Goal: Task Accomplishment & Management: Use online tool/utility

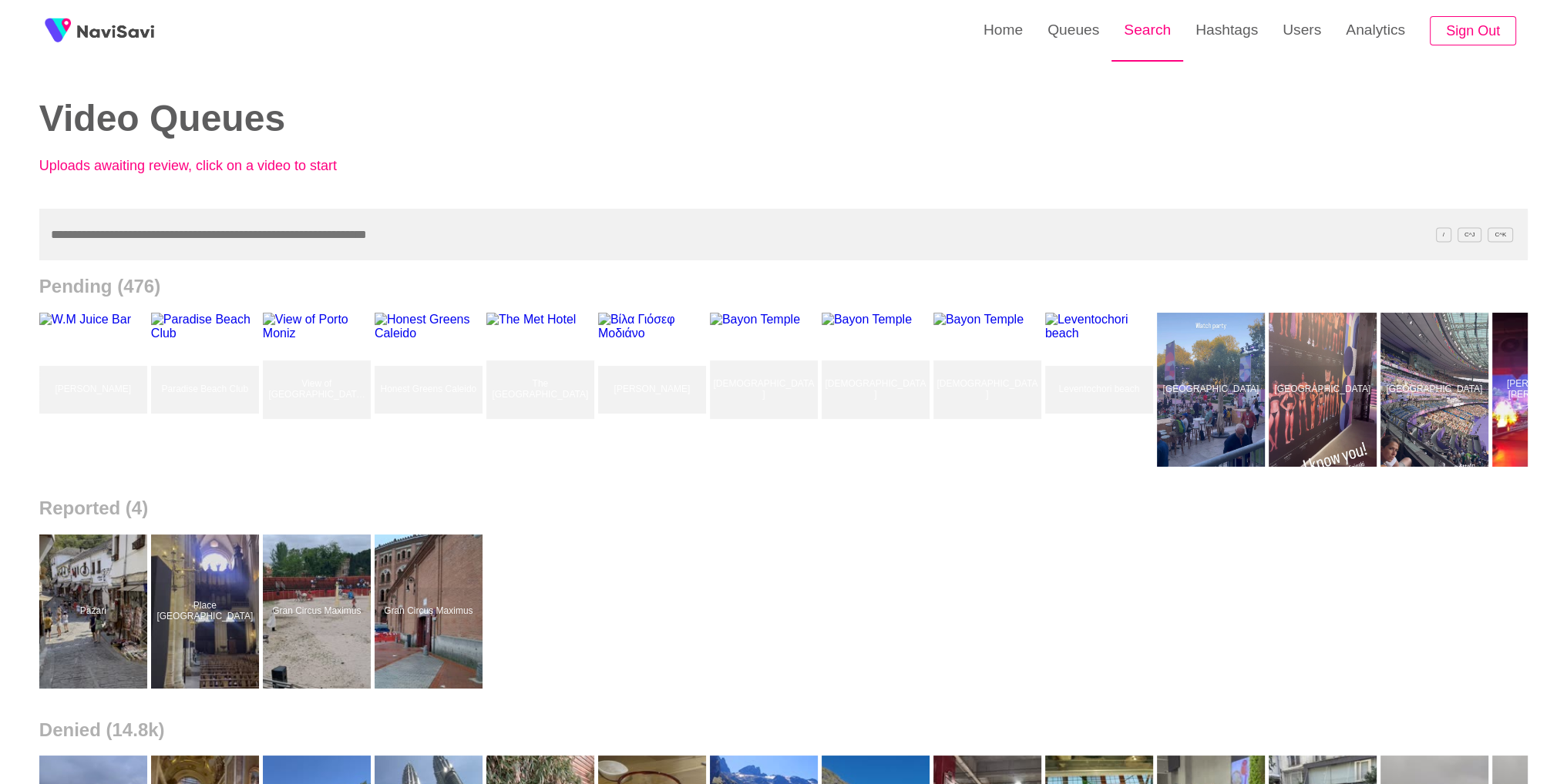
click at [1168, 49] on link "Search" at bounding box center [1147, 30] width 72 height 60
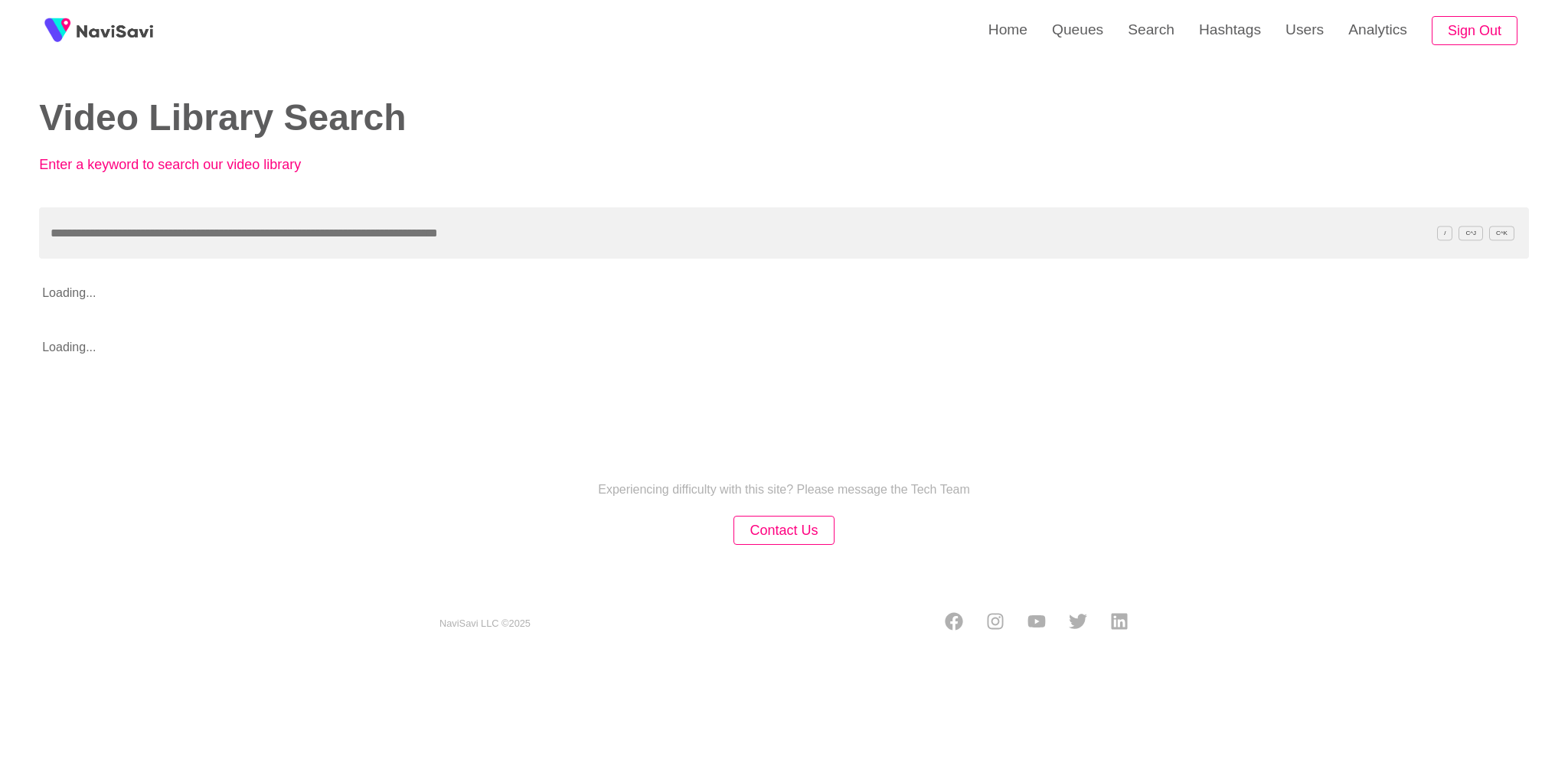
click at [547, 143] on div "Video Library Search Enter a keyword to search our video library" at bounding box center [400, 141] width 722 height 88
click at [1329, 598] on div "Experiencing difficulty with this site? Please message the Tech Team Contact Us…" at bounding box center [784, 538] width 1568 height 244
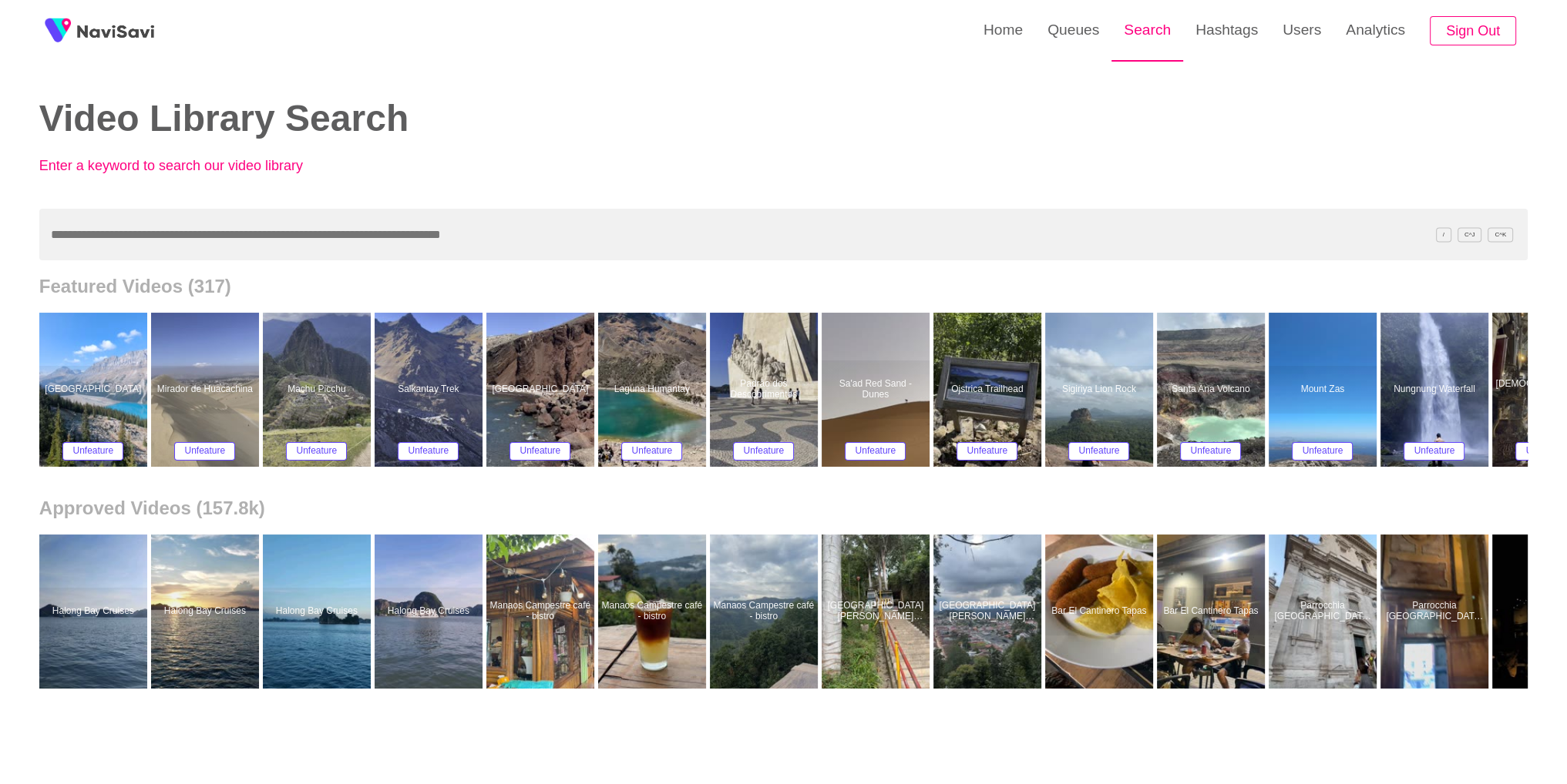
click at [1161, 46] on link "Search" at bounding box center [1147, 30] width 72 height 60
click at [435, 248] on input "text" at bounding box center [784, 235] width 1488 height 52
paste input "**********"
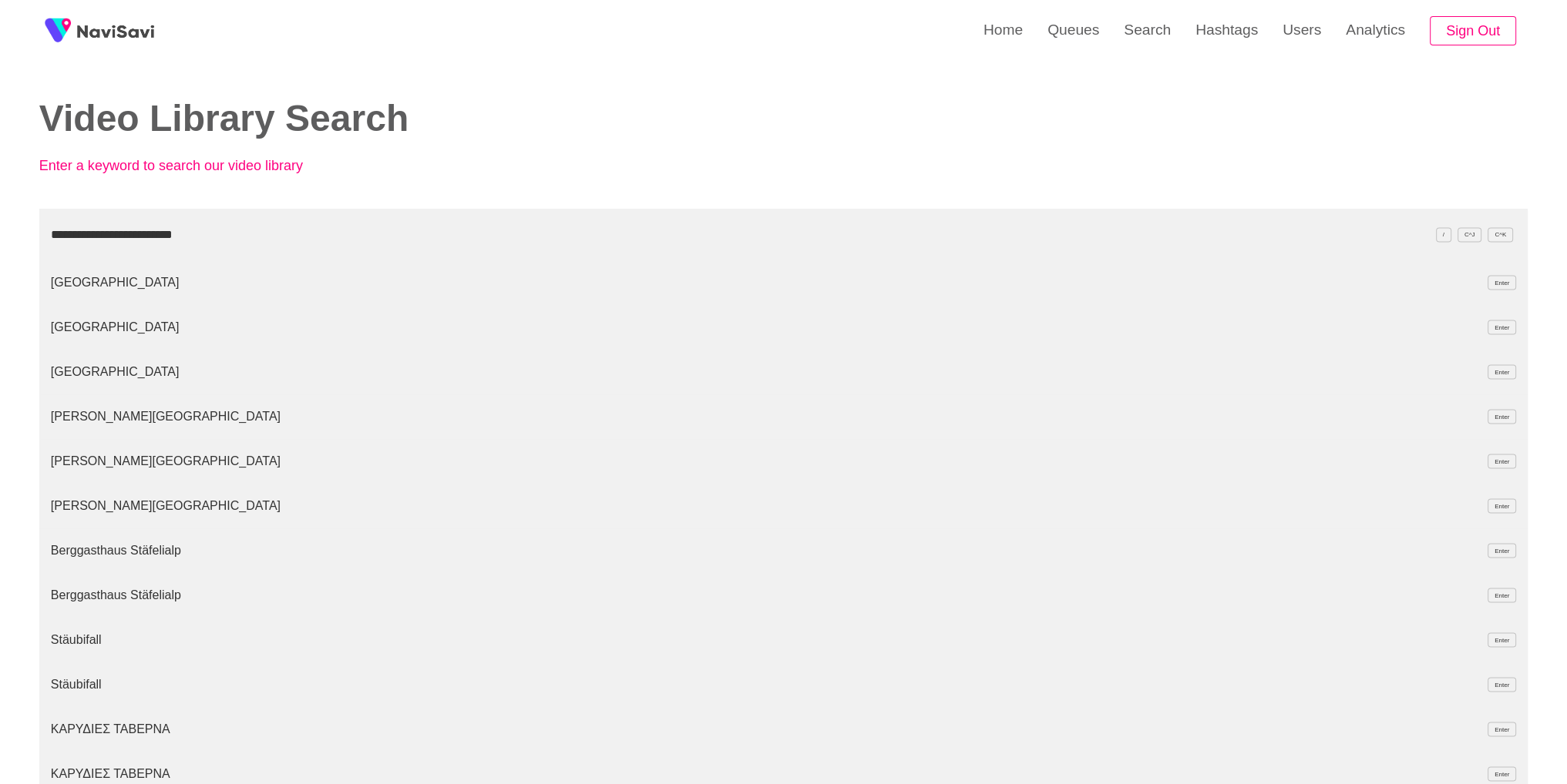
type input "**********"
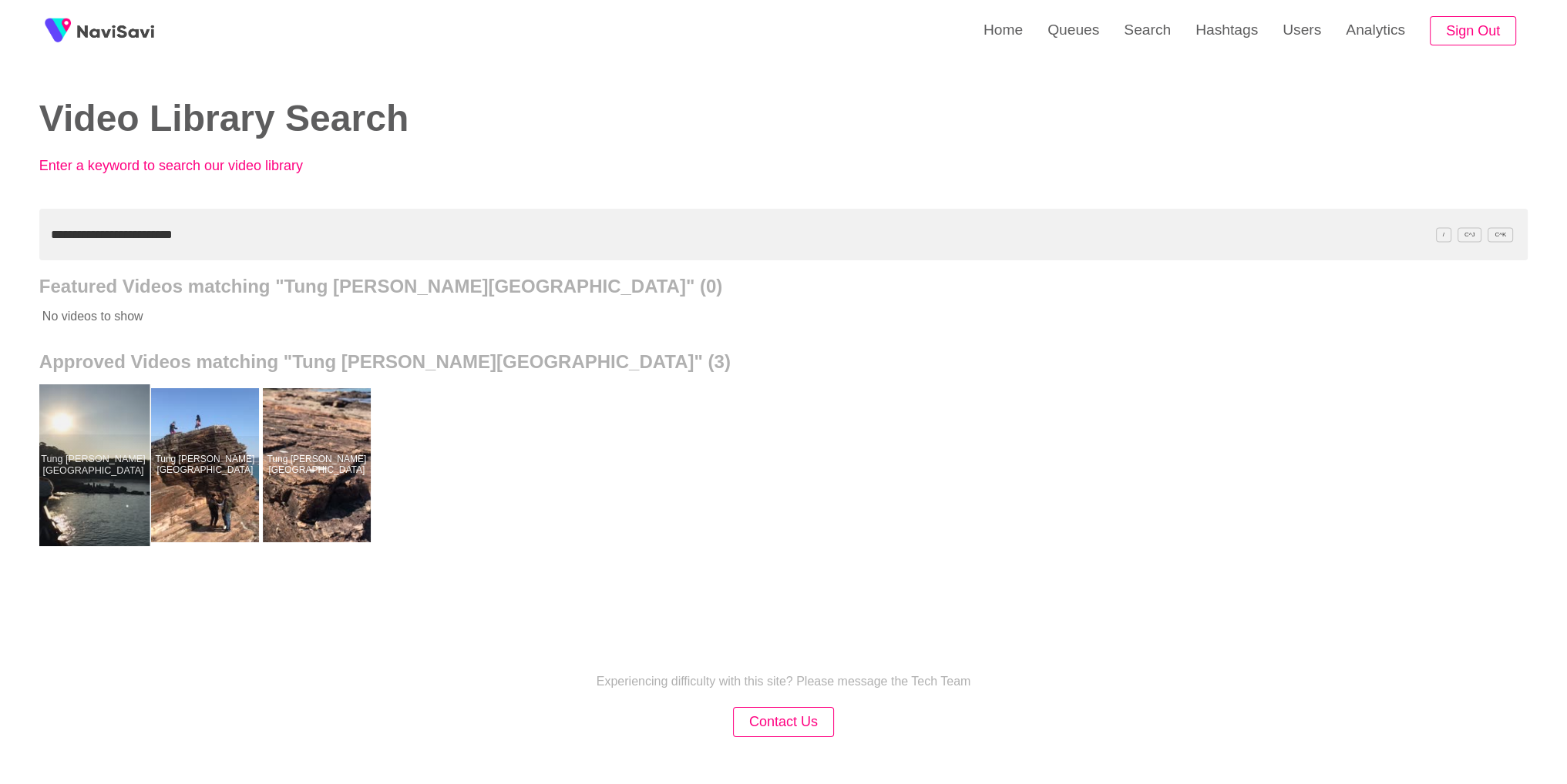
click at [121, 456] on div at bounding box center [93, 465] width 113 height 162
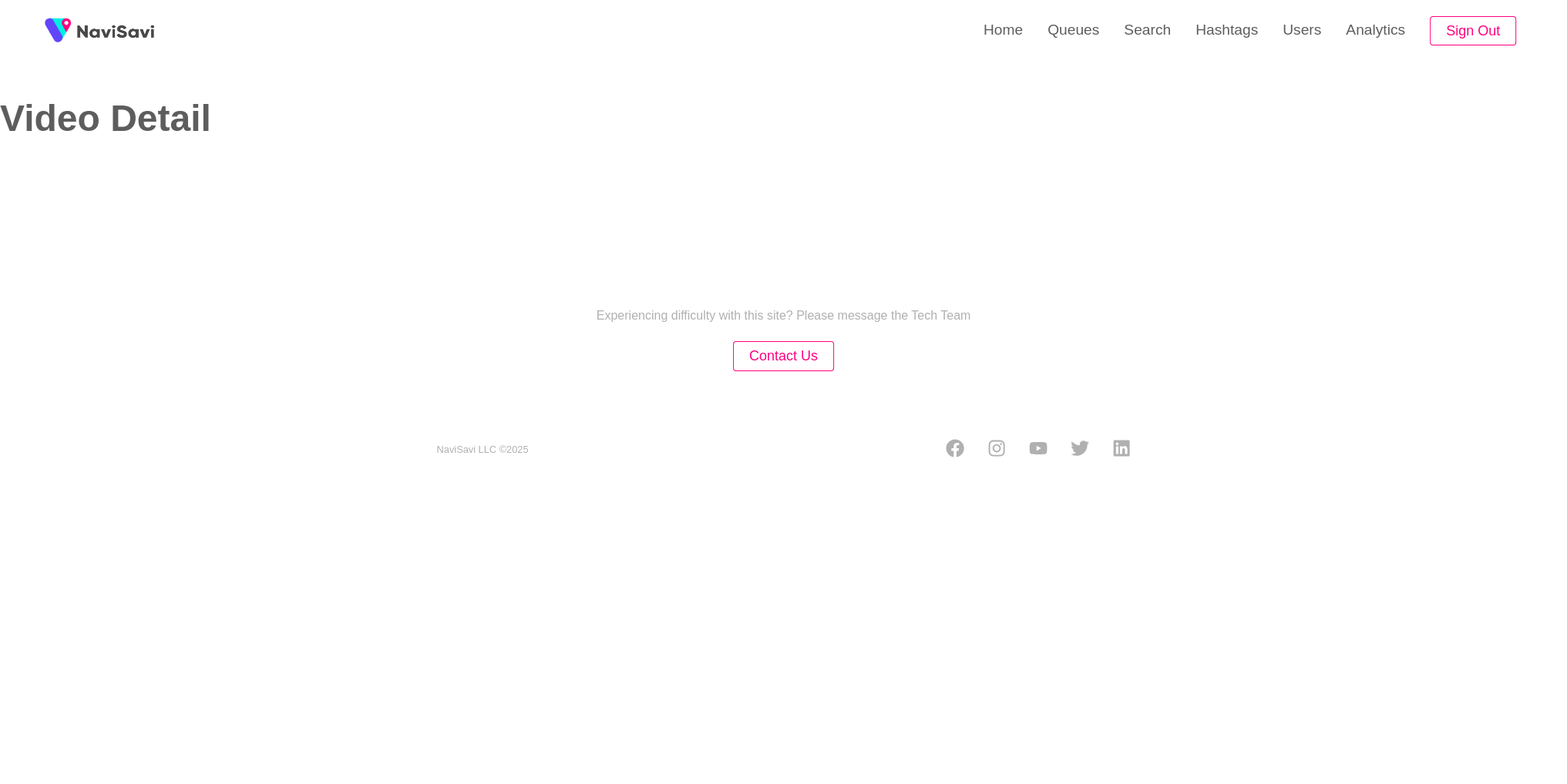
select select "**"
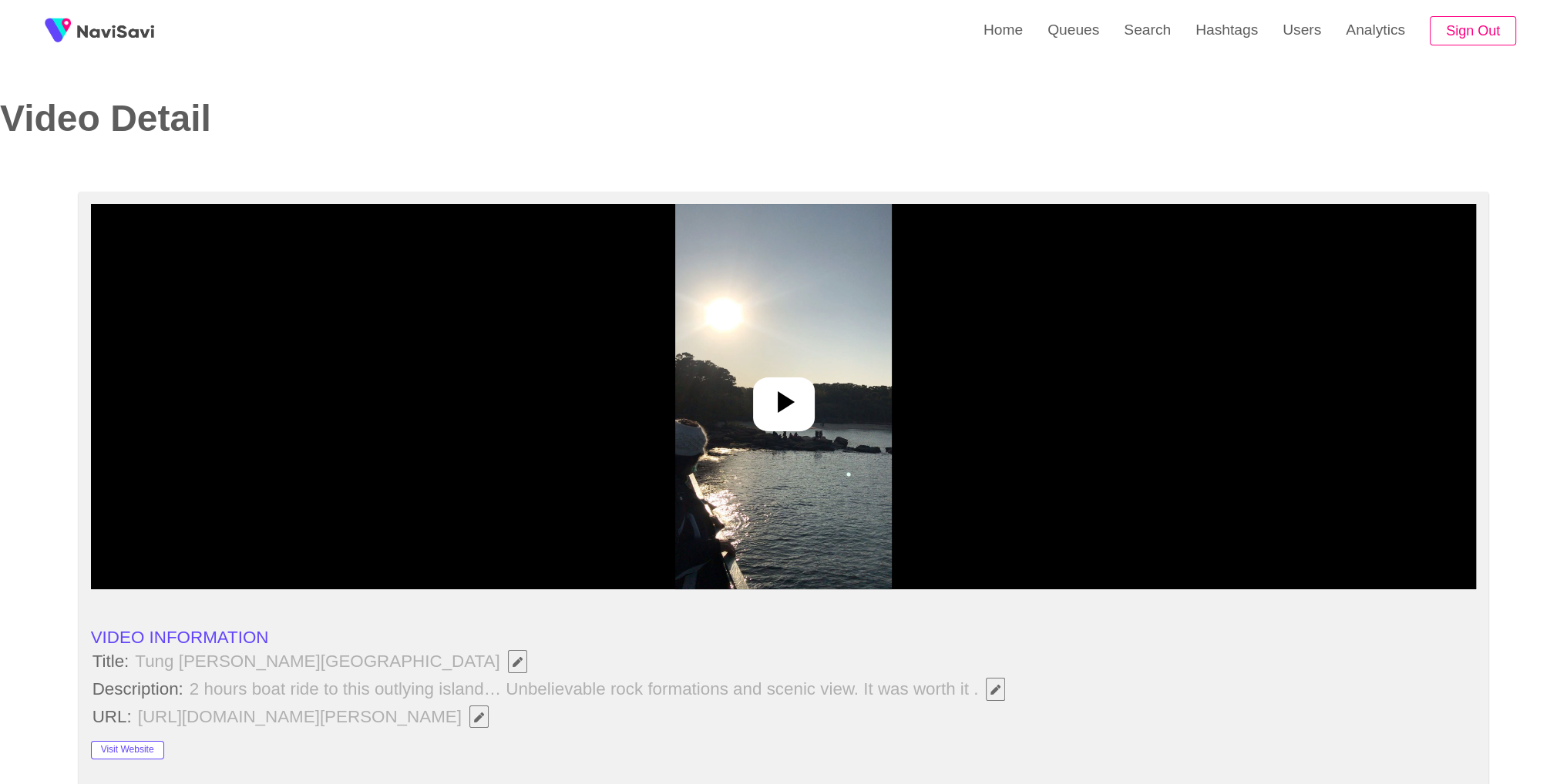
click at [800, 392] on icon at bounding box center [784, 402] width 37 height 37
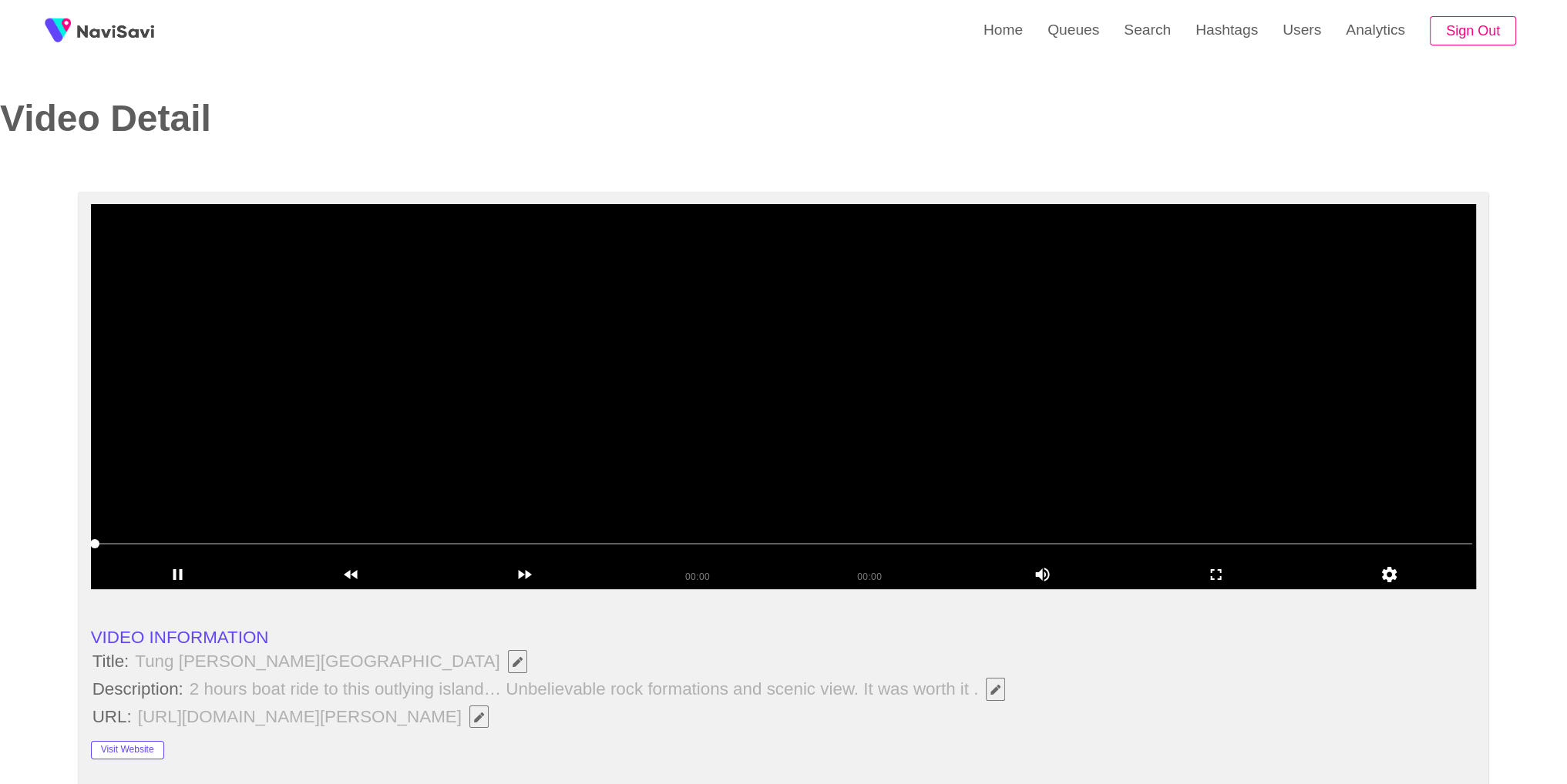
select select "**********"
click at [1205, 571] on icon "add" at bounding box center [1216, 574] width 172 height 19
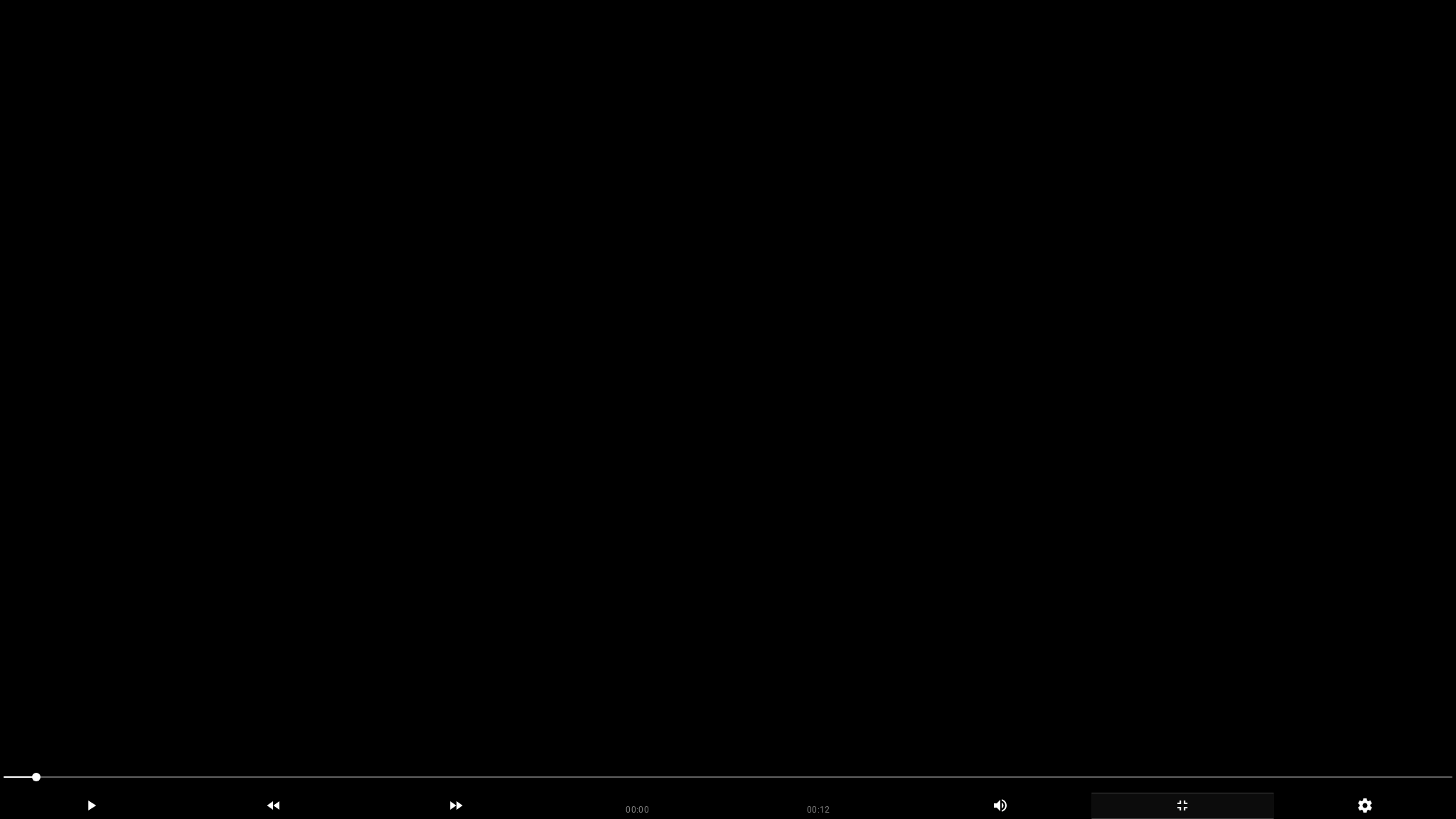
click at [1109, 586] on video at bounding box center [728, 409] width 1456 height 819
click at [1149, 500] on video at bounding box center [728, 409] width 1456 height 819
click at [1010, 723] on div "add" at bounding box center [1001, 804] width 183 height 22
click at [1013, 579] on video at bounding box center [728, 409] width 1456 height 819
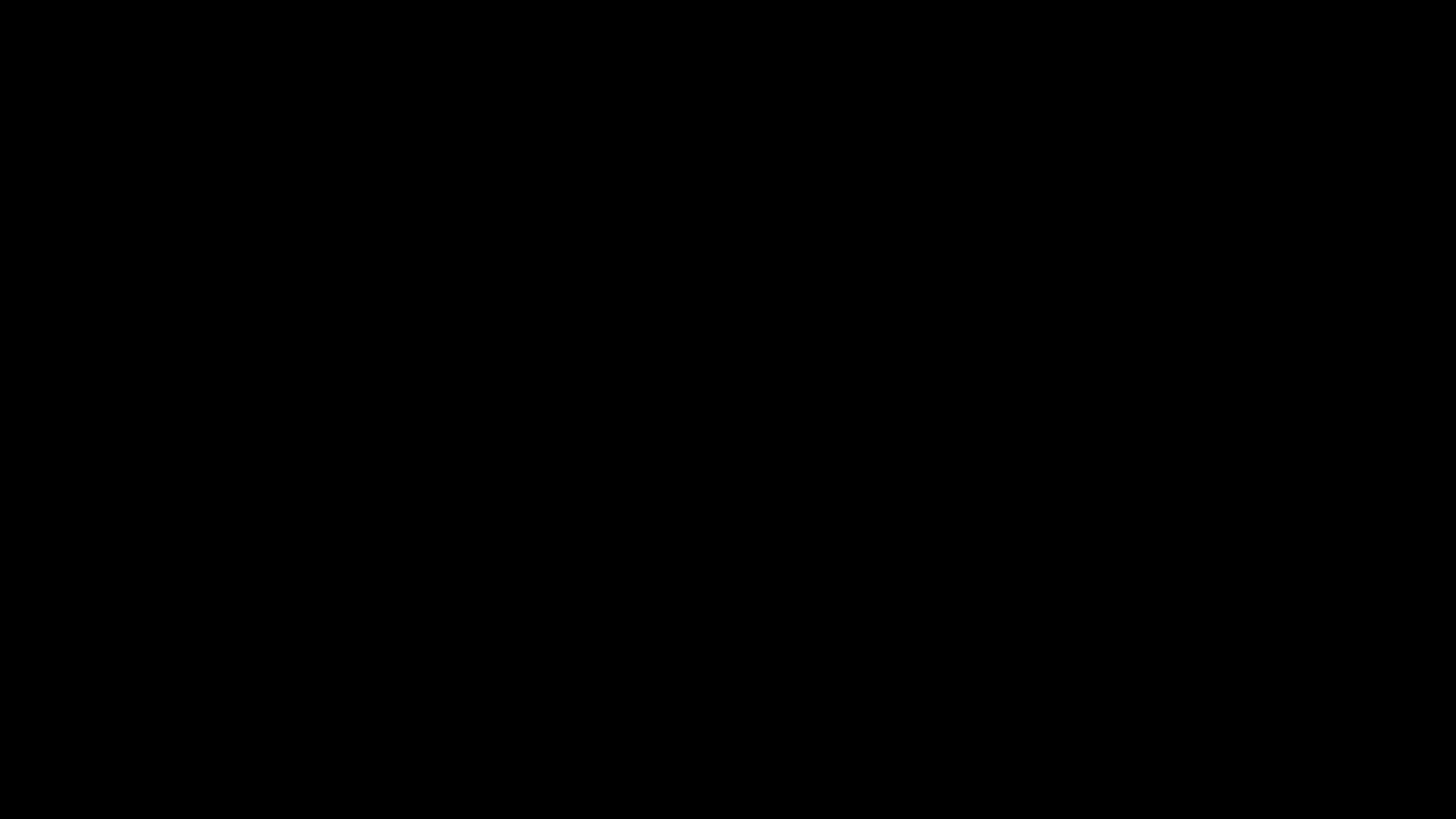
click at [1200, 723] on icon "add" at bounding box center [1182, 805] width 181 height 17
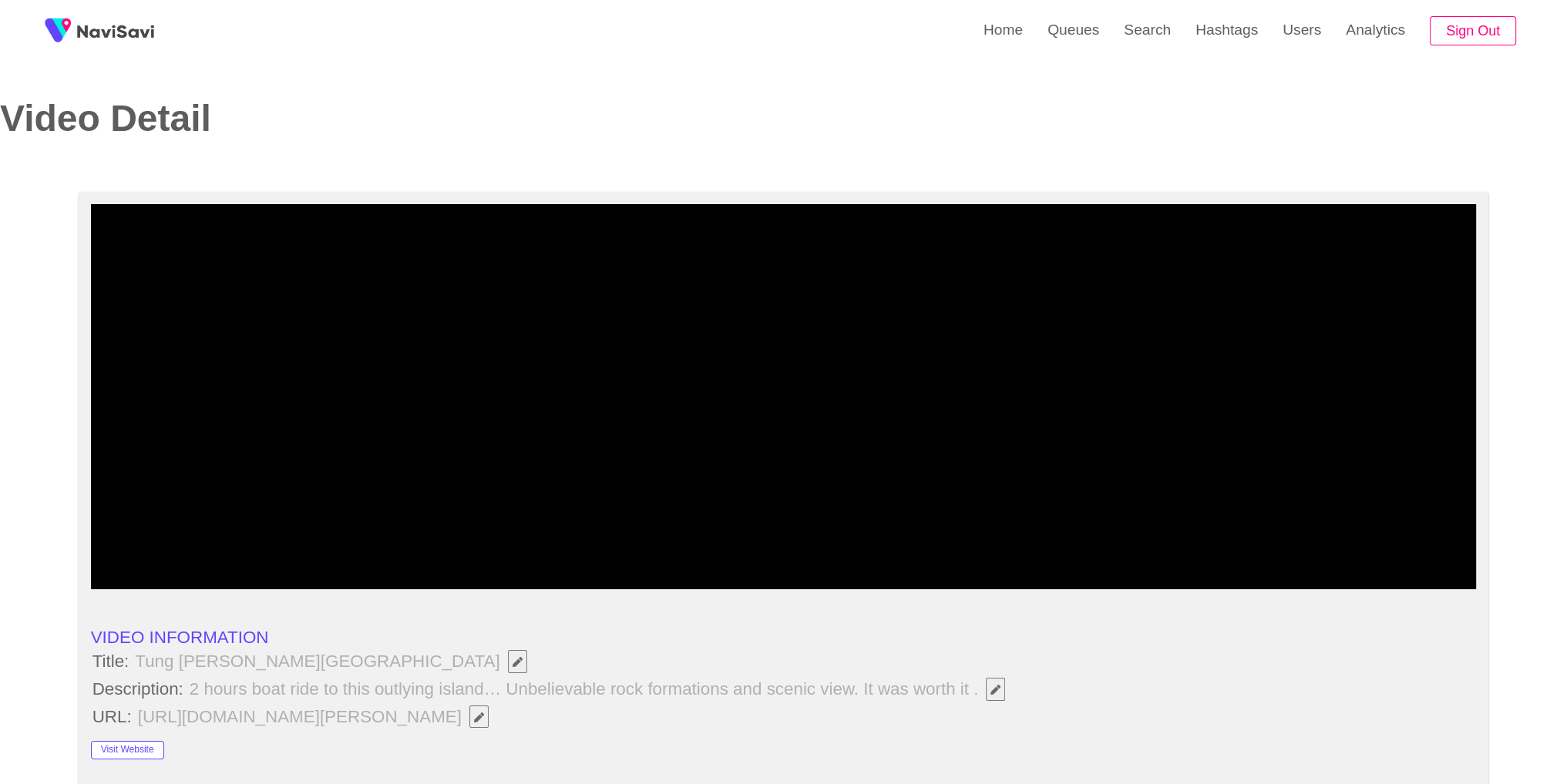
scroll to position [685, 0]
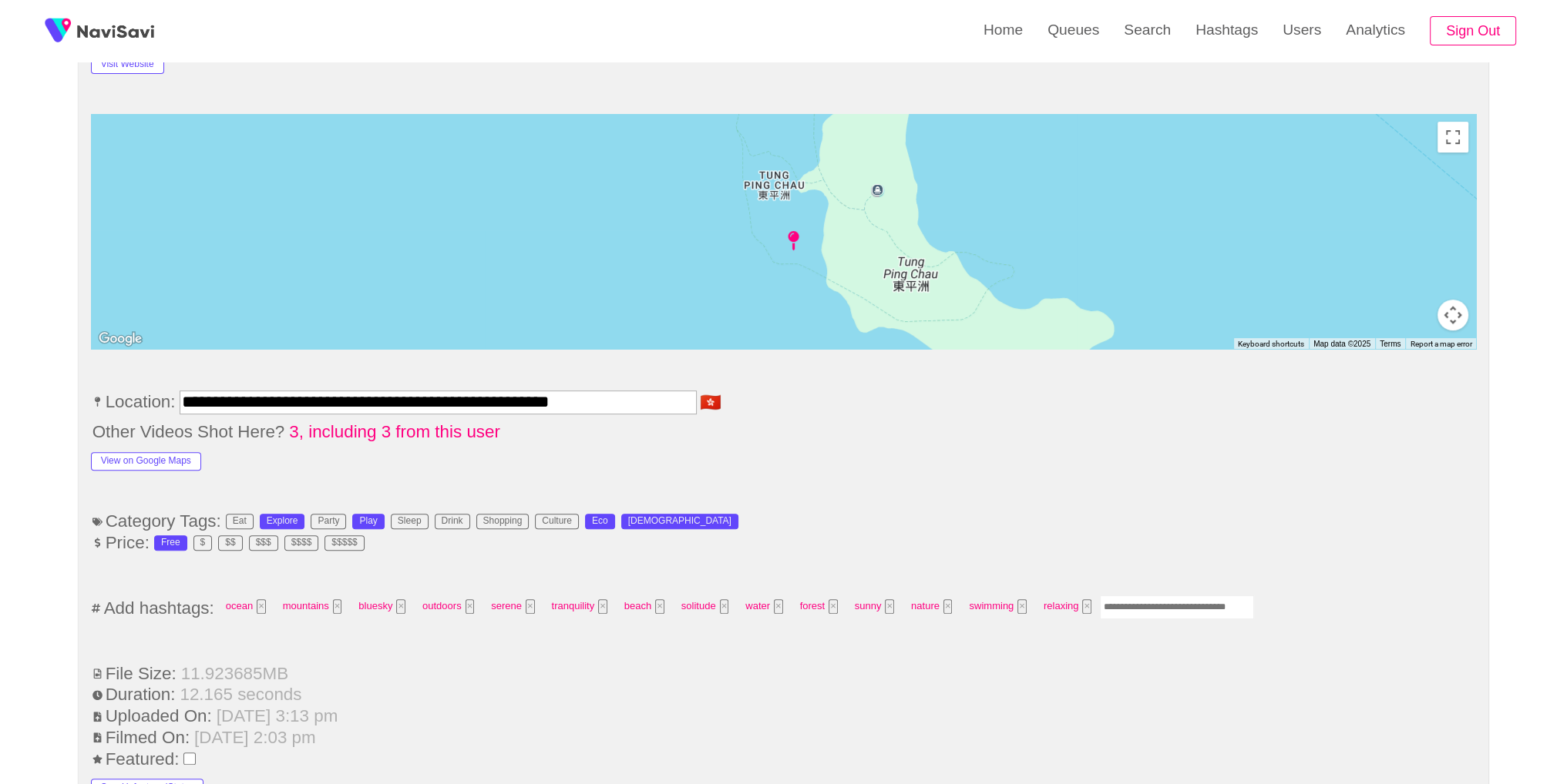
click at [1174, 608] on input "Enter tag here and press return" at bounding box center [1177, 608] width 154 height 24
type input "*********"
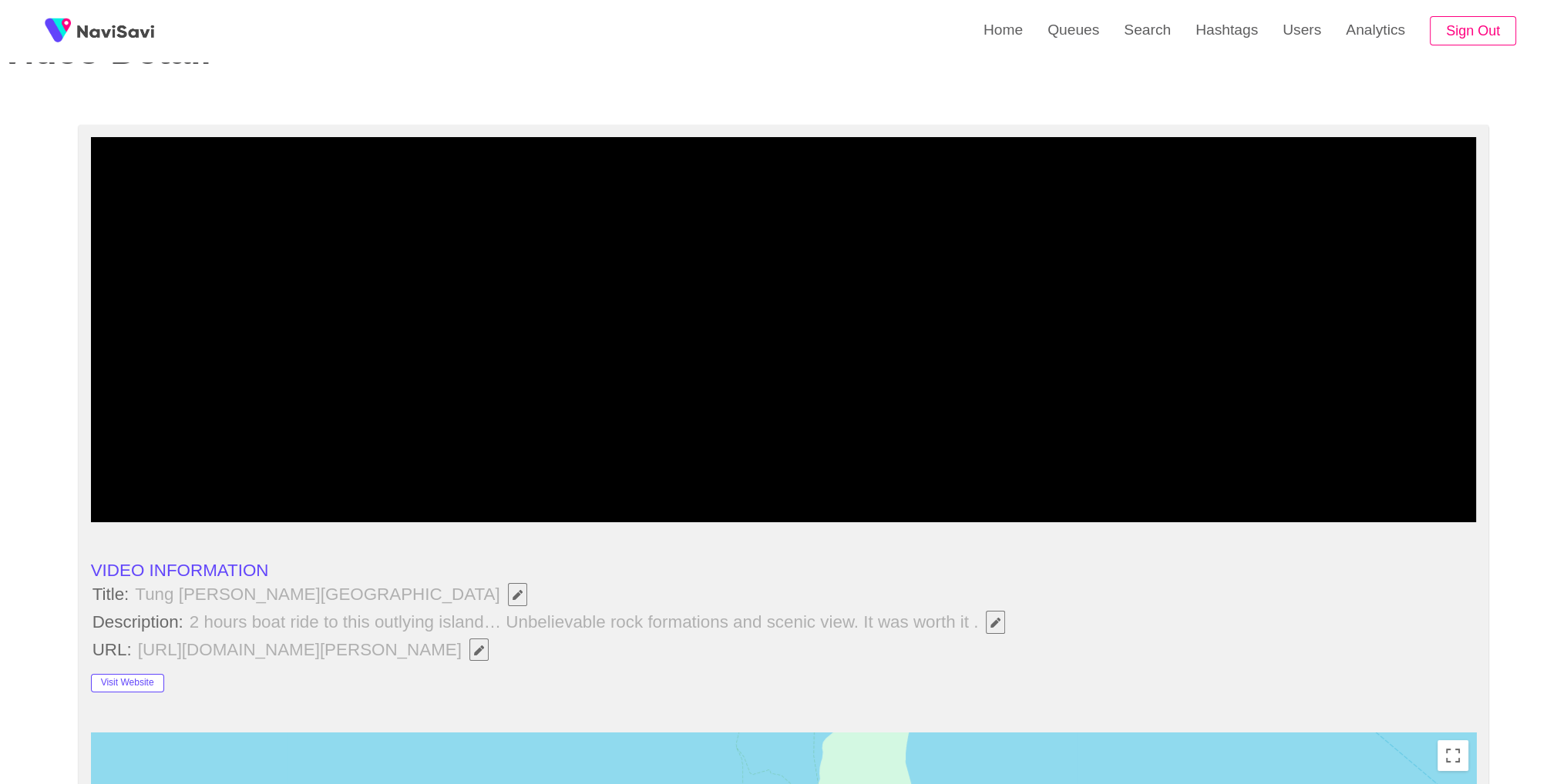
scroll to position [59, 0]
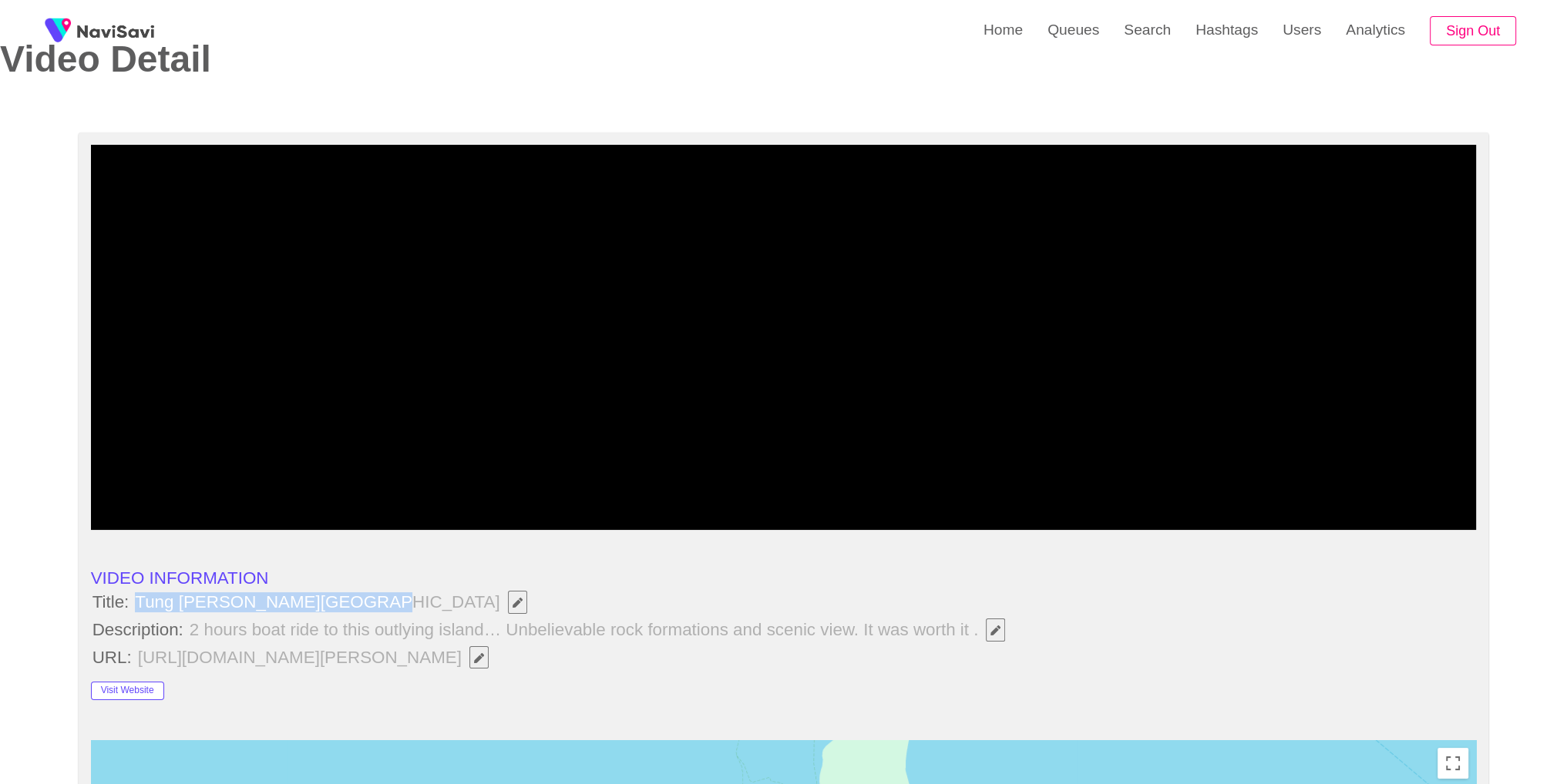
drag, startPoint x: 136, startPoint y: 599, endPoint x: 361, endPoint y: 592, distance: 225.1
click at [361, 592] on span "Tung Ping Chau Marine Park" at bounding box center [334, 602] width 402 height 26
copy span "Tung Ping Chau Marine Park"
click at [955, 617] on span "2 hours boat ride to this outlying island… Unbelievable rock formations and sce…" at bounding box center [601, 630] width 827 height 26
click at [1011, 634] on span "2 hours boat ride to this outlying island… Unbelievable rock formations and sce…" at bounding box center [601, 630] width 827 height 26
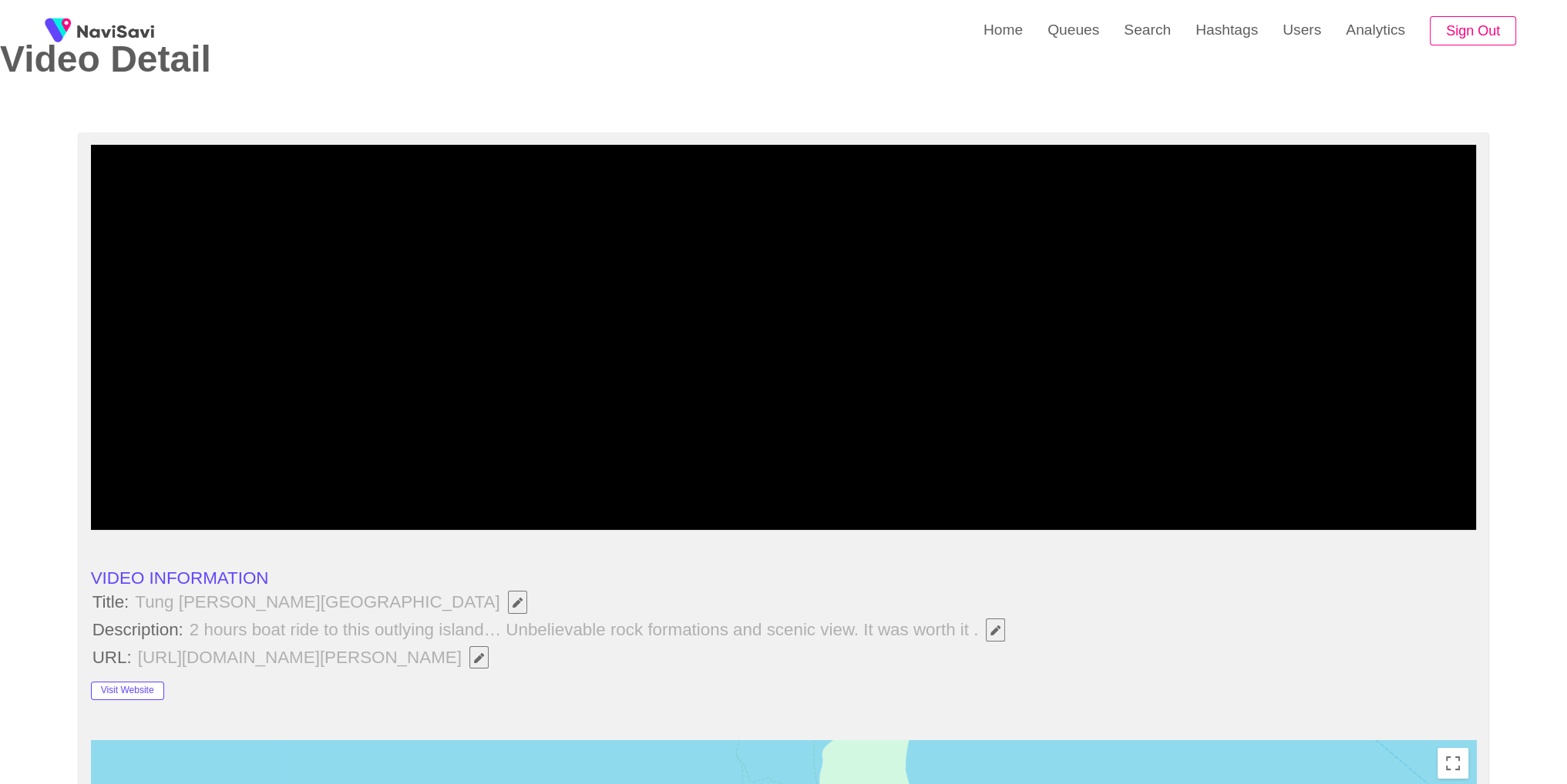
click at [995, 629] on icon "Edit Field" at bounding box center [995, 630] width 10 height 10
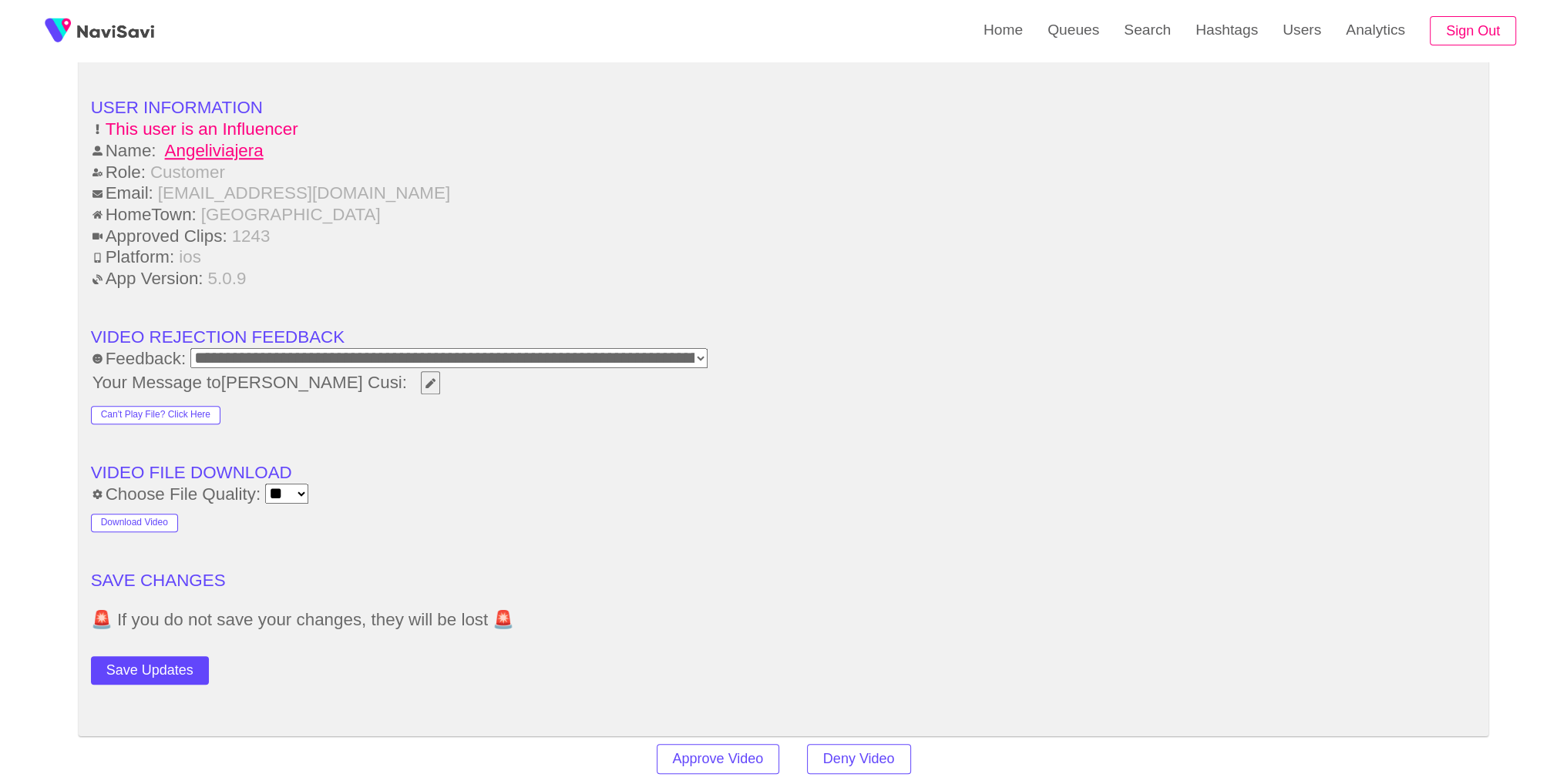
scroll to position [2038, 0]
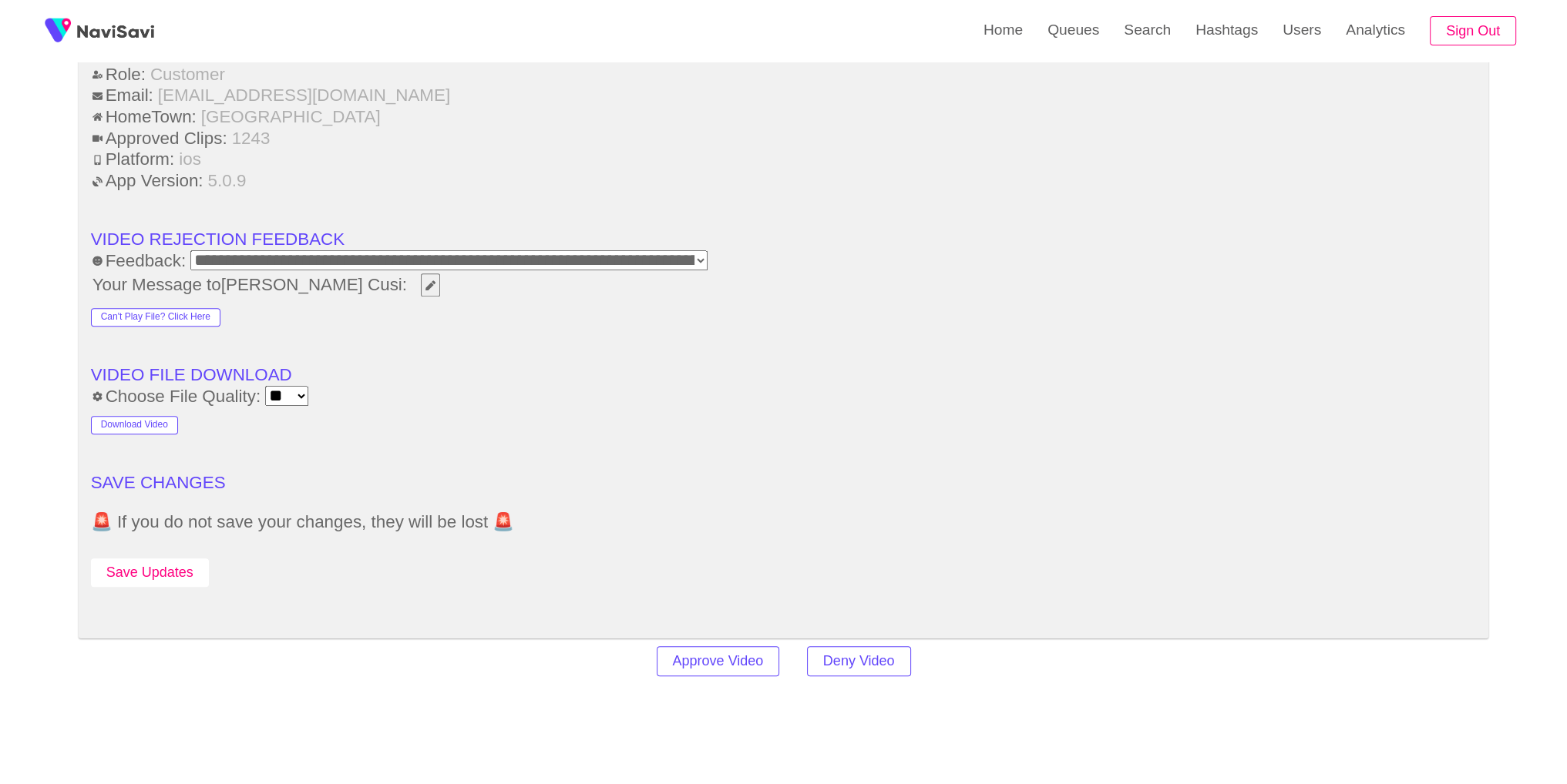
click at [162, 558] on button "Save Updates" at bounding box center [150, 572] width 118 height 28
click at [1121, 49] on link "Search" at bounding box center [1147, 30] width 72 height 60
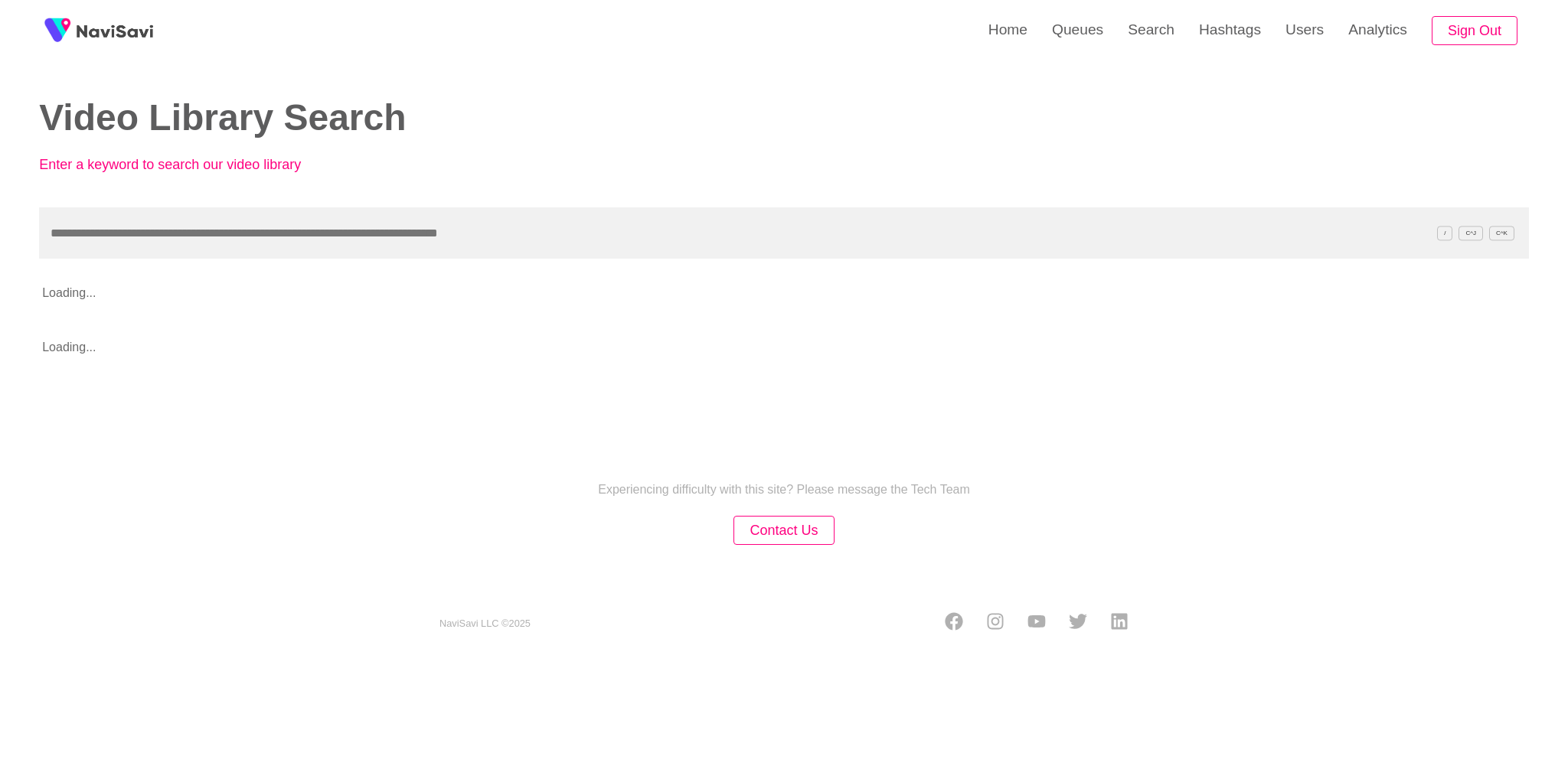
click at [601, 232] on input "text" at bounding box center [784, 233] width 1490 height 51
type input "*********"
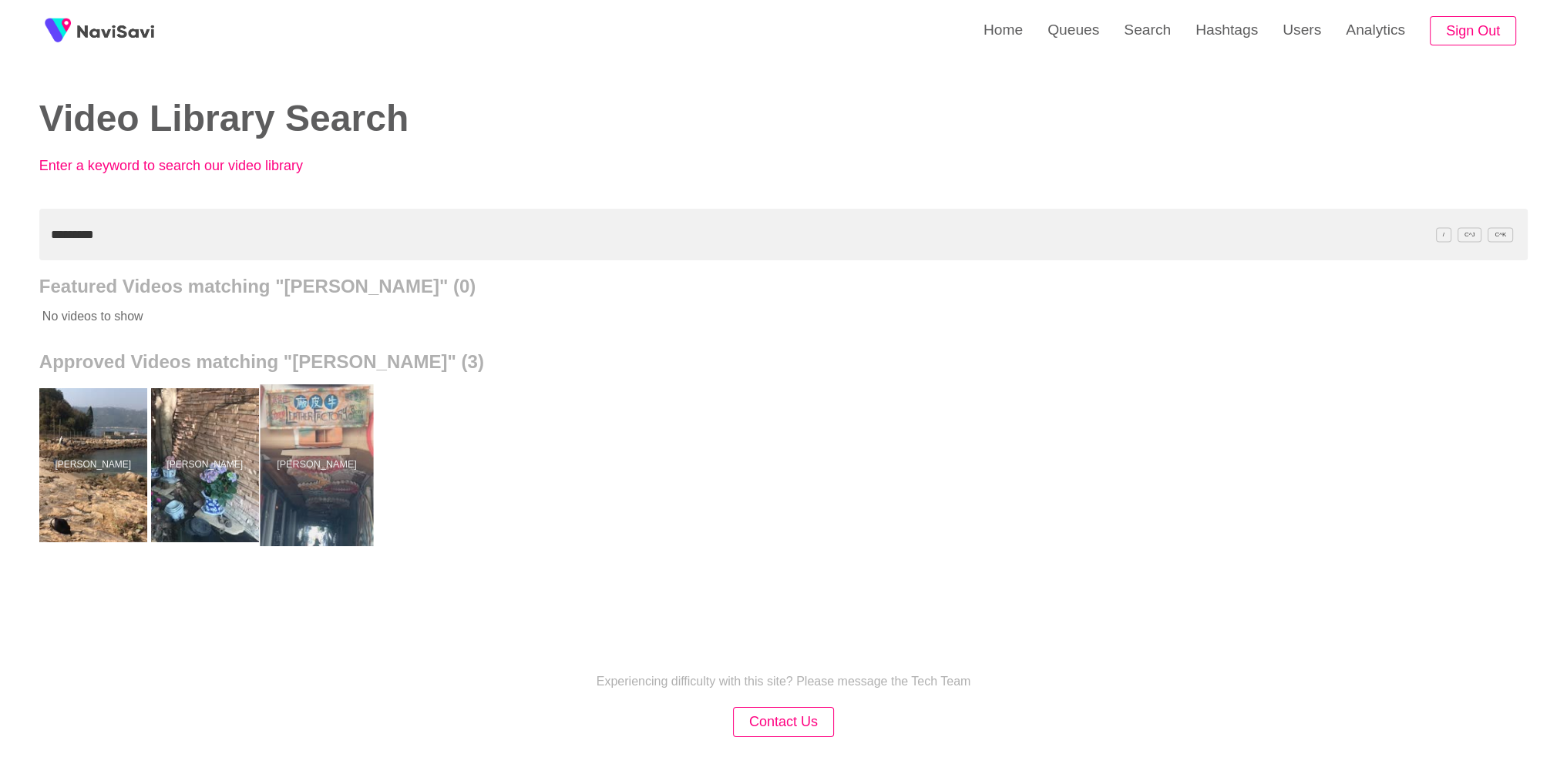
click at [341, 507] on div at bounding box center [316, 465] width 113 height 162
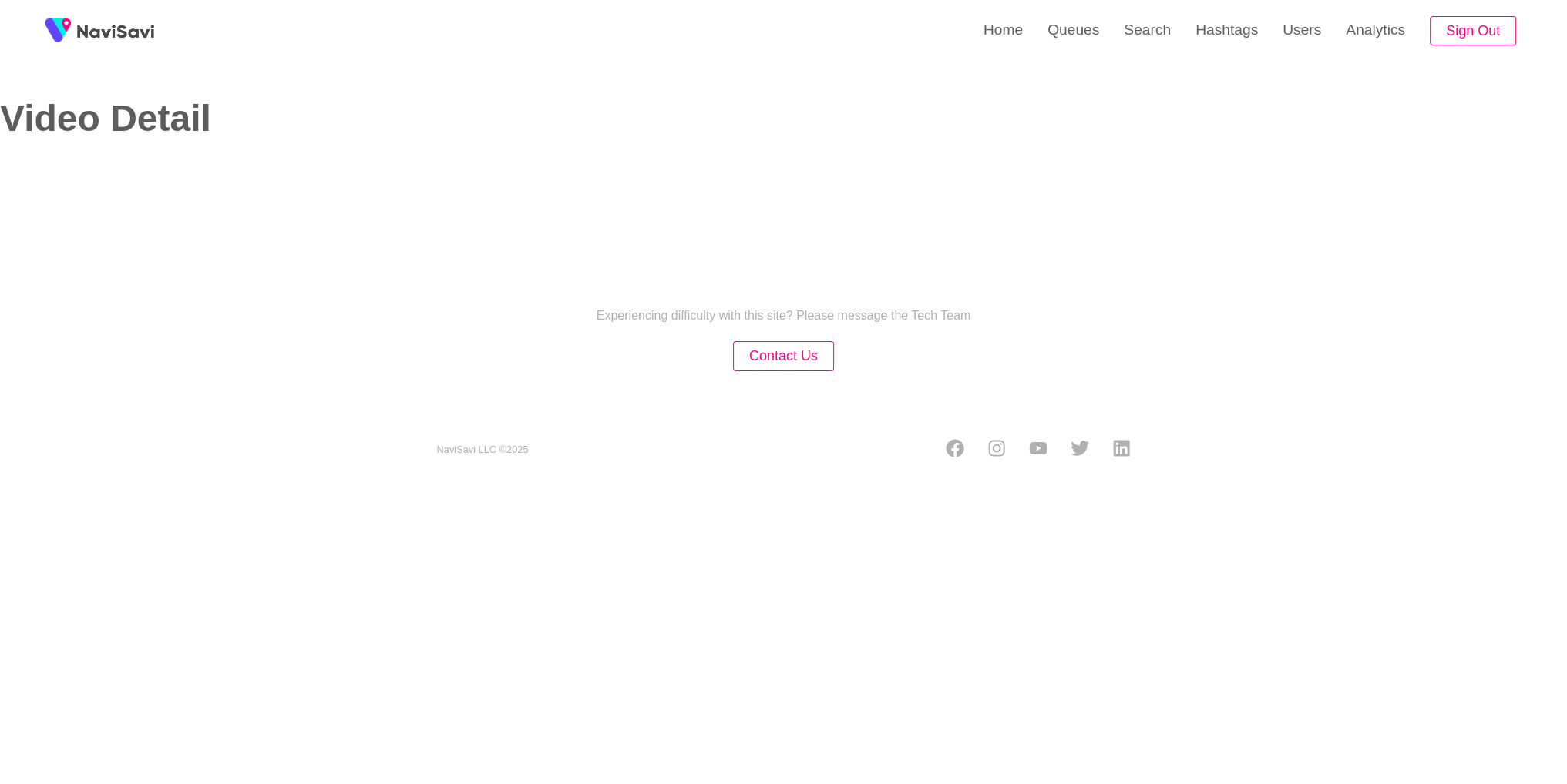
select select "**********"
select select "**"
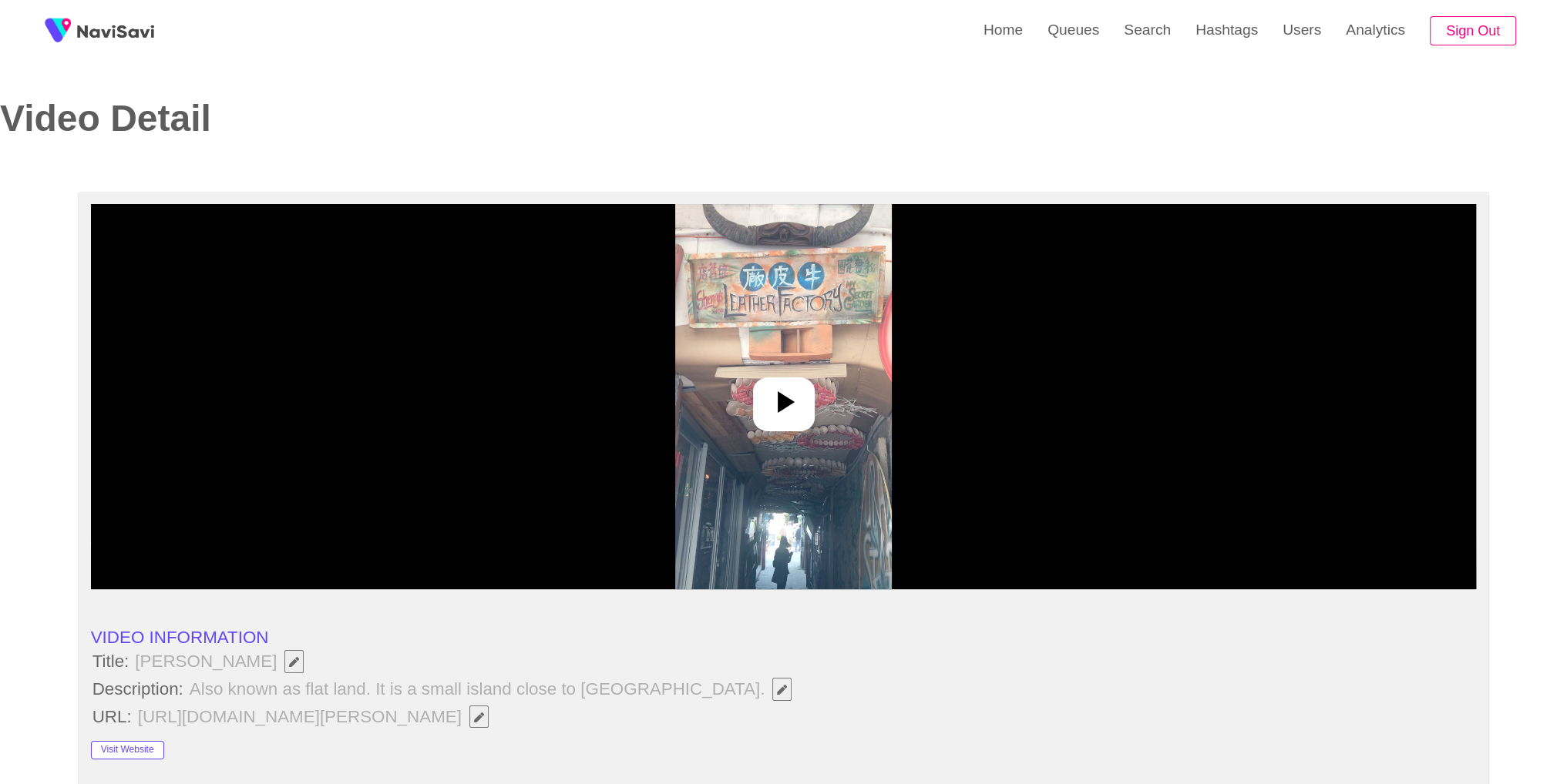
click at [821, 386] on div at bounding box center [784, 396] width 1386 height 385
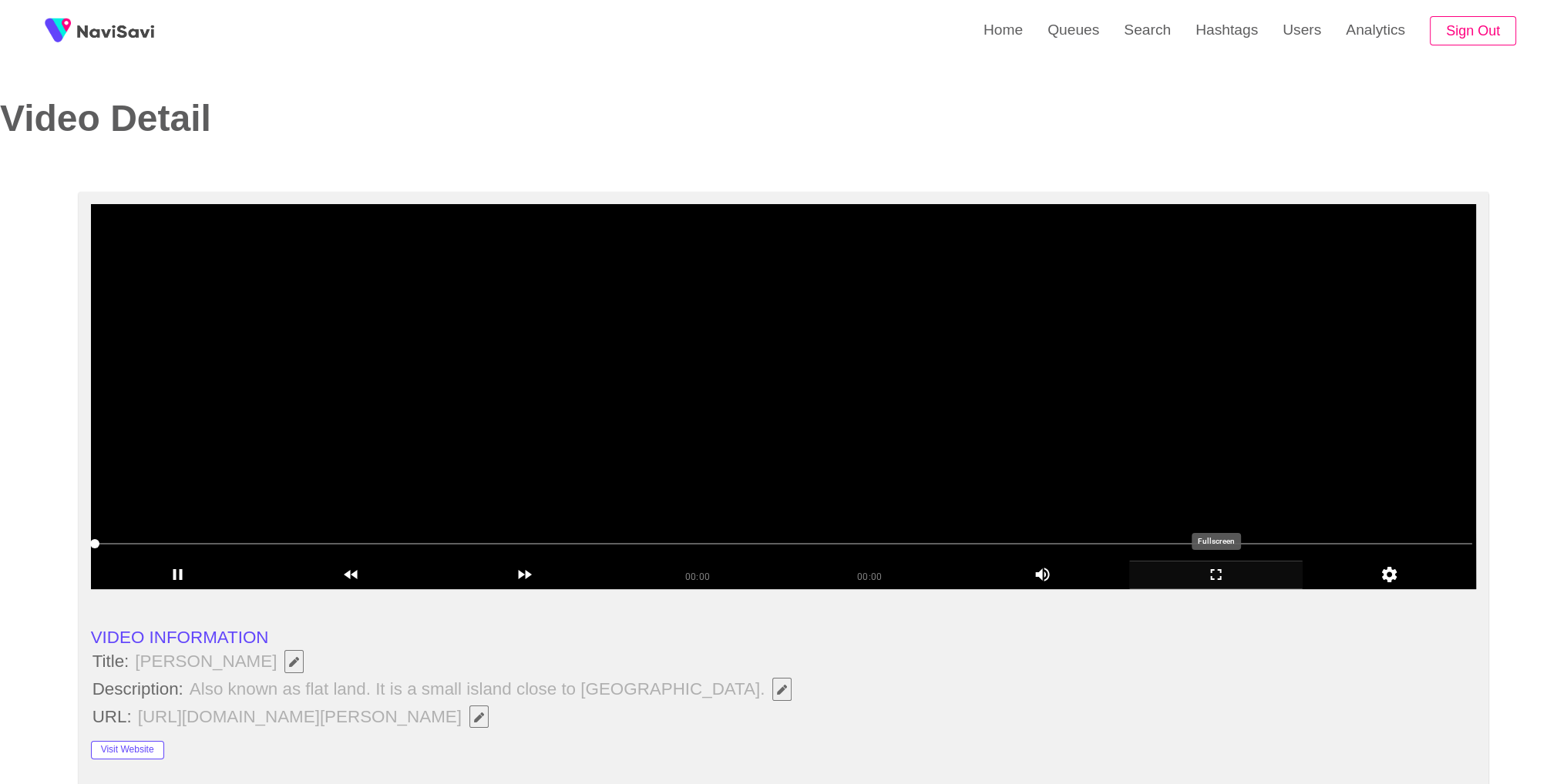
click at [1221, 577] on icon "add" at bounding box center [1216, 574] width 172 height 19
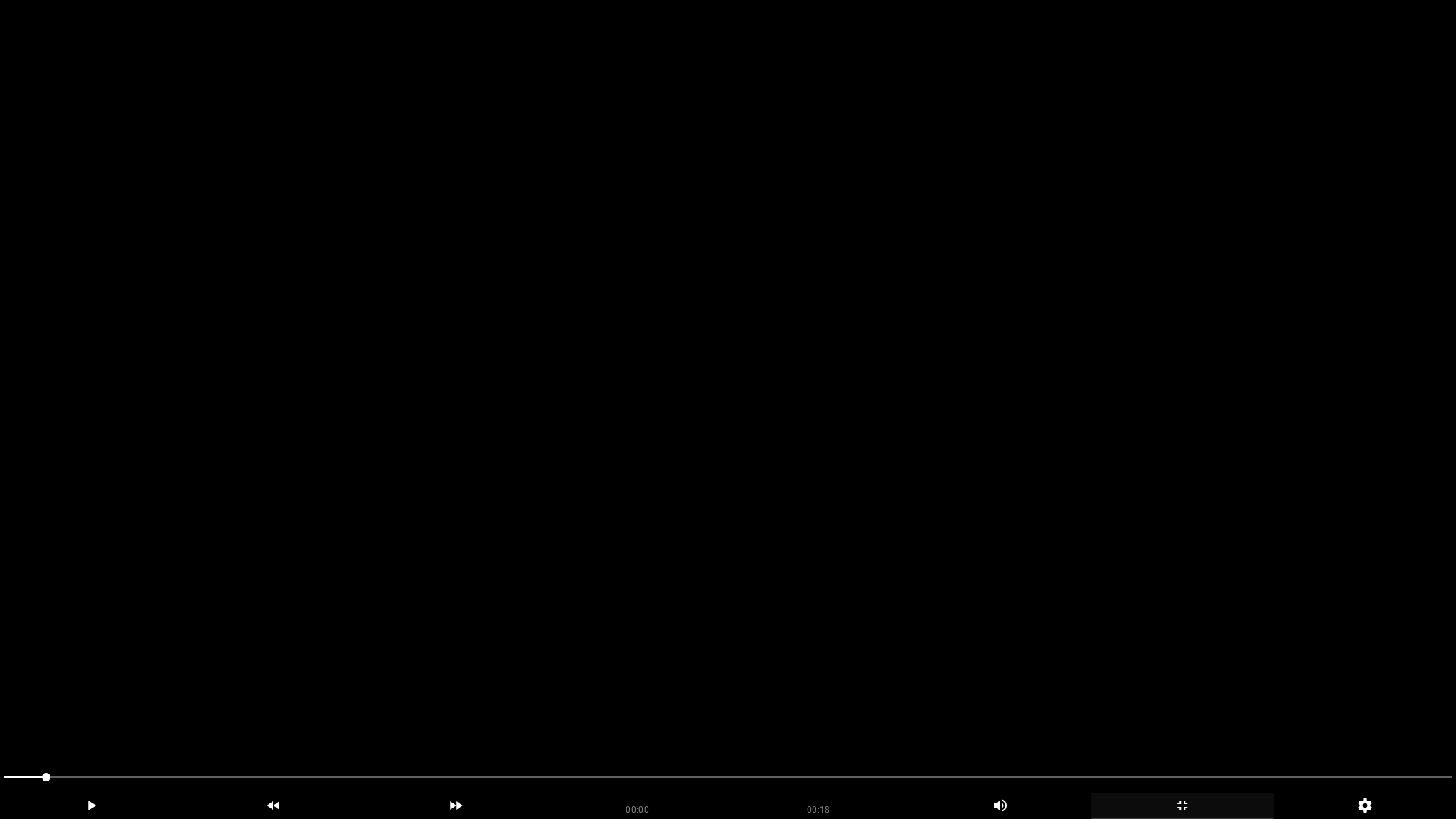
click at [1115, 424] on video at bounding box center [728, 409] width 1456 height 819
drag, startPoint x: 677, startPoint y: 770, endPoint x: 175, endPoint y: 761, distance: 502.1
click at [1186, 723] on icon "add" at bounding box center [1182, 805] width 181 height 17
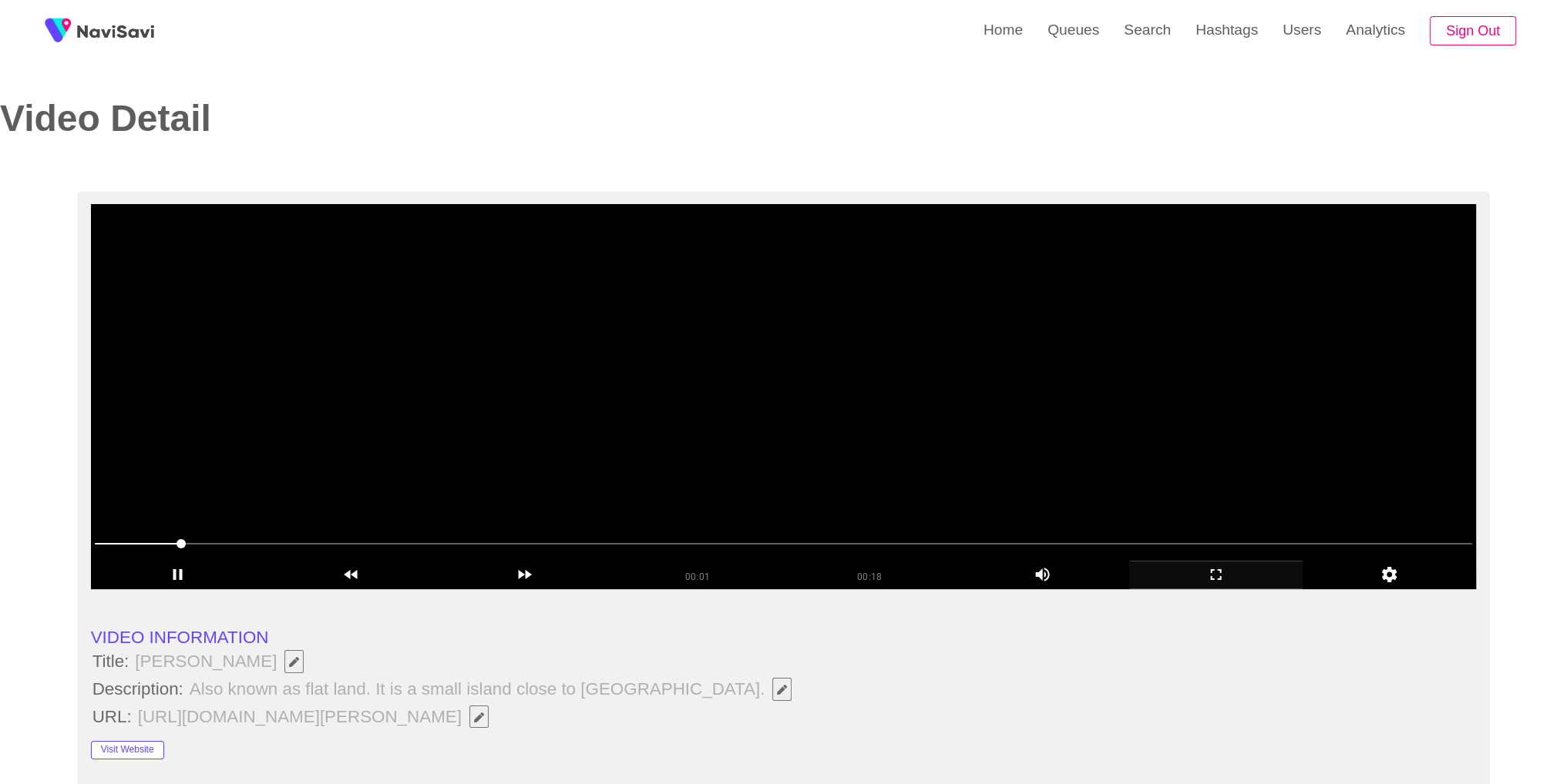
click at [943, 330] on video at bounding box center [784, 396] width 1386 height 385
click at [1098, 405] on video at bounding box center [784, 396] width 1386 height 385
click at [1233, 572] on icon "add" at bounding box center [1216, 574] width 172 height 19
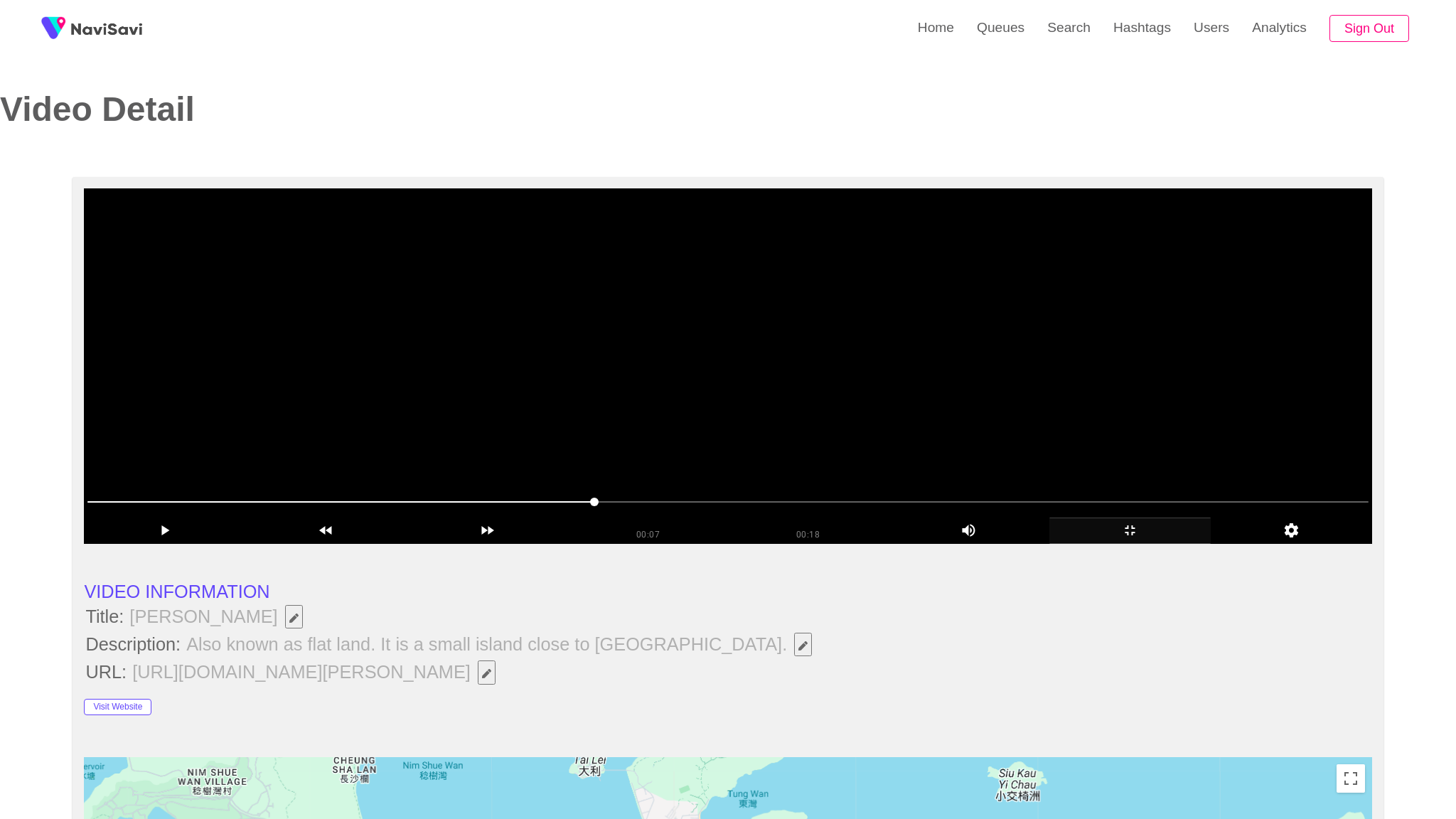
click at [1132, 544] on video at bounding box center [727, 366] width 1287 height 355
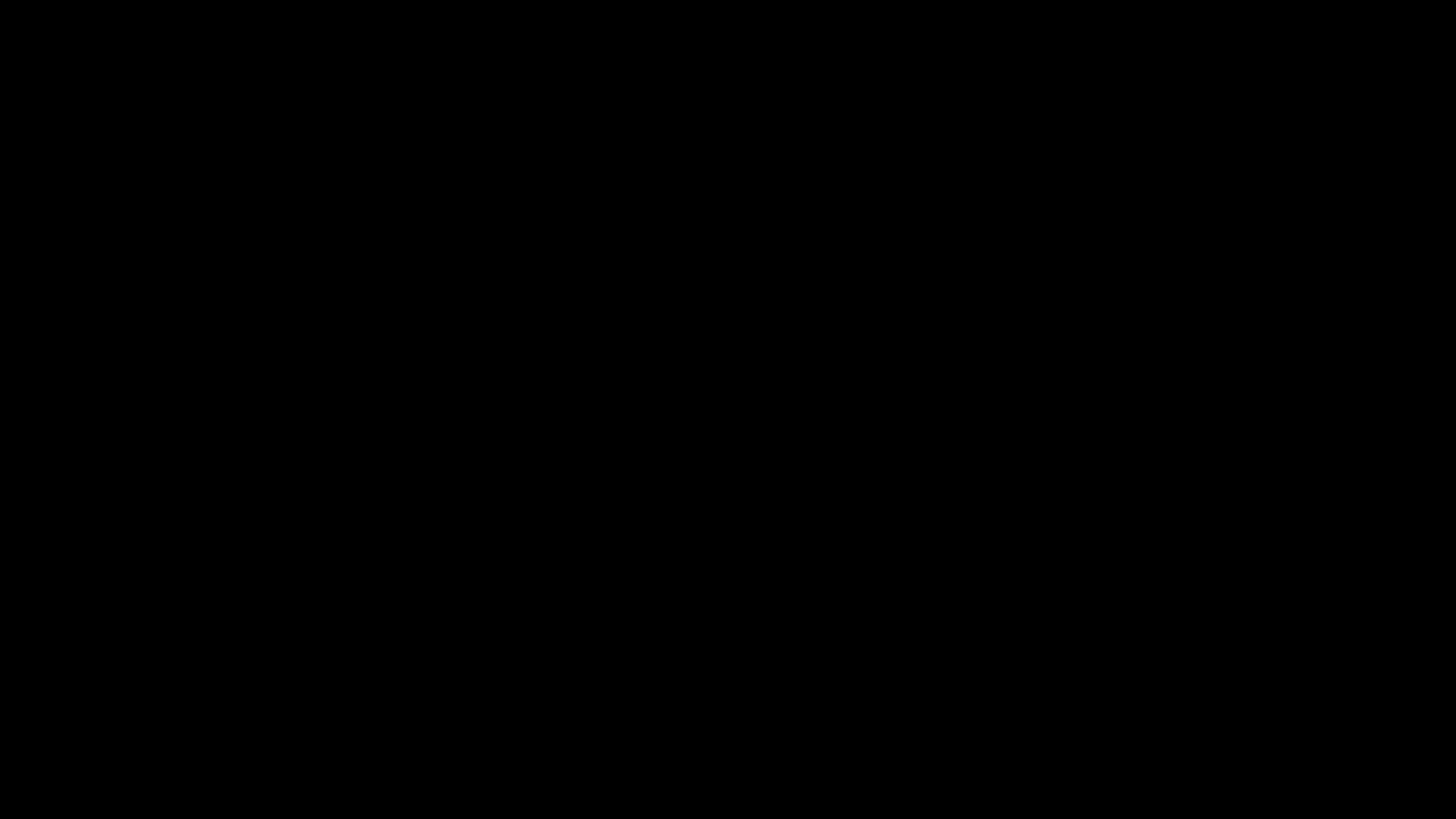
click at [1186, 723] on icon "add" at bounding box center [1182, 805] width 181 height 17
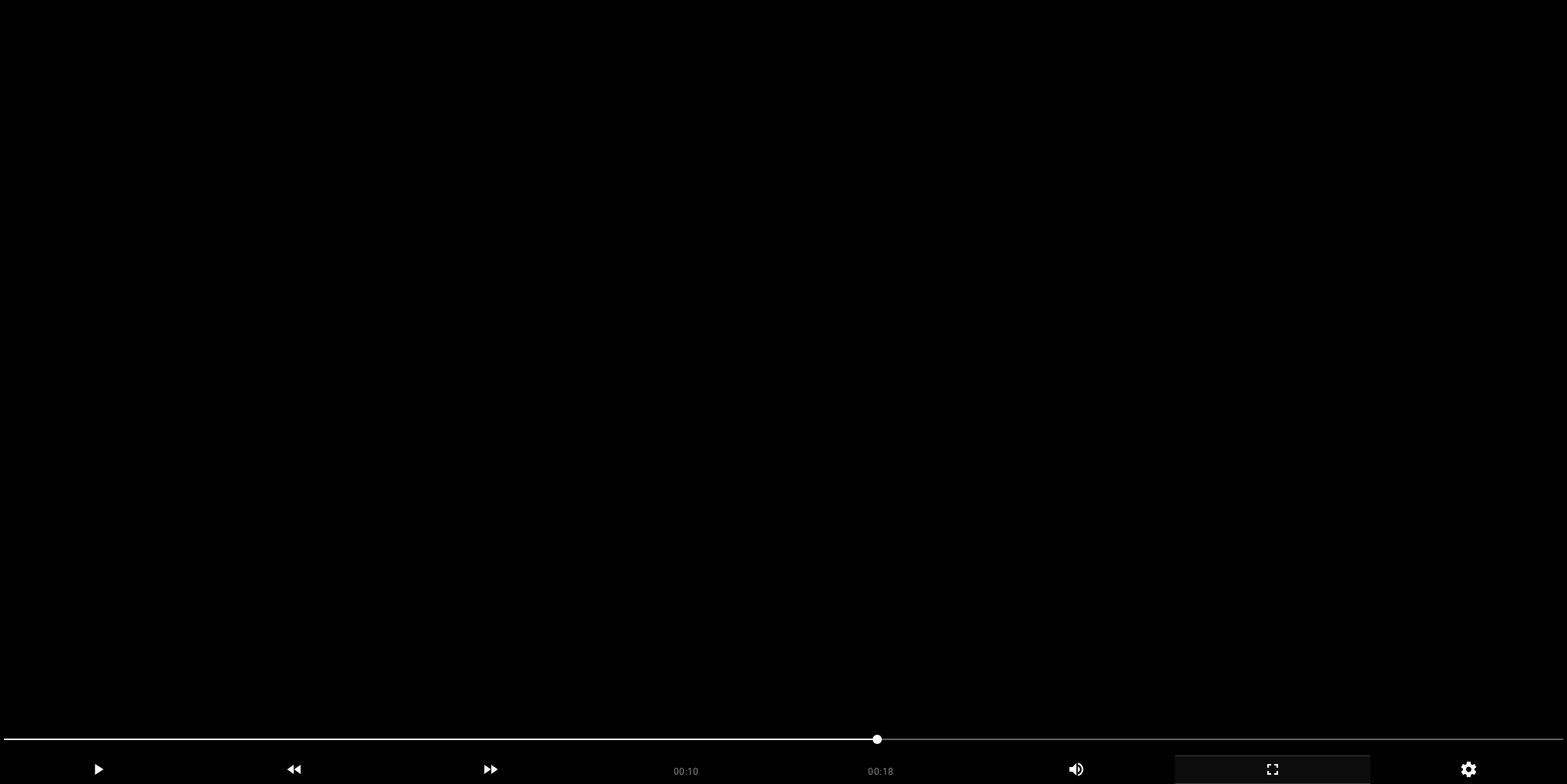
scroll to position [8, 0]
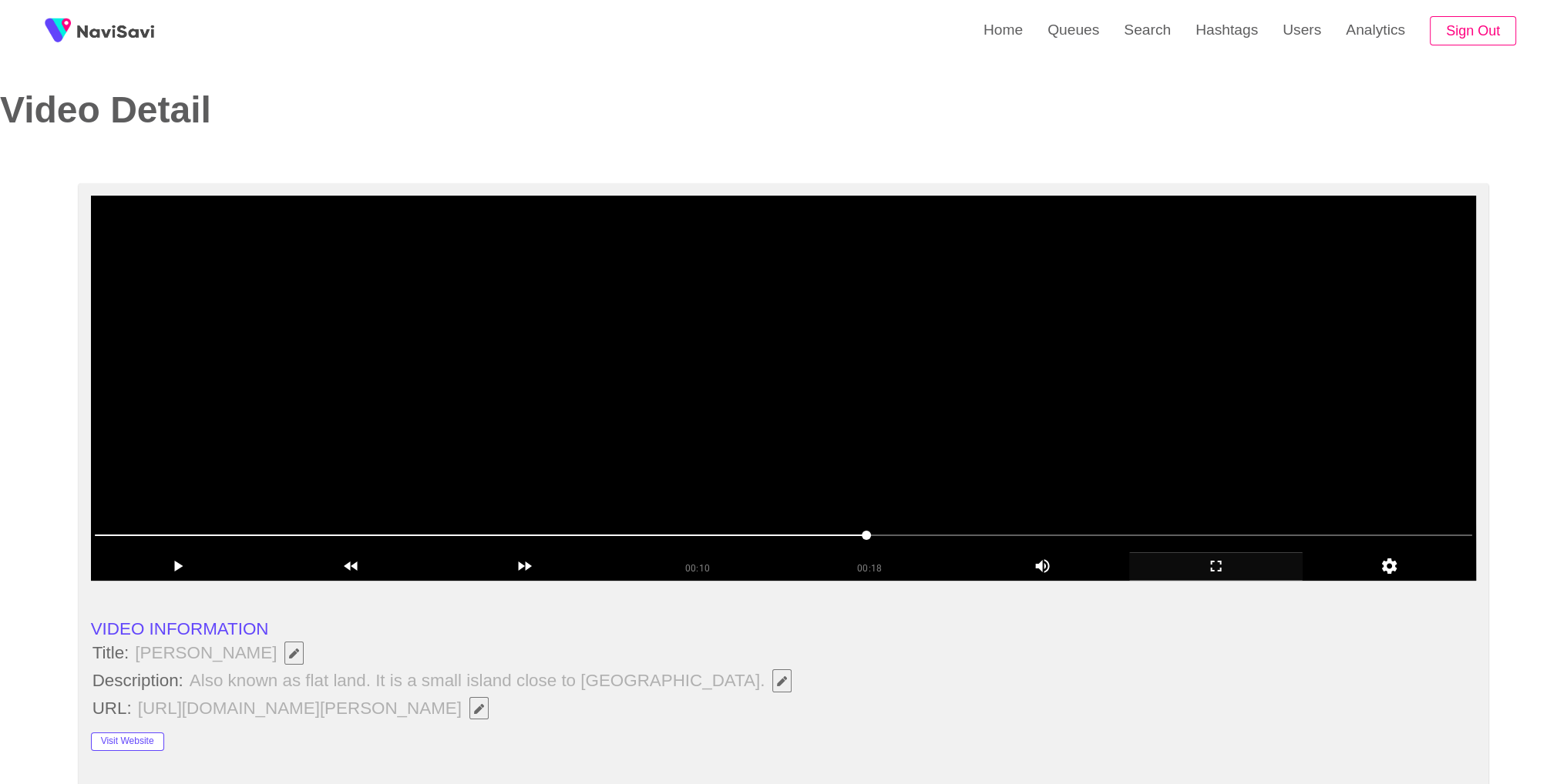
click at [953, 442] on video at bounding box center [784, 388] width 1386 height 385
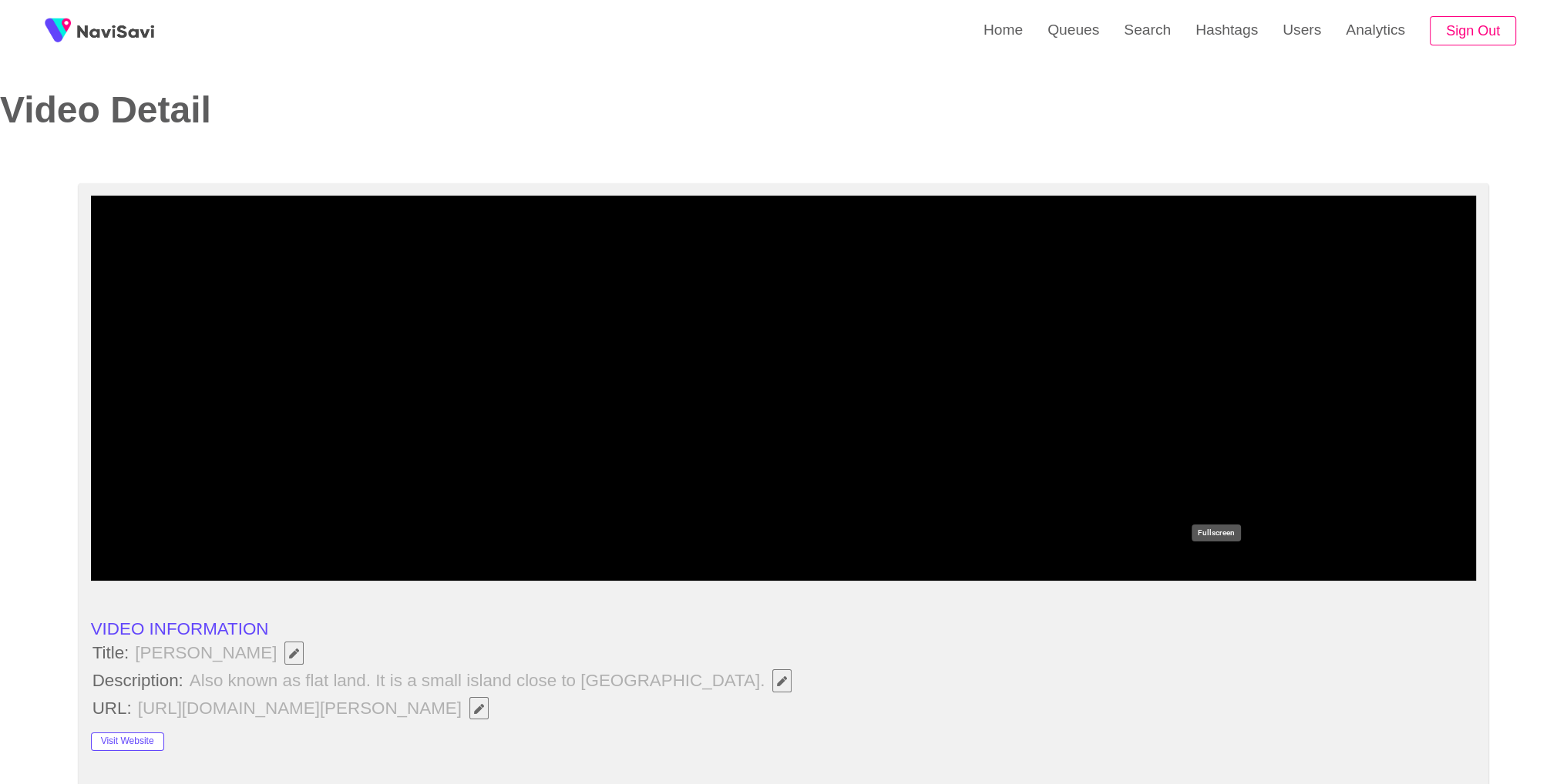
click at [1191, 564] on icon "add" at bounding box center [1216, 566] width 172 height 19
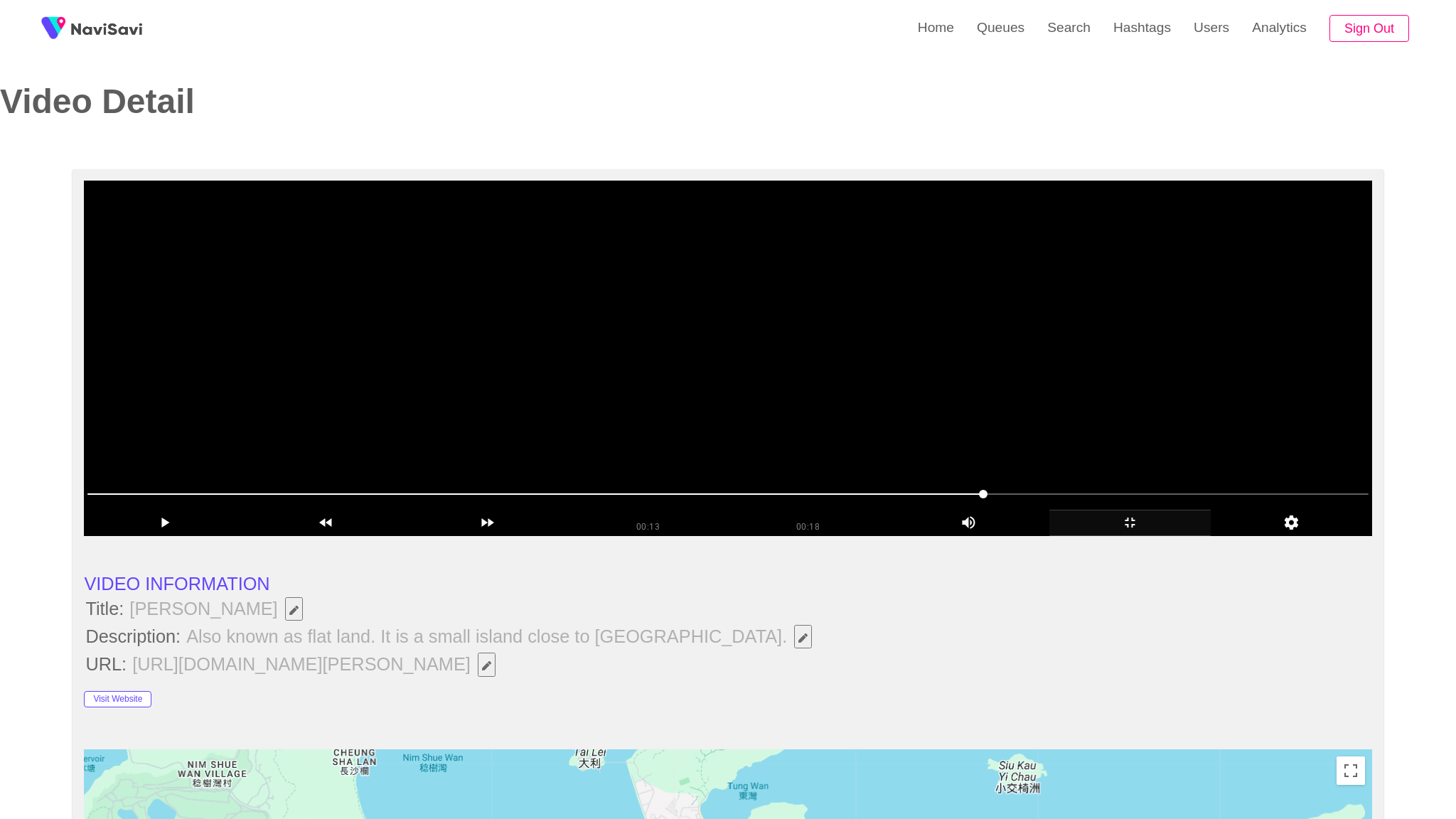
click at [1099, 536] on video at bounding box center [727, 358] width 1287 height 355
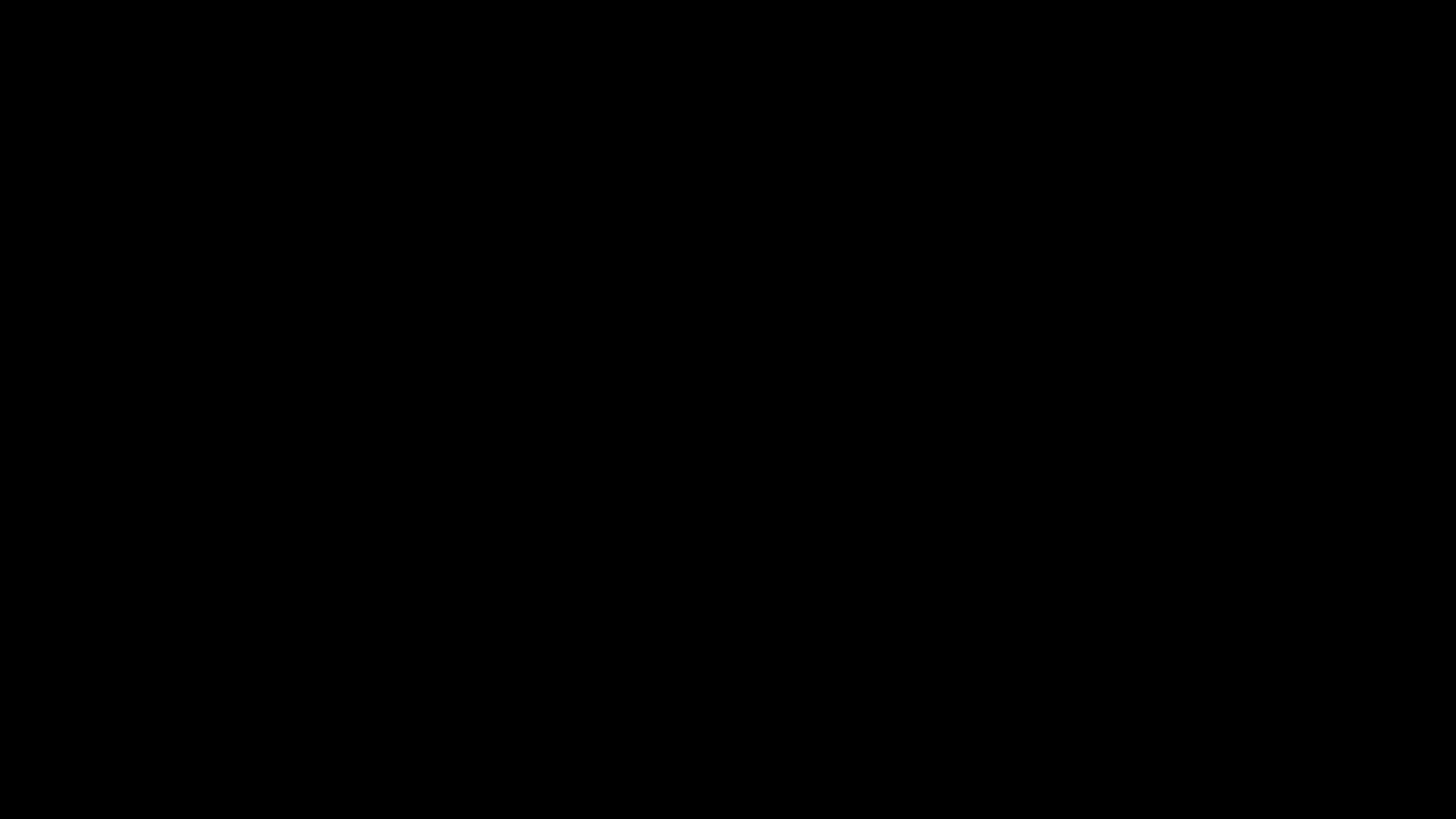
click at [429, 723] on div at bounding box center [728, 779] width 1460 height 38
click at [2, 723] on div at bounding box center [728, 779] width 1460 height 38
click at [742, 571] on video at bounding box center [728, 409] width 1456 height 819
click at [1180, 723] on div "add" at bounding box center [1182, 806] width 183 height 26
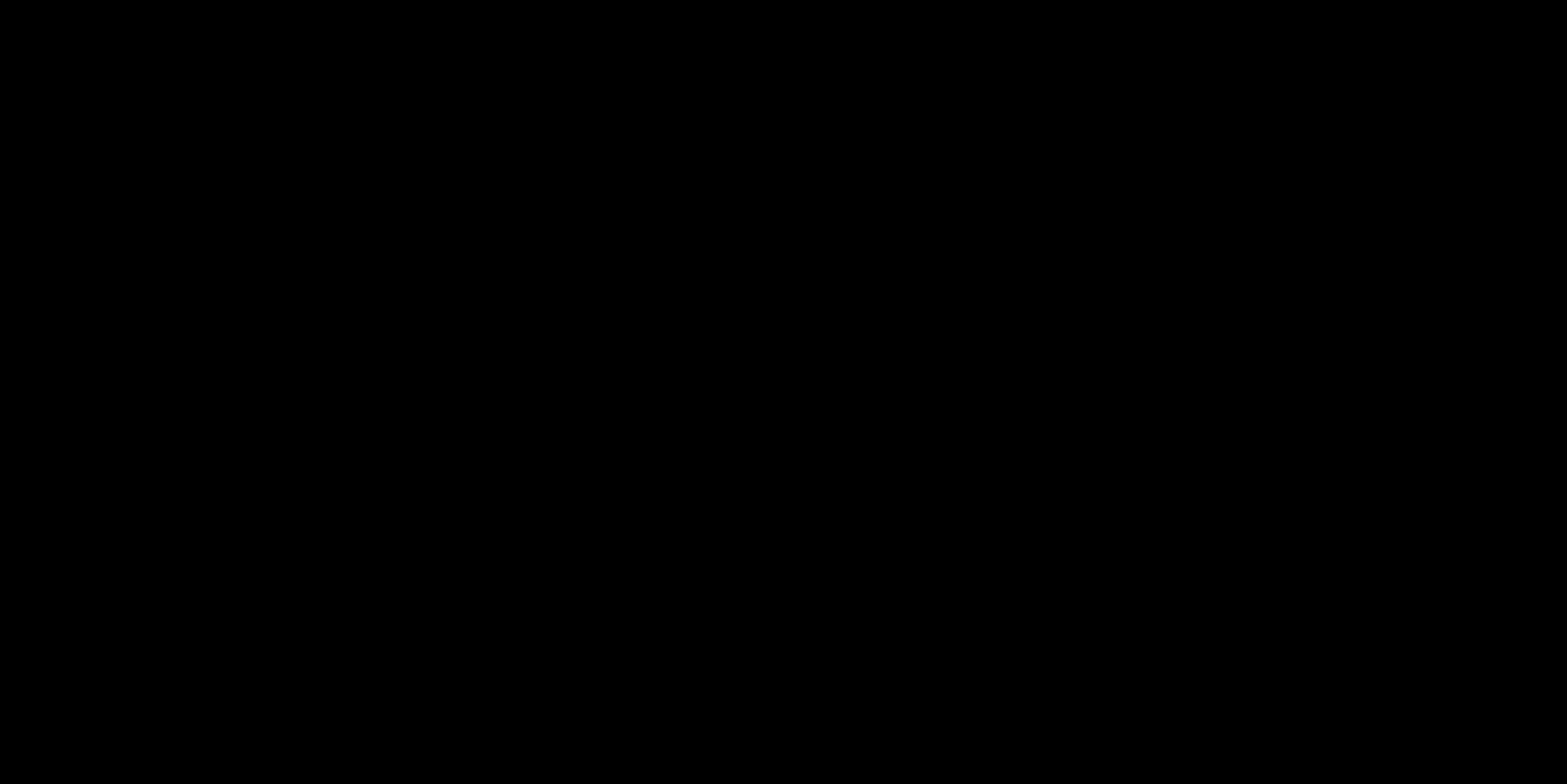
scroll to position [1963, 0]
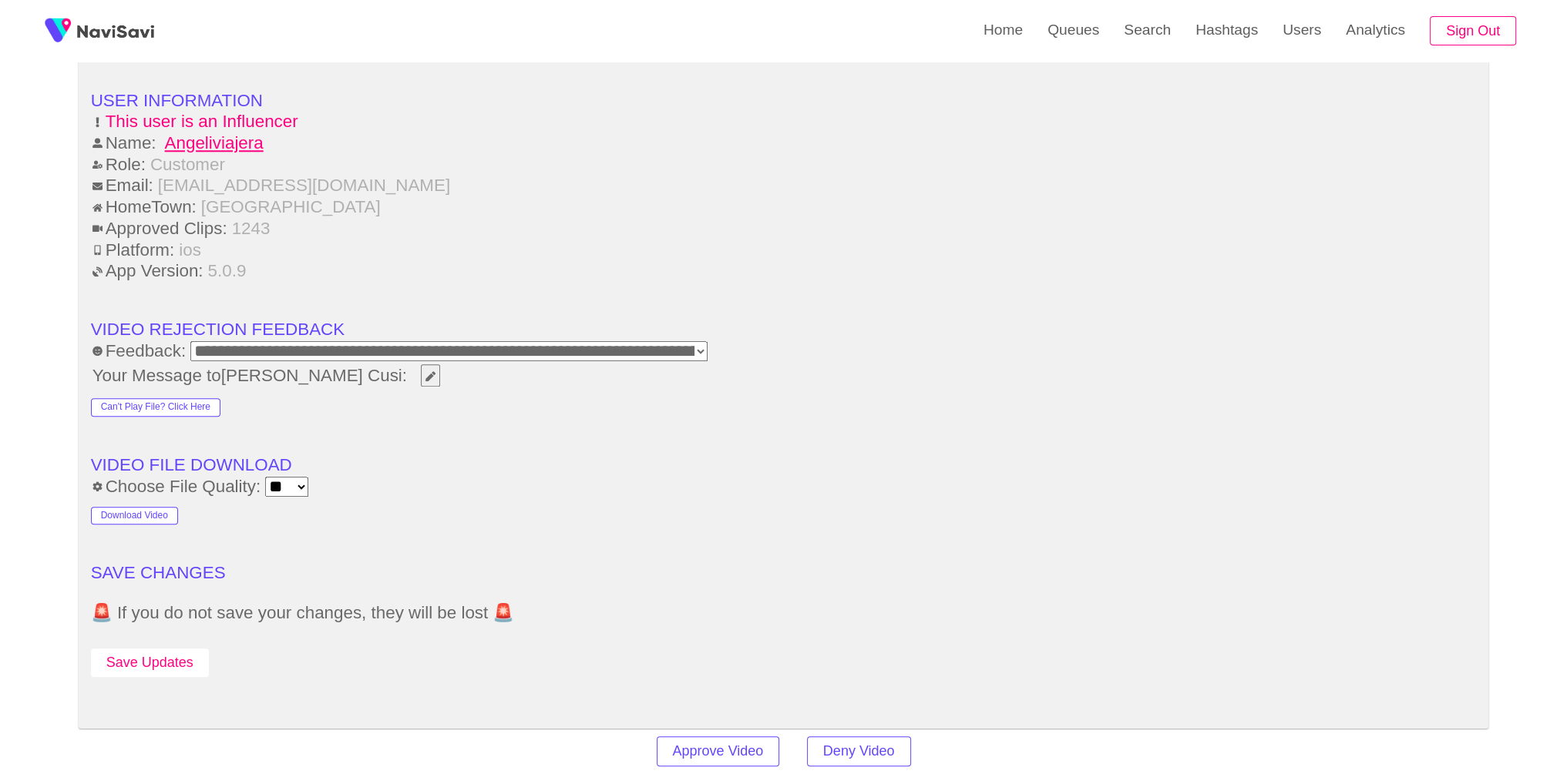
click at [161, 656] on button "Save Updates" at bounding box center [150, 663] width 118 height 28
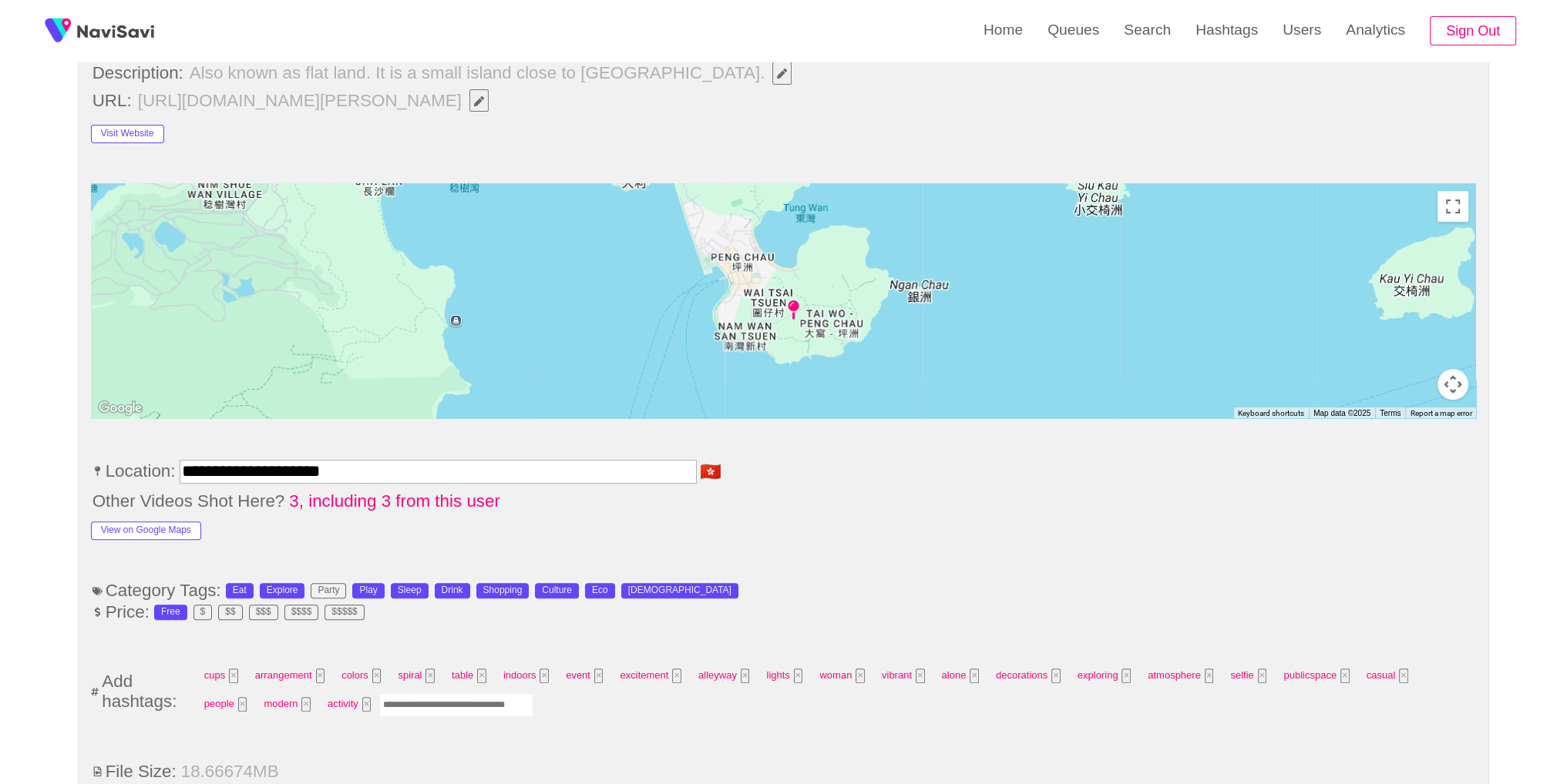
scroll to position [0, 0]
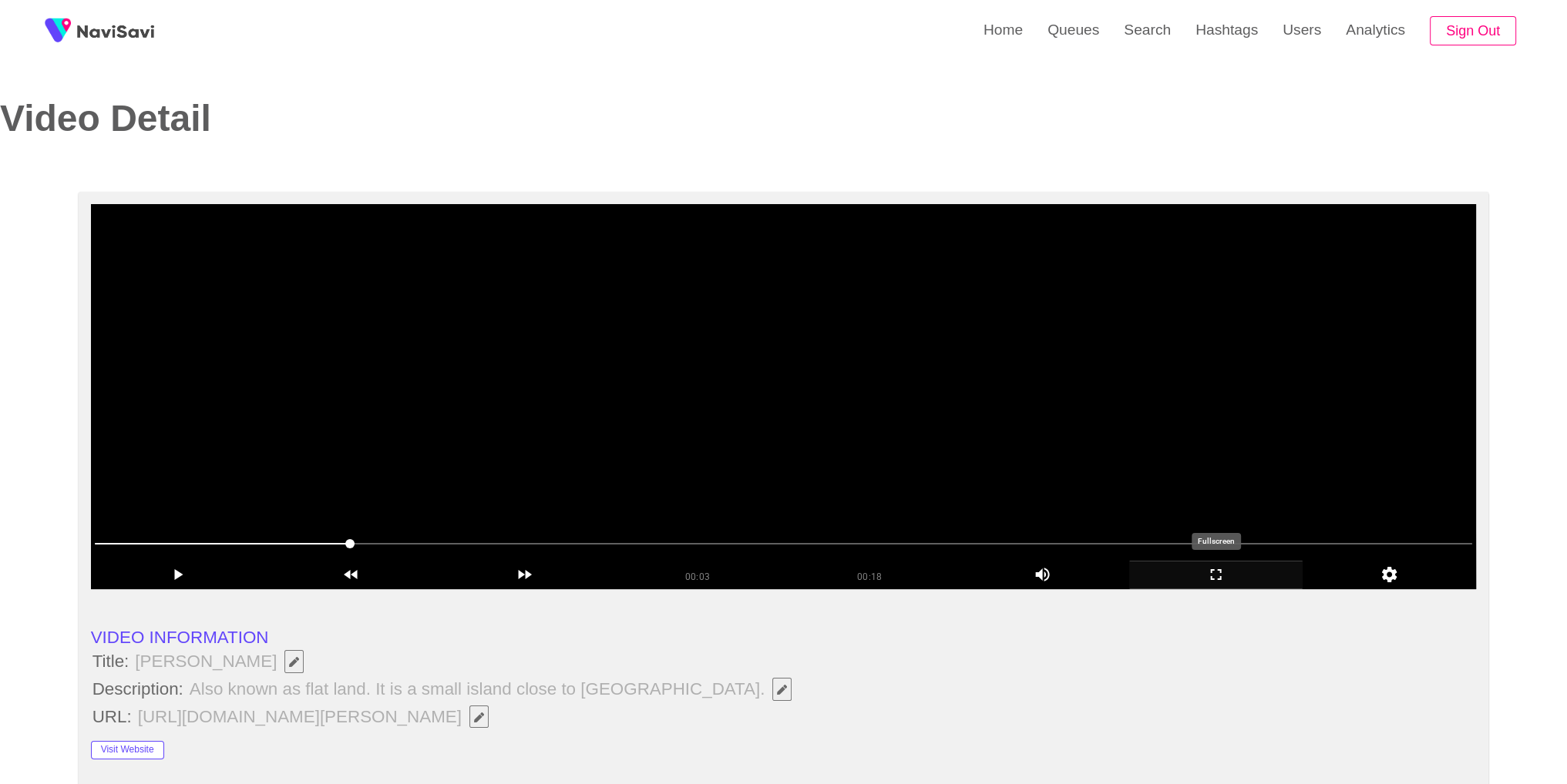
click at [1181, 566] on icon "add" at bounding box center [1216, 574] width 172 height 19
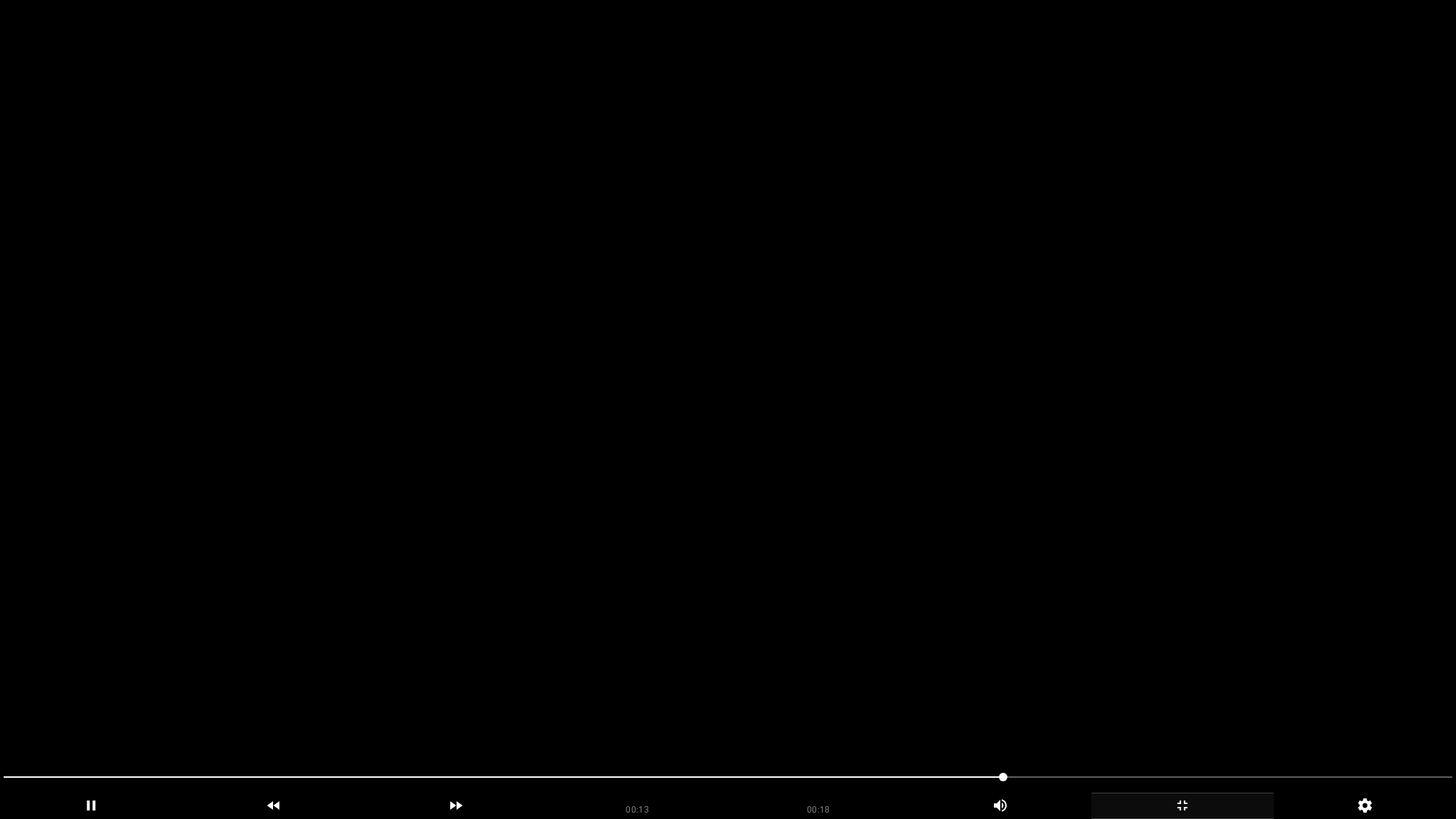
click at [1064, 723] on span at bounding box center [728, 777] width 1449 height 1
click at [1083, 655] on video at bounding box center [728, 409] width 1456 height 819
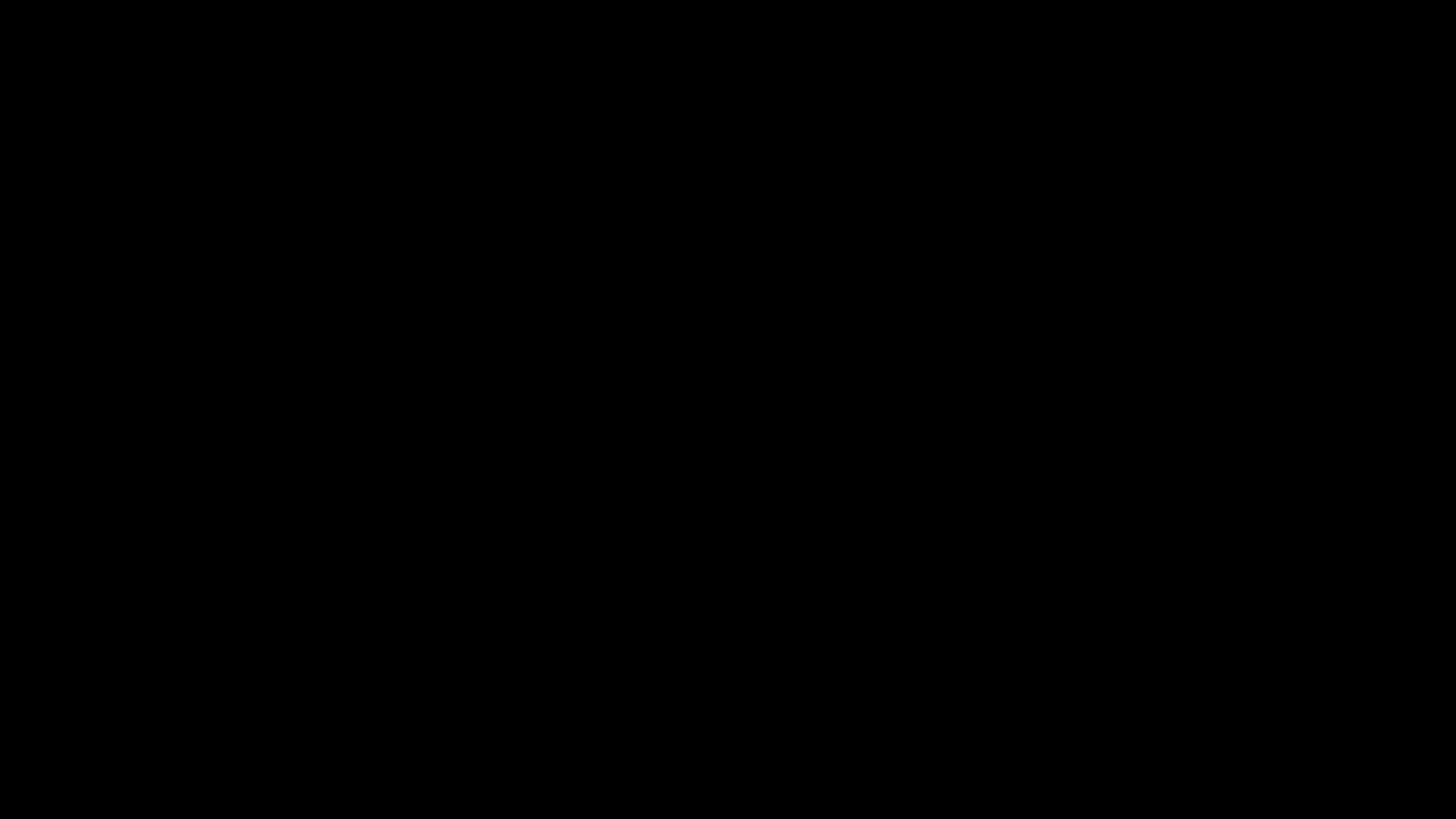
click at [1175, 723] on icon "add" at bounding box center [1182, 805] width 181 height 17
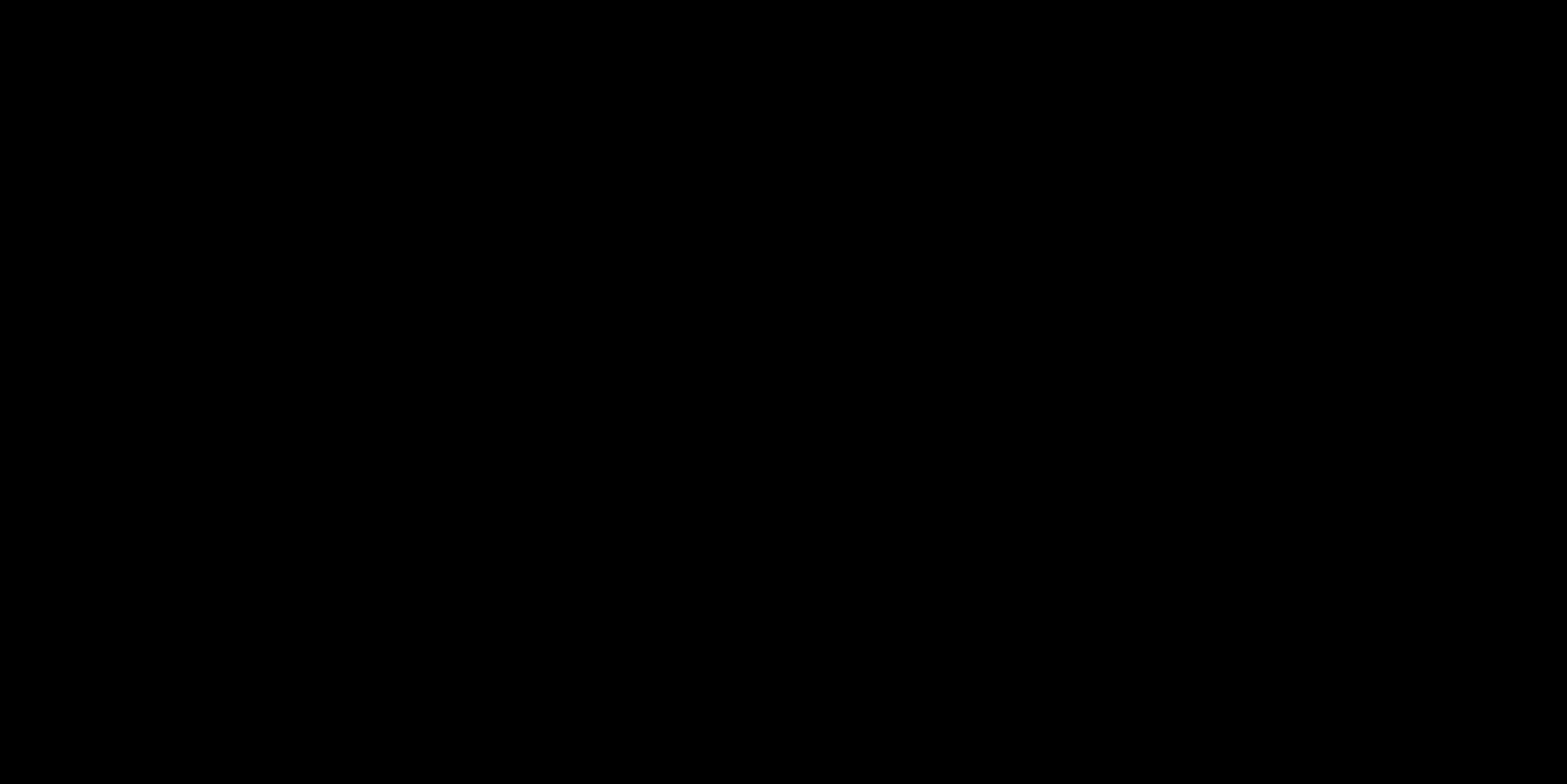
scroll to position [872, 0]
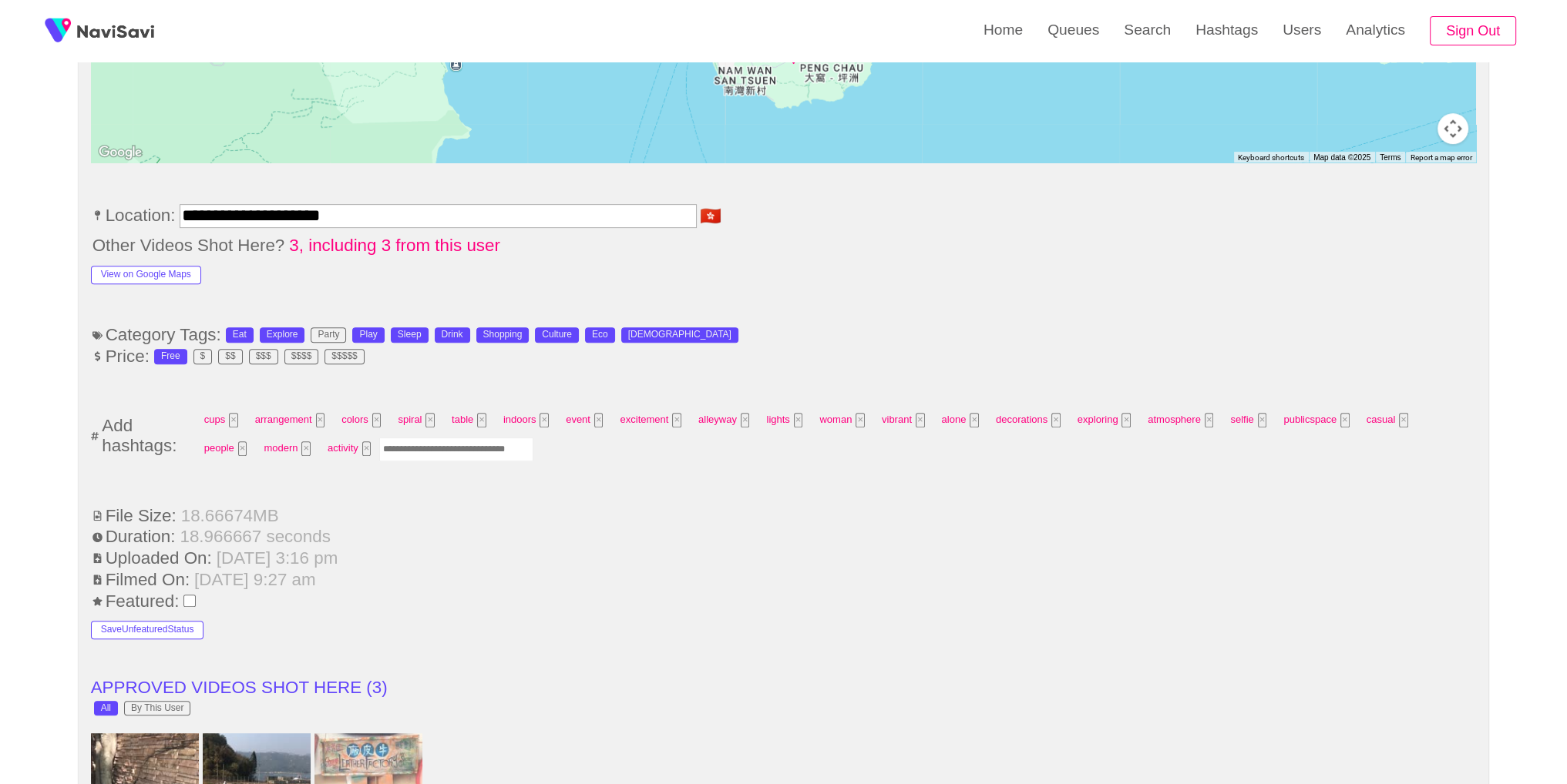
click at [384, 448] on input "Enter tag here and press return" at bounding box center [456, 450] width 154 height 24
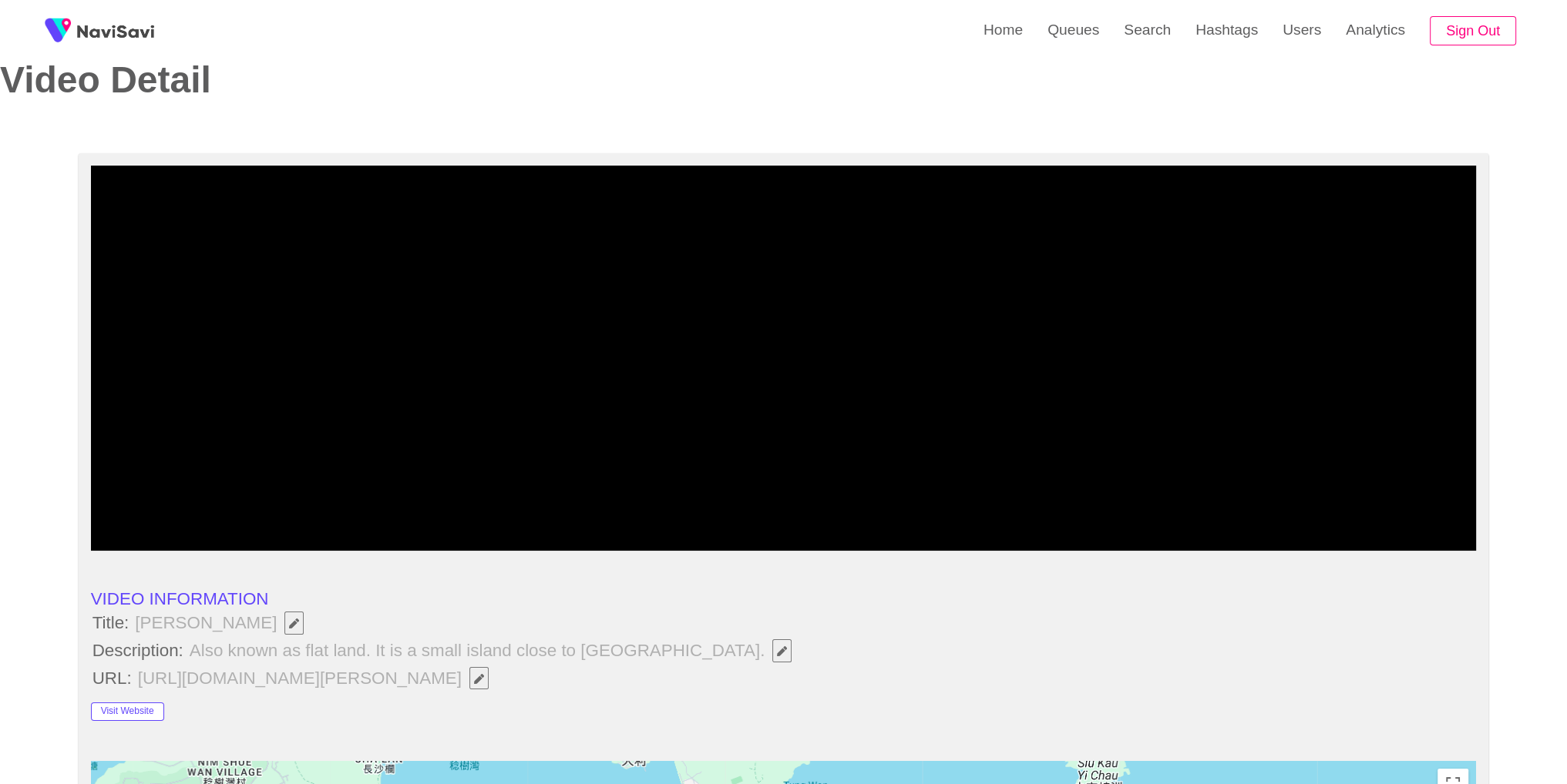
scroll to position [0, 0]
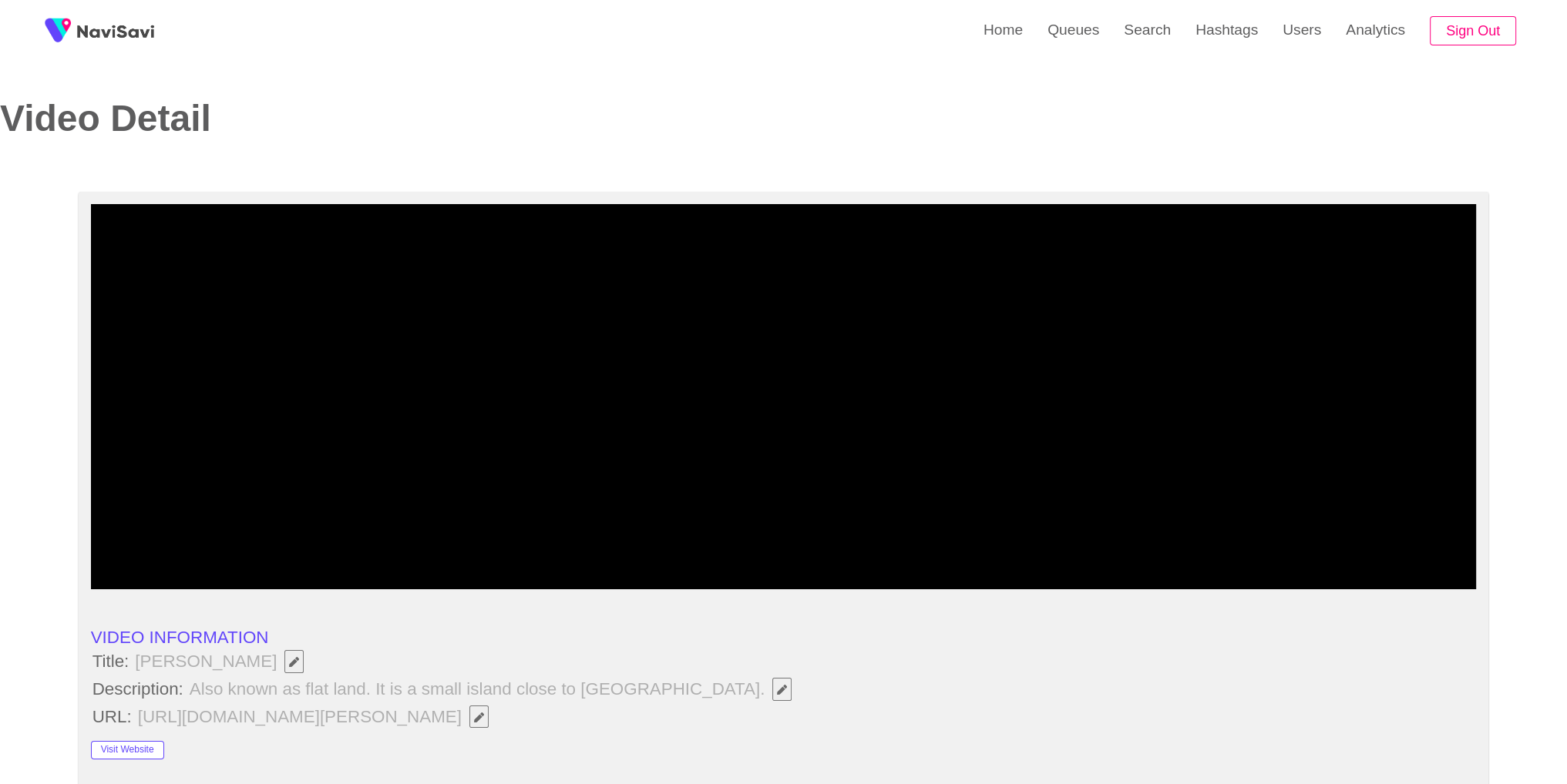
type input "*********"
click at [1051, 718] on li "URL: https://www.discoverhongkong.com/in/explore/great-outdoor/wellness/peng-ch…" at bounding box center [784, 717] width 1386 height 26
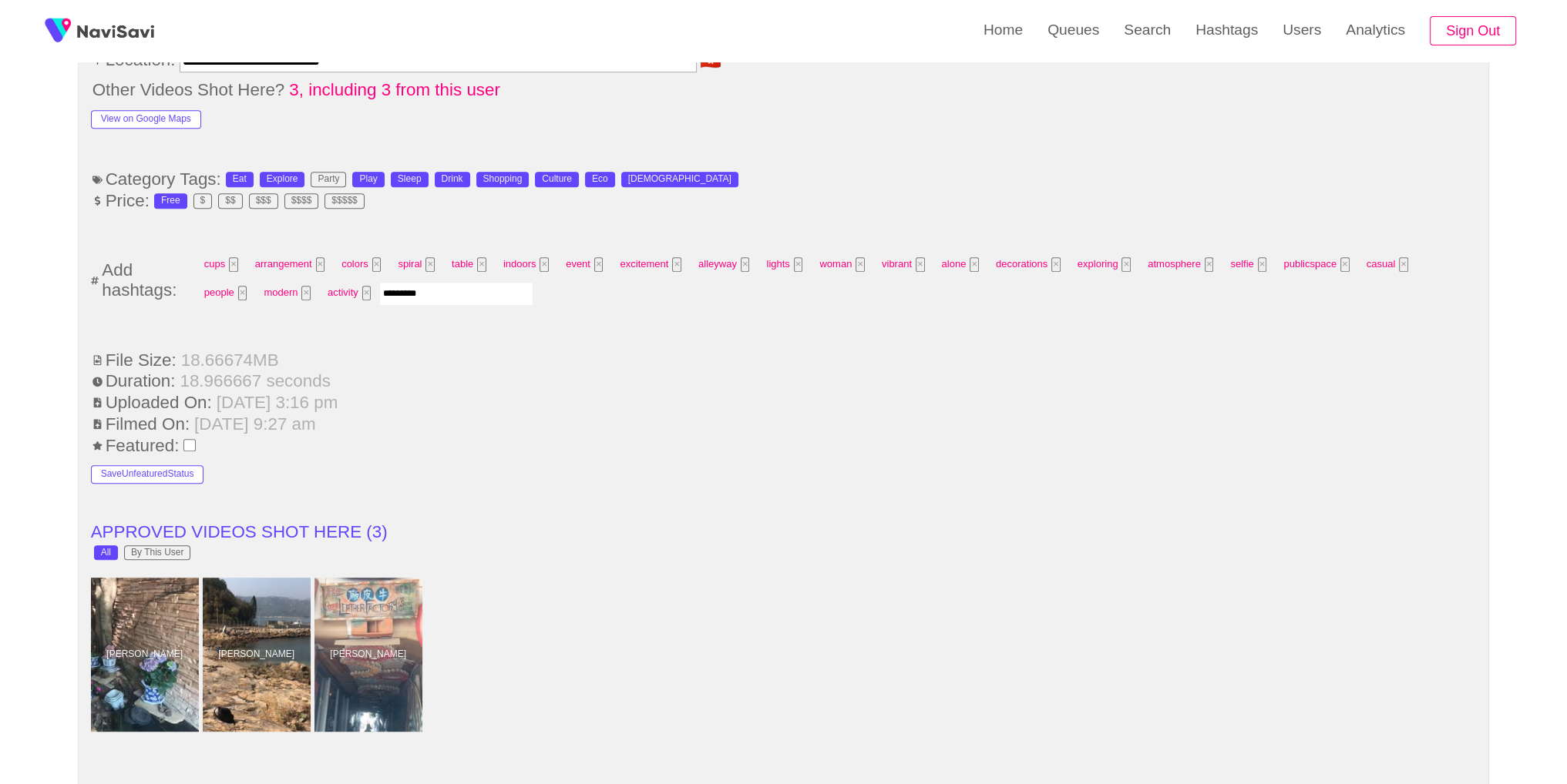
scroll to position [973, 0]
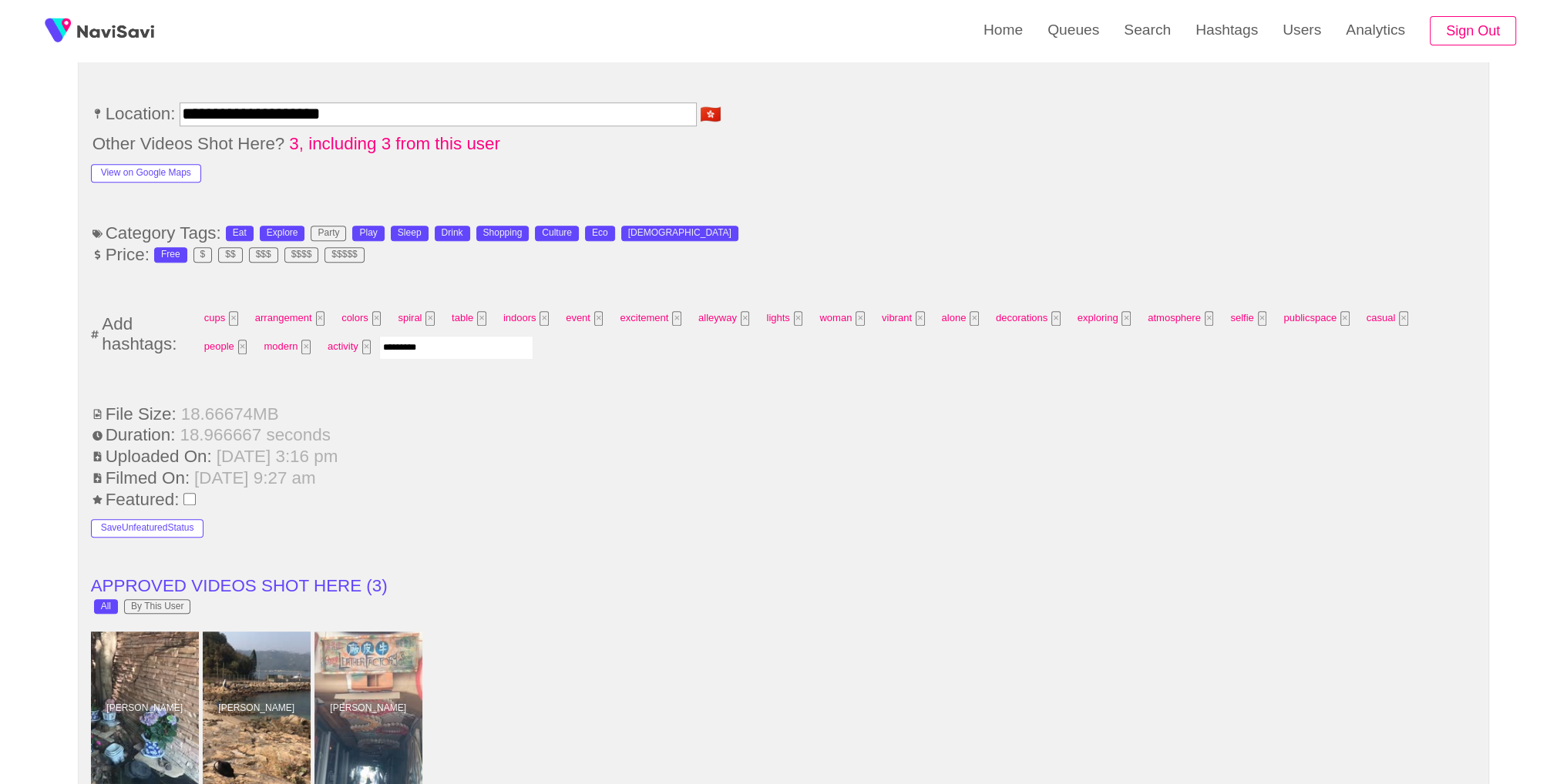
click at [407, 349] on input "*********" at bounding box center [456, 348] width 154 height 24
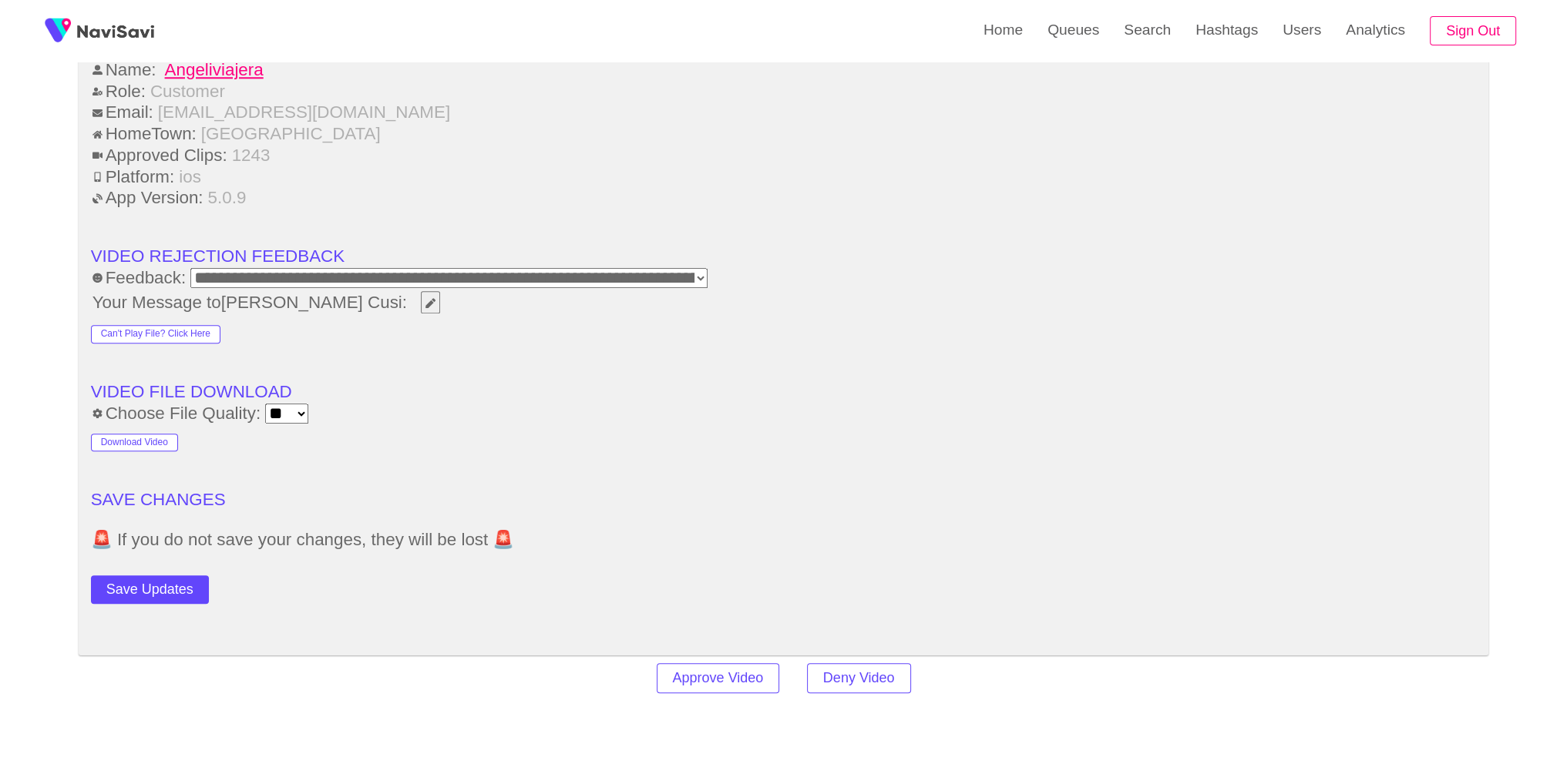
scroll to position [2038, 0]
click at [152, 586] on button "Save Updates" at bounding box center [150, 587] width 118 height 28
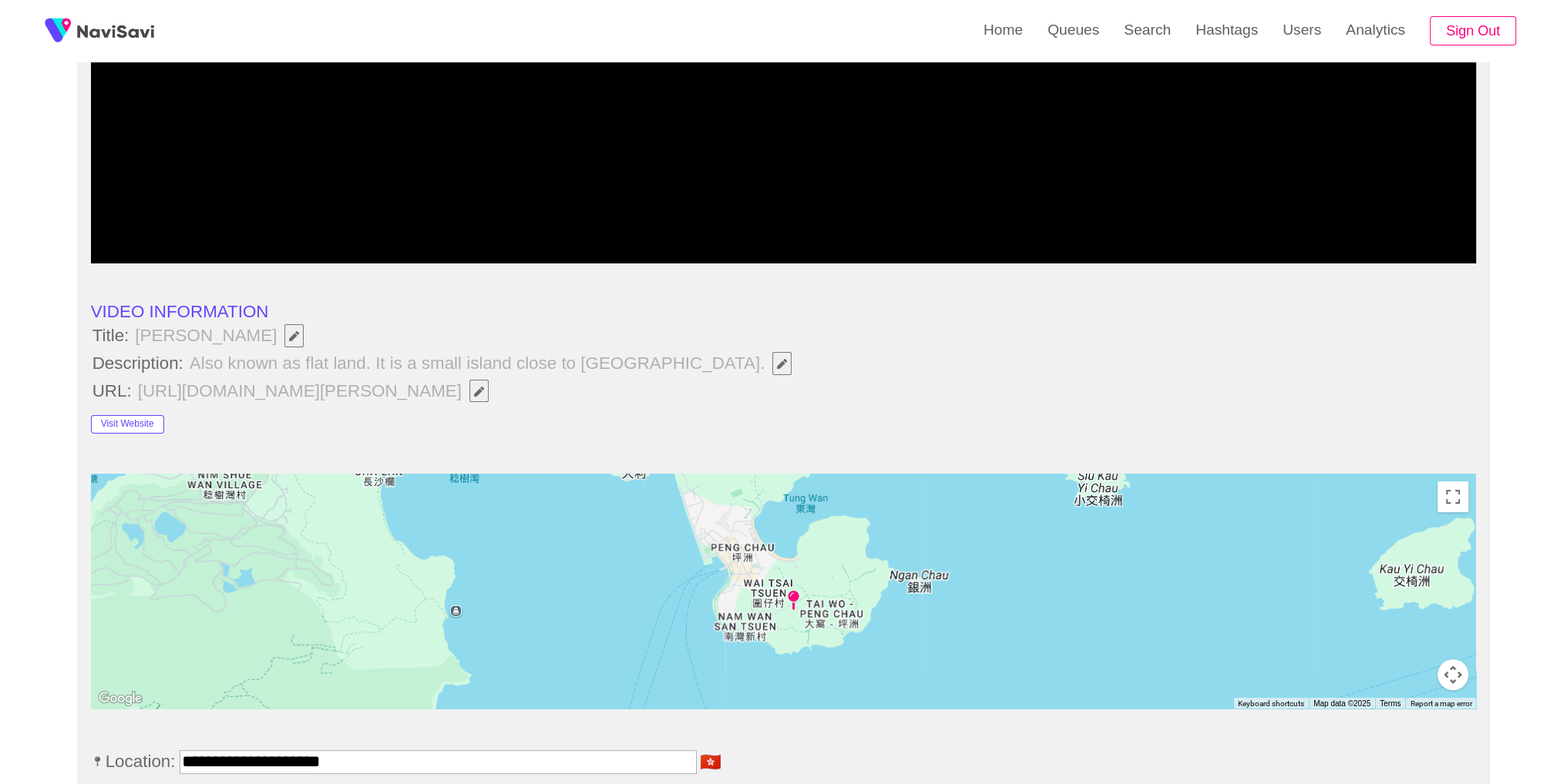
scroll to position [0, 0]
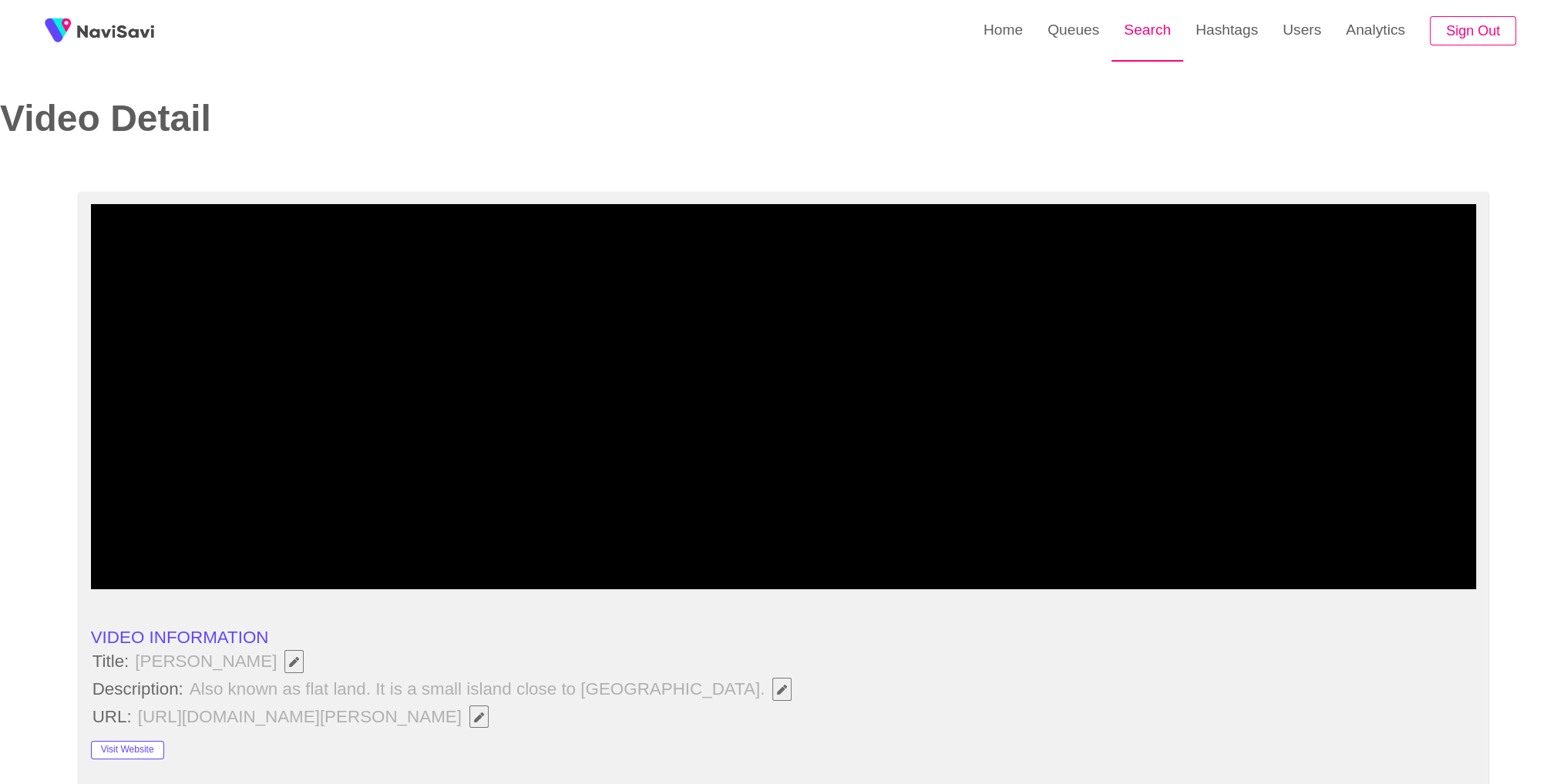
click at [1135, 48] on link "Search" at bounding box center [1147, 30] width 72 height 60
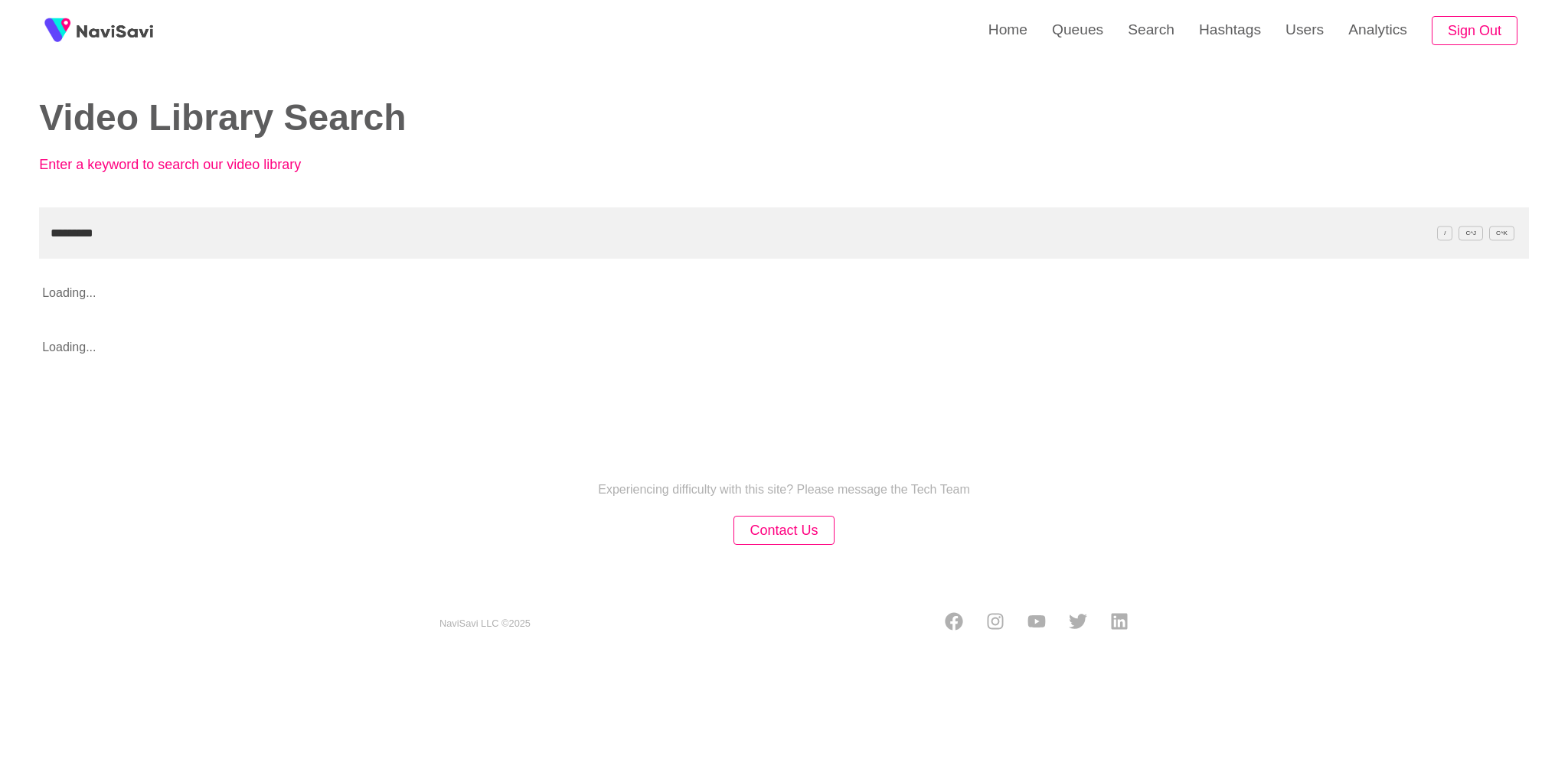
type input "*********"
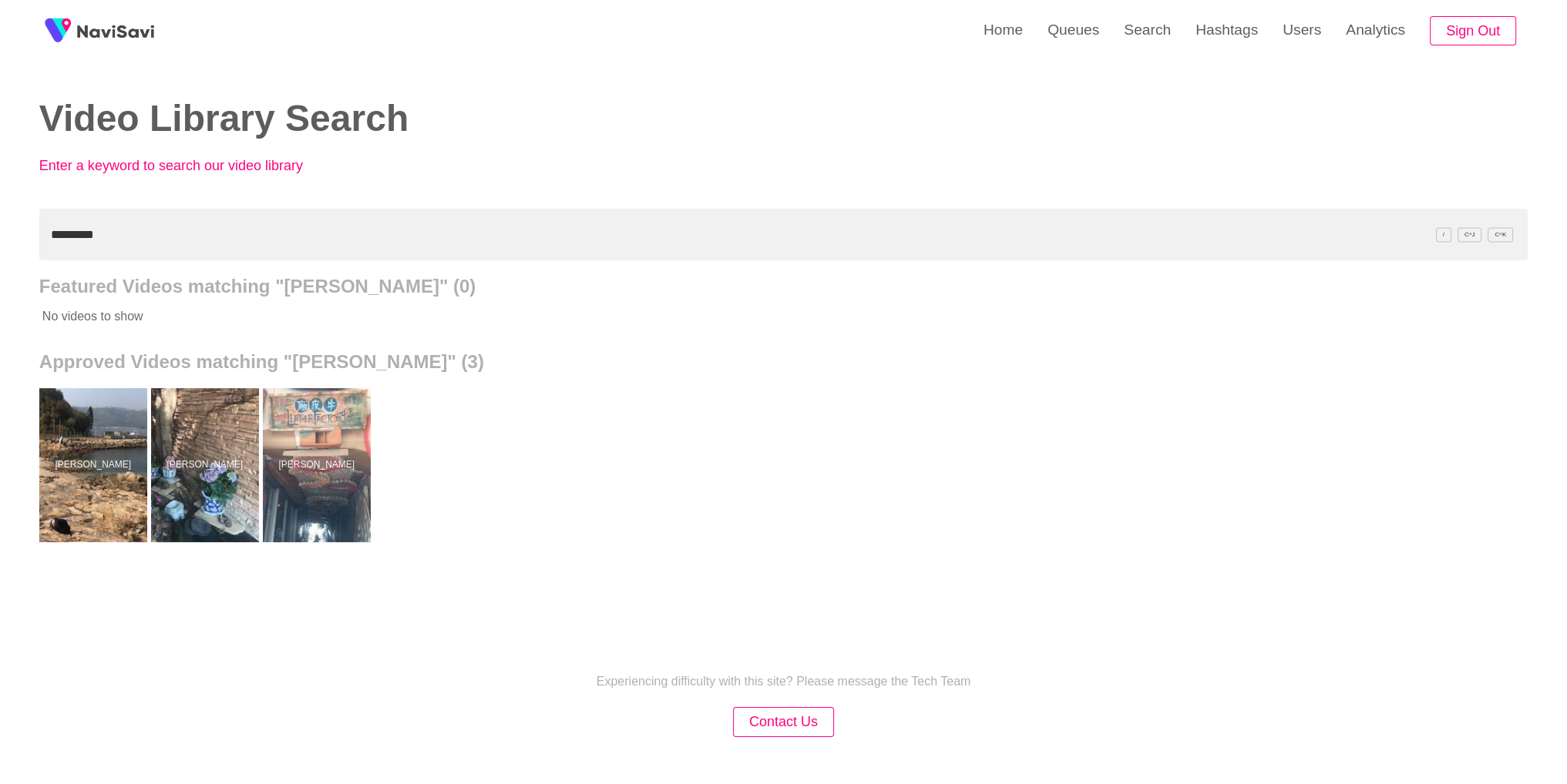
click at [1136, 652] on div "Experiencing difficulty with this site? Please message the Tech Team Contact Us…" at bounding box center [784, 730] width 1567 height 246
click at [209, 430] on div at bounding box center [205, 465] width 113 height 162
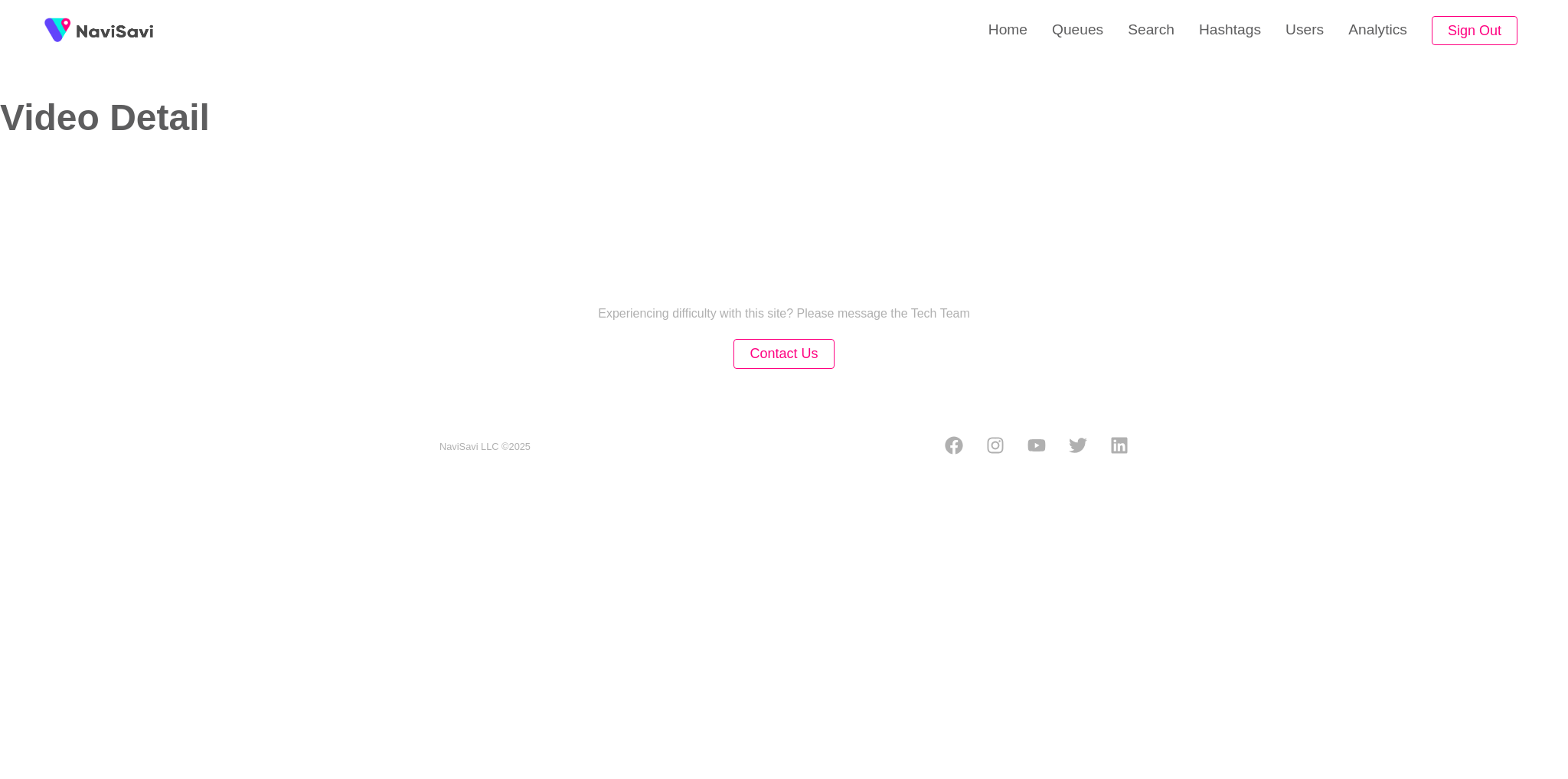
select select "**"
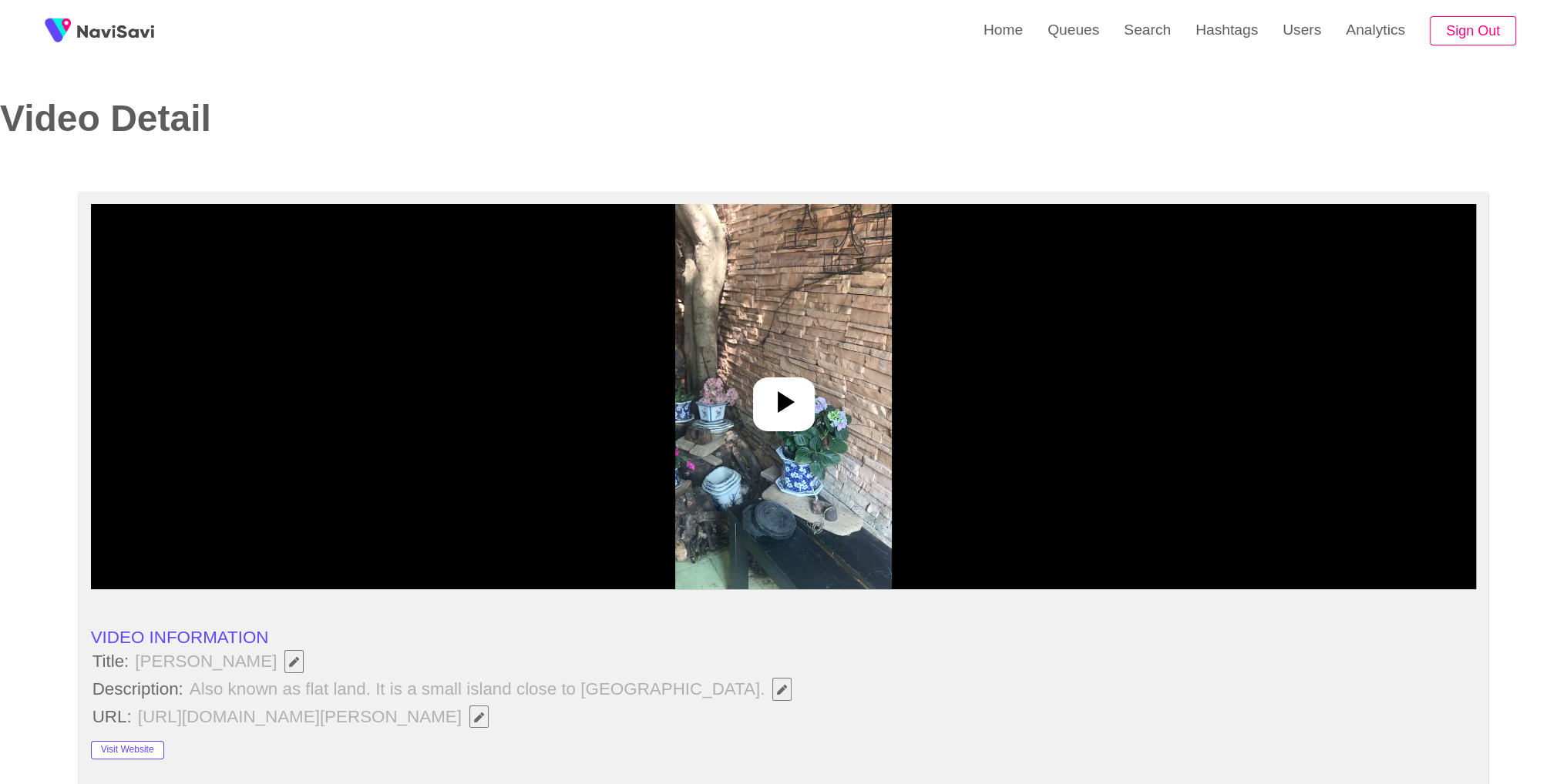
select select "**********"
click at [754, 410] on div at bounding box center [784, 405] width 62 height 54
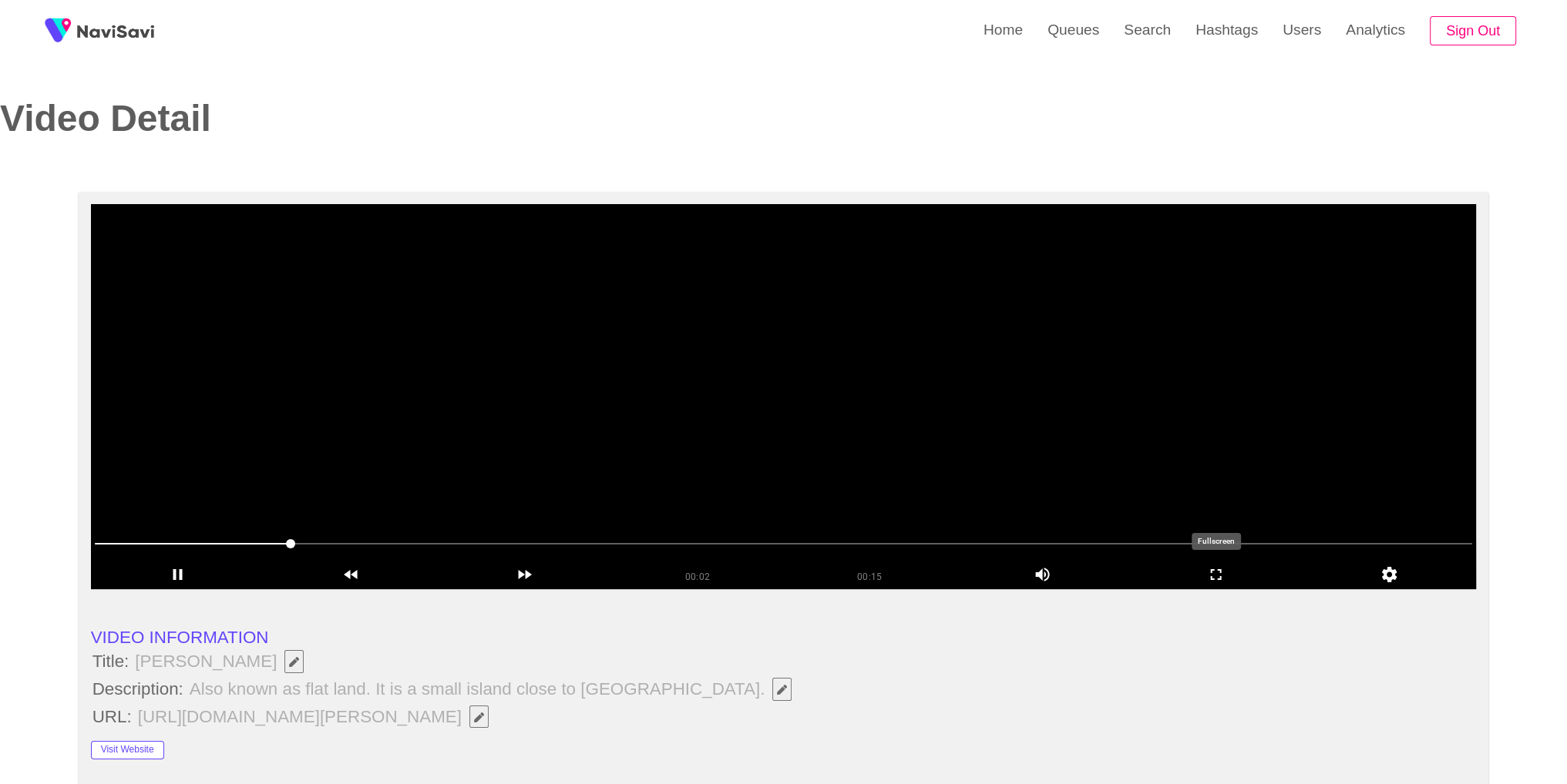
drag, startPoint x: 1219, startPoint y: 571, endPoint x: 1219, endPoint y: 638, distance: 67.0
click at [1219, 571] on icon "add" at bounding box center [1216, 574] width 172 height 19
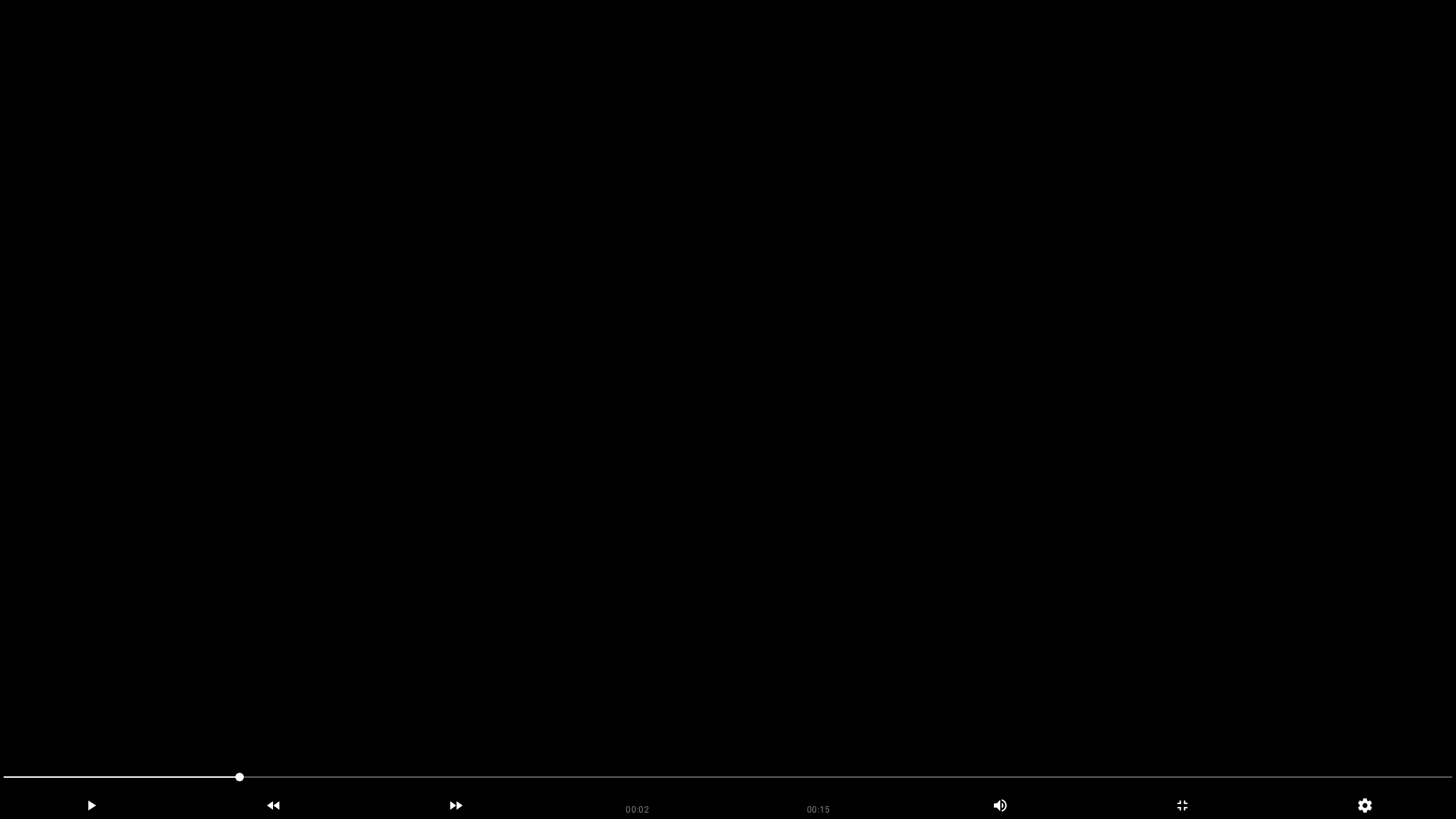
click at [864, 491] on video at bounding box center [728, 409] width 1456 height 819
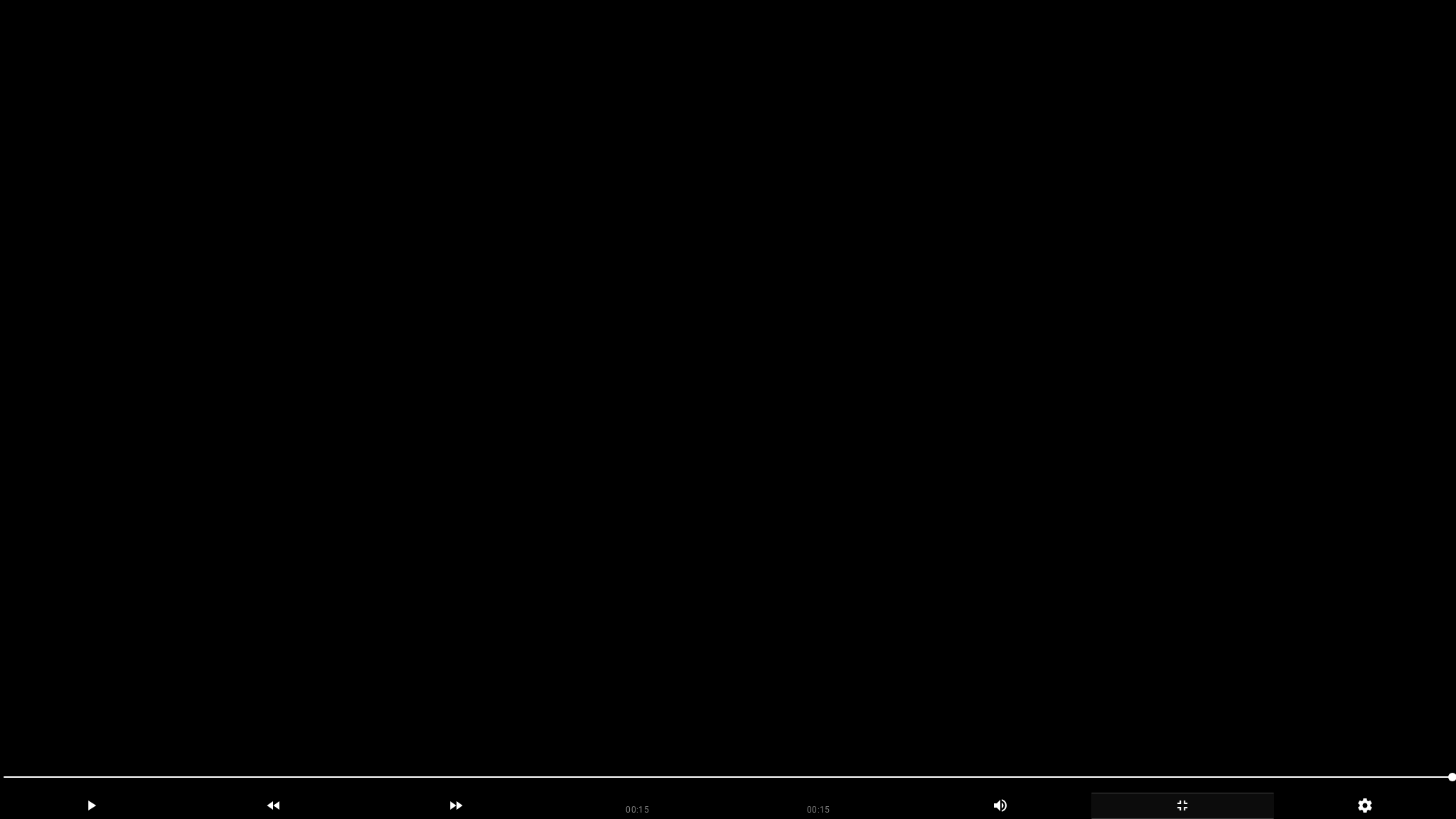
click at [1192, 723] on icon "add" at bounding box center [1182, 805] width 181 height 17
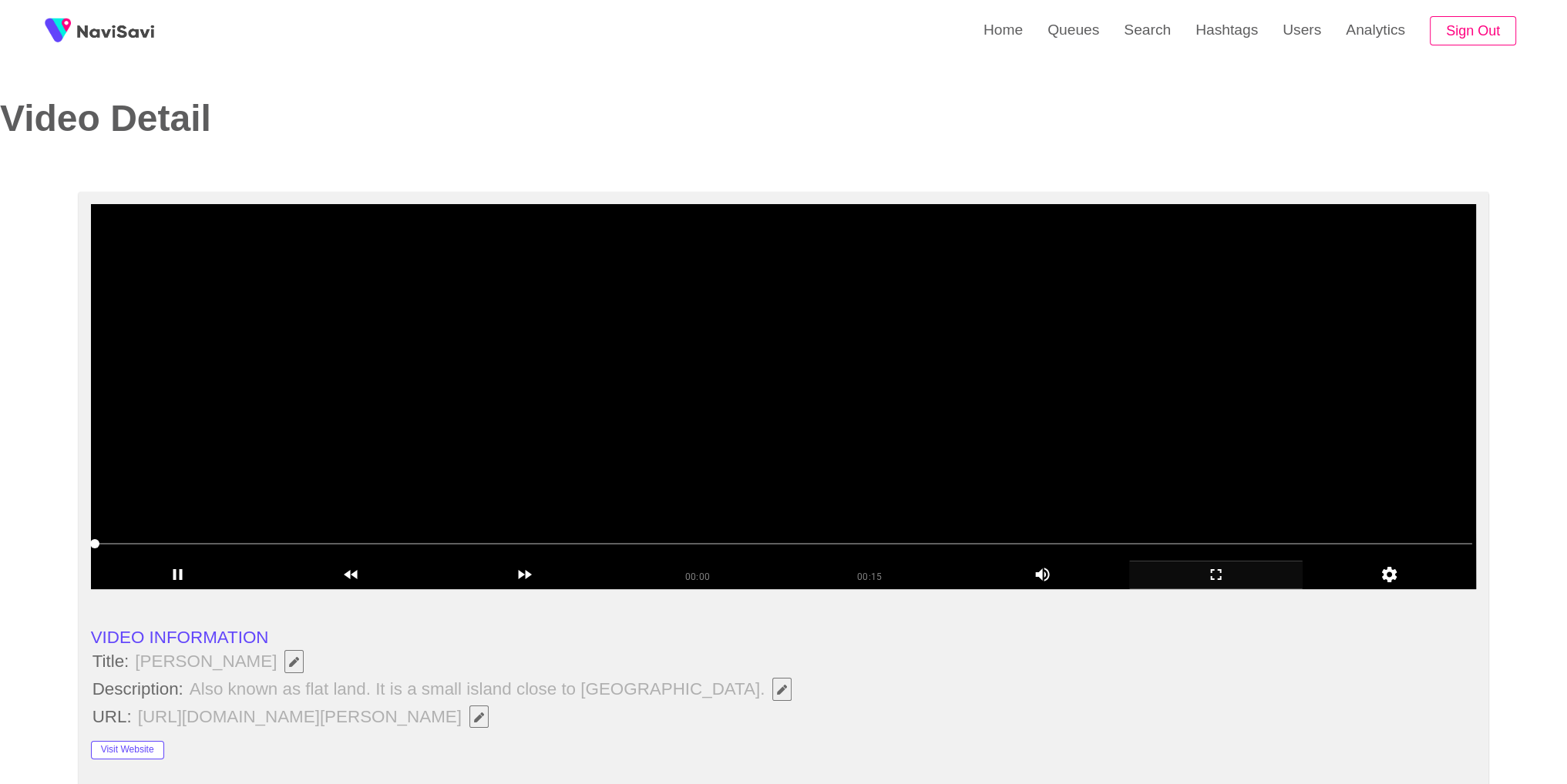
drag, startPoint x: 932, startPoint y: 392, endPoint x: 970, endPoint y: 367, distance: 45.5
click at [932, 393] on video at bounding box center [784, 396] width 1386 height 385
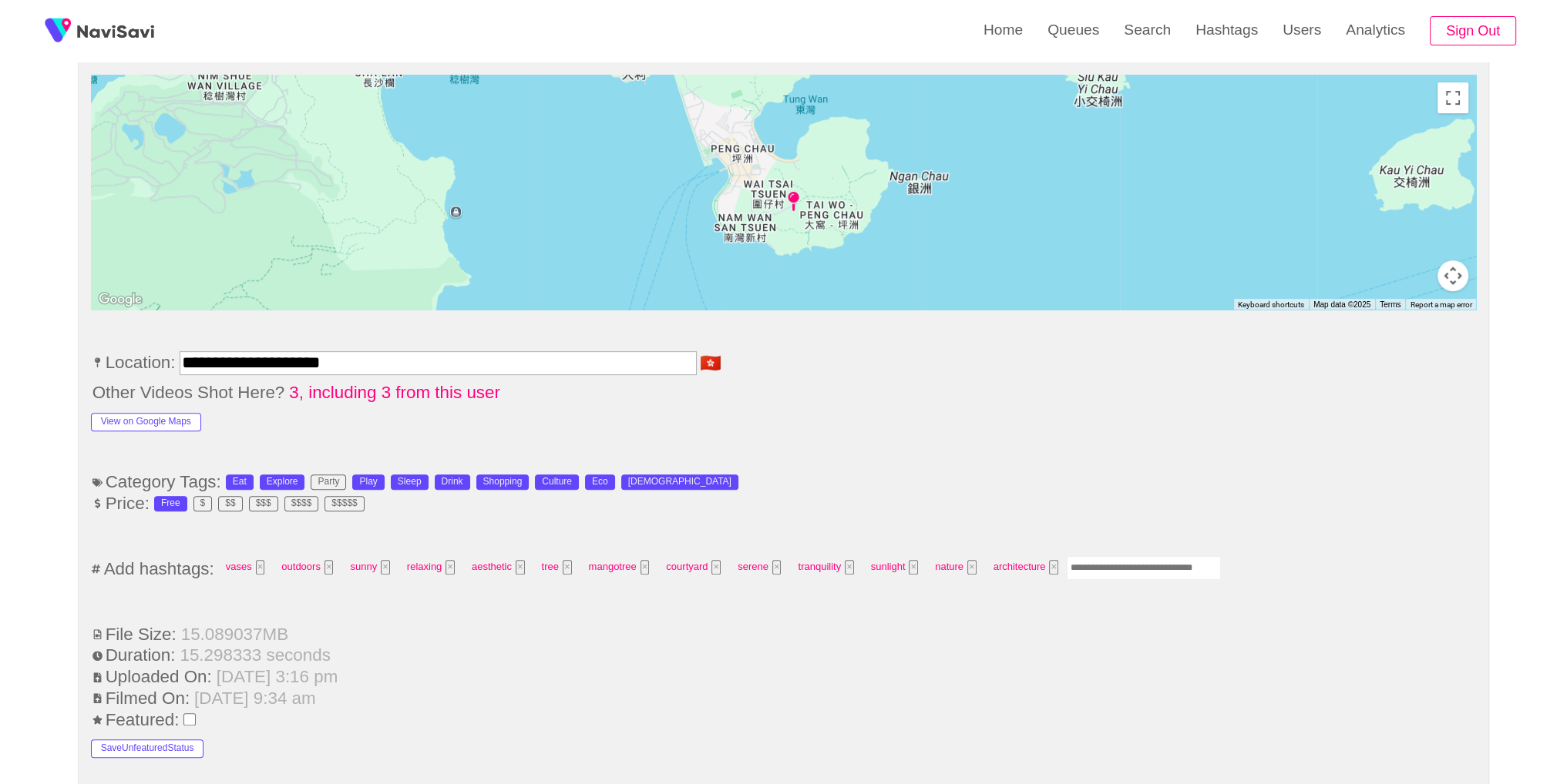
scroll to position [795, 0]
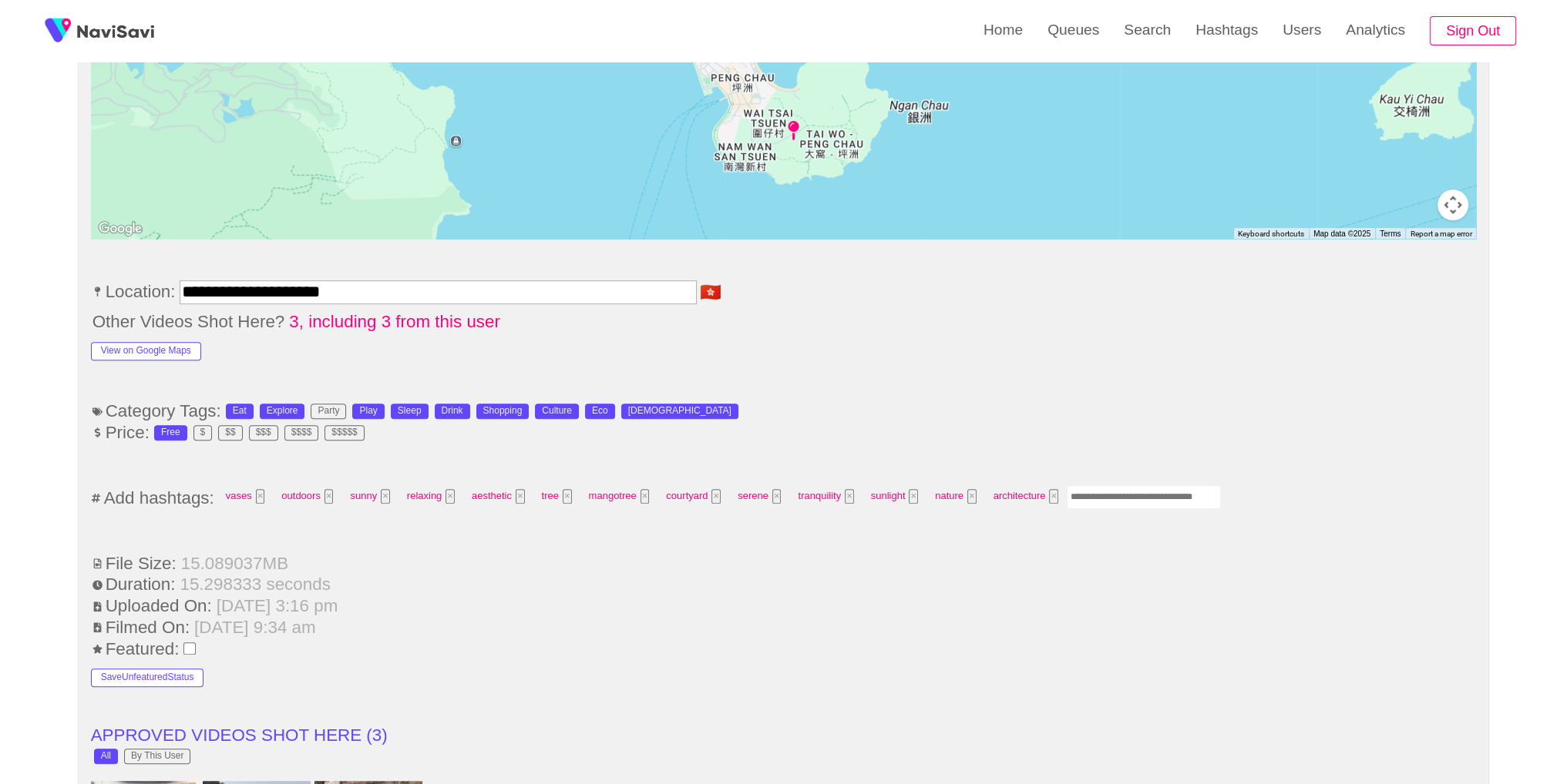
drag, startPoint x: 1103, startPoint y: 501, endPoint x: 1124, endPoint y: 489, distance: 24.2
click at [1103, 501] on input "Enter tag here and press return" at bounding box center [1144, 498] width 154 height 24
type input "*********"
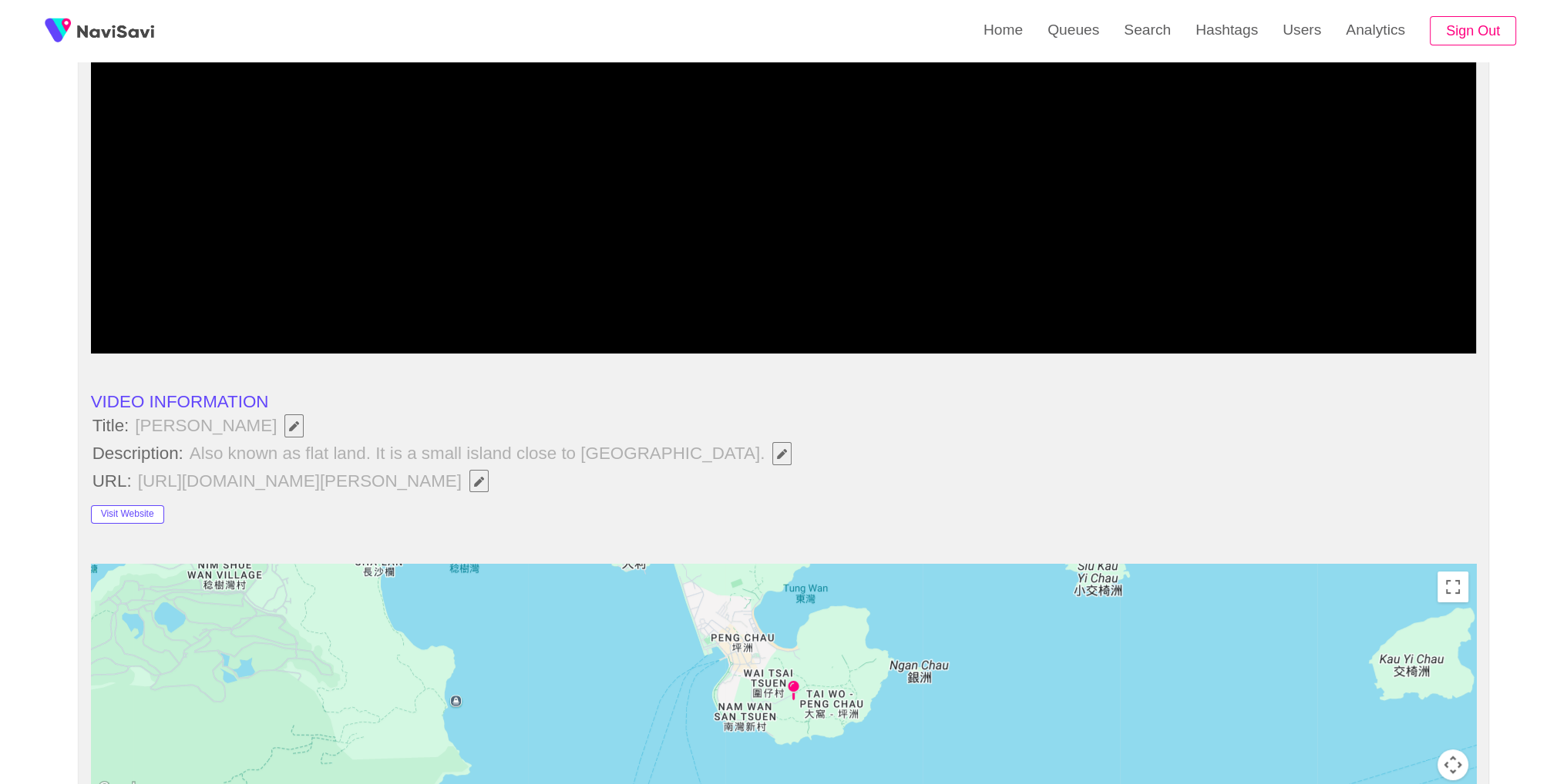
scroll to position [0, 0]
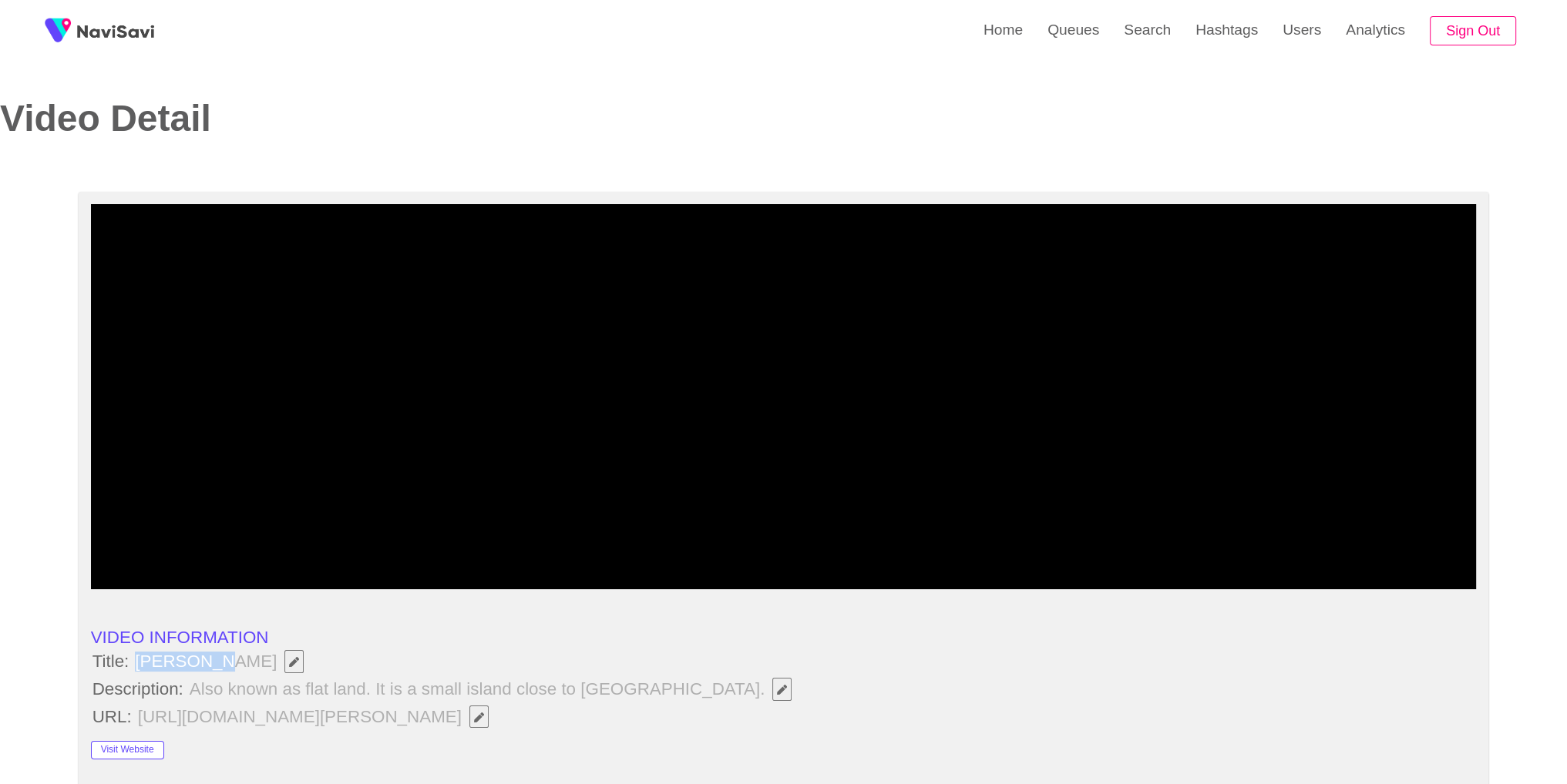
drag, startPoint x: 135, startPoint y: 663, endPoint x: 217, endPoint y: 660, distance: 82.1
click at [217, 660] on span "Peng Chau" at bounding box center [223, 662] width 180 height 26
copy span "Peng Chau"
click at [678, 640] on li "VIDEO INFORMATION" at bounding box center [784, 638] width 1386 height 20
click at [777, 688] on icon "Edit Field" at bounding box center [782, 689] width 10 height 10
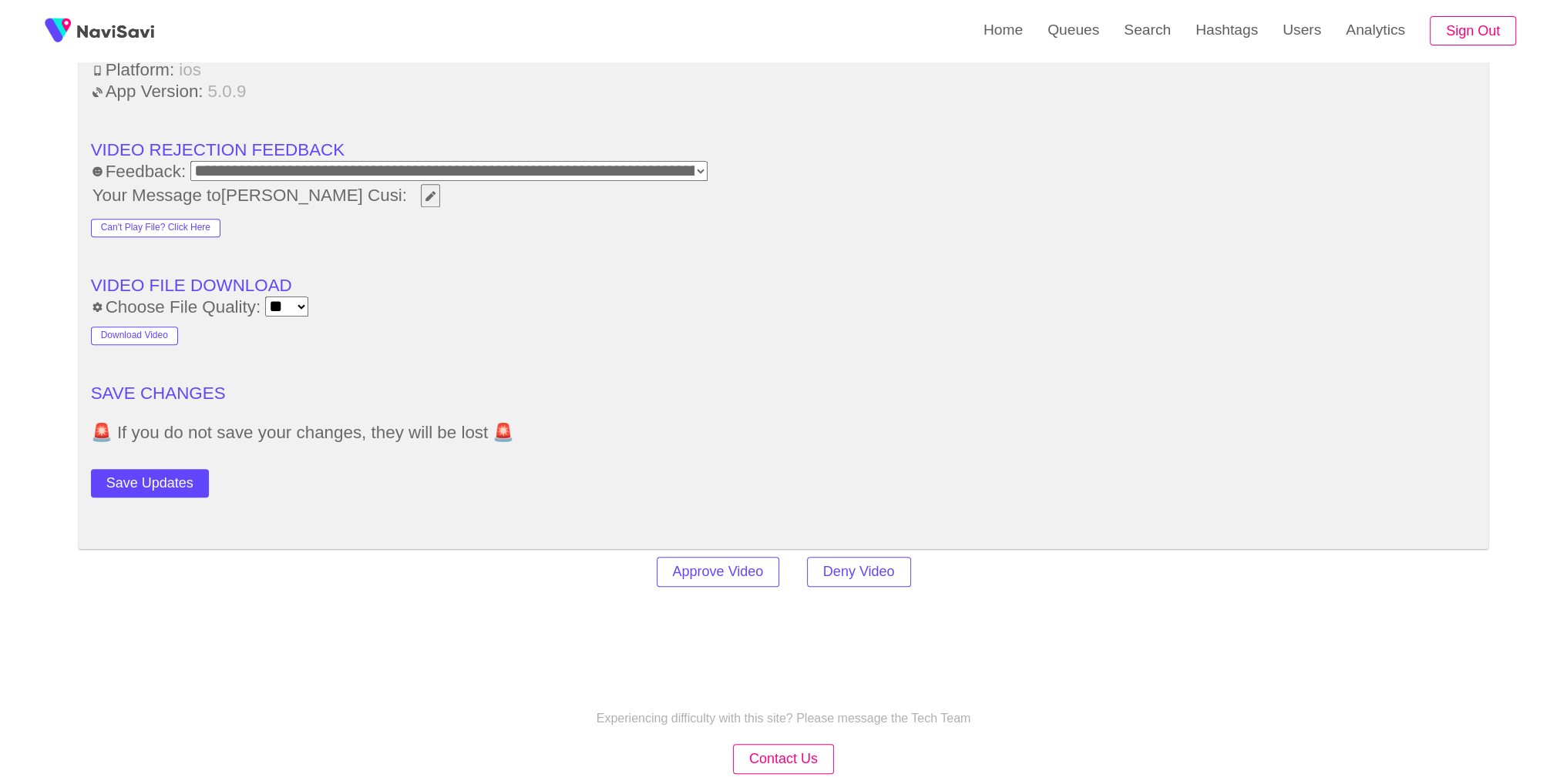
scroll to position [2211, 0]
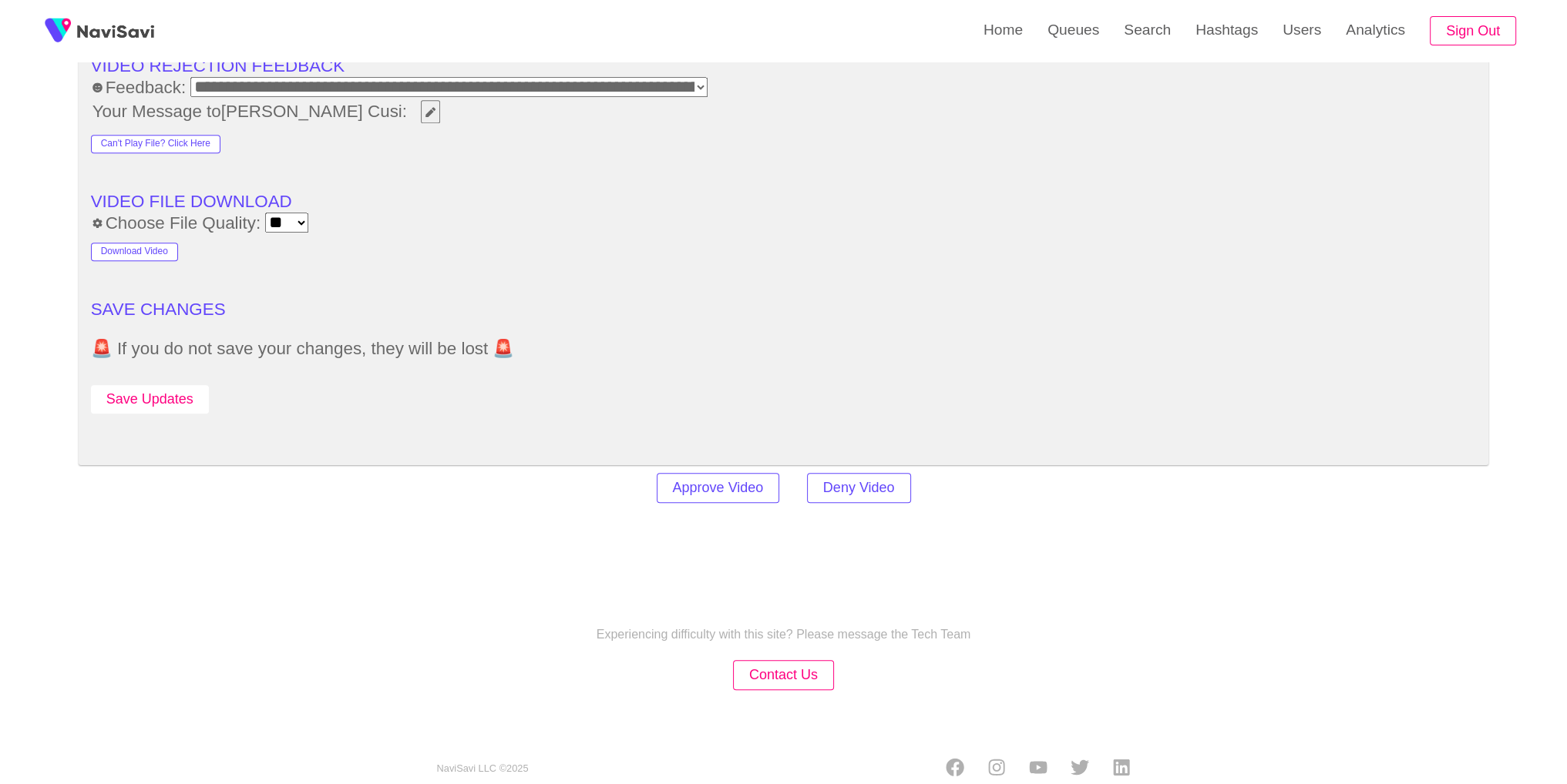
click at [198, 385] on button "Save Updates" at bounding box center [150, 399] width 118 height 28
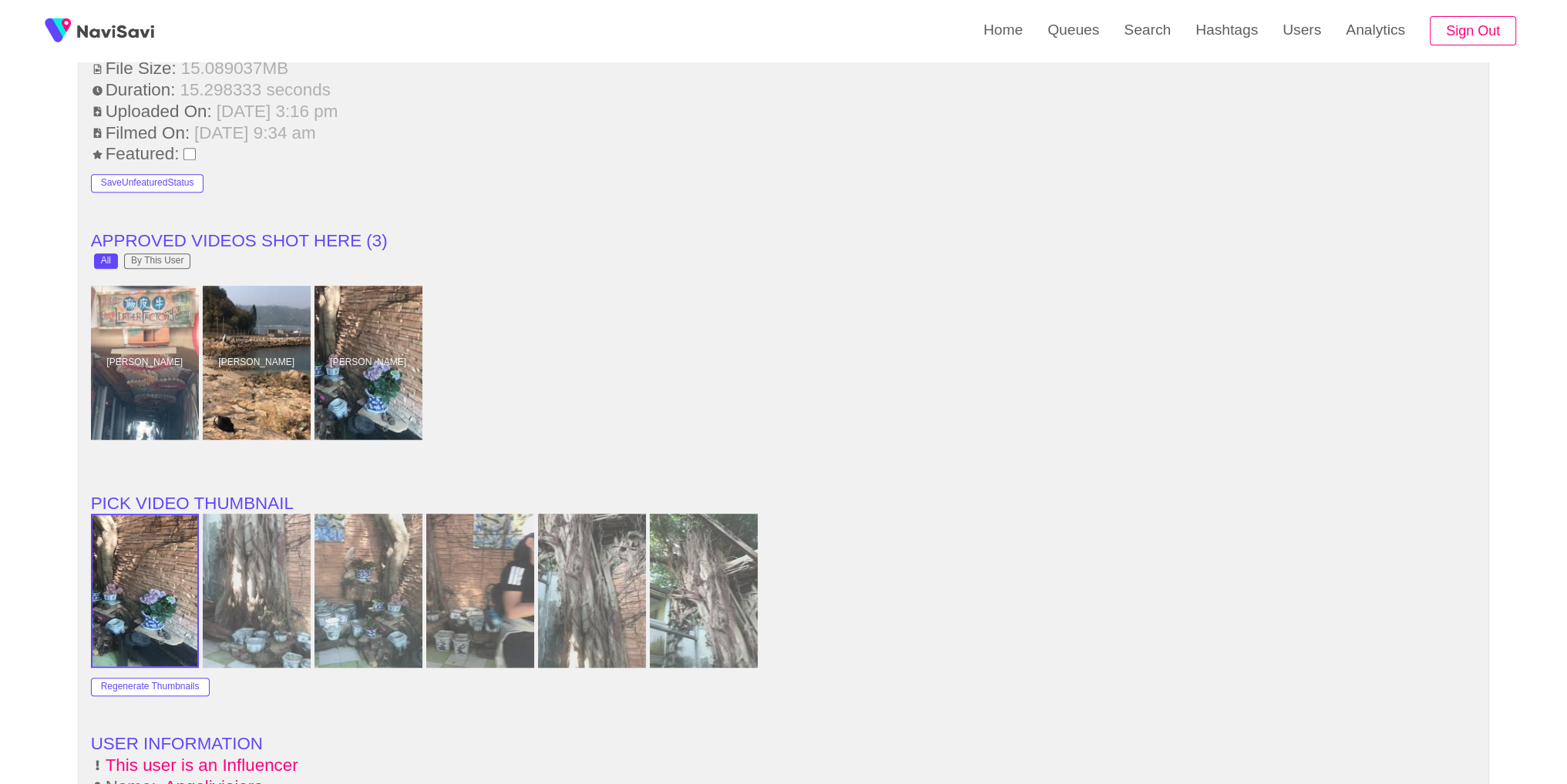
scroll to position [1290, 0]
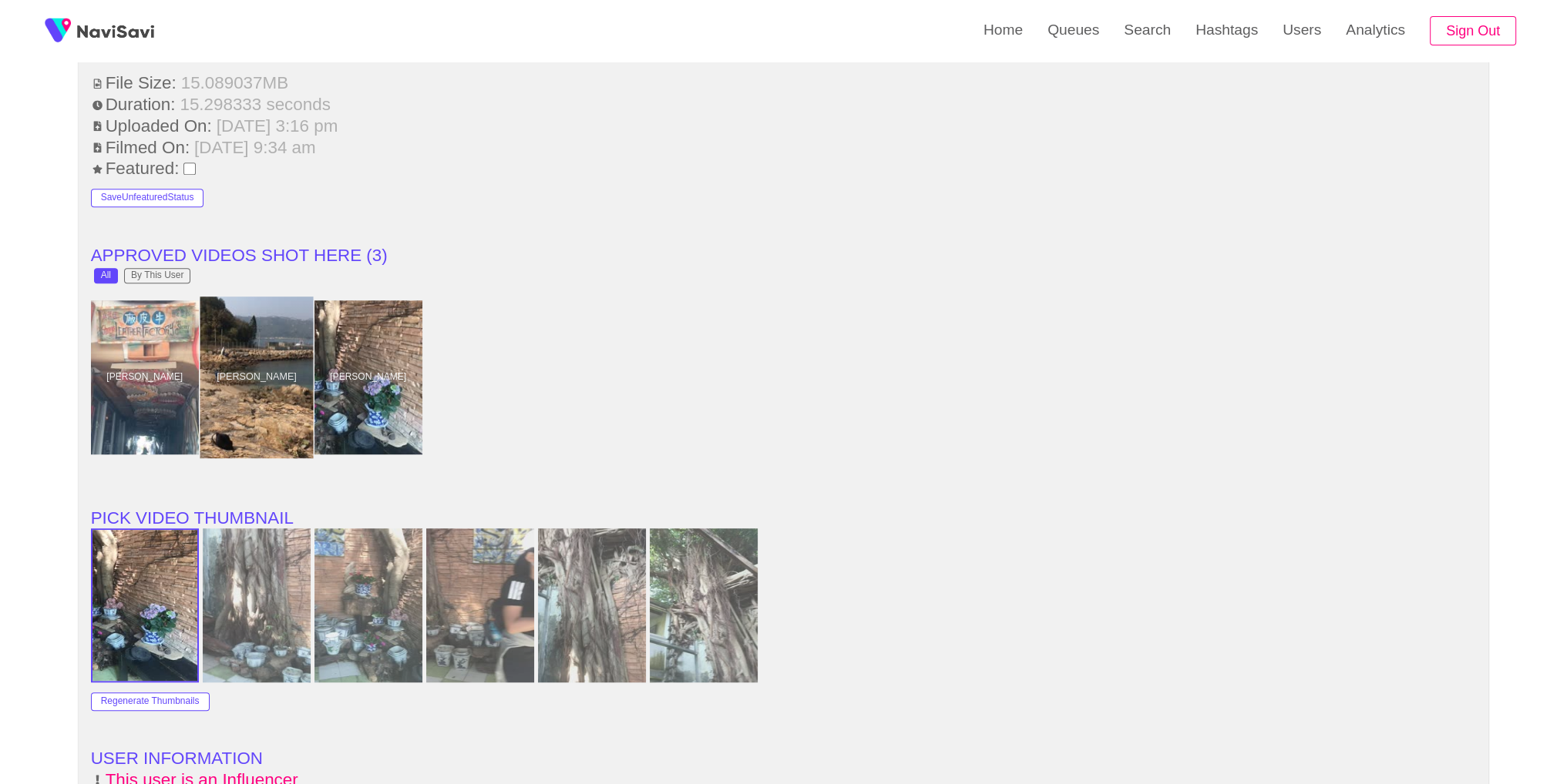
click at [248, 348] on div at bounding box center [257, 378] width 113 height 162
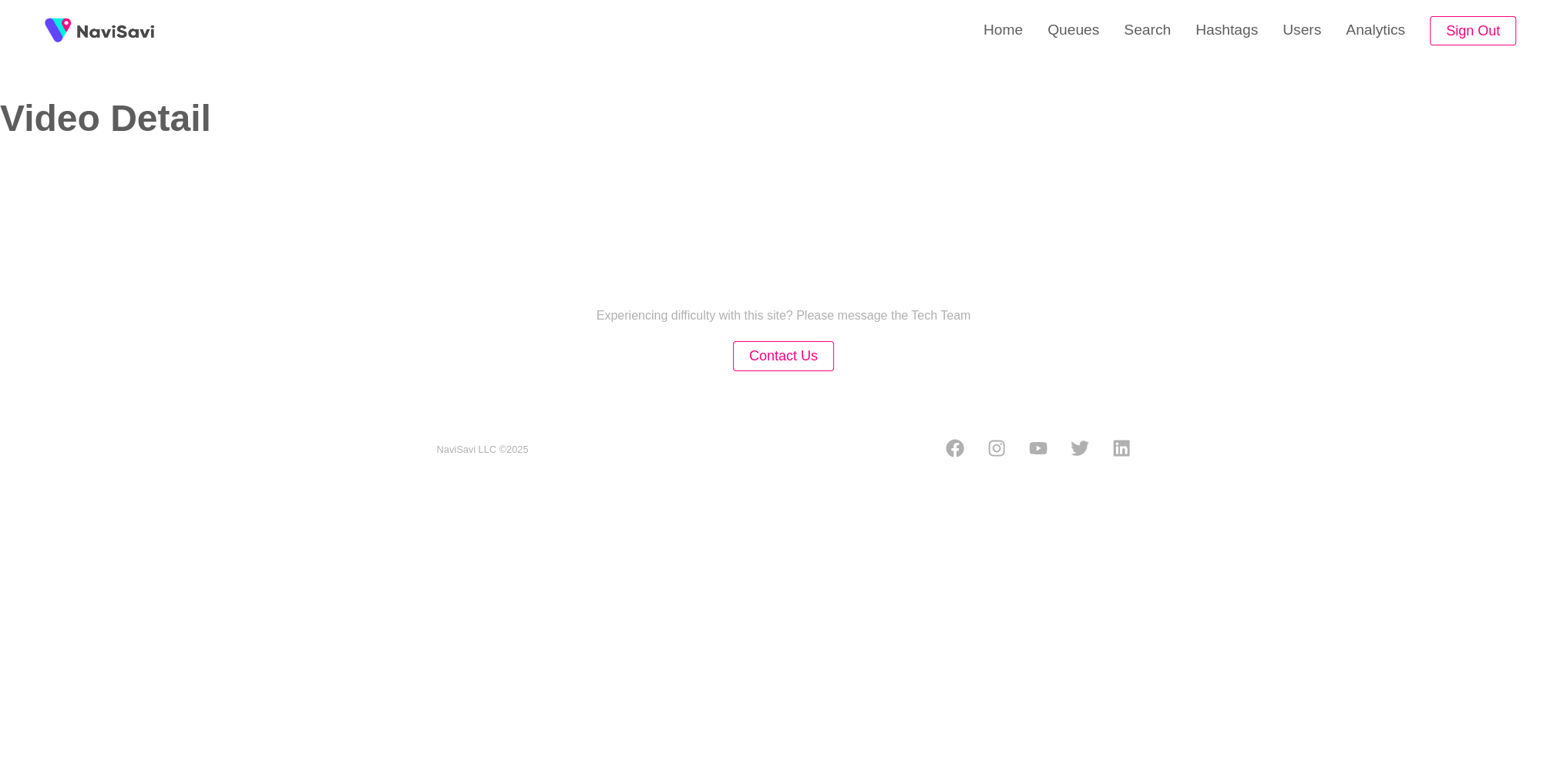
select select "**********"
select select "**"
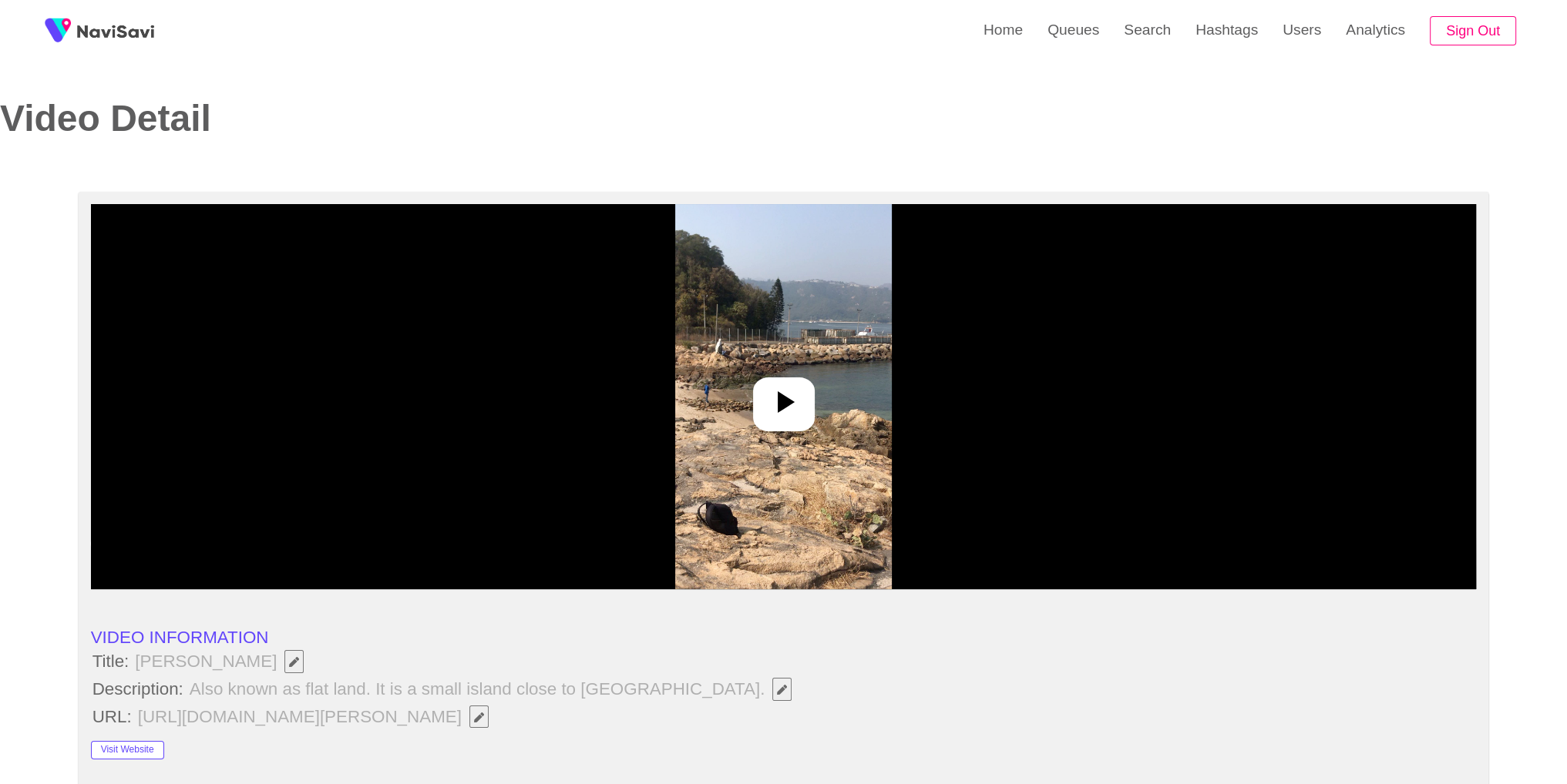
click at [783, 378] on div at bounding box center [784, 405] width 62 height 54
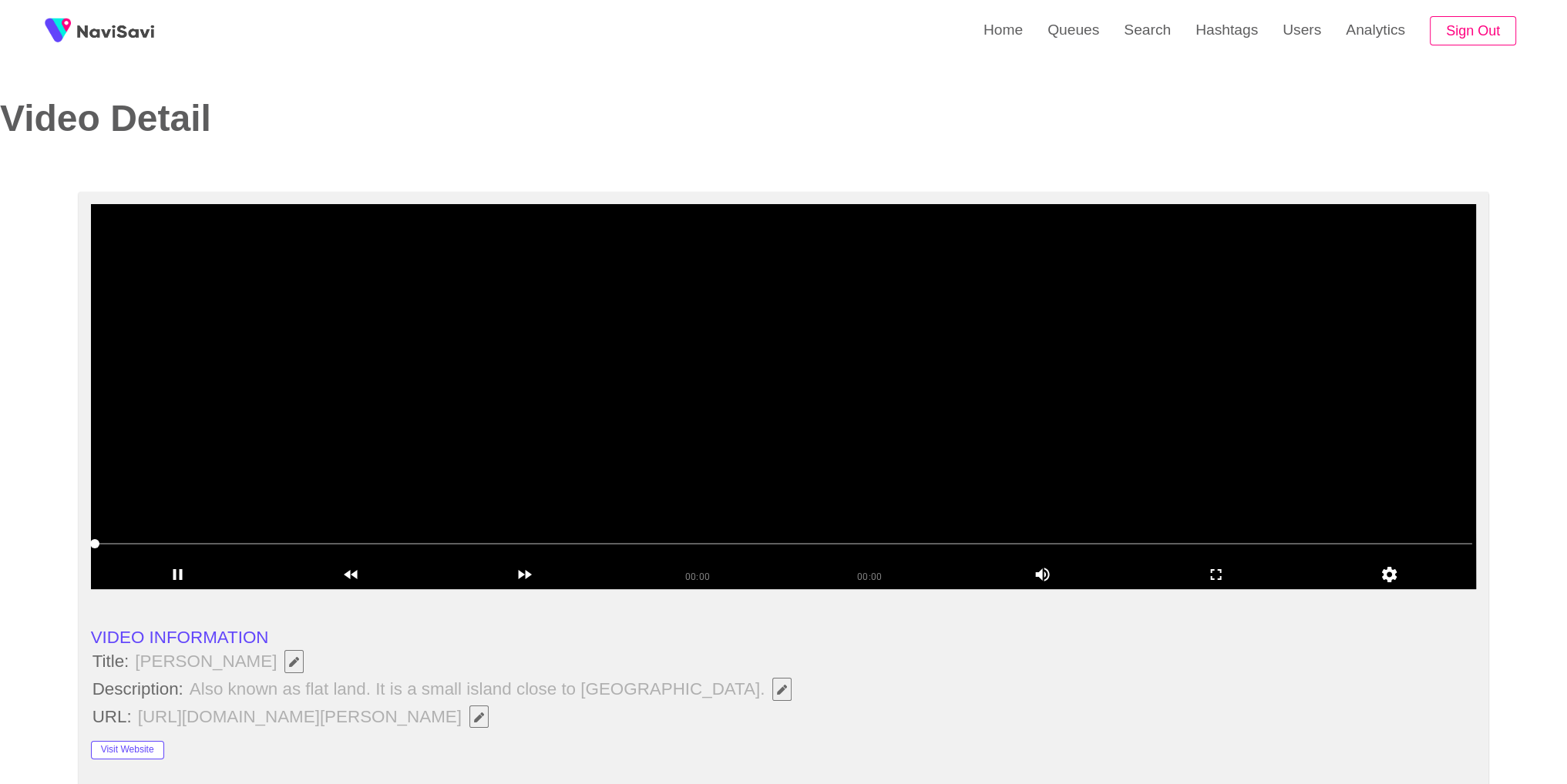
click at [777, 693] on icon "Edit Field" at bounding box center [782, 689] width 10 height 10
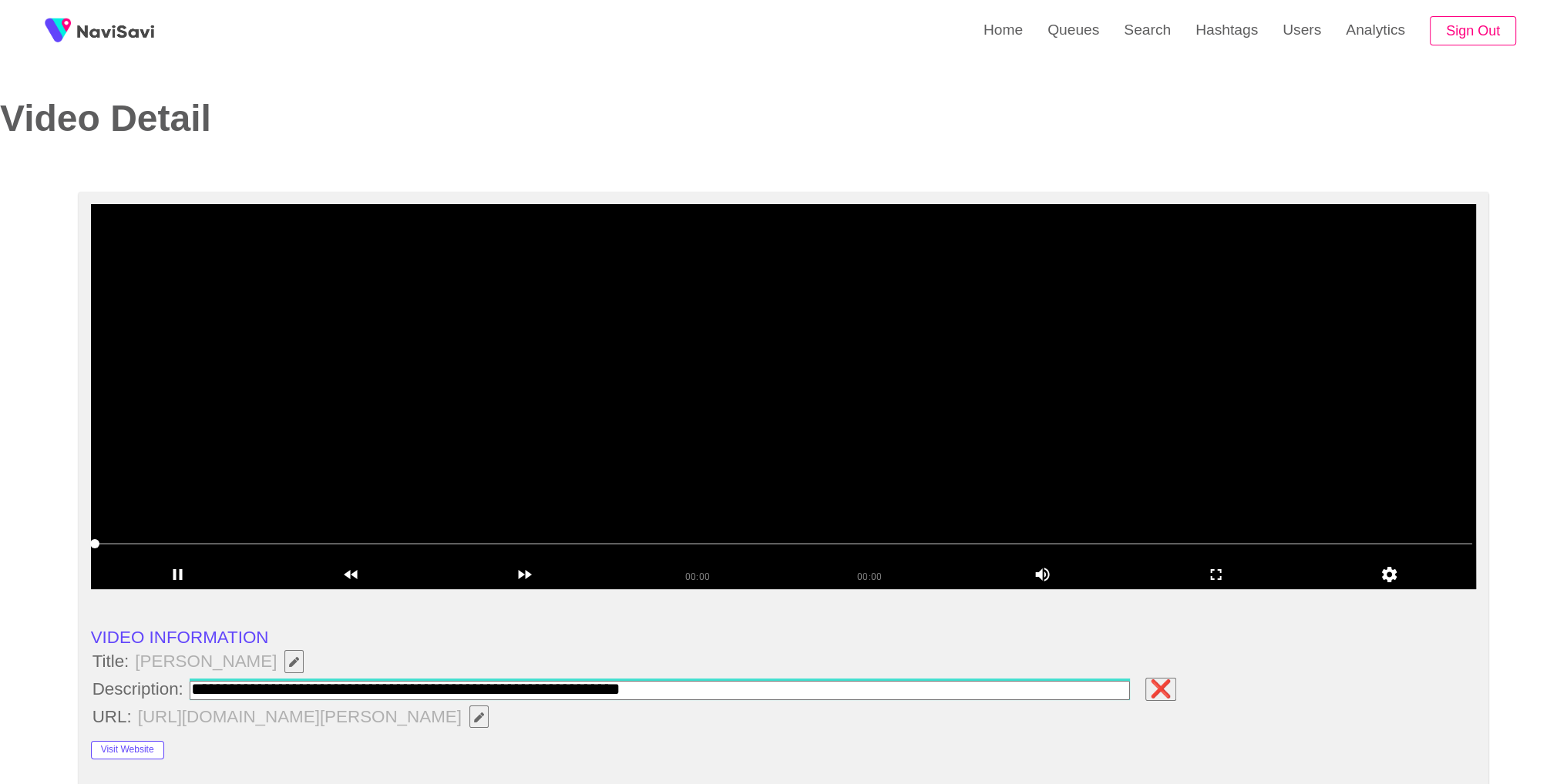
type input "**********"
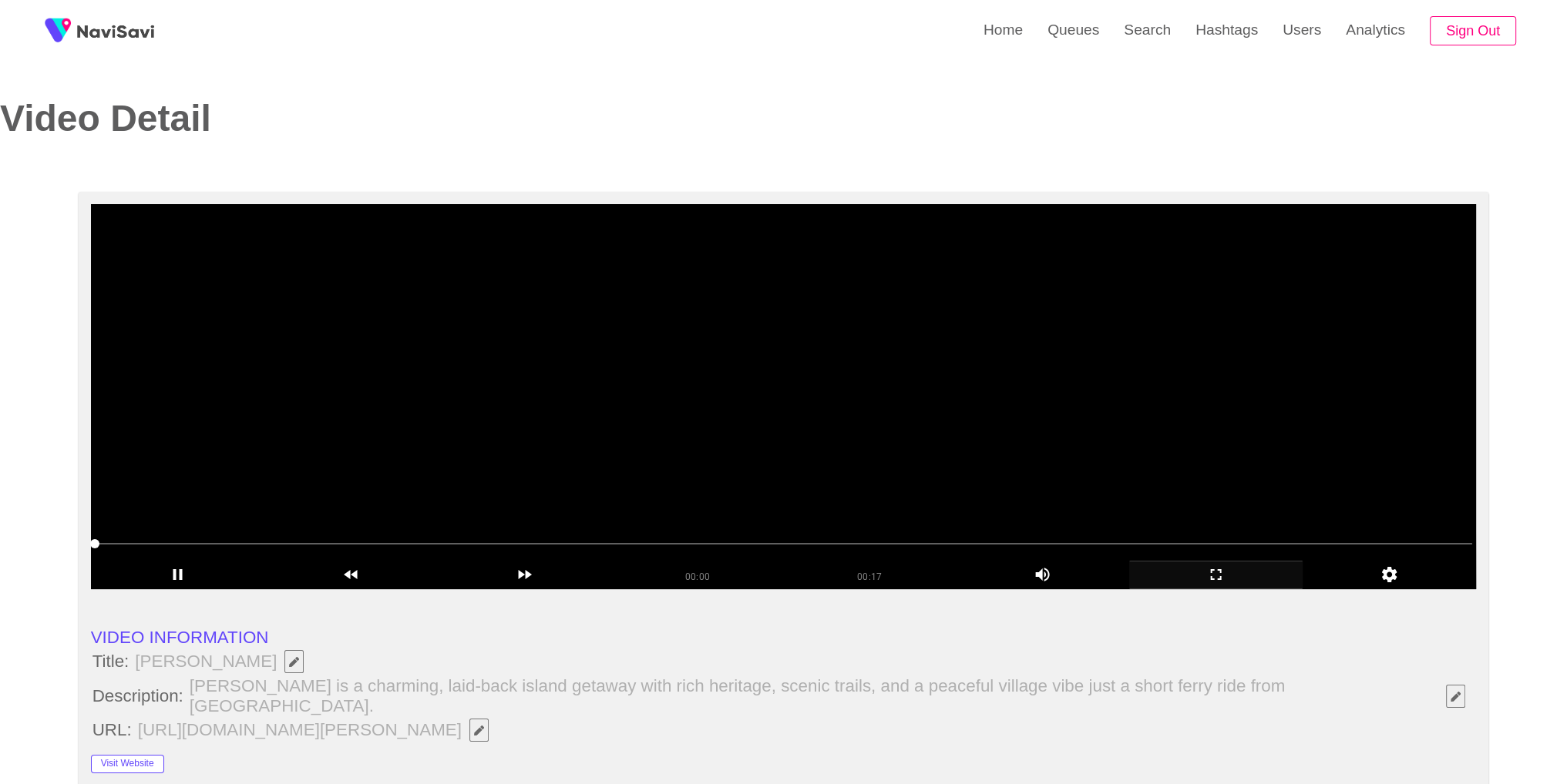
click at [1230, 574] on icon "add" at bounding box center [1216, 574] width 172 height 19
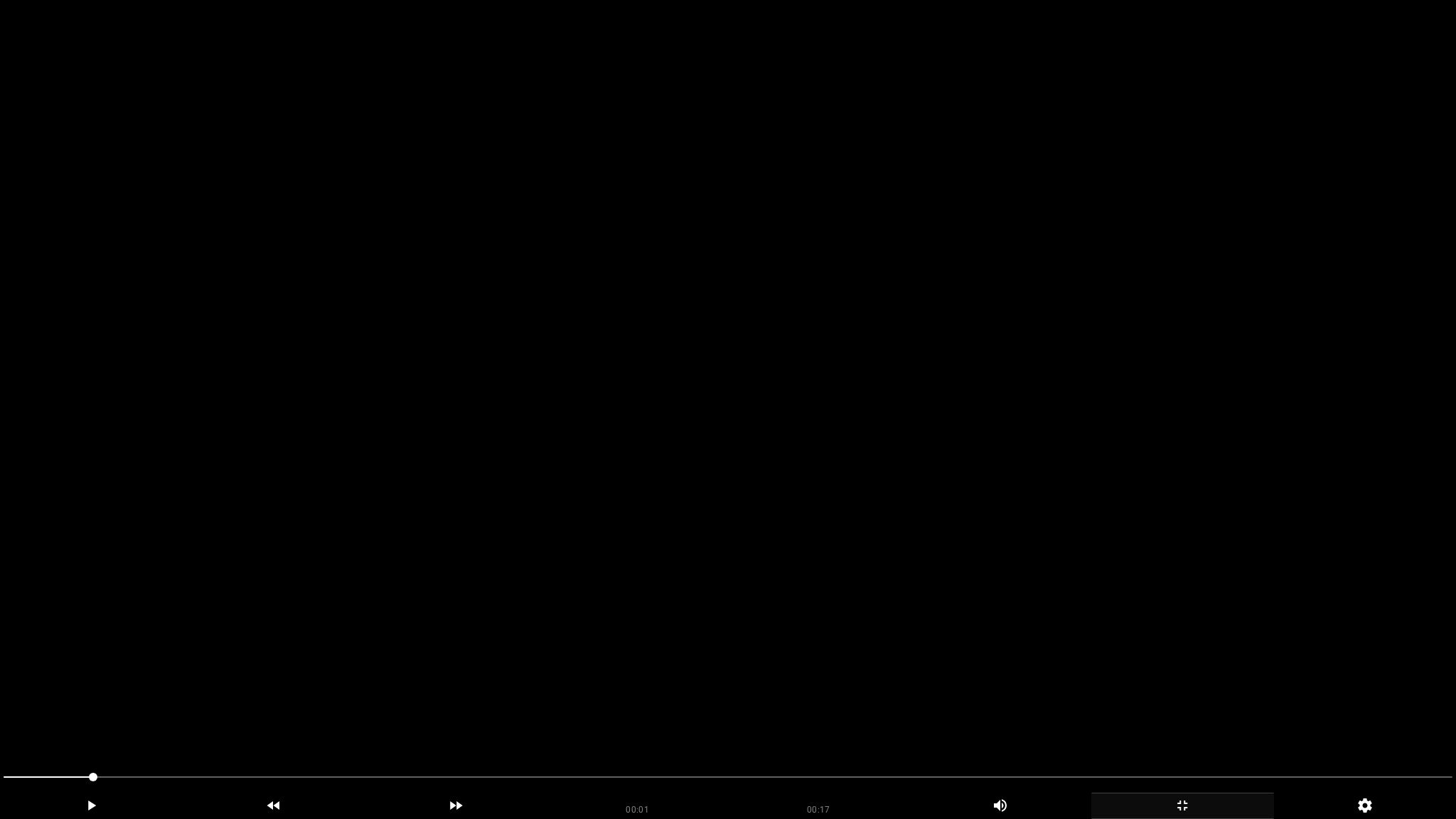
click at [1128, 592] on video at bounding box center [728, 409] width 1456 height 819
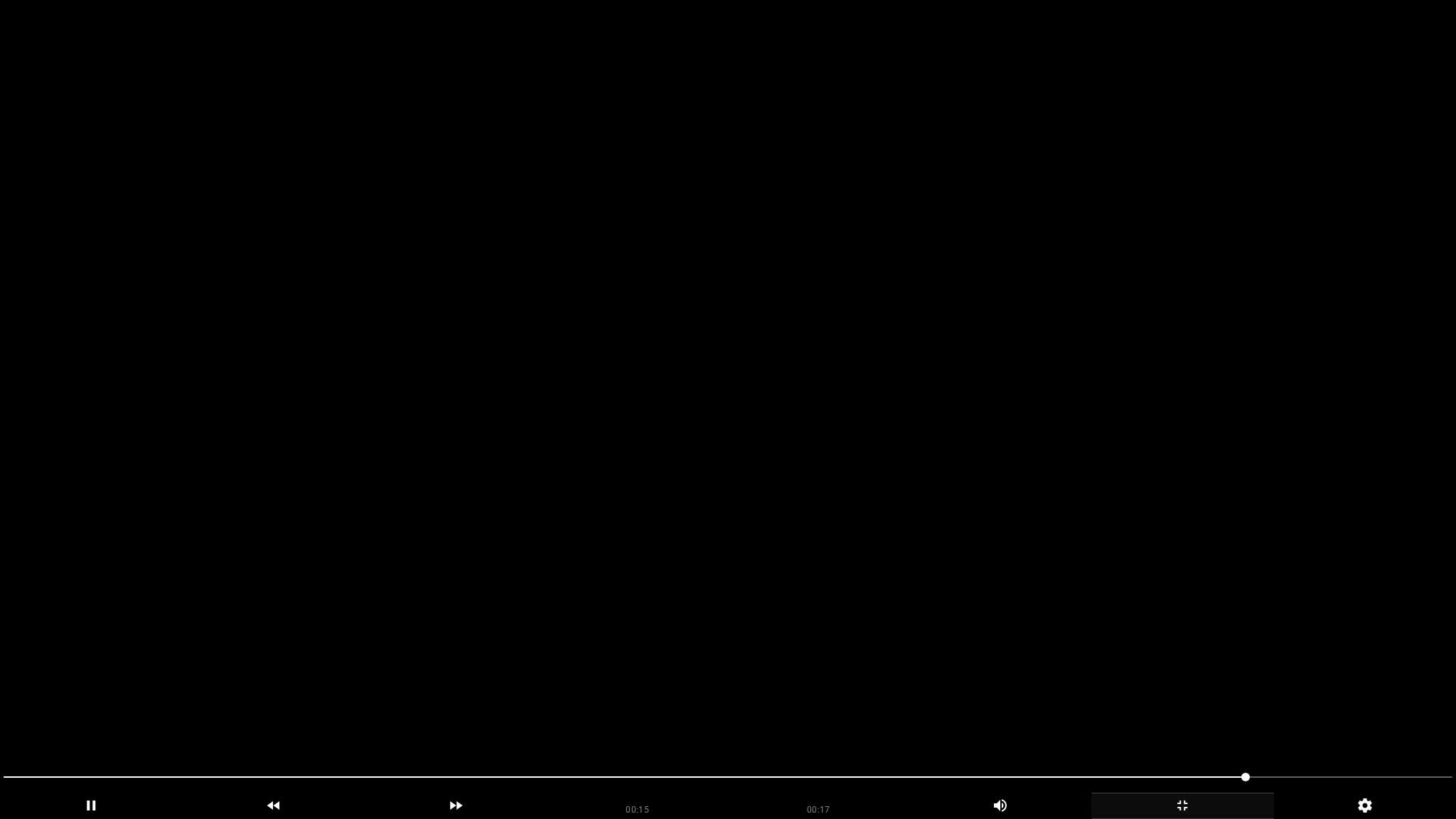
click at [1119, 585] on video at bounding box center [728, 409] width 1456 height 819
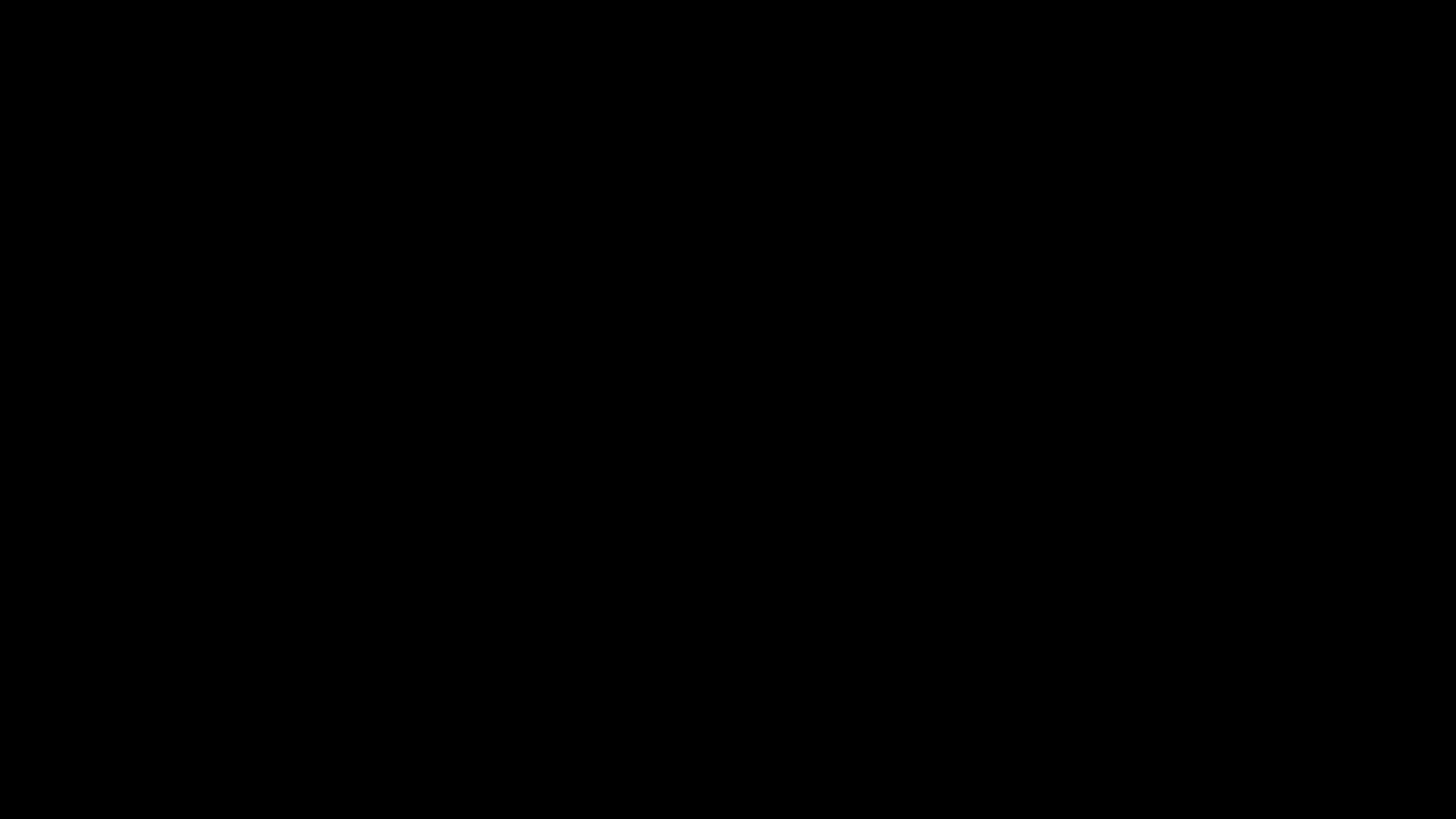
click at [1203, 723] on icon "add" at bounding box center [1182, 805] width 181 height 17
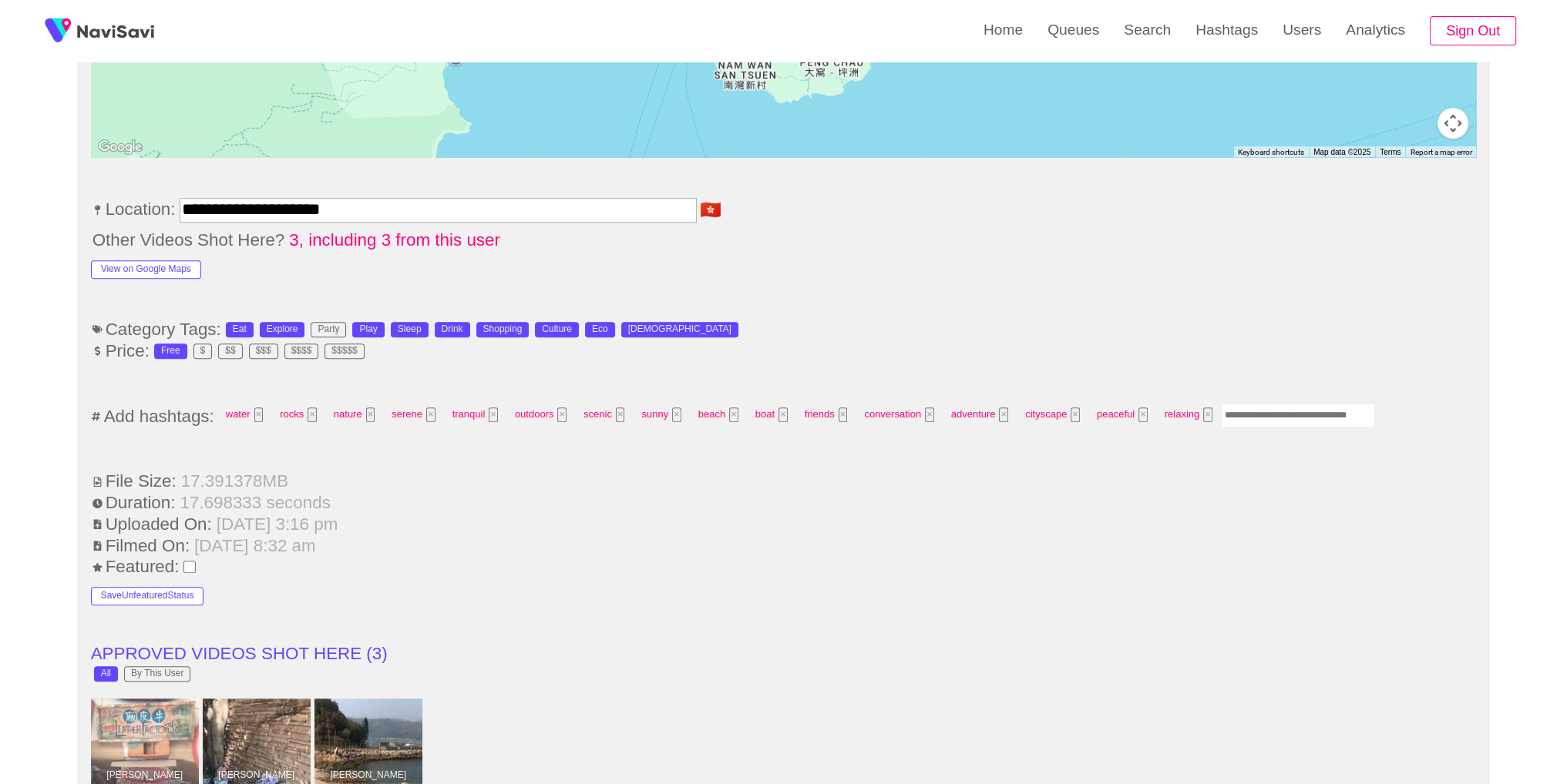
scroll to position [898, 0]
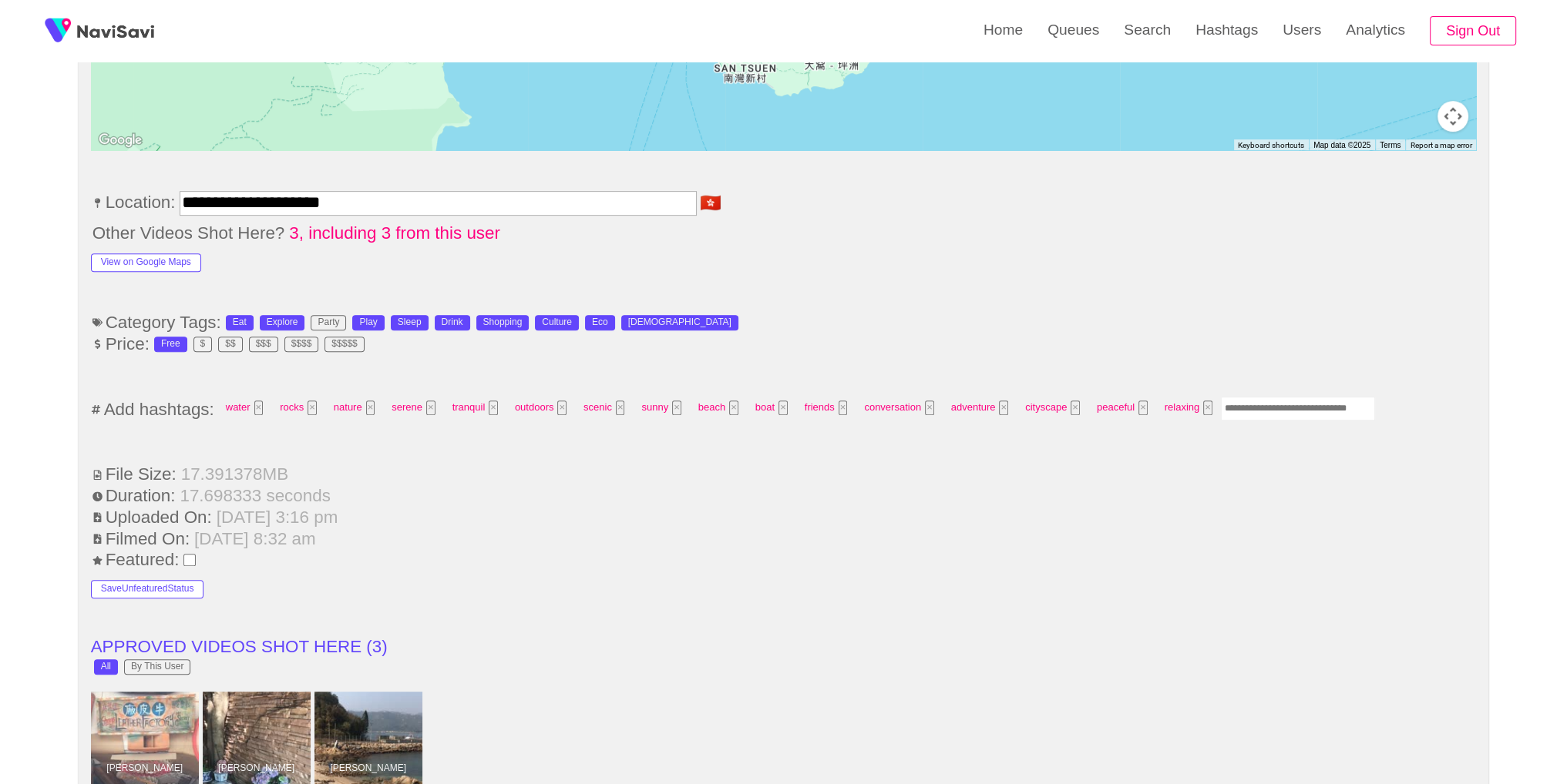
click at [1268, 396] on input "Enter tag here and press return" at bounding box center [1297, 409] width 154 height 24
type input "*********"
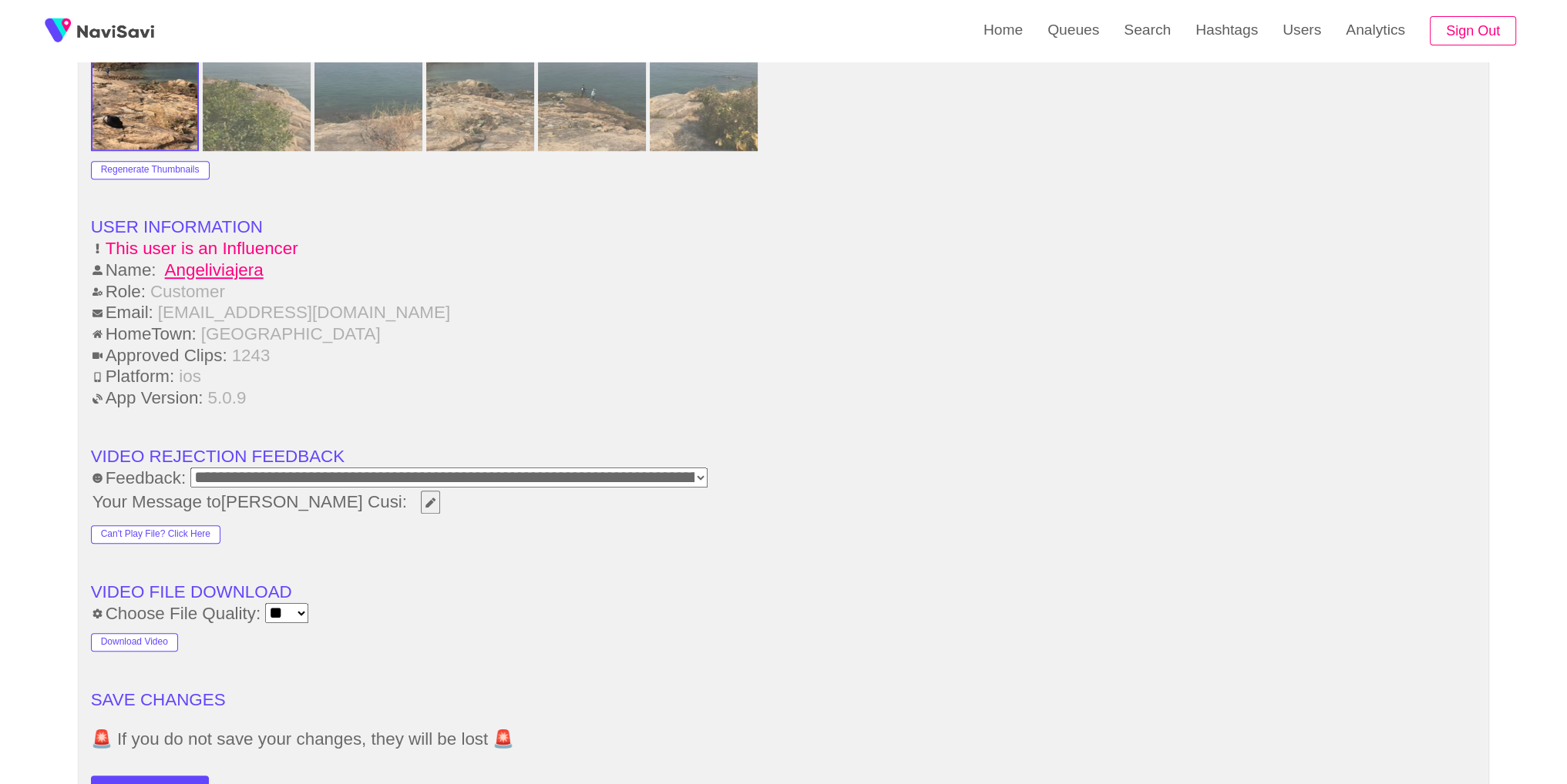
scroll to position [2017, 0]
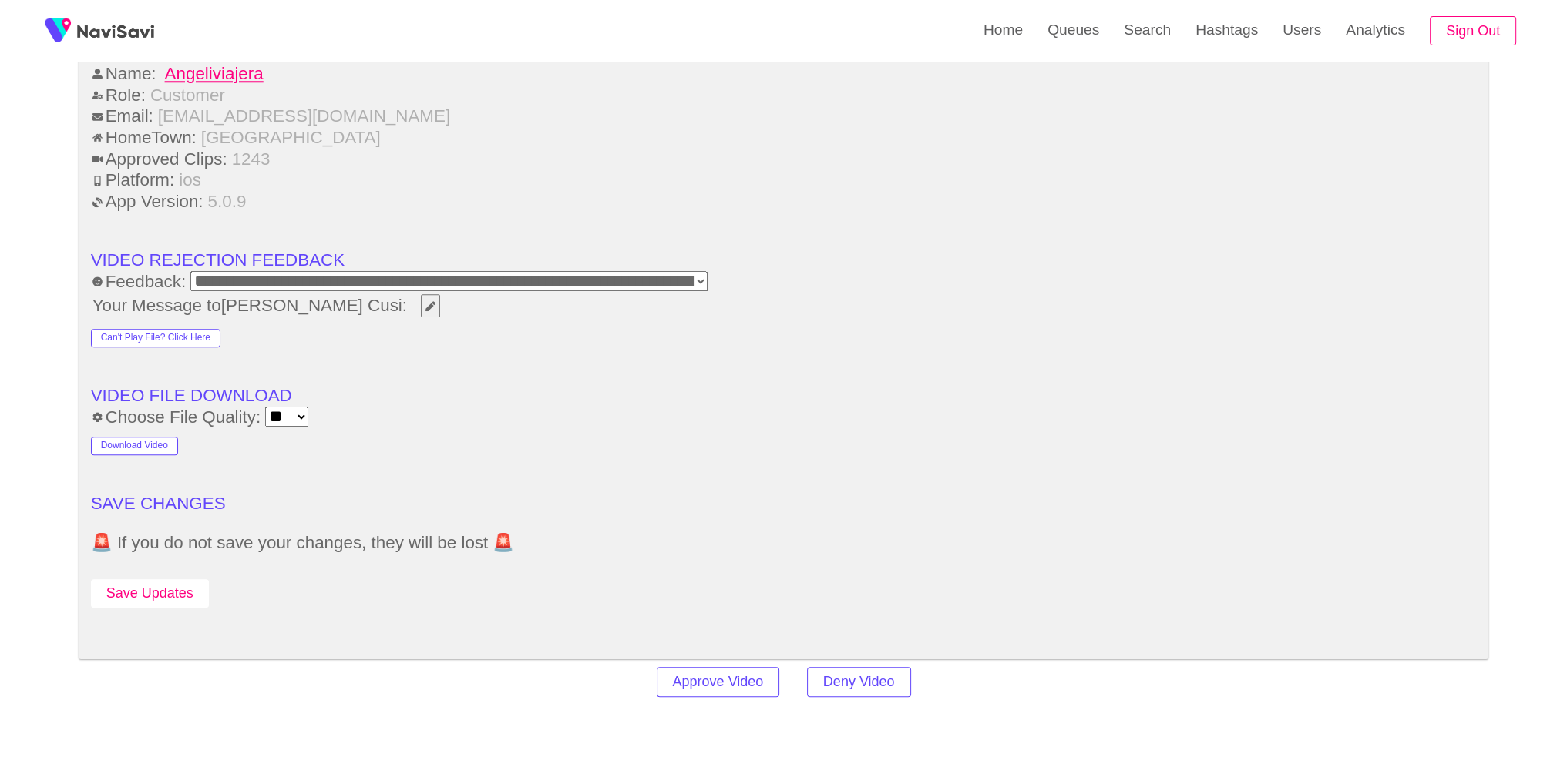
click at [130, 579] on button "Save Updates" at bounding box center [150, 593] width 118 height 28
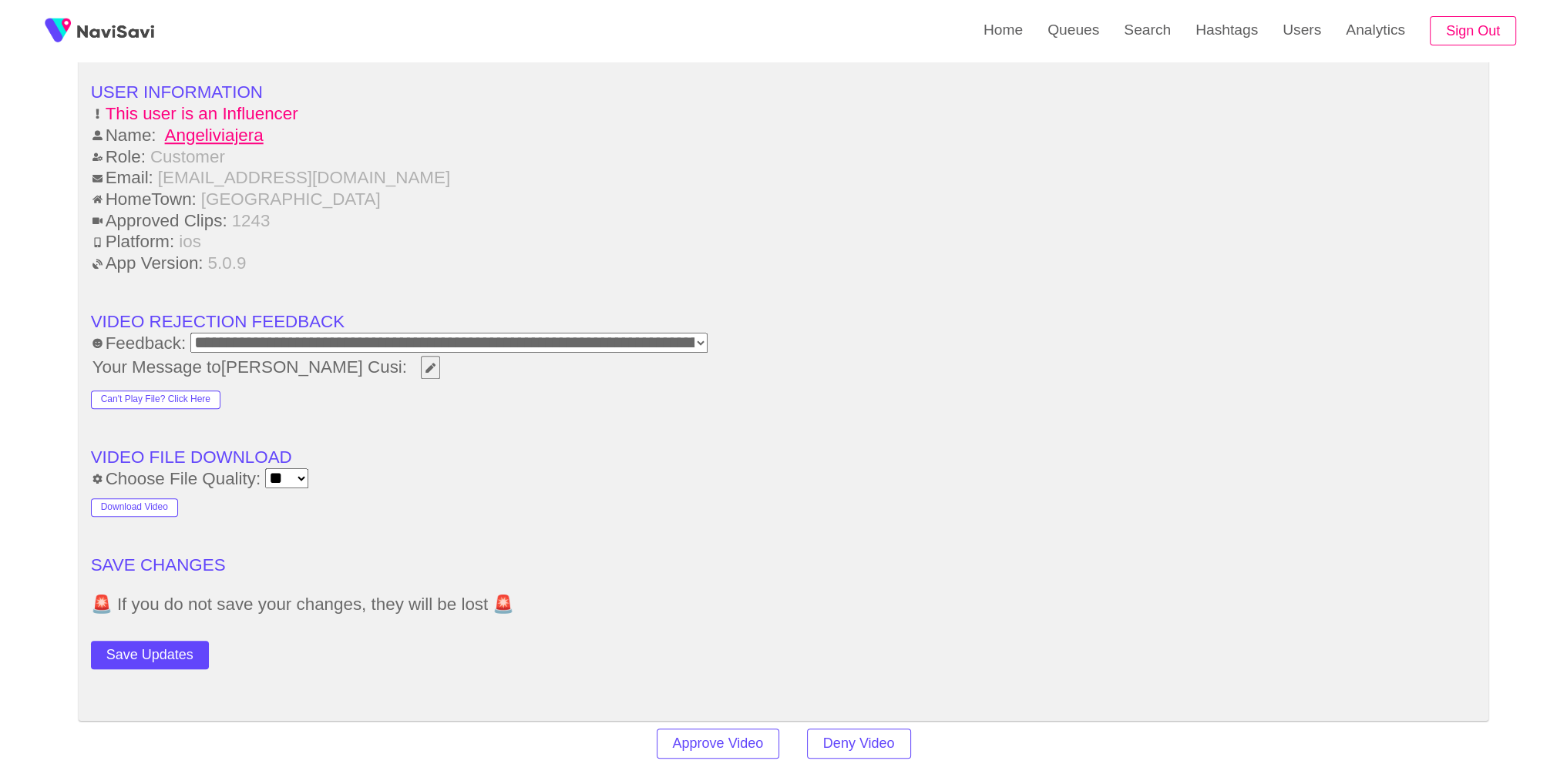
scroll to position [1994, 0]
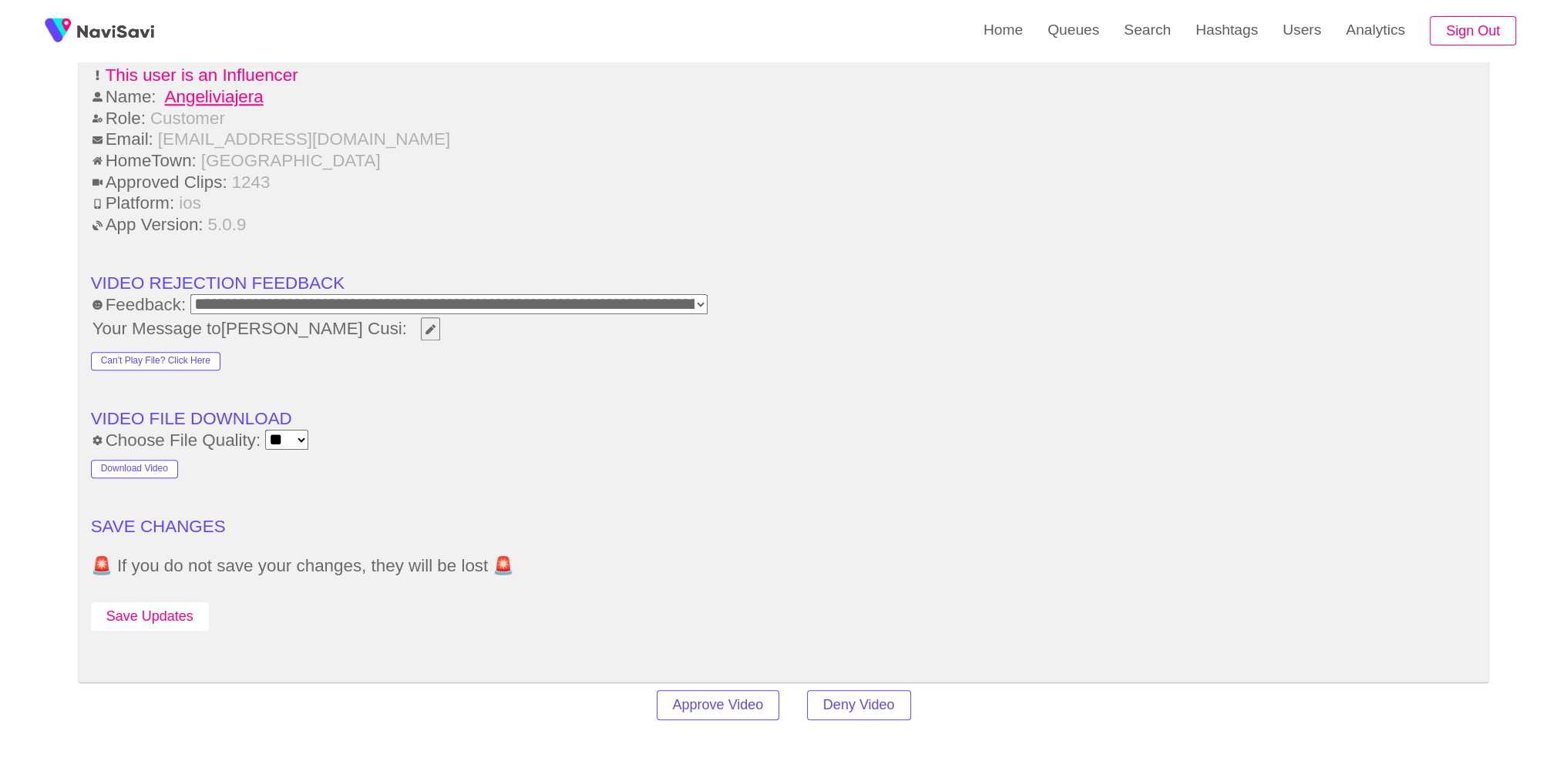
click at [166, 603] on button "Save Updates" at bounding box center [150, 617] width 118 height 28
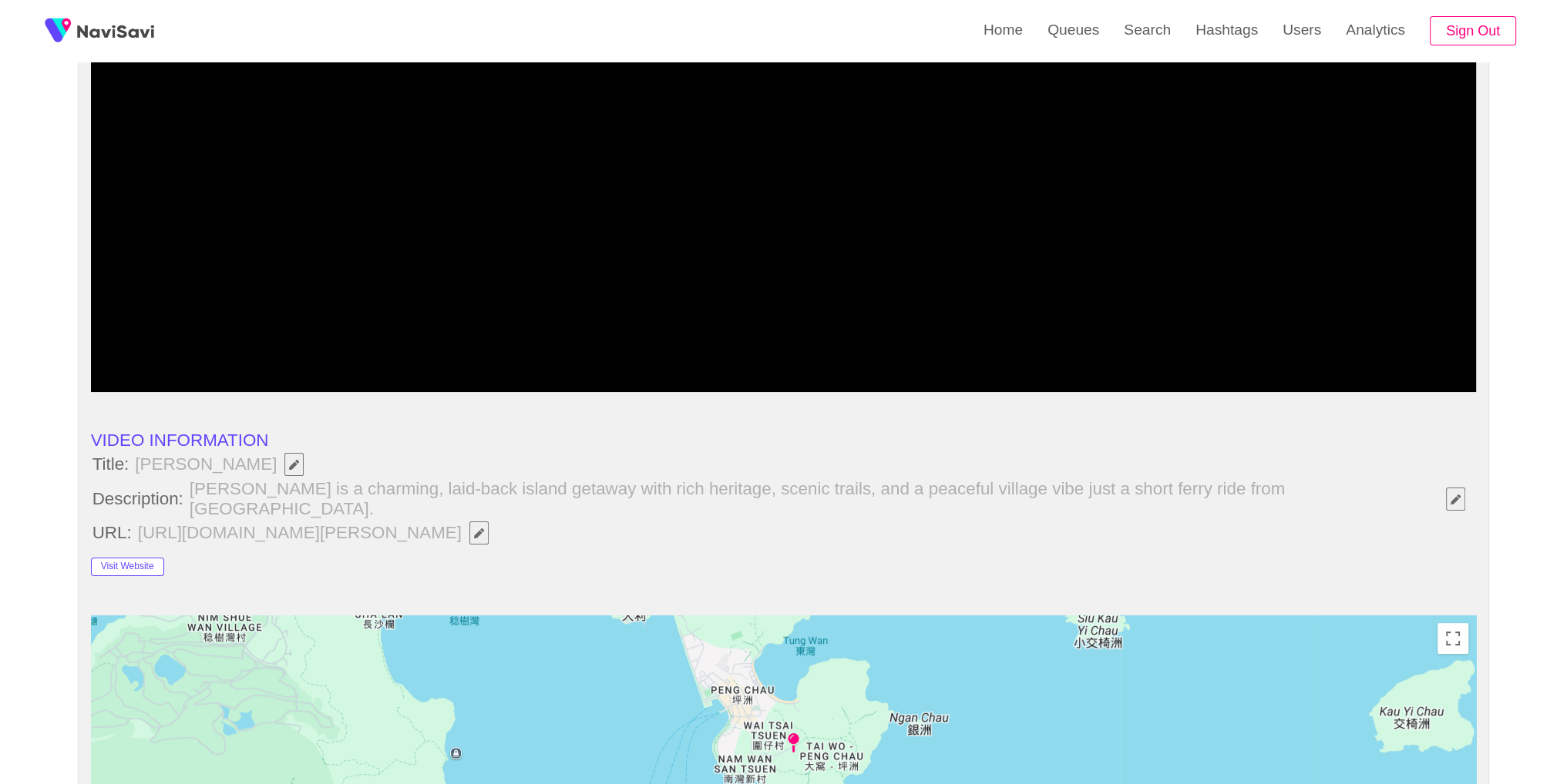
scroll to position [0, 0]
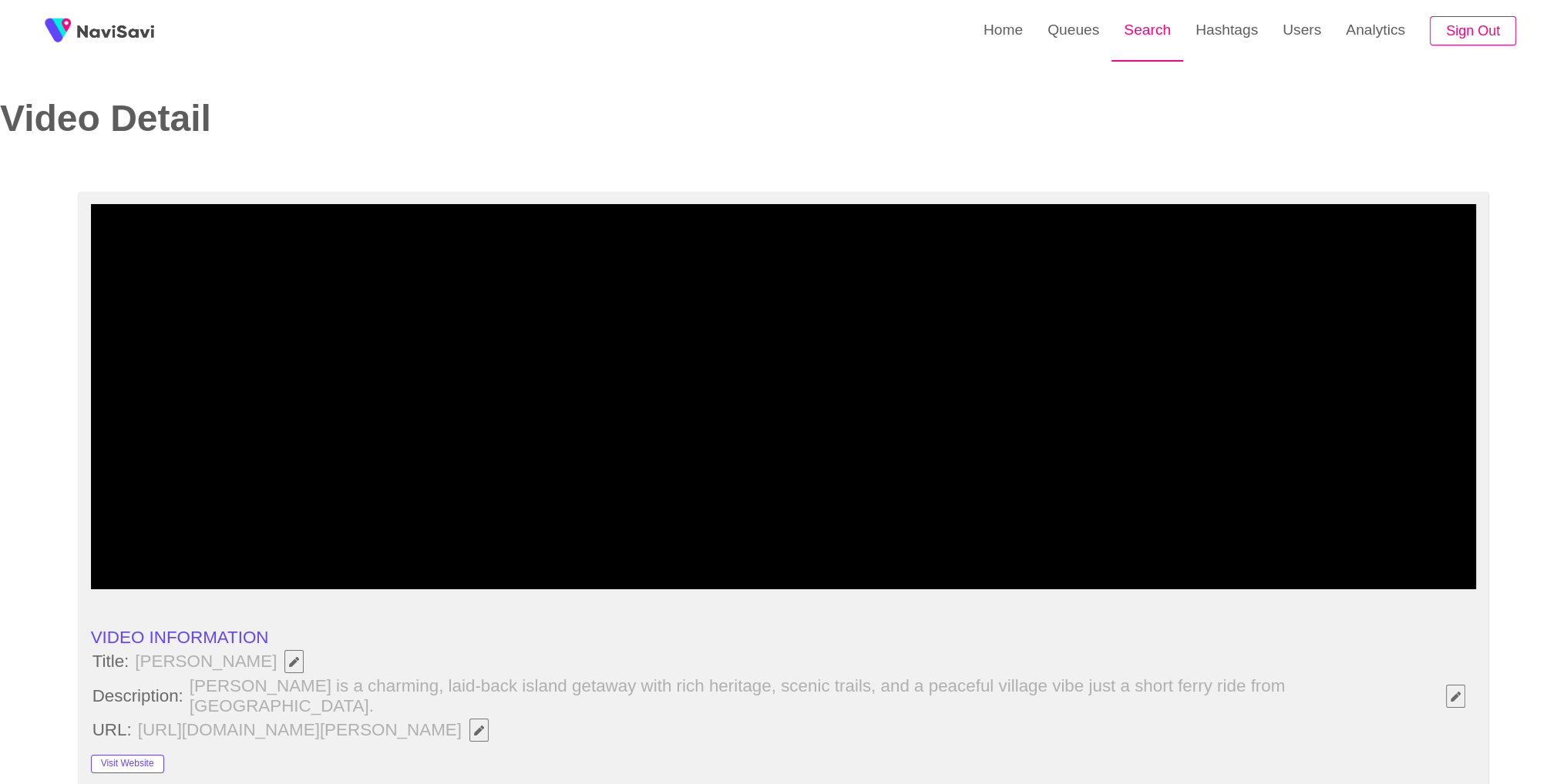
click at [1144, 37] on link "Search" at bounding box center [1147, 30] width 72 height 60
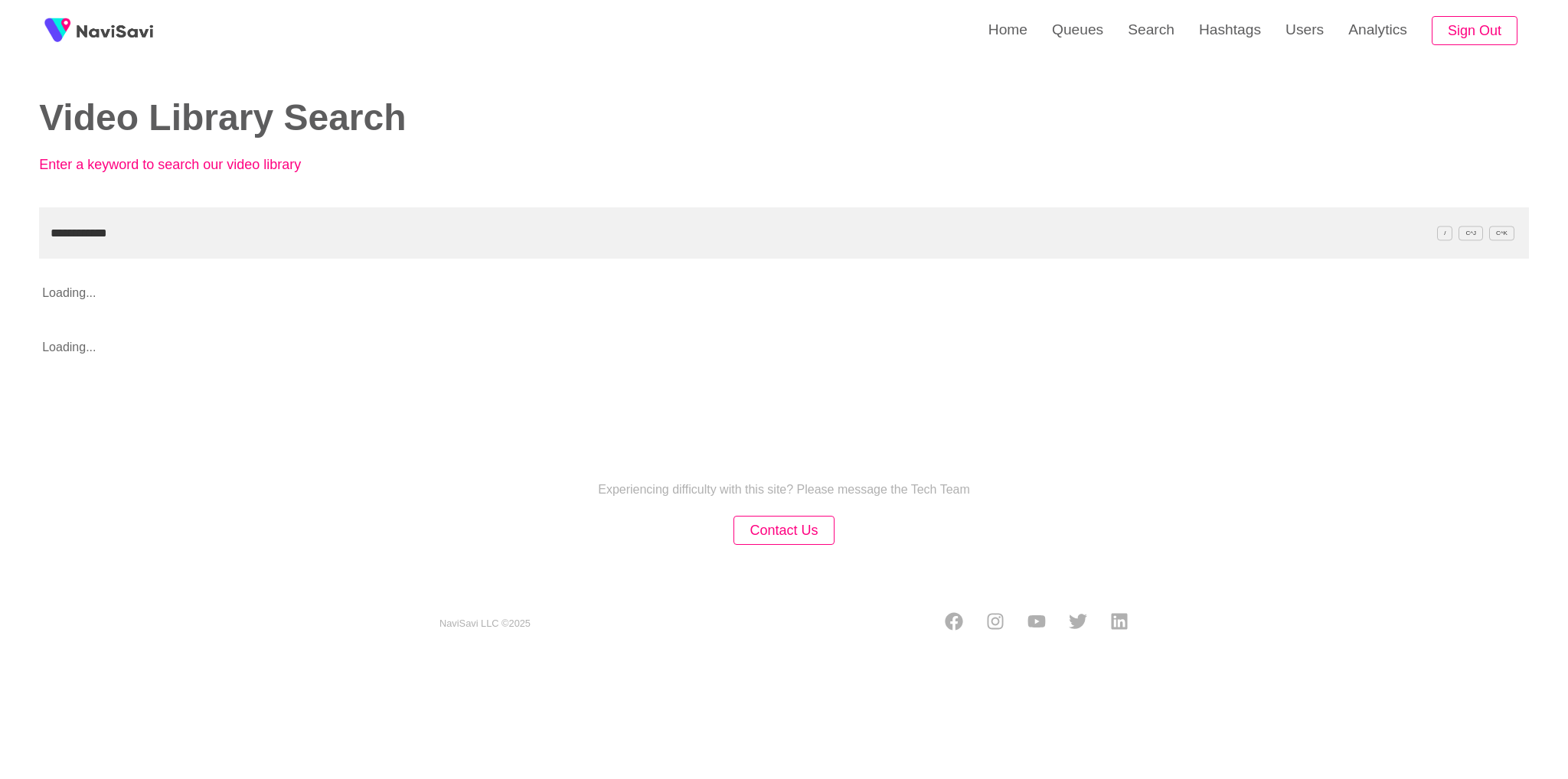
type input "**********"
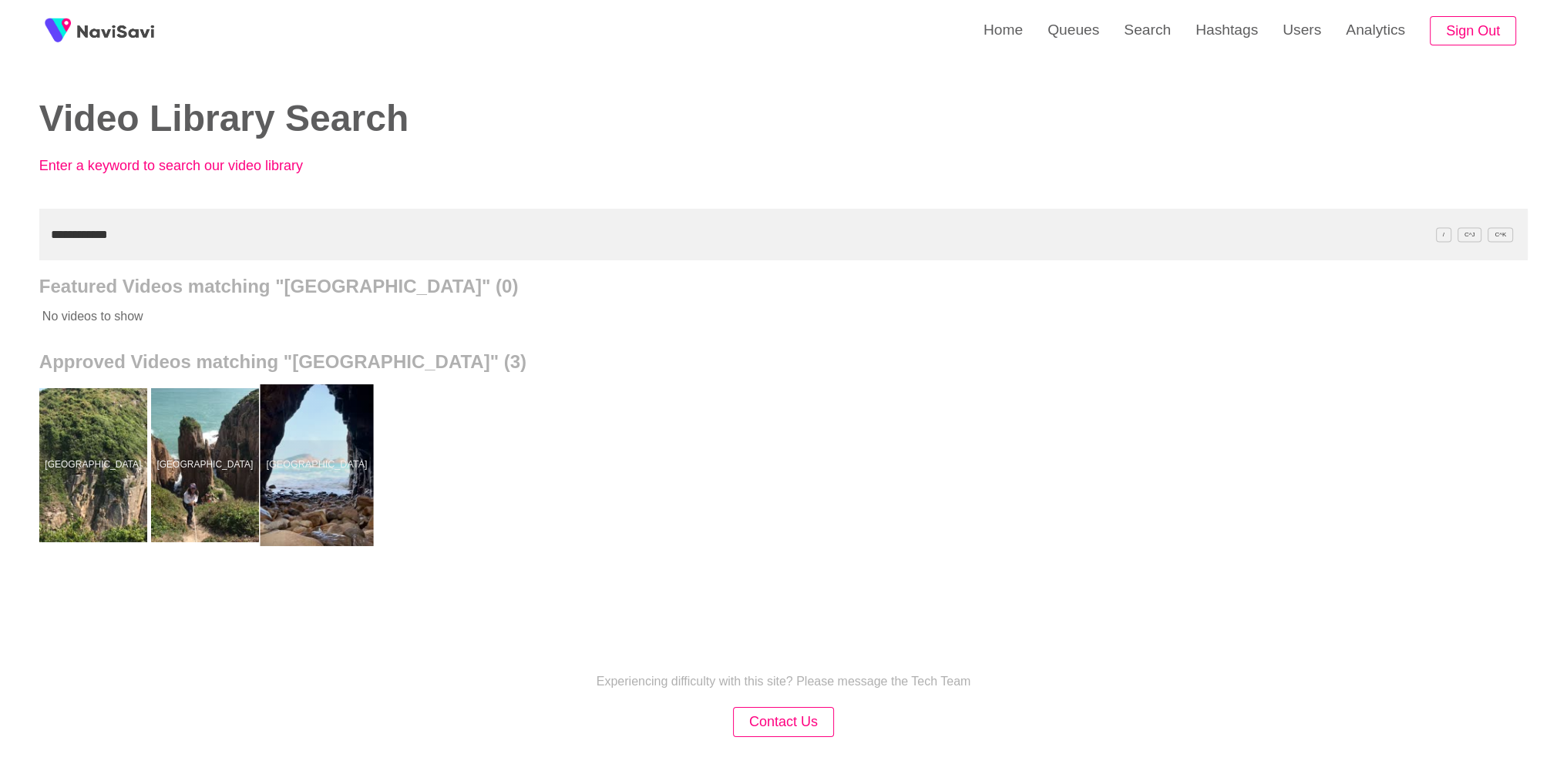
click at [325, 460] on div at bounding box center [316, 465] width 113 height 162
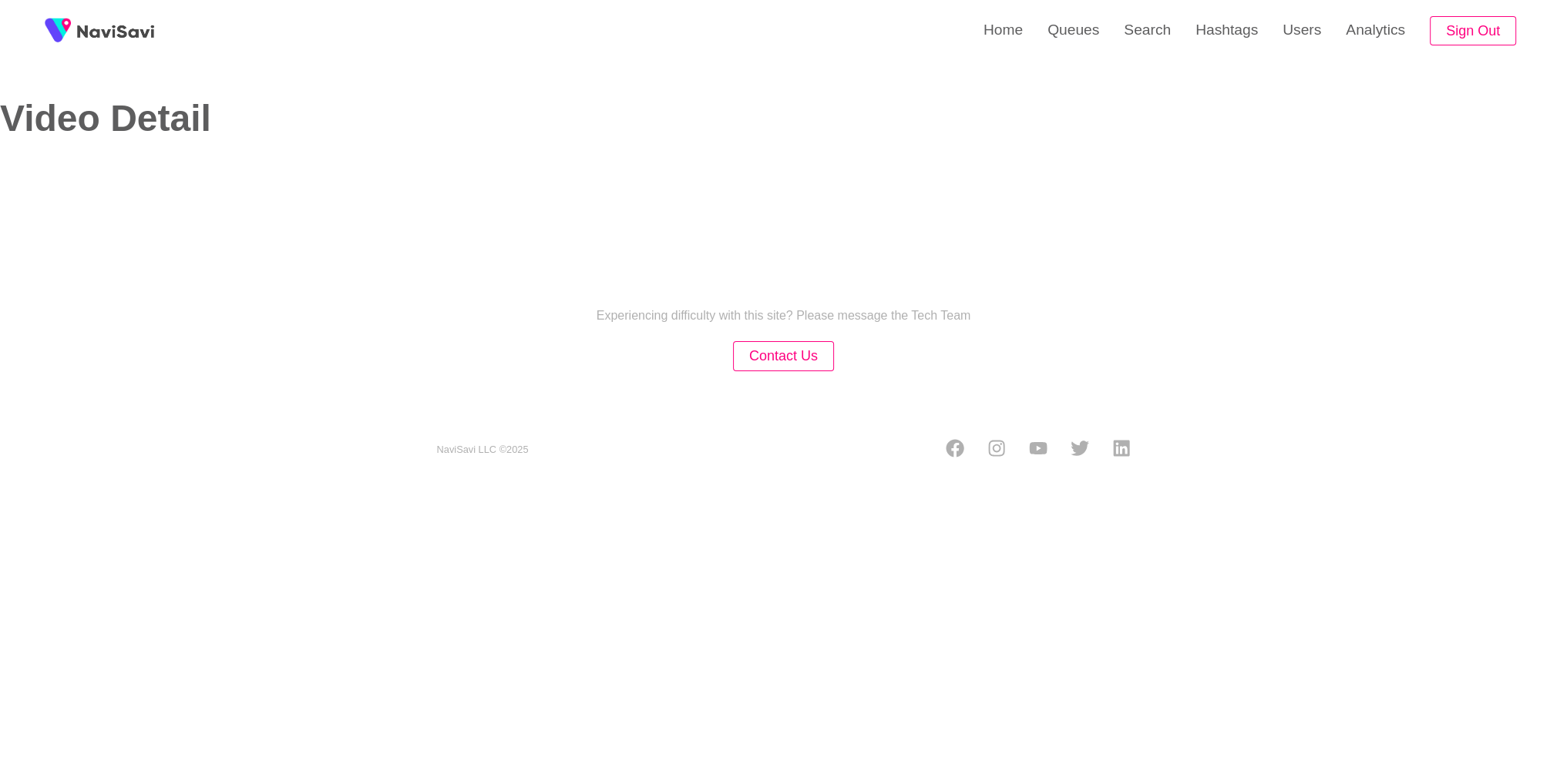
select select "**********"
select select "**"
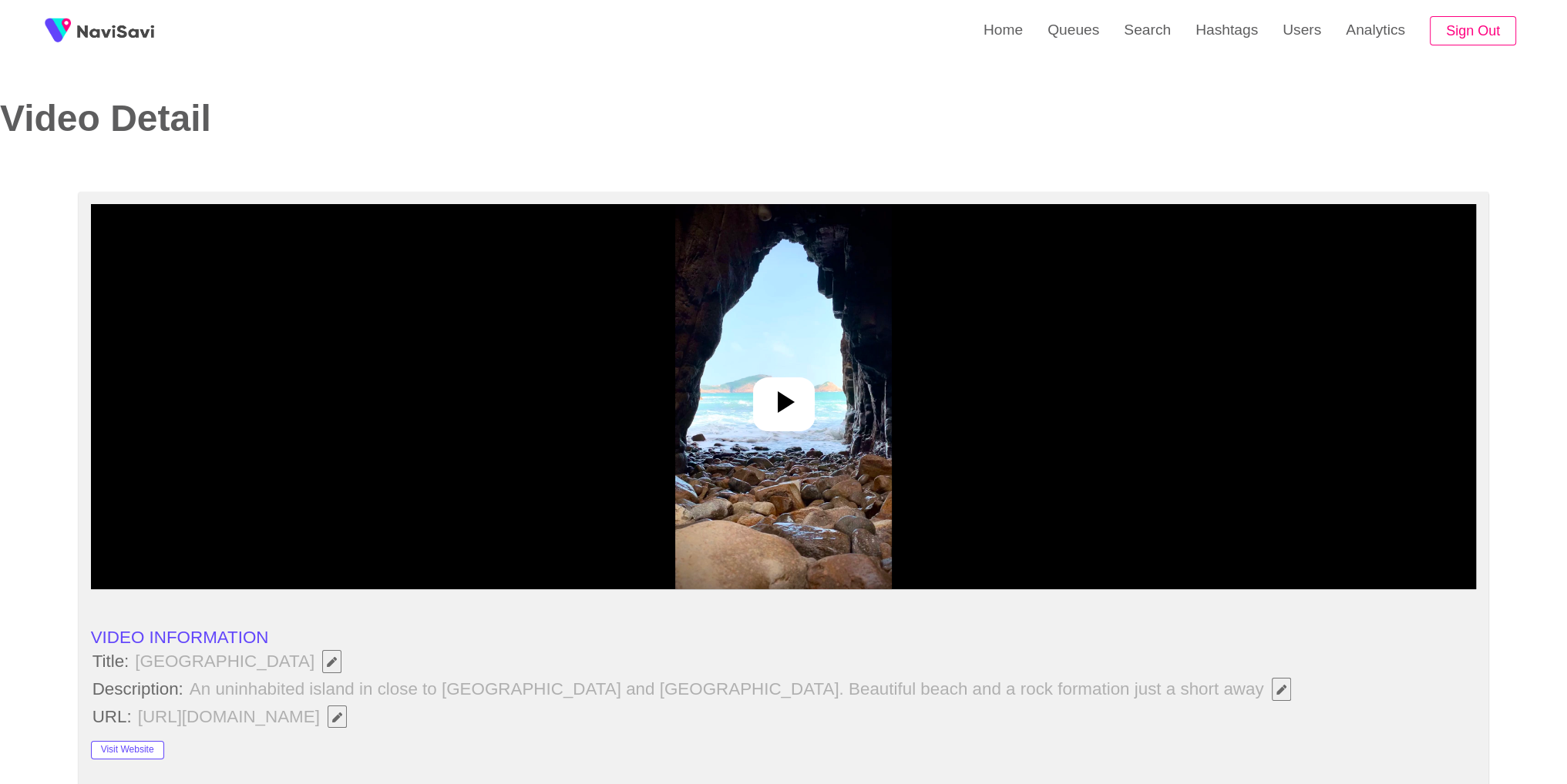
click at [796, 388] on icon at bounding box center [784, 402] width 37 height 37
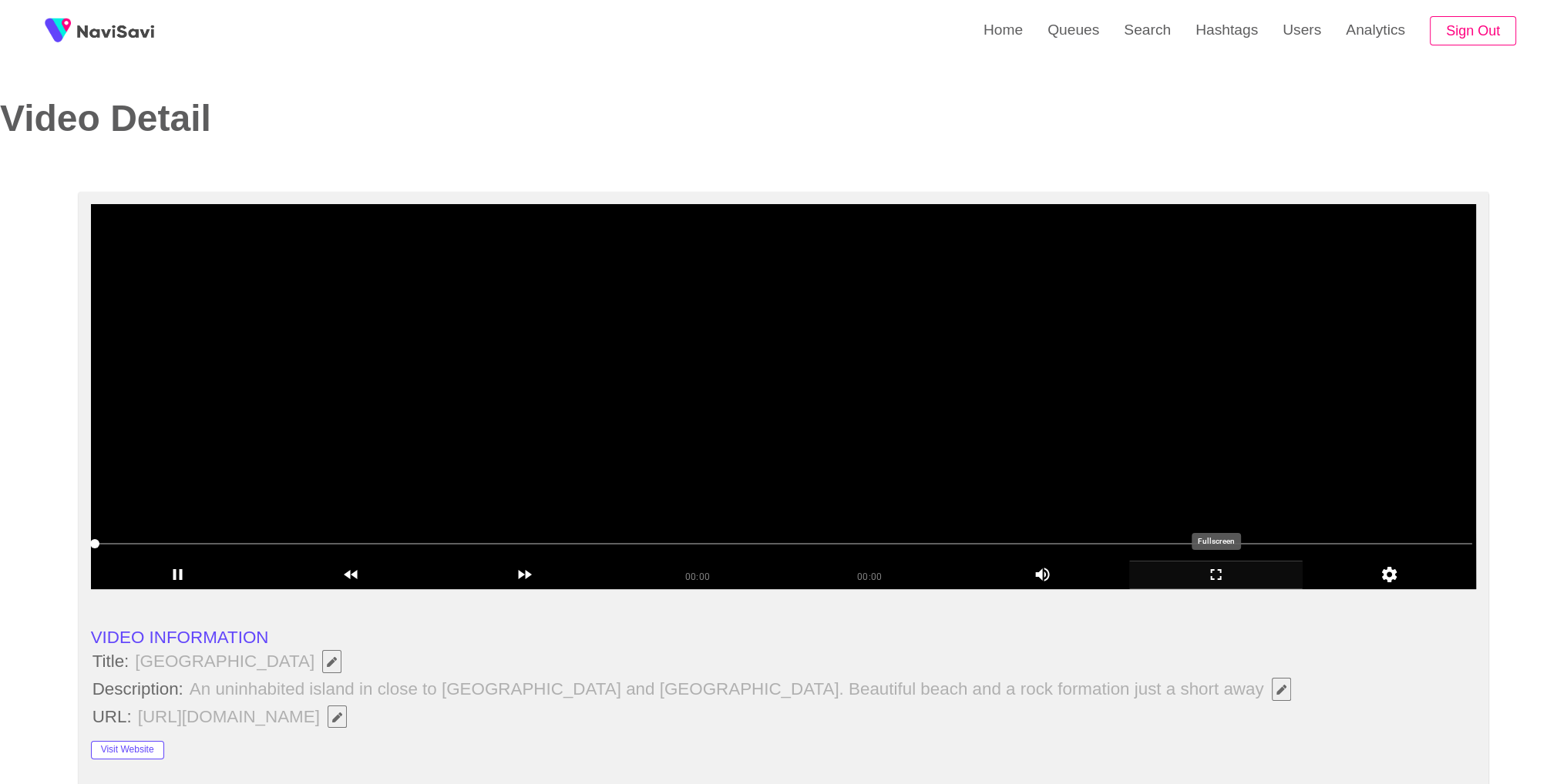
click at [1209, 574] on icon "add" at bounding box center [1216, 574] width 172 height 19
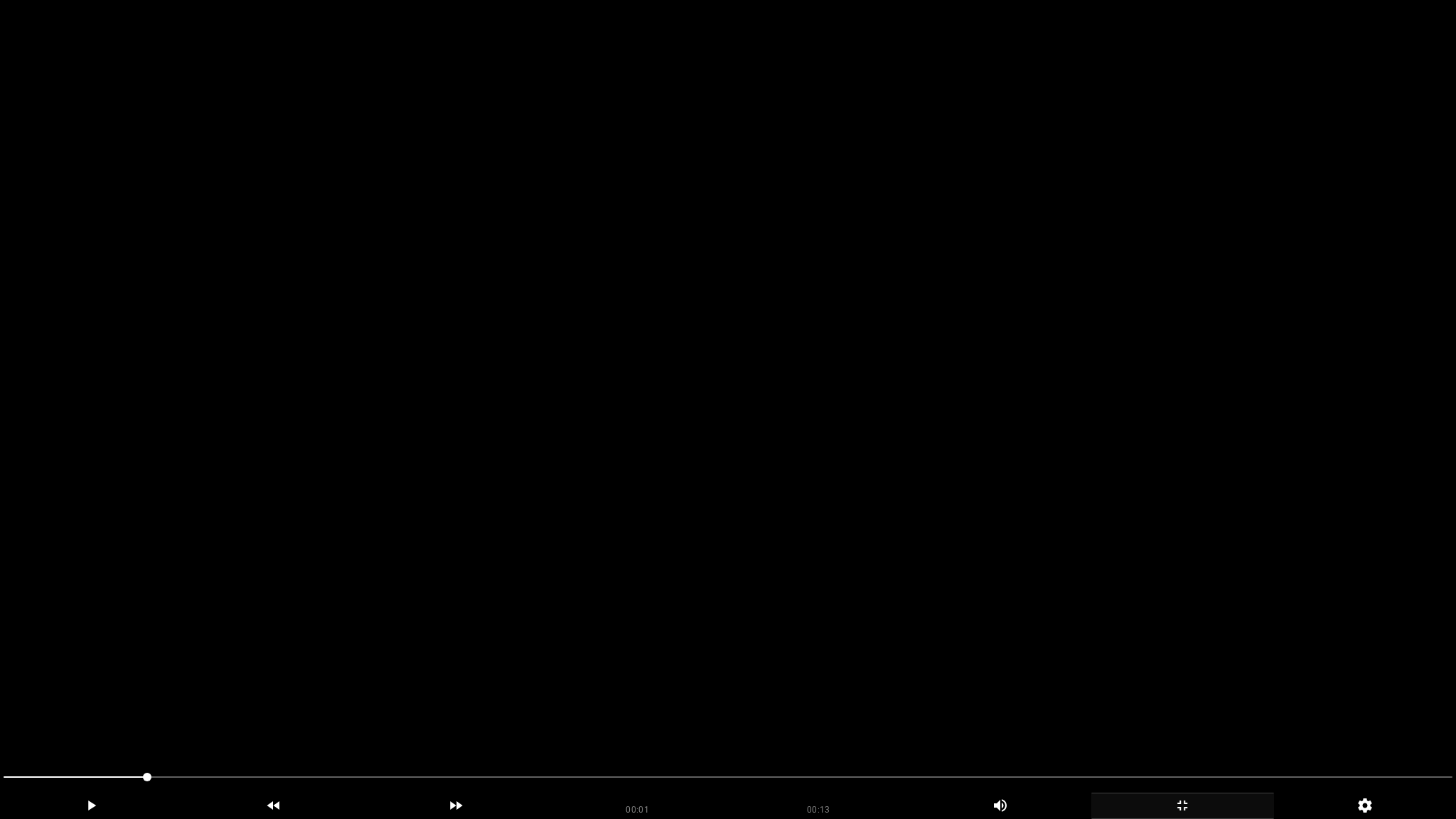
click at [1081, 543] on video at bounding box center [728, 409] width 1456 height 819
click at [1191, 723] on icon "add" at bounding box center [1182, 805] width 181 height 17
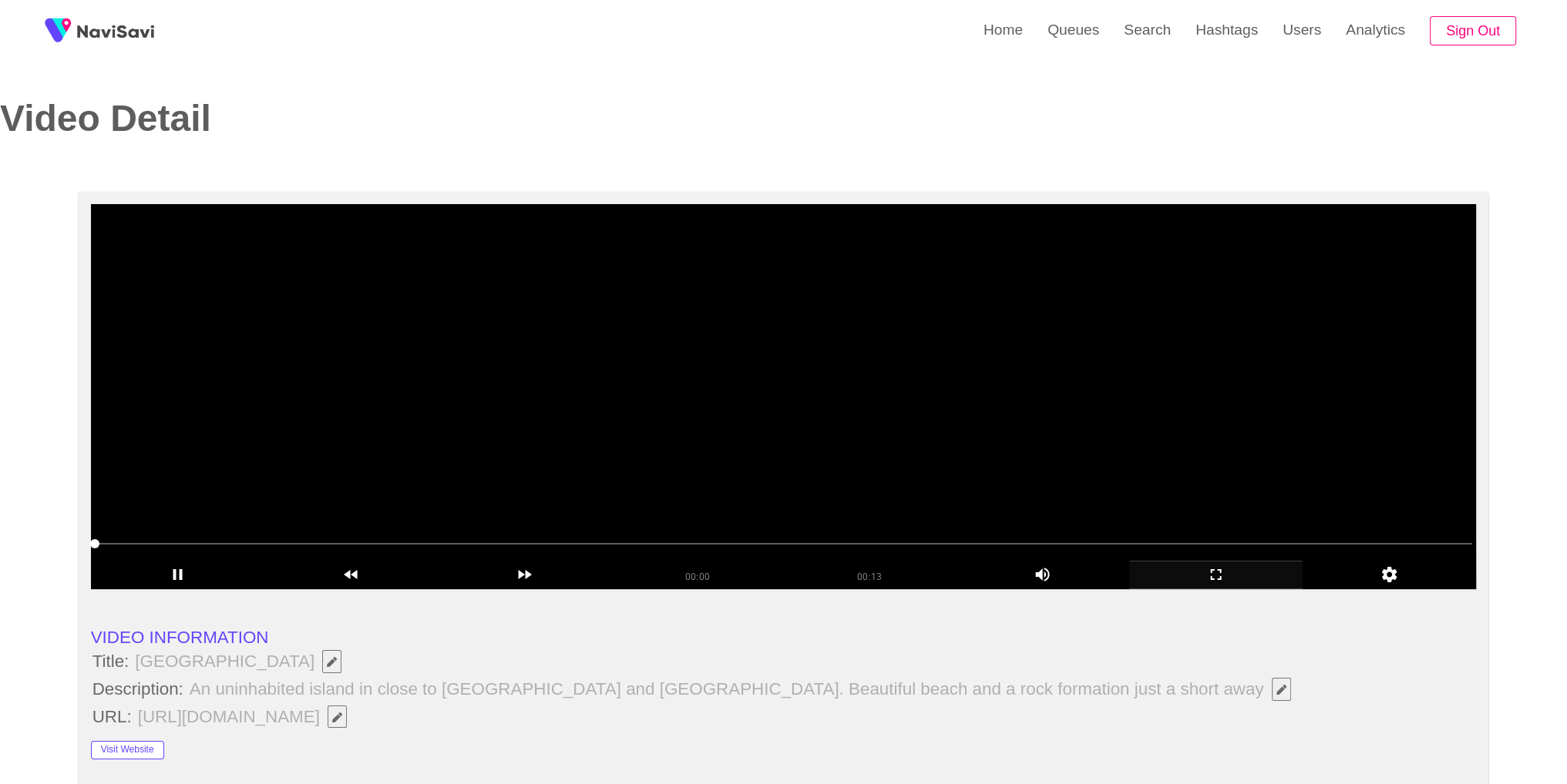
click at [774, 431] on video at bounding box center [784, 396] width 1386 height 385
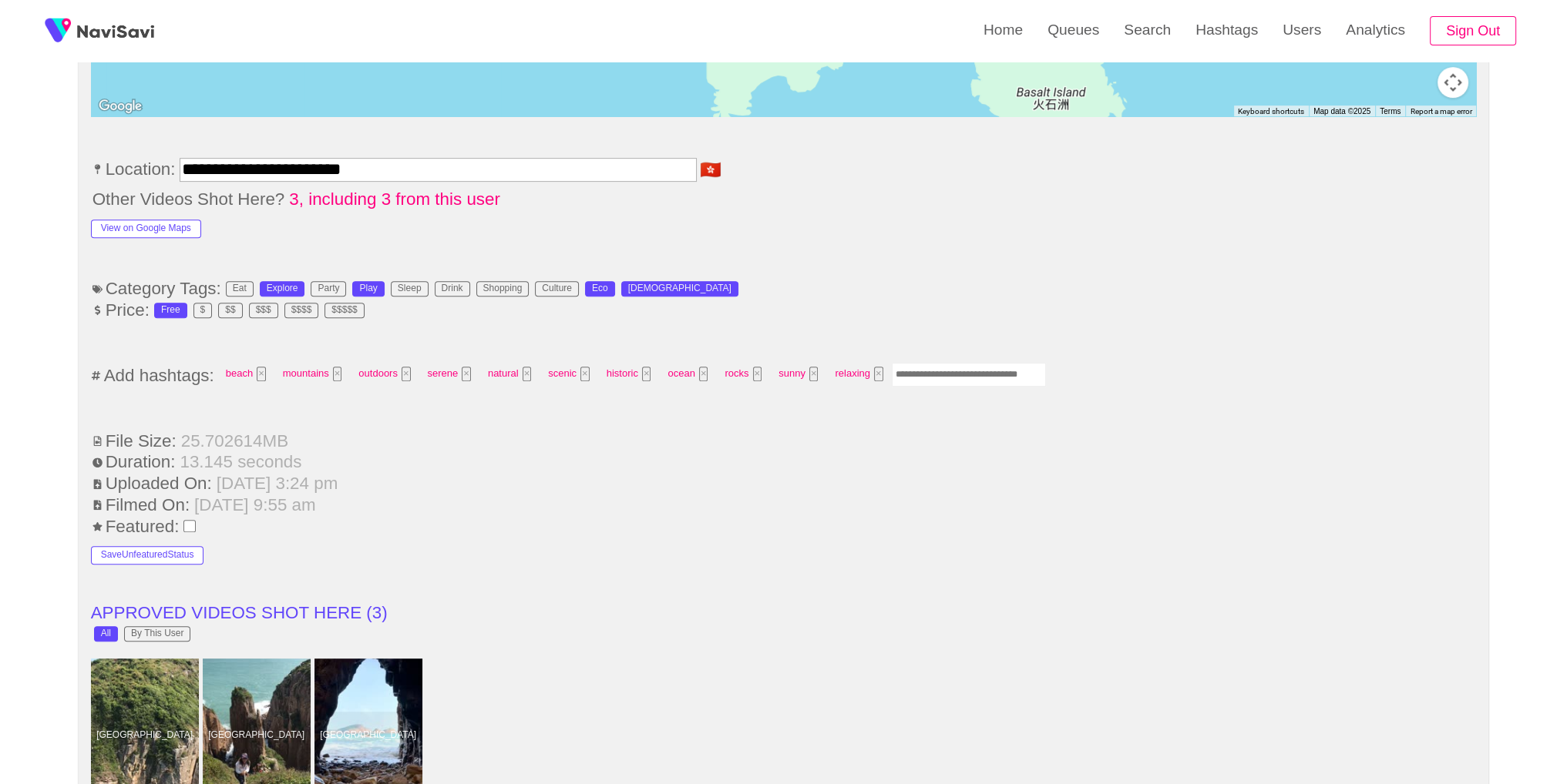
scroll to position [1040, 0]
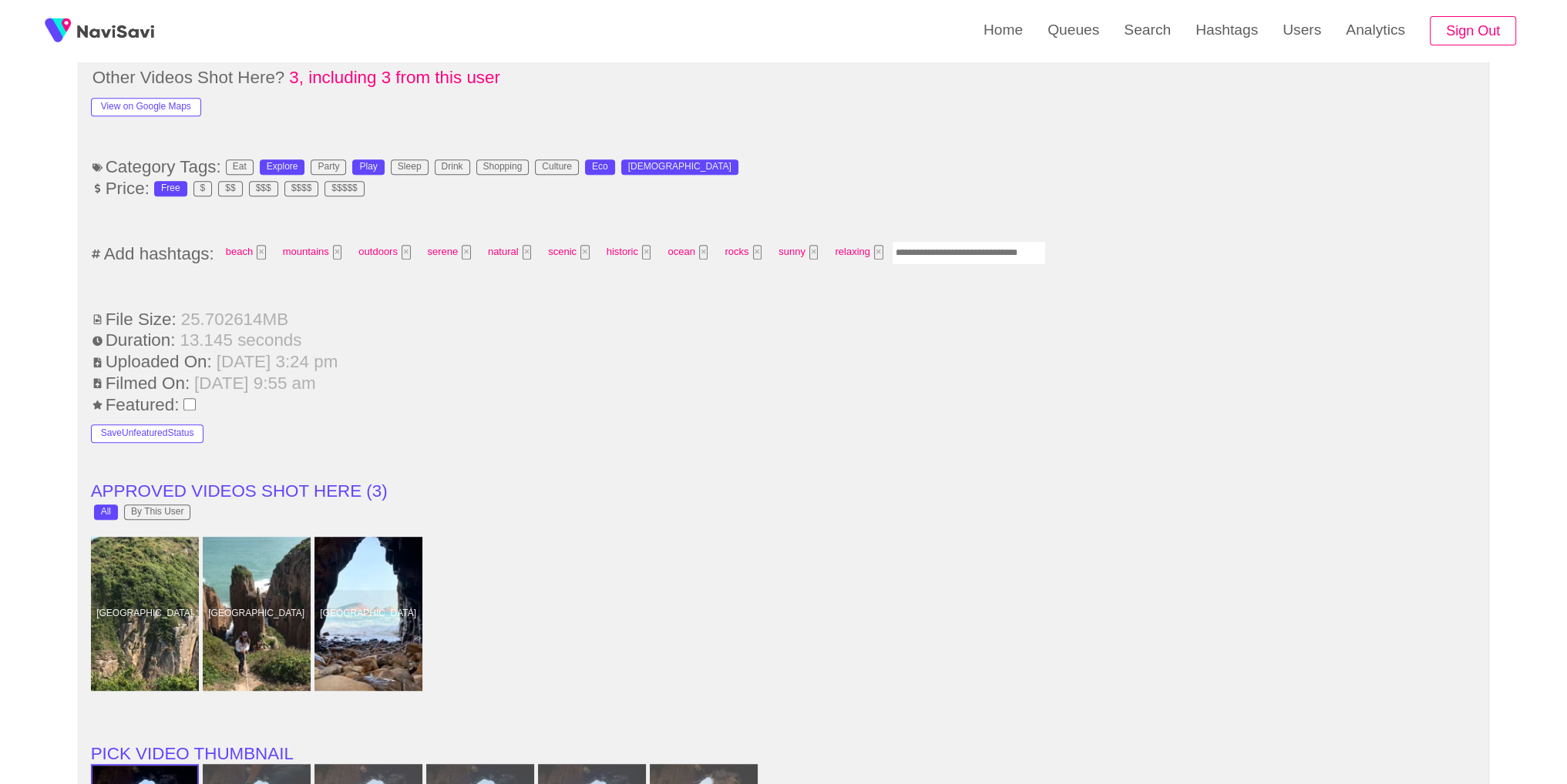
click at [929, 251] on input "Enter tag here and press return" at bounding box center [969, 253] width 154 height 24
type input "*********"
type input "*******"
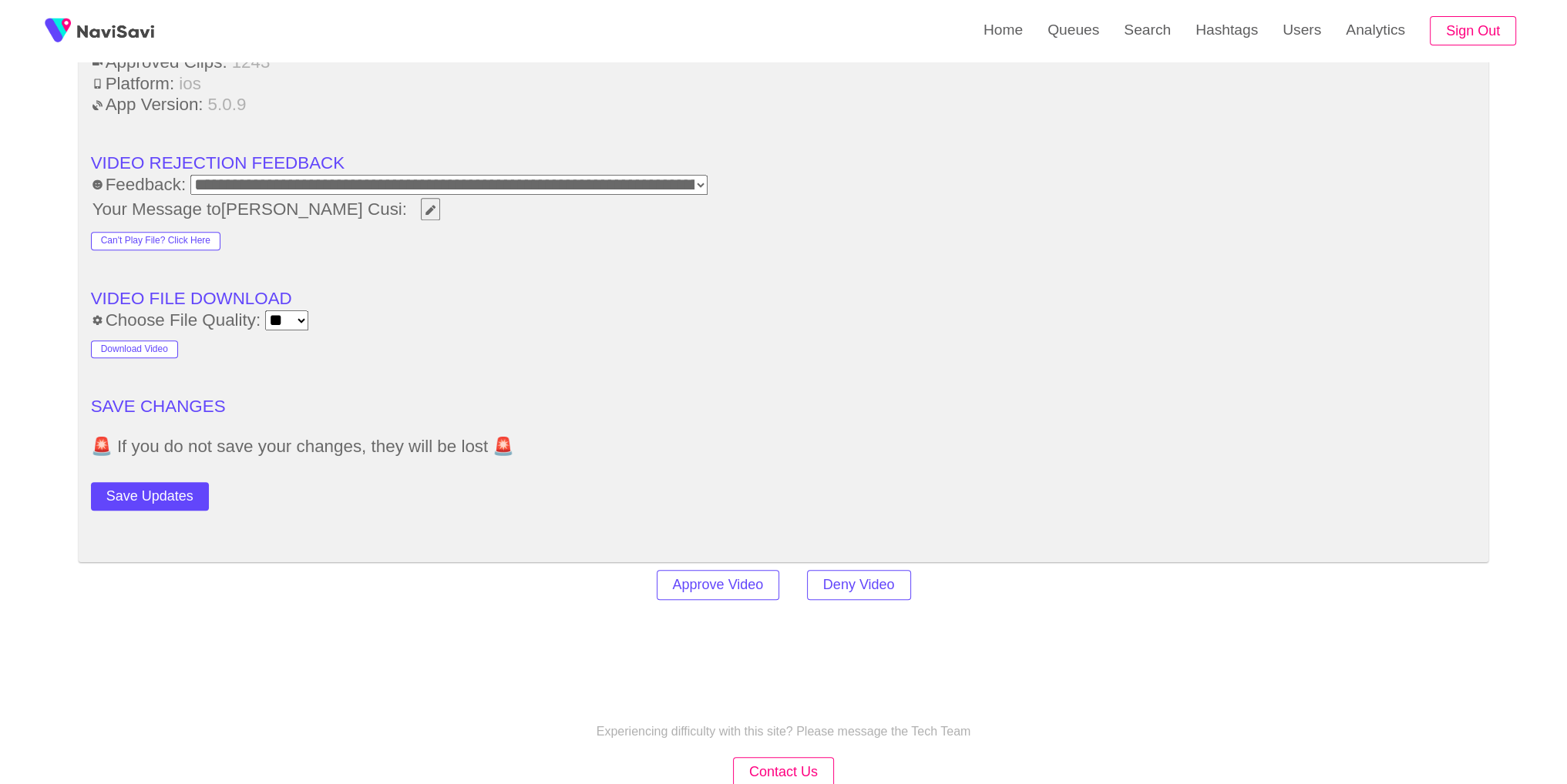
scroll to position [2211, 0]
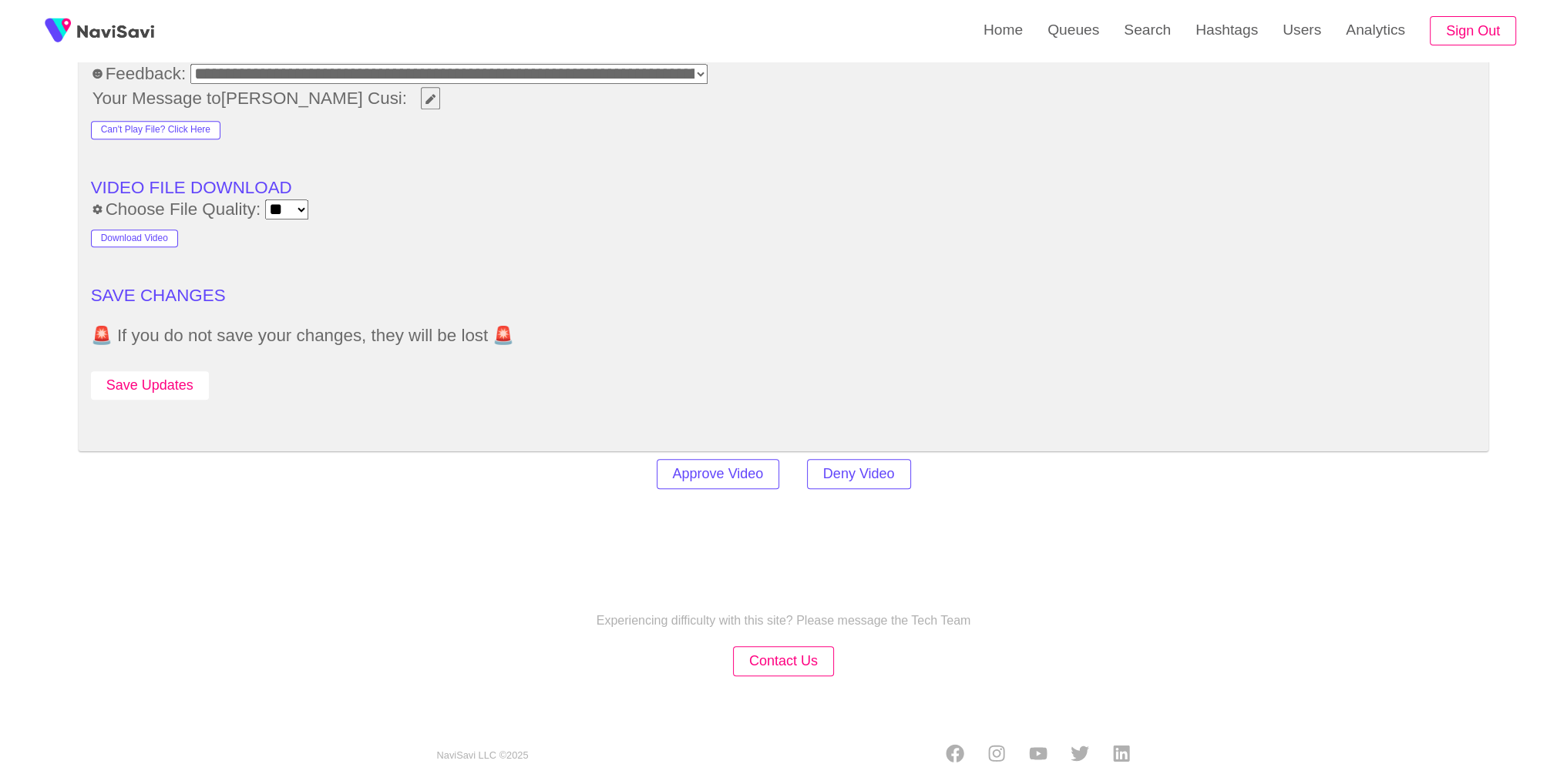
click at [153, 377] on button "Save Updates" at bounding box center [150, 385] width 118 height 28
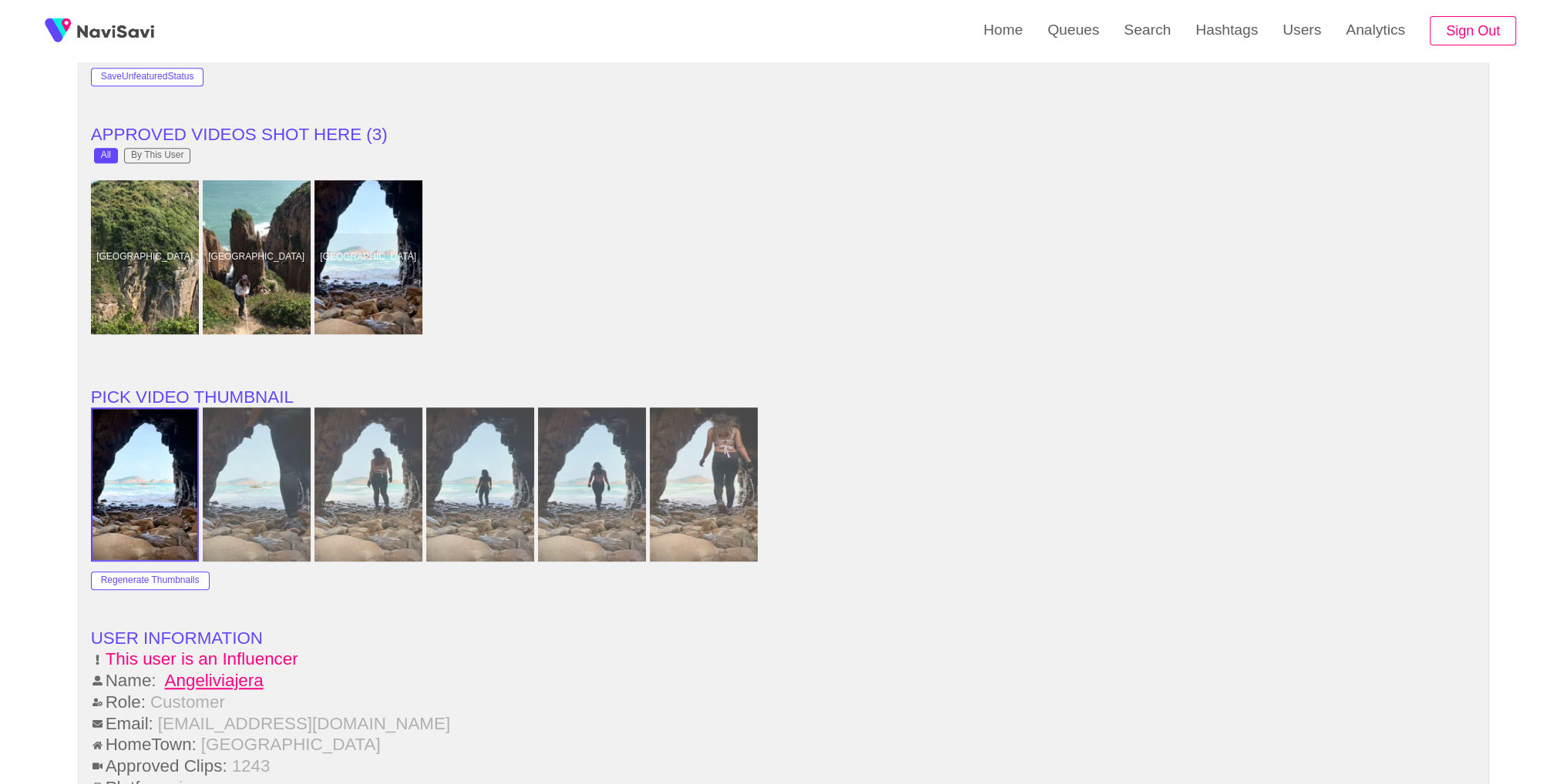
scroll to position [1336, 0]
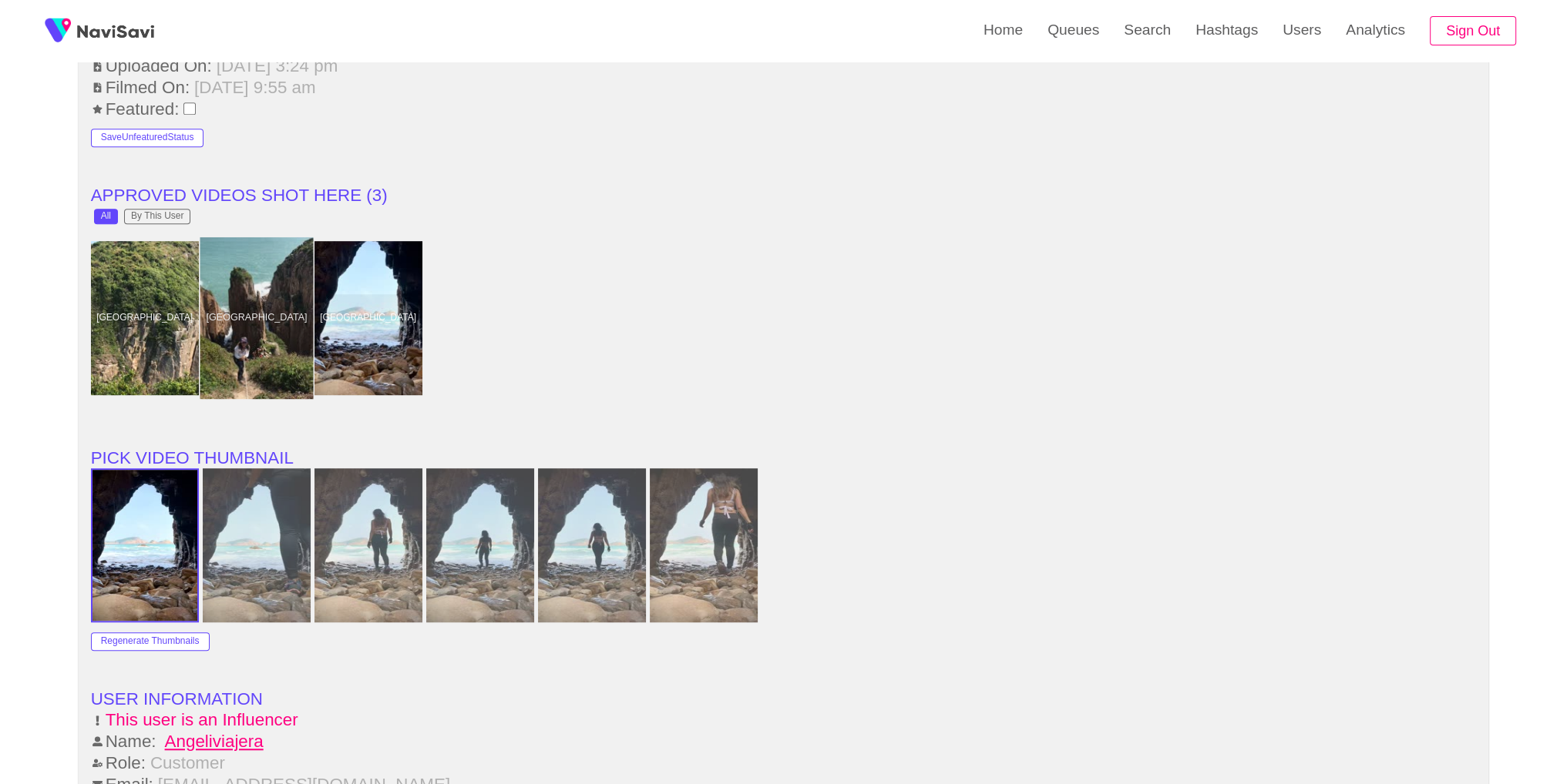
click at [240, 341] on div at bounding box center [257, 318] width 113 height 162
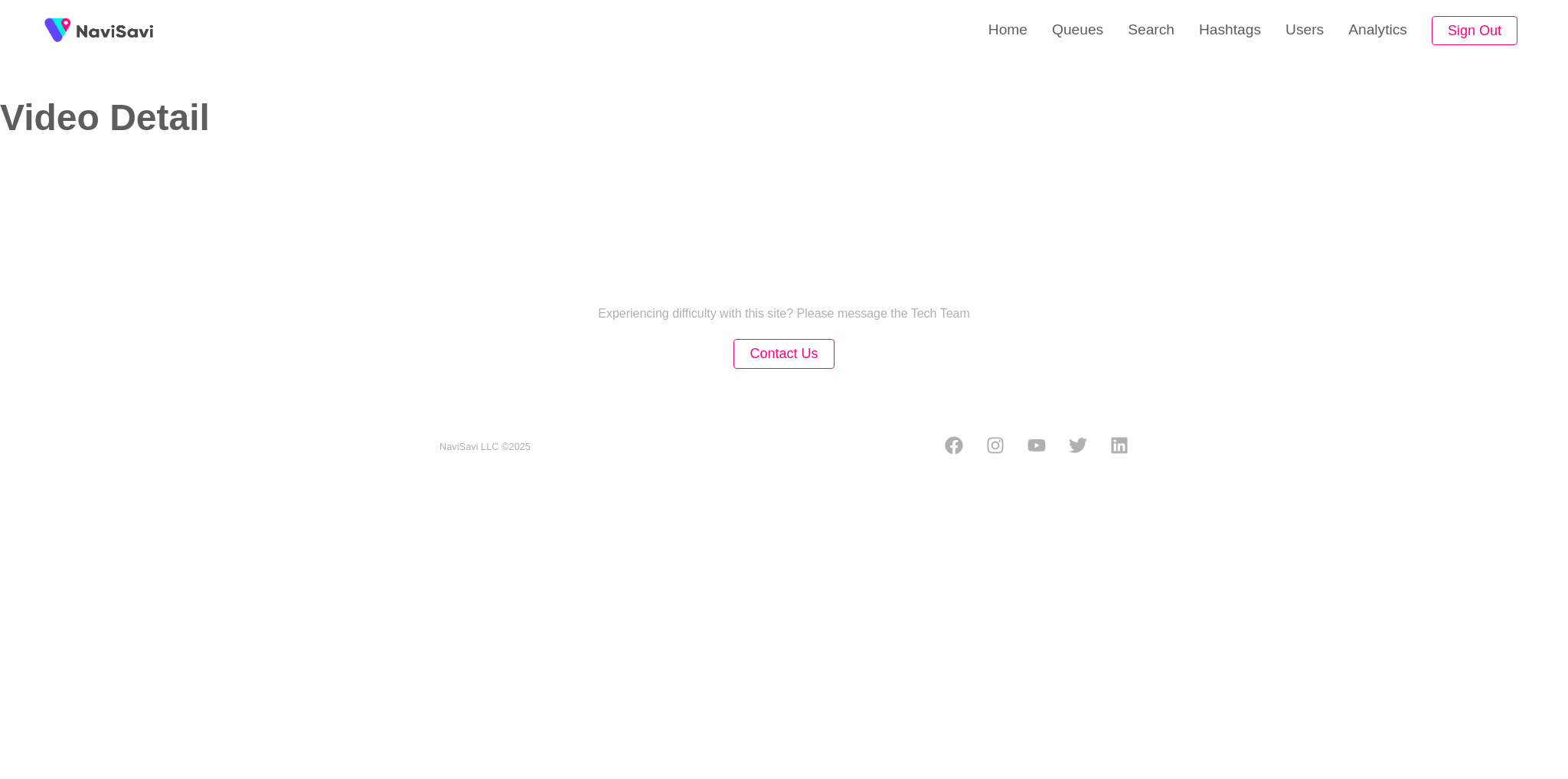
select select "**********"
select select "**"
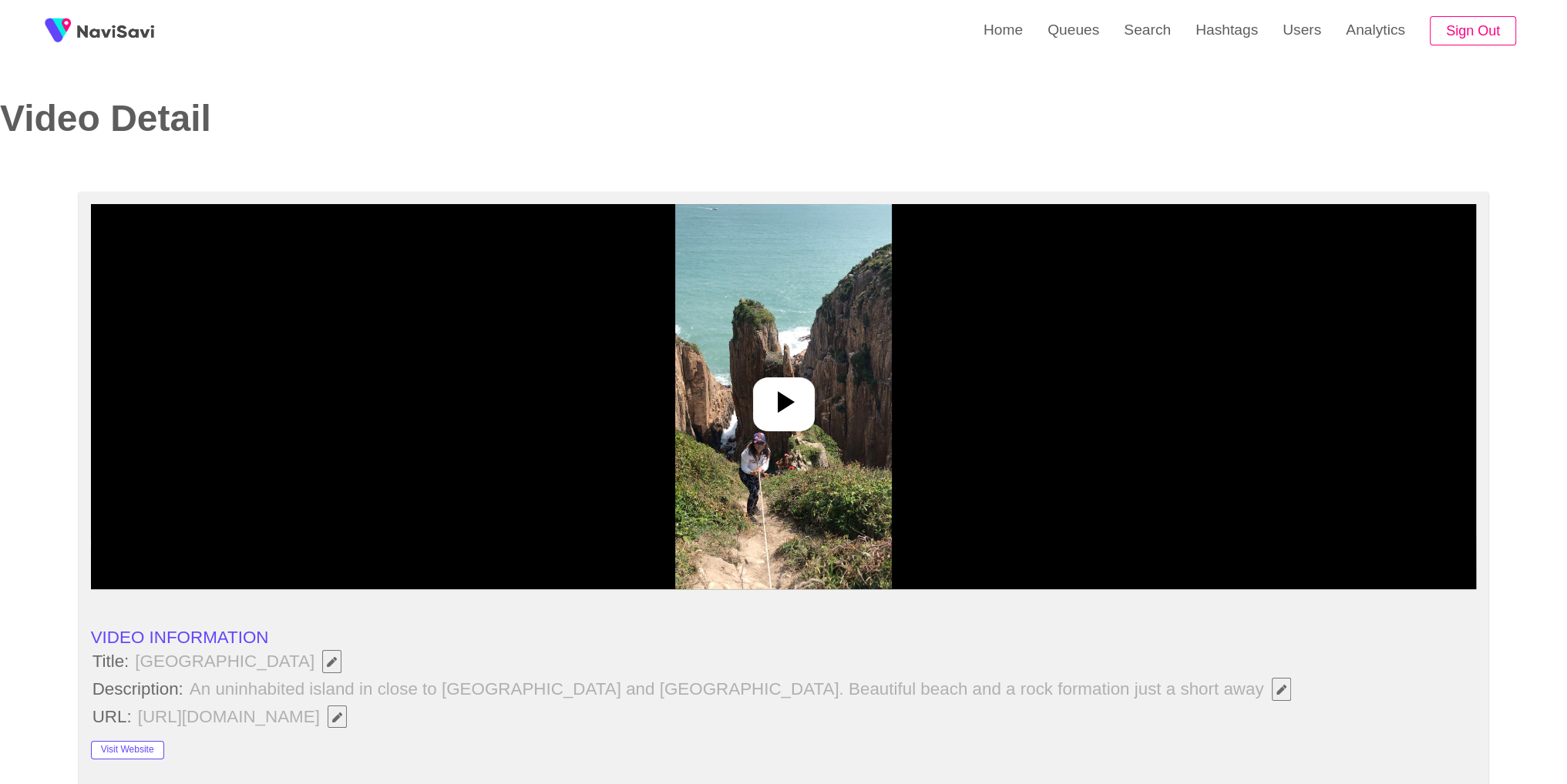
click at [834, 447] on img at bounding box center [784, 396] width 217 height 385
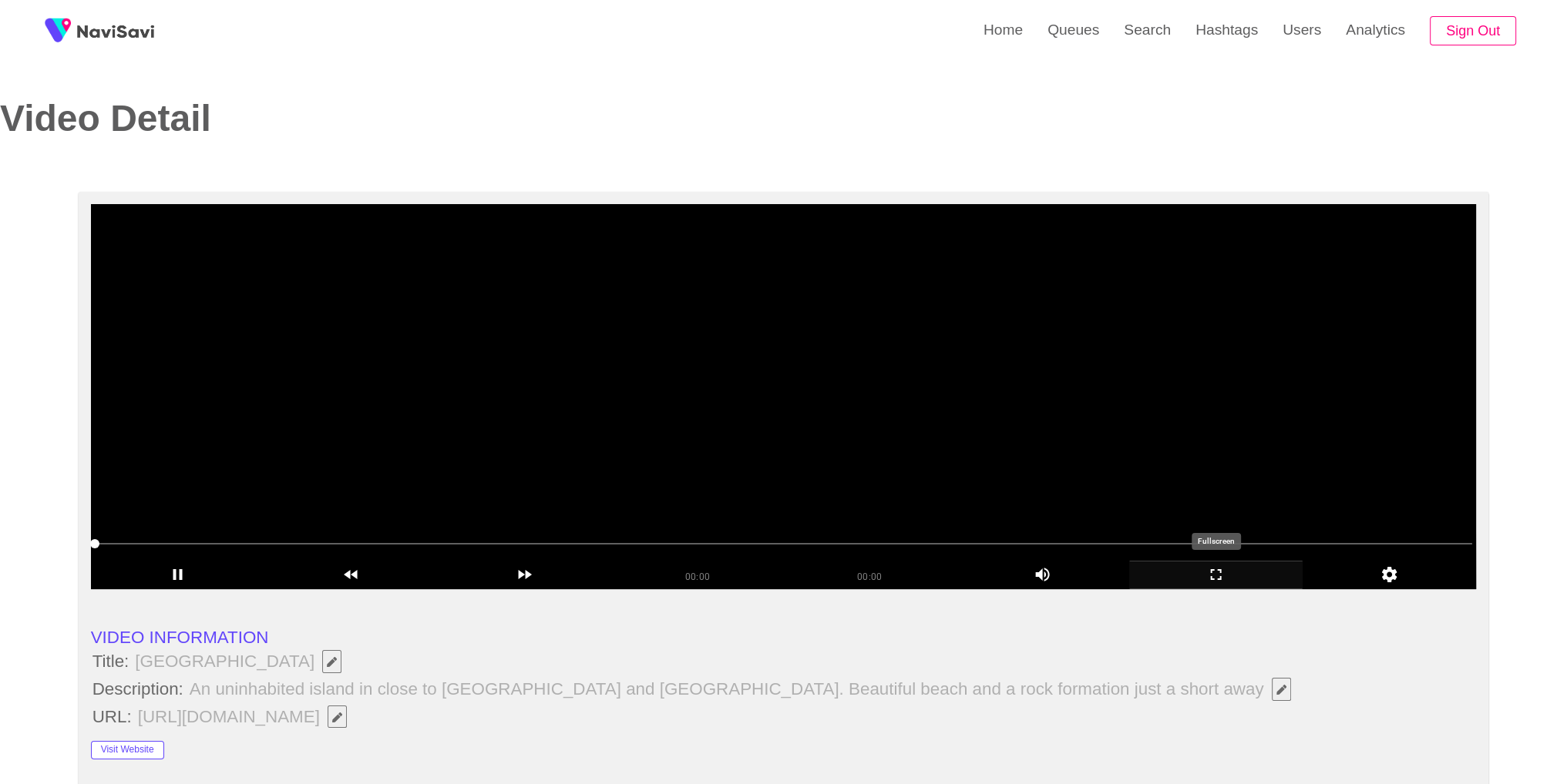
click at [1227, 583] on icon "add" at bounding box center [1216, 574] width 172 height 19
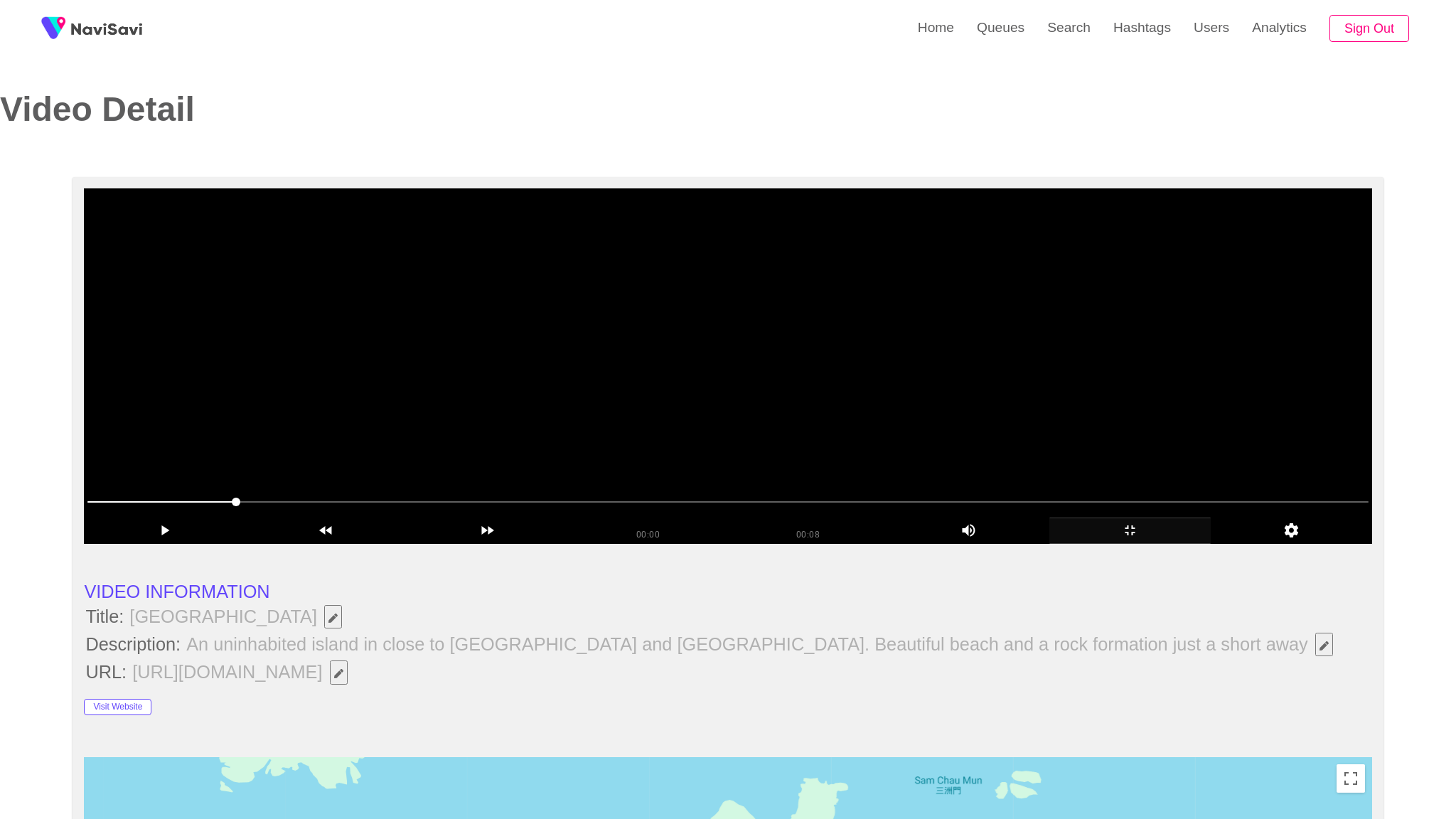
click at [1132, 544] on video at bounding box center [727, 366] width 1287 height 355
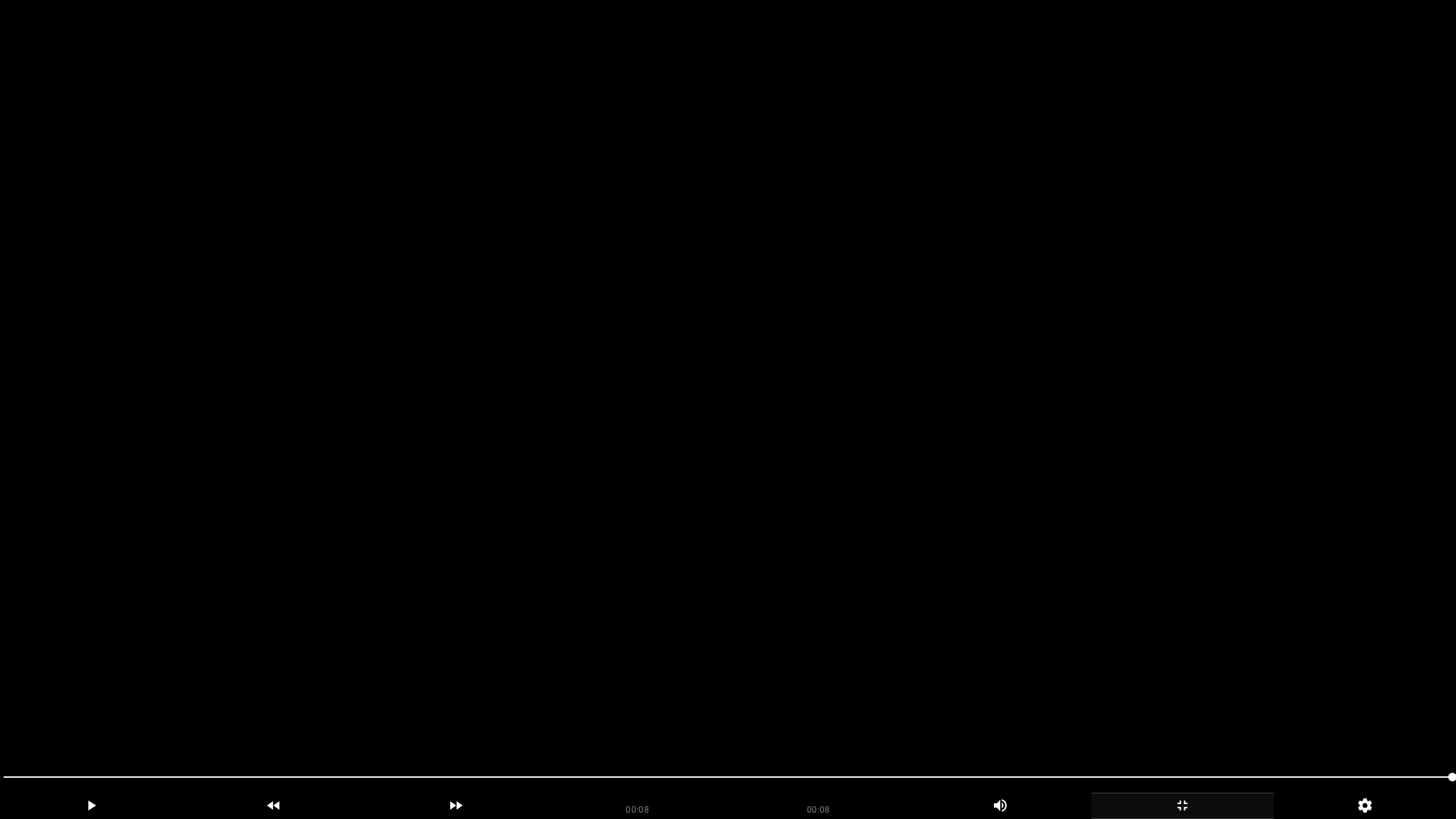
click at [813, 566] on video at bounding box center [728, 409] width 1456 height 819
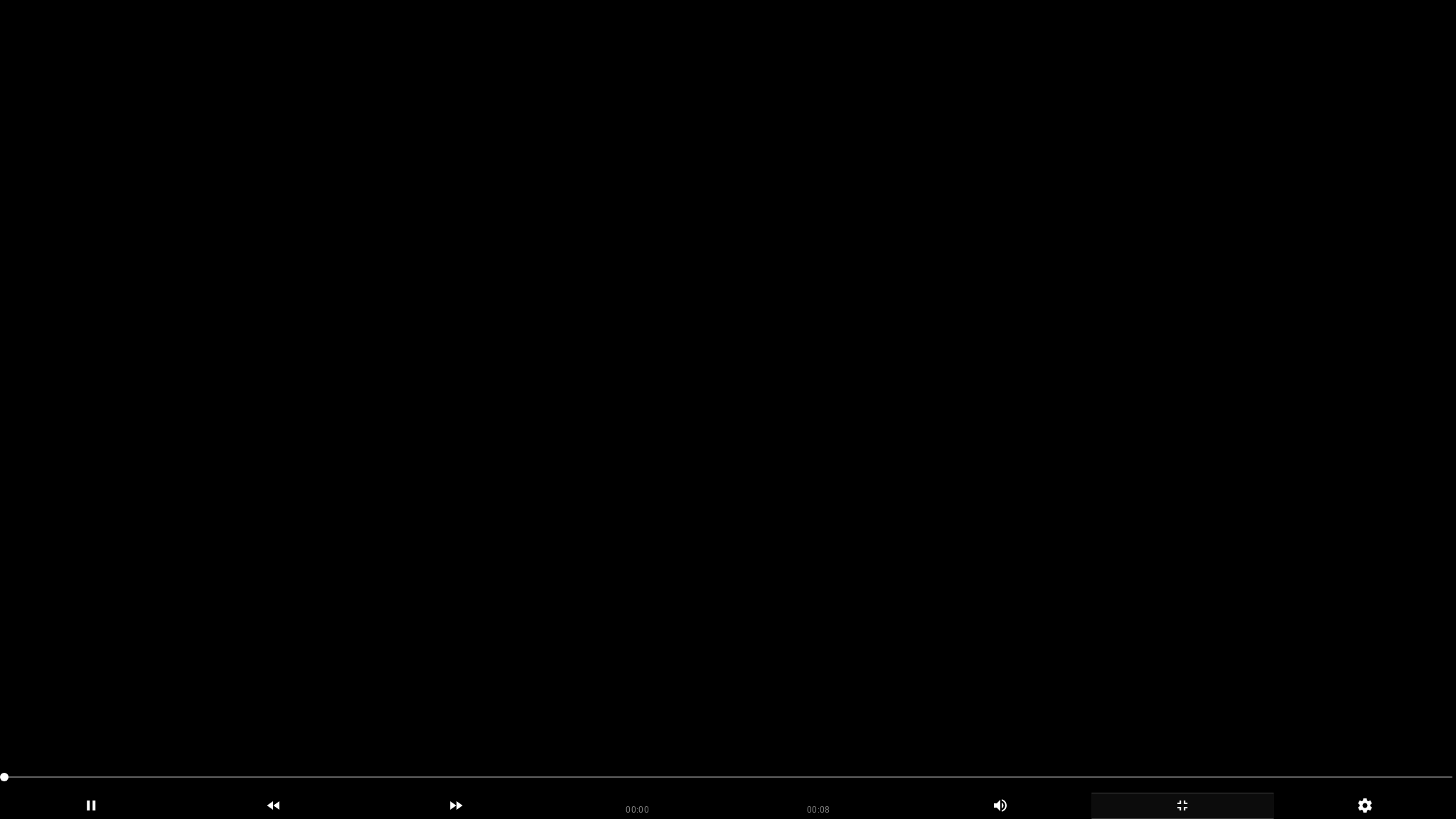
click at [813, 566] on video at bounding box center [728, 409] width 1456 height 819
click at [995, 668] on video at bounding box center [728, 409] width 1456 height 819
click at [1189, 723] on icon "add" at bounding box center [1182, 805] width 181 height 17
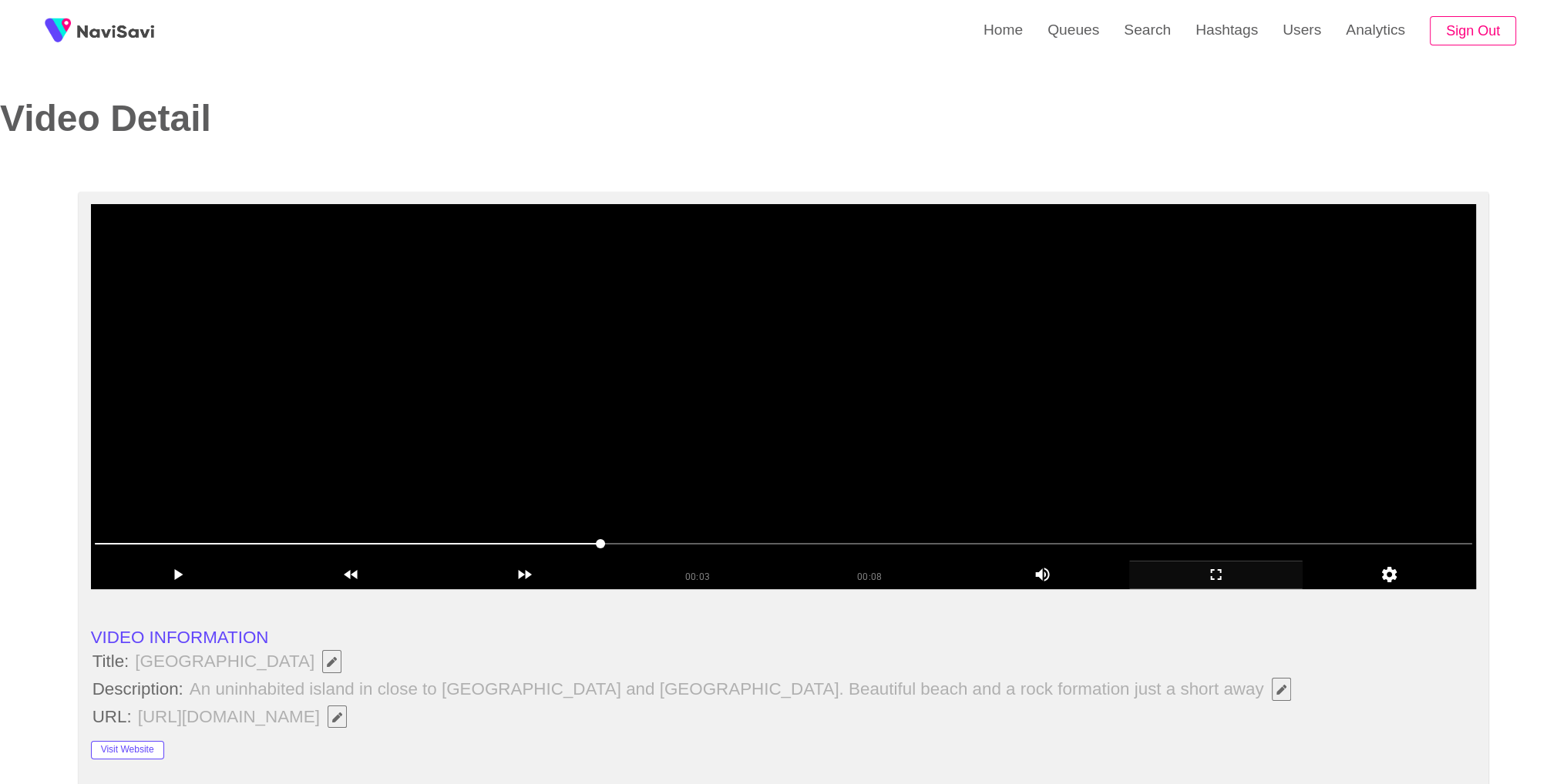
click at [1119, 422] on video at bounding box center [784, 396] width 1386 height 385
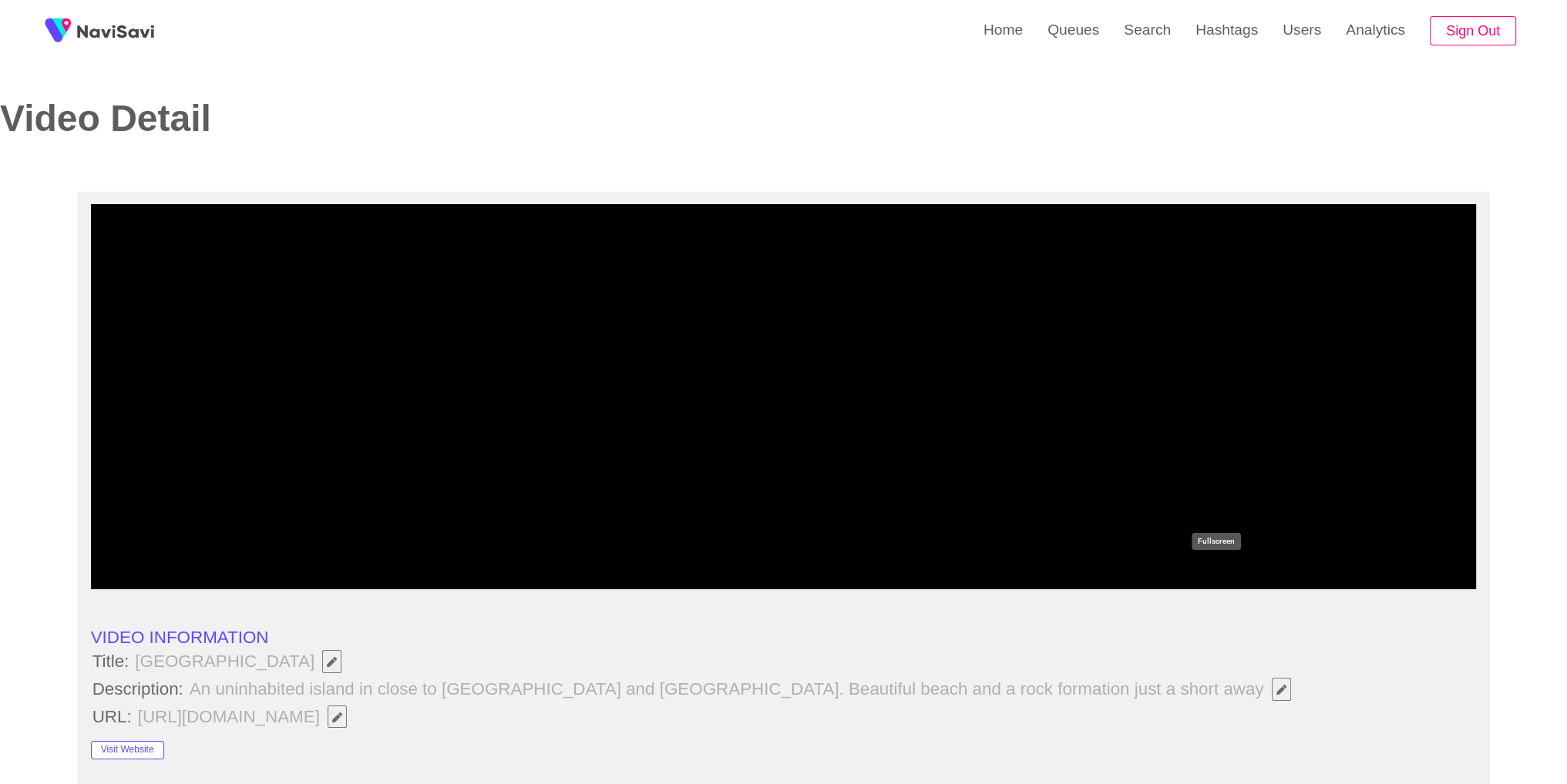
click at [1219, 583] on icon "add" at bounding box center [1216, 574] width 172 height 19
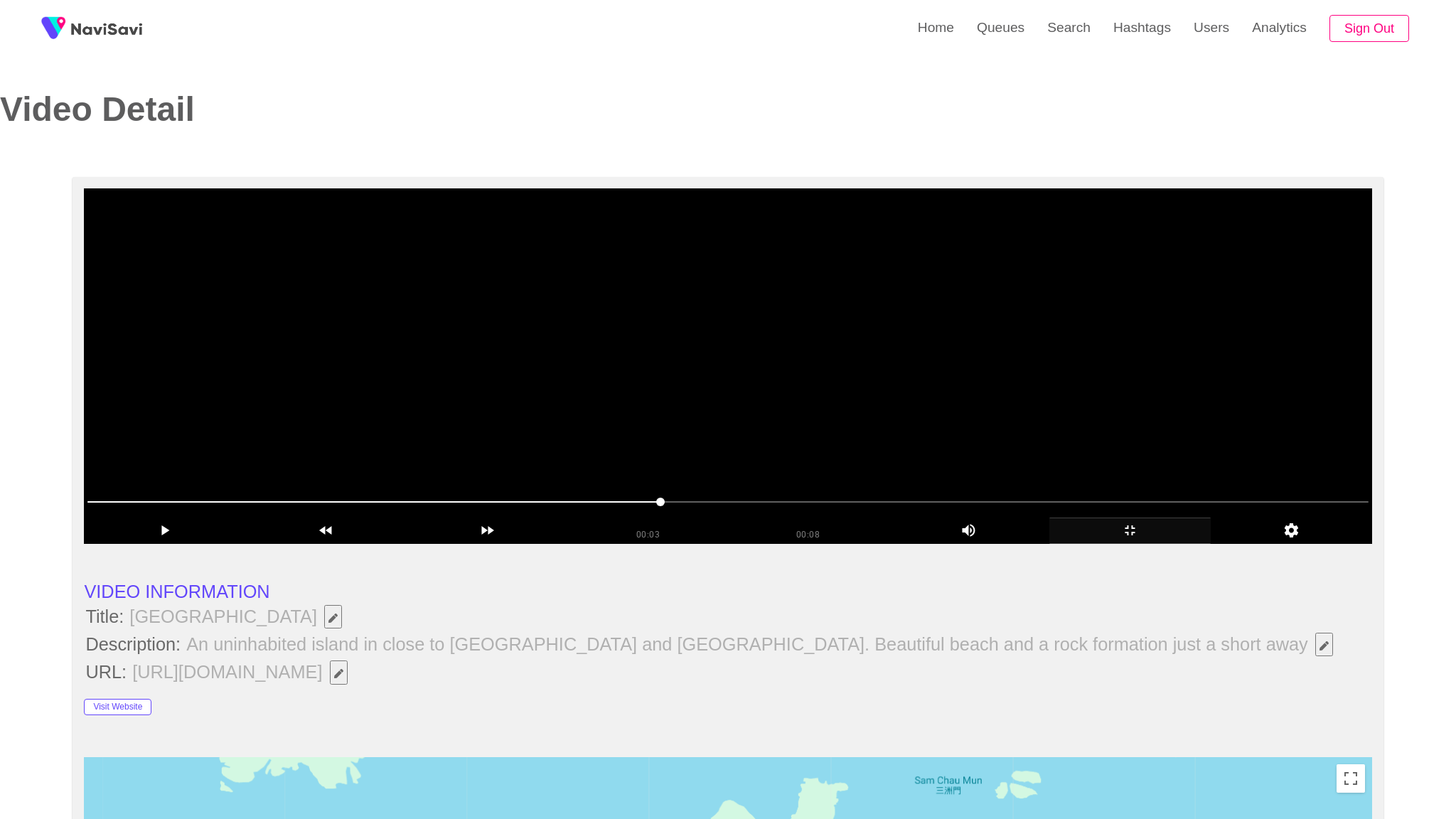
click at [1101, 506] on video at bounding box center [727, 366] width 1287 height 355
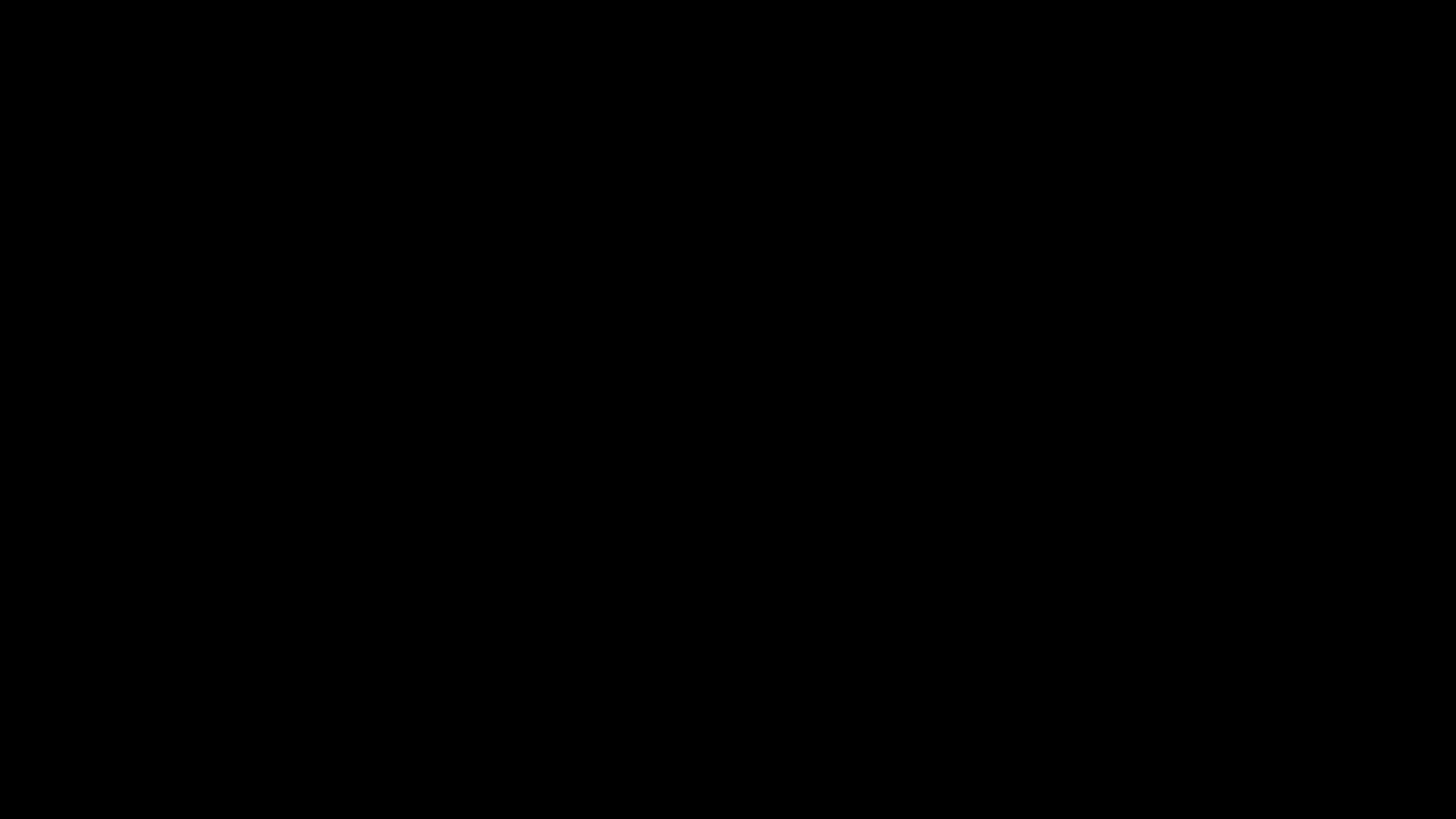
click at [1180, 723] on icon "add" at bounding box center [1182, 805] width 181 height 17
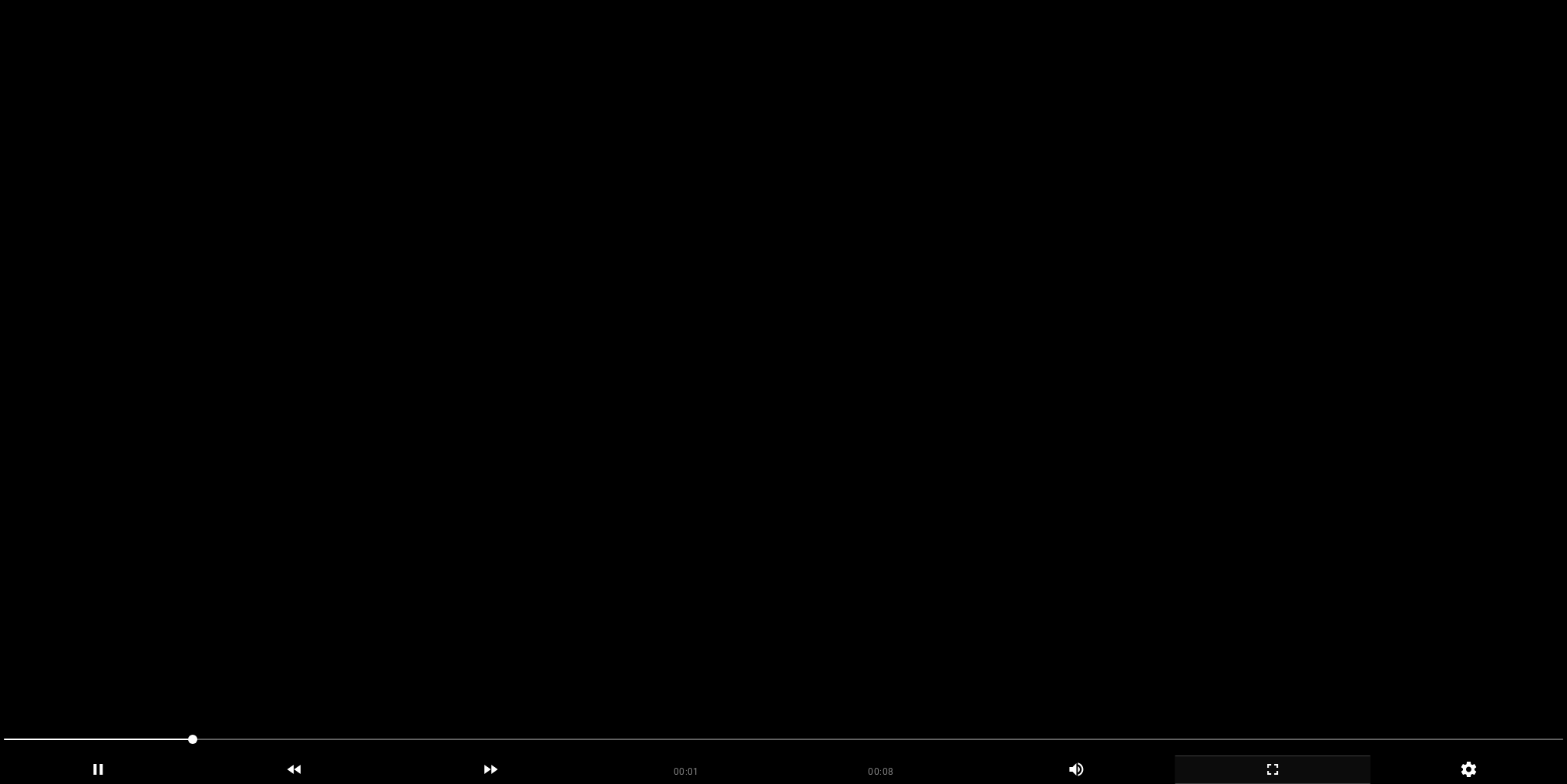
click at [881, 358] on video at bounding box center [784, 392] width 1567 height 784
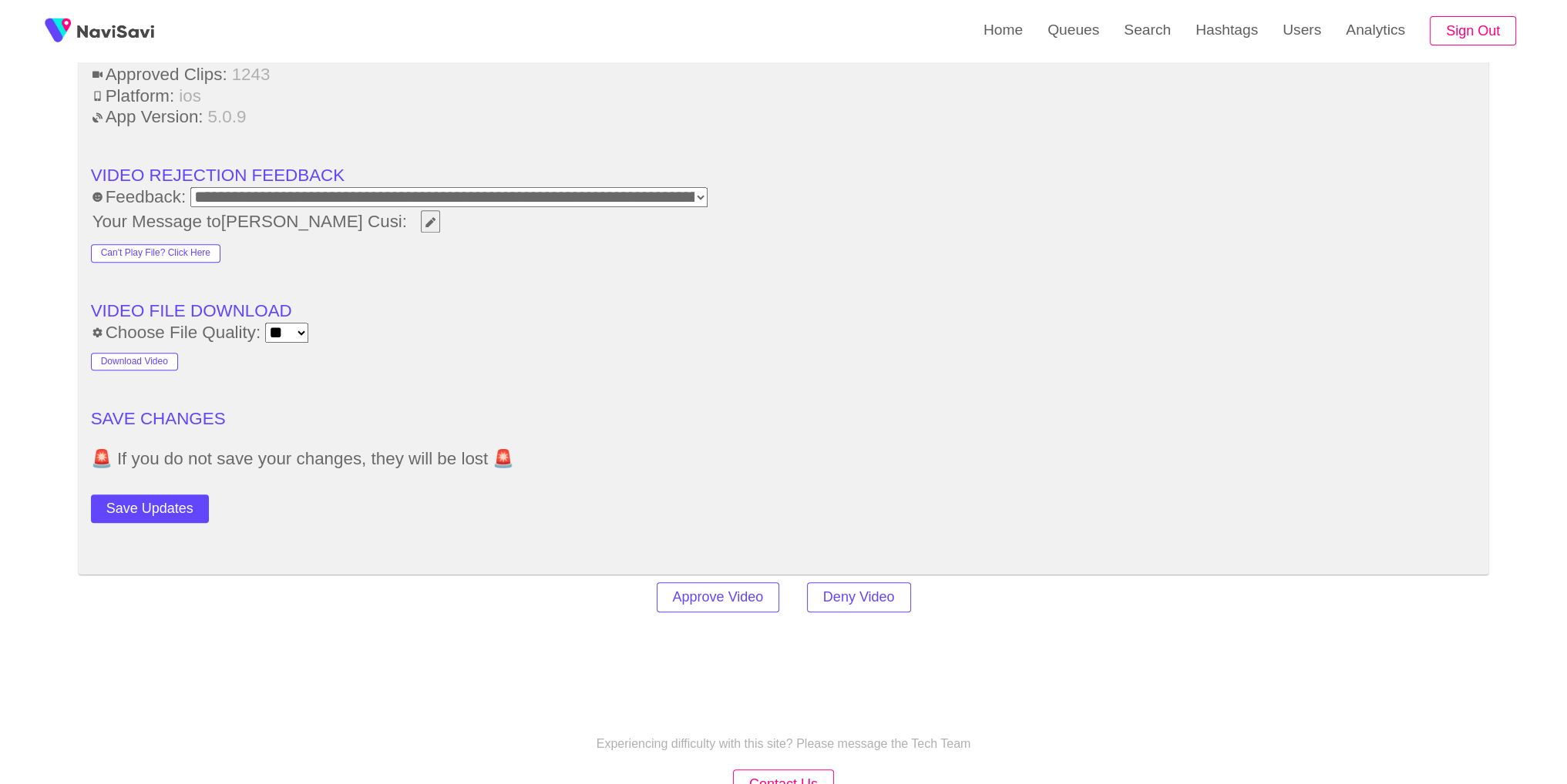
scroll to position [2068, 0]
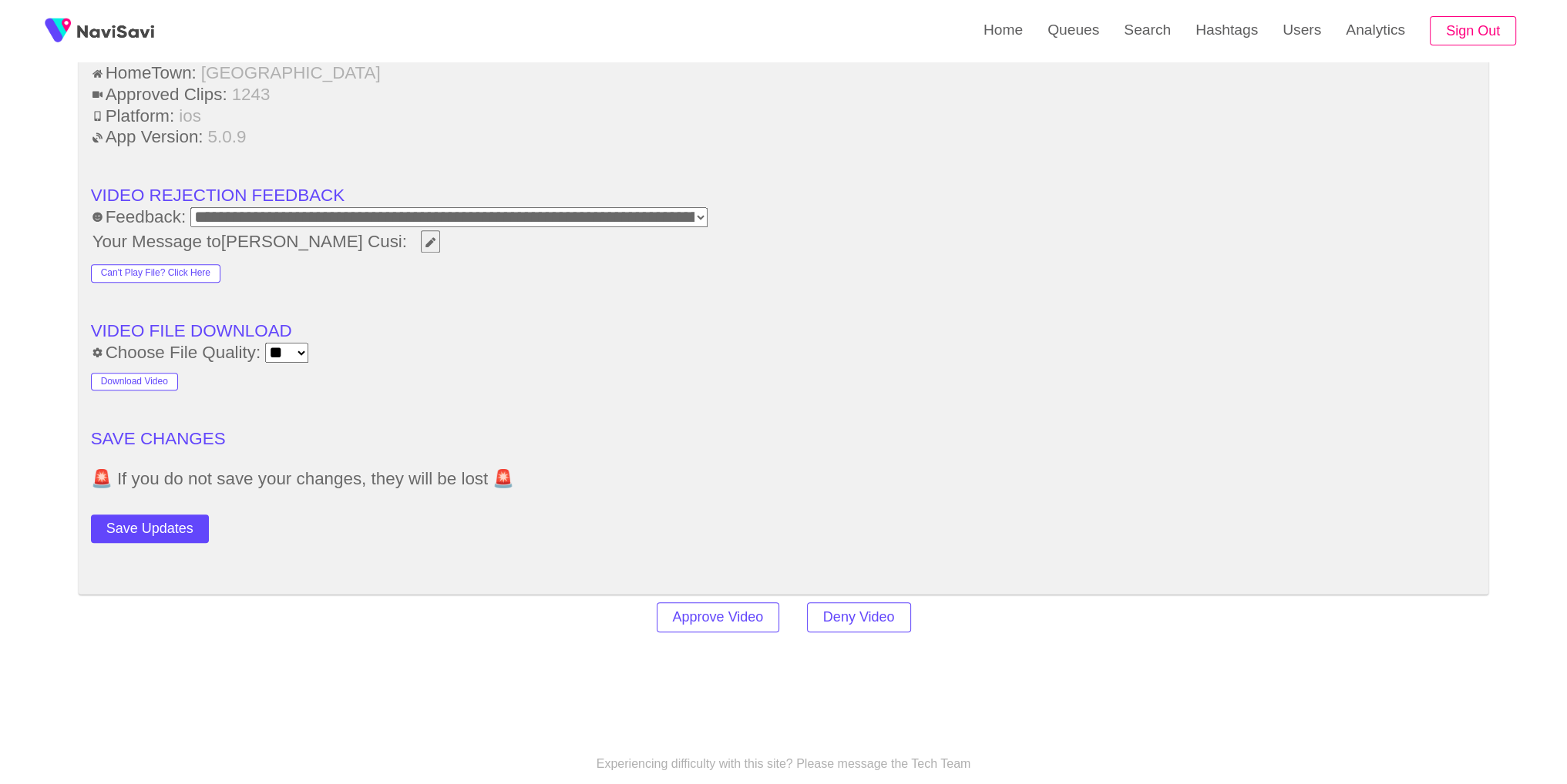
click at [111, 529] on button "Save Updates" at bounding box center [150, 528] width 118 height 28
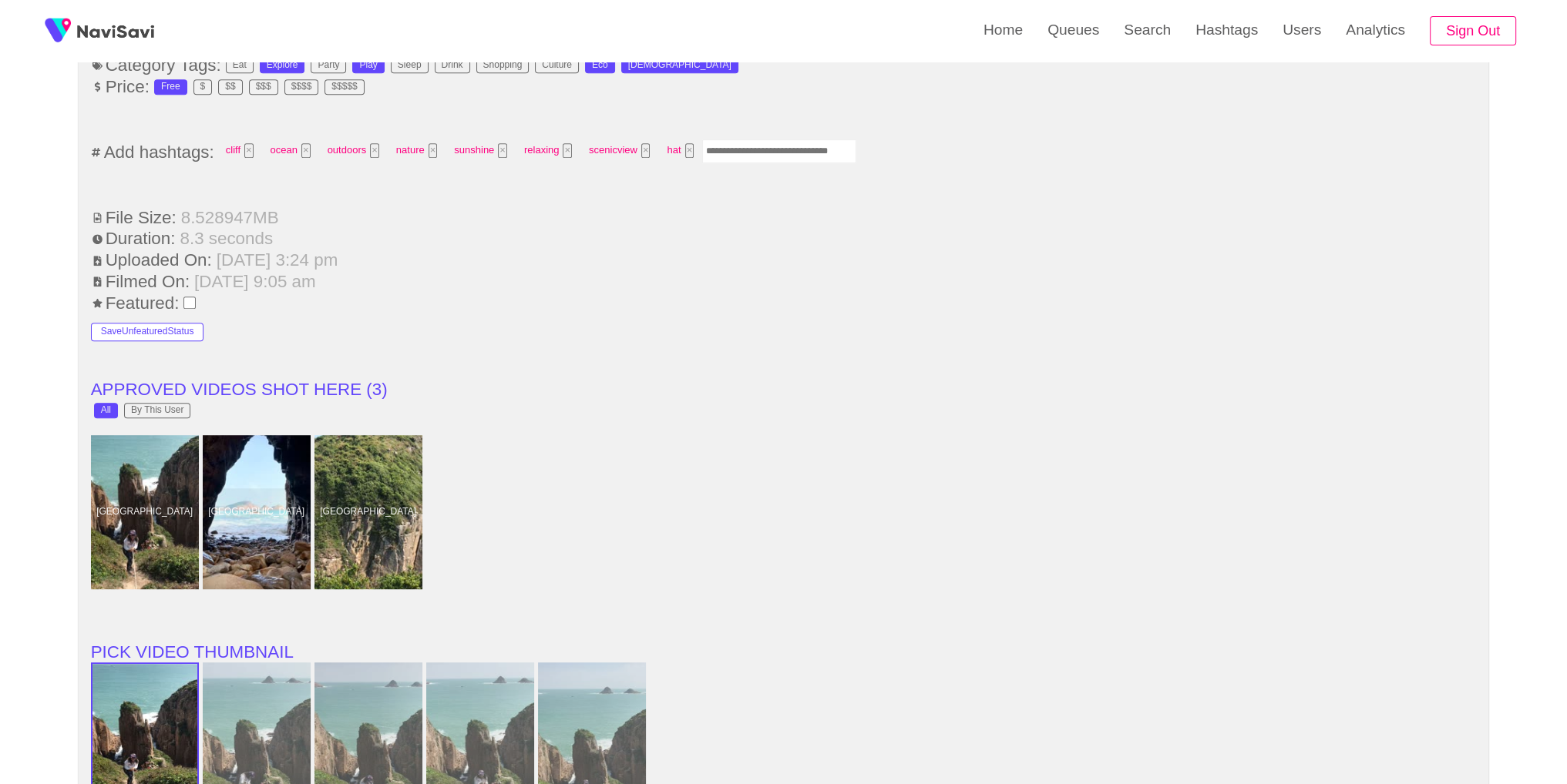
scroll to position [2211, 0]
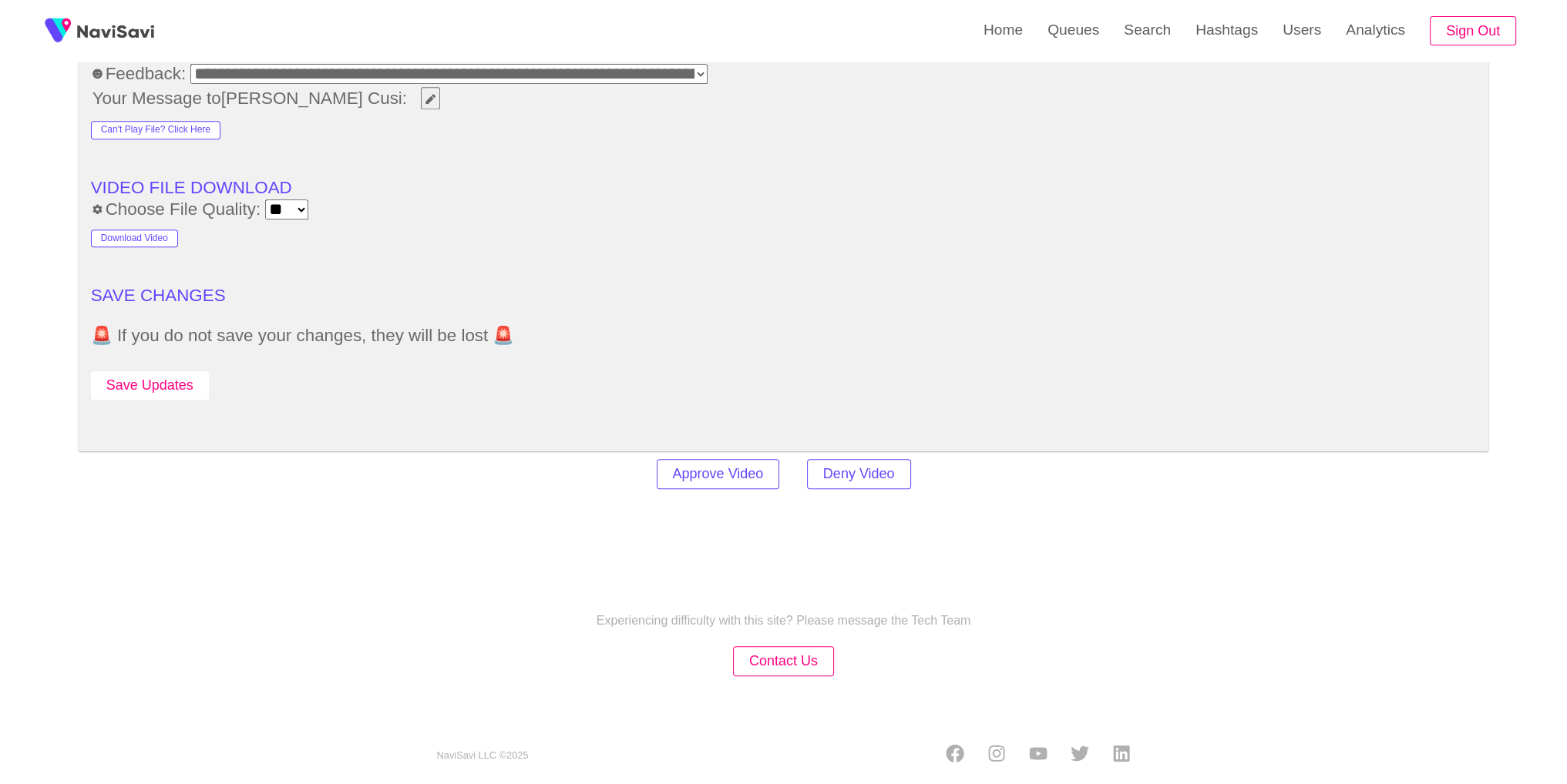
click at [147, 371] on button "Save Updates" at bounding box center [150, 385] width 118 height 28
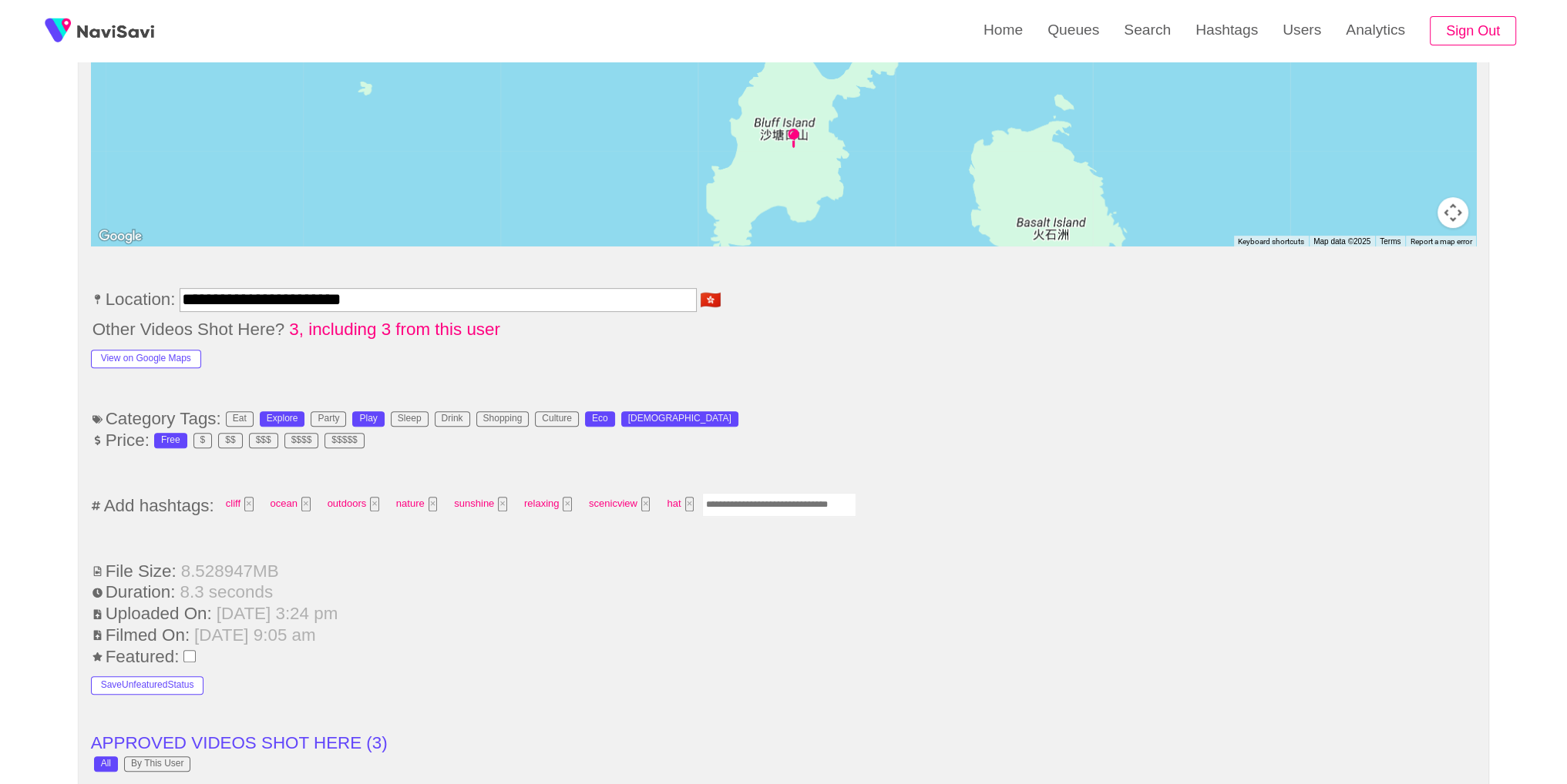
scroll to position [1133, 0]
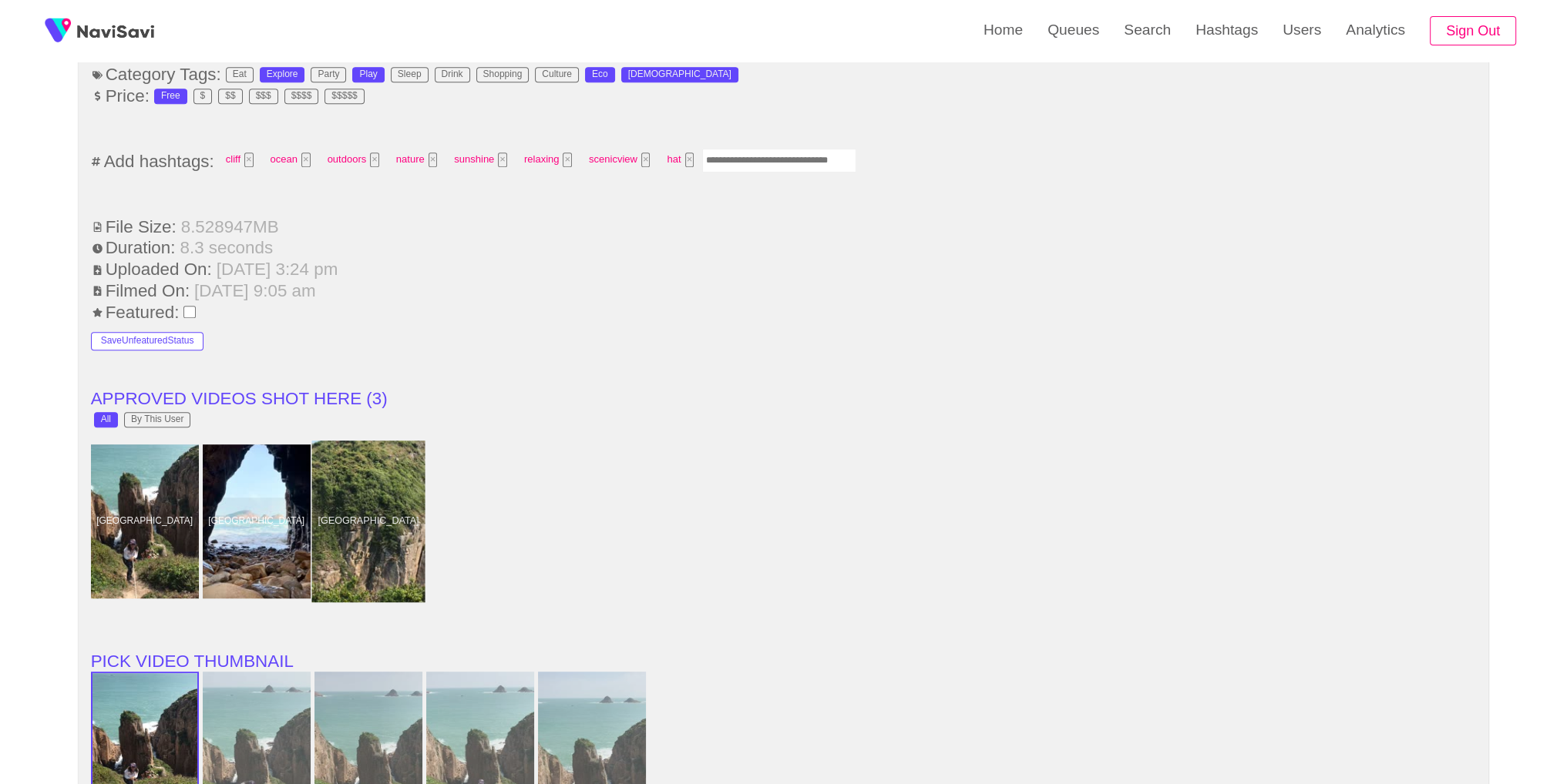
click at [358, 502] on div at bounding box center [368, 522] width 113 height 162
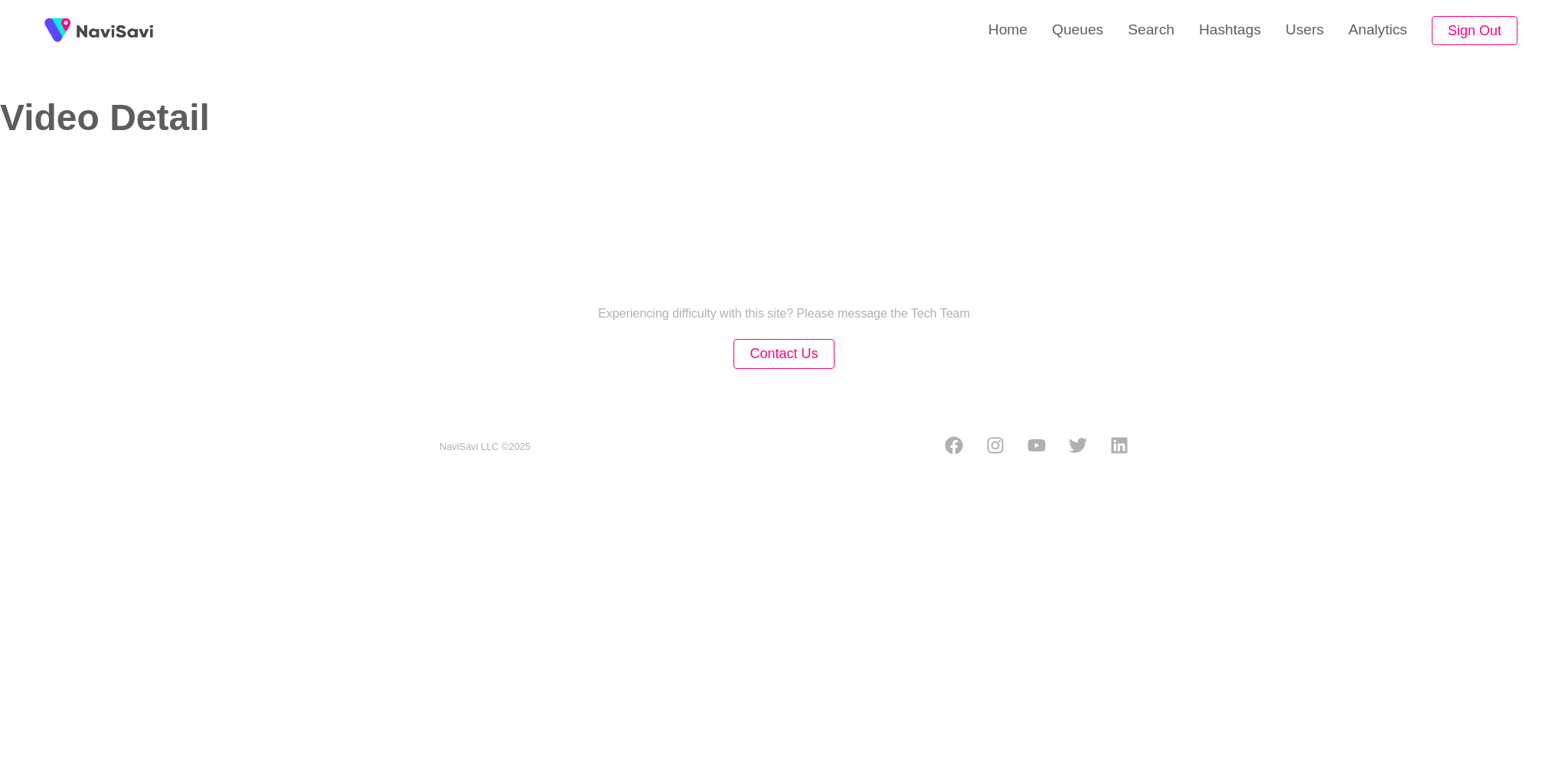
click at [818, 406] on section "NaviSavi LLC © 2025" at bounding box center [784, 433] width 766 height 54
select select "**********"
select select "**"
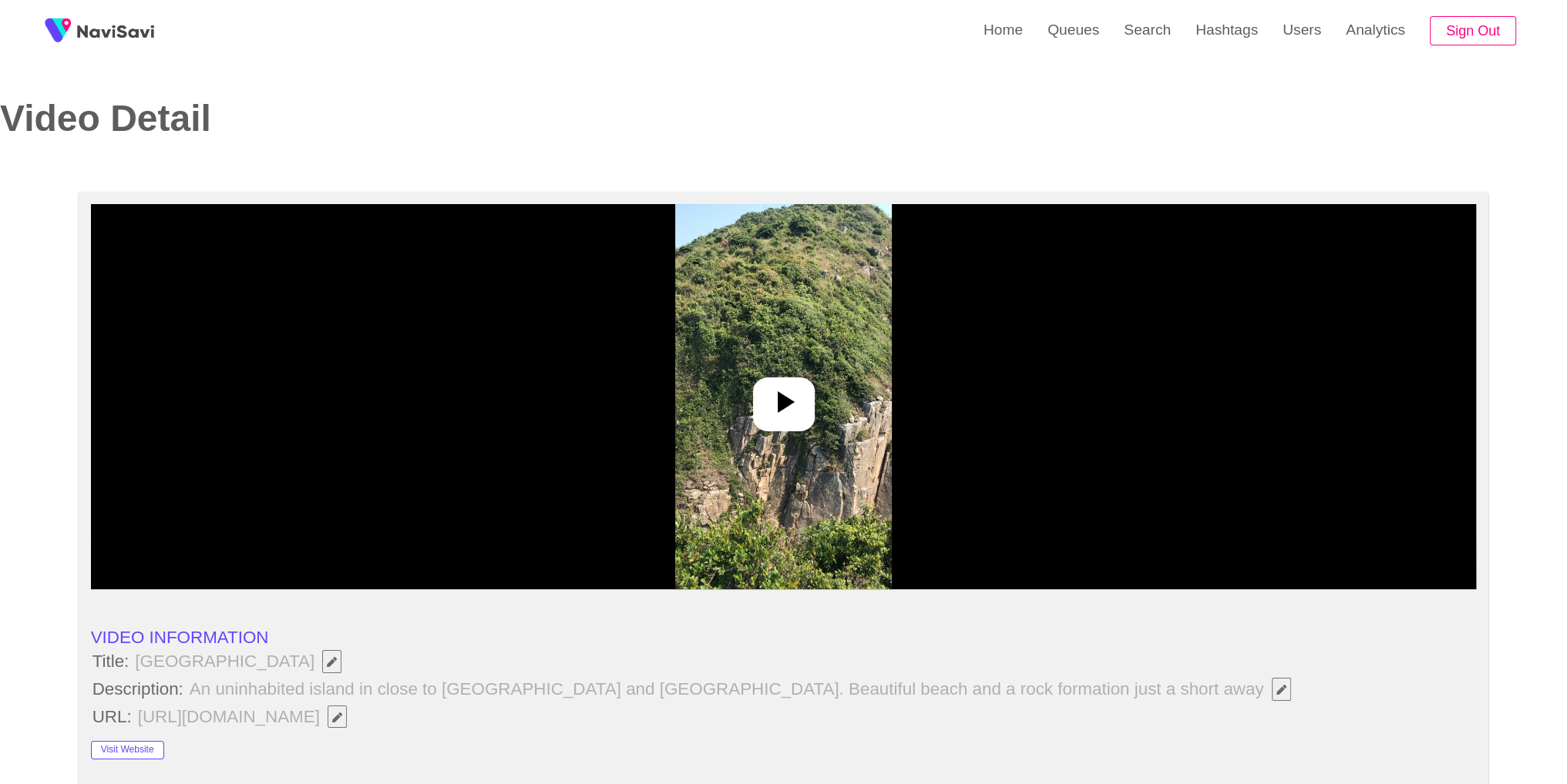
click at [809, 405] on div at bounding box center [784, 405] width 62 height 54
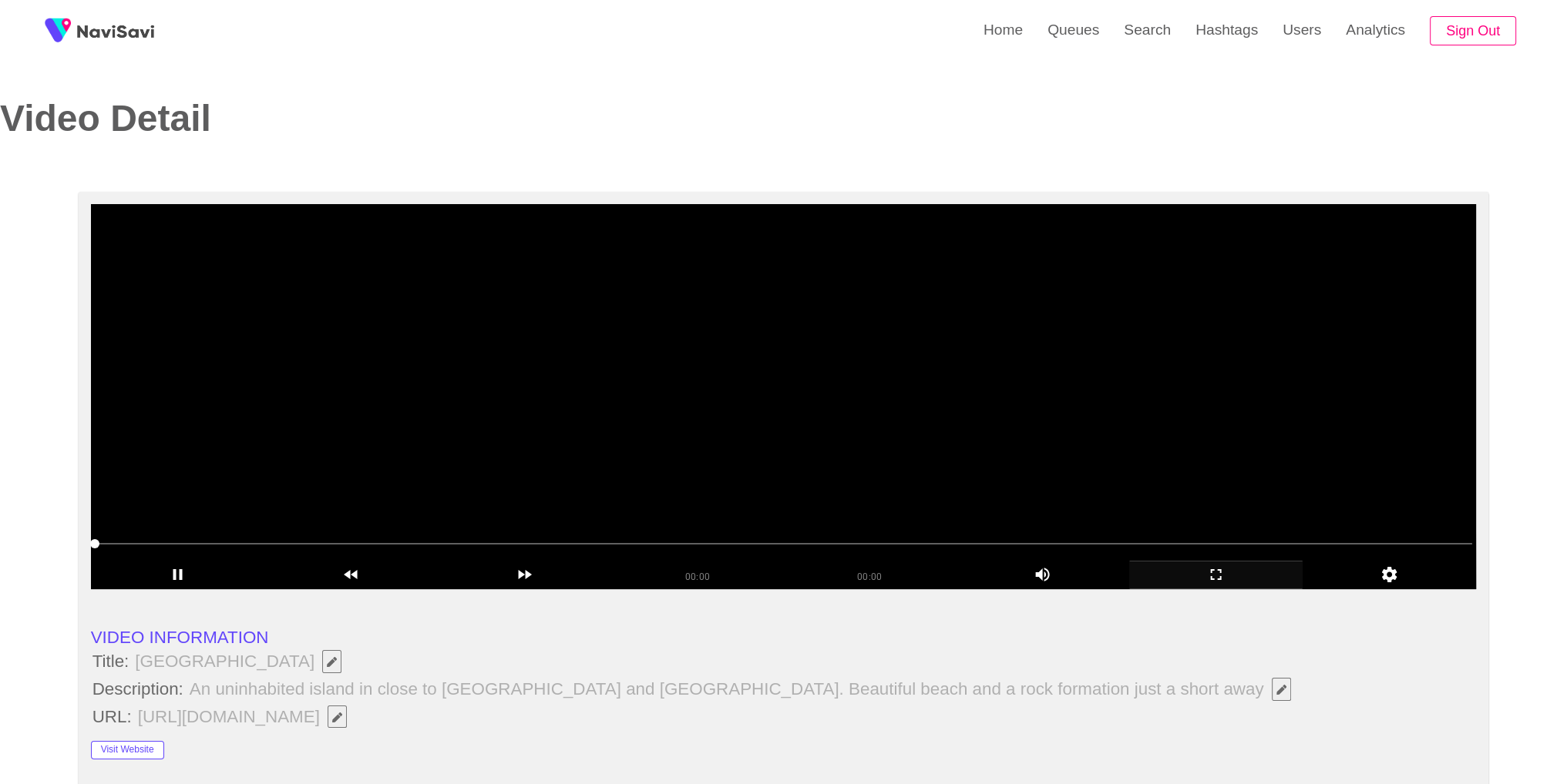
click at [1229, 583] on icon "add" at bounding box center [1216, 574] width 172 height 19
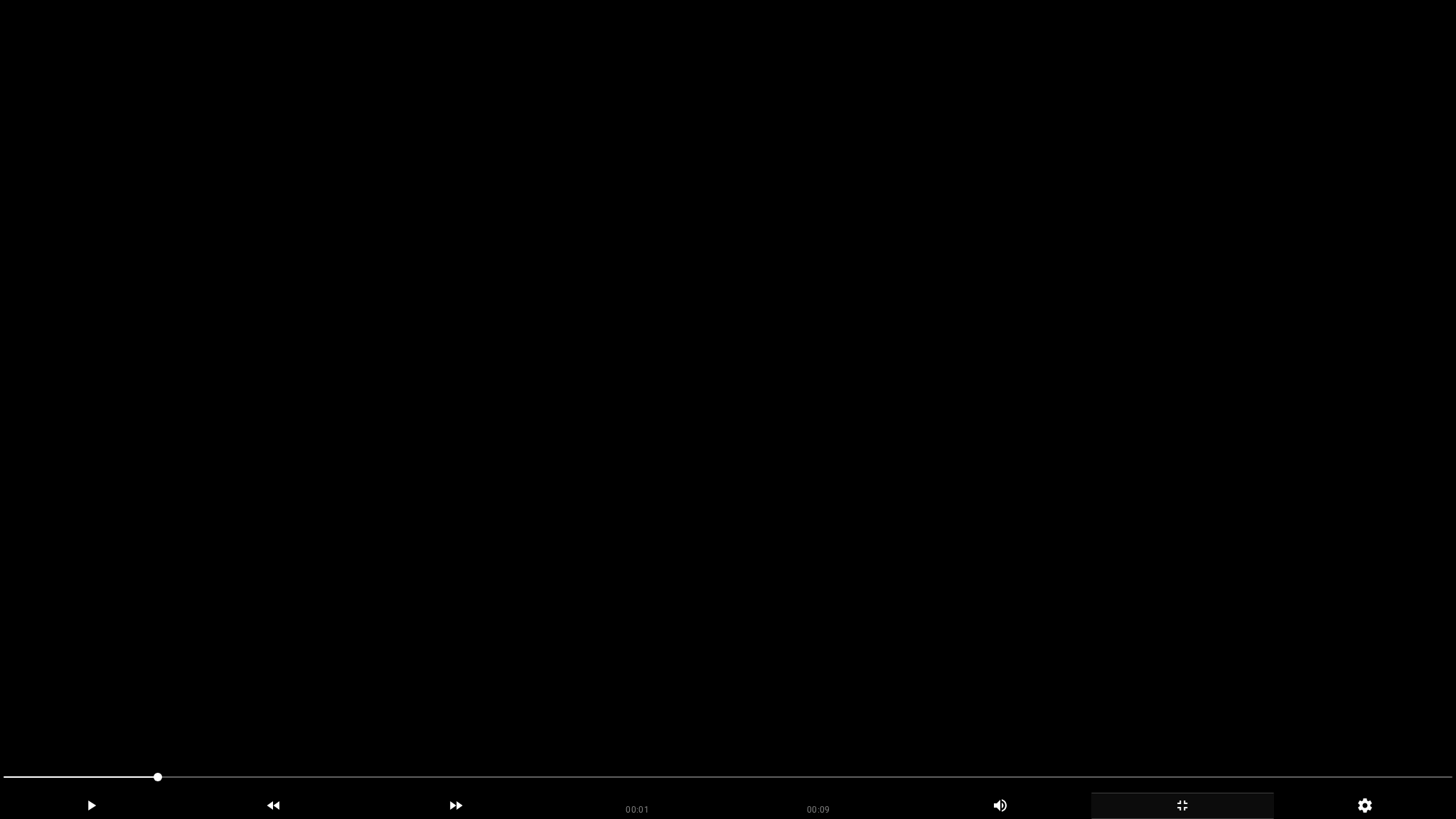
click at [1151, 407] on video at bounding box center [728, 409] width 1456 height 819
click at [1189, 723] on icon "add" at bounding box center [1182, 805] width 181 height 17
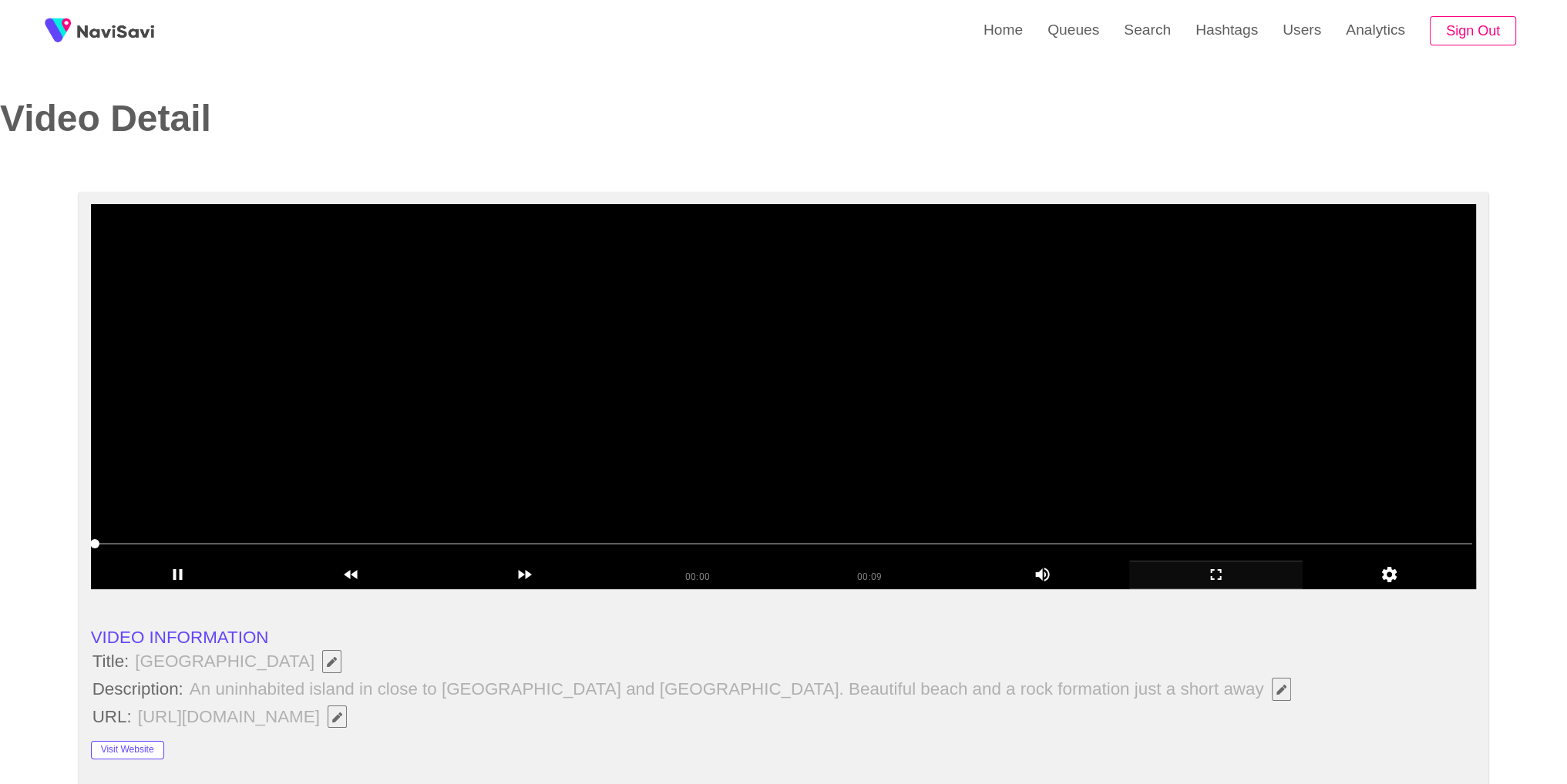
drag, startPoint x: 907, startPoint y: 412, endPoint x: 928, endPoint y: 399, distance: 24.7
click at [907, 412] on video at bounding box center [784, 396] width 1386 height 385
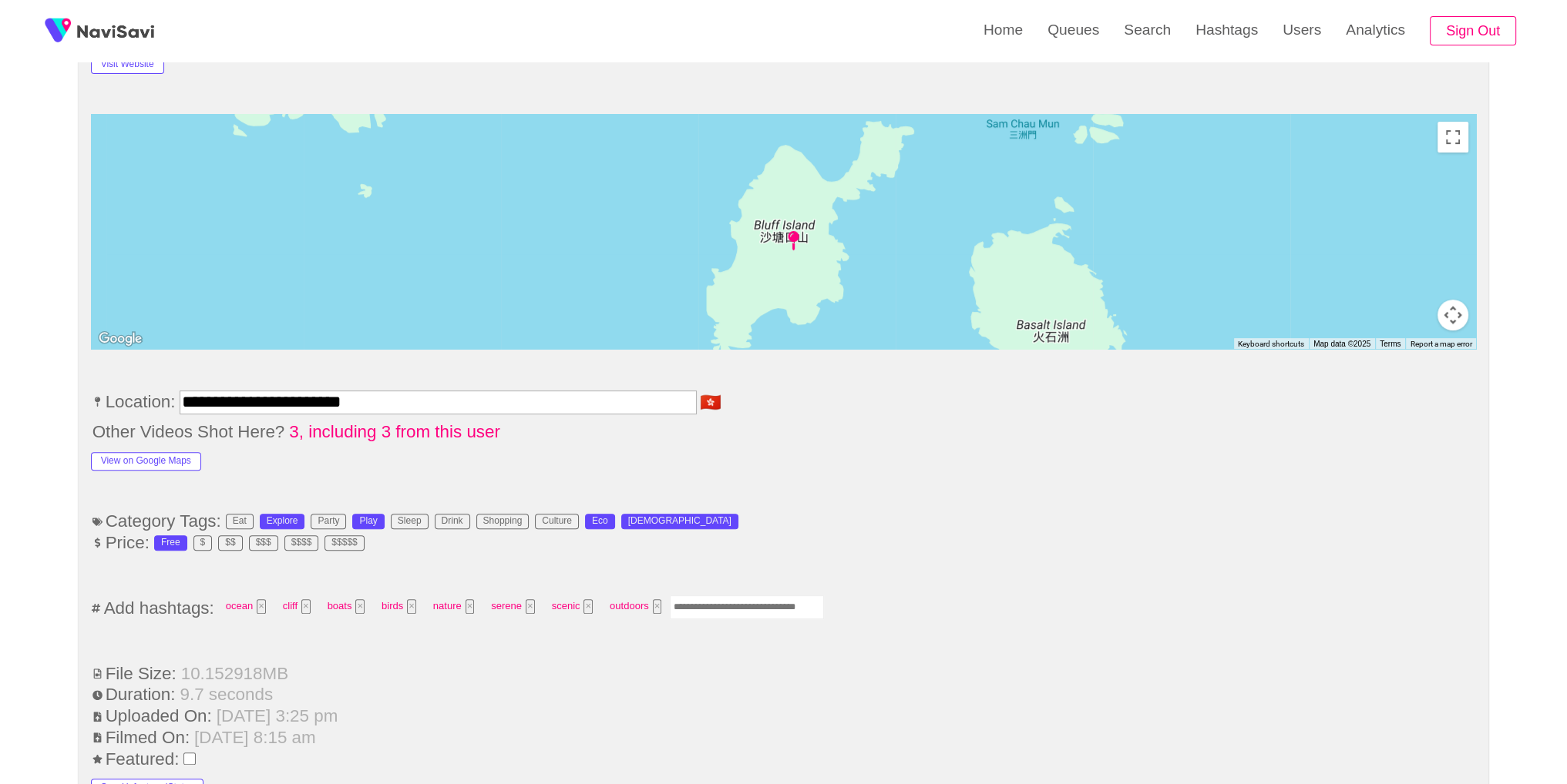
scroll to position [869, 0]
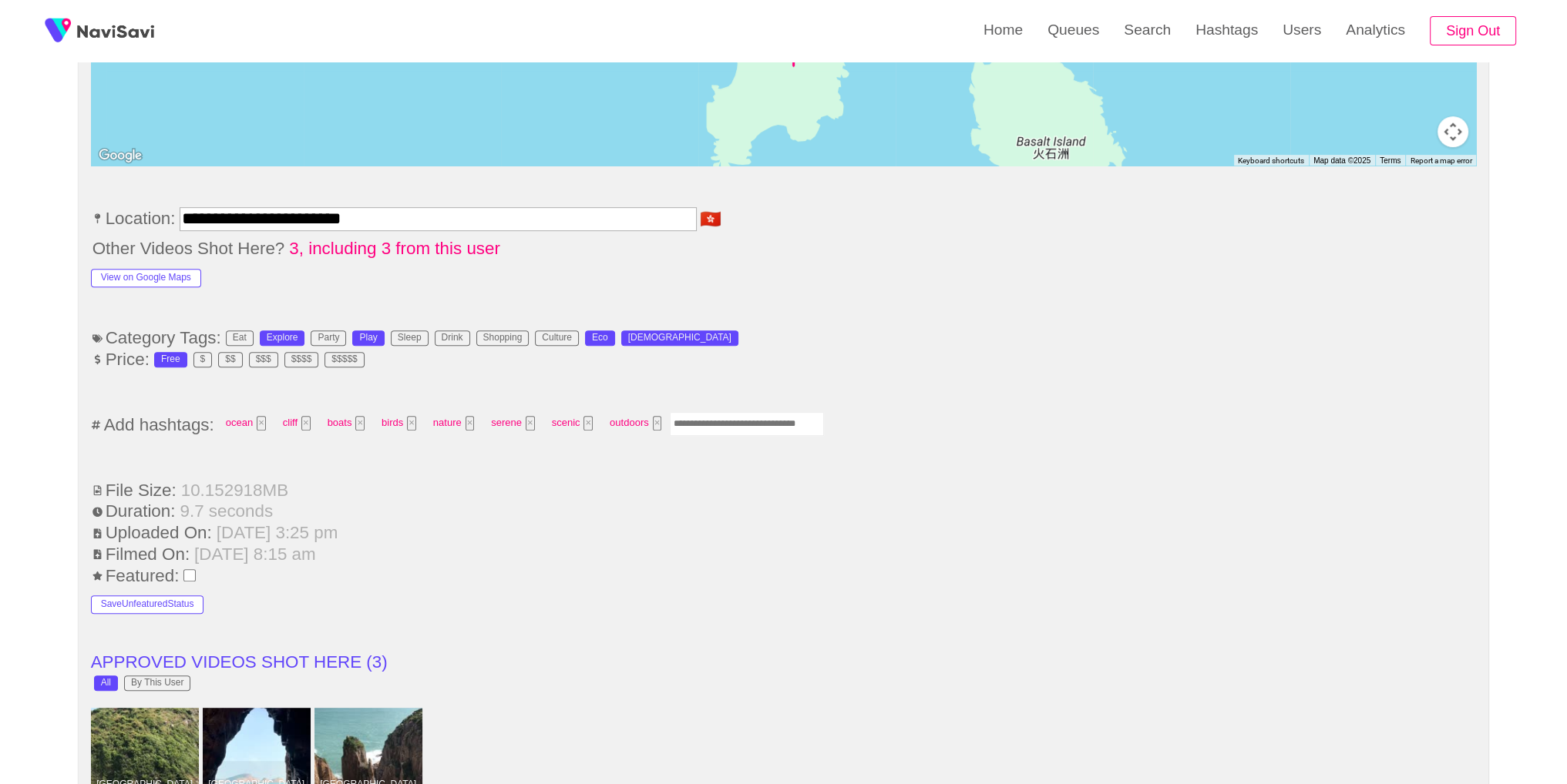
click at [737, 416] on input "Enter tag here and press return" at bounding box center [746, 424] width 154 height 24
type input "*********"
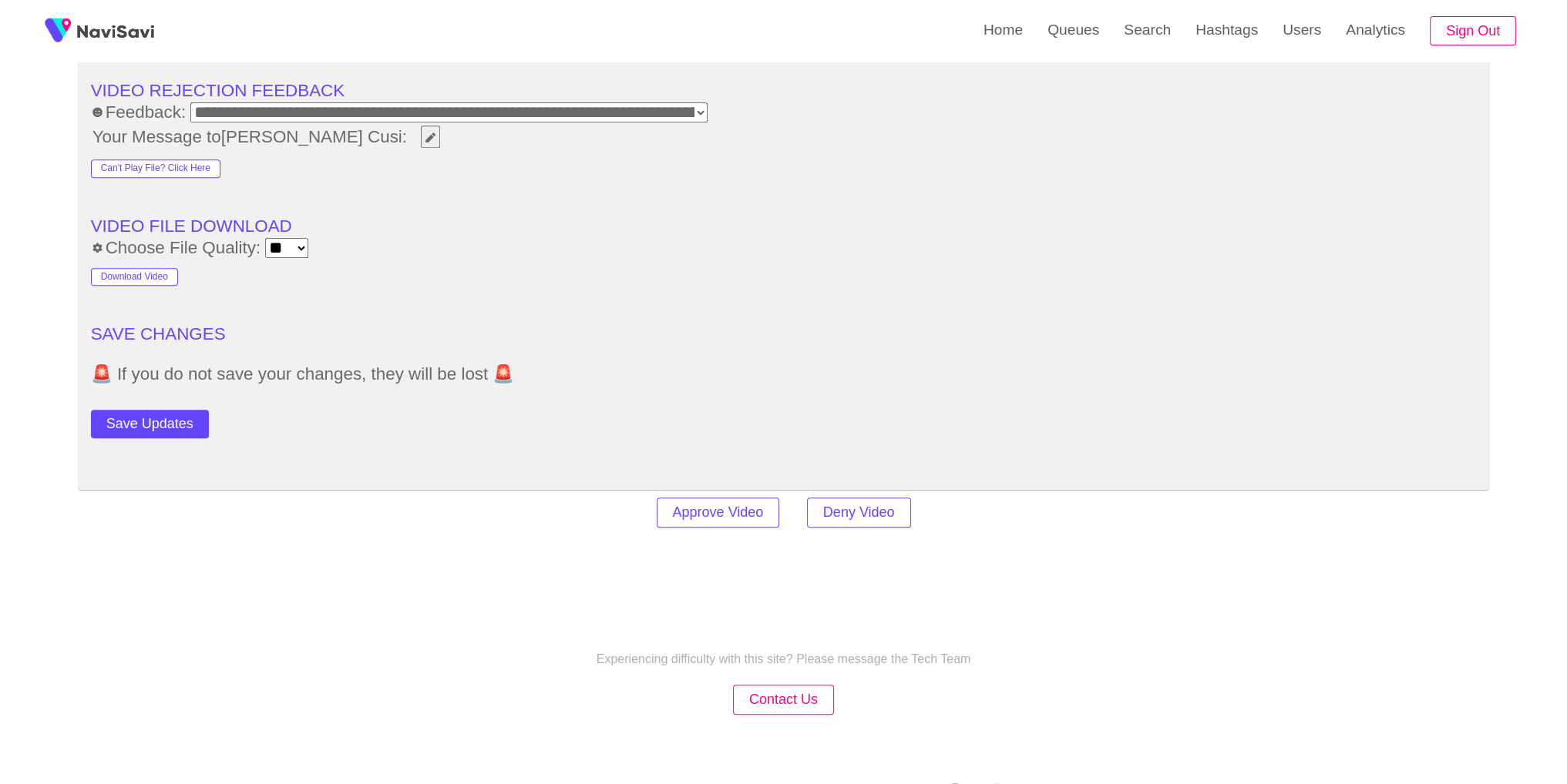
scroll to position [2180, 0]
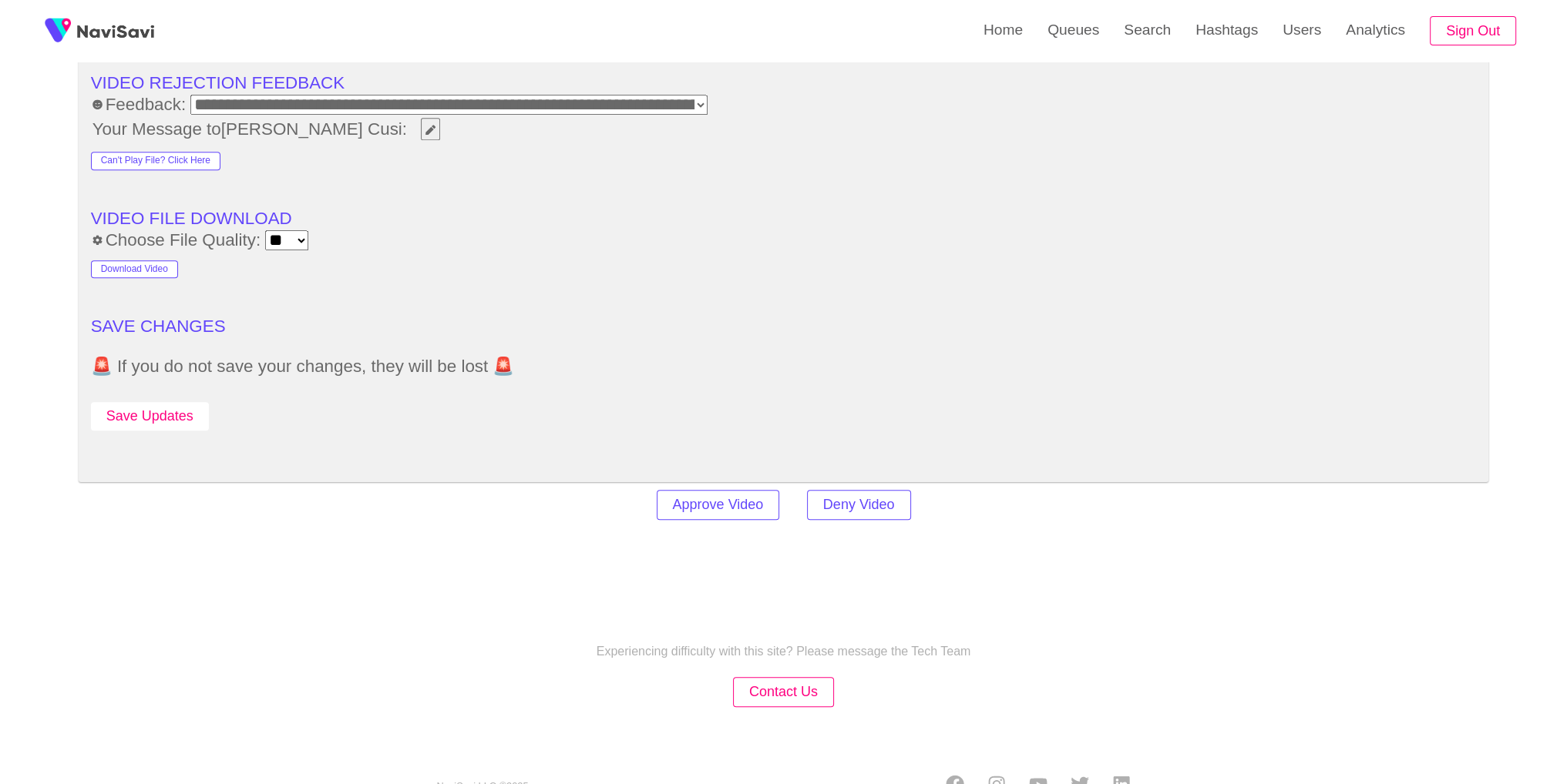
click at [190, 410] on button "Save Updates" at bounding box center [150, 416] width 118 height 28
click at [1170, 46] on link "Search" at bounding box center [1147, 30] width 72 height 60
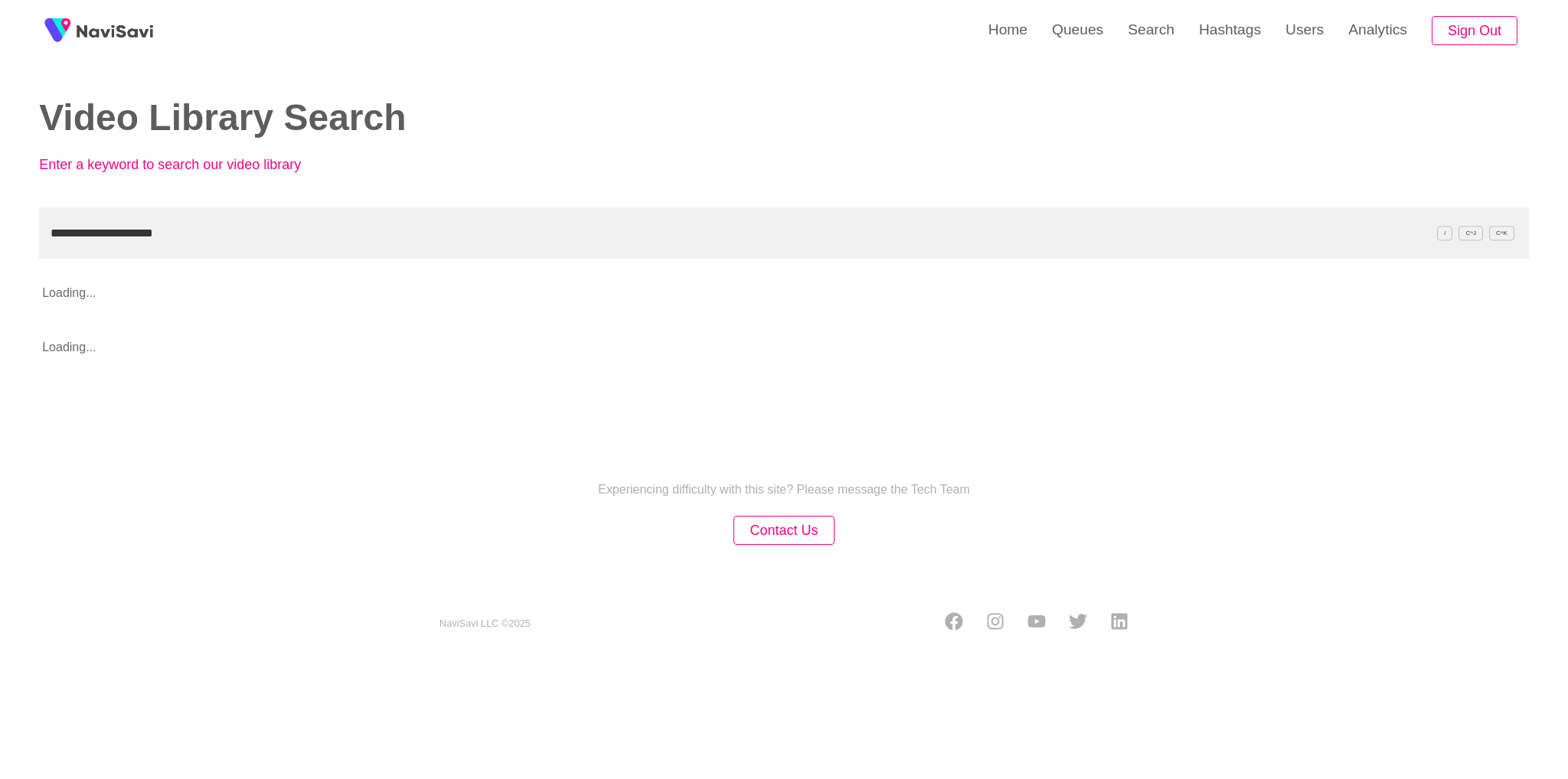
type input "**********"
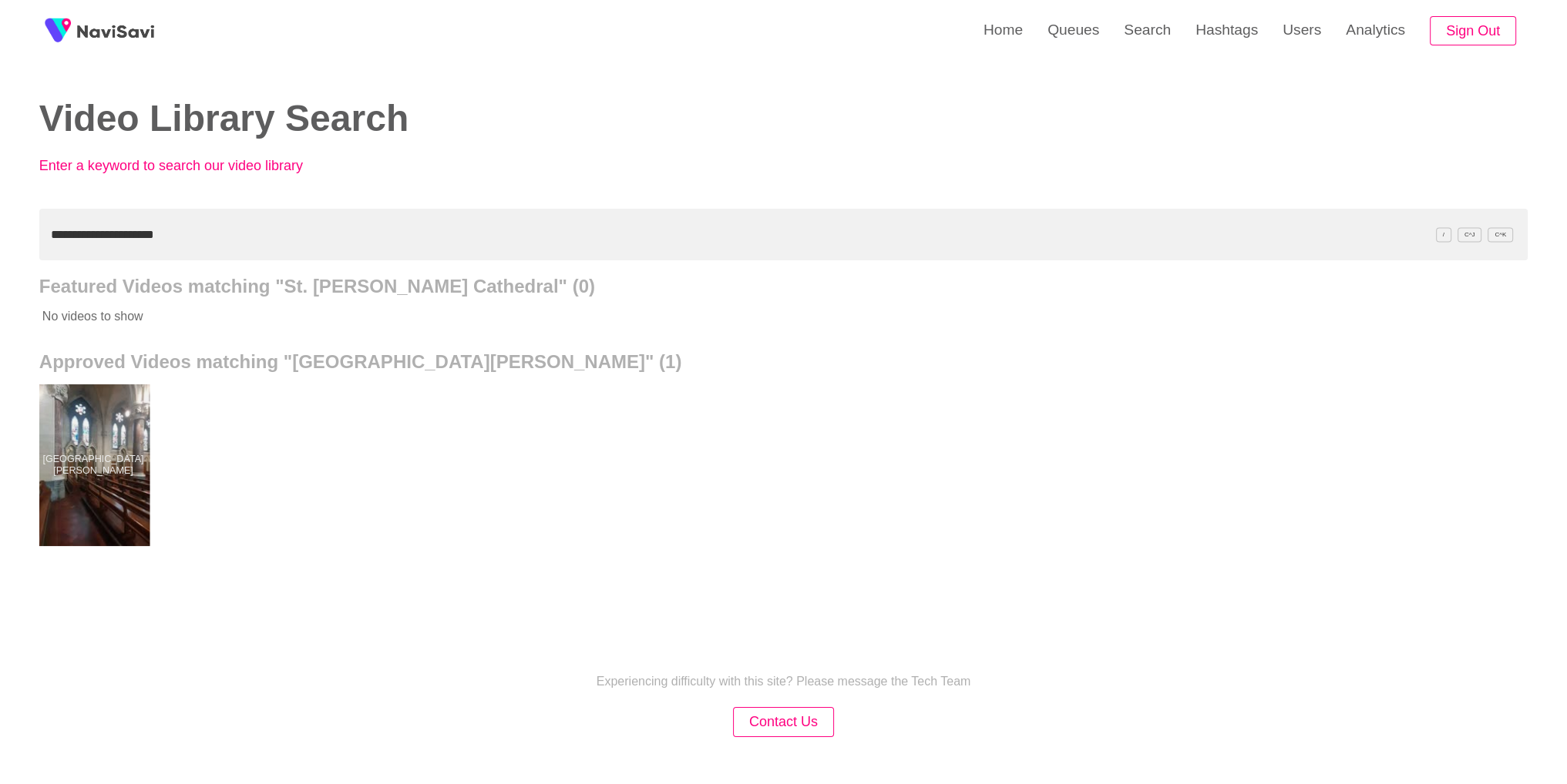
click at [108, 494] on div at bounding box center [93, 465] width 113 height 162
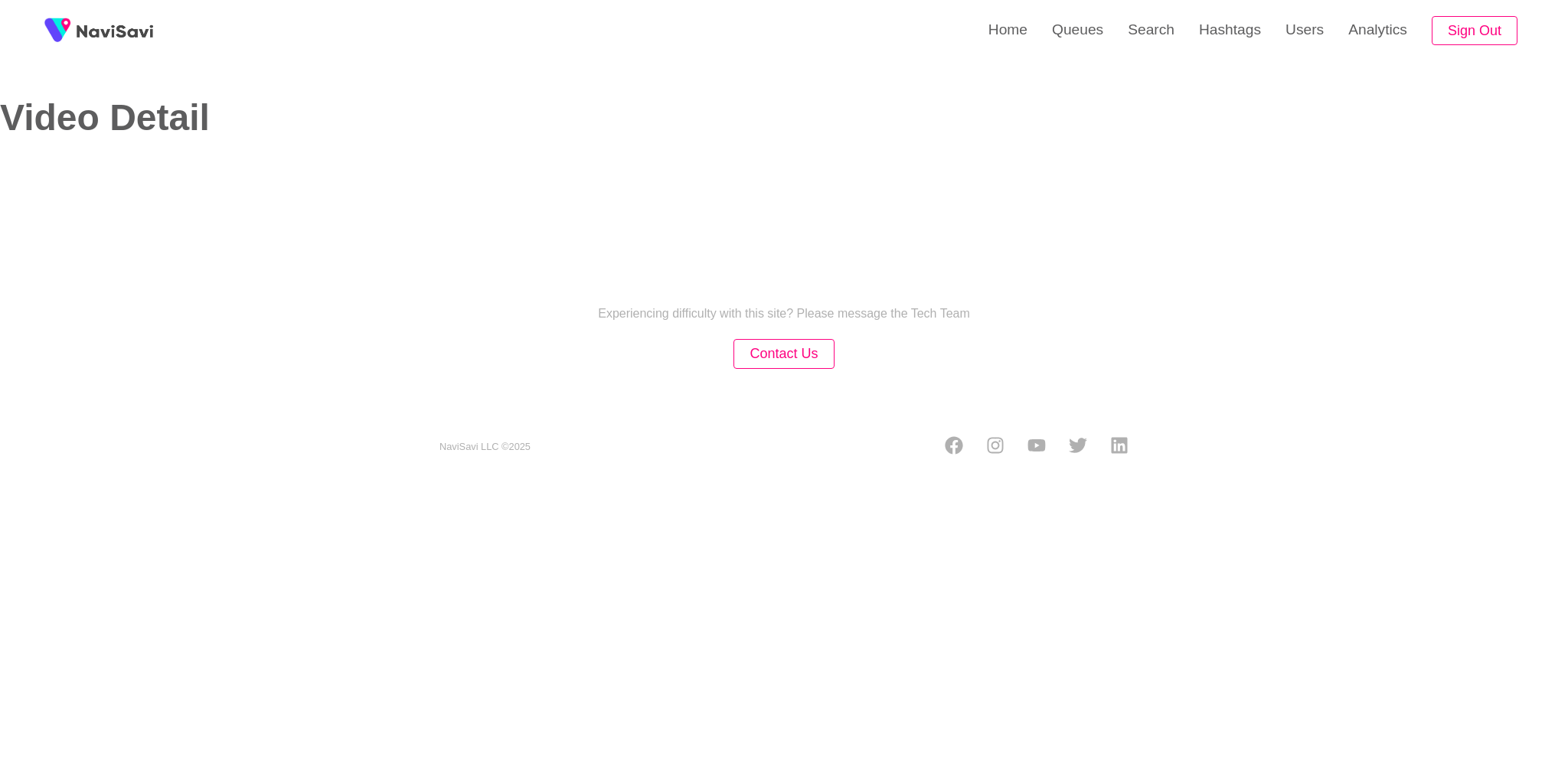
select select "**********"
select select "**"
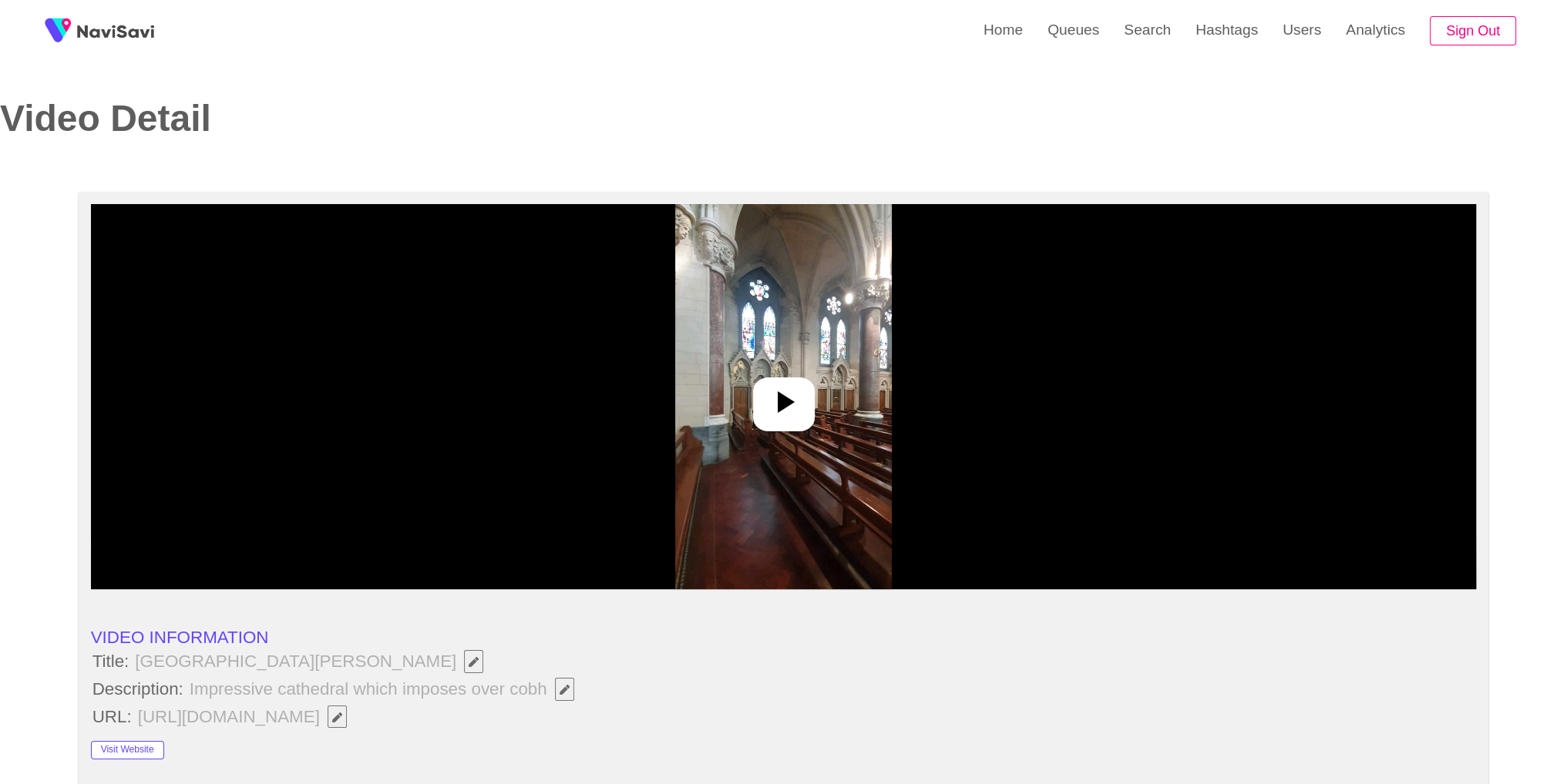
click at [845, 399] on div at bounding box center [784, 396] width 1386 height 385
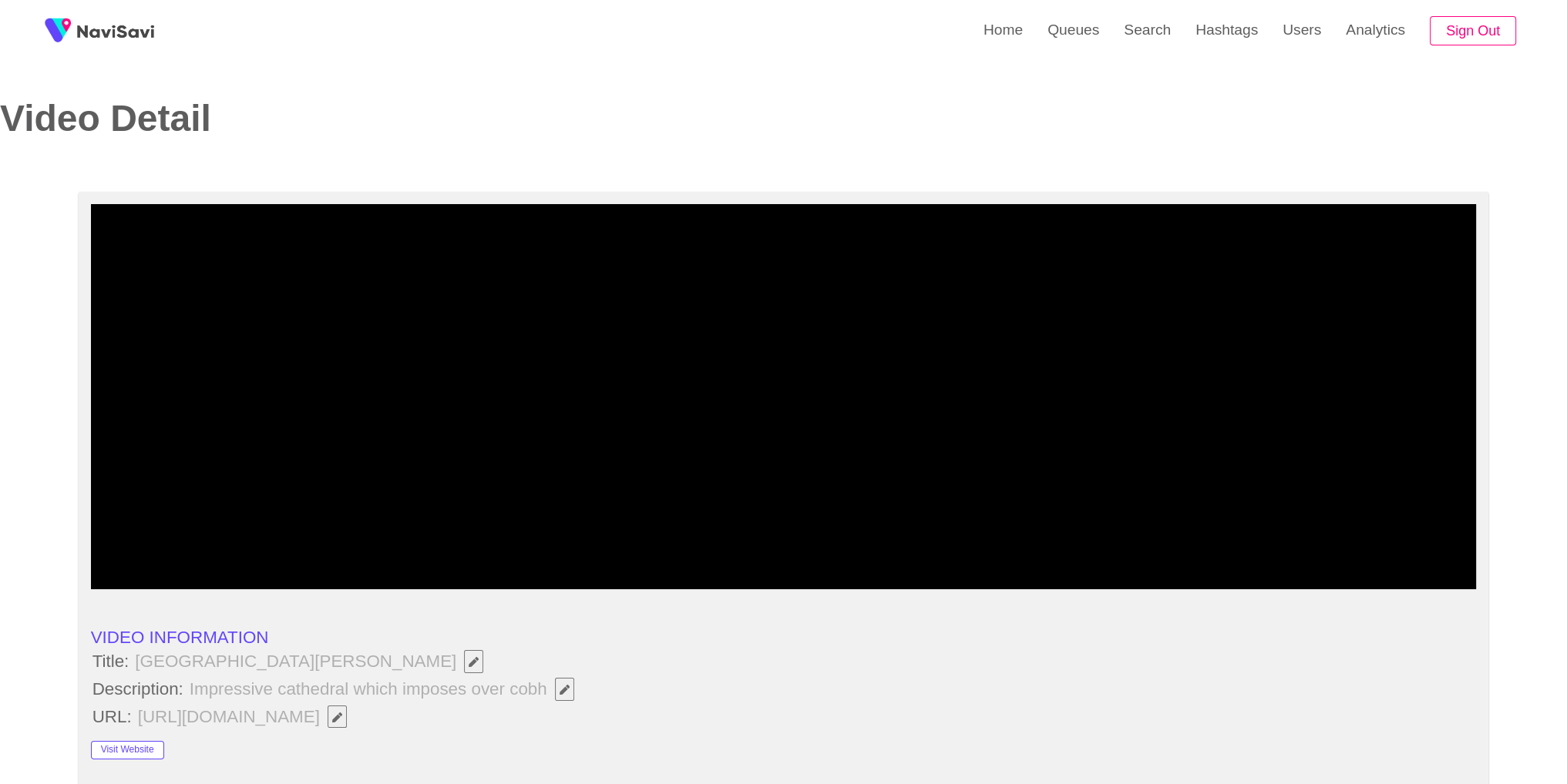
drag, startPoint x: 129, startPoint y: 669, endPoint x: 313, endPoint y: 663, distance: 184.1
click at [313, 663] on li "Title: St. Colman's Cathedral" at bounding box center [784, 662] width 1386 height 26
copy li "St. Colman's Cathedral"
click at [508, 641] on li "VIDEO INFORMATION" at bounding box center [784, 638] width 1386 height 20
click at [569, 699] on button "button" at bounding box center [564, 689] width 19 height 23
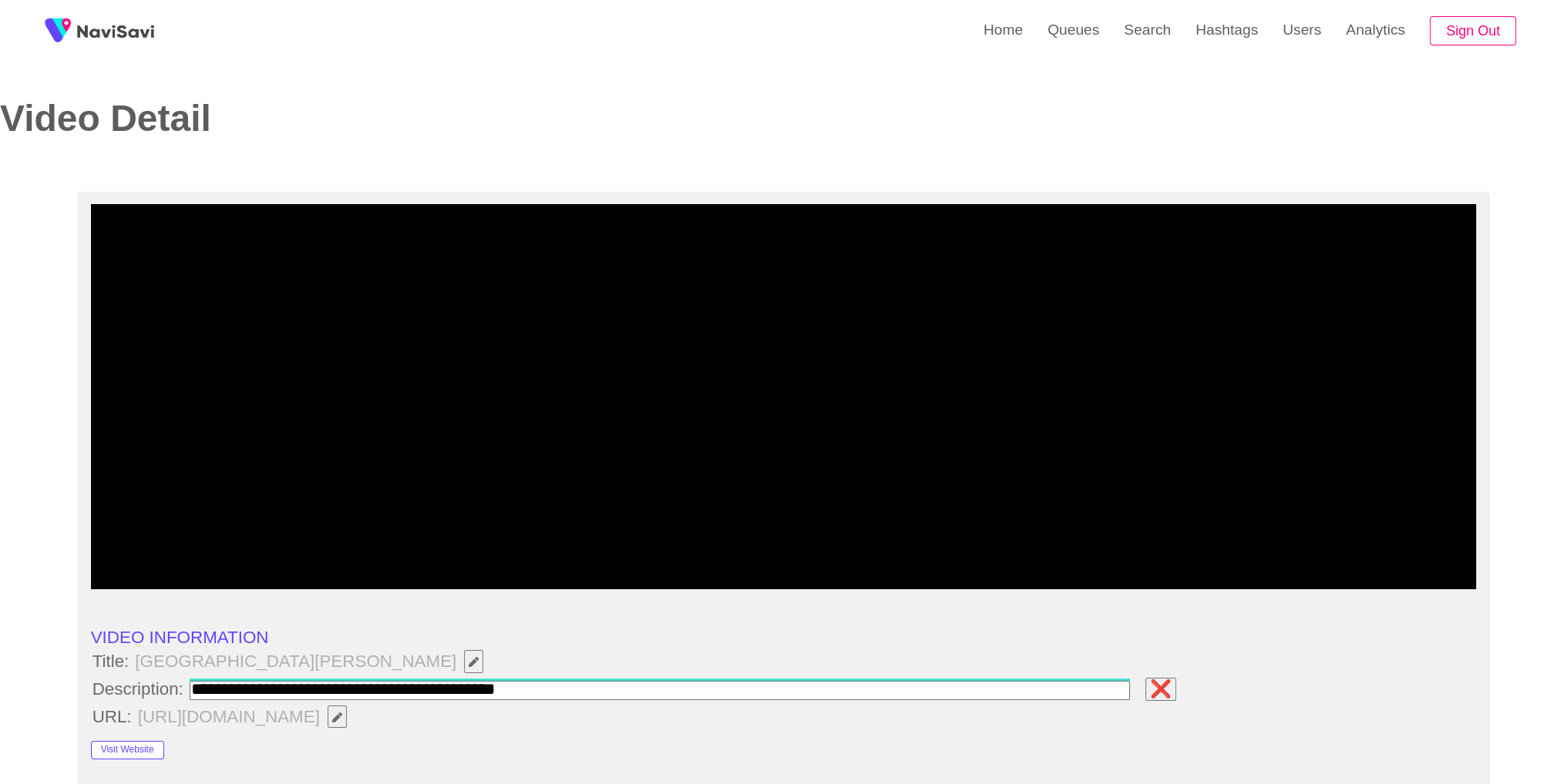
type input "**********"
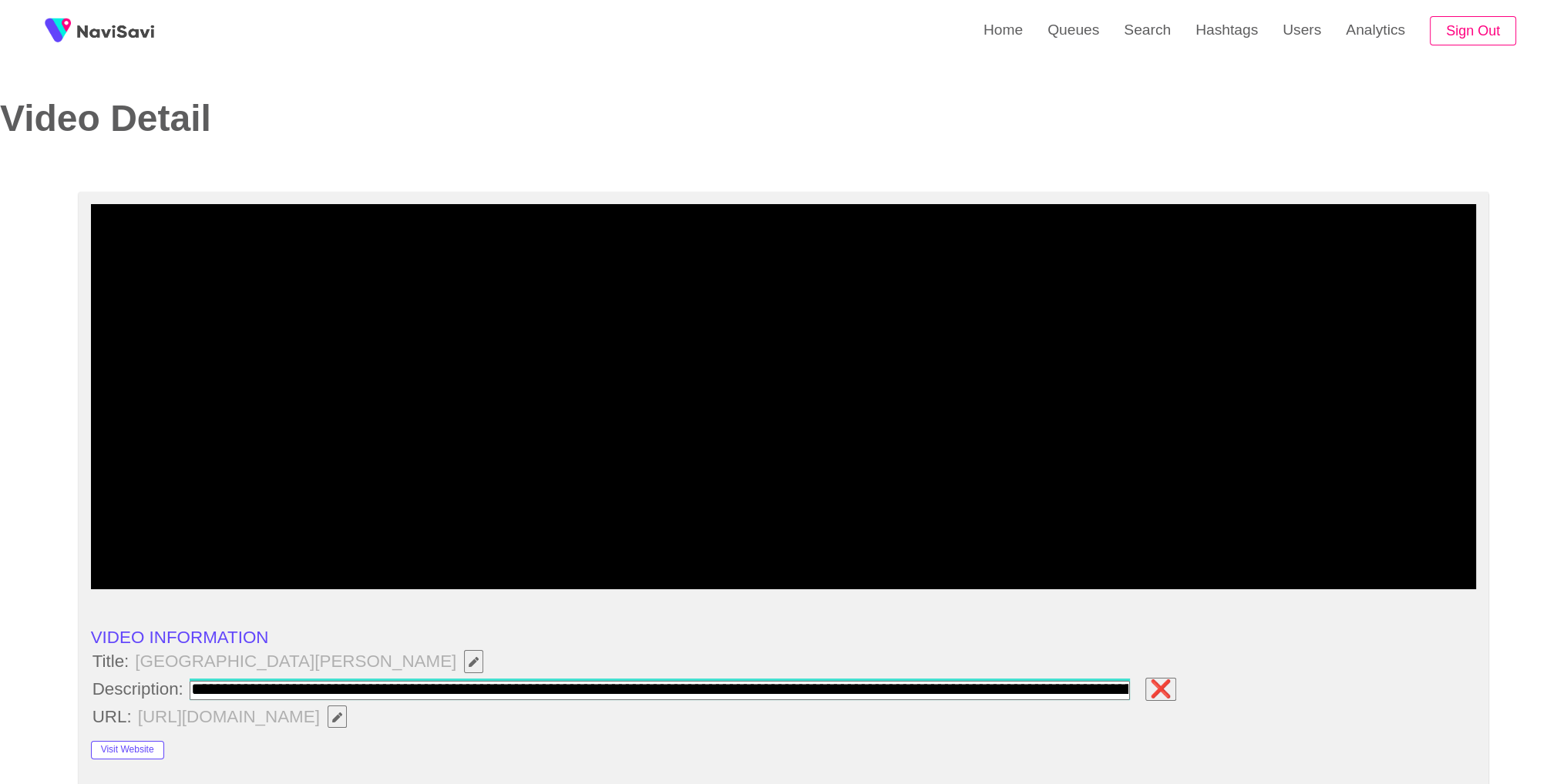
scroll to position [0, 249]
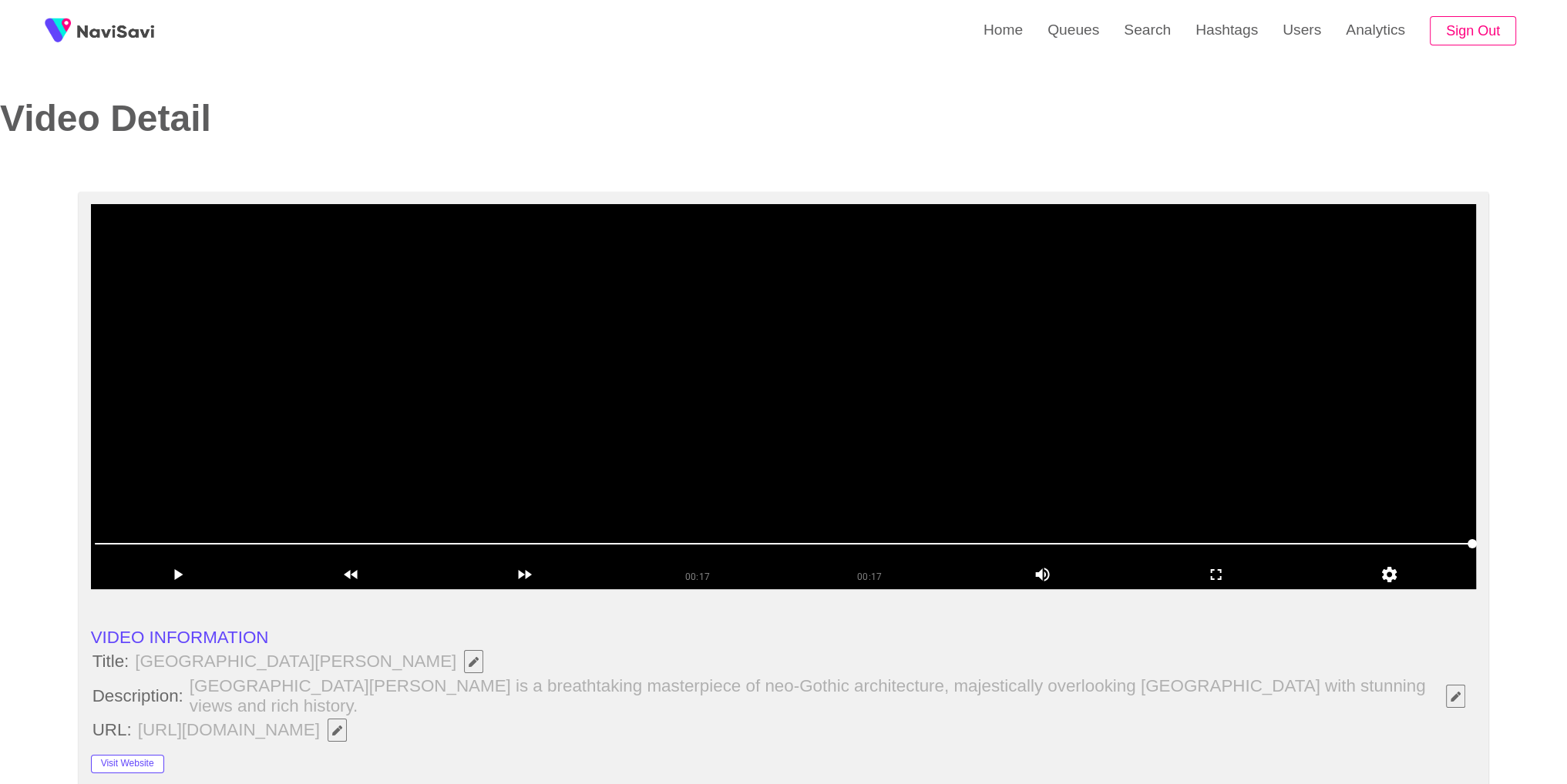
click at [1124, 417] on video at bounding box center [784, 396] width 1386 height 385
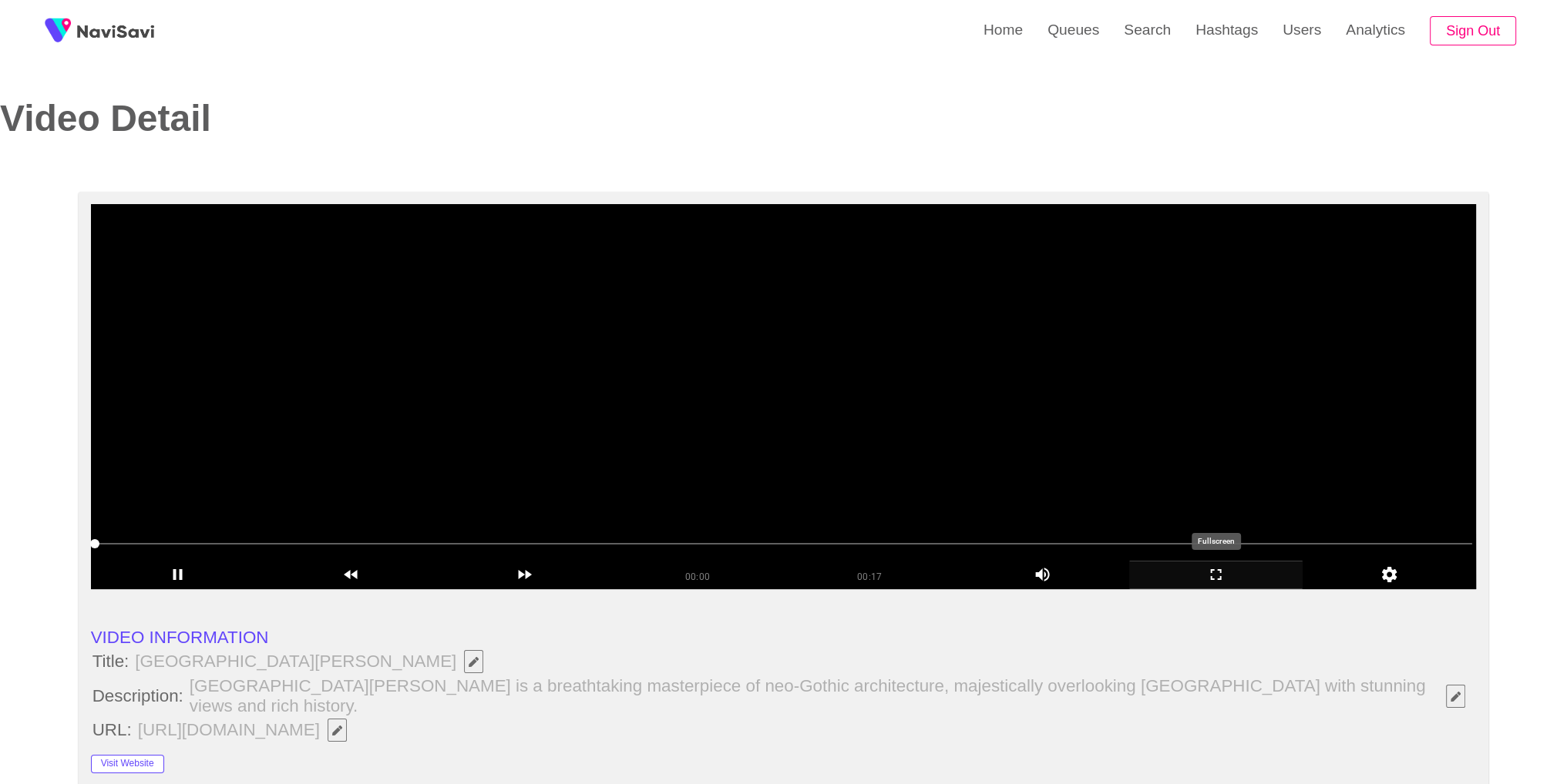
click at [1235, 570] on icon "add" at bounding box center [1216, 574] width 172 height 19
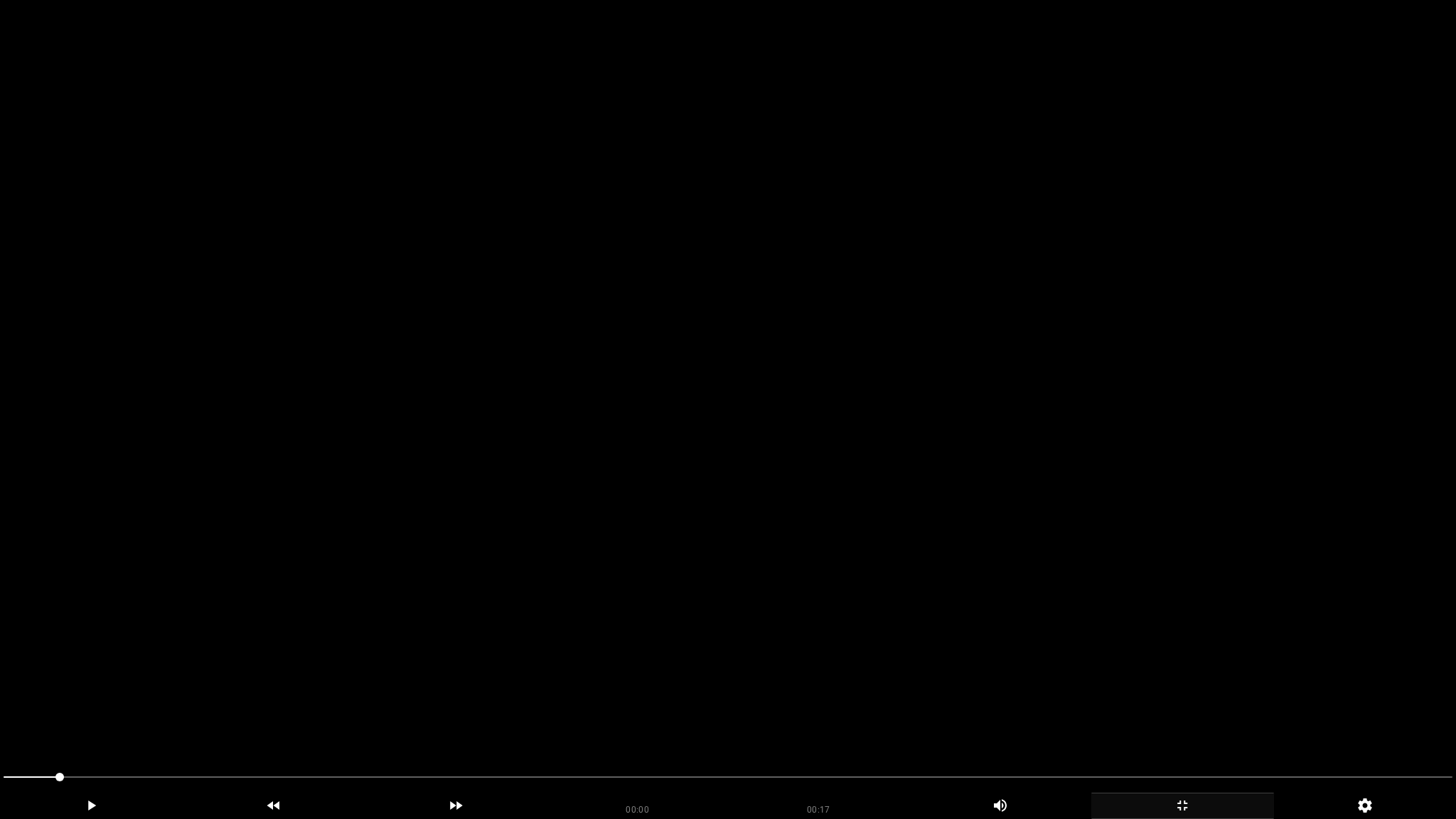
click at [1052, 540] on video at bounding box center [728, 409] width 1456 height 819
click at [1207, 383] on video at bounding box center [728, 409] width 1456 height 819
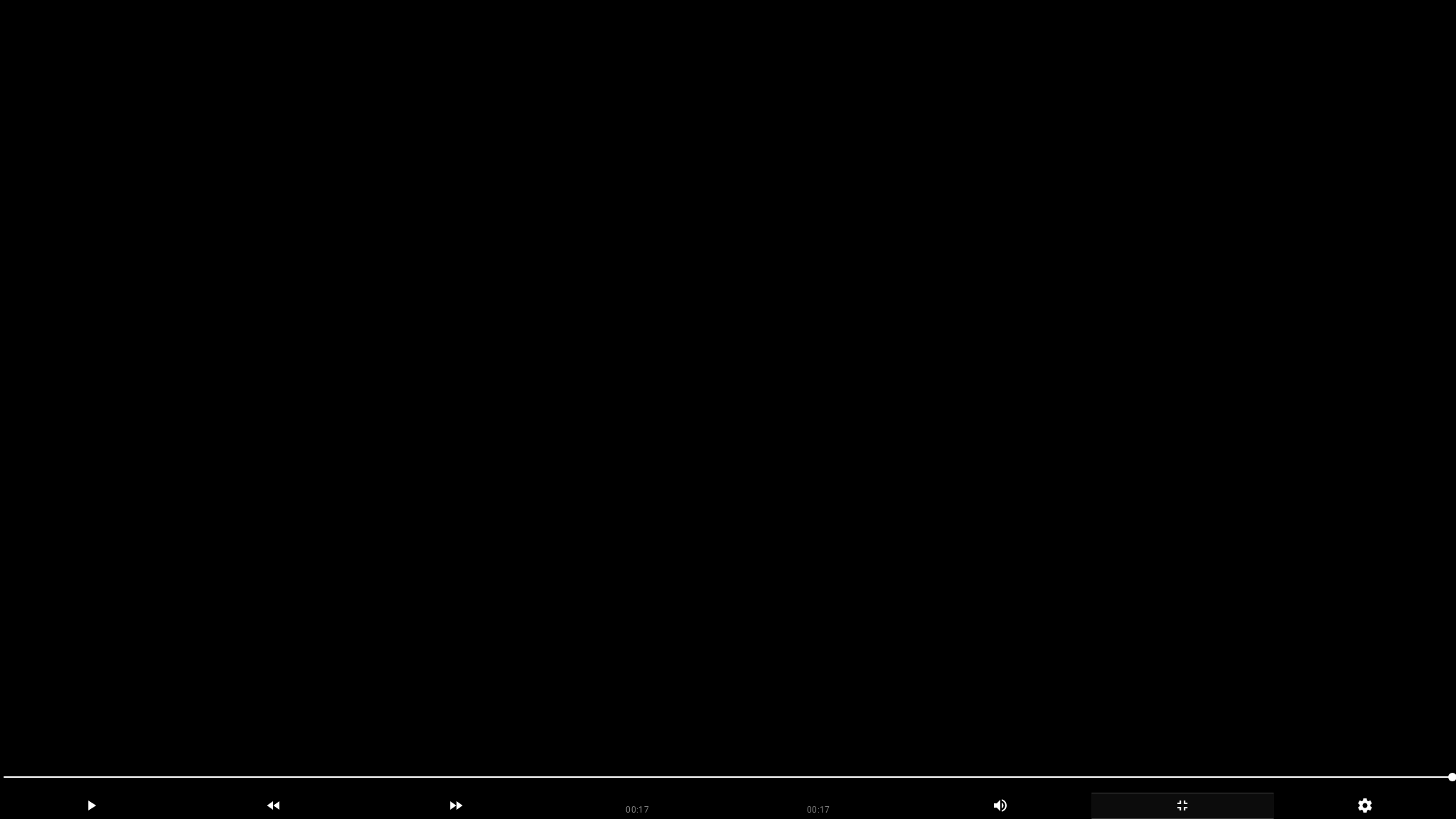
click at [943, 540] on video at bounding box center [728, 409] width 1456 height 819
click at [1122, 572] on video at bounding box center [728, 409] width 1456 height 819
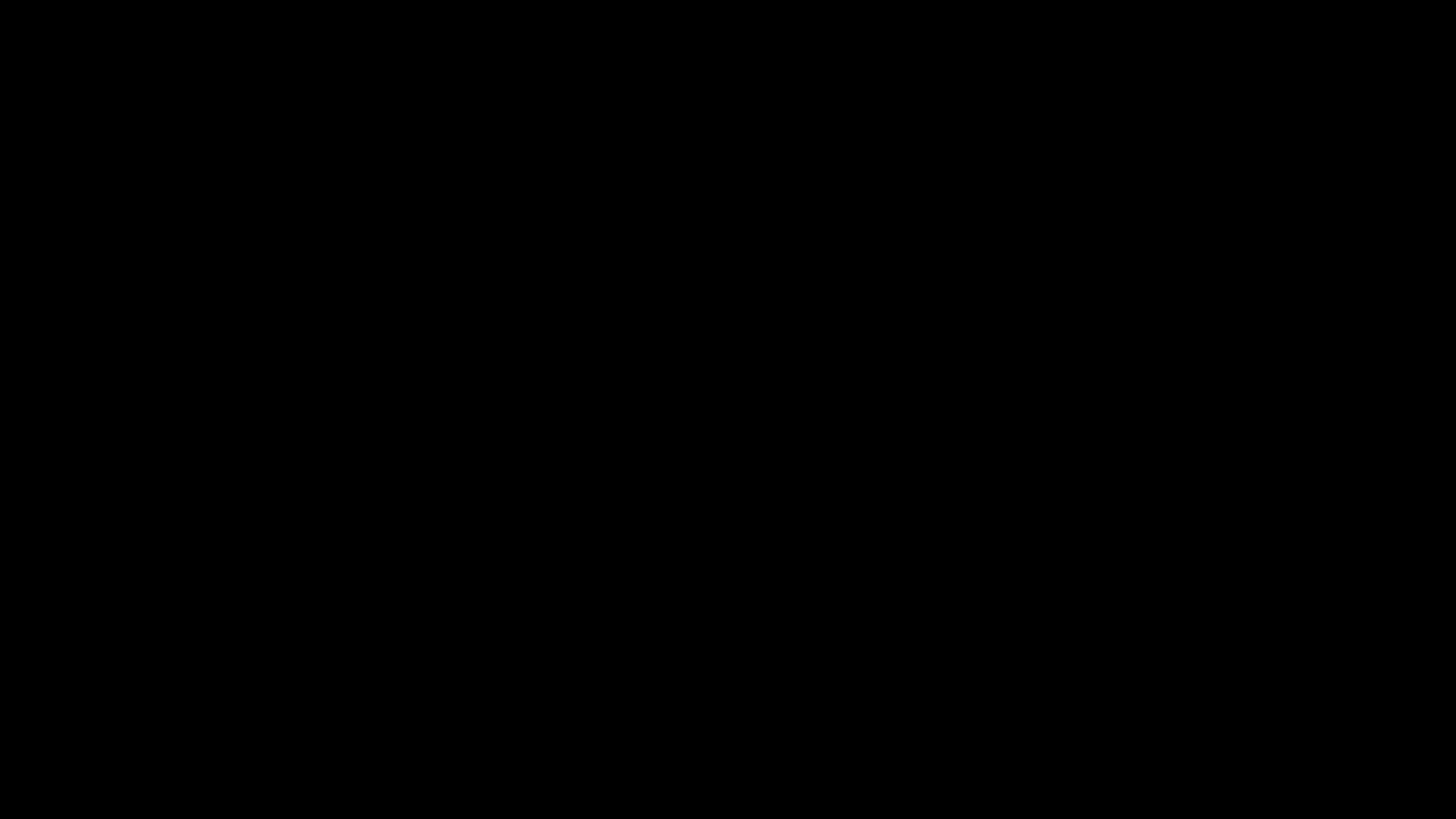
click at [1201, 723] on icon "add" at bounding box center [1182, 805] width 181 height 17
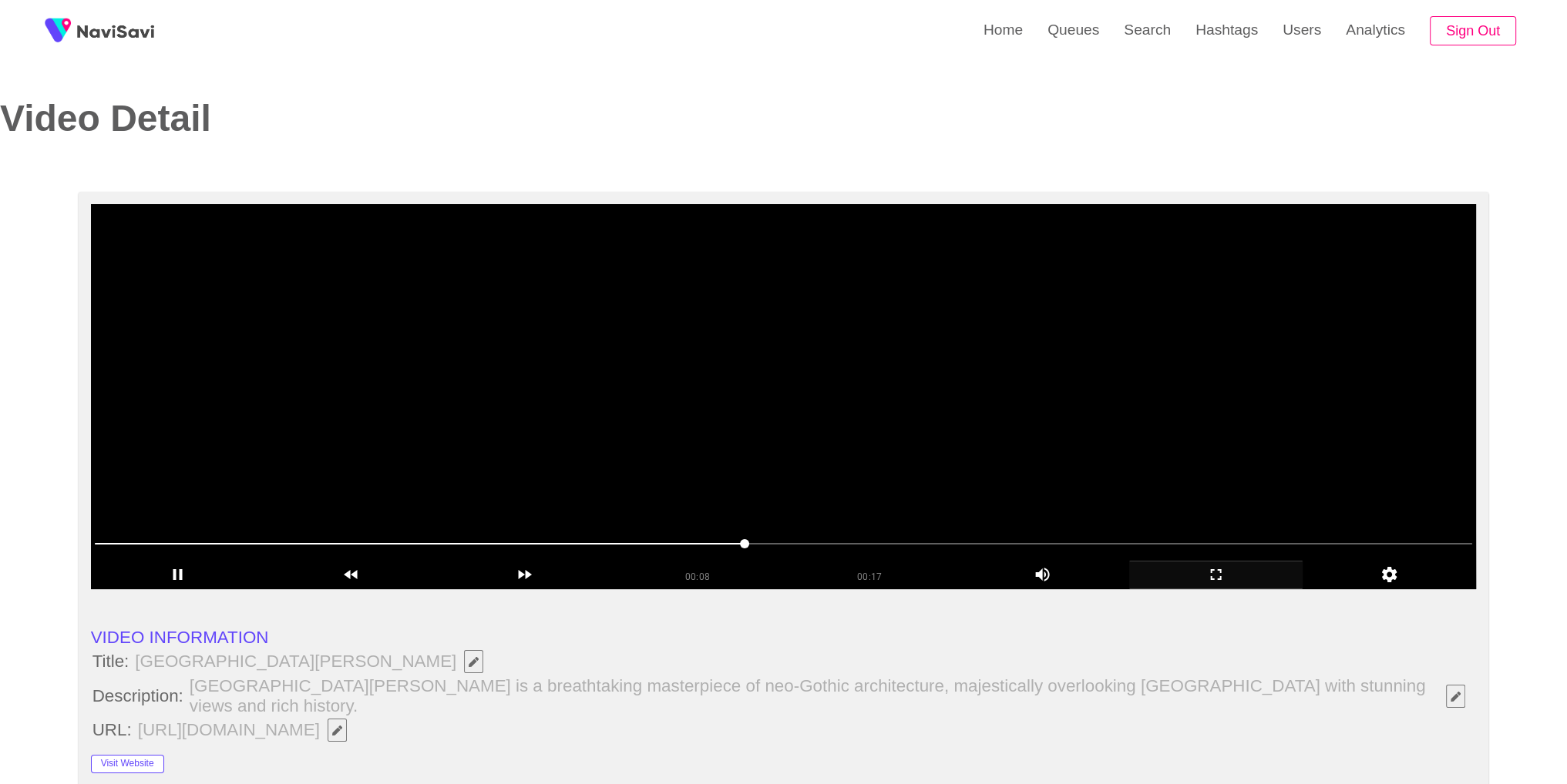
click at [1000, 408] on video at bounding box center [784, 396] width 1386 height 385
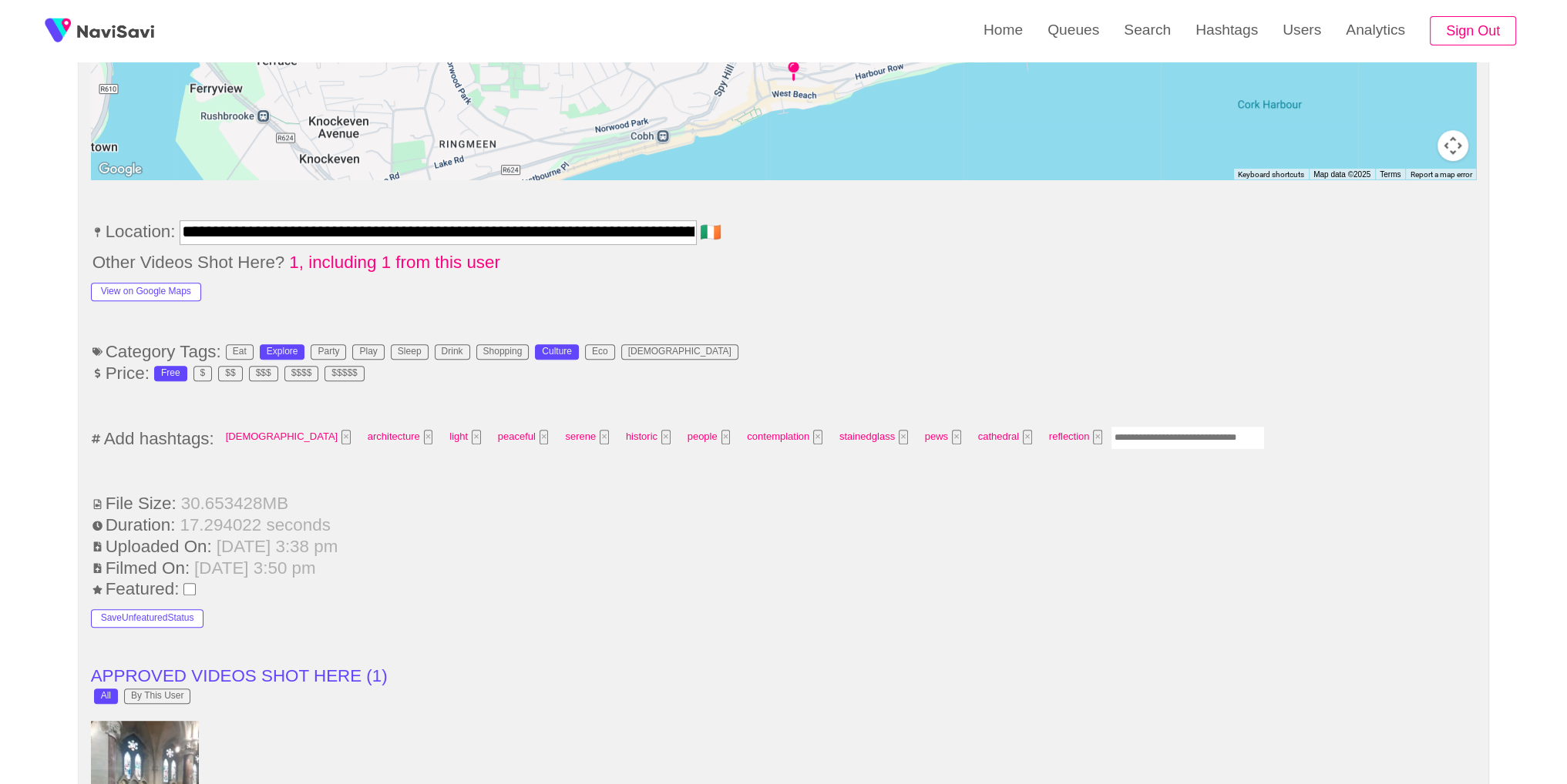
scroll to position [816, 0]
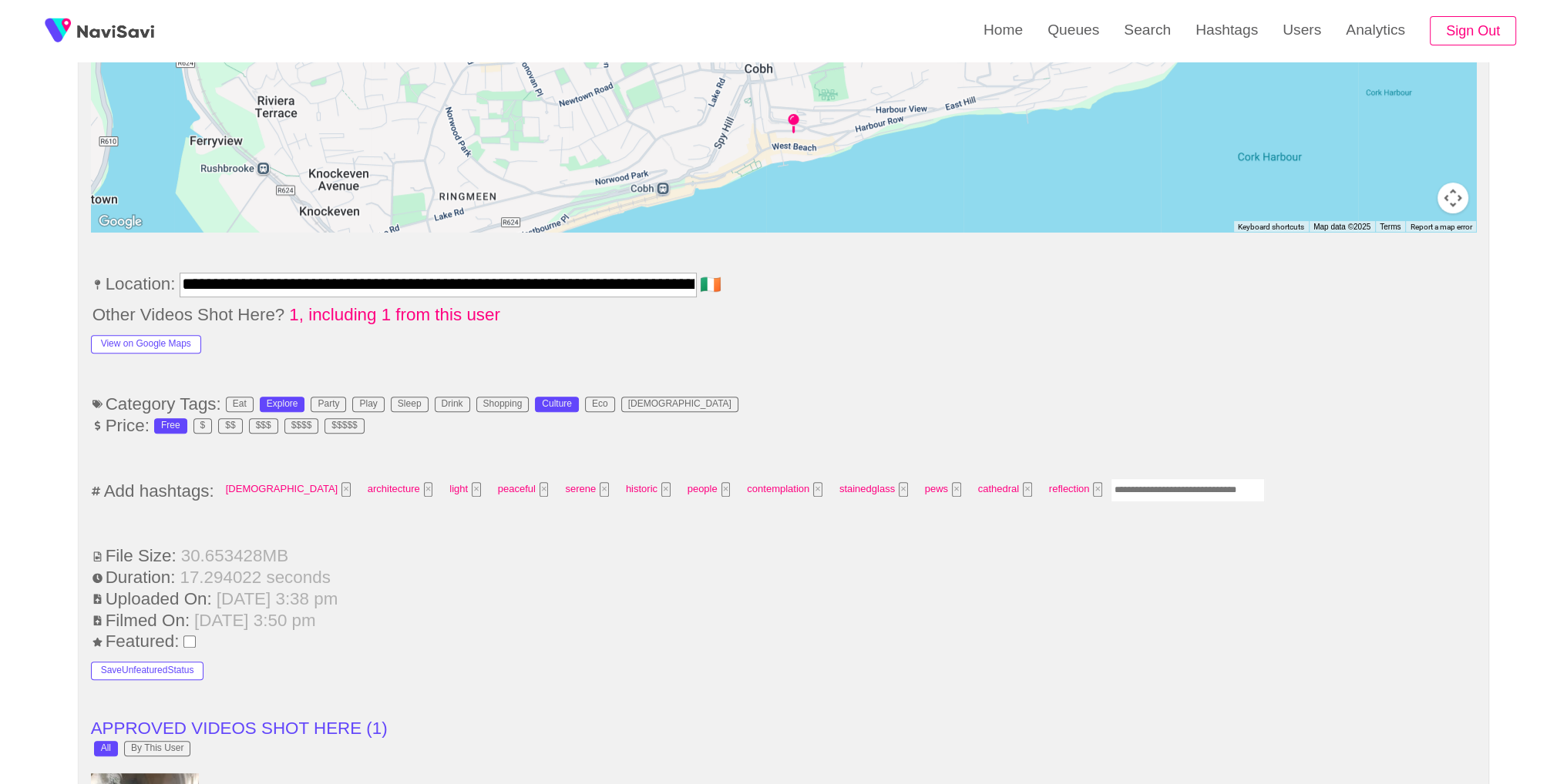
drag, startPoint x: 1060, startPoint y: 474, endPoint x: 1166, endPoint y: 410, distance: 123.8
click at [1110, 478] on input "Enter tag here and press return" at bounding box center [1187, 490] width 154 height 24
type input "*********"
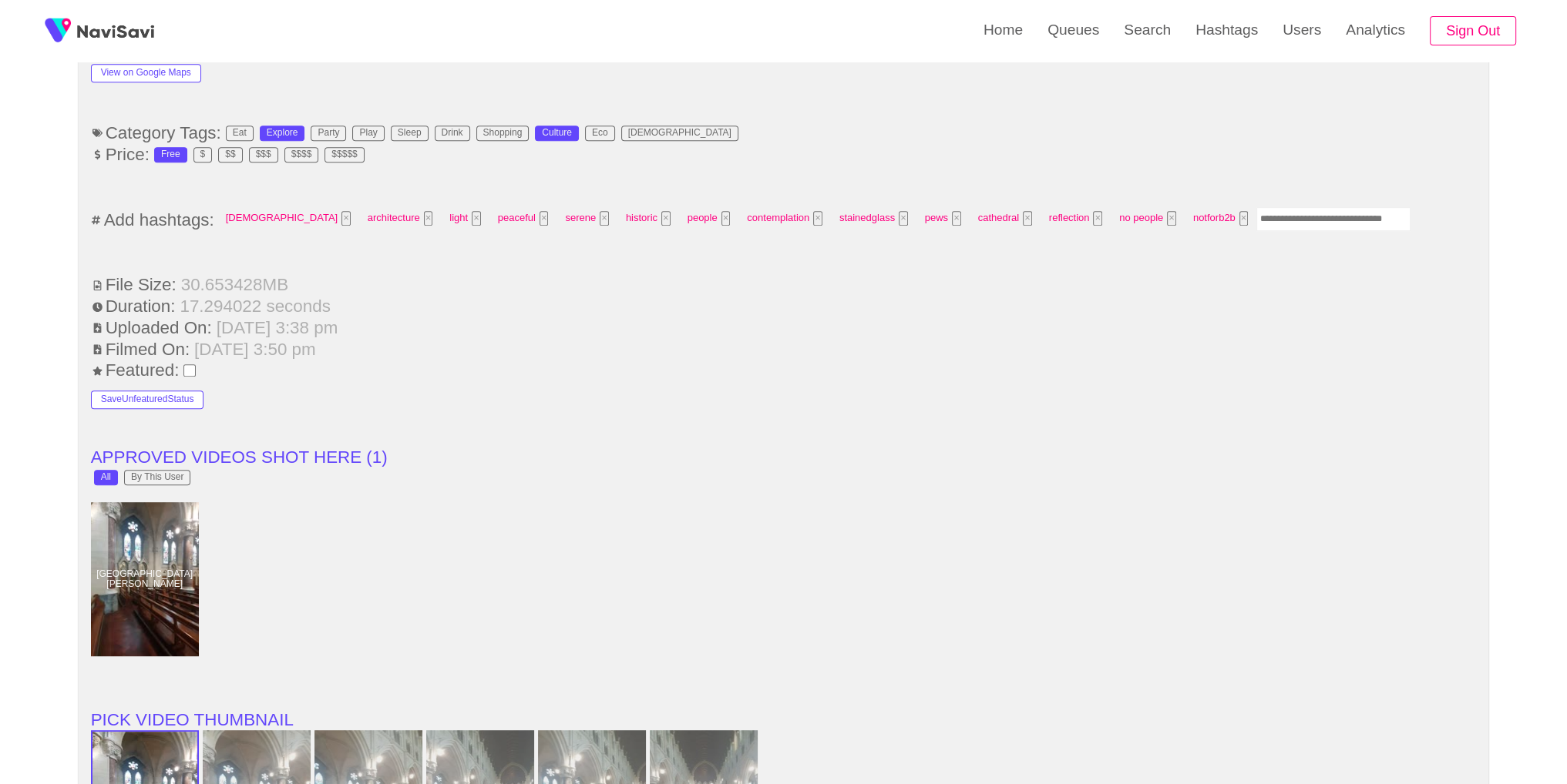
scroll to position [2211, 0]
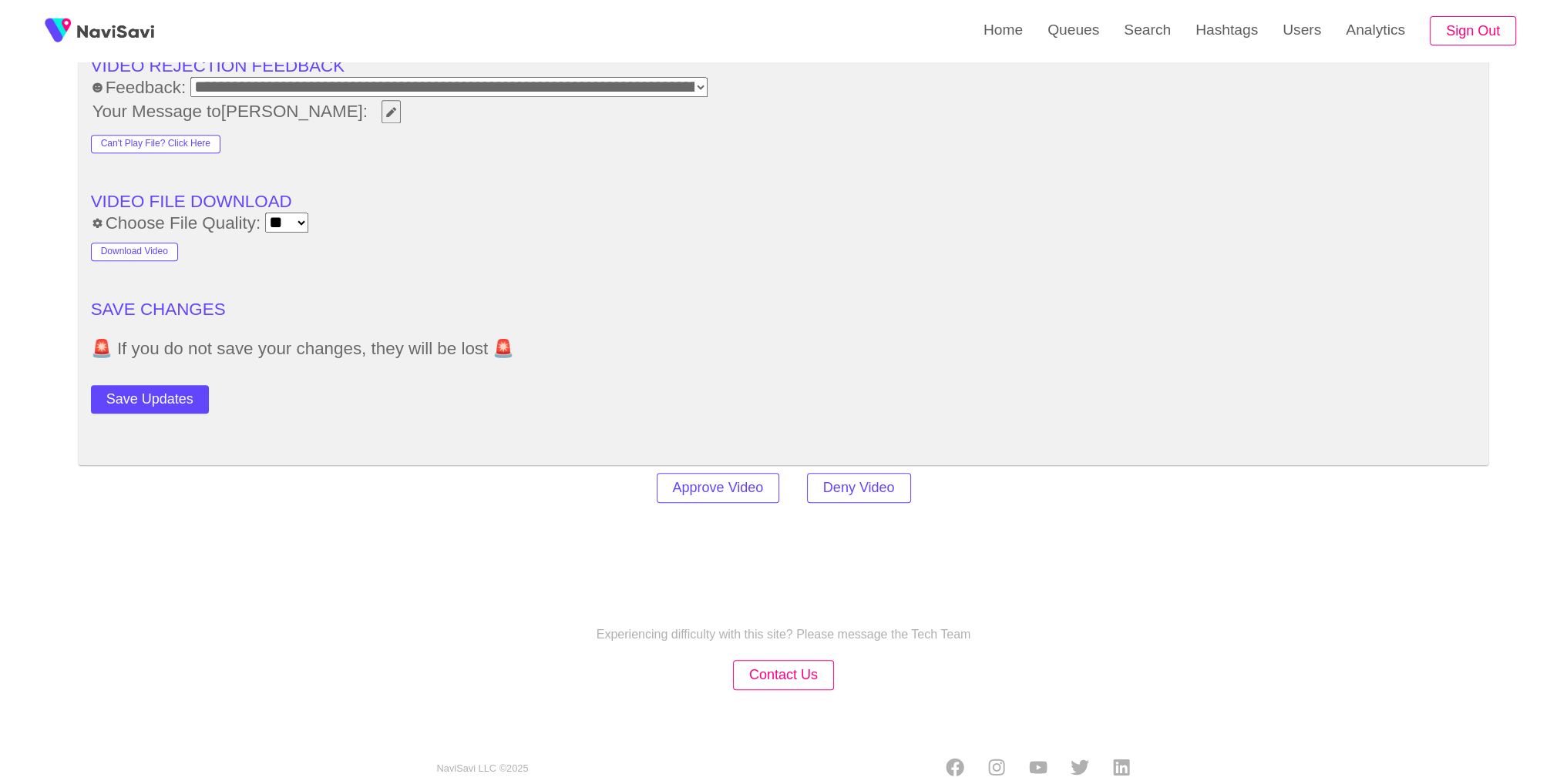
drag, startPoint x: 148, startPoint y: 372, endPoint x: 155, endPoint y: 362, distance: 12.2
click at [148, 385] on button "Save Updates" at bounding box center [150, 399] width 118 height 28
click at [1159, 49] on link "Search" at bounding box center [1147, 30] width 72 height 60
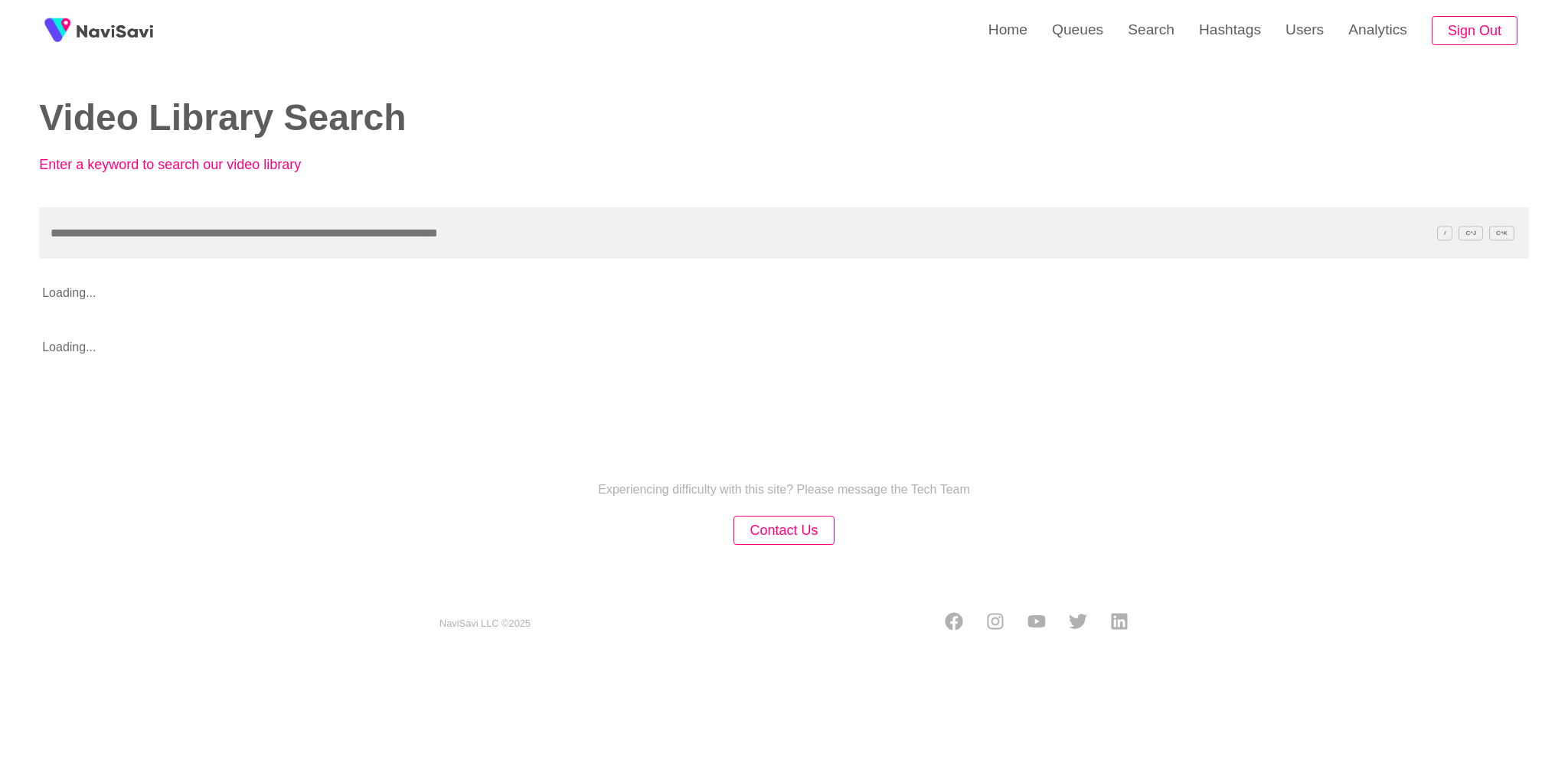
click at [780, 217] on input "text" at bounding box center [784, 233] width 1490 height 51
type input "**********"
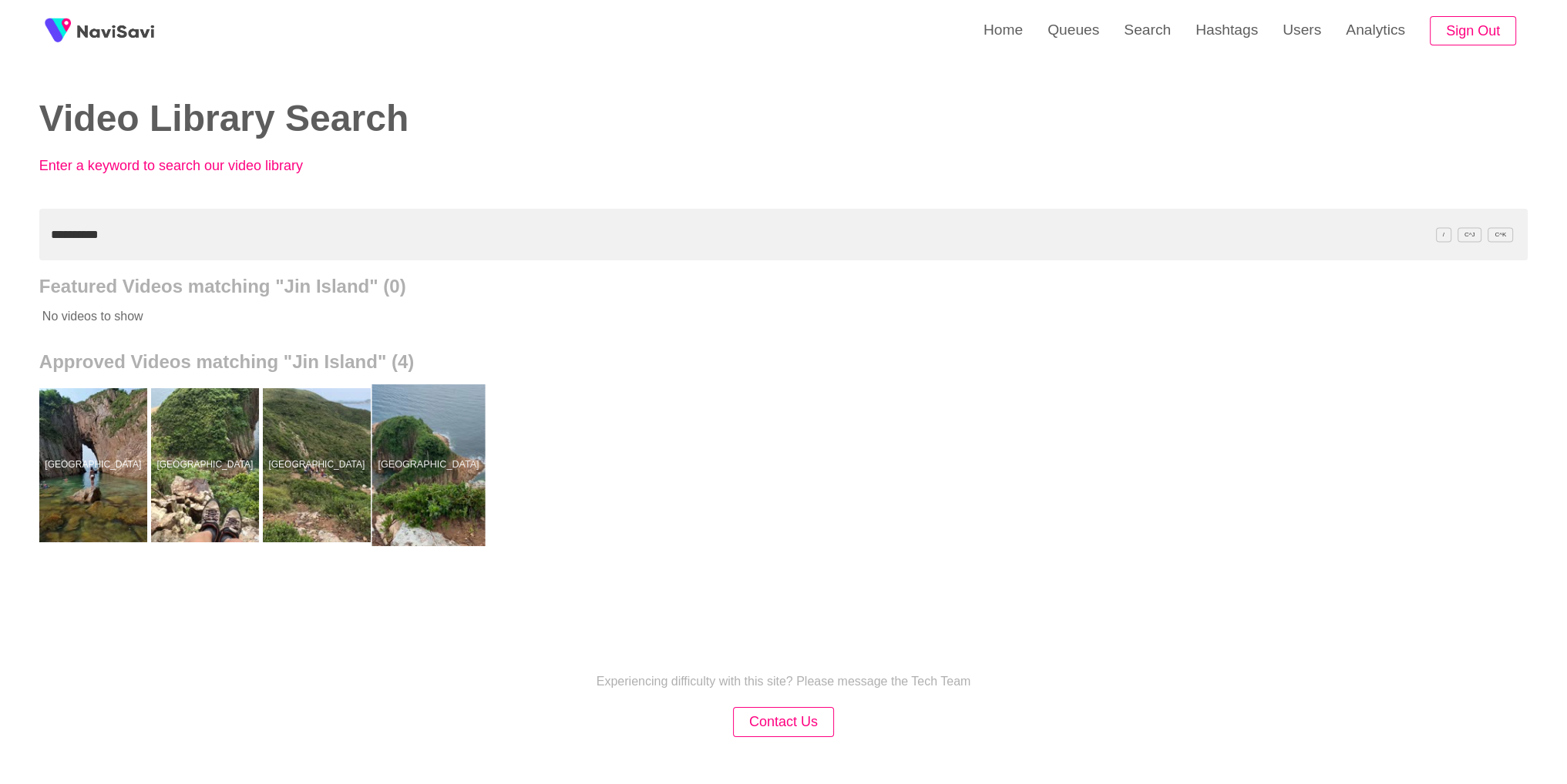
click at [454, 444] on div at bounding box center [428, 465] width 113 height 162
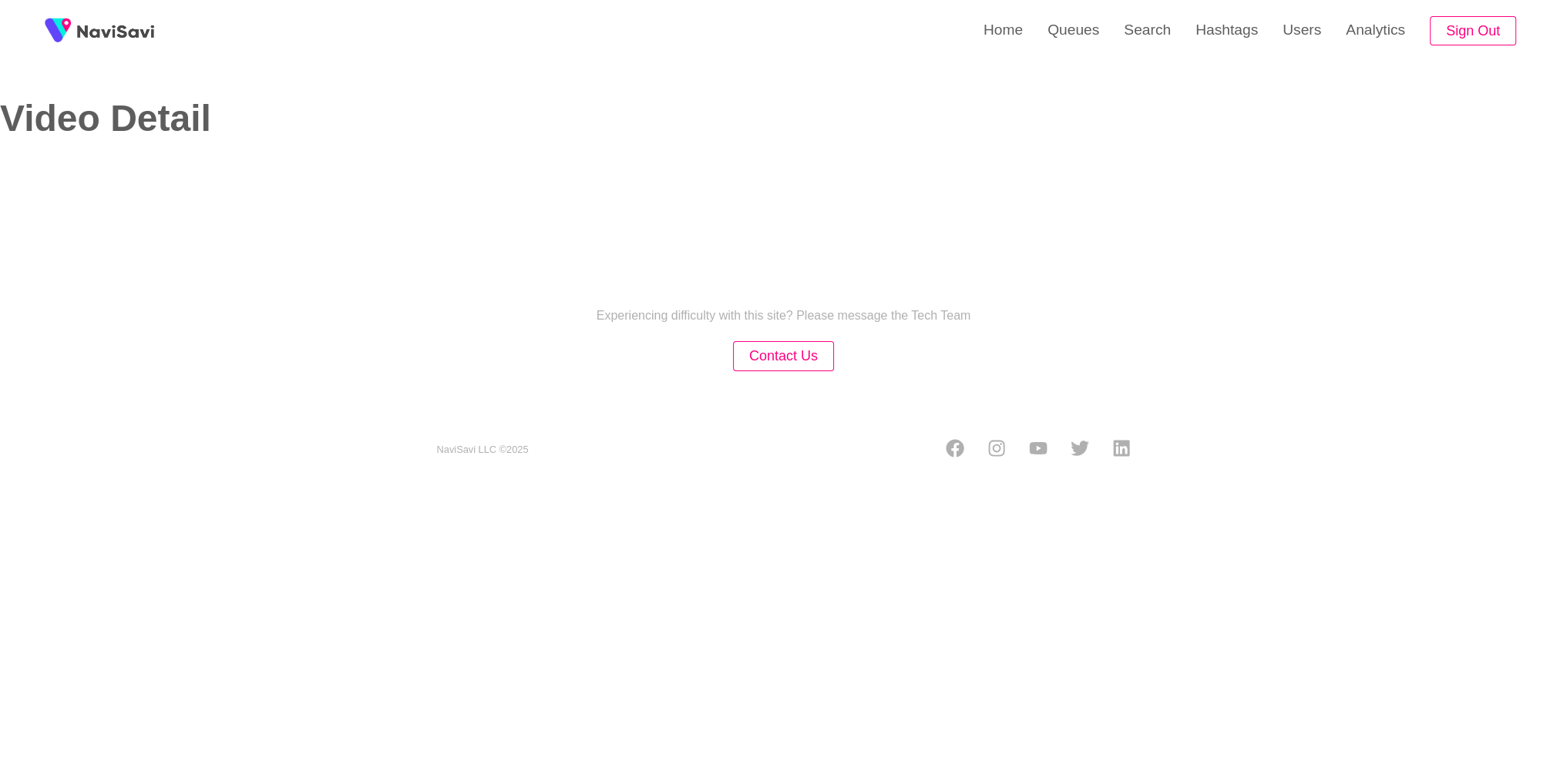
select select "**********"
select select "**"
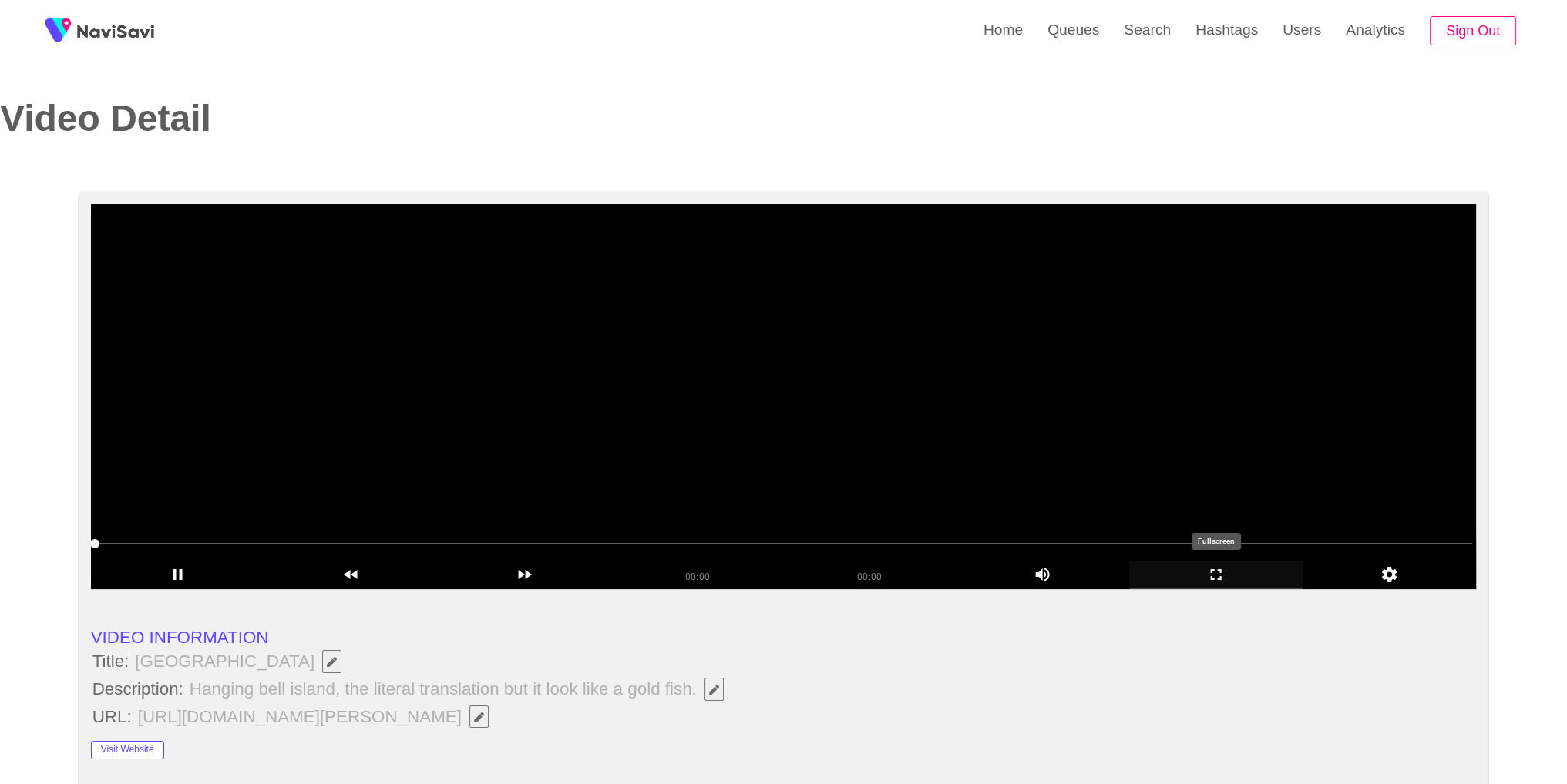
click at [1200, 570] on icon "add" at bounding box center [1216, 574] width 172 height 19
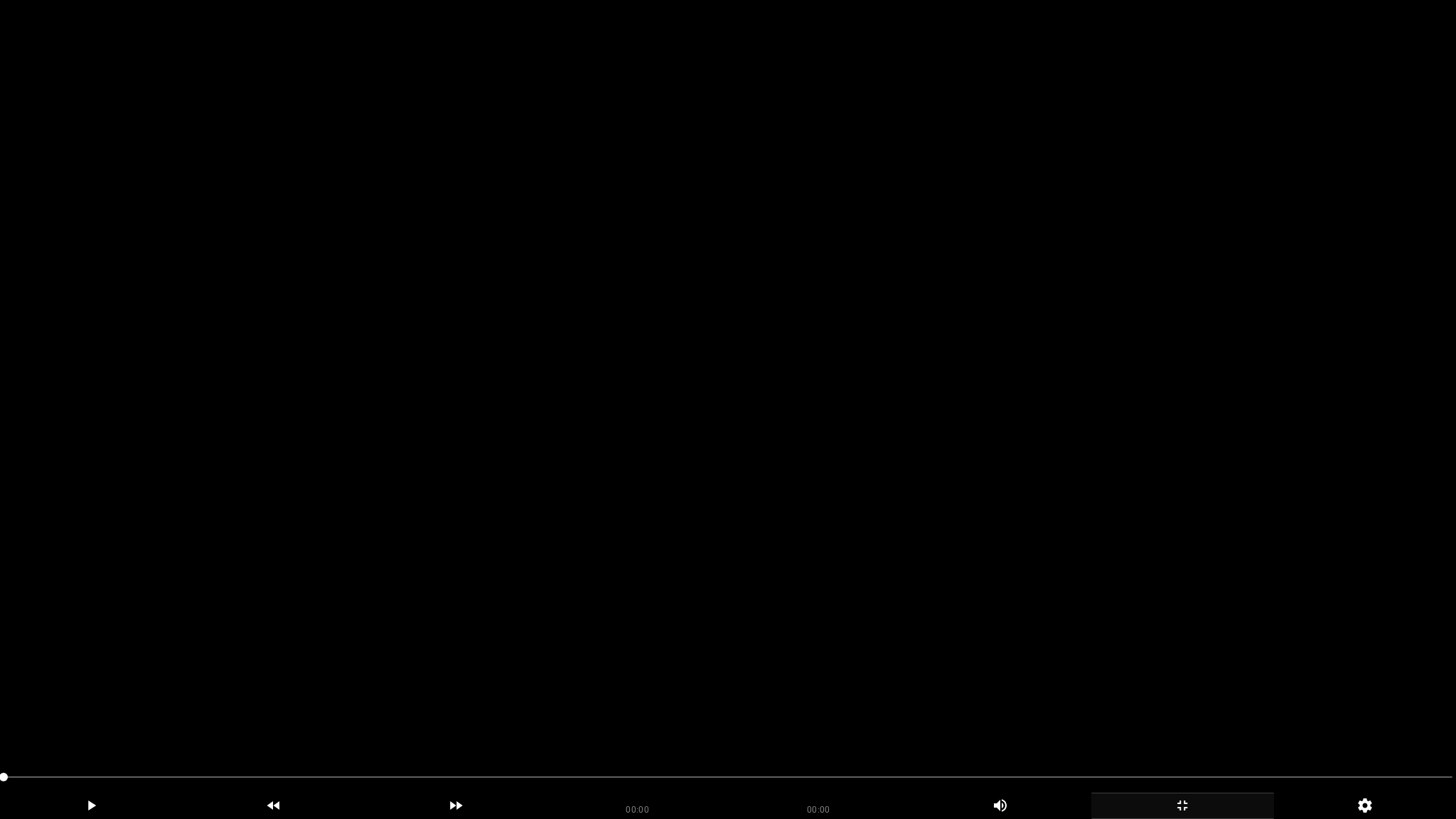
click at [983, 391] on video at bounding box center [728, 409] width 1456 height 819
click at [1191, 723] on div "add" at bounding box center [1182, 806] width 183 height 26
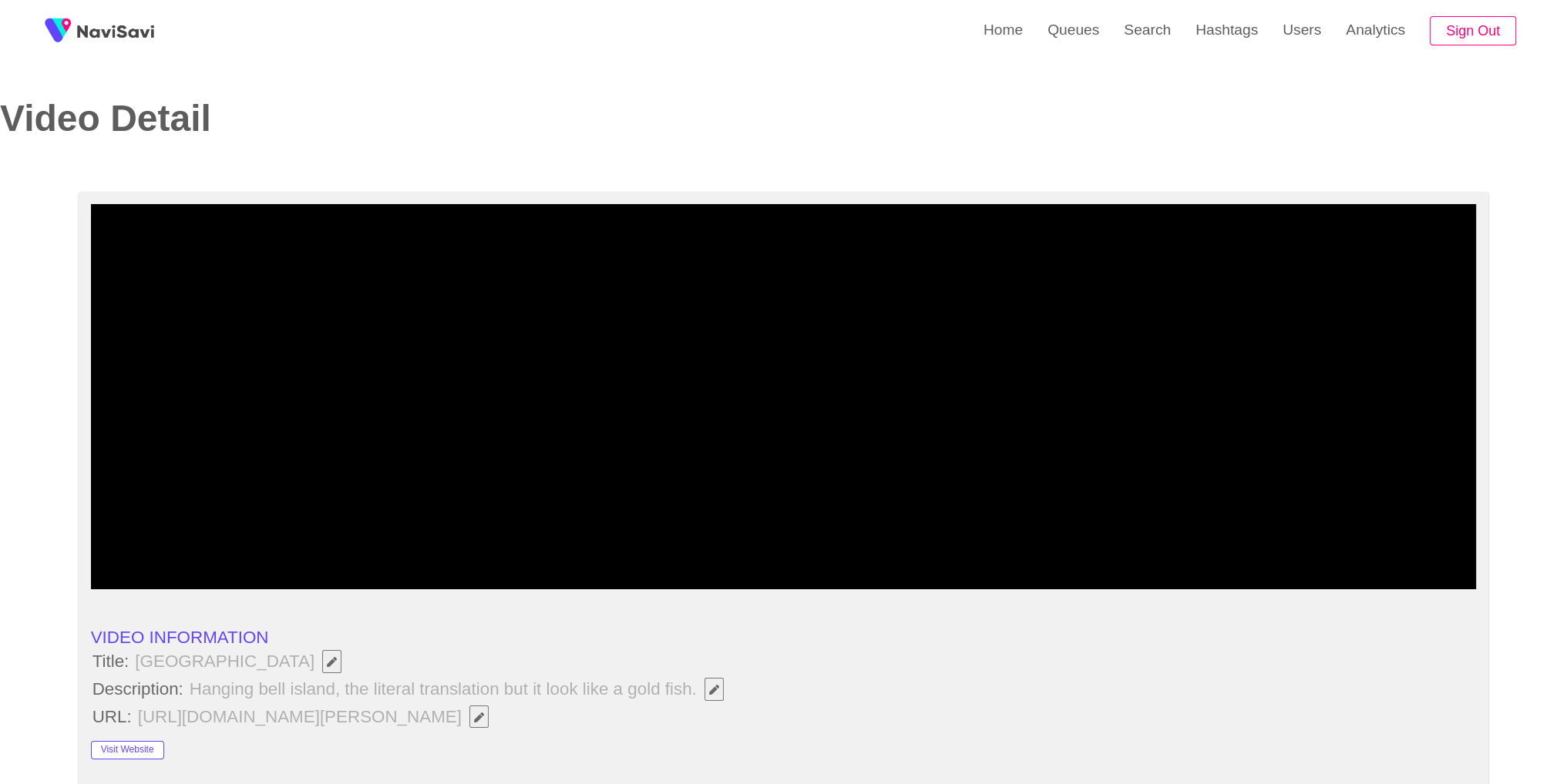
click at [946, 406] on video at bounding box center [784, 396] width 1386 height 385
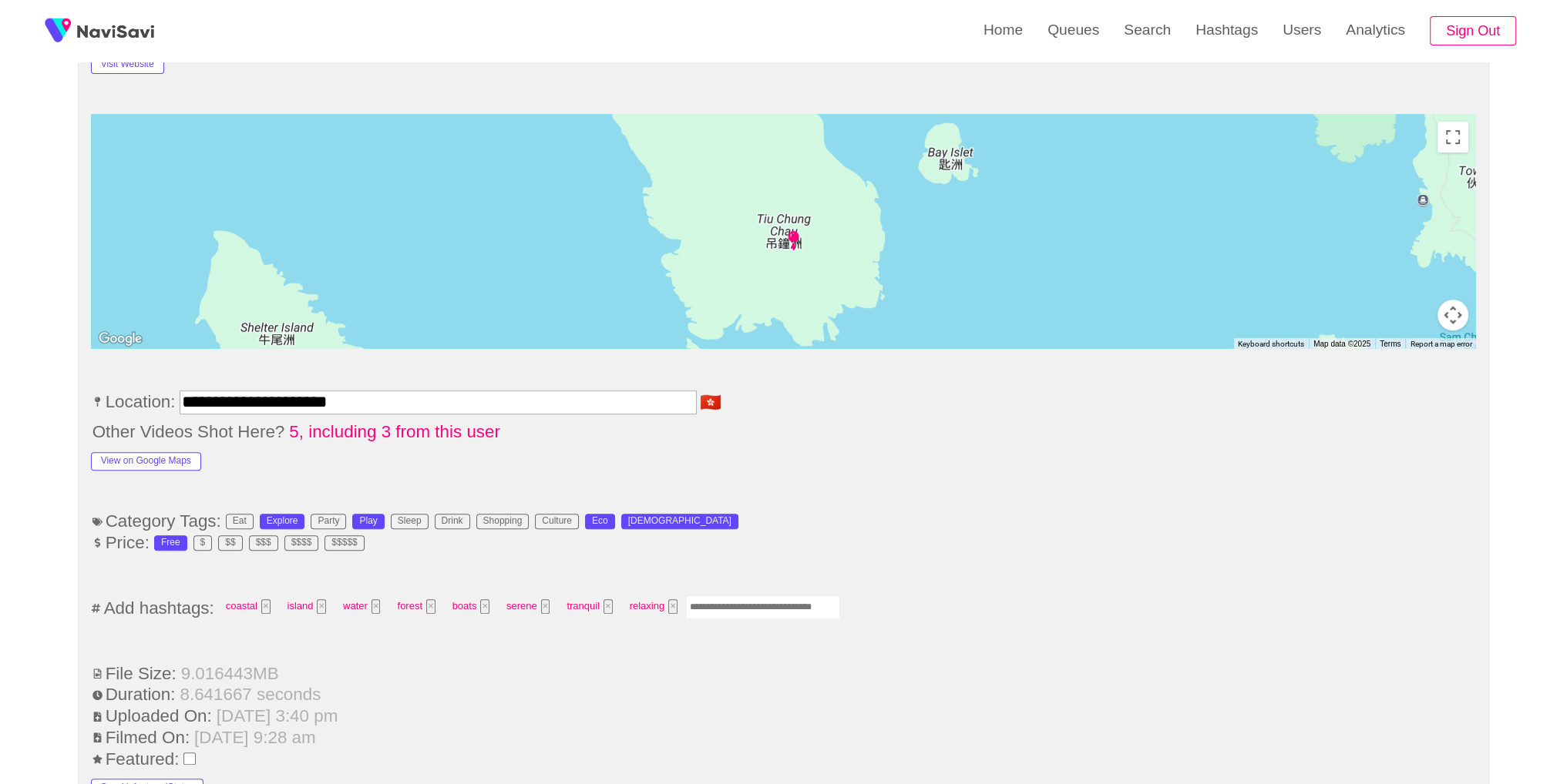
scroll to position [1044, 0]
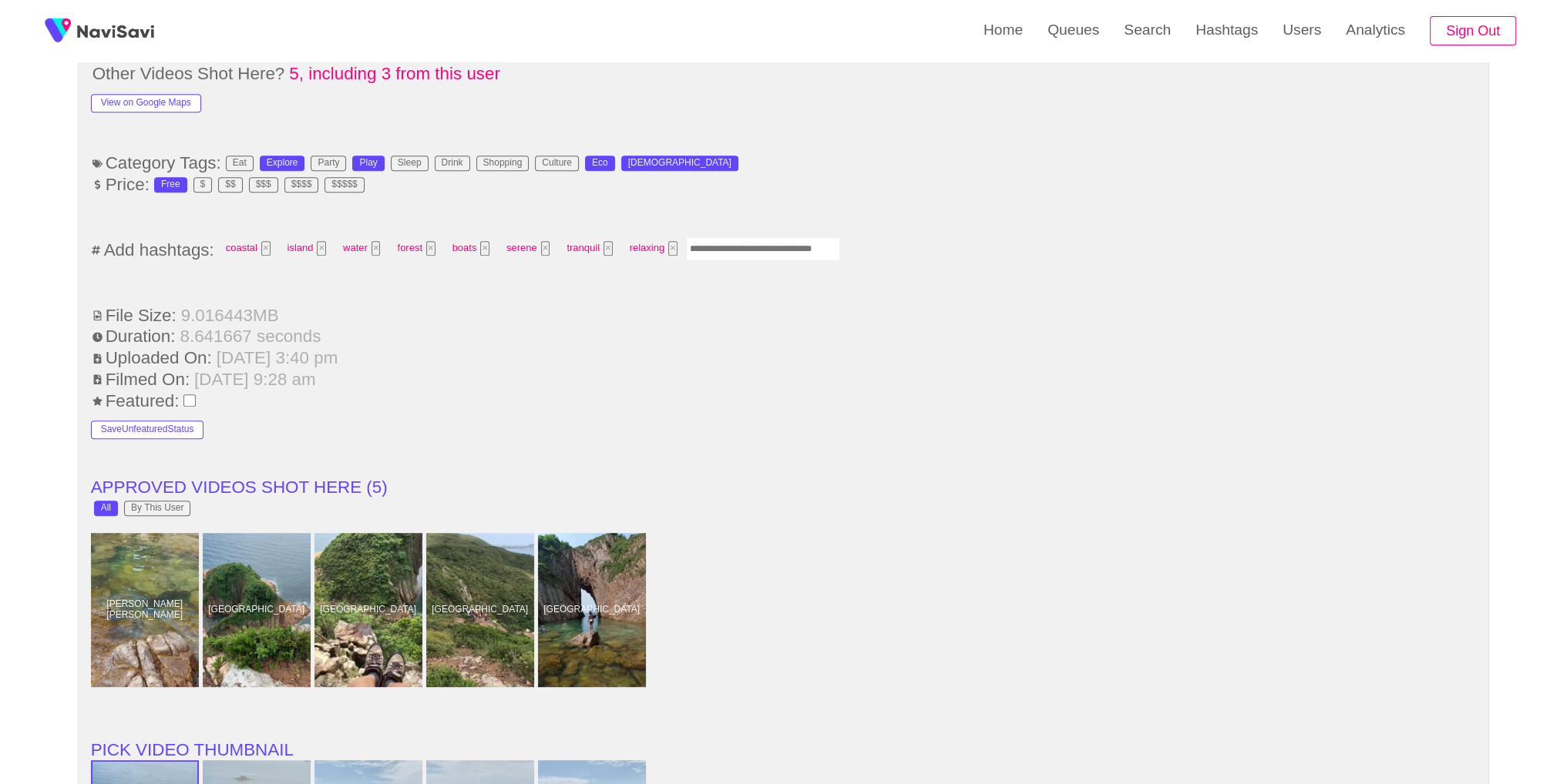
click at [786, 240] on input "Enter tag here and press return" at bounding box center [762, 249] width 154 height 24
type input "*********"
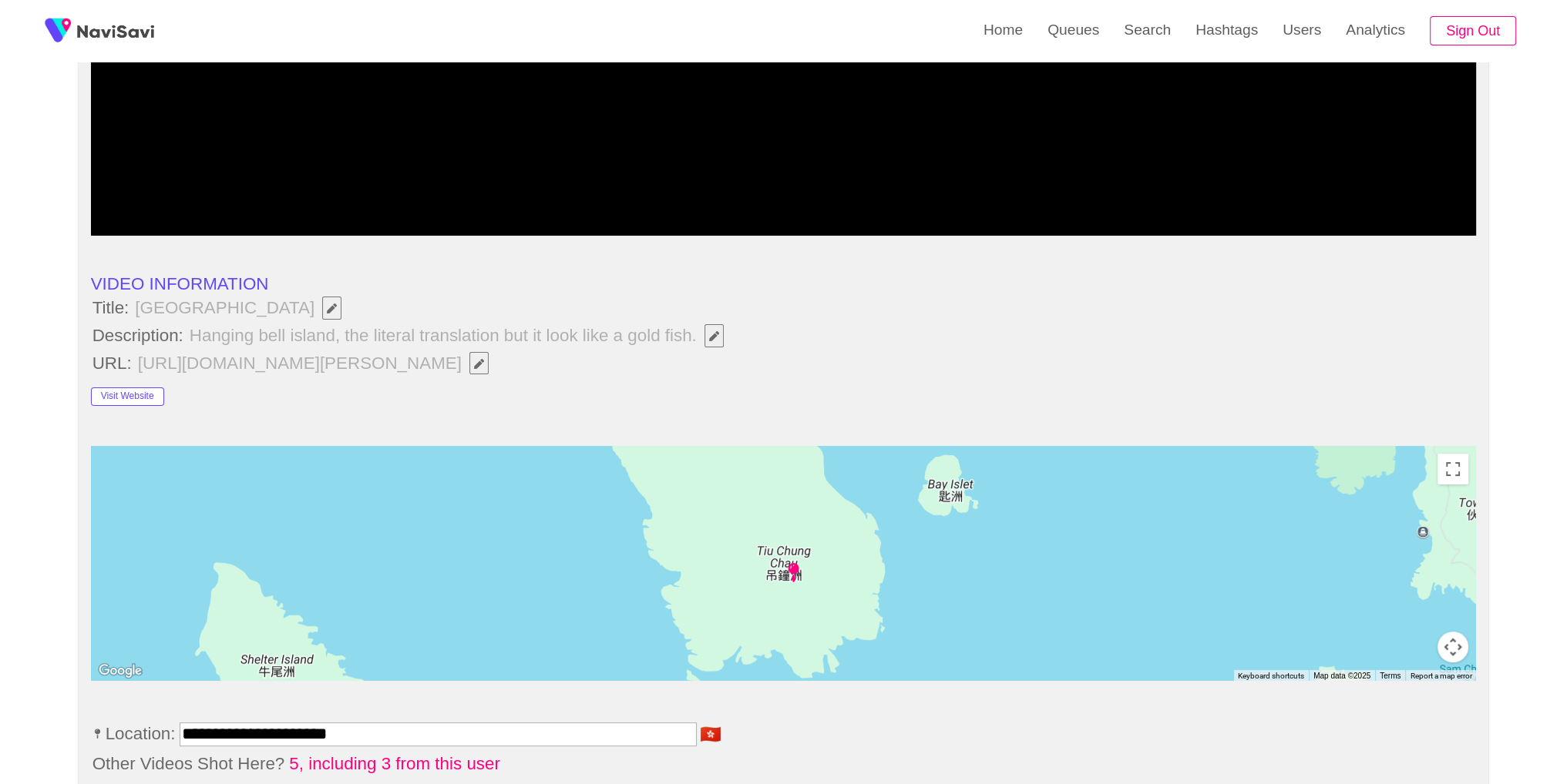
scroll to position [317, 0]
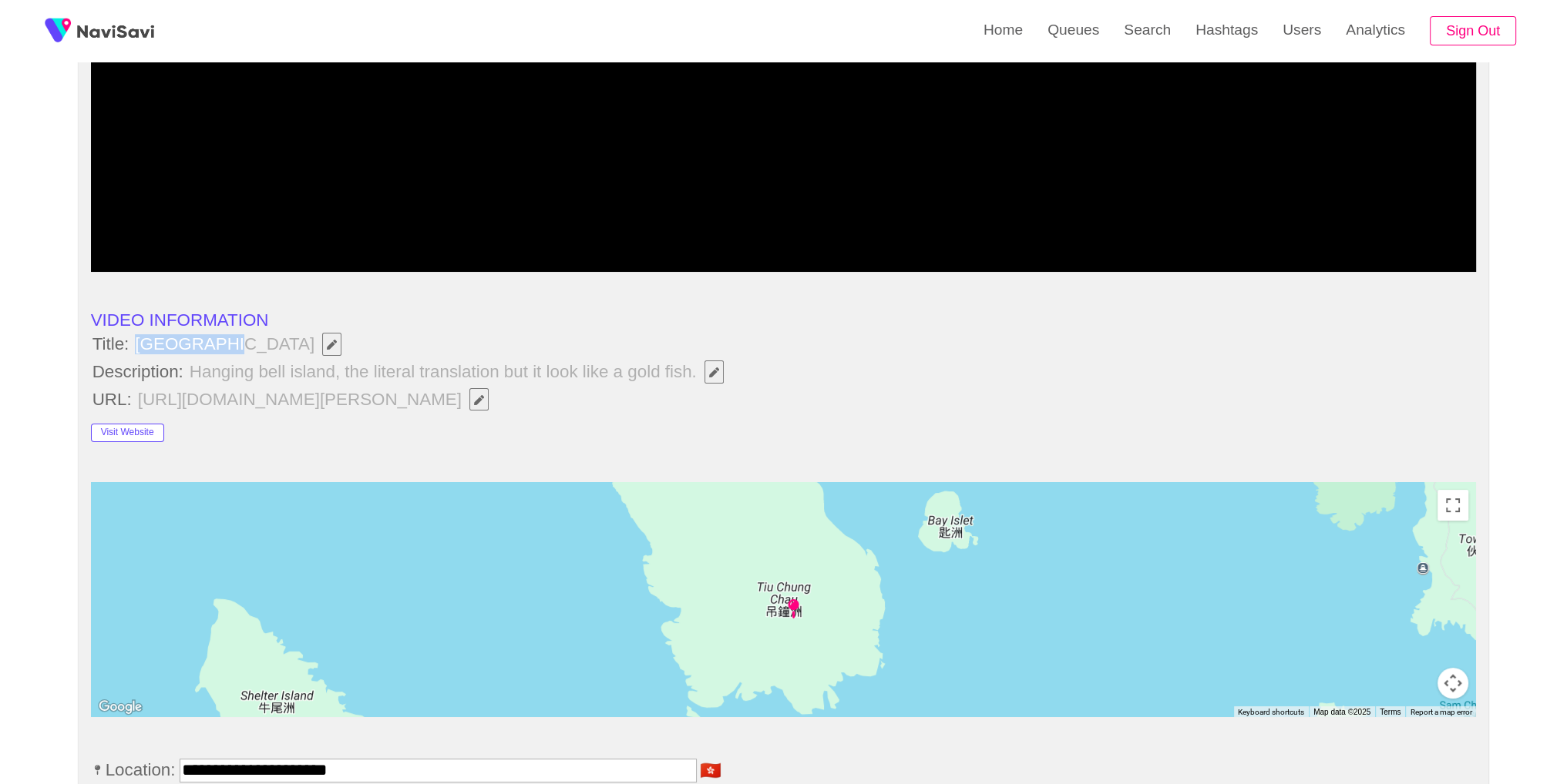
drag, startPoint x: 133, startPoint y: 342, endPoint x: 204, endPoint y: 345, distance: 71.1
click at [205, 345] on span "Jin Island" at bounding box center [242, 344] width 220 height 26
copy span "Jin Island"
drag, startPoint x: 782, startPoint y: 375, endPoint x: 721, endPoint y: 365, distance: 61.8
click at [777, 375] on li "Description: Hanging bell island, the literal translation but it look like a go…" at bounding box center [784, 372] width 1386 height 26
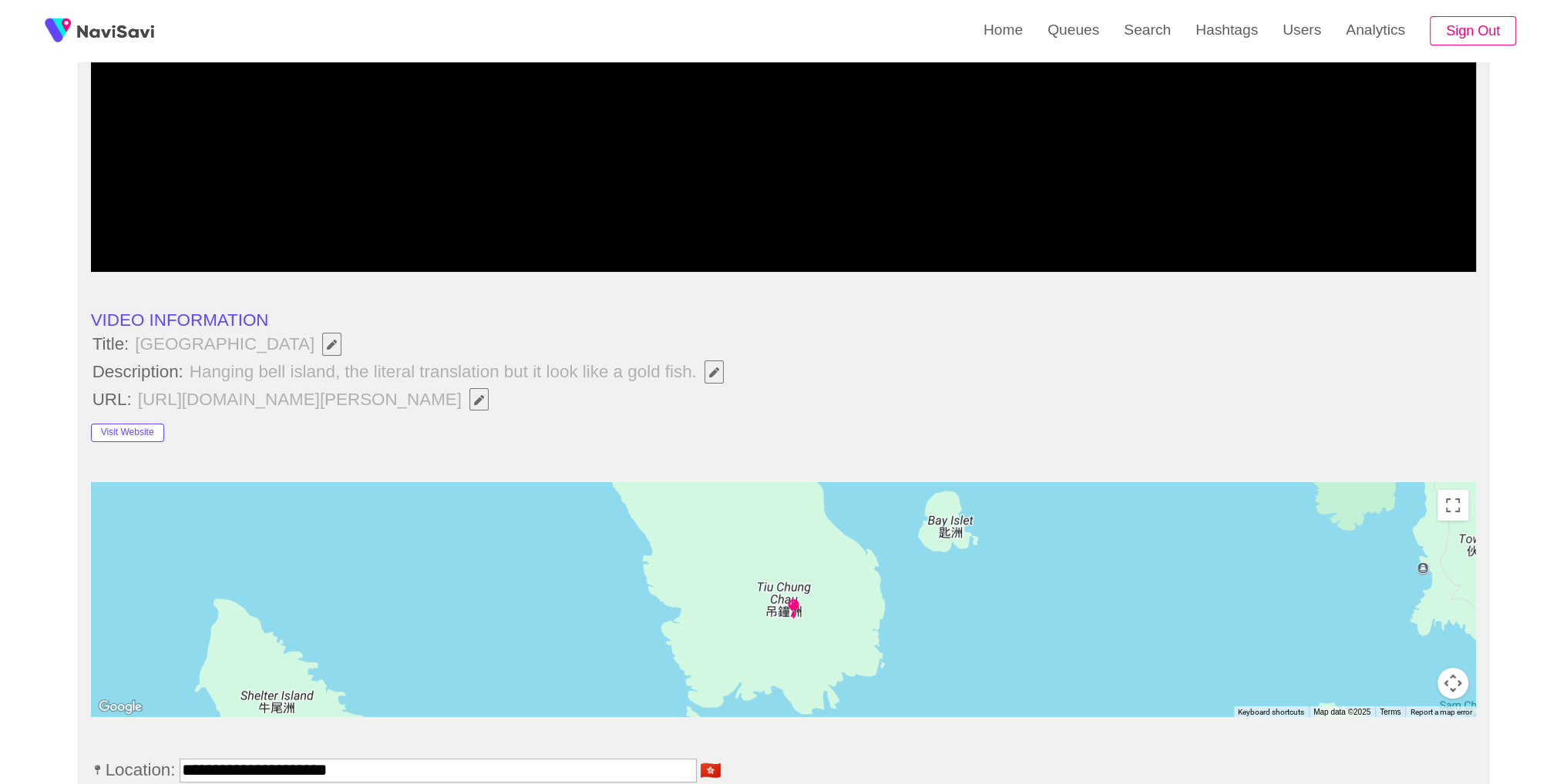
click at [709, 364] on button "button" at bounding box center [714, 372] width 19 height 23
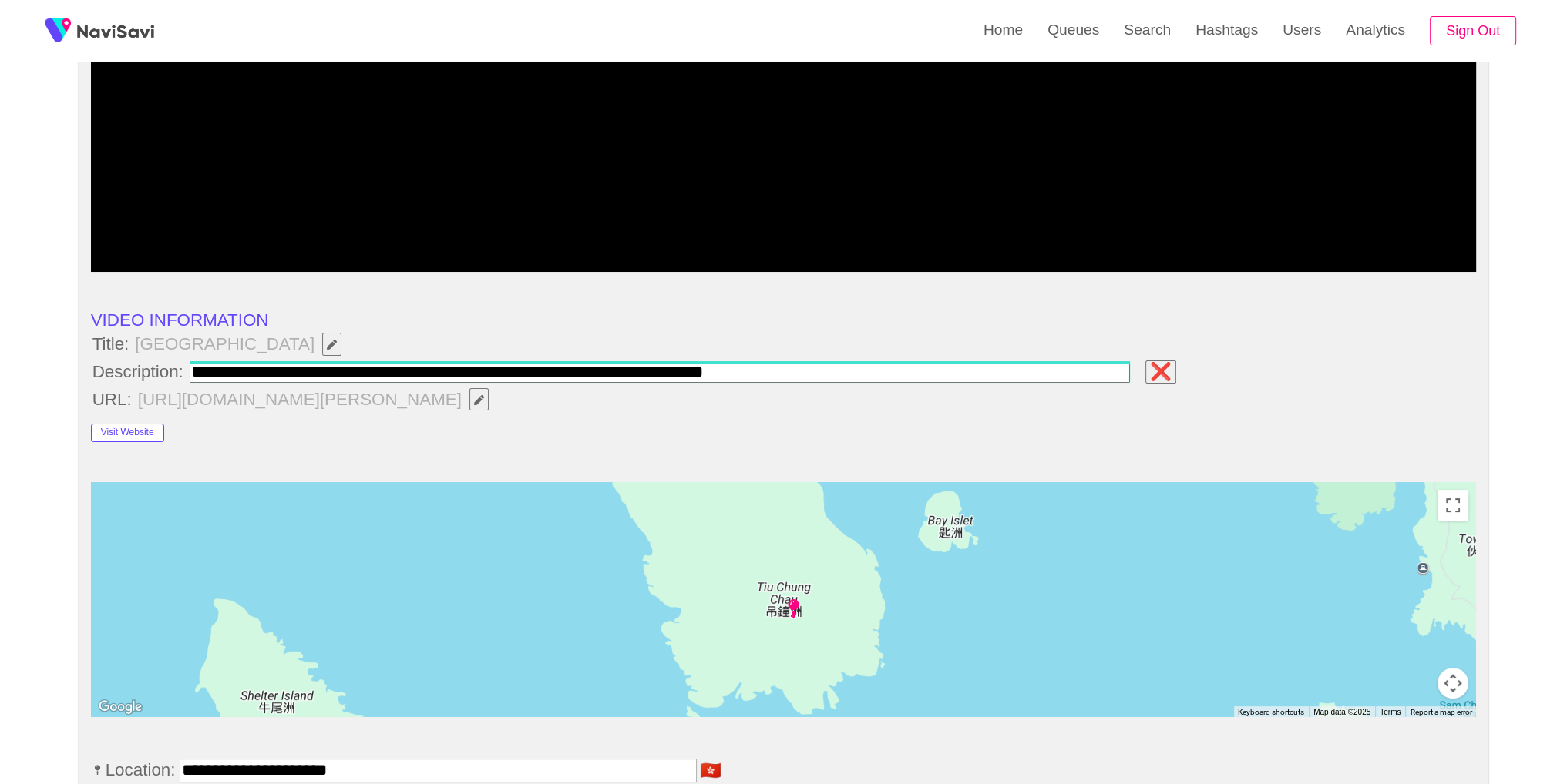
type input "**********"
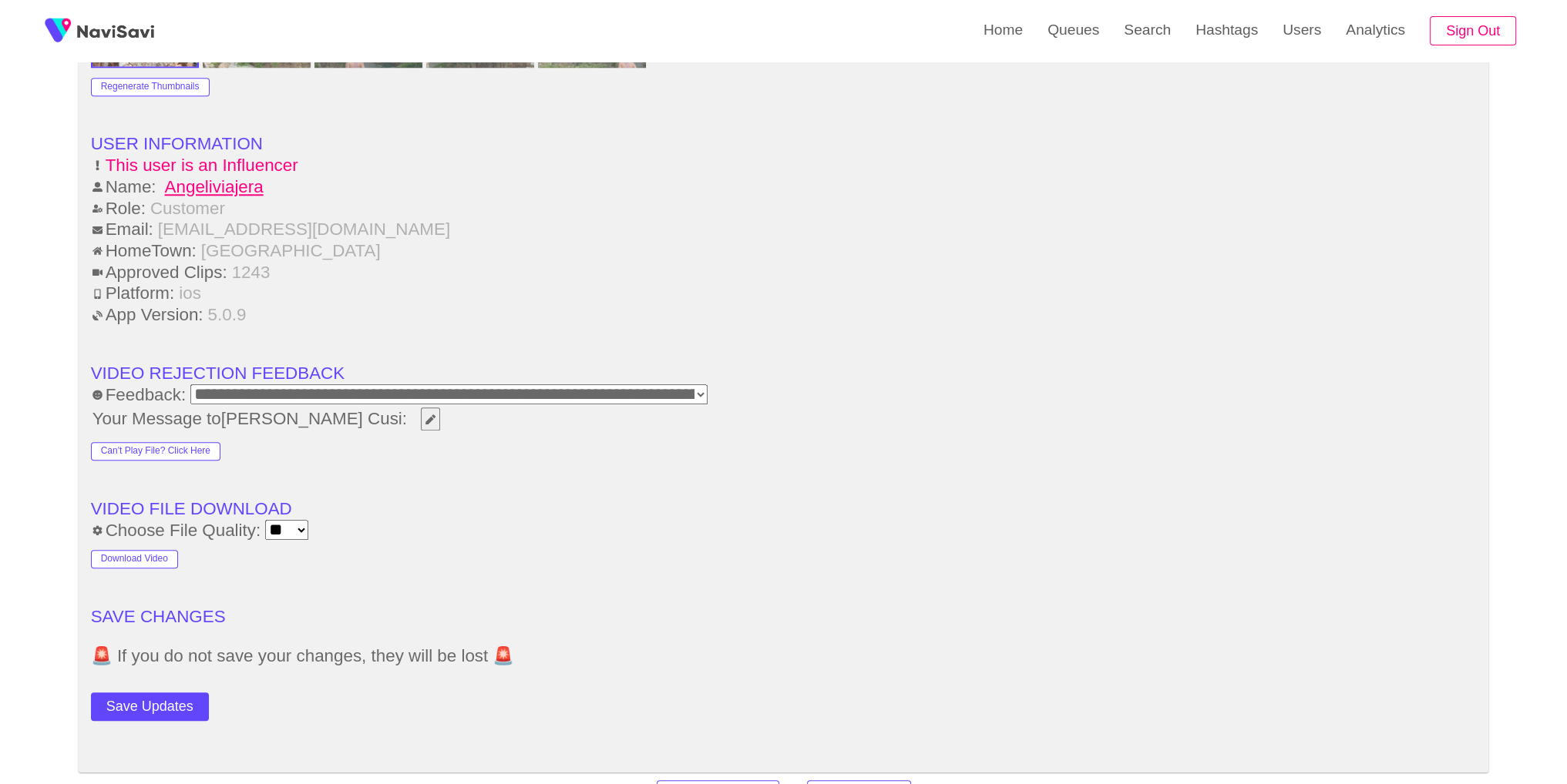
scroll to position [1936, 0]
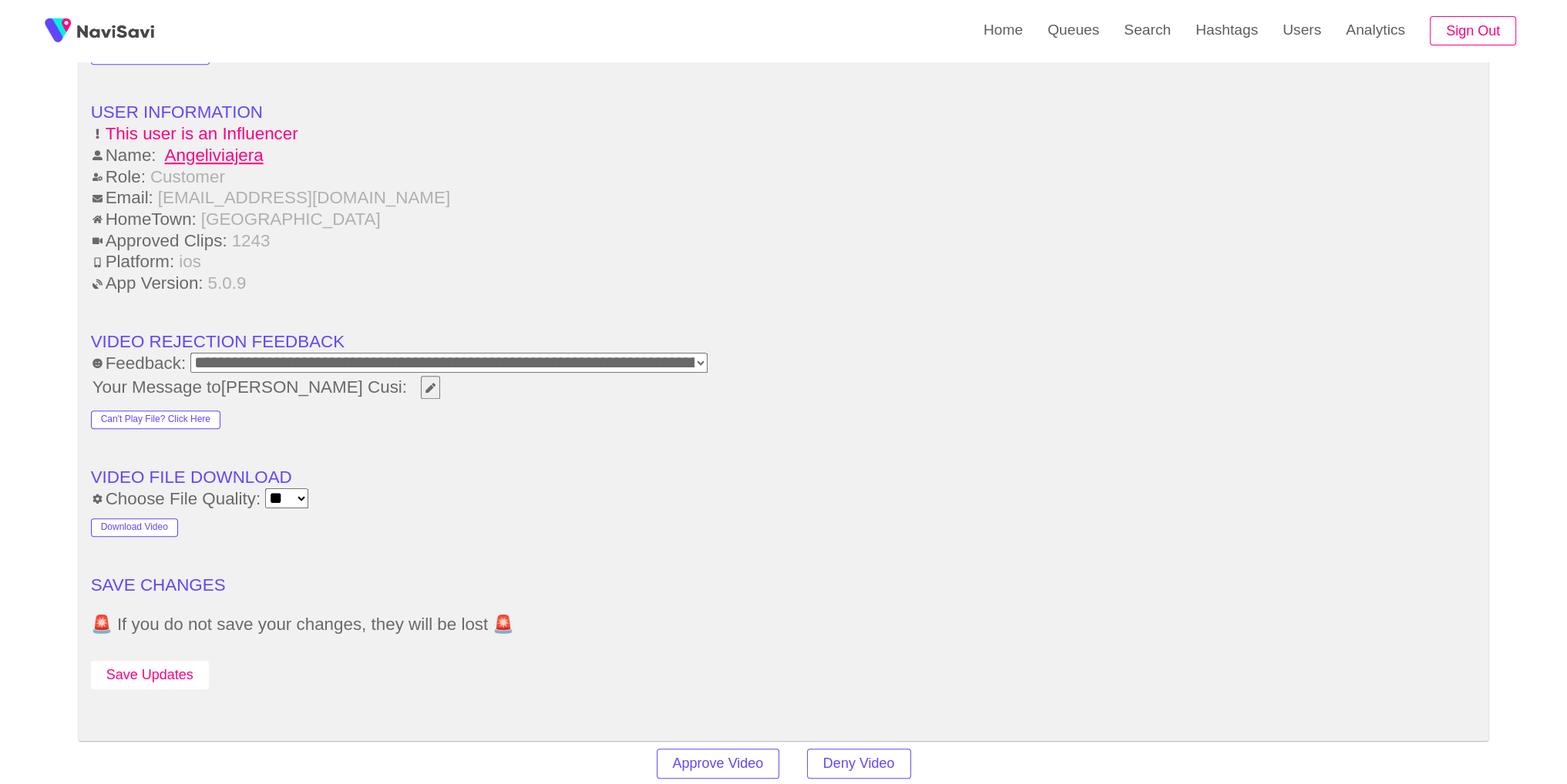
click at [167, 661] on button "Save Updates" at bounding box center [150, 675] width 118 height 28
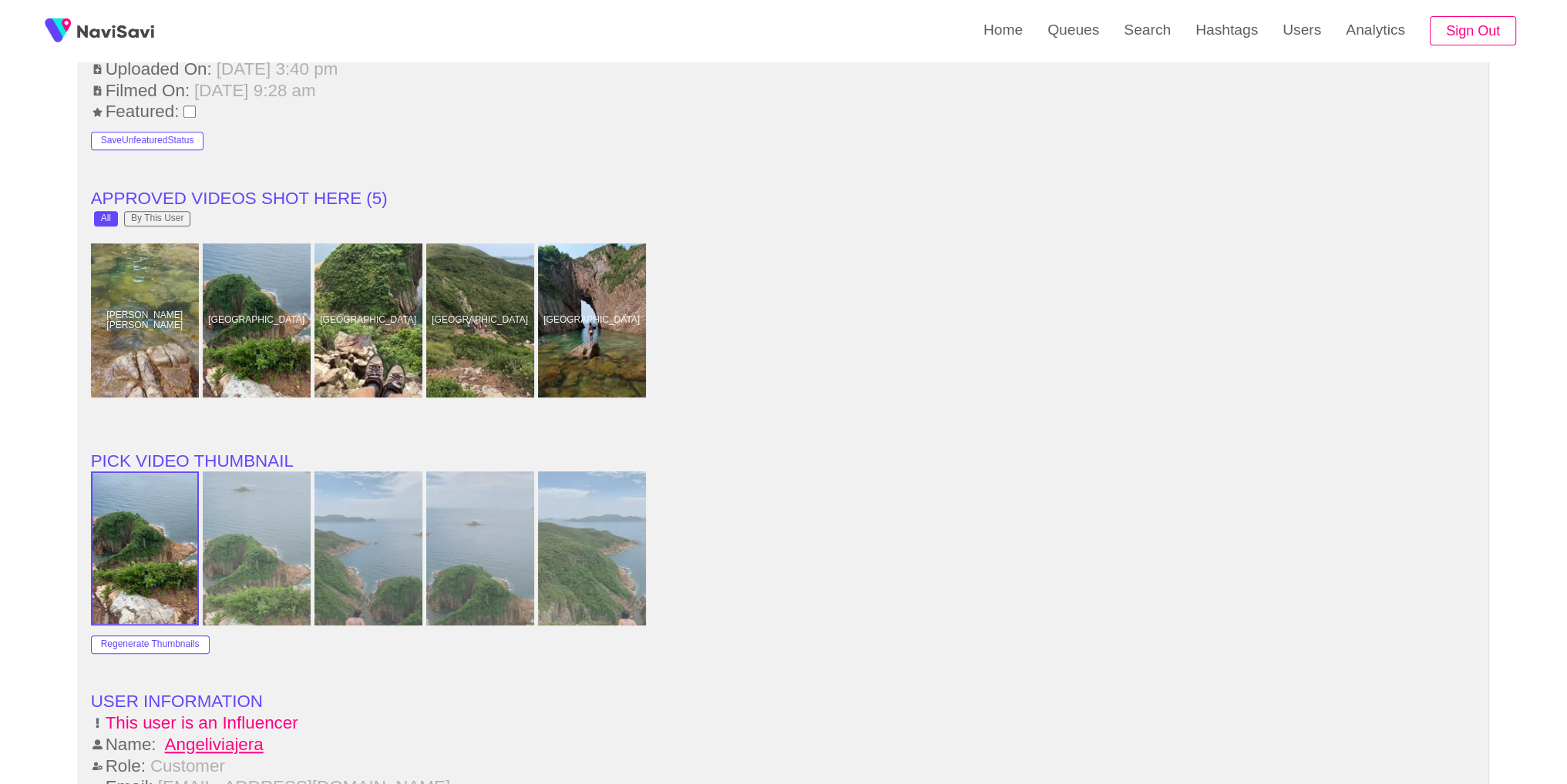
scroll to position [1300, 0]
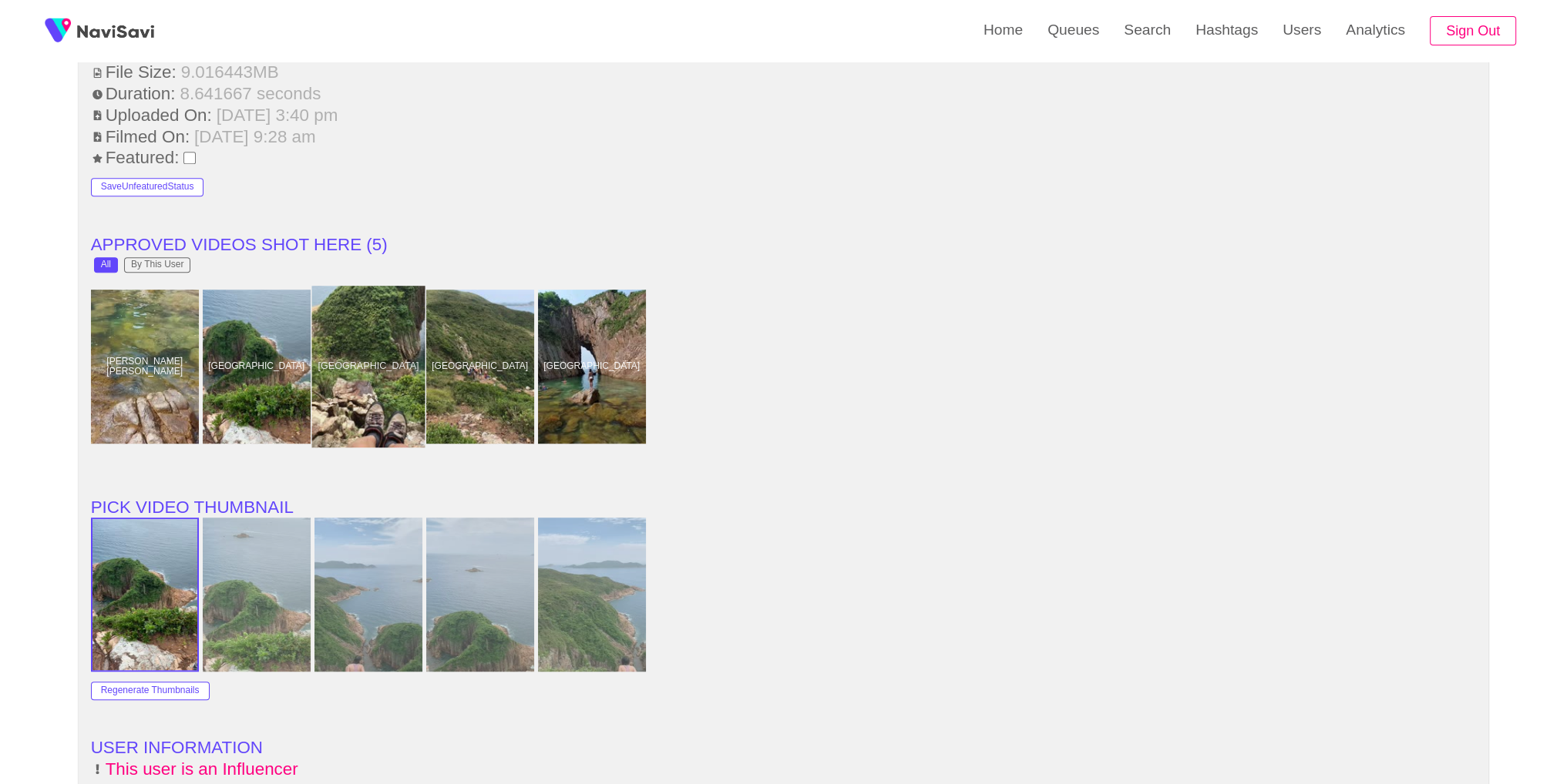
click at [399, 345] on div at bounding box center [368, 367] width 113 height 162
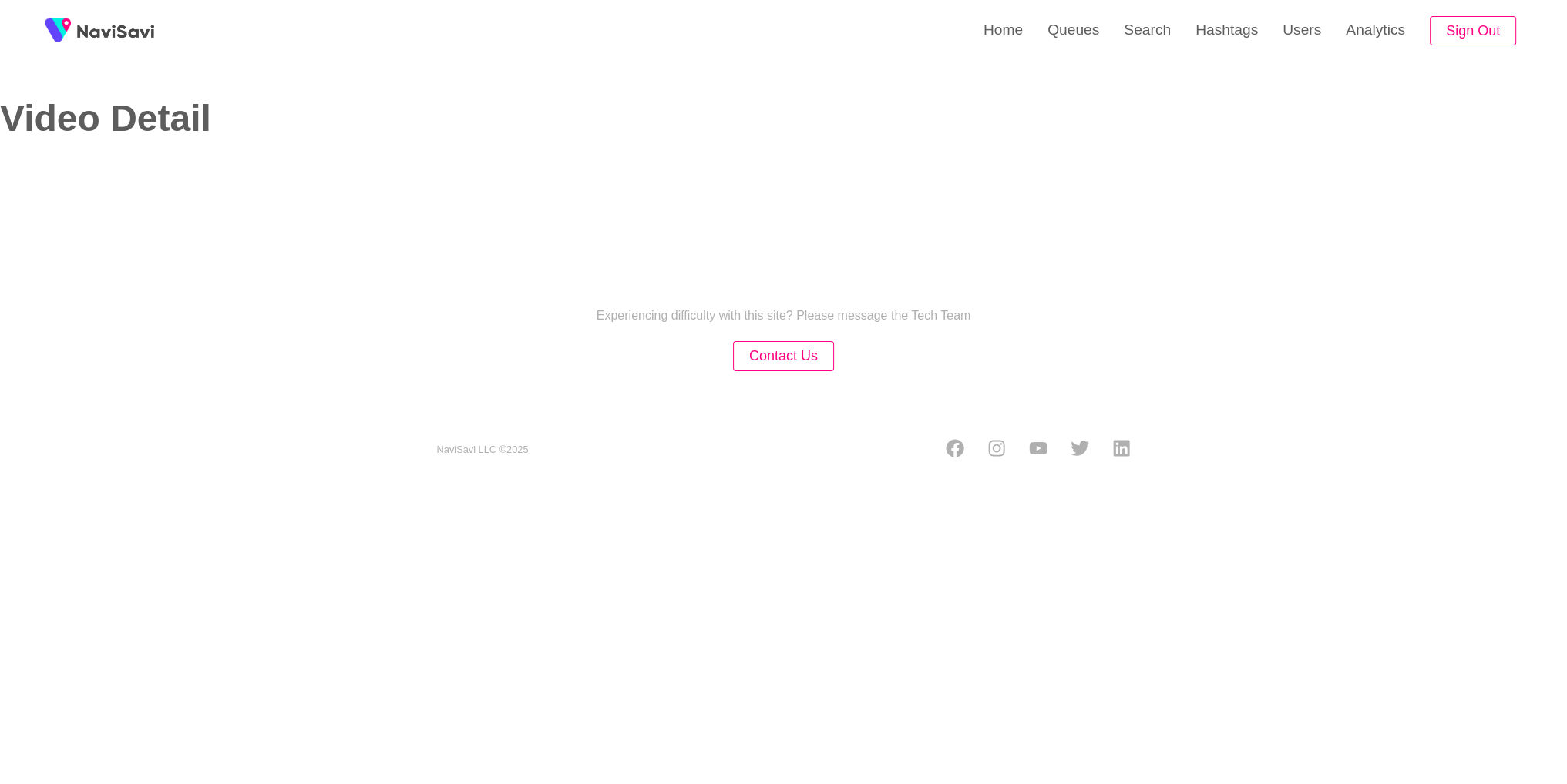
select select "**********"
select select "**"
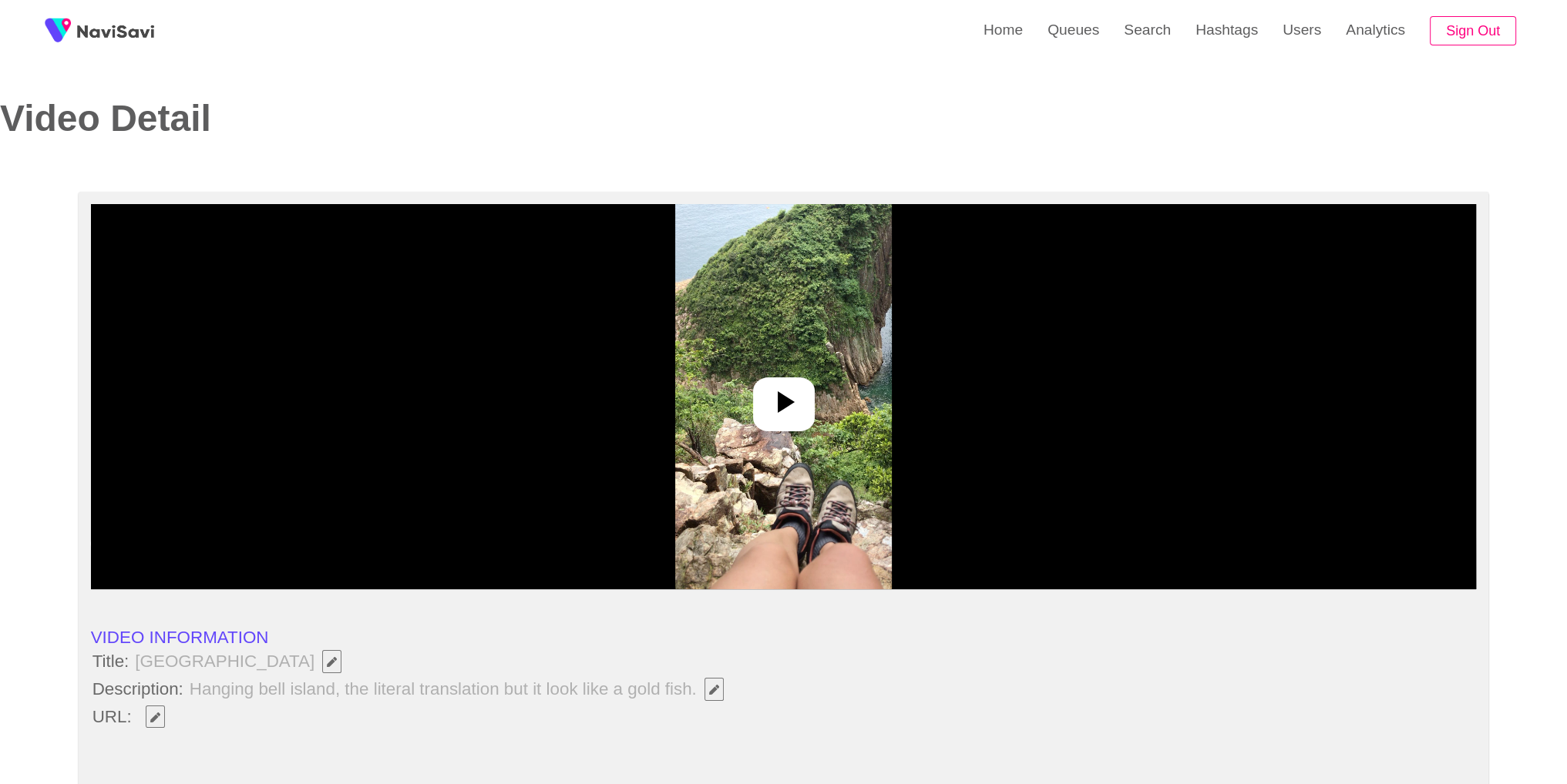
click at [814, 356] on div at bounding box center [784, 396] width 1386 height 385
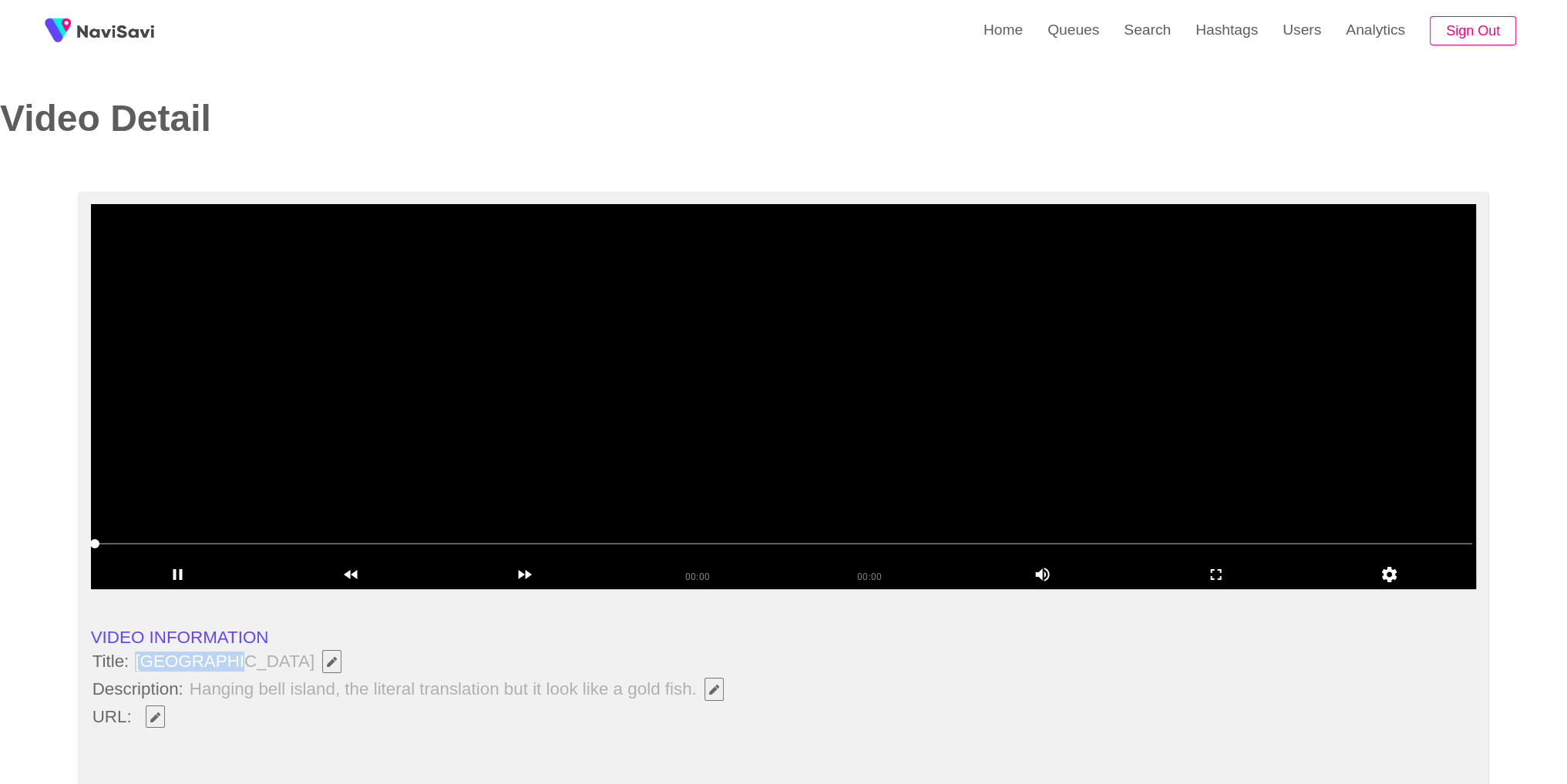
drag, startPoint x: 138, startPoint y: 660, endPoint x: 210, endPoint y: 664, distance: 72.1
click at [210, 664] on span "Jin Island" at bounding box center [242, 662] width 217 height 26
copy span "Jin Island"
drag, startPoint x: 196, startPoint y: 729, endPoint x: 169, endPoint y: 708, distance: 34.2
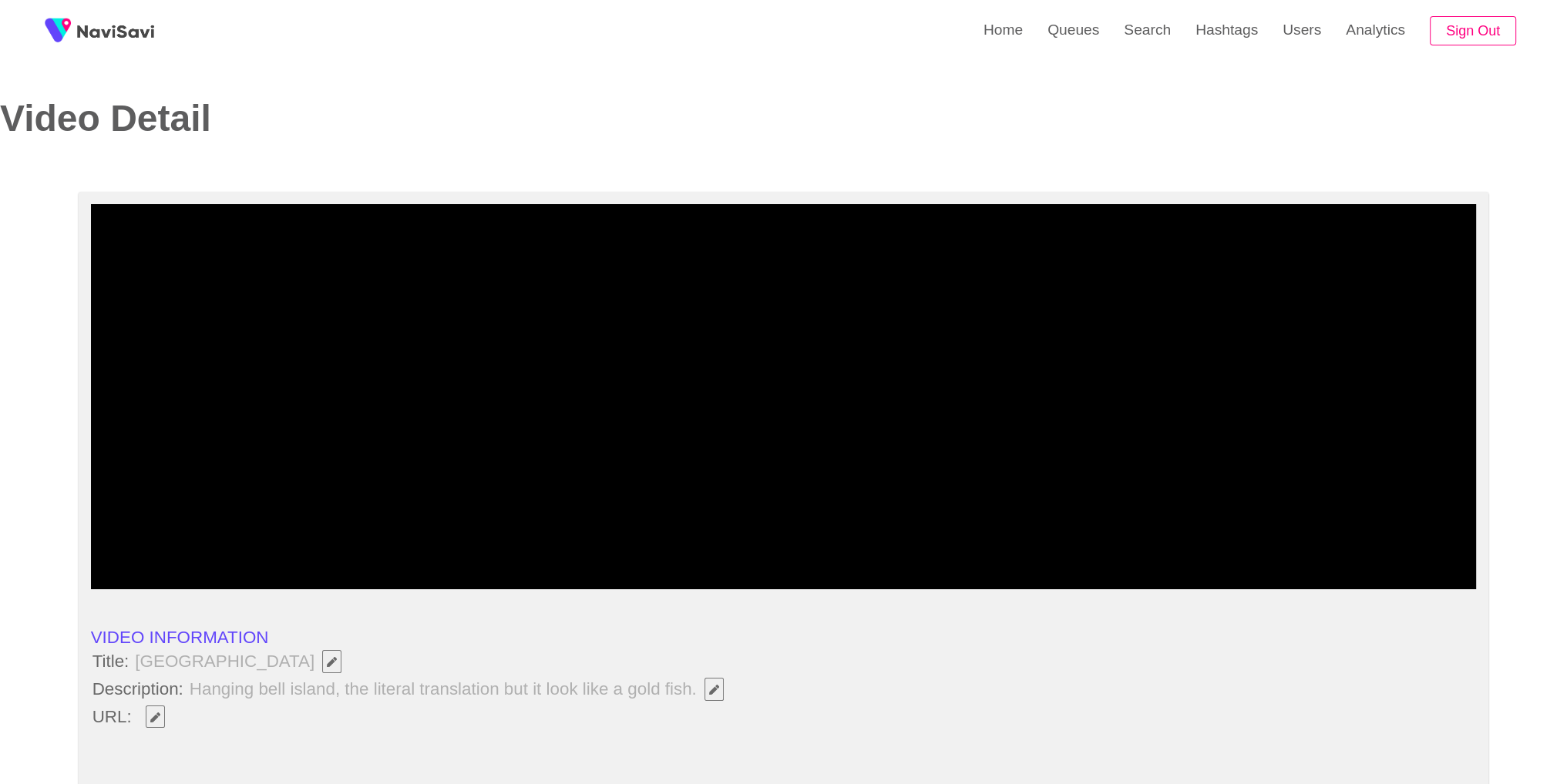
click at [156, 715] on icon "Edit Field" at bounding box center [155, 718] width 10 height 10
type input "**********"
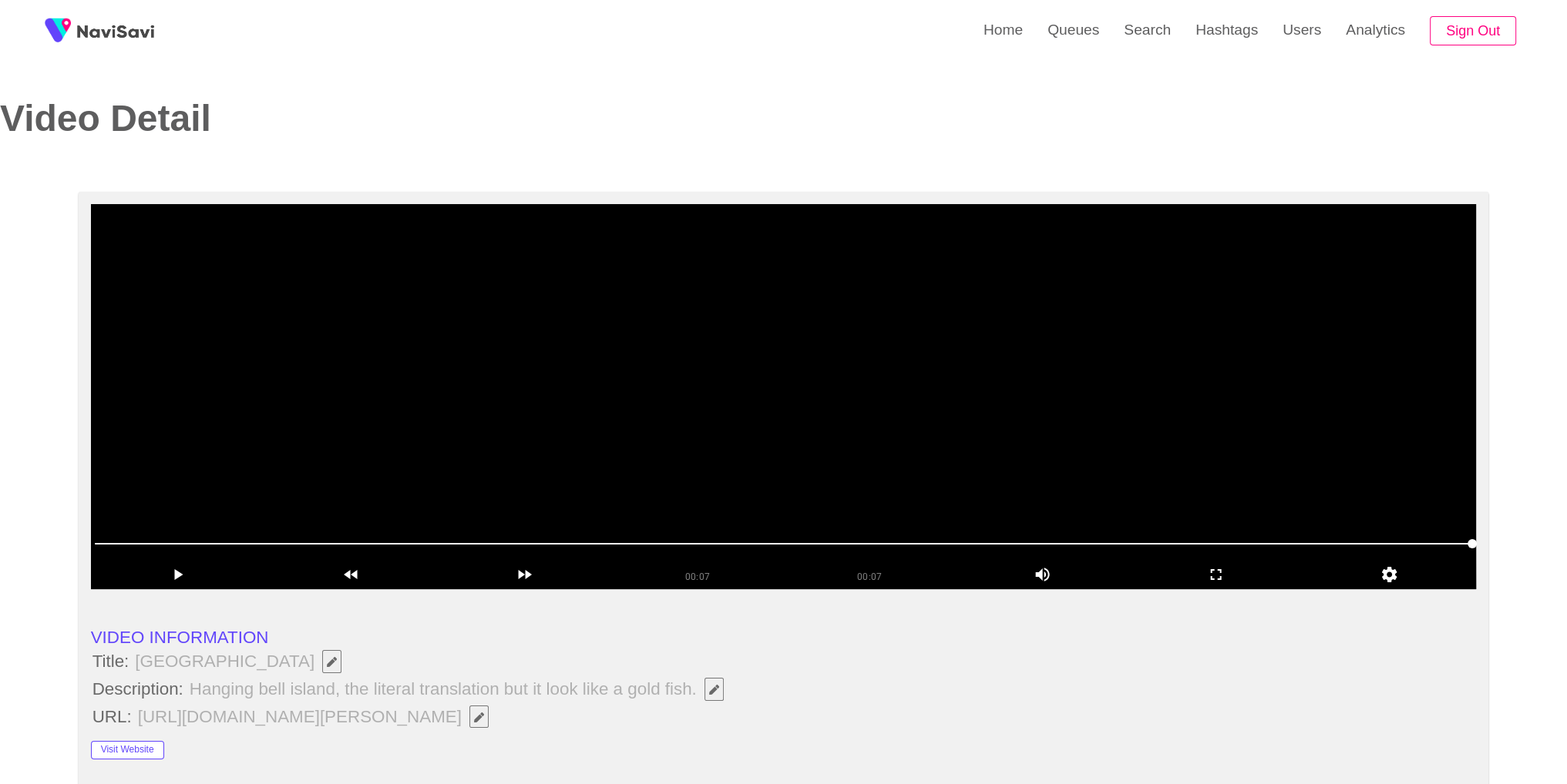
click at [911, 419] on video at bounding box center [784, 396] width 1386 height 385
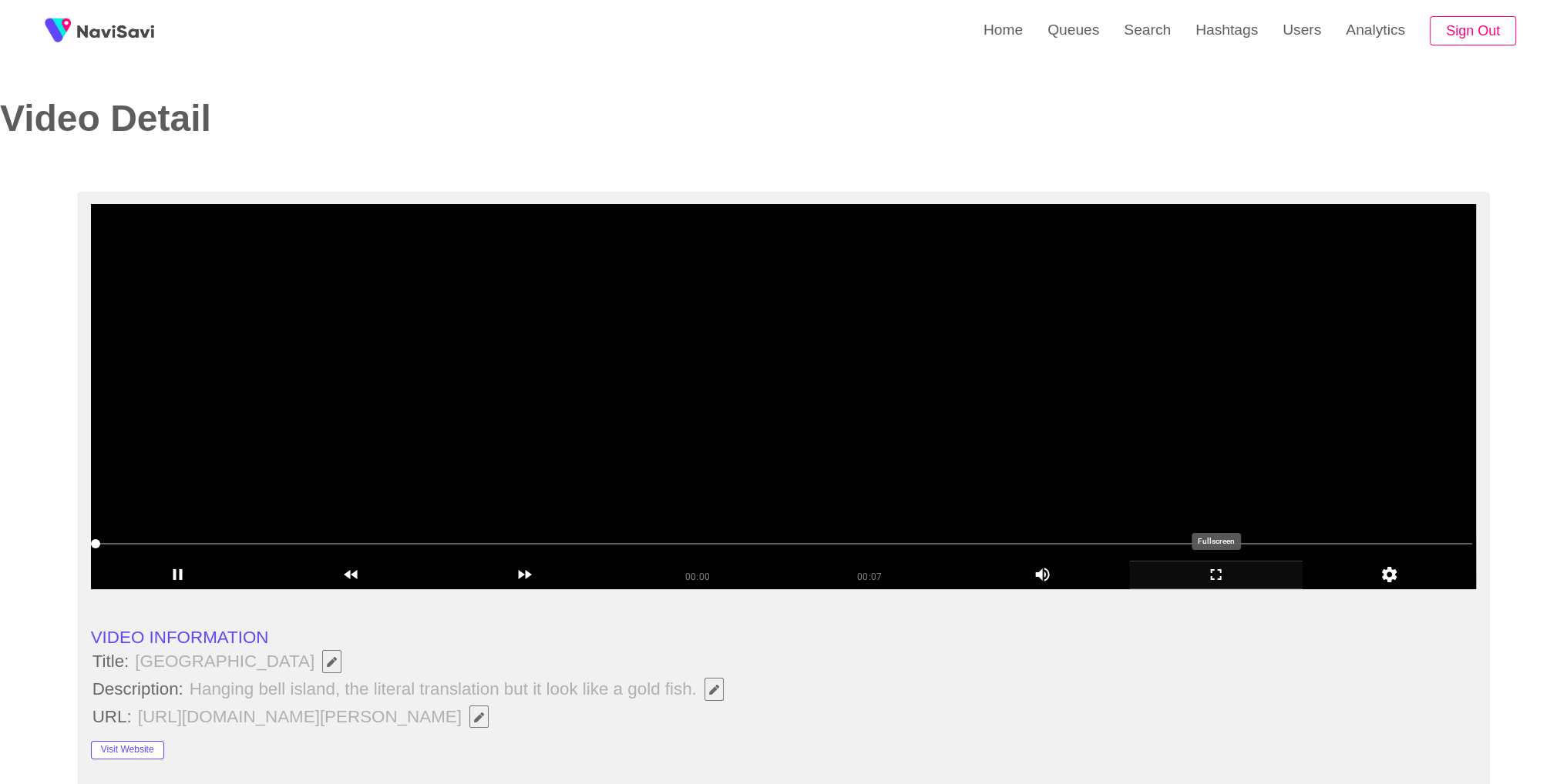
click at [1219, 572] on icon "add" at bounding box center [1216, 574] width 172 height 19
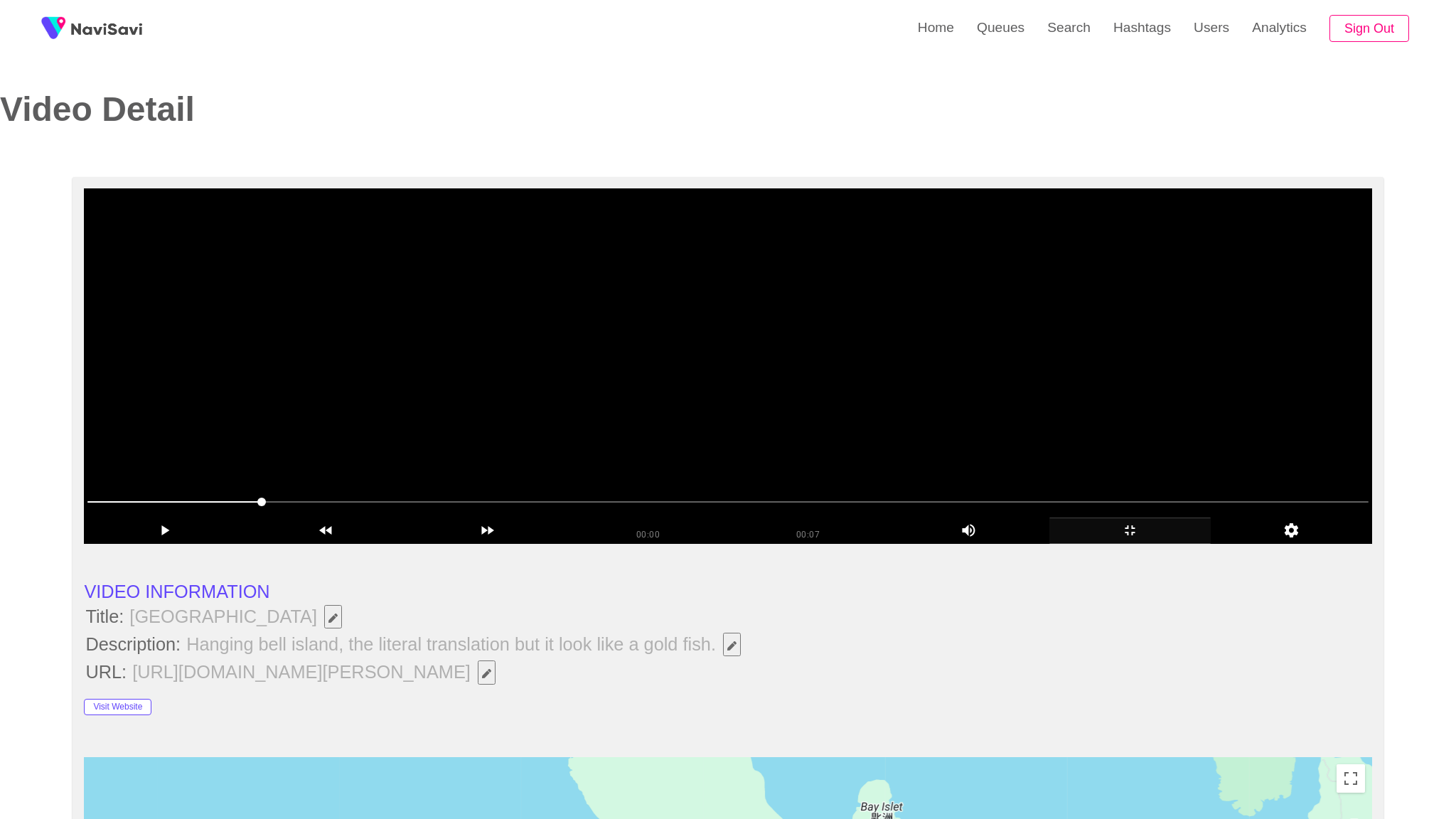
click at [1121, 544] on video at bounding box center [727, 366] width 1287 height 355
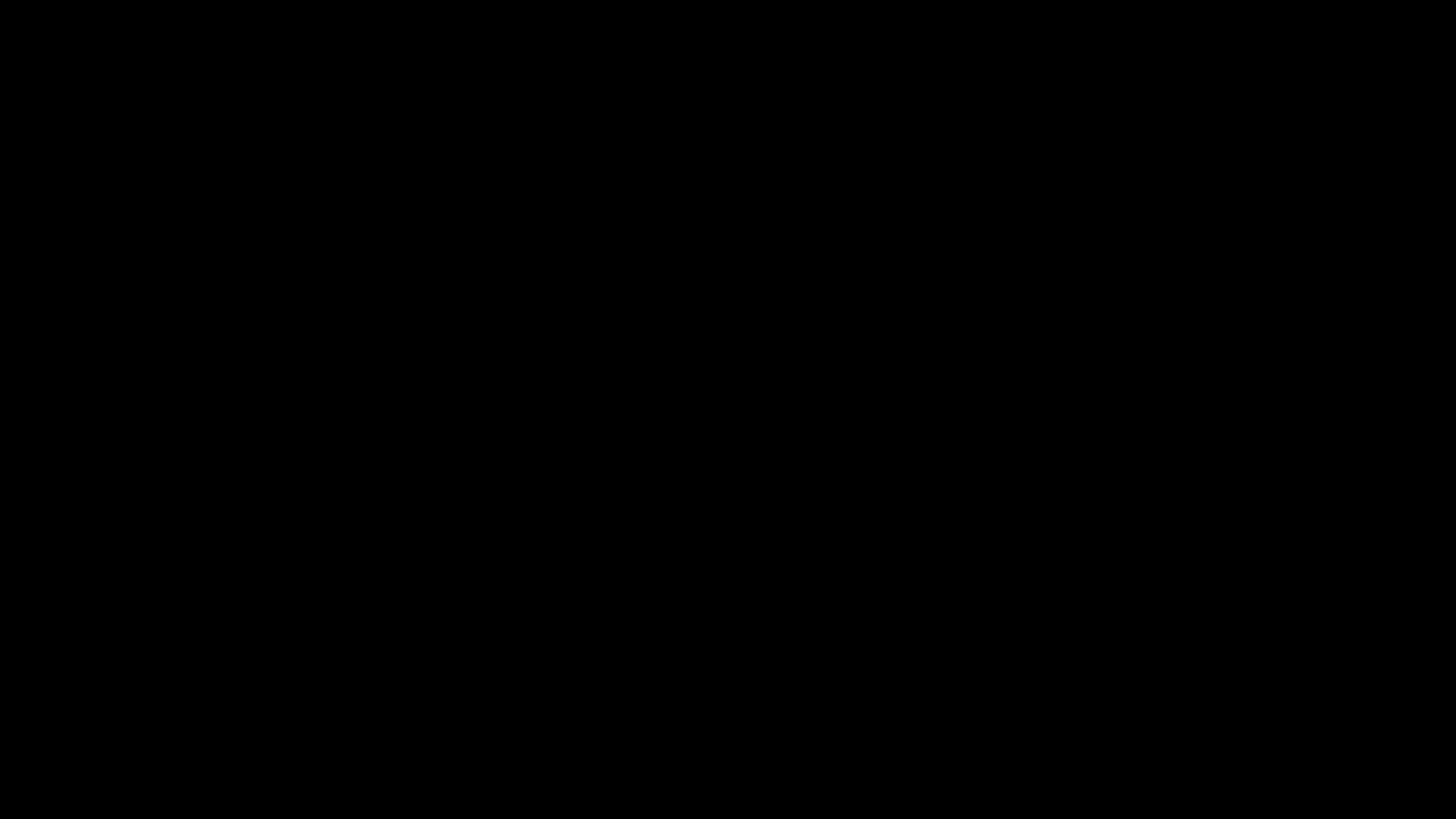
click at [1184, 723] on icon "add" at bounding box center [1182, 805] width 10 height 10
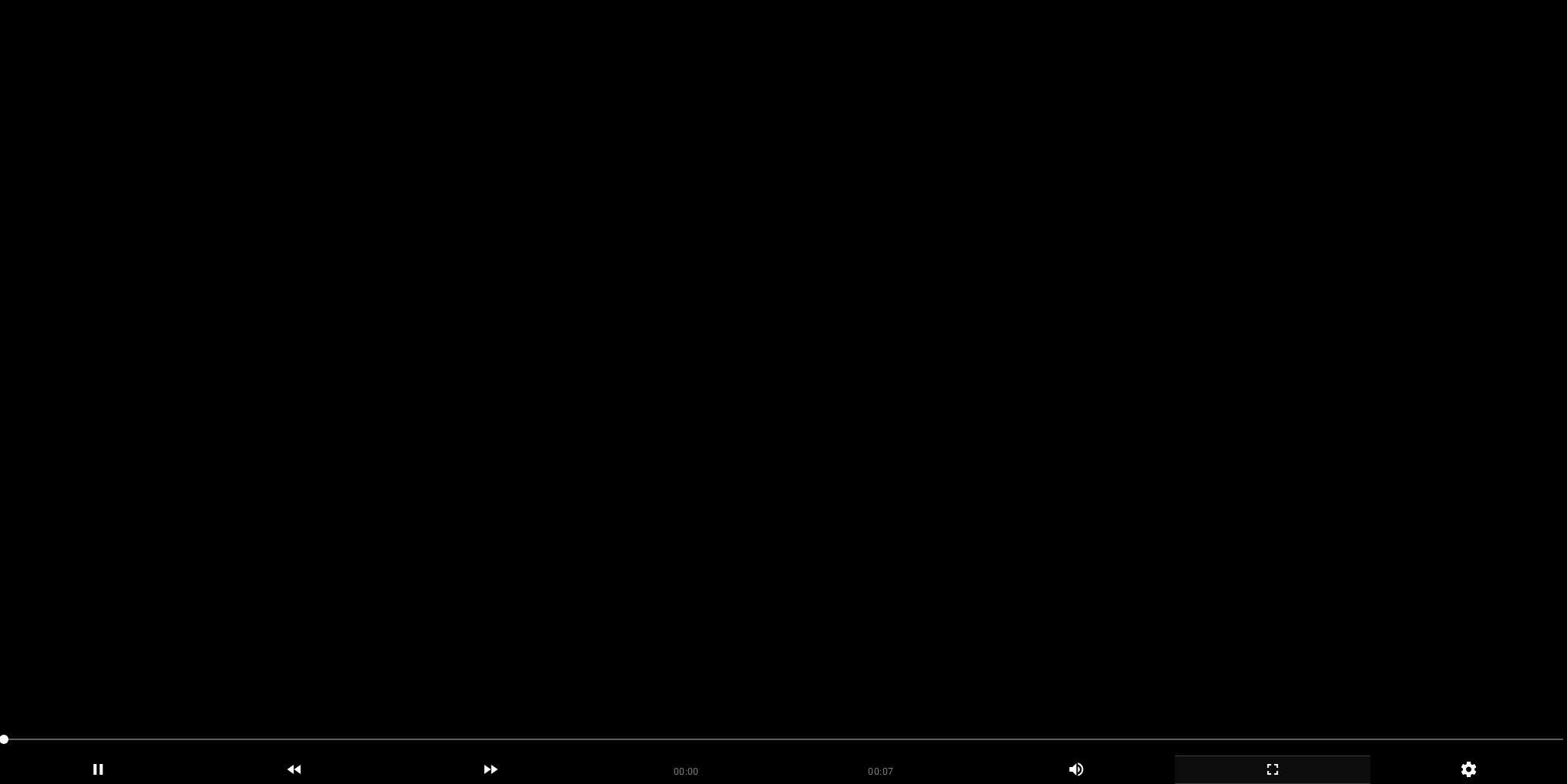
click at [1048, 374] on video at bounding box center [784, 392] width 1567 height 784
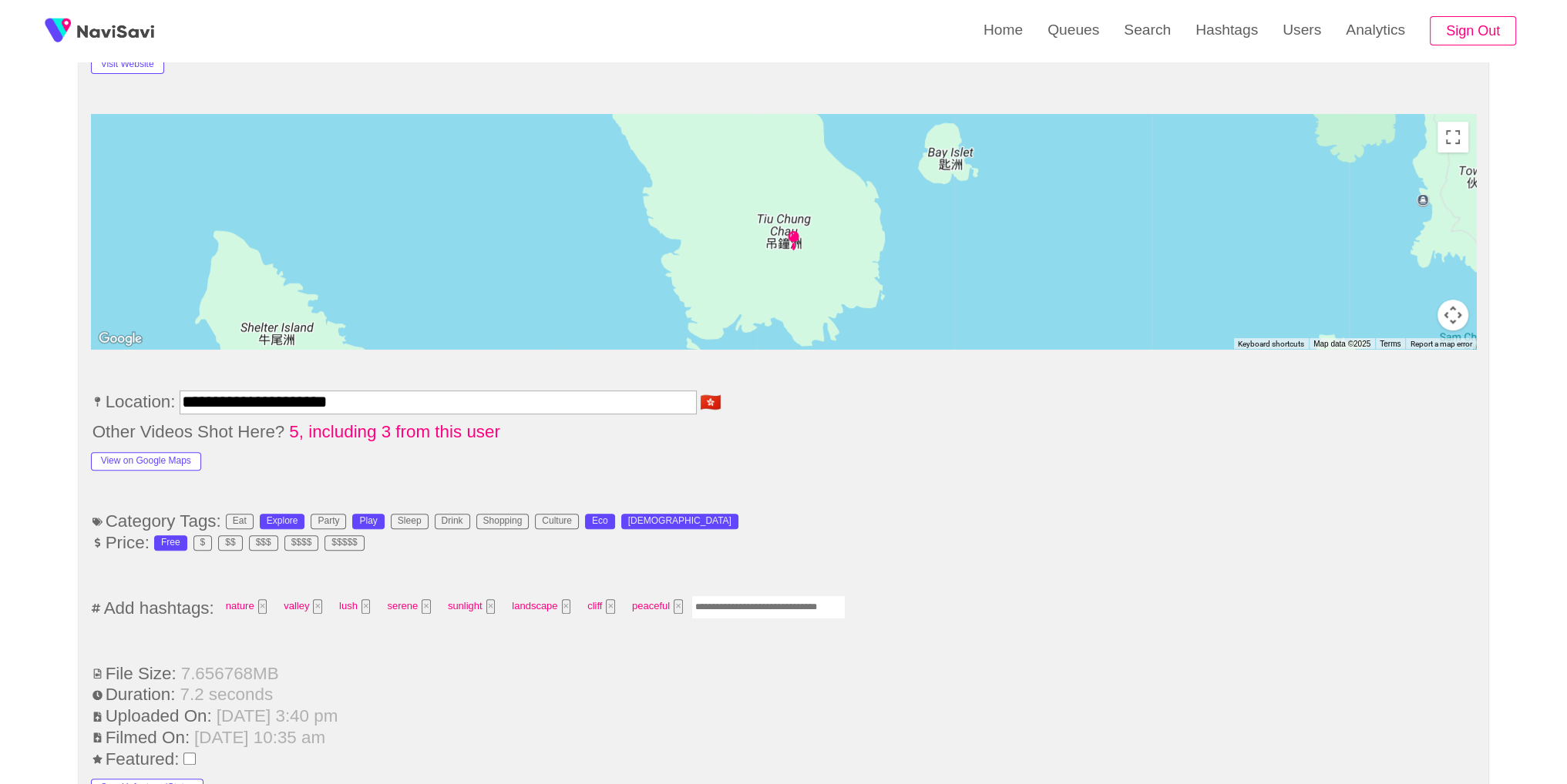
scroll to position [1051, 0]
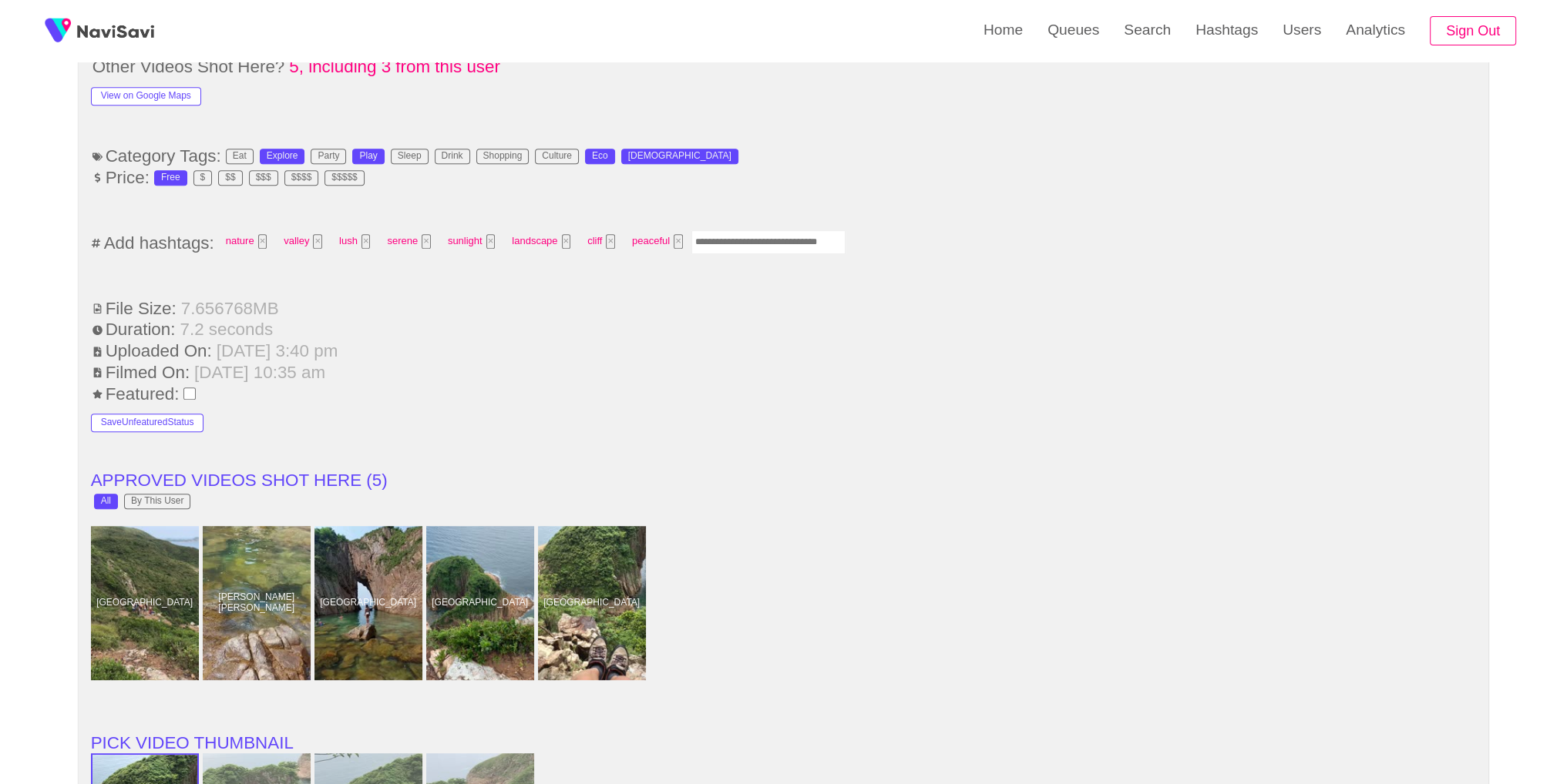
click at [785, 238] on input "Enter tag here and press return" at bounding box center [768, 243] width 154 height 24
type input "*********"
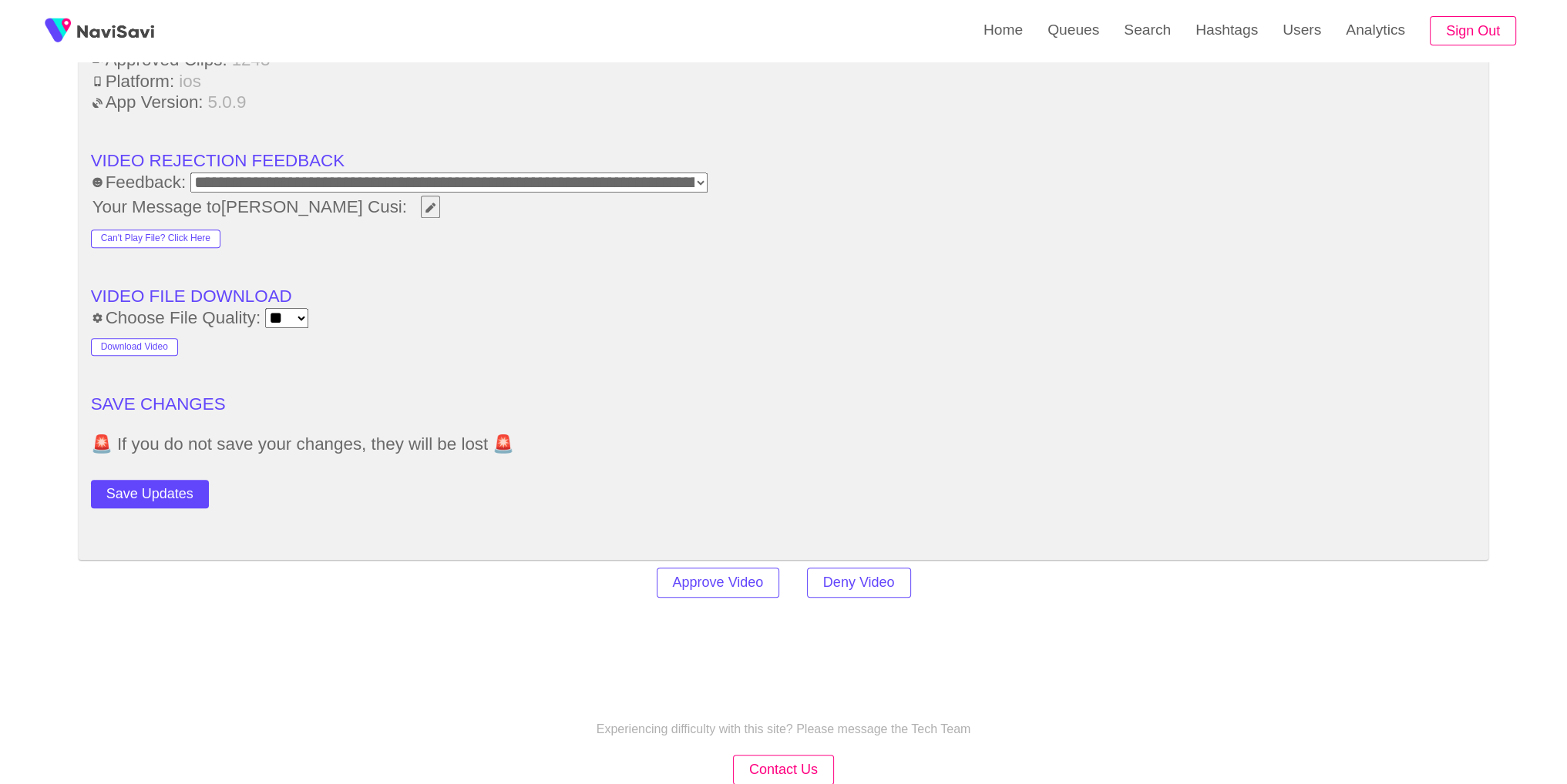
scroll to position [2108, 0]
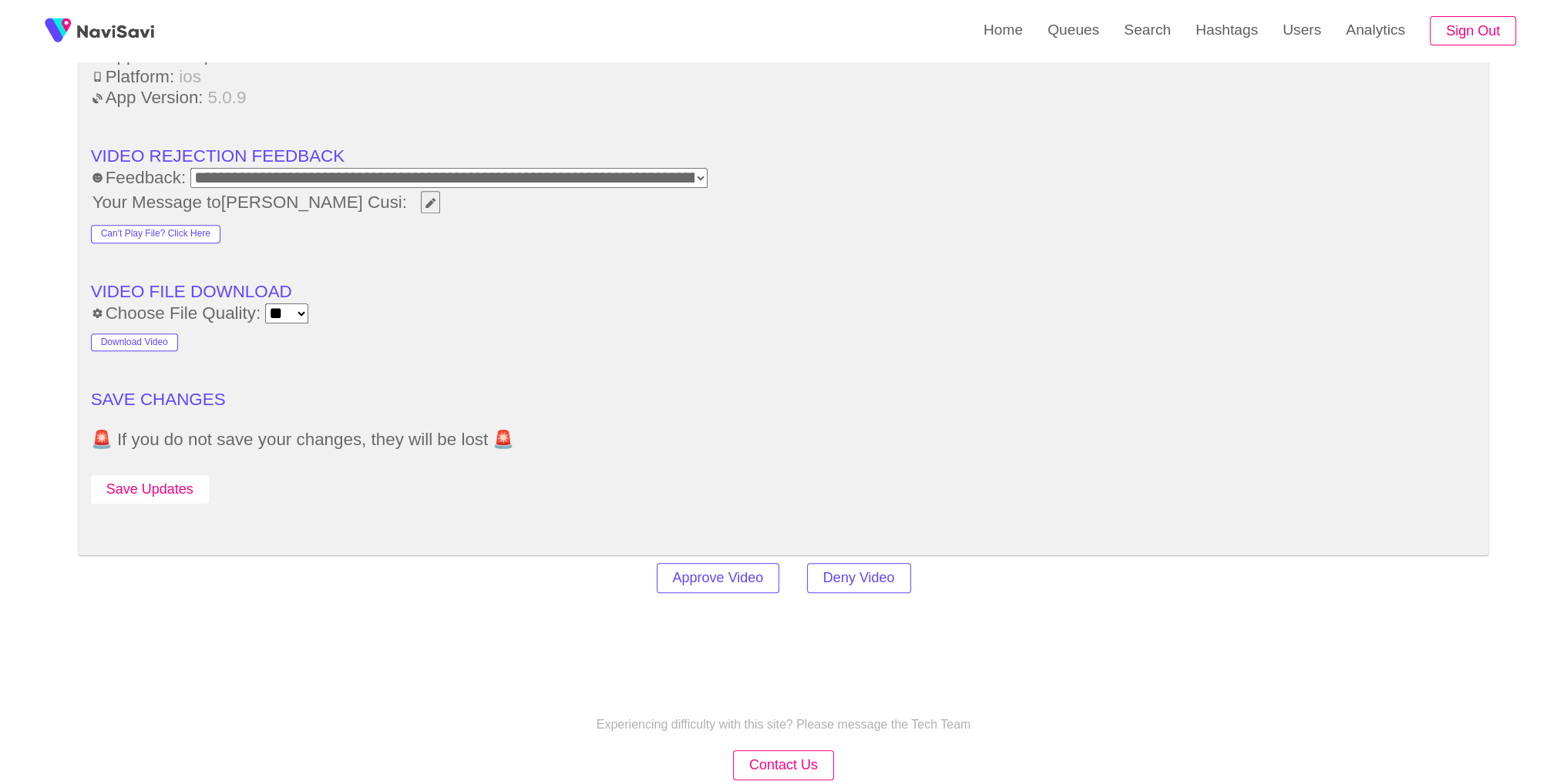
click at [176, 475] on button "Save Updates" at bounding box center [150, 489] width 118 height 28
click at [154, 488] on button "Save Updates" at bounding box center [150, 489] width 118 height 28
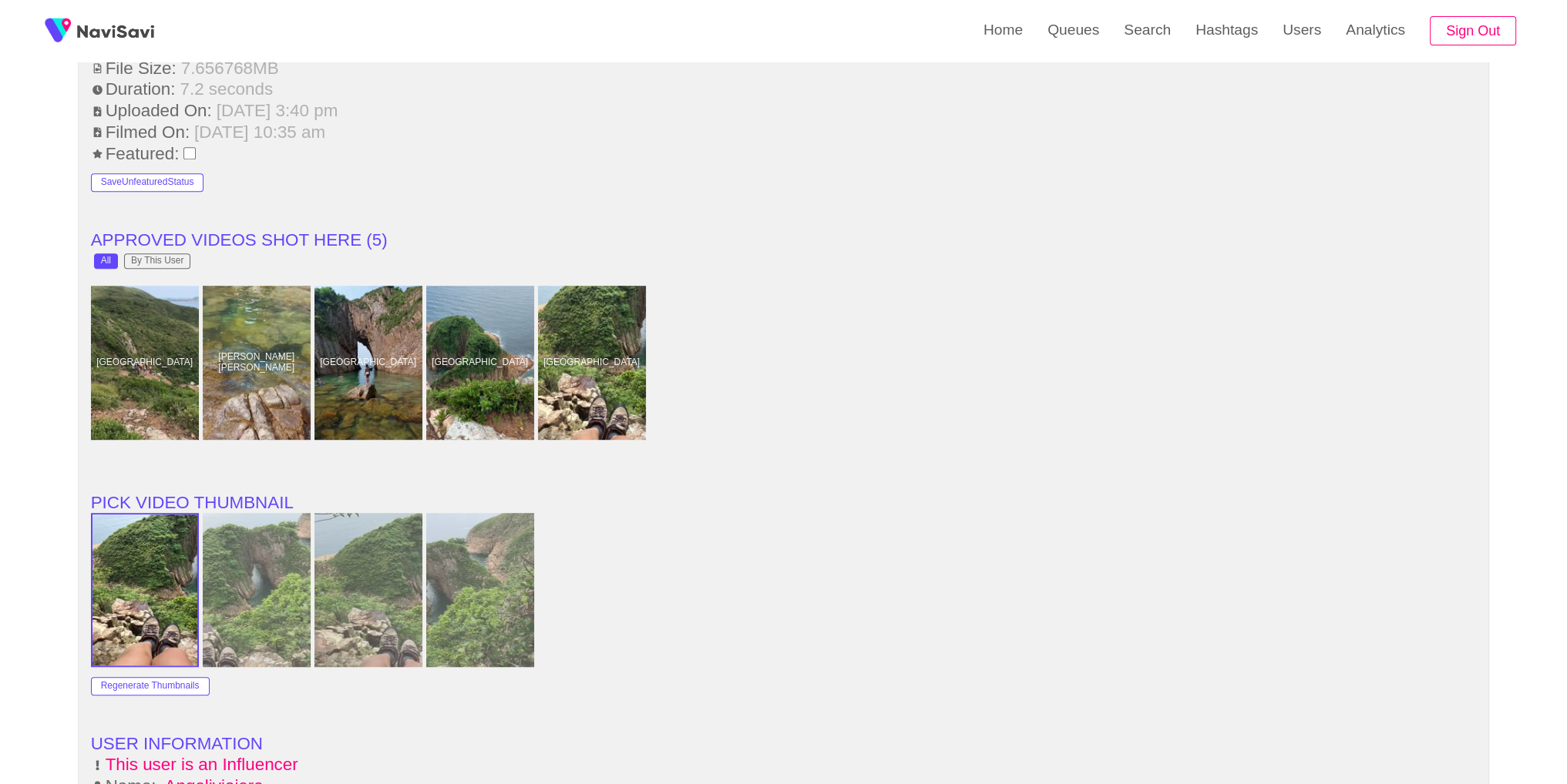
scroll to position [1220, 0]
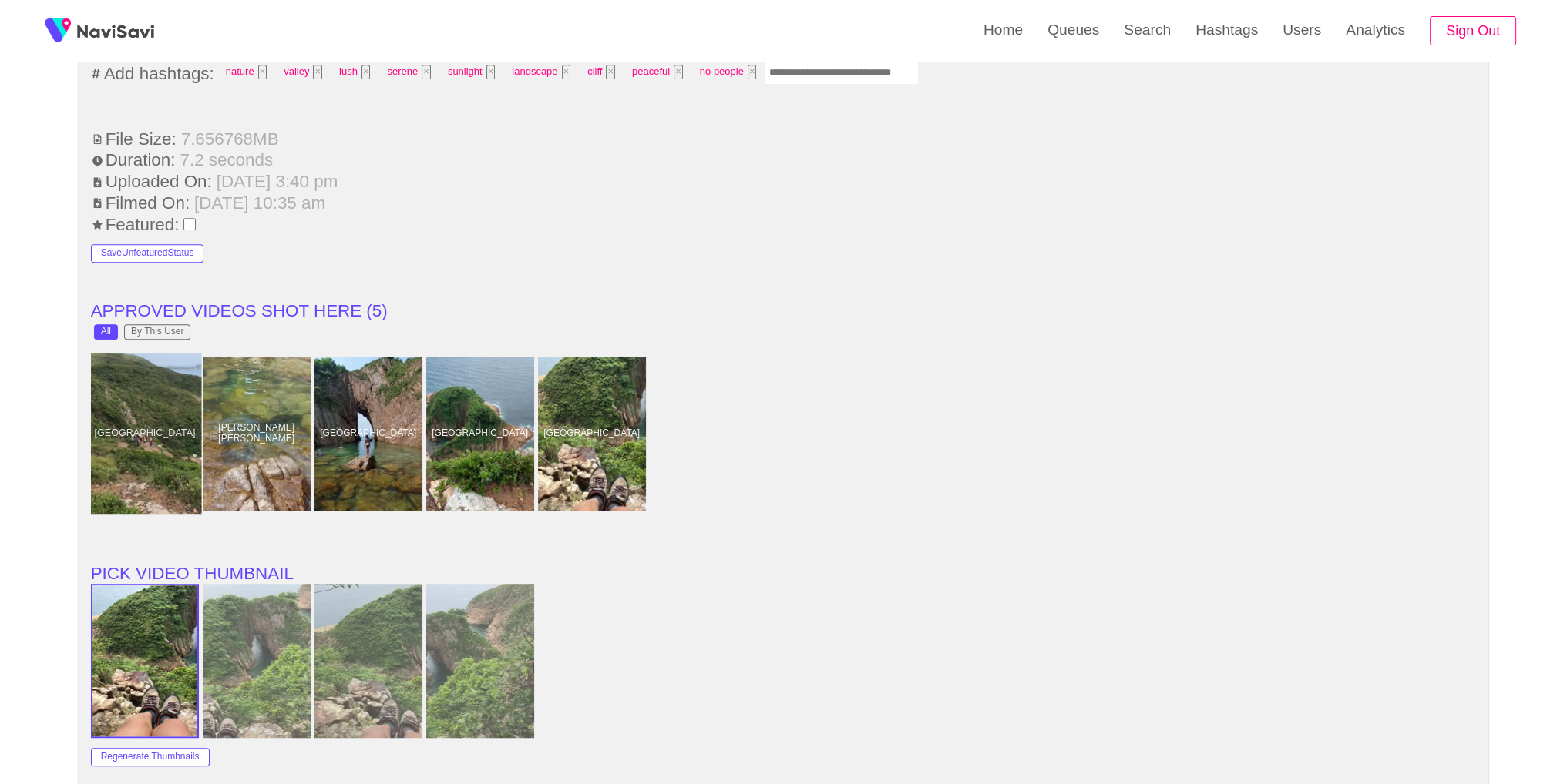
click at [125, 434] on div at bounding box center [145, 434] width 113 height 162
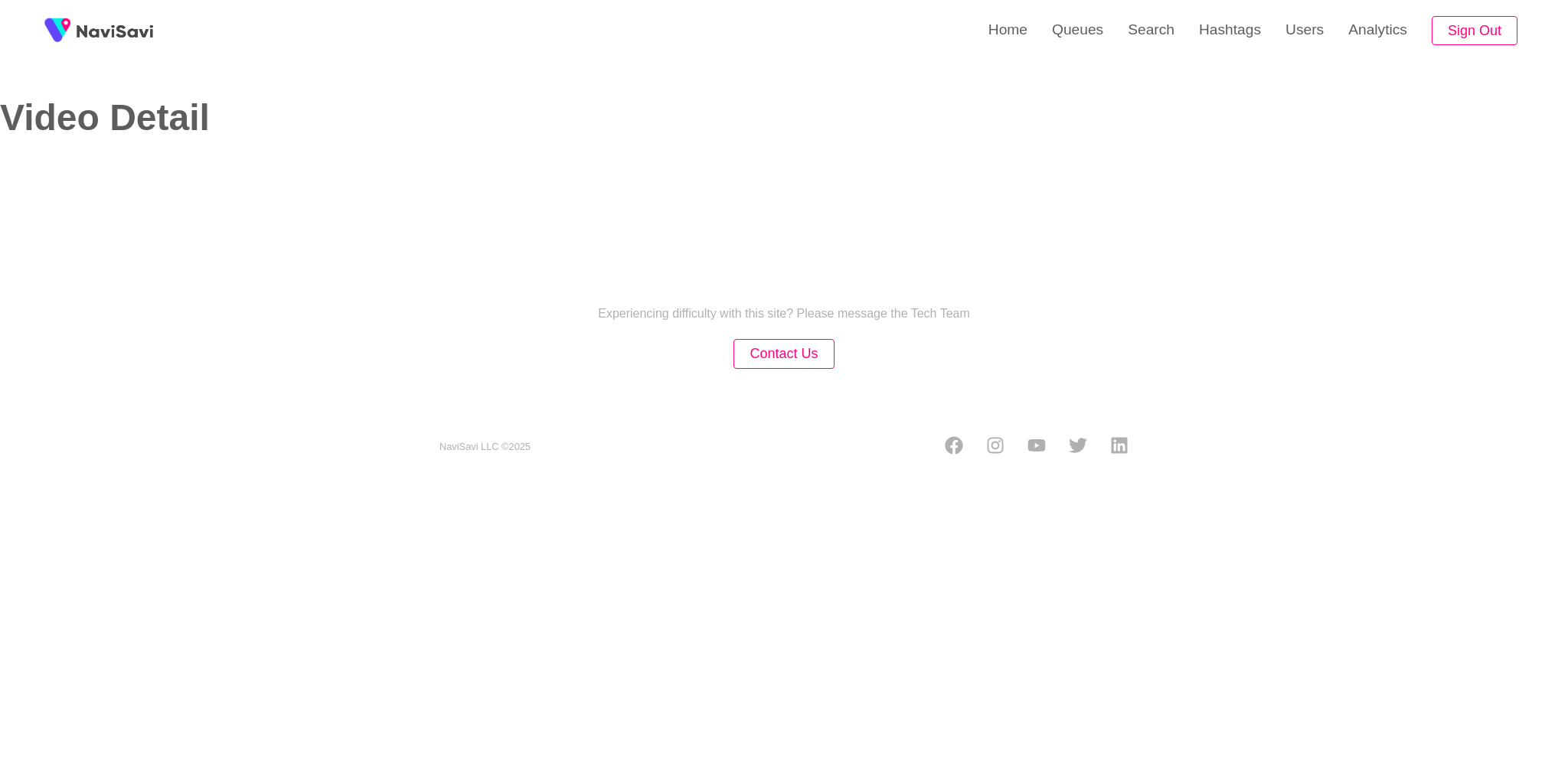
select select "**********"
select select "**"
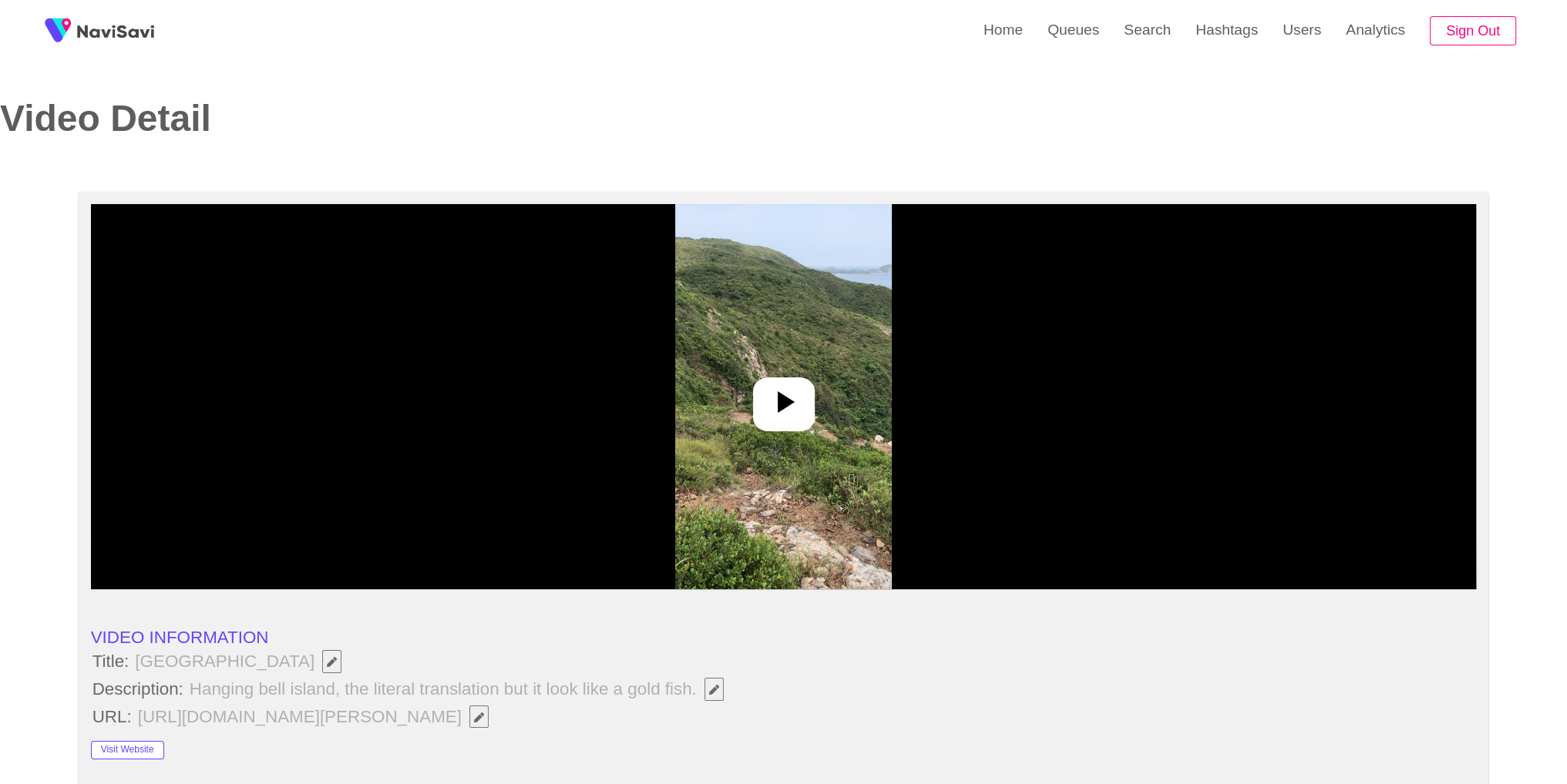
click at [801, 382] on div at bounding box center [784, 405] width 62 height 54
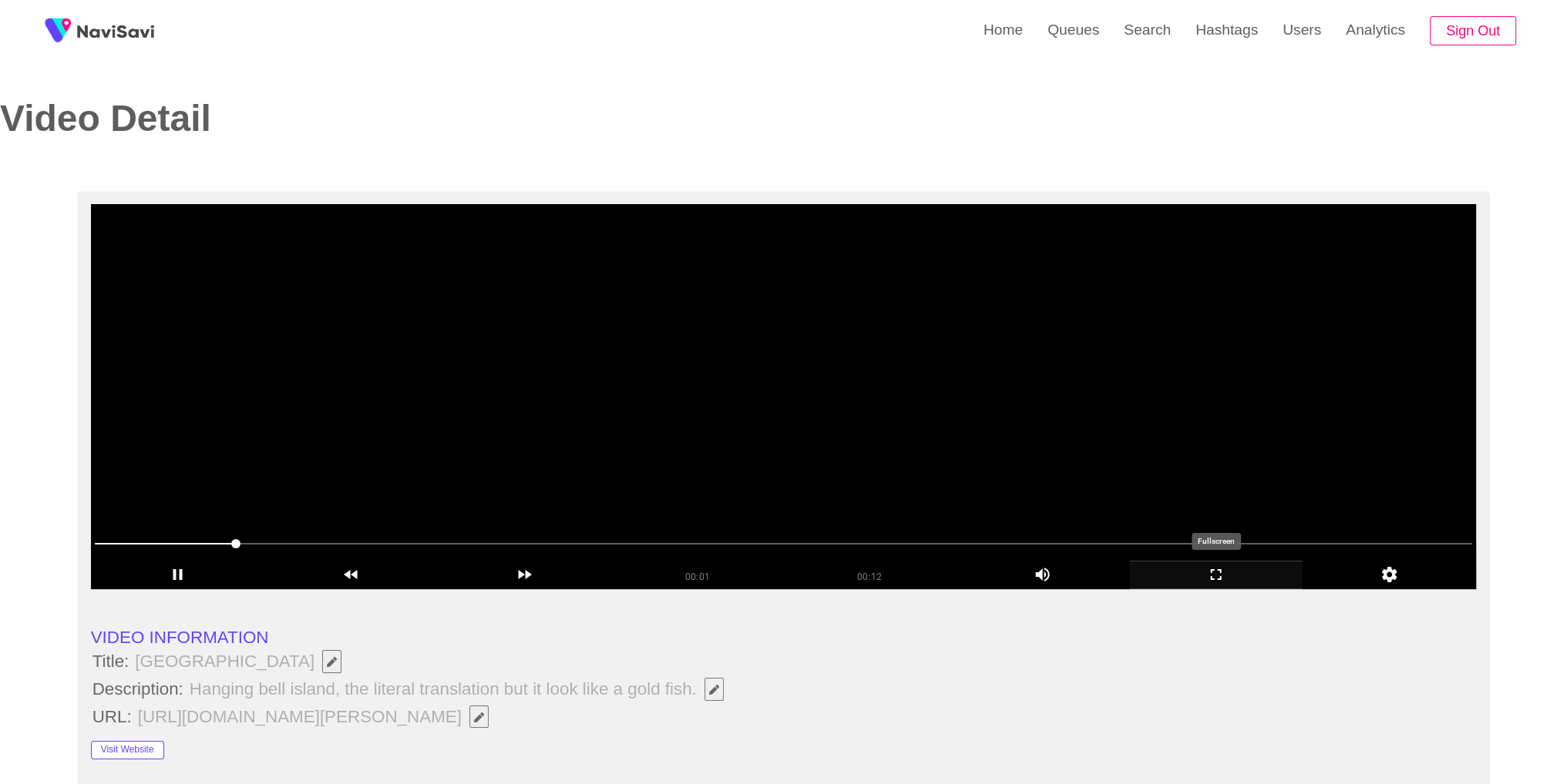
click at [1231, 575] on icon "add" at bounding box center [1216, 574] width 172 height 19
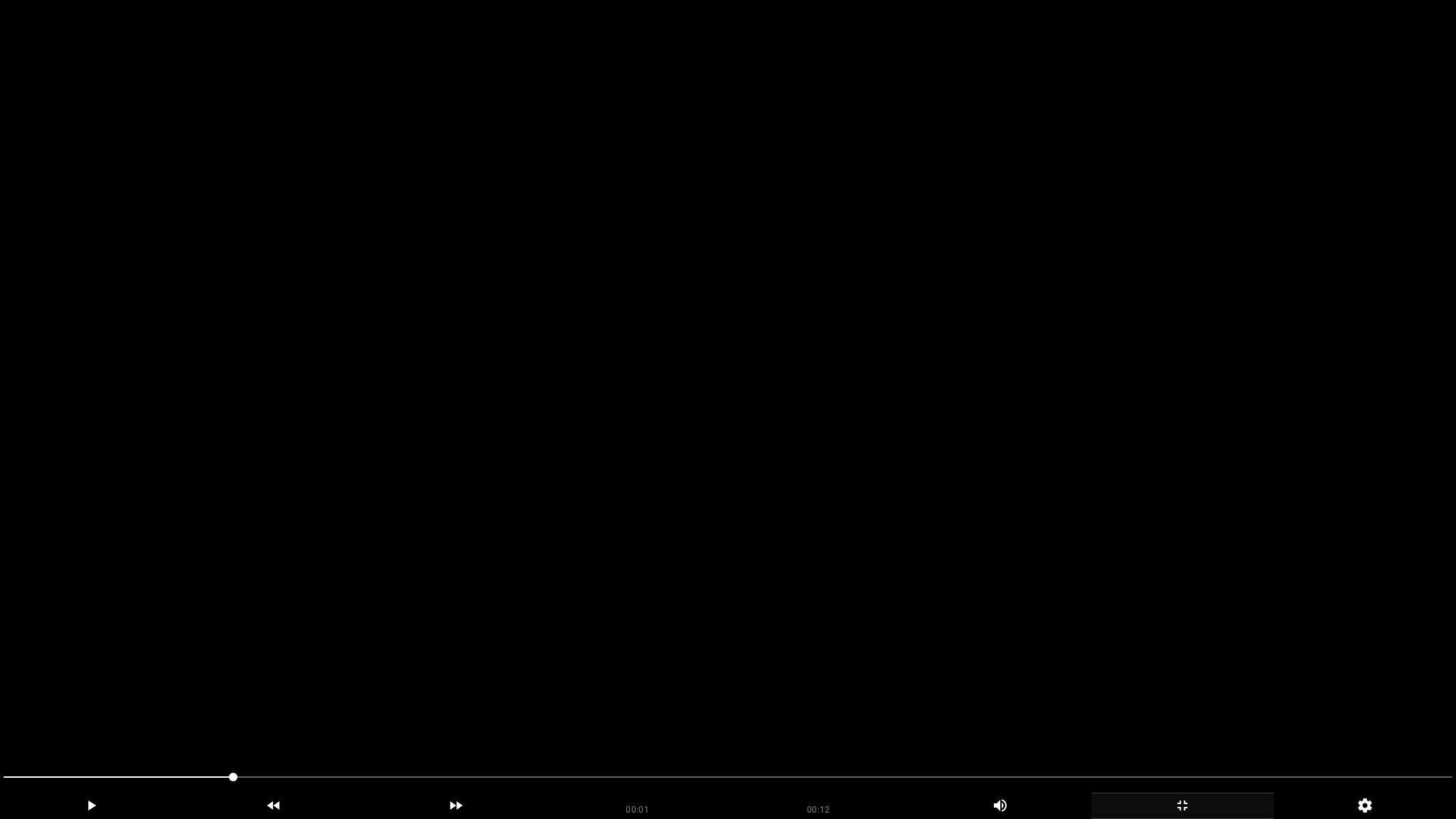
click at [1129, 589] on video at bounding box center [728, 409] width 1456 height 819
click at [1129, 596] on video at bounding box center [728, 409] width 1456 height 819
click at [446, 567] on video at bounding box center [728, 409] width 1456 height 819
click at [1183, 723] on icon "add" at bounding box center [1182, 805] width 181 height 17
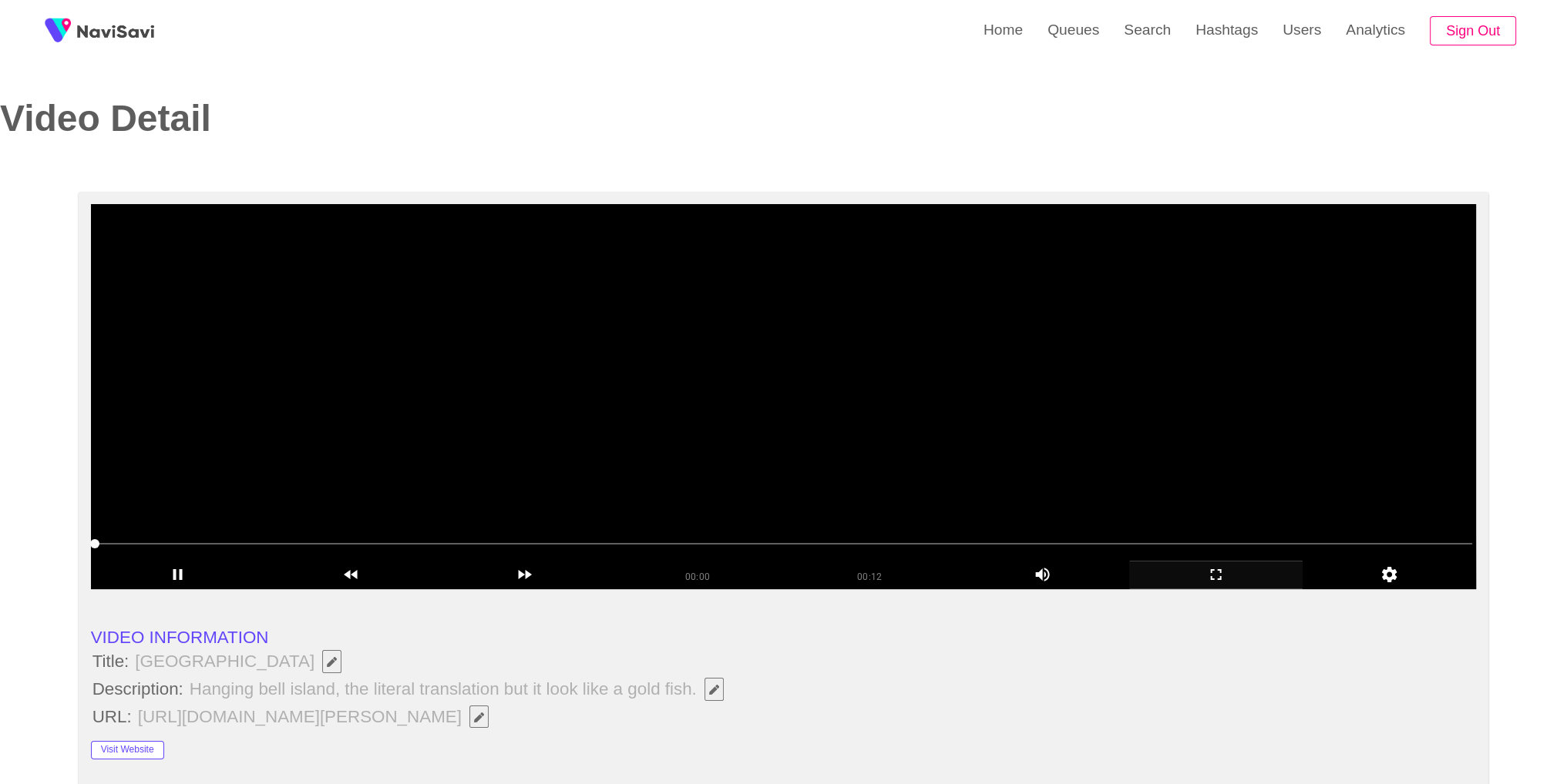
click at [851, 490] on video at bounding box center [784, 396] width 1386 height 385
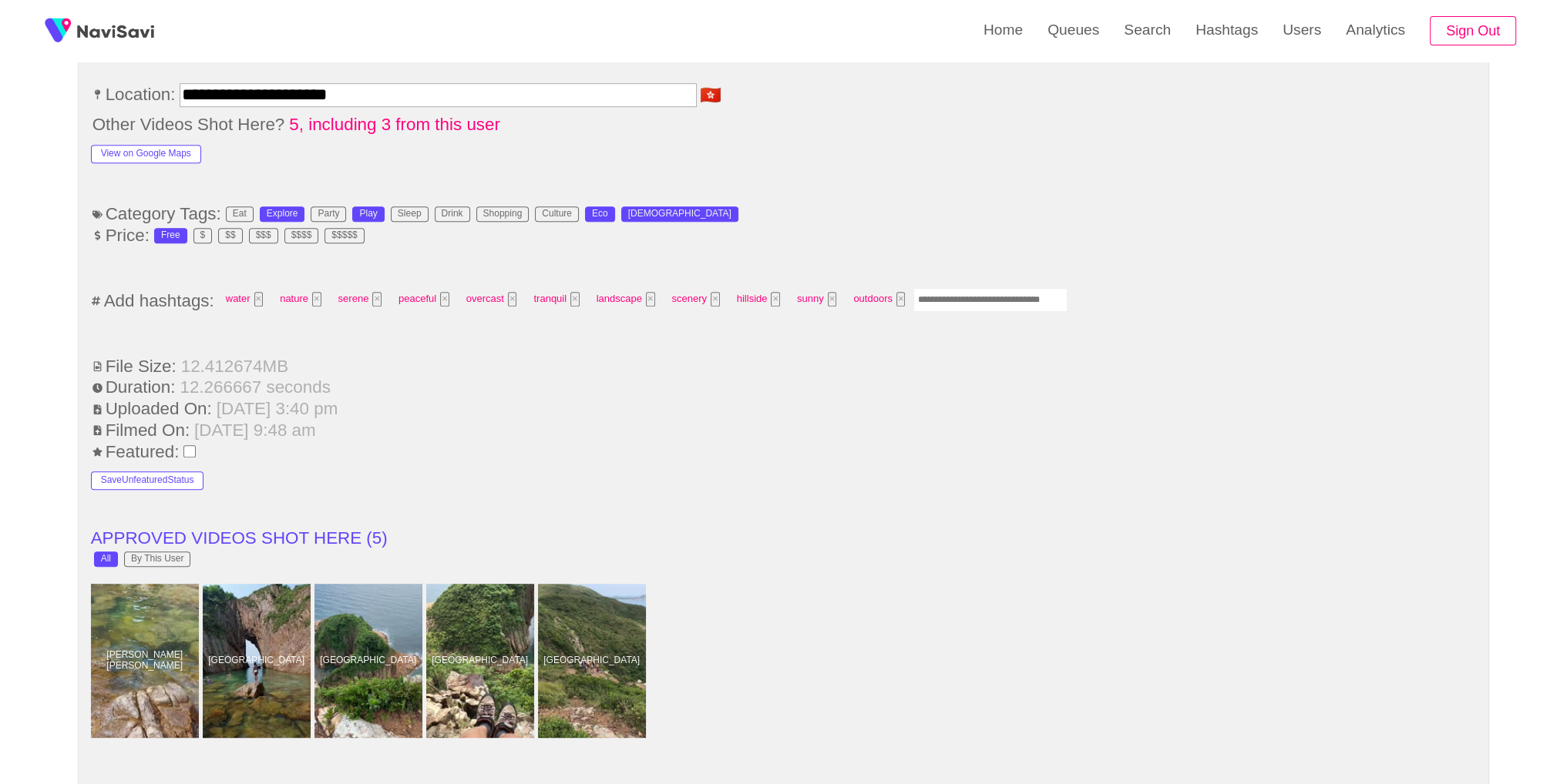
scroll to position [1035, 0]
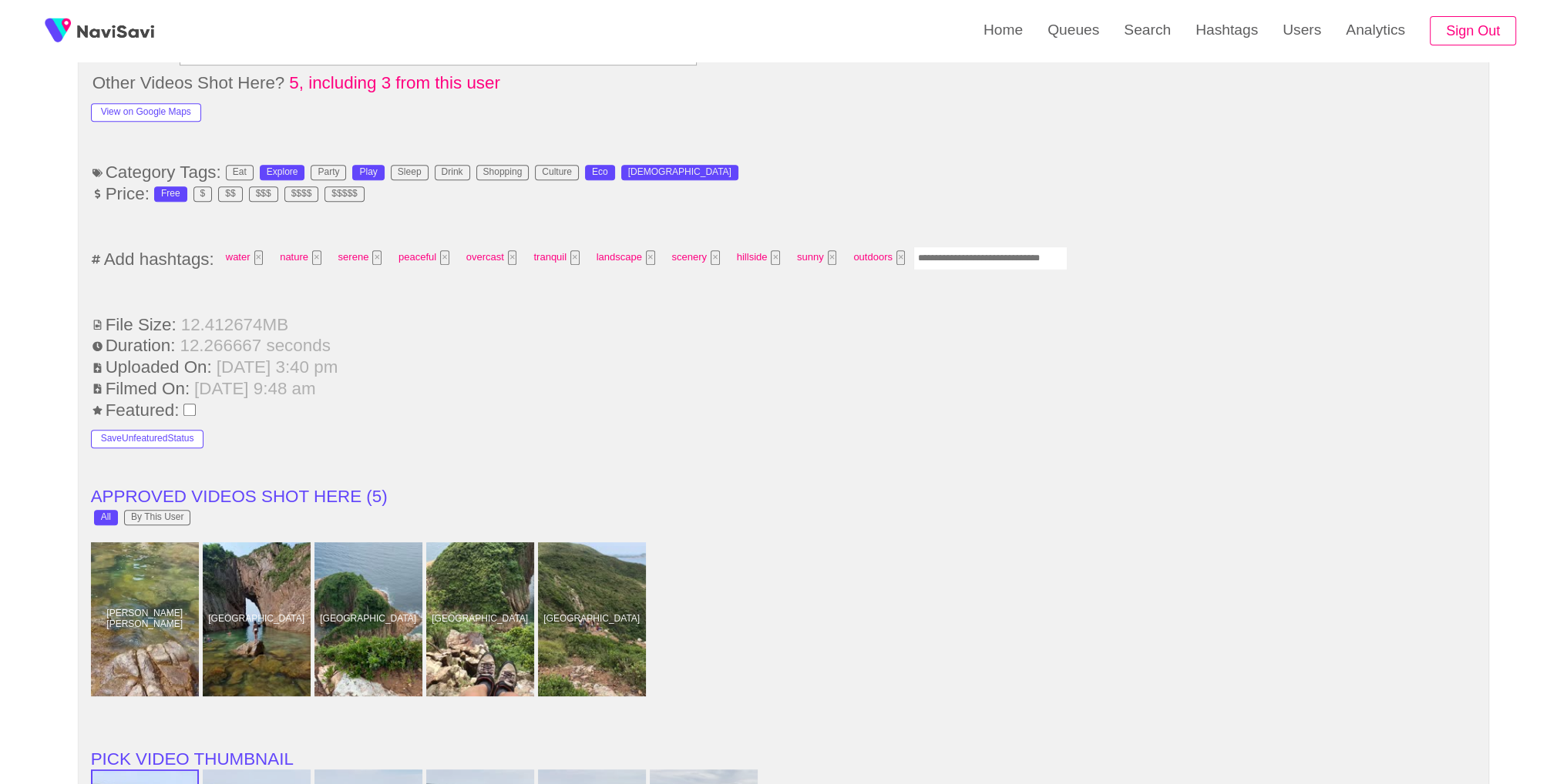
click at [951, 260] on input "Enter tag here and press return" at bounding box center [990, 259] width 154 height 24
type input "*********"
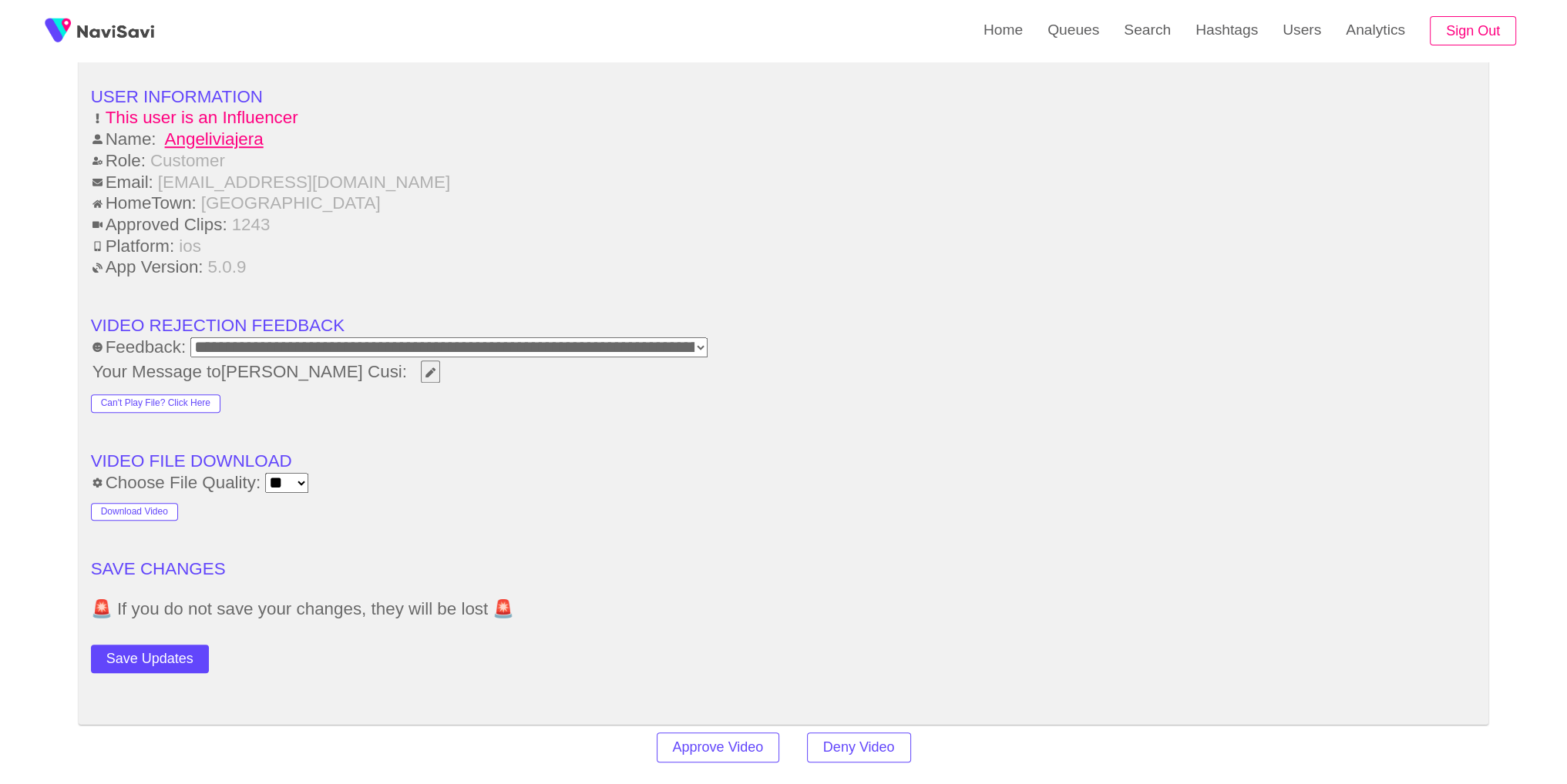
scroll to position [2061, 0]
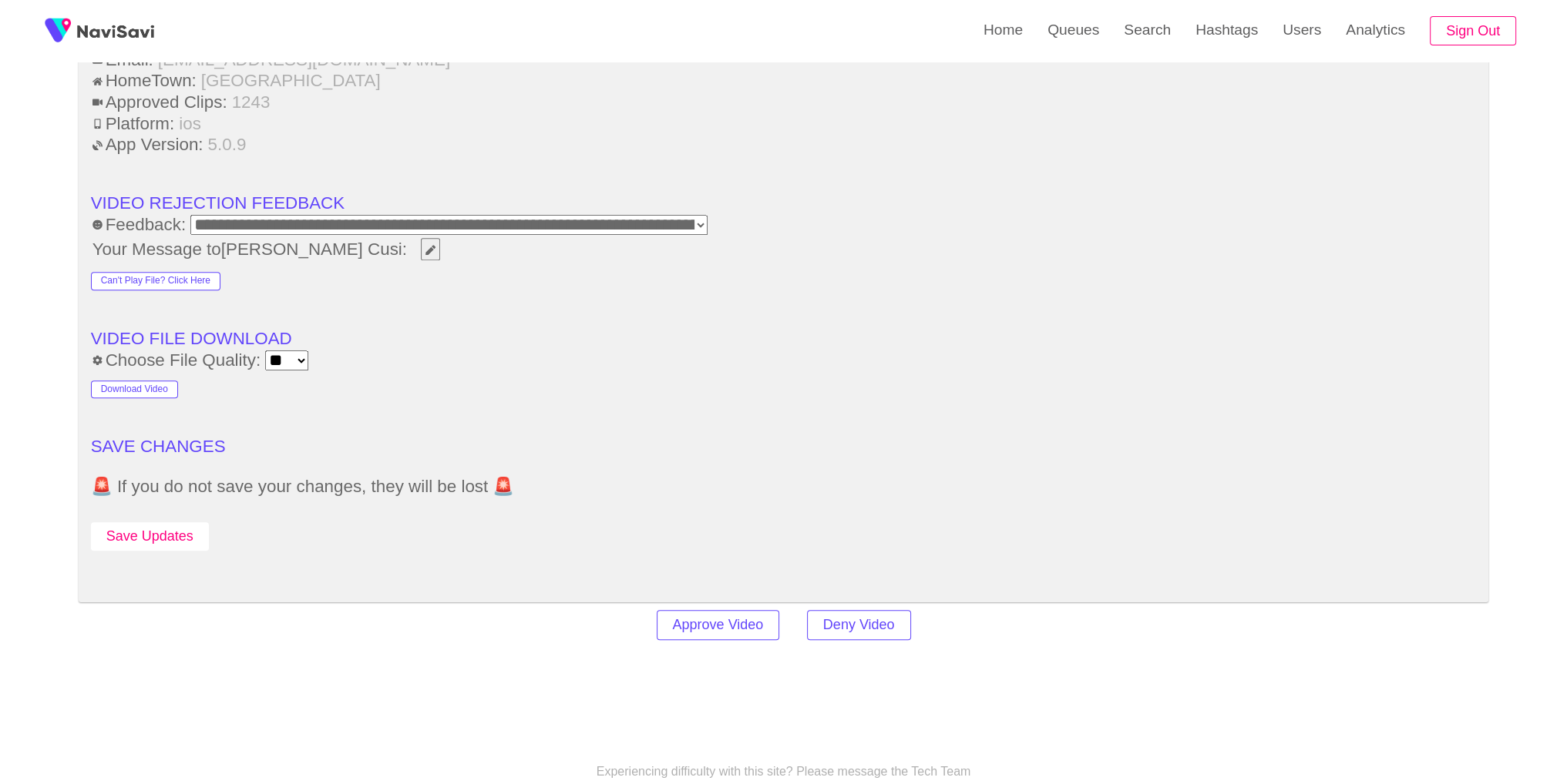
click at [187, 537] on button "Save Updates" at bounding box center [150, 536] width 118 height 28
click at [1138, 44] on link "Search" at bounding box center [1147, 30] width 72 height 60
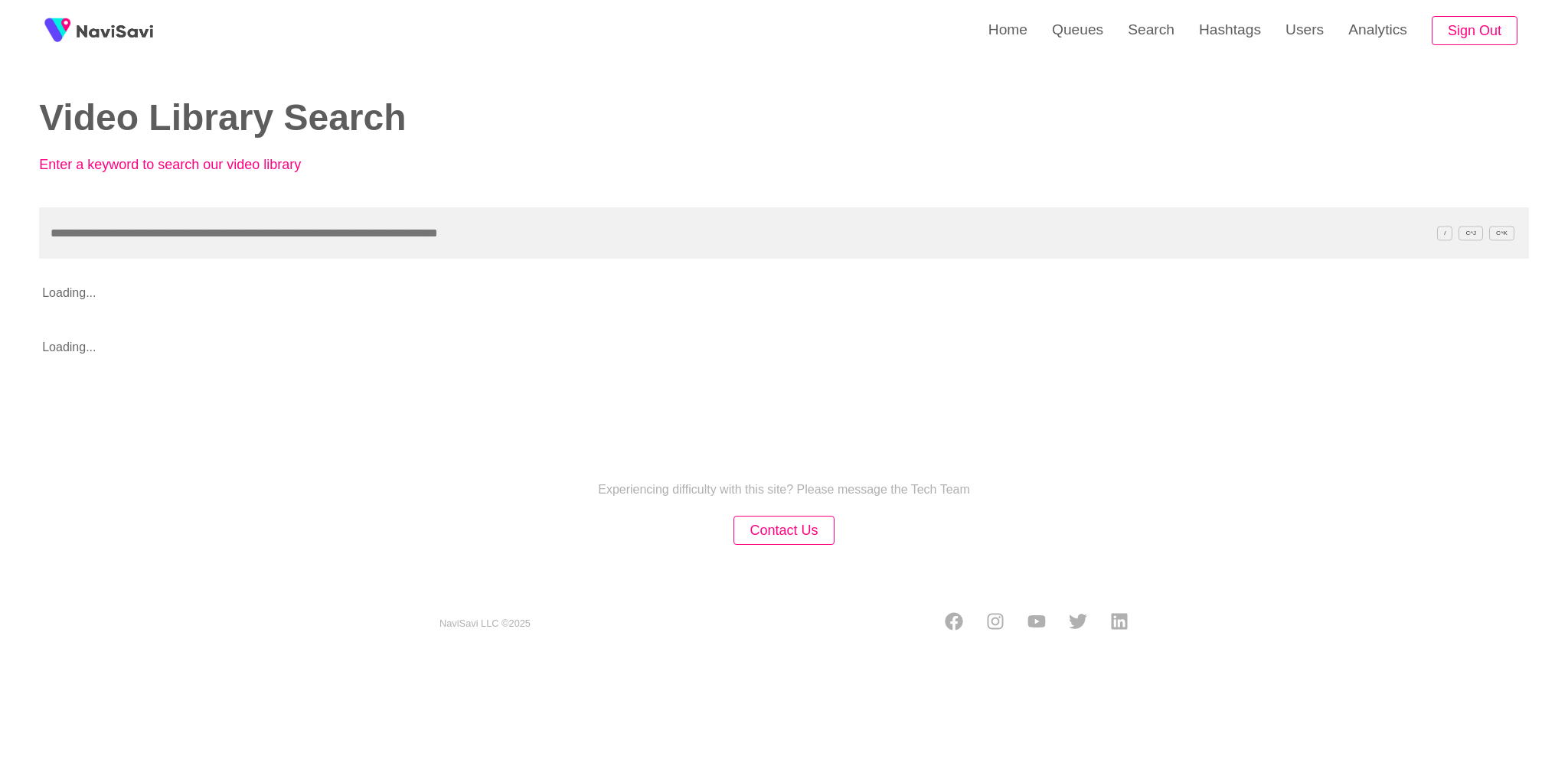
click at [843, 243] on input "text" at bounding box center [784, 233] width 1490 height 51
type input "*******"
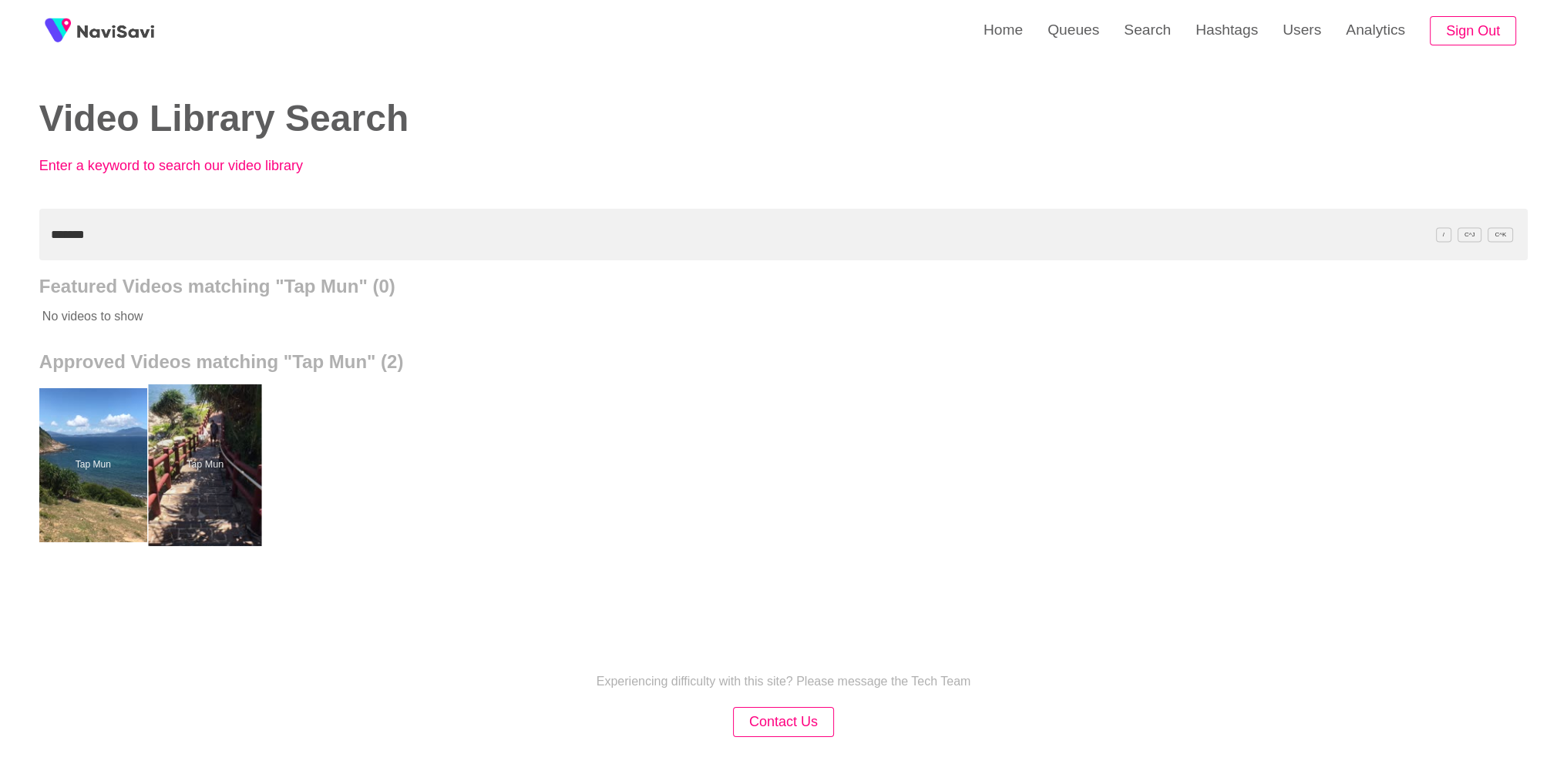
click at [188, 443] on div at bounding box center [205, 465] width 113 height 162
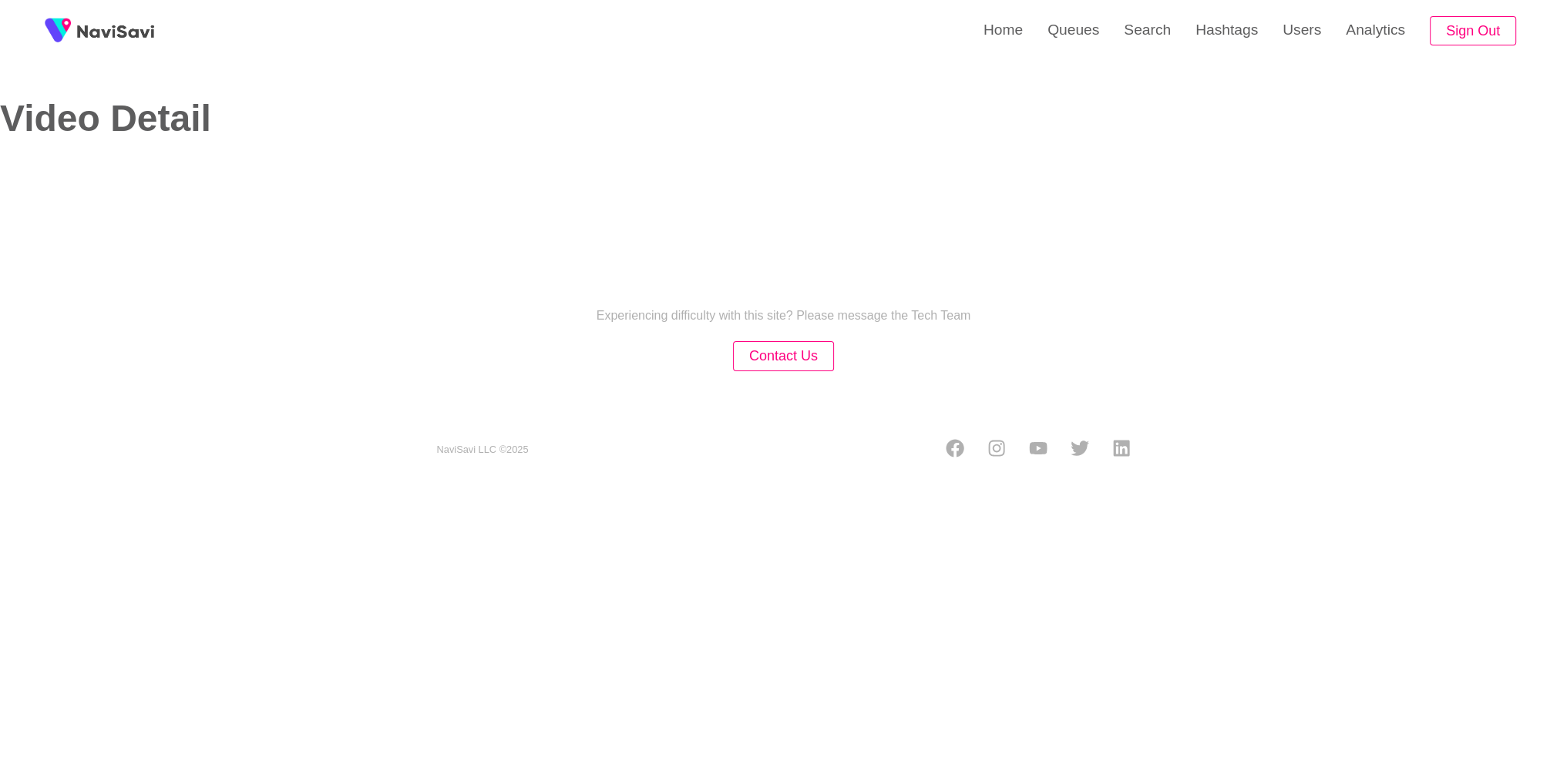
select select "**********"
select select "**"
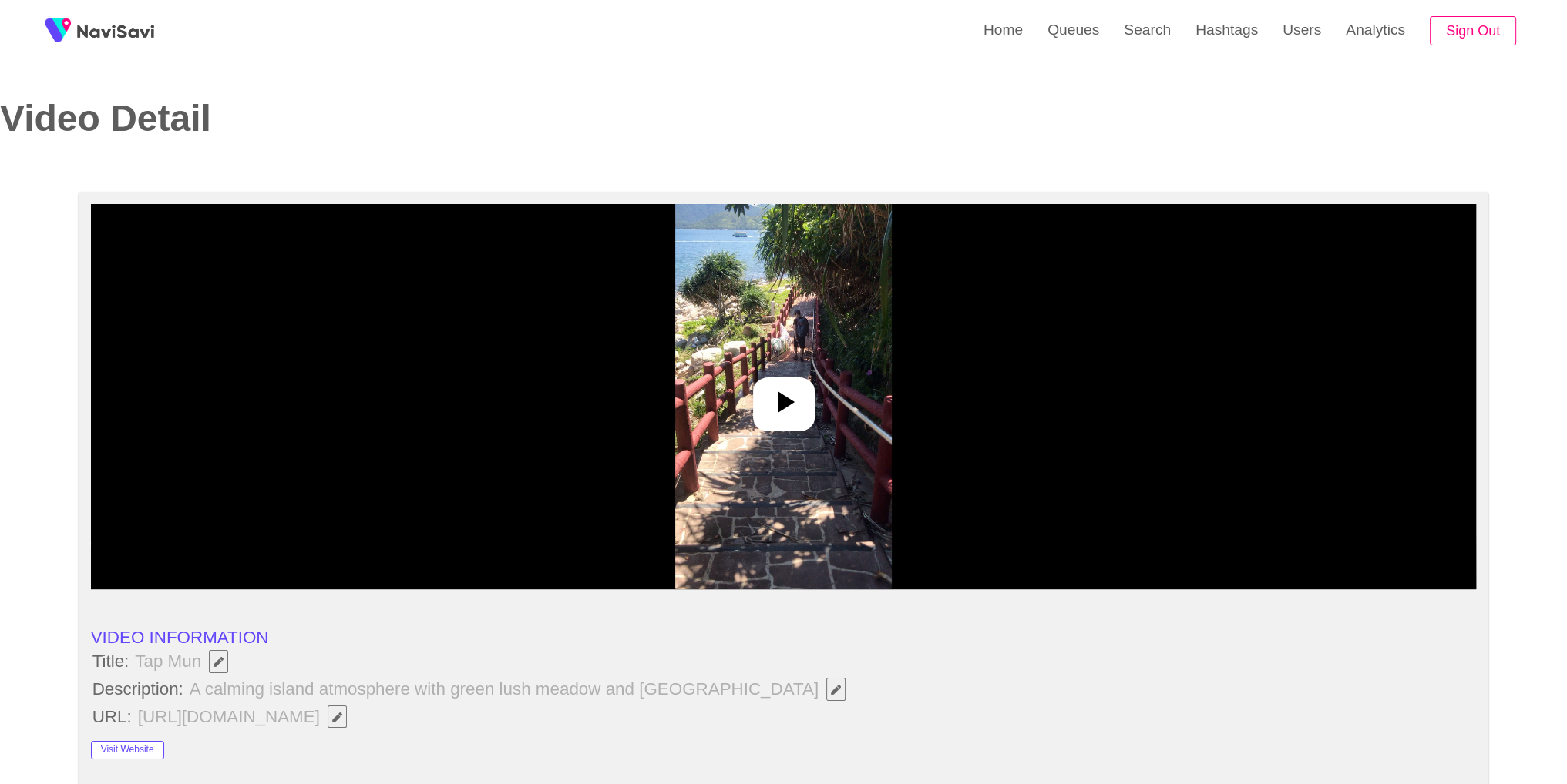
click at [802, 397] on div at bounding box center [784, 405] width 62 height 54
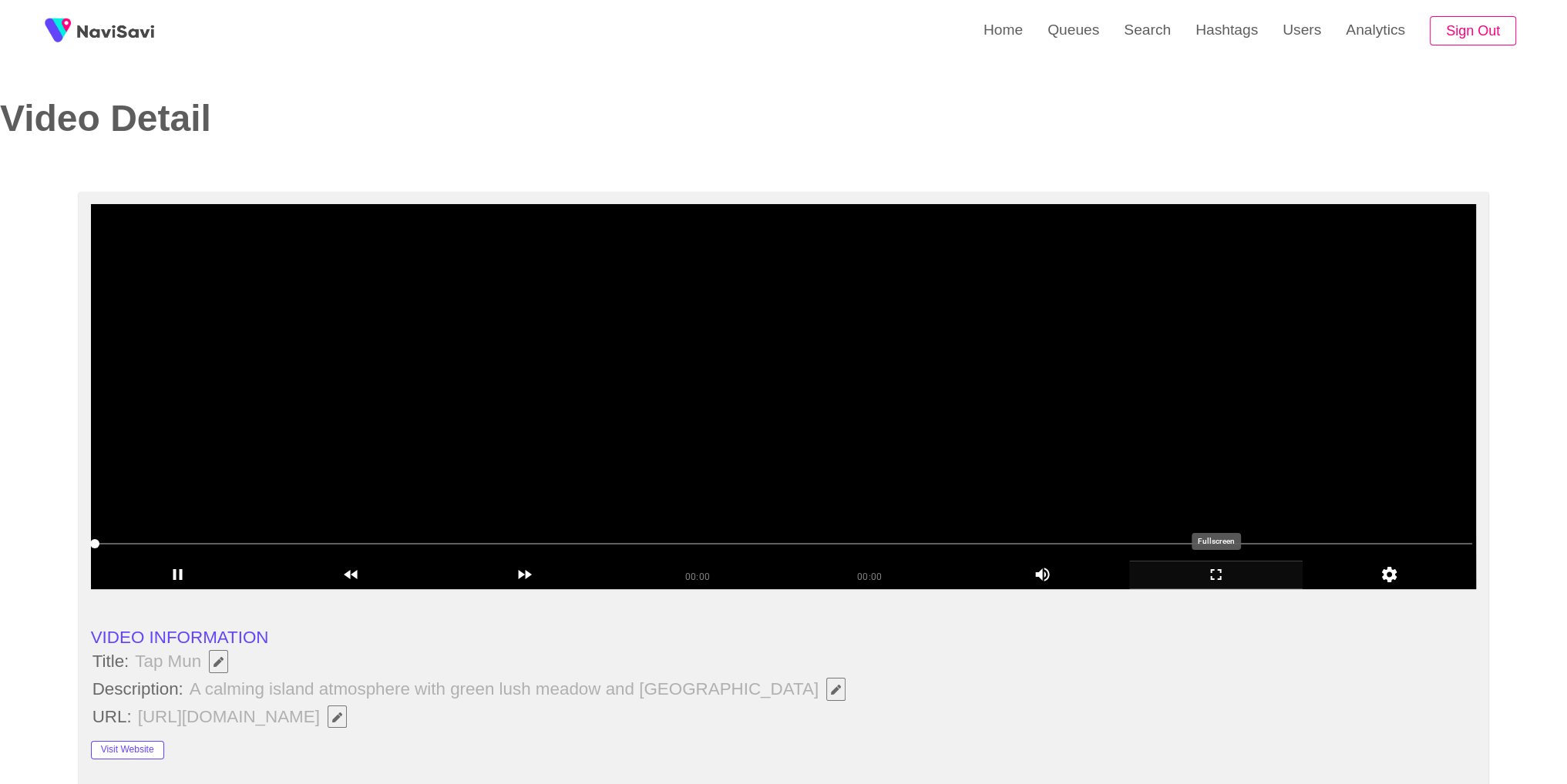
click at [1225, 587] on div "add" at bounding box center [1216, 574] width 173 height 28
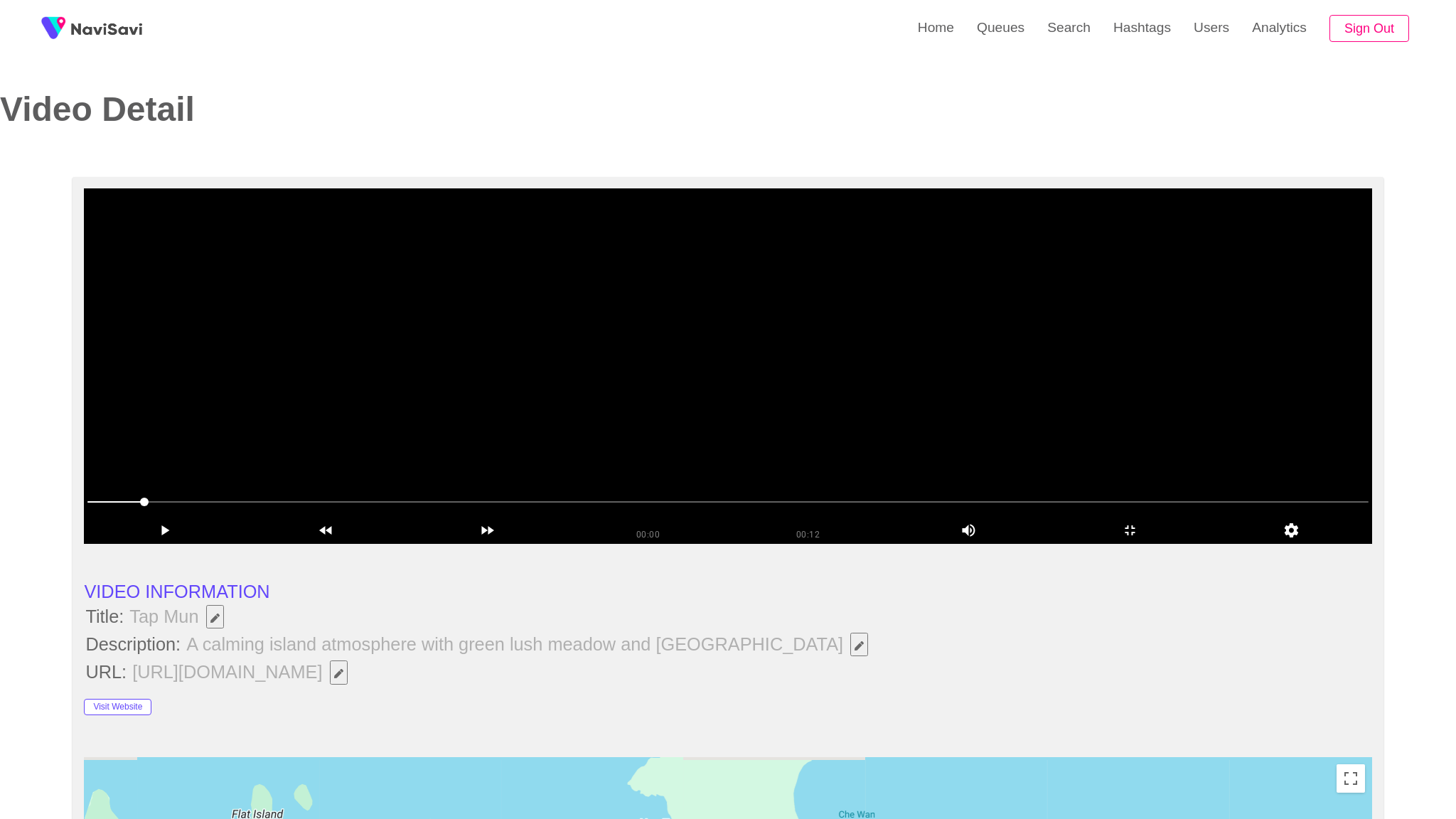
click at [1130, 544] on video at bounding box center [727, 366] width 1287 height 355
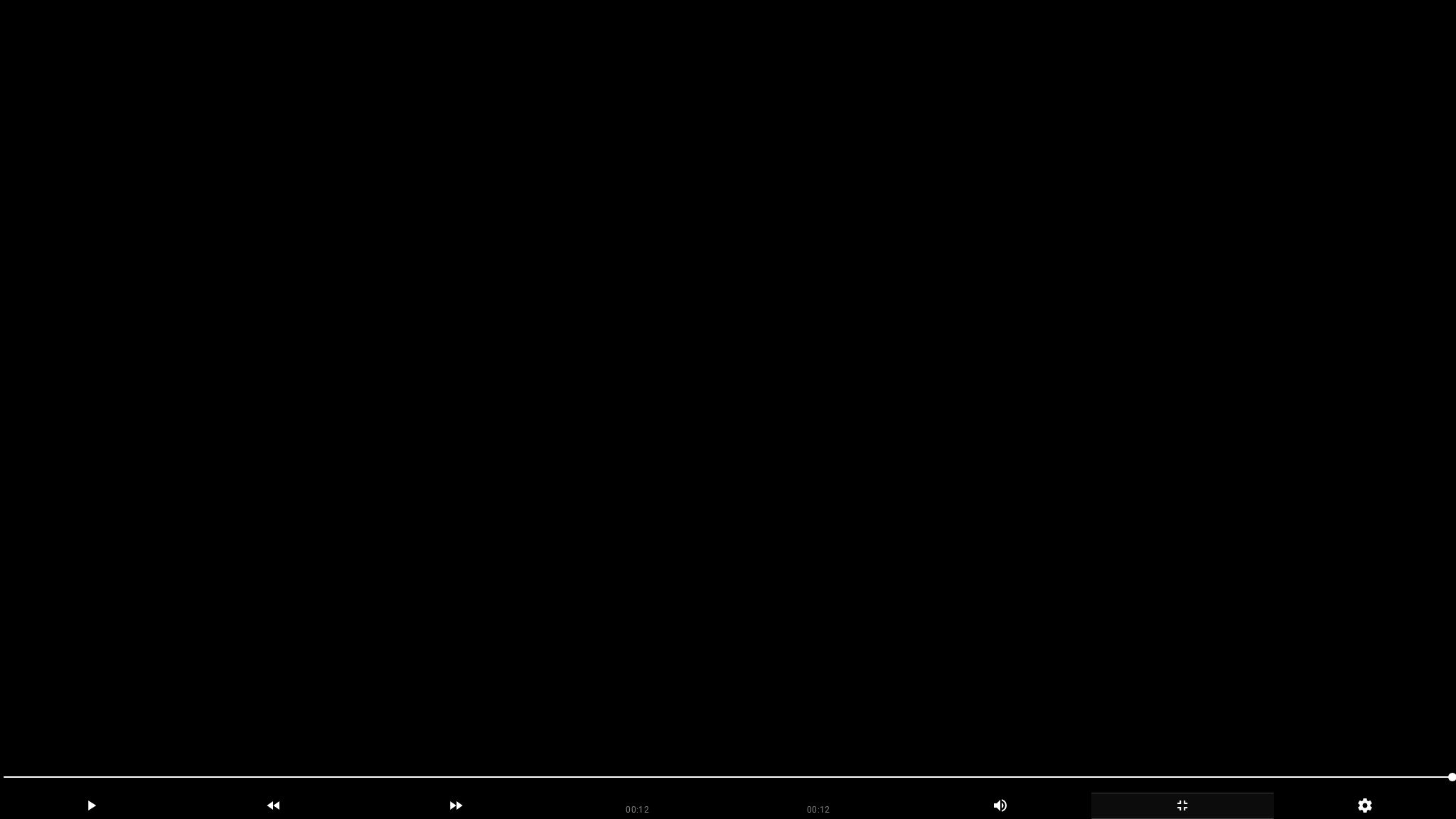
click at [1189, 723] on icon "add" at bounding box center [1182, 805] width 181 height 17
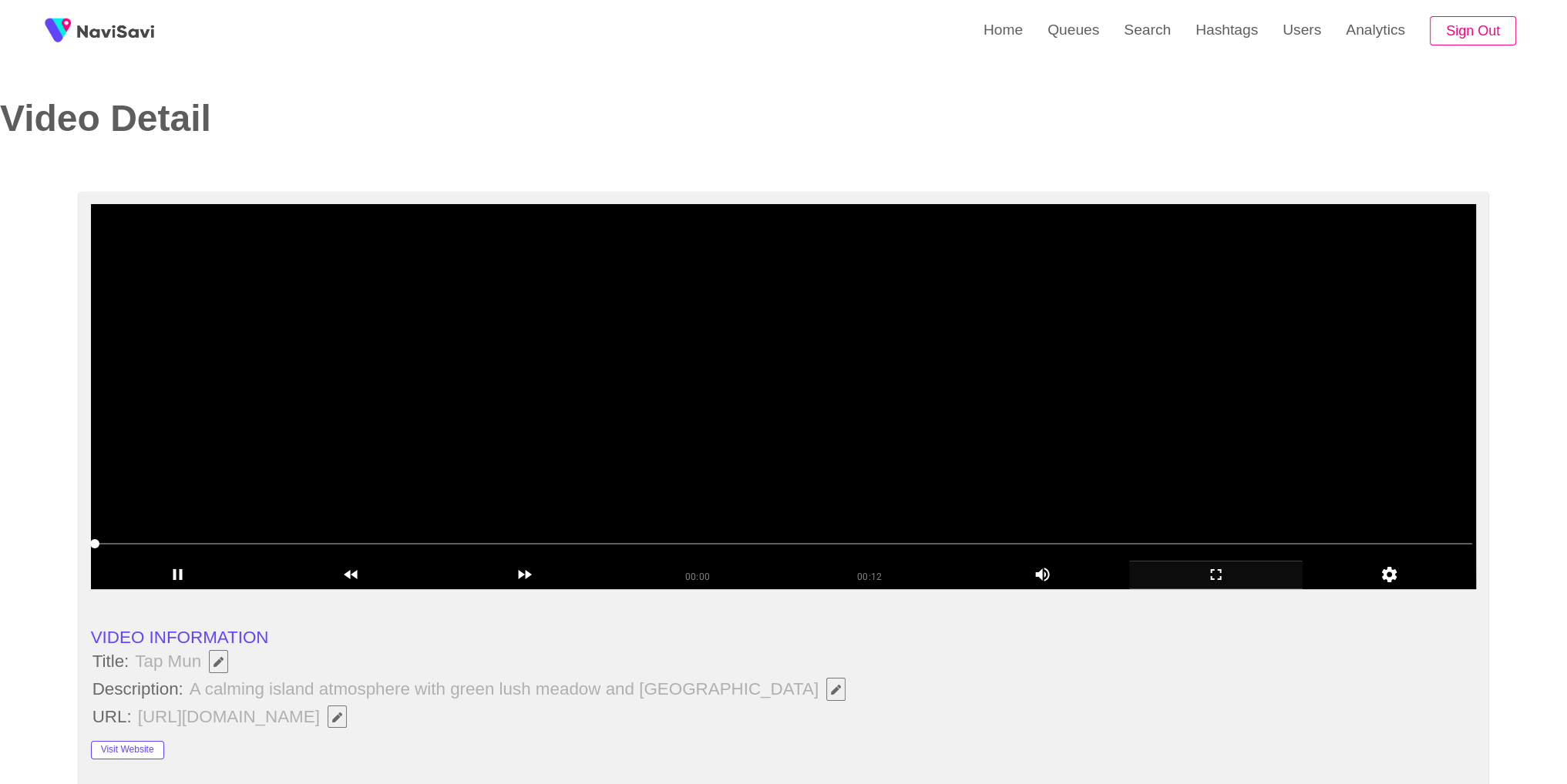
click at [860, 396] on video at bounding box center [784, 396] width 1386 height 385
click at [979, 436] on video at bounding box center [784, 396] width 1386 height 385
click at [1212, 587] on div "add" at bounding box center [1216, 574] width 173 height 28
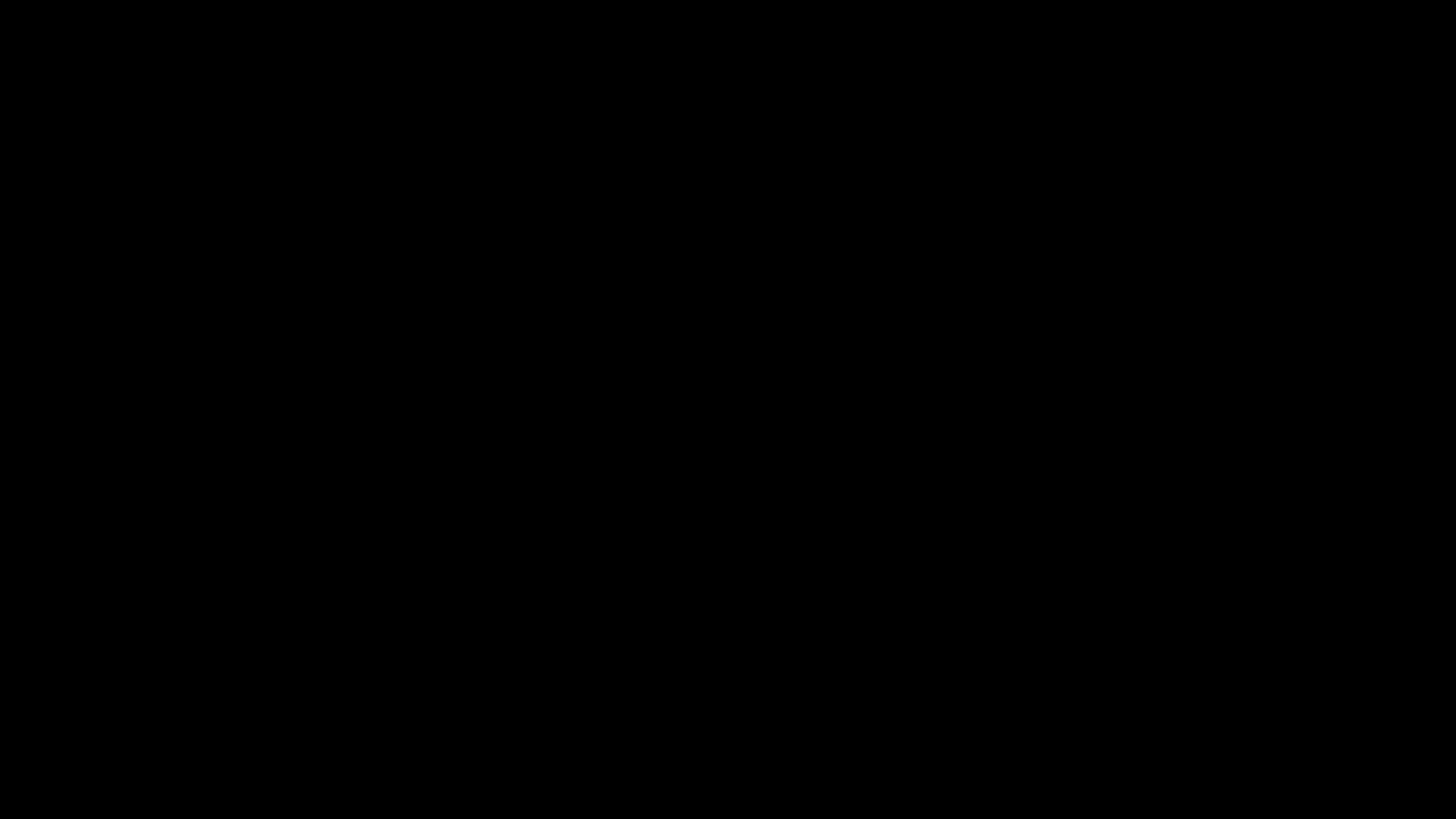
click at [439, 723] on span at bounding box center [728, 776] width 1449 height 22
click at [687, 591] on video at bounding box center [728, 409] width 1456 height 819
click at [1179, 723] on icon "add" at bounding box center [1182, 805] width 181 height 17
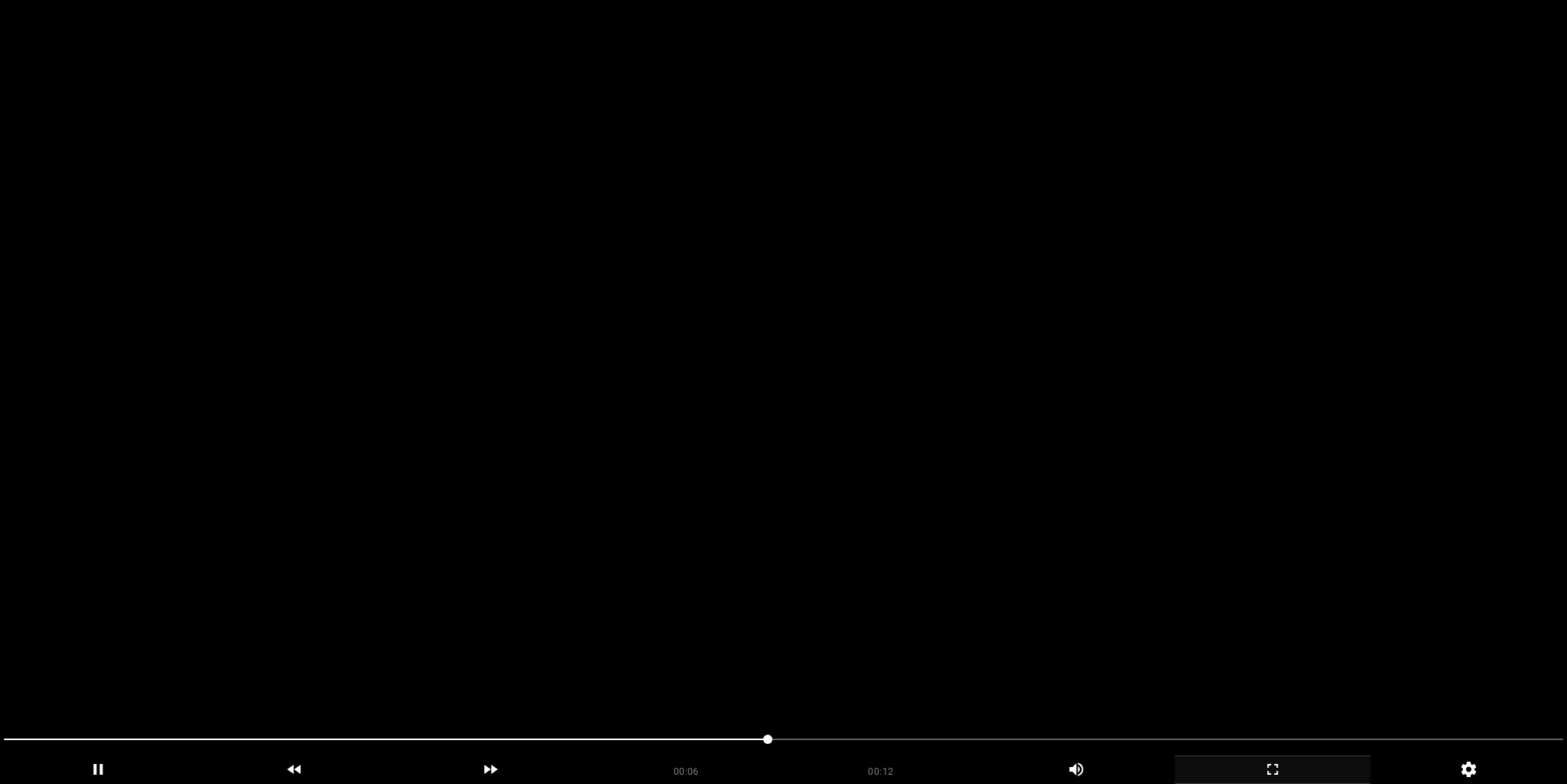
click at [907, 435] on video at bounding box center [784, 392] width 1567 height 784
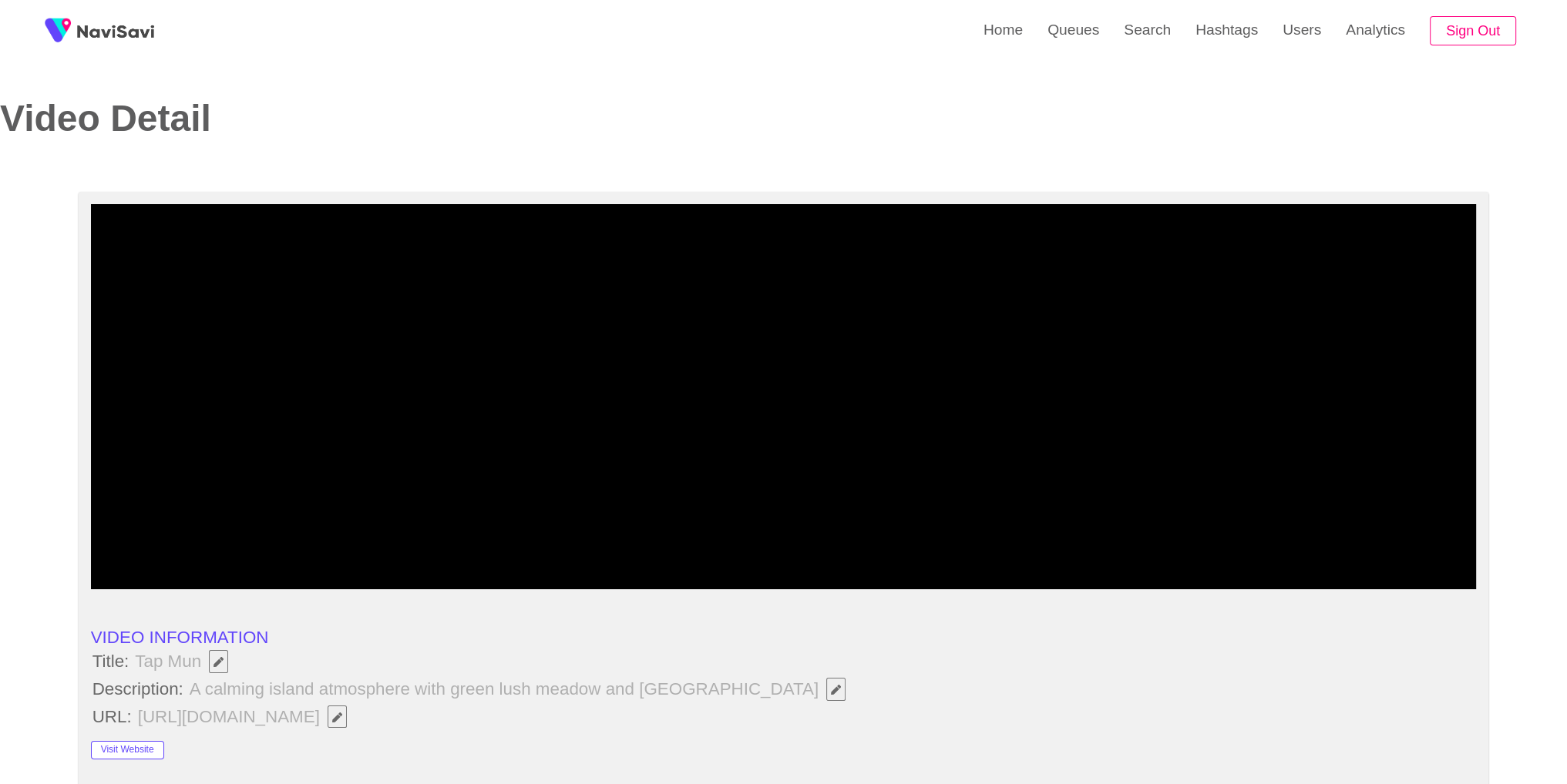
click at [1232, 586] on div "add" at bounding box center [1216, 574] width 173 height 28
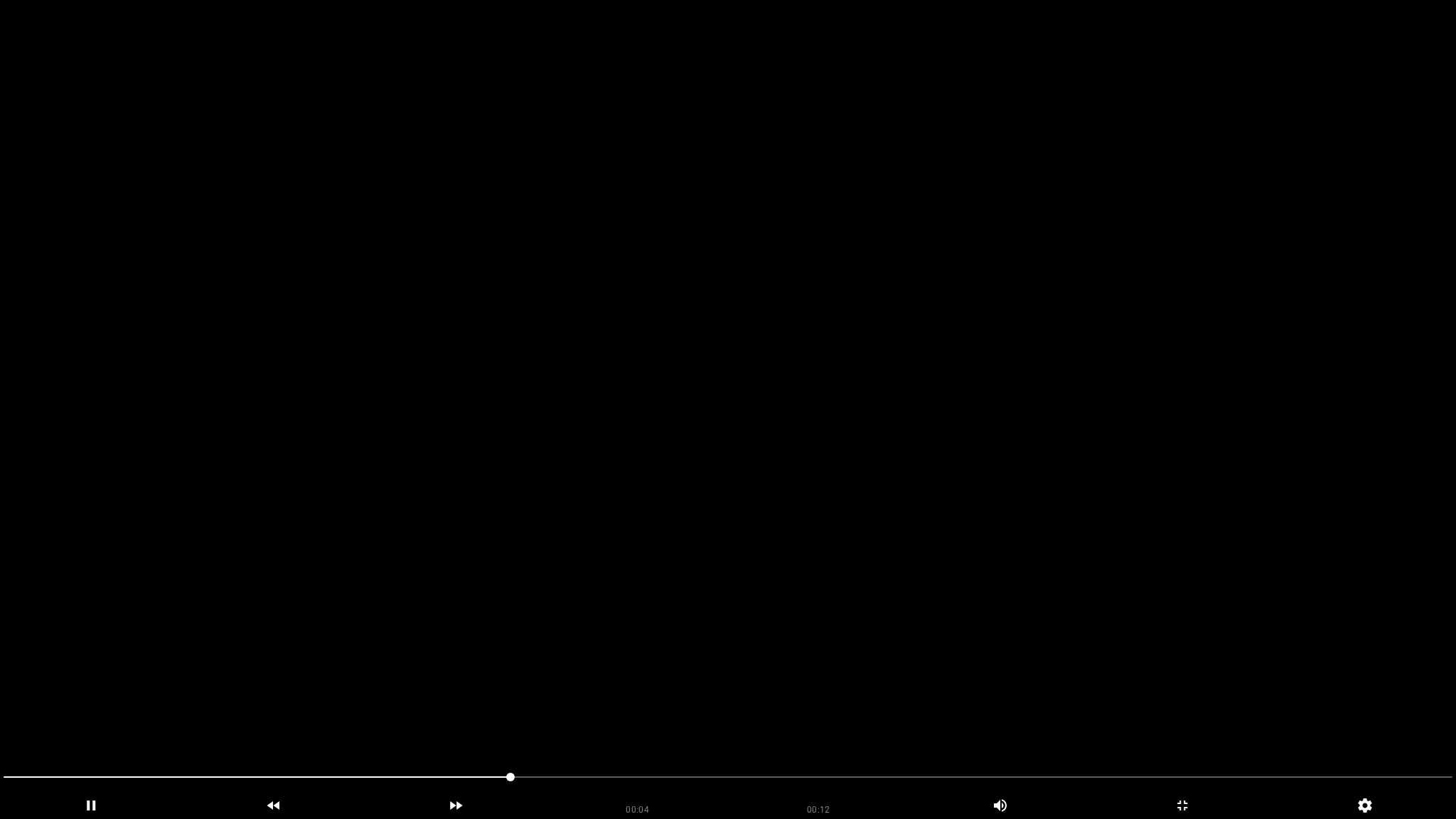
click at [525, 664] on video at bounding box center [728, 409] width 1456 height 819
click at [483, 723] on span at bounding box center [728, 776] width 1449 height 22
click at [368, 660] on video at bounding box center [728, 409] width 1456 height 819
click at [377, 723] on span at bounding box center [728, 776] width 1449 height 22
click at [252, 723] on span at bounding box center [728, 776] width 1449 height 22
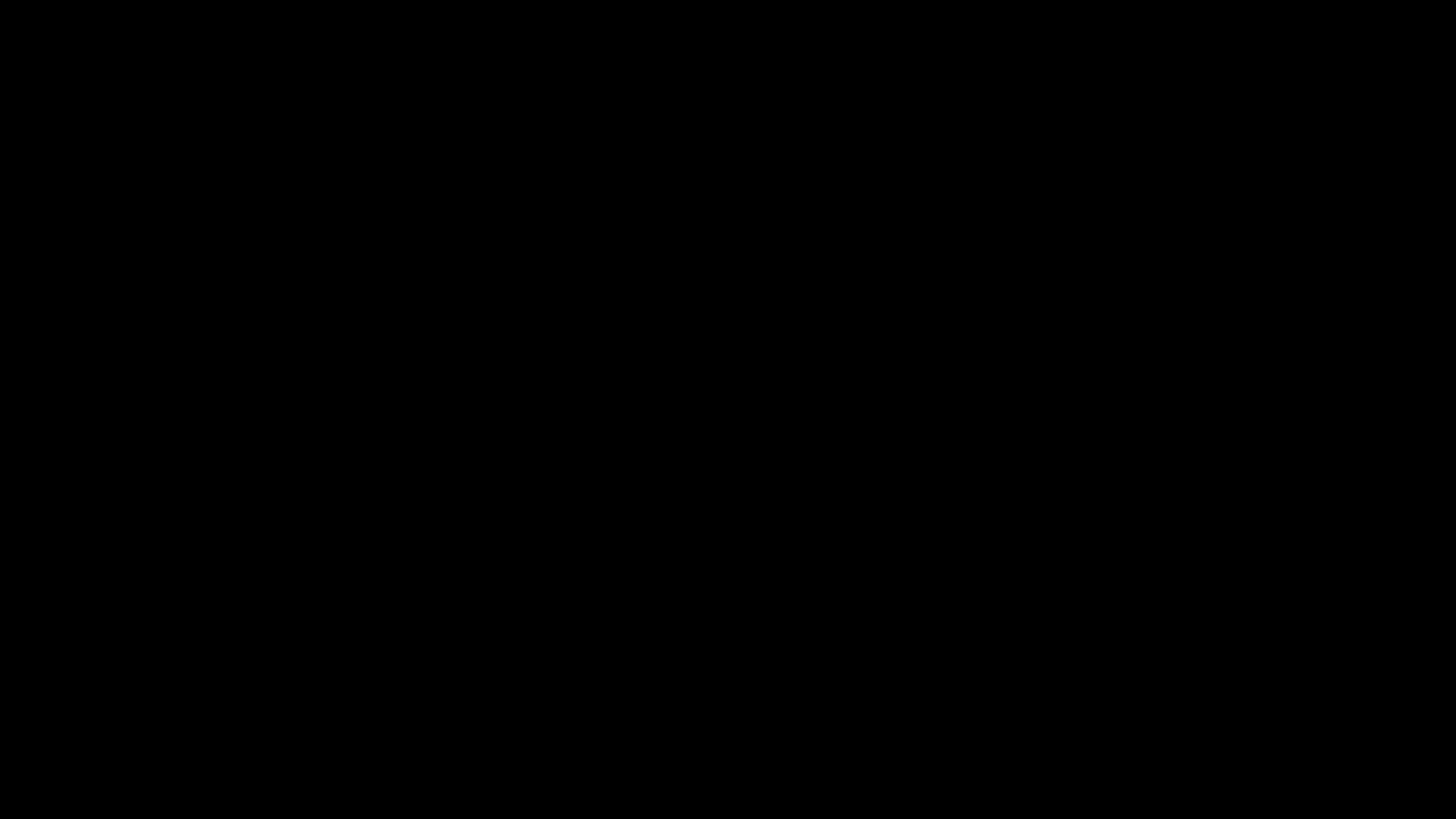
click at [127, 723] on span at bounding box center [98, 777] width 188 height 1
drag, startPoint x: 1012, startPoint y: 768, endPoint x: 1077, endPoint y: 778, distance: 65.8
drag, startPoint x: 1197, startPoint y: 770, endPoint x: 1258, endPoint y: 764, distance: 61.3
click at [1260, 723] on div at bounding box center [728, 779] width 1460 height 38
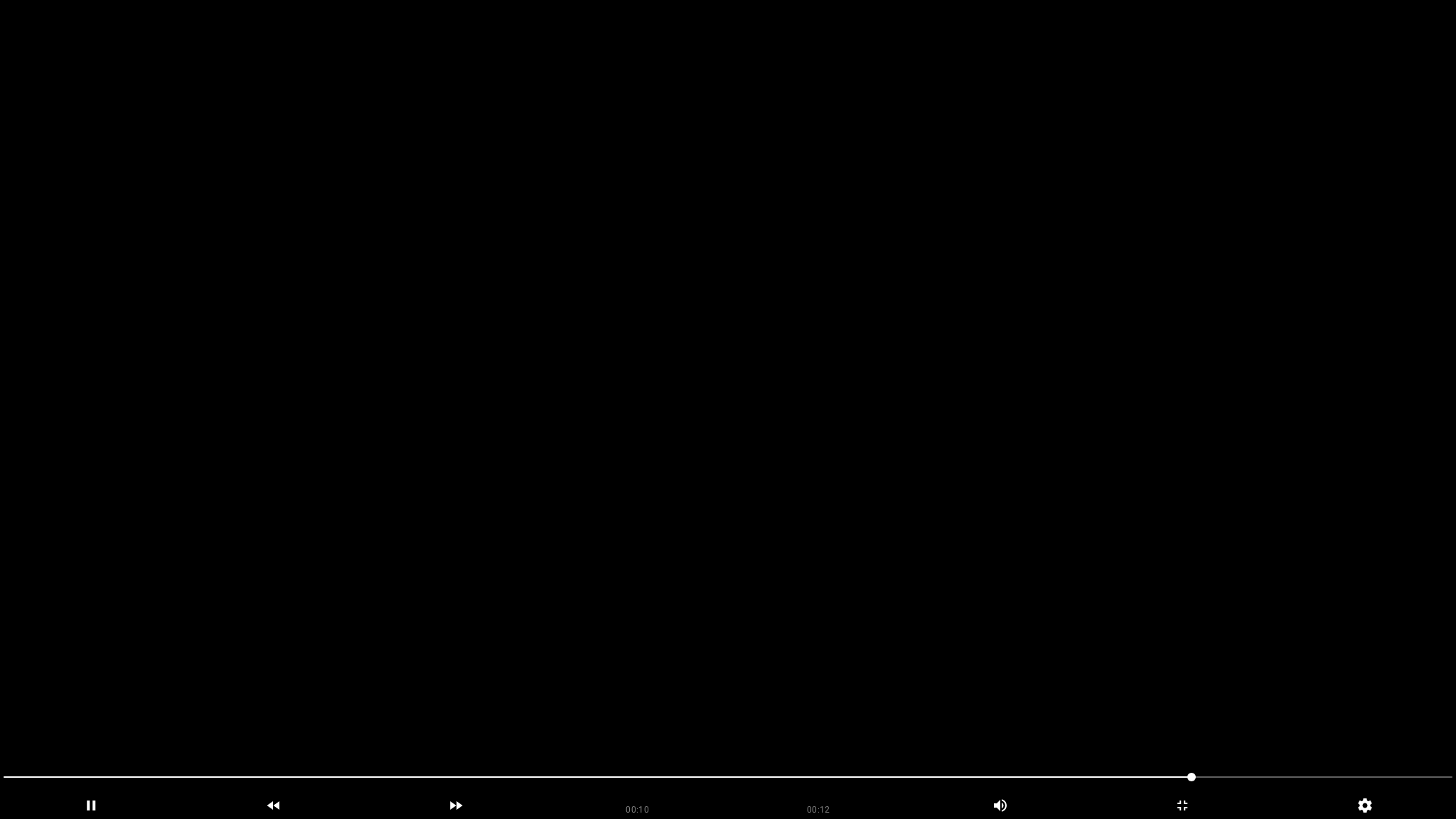
click at [1334, 723] on video at bounding box center [728, 409] width 1456 height 819
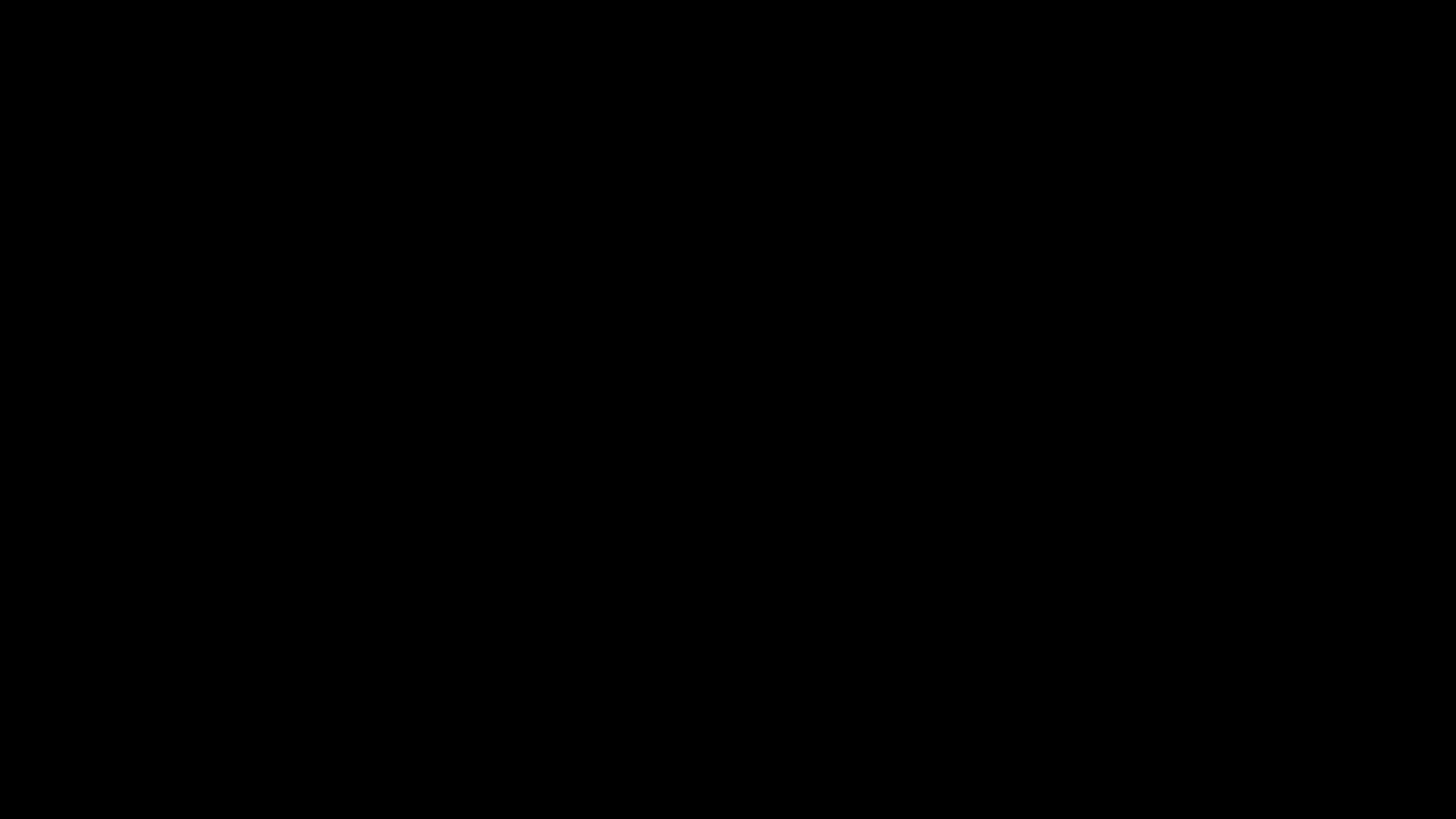
click at [1398, 723] on span at bounding box center [728, 776] width 1449 height 22
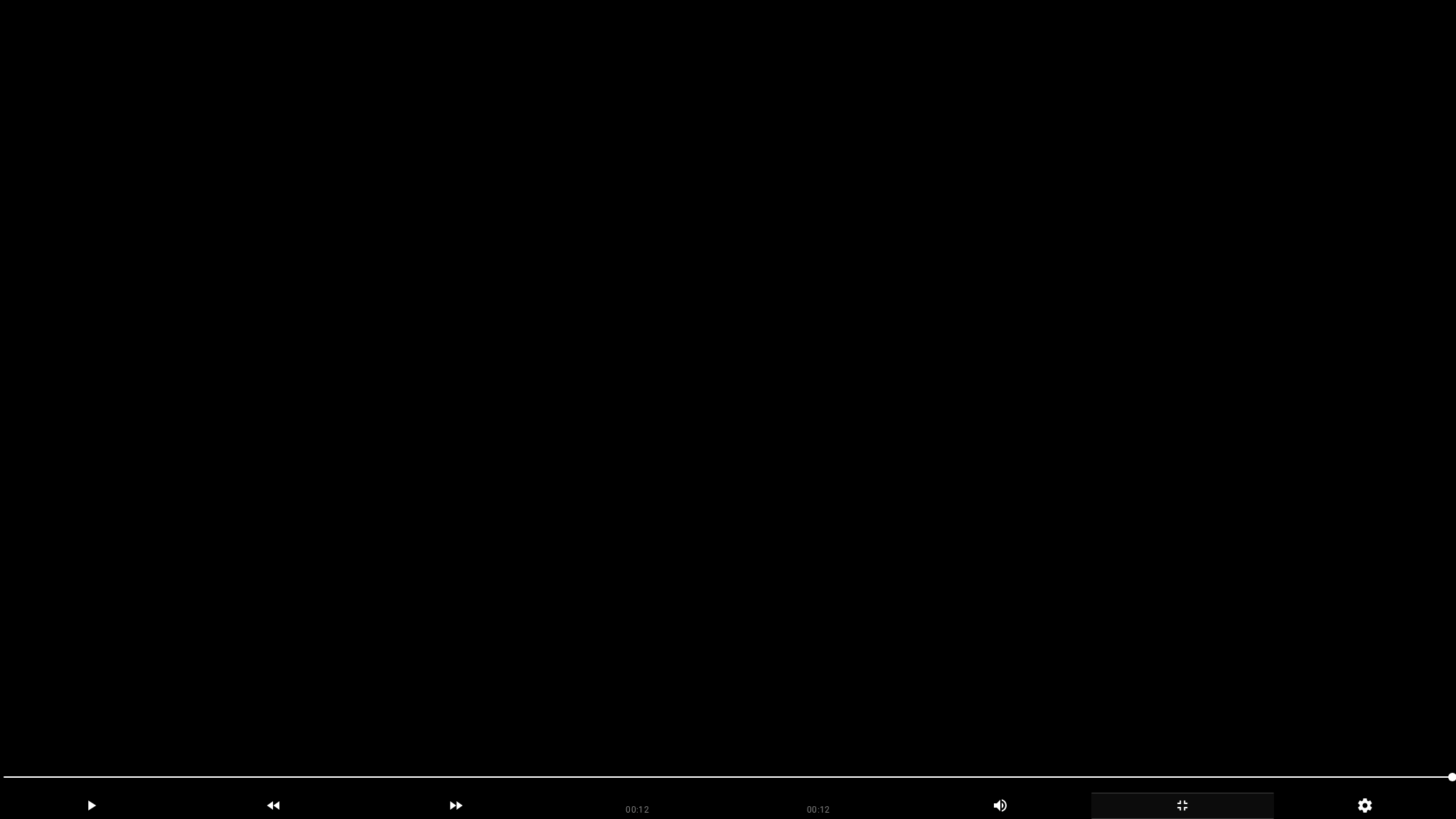
click at [1163, 723] on icon "add" at bounding box center [1182, 805] width 181 height 17
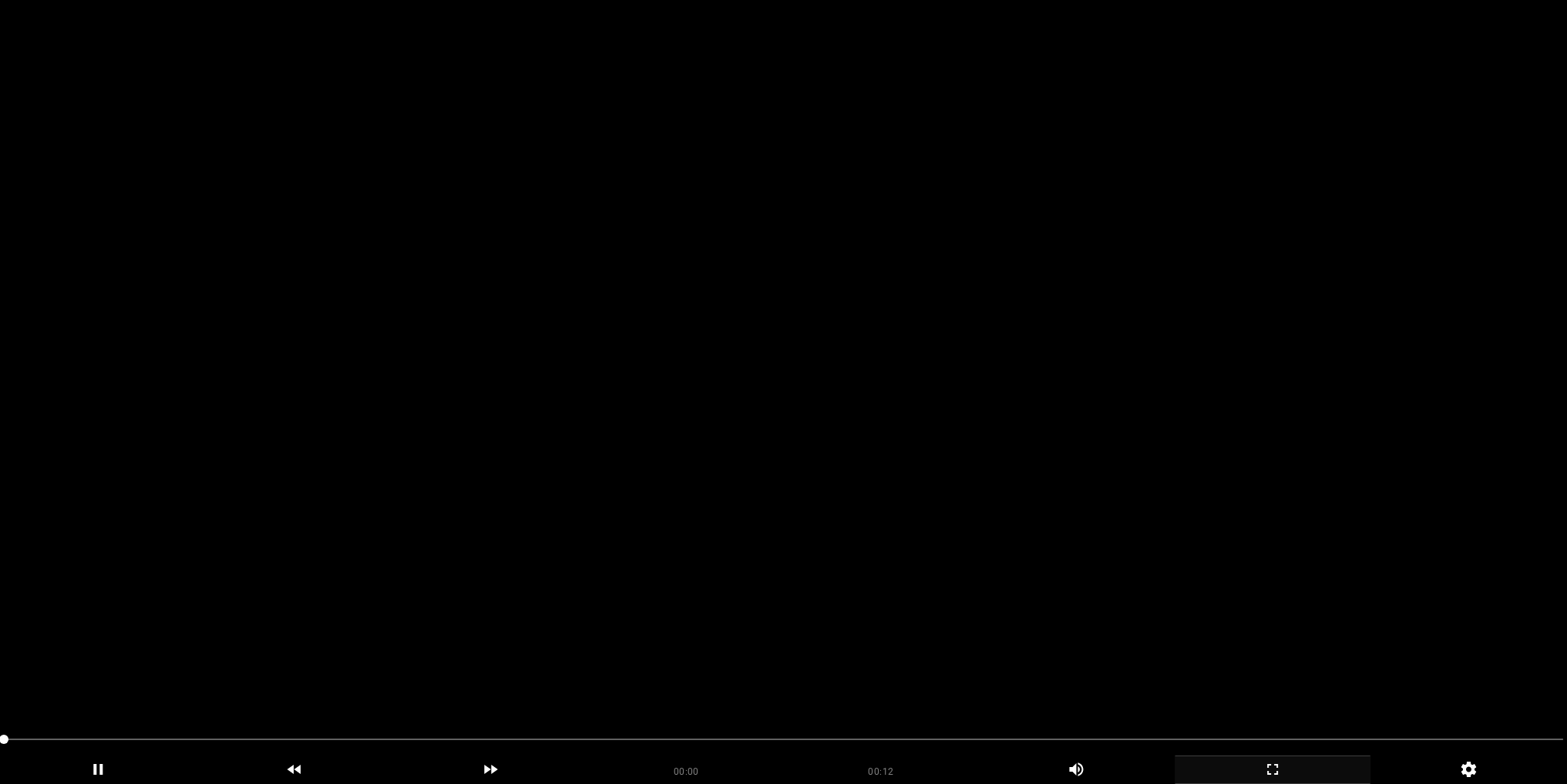
click at [947, 409] on video at bounding box center [784, 392] width 1567 height 784
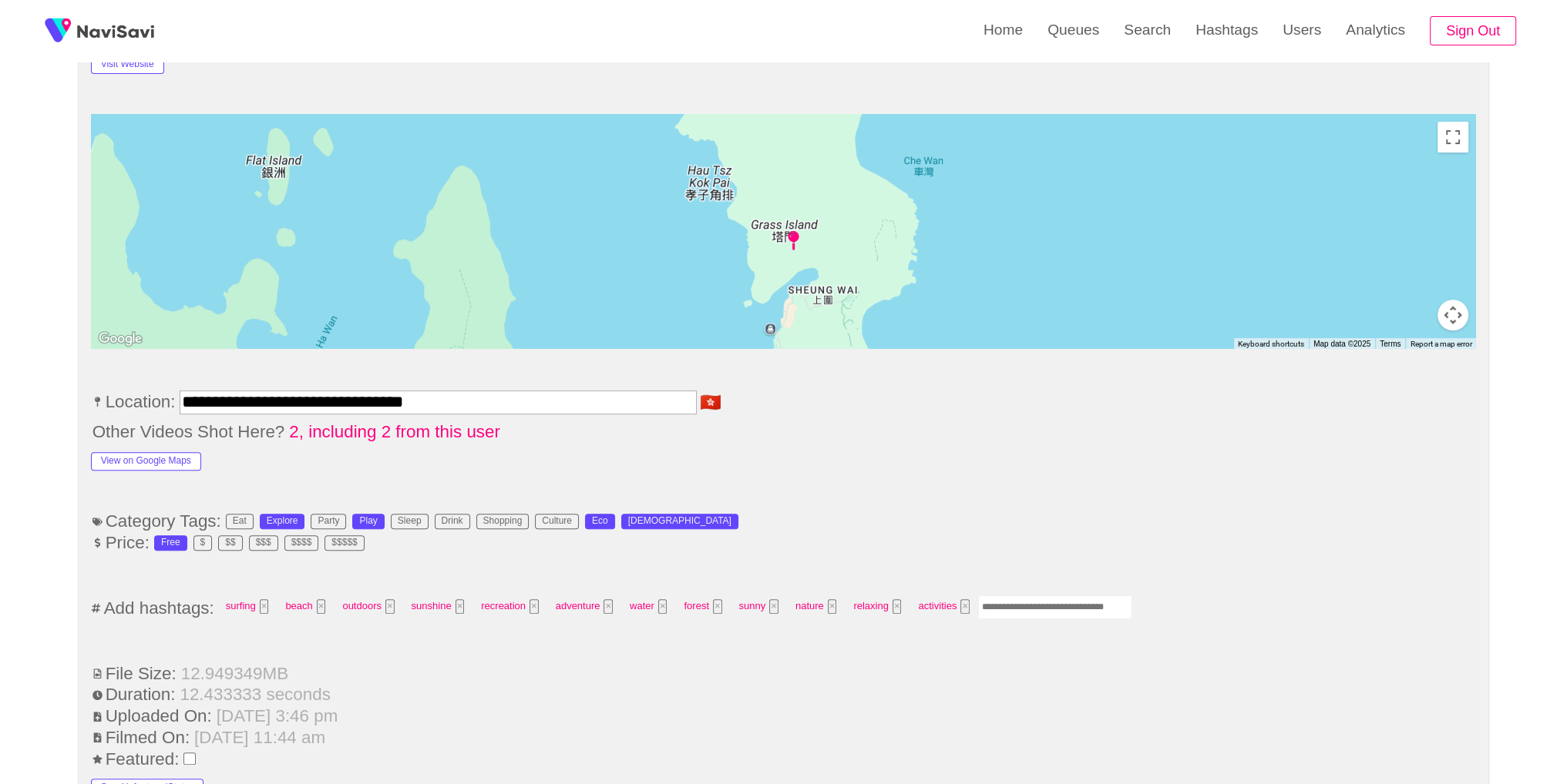
scroll to position [869, 0]
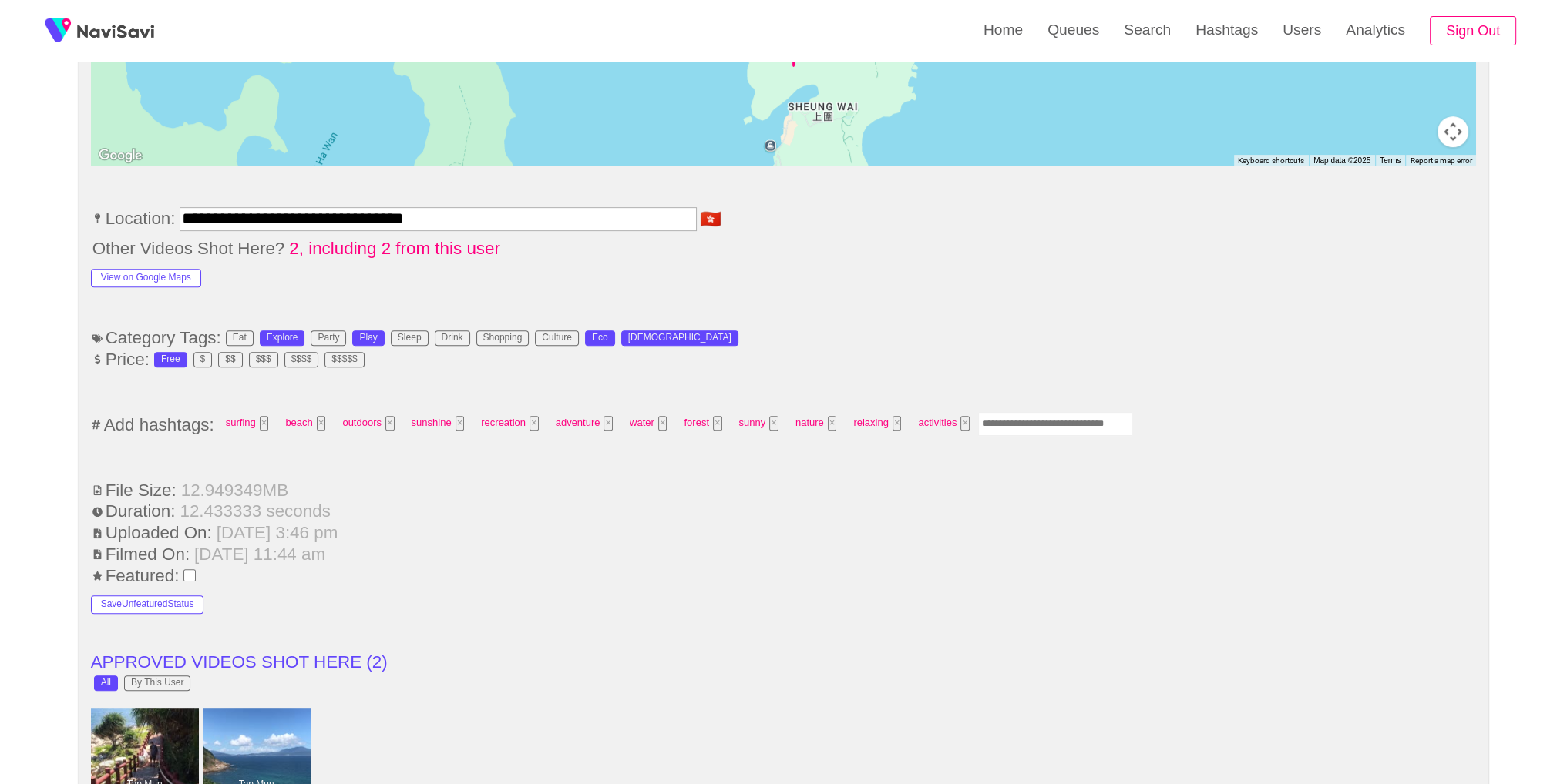
click at [1032, 416] on input "Enter tag here and press return" at bounding box center [1055, 424] width 154 height 24
type input "*********"
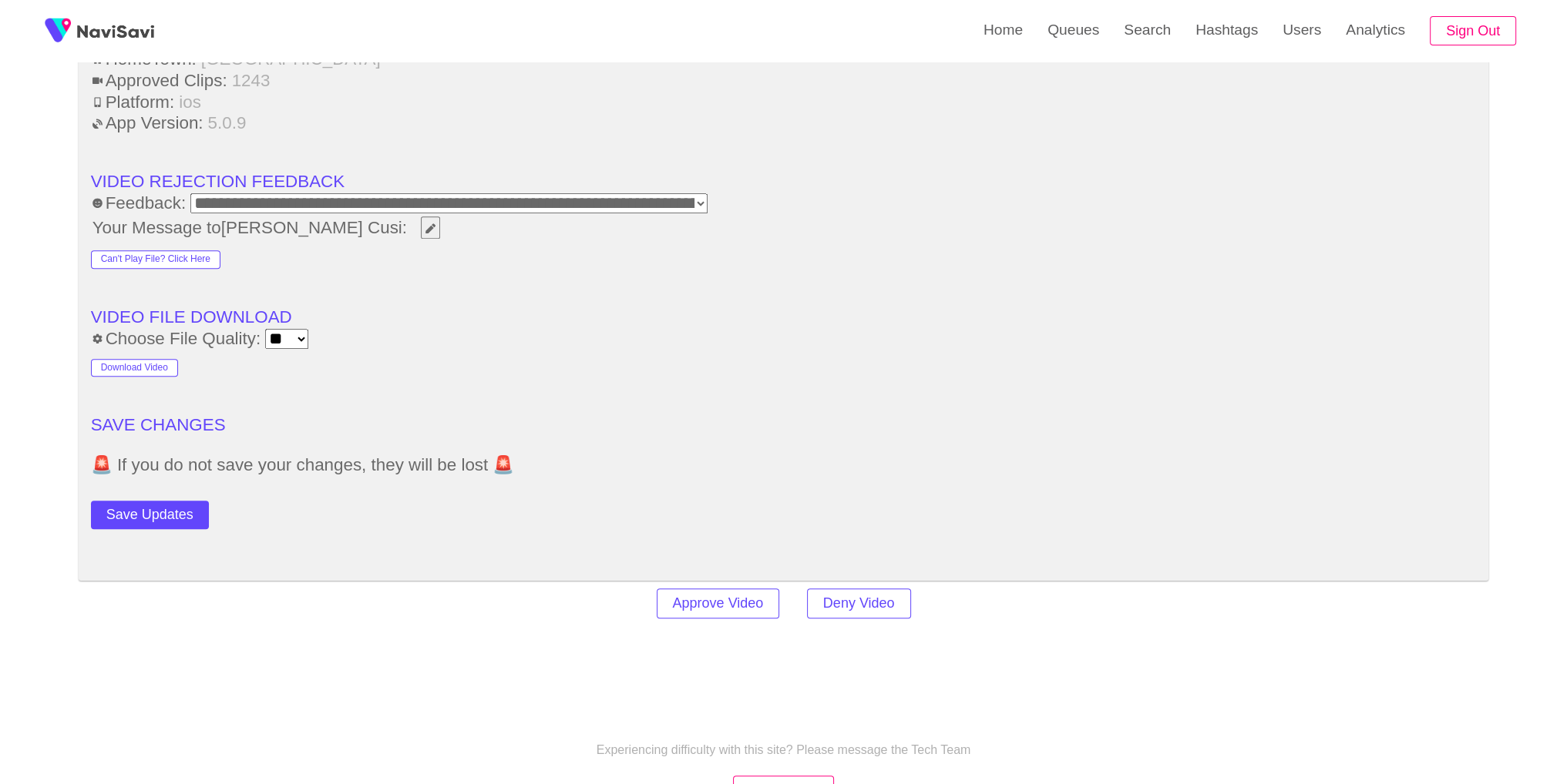
scroll to position [2211, 0]
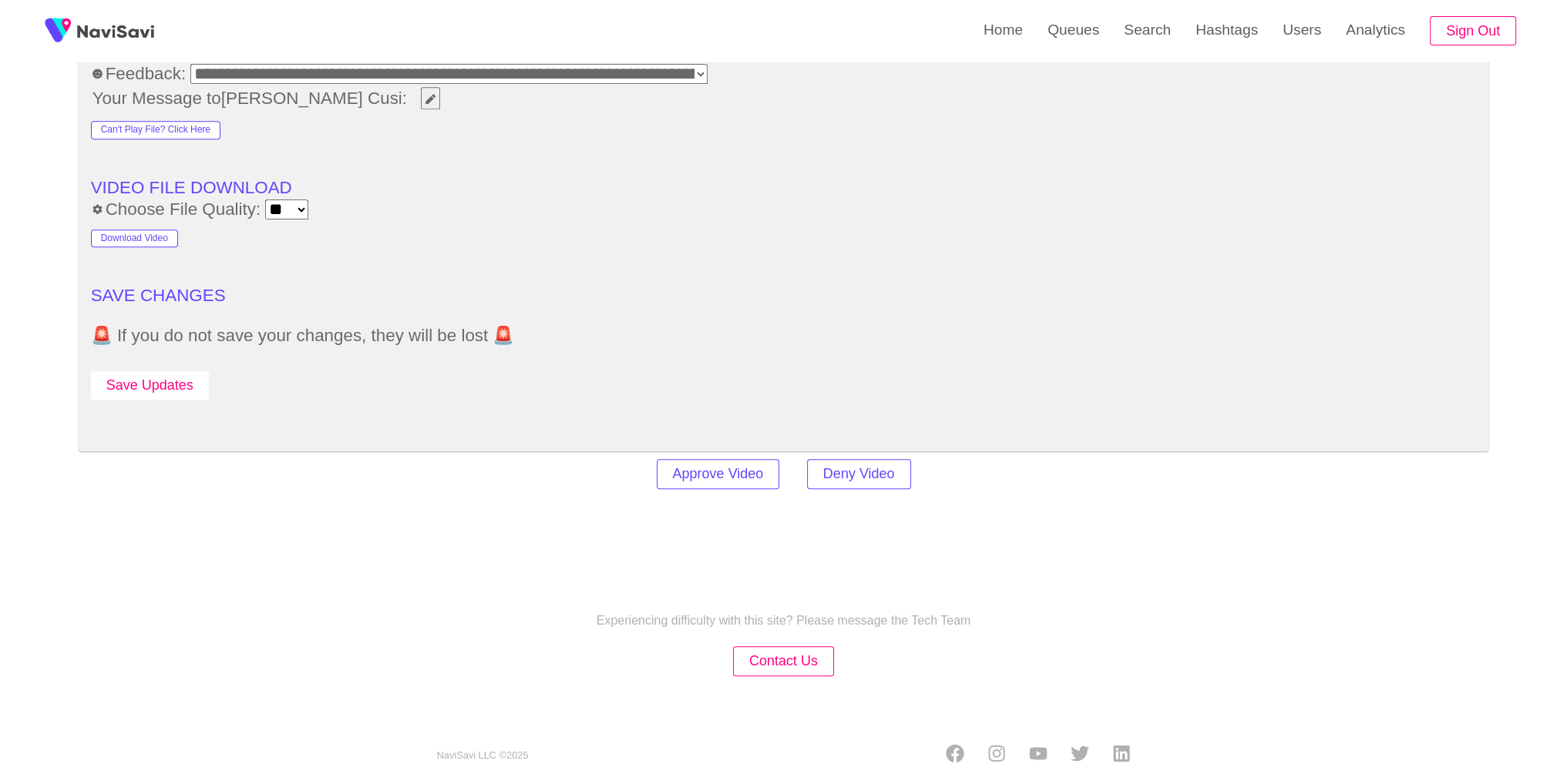
click at [185, 378] on button "Save Updates" at bounding box center [150, 385] width 118 height 28
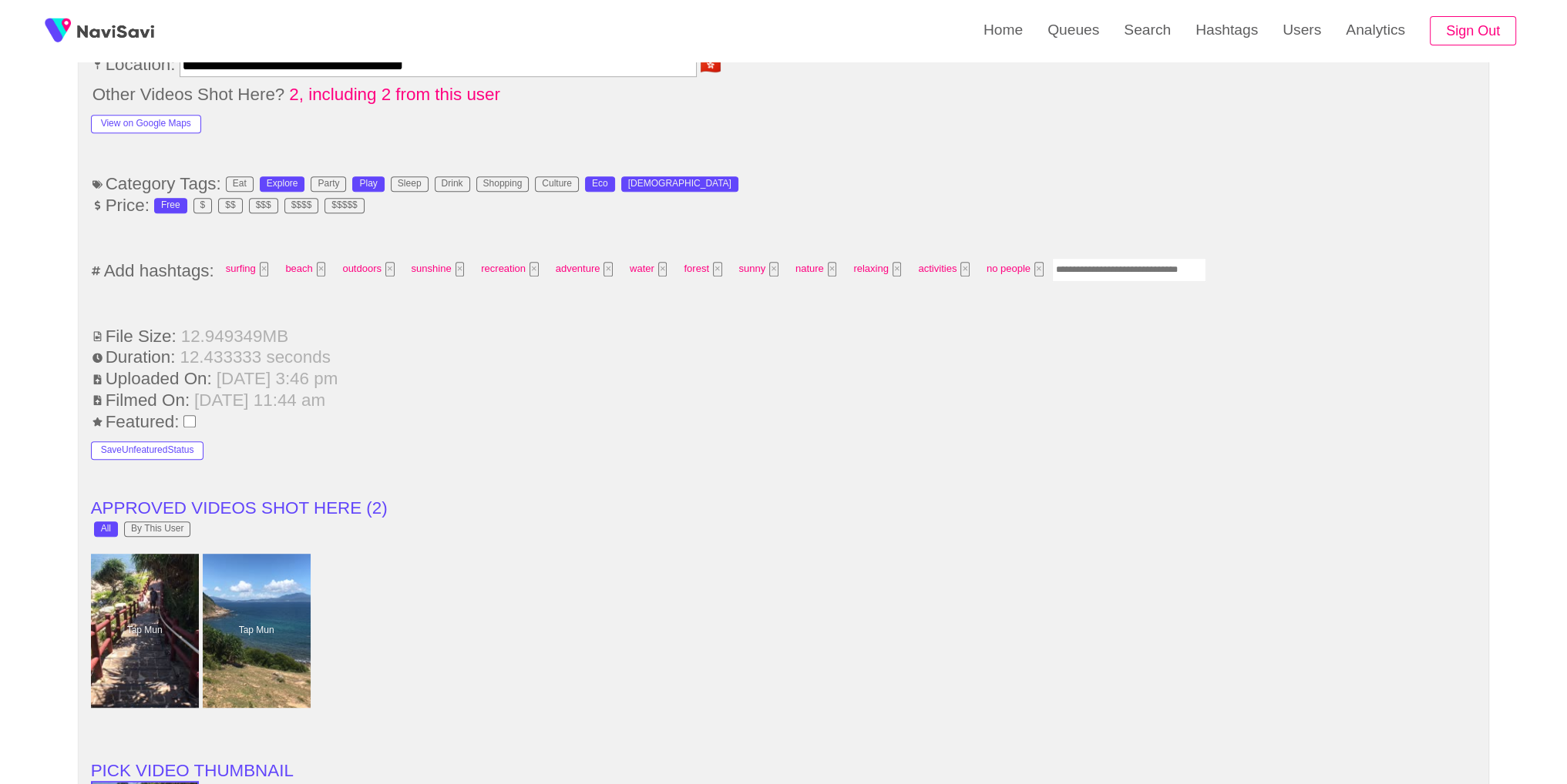
scroll to position [1026, 0]
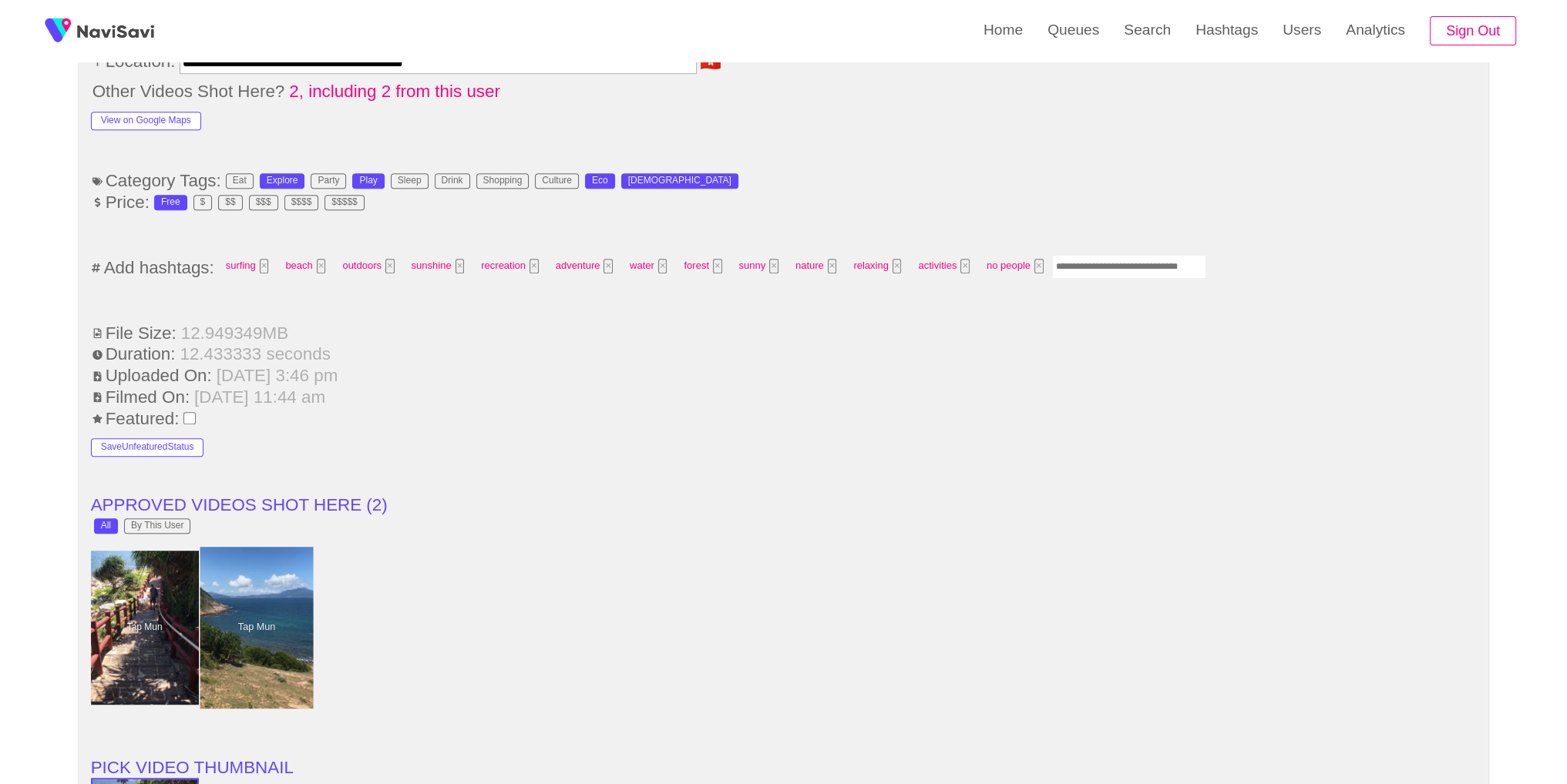
click at [235, 663] on div at bounding box center [257, 628] width 113 height 162
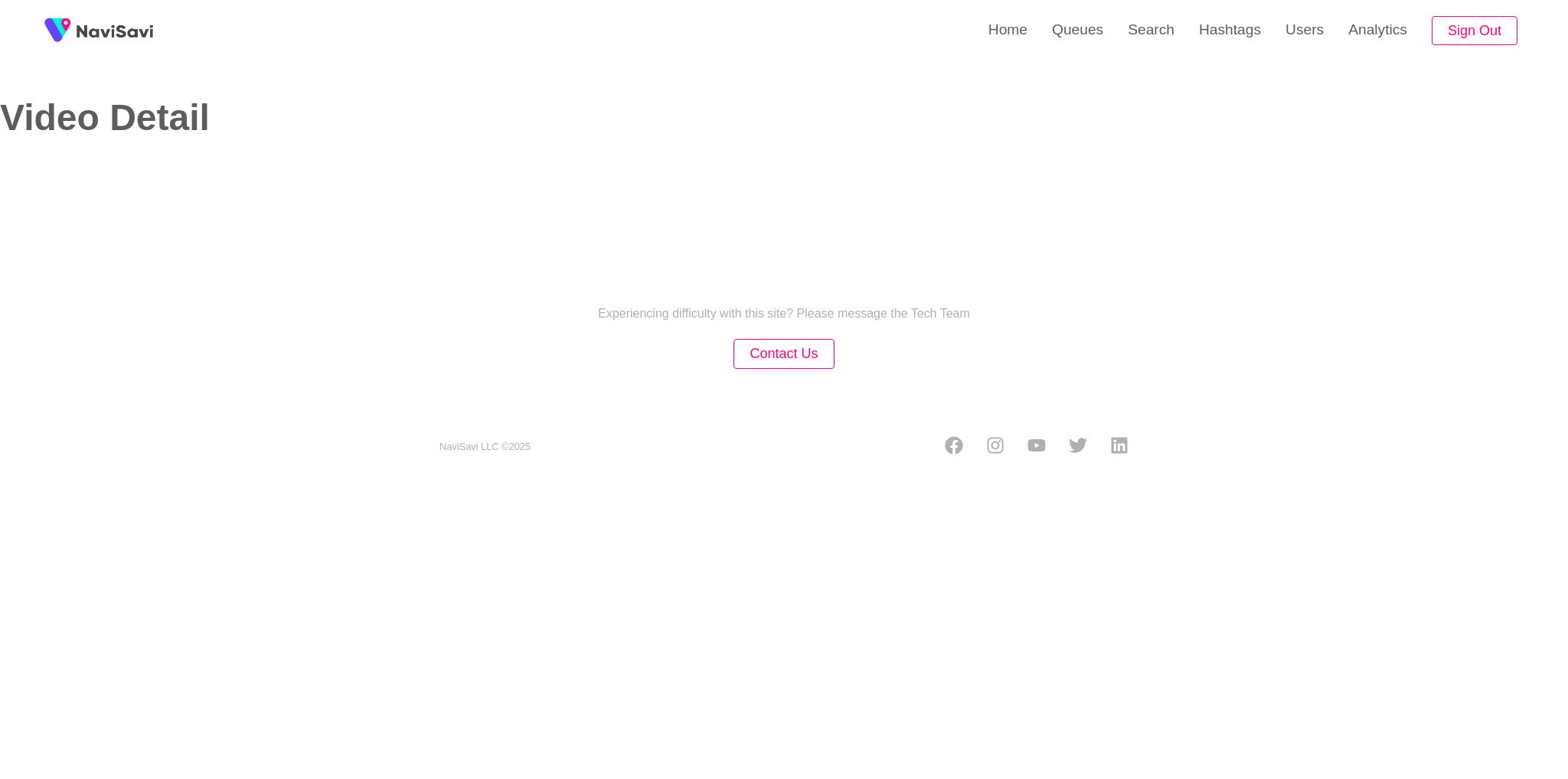
select select "**********"
select select "**"
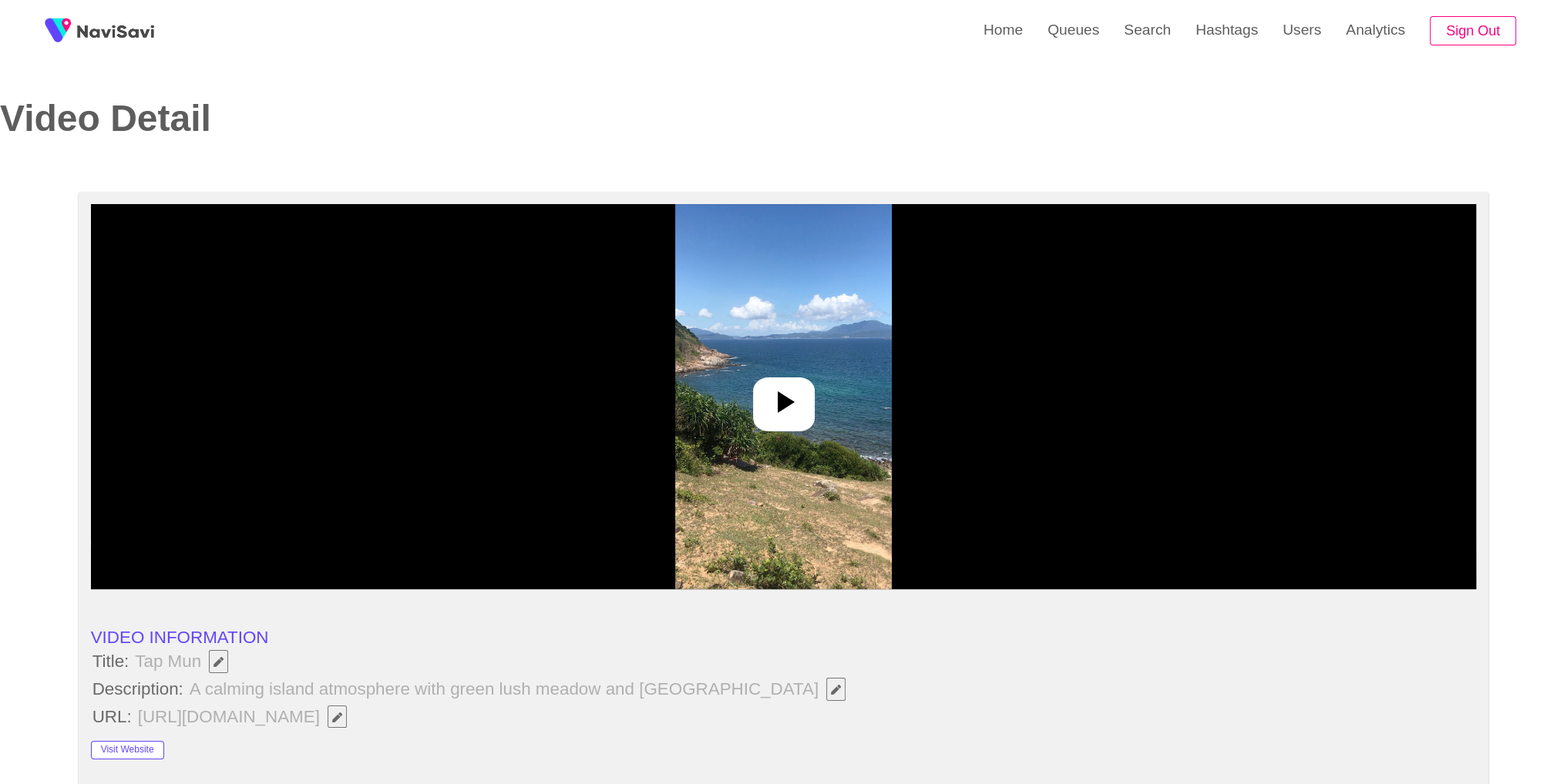
click at [741, 486] on img at bounding box center [784, 396] width 217 height 385
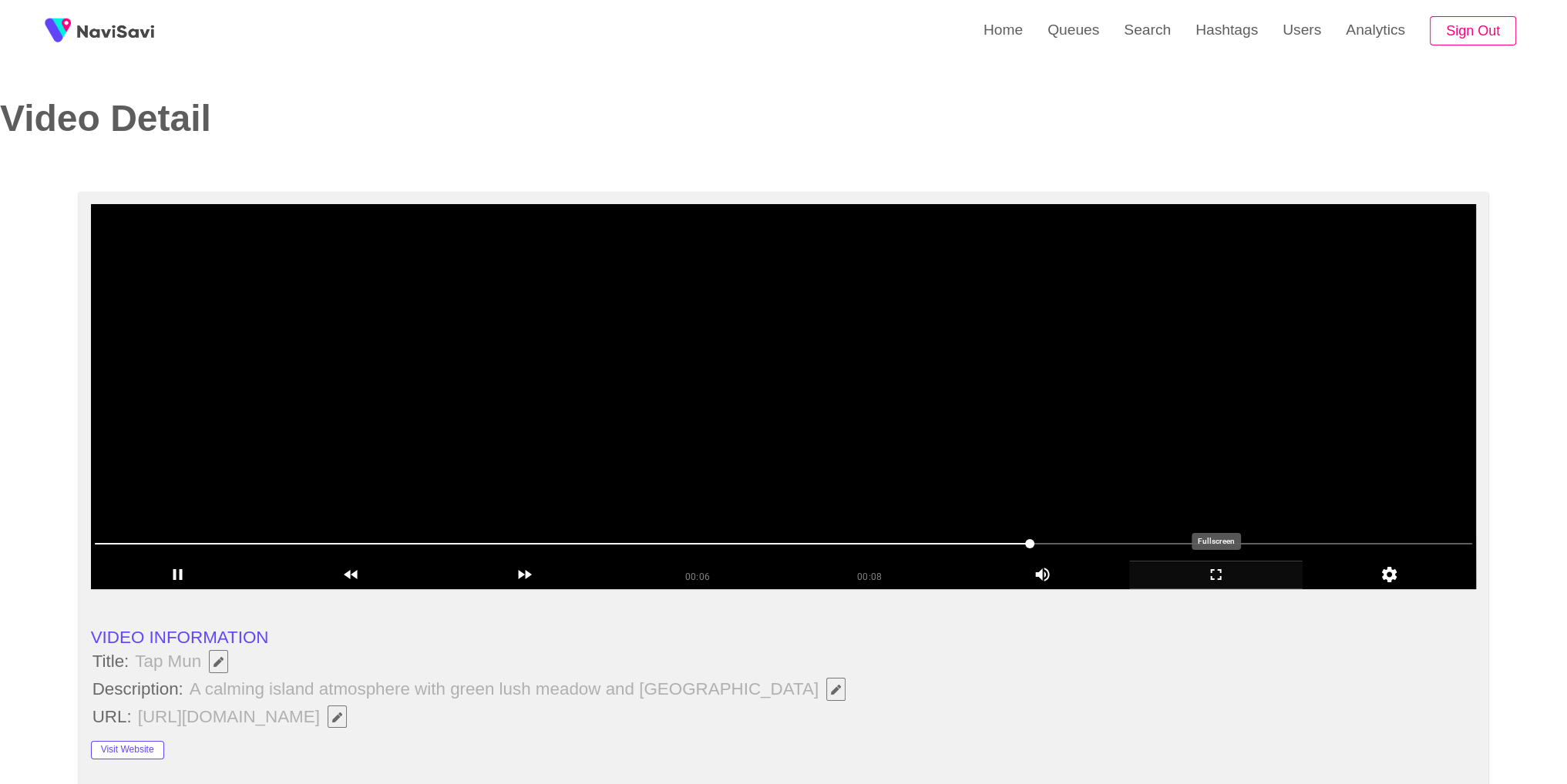
click at [1212, 582] on icon "add" at bounding box center [1216, 574] width 172 height 19
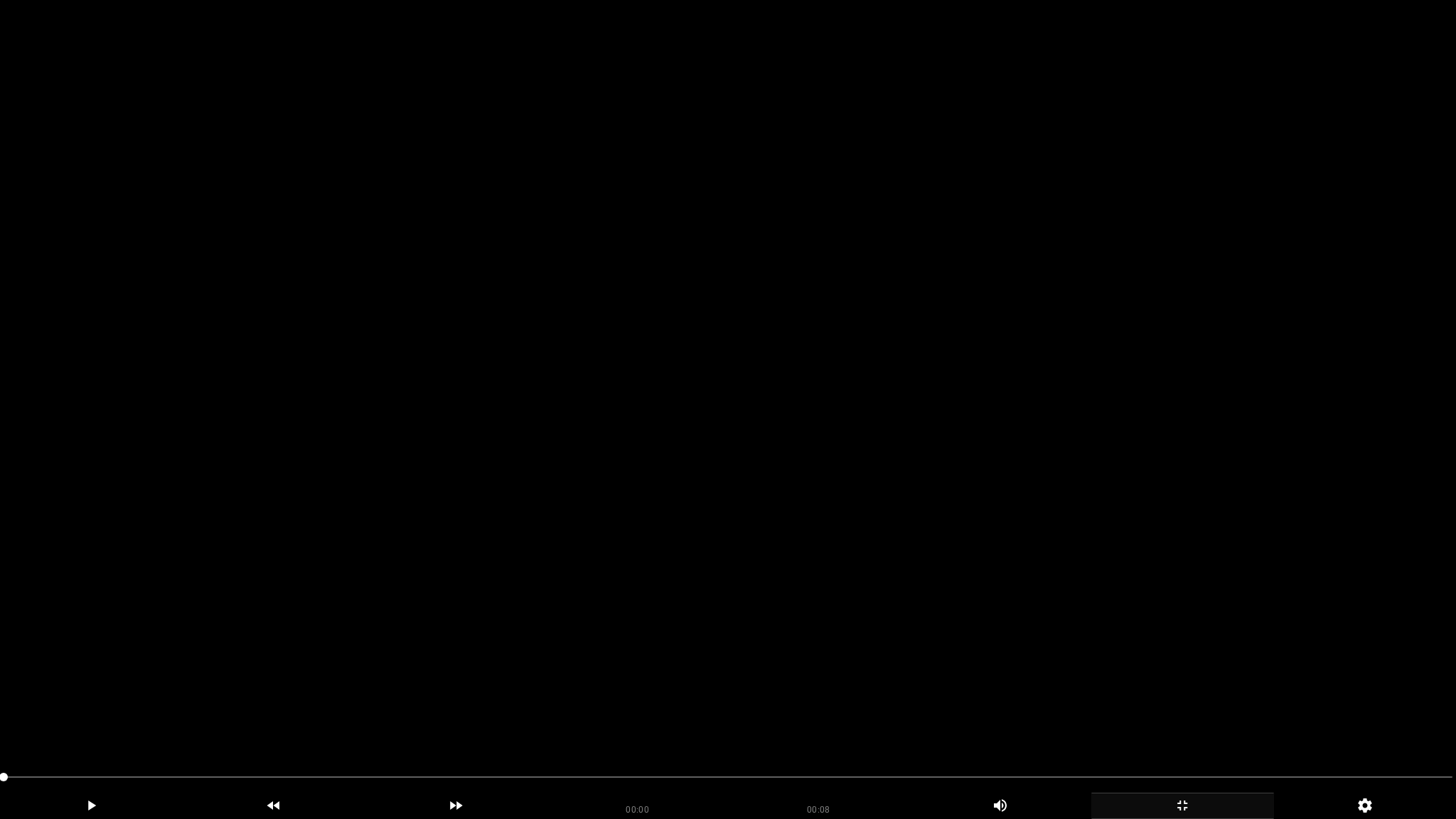
click at [631, 541] on video at bounding box center [728, 409] width 1456 height 819
click at [1206, 723] on icon "add" at bounding box center [1182, 805] width 181 height 17
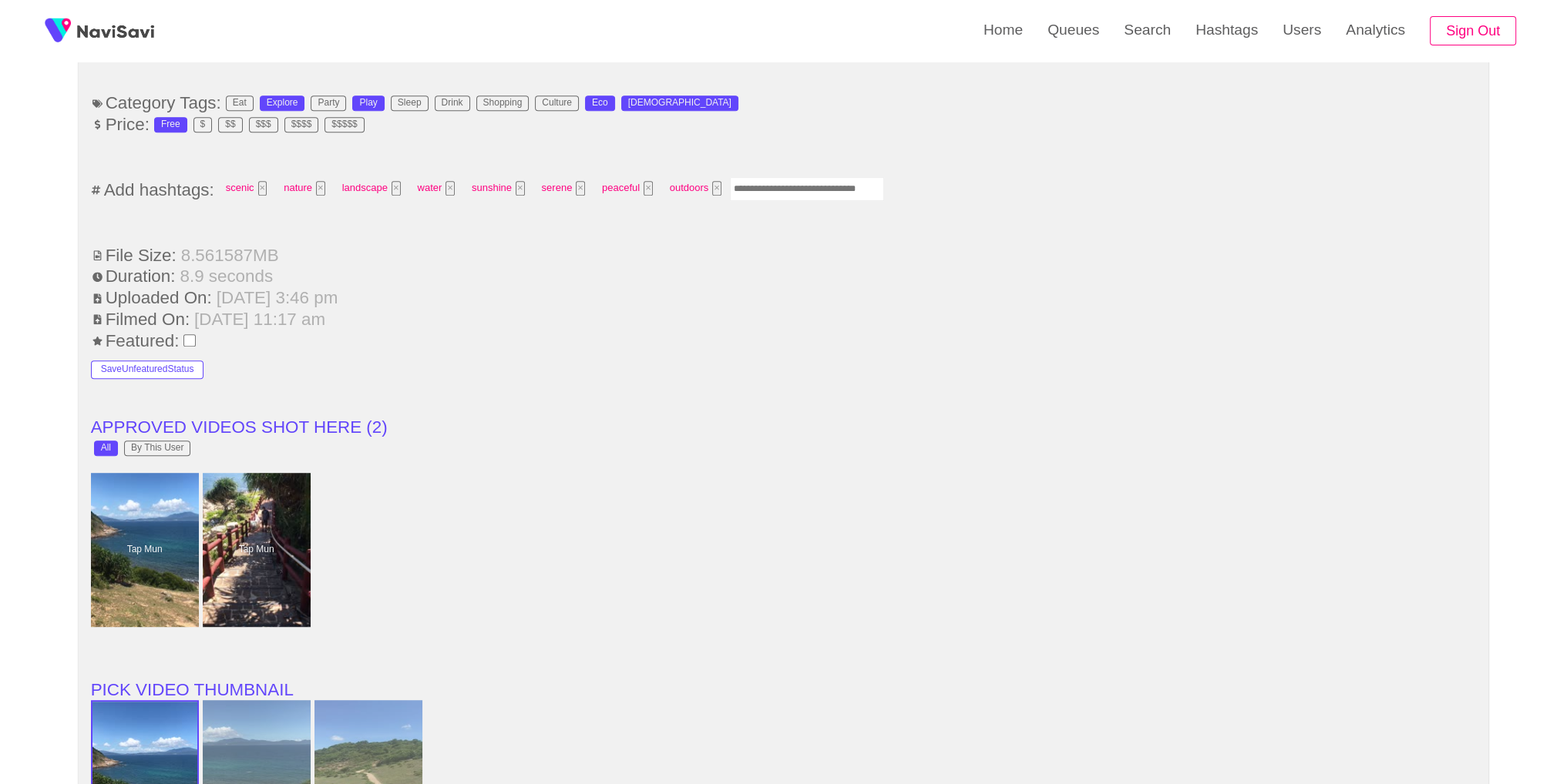
scroll to position [1111, 0]
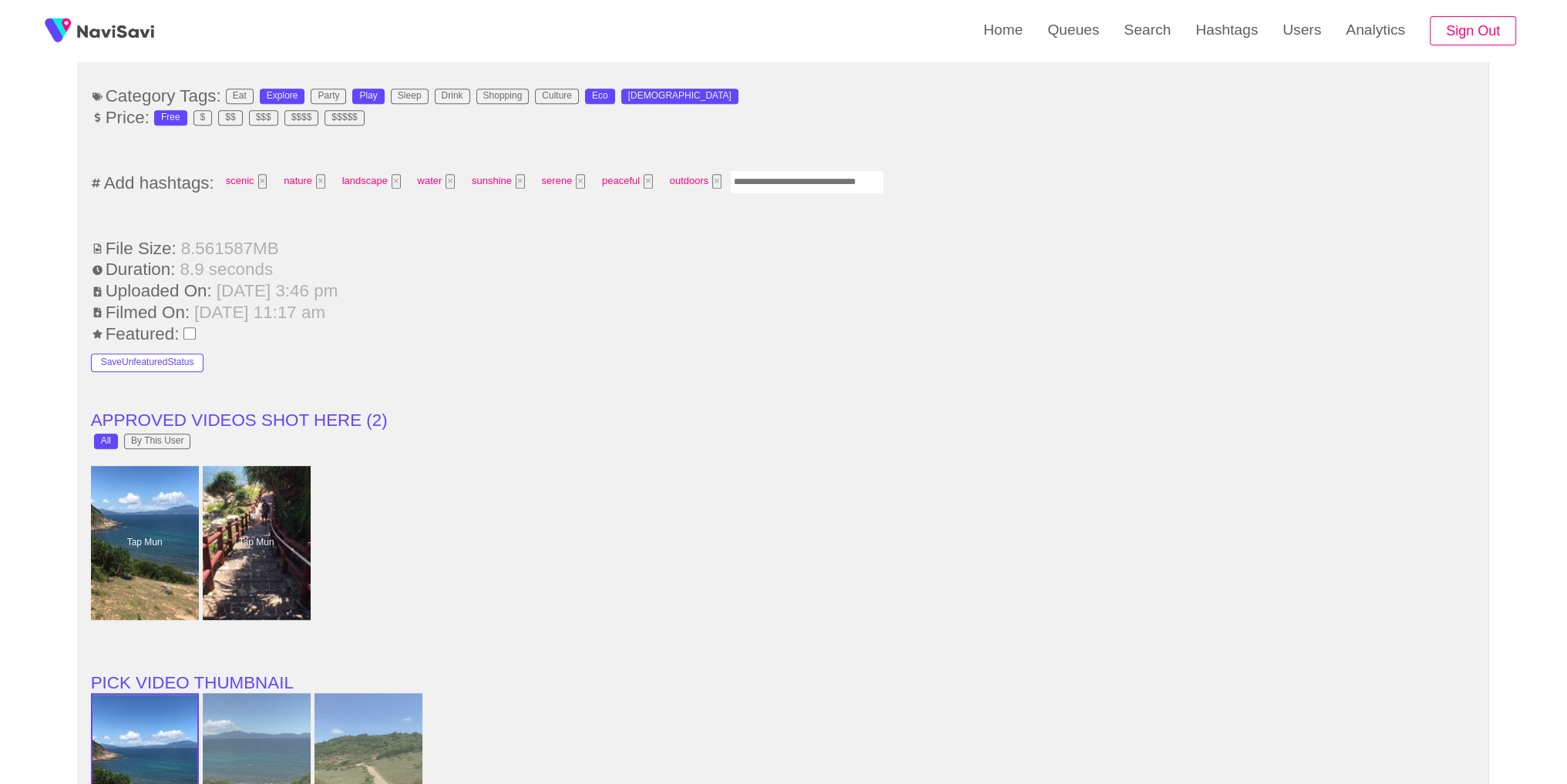
click at [799, 180] on input "Enter tag here and press return" at bounding box center [807, 182] width 154 height 24
type input "*********"
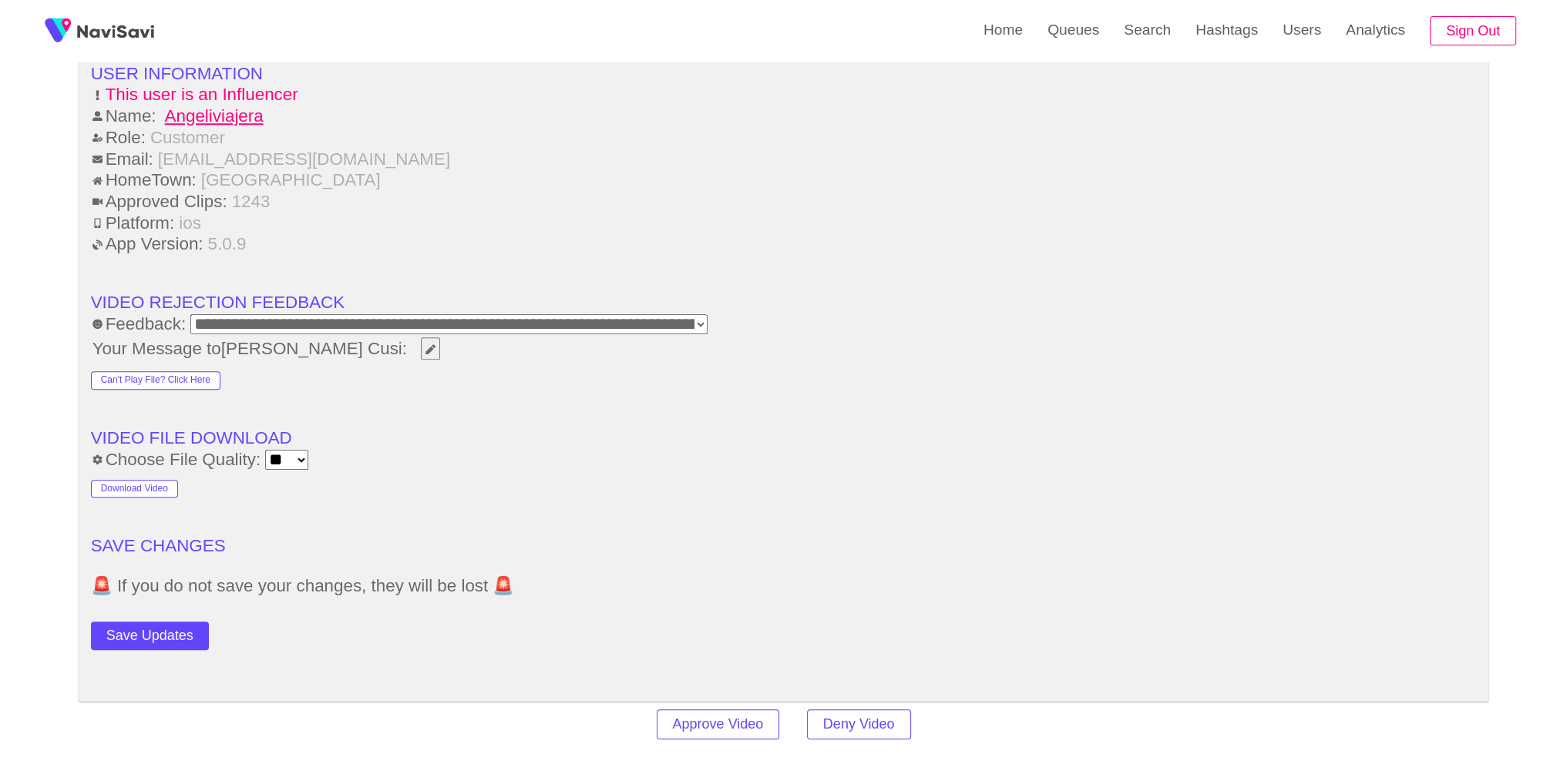
scroll to position [2019, 0]
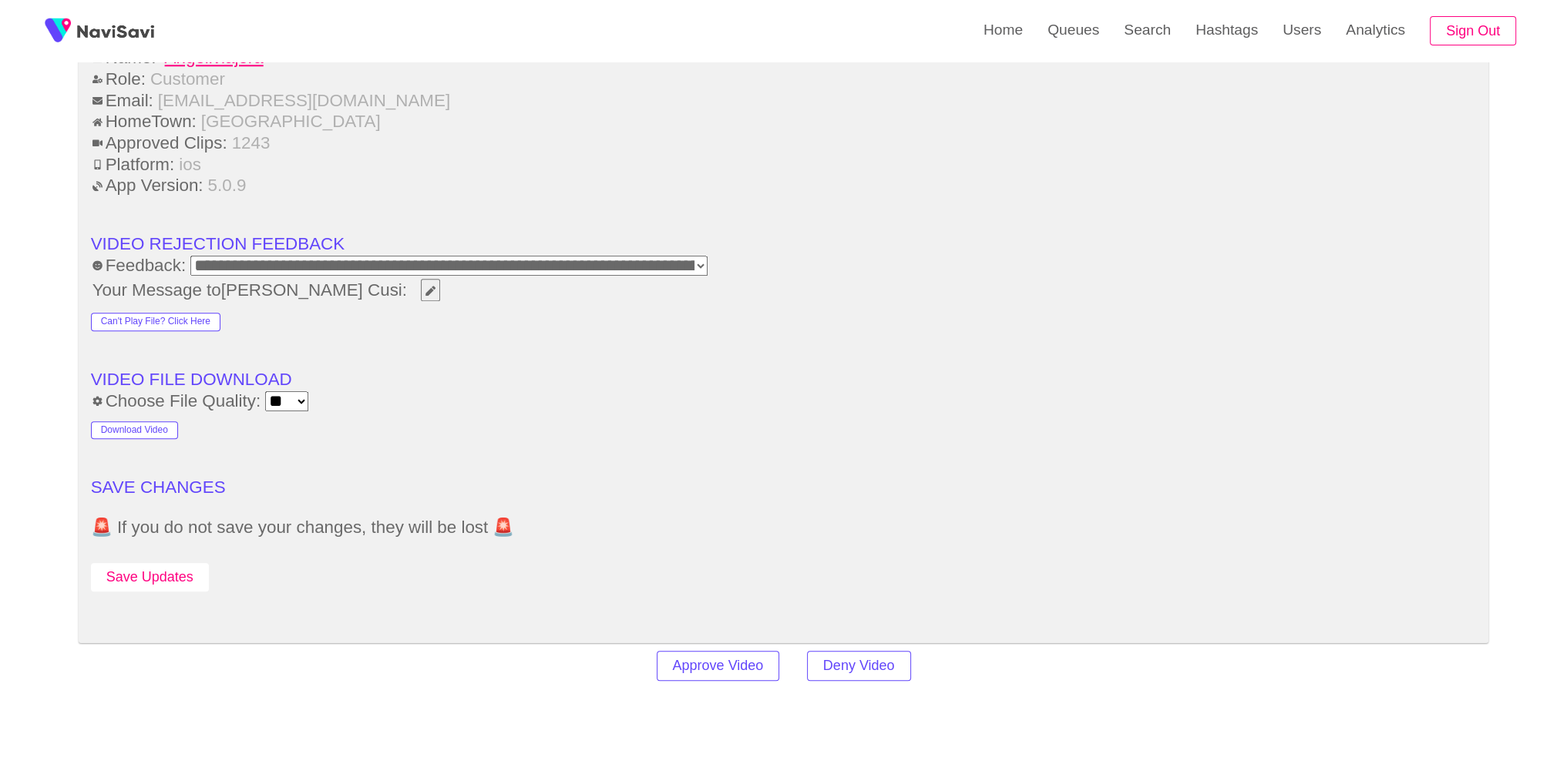
click at [168, 566] on button "Save Updates" at bounding box center [150, 577] width 118 height 28
click at [172, 570] on button "Save Updates" at bounding box center [150, 577] width 118 height 28
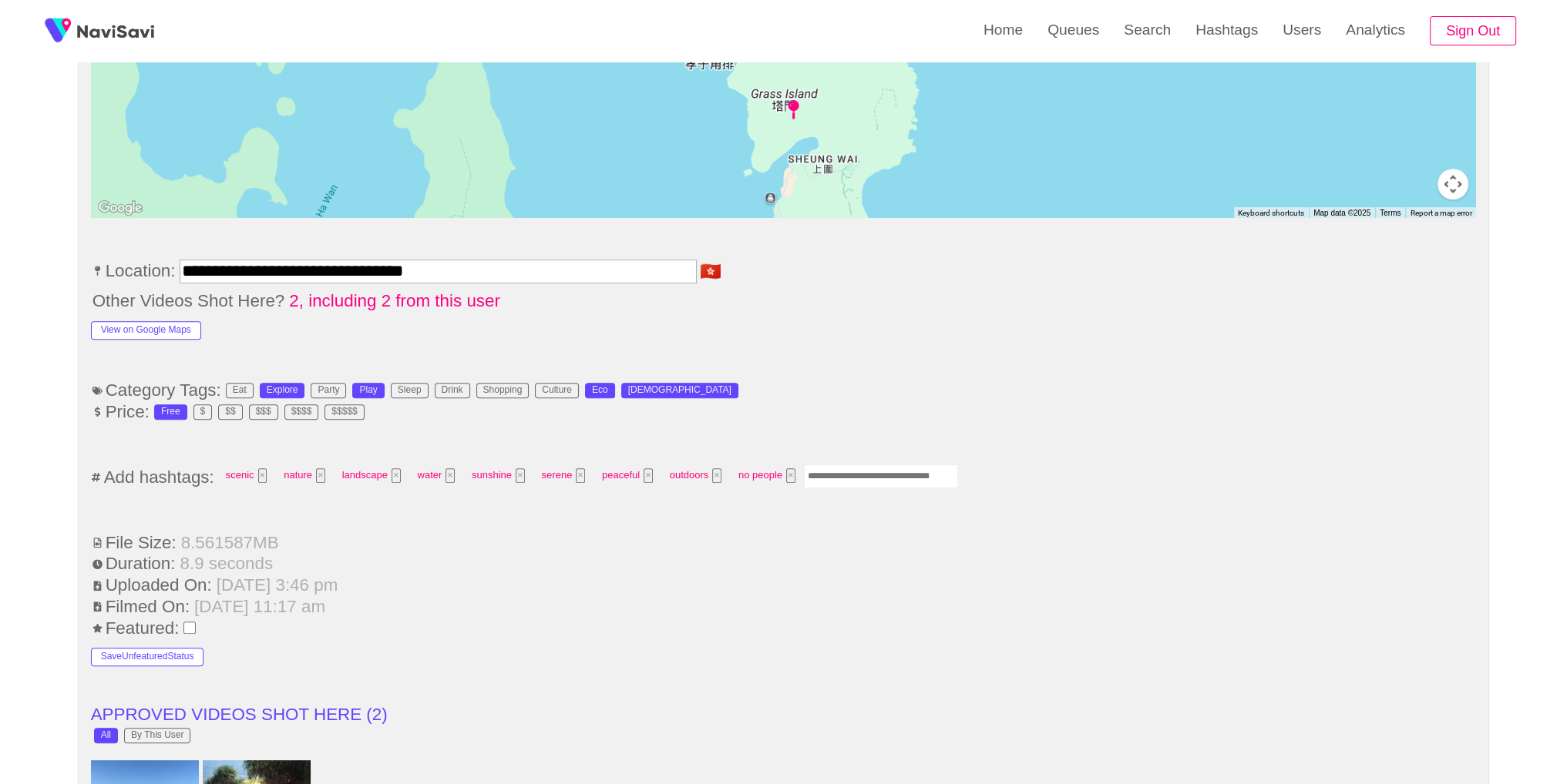
scroll to position [570, 0]
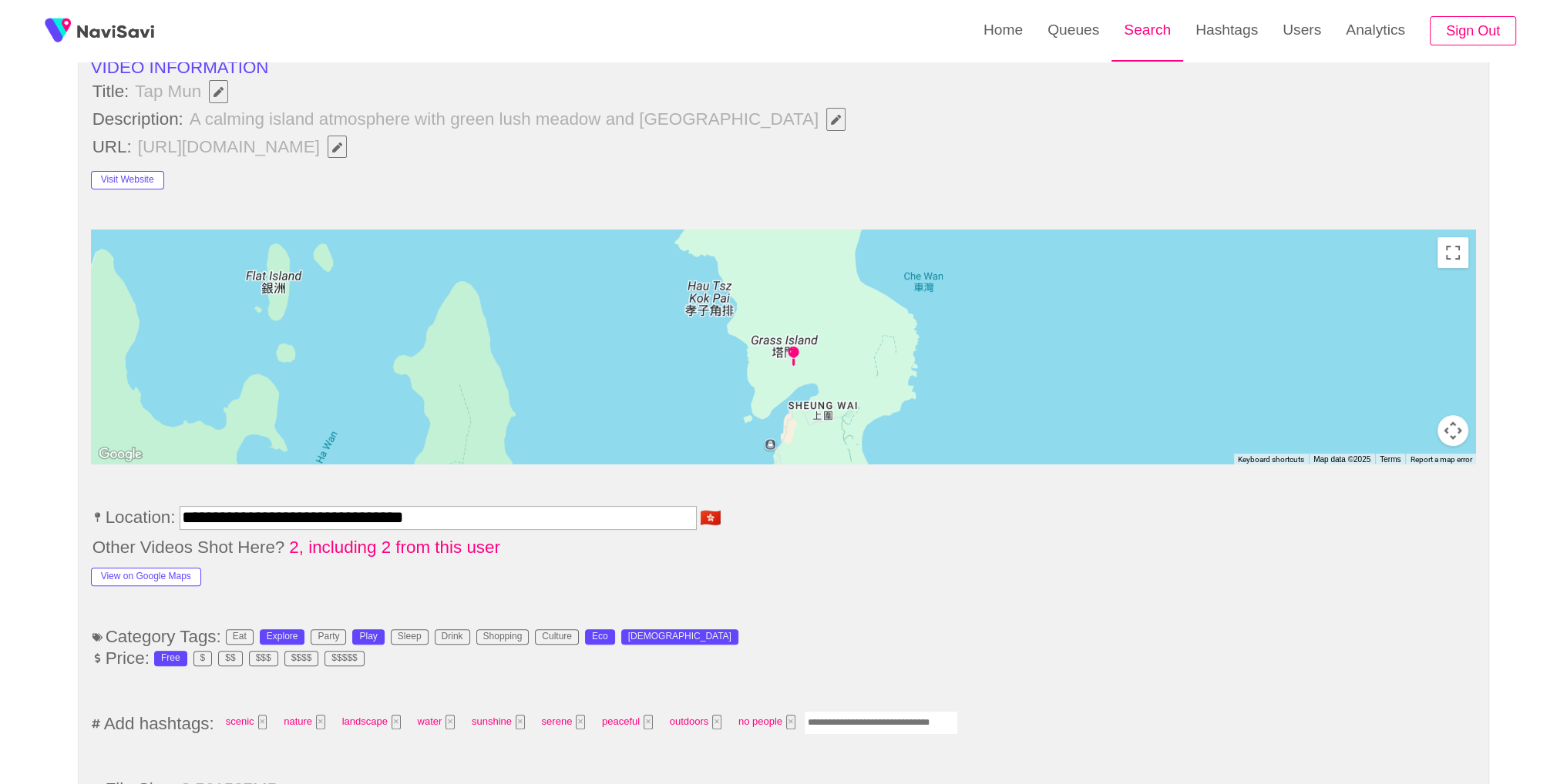
click at [1157, 35] on link "Search" at bounding box center [1147, 30] width 72 height 60
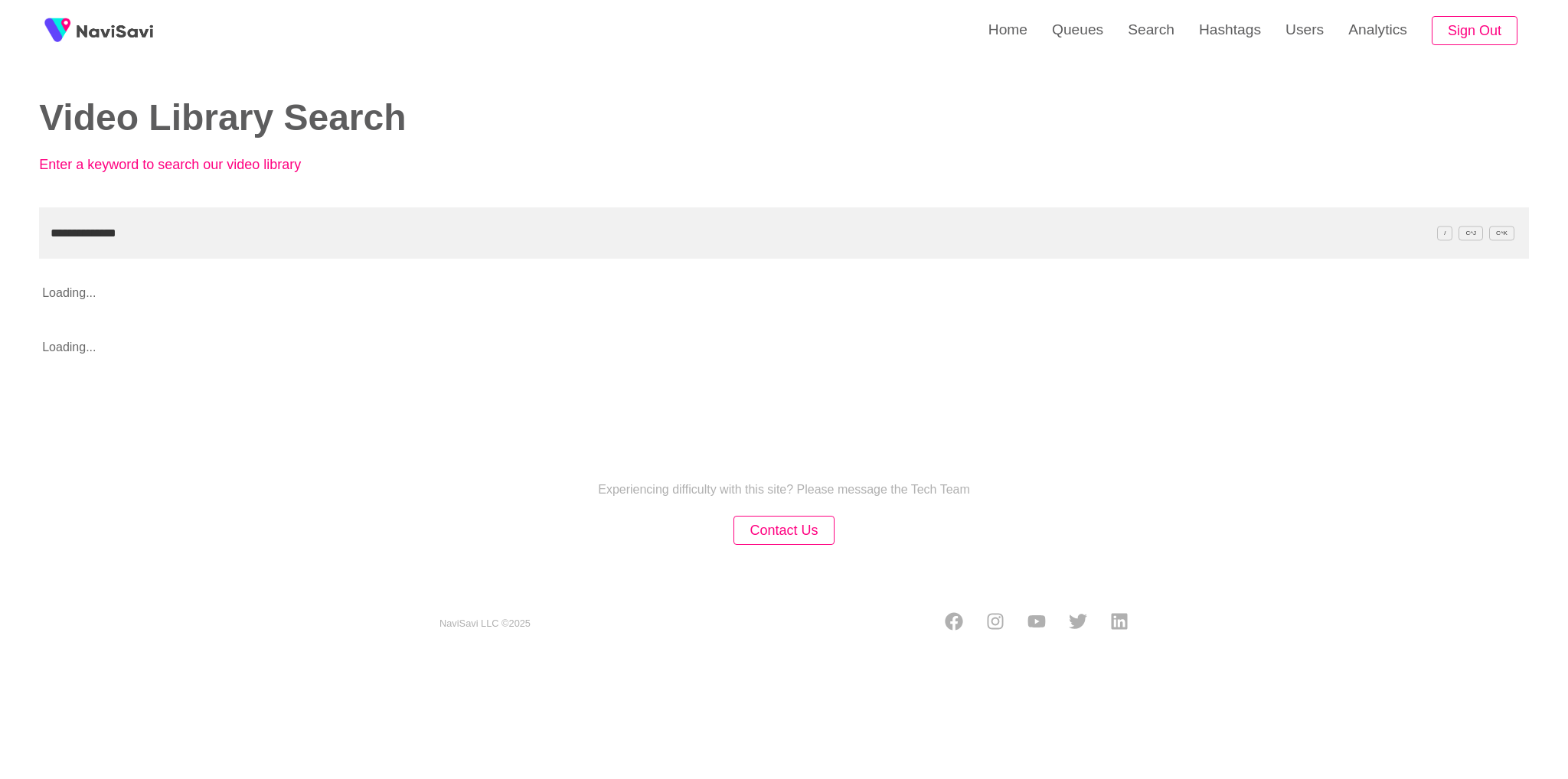
type input "**********"
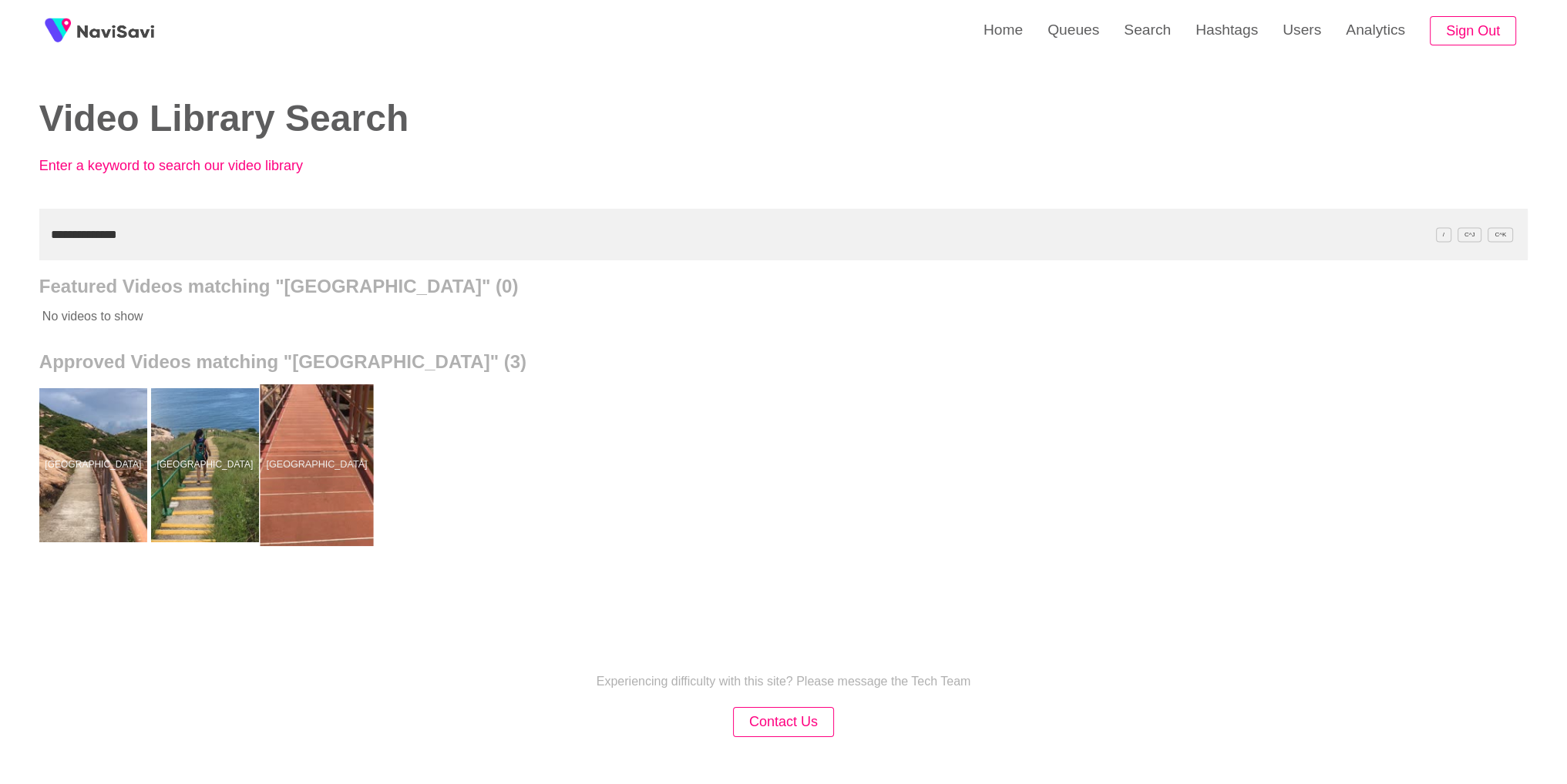
click at [297, 468] on div at bounding box center [316, 465] width 113 height 162
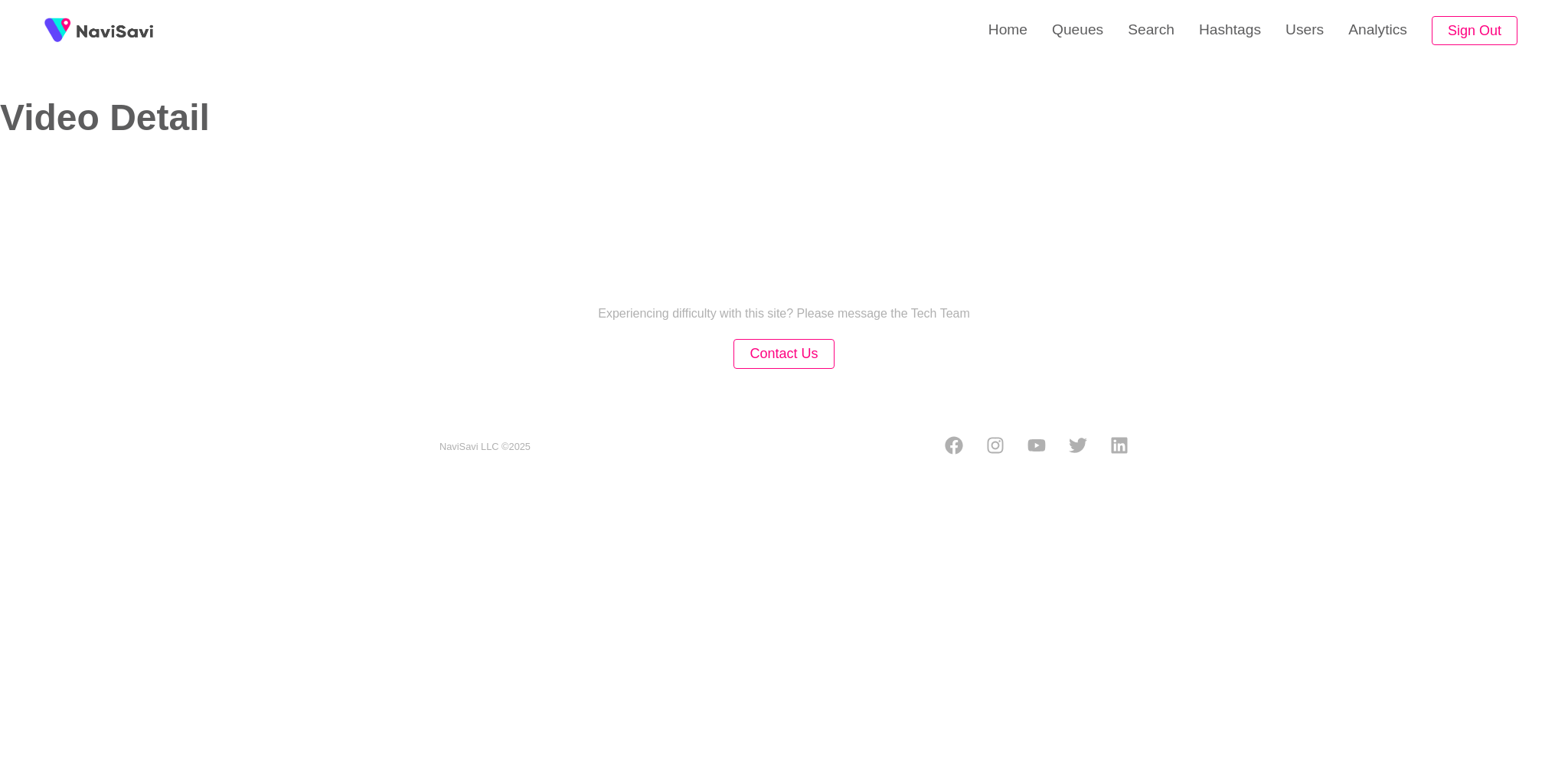
select select "**"
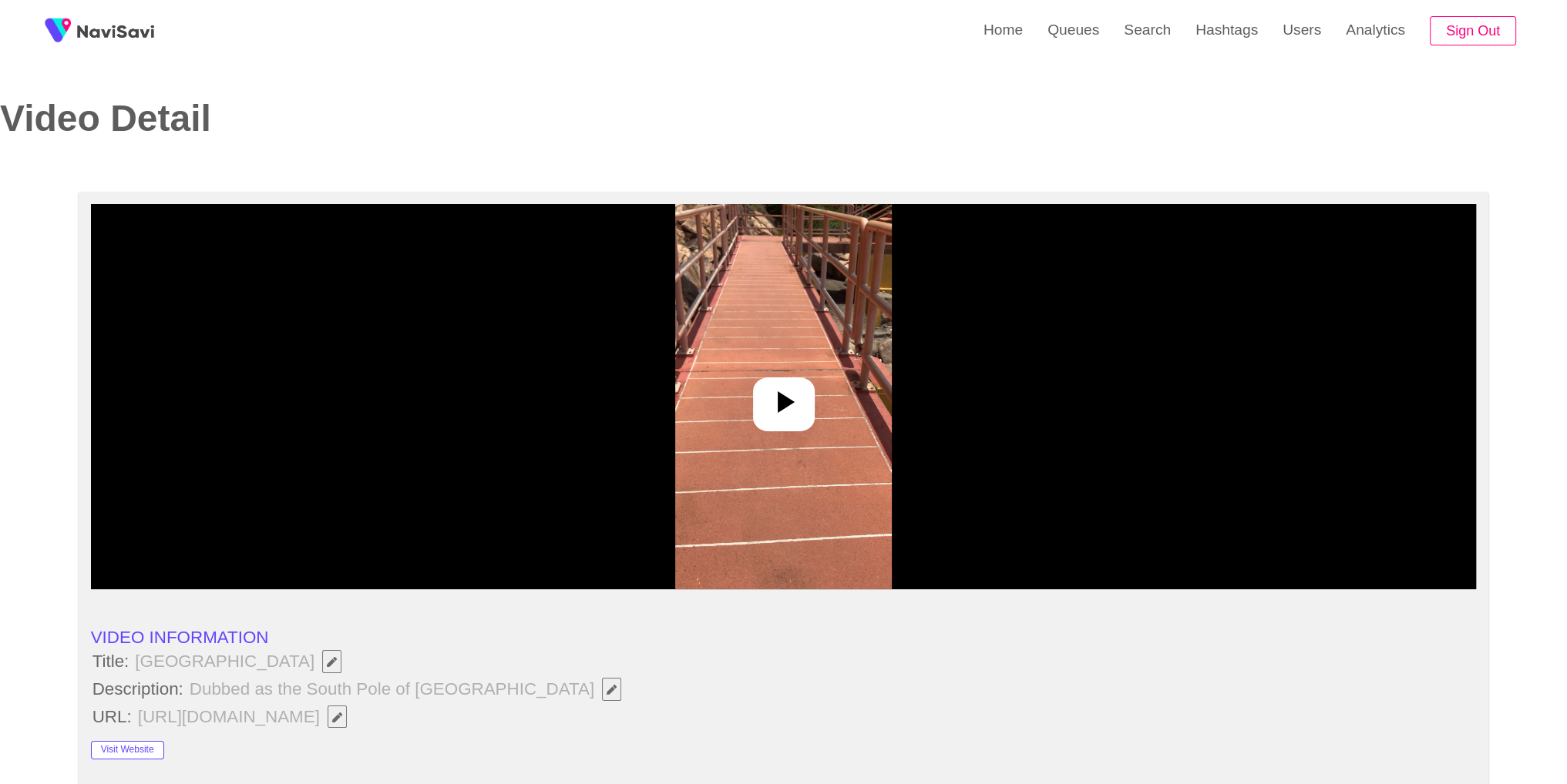
select select "**********"
click at [774, 401] on icon at bounding box center [784, 402] width 37 height 37
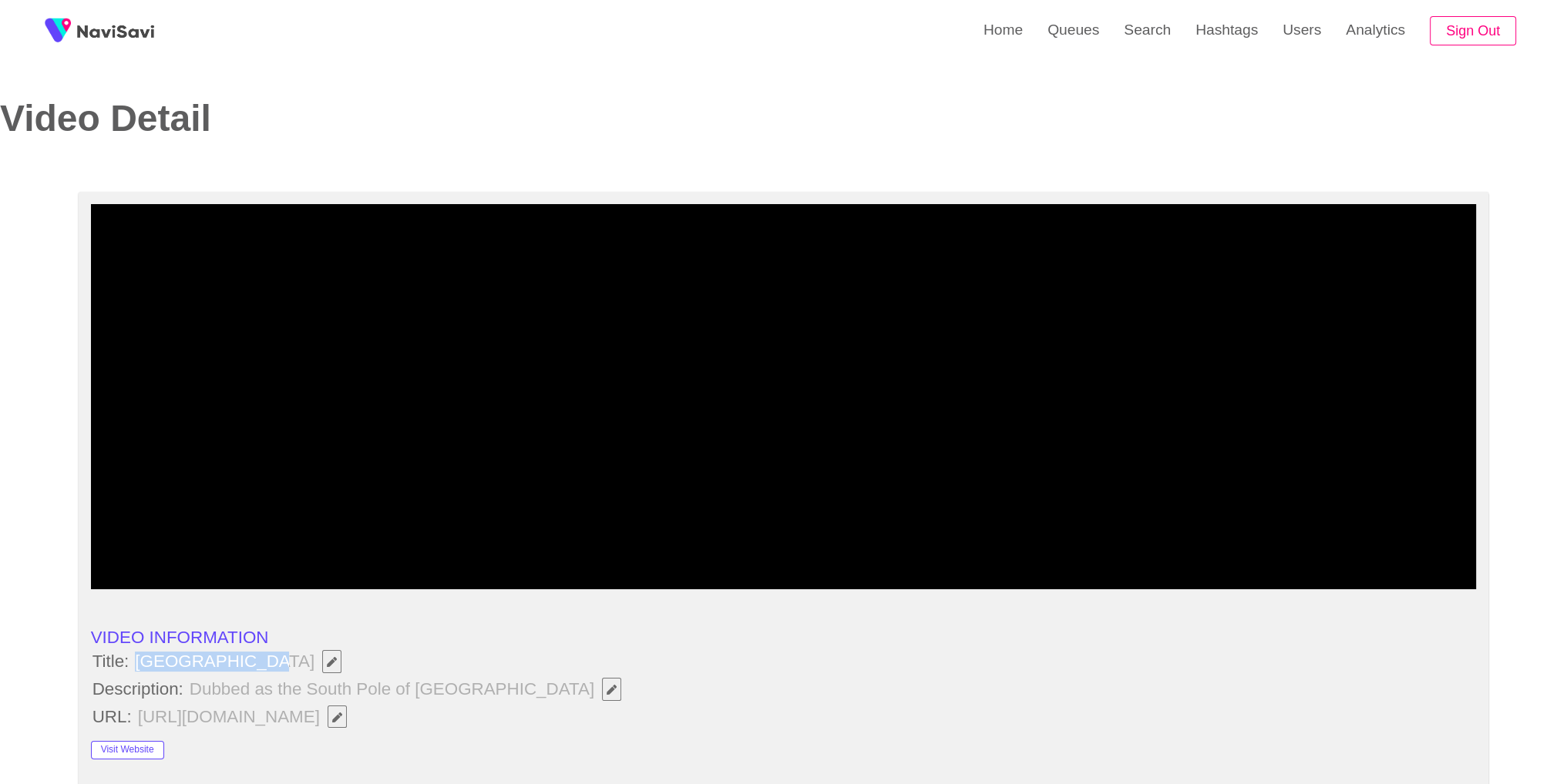
copy span "Po Toi Islands"
drag, startPoint x: 136, startPoint y: 663, endPoint x: 238, endPoint y: 663, distance: 102.0
click at [238, 663] on span "Po Toi Islands" at bounding box center [242, 662] width 217 height 26
click at [448, 646] on li "VIDEO INFORMATION" at bounding box center [784, 638] width 1386 height 20
click at [606, 689] on icon "Edit Field" at bounding box center [611, 689] width 10 height 10
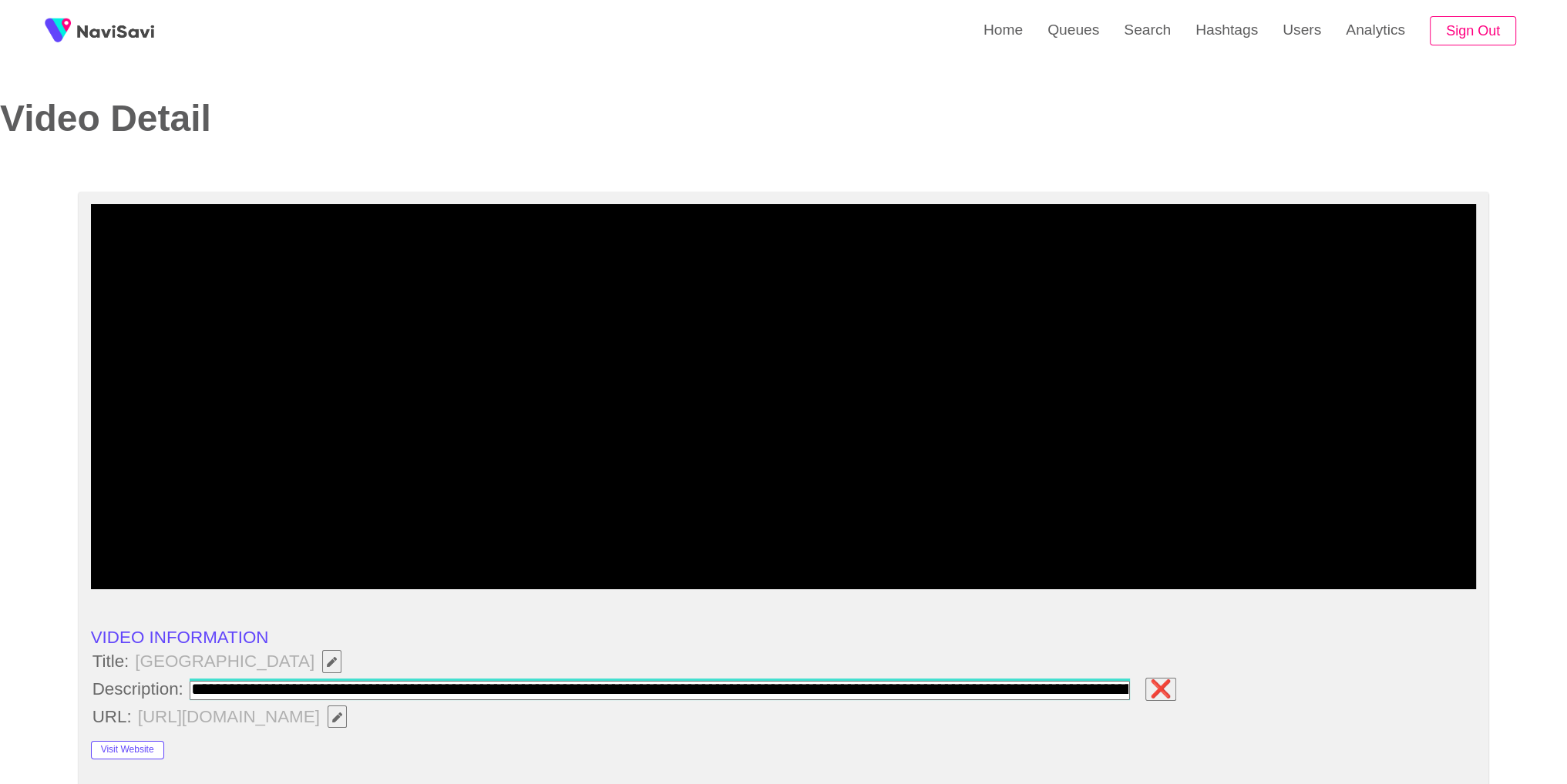
scroll to position [0, 176]
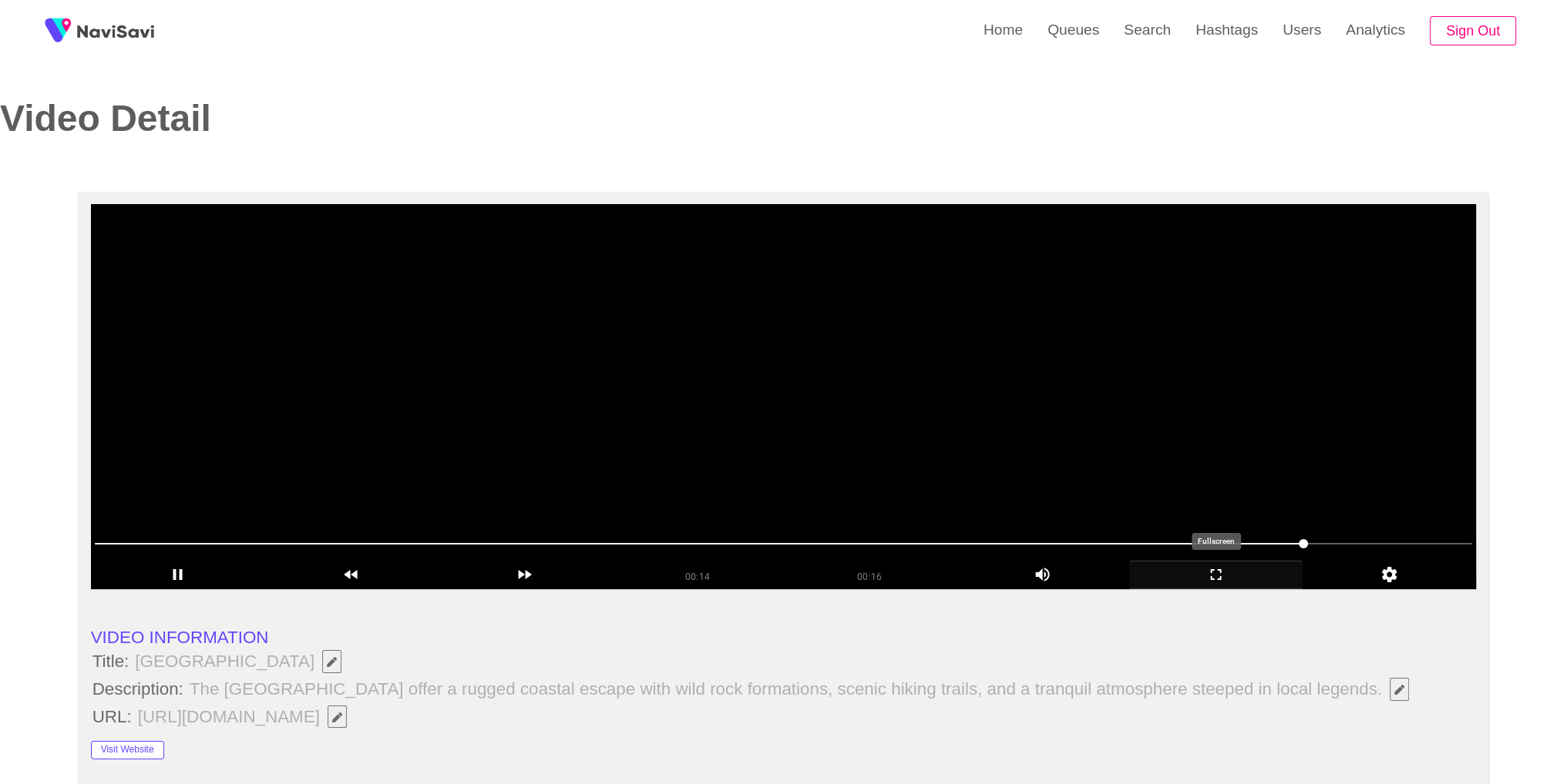
click at [1207, 581] on icon "add" at bounding box center [1216, 574] width 172 height 19
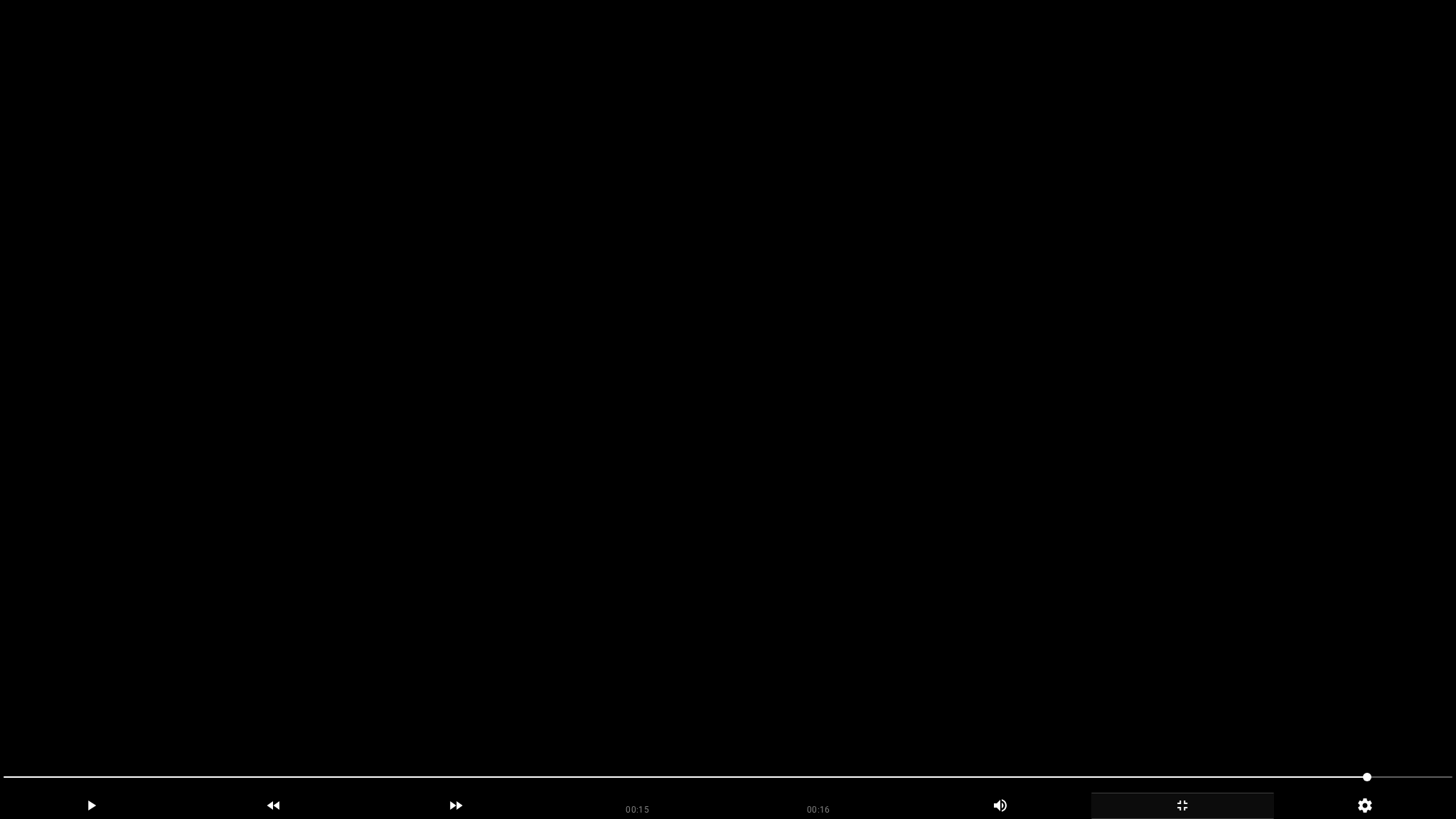
click at [840, 538] on video at bounding box center [728, 409] width 1456 height 819
click at [823, 539] on video at bounding box center [728, 409] width 1456 height 819
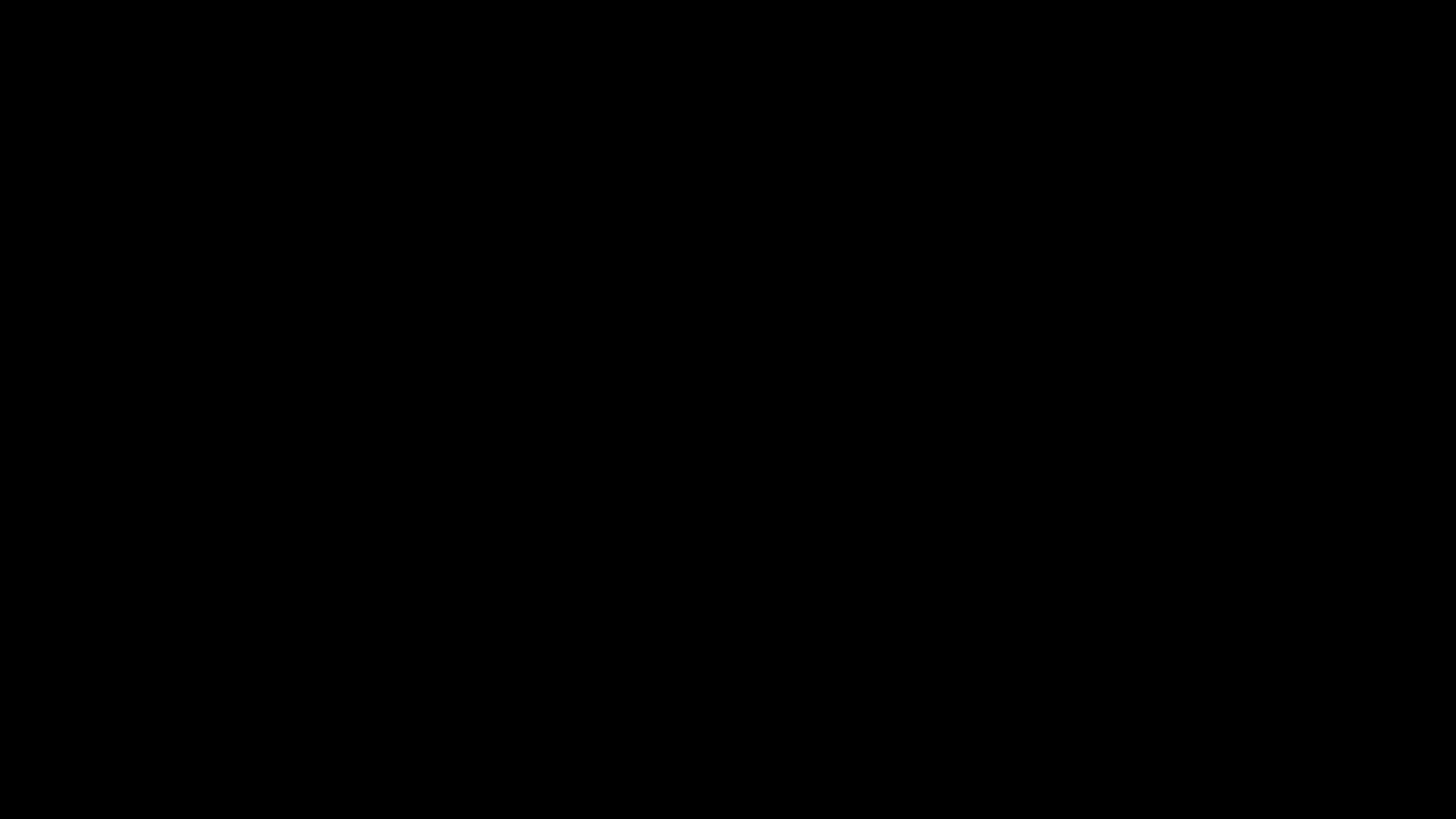
click at [1195, 723] on icon "add" at bounding box center [1182, 805] width 181 height 17
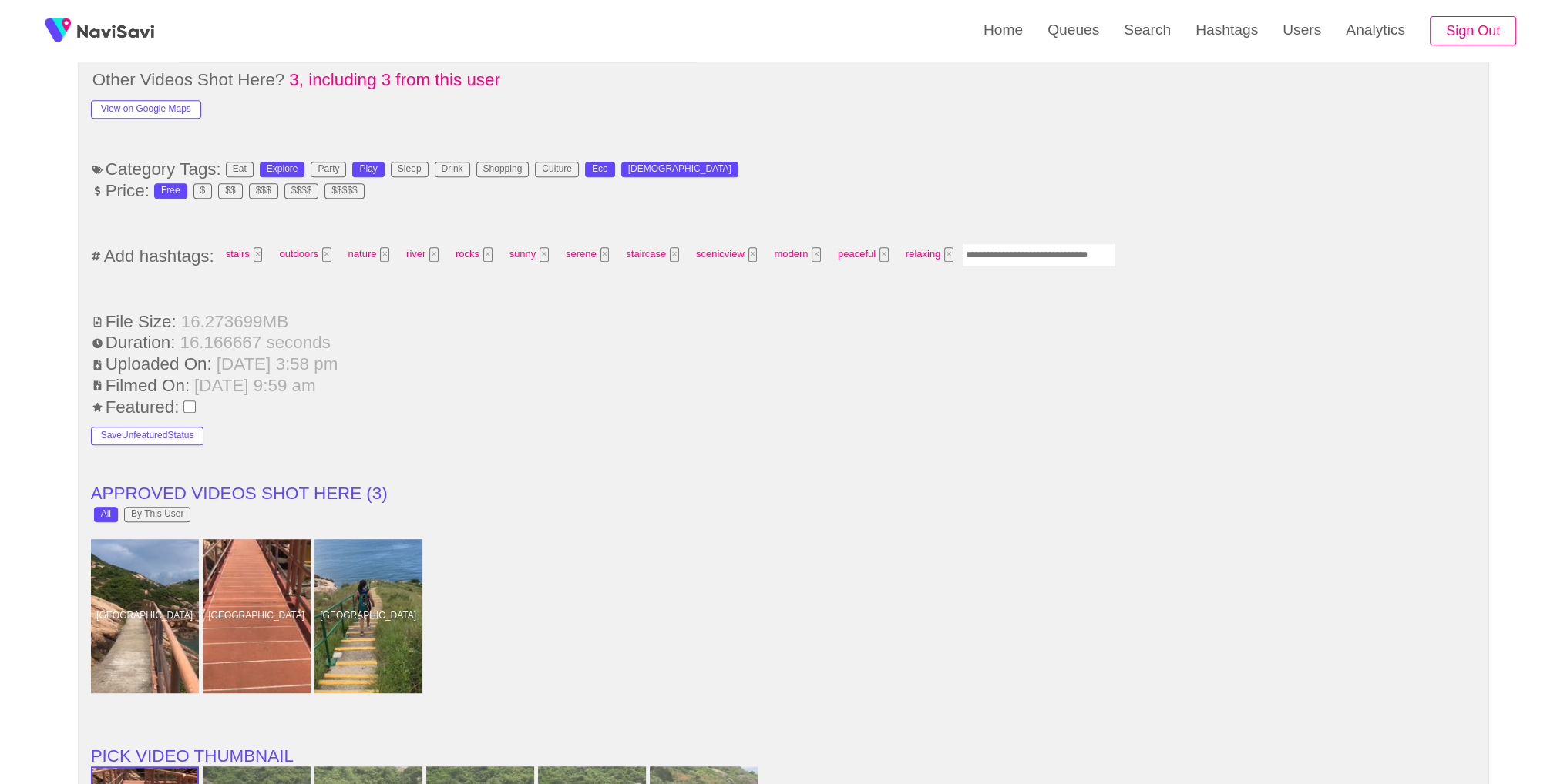
scroll to position [1045, 0]
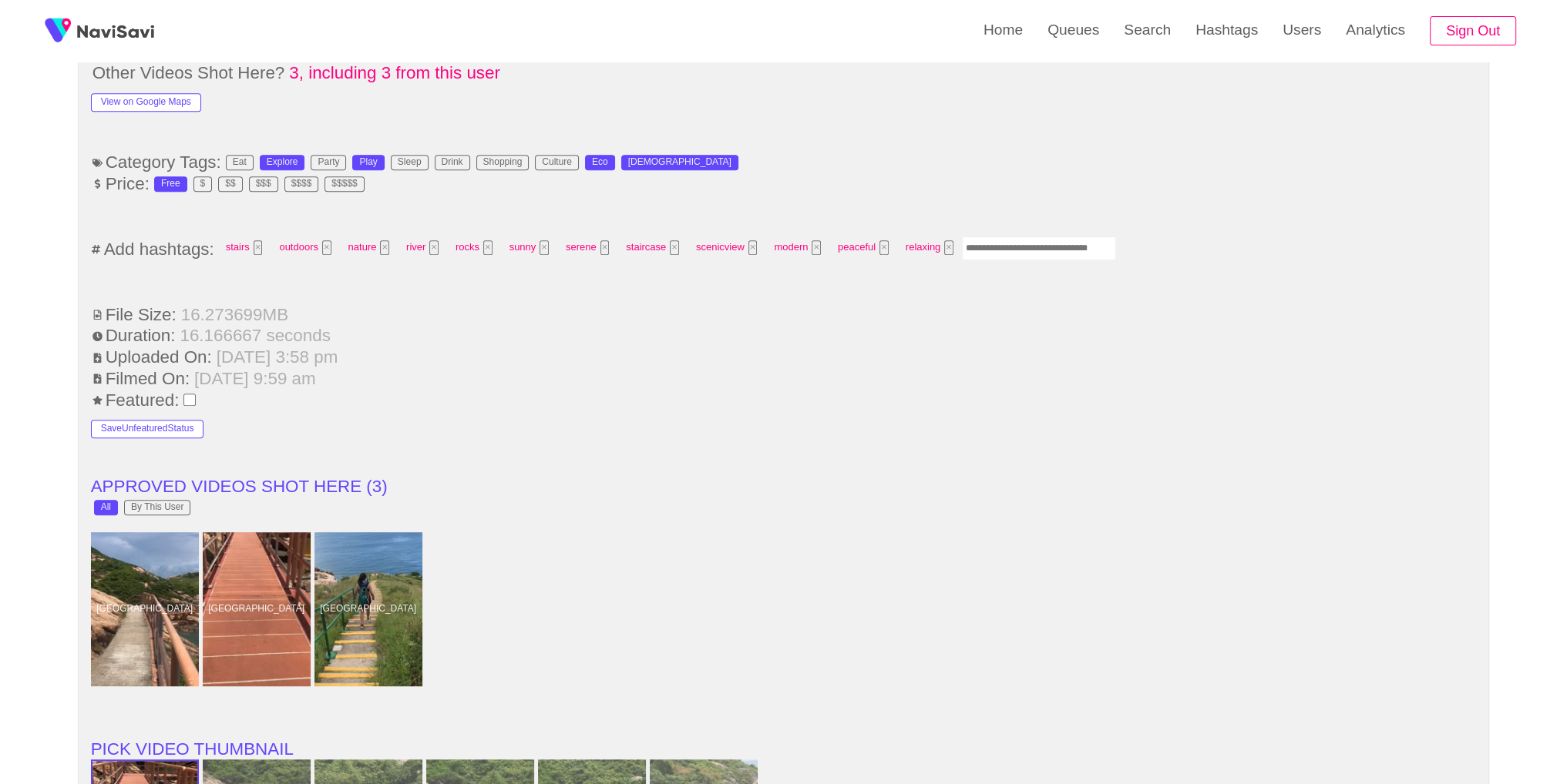
click at [1021, 236] on input "Enter tag here and press return" at bounding box center [1038, 248] width 154 height 24
type input "*********"
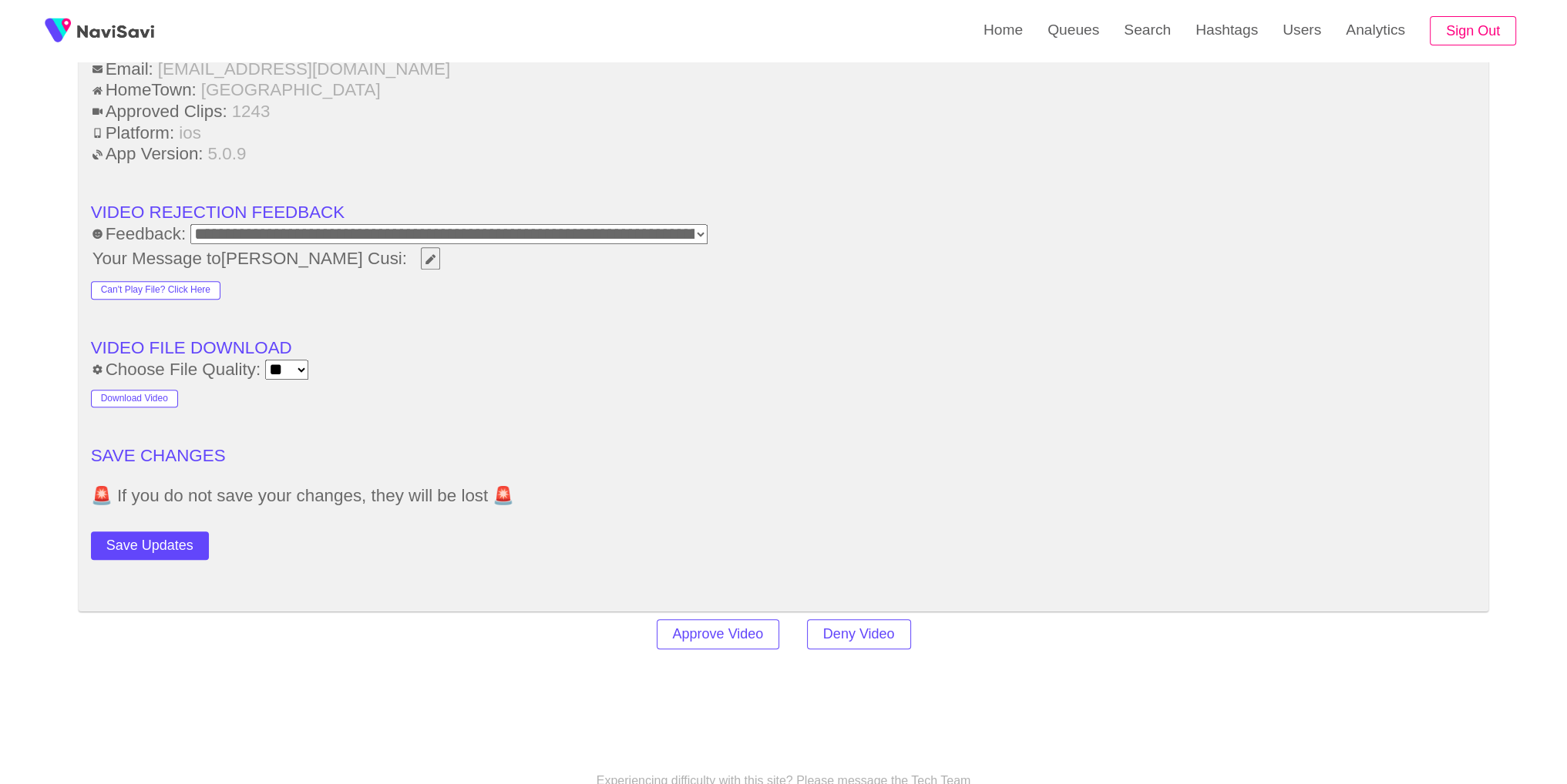
scroll to position [2211, 0]
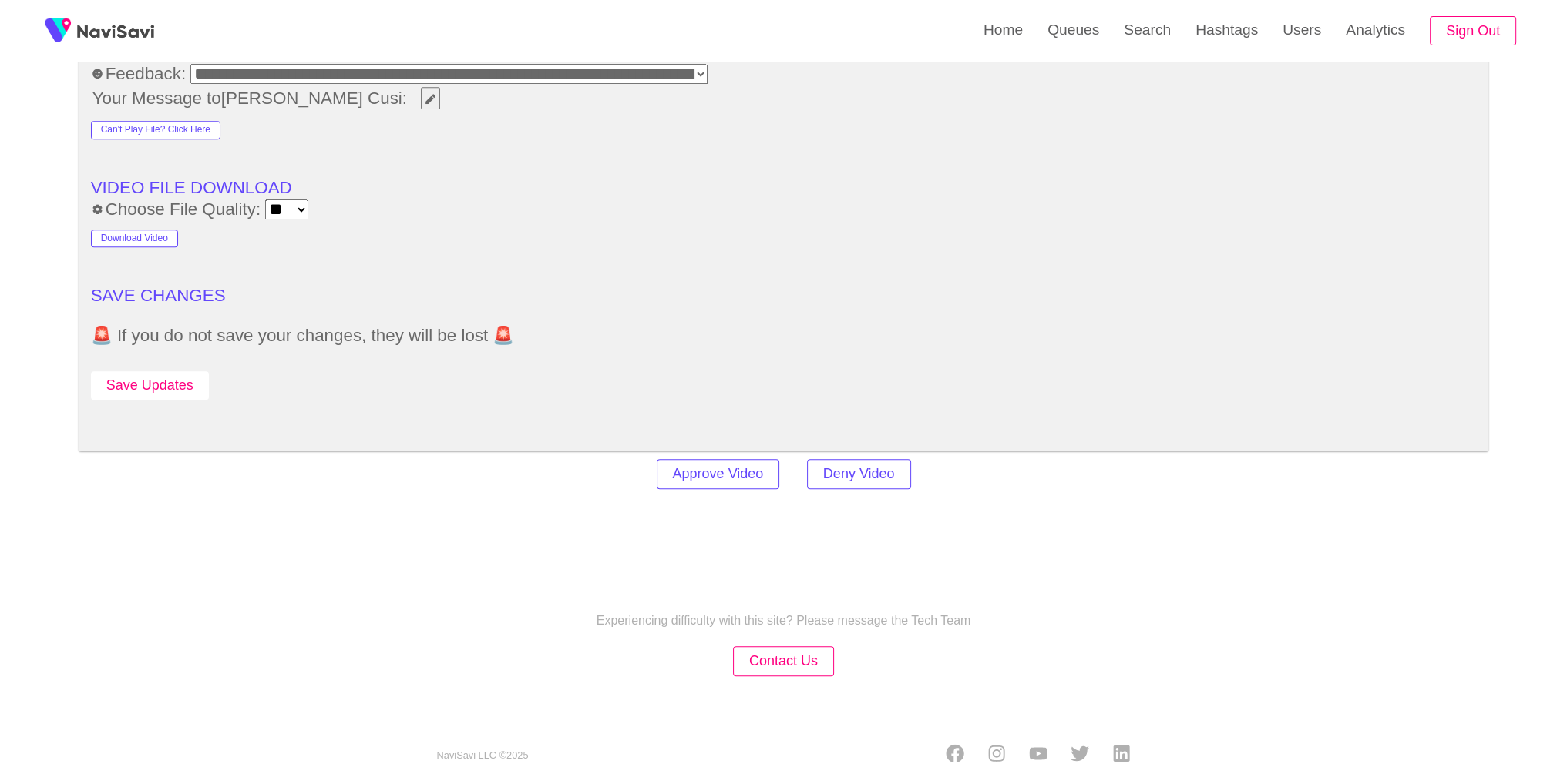
click at [194, 379] on button "Save Updates" at bounding box center [150, 385] width 118 height 28
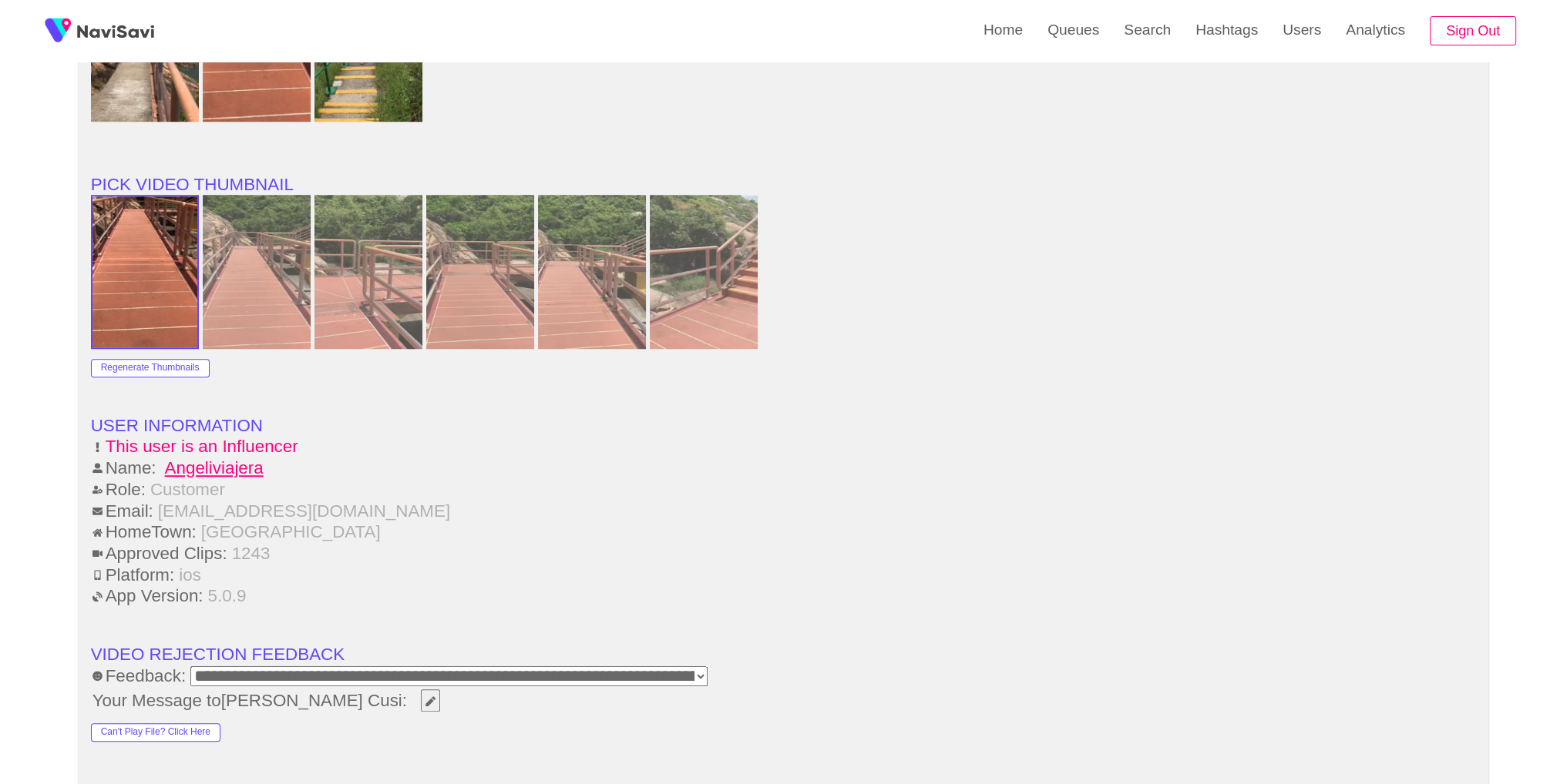
scroll to position [1316, 0]
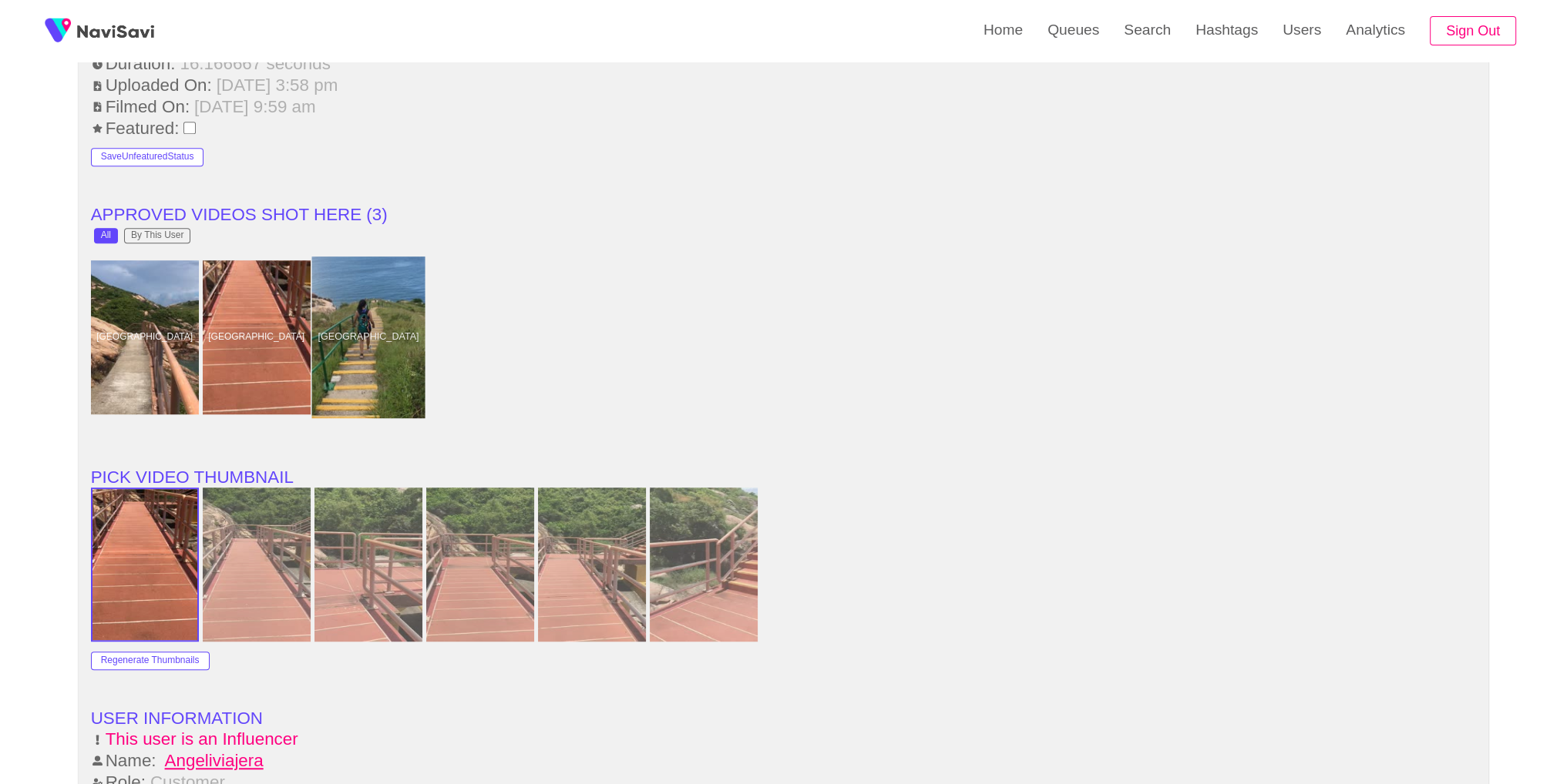
click at [385, 320] on div at bounding box center [368, 337] width 113 height 162
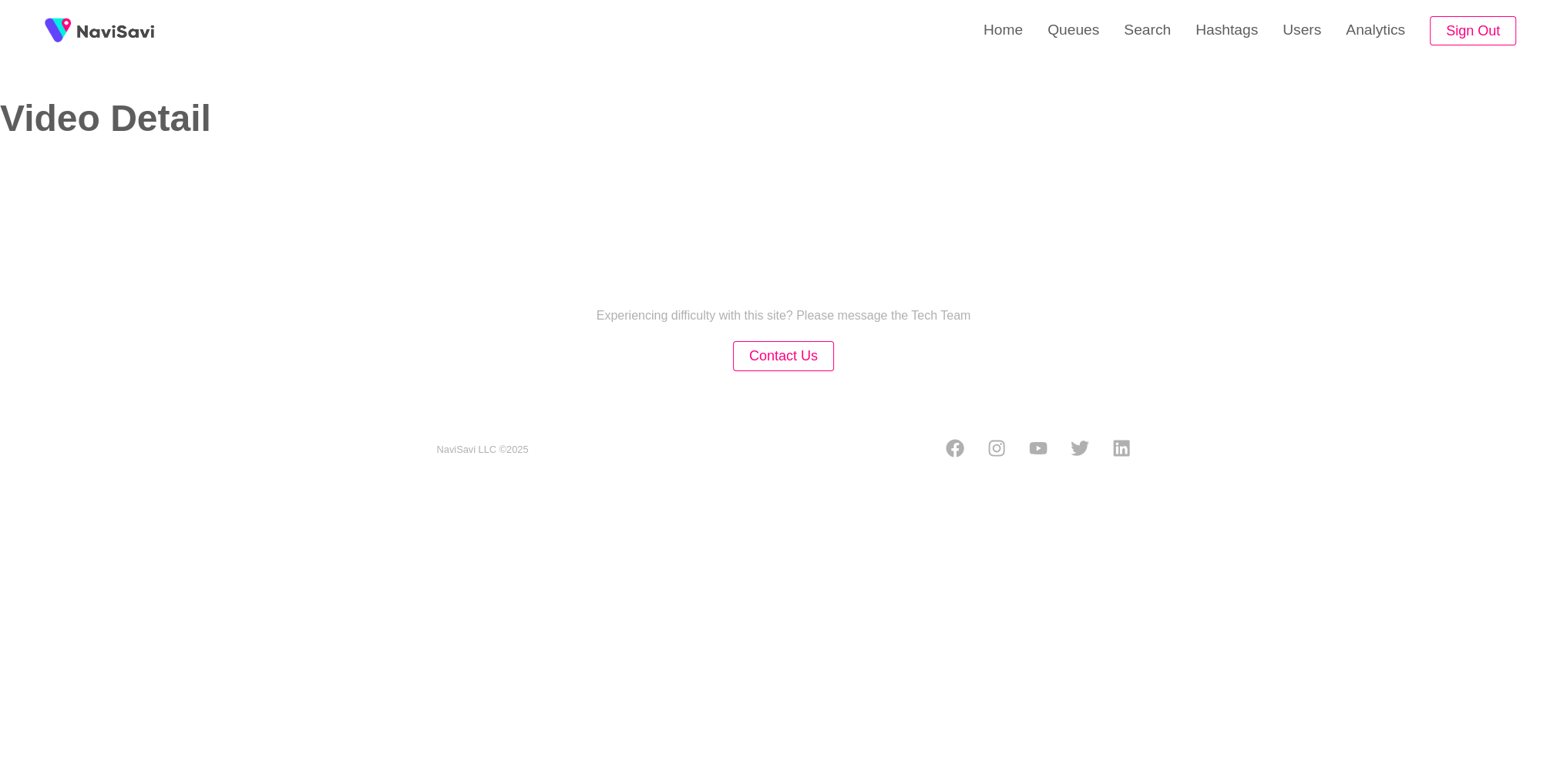
select select "**********"
select select "**"
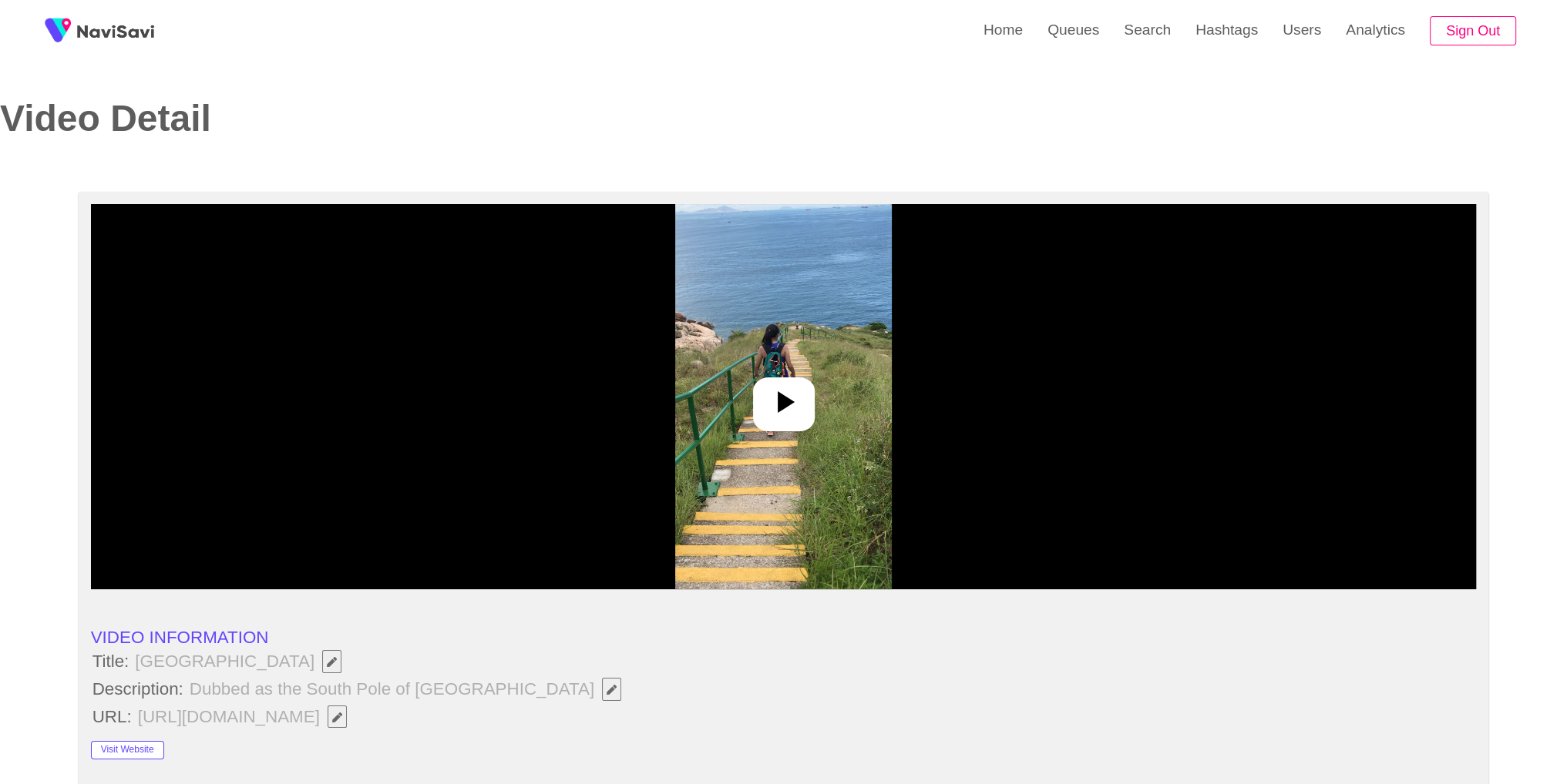
click at [772, 397] on icon at bounding box center [784, 402] width 37 height 37
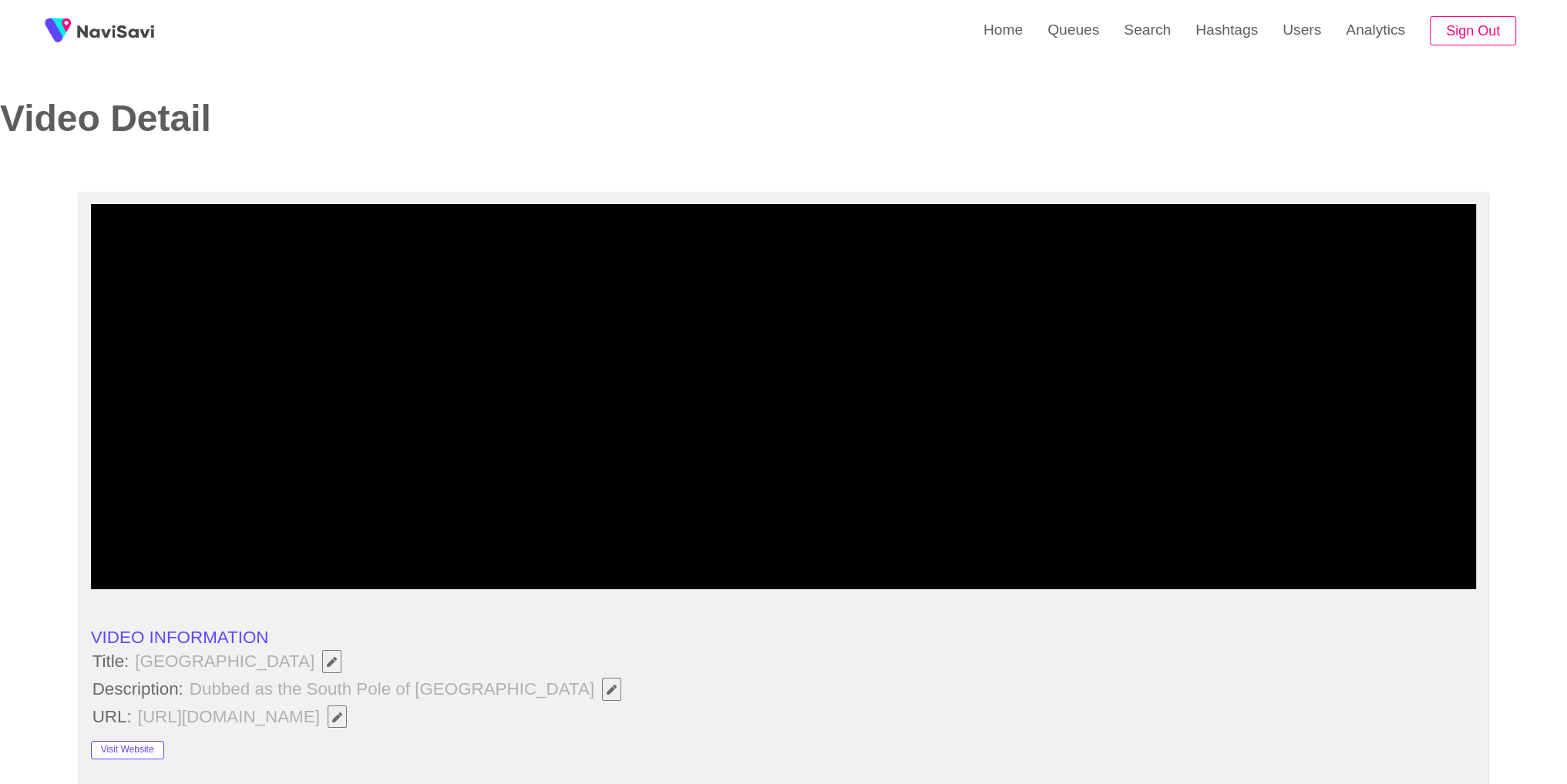
click at [602, 697] on button "button" at bounding box center [612, 689] width 19 height 23
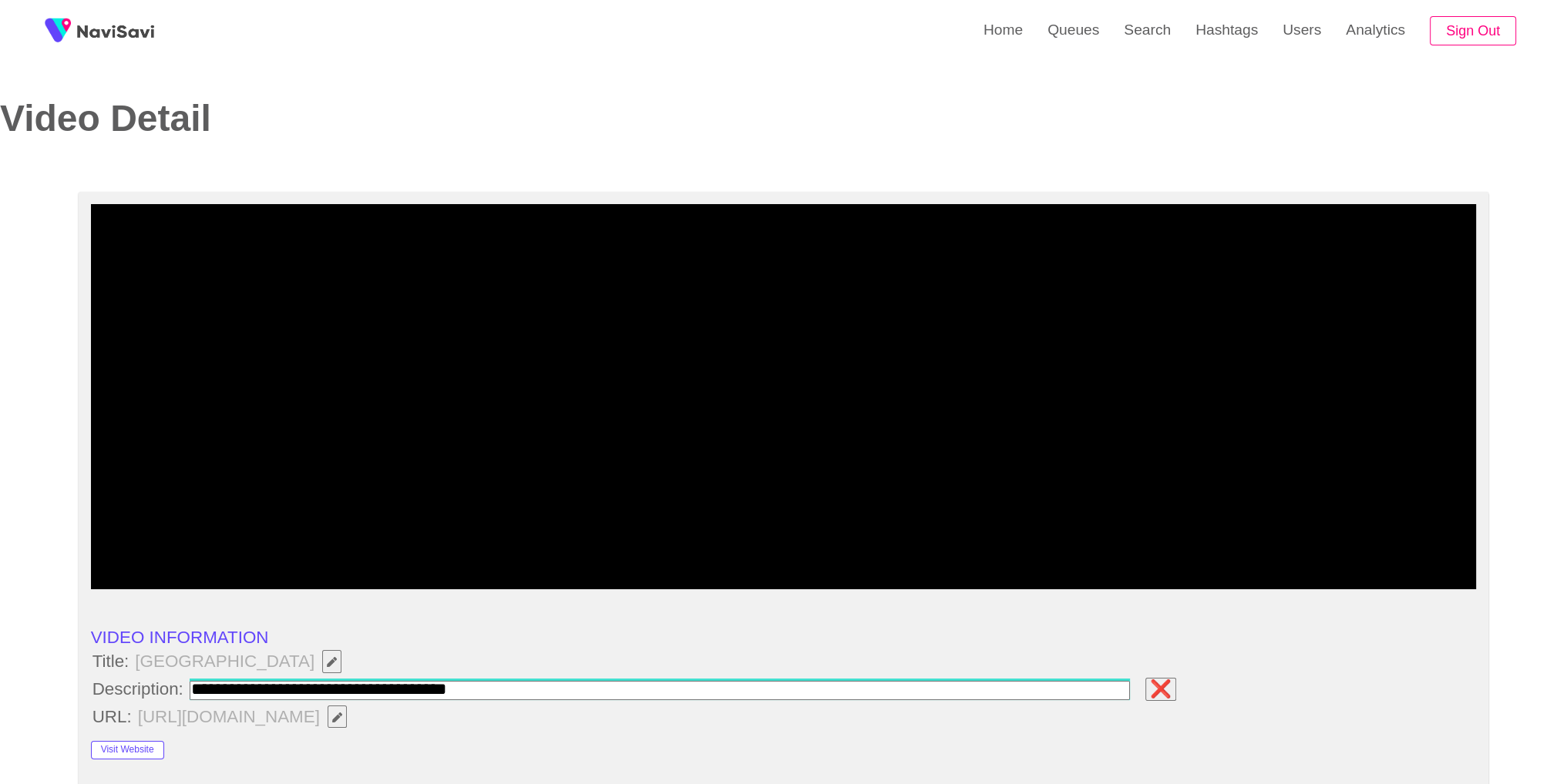
type input "**********"
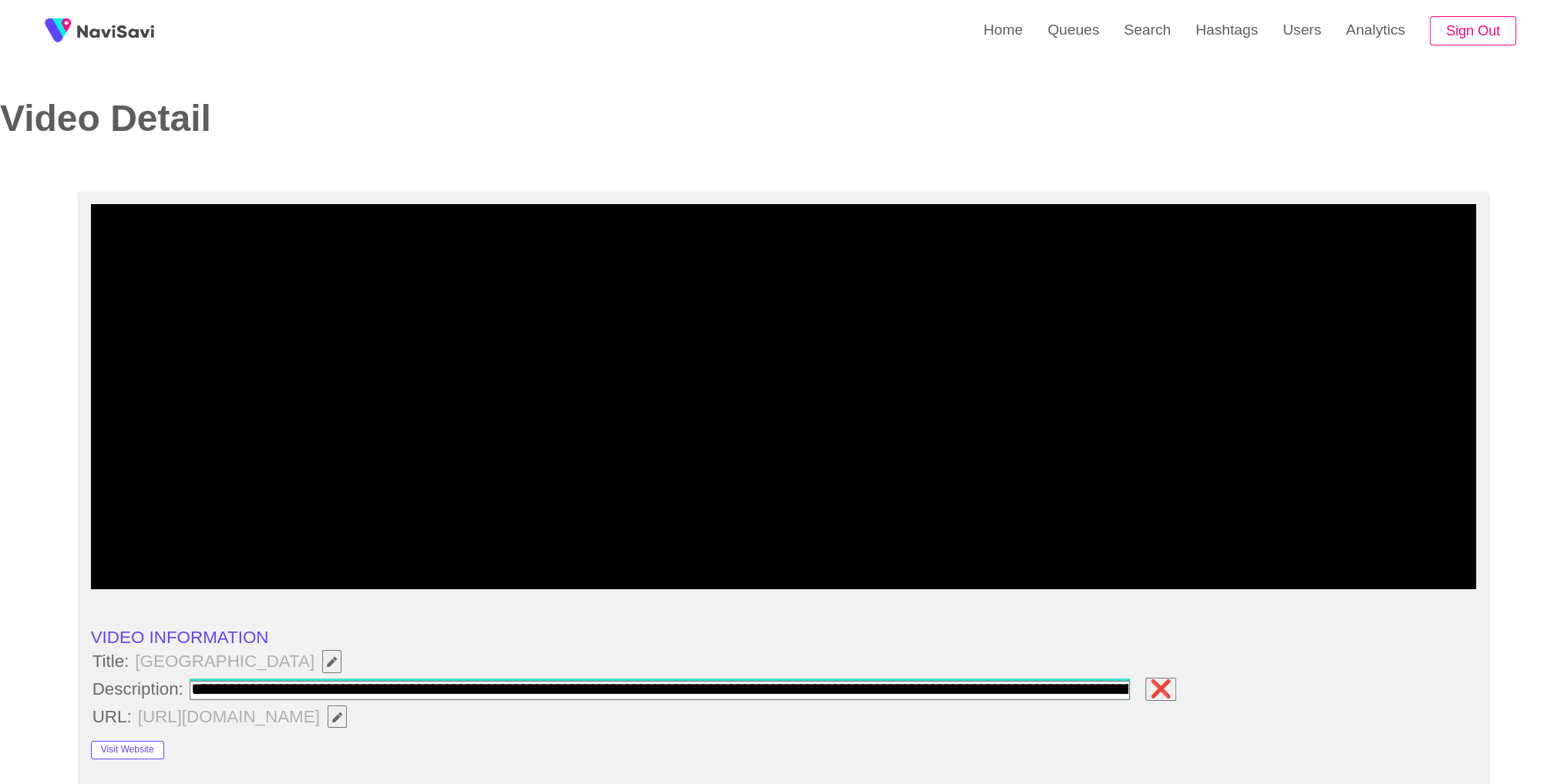
scroll to position [0, 176]
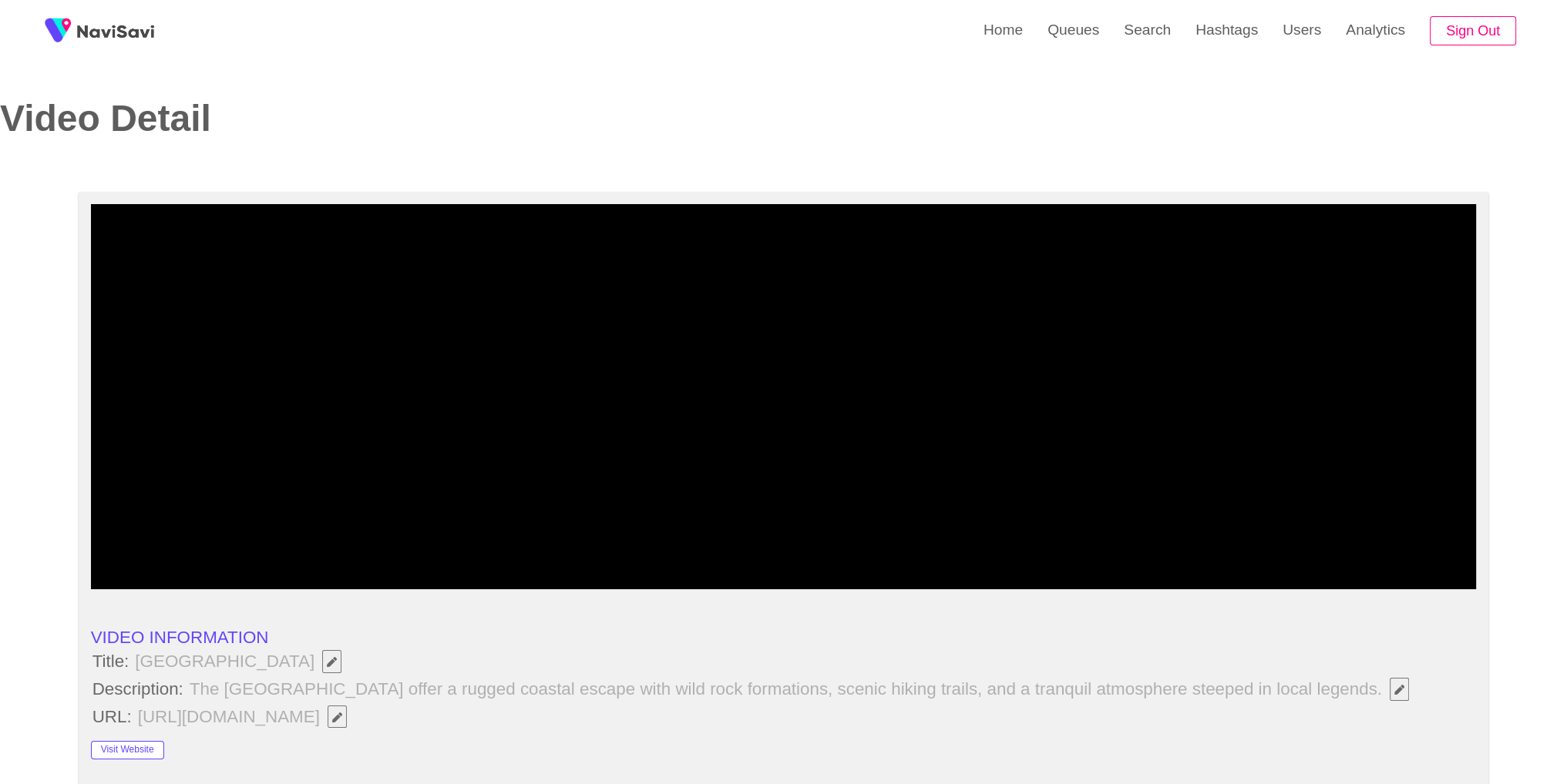
click at [1138, 634] on li "VIDEO INFORMATION" at bounding box center [784, 638] width 1386 height 20
click at [1251, 569] on icon "add" at bounding box center [1216, 574] width 172 height 19
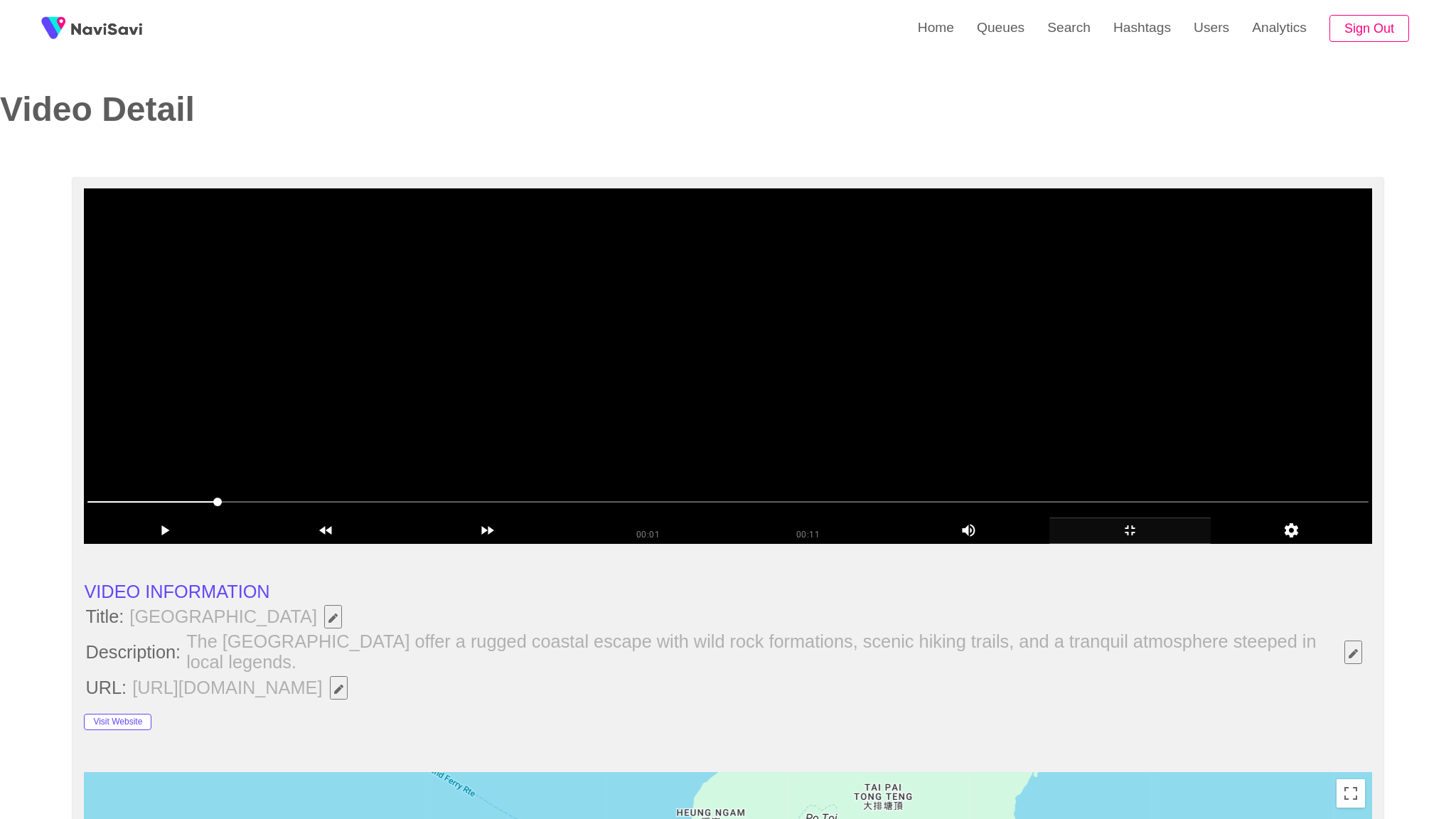
click at [1135, 544] on video at bounding box center [727, 366] width 1287 height 355
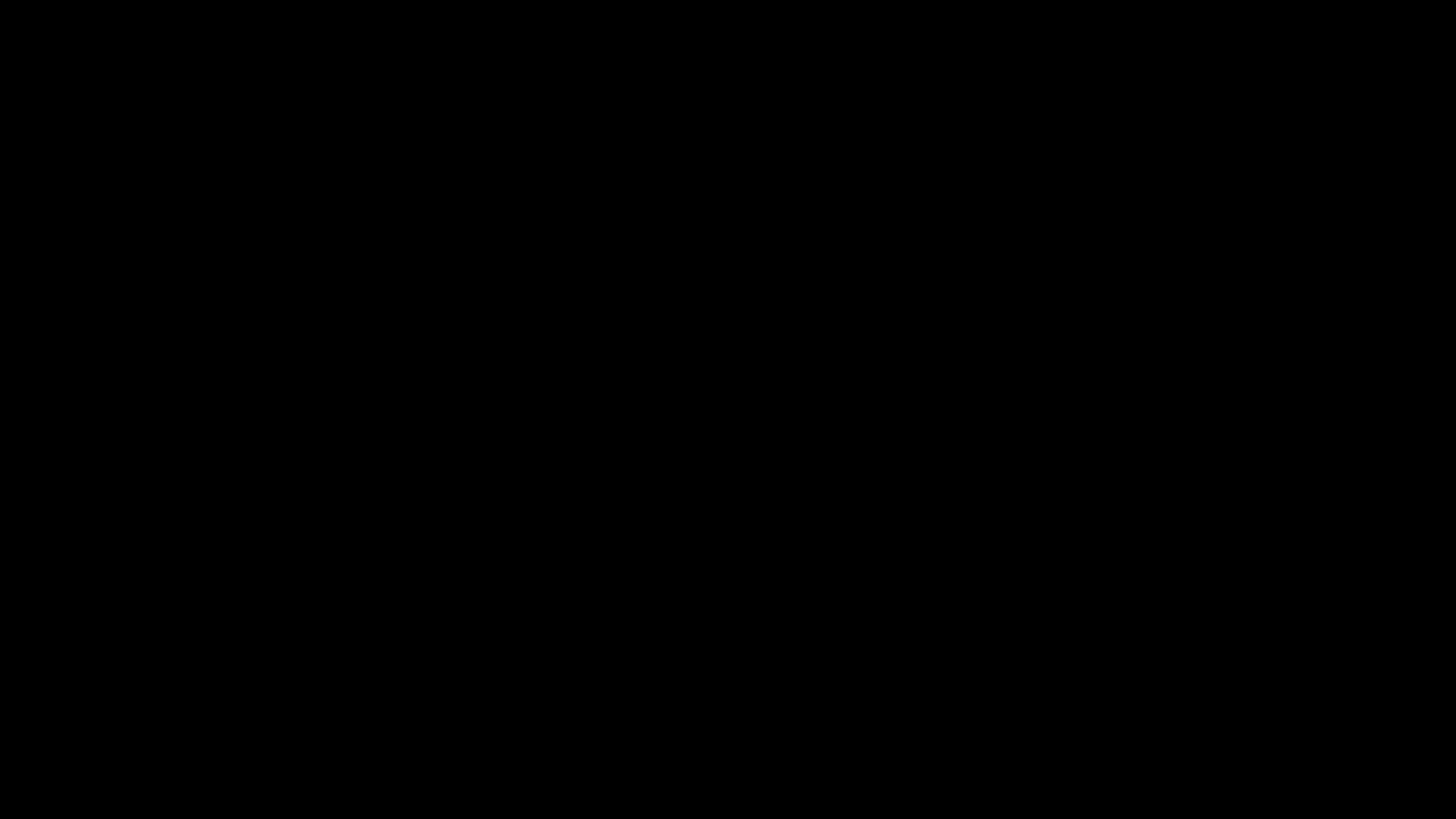
click at [1192, 723] on icon "add" at bounding box center [1182, 805] width 181 height 17
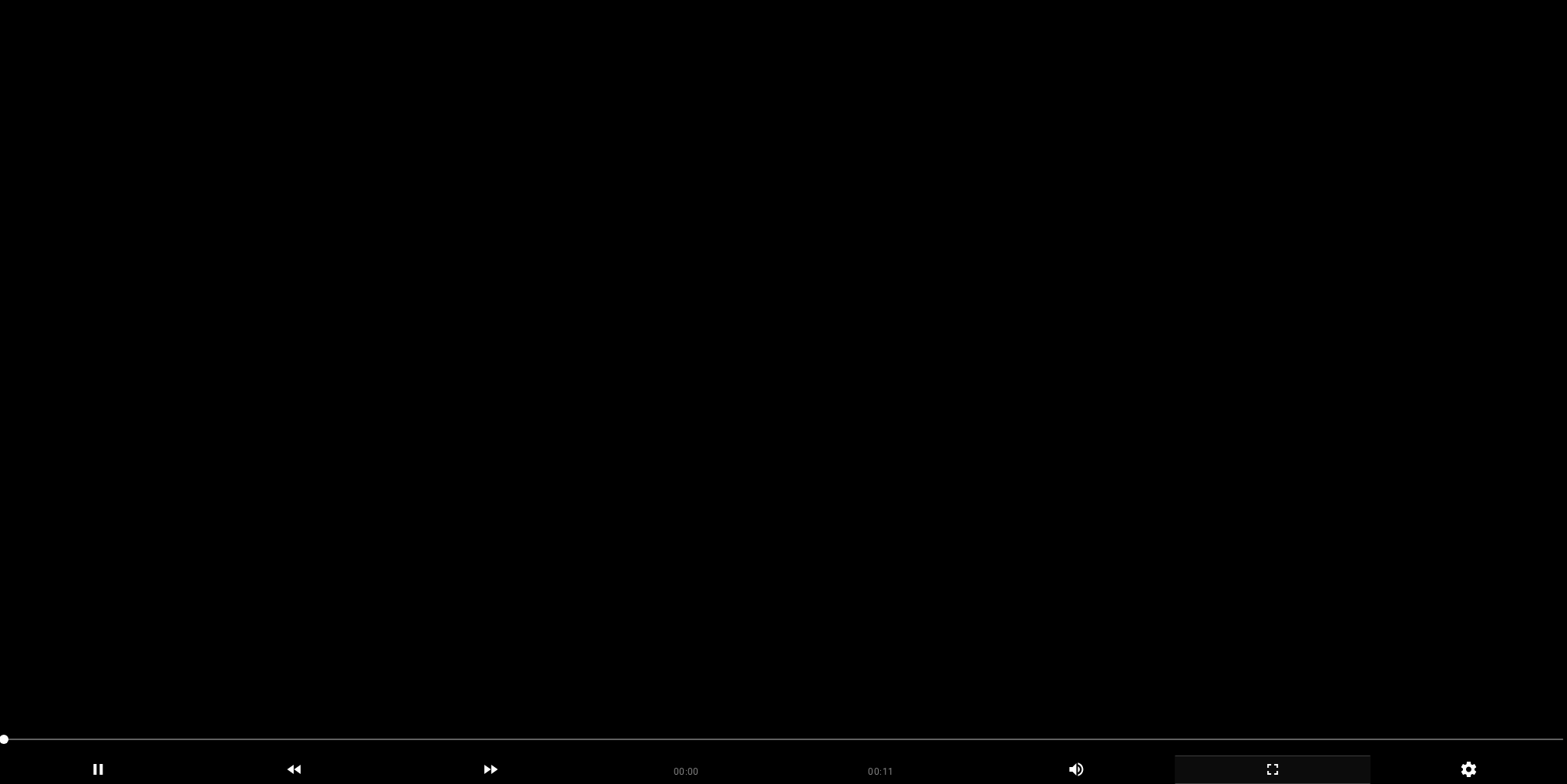
click at [1055, 429] on video at bounding box center [784, 392] width 1567 height 784
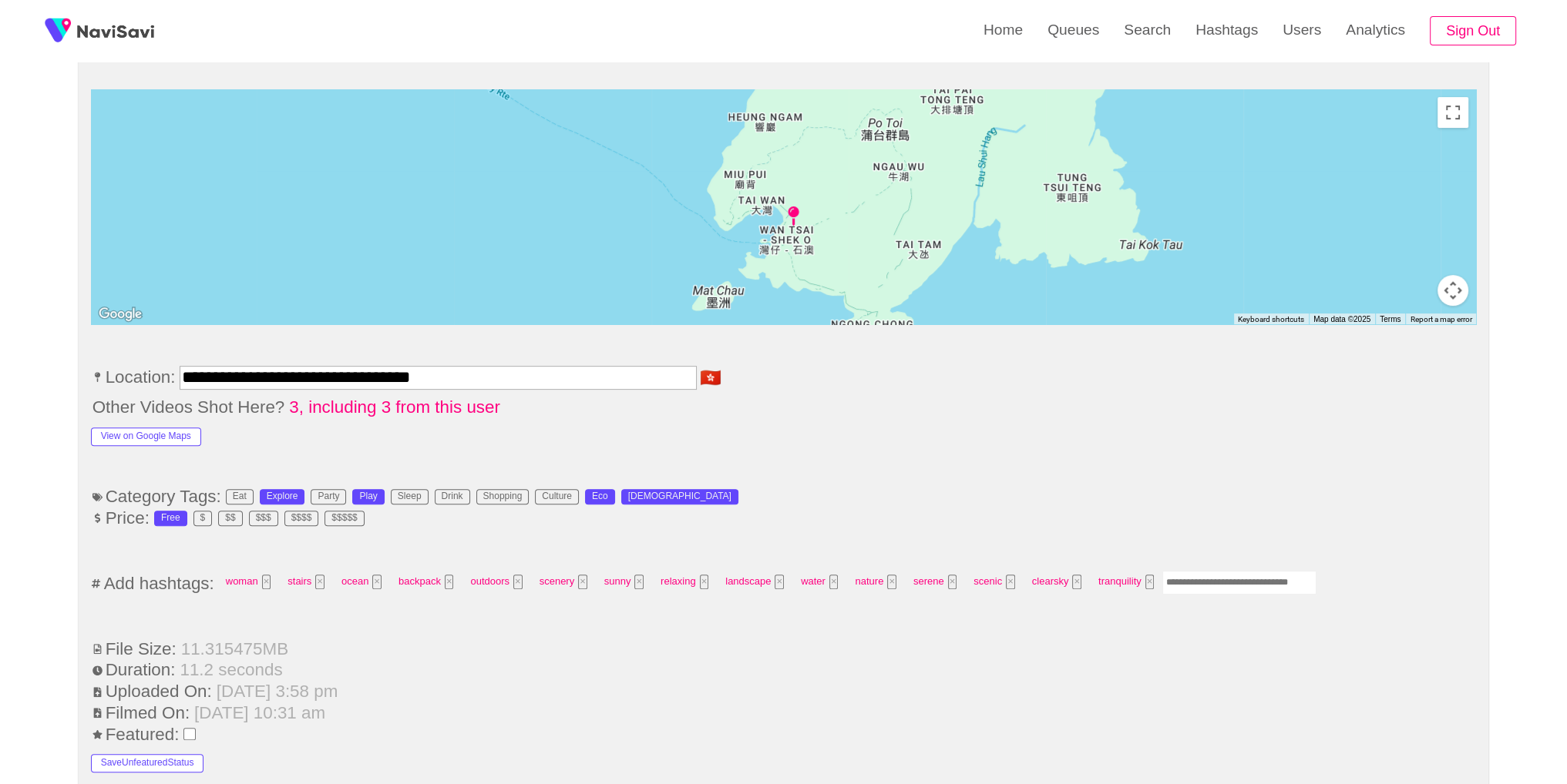
scroll to position [1053, 0]
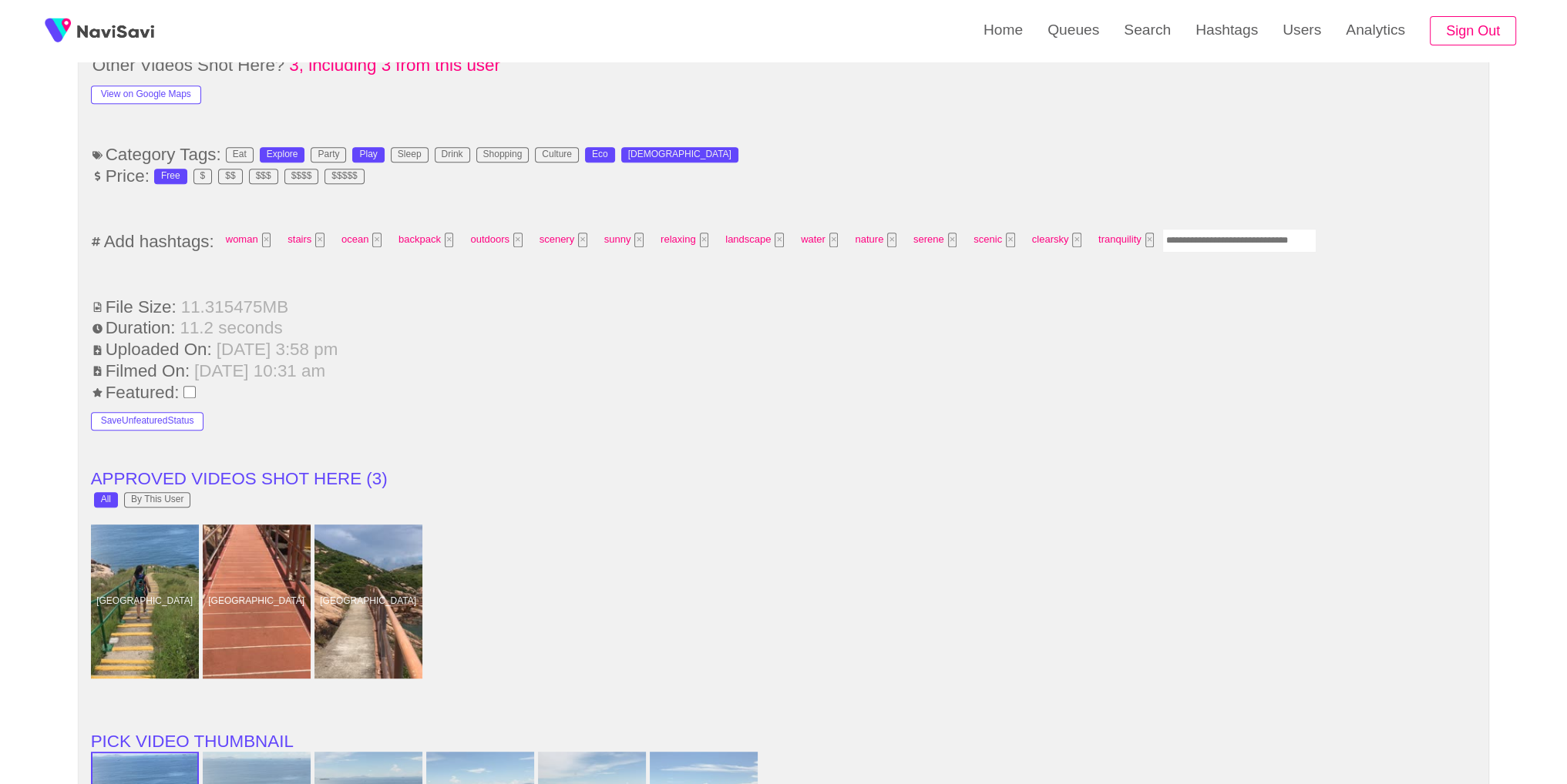
click at [1230, 235] on input "Enter tag here and press return" at bounding box center [1239, 241] width 154 height 24
type input "*********"
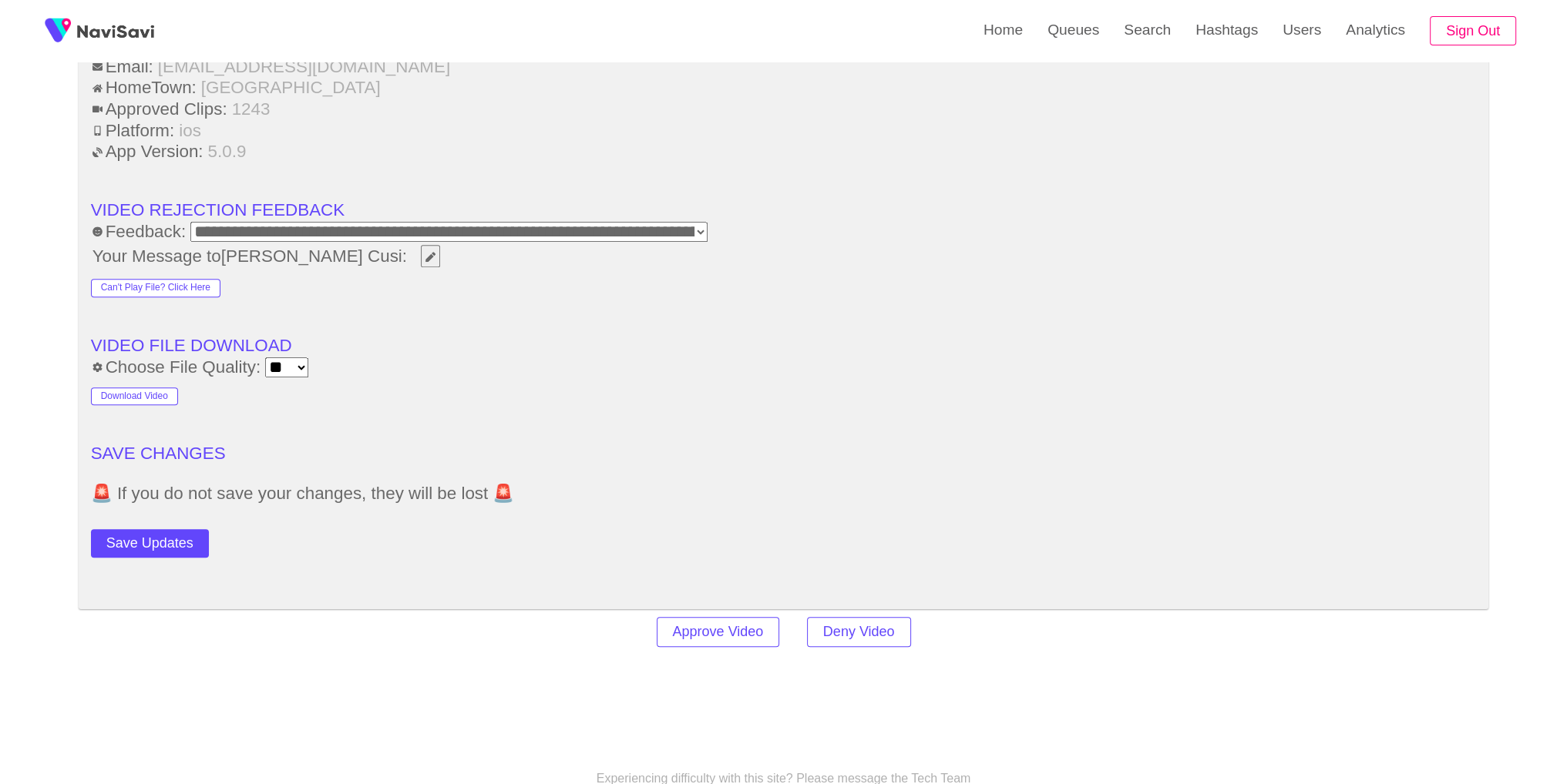
scroll to position [2211, 0]
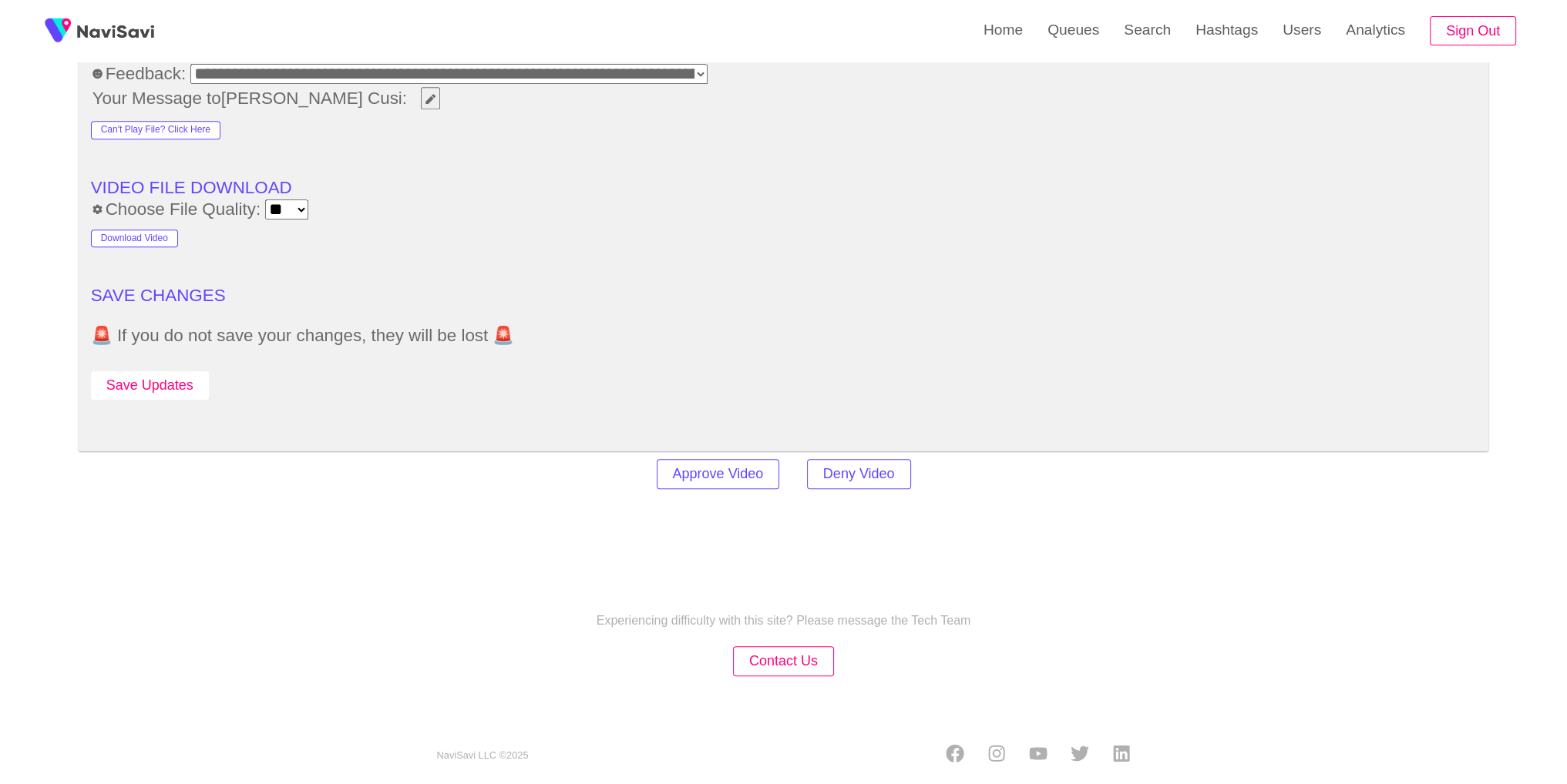
click at [159, 384] on button "Save Updates" at bounding box center [150, 385] width 118 height 28
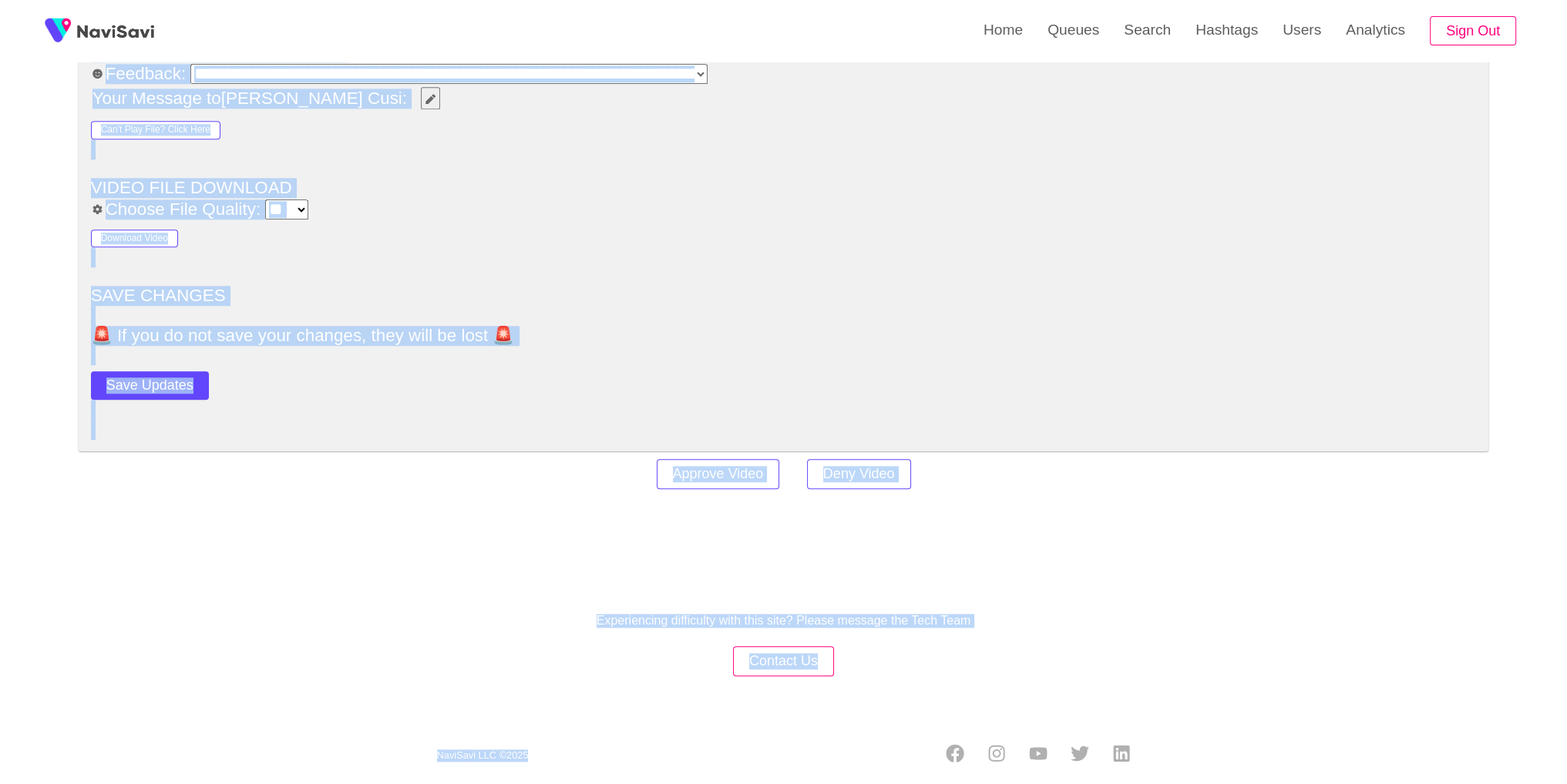
drag, startPoint x: 1563, startPoint y: 651, endPoint x: 1576, endPoint y: 436, distance: 215.4
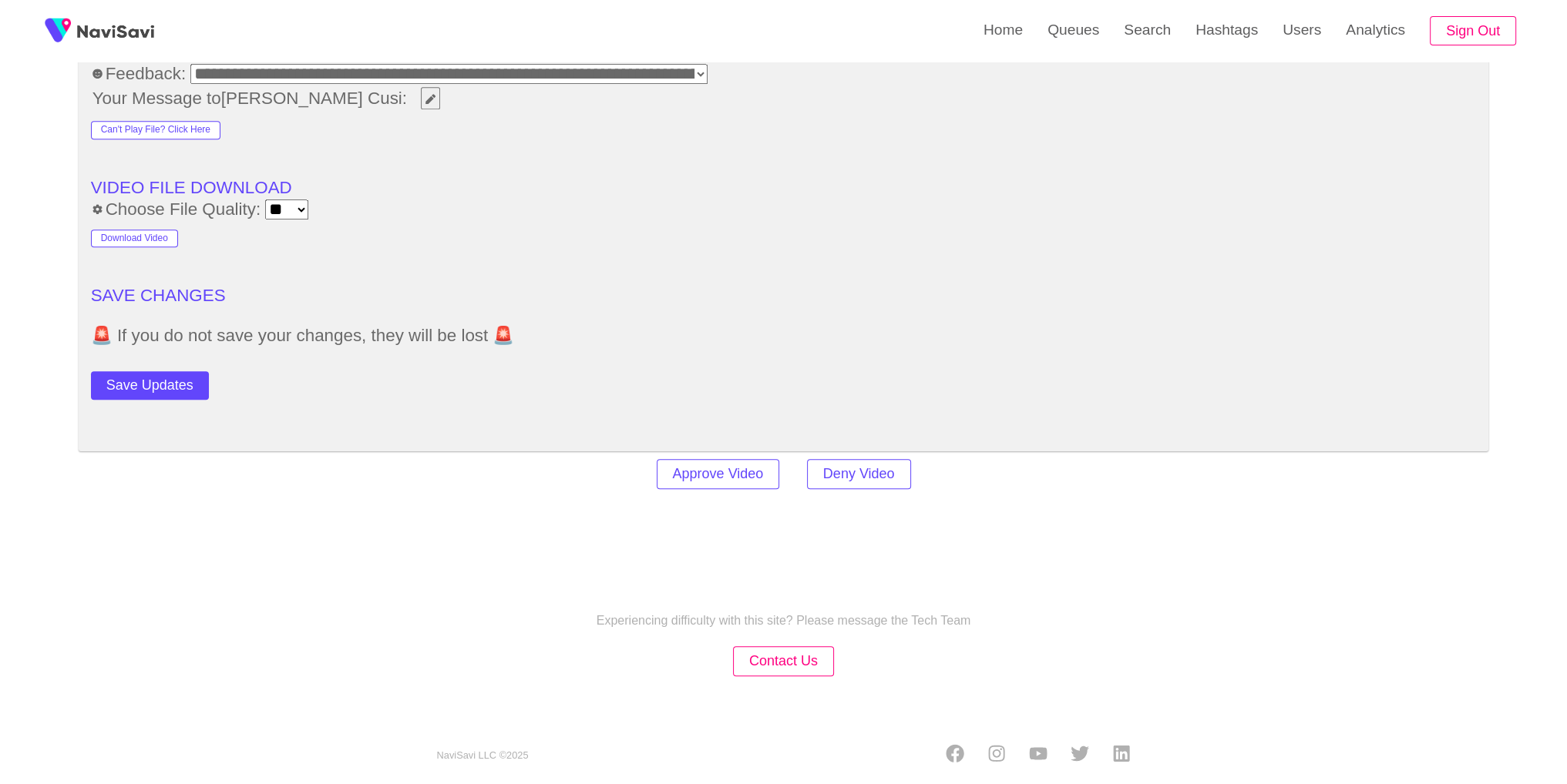
click at [1422, 585] on div "Experiencing difficulty with this site? Please message the Tech Team Contact Us…" at bounding box center [784, 669] width 1567 height 246
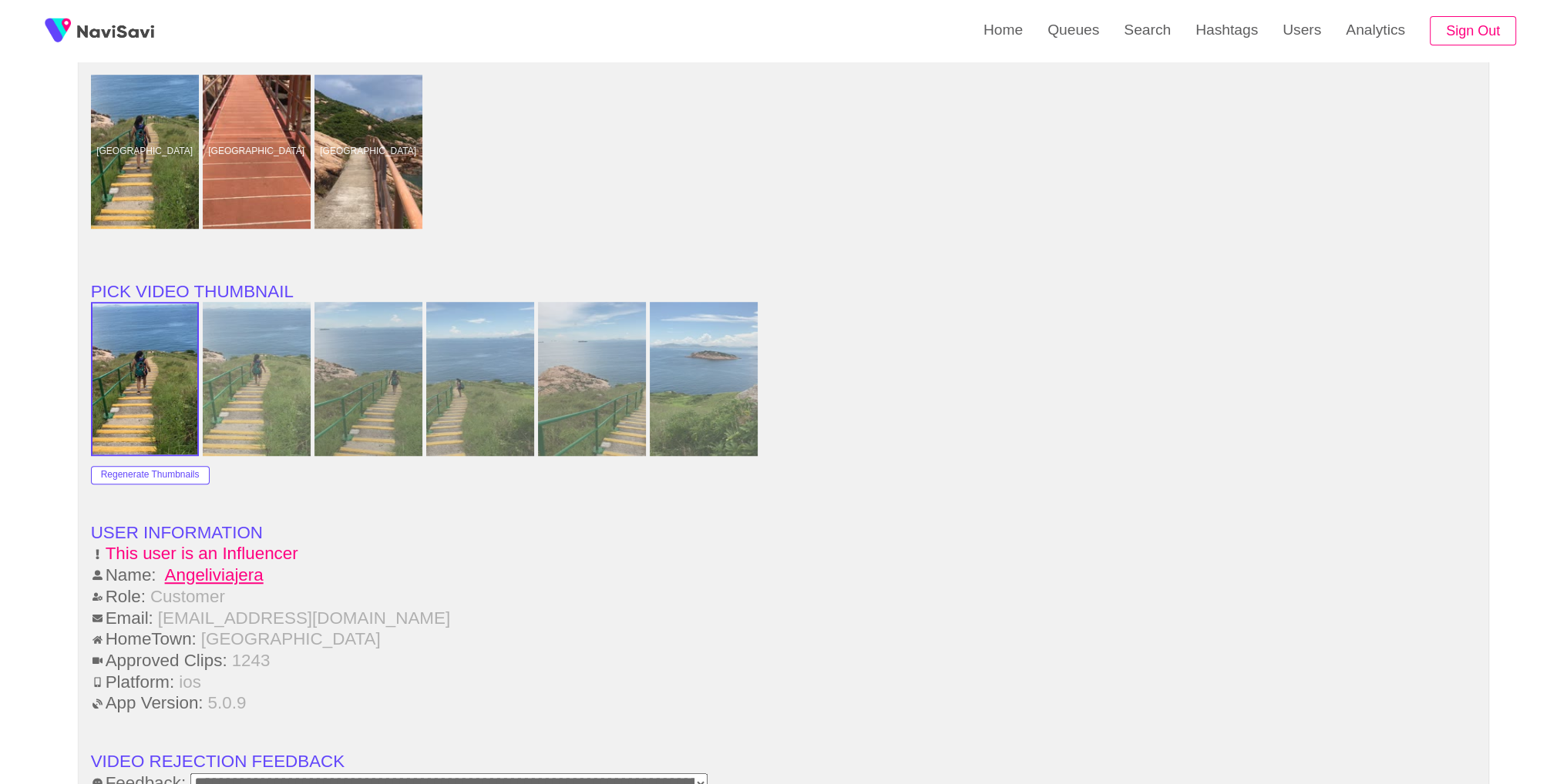
scroll to position [1443, 0]
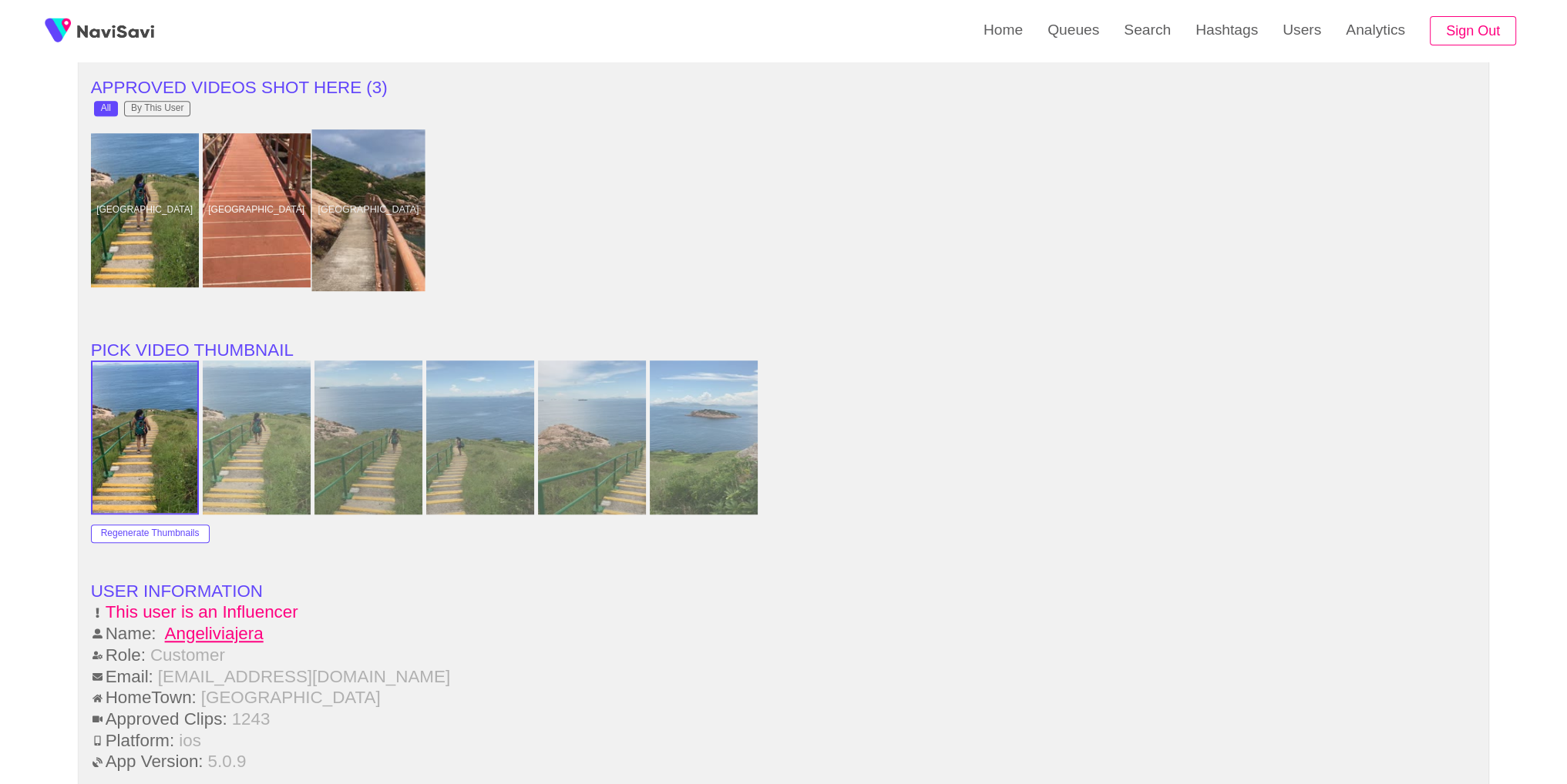
click at [382, 195] on div at bounding box center [368, 210] width 113 height 162
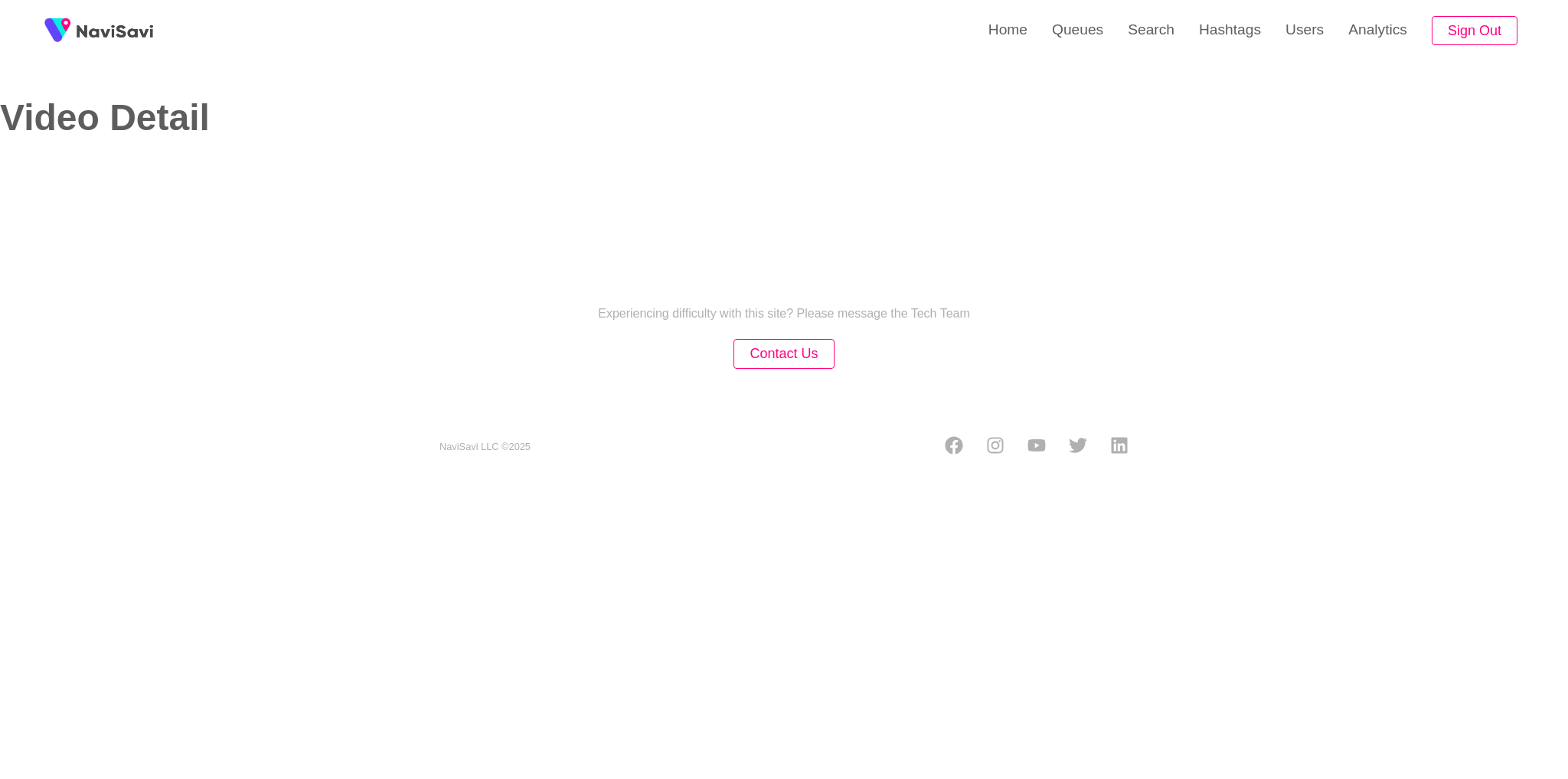
select select "**********"
select select "**"
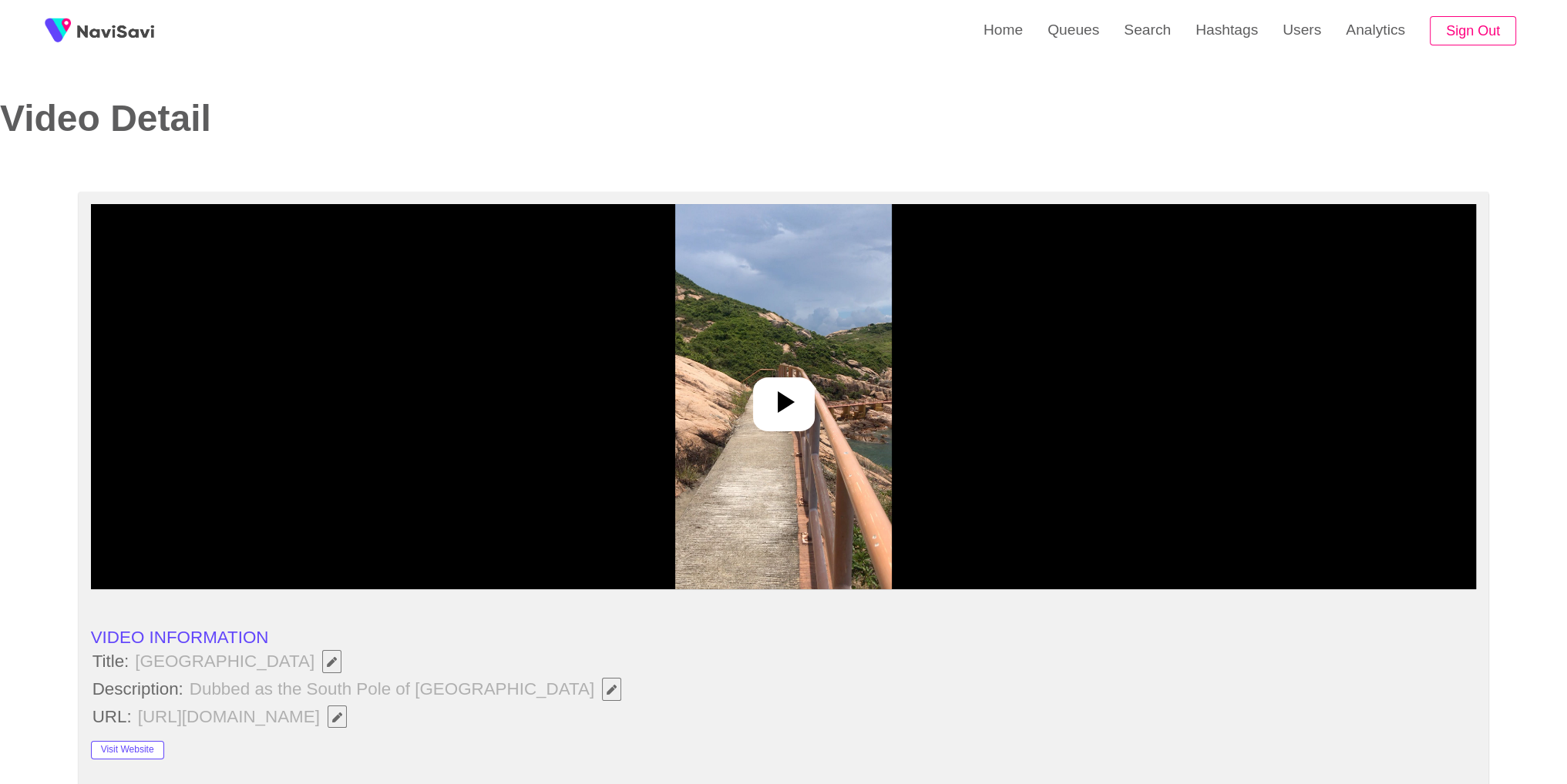
click at [606, 693] on icon "Edit Field" at bounding box center [611, 689] width 10 height 10
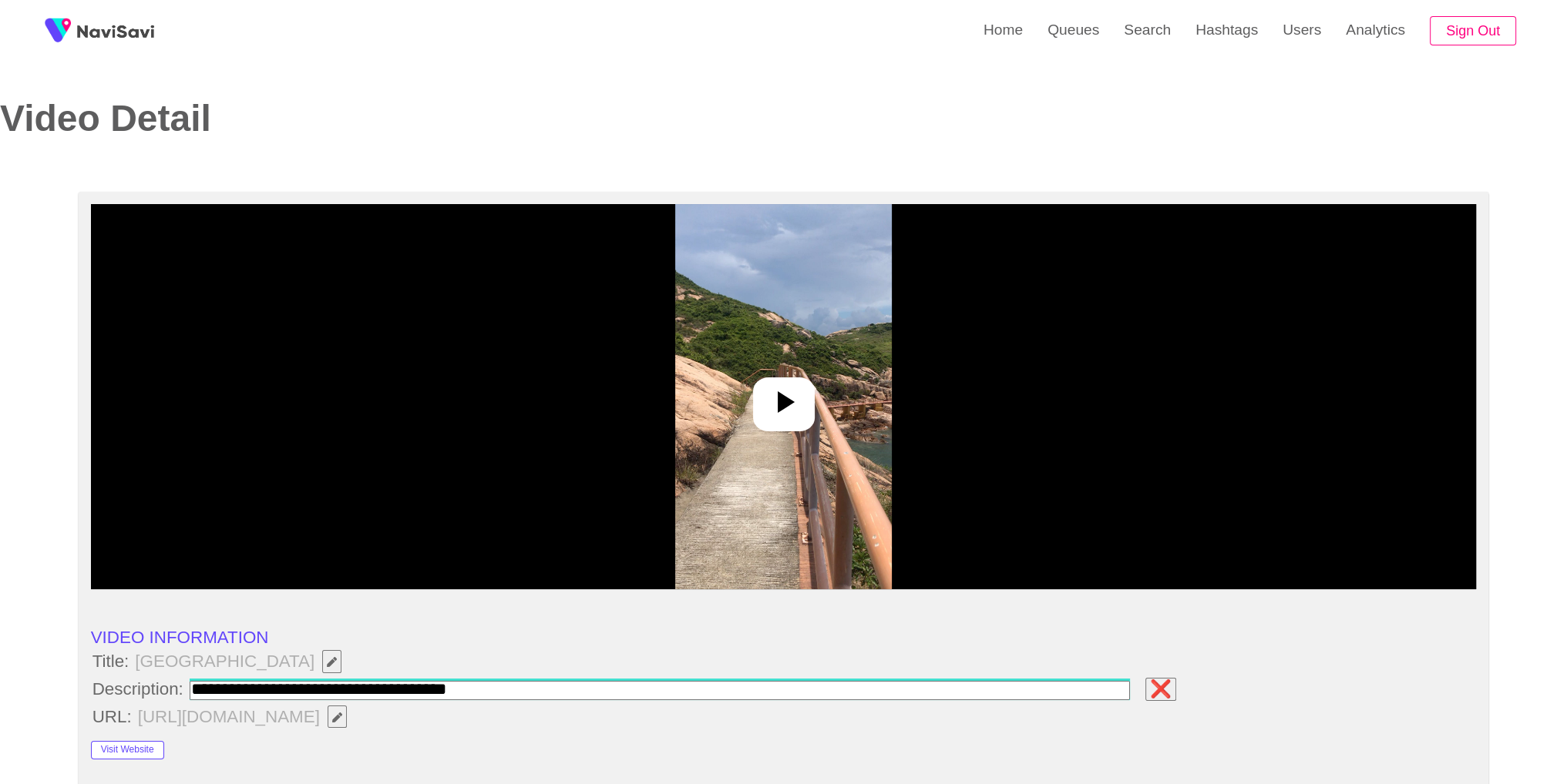
type input "**********"
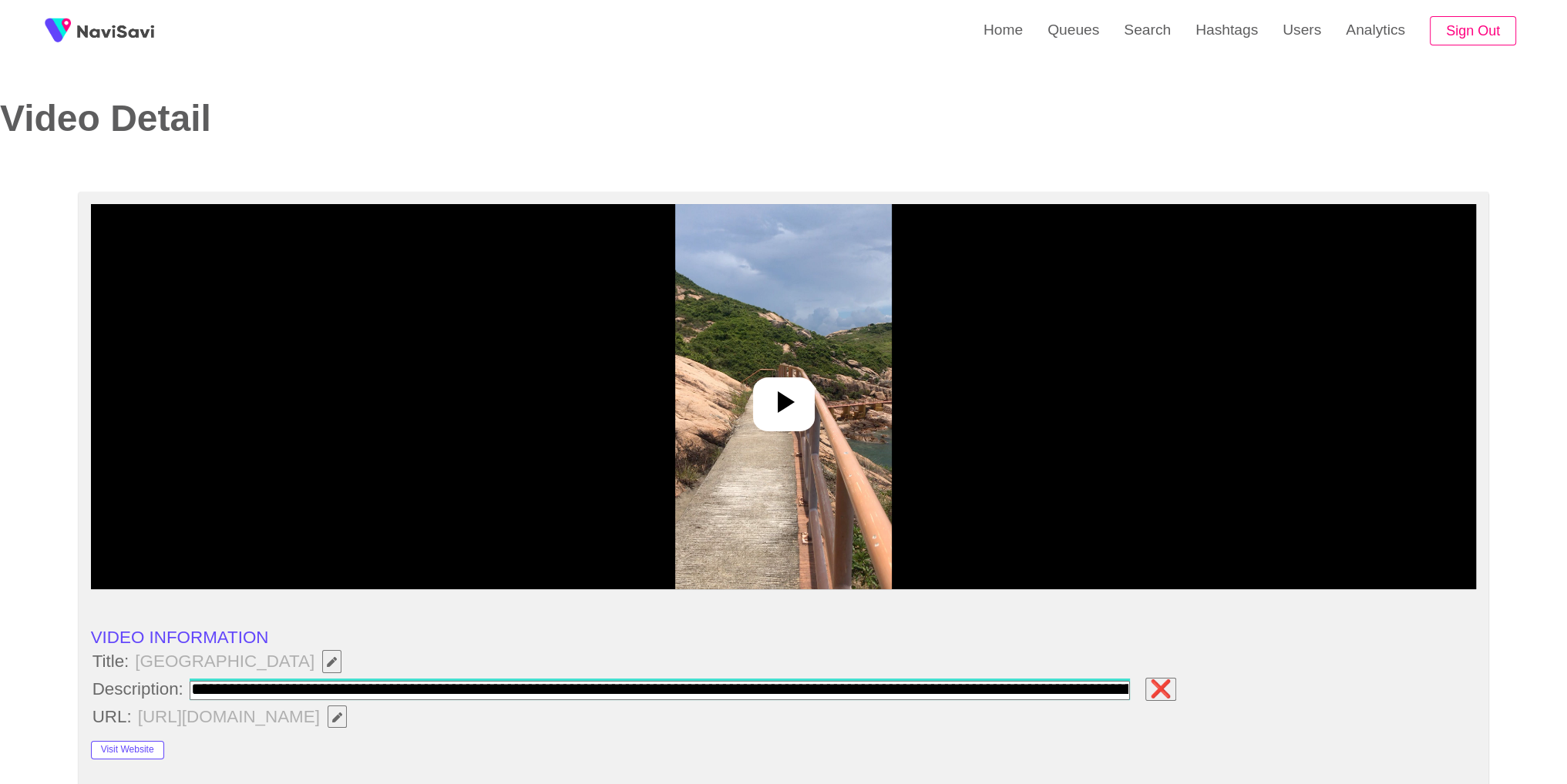
scroll to position [0, 176]
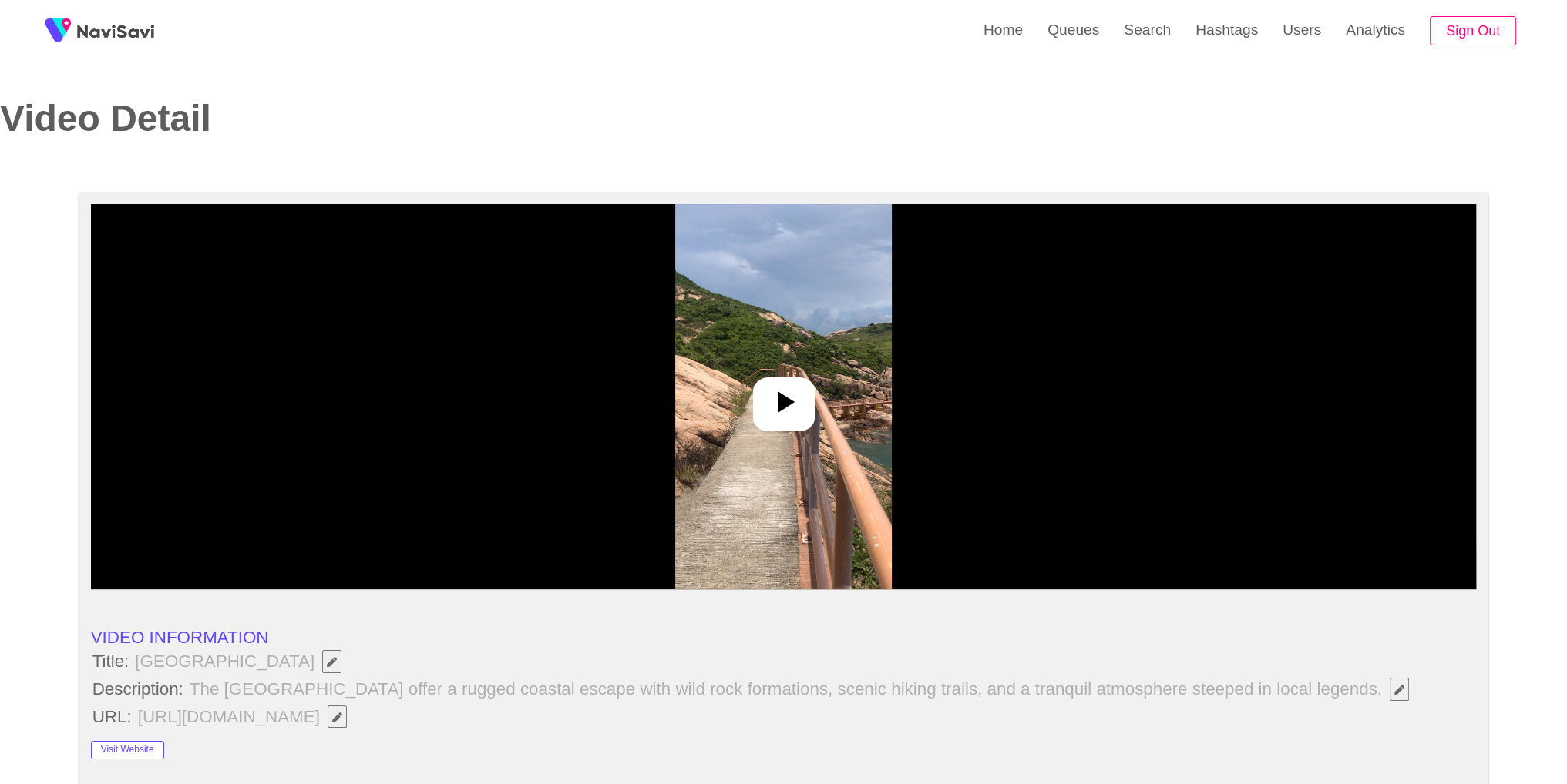
click at [812, 390] on div at bounding box center [784, 405] width 62 height 54
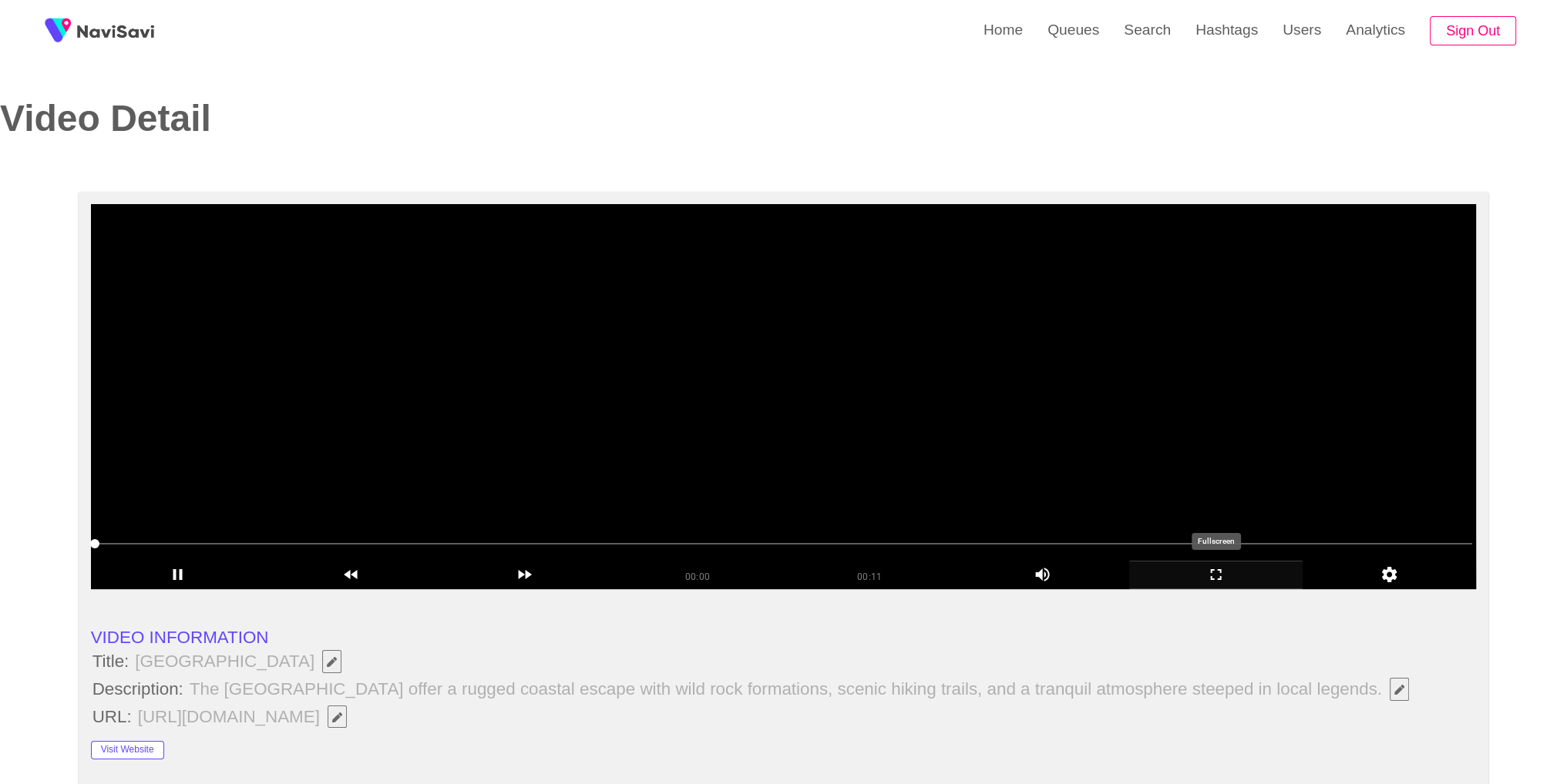
click at [1217, 582] on icon "add" at bounding box center [1216, 574] width 172 height 19
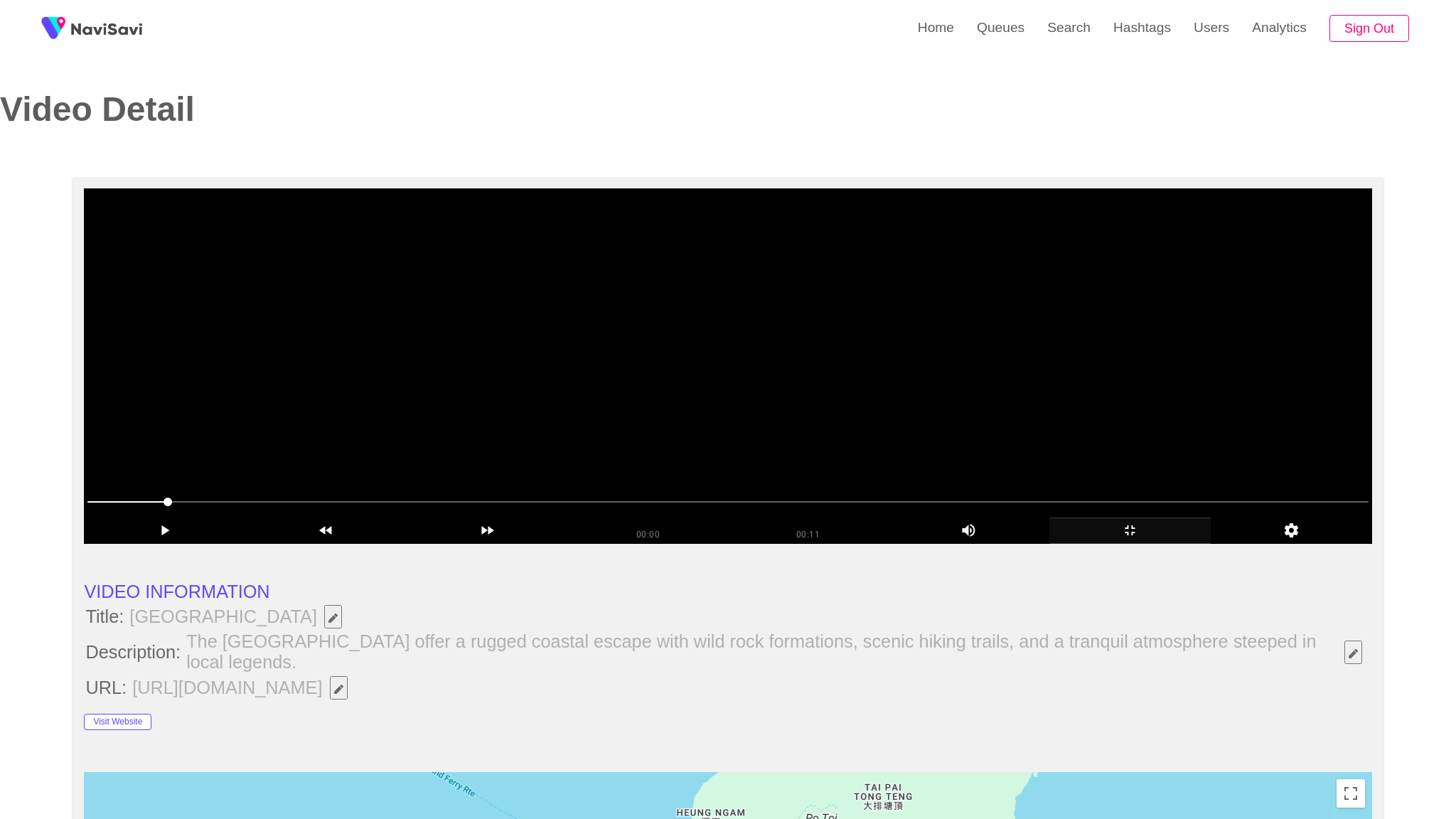
click at [865, 452] on video at bounding box center [727, 366] width 1287 height 355
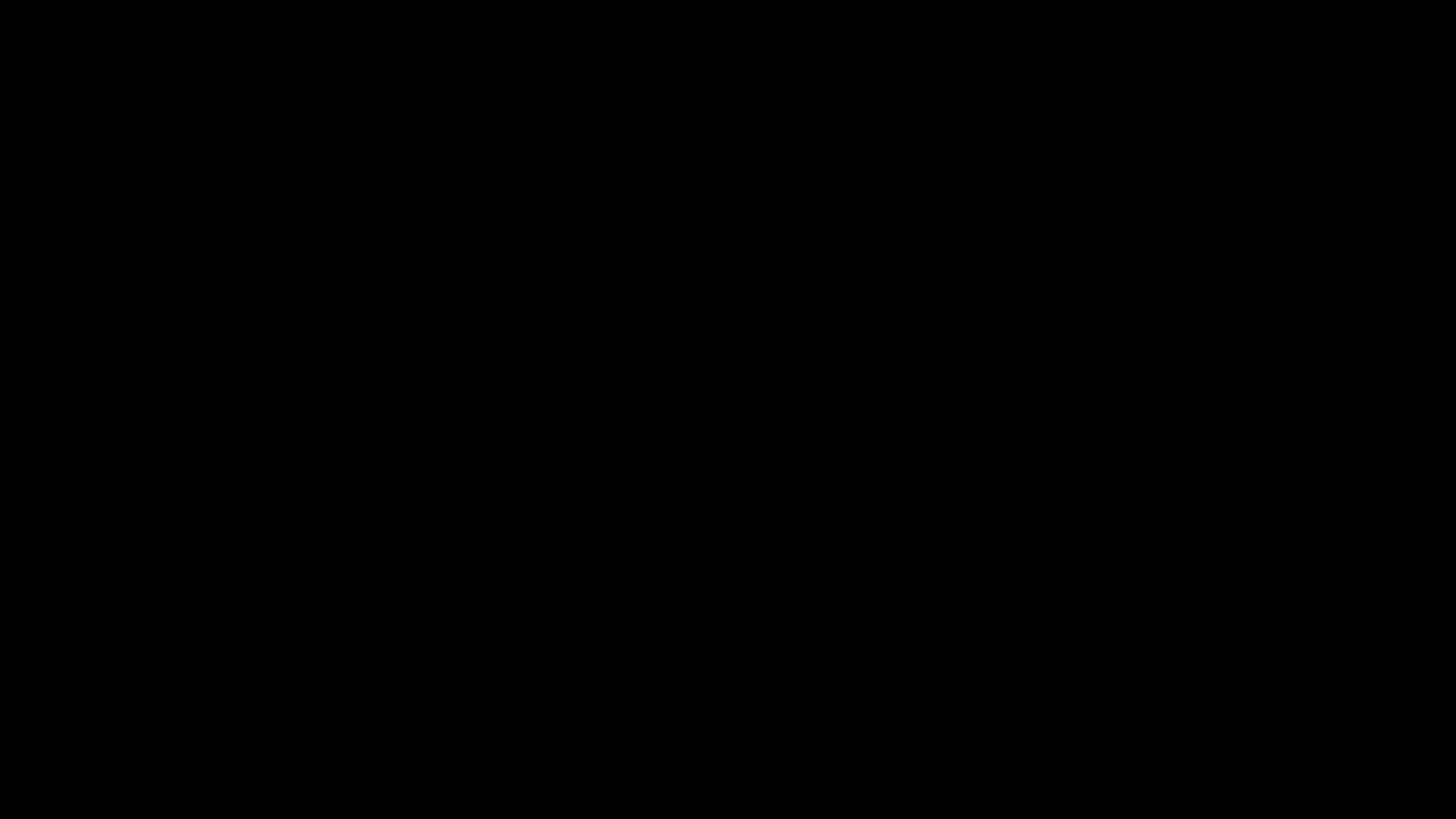
click at [1231, 723] on icon "add" at bounding box center [1182, 805] width 181 height 17
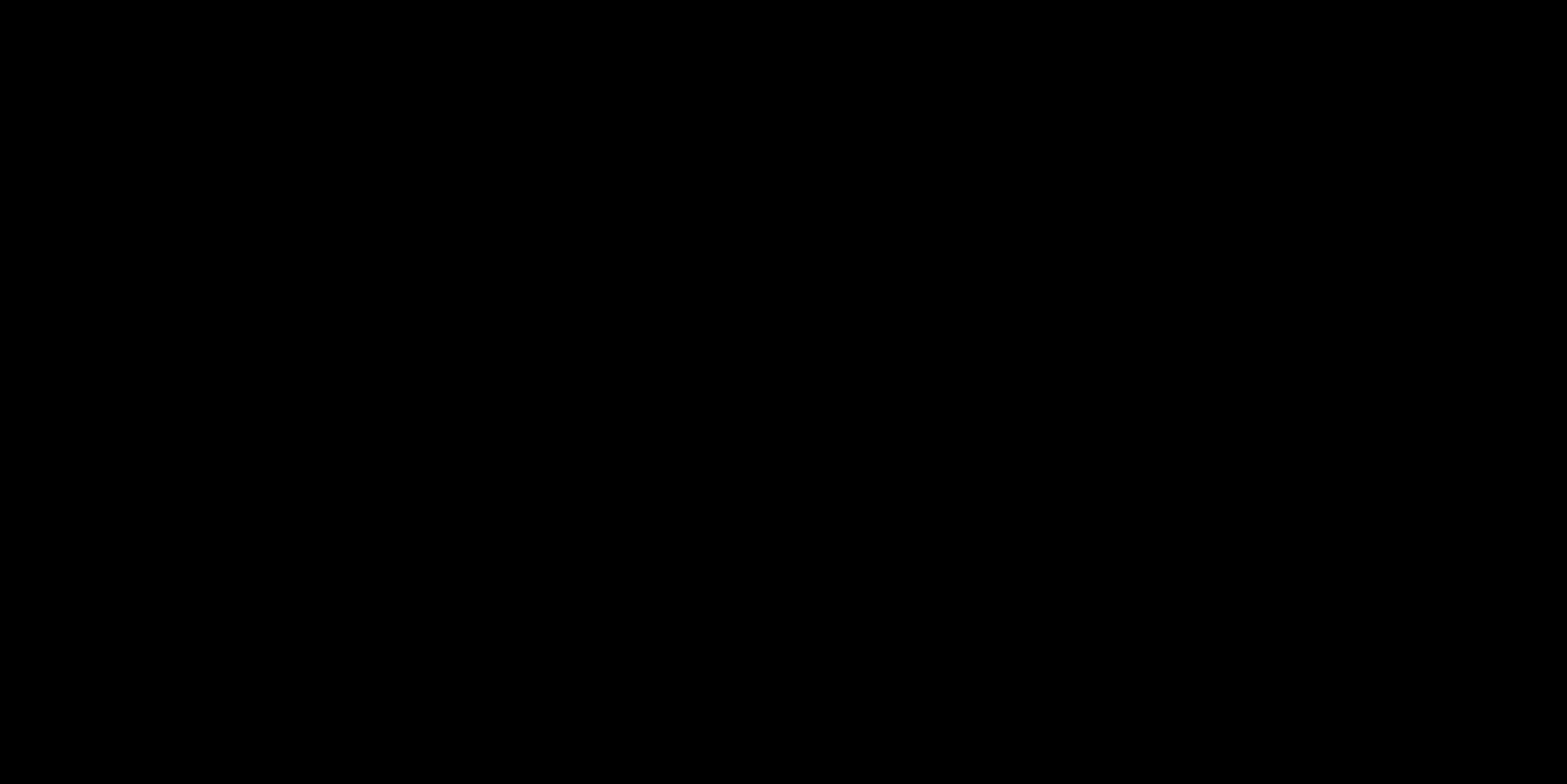
scroll to position [879, 0]
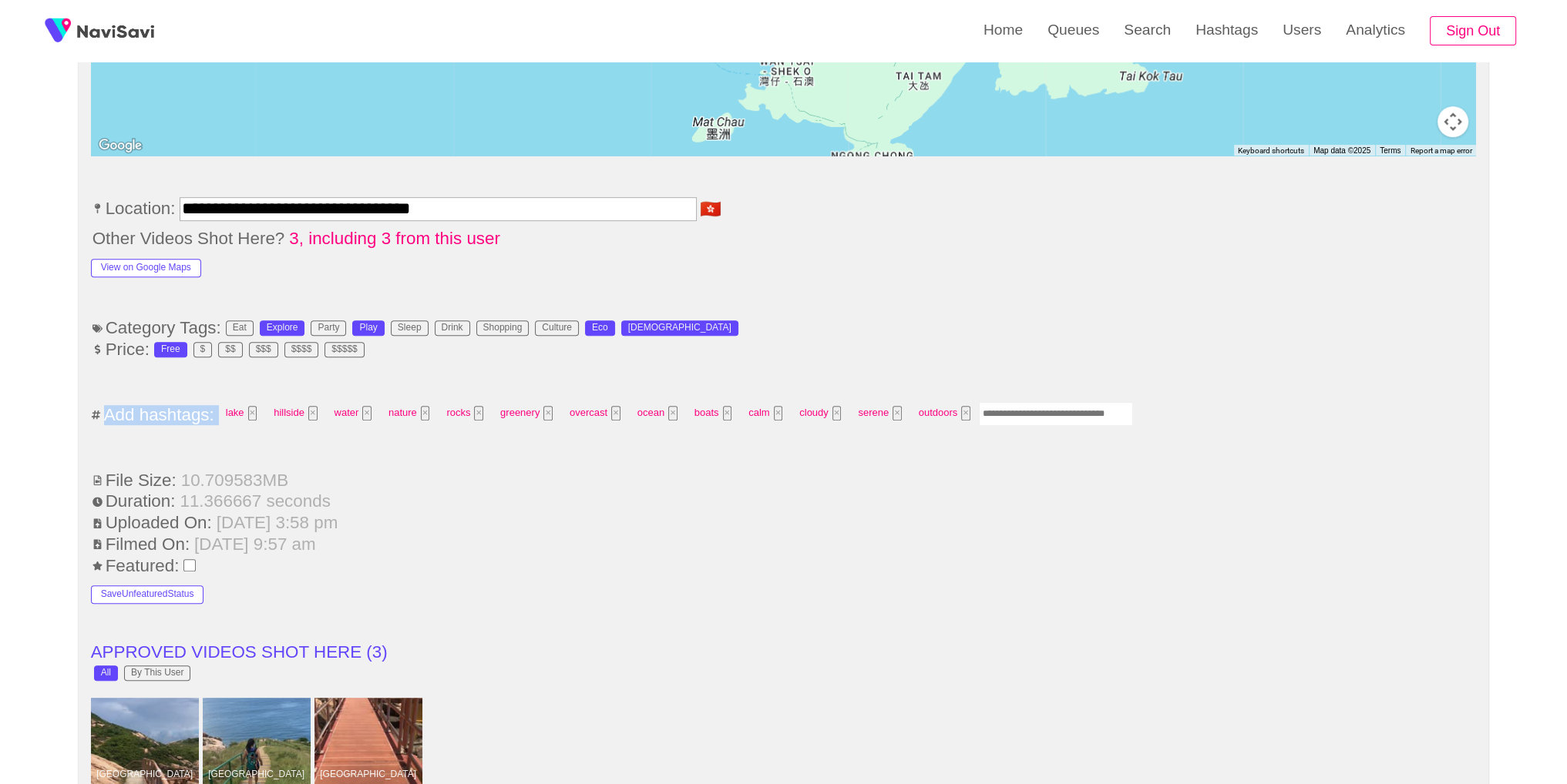
drag, startPoint x: 1099, startPoint y: 422, endPoint x: 1030, endPoint y: 399, distance: 72.7
click at [1072, 415] on div "lake × hillside × water × nature × rocks × greenery × overcast × ocean × boats …" at bounding box center [674, 414] width 915 height 28
click at [1030, 402] on input "Enter tag here and press return" at bounding box center [1055, 414] width 154 height 24
type input "*********"
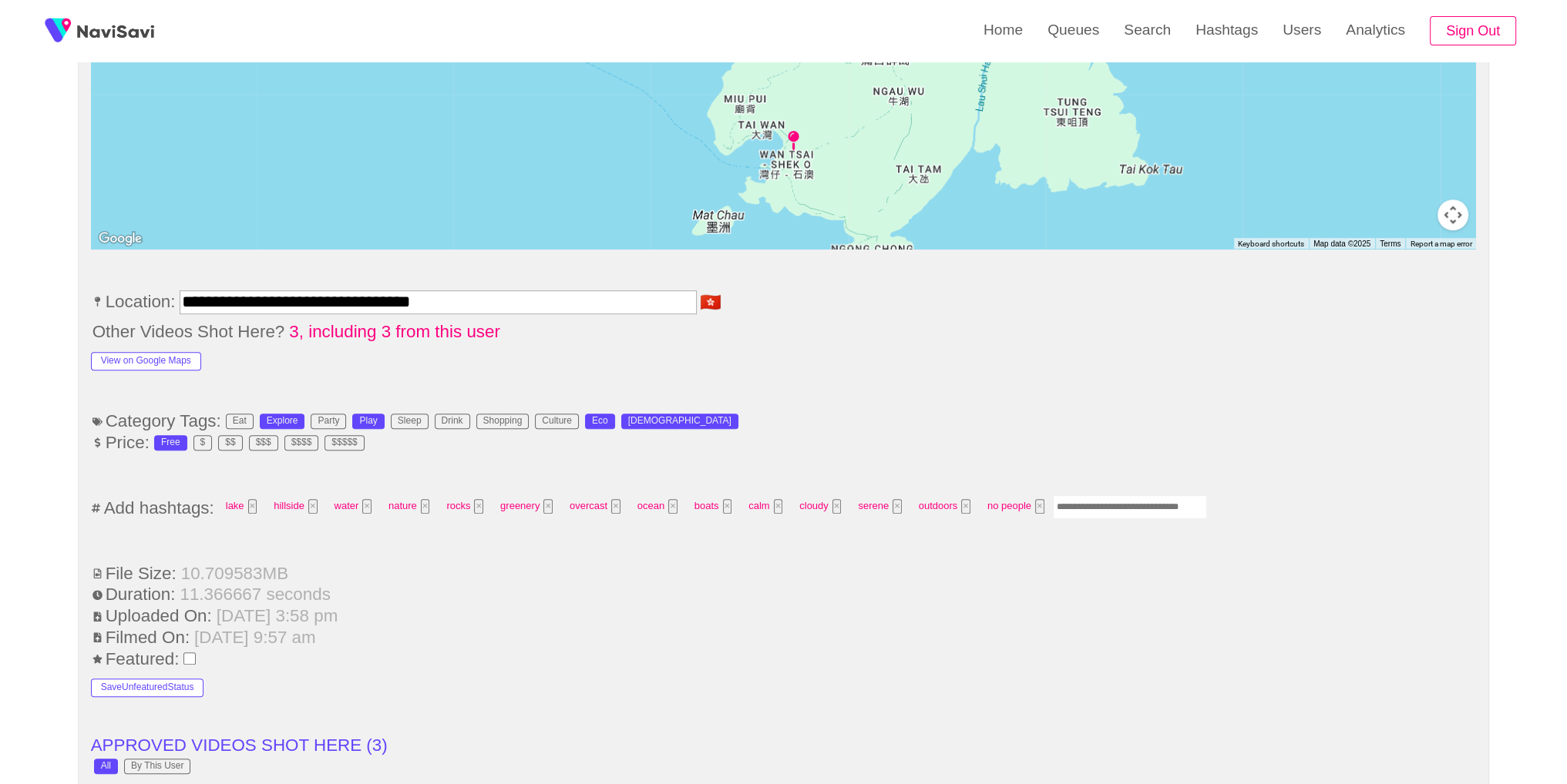
scroll to position [2211, 0]
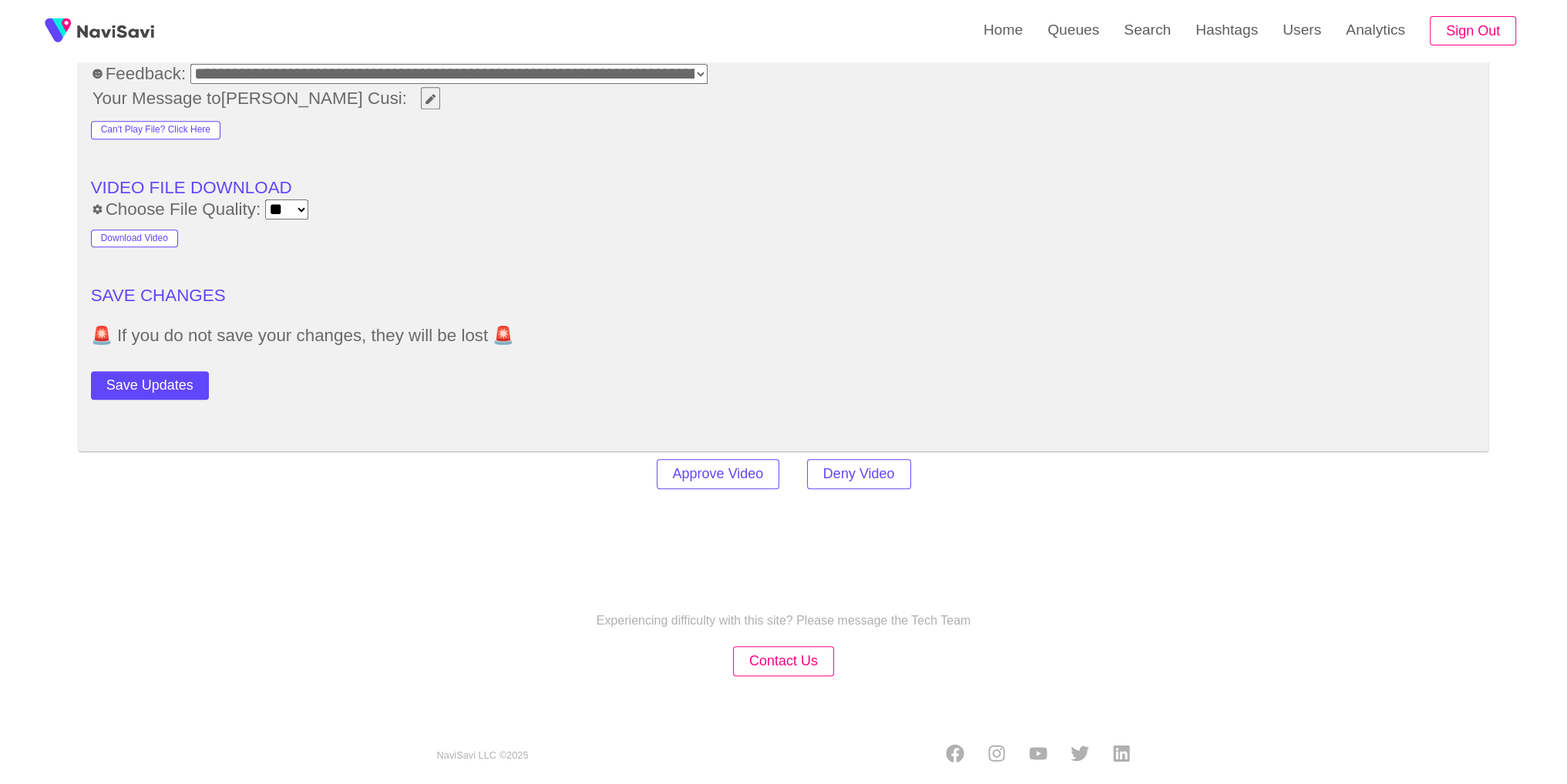
click at [134, 377] on button "Save Updates" at bounding box center [150, 385] width 118 height 28
click at [185, 383] on button "Save Updates" at bounding box center [150, 385] width 118 height 28
click at [1136, 35] on link "Search" at bounding box center [1147, 30] width 72 height 60
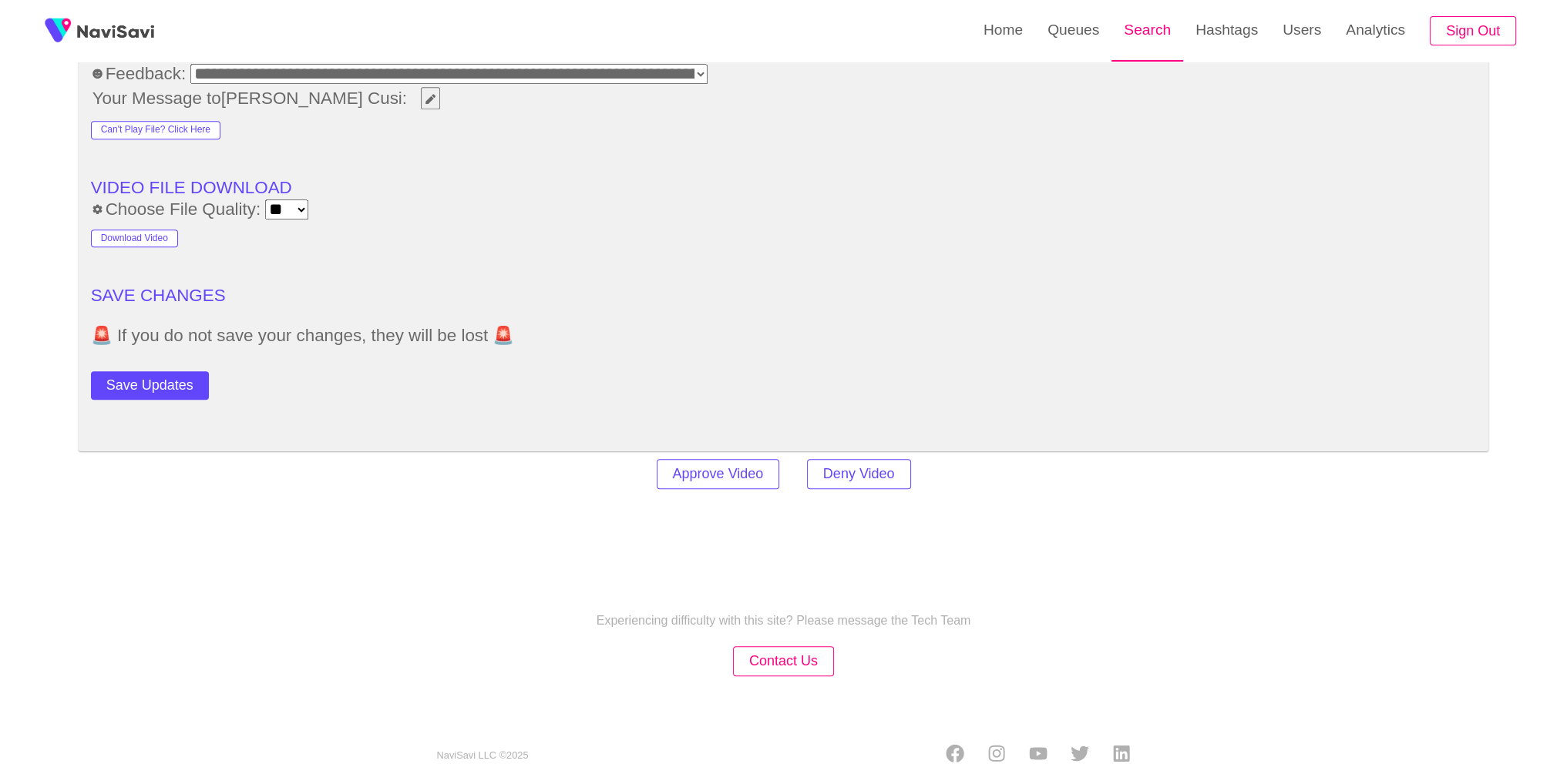
click at [1166, 23] on link "Search" at bounding box center [1147, 30] width 72 height 60
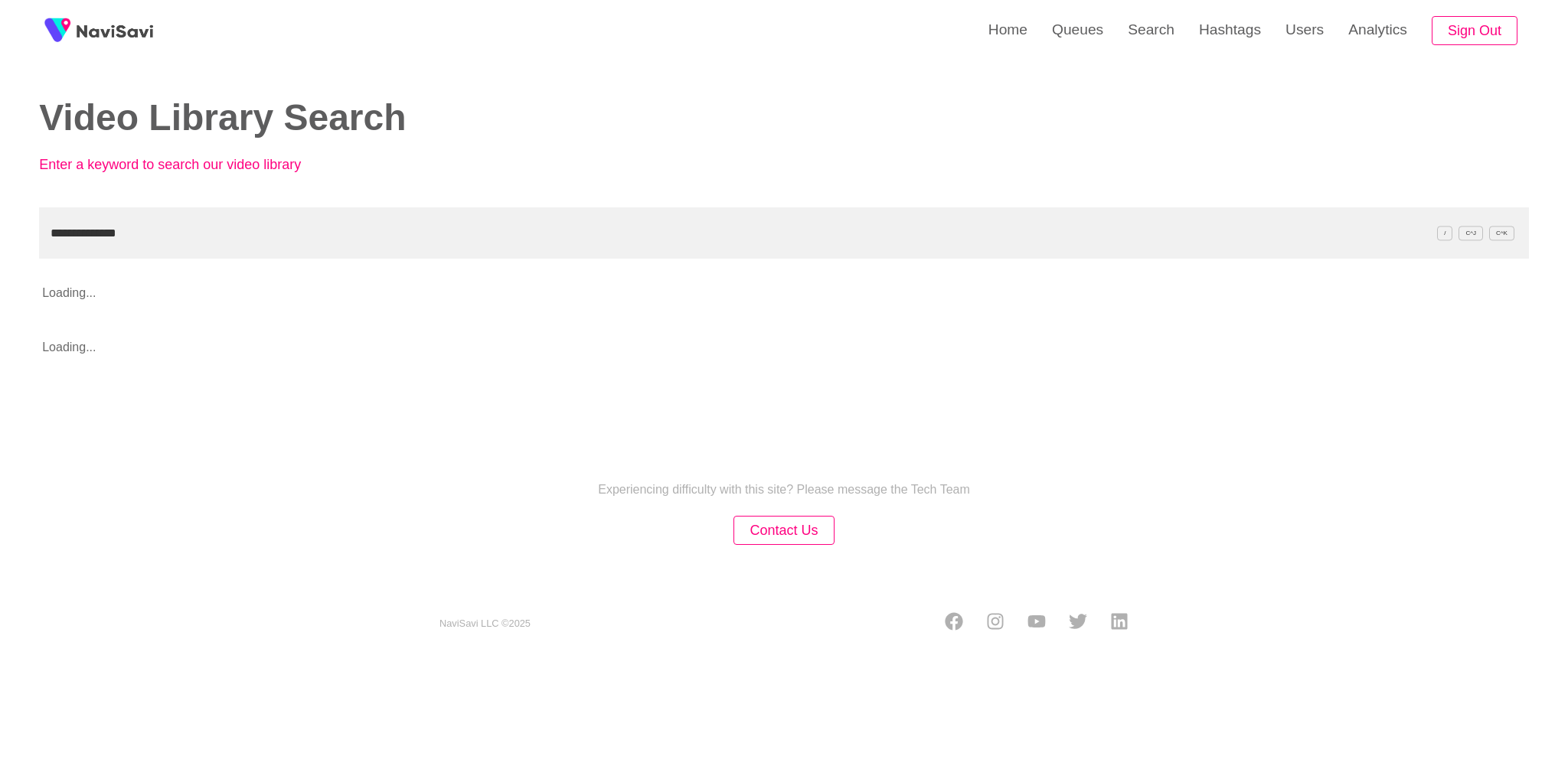
type input "**********"
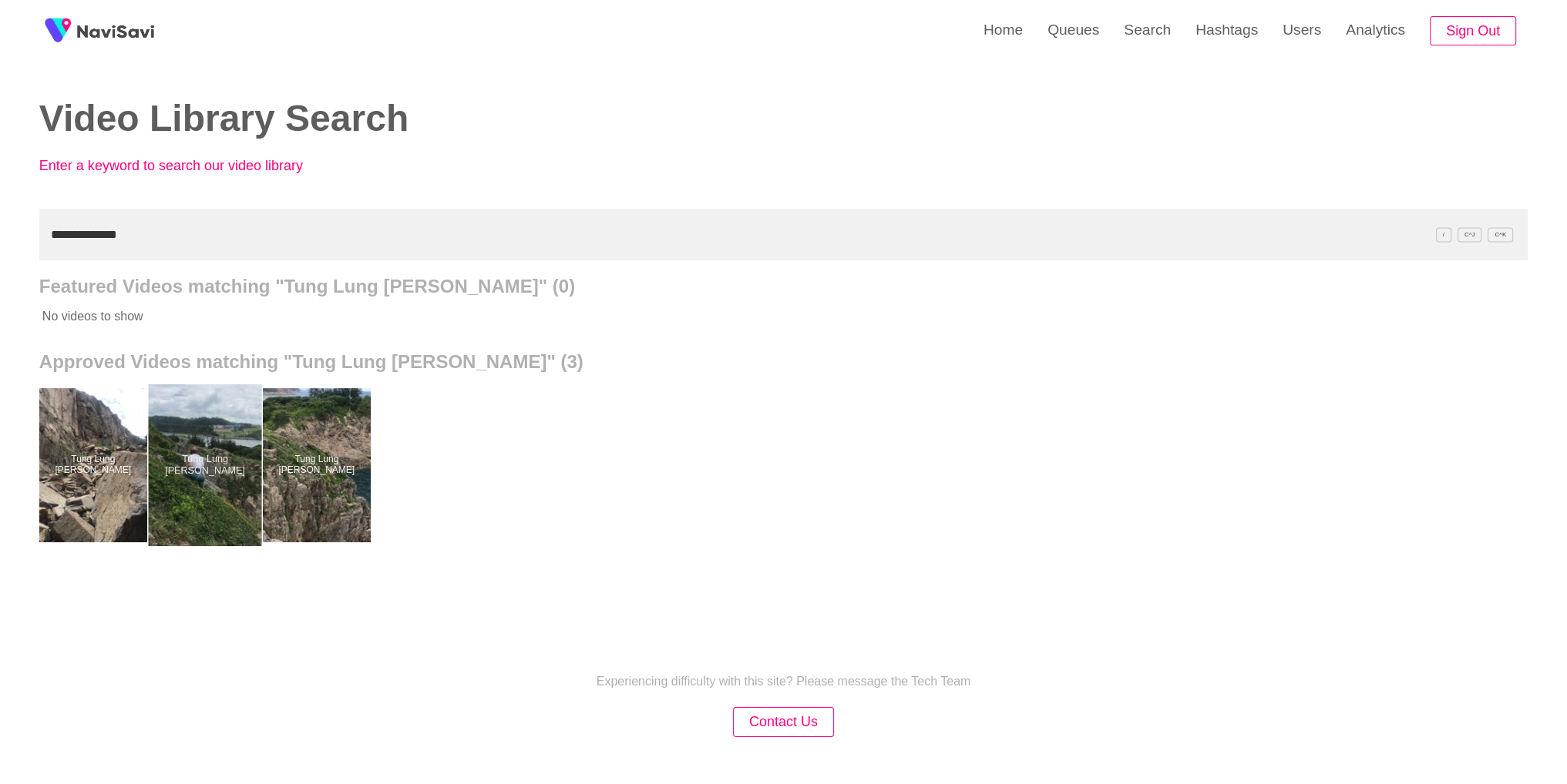
click at [168, 488] on div at bounding box center [205, 465] width 113 height 162
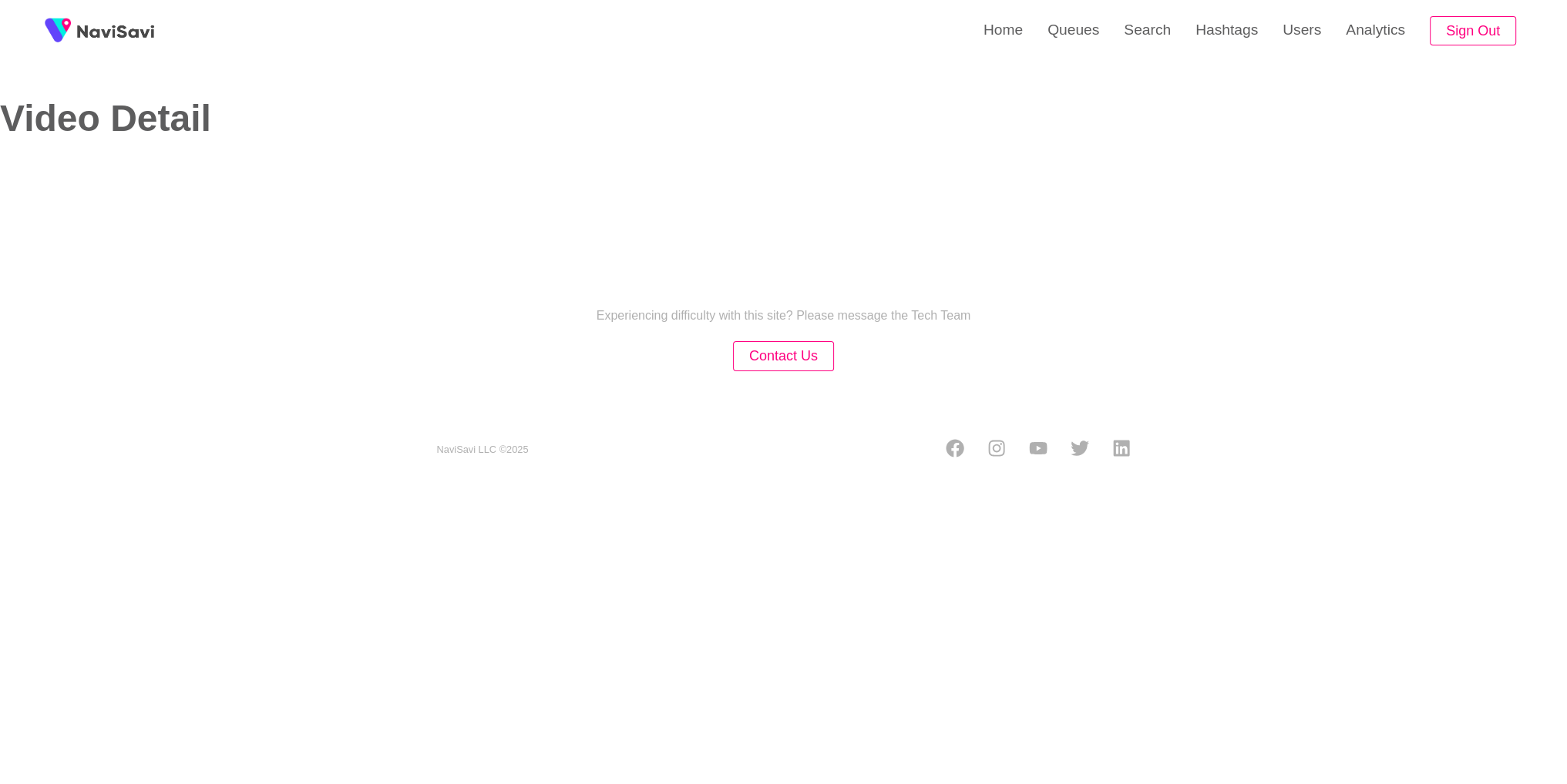
select select "**********"
select select "**"
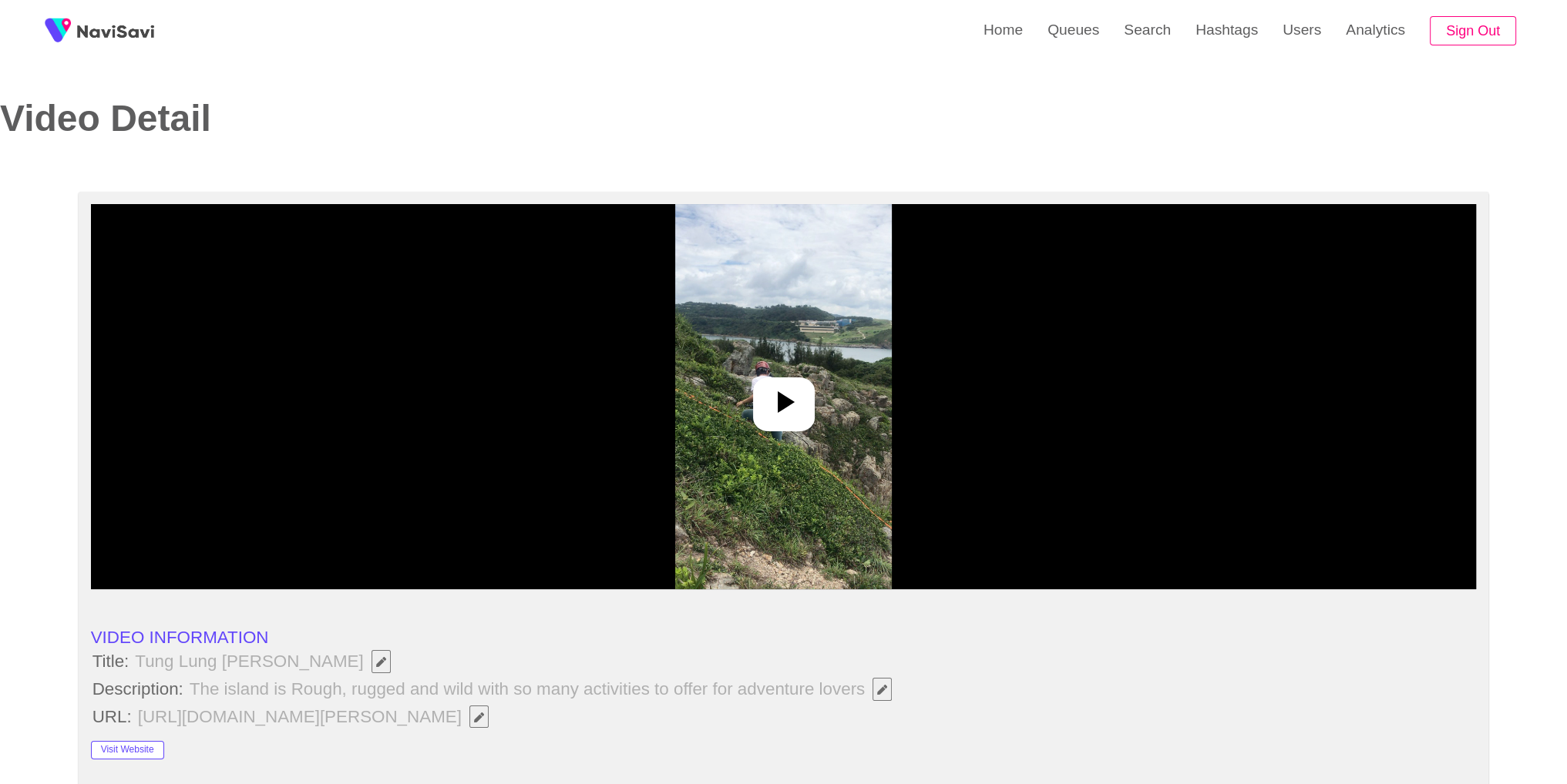
click at [758, 389] on div at bounding box center [784, 405] width 62 height 54
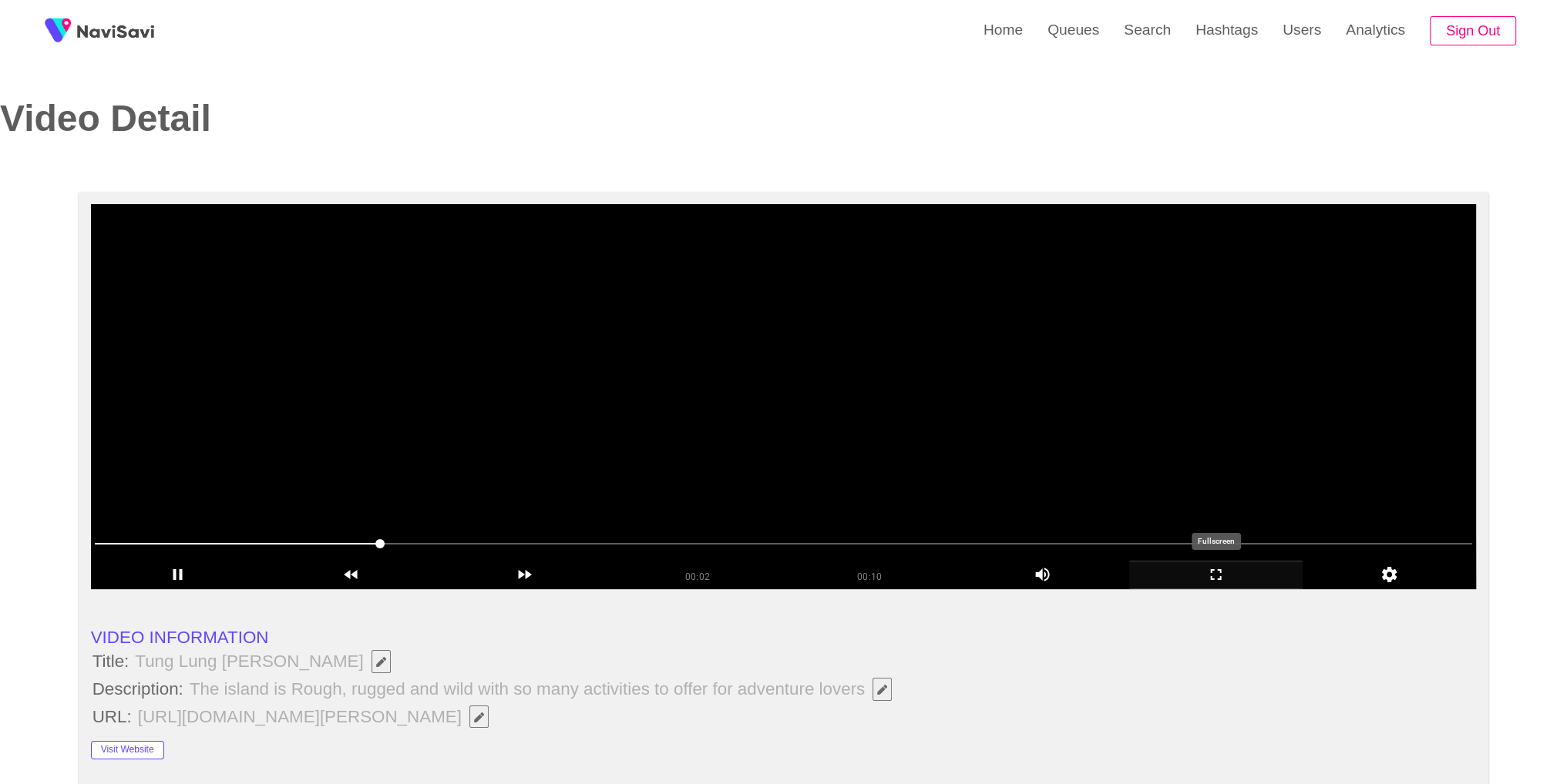
click at [1232, 571] on icon "add" at bounding box center [1216, 574] width 172 height 19
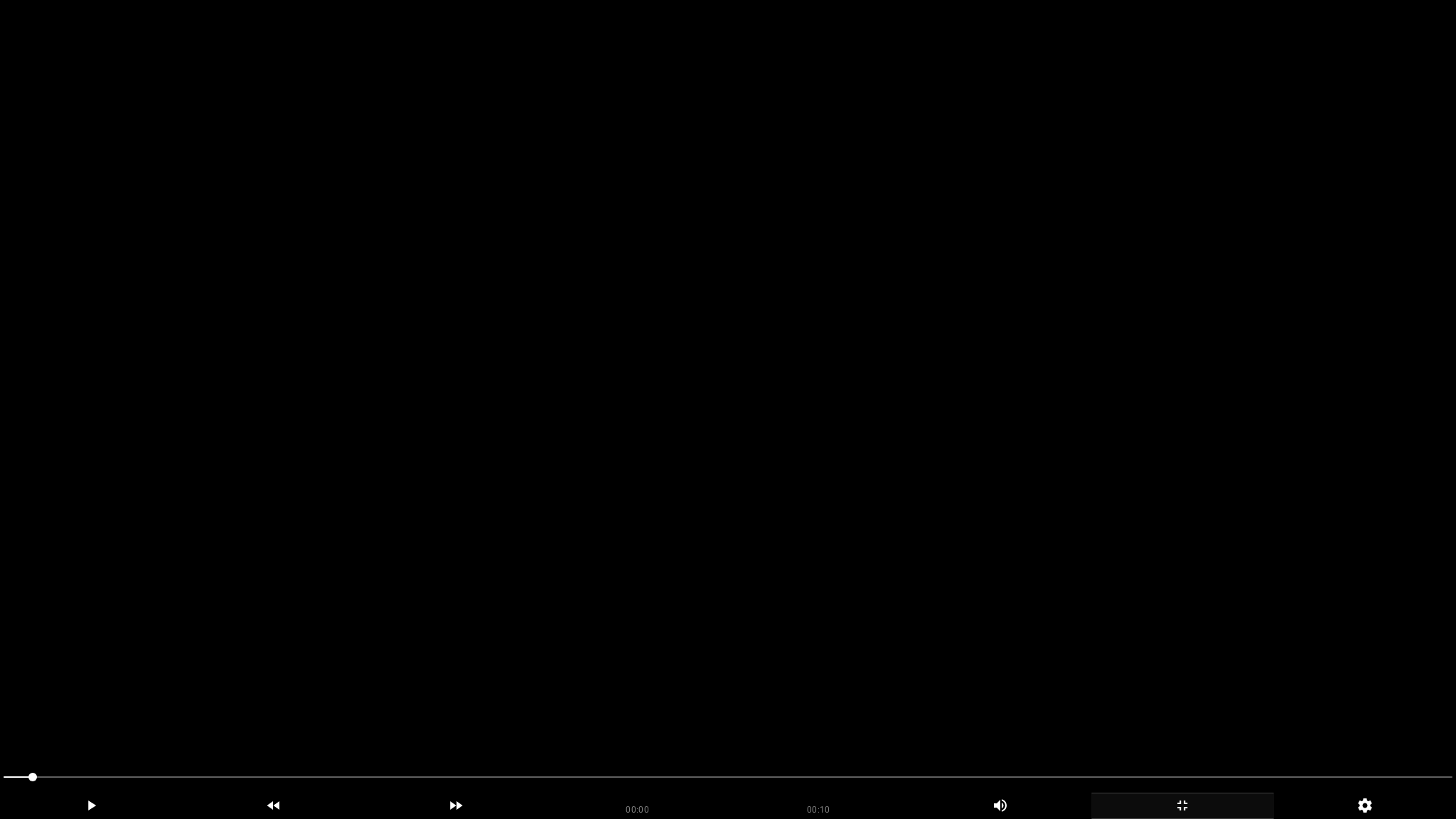
drag, startPoint x: 28, startPoint y: 773, endPoint x: 0, endPoint y: 779, distance: 28.6
click at [17, 723] on span at bounding box center [728, 776] width 1449 height 22
click at [654, 491] on video at bounding box center [728, 409] width 1456 height 819
click at [653, 493] on video at bounding box center [728, 409] width 1456 height 819
click at [1192, 723] on icon "add" at bounding box center [1182, 805] width 181 height 17
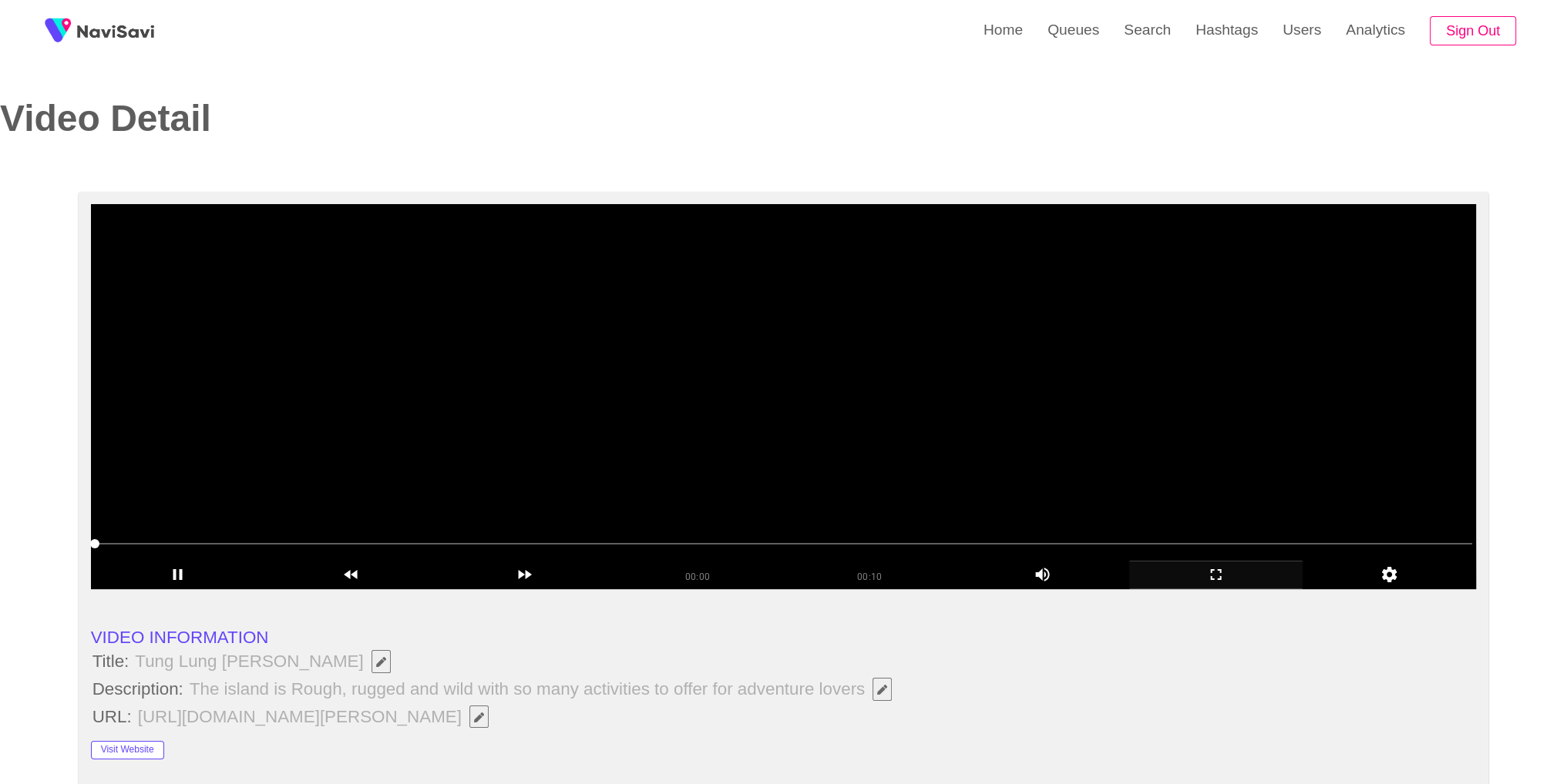
click at [856, 395] on video at bounding box center [784, 396] width 1386 height 385
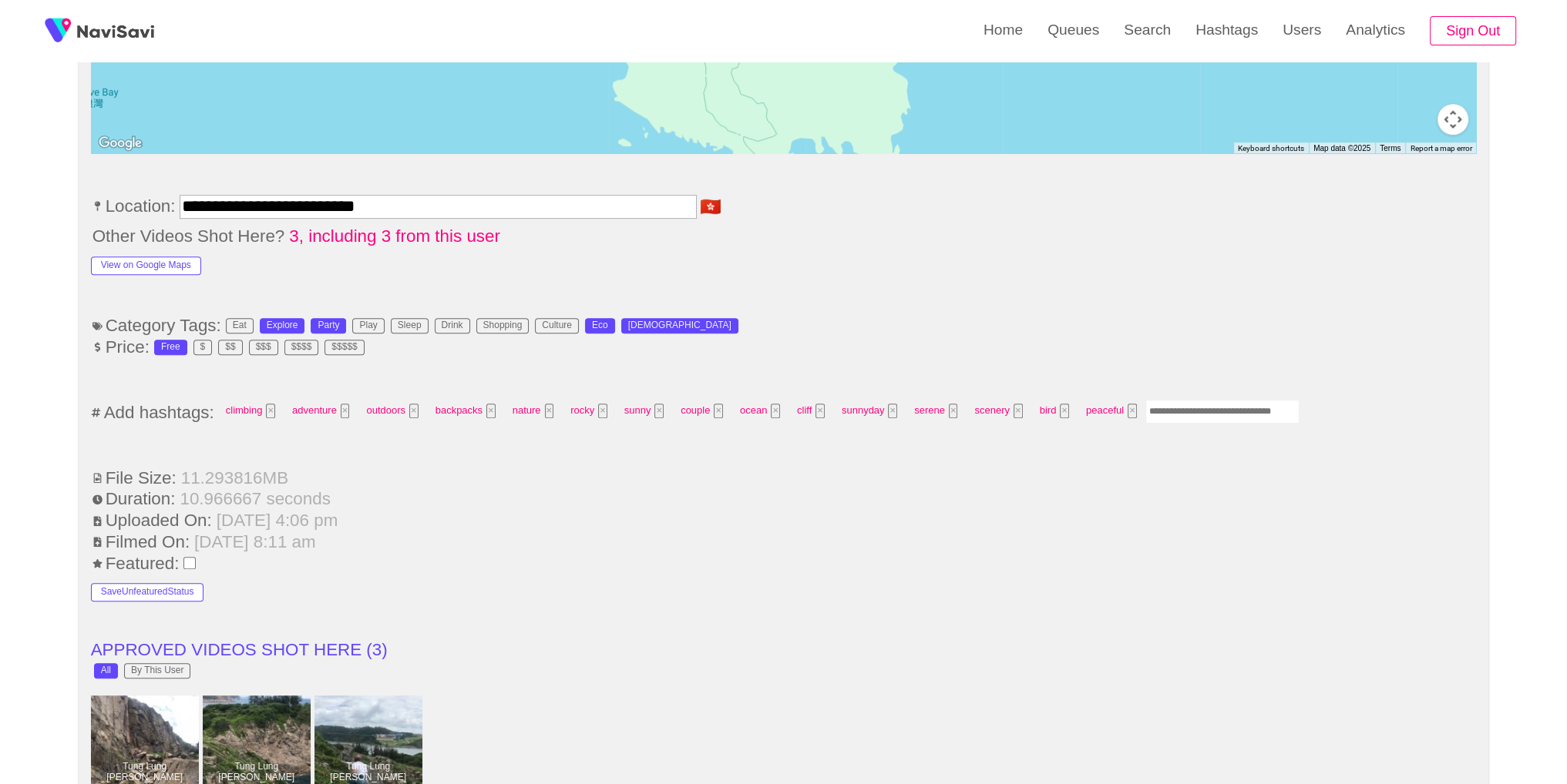
scroll to position [1031, 0]
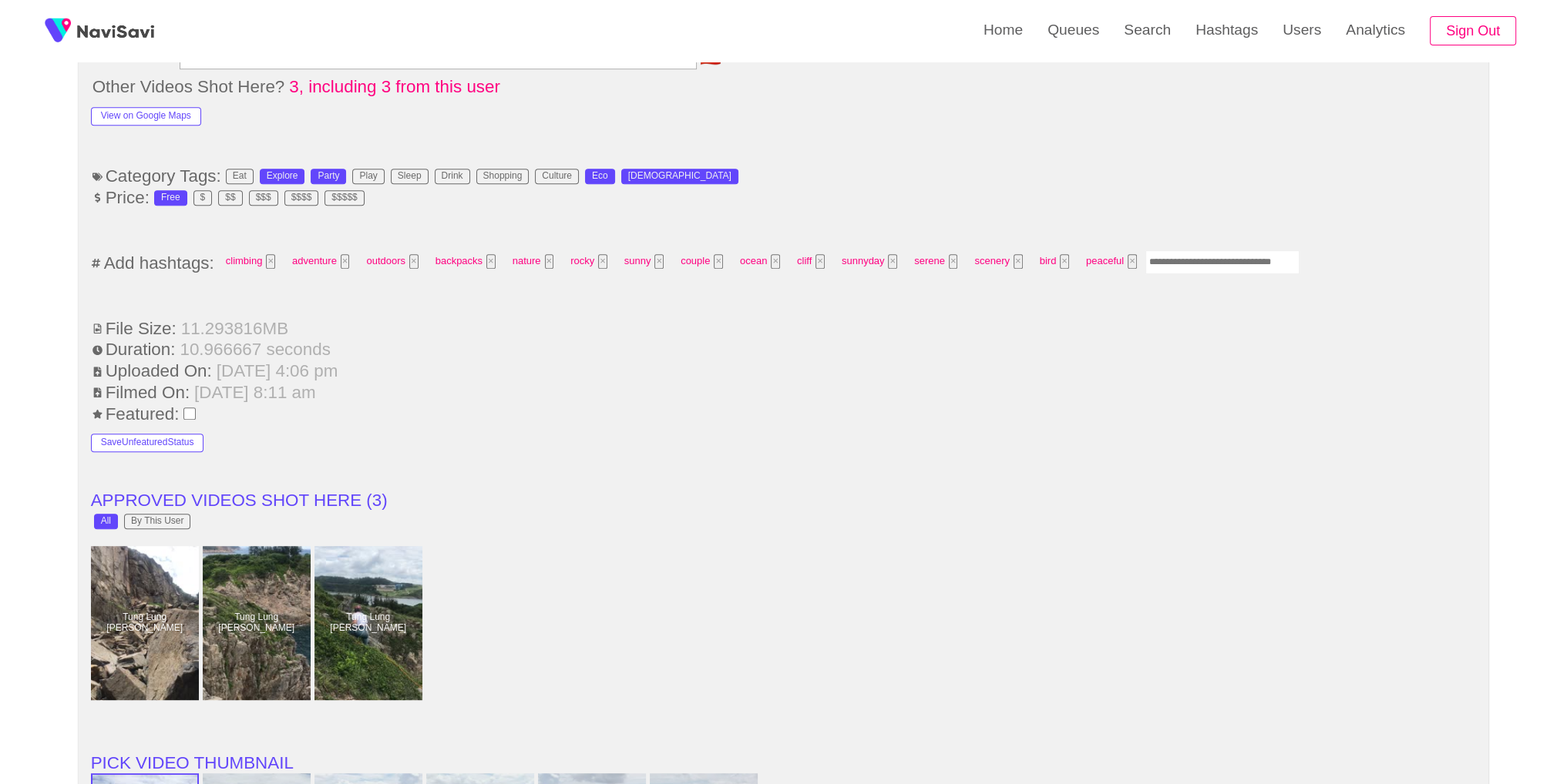
click at [1222, 250] on input "Enter tag here and press return" at bounding box center [1222, 262] width 154 height 24
type input "*********"
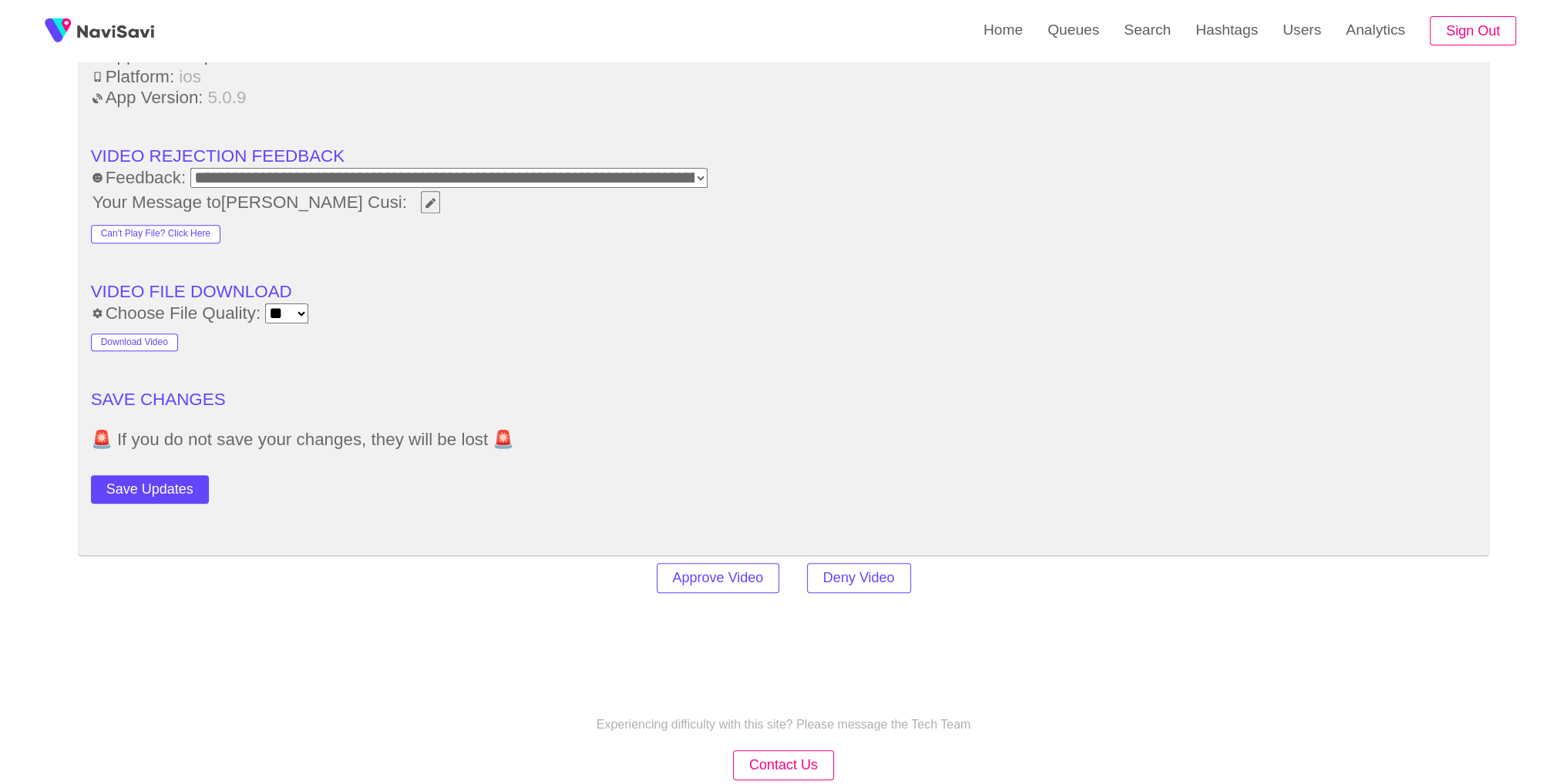
scroll to position [2110, 0]
click at [138, 486] on button "Save Updates" at bounding box center [150, 487] width 118 height 28
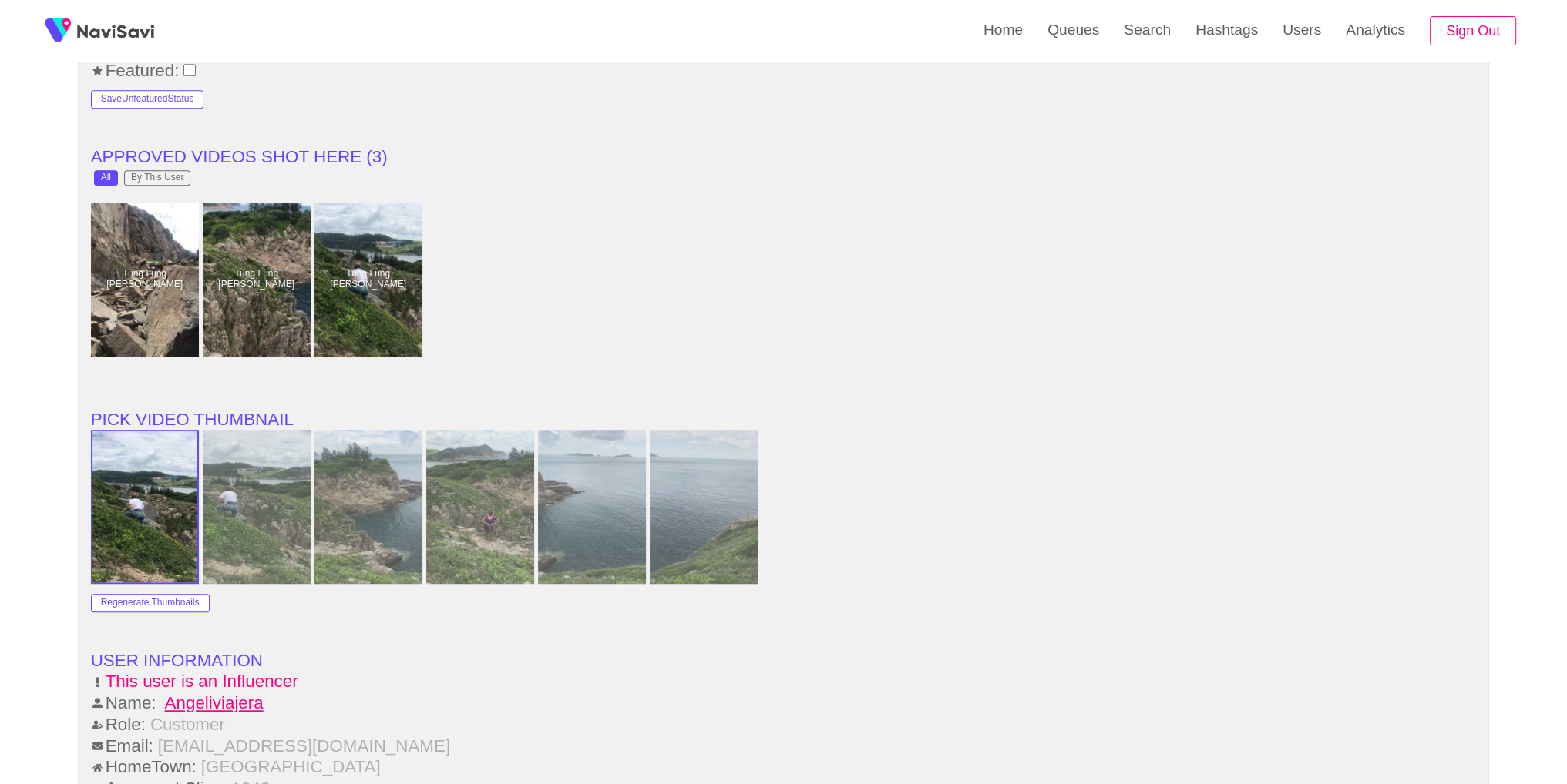
scroll to position [1369, 0]
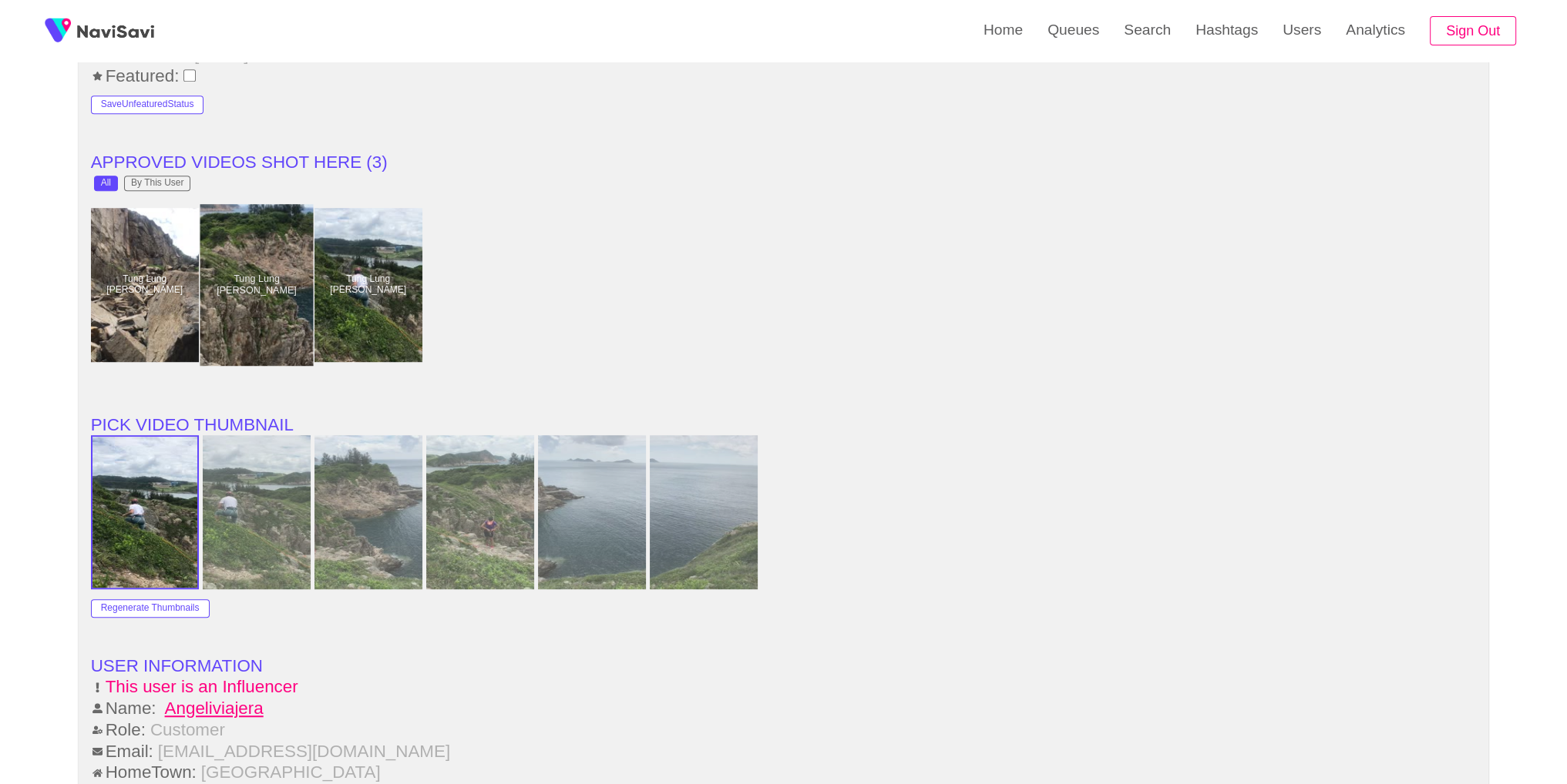
click at [287, 263] on div at bounding box center [257, 285] width 113 height 162
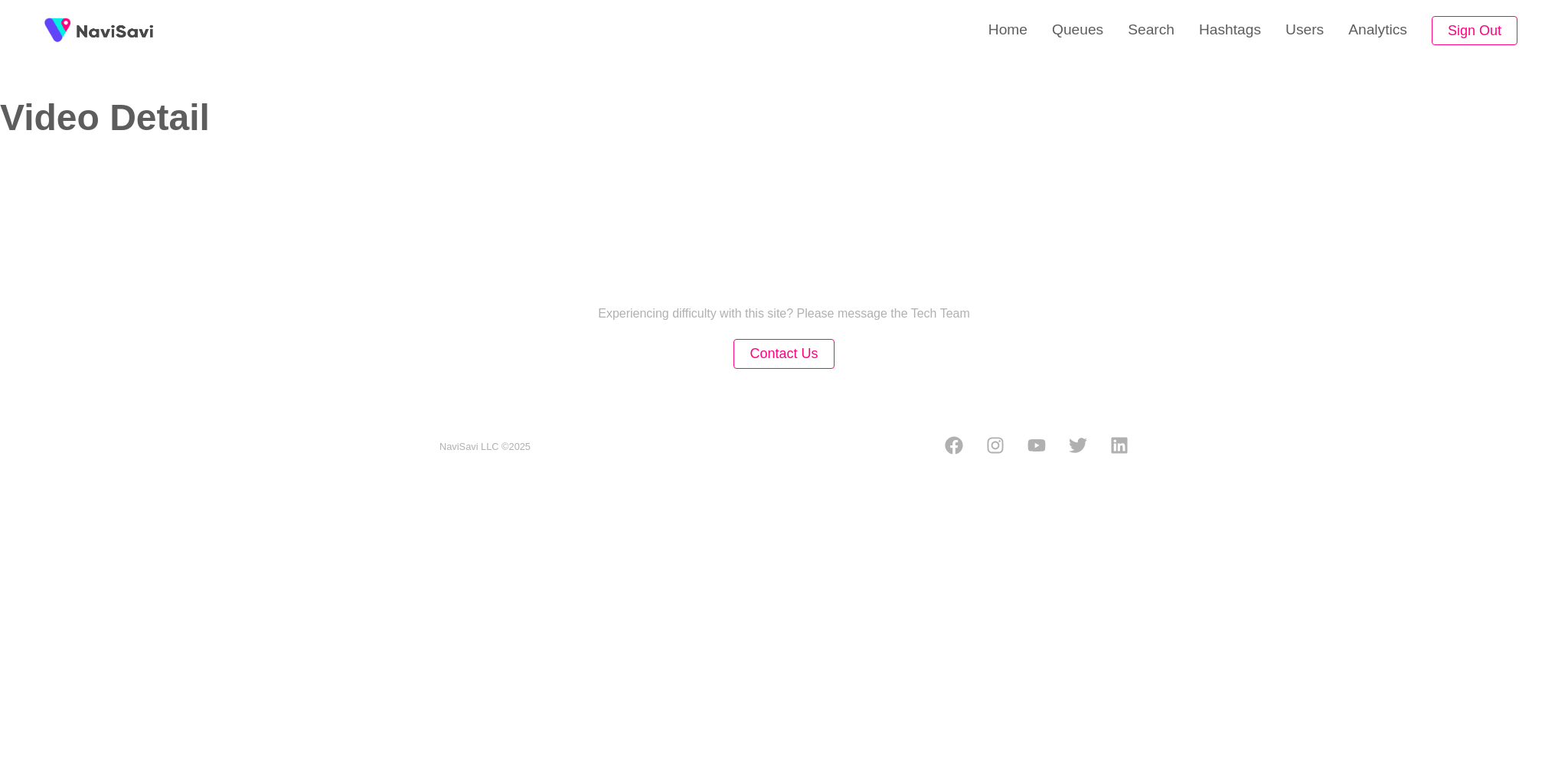
click at [823, 404] on div "Experiencing difficulty with this site? Please message the Tech Team Contact Us…" at bounding box center [784, 362] width 1568 height 244
select select "**********"
select select "**"
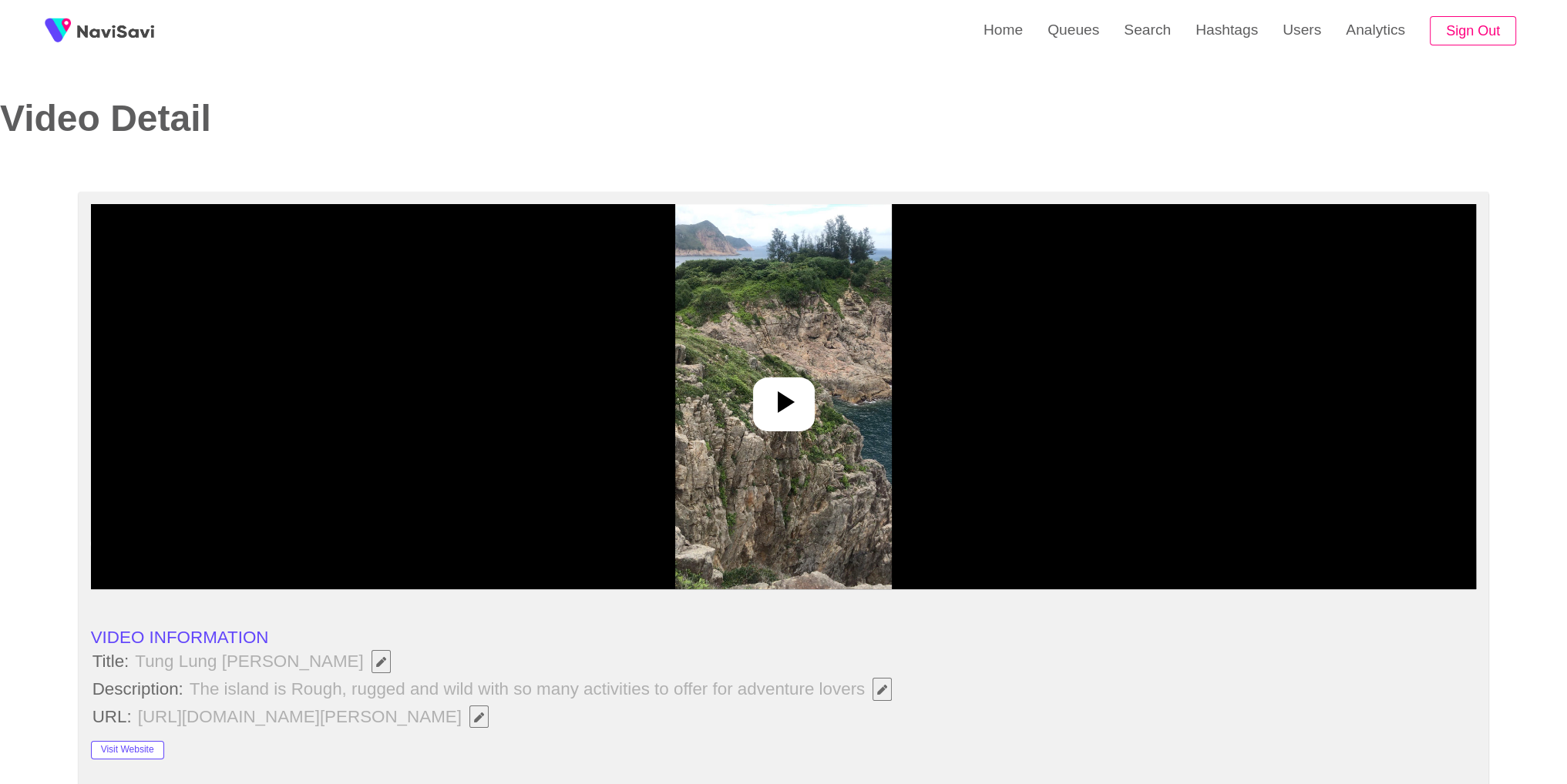
click at [861, 353] on img at bounding box center [784, 396] width 217 height 385
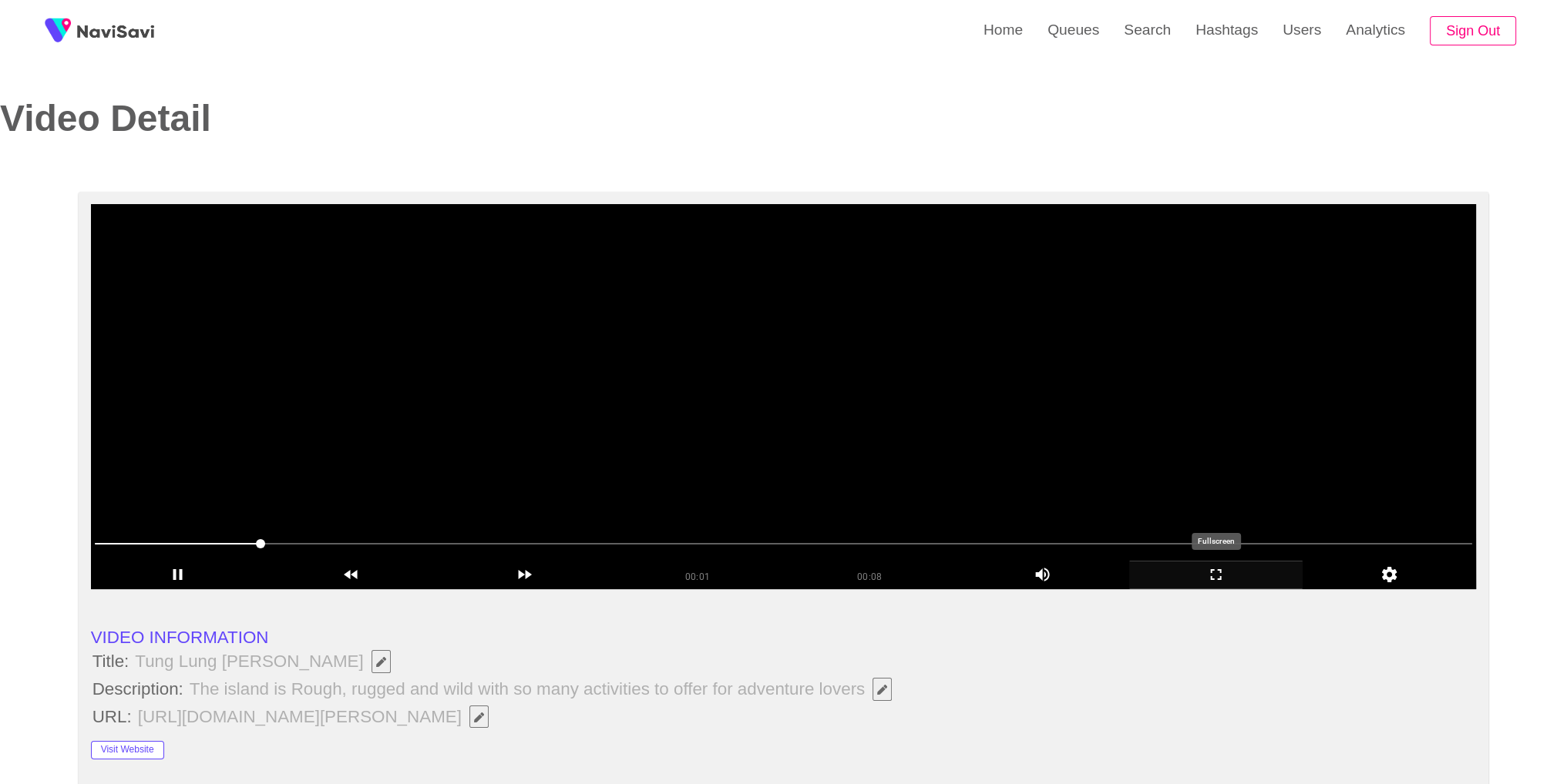
click at [1229, 564] on div "add" at bounding box center [1216, 574] width 173 height 28
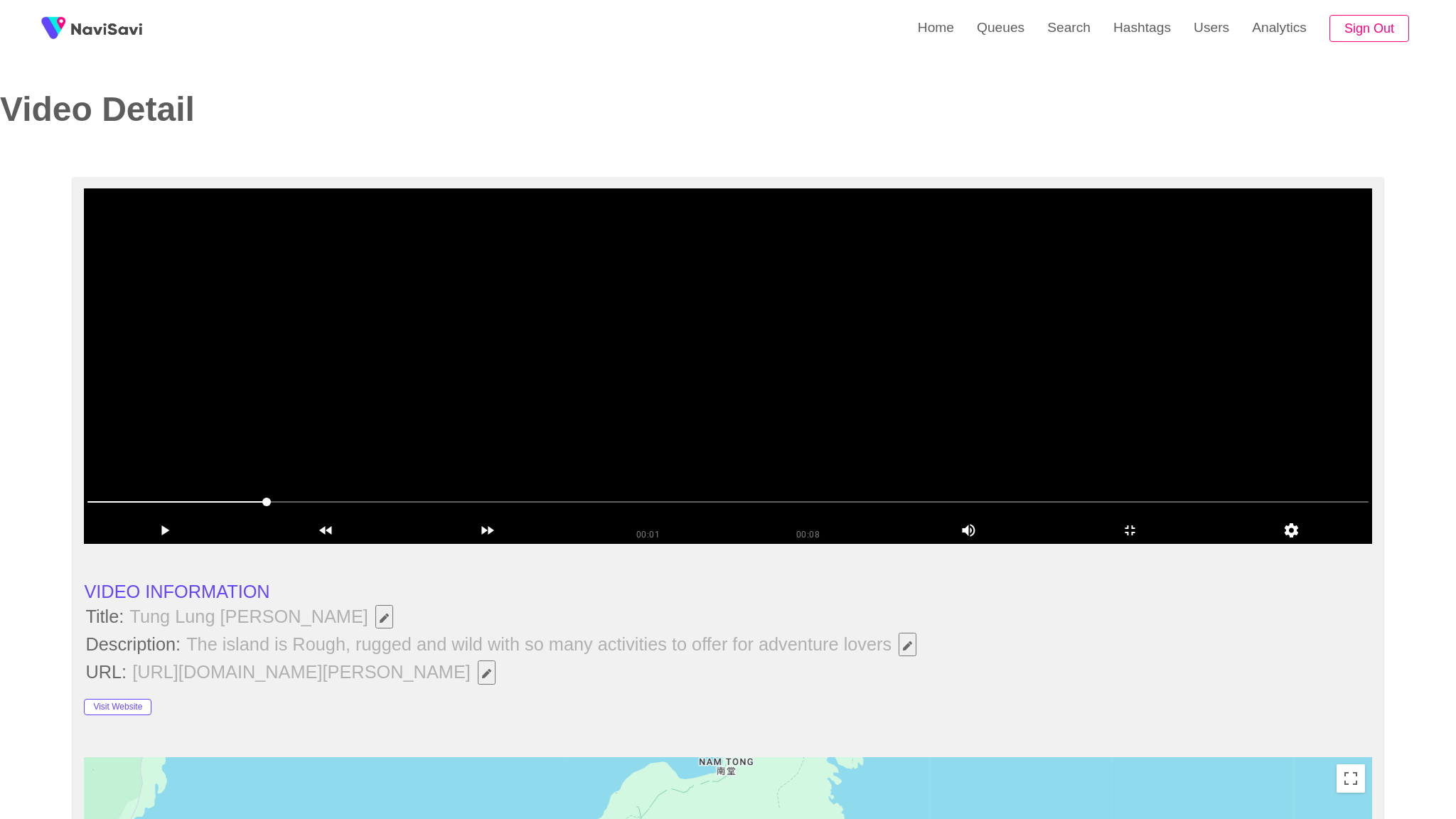
click at [1134, 544] on video at bounding box center [727, 366] width 1287 height 355
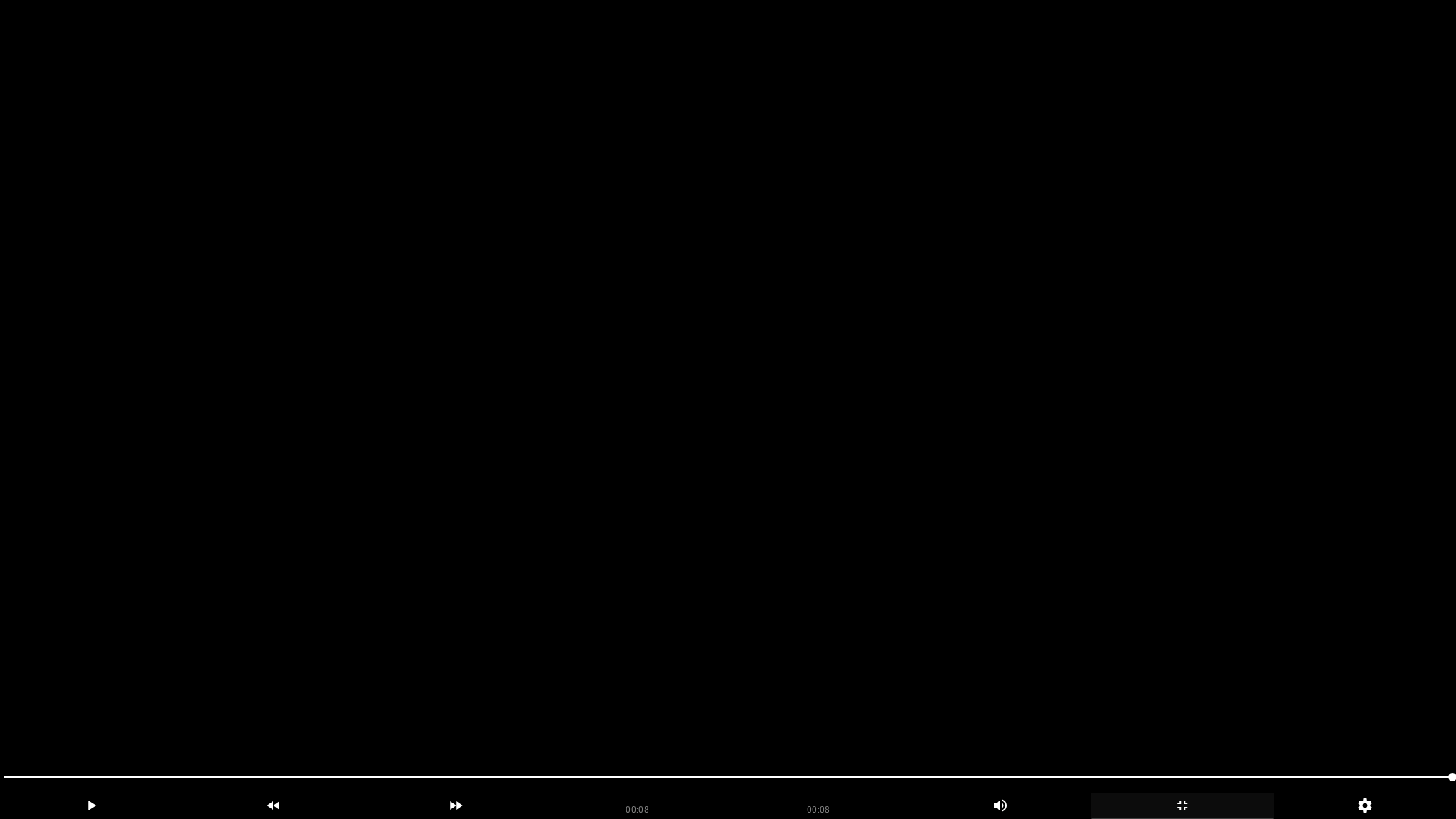
click at [1198, 723] on div "add" at bounding box center [1182, 806] width 183 height 26
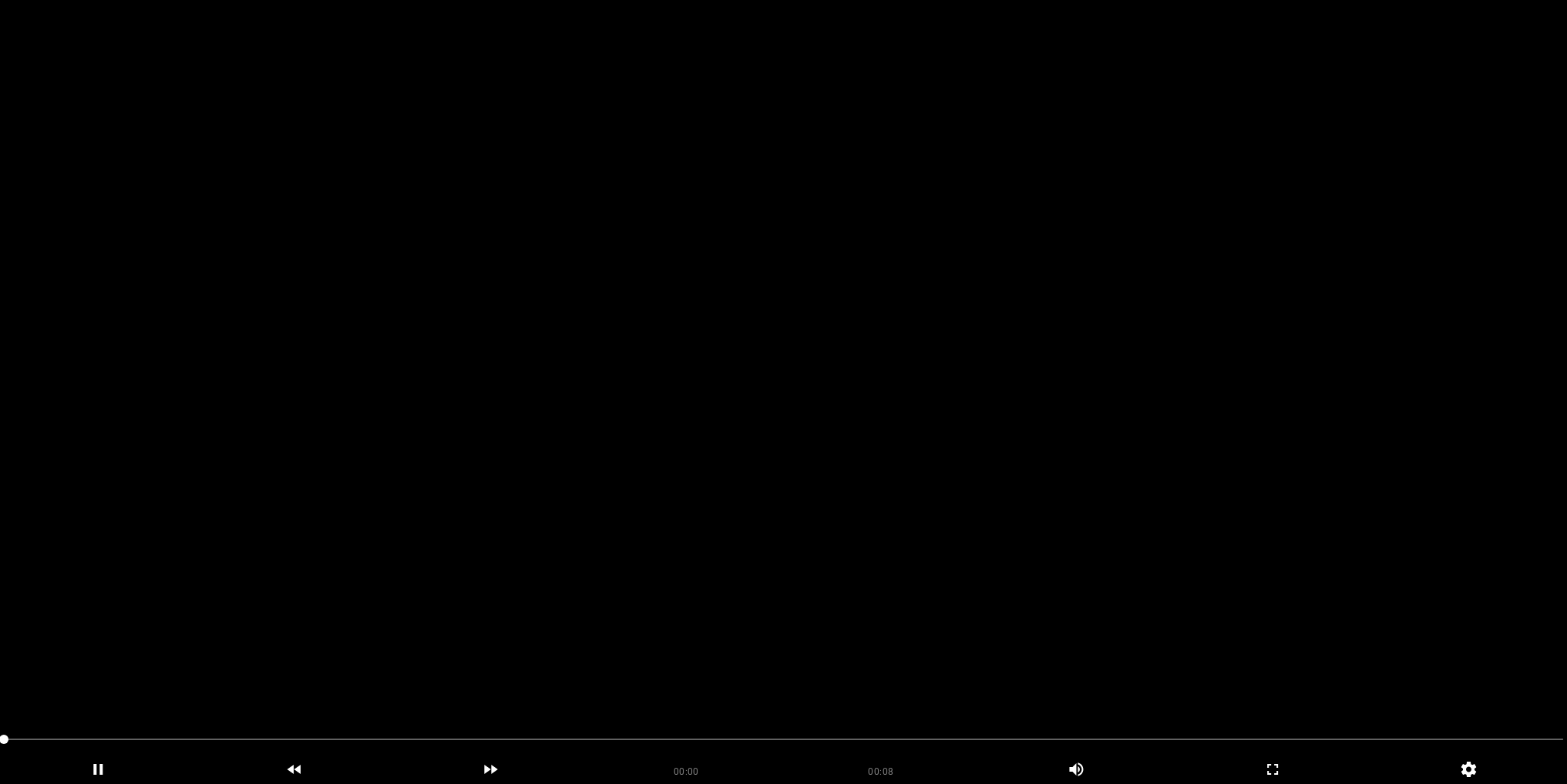
click at [1153, 363] on video at bounding box center [784, 392] width 1567 height 784
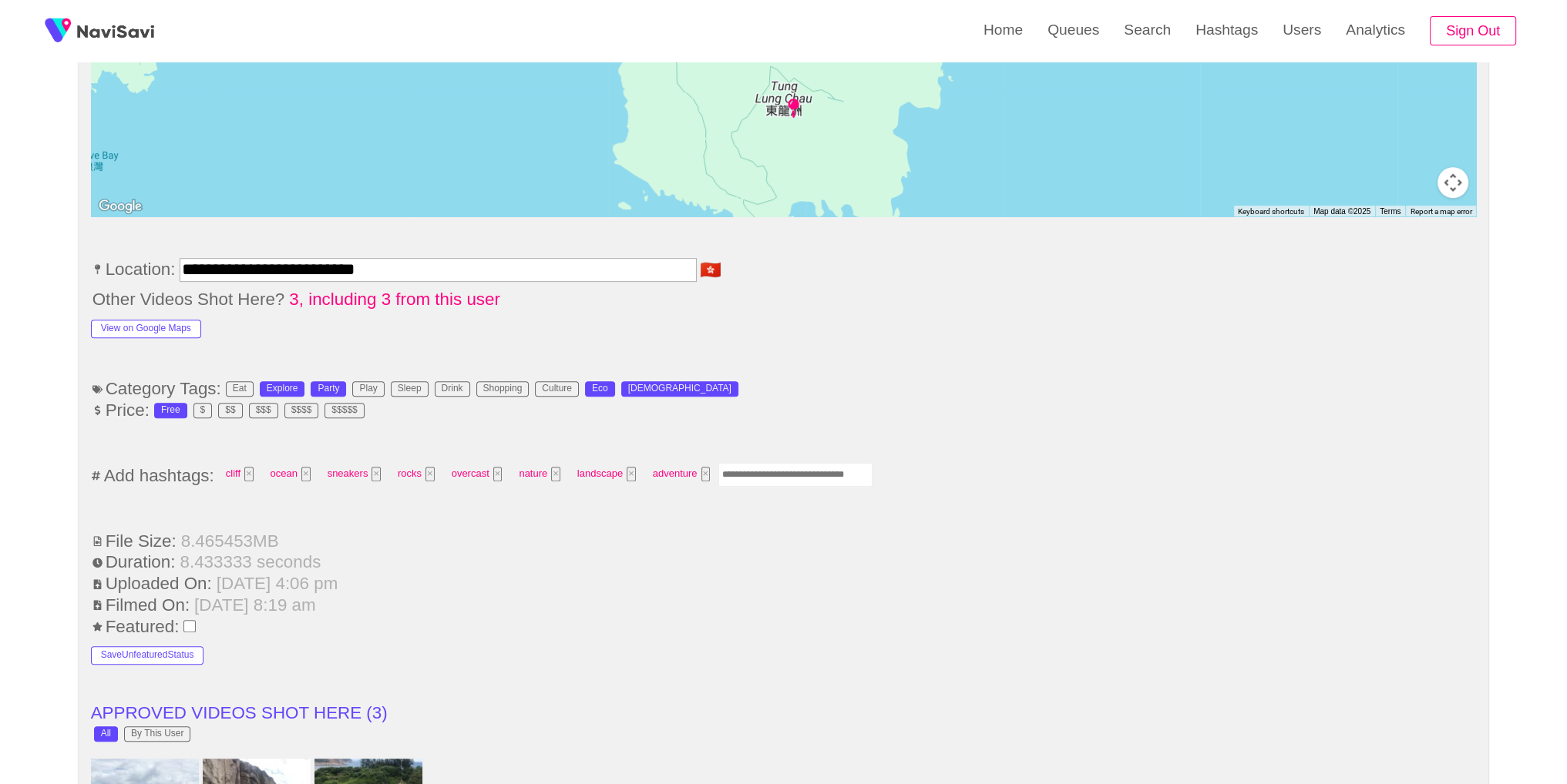
scroll to position [820, 0]
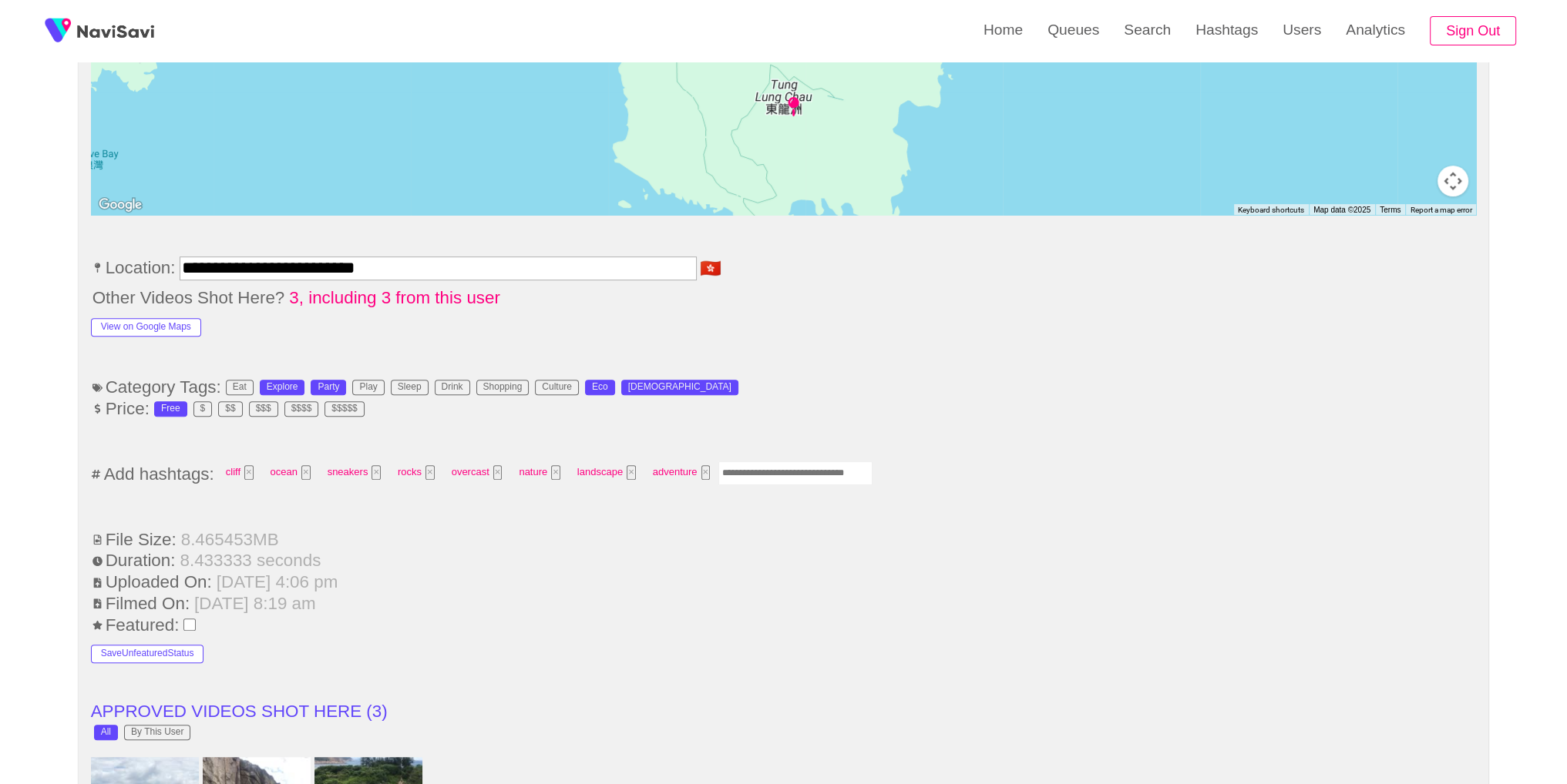
click at [749, 469] on input "Enter tag here and press return" at bounding box center [795, 473] width 154 height 24
type input "*********"
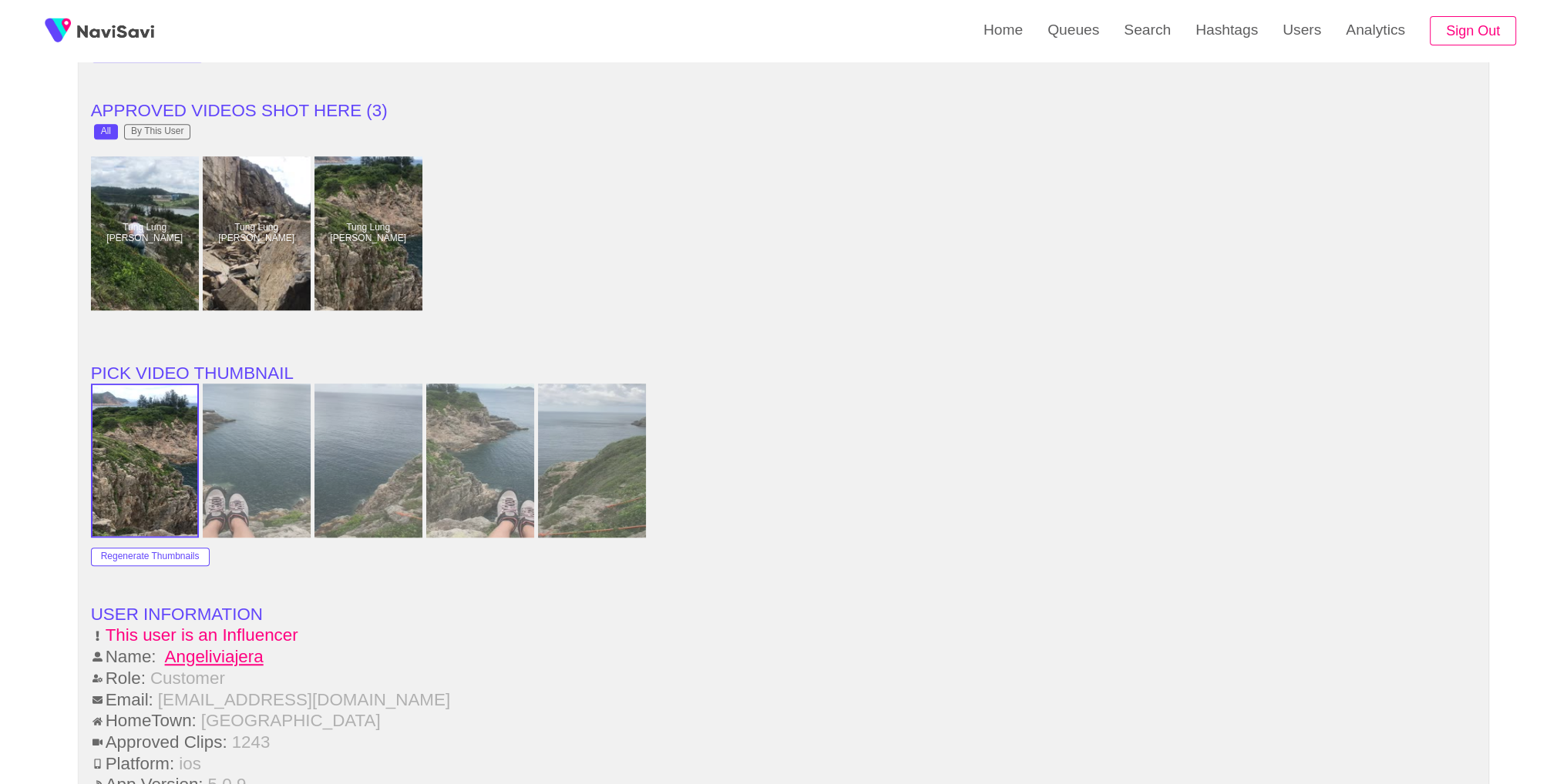
scroll to position [2211, 0]
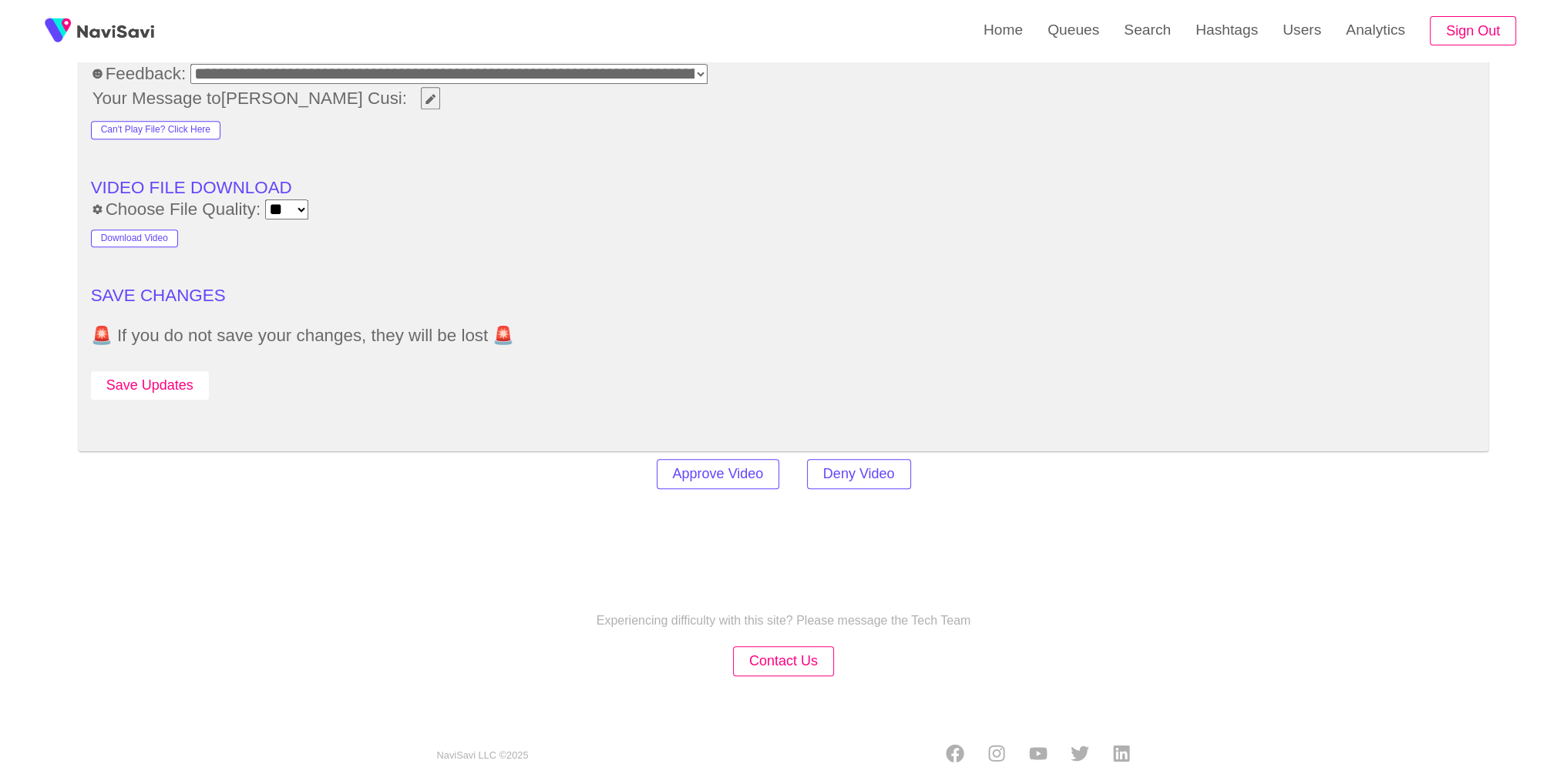
click at [145, 386] on button "Save Updates" at bounding box center [150, 385] width 118 height 28
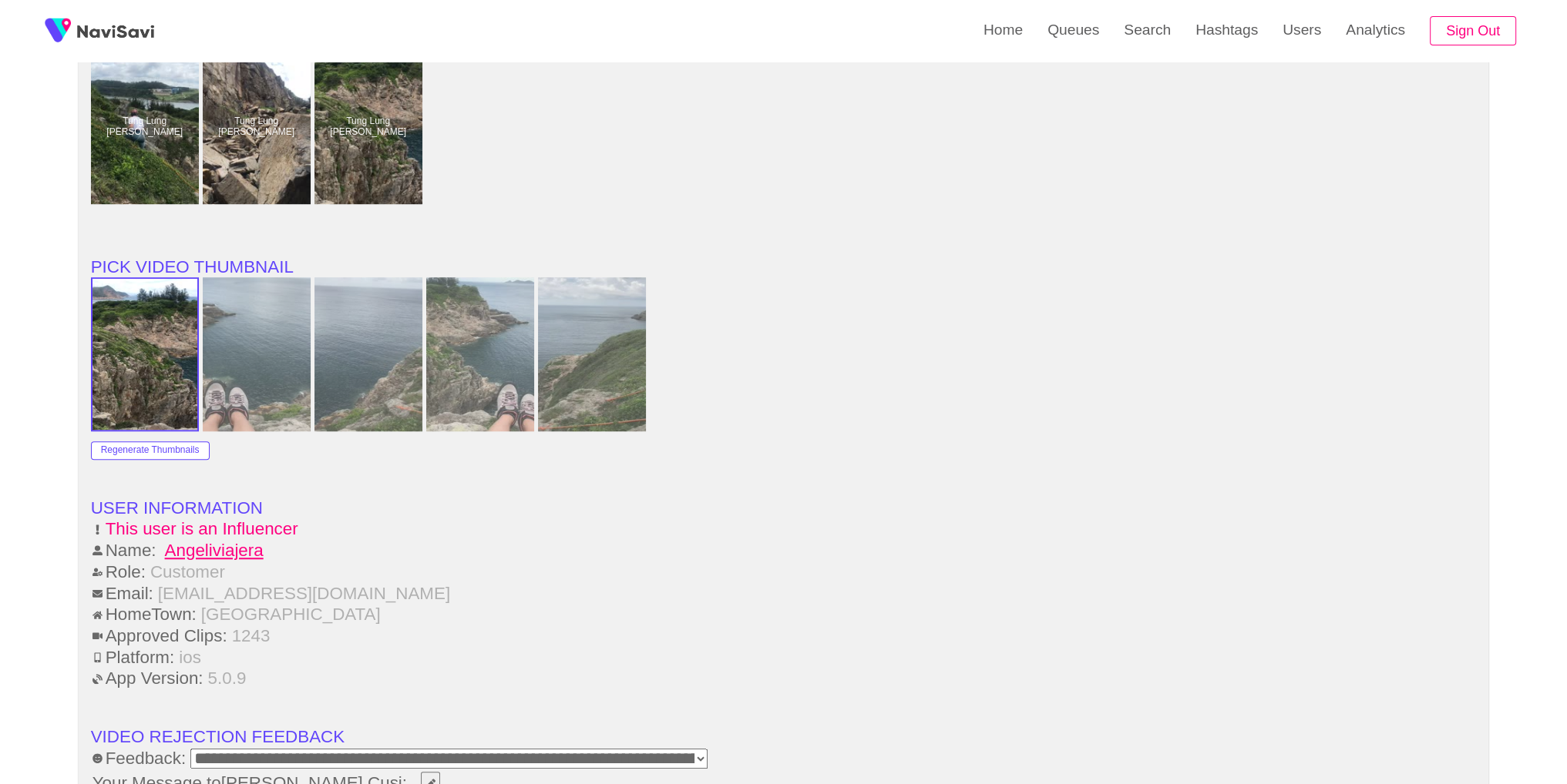
scroll to position [1525, 0]
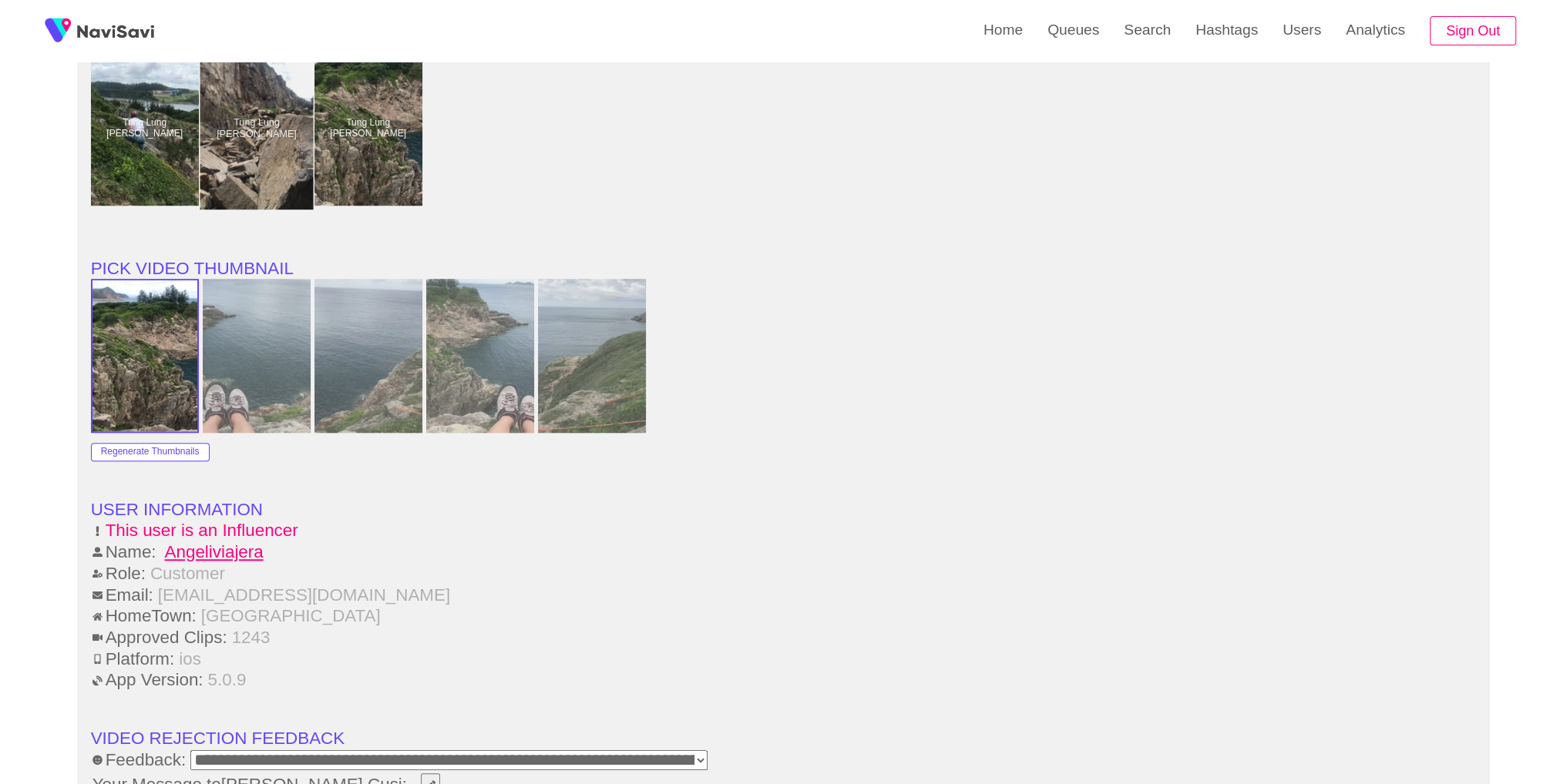
click at [236, 173] on div at bounding box center [257, 129] width 113 height 162
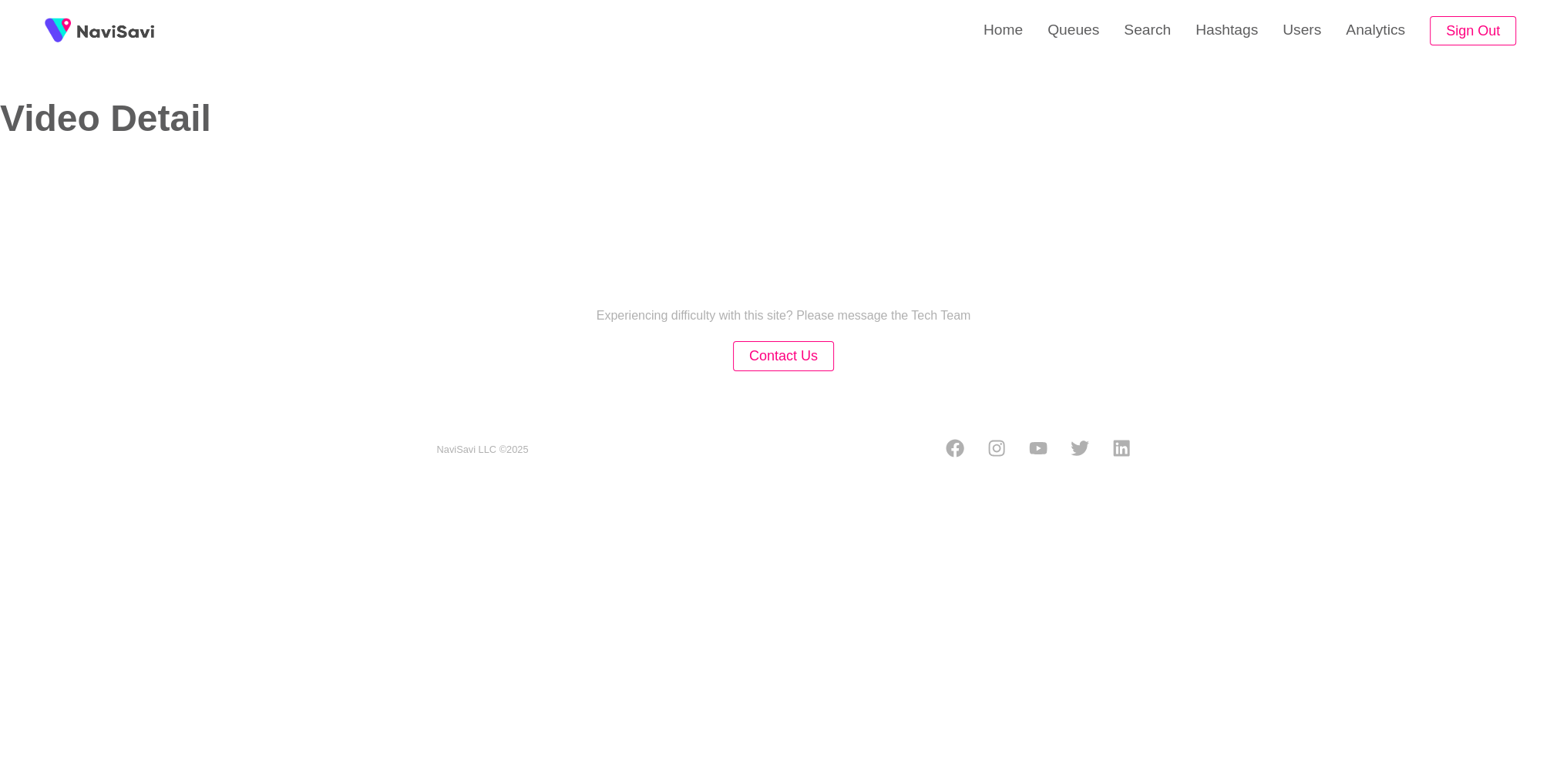
select select "**********"
select select "**"
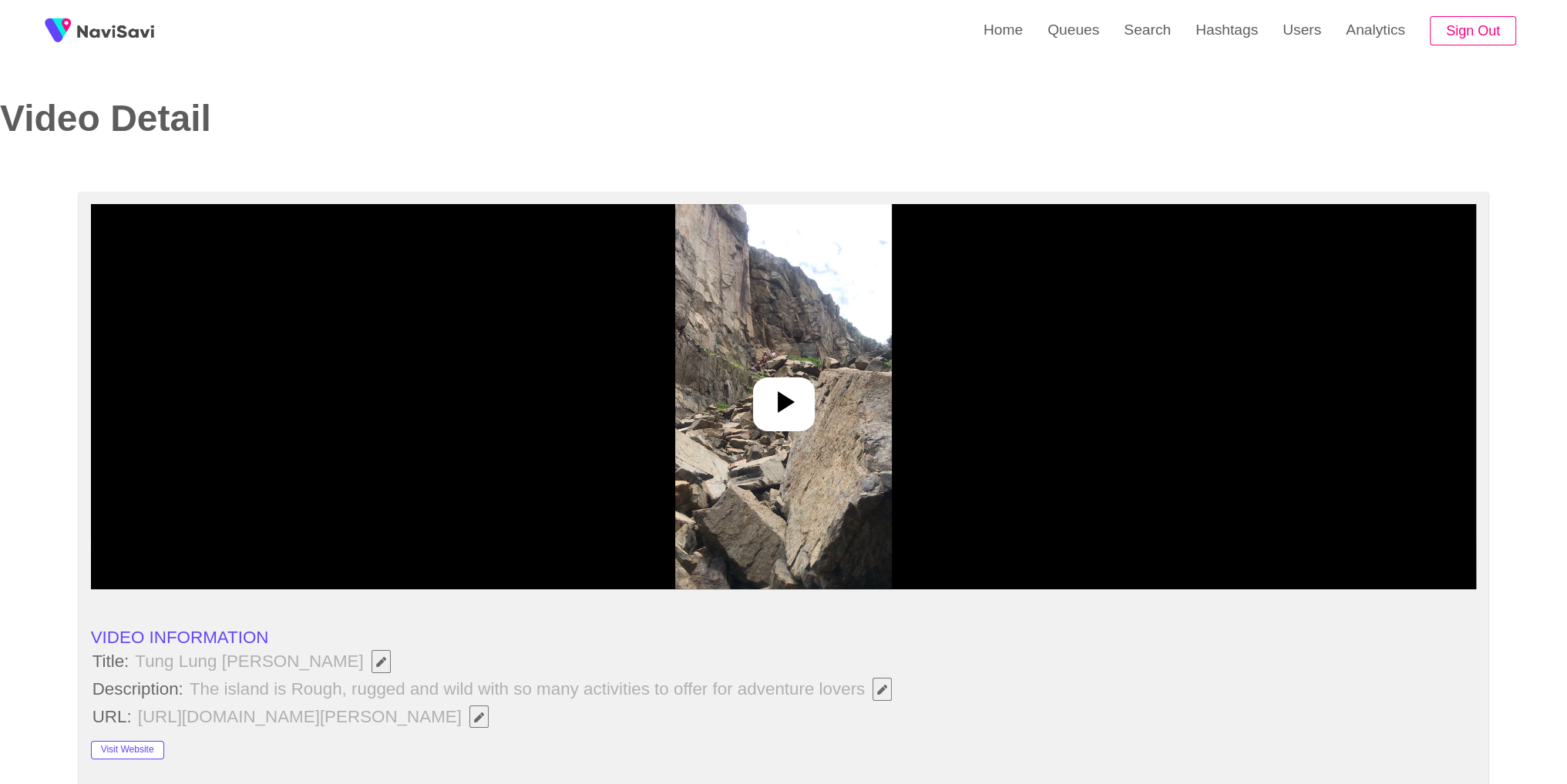
click at [782, 393] on icon at bounding box center [784, 402] width 37 height 37
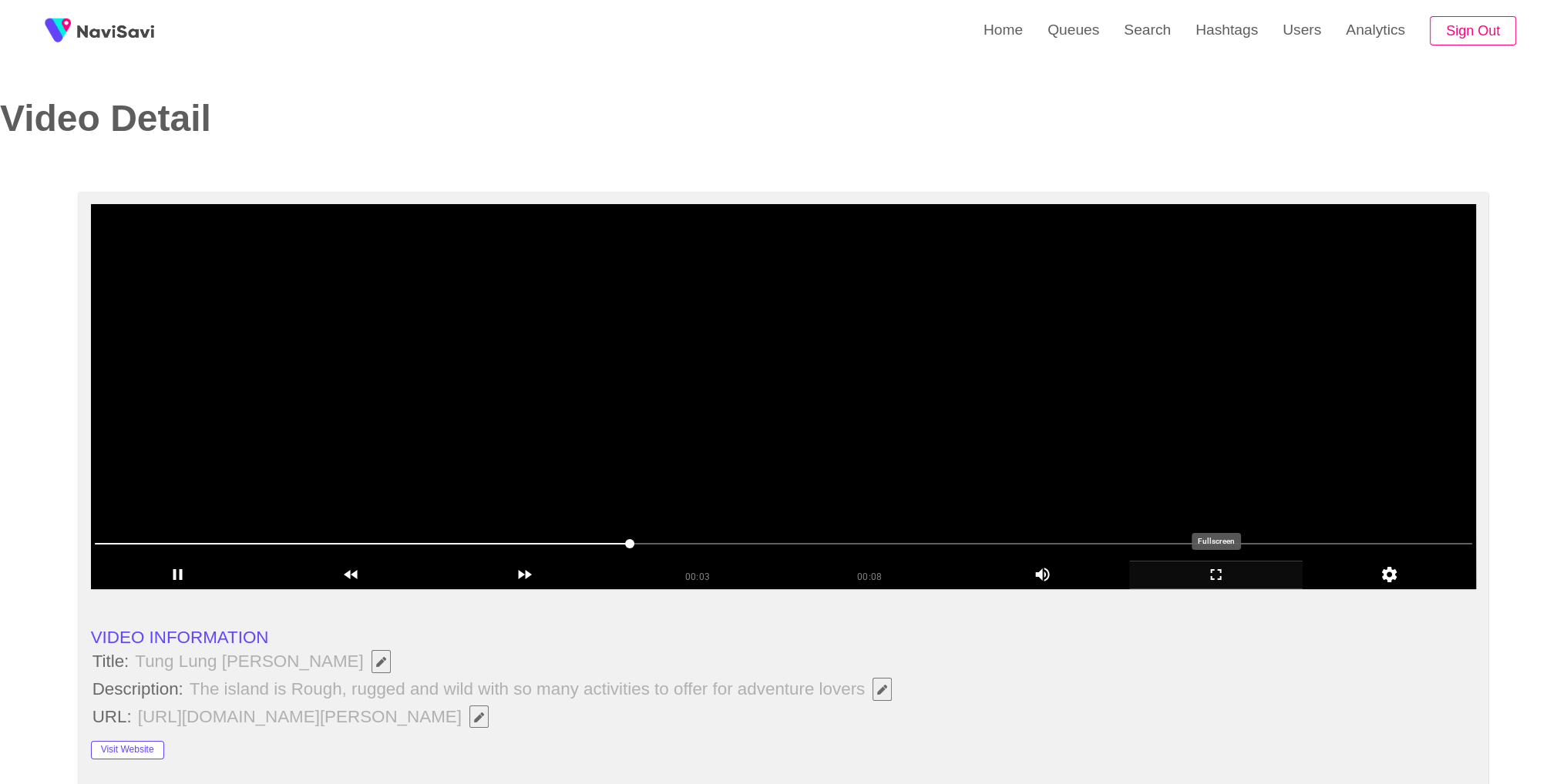
click at [1222, 586] on div "add" at bounding box center [1216, 574] width 173 height 28
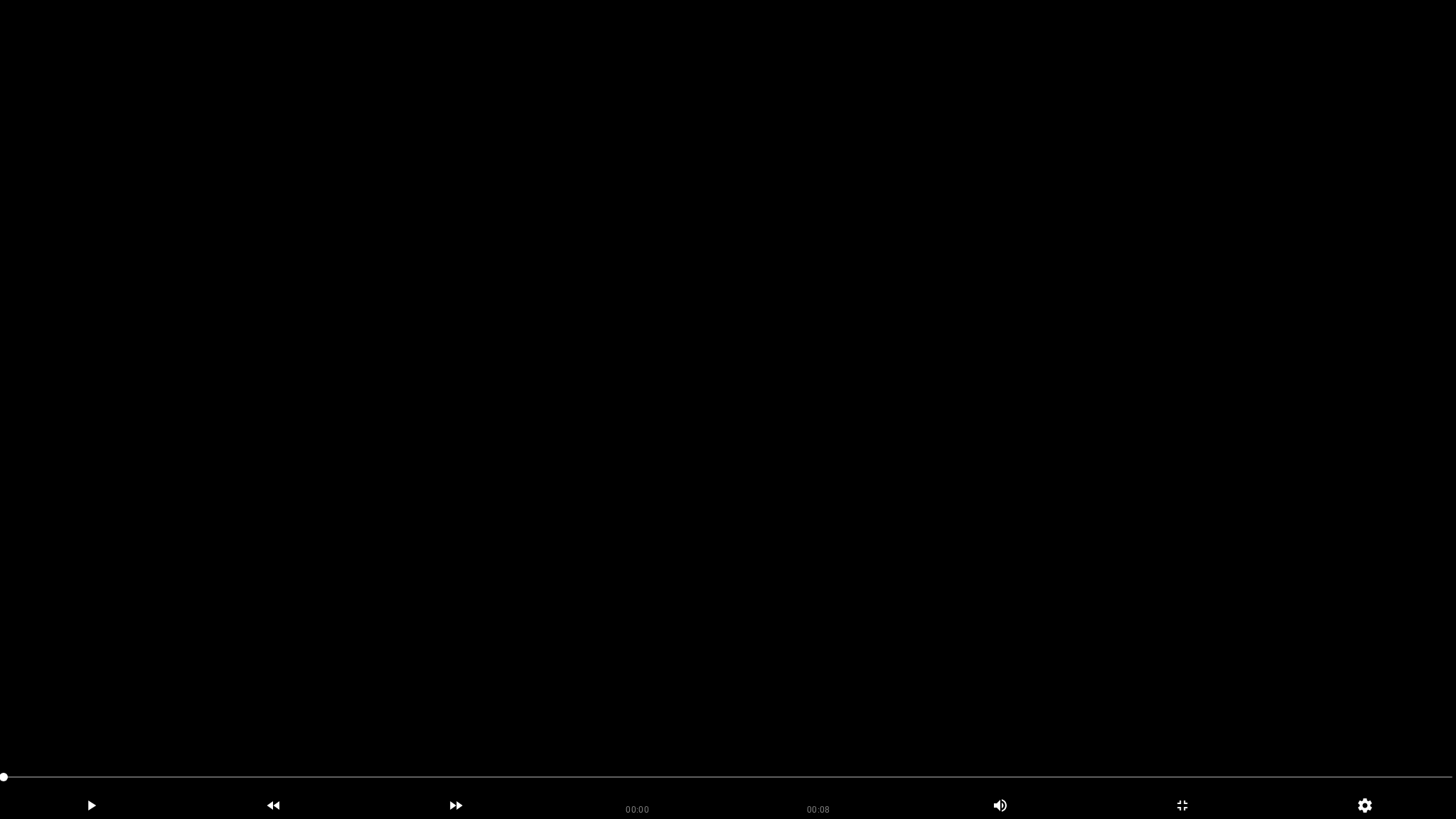
click at [398, 590] on video at bounding box center [728, 409] width 1456 height 819
click at [1201, 723] on div "add" at bounding box center [1182, 806] width 183 height 26
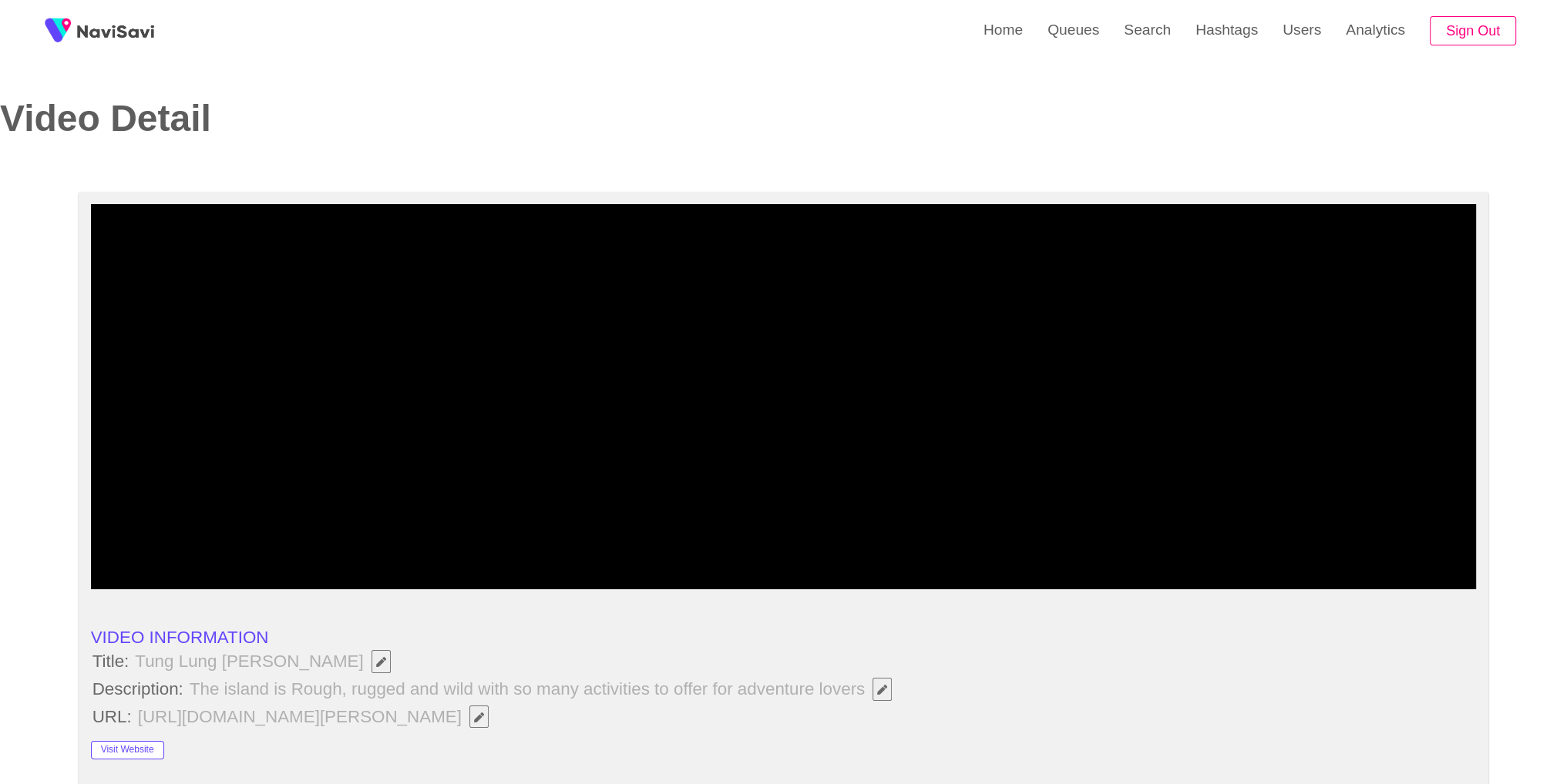
click at [951, 419] on video at bounding box center [784, 396] width 1386 height 385
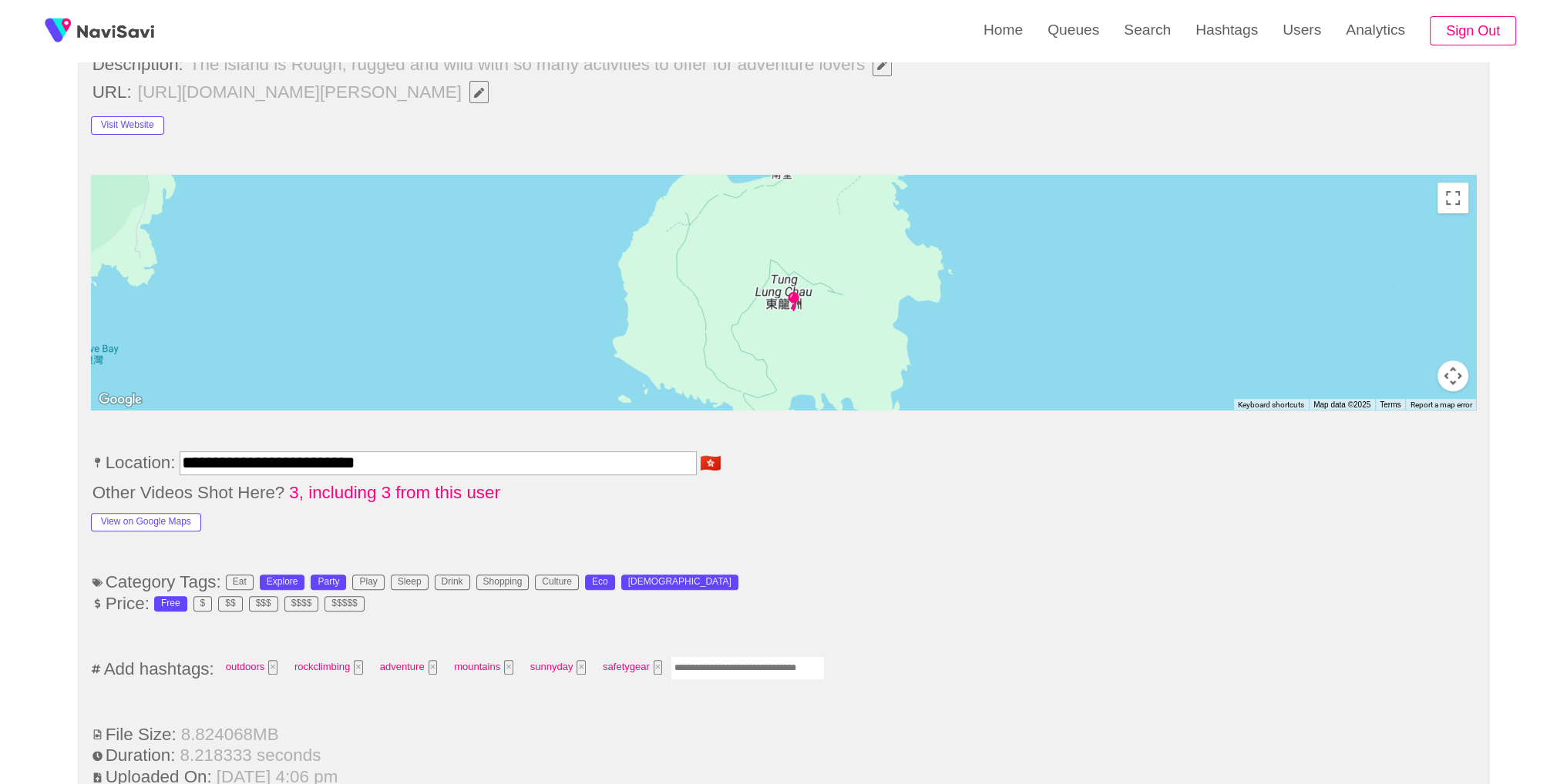
scroll to position [801, 0]
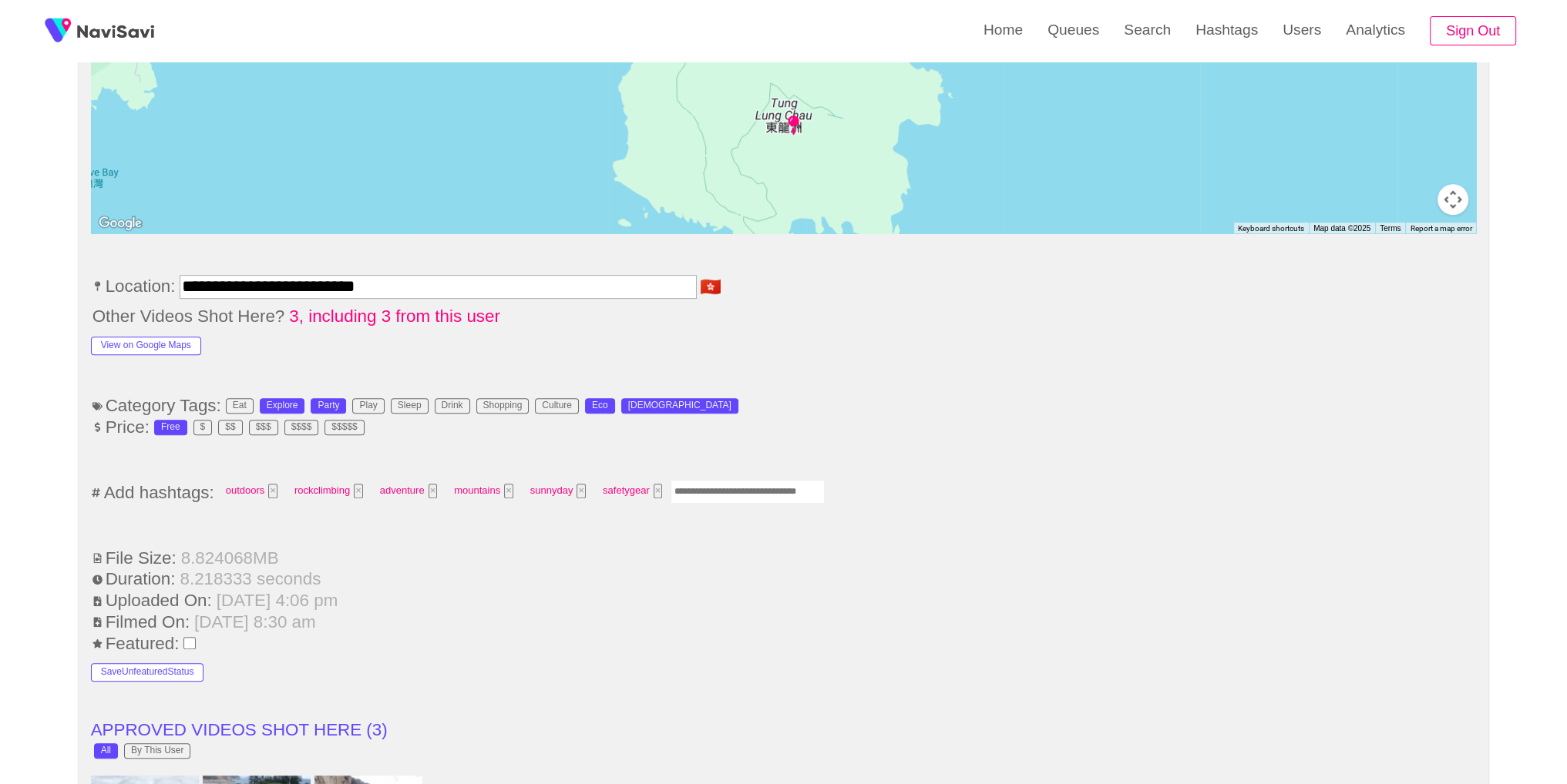
click at [757, 494] on input "Enter tag here and press return" at bounding box center [747, 492] width 154 height 24
type input "*********"
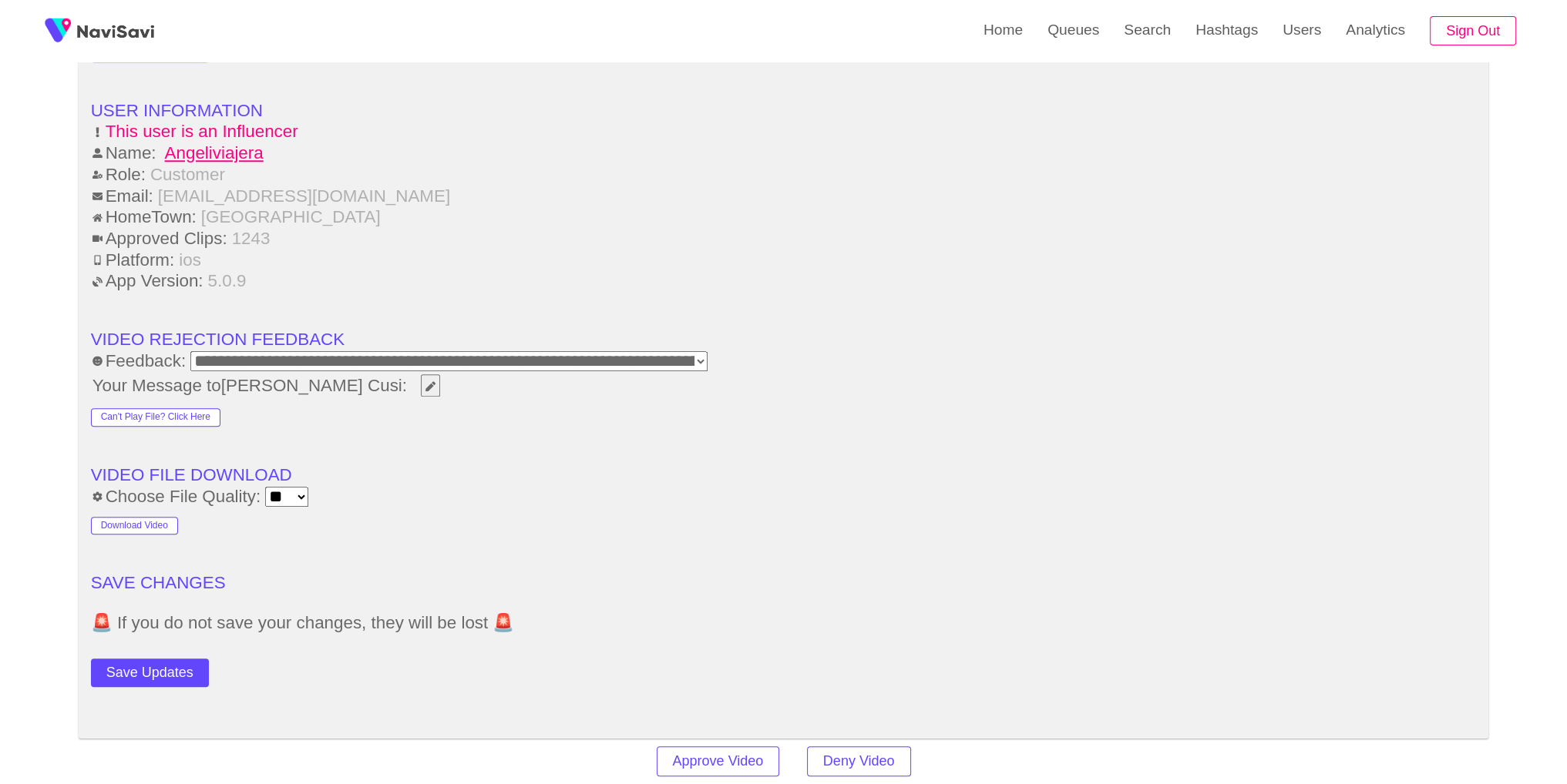
scroll to position [2096, 0]
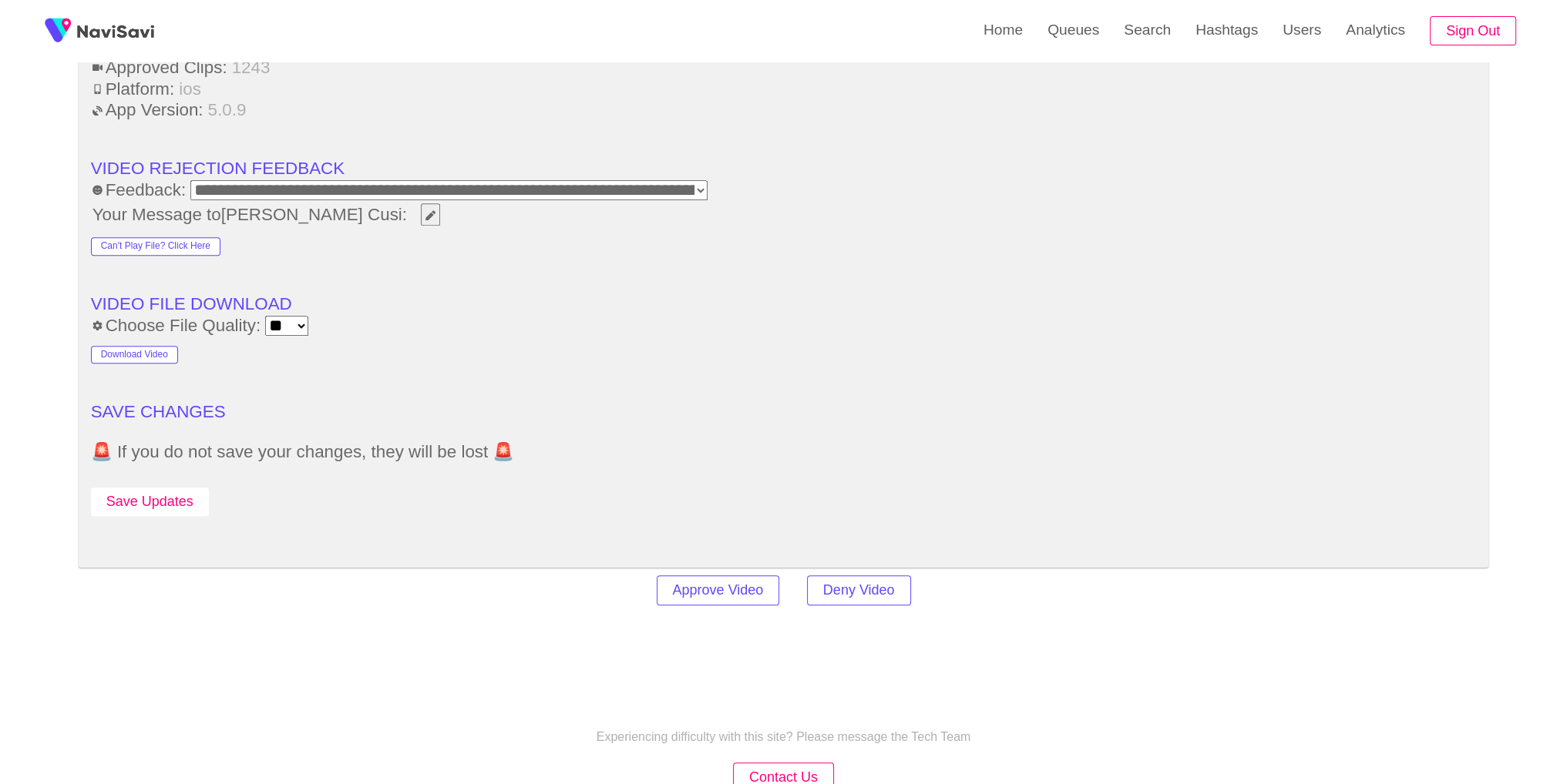
click at [204, 493] on button "Save Updates" at bounding box center [150, 502] width 118 height 28
click at [1121, 47] on link "Search" at bounding box center [1147, 30] width 72 height 60
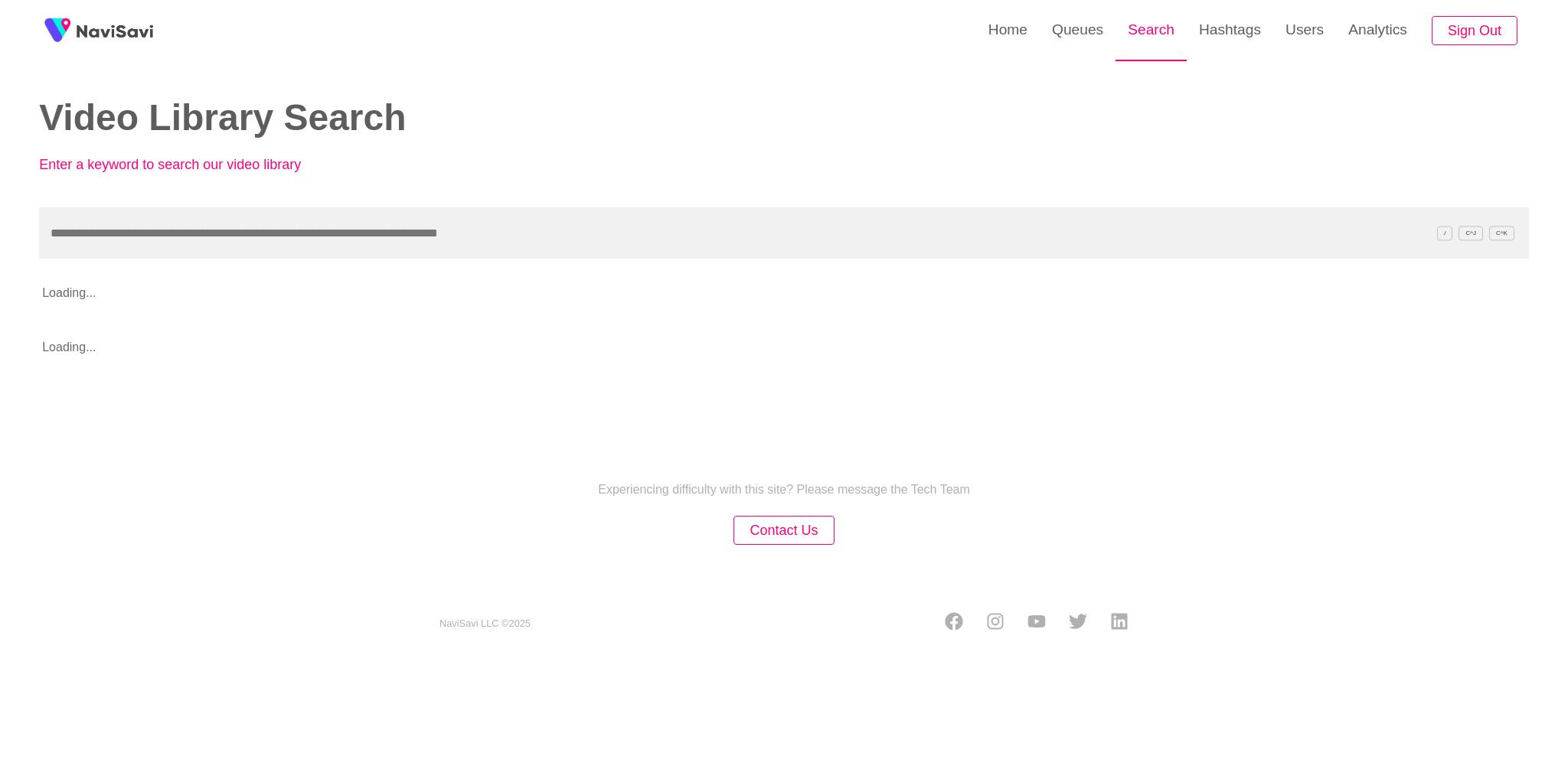
click at [1155, 34] on link "Search" at bounding box center [1151, 30] width 72 height 59
click at [748, 233] on input "text" at bounding box center [784, 233] width 1490 height 51
paste input "**********"
type input "**********"
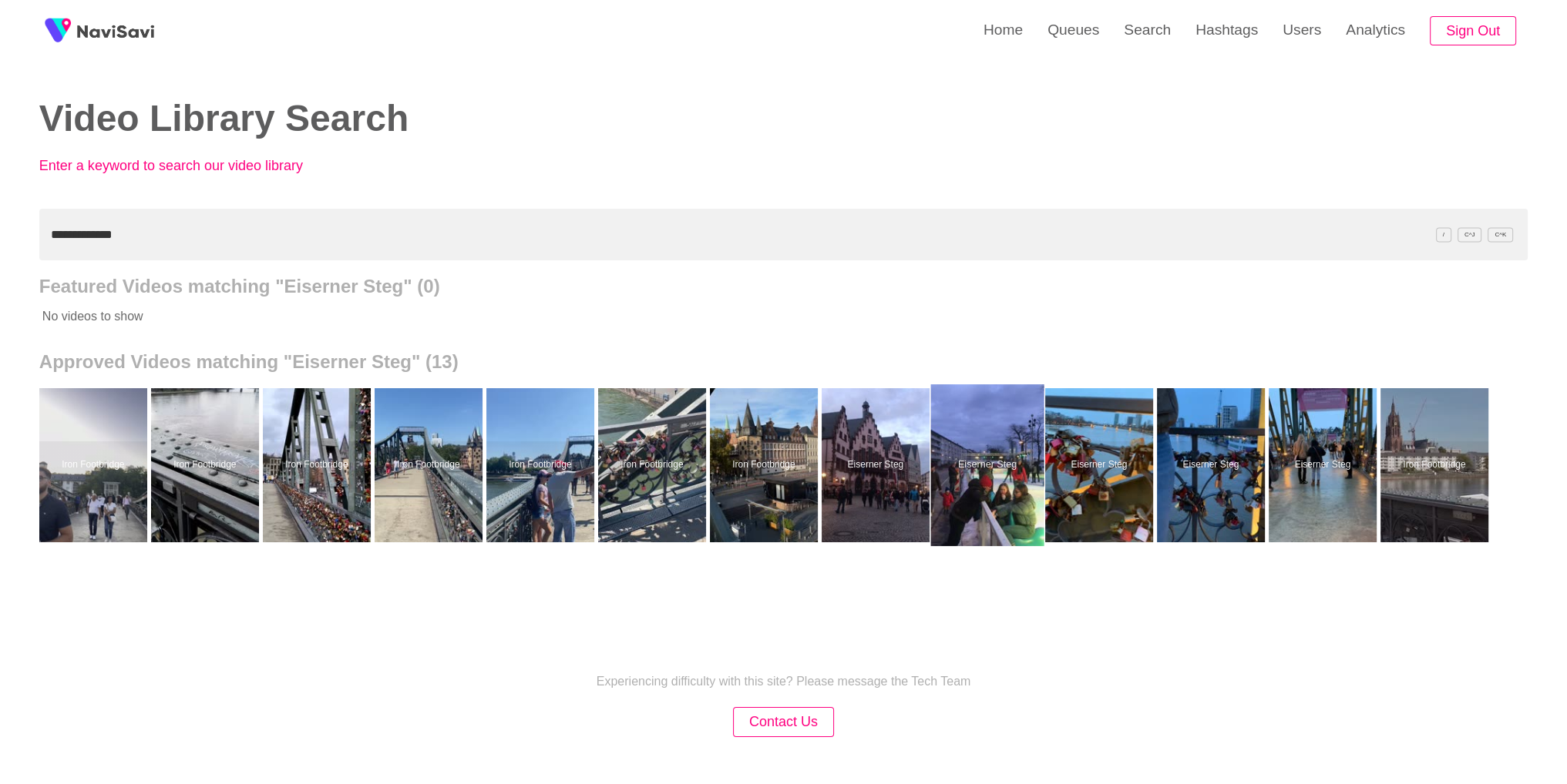
click at [980, 451] on div at bounding box center [987, 465] width 113 height 162
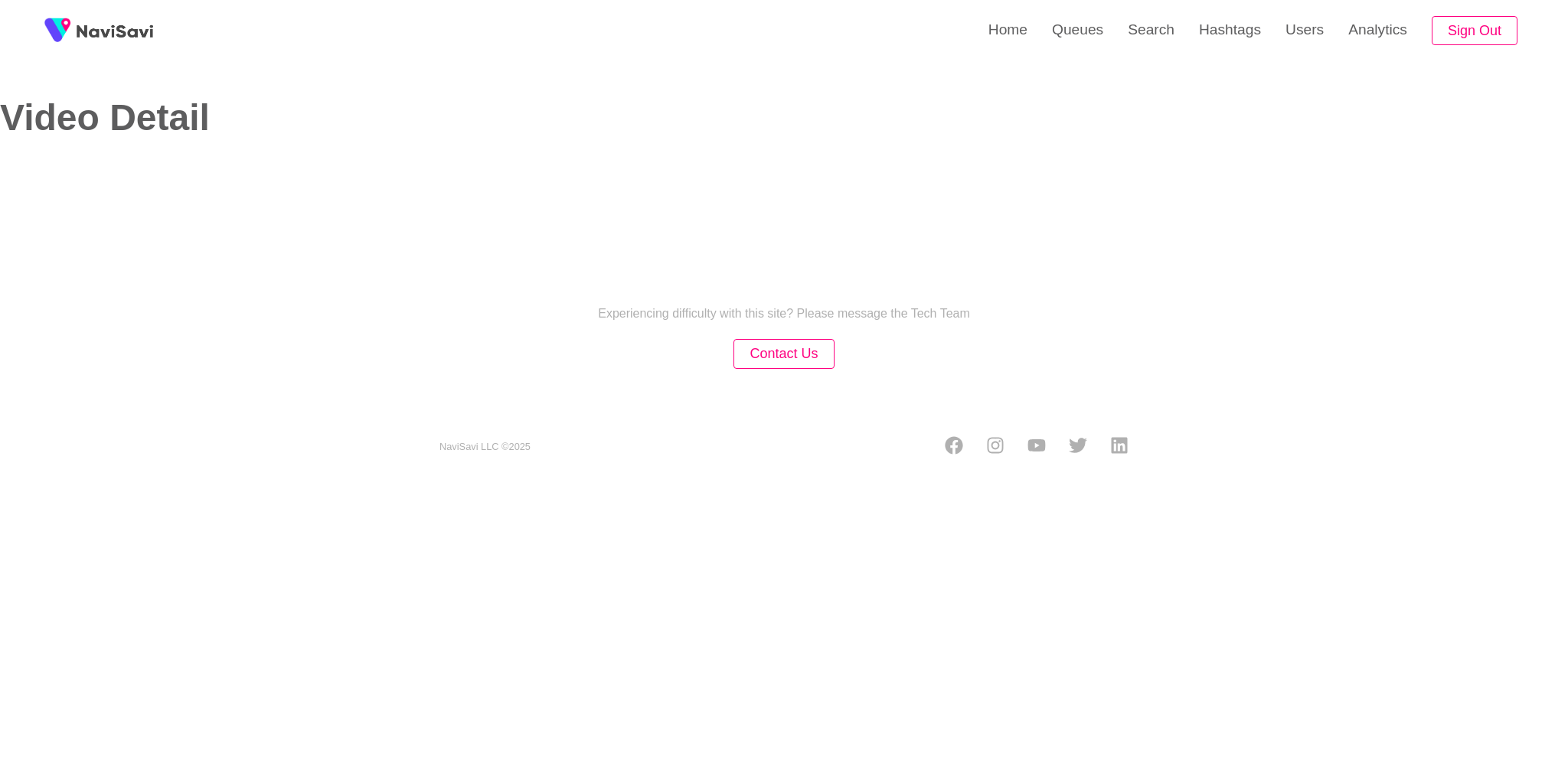
select select "**********"
select select "**"
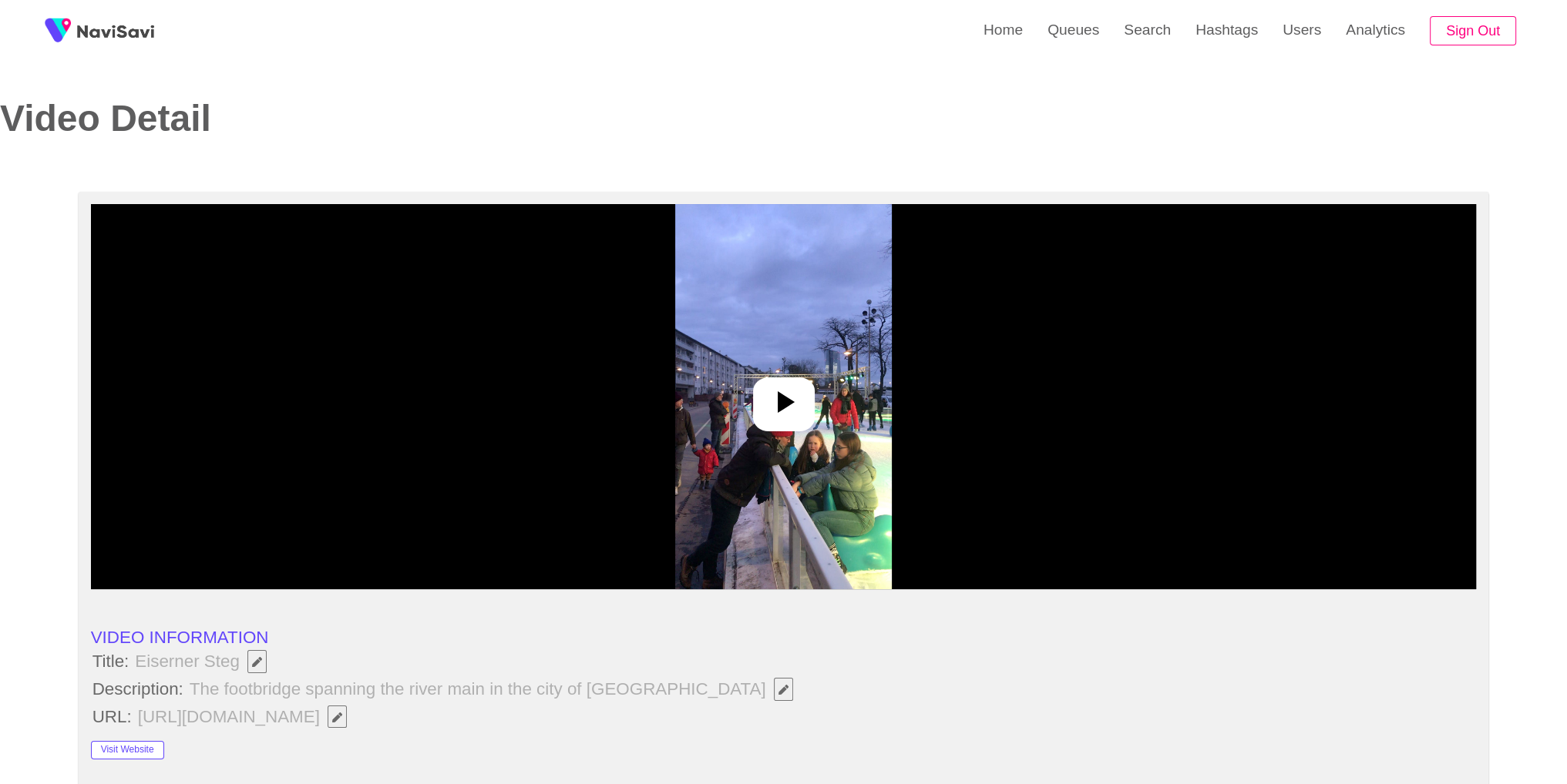
click at [783, 421] on div at bounding box center [784, 405] width 62 height 54
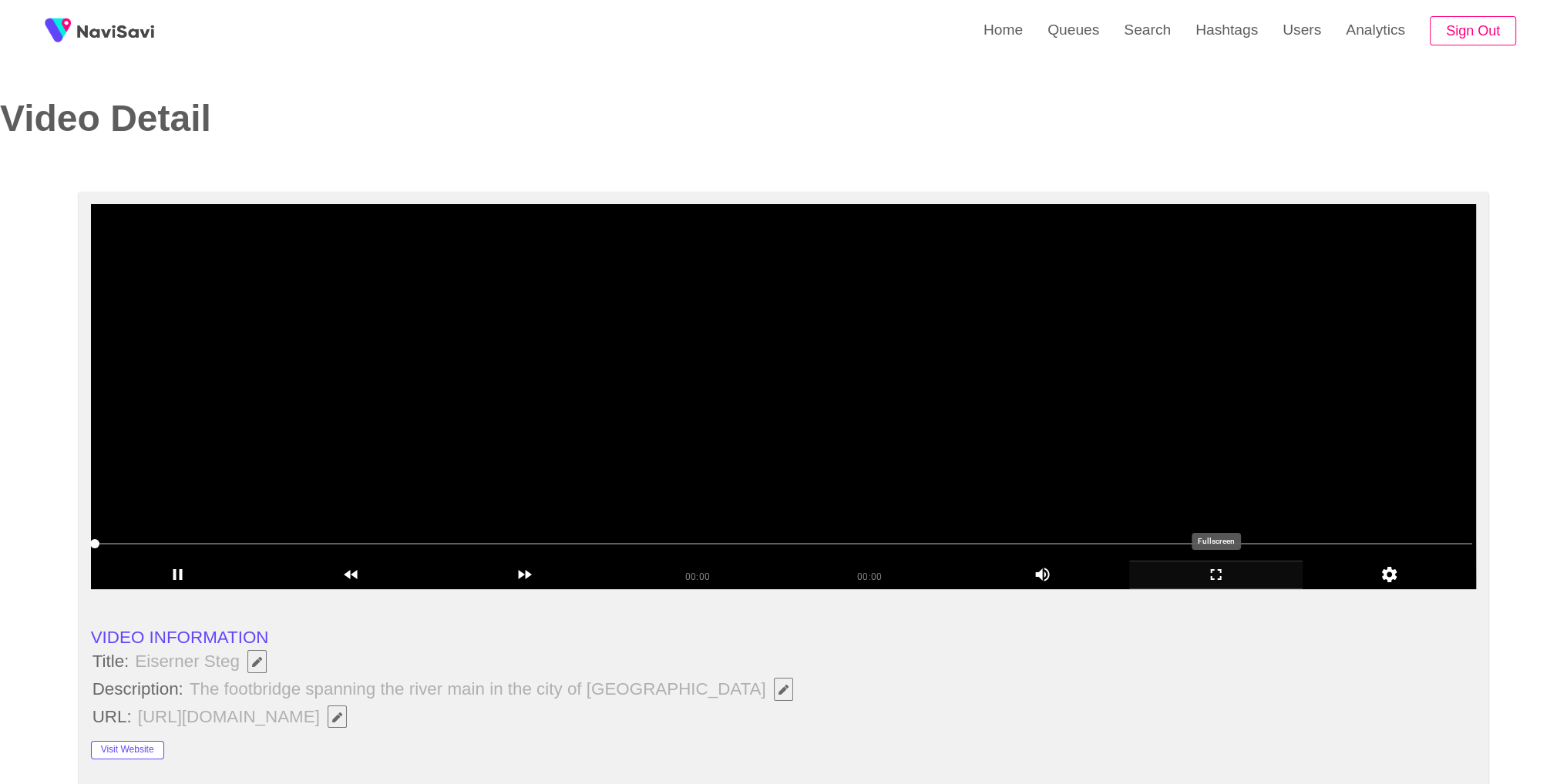
click at [1231, 581] on icon "add" at bounding box center [1216, 574] width 172 height 19
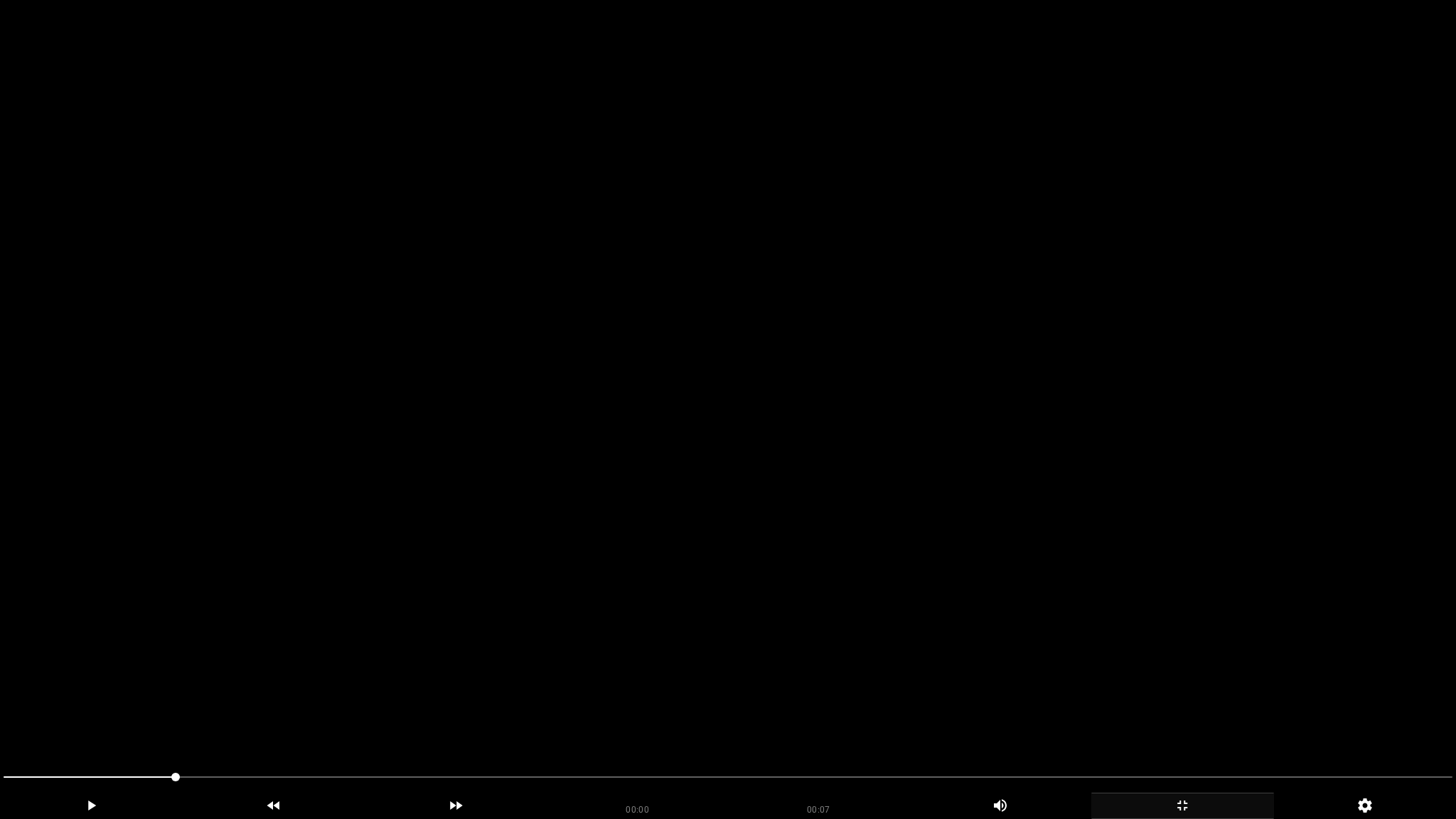
click at [1136, 598] on video at bounding box center [728, 409] width 1456 height 819
click at [1186, 723] on div "add" at bounding box center [1182, 806] width 183 height 26
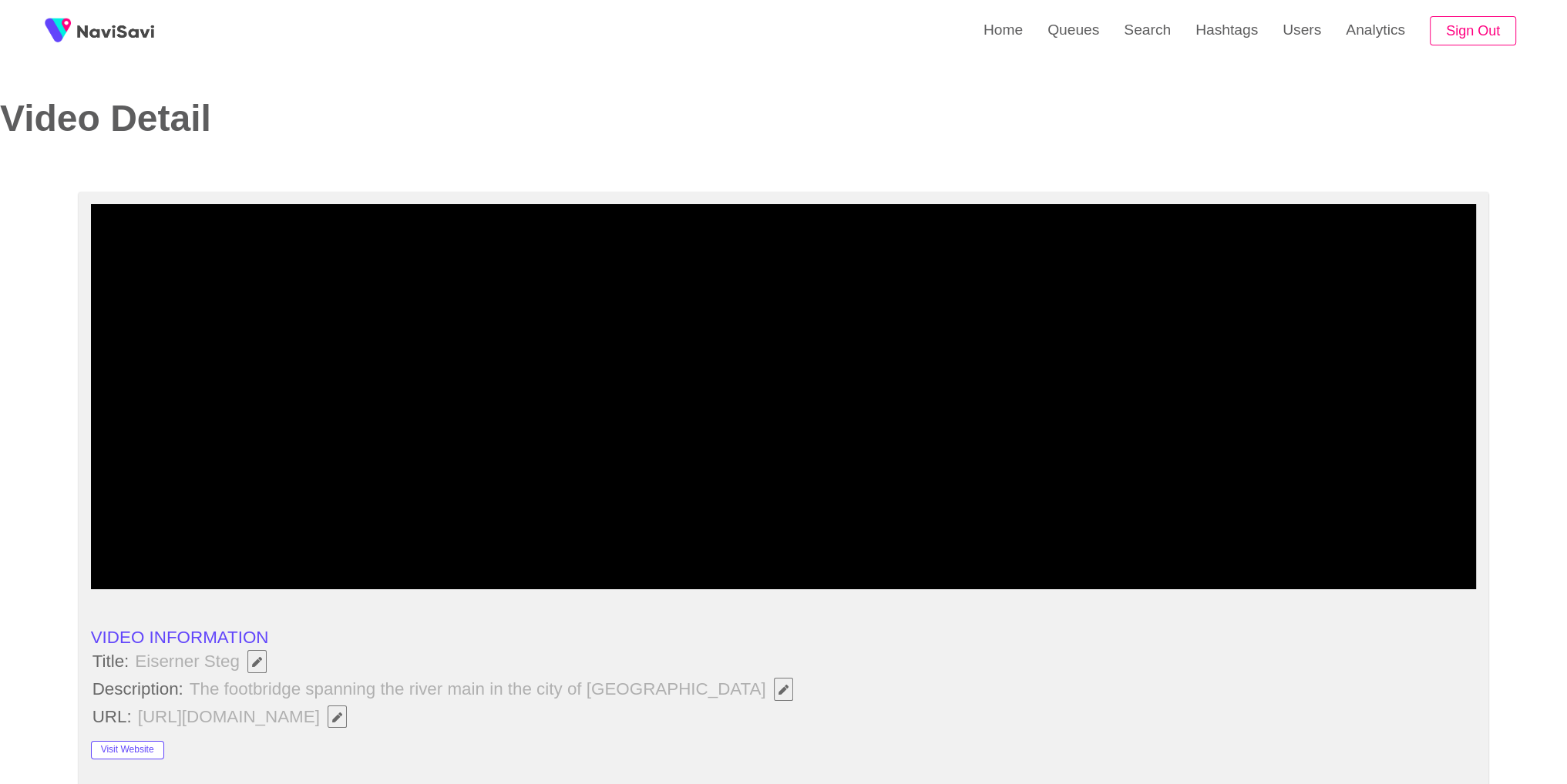
click at [939, 514] on video at bounding box center [784, 396] width 1386 height 385
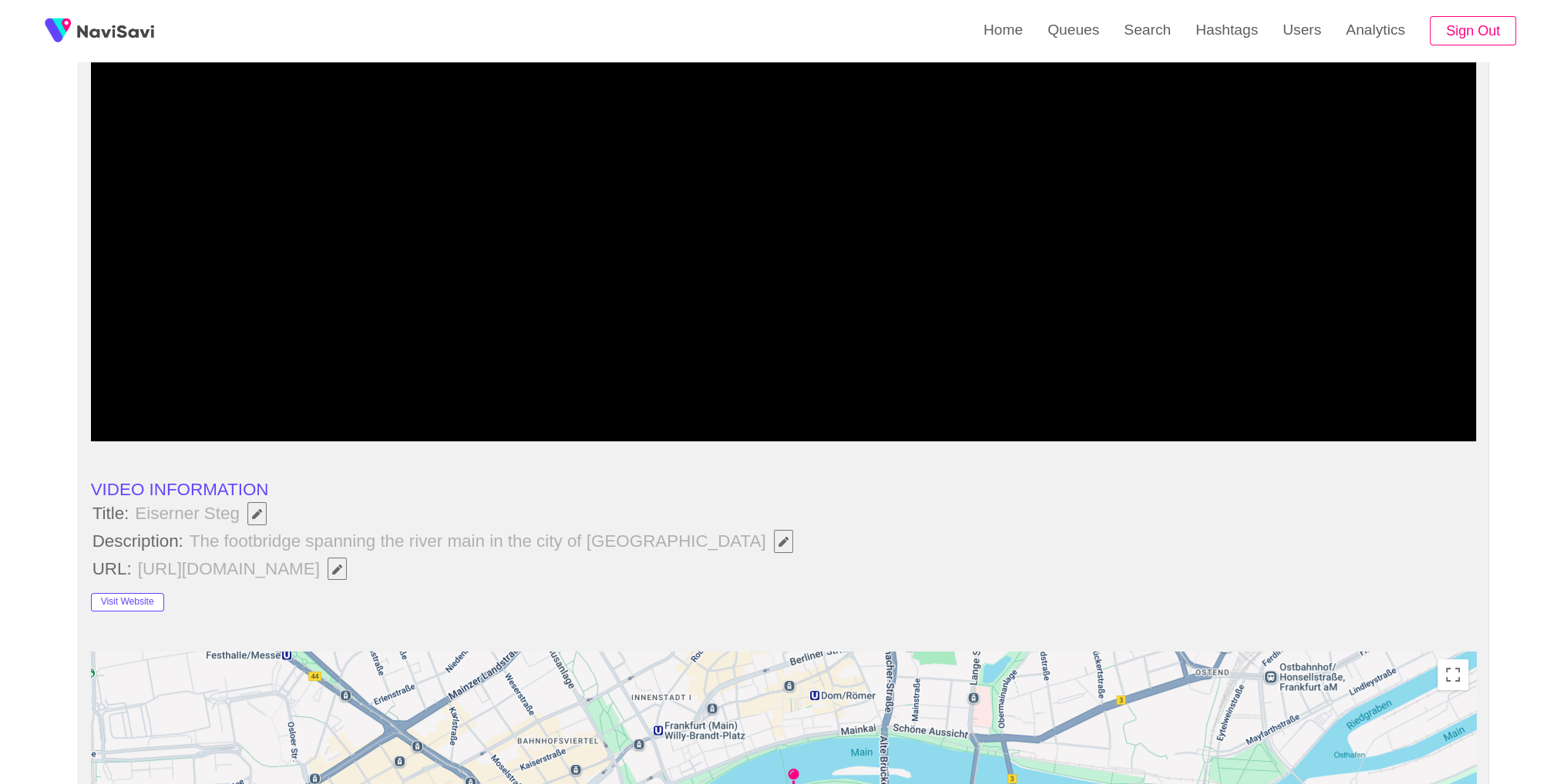
scroll to position [168, 0]
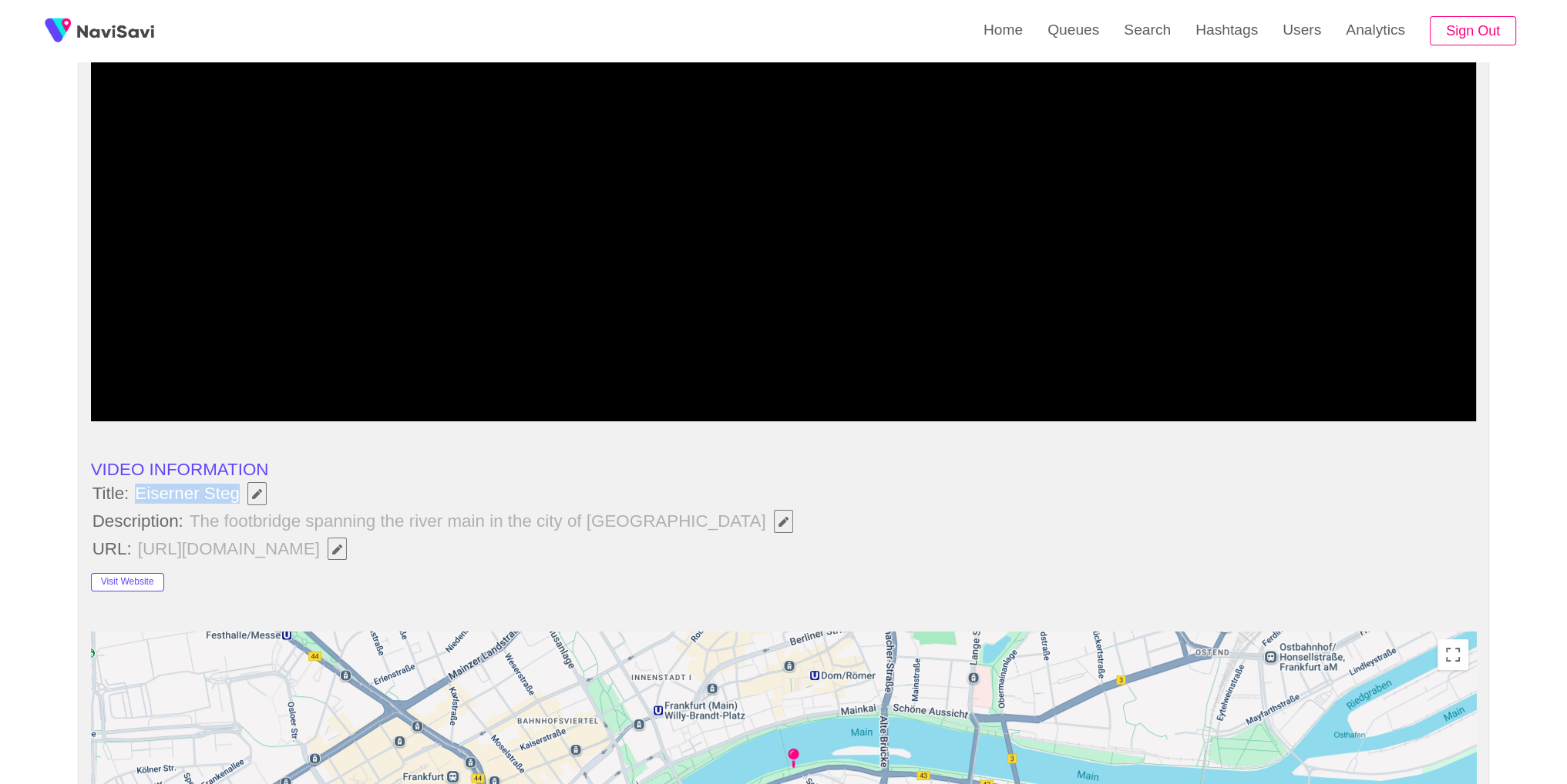
copy span "Eiserner Steg"
drag, startPoint x: 138, startPoint y: 494, endPoint x: 236, endPoint y: 494, distance: 98.0
click at [236, 494] on span "Eiserner Steg" at bounding box center [205, 494] width 142 height 26
click at [733, 531] on li "Description: The footbridge spanning the river main in the city of frankfurt" at bounding box center [784, 521] width 1386 height 26
click at [774, 530] on button "button" at bounding box center [784, 521] width 19 height 23
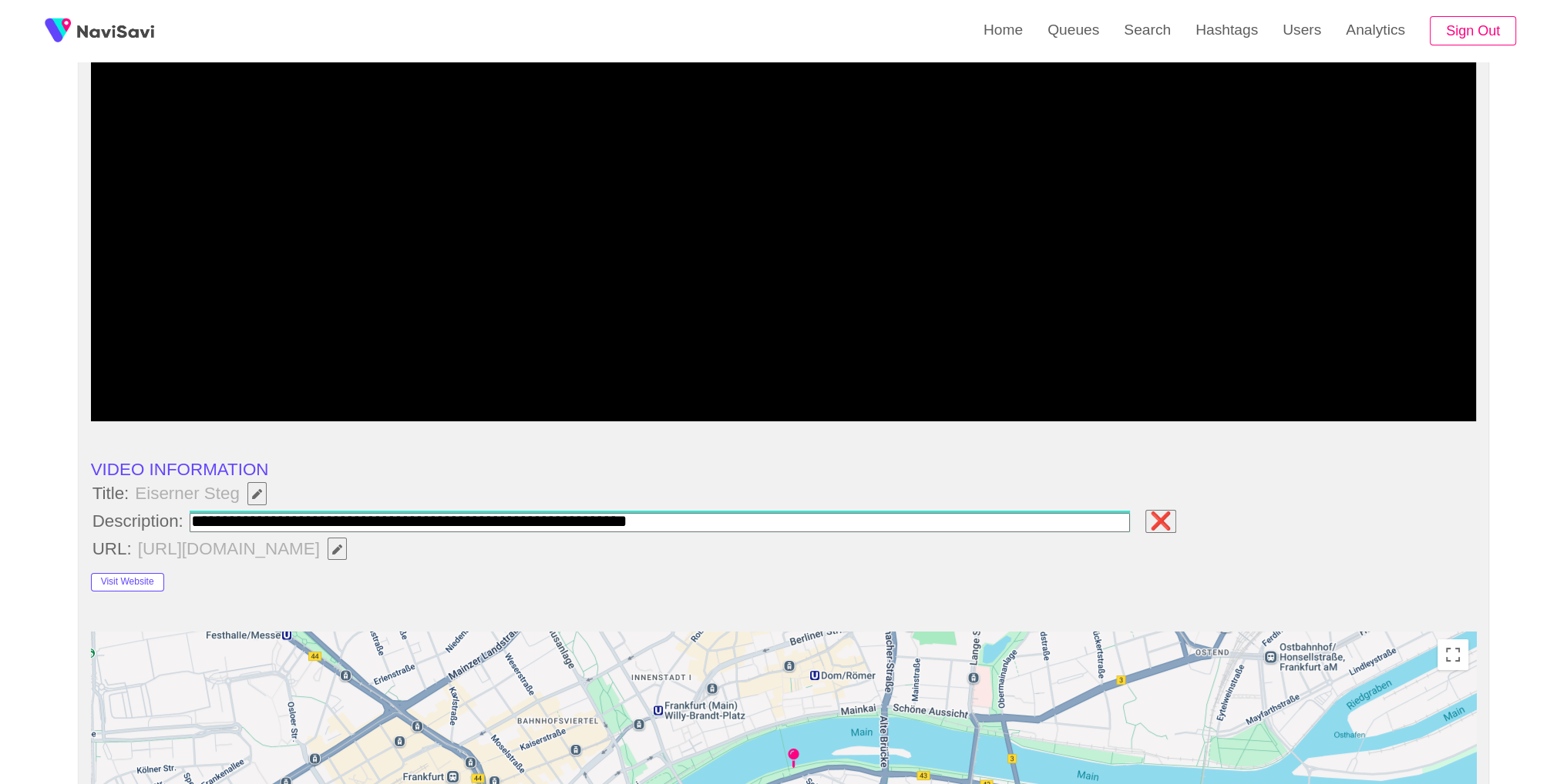
type input "**********"
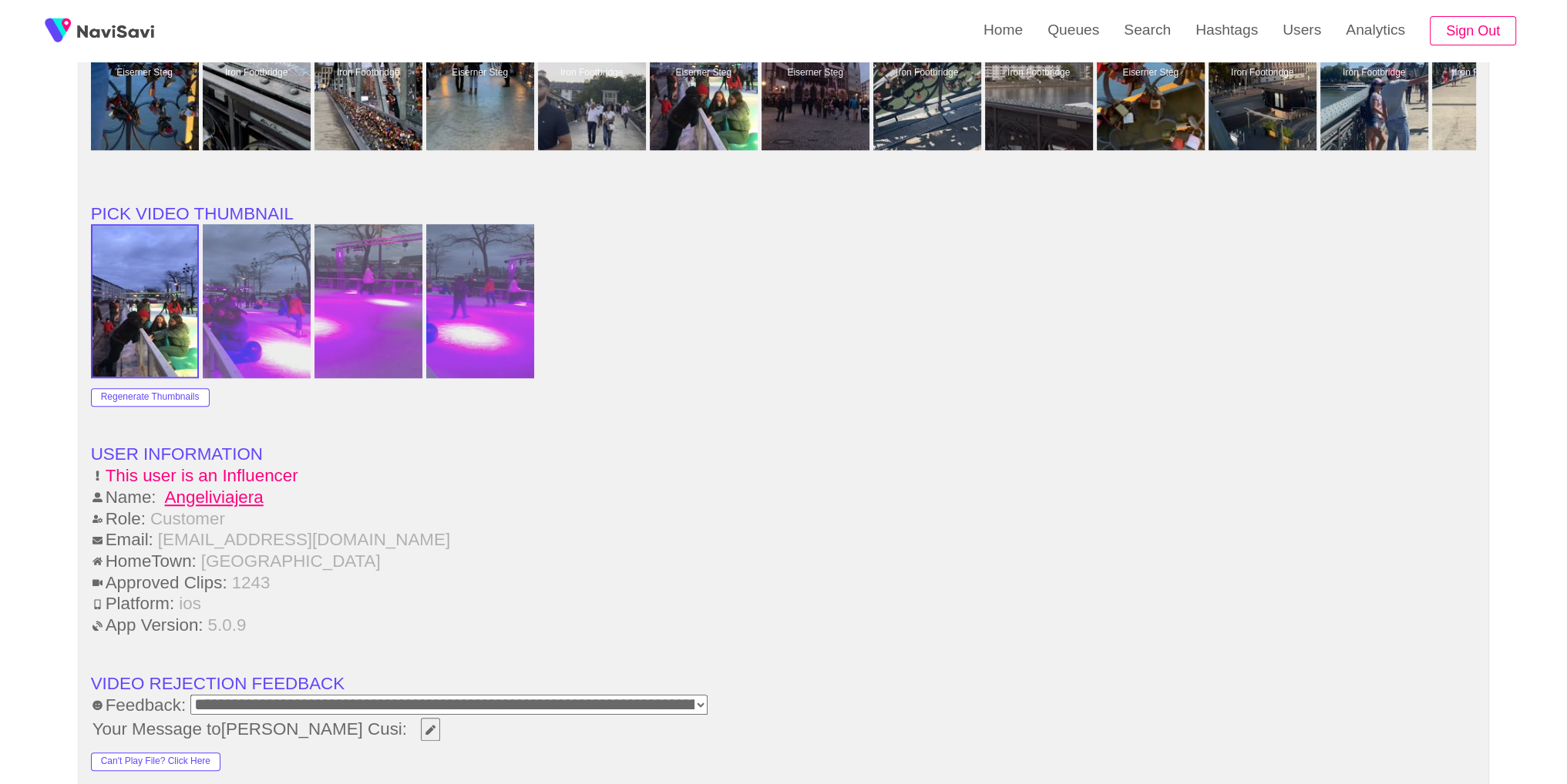
scroll to position [2211, 0]
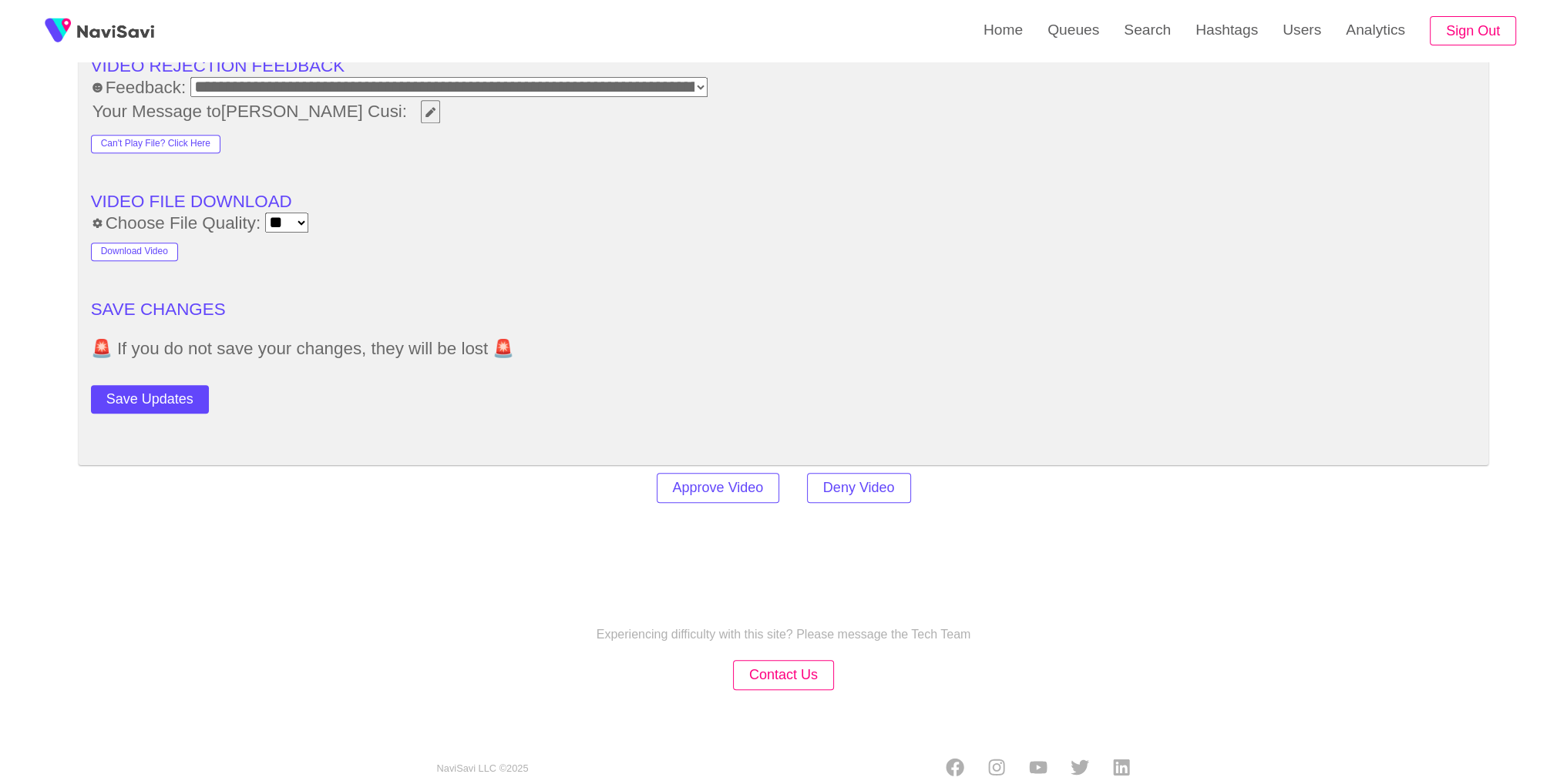
drag, startPoint x: 163, startPoint y: 383, endPoint x: 172, endPoint y: 376, distance: 11.4
click at [163, 385] on button "Save Updates" at bounding box center [150, 399] width 118 height 28
click at [1143, 32] on link "Search" at bounding box center [1147, 30] width 72 height 60
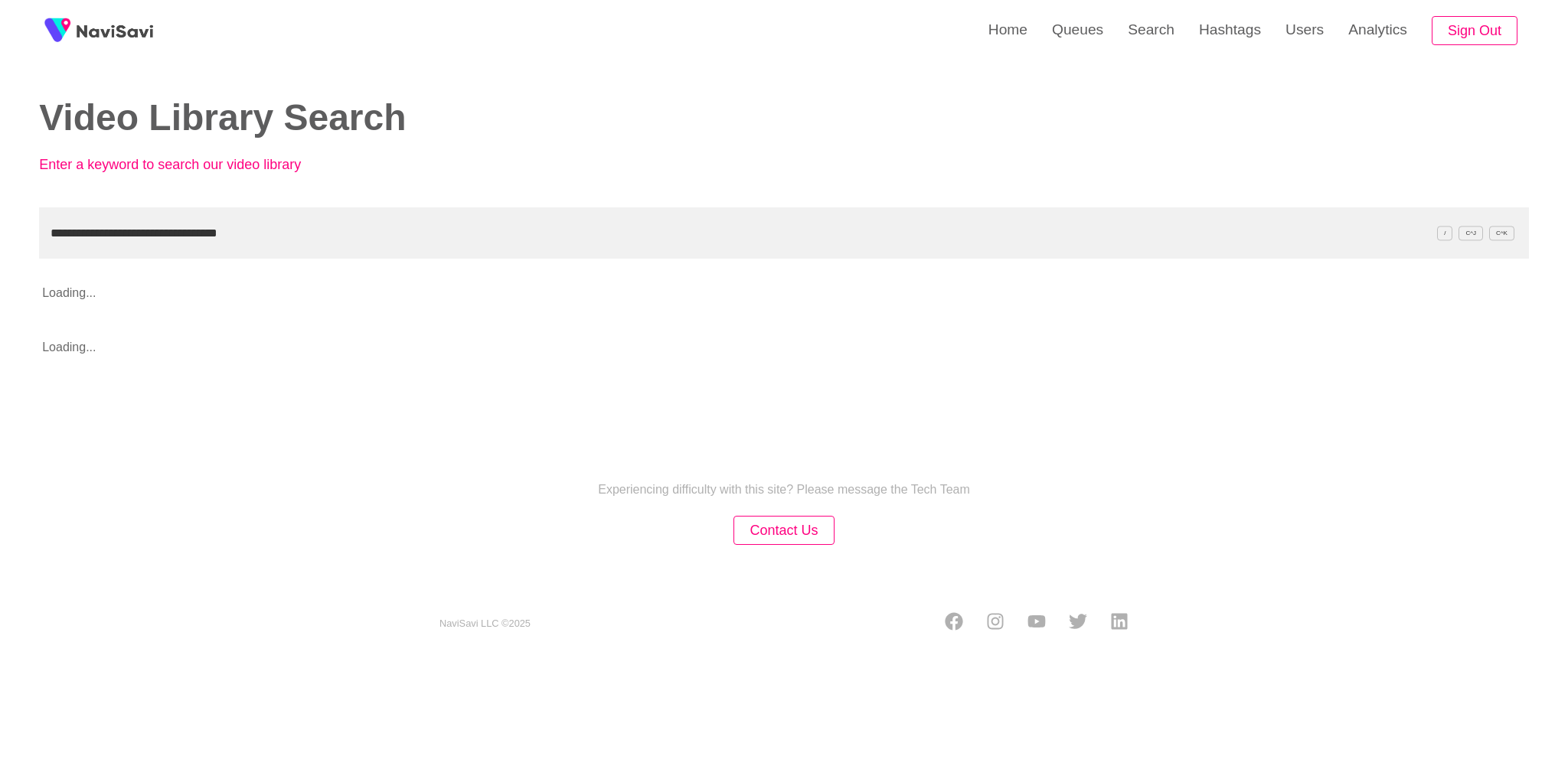
type input "**********"
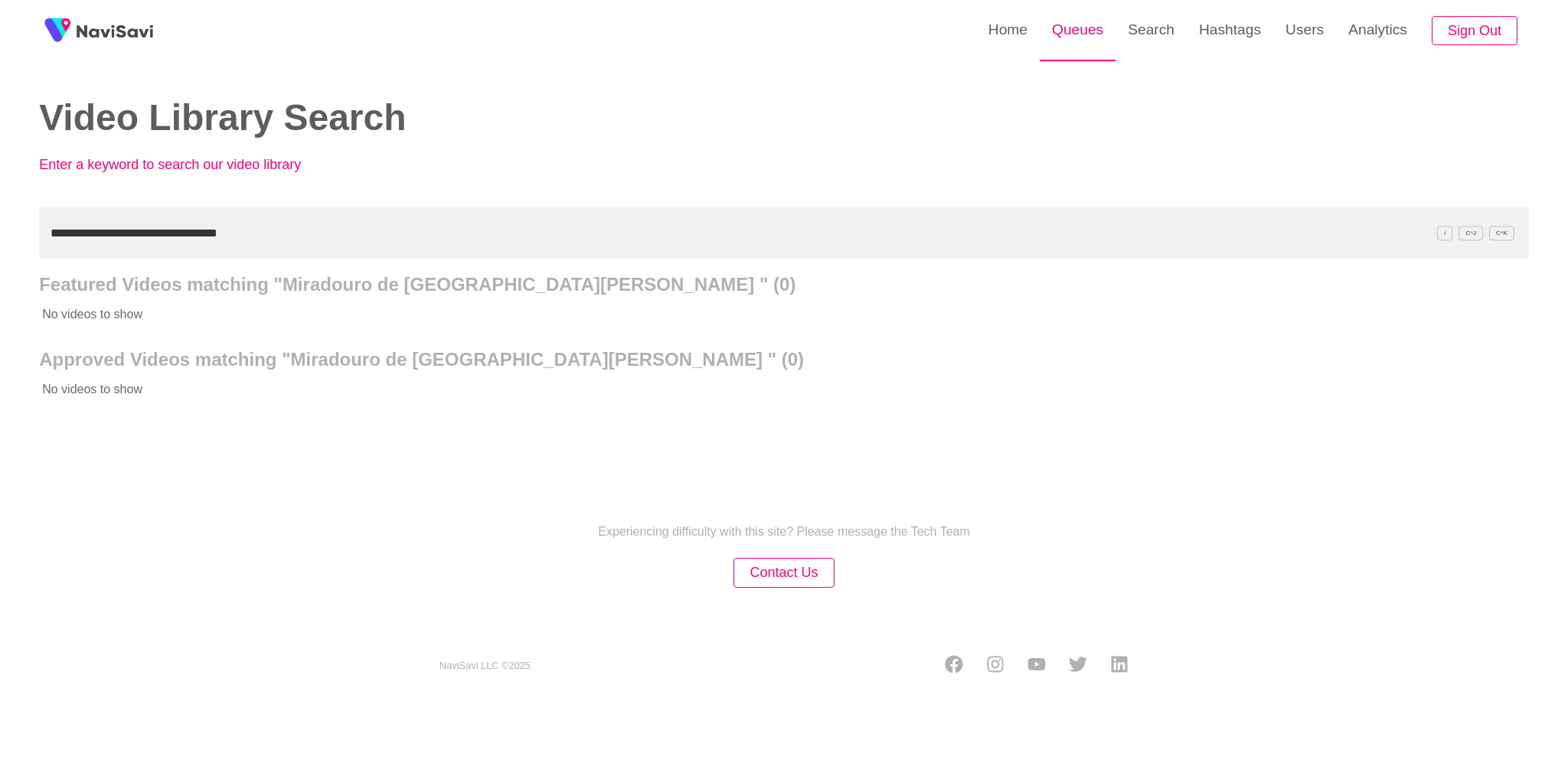
click at [1049, 43] on link "Queues" at bounding box center [1077, 30] width 76 height 59
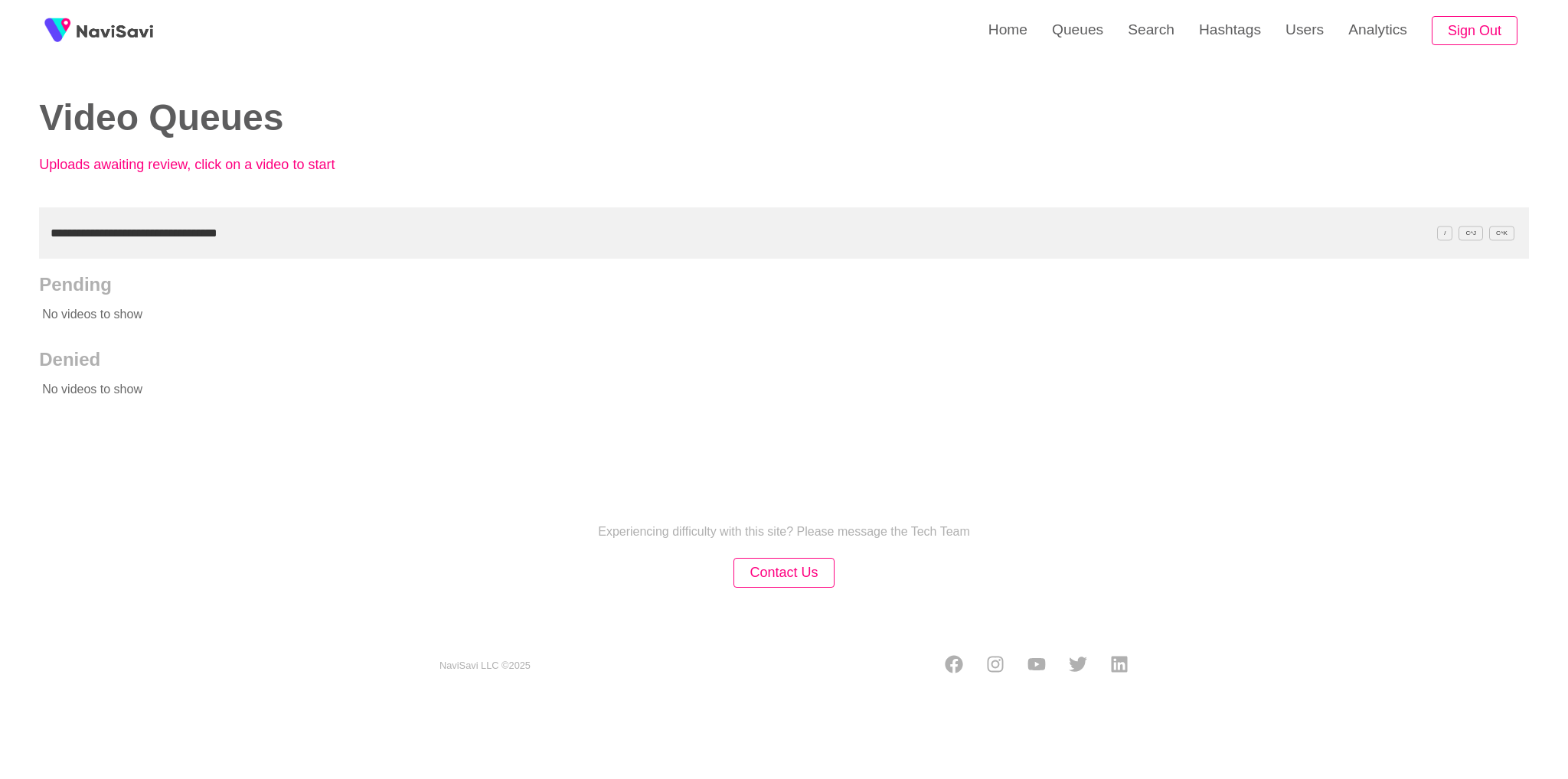
drag, startPoint x: 286, startPoint y: 228, endPoint x: 0, endPoint y: 88, distance: 318.4
click at [0, 88] on div "**********" at bounding box center [784, 351] width 1568 height 702
paste input "text"
type input "**********"
click at [1161, 43] on link "Search" at bounding box center [1151, 30] width 72 height 59
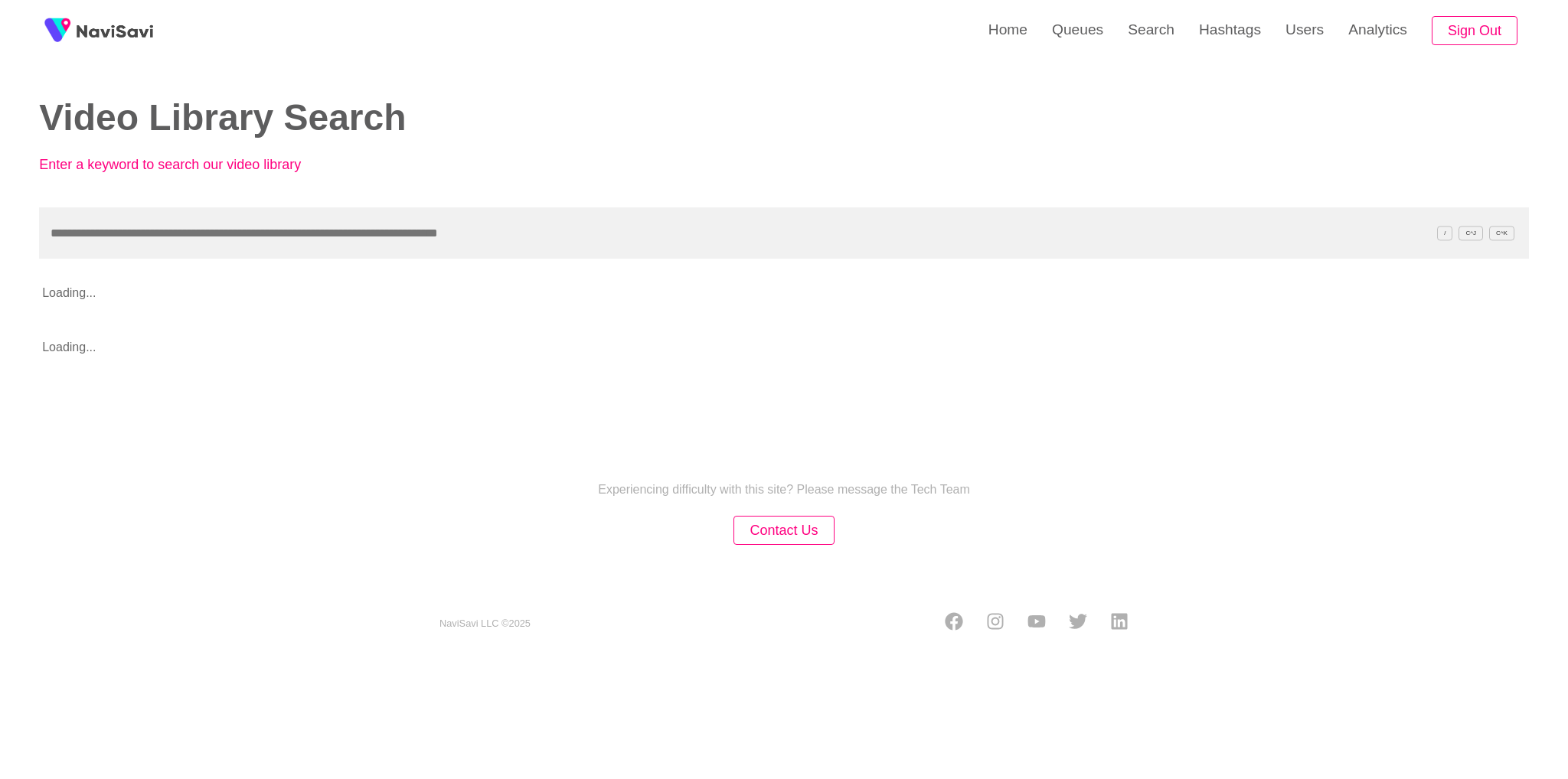
click at [210, 232] on input "text" at bounding box center [784, 233] width 1490 height 51
type input "**********"
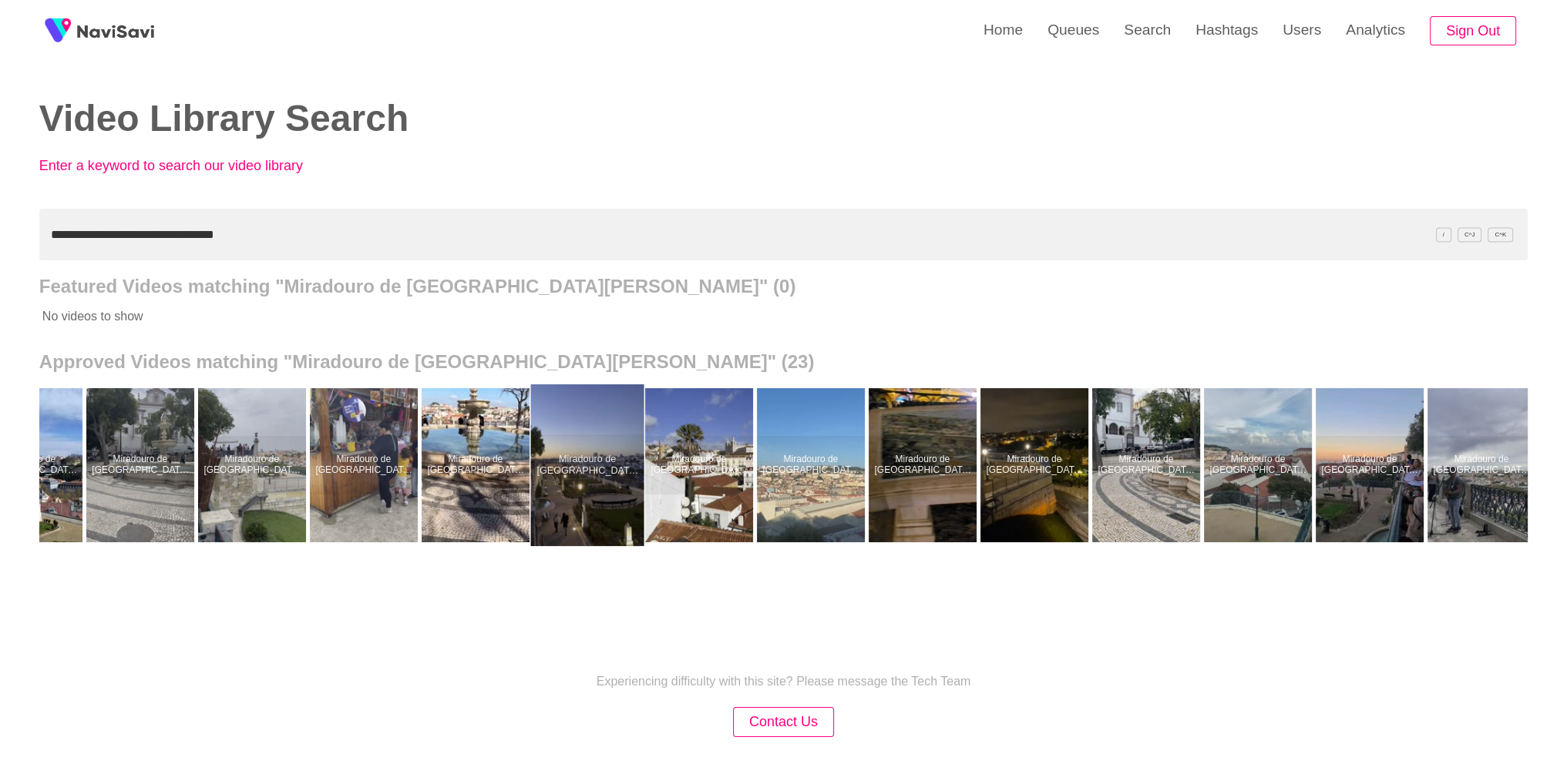
scroll to position [0, 1082]
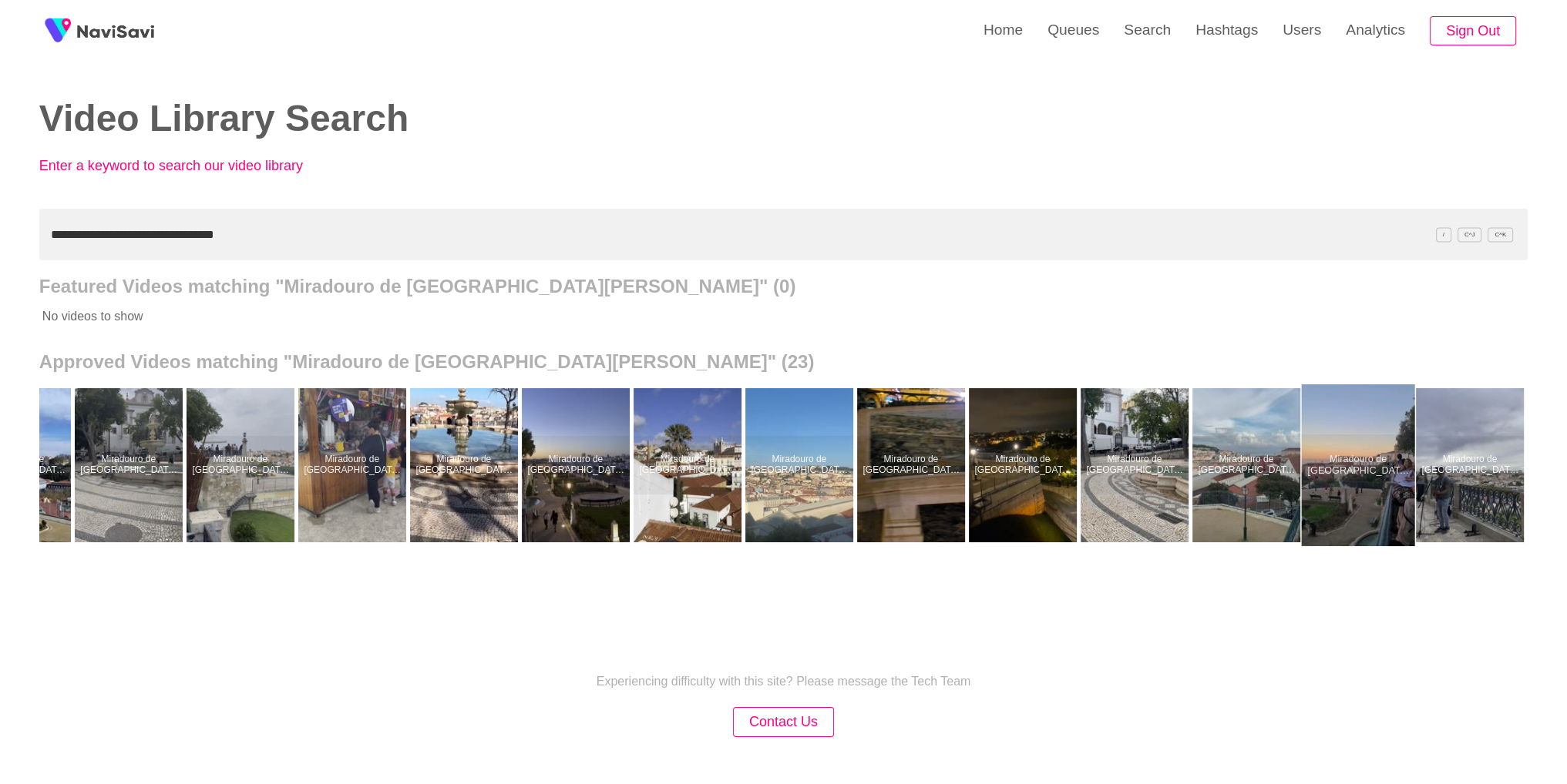
click at [1357, 490] on div at bounding box center [1357, 465] width 113 height 162
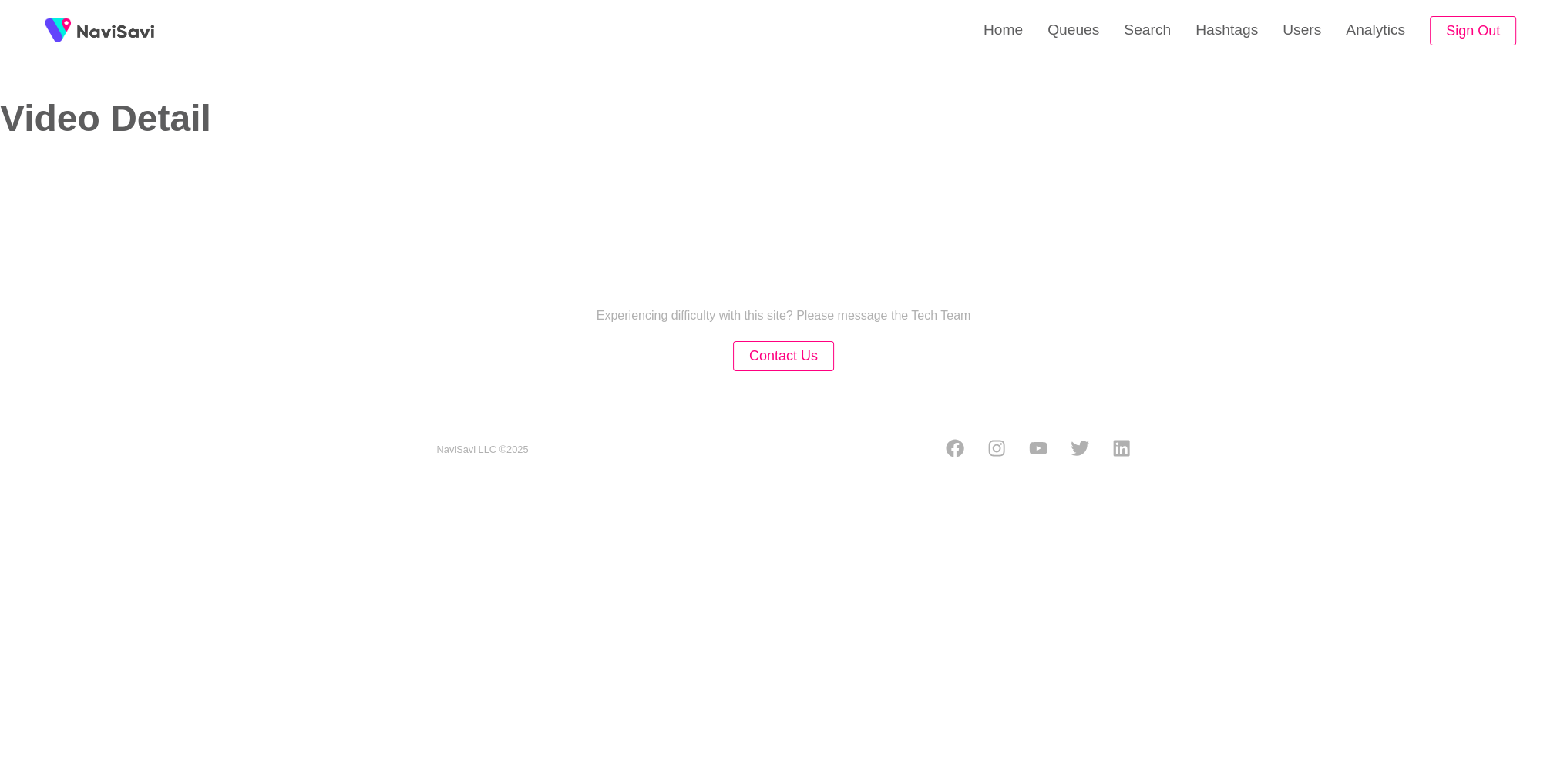
select select "**"
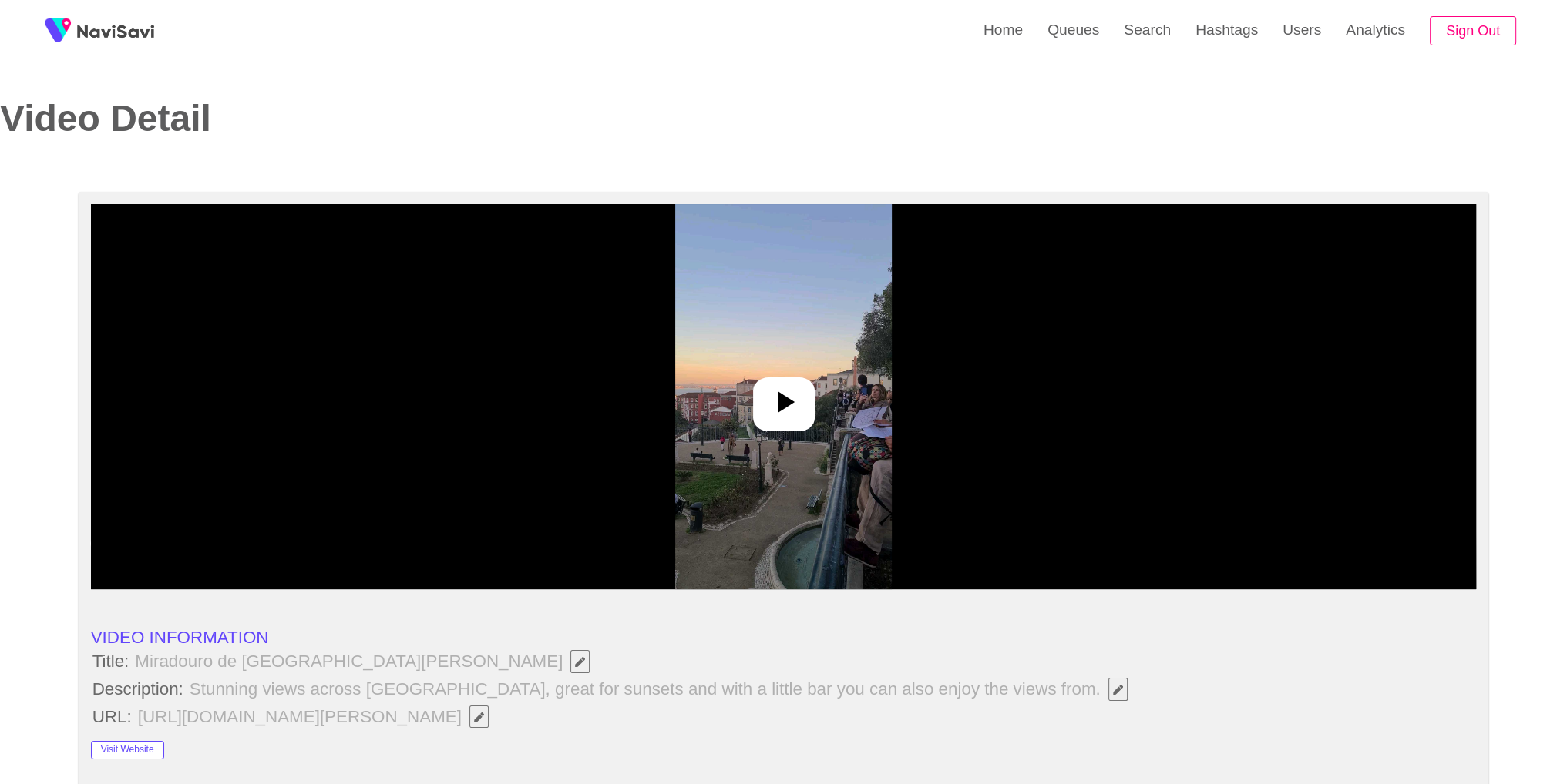
click at [792, 404] on icon at bounding box center [784, 402] width 37 height 37
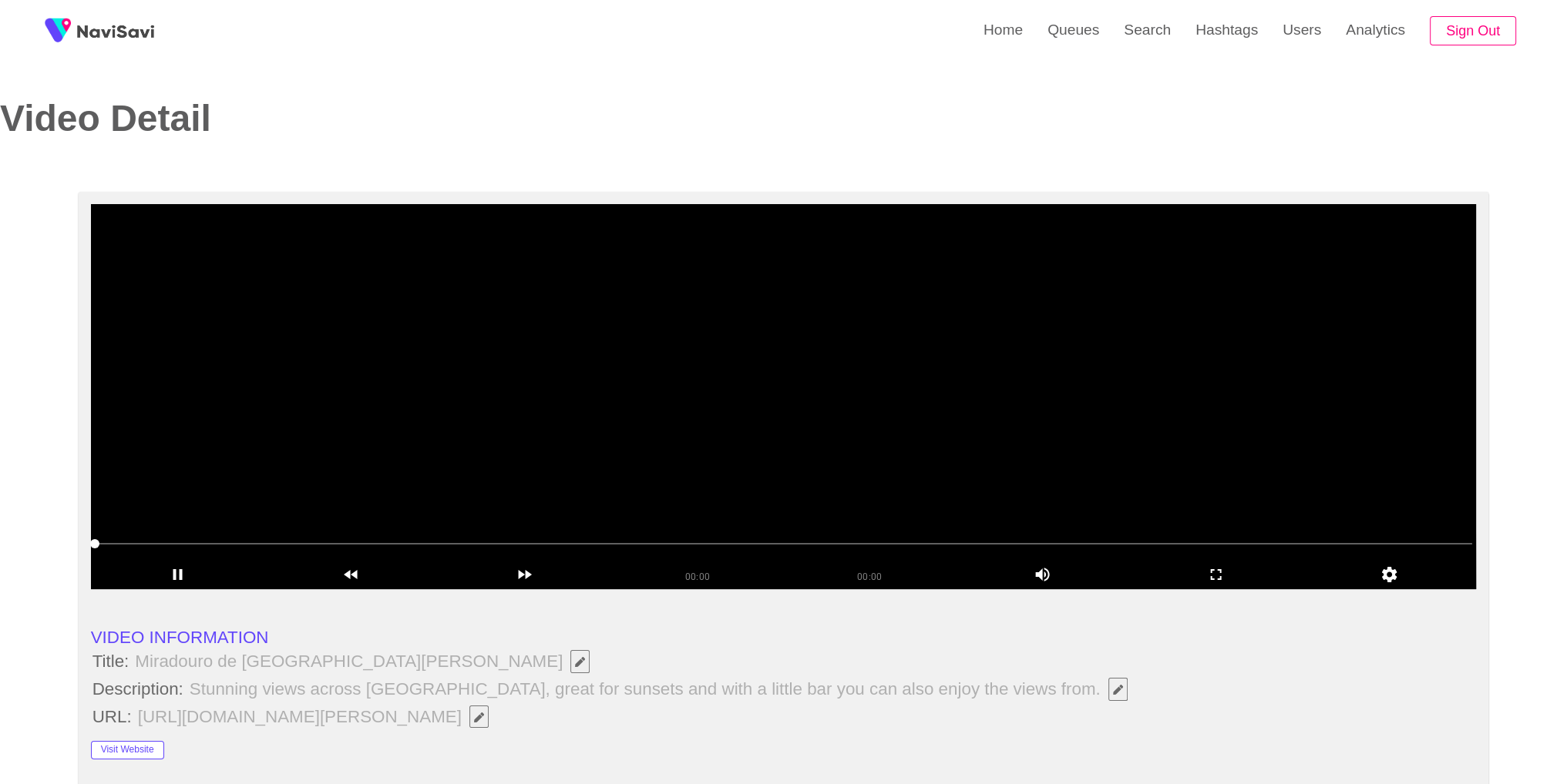
select select "**********"
click at [1255, 578] on icon "add" at bounding box center [1216, 574] width 172 height 19
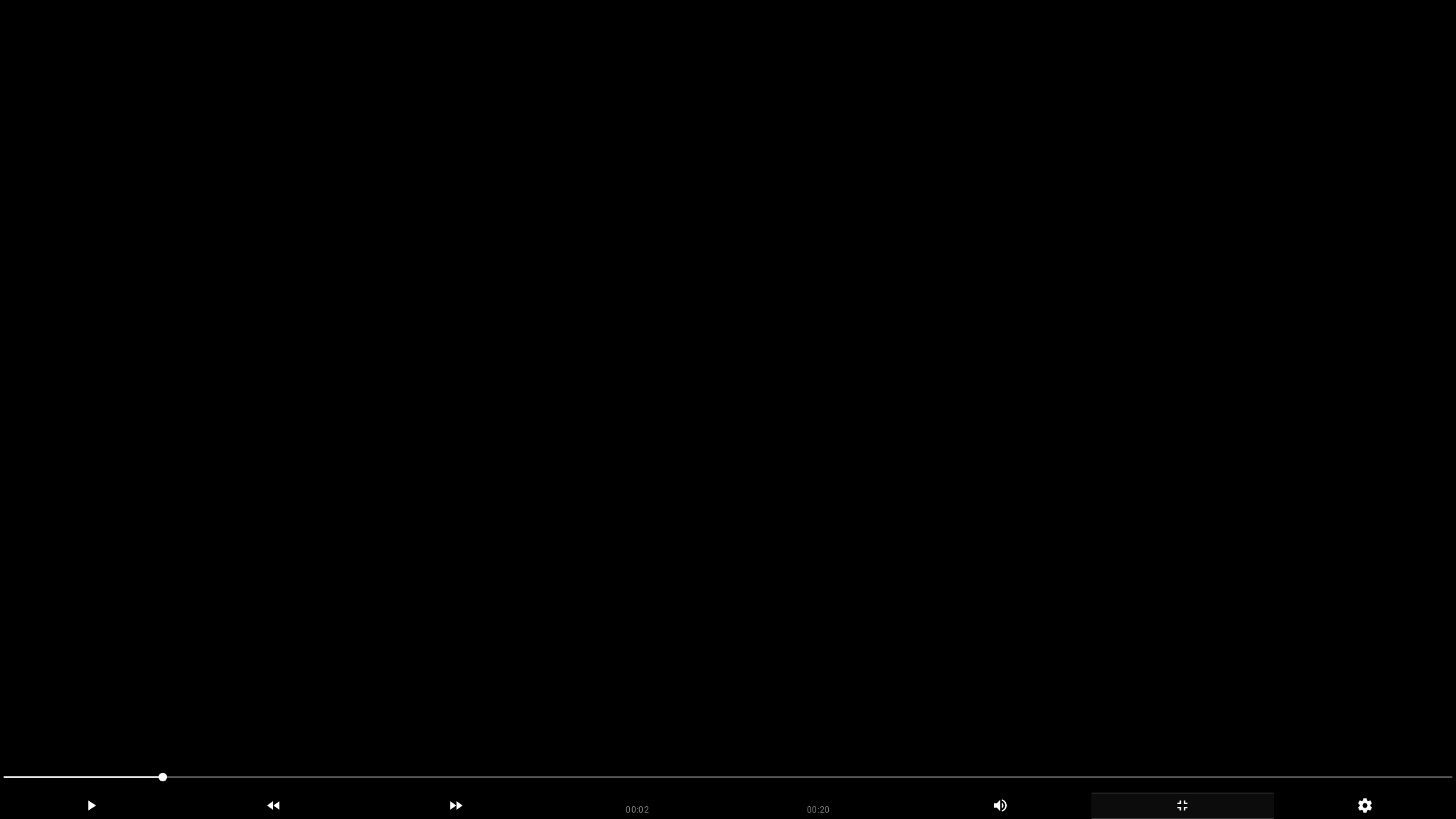
click at [1135, 576] on video at bounding box center [728, 409] width 1456 height 819
click at [1177, 723] on icon "add" at bounding box center [1182, 805] width 181 height 17
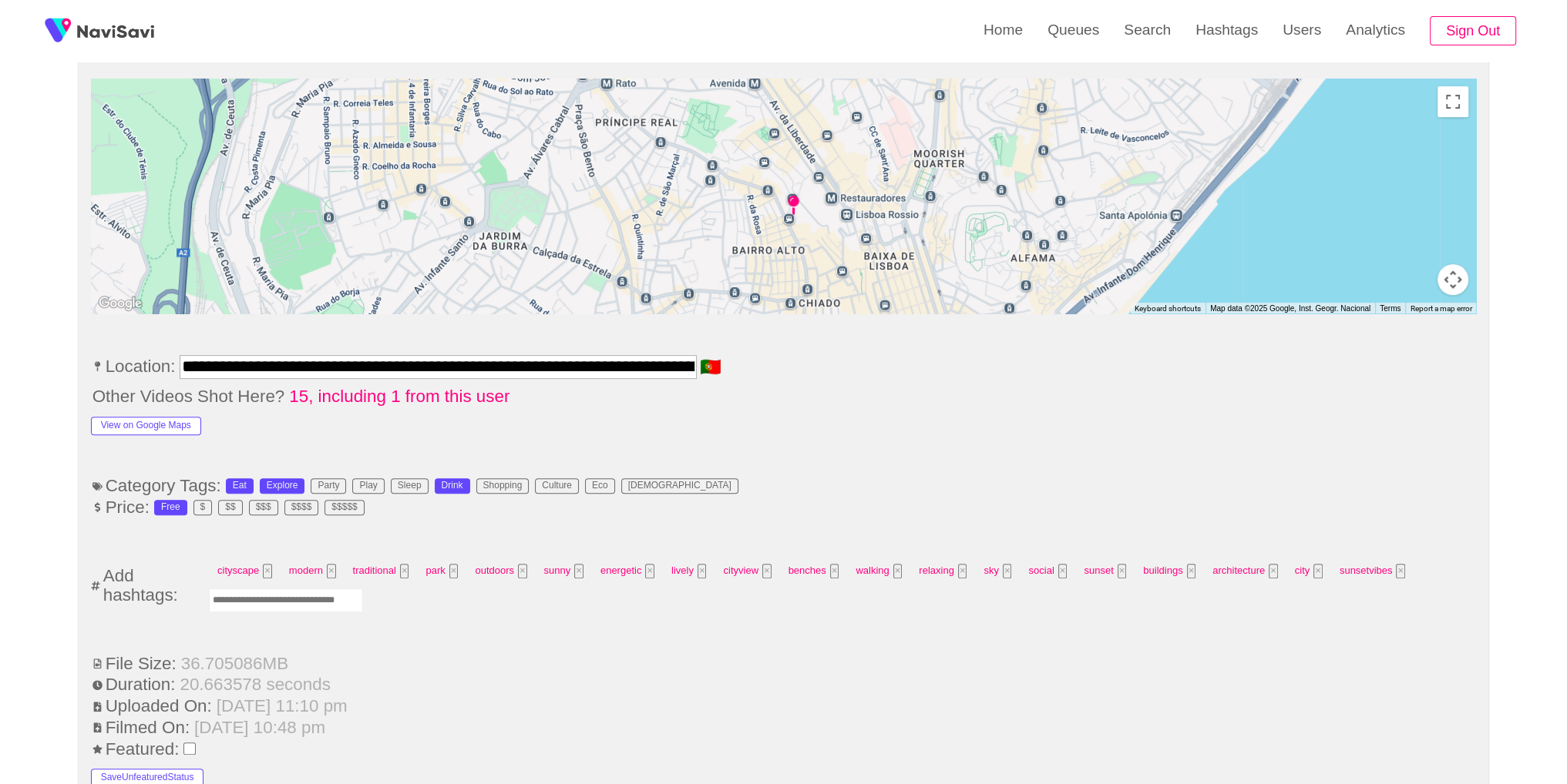
scroll to position [796, 0]
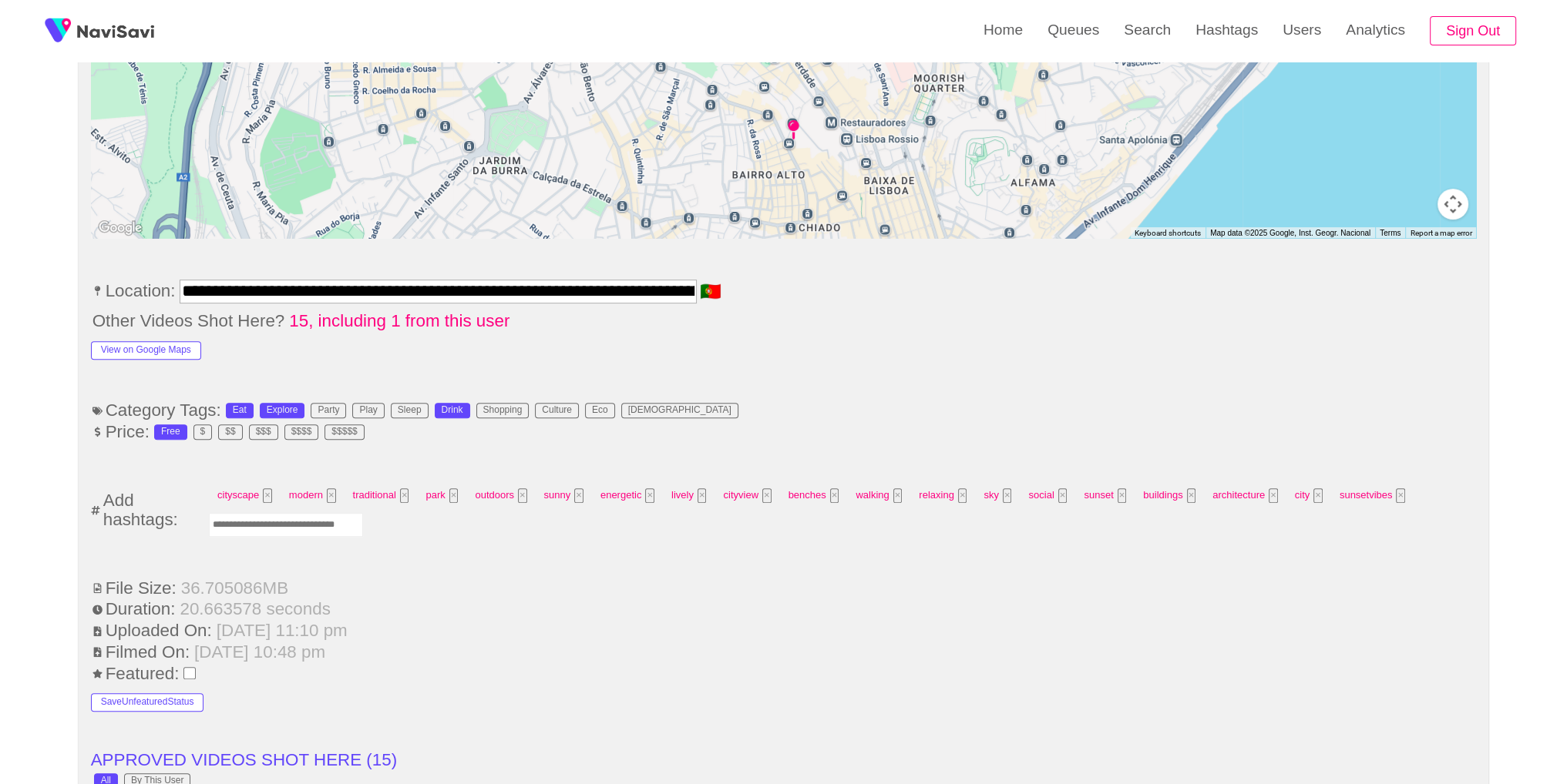
click at [308, 523] on input "Enter tag here and press return" at bounding box center [286, 525] width 154 height 24
type input "*********"
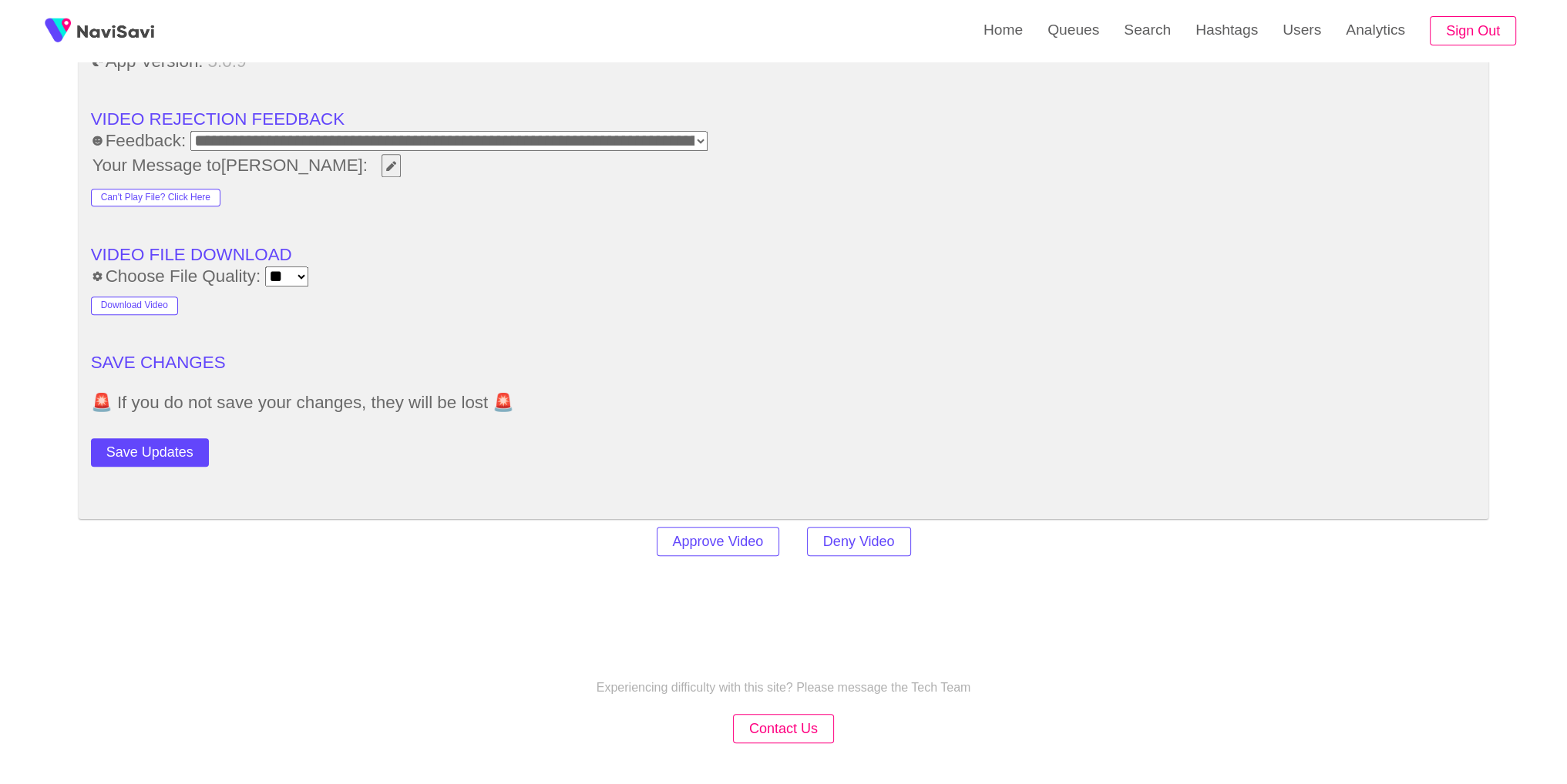
scroll to position [2214, 0]
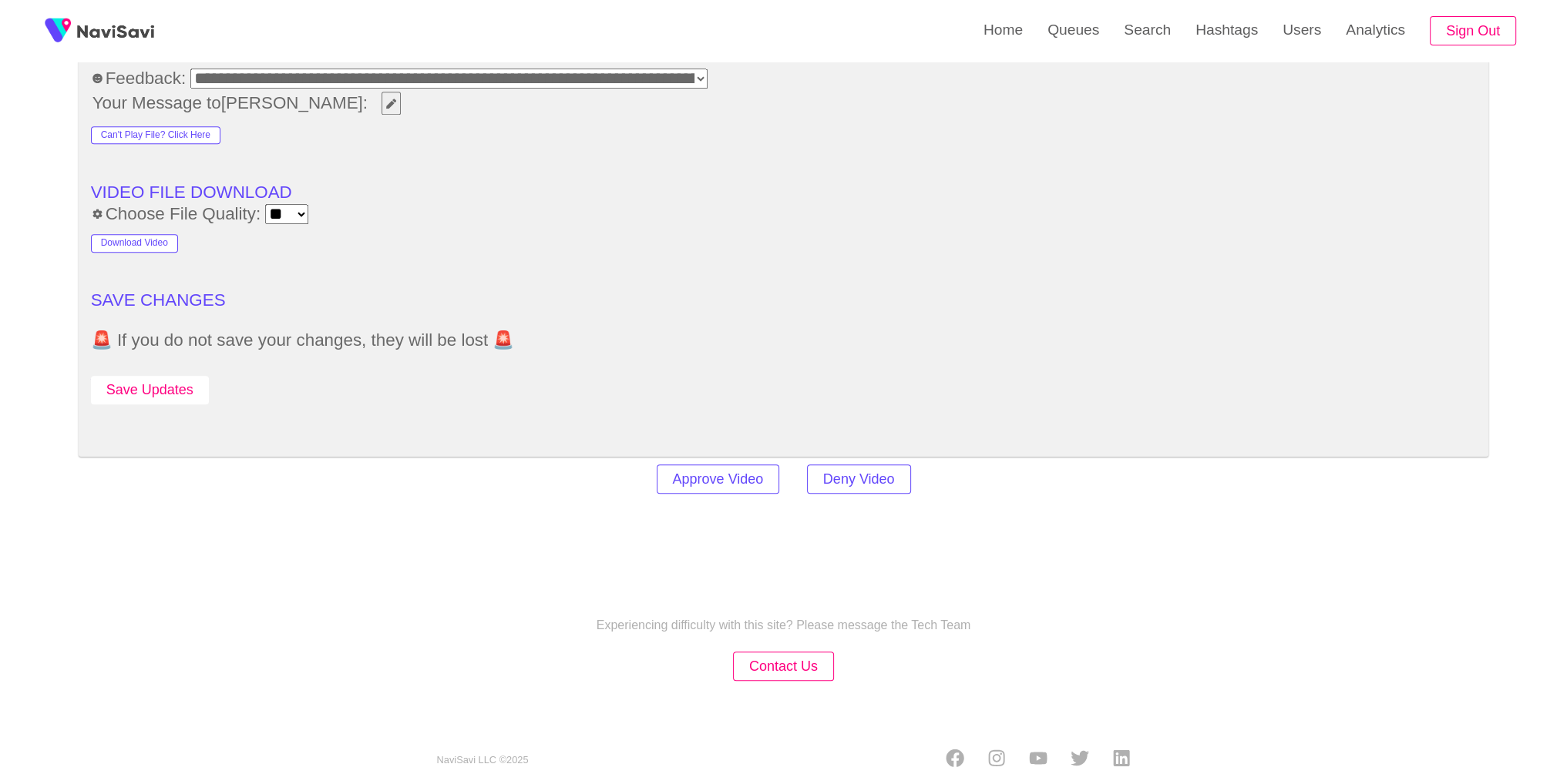
click at [168, 376] on button "Save Updates" at bounding box center [150, 390] width 118 height 28
click at [1136, 43] on link "Search" at bounding box center [1147, 30] width 72 height 60
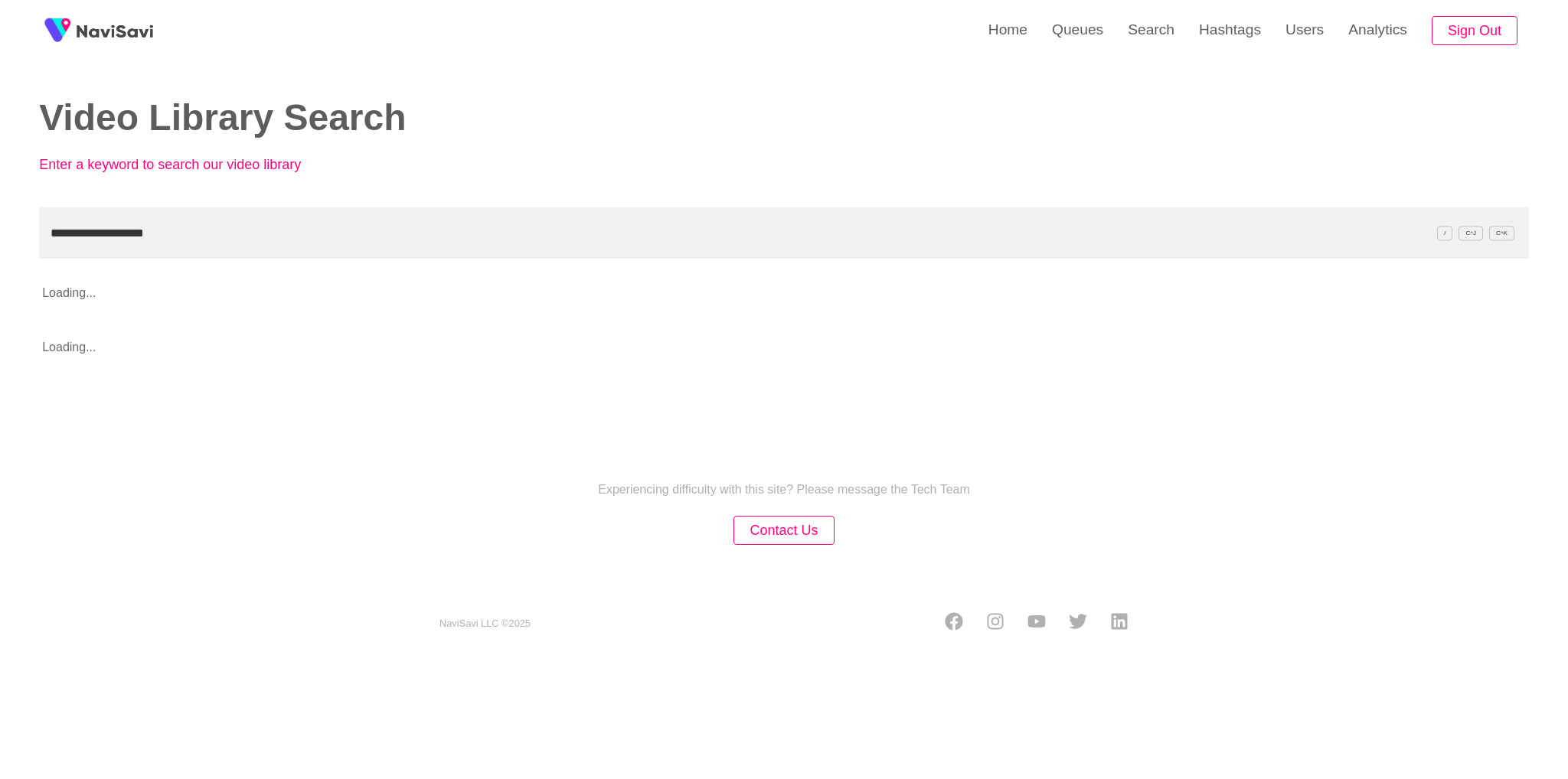
type input "**********"
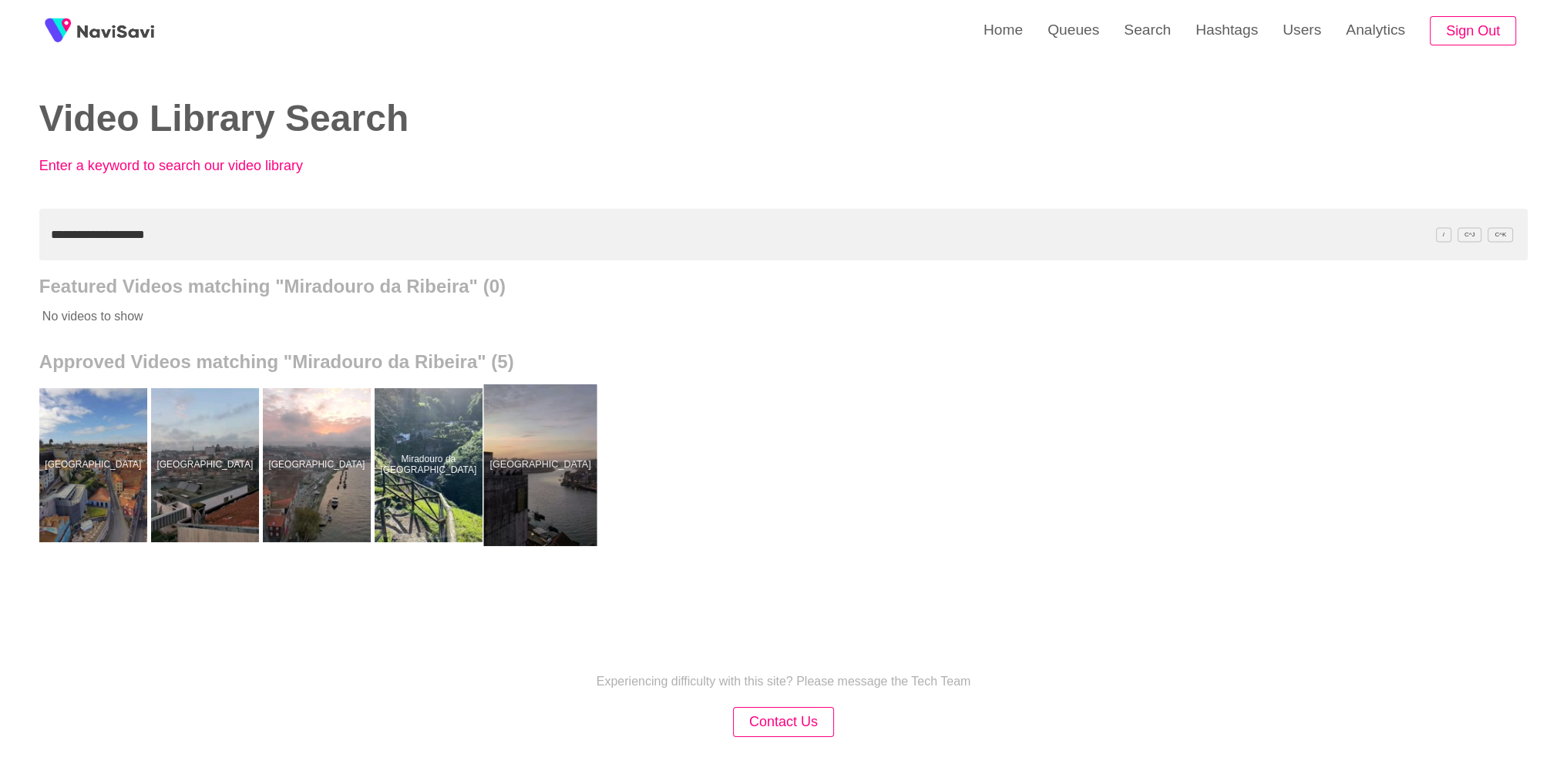
click at [546, 509] on div at bounding box center [540, 465] width 113 height 162
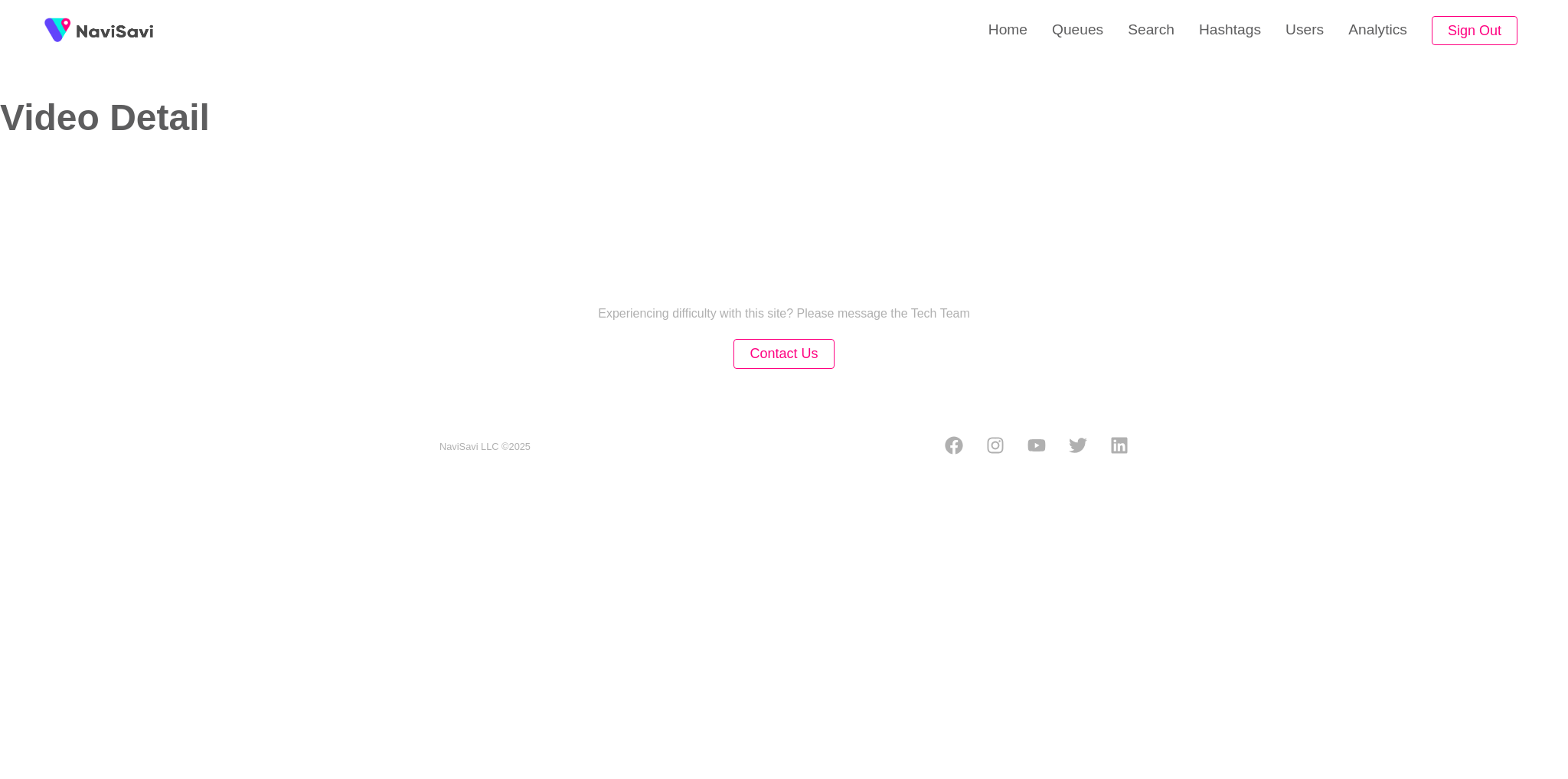
select select "**********"
select select "**"
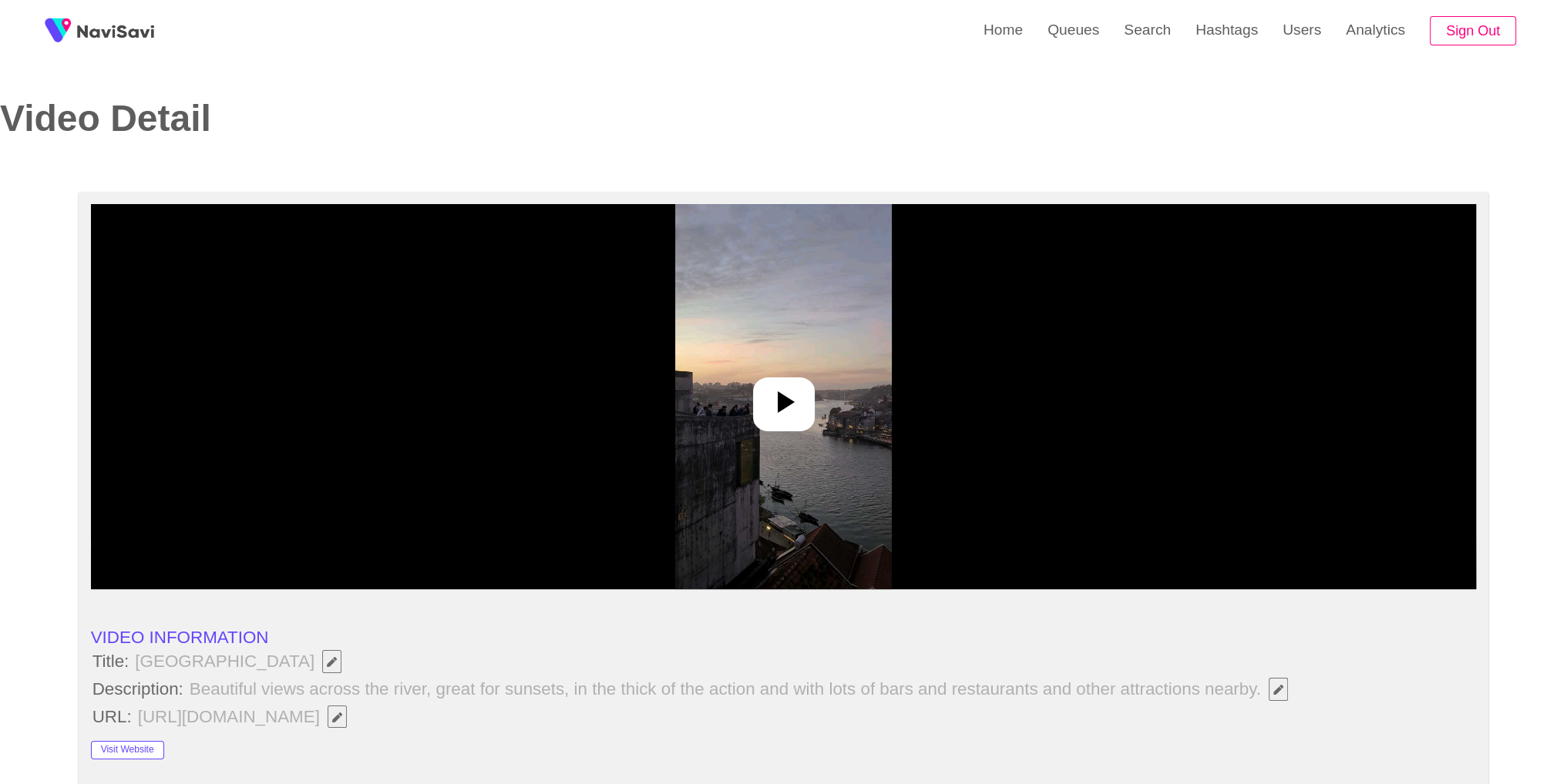
click at [735, 413] on img at bounding box center [784, 396] width 217 height 385
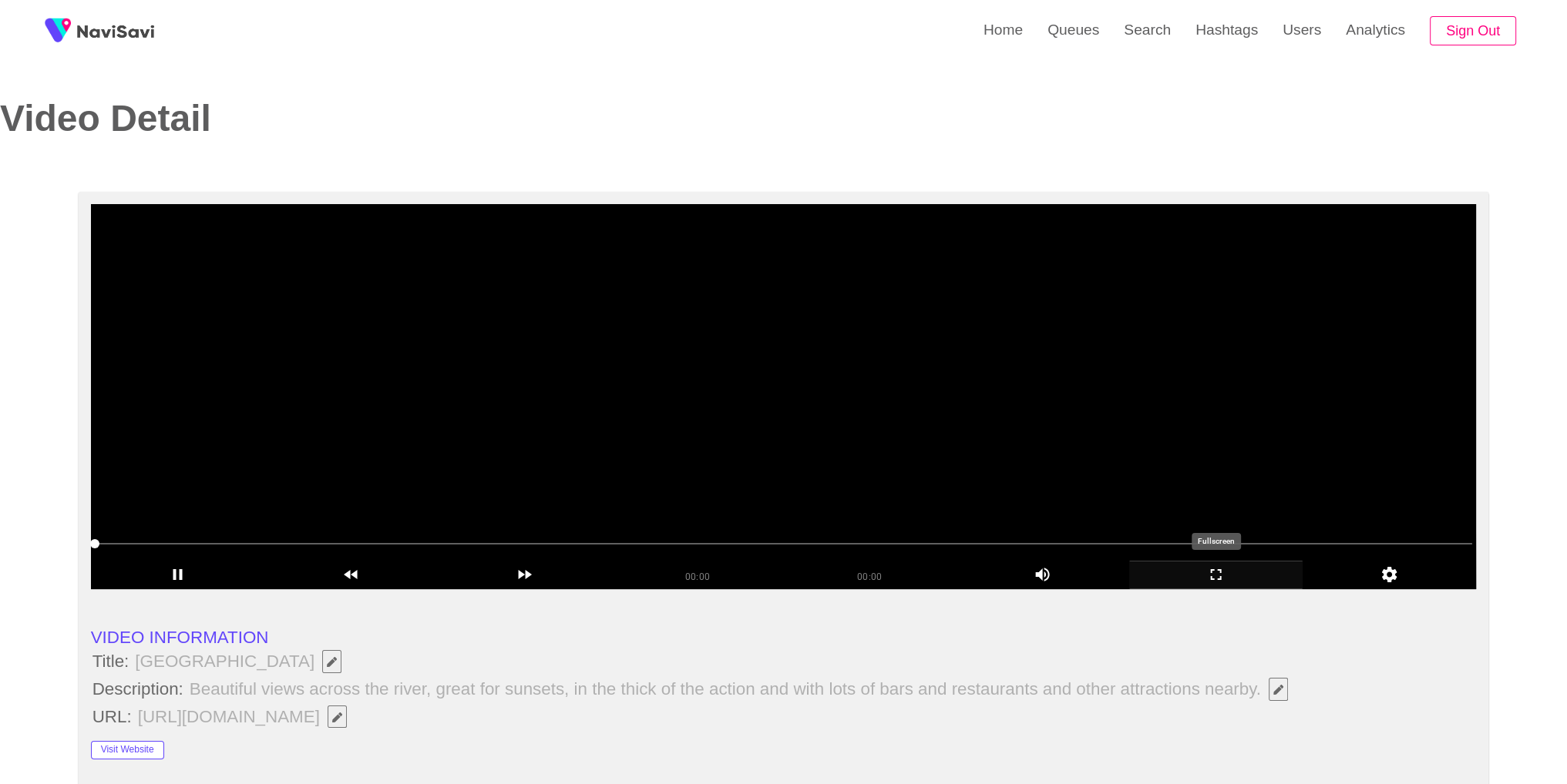
click at [1225, 587] on div "add" at bounding box center [1216, 574] width 173 height 28
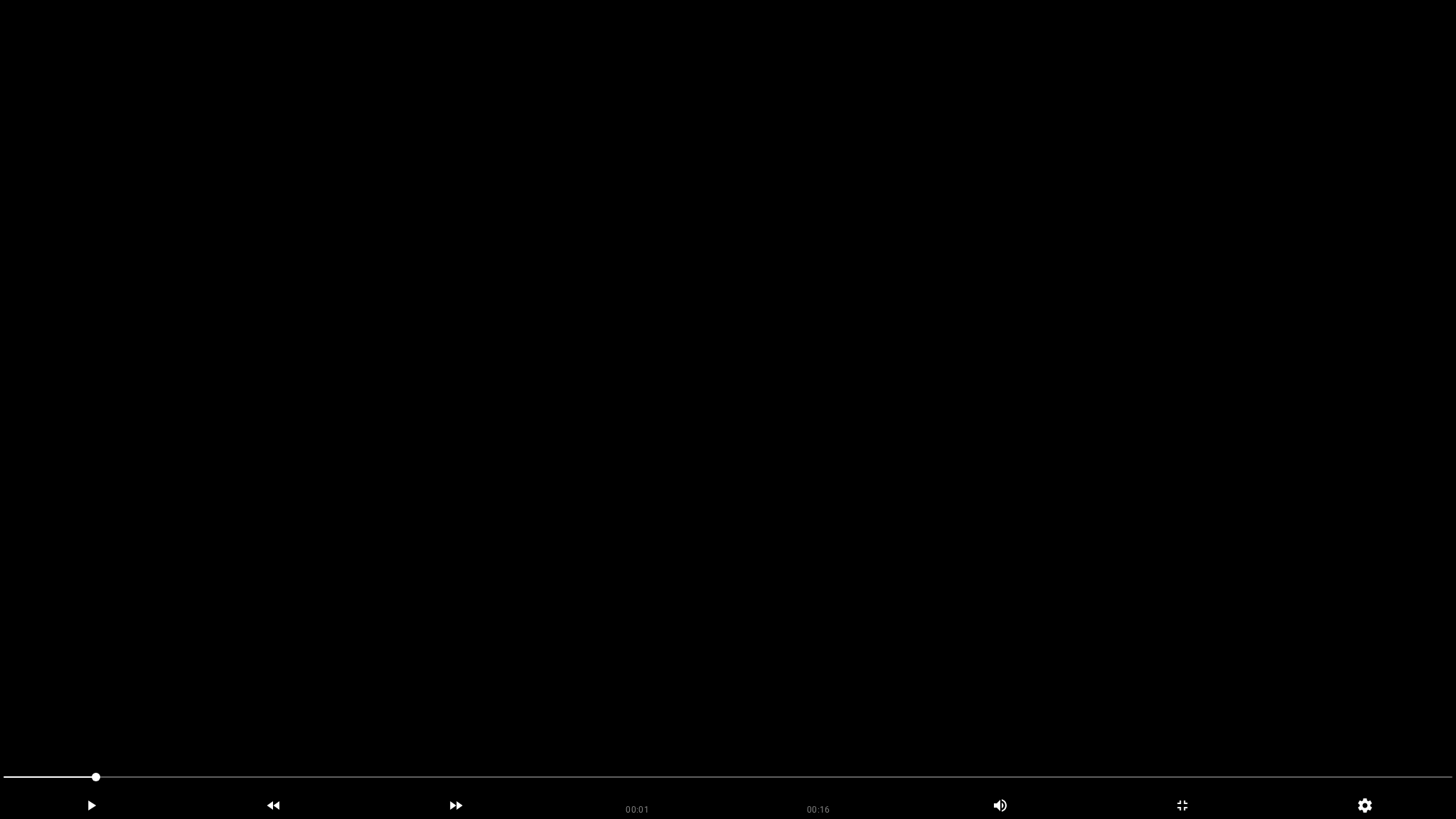
click at [1145, 536] on video at bounding box center [728, 409] width 1456 height 819
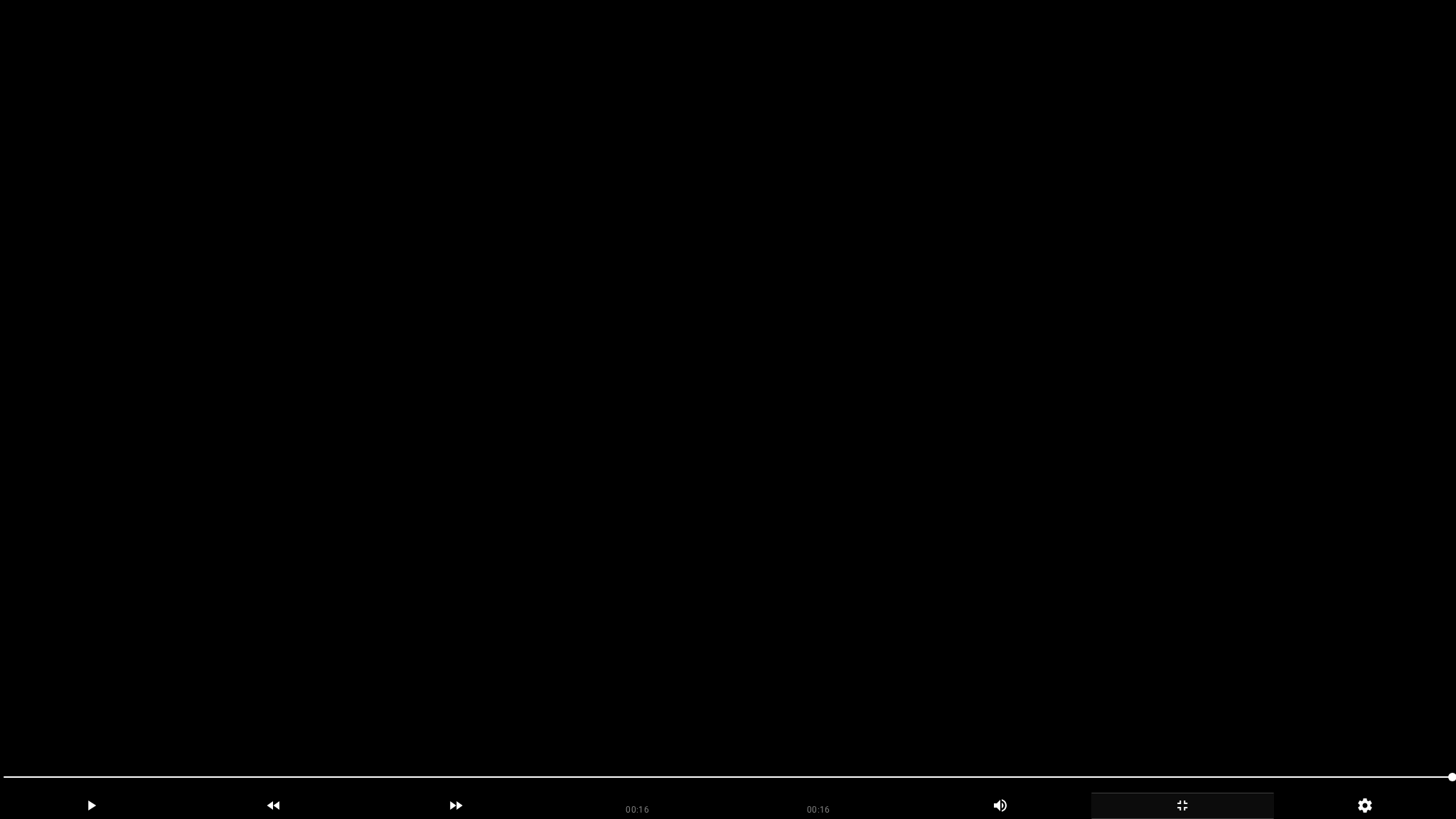
click at [1188, 723] on icon "add" at bounding box center [1182, 805] width 181 height 17
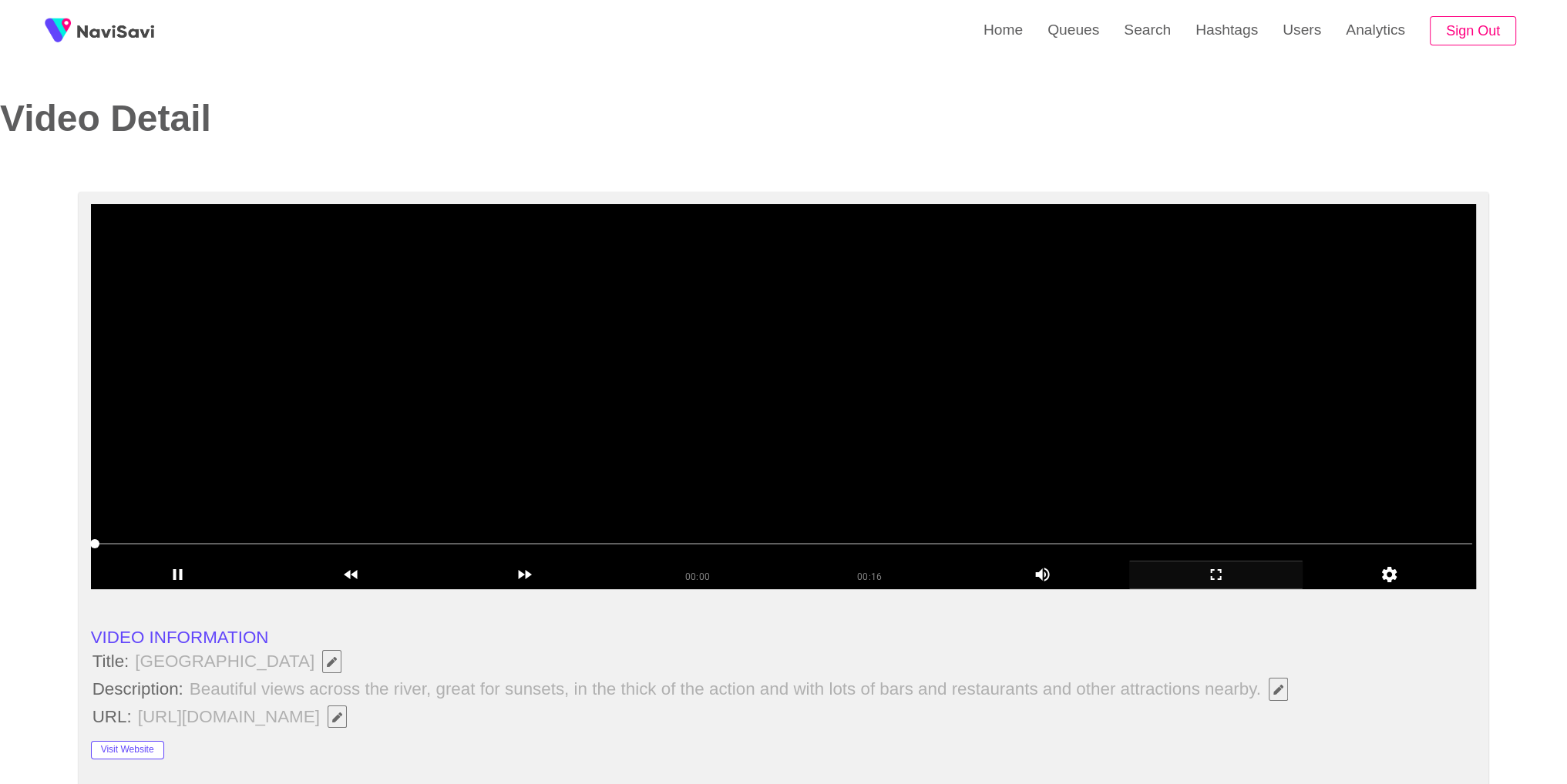
click at [784, 377] on video at bounding box center [784, 396] width 1386 height 385
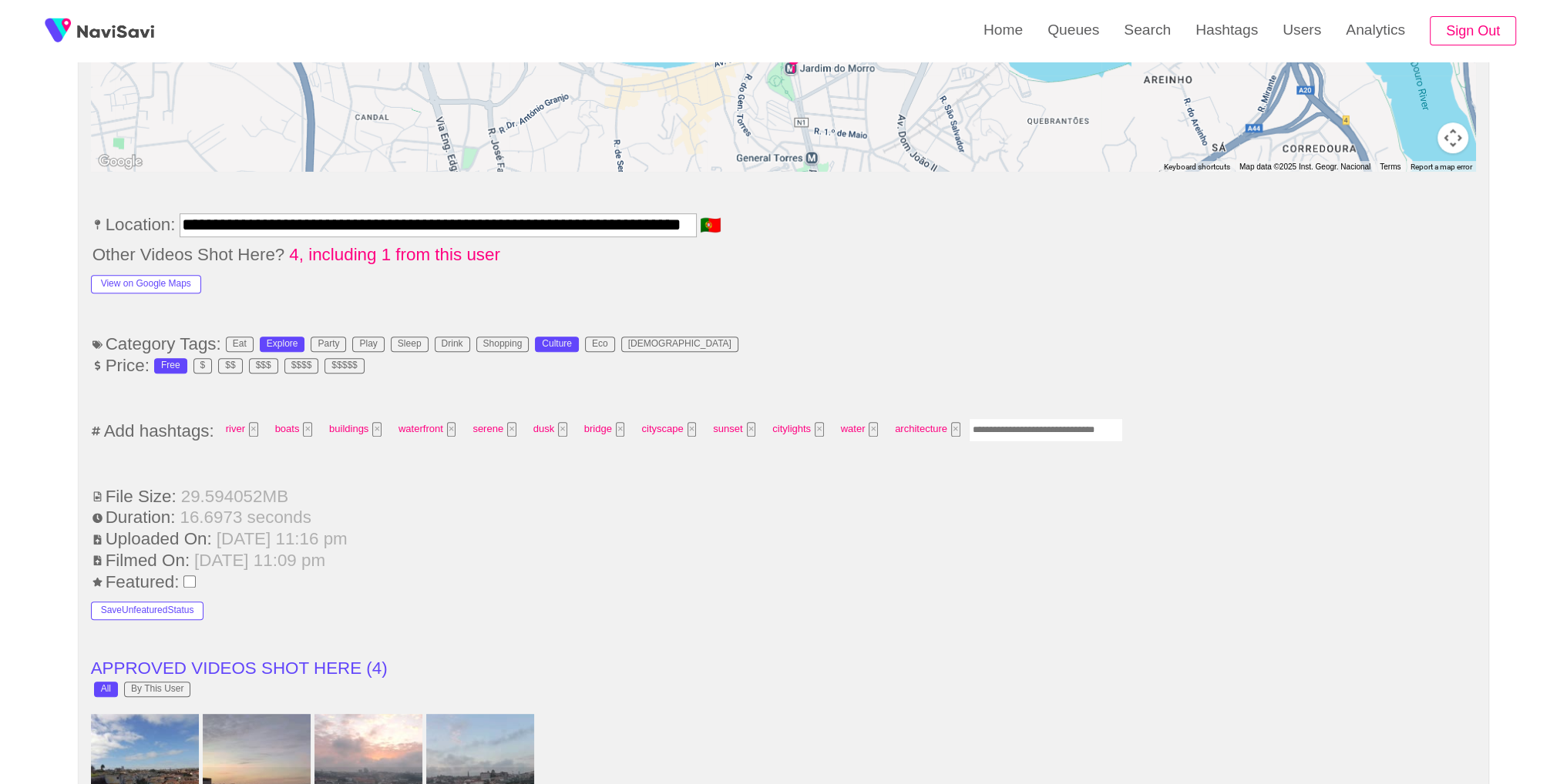
scroll to position [918, 0]
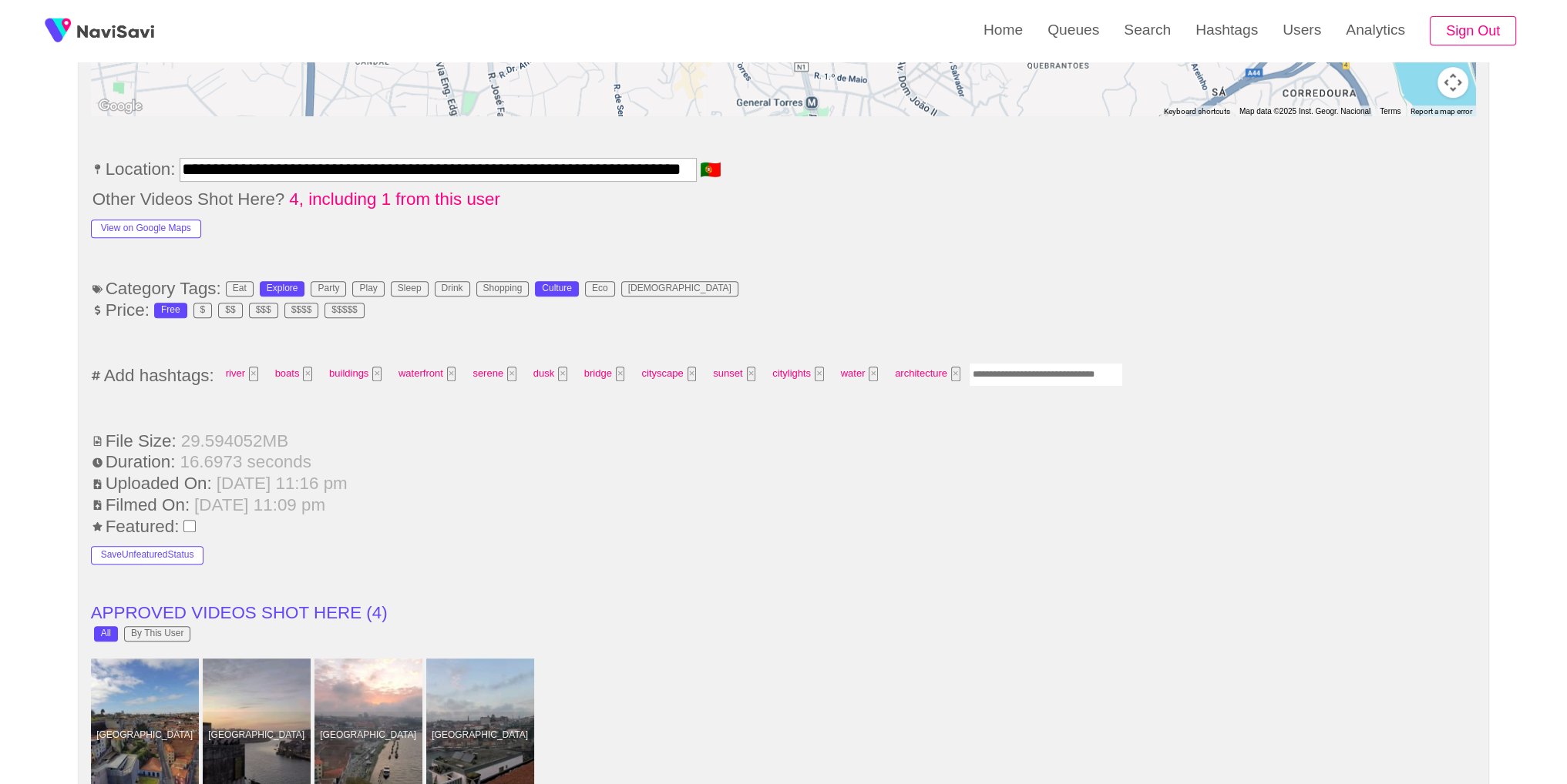
click at [1023, 371] on input "Enter tag here and press return" at bounding box center [1046, 375] width 154 height 24
type input "*****"
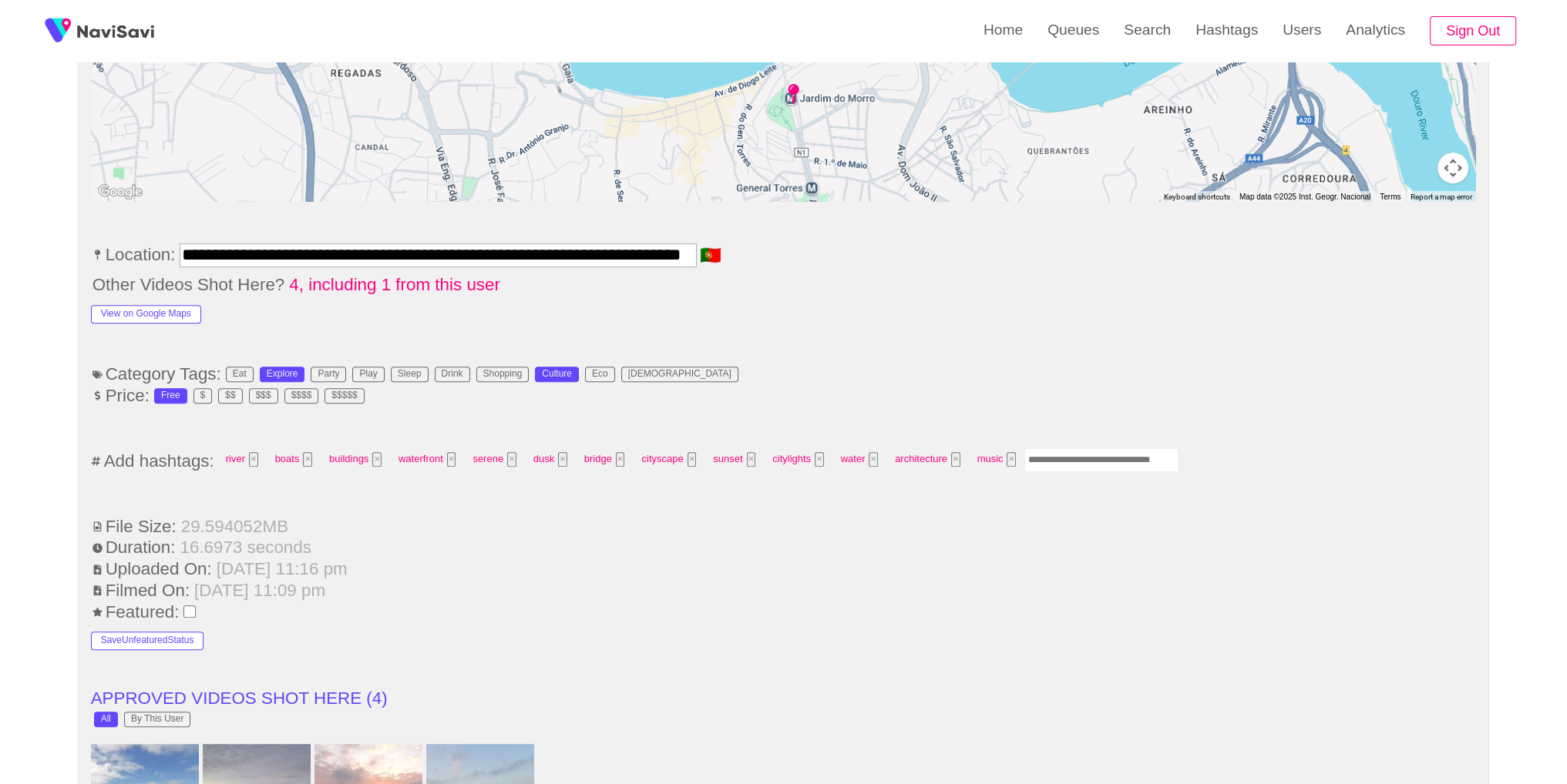
scroll to position [0, 0]
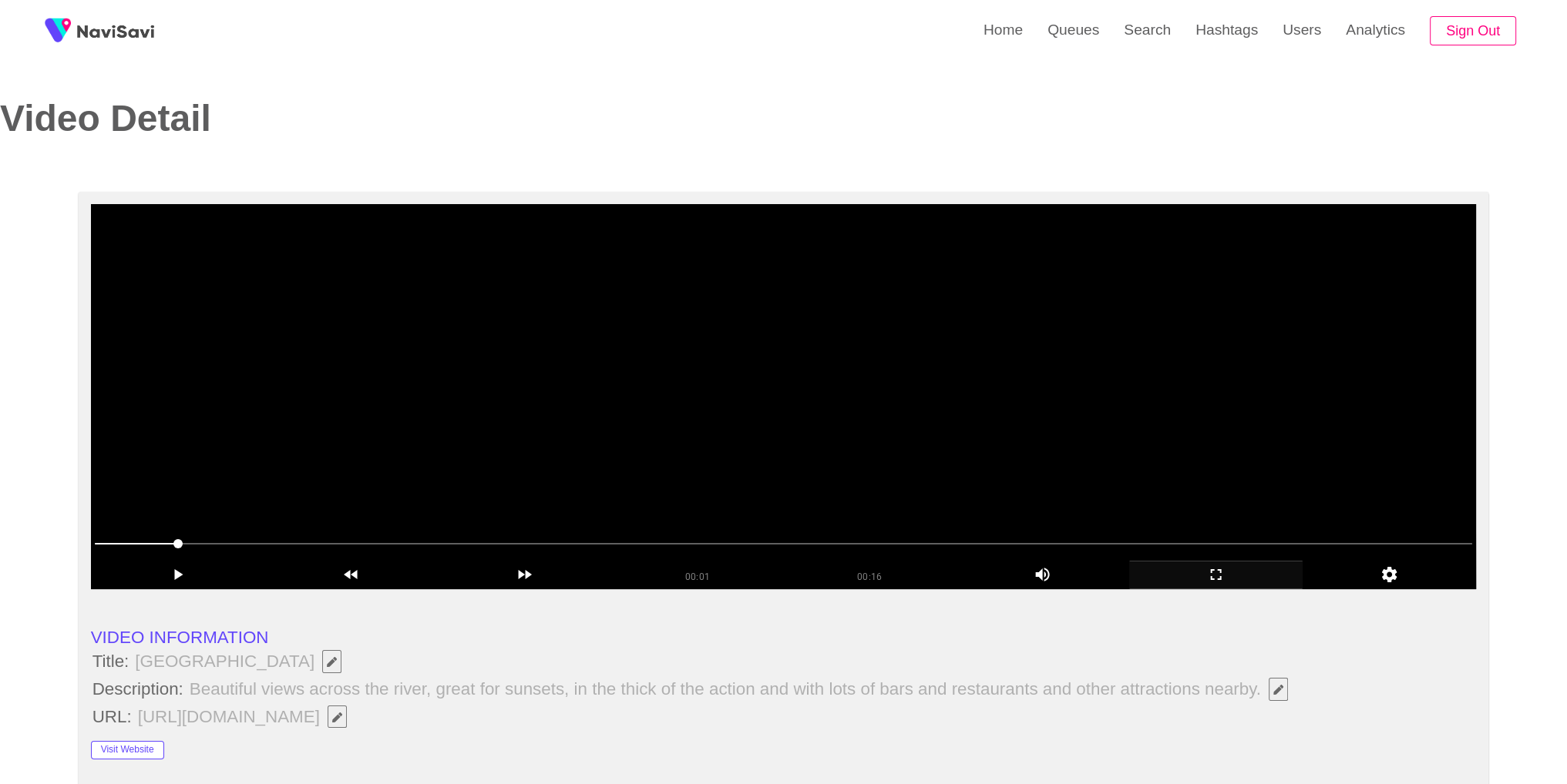
click at [1199, 473] on video at bounding box center [784, 396] width 1386 height 385
click at [1220, 571] on icon "add" at bounding box center [1216, 574] width 11 height 11
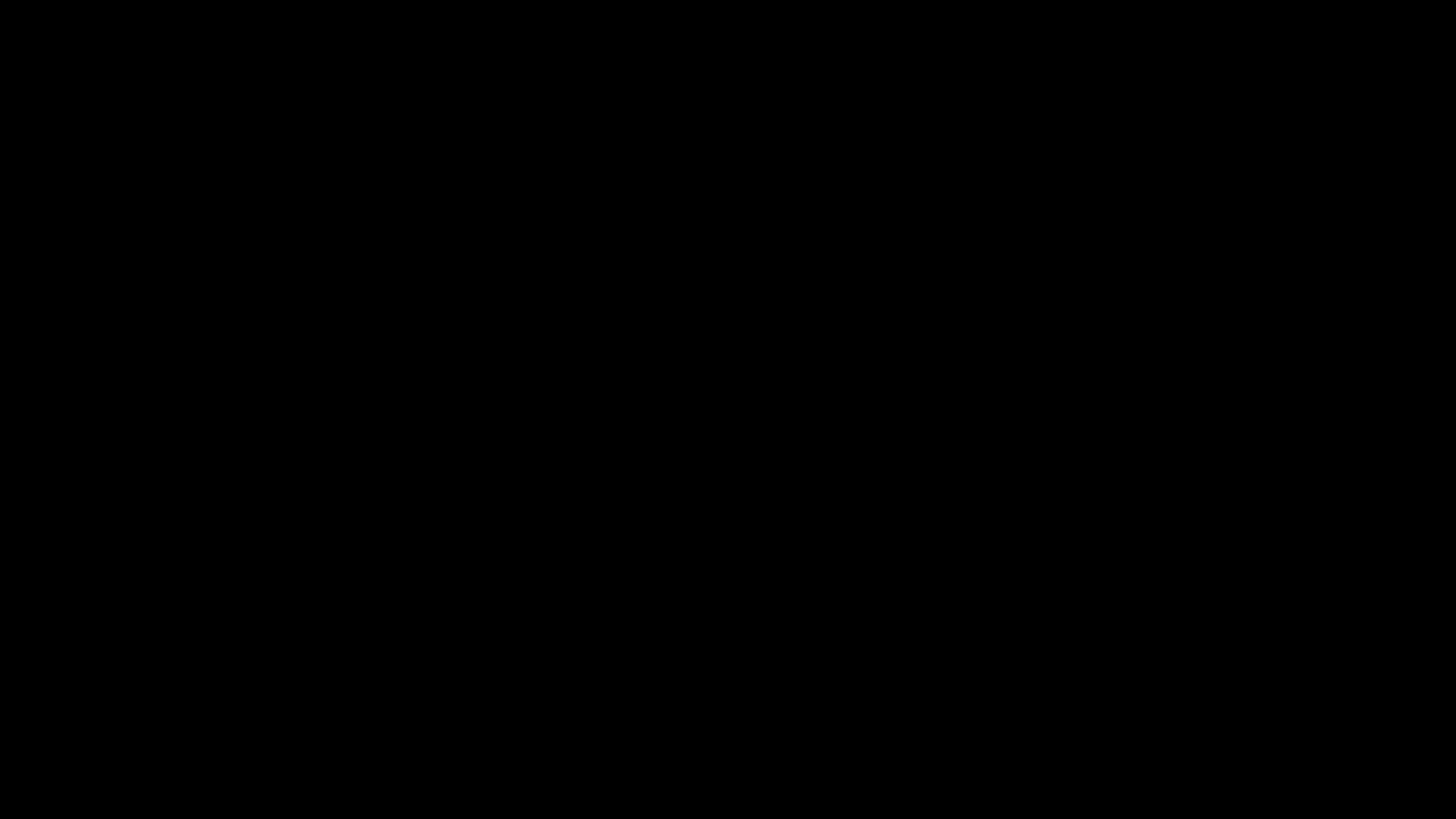
click at [1372, 723] on span at bounding box center [728, 776] width 1449 height 22
click at [1186, 723] on icon "add" at bounding box center [1182, 805] width 181 height 17
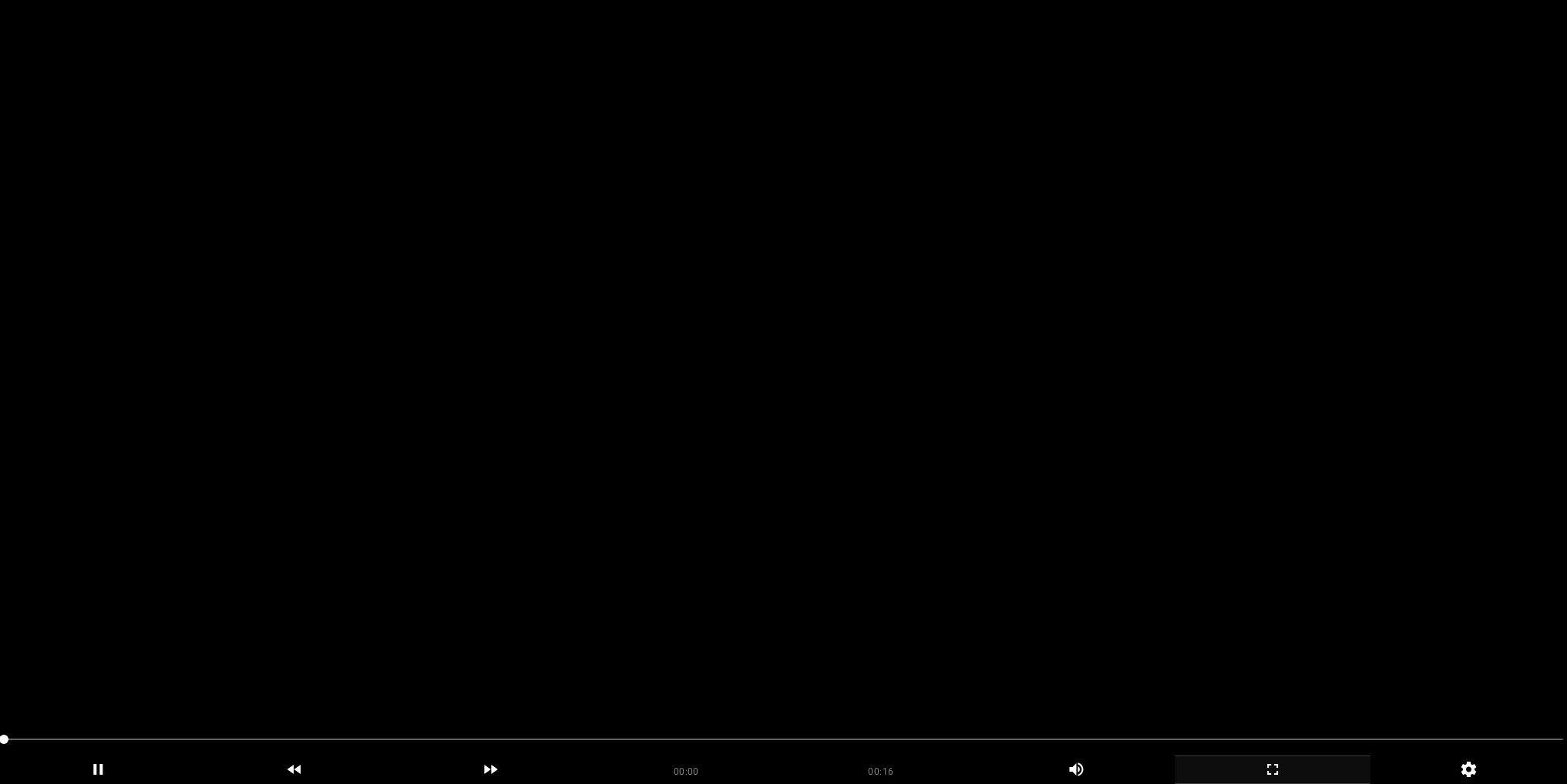
click at [874, 392] on video at bounding box center [784, 392] width 1567 height 784
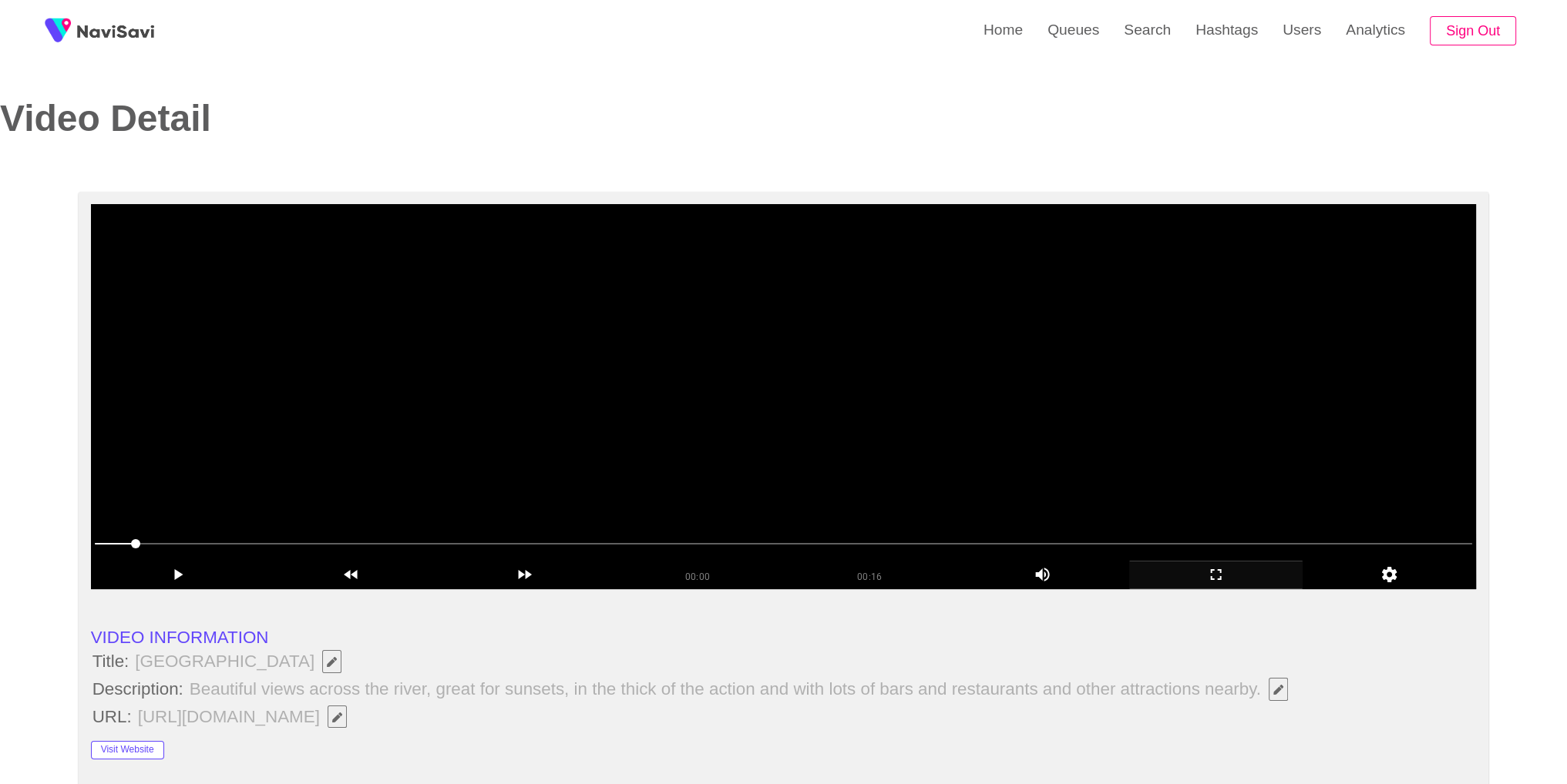
click at [873, 392] on video at bounding box center [784, 396] width 1386 height 385
click at [941, 314] on video at bounding box center [784, 396] width 1386 height 385
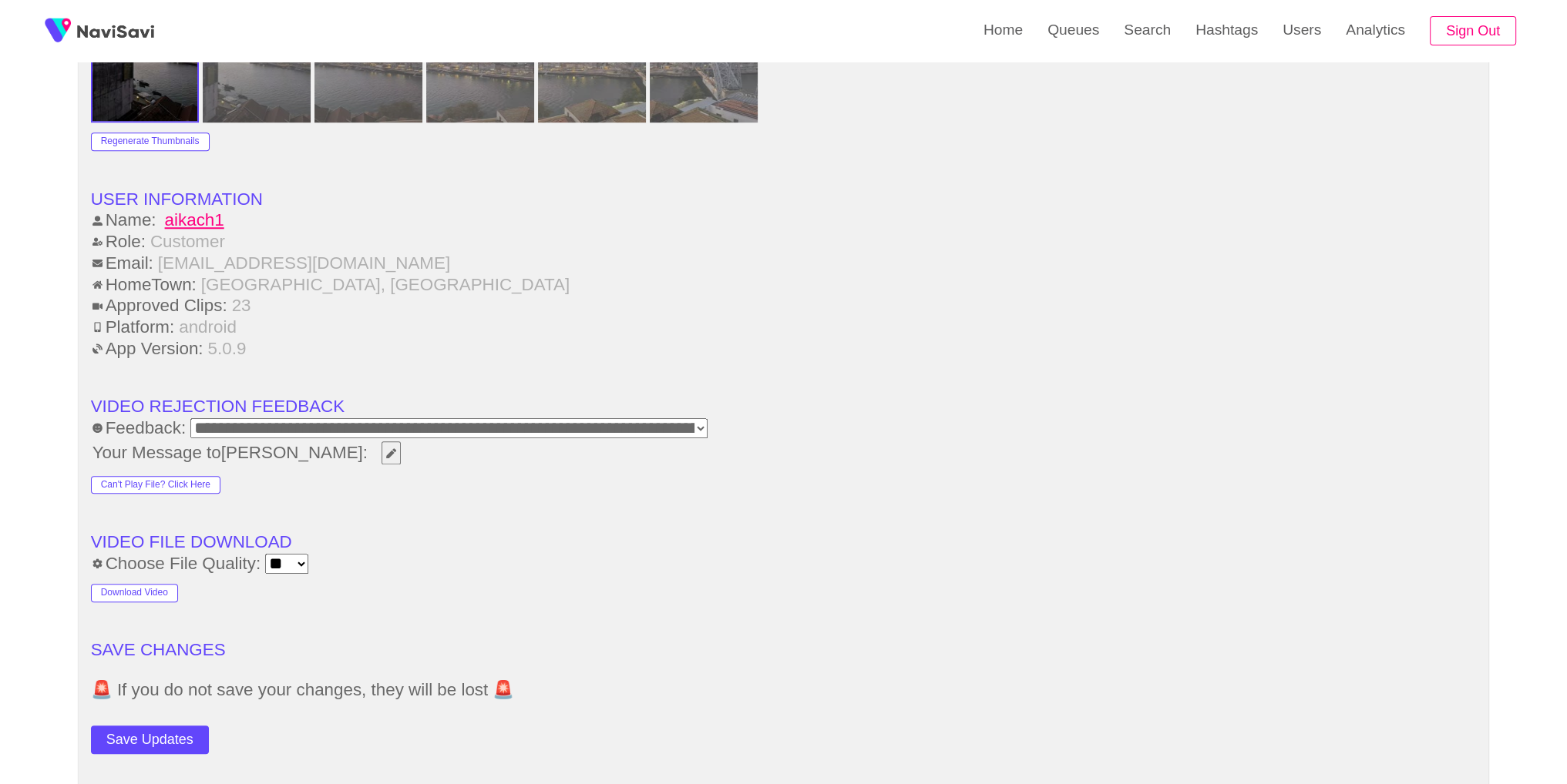
scroll to position [1838, 0]
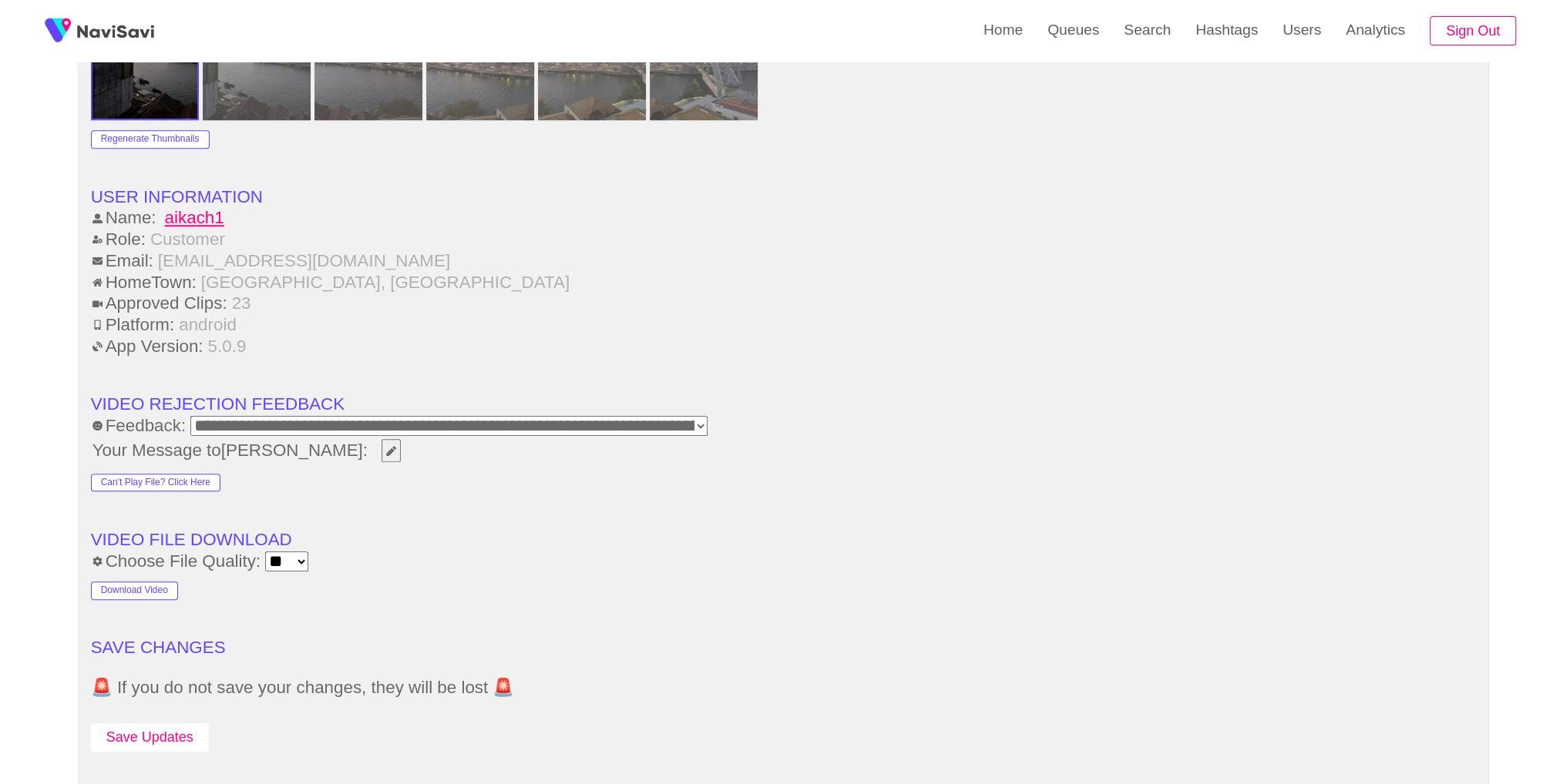
click at [131, 728] on button "Save Updates" at bounding box center [150, 737] width 118 height 28
drag, startPoint x: 1162, startPoint y: 34, endPoint x: 1150, endPoint y: 38, distance: 12.6
click at [1162, 34] on link "Search" at bounding box center [1147, 30] width 72 height 60
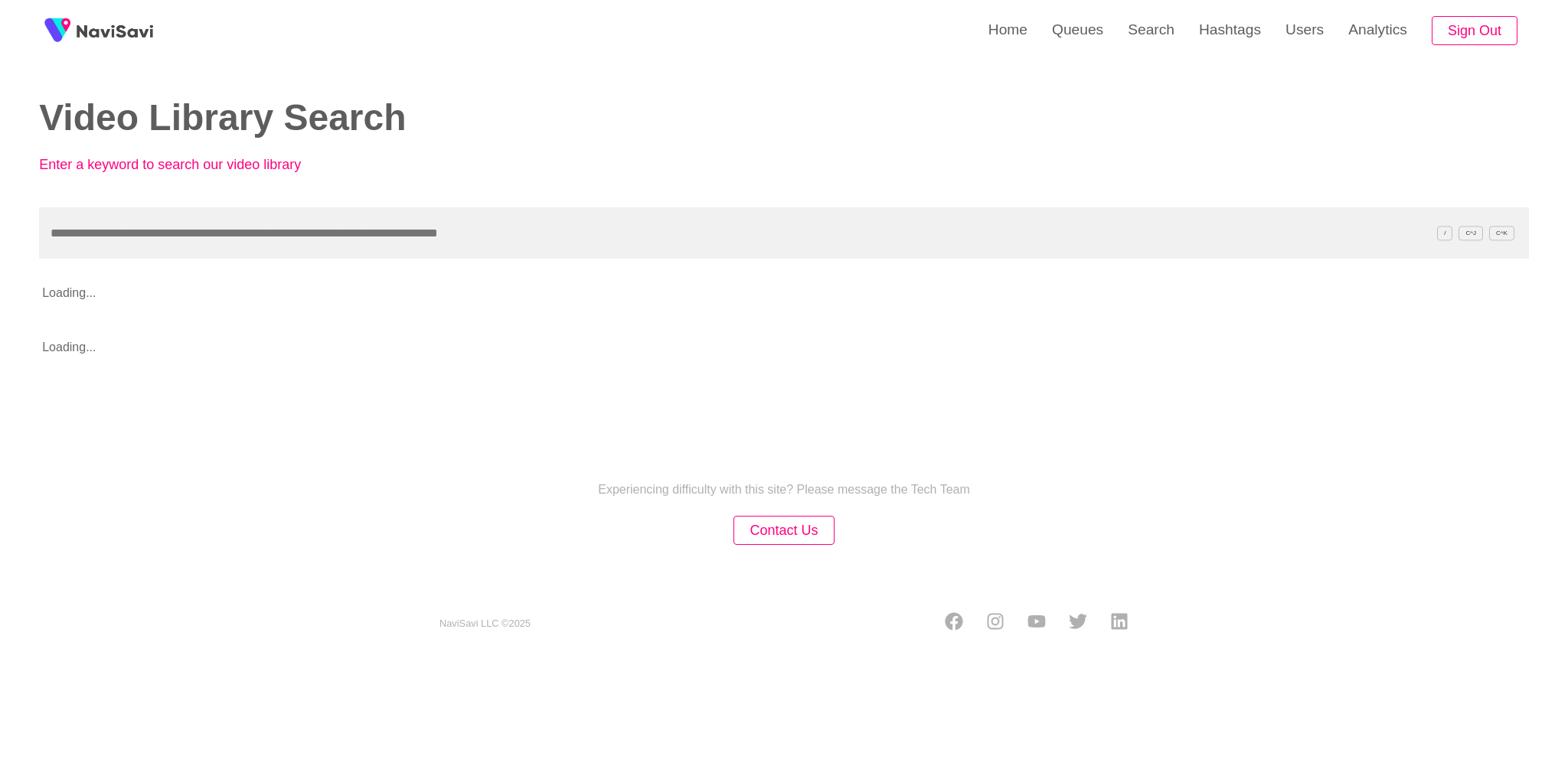
click at [597, 215] on input "text" at bounding box center [784, 233] width 1490 height 51
type input "**********"
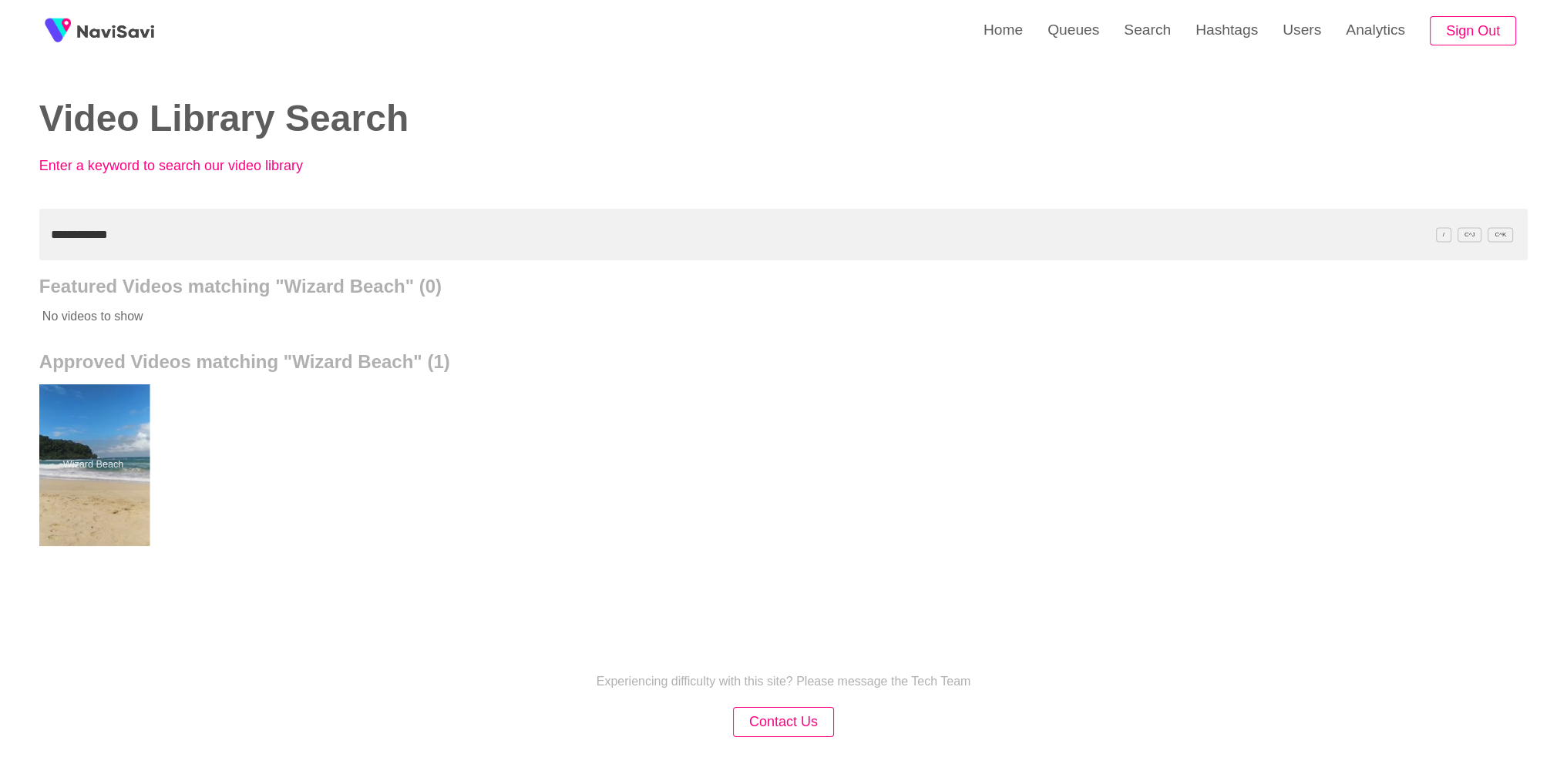
click at [70, 421] on div at bounding box center [93, 465] width 113 height 162
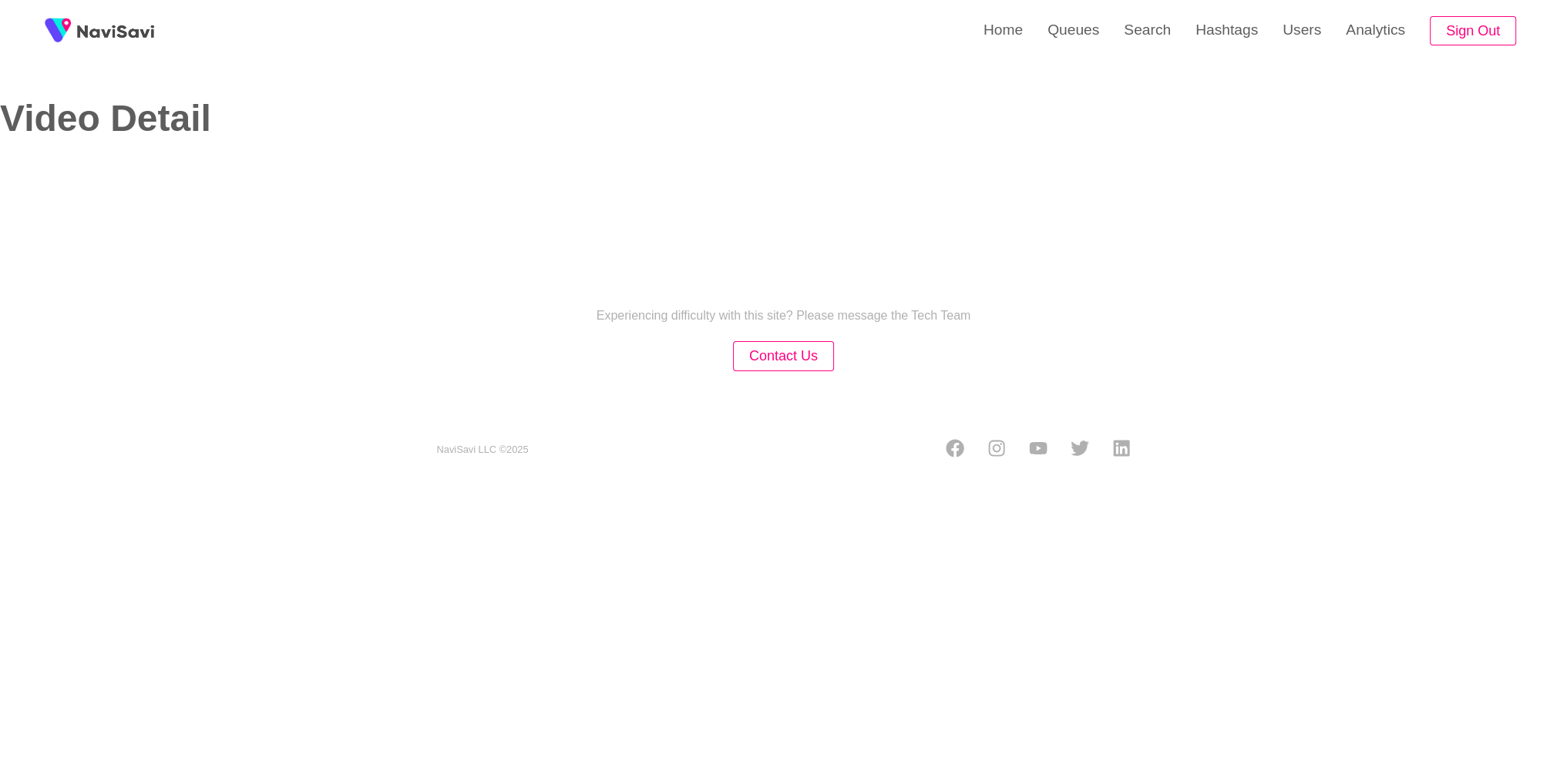
select select "**********"
select select "**"
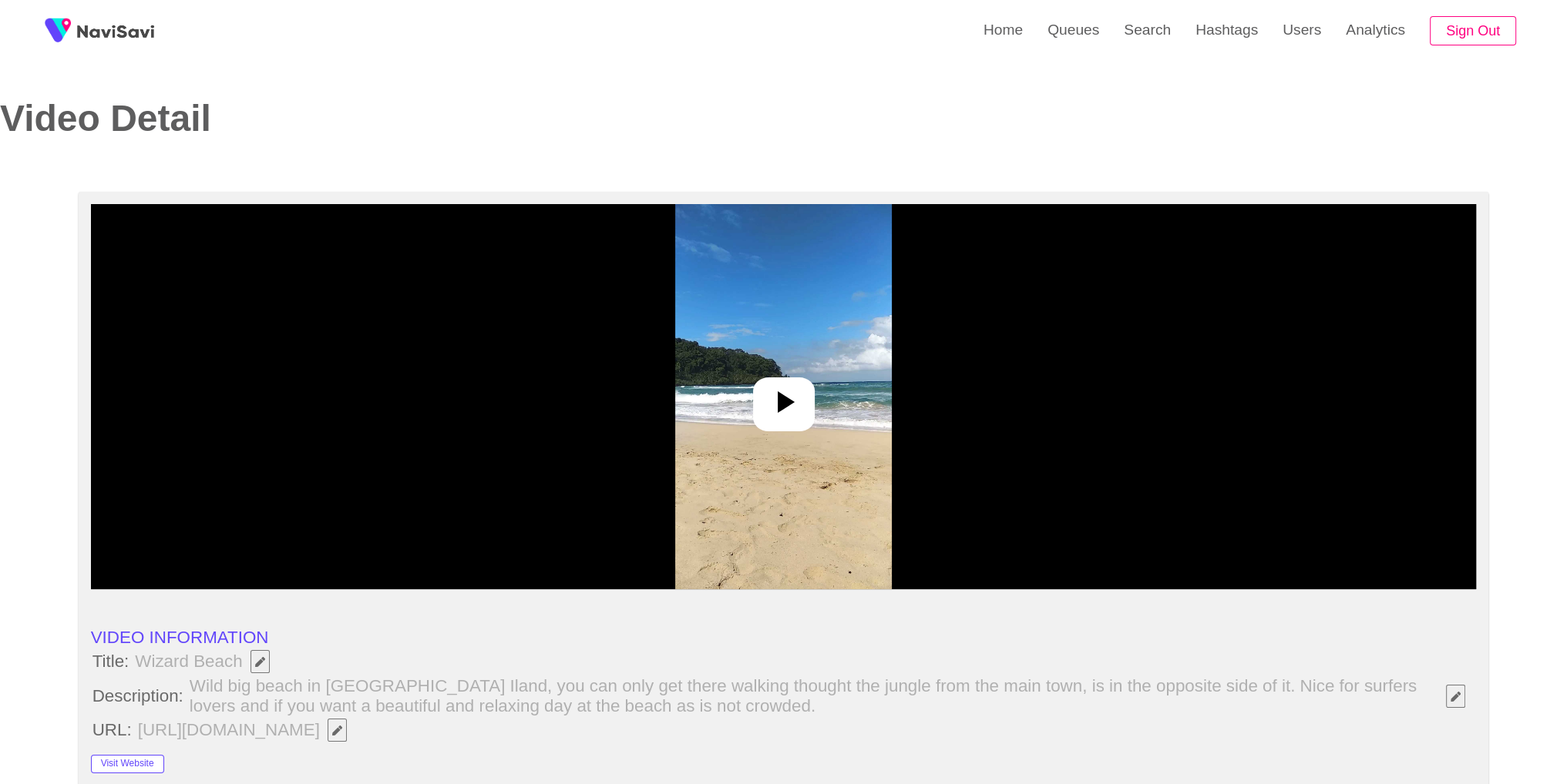
click at [832, 448] on div at bounding box center [784, 396] width 1386 height 385
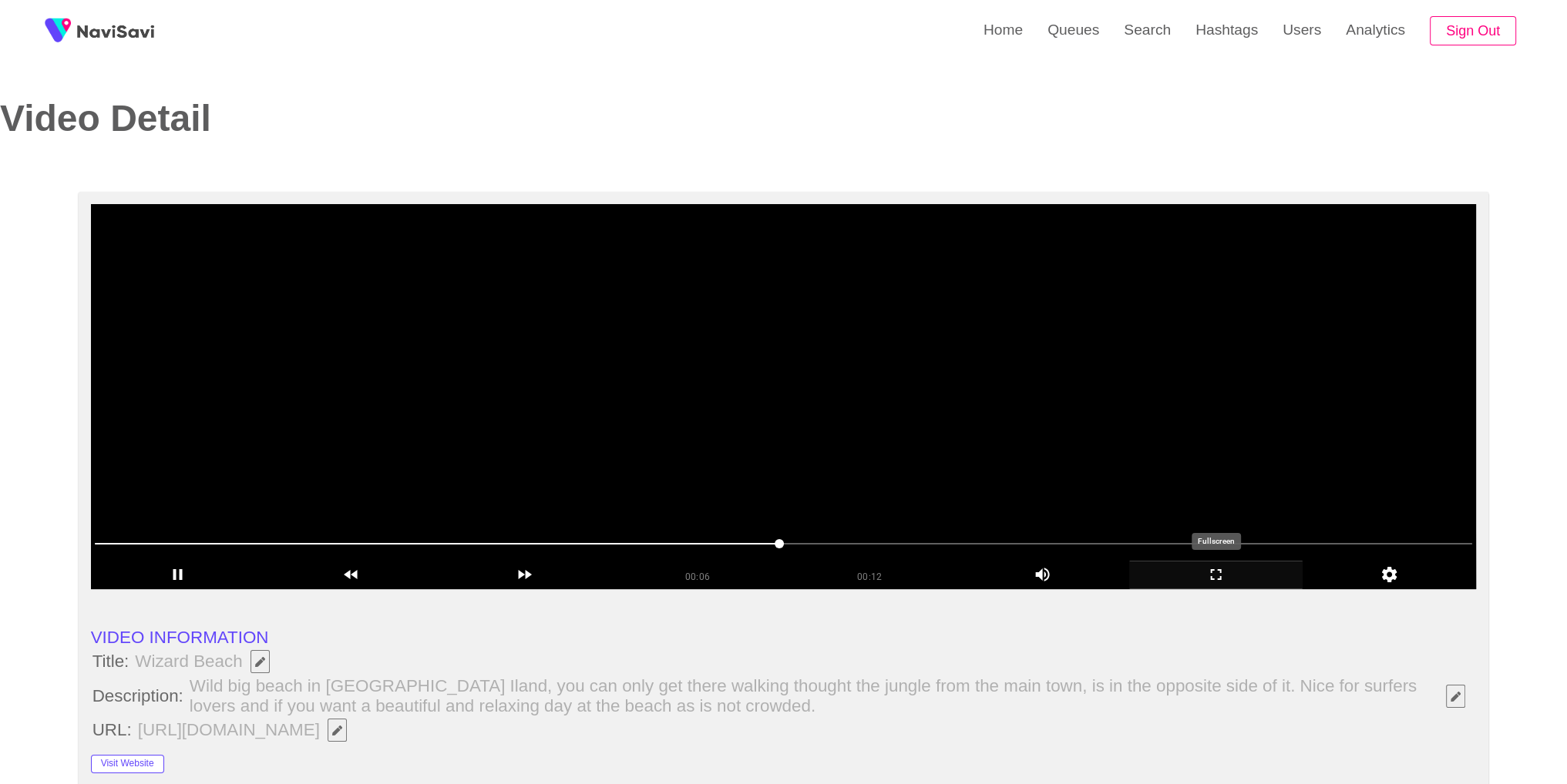
click at [1233, 571] on icon "add" at bounding box center [1216, 574] width 172 height 19
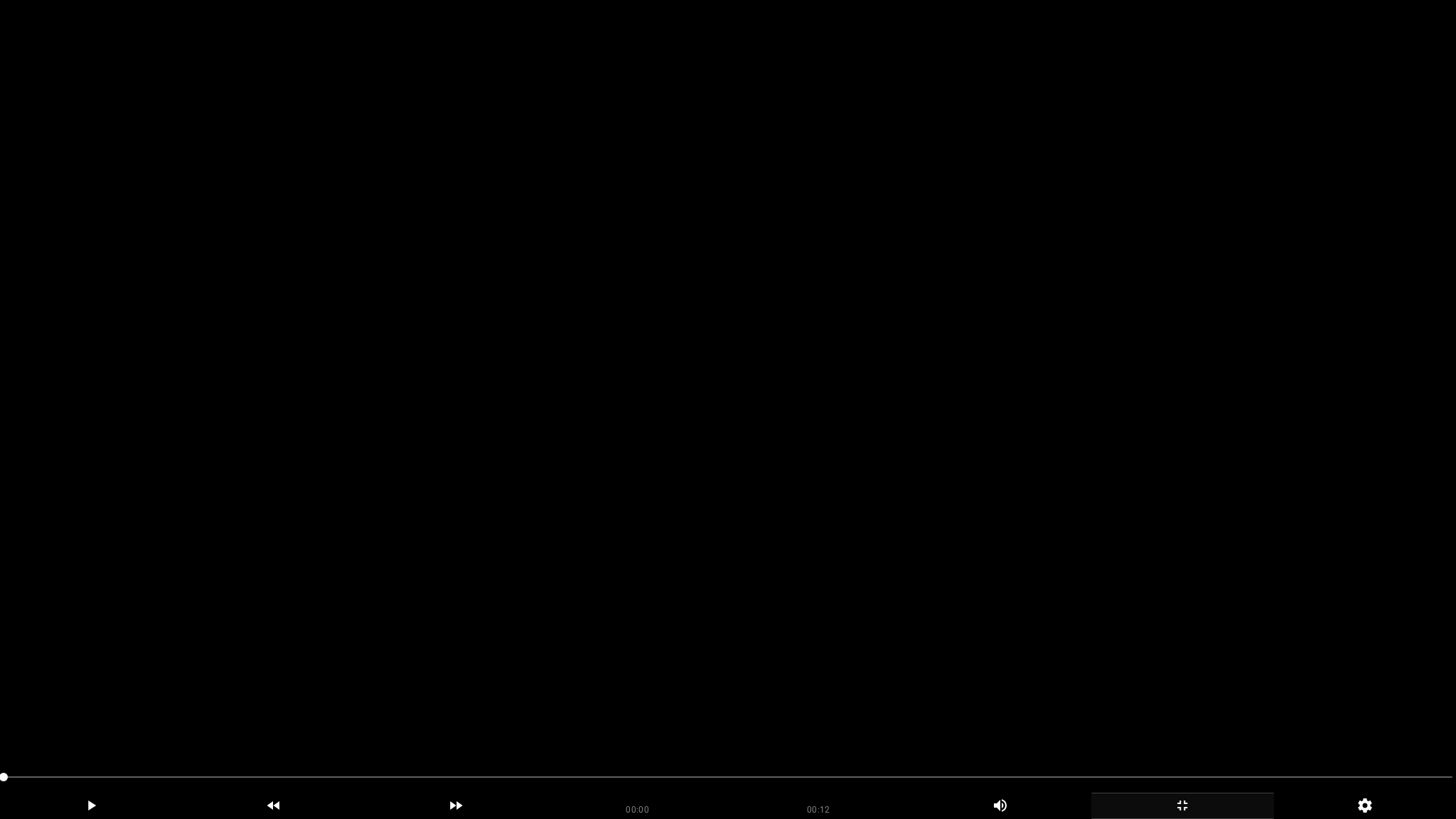
click at [727, 530] on video at bounding box center [728, 409] width 1456 height 819
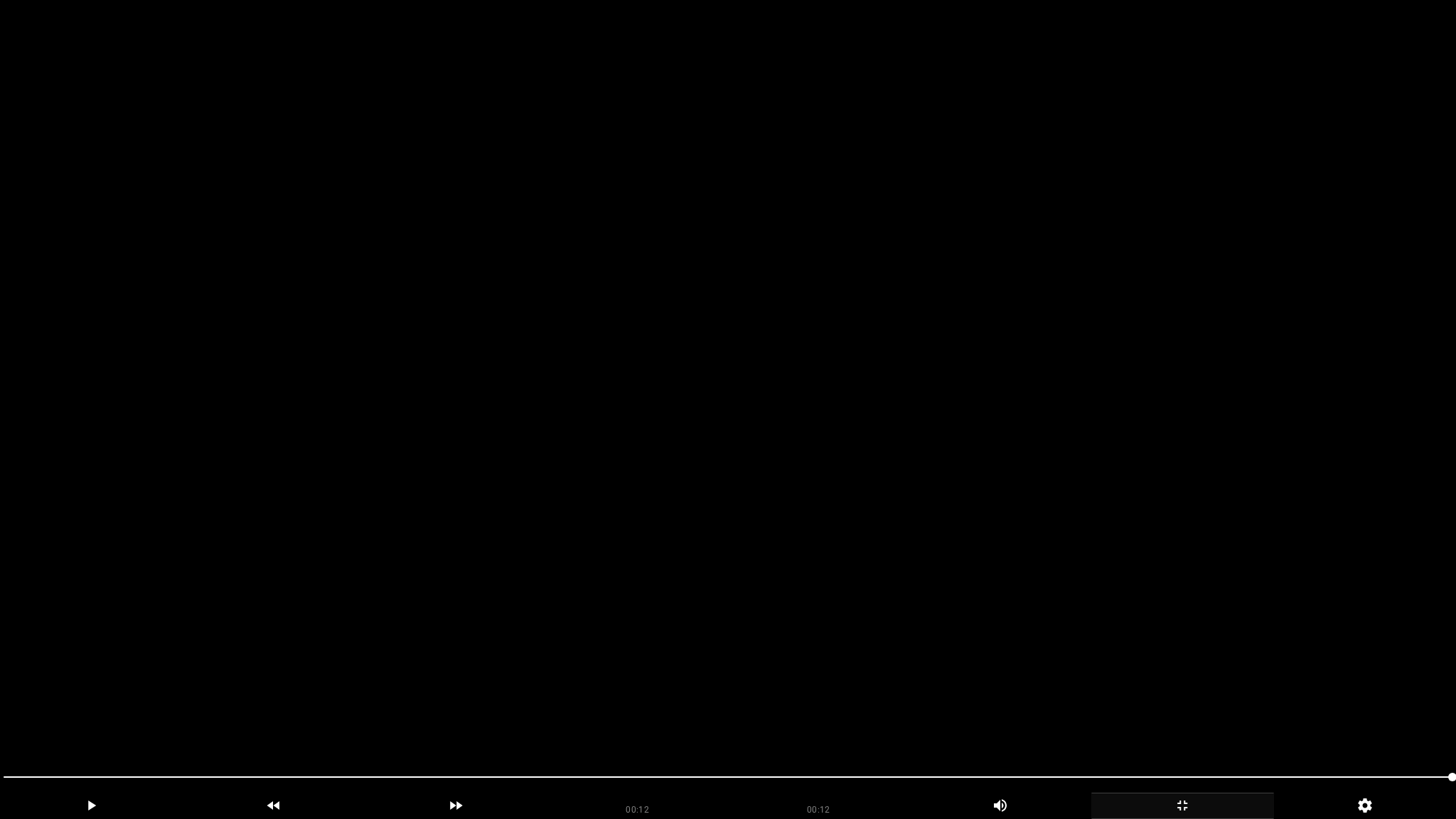
click at [844, 566] on video at bounding box center [728, 409] width 1456 height 819
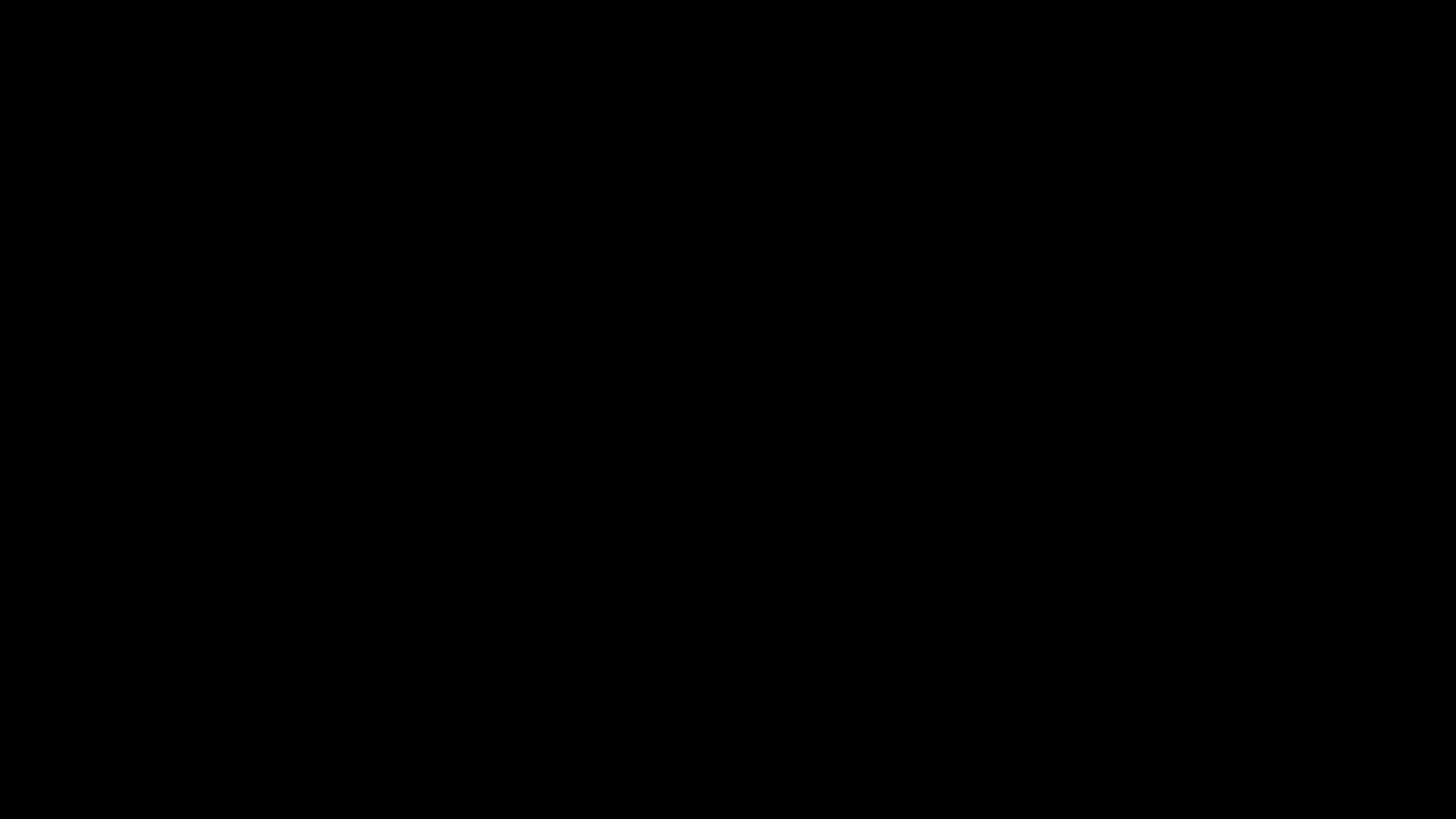
click at [1179, 723] on icon "add" at bounding box center [1182, 805] width 181 height 17
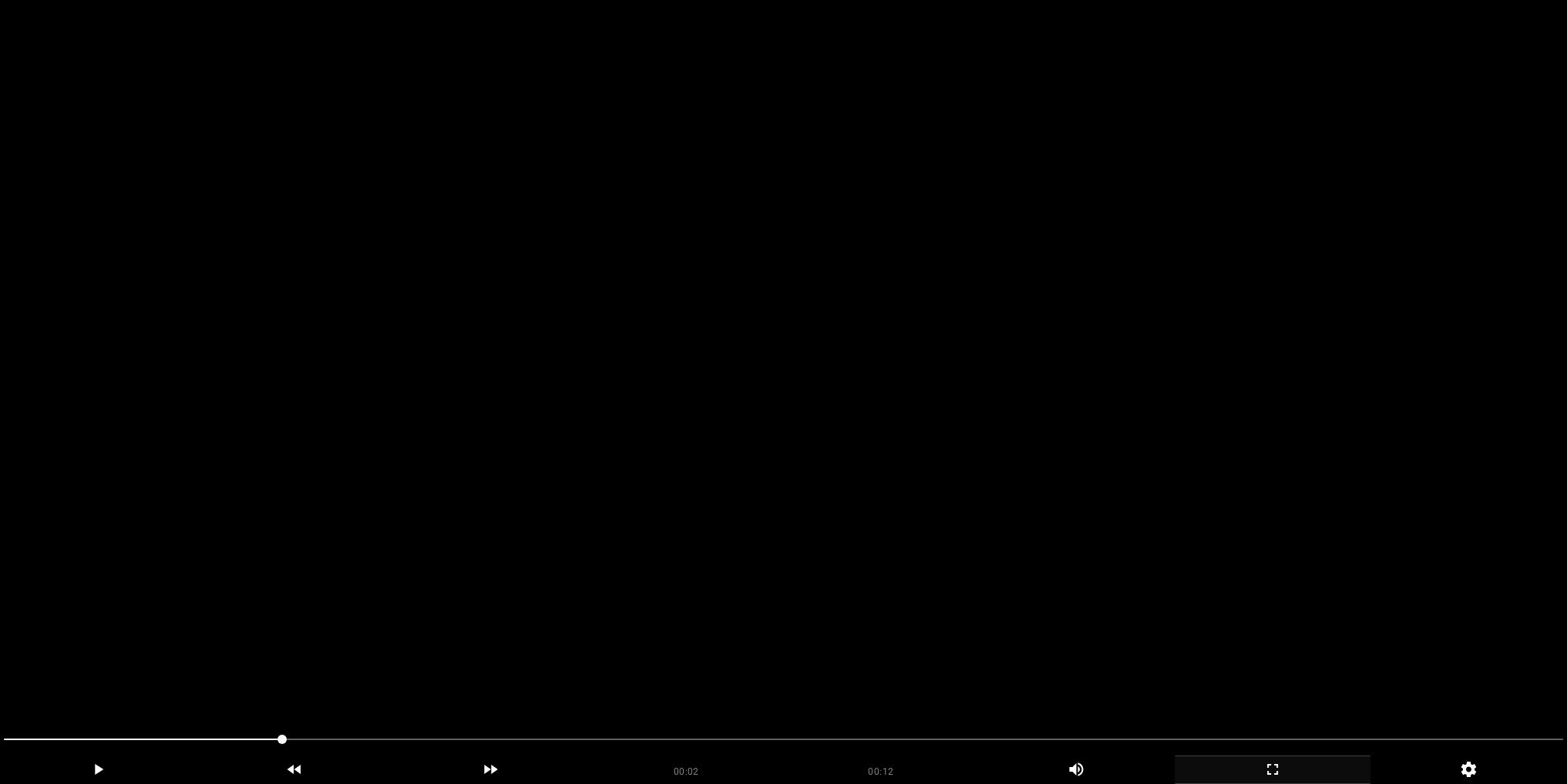
click at [732, 448] on video at bounding box center [784, 392] width 1567 height 784
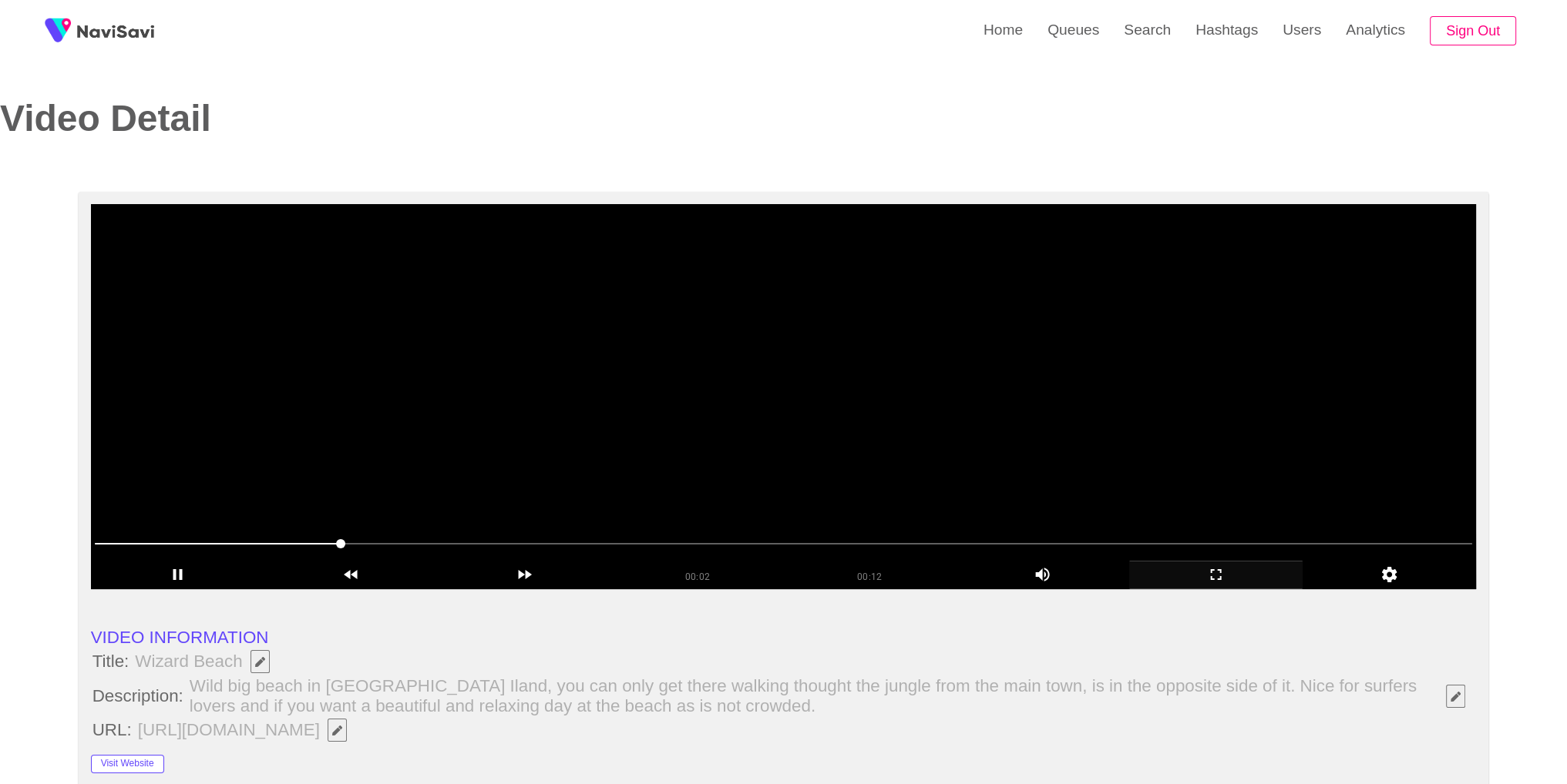
click at [732, 448] on video at bounding box center [784, 396] width 1386 height 385
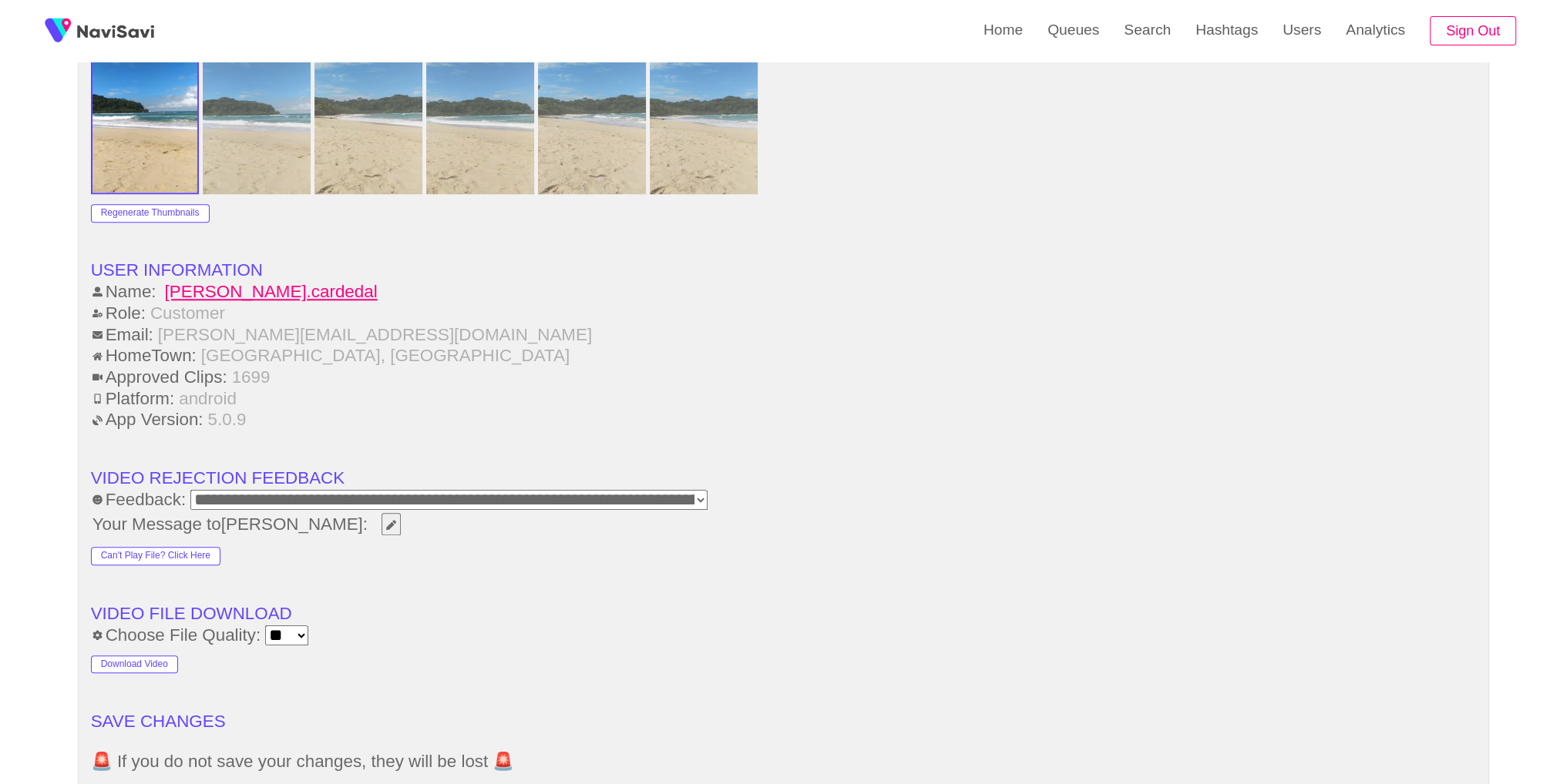
scroll to position [1932, 0]
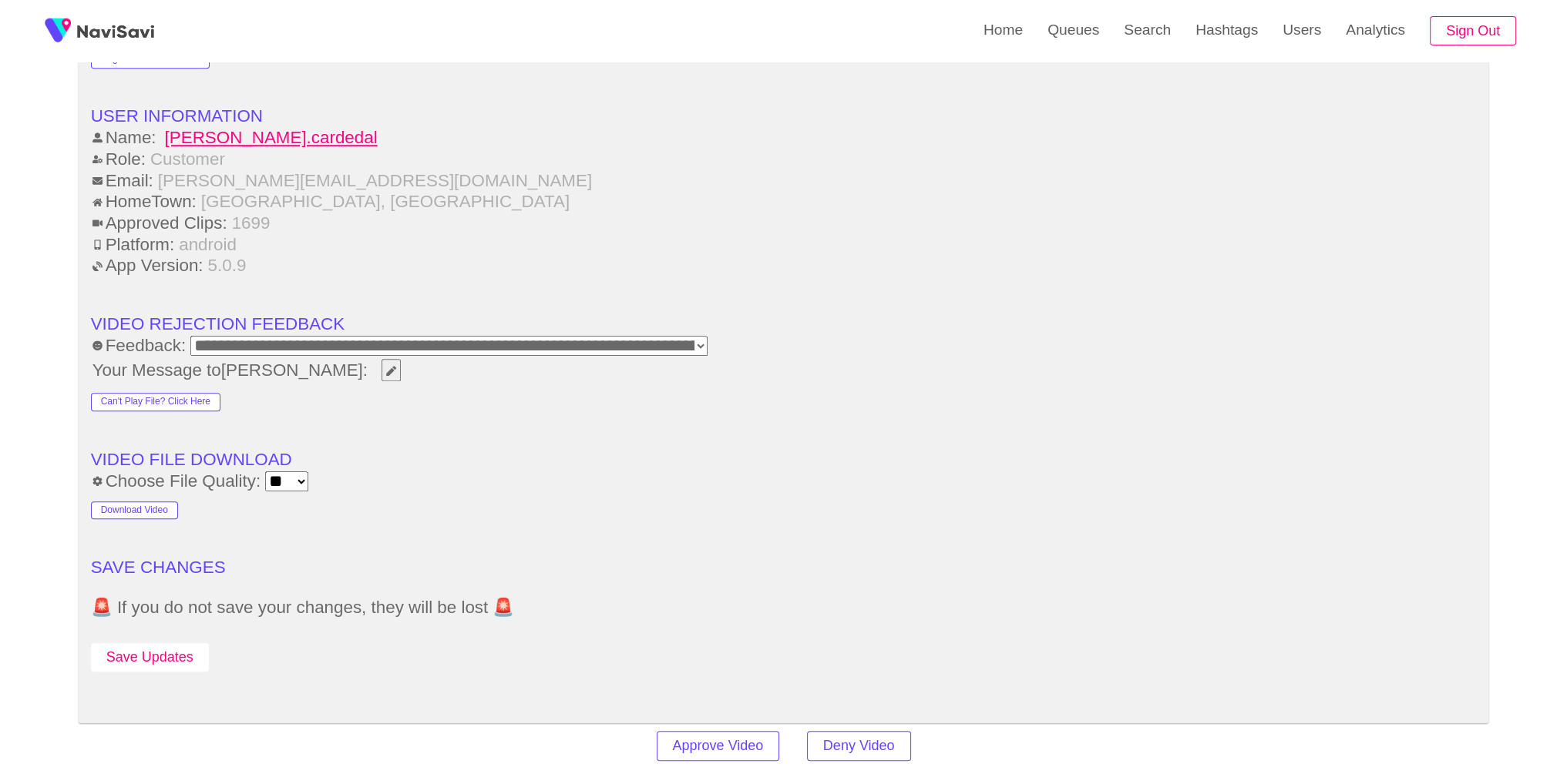
click at [140, 648] on button "Save Updates" at bounding box center [150, 657] width 118 height 28
click at [1149, 47] on link "Search" at bounding box center [1147, 30] width 72 height 60
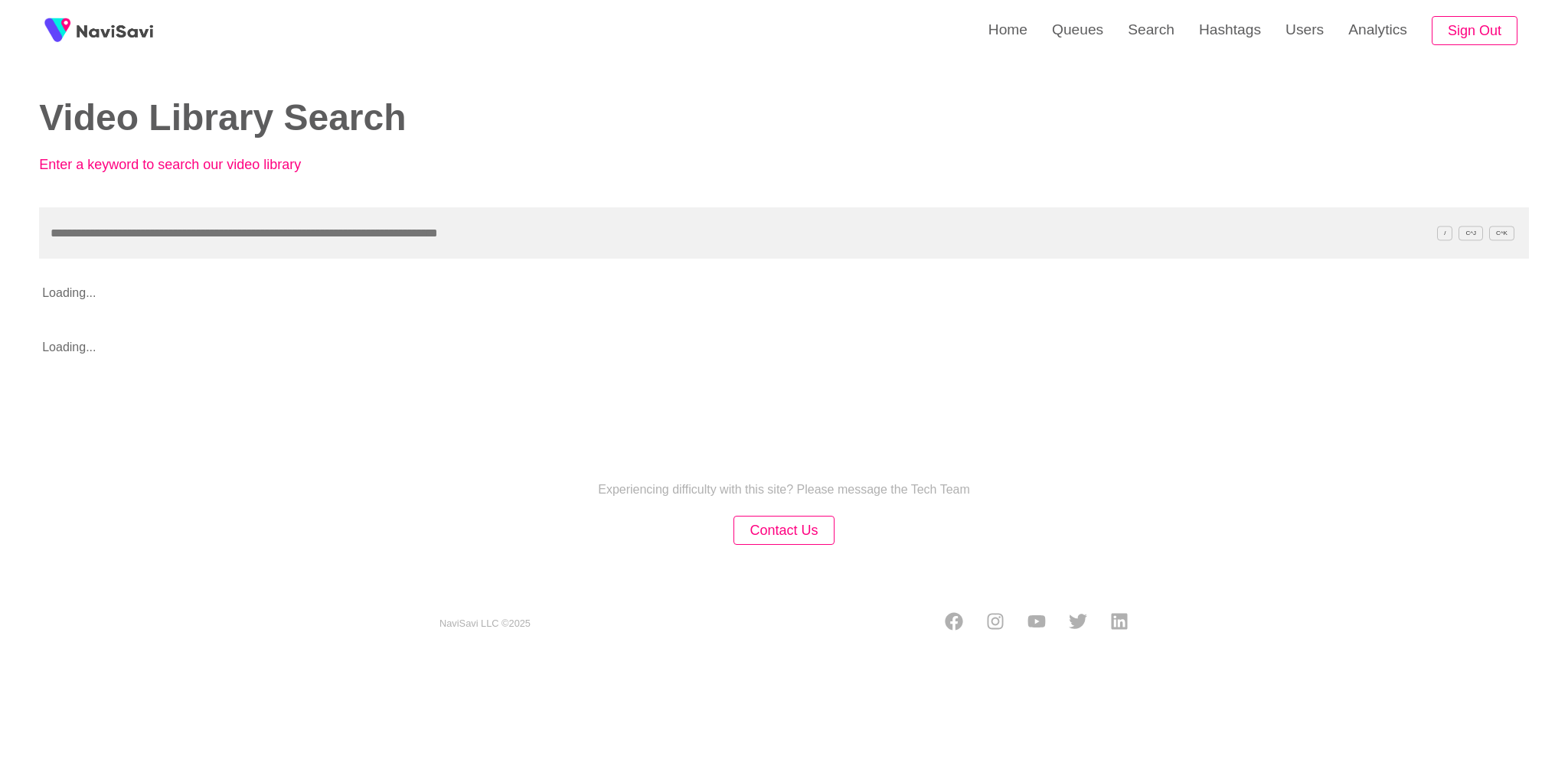
click at [635, 228] on input "text" at bounding box center [784, 233] width 1490 height 51
type input "**********"
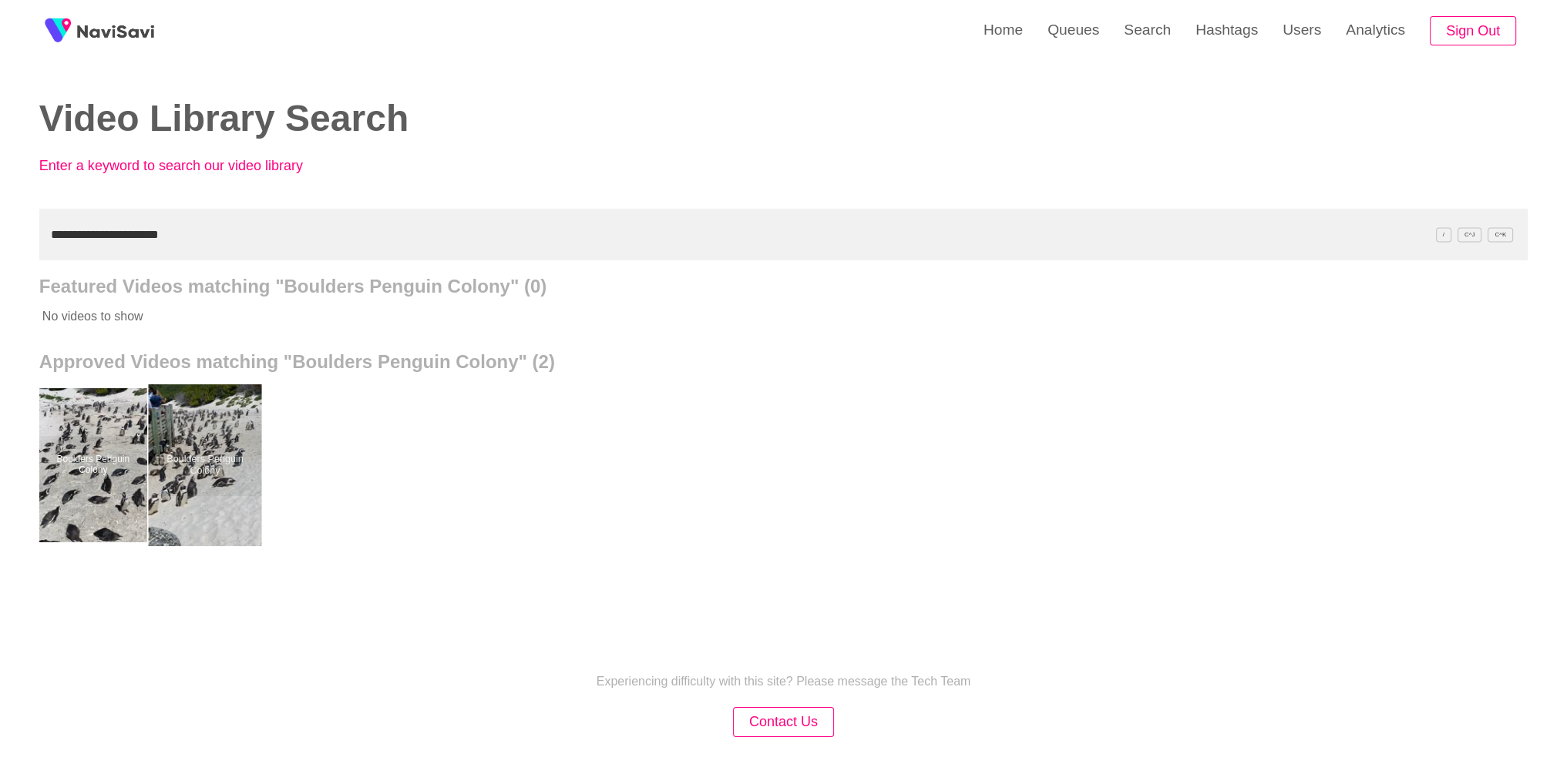
click at [189, 446] on div at bounding box center [205, 465] width 113 height 162
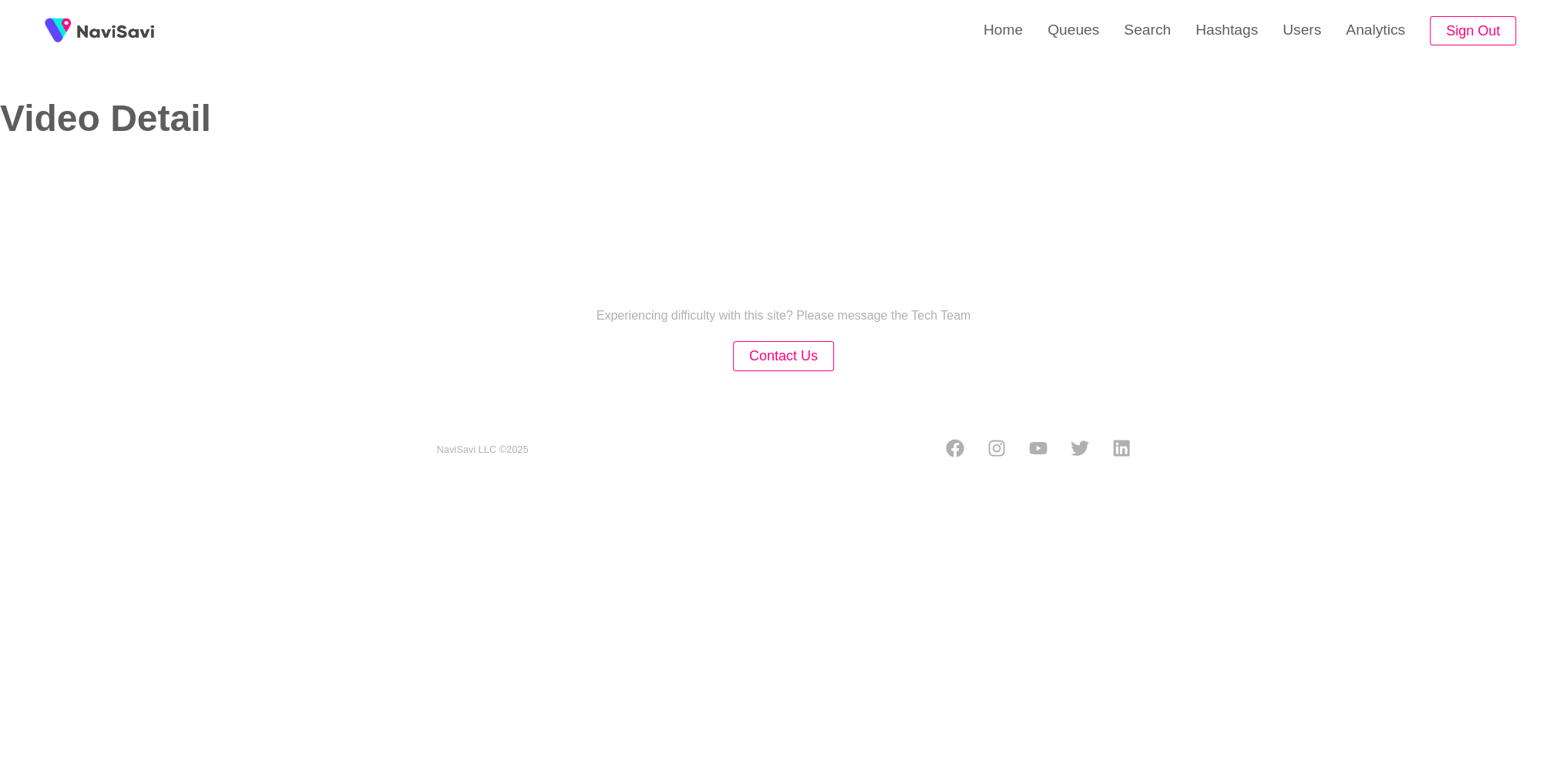
select select "**********"
select select "**"
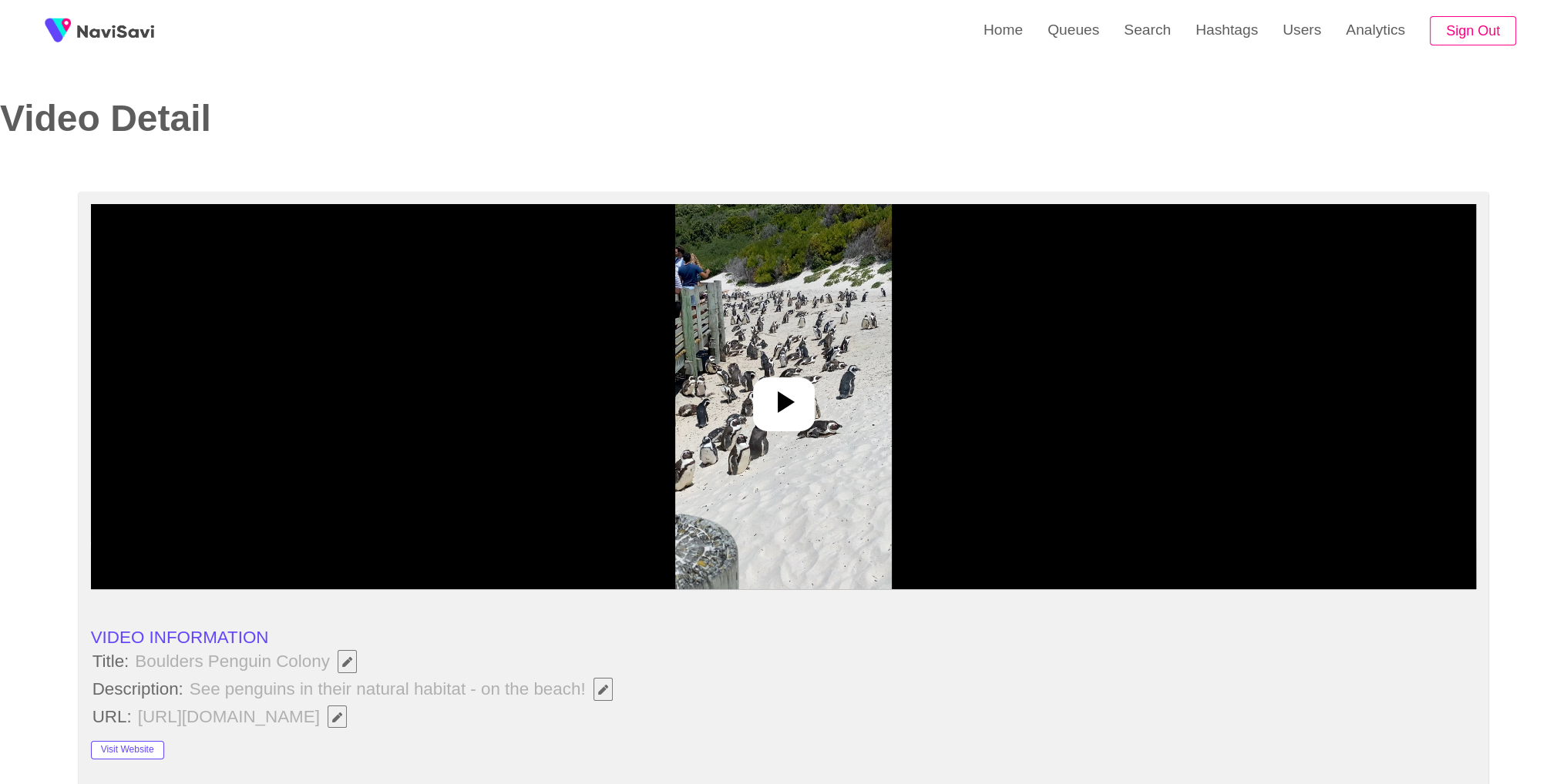
click at [714, 442] on div at bounding box center [784, 396] width 1386 height 385
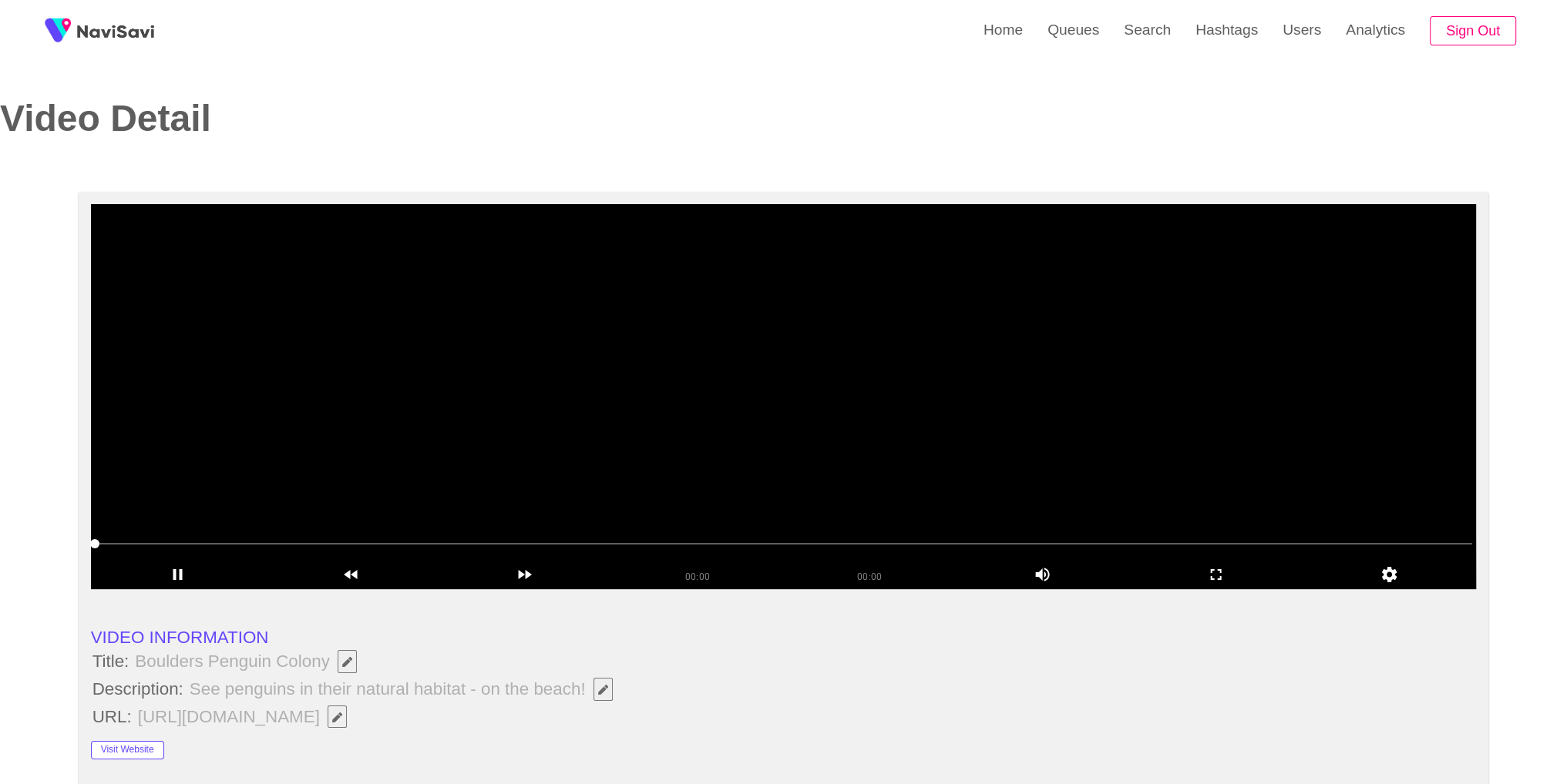
click at [680, 377] on video at bounding box center [784, 396] width 1386 height 385
copy span "Boulders Penguin Colony"
drag, startPoint x: 137, startPoint y: 663, endPoint x: 328, endPoint y: 663, distance: 191.0
click at [328, 663] on span "Boulders Penguin Colony" at bounding box center [250, 662] width 233 height 26
click at [597, 690] on span "Edit Field" at bounding box center [603, 689] width 13 height 10
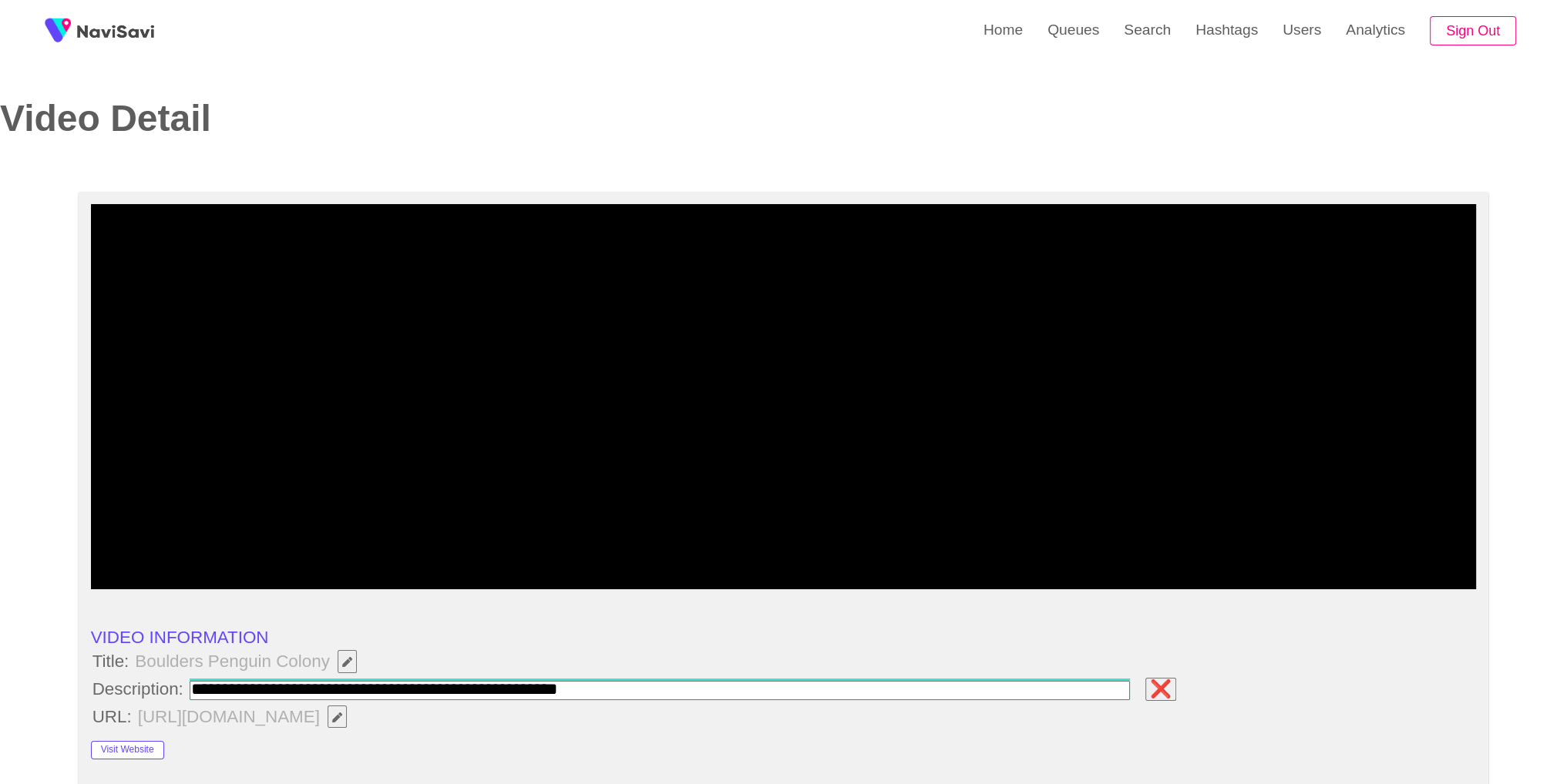
type input "**********"
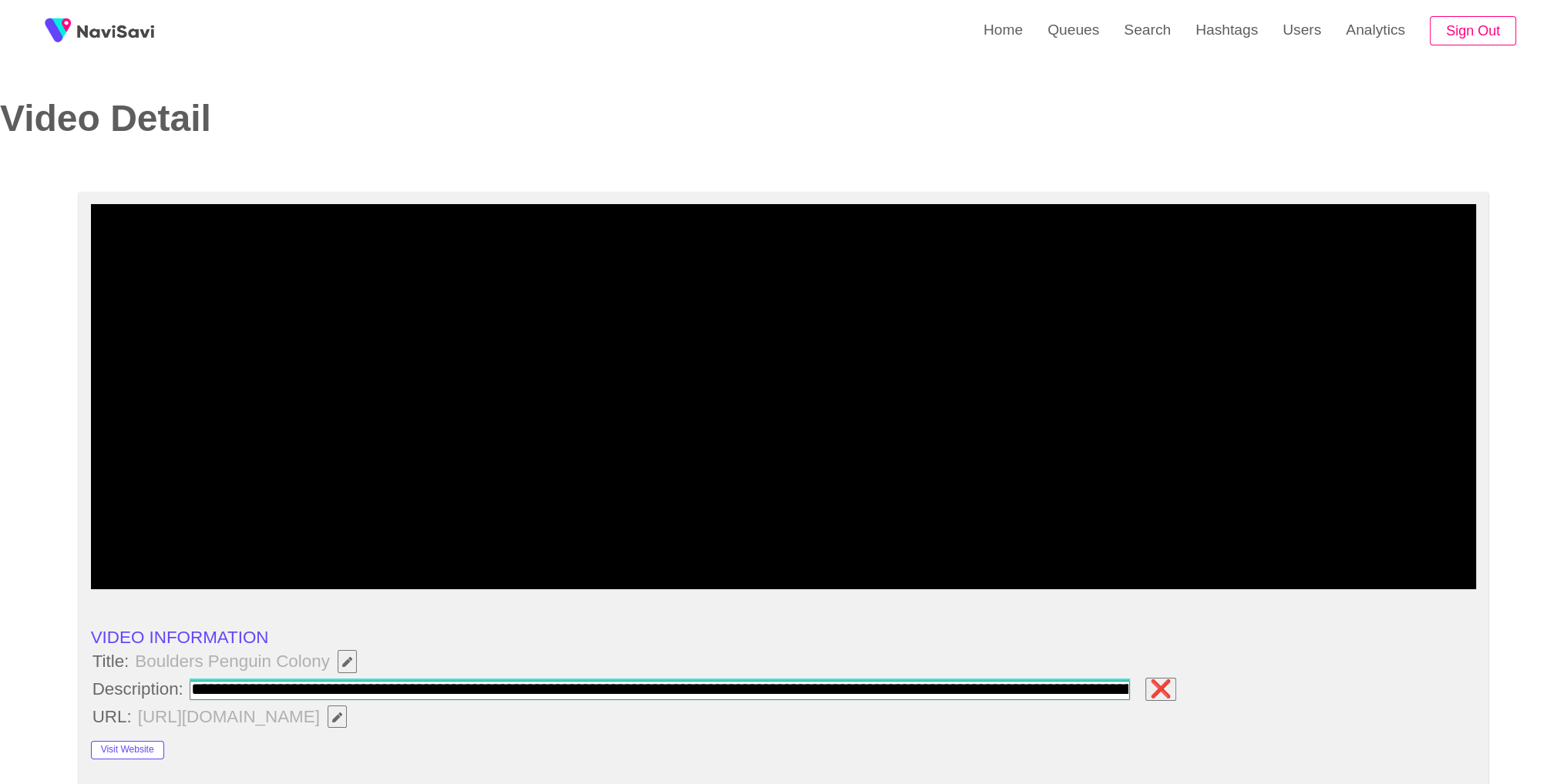
scroll to position [0, 256]
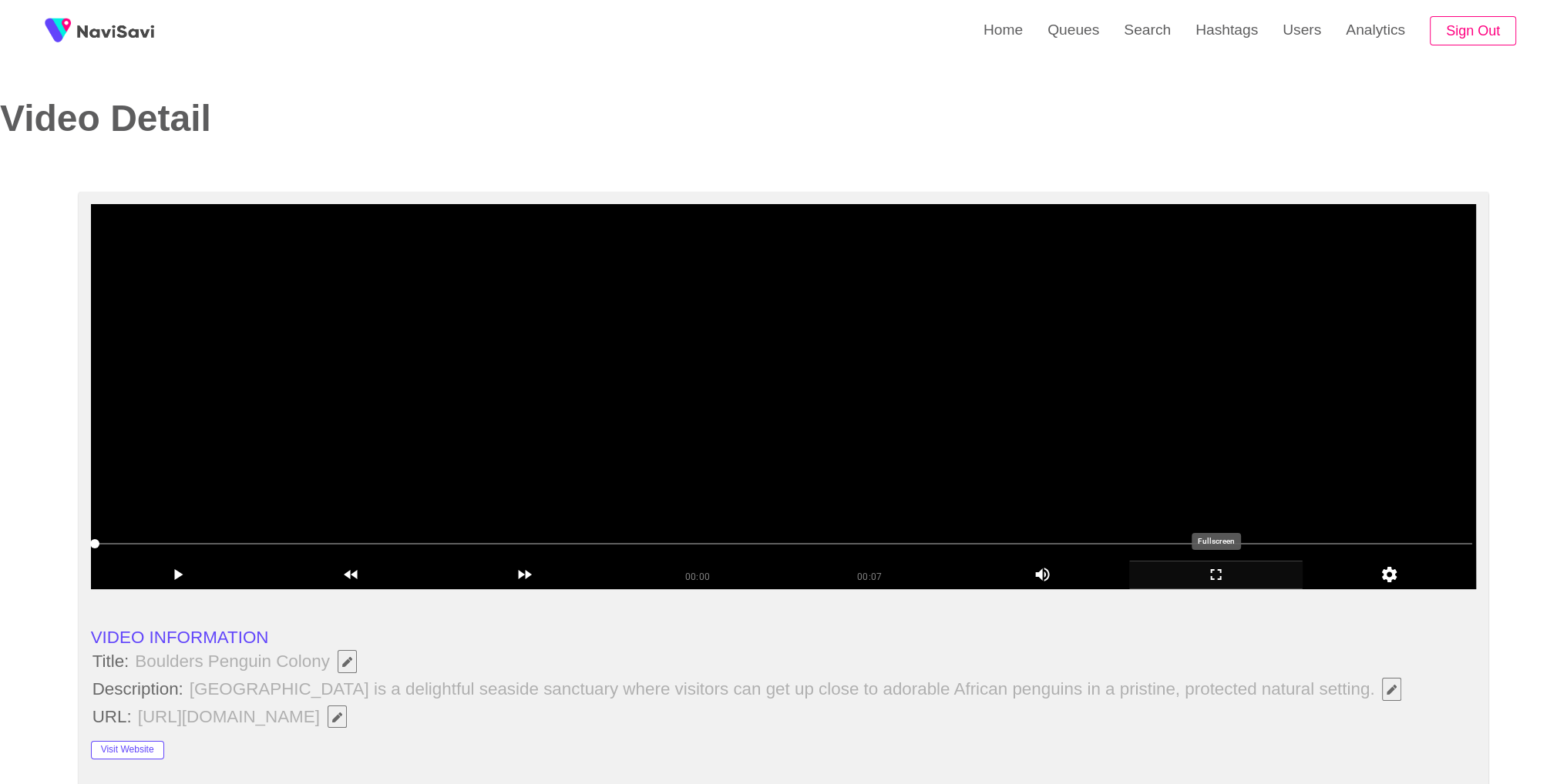
click at [1218, 566] on icon "add" at bounding box center [1216, 574] width 172 height 19
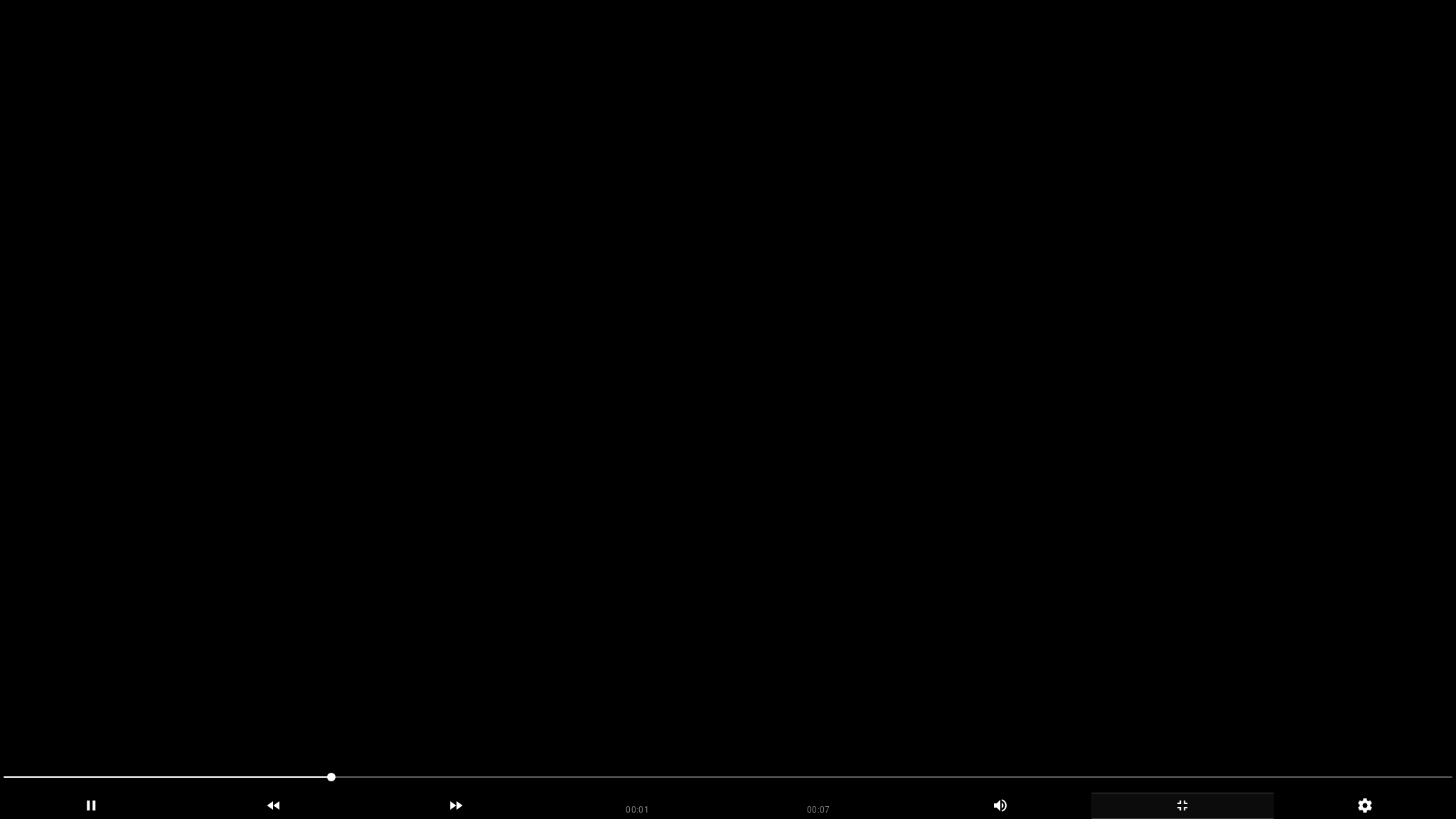
click at [1039, 545] on video at bounding box center [728, 409] width 1456 height 819
click at [915, 500] on video at bounding box center [728, 409] width 1456 height 819
click at [833, 496] on video at bounding box center [728, 409] width 1456 height 819
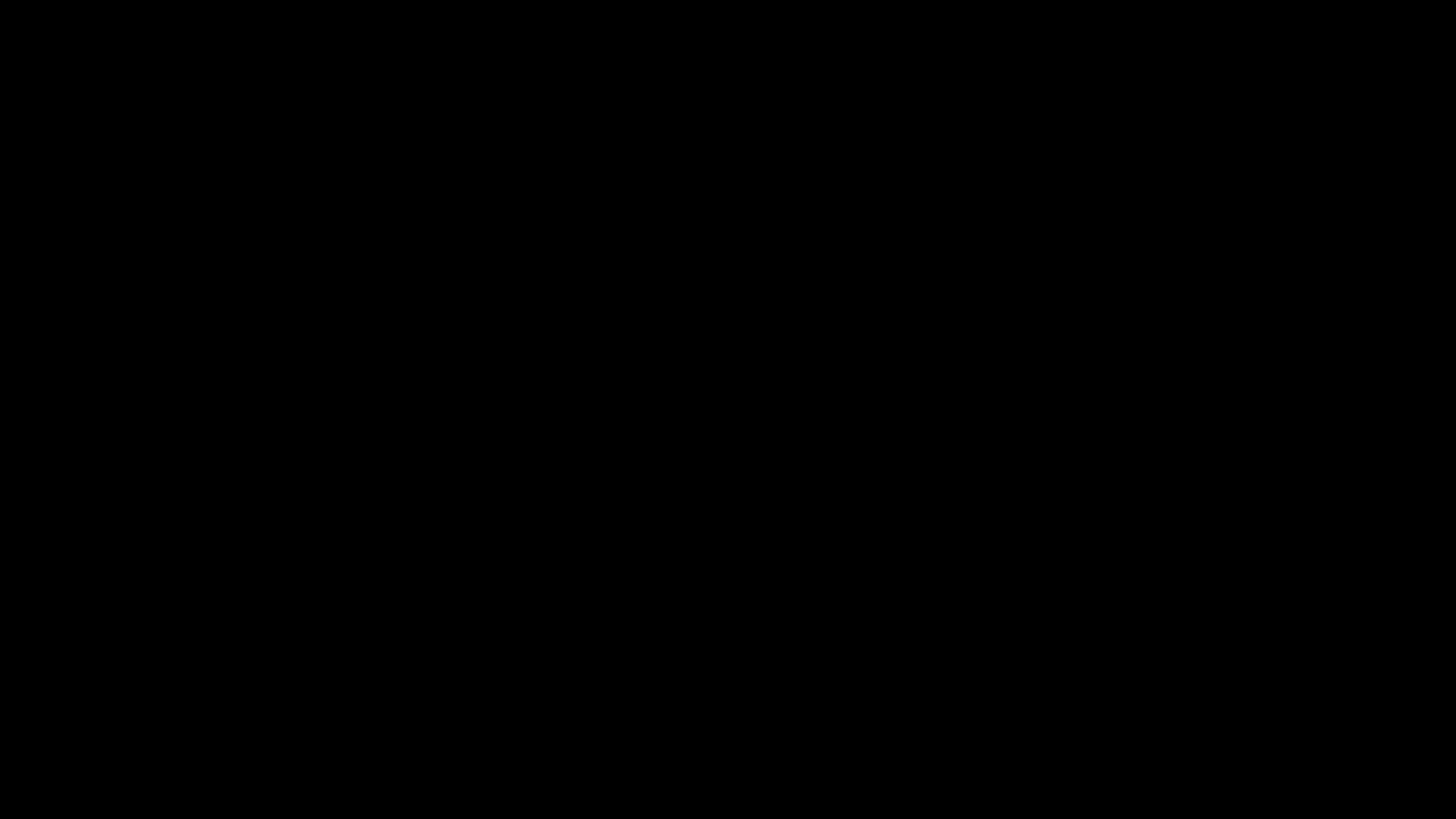
click at [1322, 723] on div at bounding box center [728, 779] width 1460 height 38
click at [1223, 723] on icon "add" at bounding box center [1182, 805] width 181 height 17
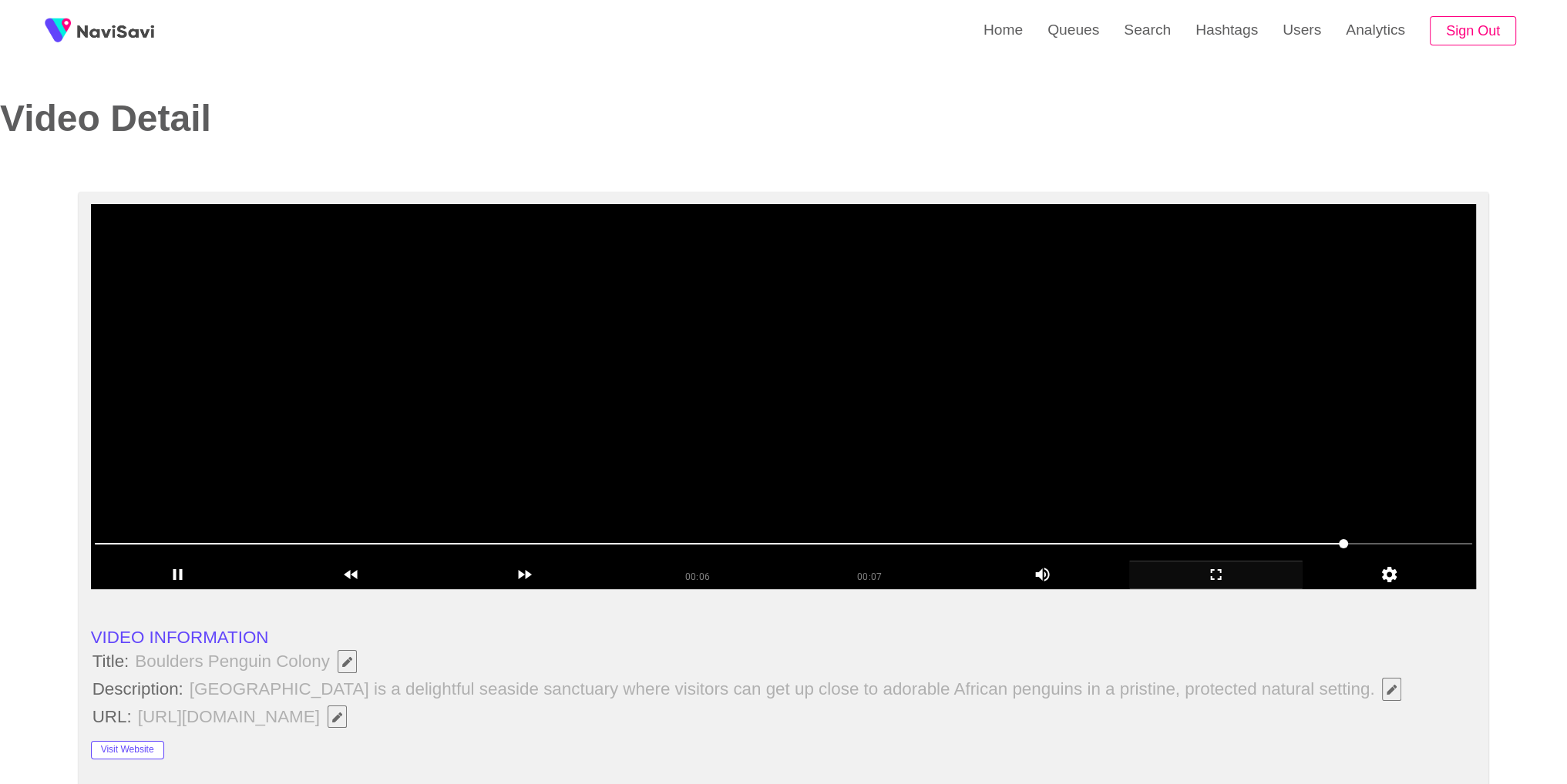
click at [785, 371] on video at bounding box center [784, 396] width 1386 height 385
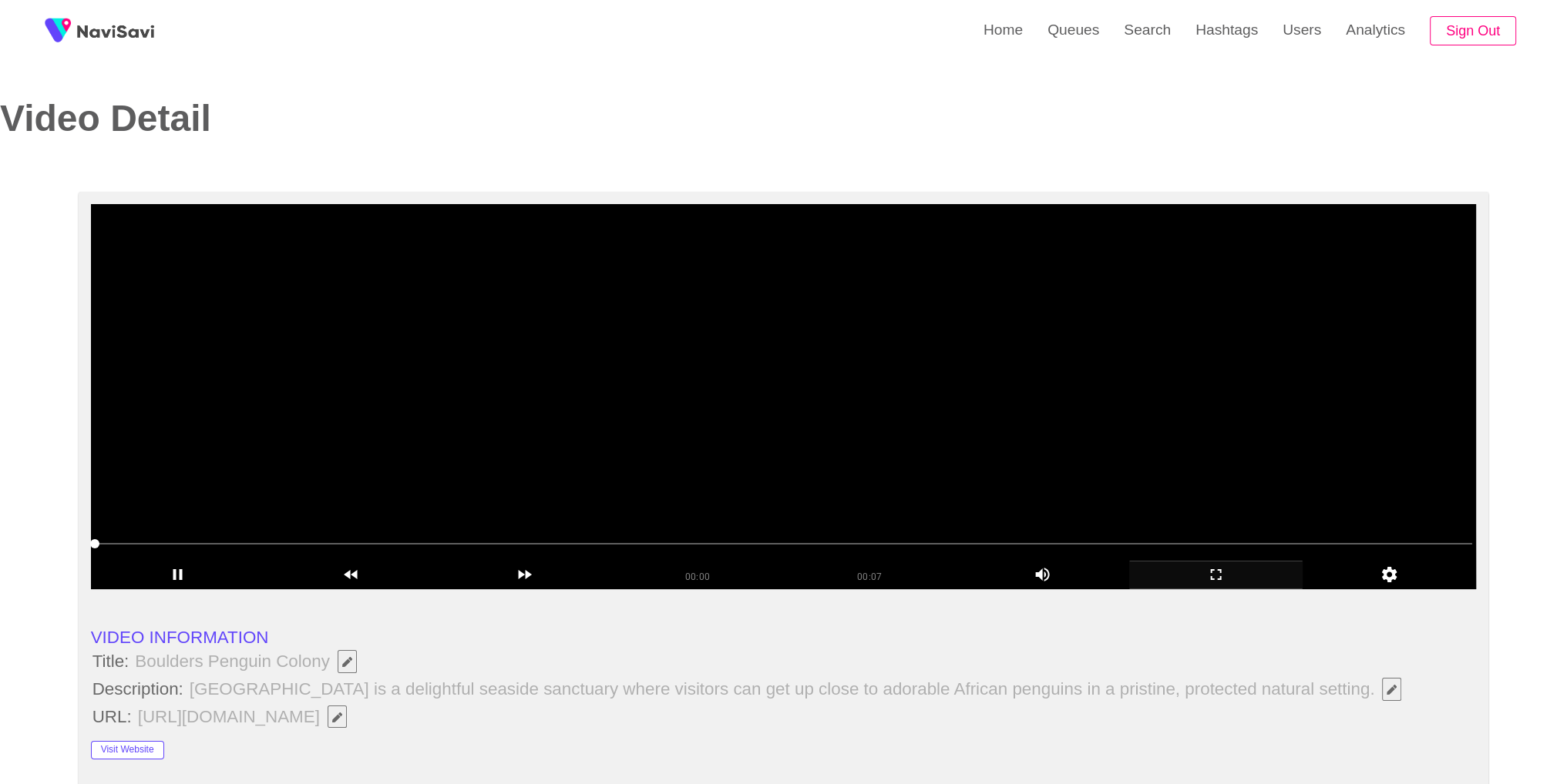
click at [860, 385] on video at bounding box center [784, 396] width 1386 height 385
click at [1171, 394] on video at bounding box center [784, 396] width 1386 height 385
click at [1220, 587] on div "add" at bounding box center [1216, 574] width 173 height 28
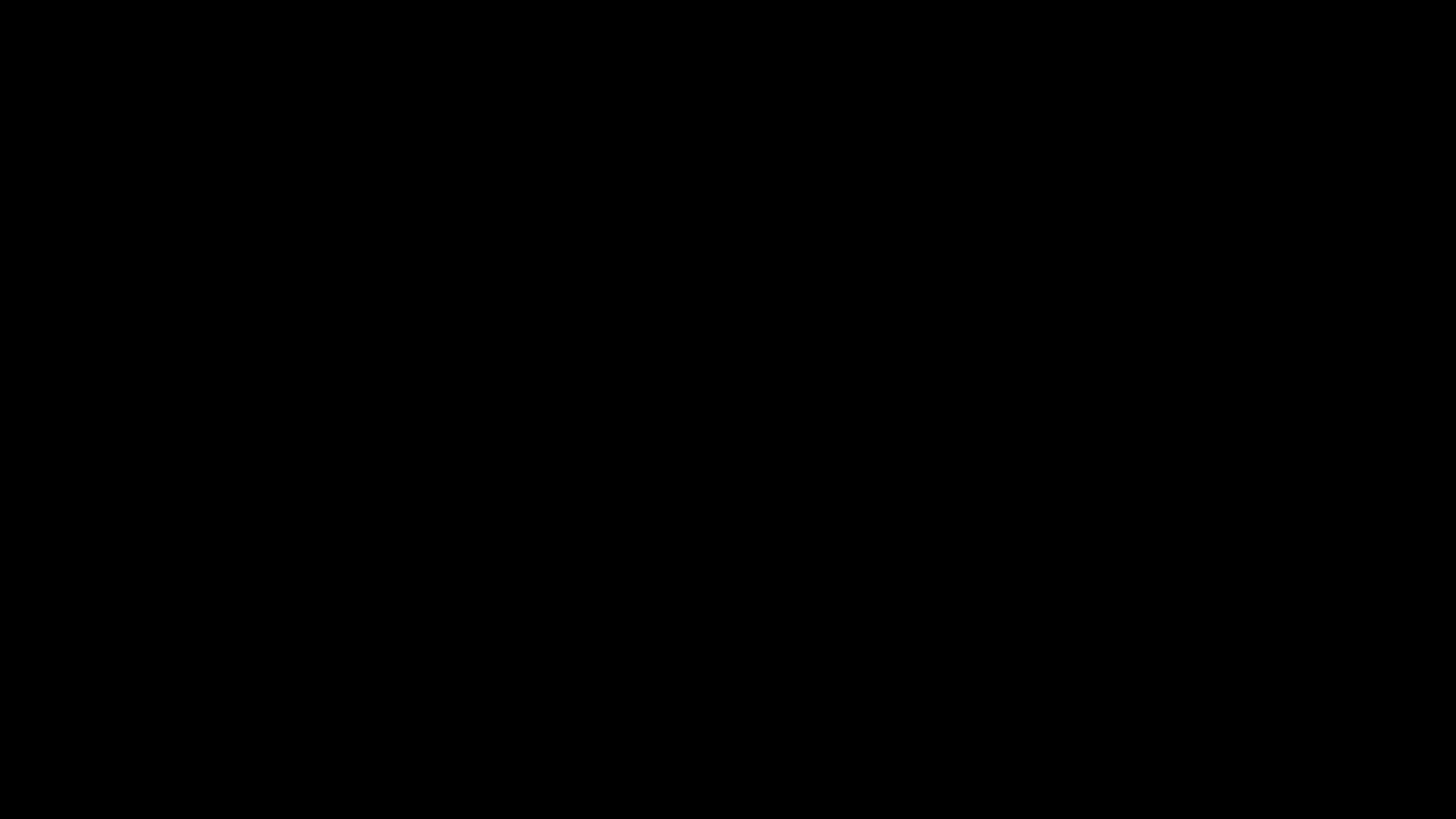
click at [904, 431] on video at bounding box center [728, 409] width 1456 height 819
click at [955, 407] on video at bounding box center [728, 409] width 1456 height 819
click at [1082, 624] on video at bounding box center [728, 409] width 1456 height 819
click at [1183, 723] on icon "add" at bounding box center [1182, 805] width 181 height 17
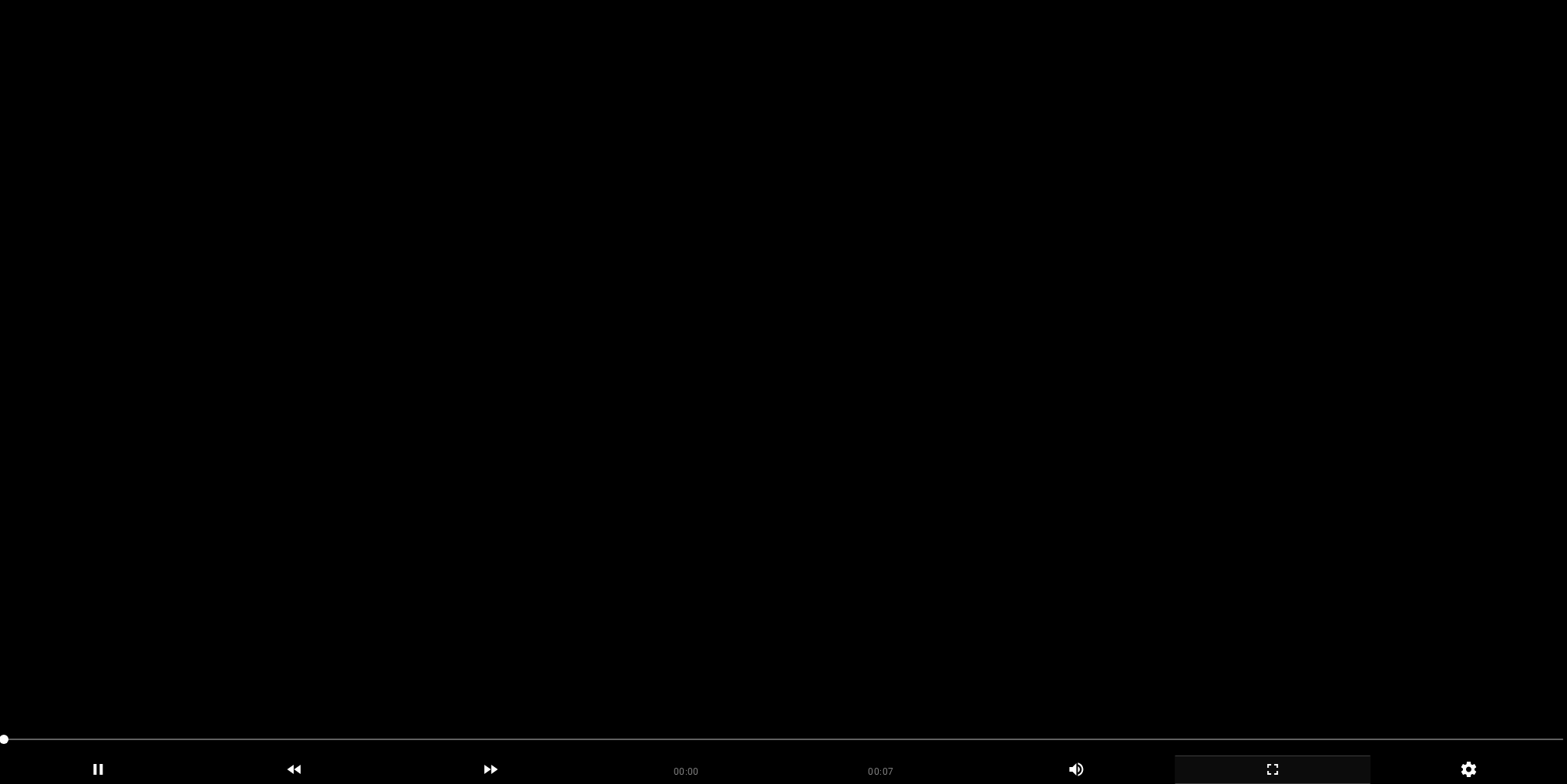
click at [878, 386] on video at bounding box center [784, 392] width 1567 height 784
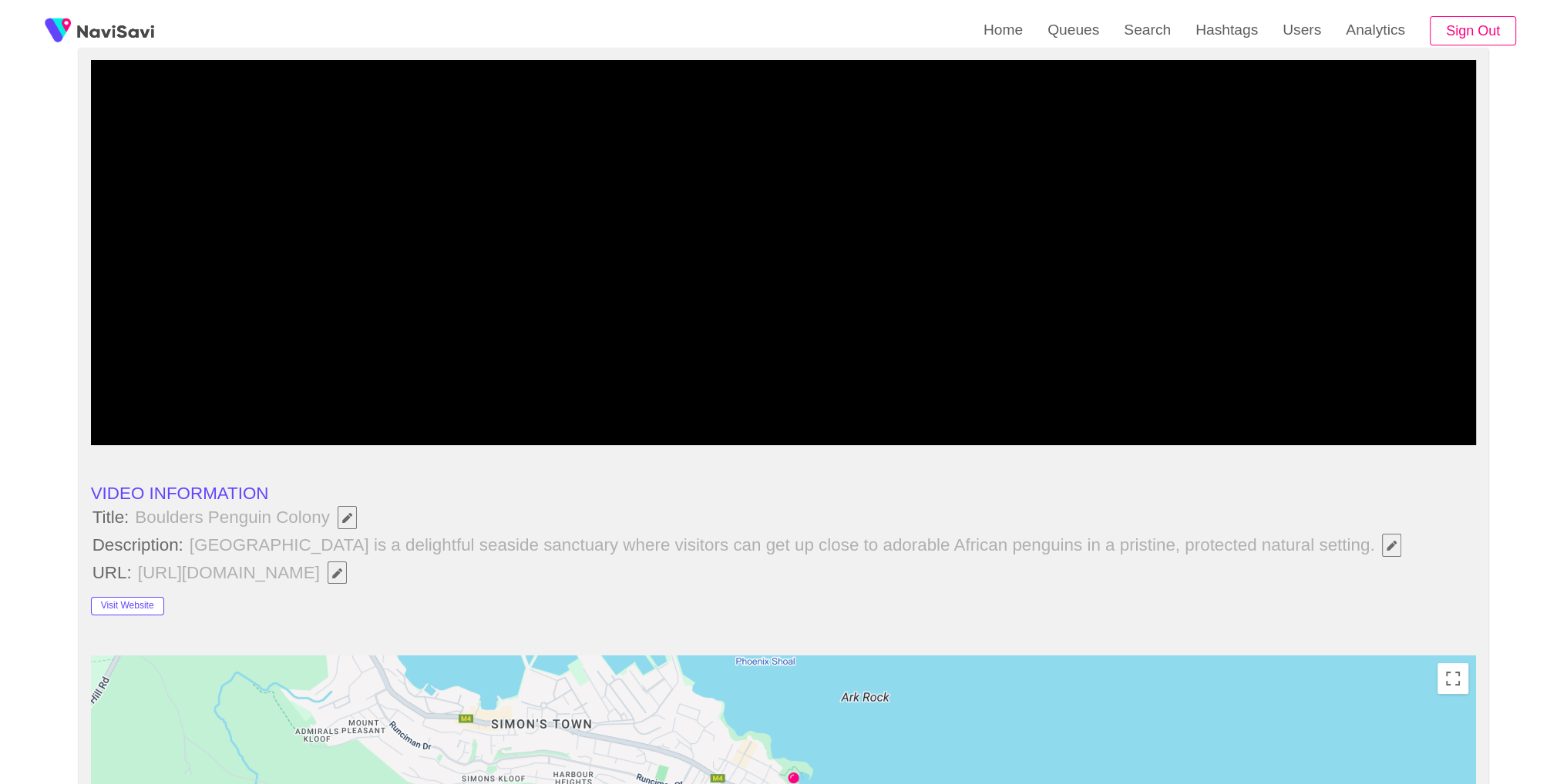
scroll to position [0, 0]
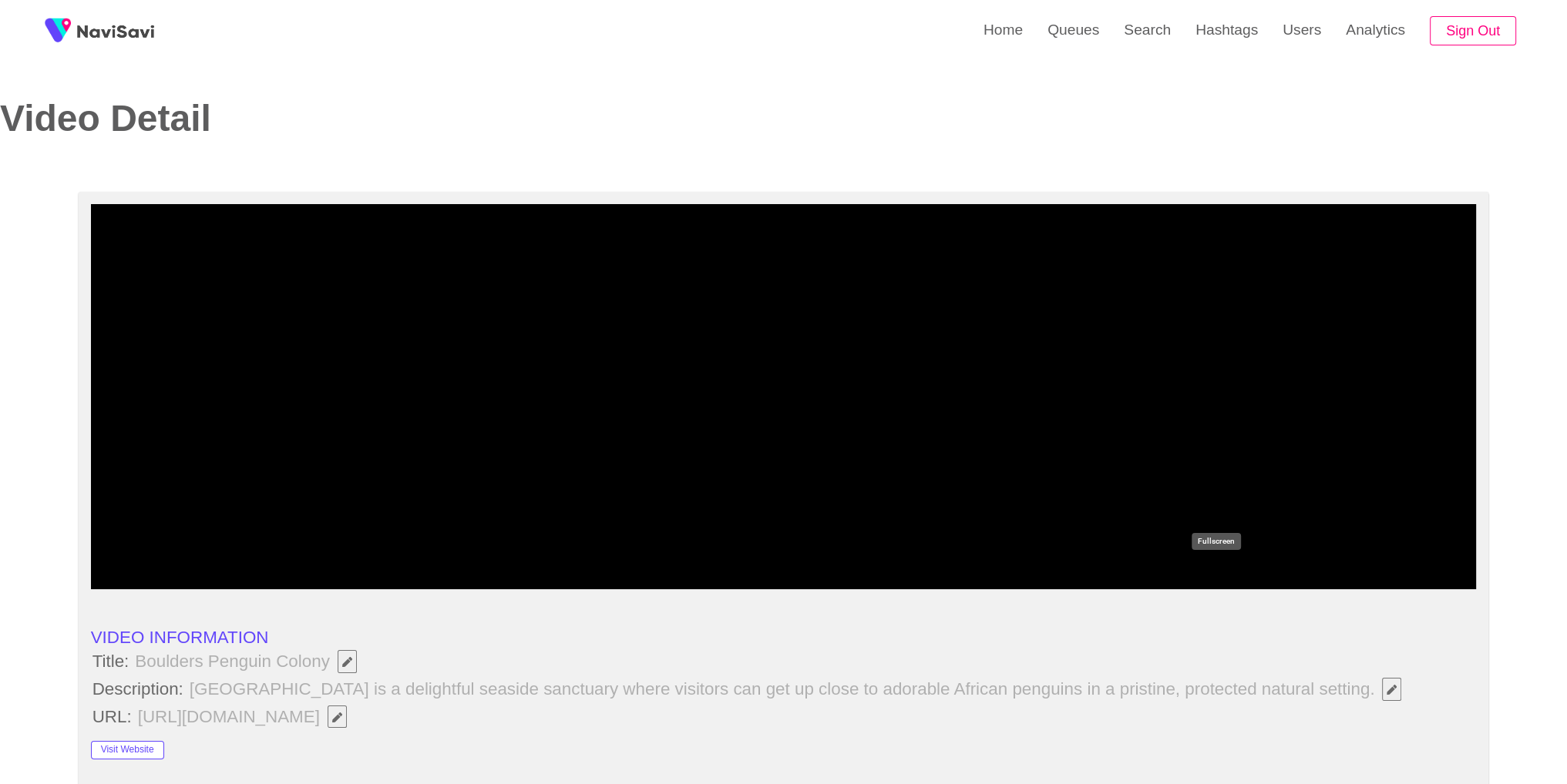
click at [1246, 571] on icon "add" at bounding box center [1216, 574] width 172 height 19
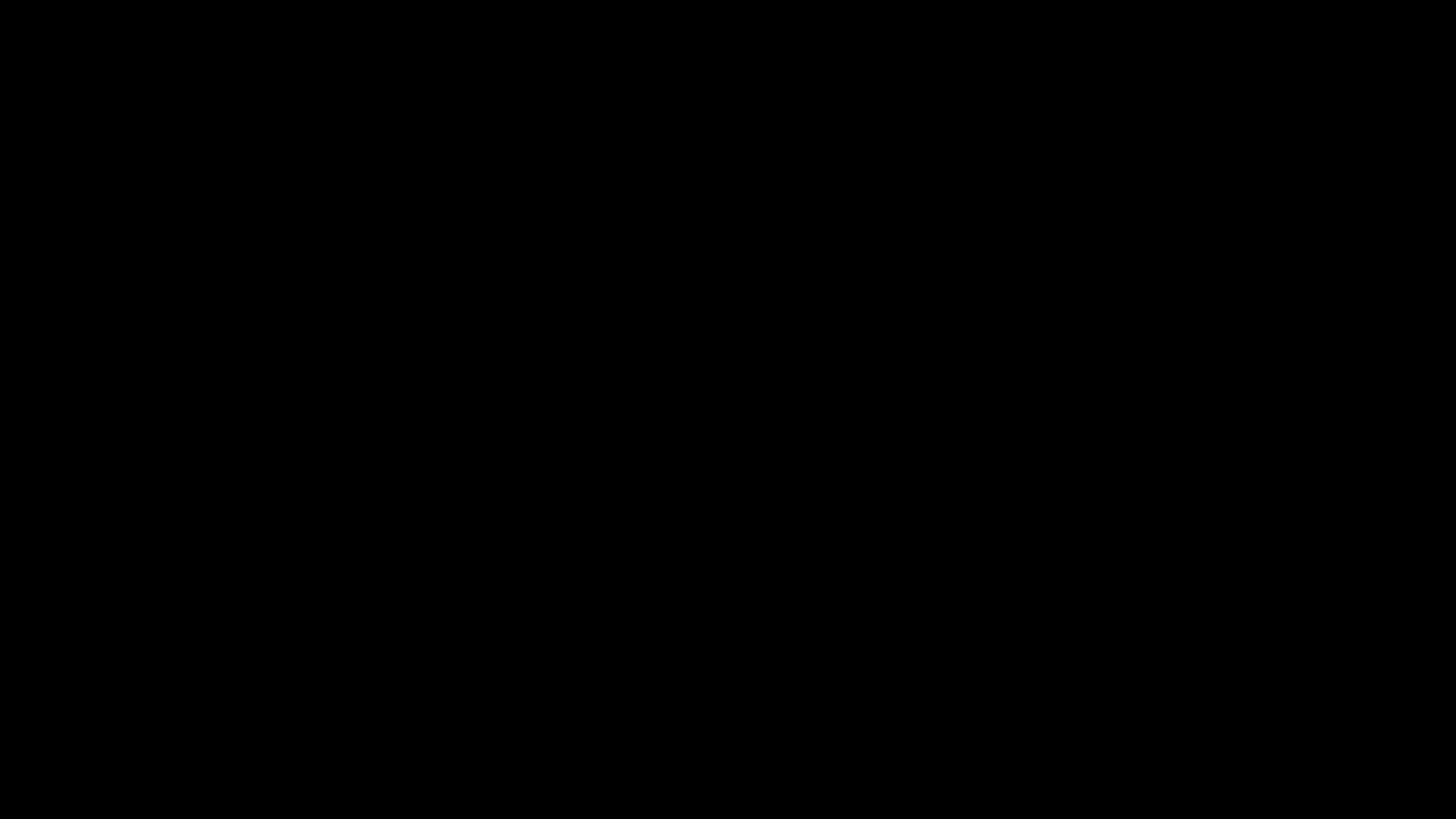
click at [1184, 723] on icon "add" at bounding box center [1182, 805] width 10 height 10
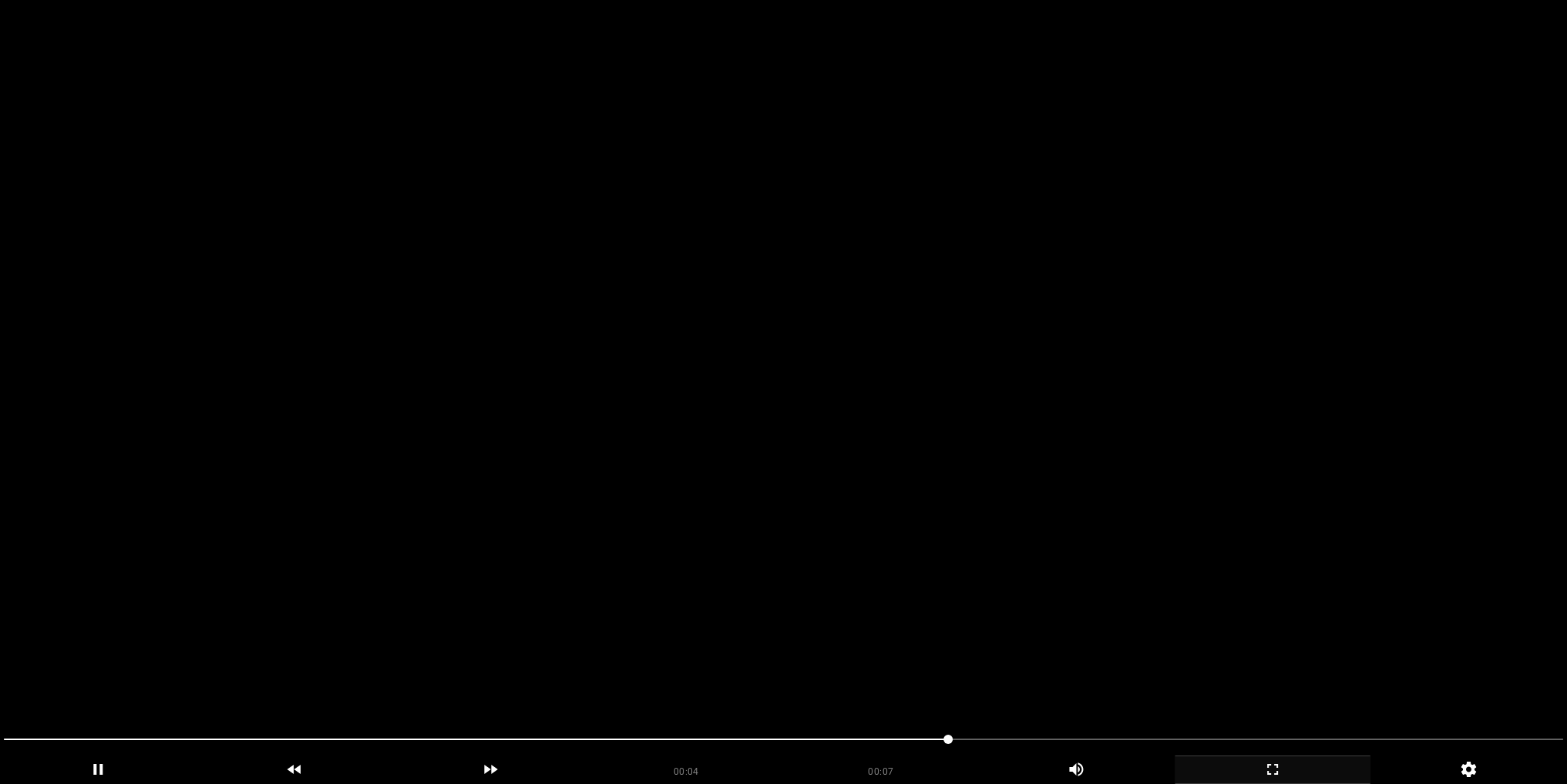
click at [900, 384] on video at bounding box center [784, 392] width 1567 height 784
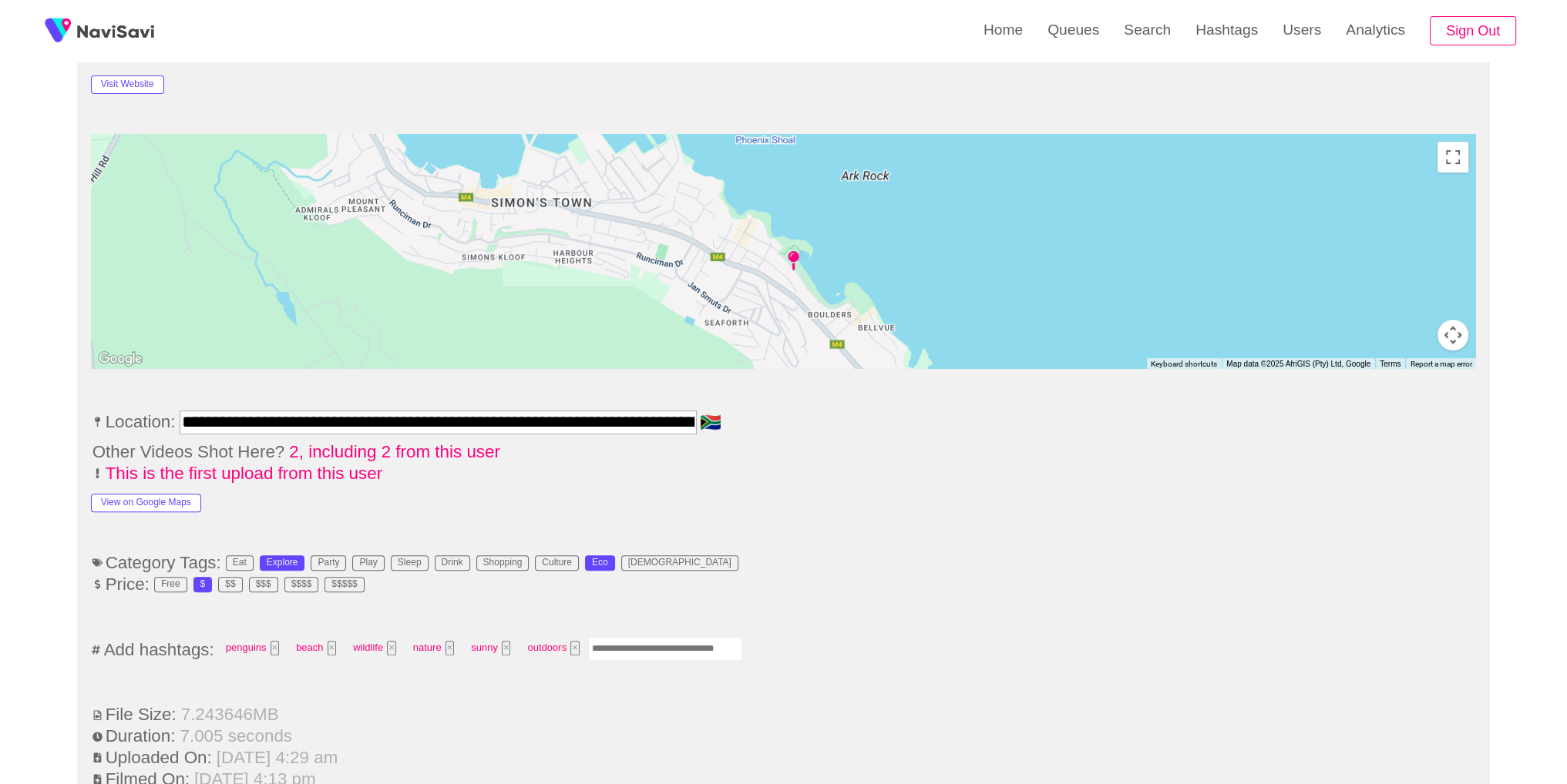
scroll to position [803, 0]
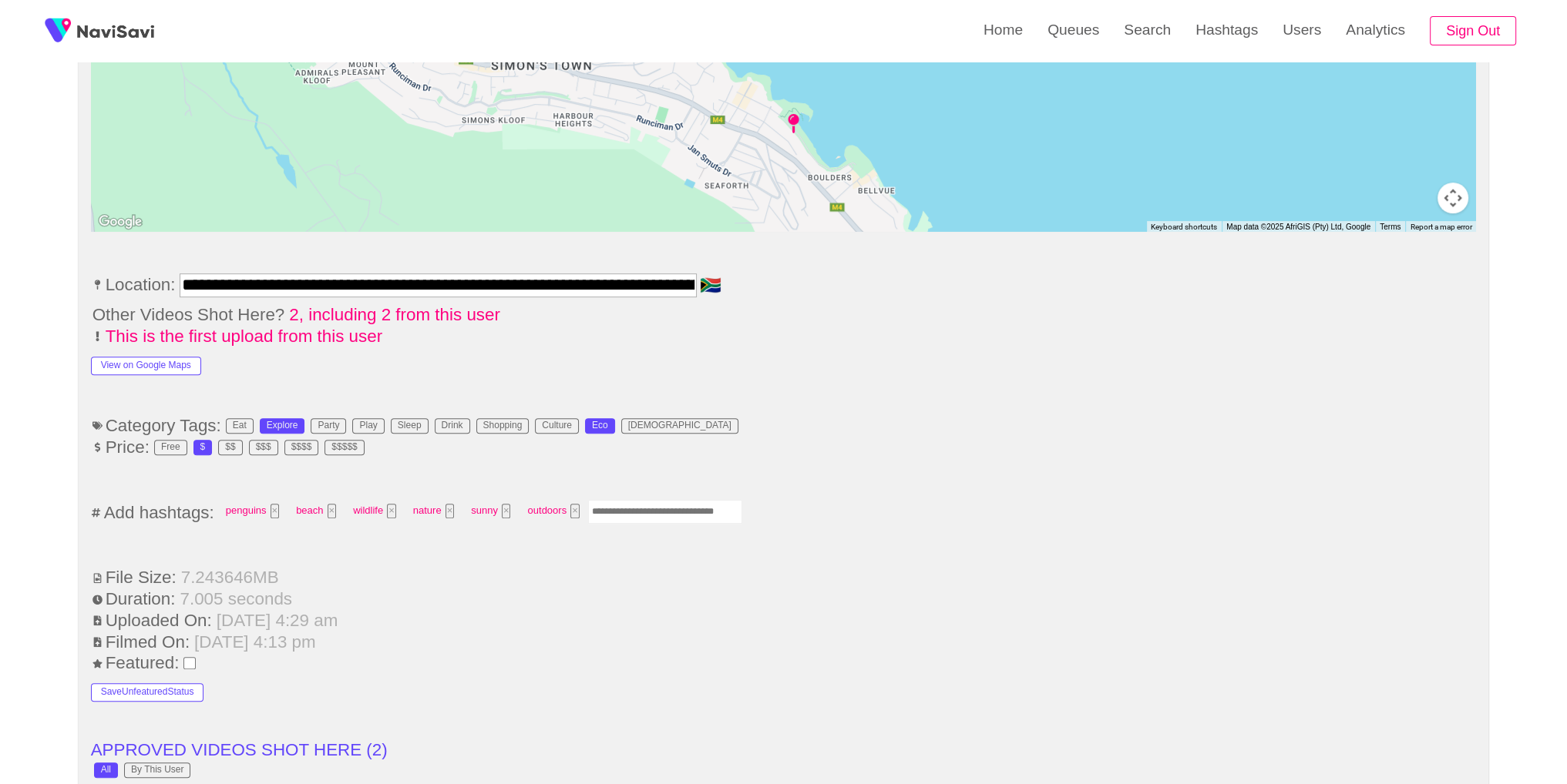
click at [697, 500] on input "Enter tag here and press return" at bounding box center [665, 512] width 154 height 24
type input "******"
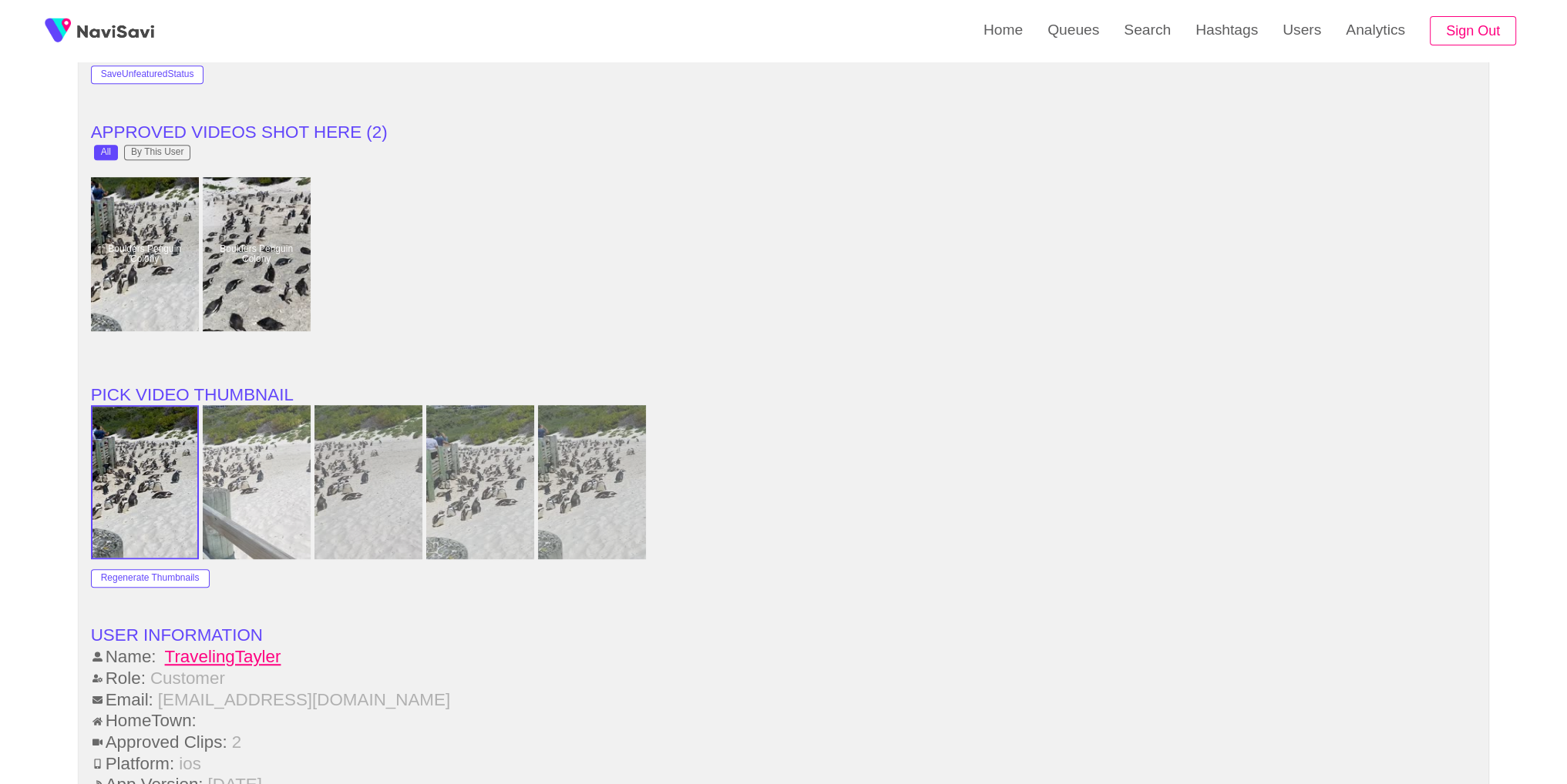
scroll to position [1415, 0]
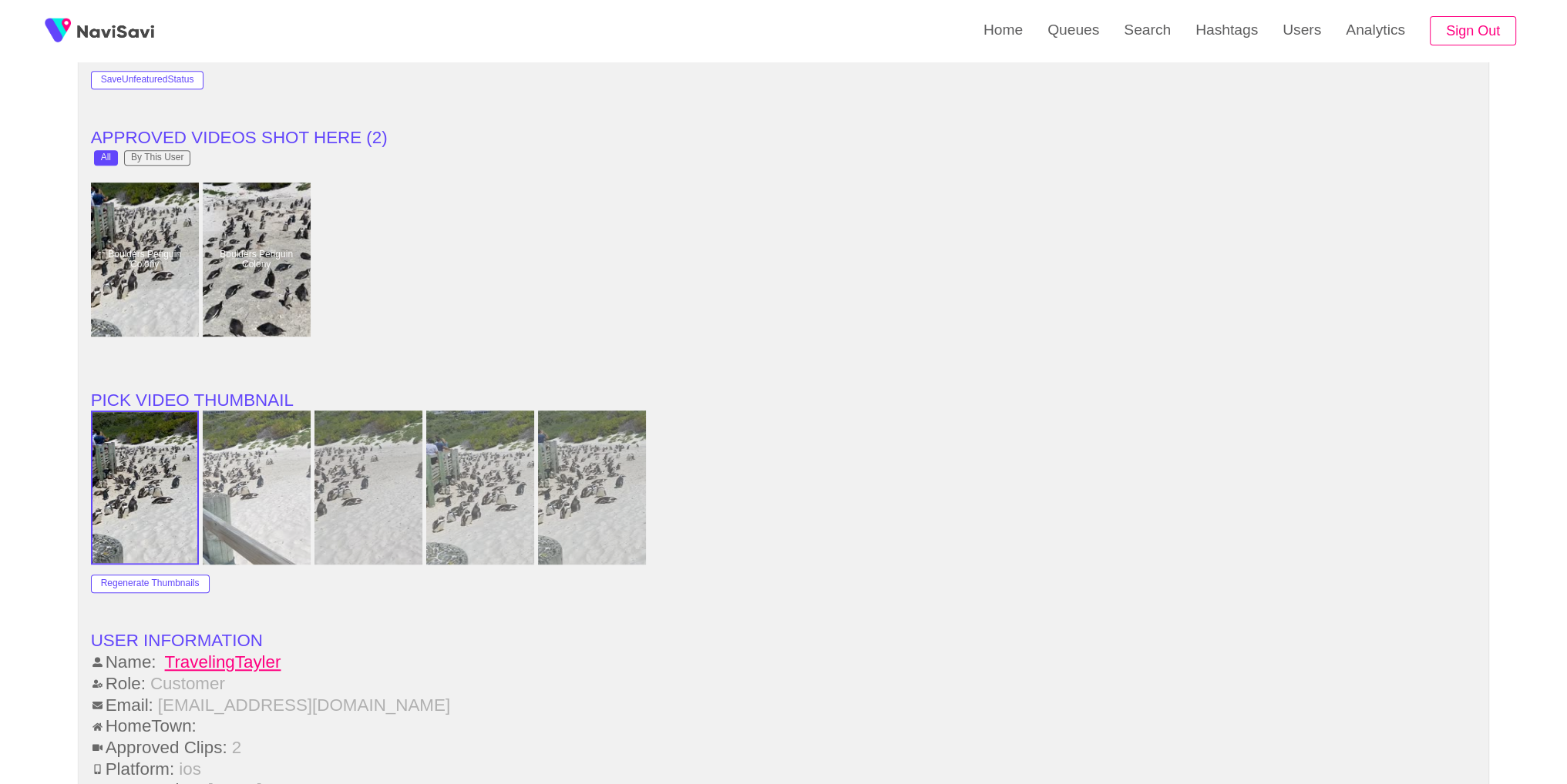
drag, startPoint x: 268, startPoint y: 207, endPoint x: 316, endPoint y: 216, distance: 48.8
click at [316, 216] on div "Boulders Penguin Colony Boulders Penguin Colony" at bounding box center [784, 260] width 1386 height 184
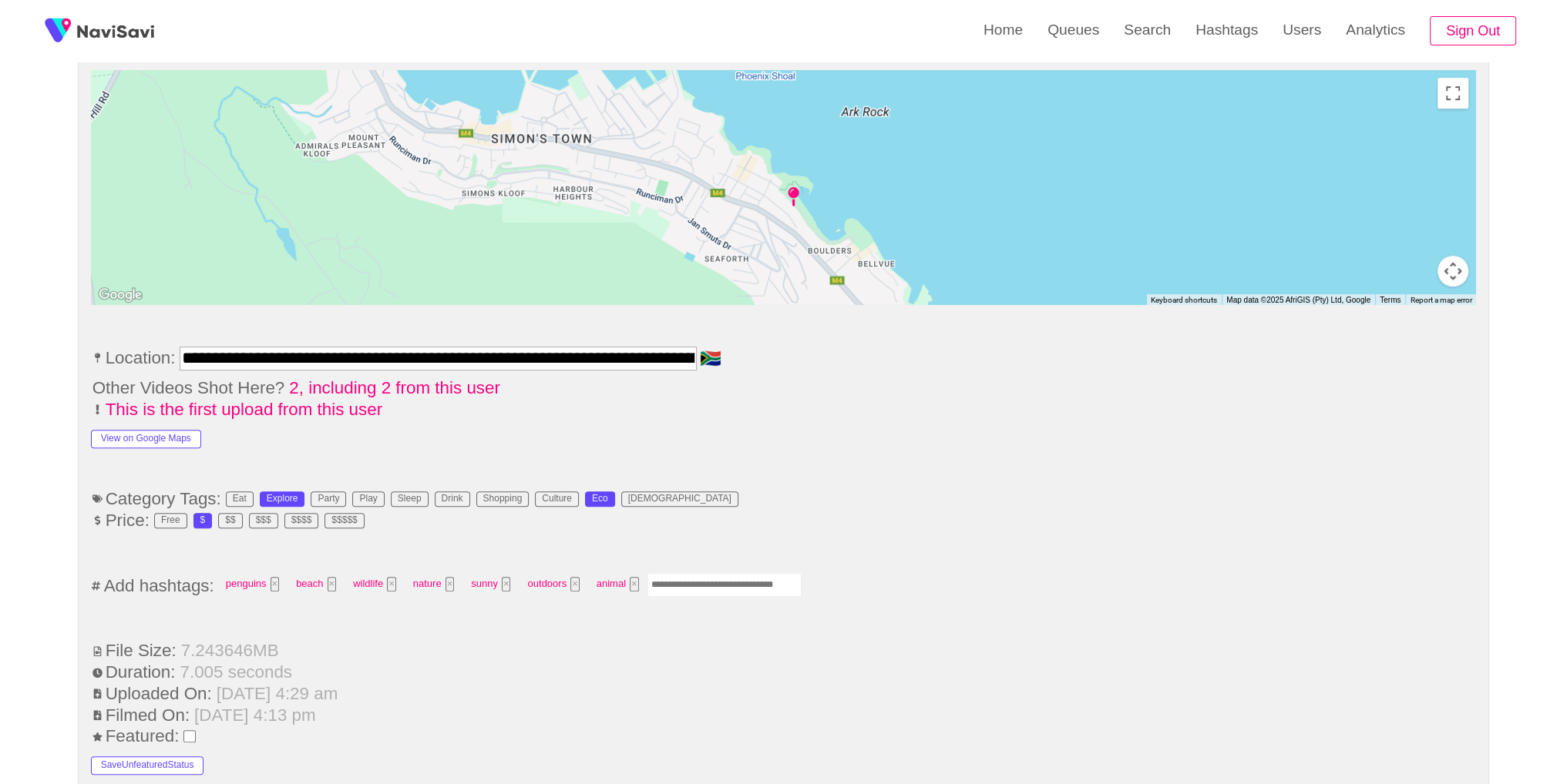
click at [710, 573] on input "Enter tag here and press return" at bounding box center [724, 585] width 154 height 24
type input "*********"
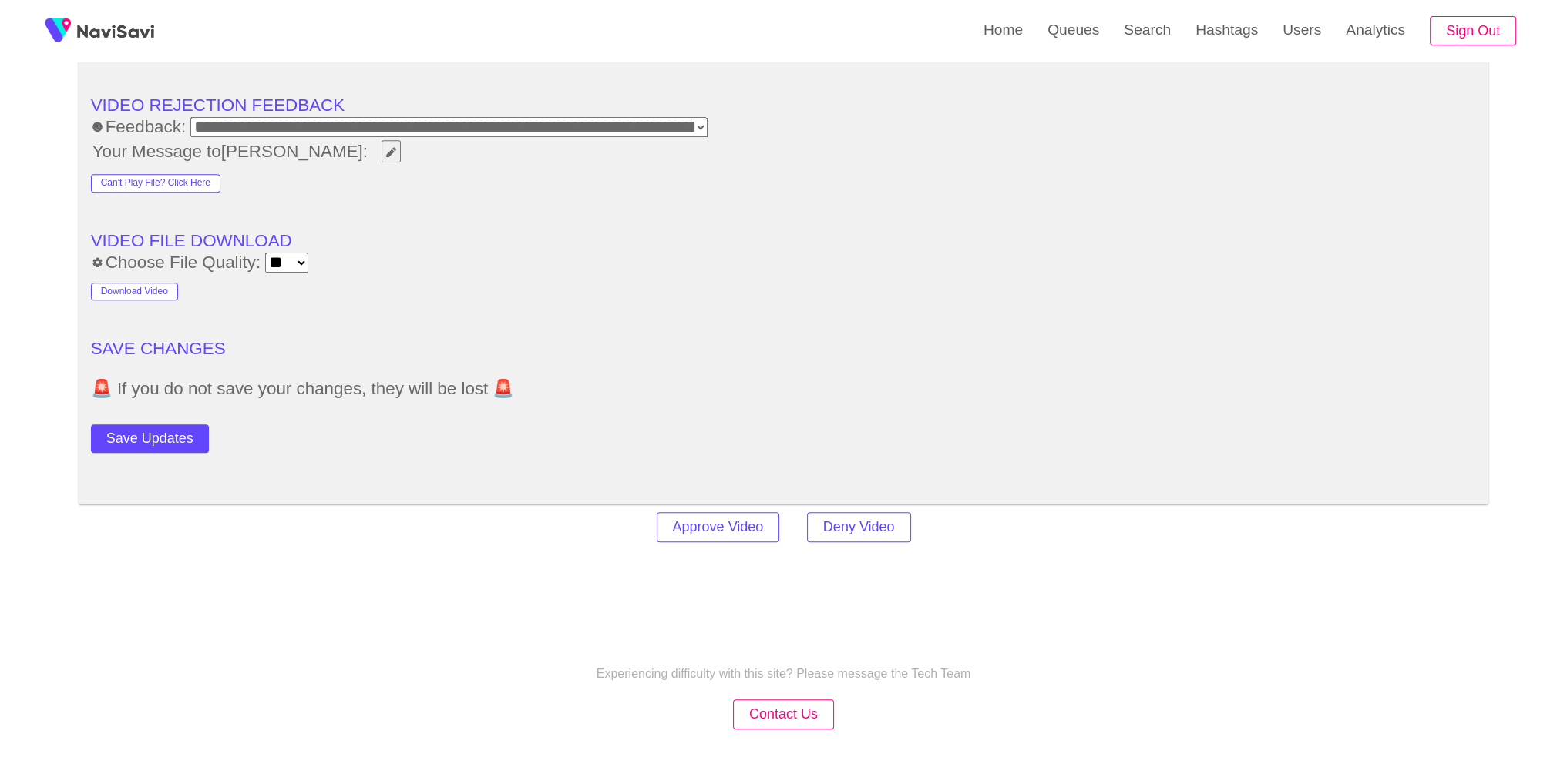
scroll to position [2211, 0]
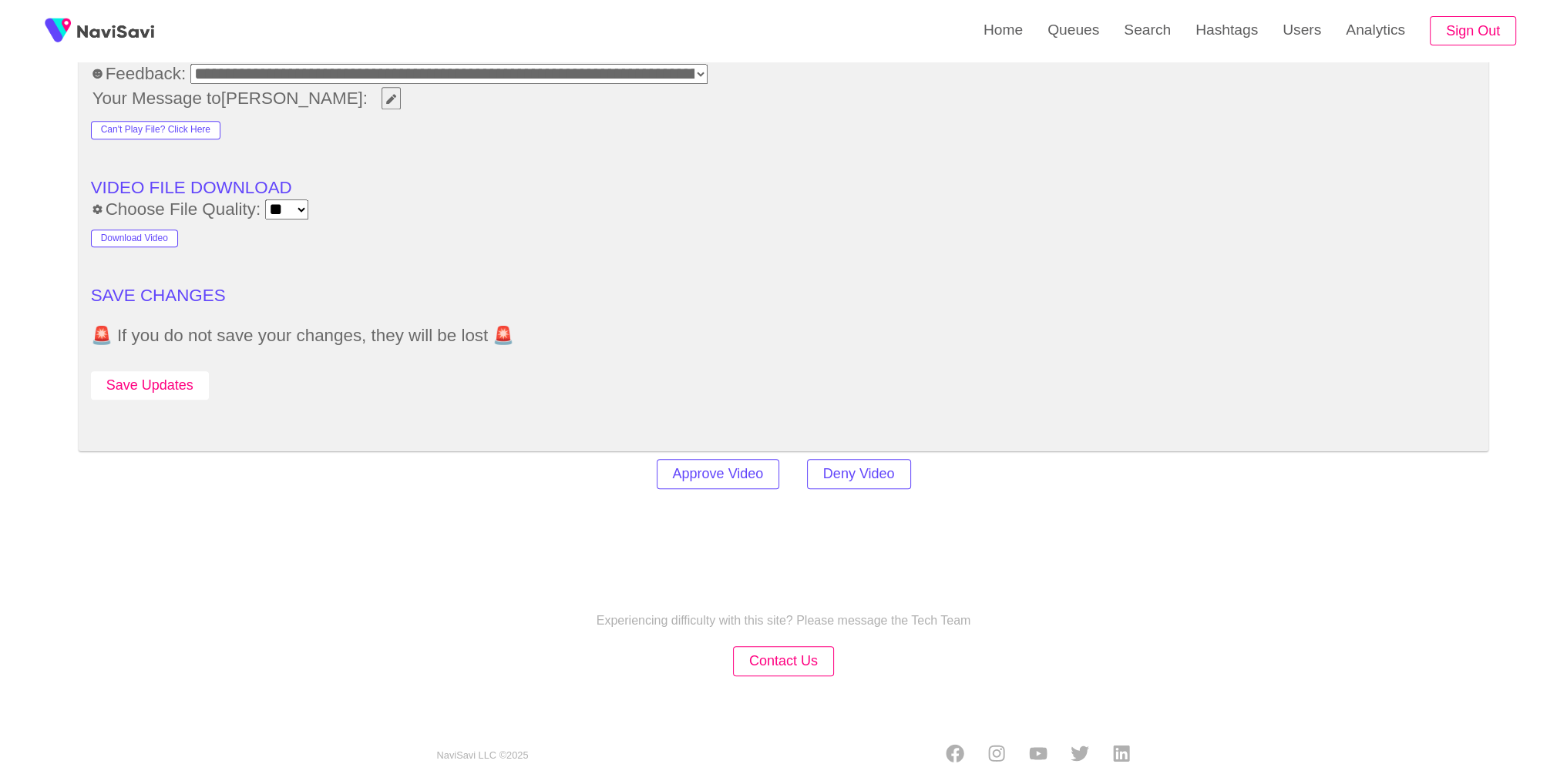
click at [177, 391] on button "Save Updates" at bounding box center [150, 385] width 118 height 28
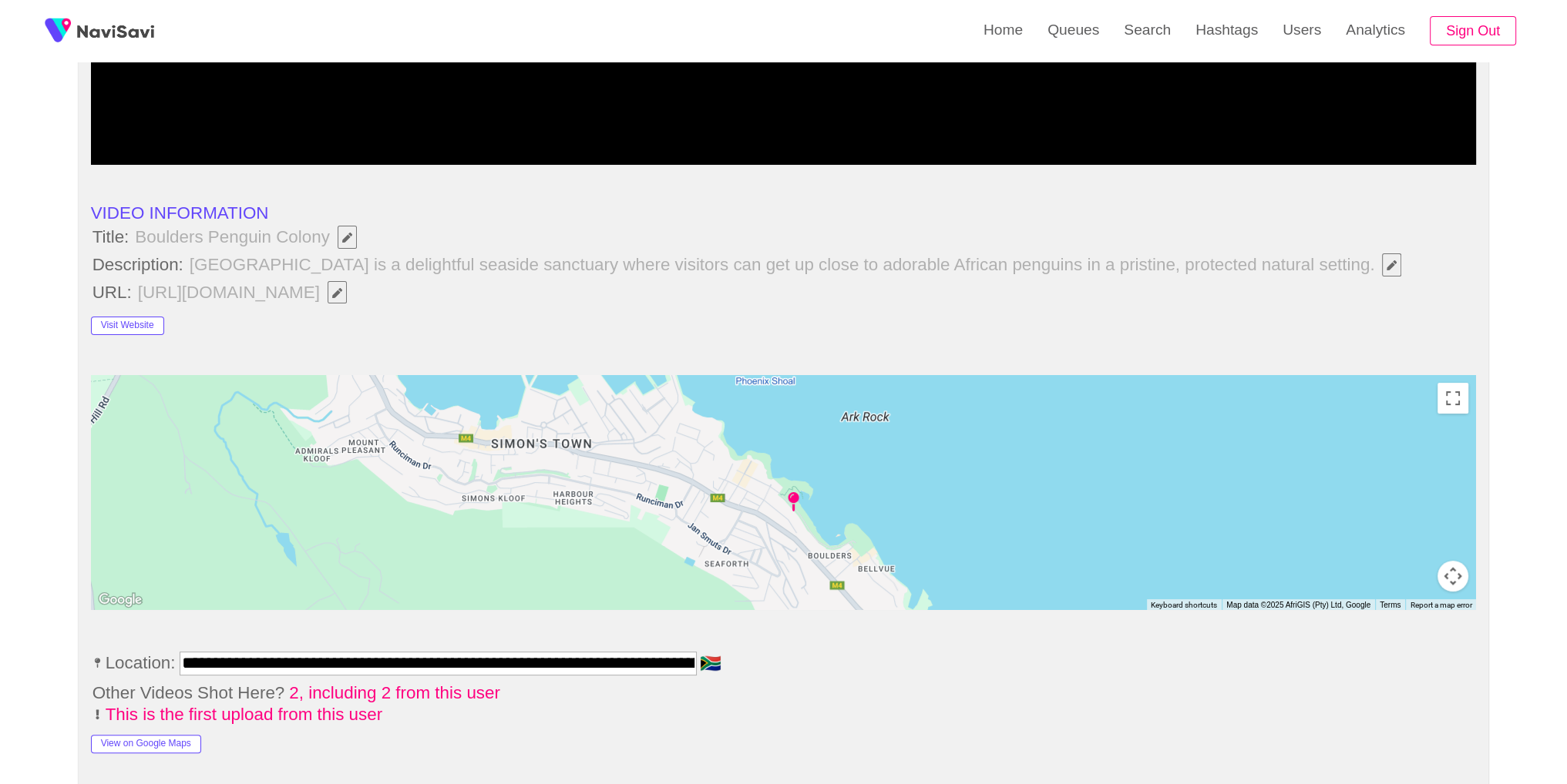
scroll to position [0, 0]
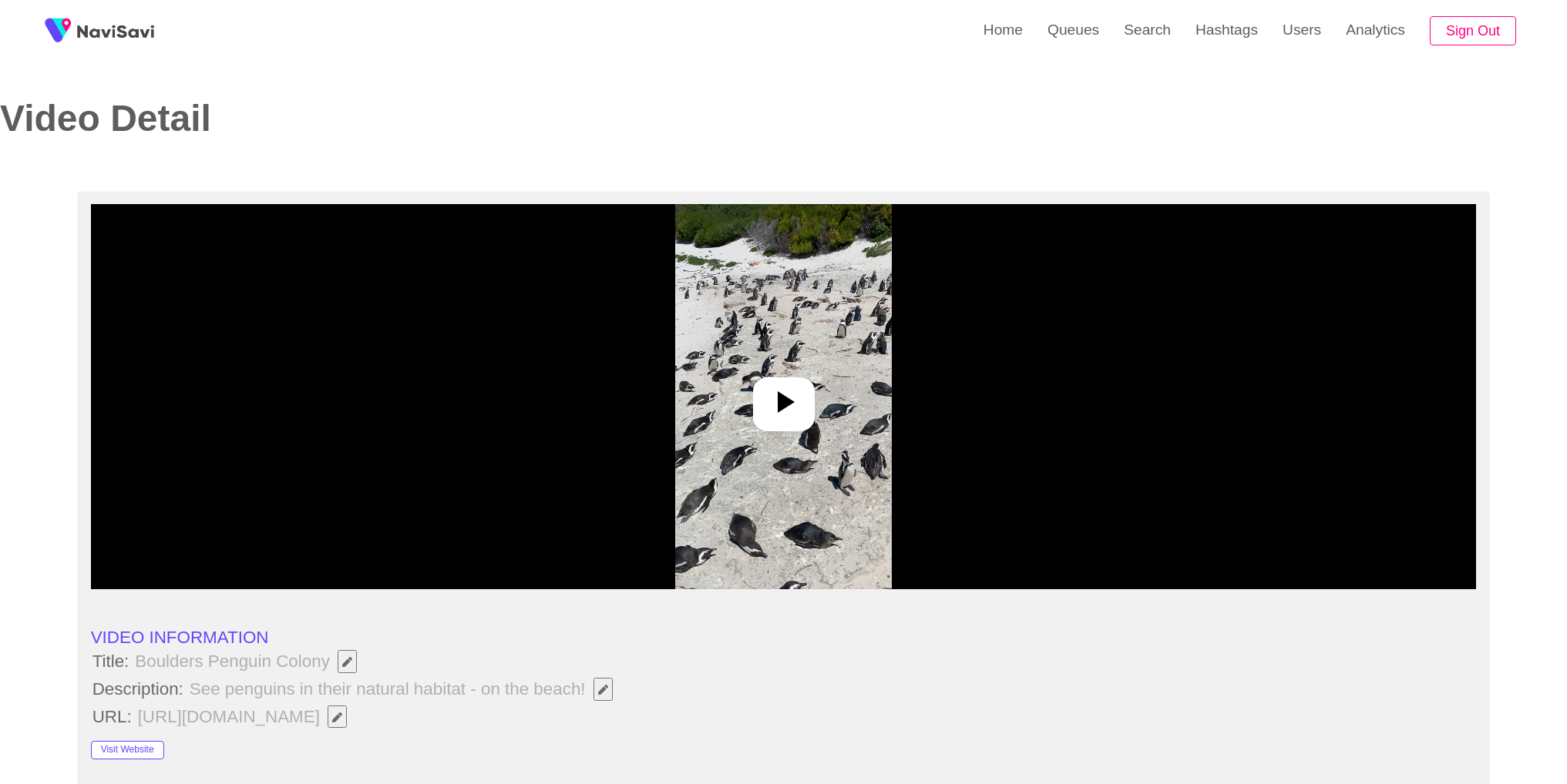
select select "**********"
select select "**"
click at [765, 401] on icon at bounding box center [784, 402] width 37 height 37
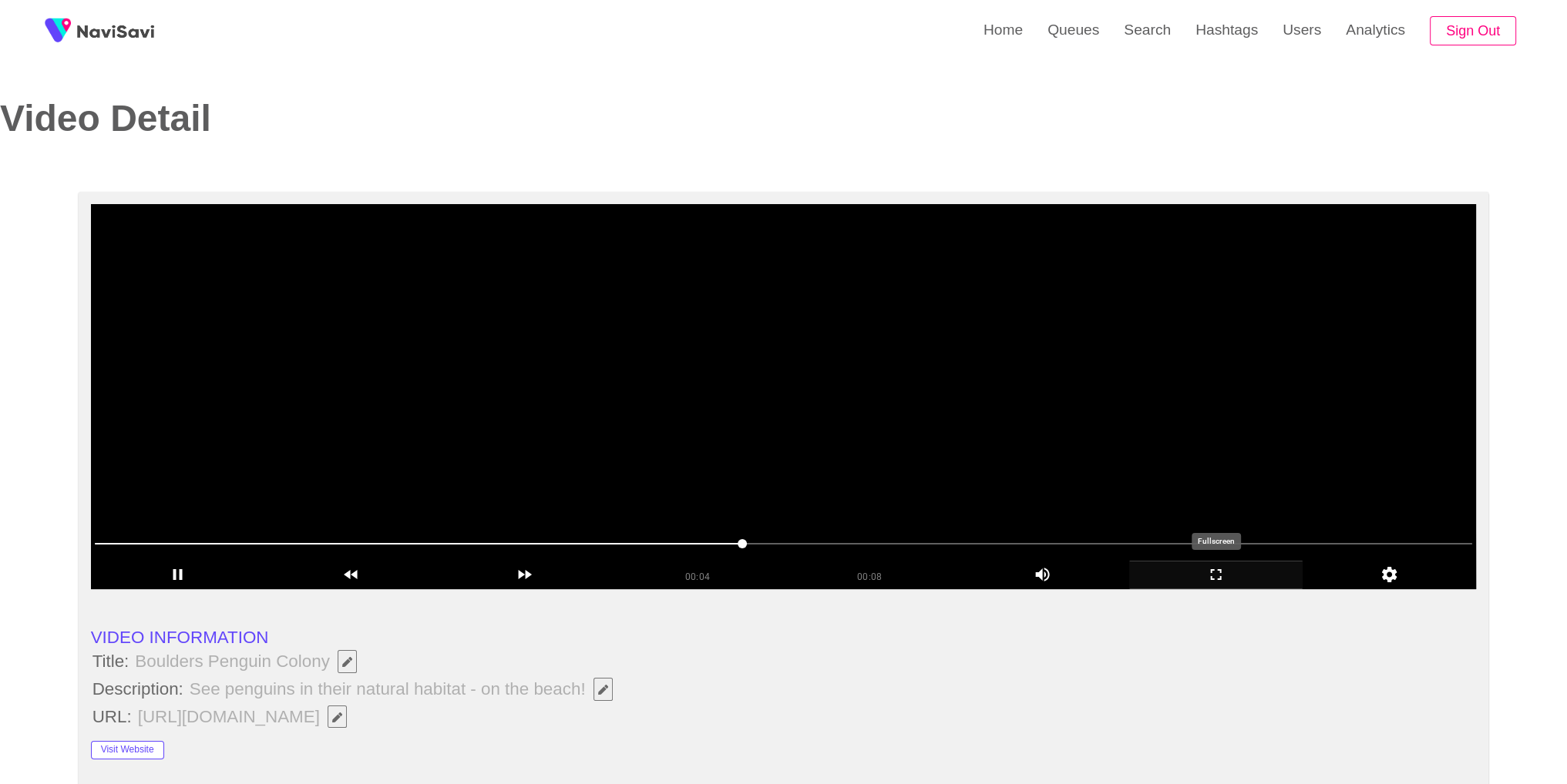
click at [1216, 577] on icon "add" at bounding box center [1216, 574] width 172 height 19
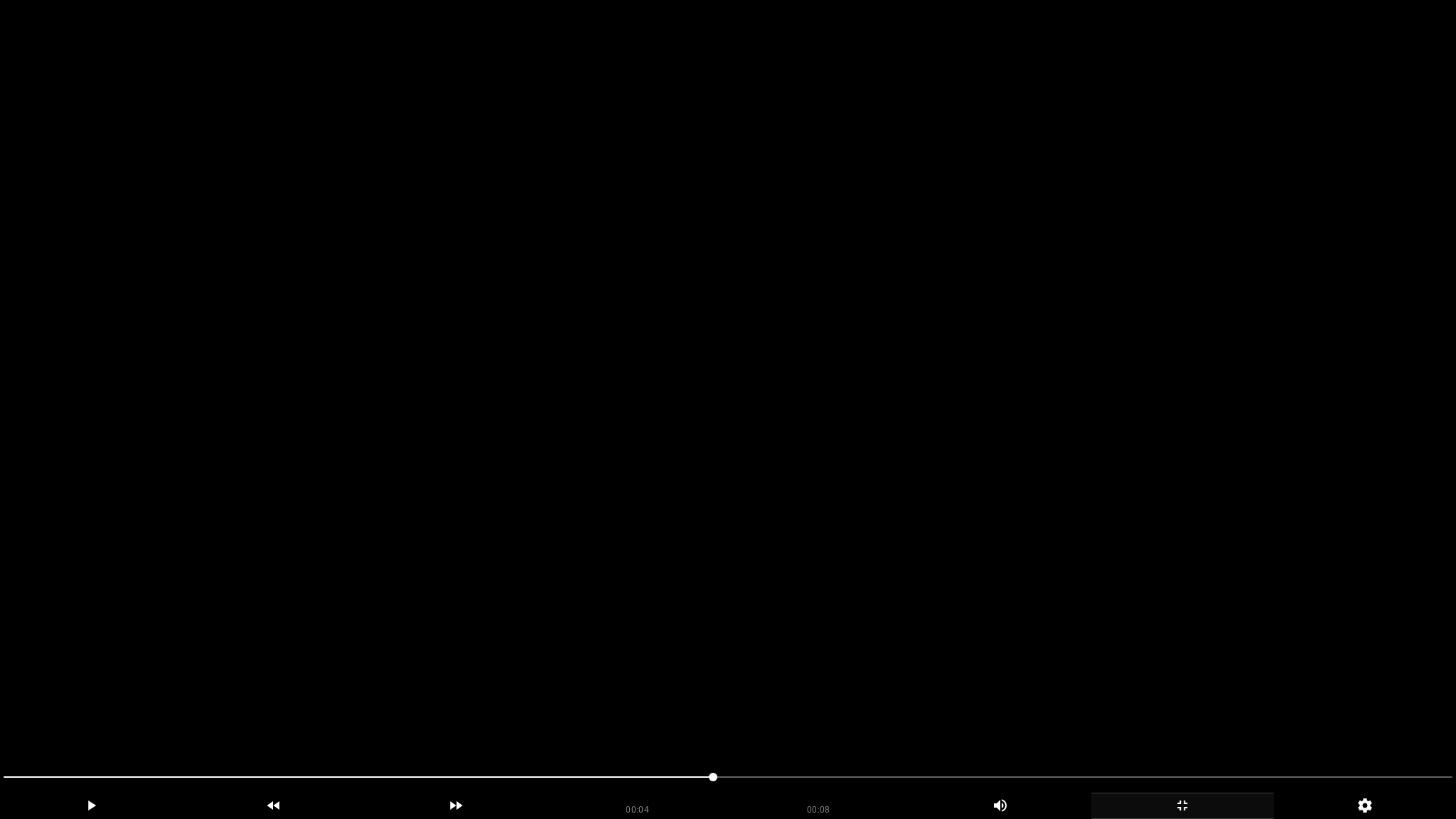
click at [1180, 723] on icon "add" at bounding box center [1182, 805] width 181 height 17
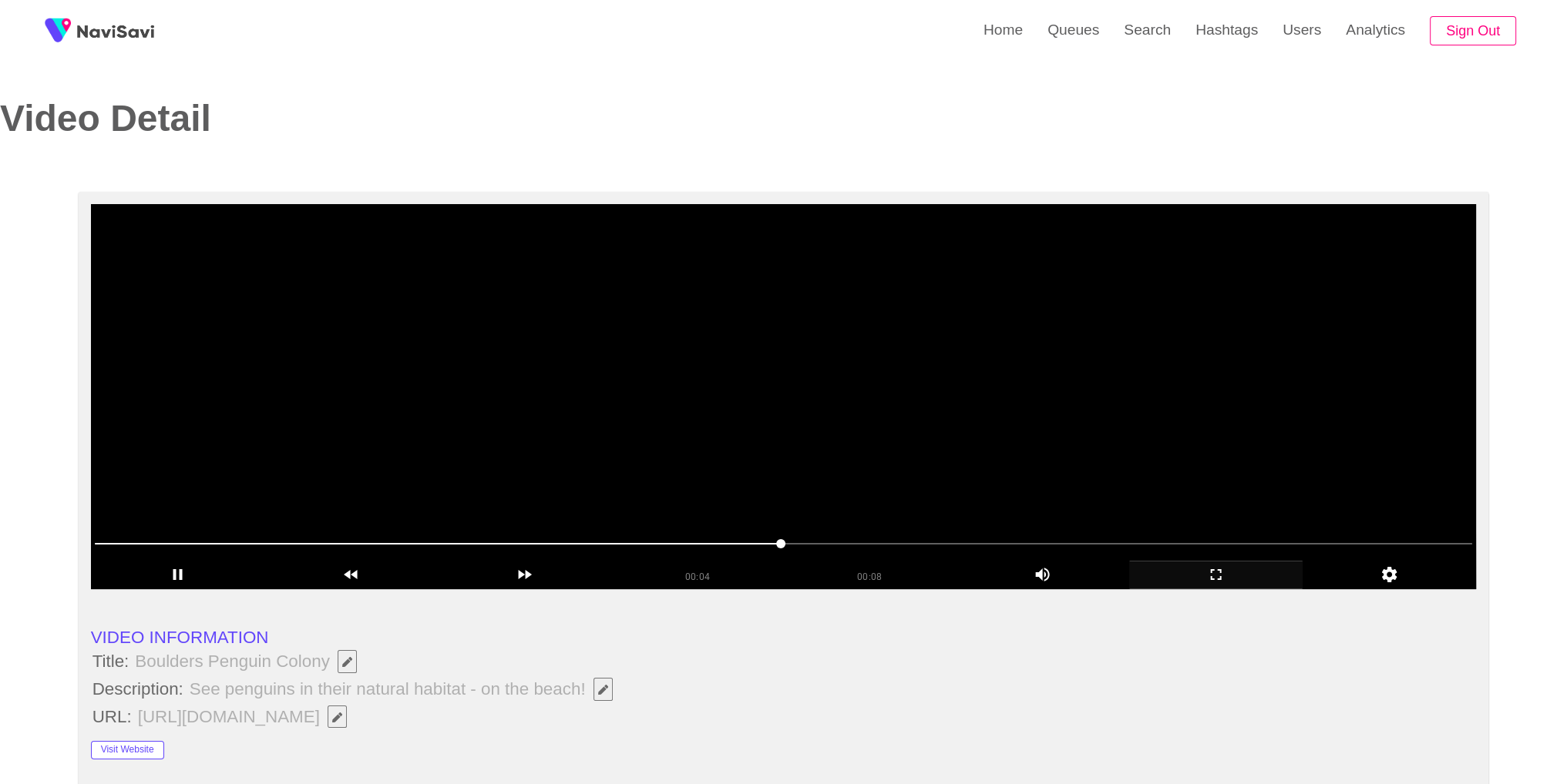
click at [928, 448] on video at bounding box center [784, 396] width 1386 height 385
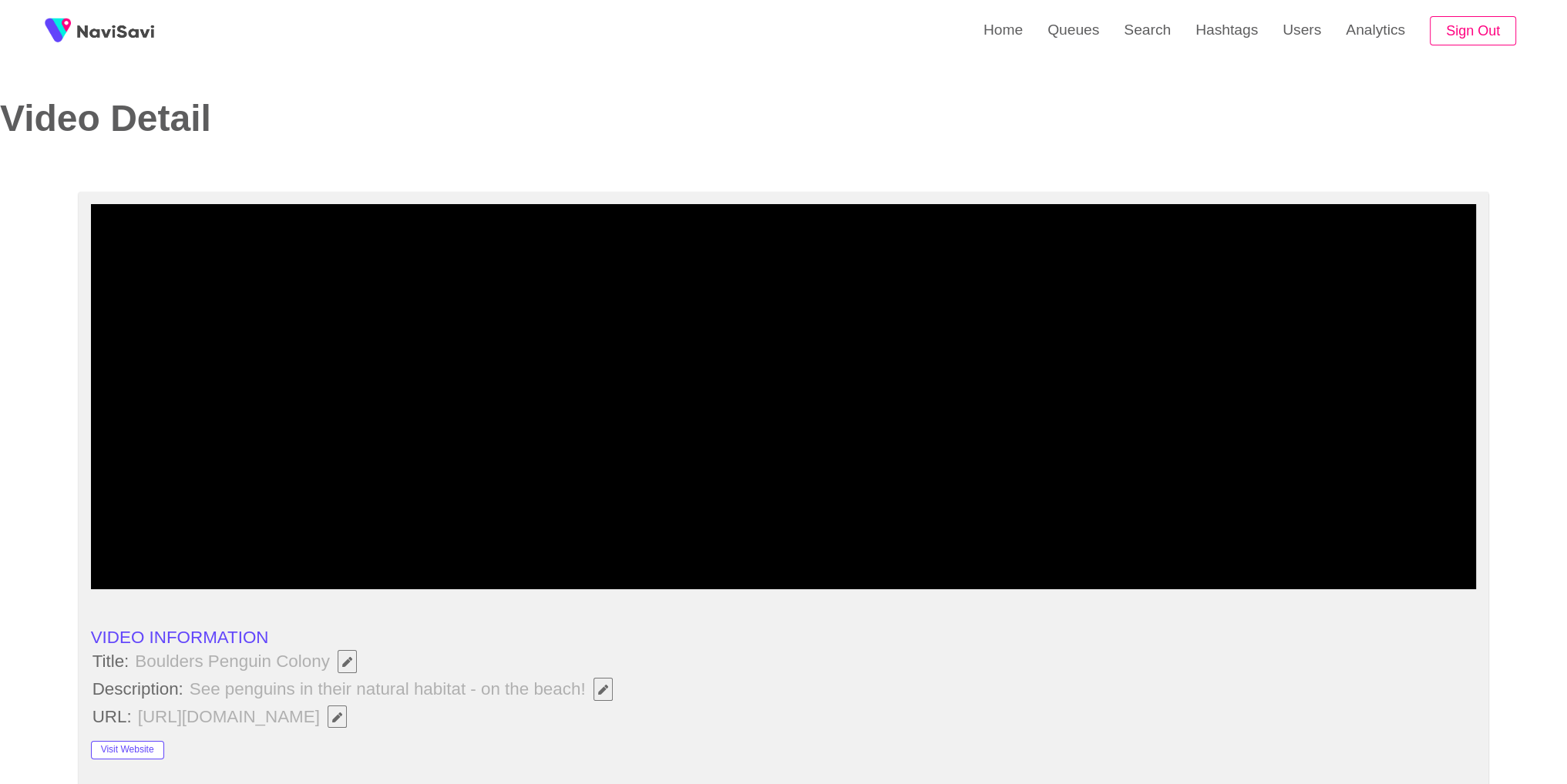
click at [392, 564] on div "add" at bounding box center [351, 574] width 173 height 28
drag, startPoint x: 533, startPoint y: 461, endPoint x: 465, endPoint y: 395, distance: 94.8
click at [526, 458] on video at bounding box center [784, 396] width 1386 height 385
click at [1058, 44] on link "Queues" at bounding box center [1073, 30] width 76 height 60
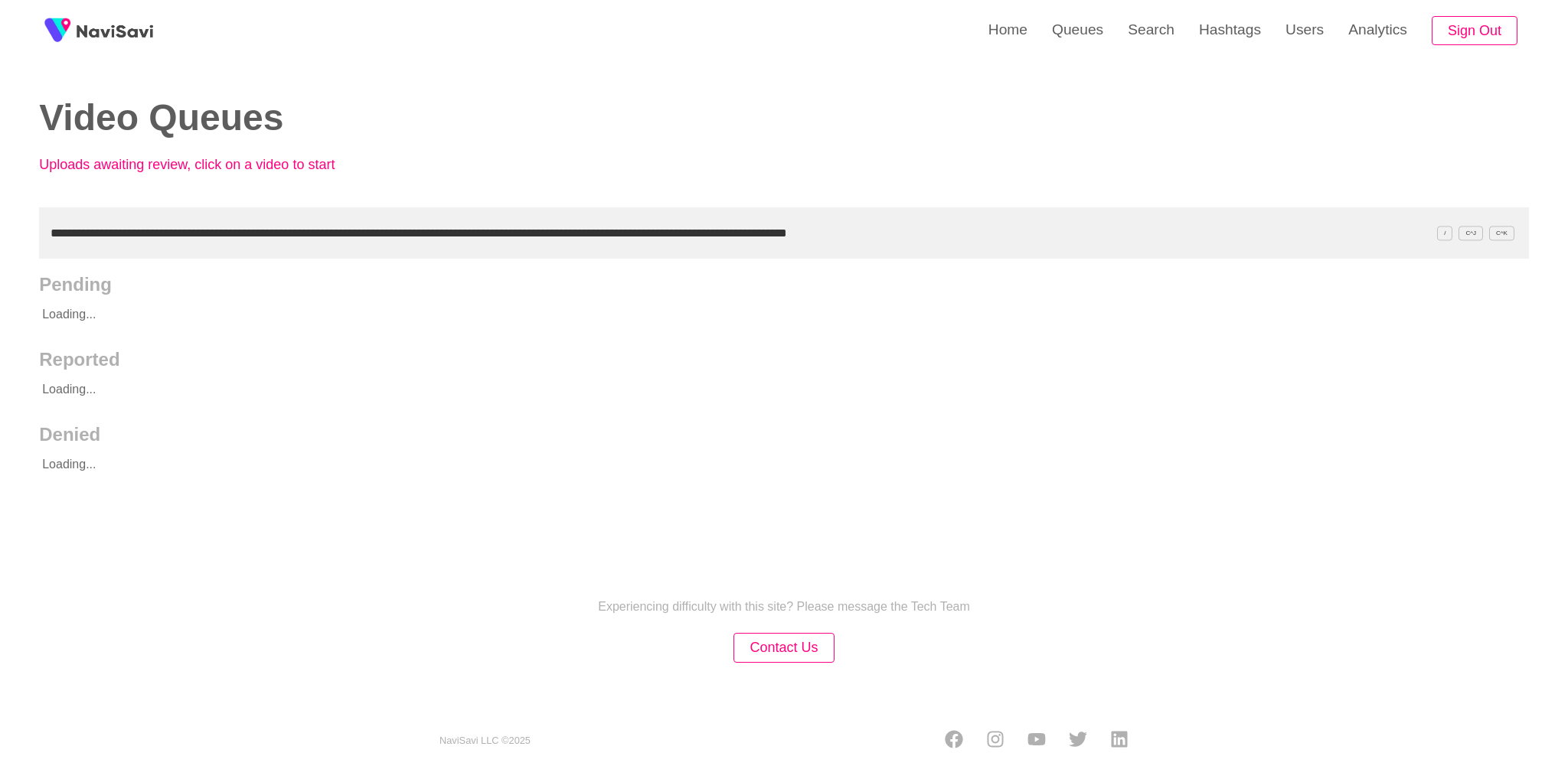
drag, startPoint x: 1000, startPoint y: 231, endPoint x: 187, endPoint y: 248, distance: 813.2
click at [187, 248] on input "**********" at bounding box center [784, 233] width 1490 height 51
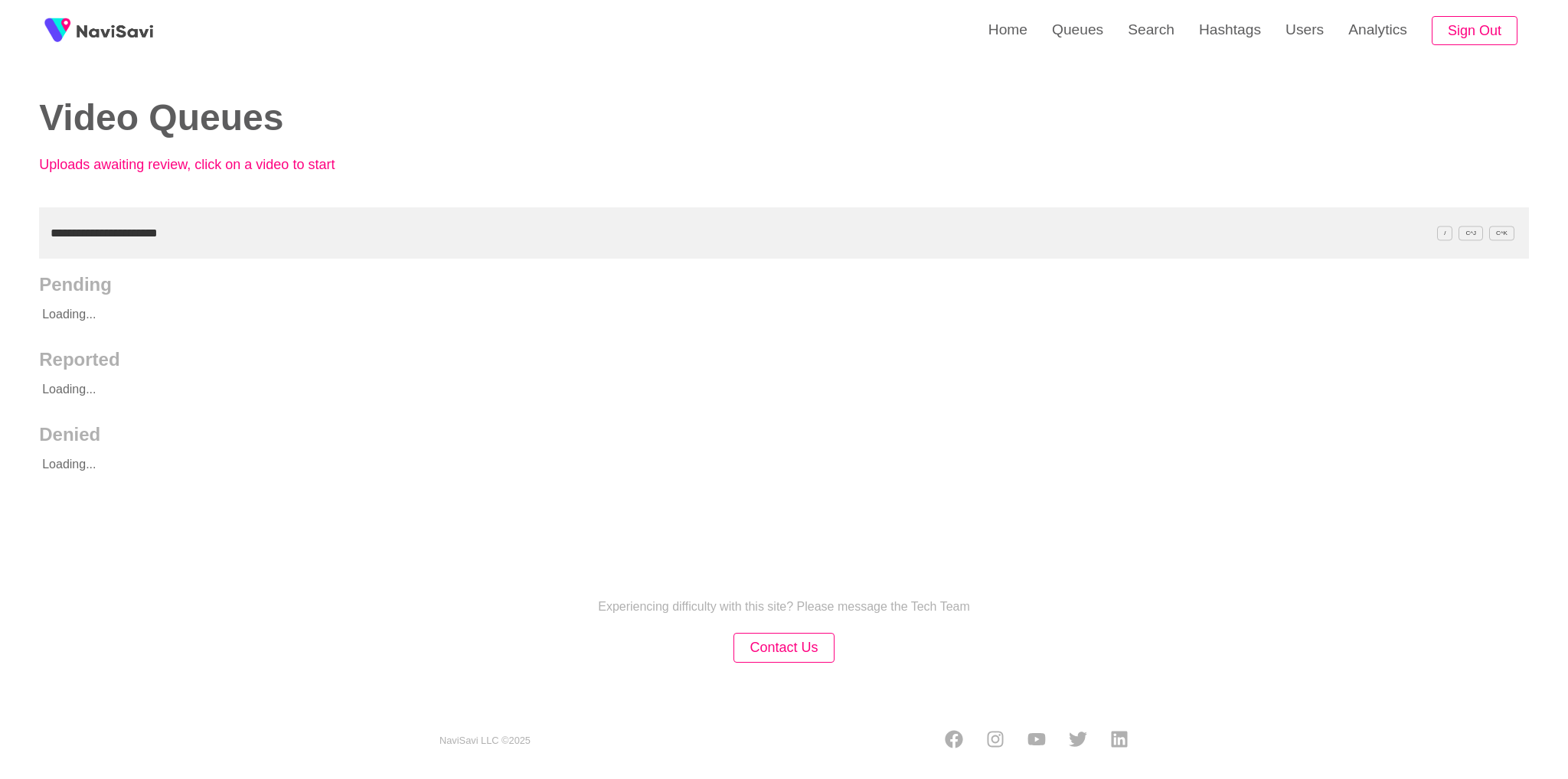
type input "**********"
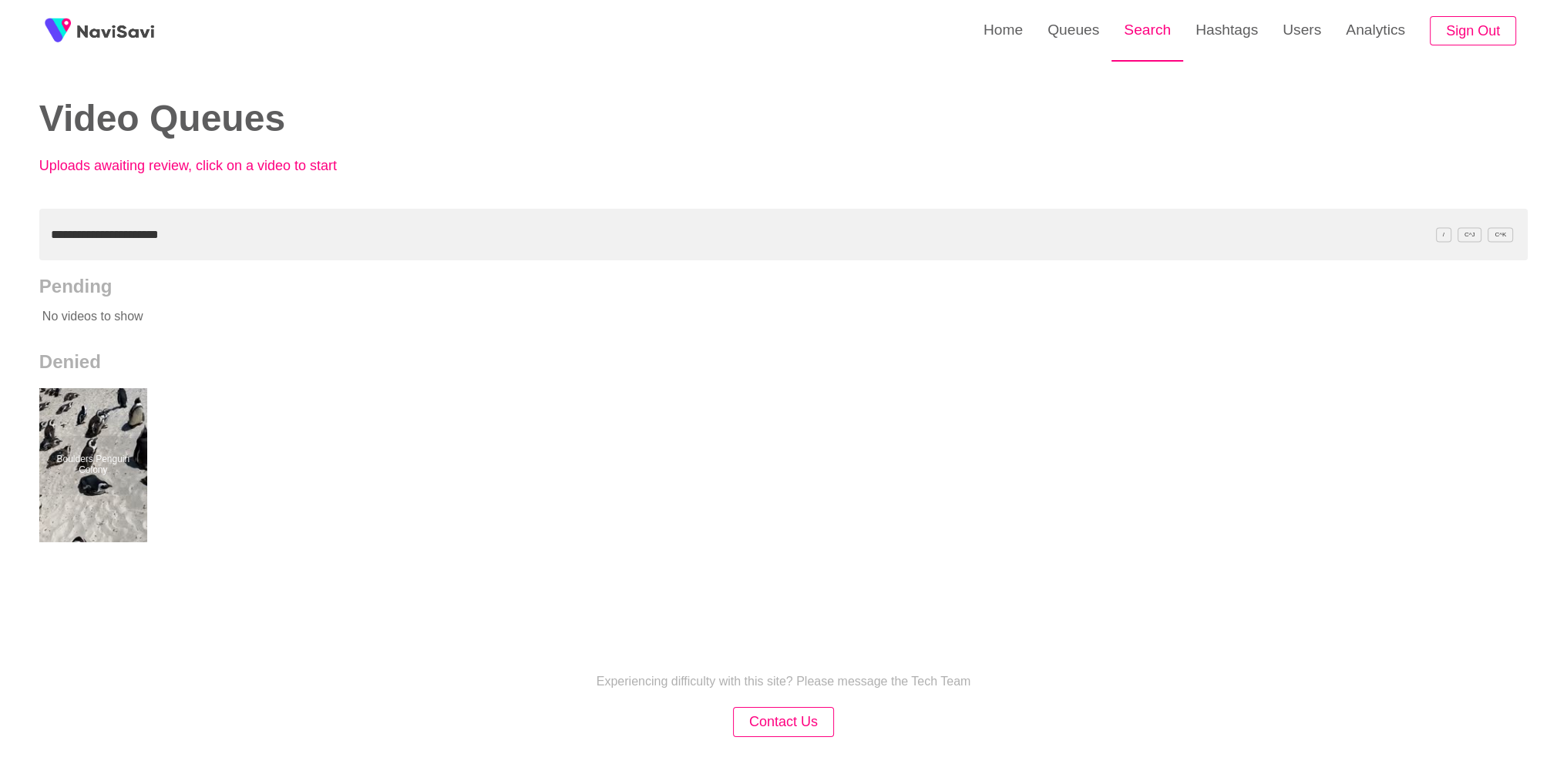
click at [1174, 38] on link "Search" at bounding box center [1147, 30] width 72 height 60
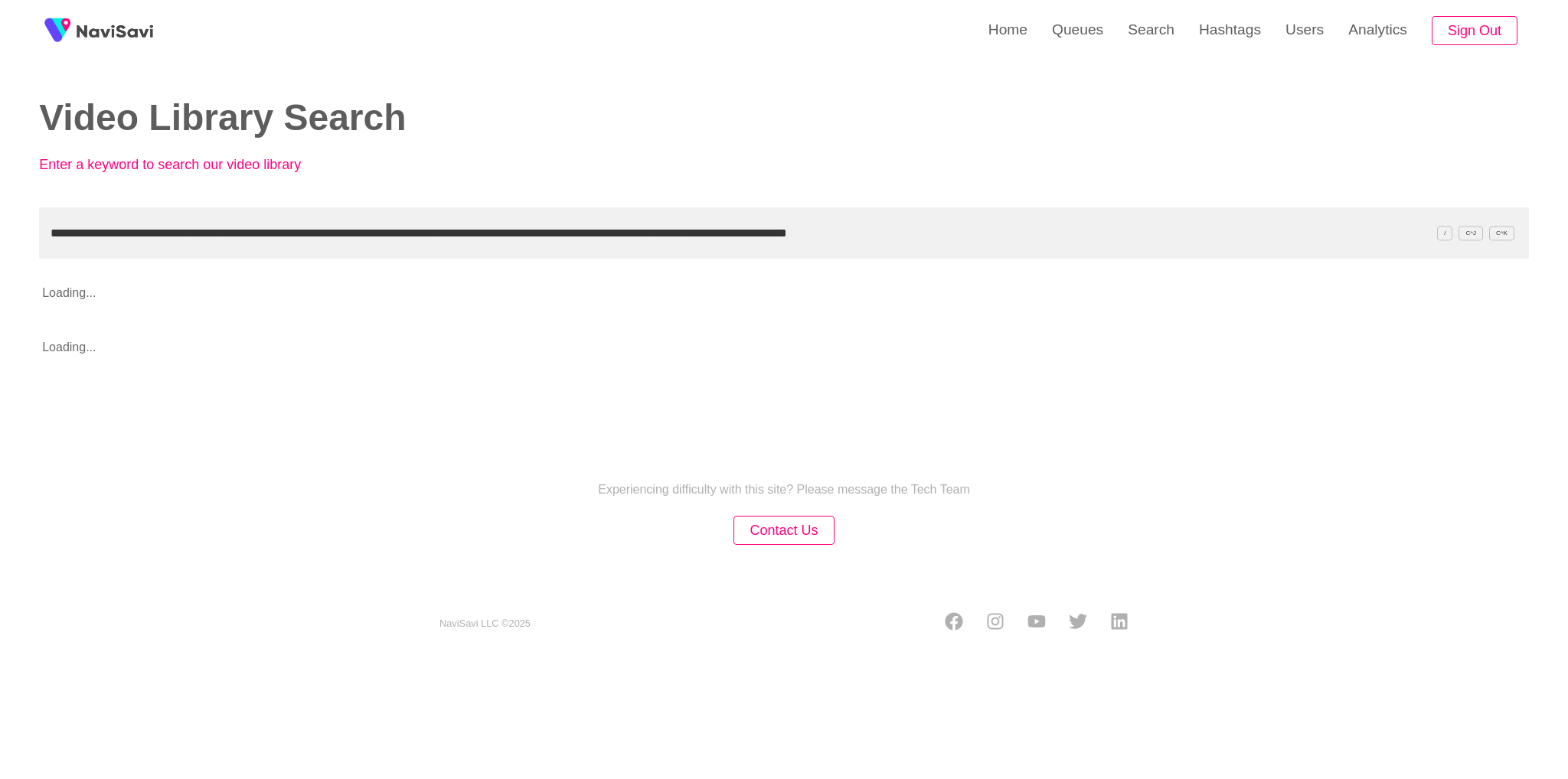
drag, startPoint x: 998, startPoint y: 248, endPoint x: 190, endPoint y: 215, distance: 808.7
click at [190, 215] on input "**********" at bounding box center [784, 233] width 1490 height 51
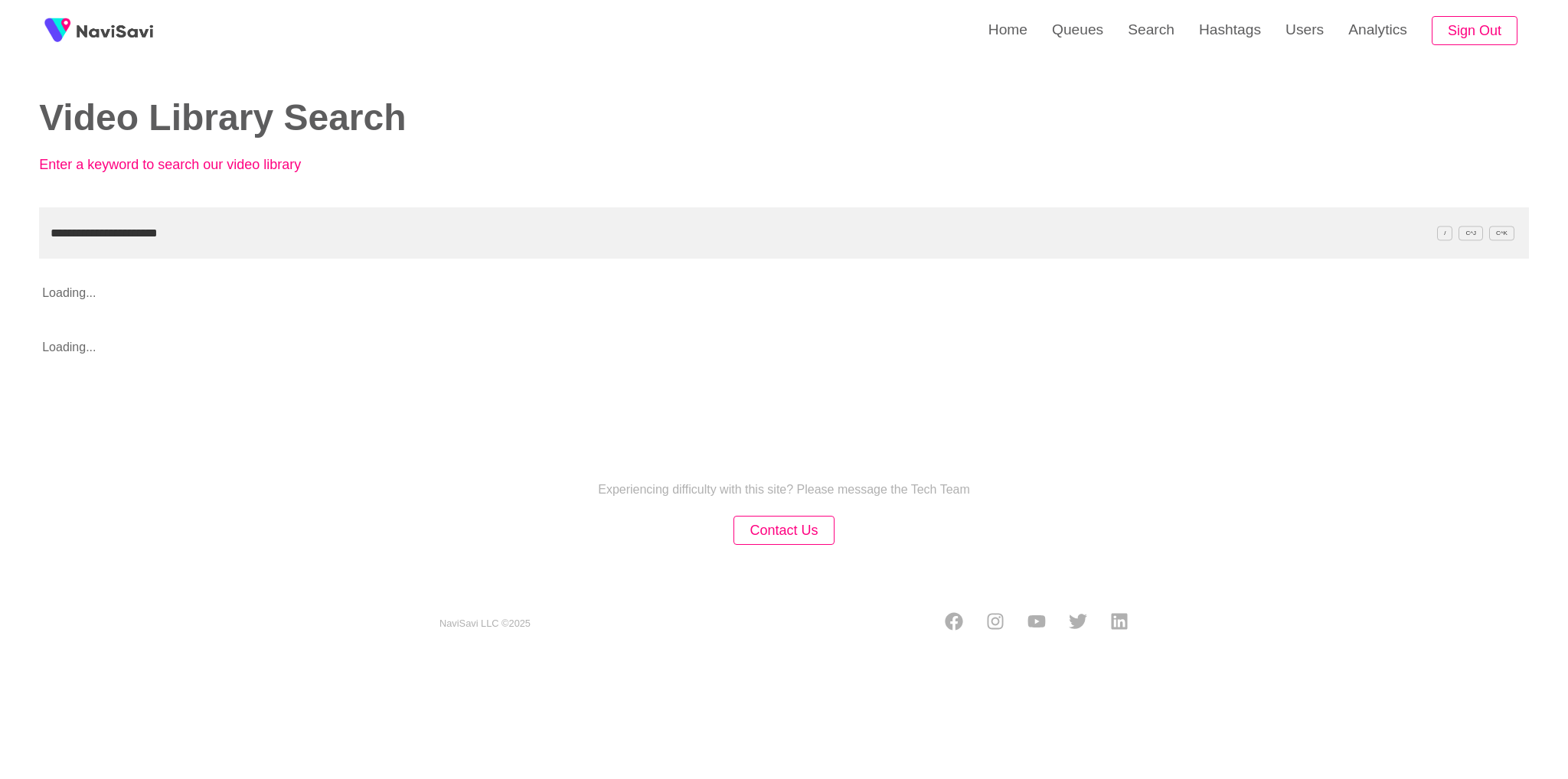
type input "**********"
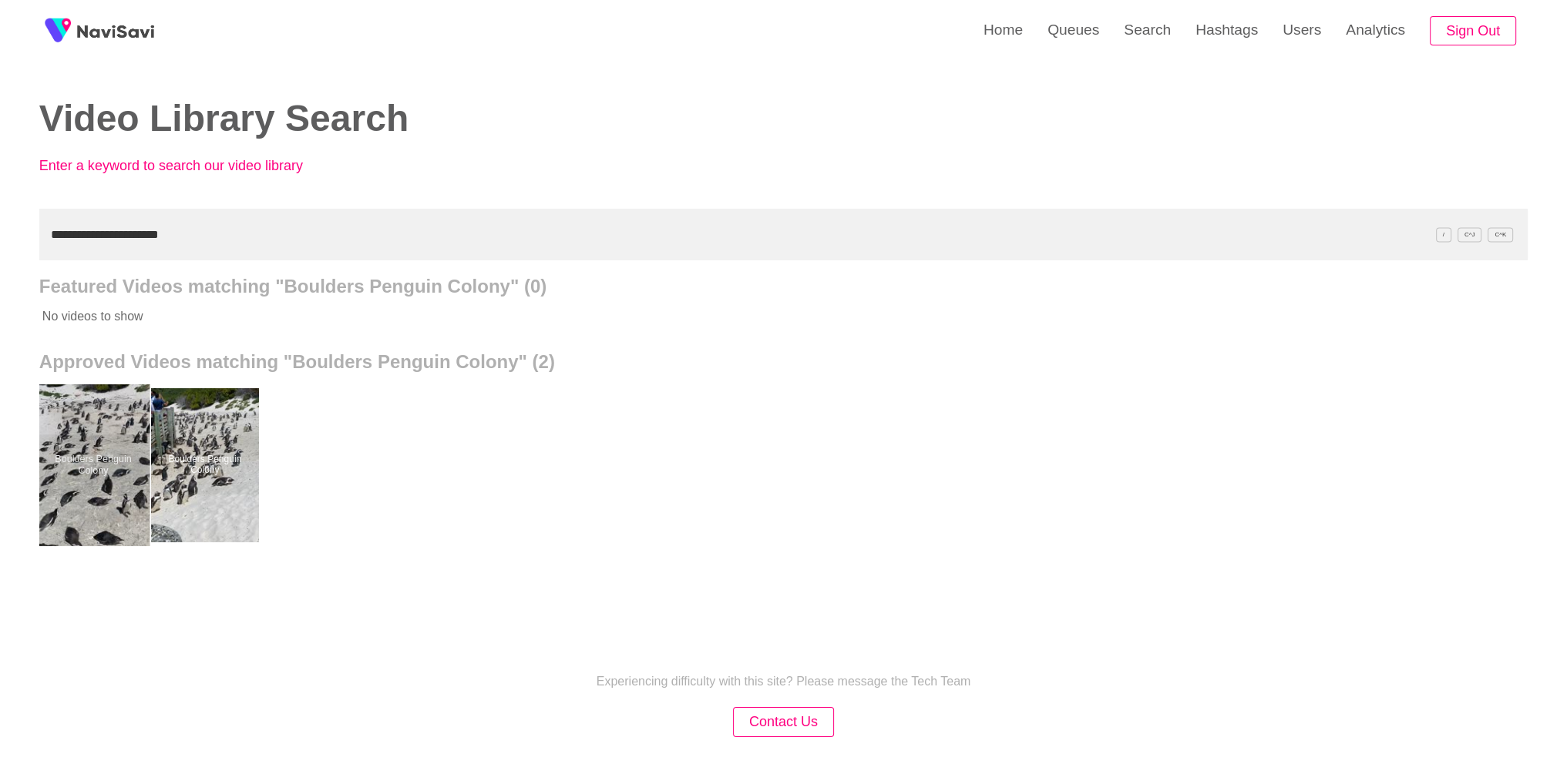
click at [112, 485] on div at bounding box center [93, 465] width 113 height 162
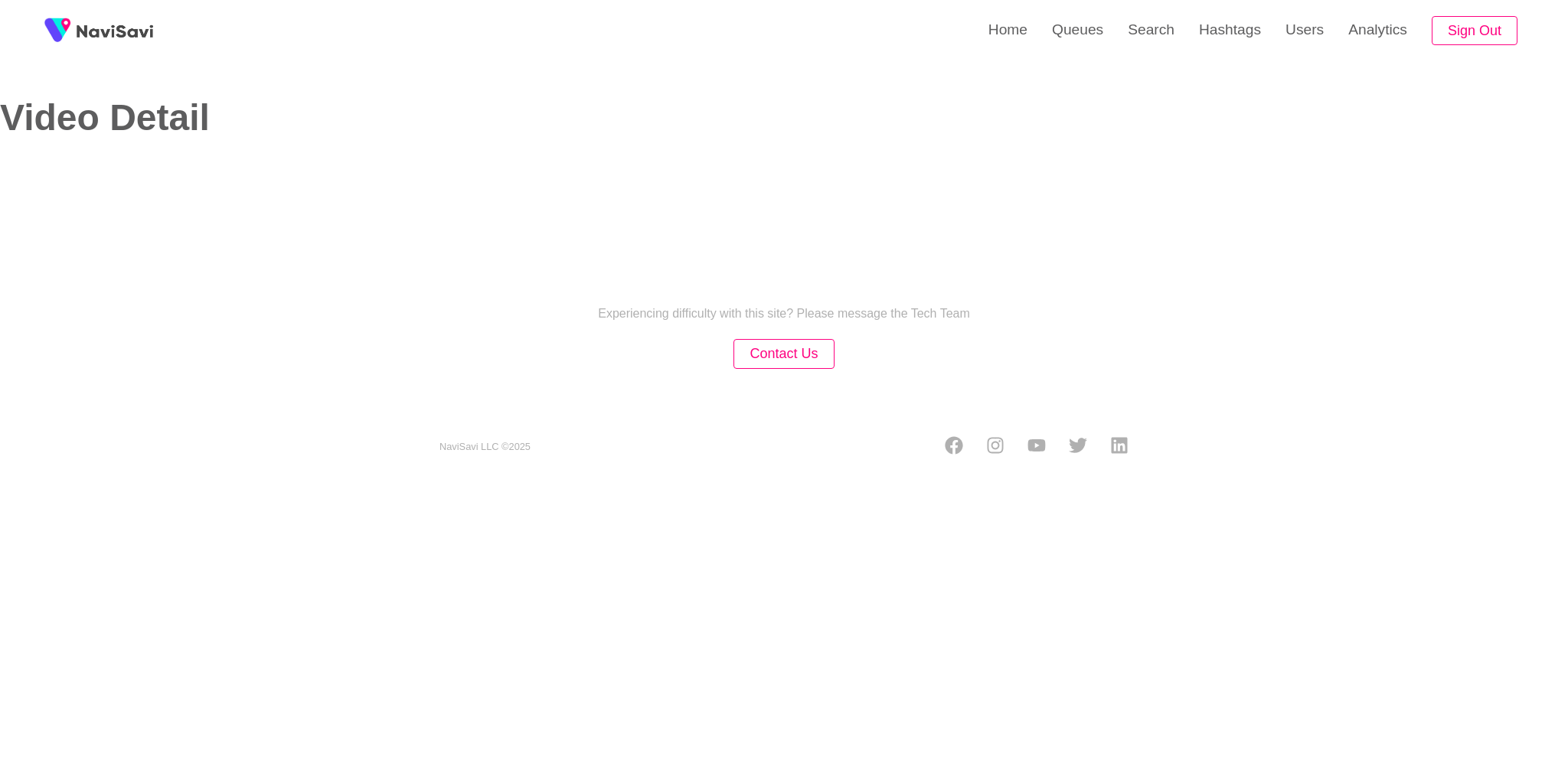
select select "**********"
select select "**"
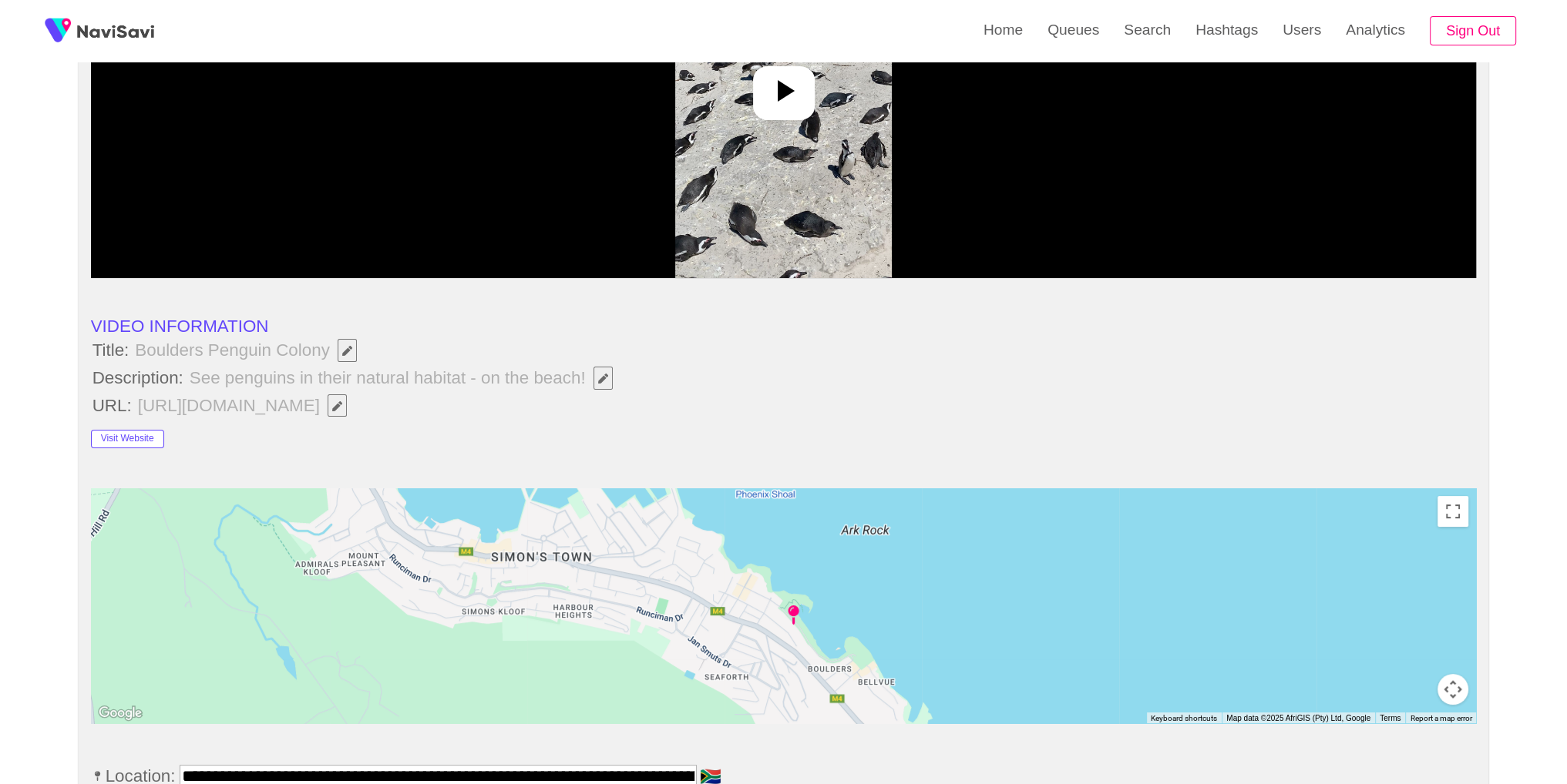
scroll to position [394, 0]
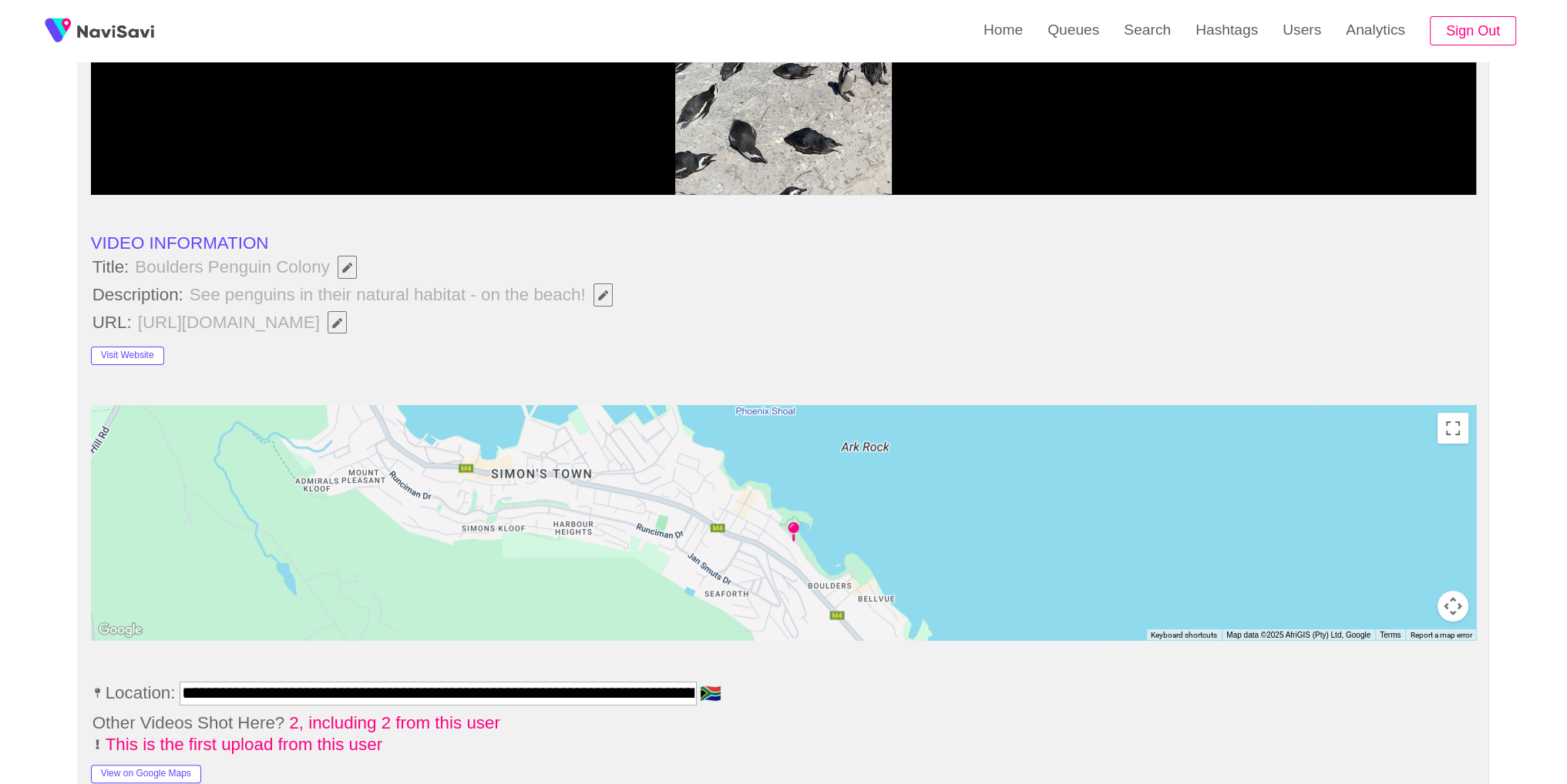
click at [601, 300] on button "button" at bounding box center [603, 295] width 19 height 23
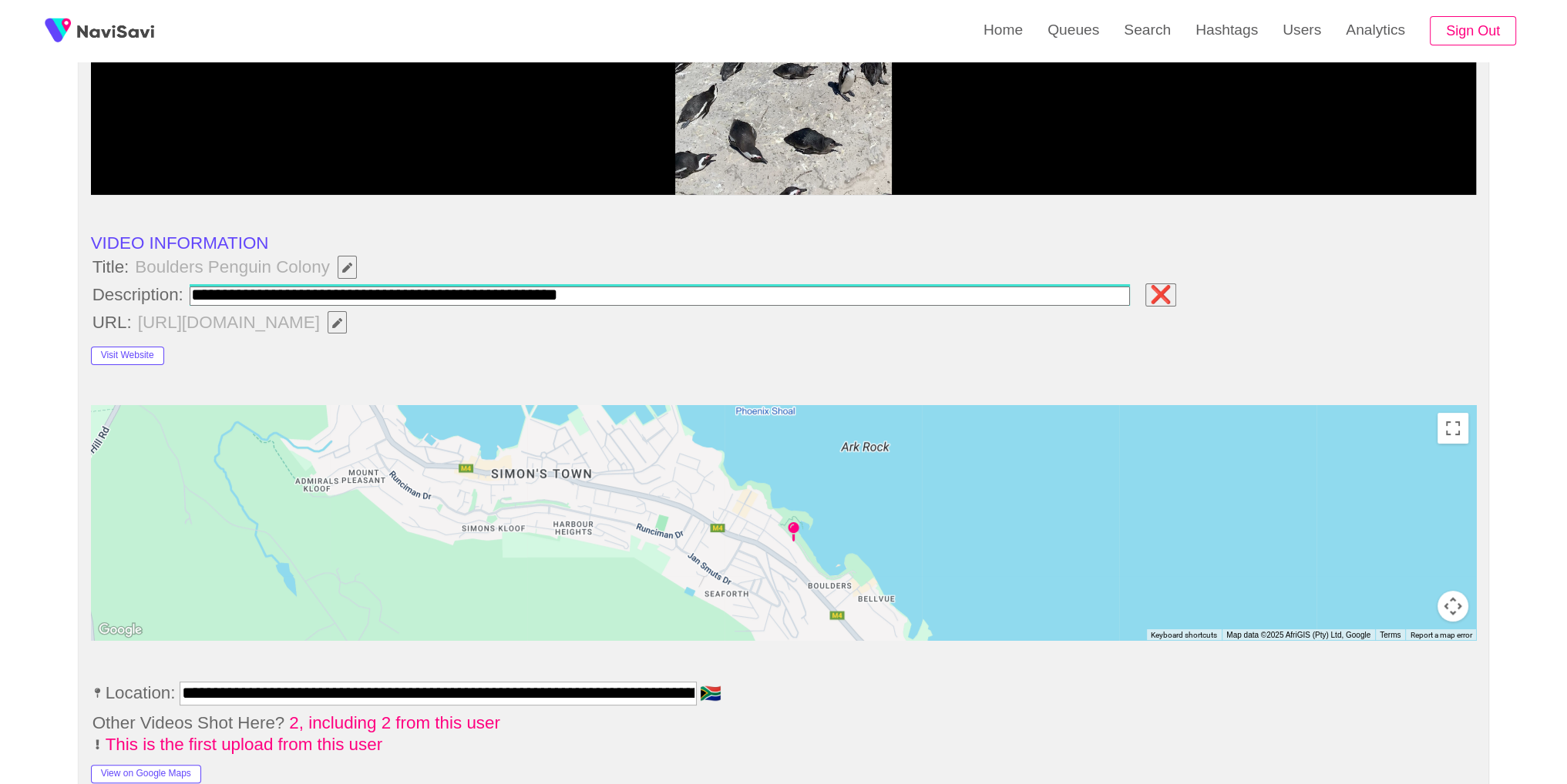
type input "**********"
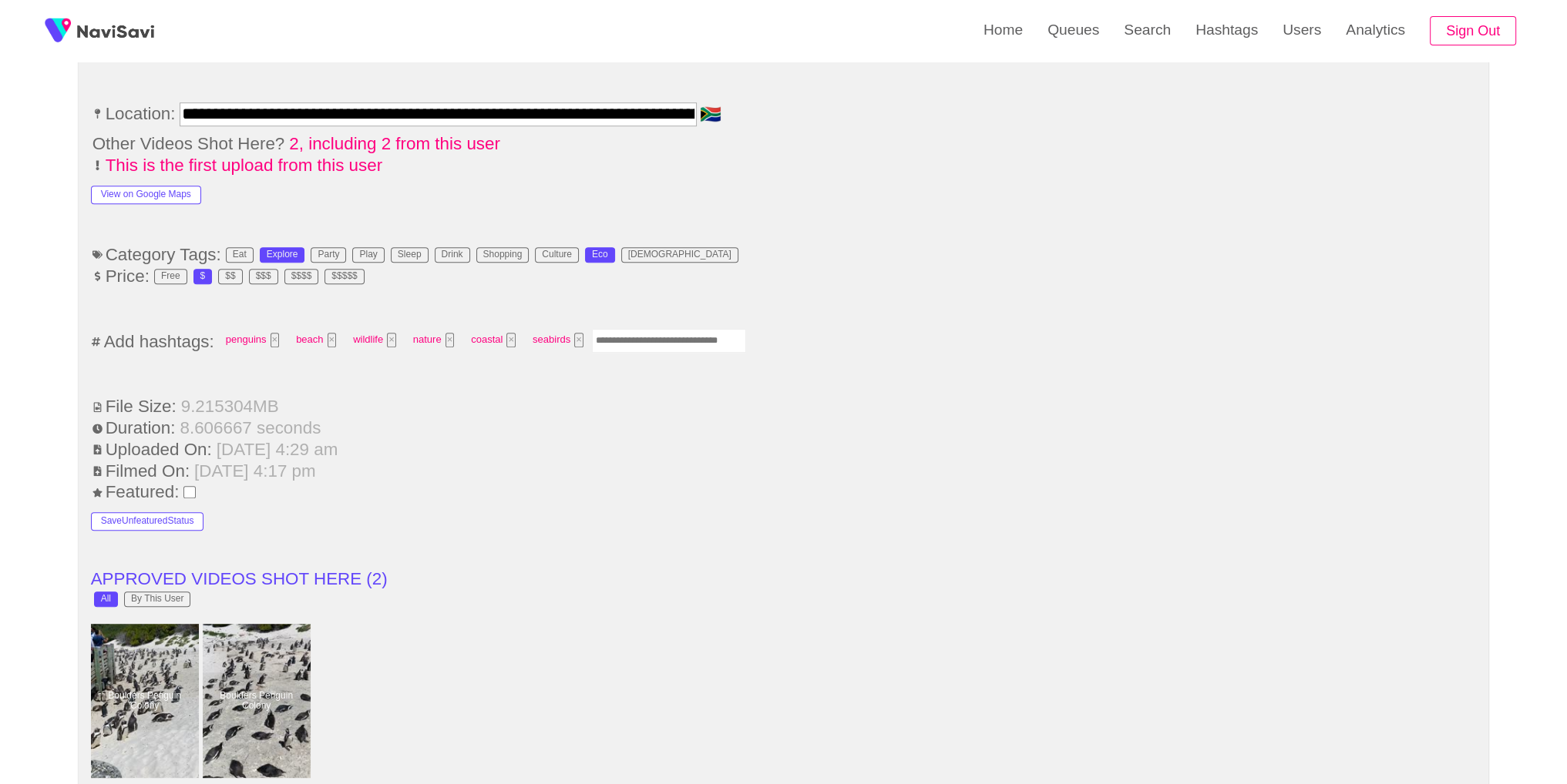
scroll to position [979, 0]
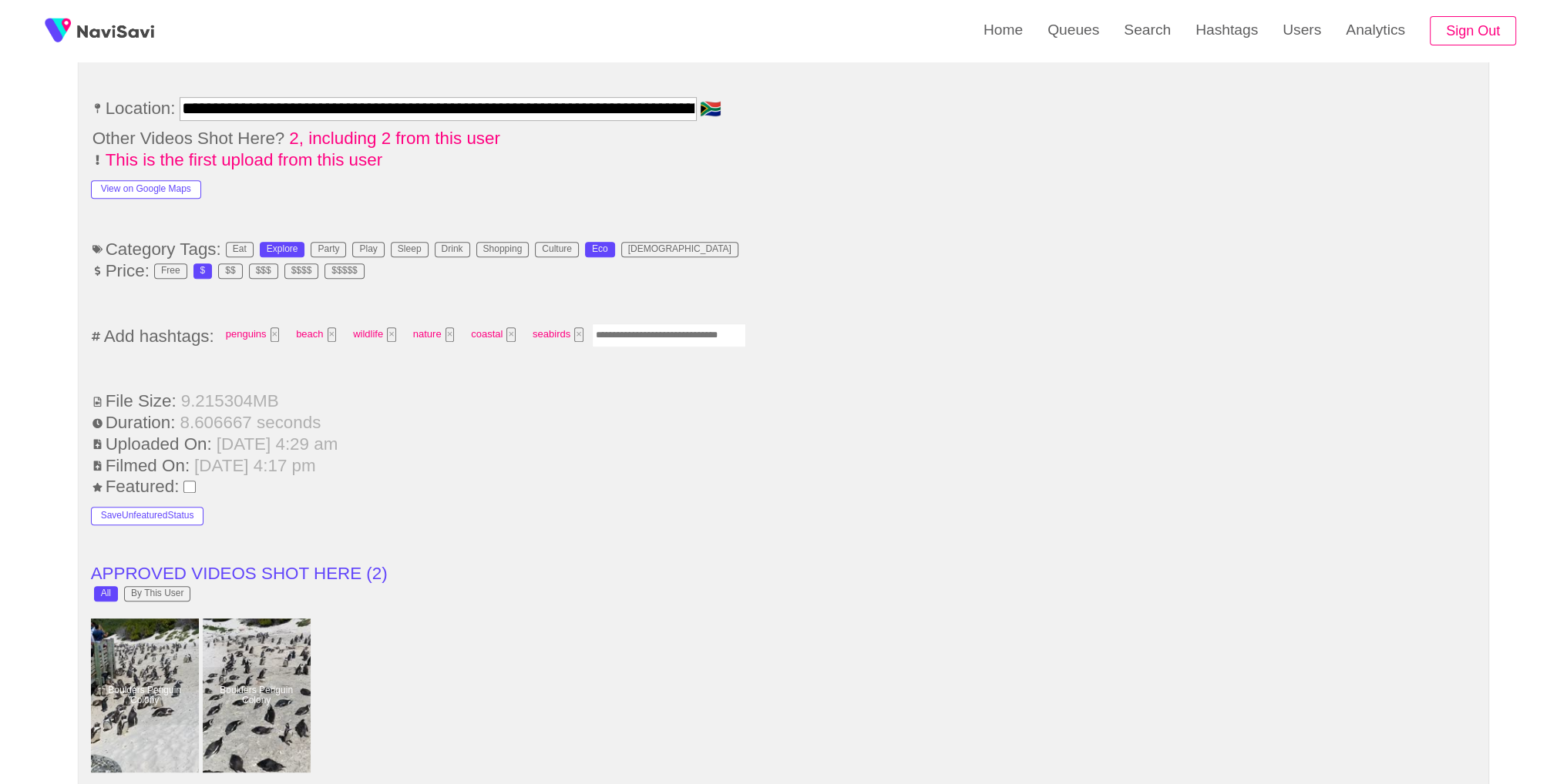
click at [631, 347] on ul "**********" at bounding box center [784, 631] width 1386 height 2042
drag, startPoint x: 655, startPoint y: 330, endPoint x: 898, endPoint y: 285, distance: 247.1
click at [656, 329] on input "Enter tag here and press return" at bounding box center [669, 336] width 154 height 24
type input "******"
type input "*********"
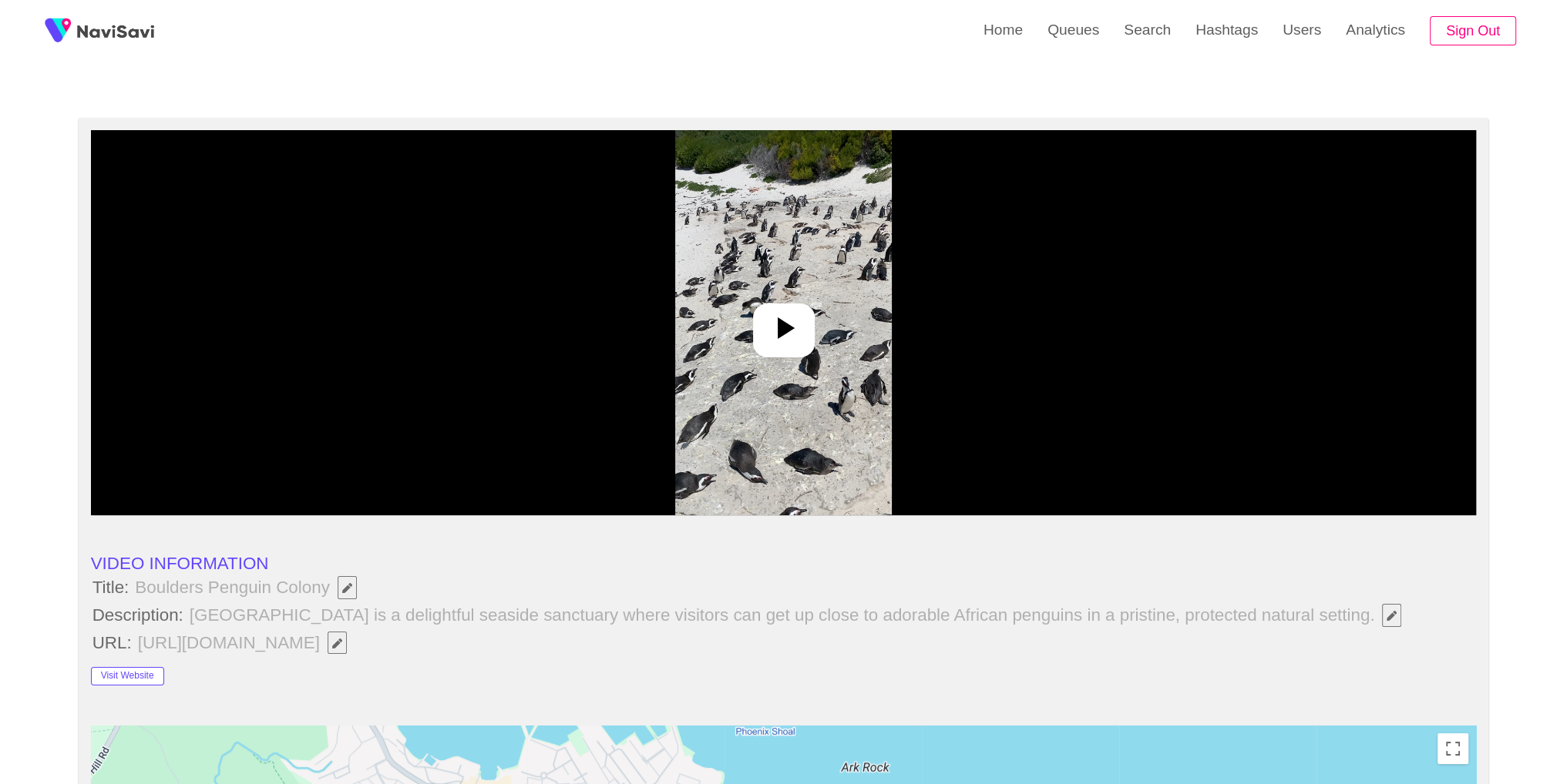
scroll to position [42, 0]
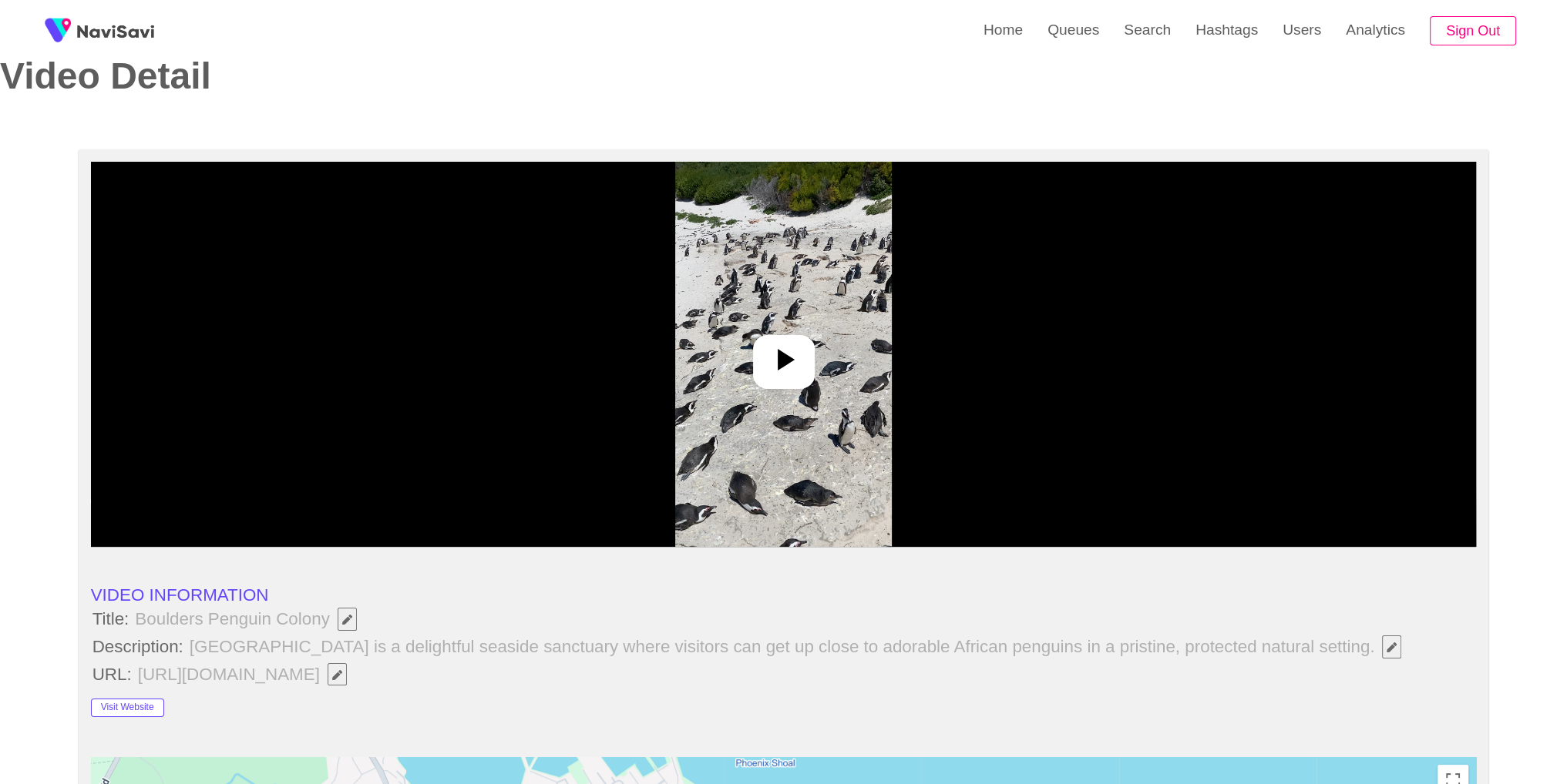
click at [1169, 326] on div at bounding box center [784, 354] width 1386 height 385
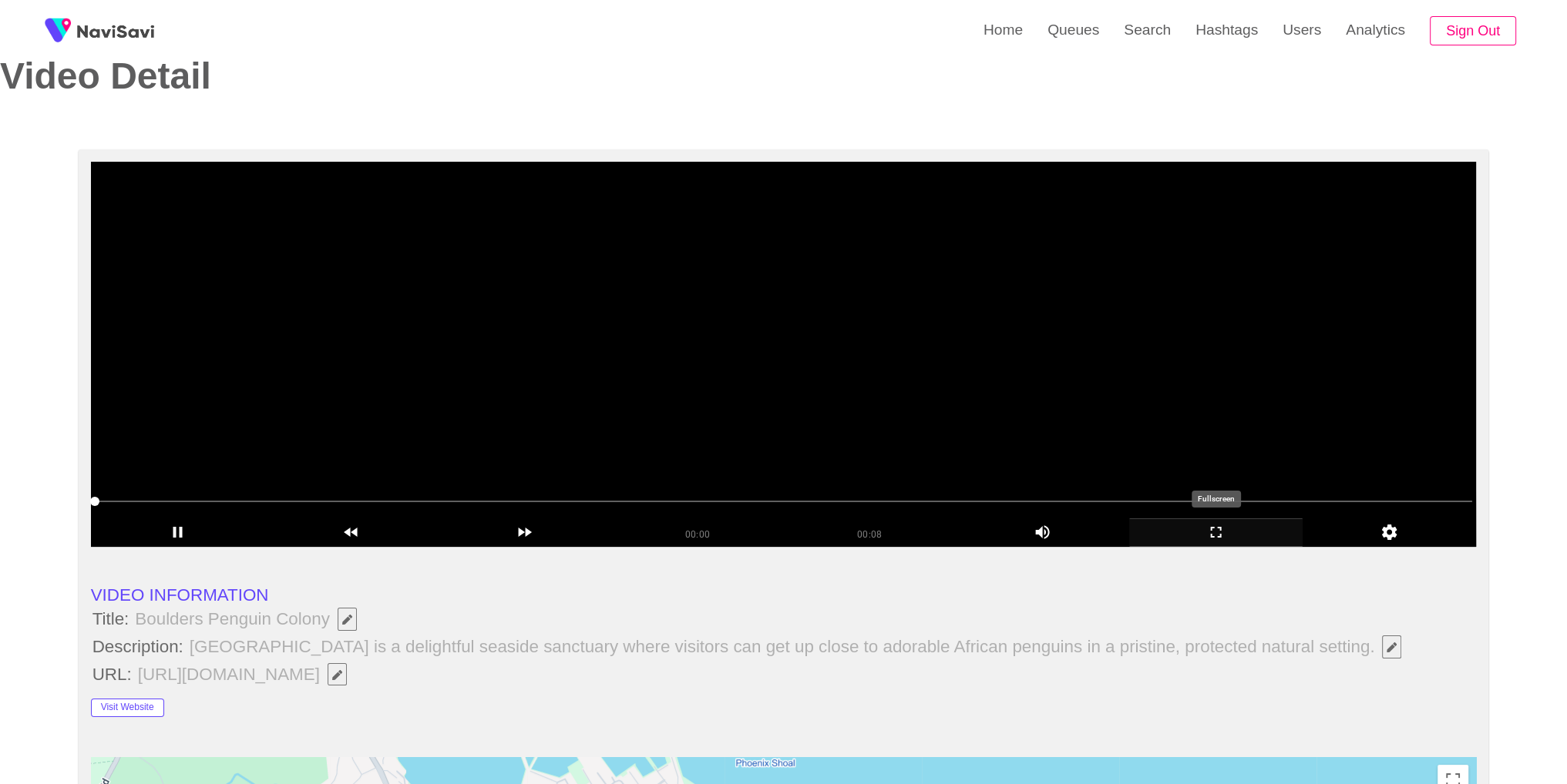
click at [1234, 532] on icon "add" at bounding box center [1216, 532] width 172 height 19
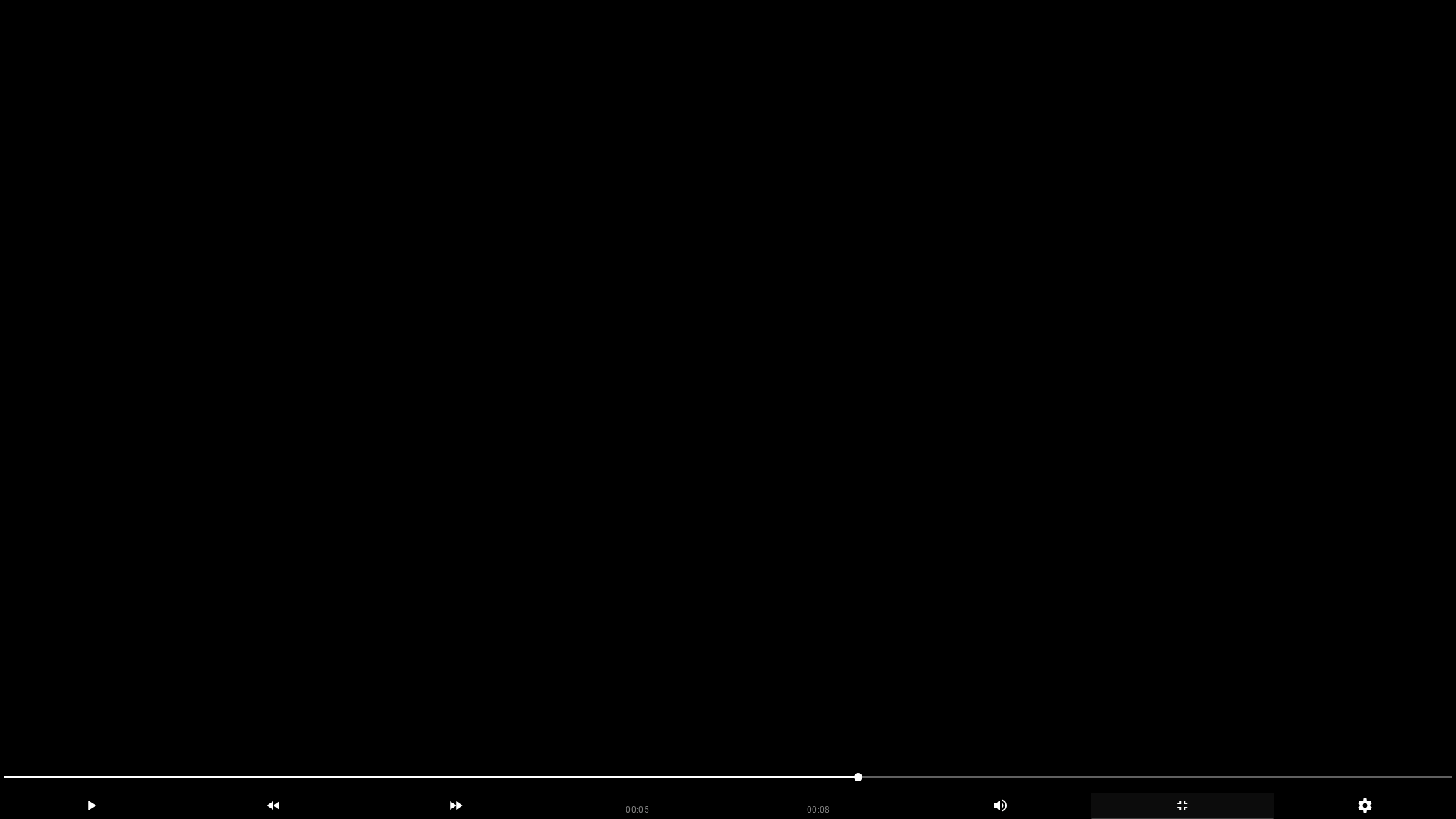
click at [1009, 723] on span at bounding box center [728, 776] width 1449 height 22
drag, startPoint x: 1172, startPoint y: 815, endPoint x: 1089, endPoint y: 529, distance: 297.8
click at [1172, 723] on div "add" at bounding box center [1182, 806] width 183 height 26
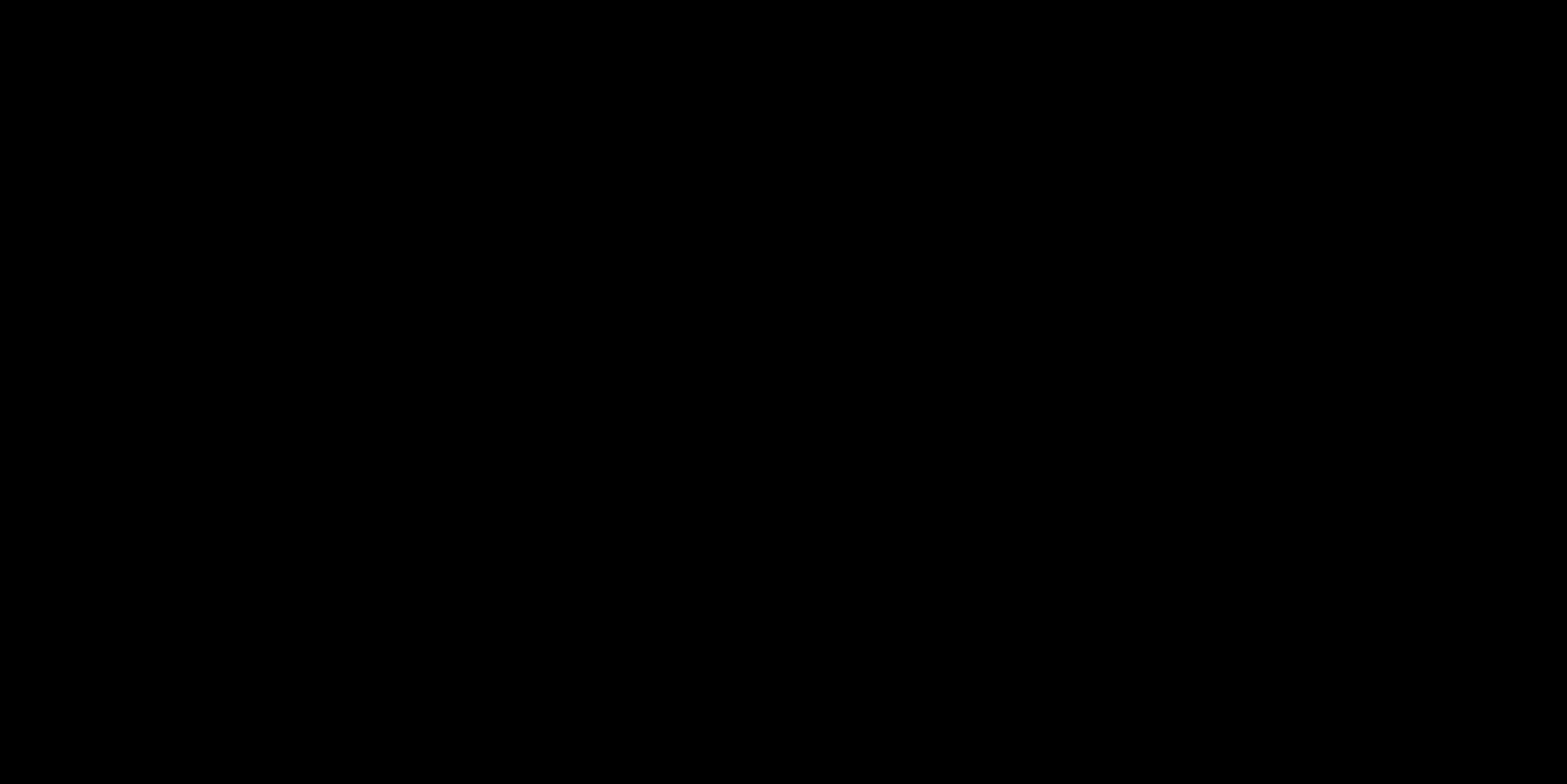
scroll to position [2126, 0]
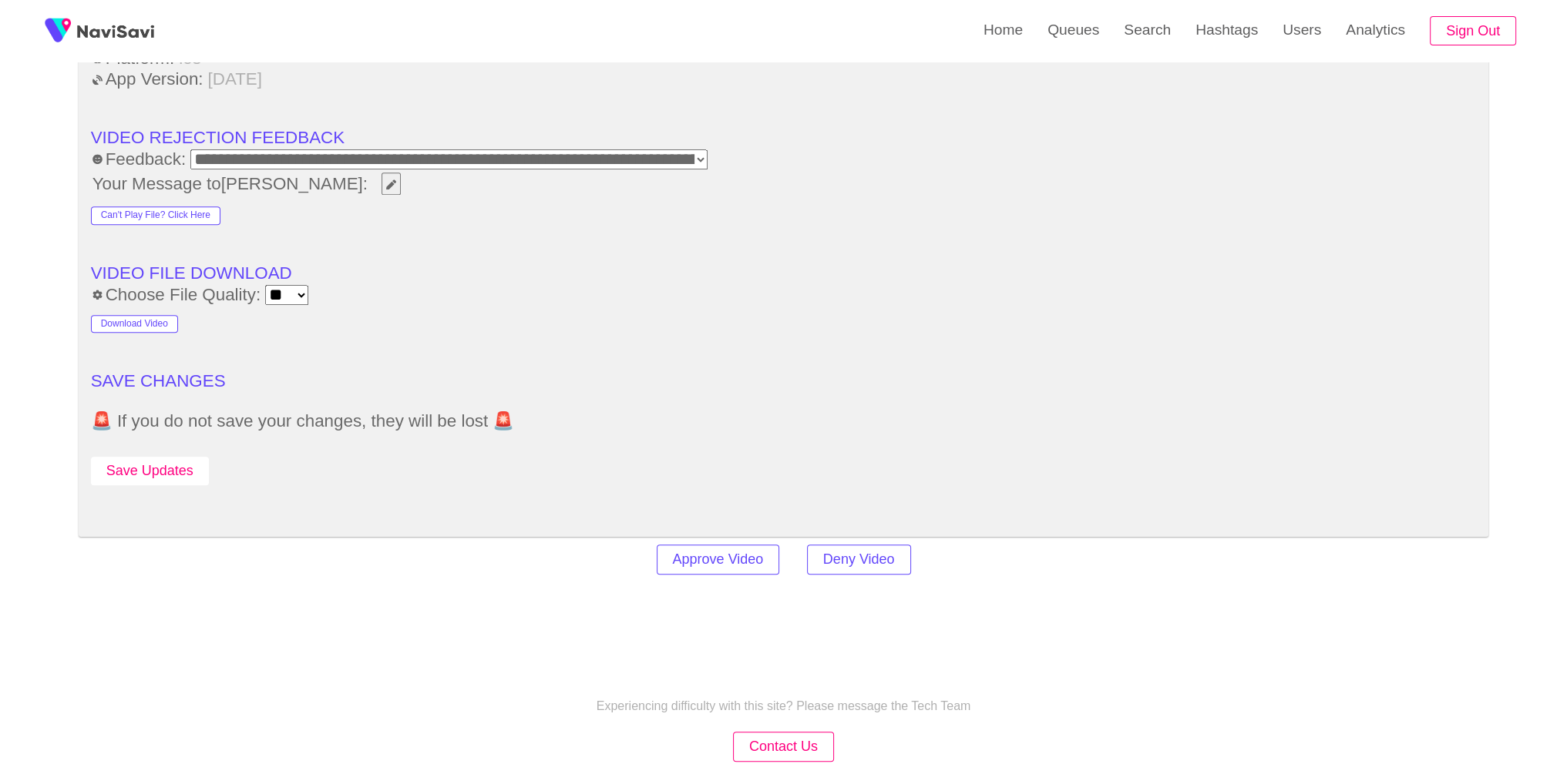
click at [178, 473] on button "Save Updates" at bounding box center [150, 471] width 118 height 28
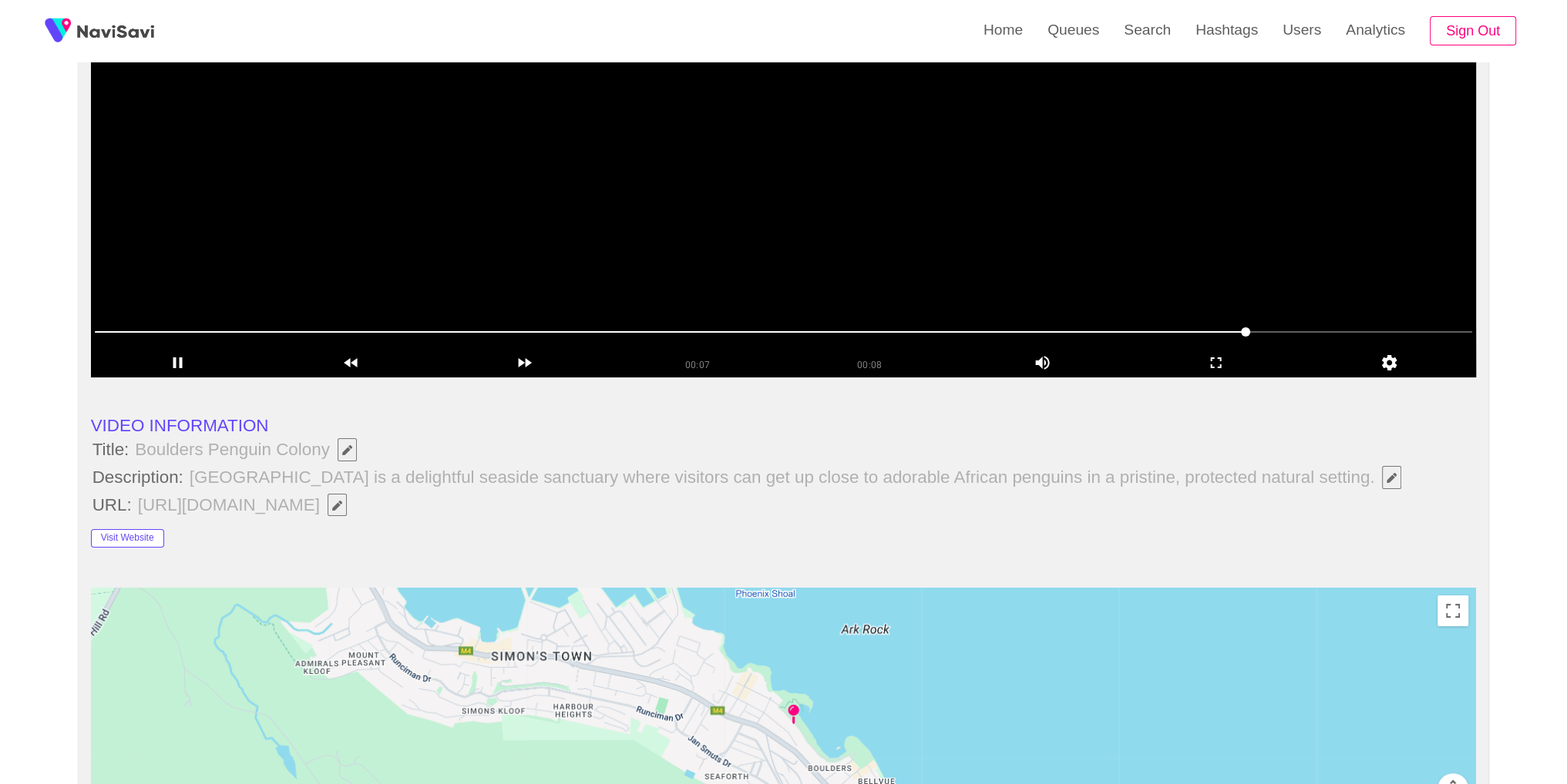
scroll to position [206, 0]
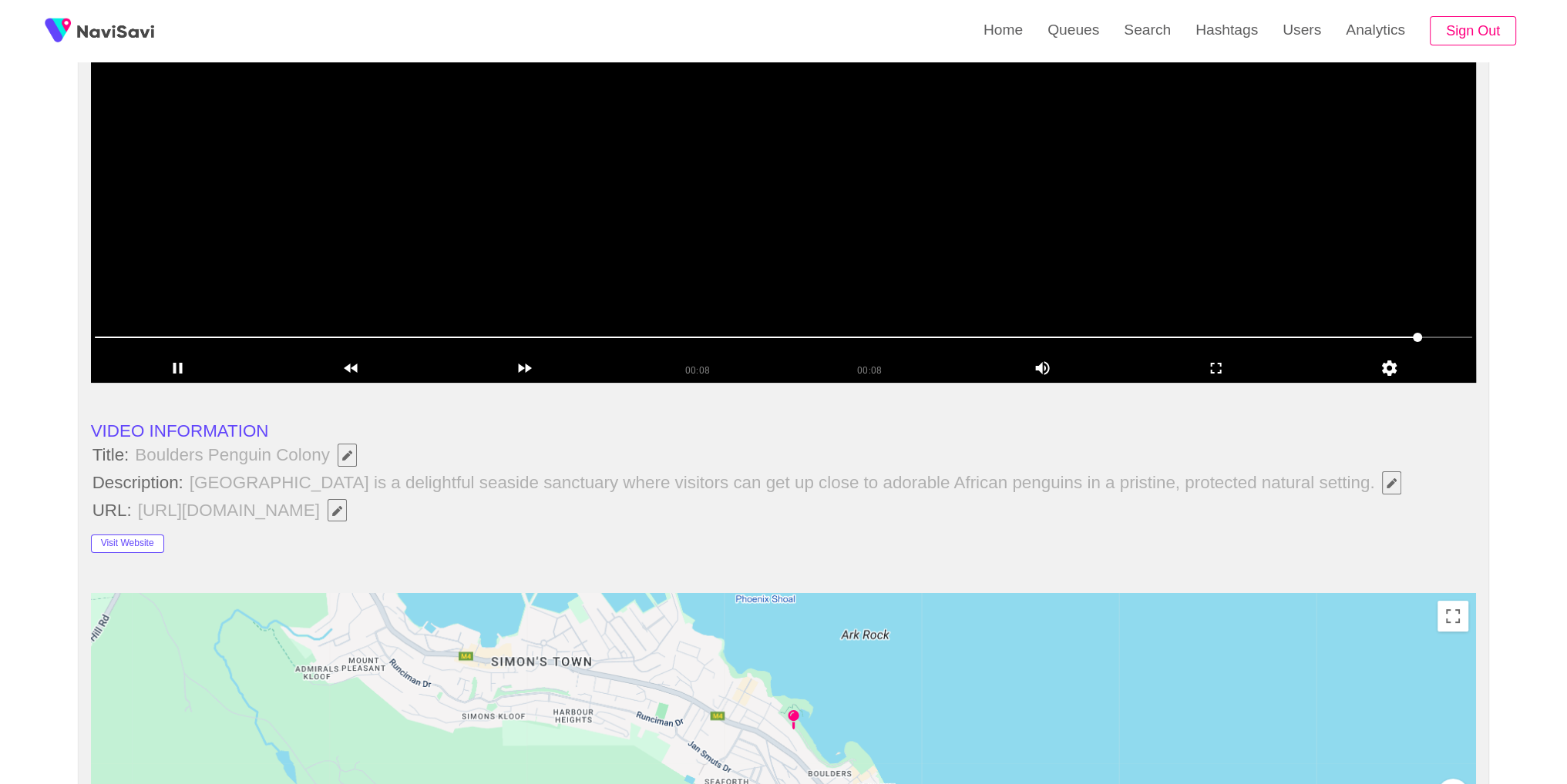
click at [779, 225] on video at bounding box center [784, 190] width 1386 height 385
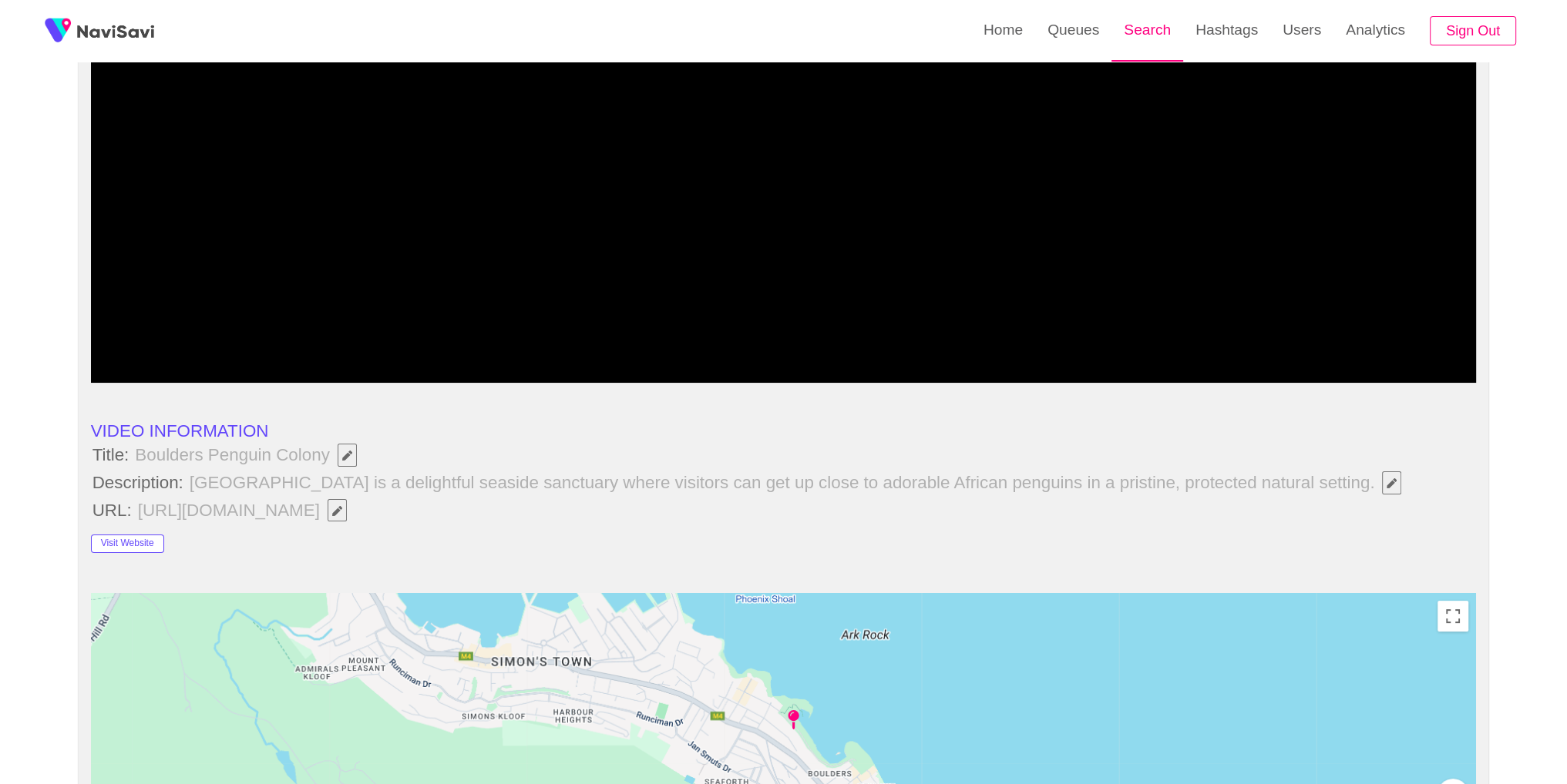
click at [1162, 29] on link "Search" at bounding box center [1147, 30] width 72 height 60
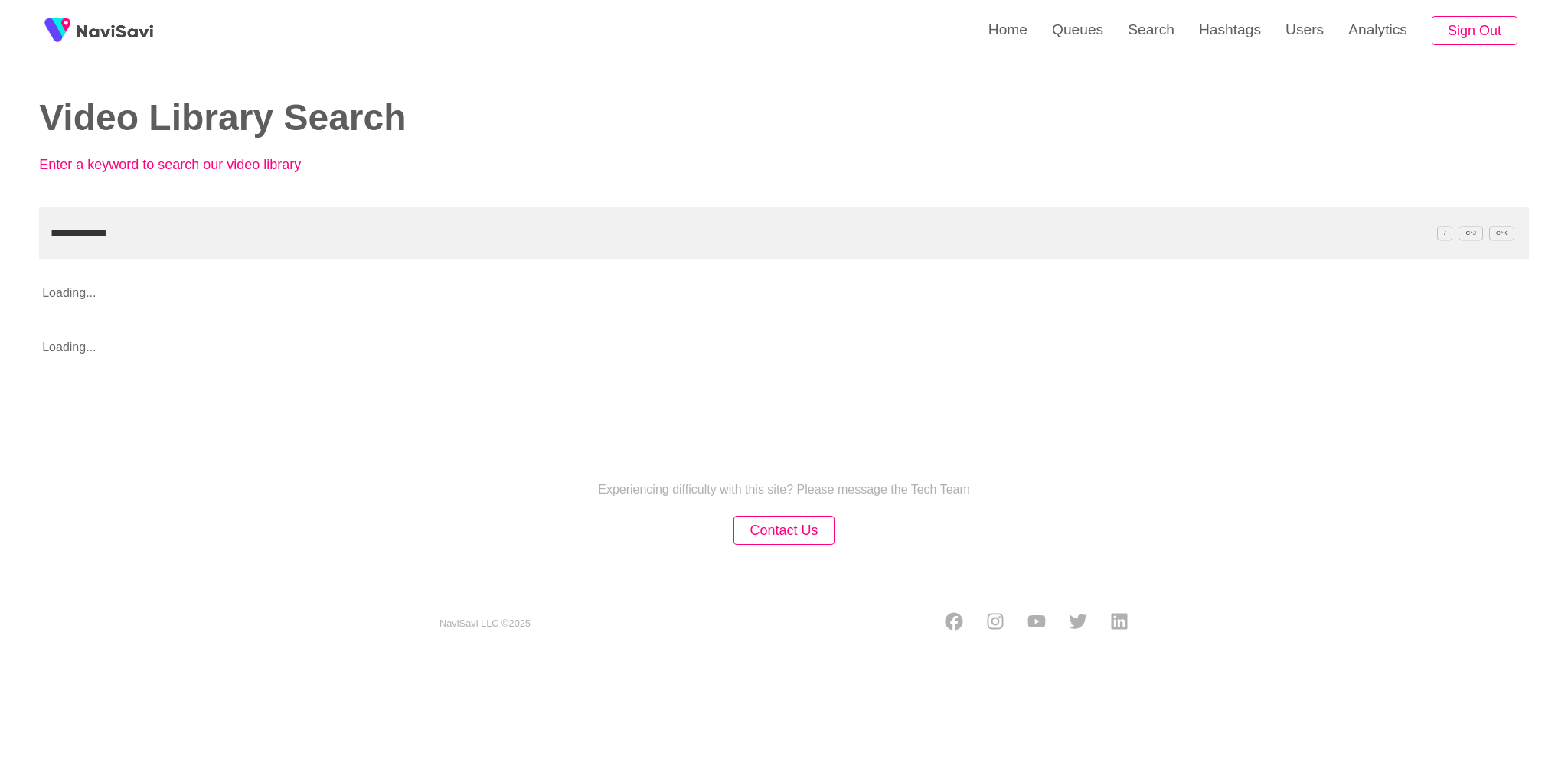
type input "**********"
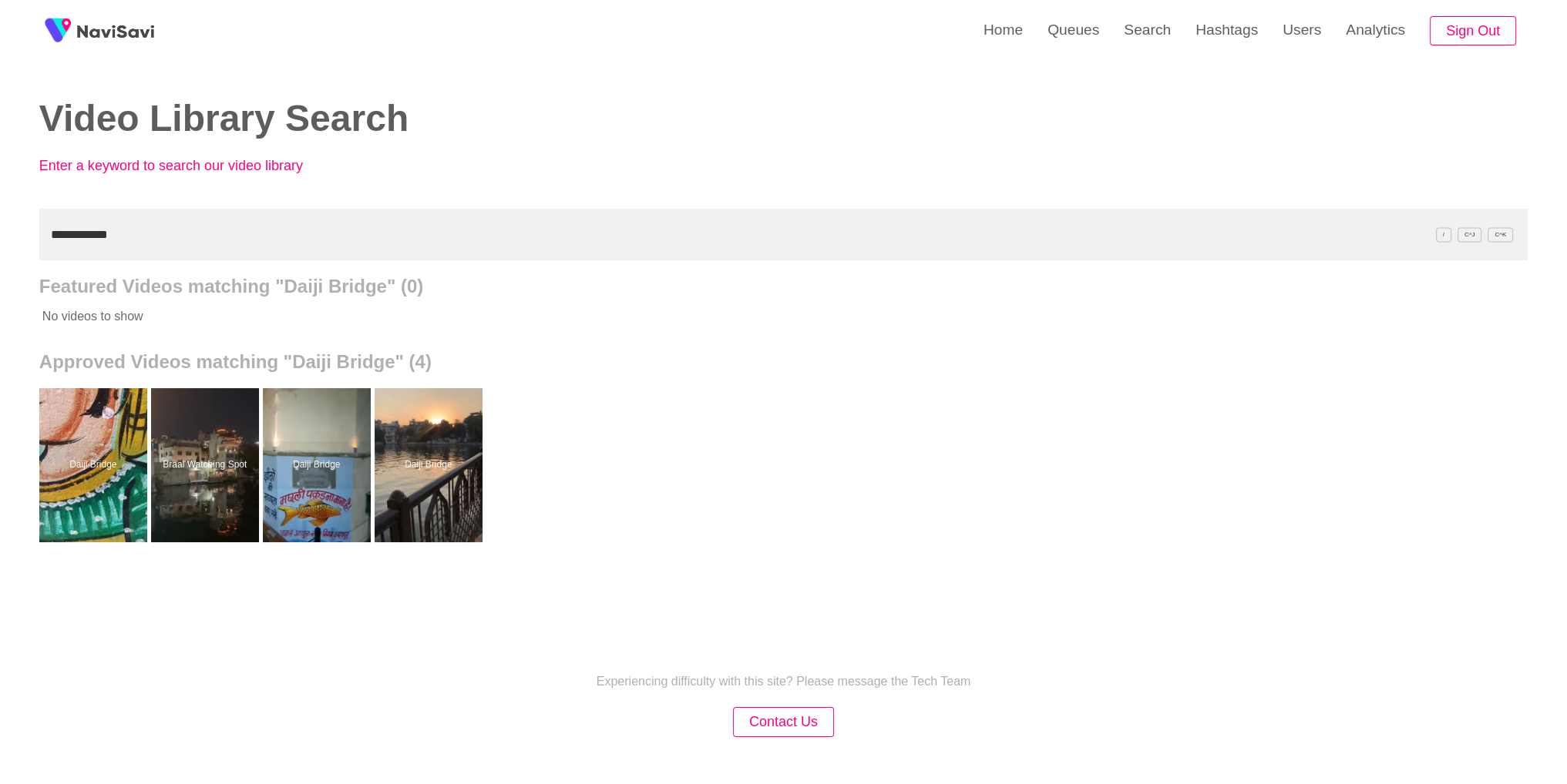
click at [324, 477] on div at bounding box center [316, 465] width 108 height 154
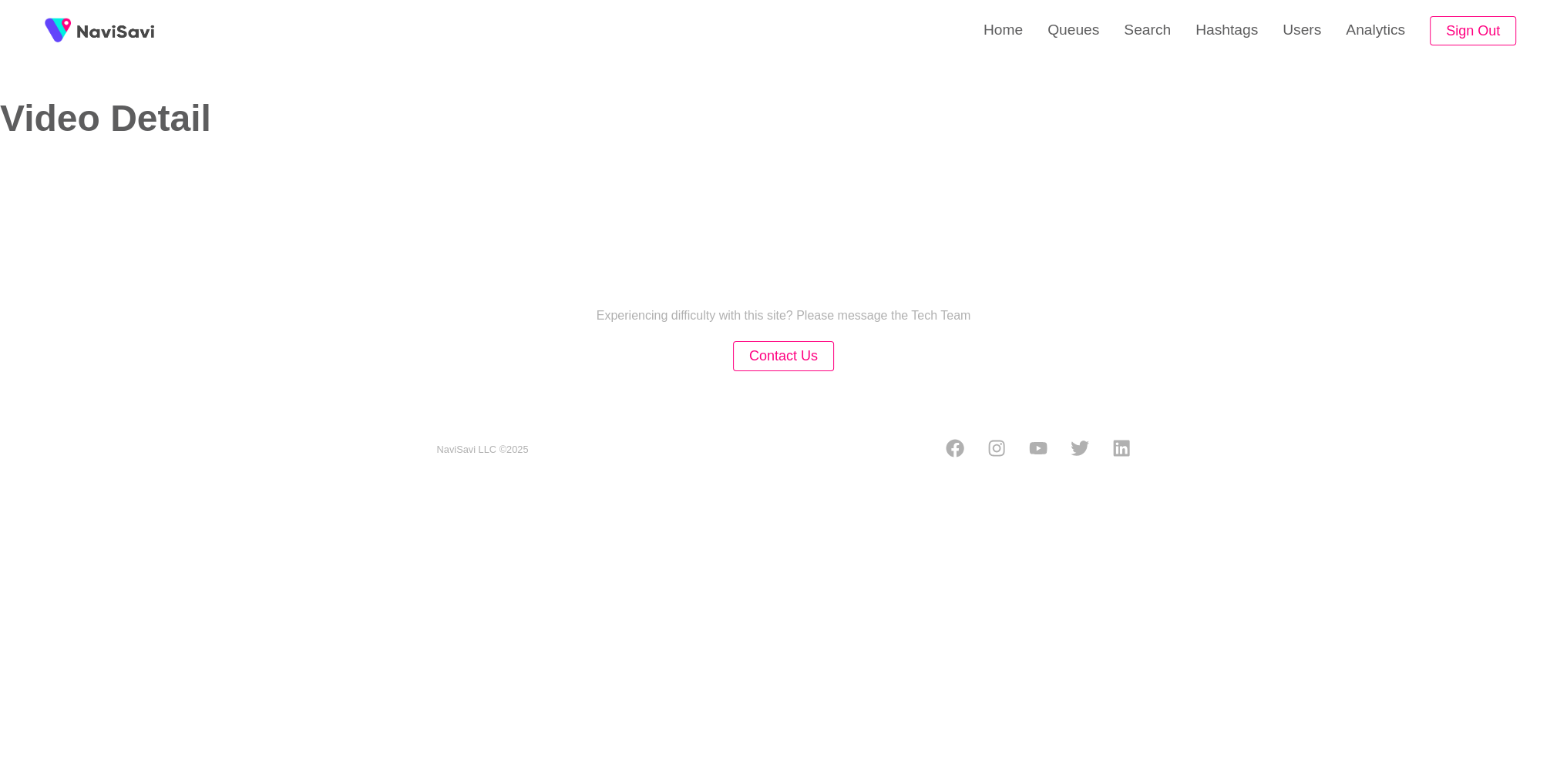
select select "**********"
select select "**"
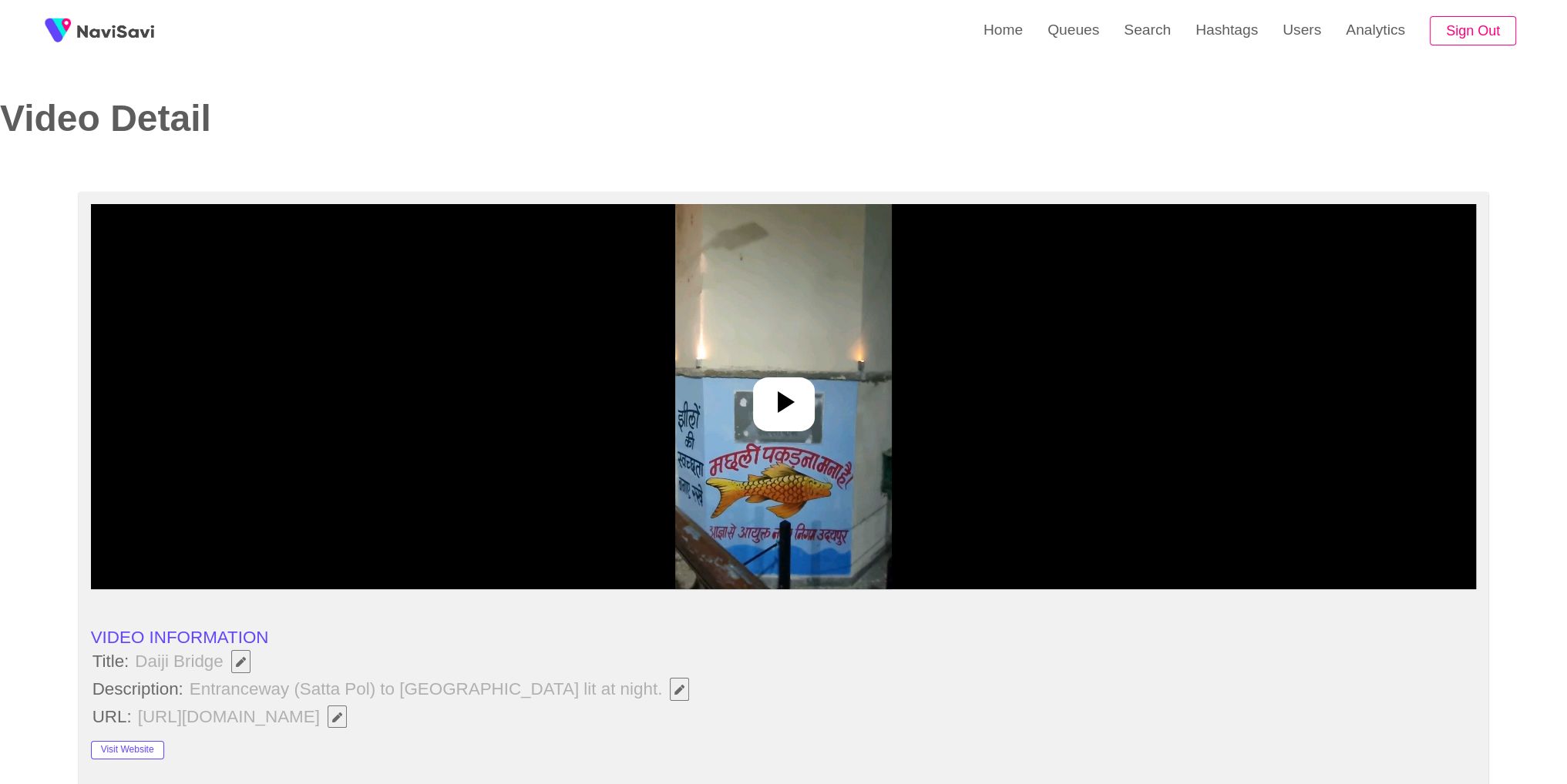
click at [817, 411] on div at bounding box center [784, 396] width 1386 height 385
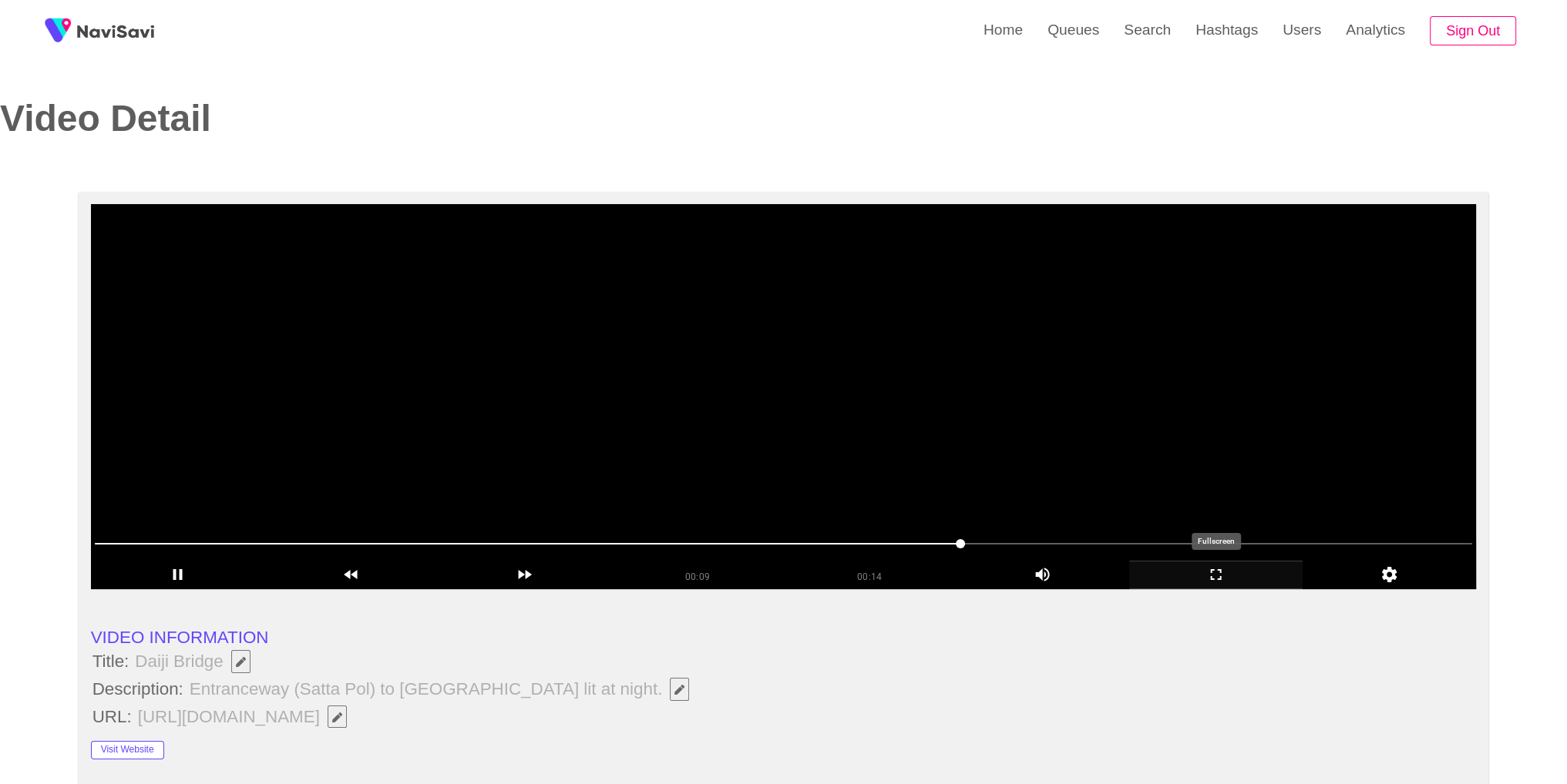
click at [1206, 575] on icon "add" at bounding box center [1216, 574] width 172 height 19
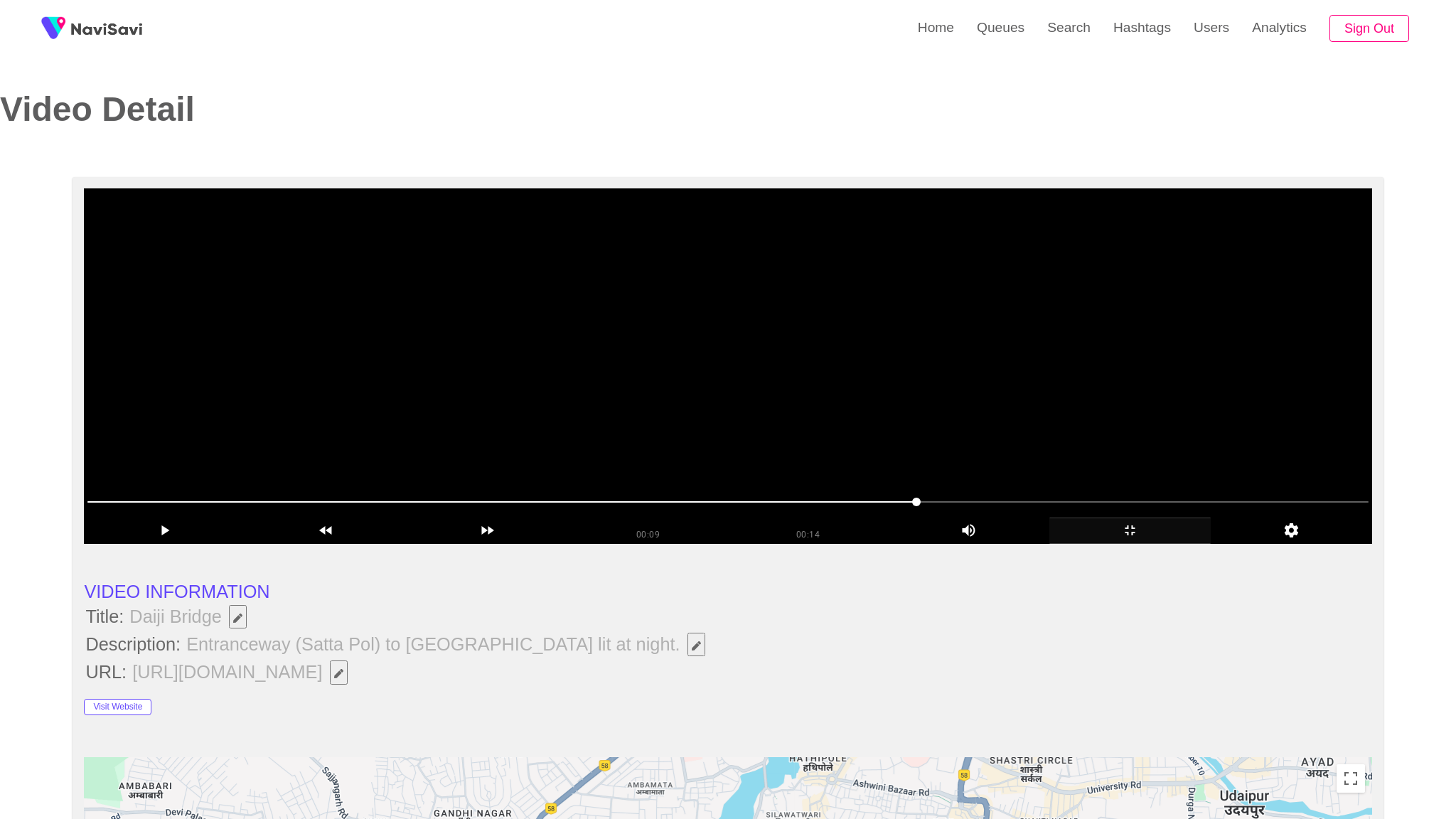
click at [1098, 544] on video at bounding box center [727, 366] width 1287 height 355
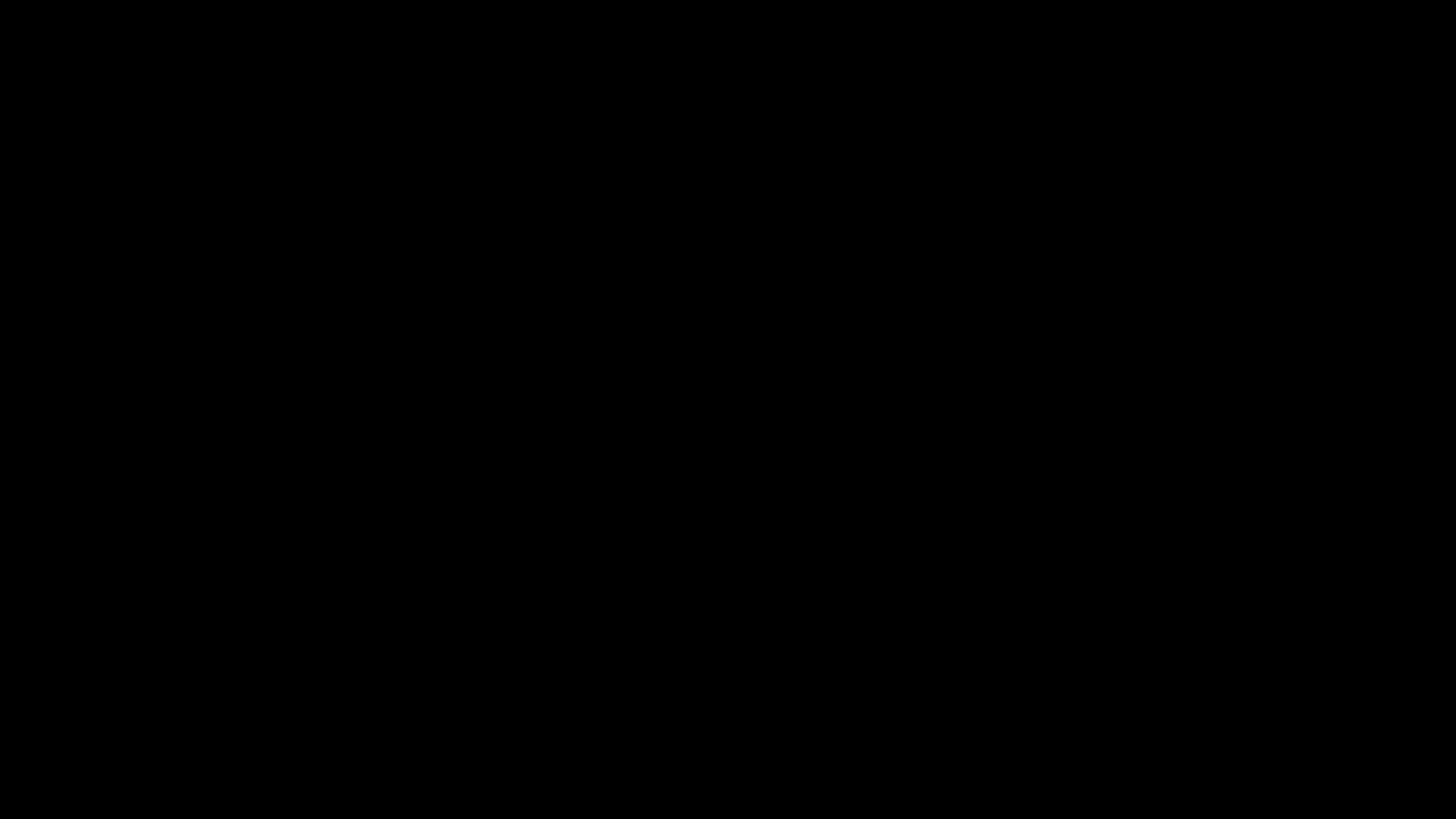
click at [1172, 723] on icon "add" at bounding box center [1182, 805] width 181 height 17
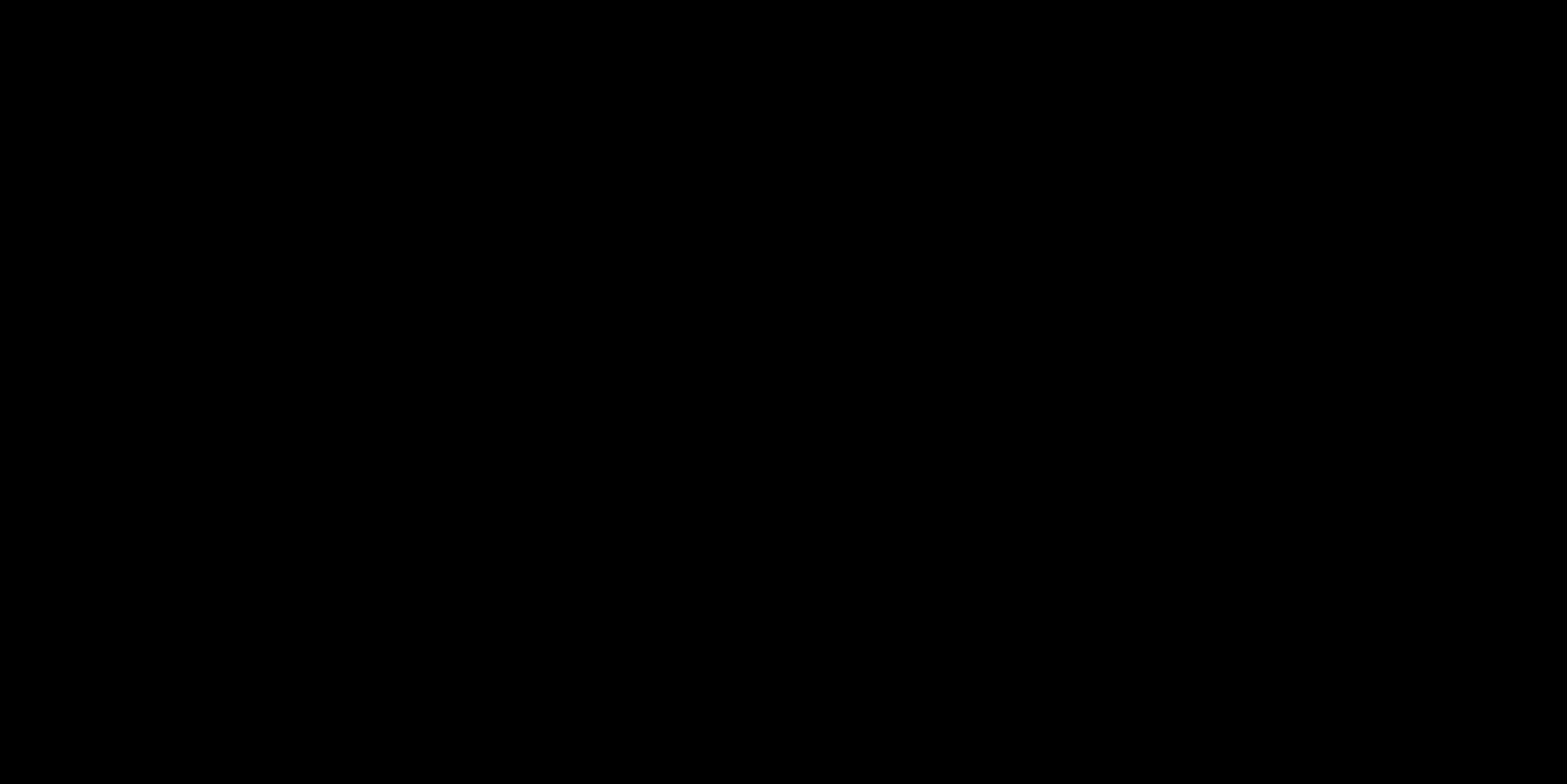
scroll to position [828, 0]
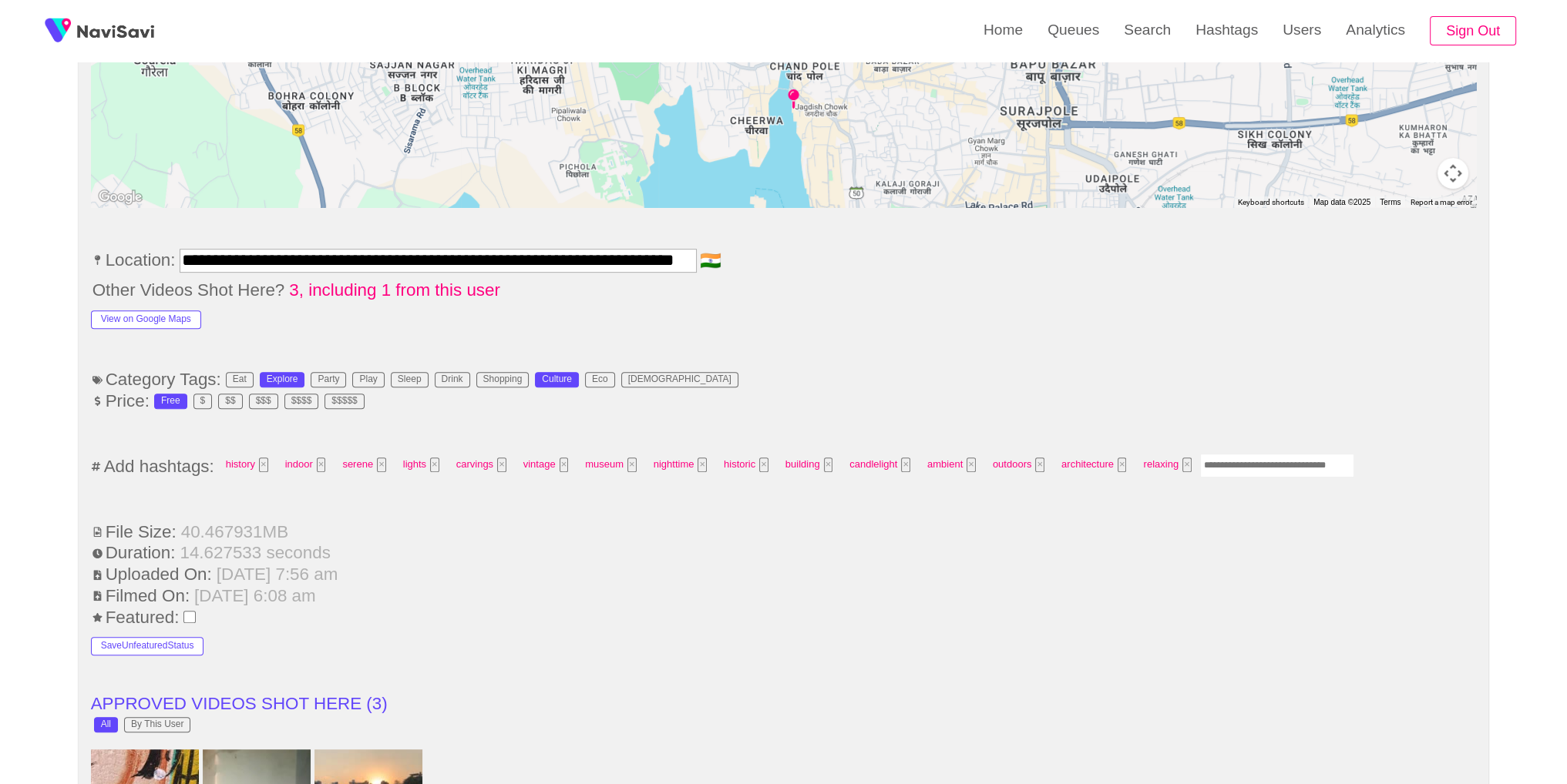
click at [1306, 468] on input "Enter tag here and press return" at bounding box center [1276, 466] width 154 height 24
type input "*********"
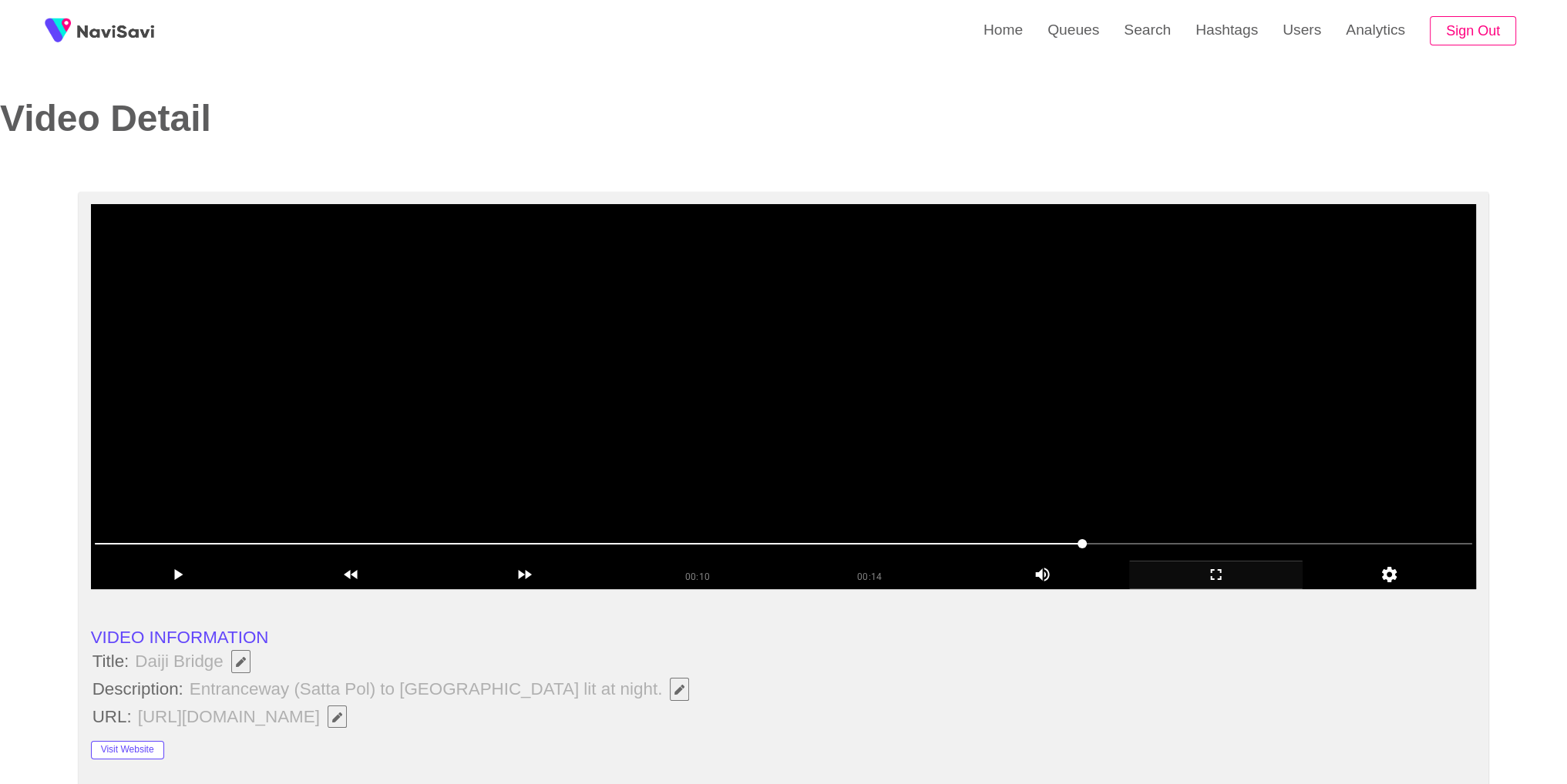
click at [1060, 343] on video at bounding box center [784, 396] width 1386 height 385
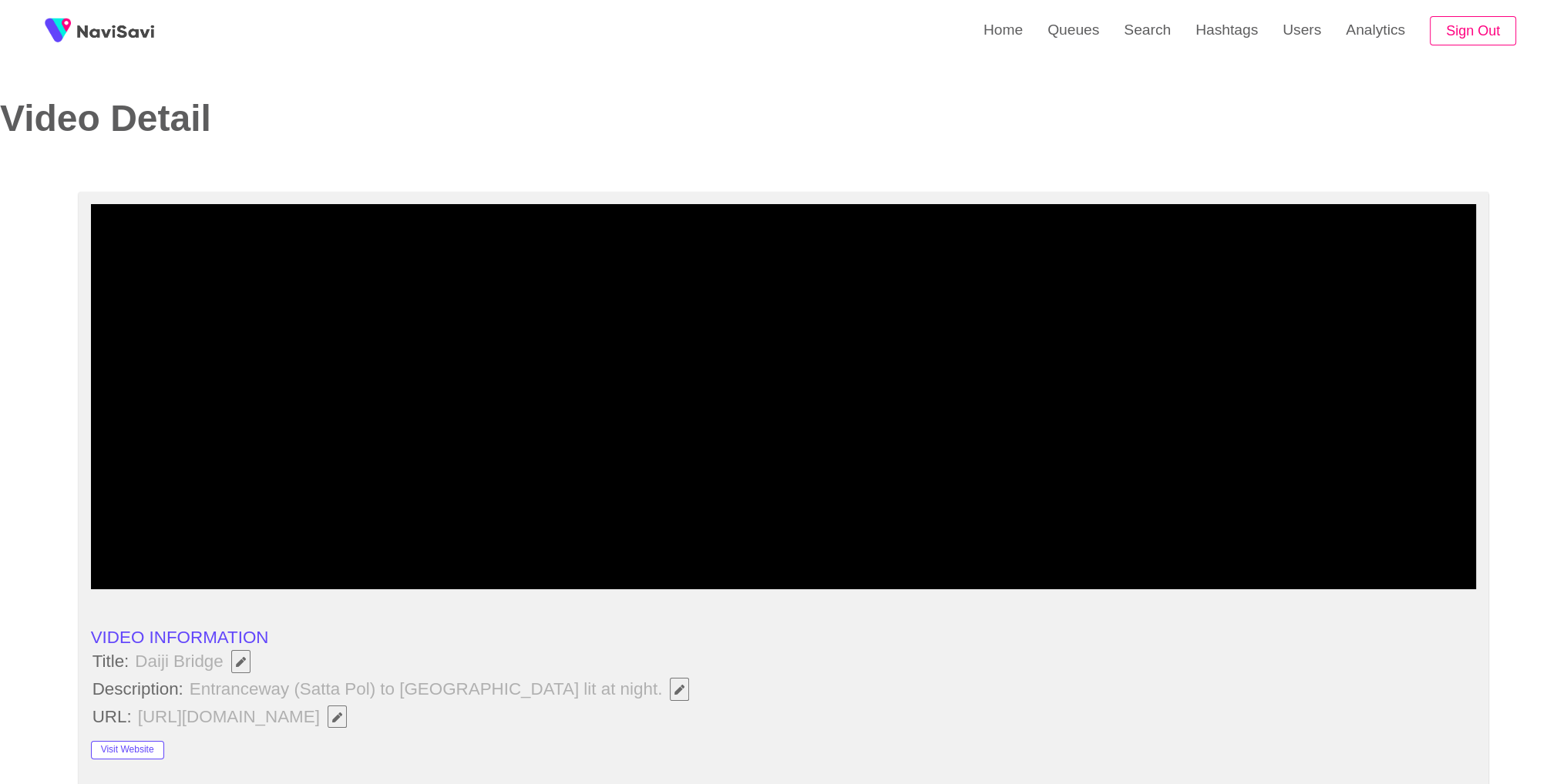
click at [1229, 571] on icon "add" at bounding box center [1216, 574] width 172 height 19
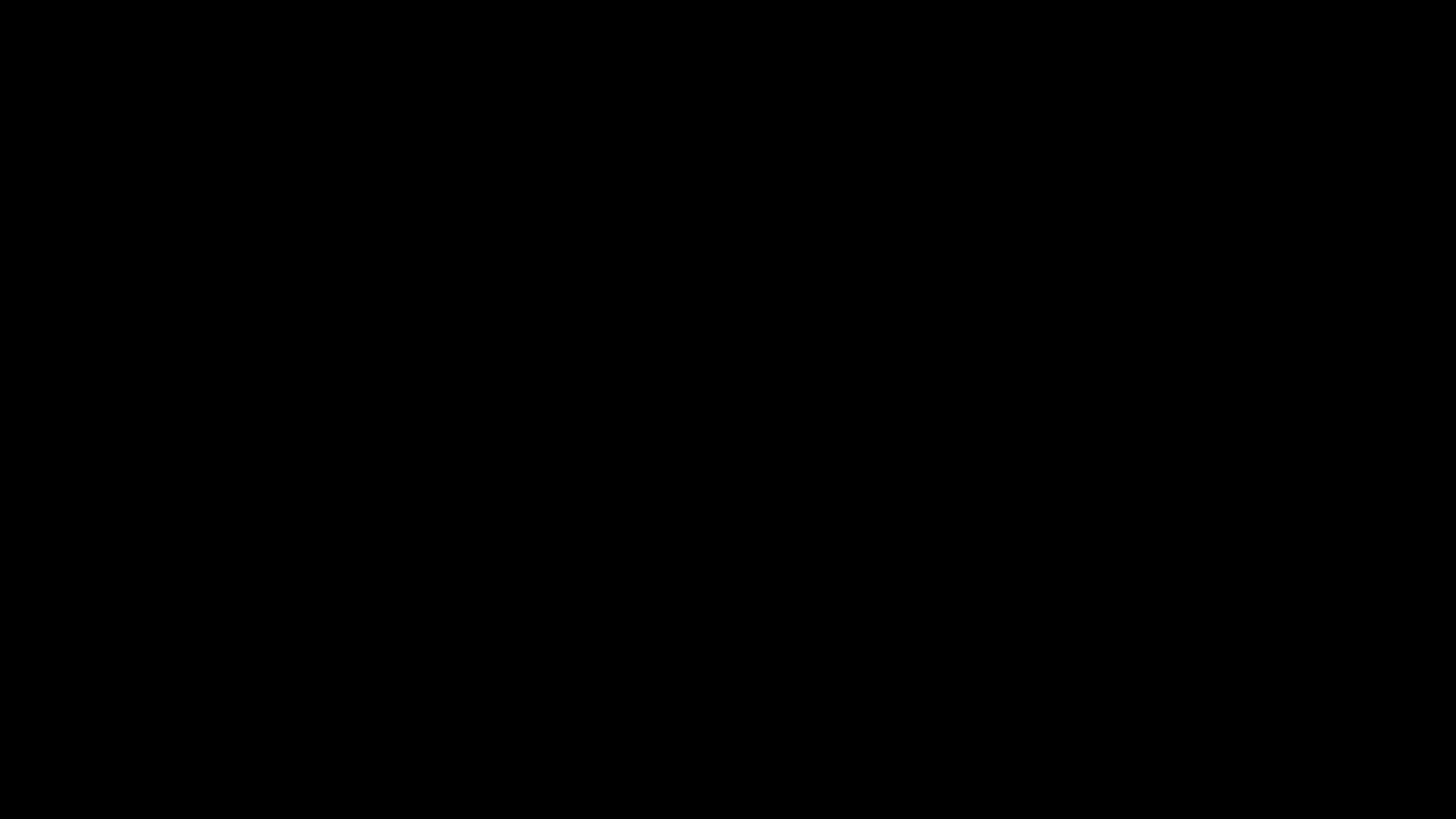
click at [1195, 723] on span at bounding box center [728, 776] width 1449 height 22
click at [20, 723] on icon "add" at bounding box center [91, 805] width 181 height 17
click at [1182, 723] on icon "add" at bounding box center [1182, 805] width 181 height 17
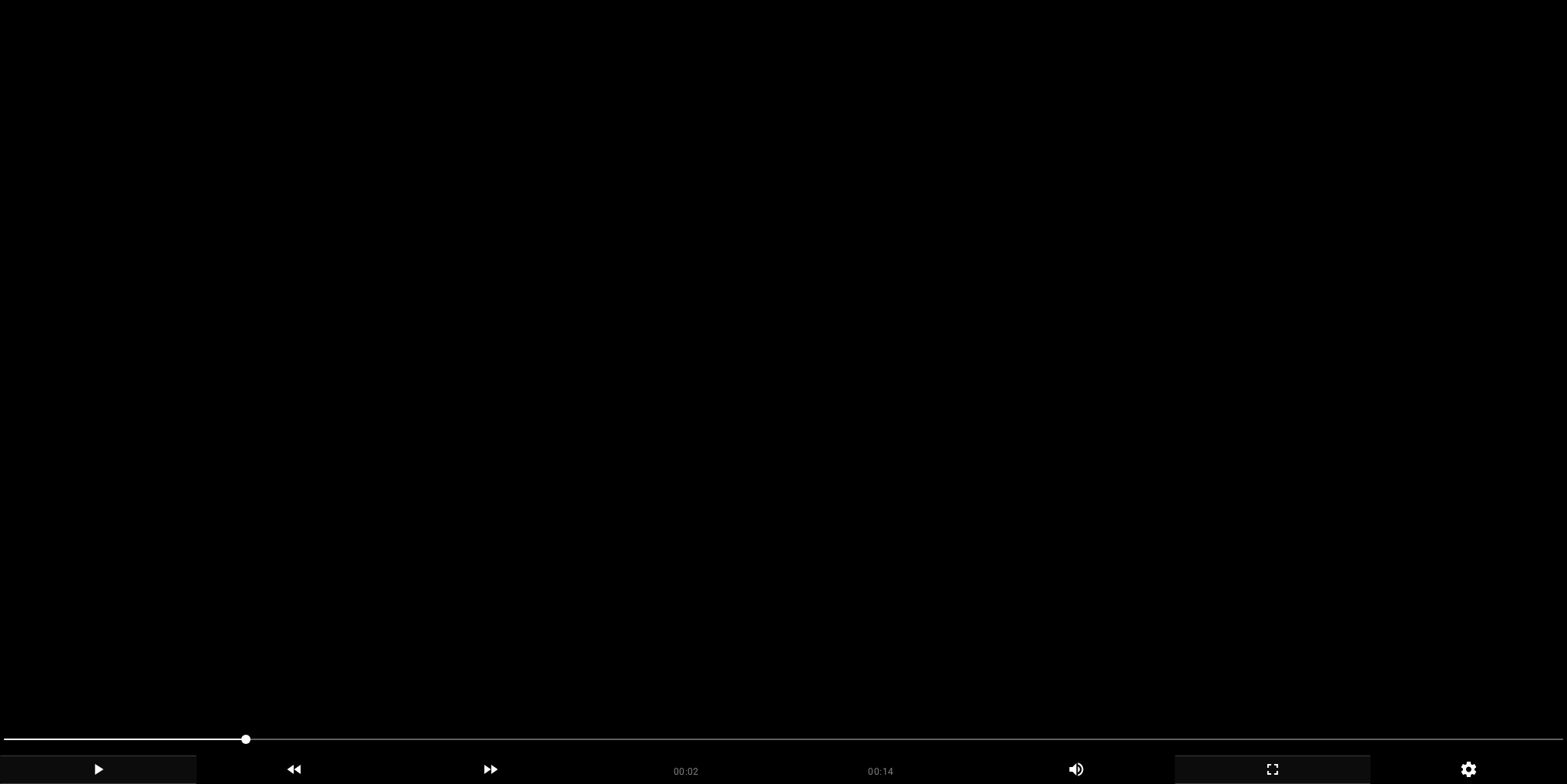
click at [757, 416] on video at bounding box center [784, 392] width 1567 height 784
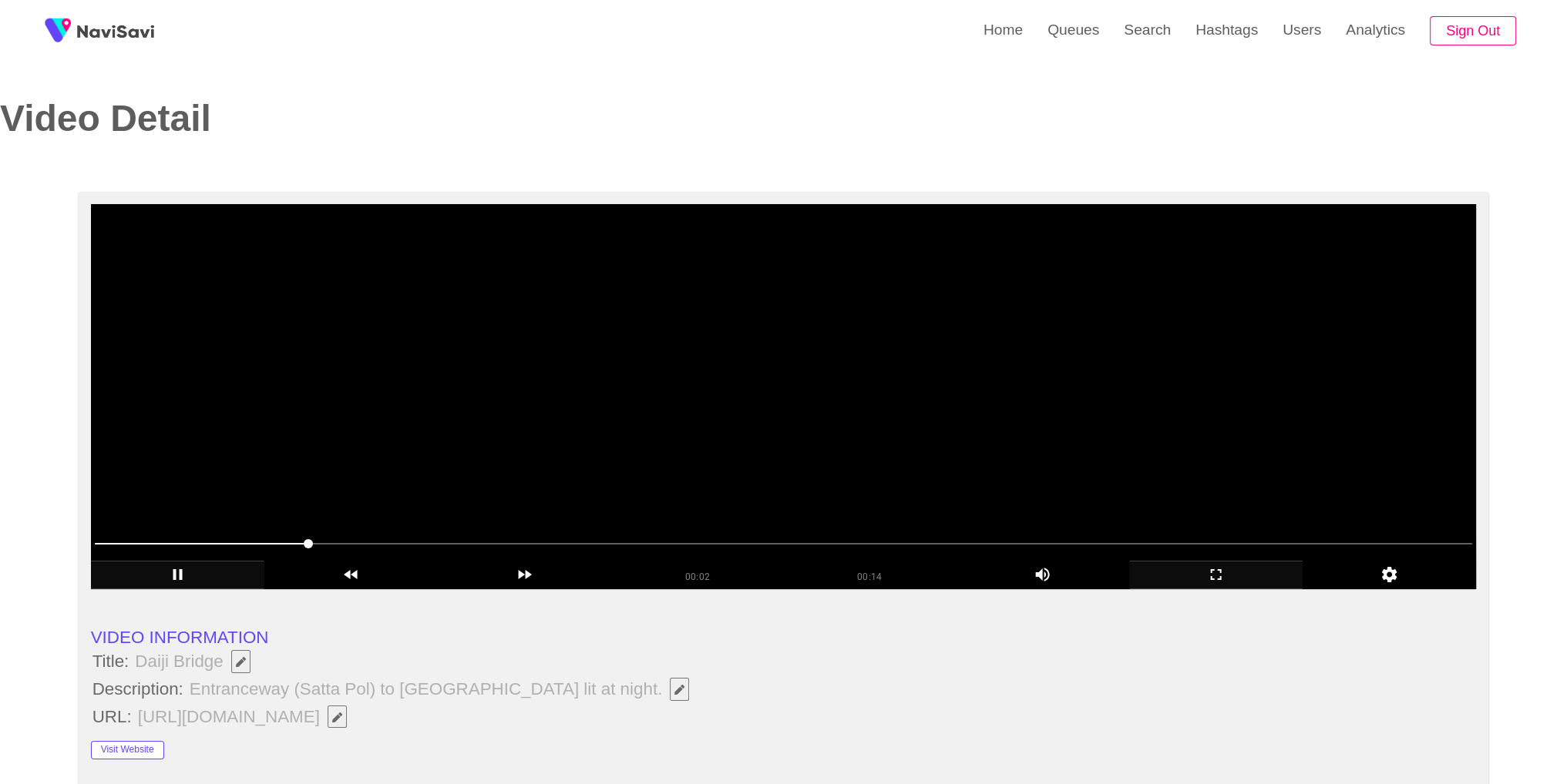
click at [902, 385] on video at bounding box center [784, 396] width 1386 height 385
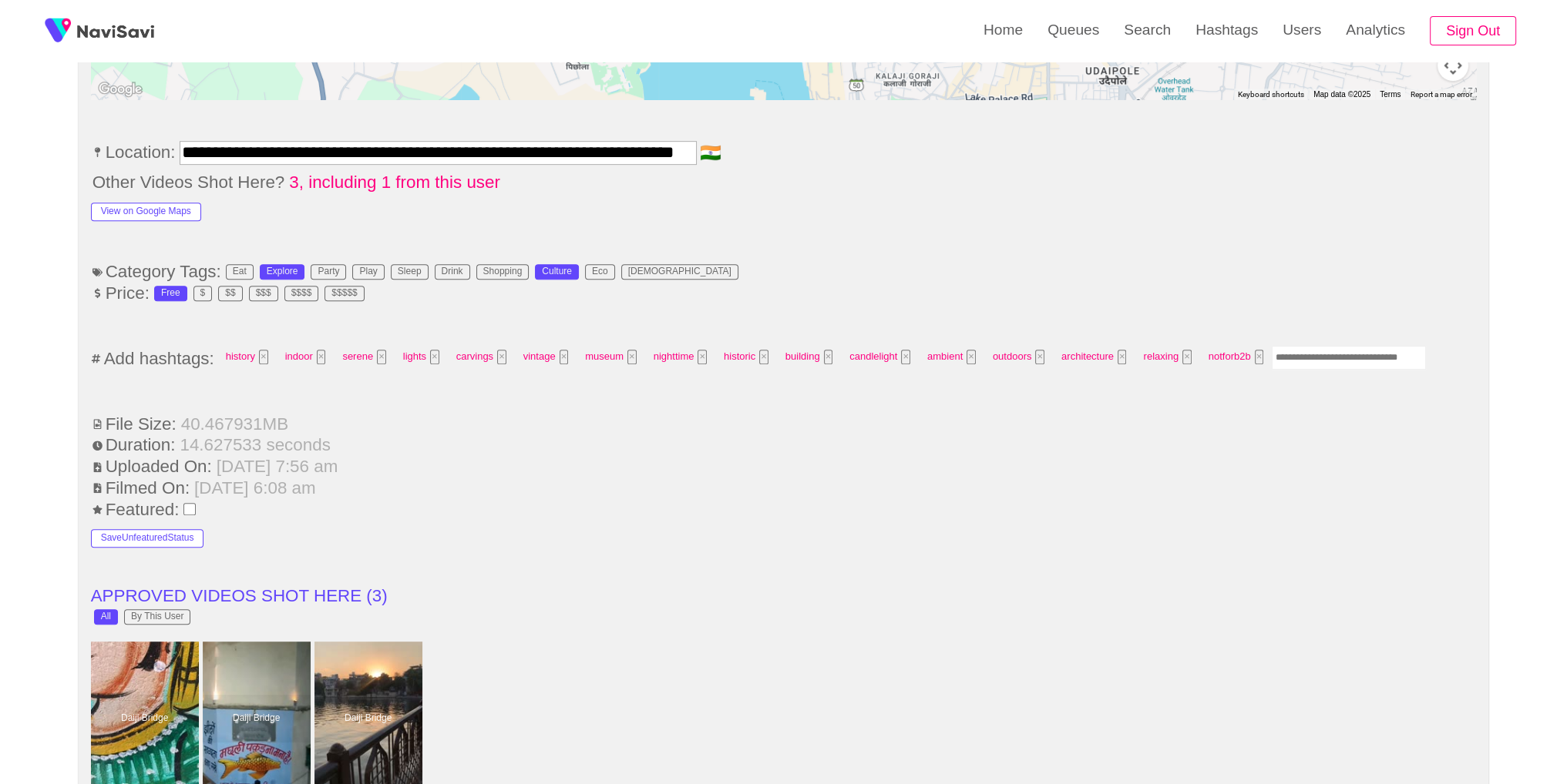
scroll to position [981, 0]
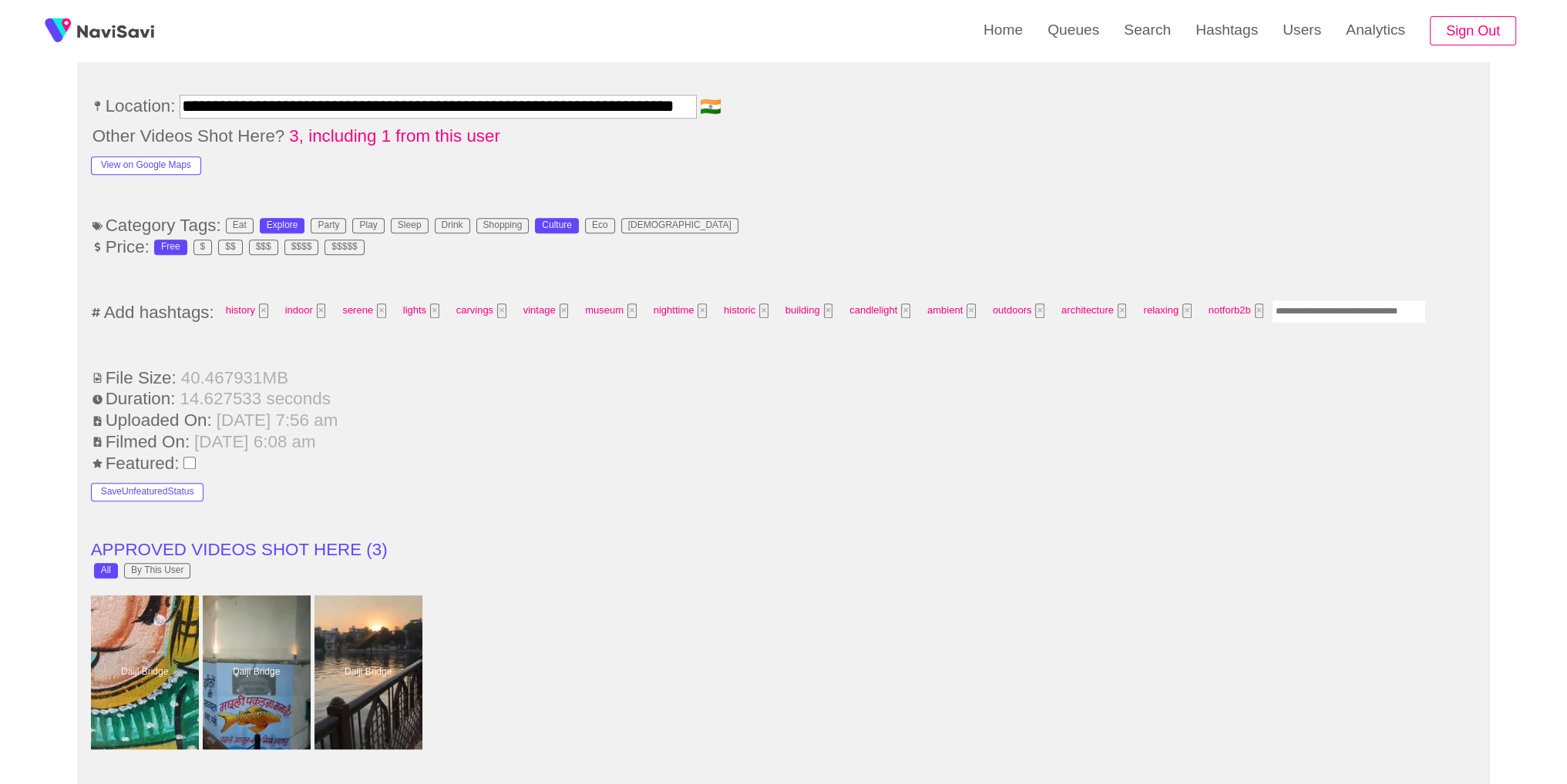
click at [1364, 299] on input "Enter tag here and press return" at bounding box center [1348, 311] width 154 height 24
type input "*********"
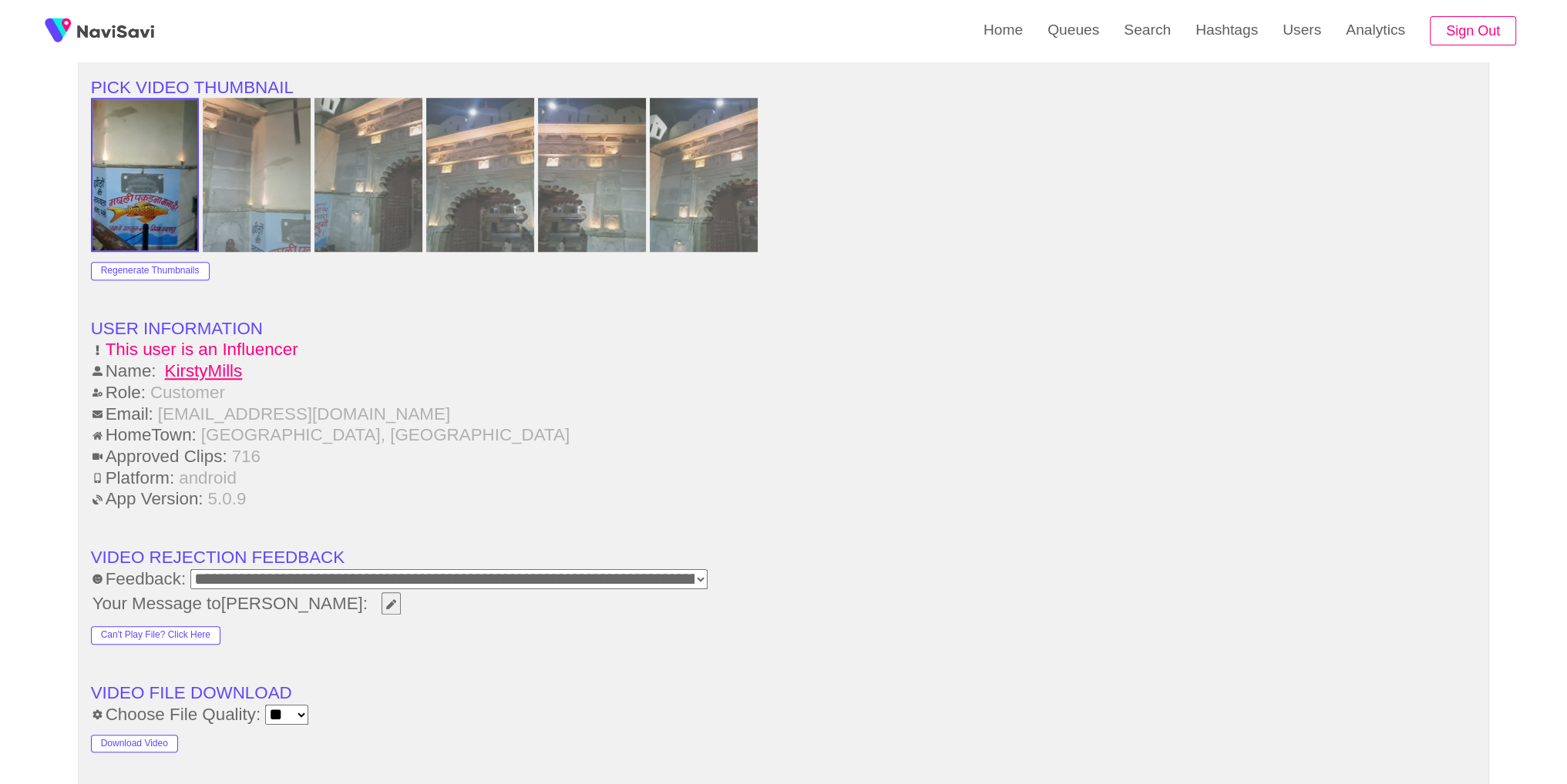
scroll to position [2235, 0]
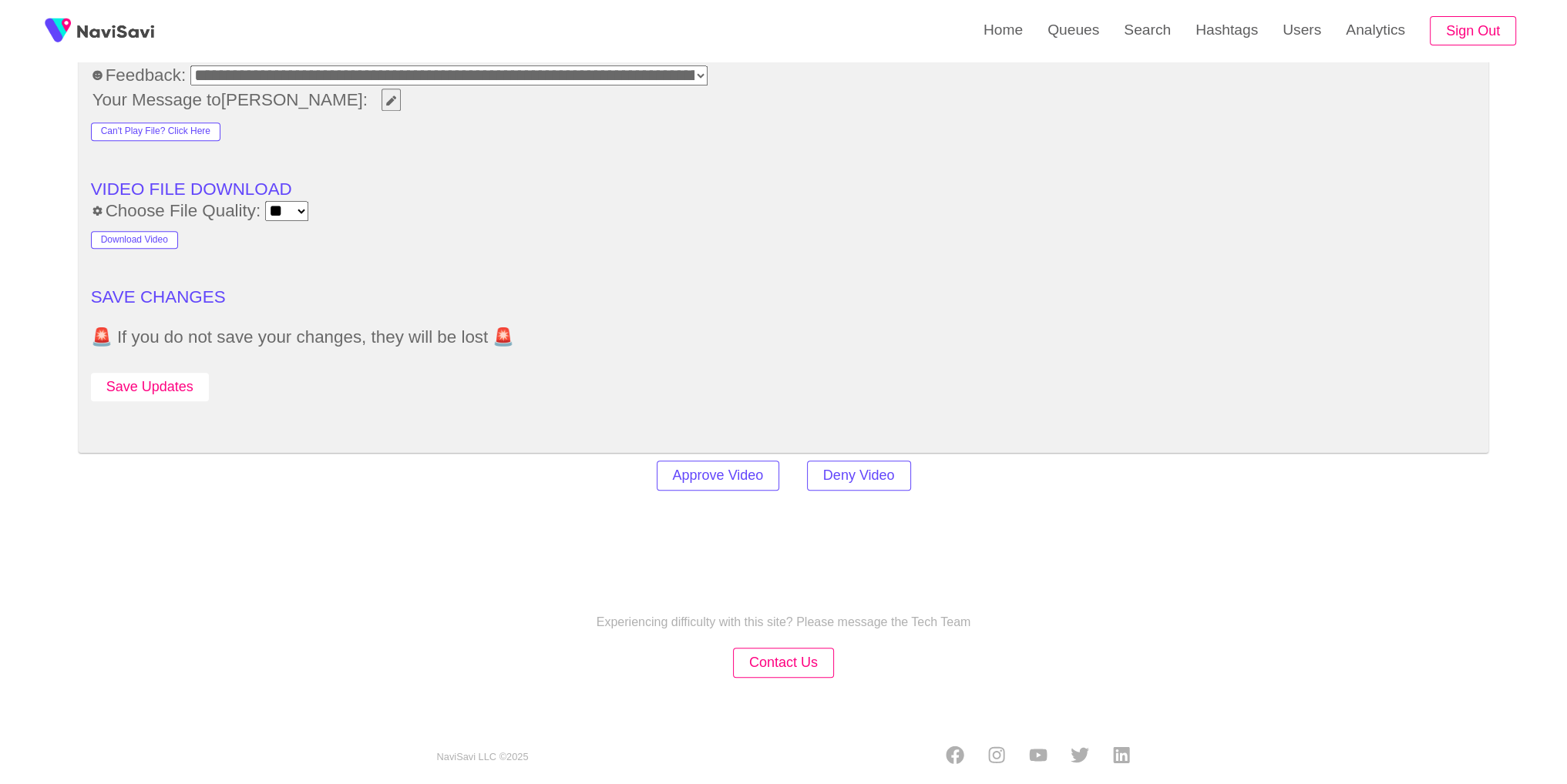
click at [179, 386] on button "Save Updates" at bounding box center [150, 387] width 118 height 28
click at [1099, 16] on link "Queues" at bounding box center [1073, 30] width 76 height 60
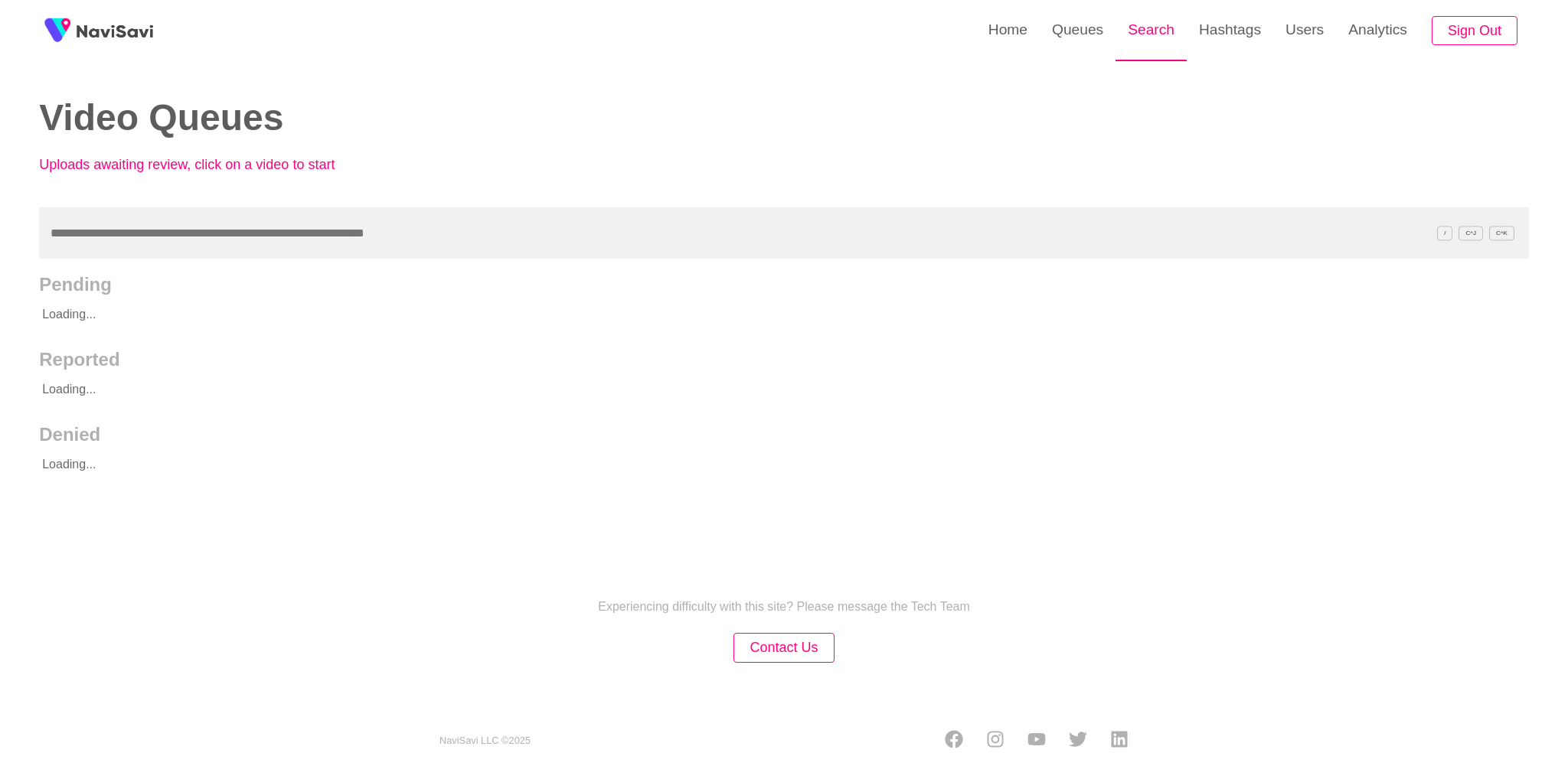
click at [1157, 31] on link "Search" at bounding box center [1151, 30] width 72 height 59
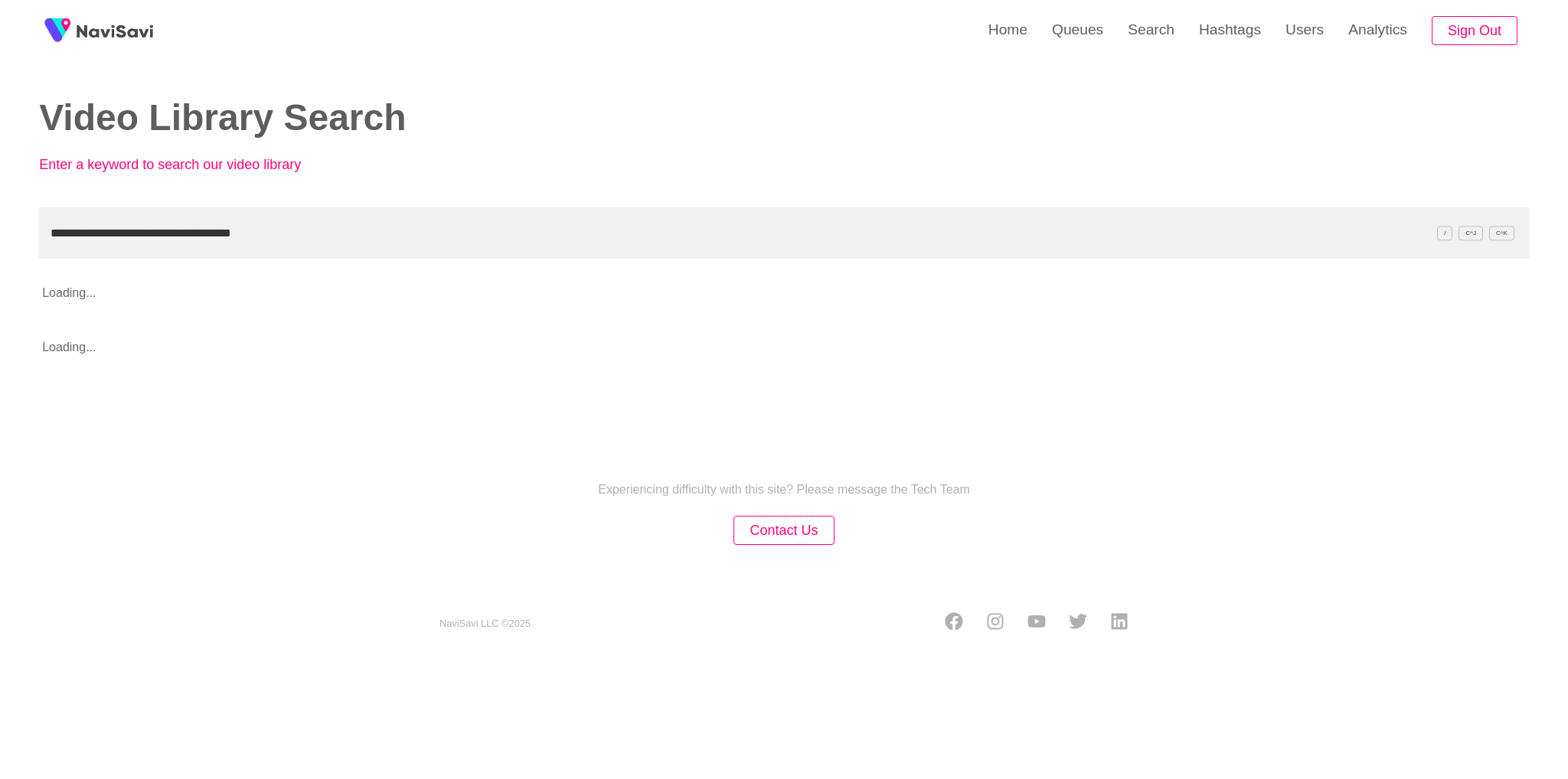
type input "**********"
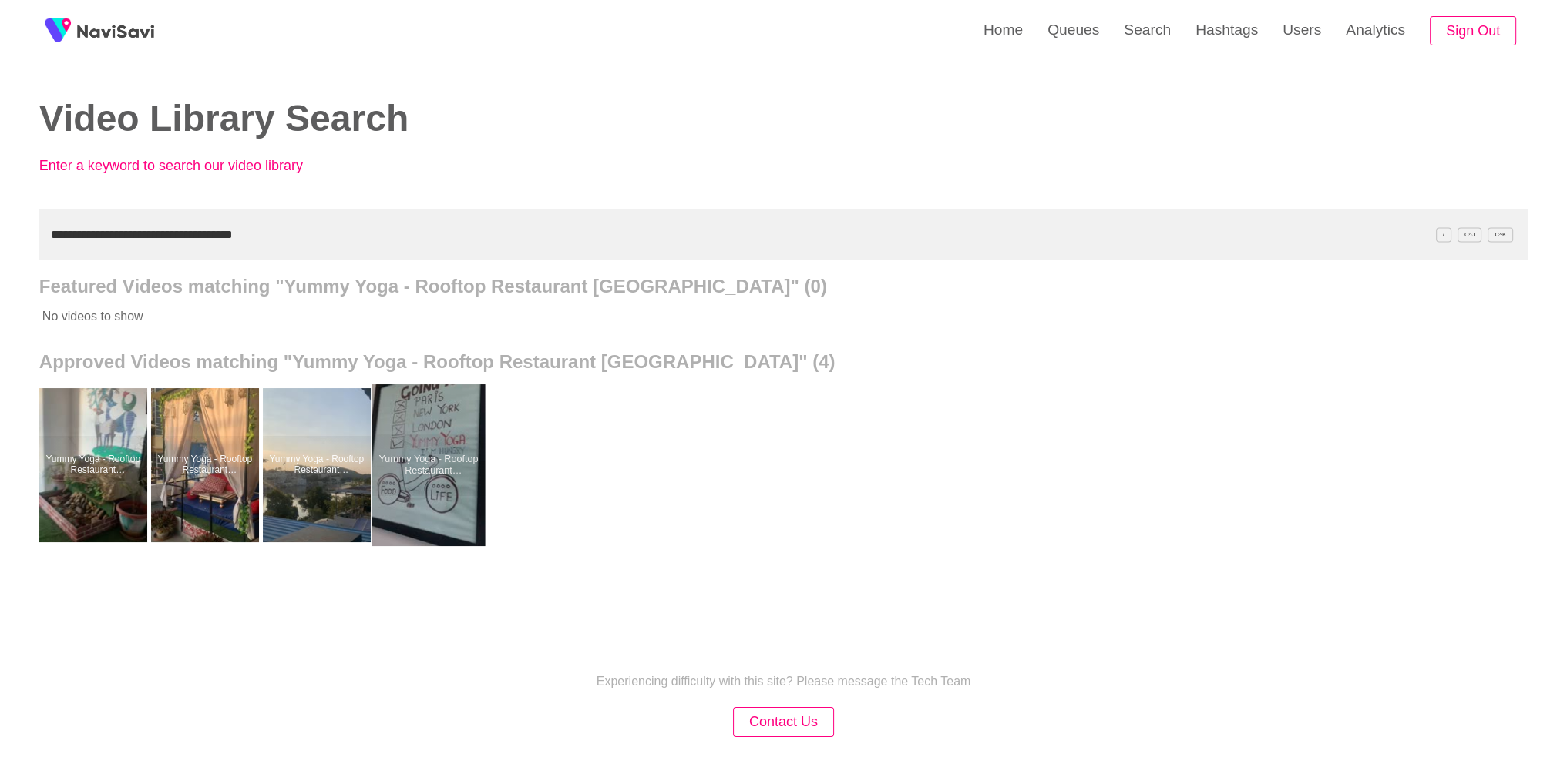
click at [459, 457] on div at bounding box center [428, 465] width 113 height 162
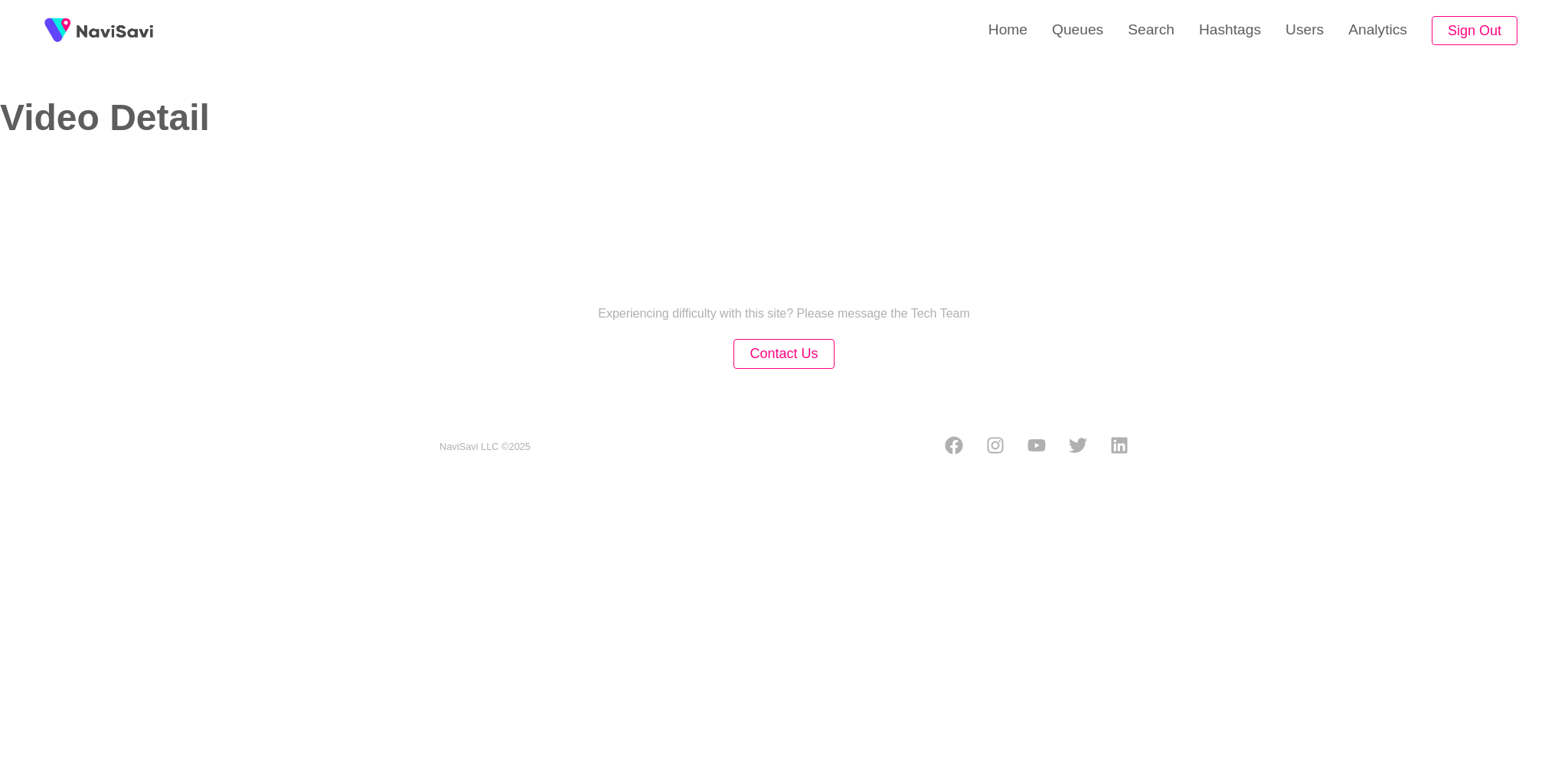
select select "**"
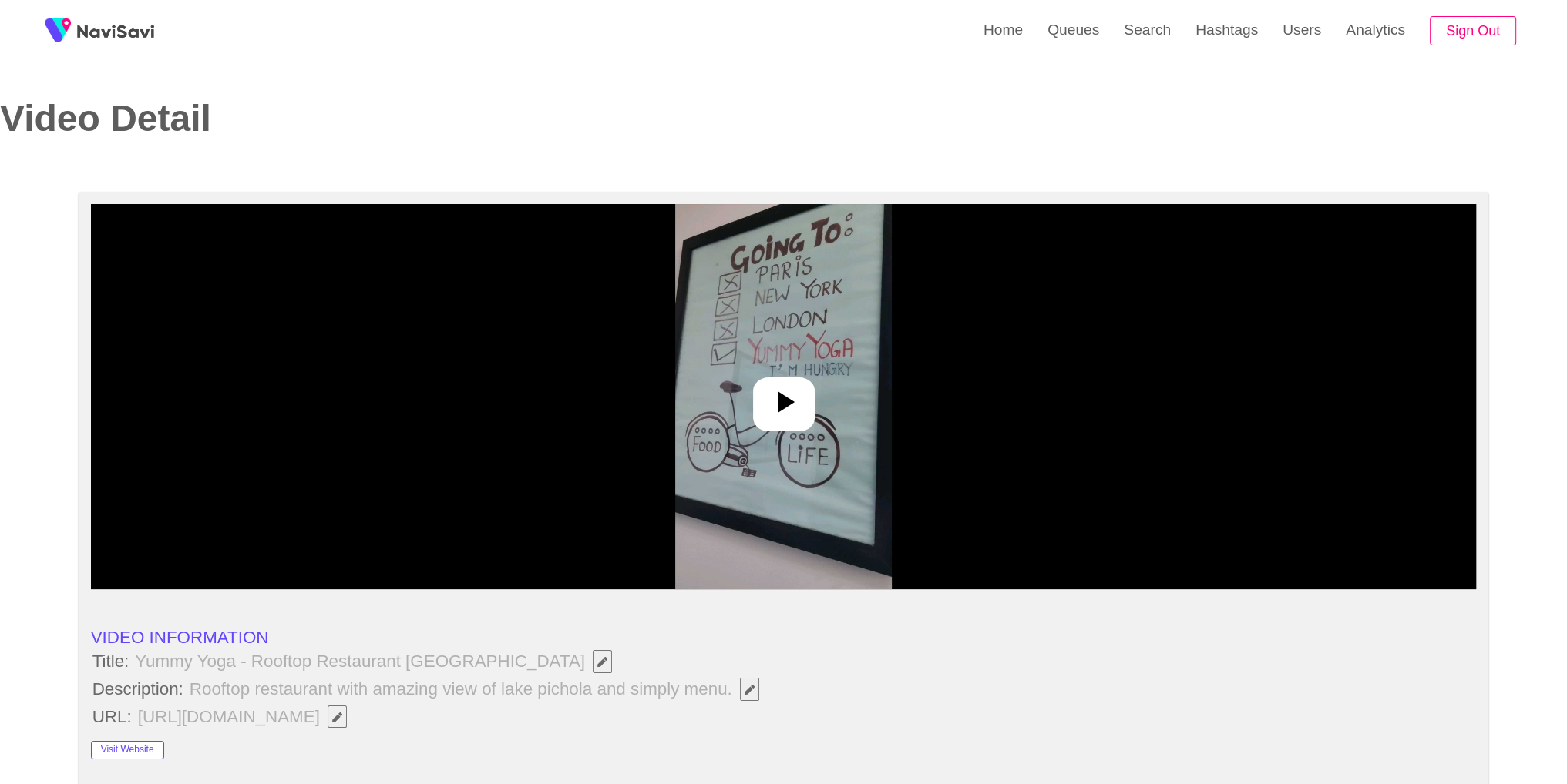
select select "**********"
click at [687, 432] on img at bounding box center [784, 396] width 217 height 385
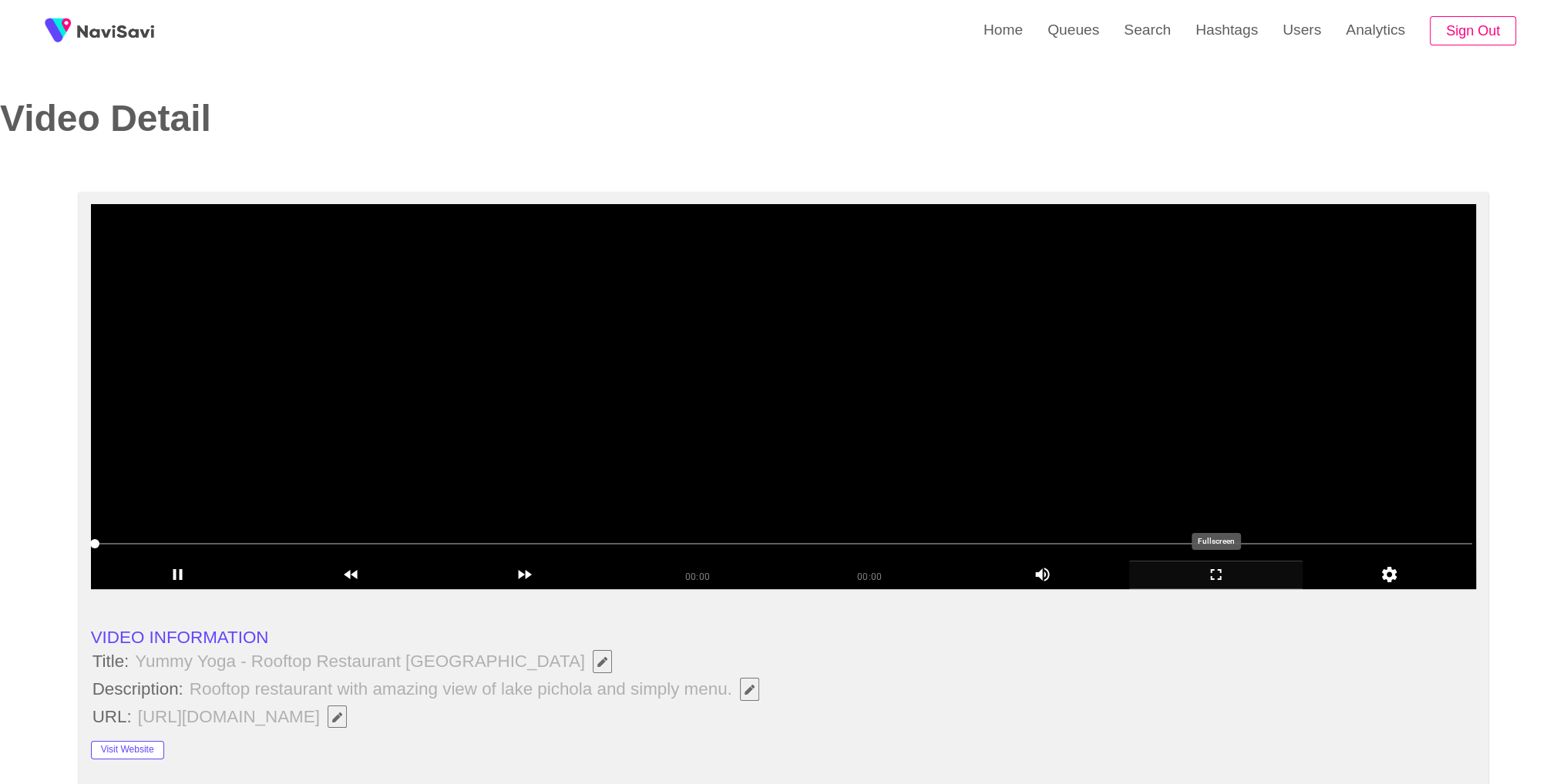
click at [1232, 582] on icon "add" at bounding box center [1216, 574] width 172 height 19
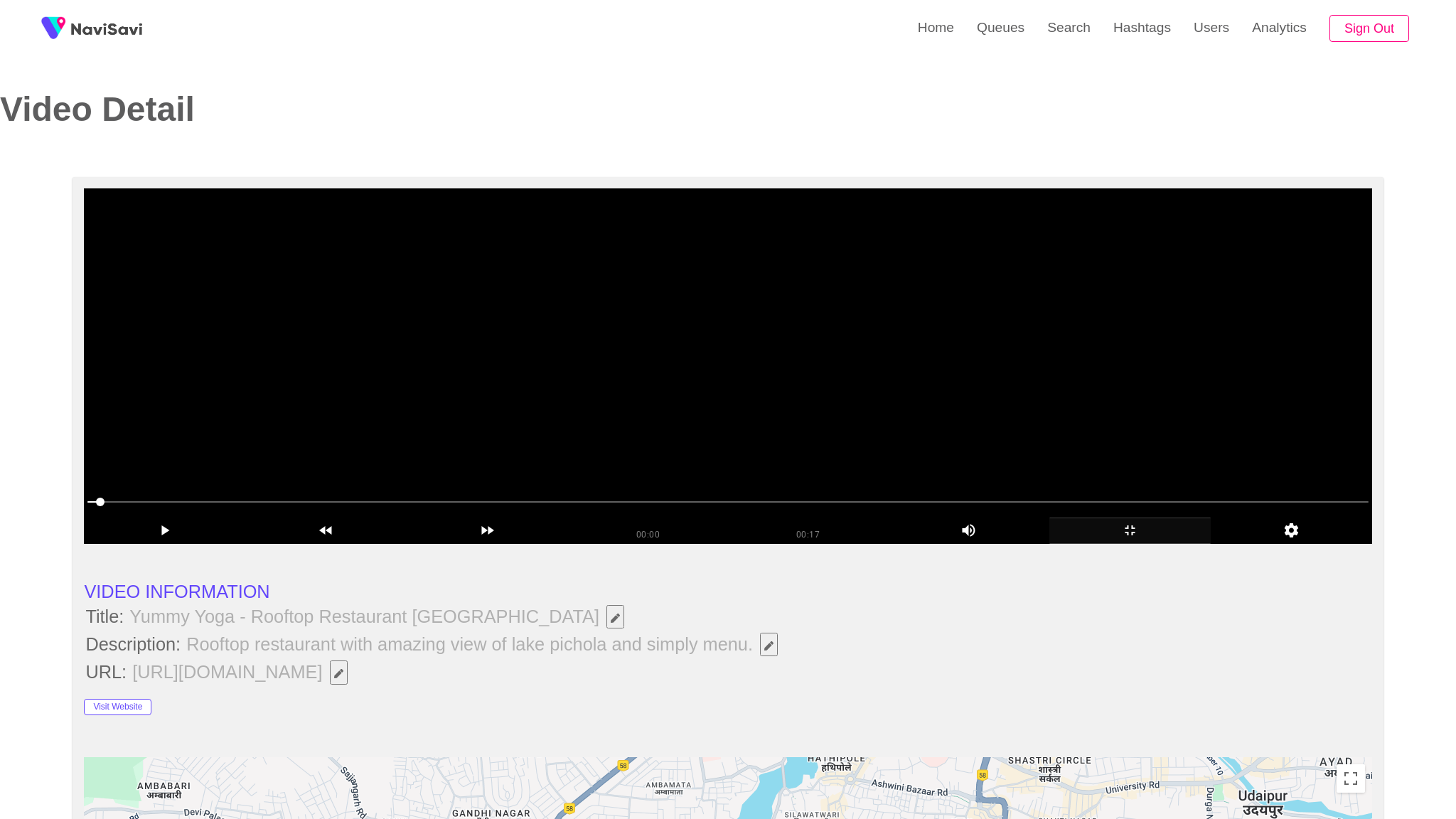
drag, startPoint x: 1130, startPoint y: 585, endPoint x: 1125, endPoint y: 591, distance: 7.8
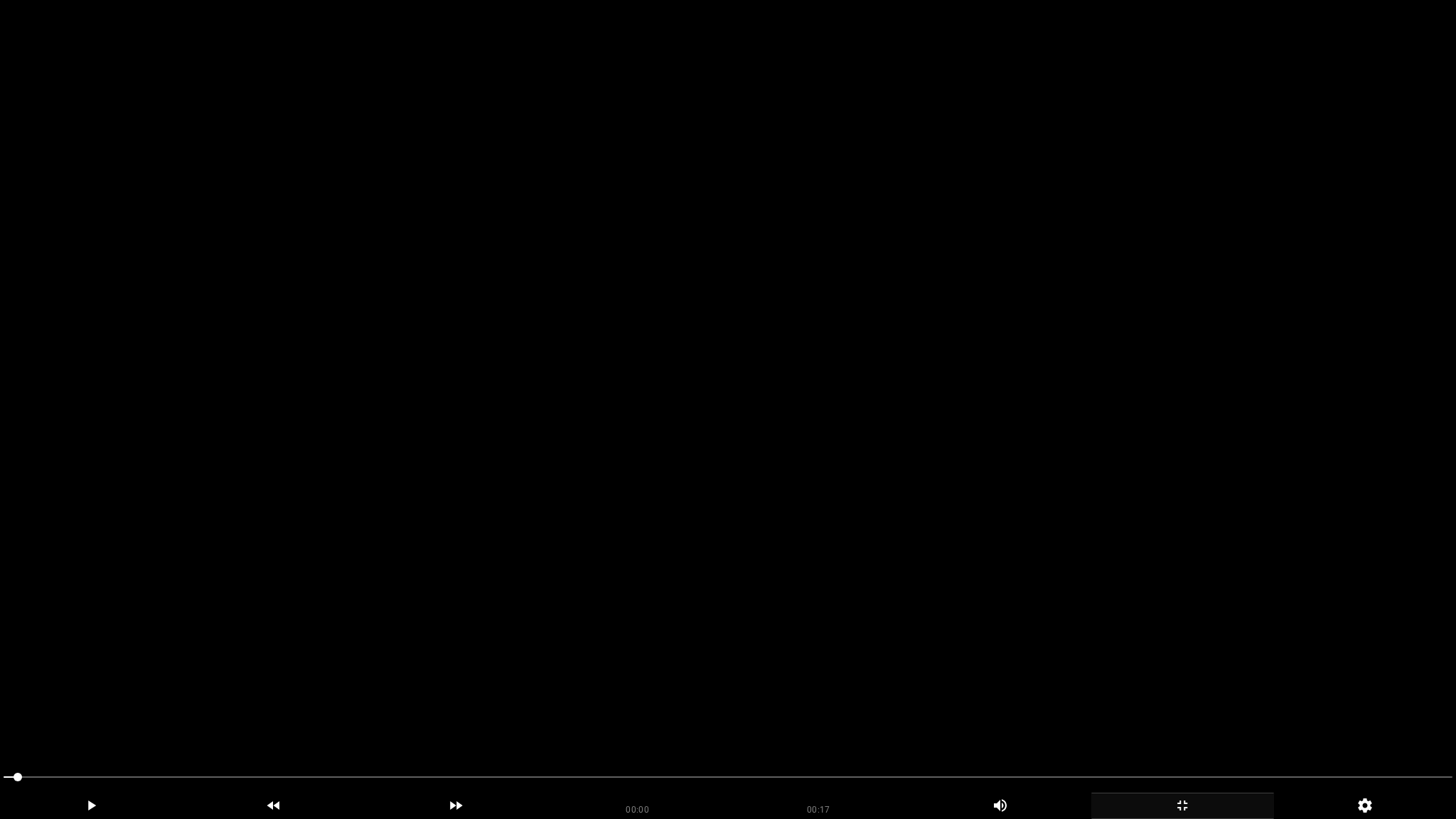
click at [1125, 590] on video at bounding box center [728, 409] width 1456 height 819
click at [1199, 723] on div "add" at bounding box center [1182, 806] width 183 height 26
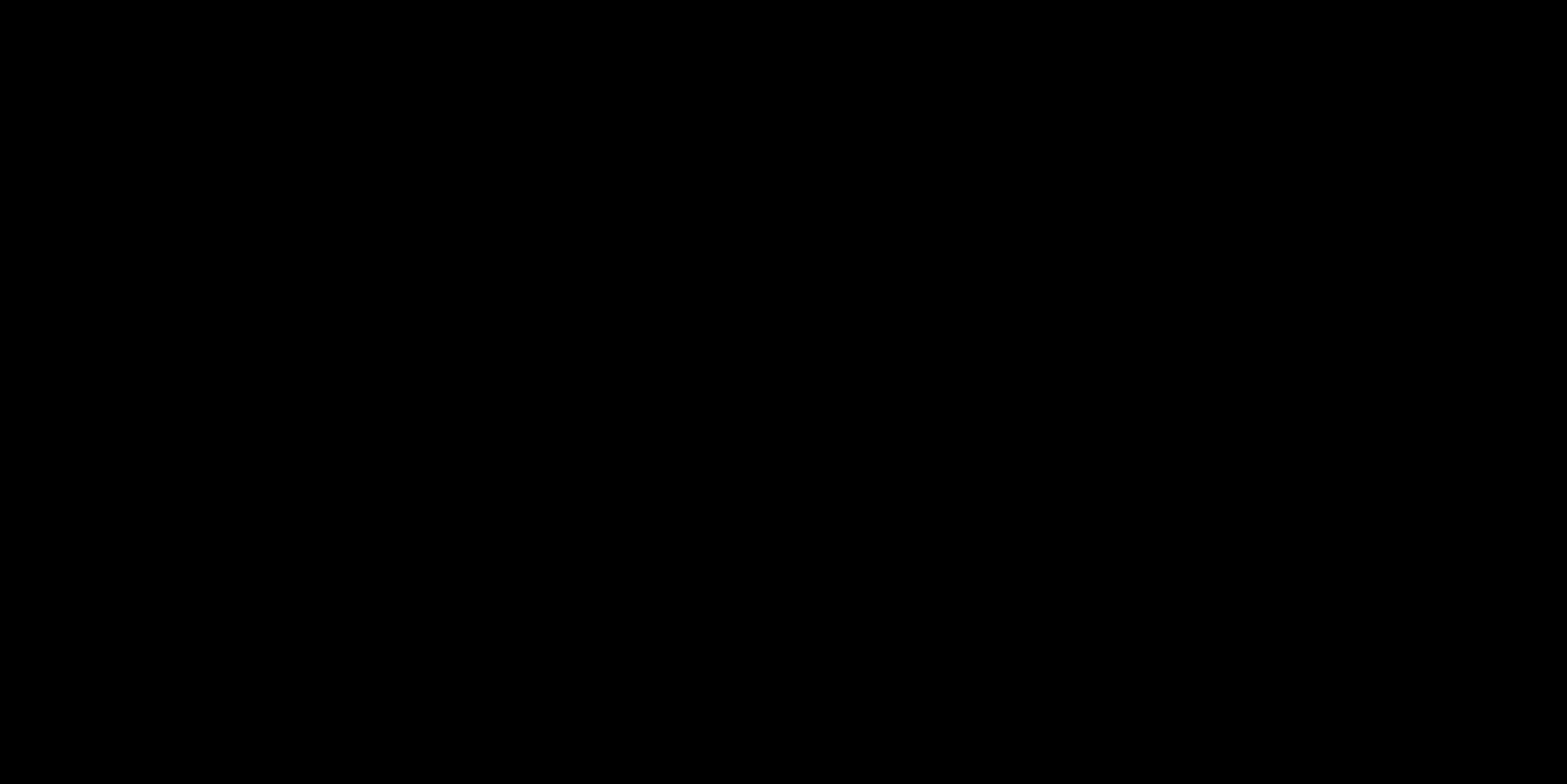
click at [881, 458] on video at bounding box center [784, 392] width 1567 height 784
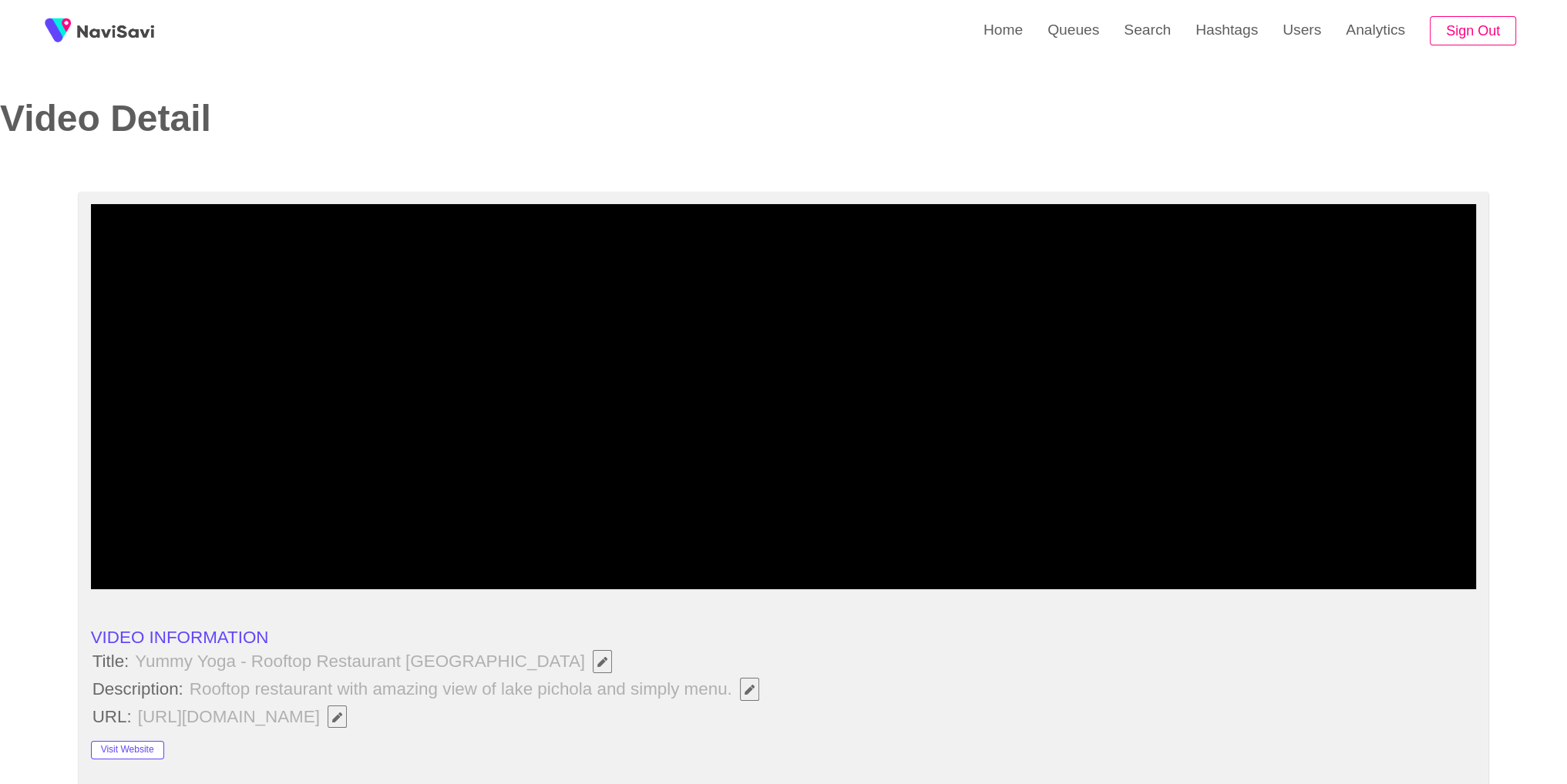
scroll to position [685, 0]
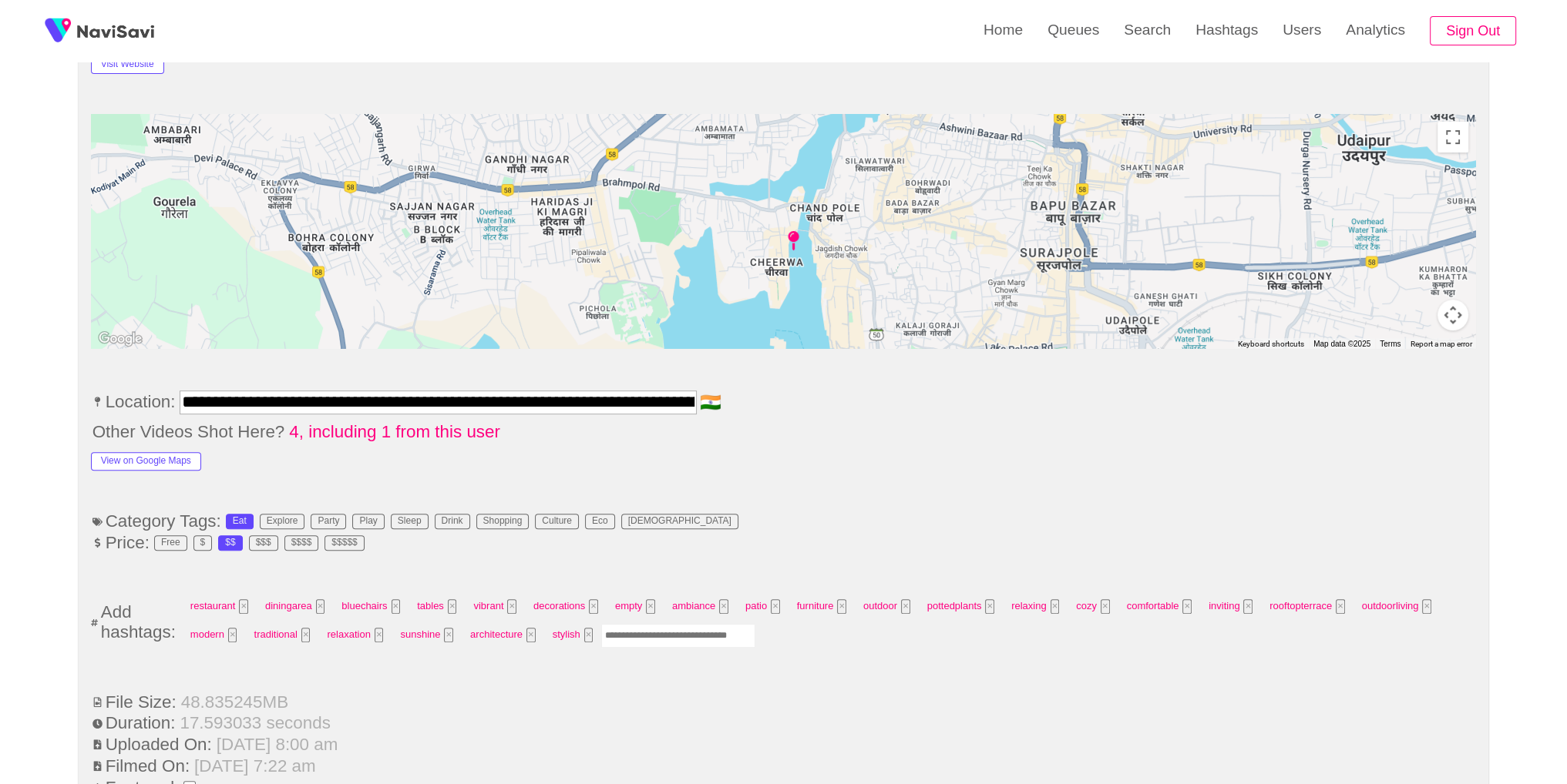
click at [675, 626] on input "Enter tag here and press return" at bounding box center [678, 636] width 154 height 24
type input "*********"
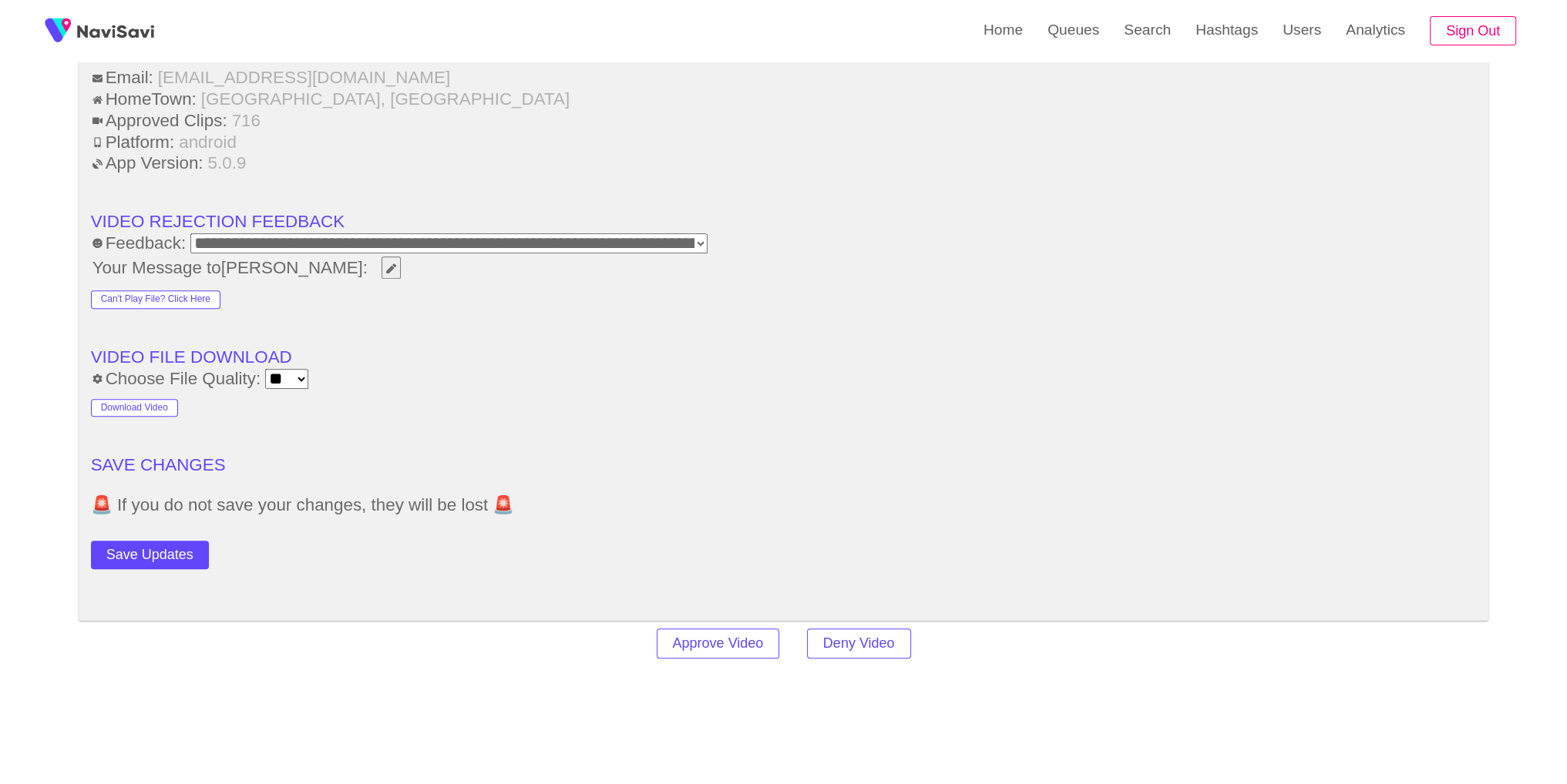
scroll to position [2074, 0]
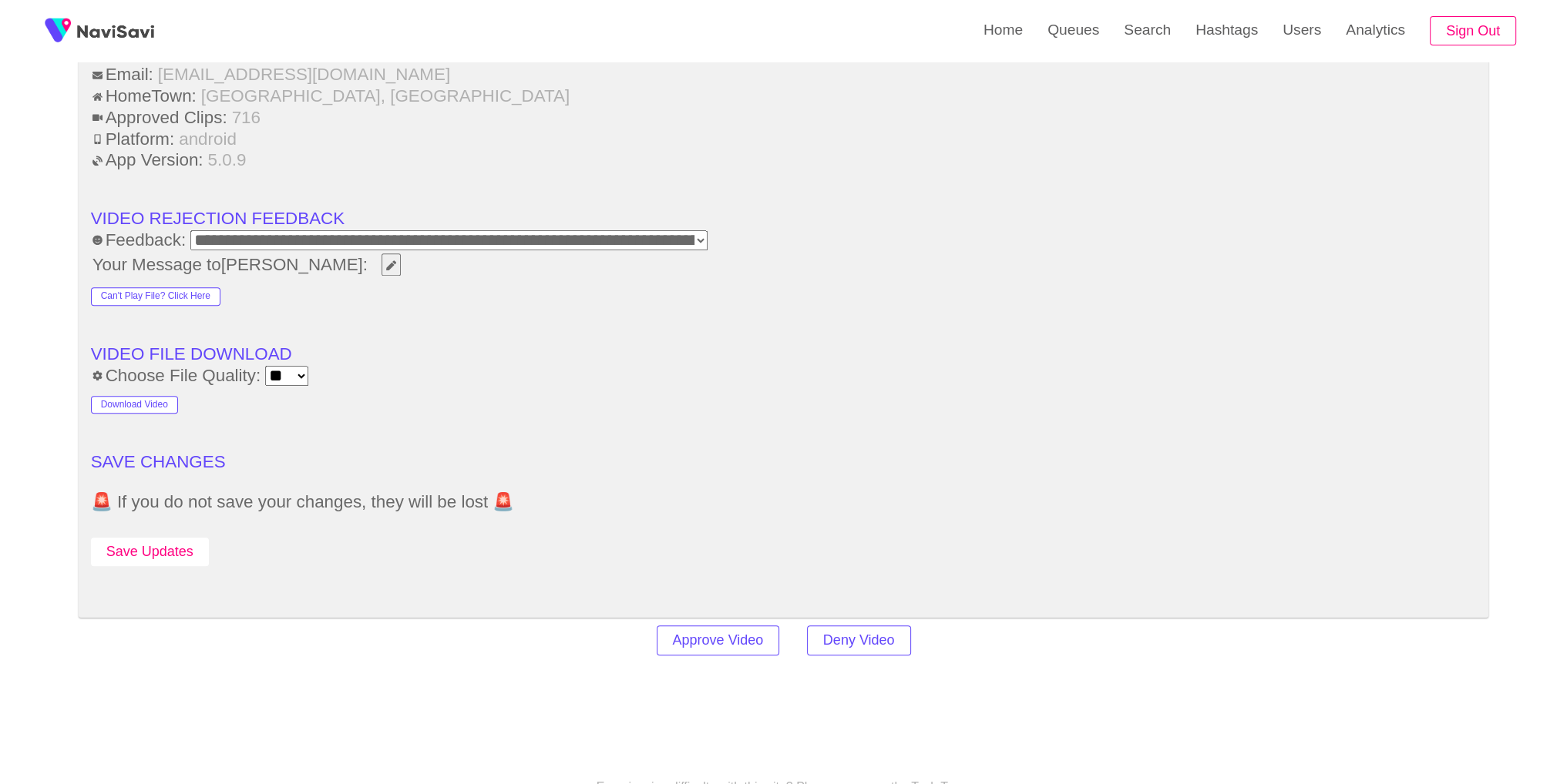
click at [147, 551] on button "Save Updates" at bounding box center [150, 552] width 118 height 28
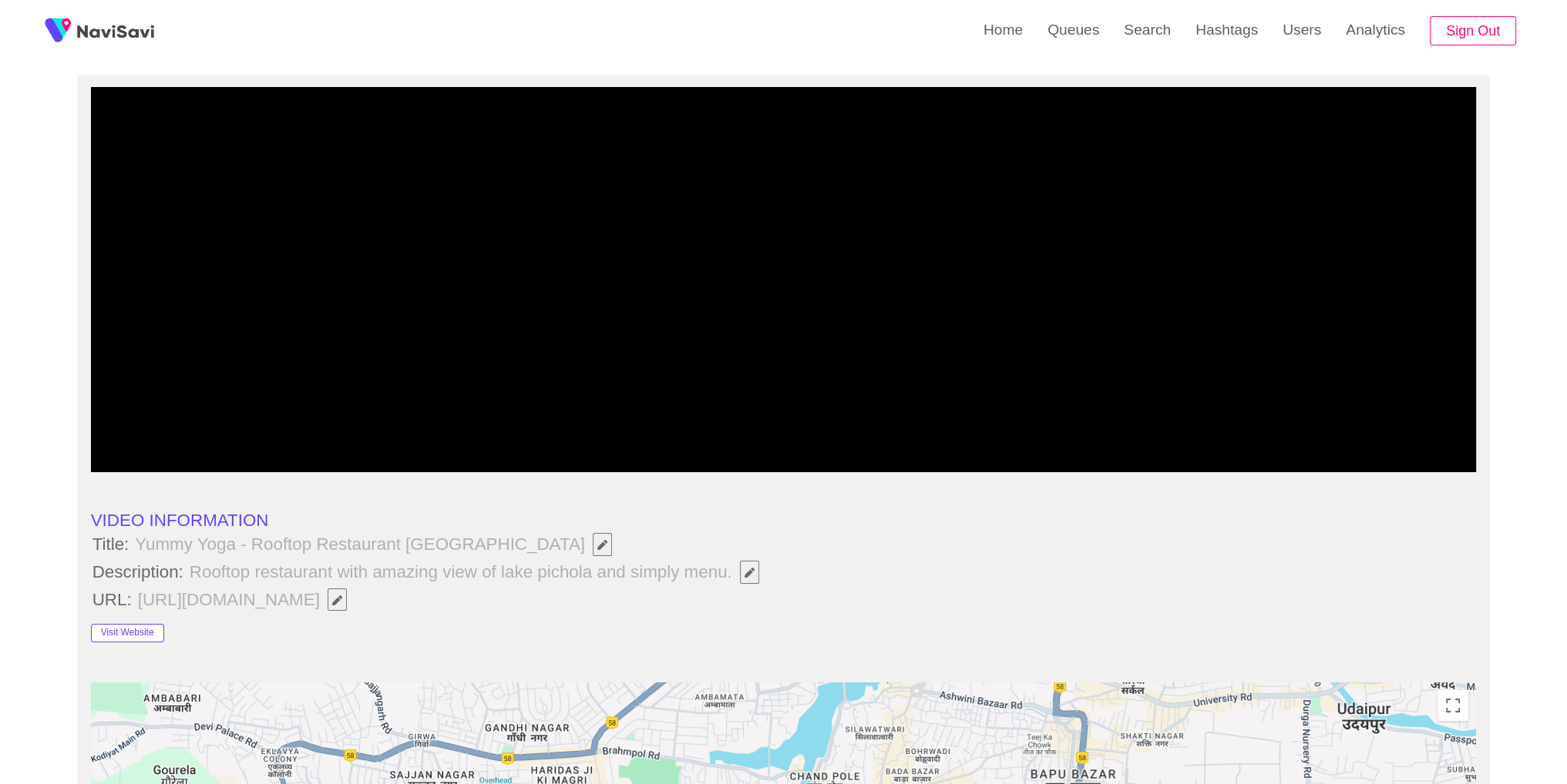
scroll to position [0, 0]
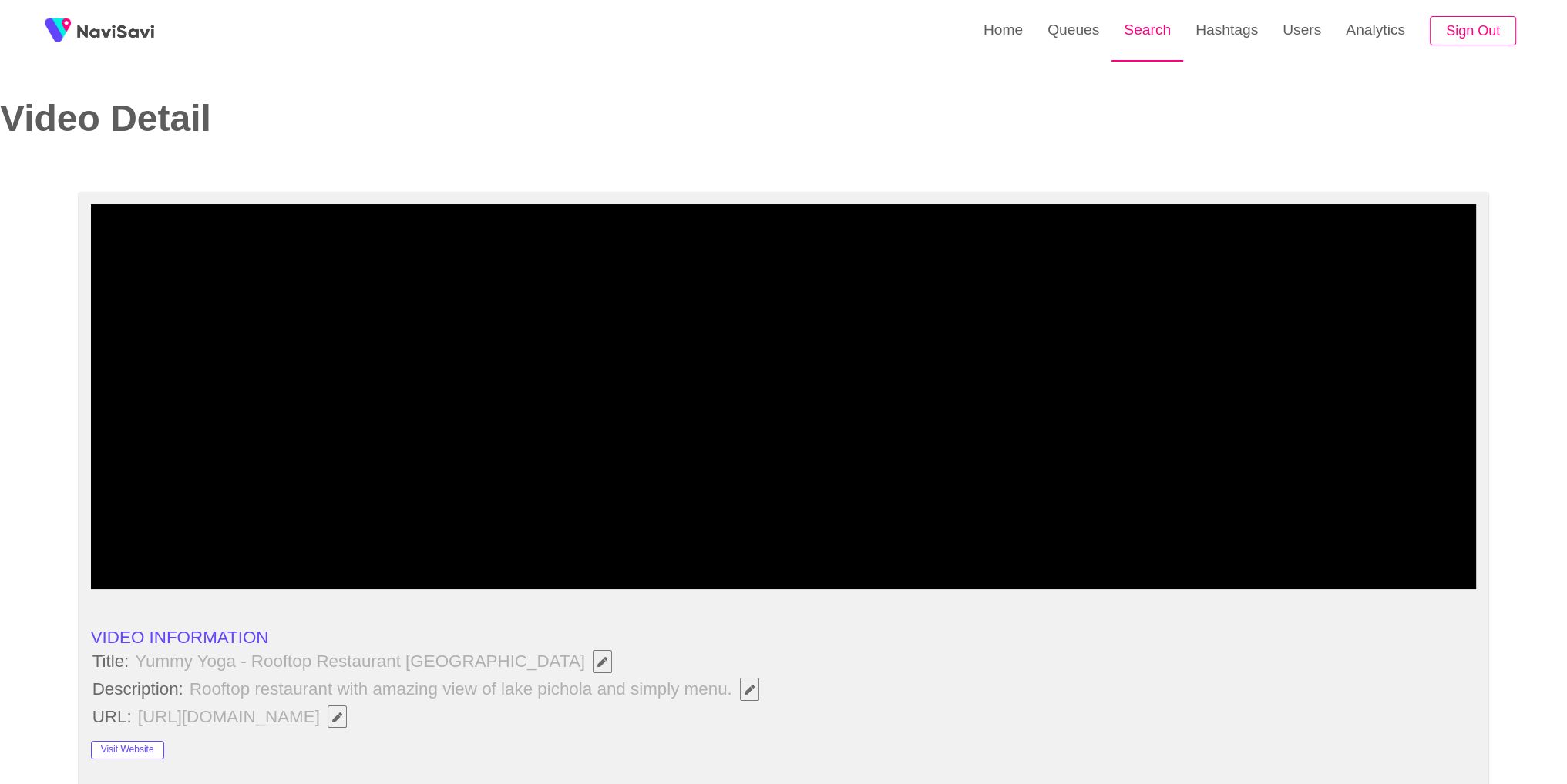
click at [1156, 37] on link "Search" at bounding box center [1147, 30] width 72 height 60
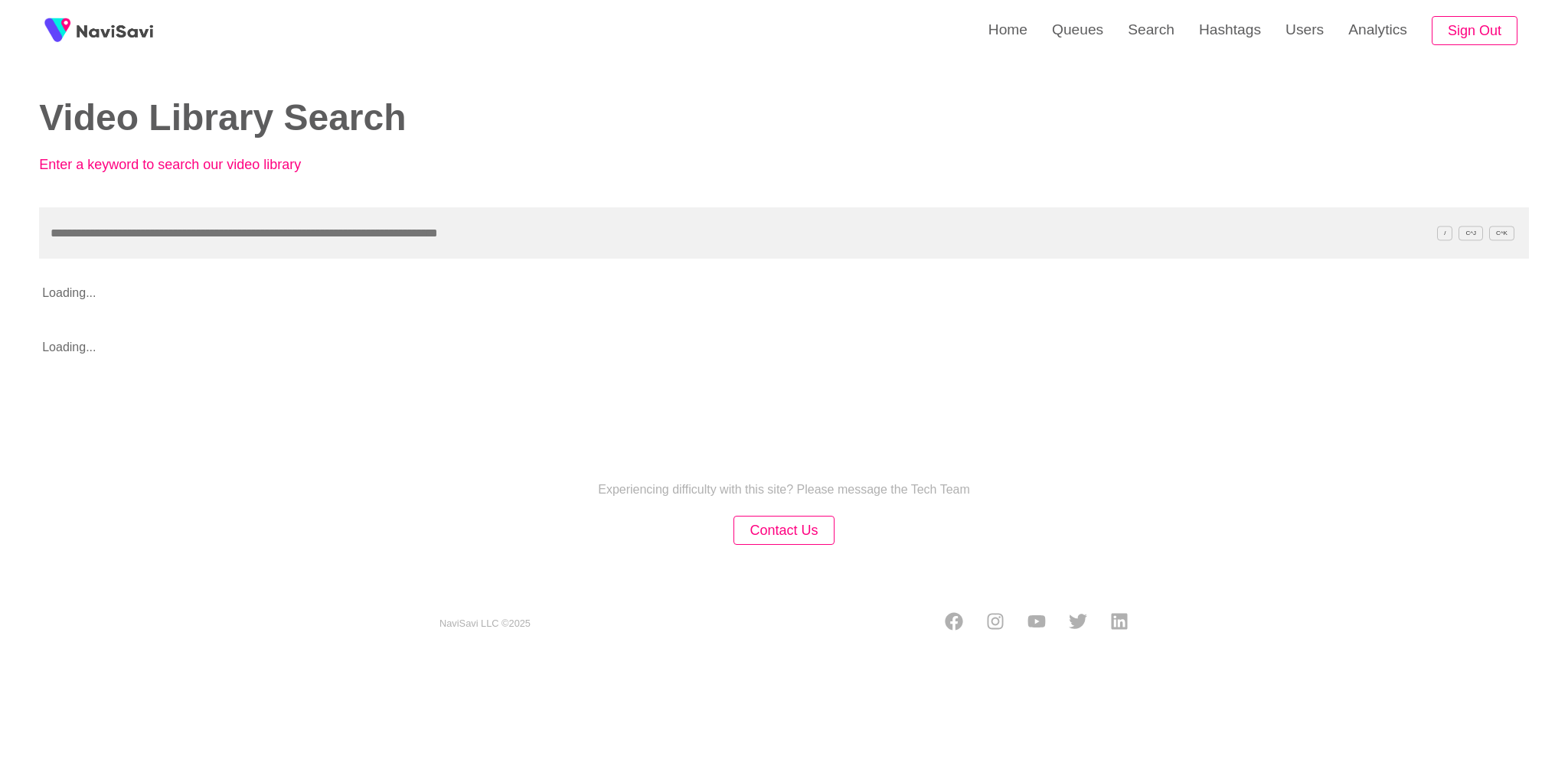
click at [890, 240] on input "text" at bounding box center [784, 233] width 1490 height 51
type input "**********"
click at [1215, 457] on div "Experiencing difficulty with this site? Please message the Tech Team Contact Us…" at bounding box center [784, 538] width 1568 height 244
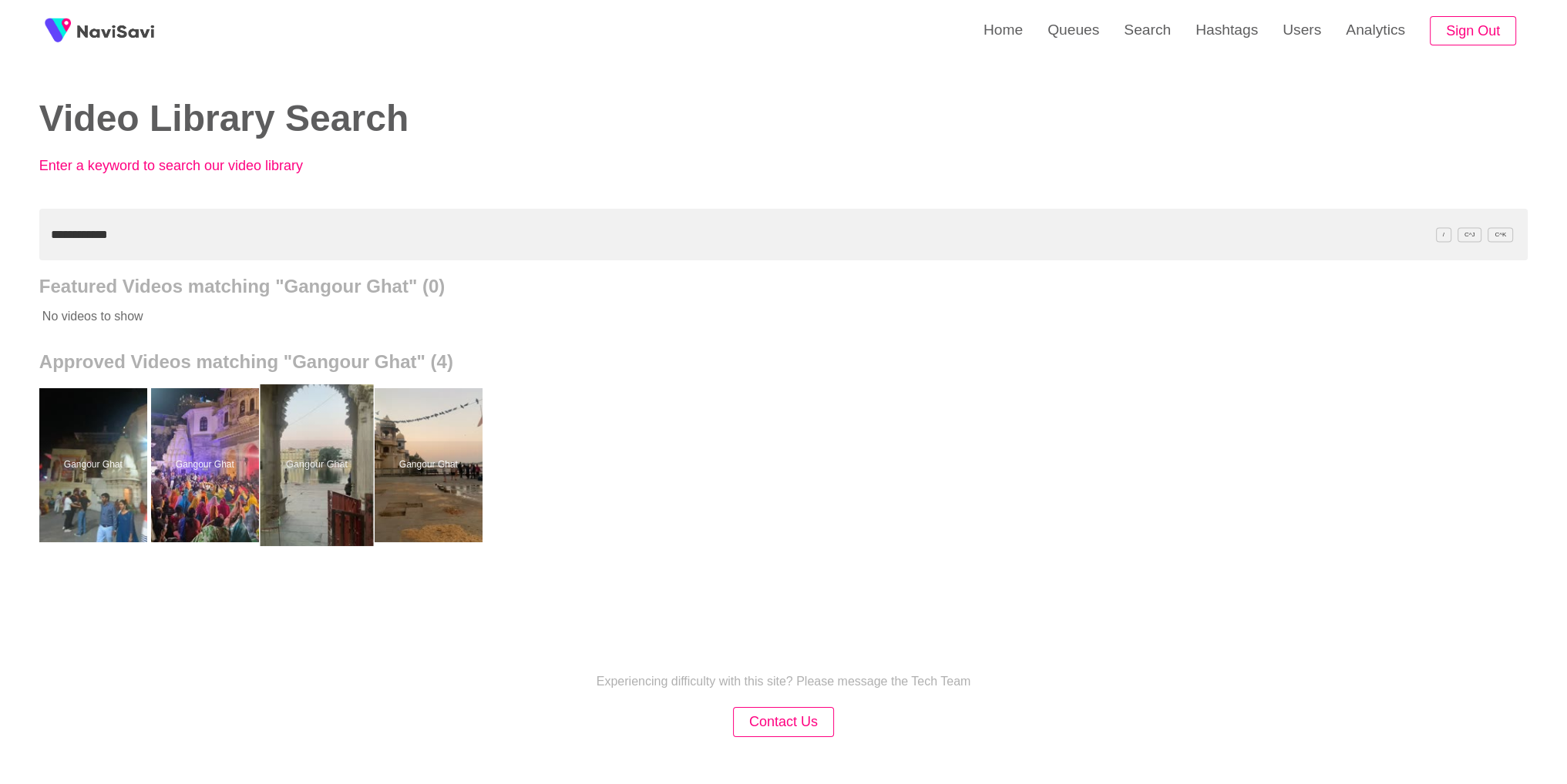
click at [304, 431] on div at bounding box center [316, 465] width 113 height 162
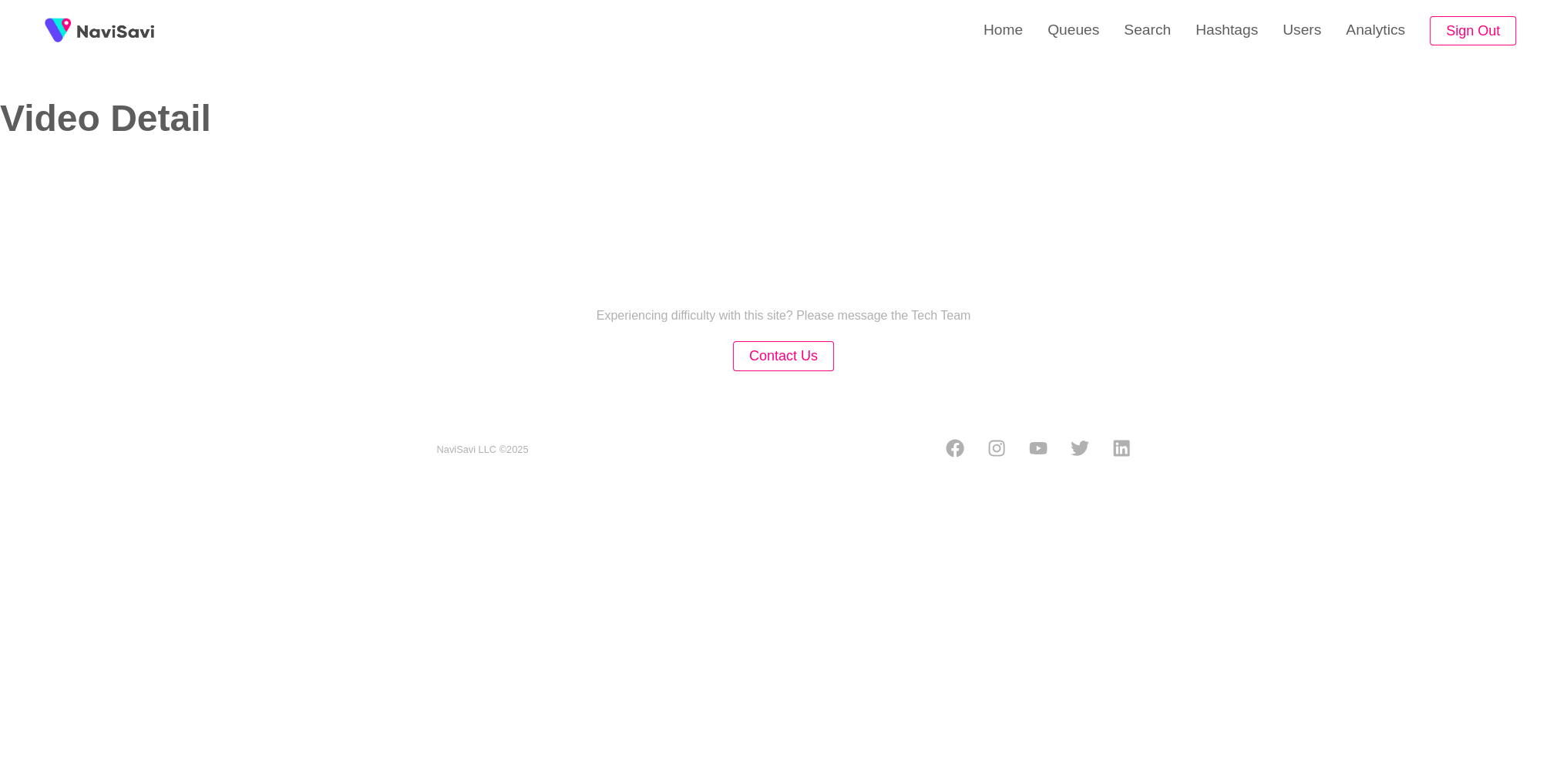
select select "**********"
select select "**"
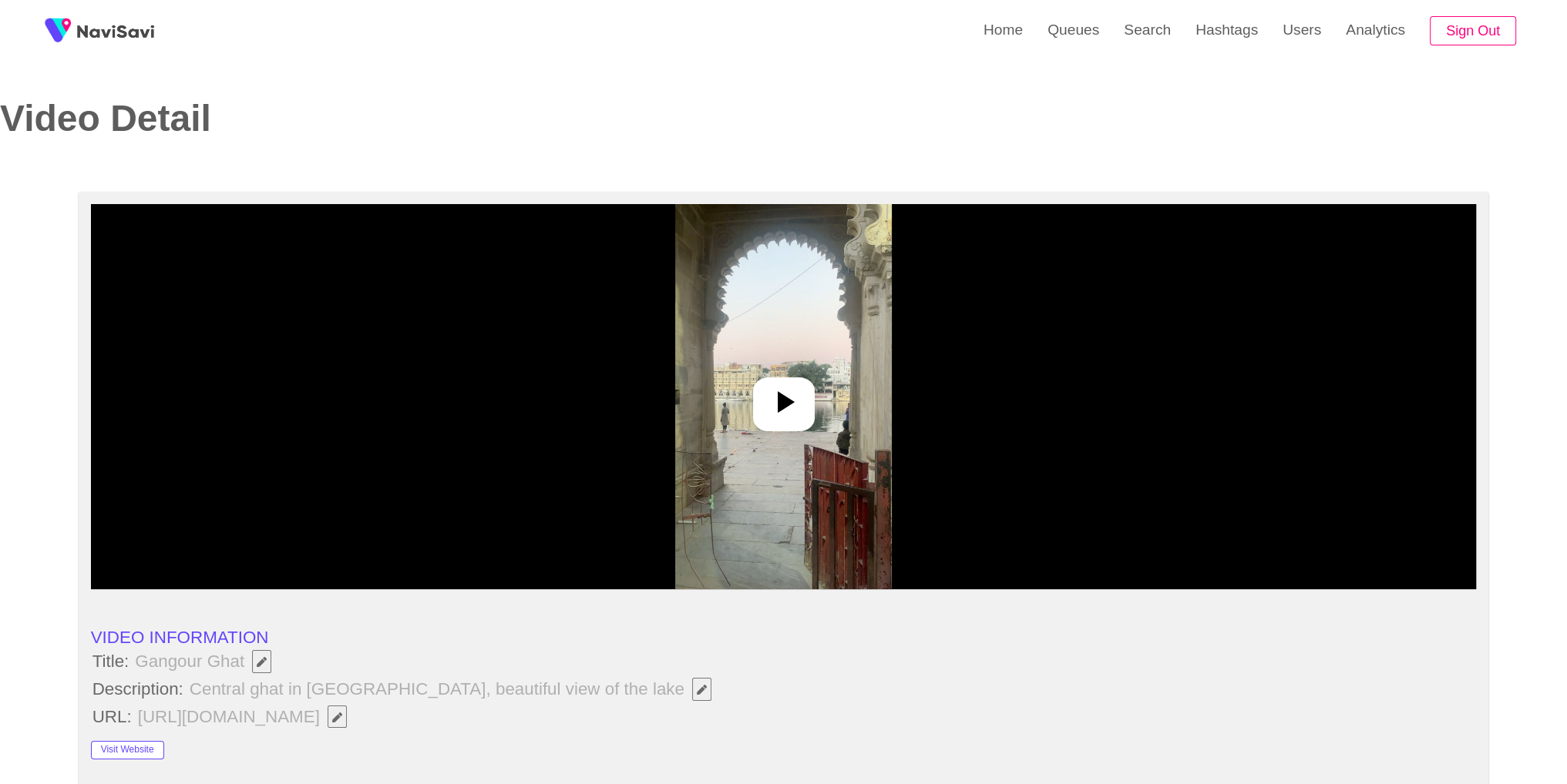
click at [697, 364] on img at bounding box center [784, 396] width 217 height 385
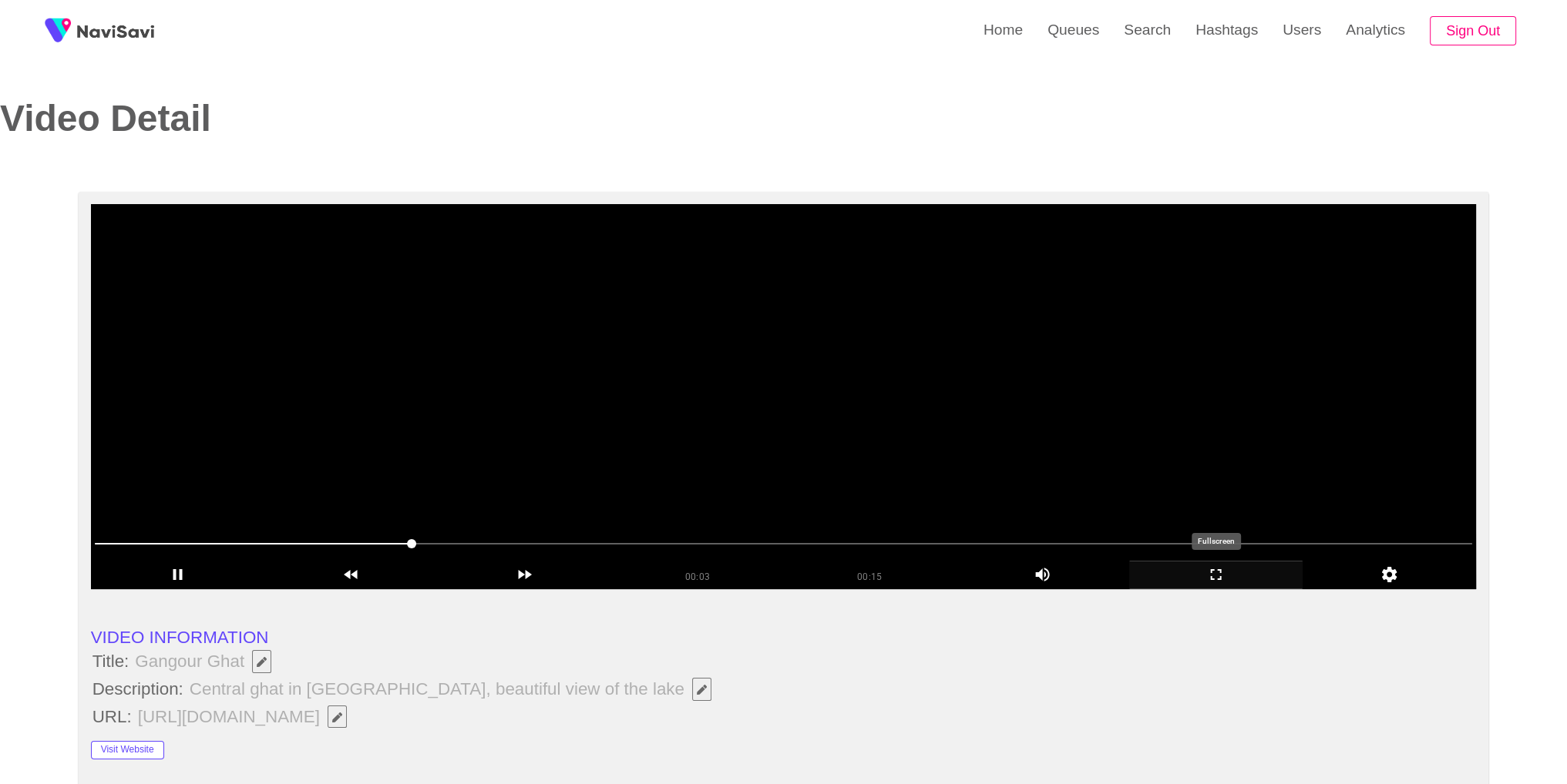
click at [1246, 580] on icon "add" at bounding box center [1216, 574] width 172 height 19
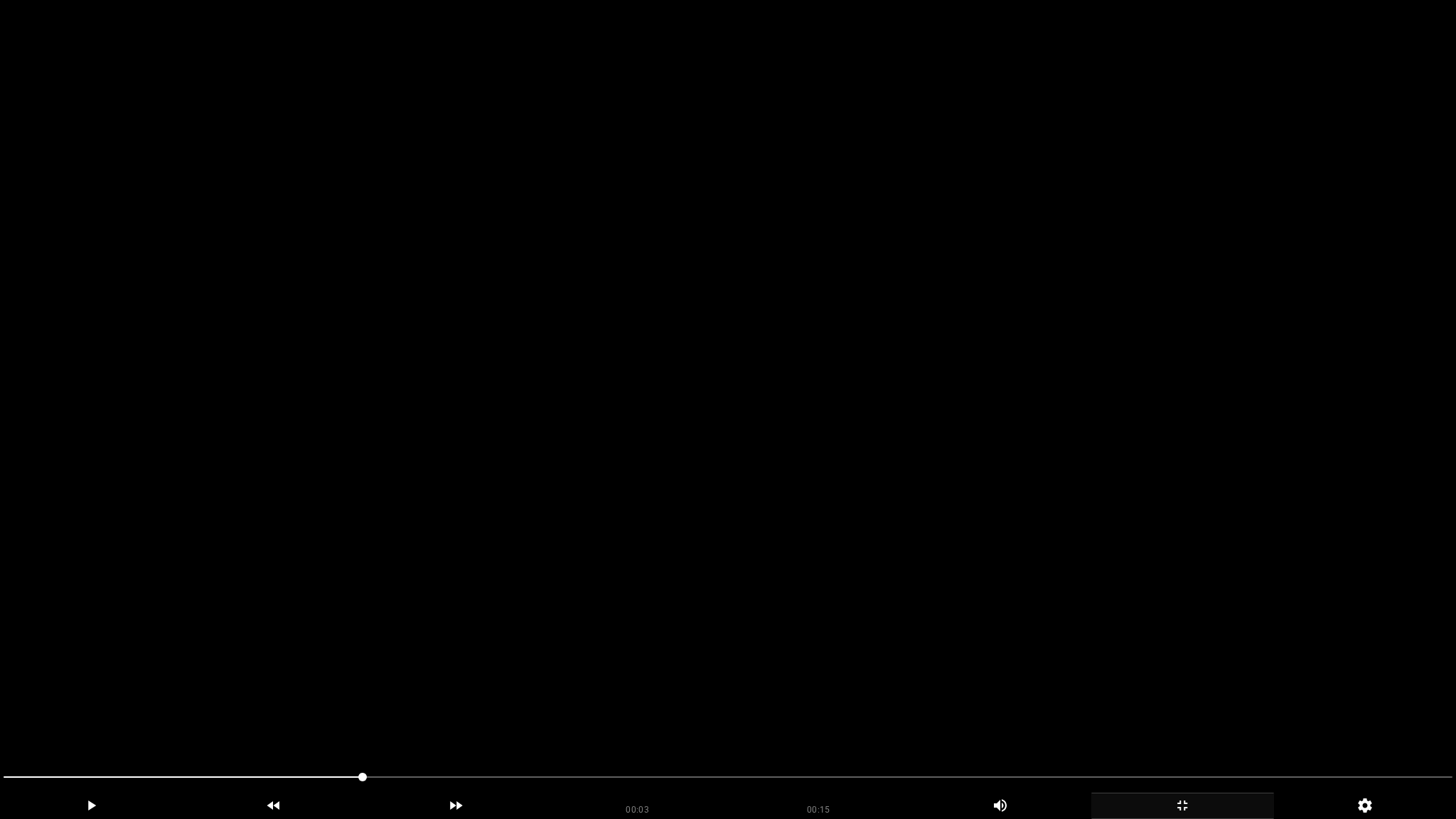
click at [1118, 582] on video at bounding box center [728, 409] width 1456 height 819
click at [1099, 571] on video at bounding box center [728, 409] width 1456 height 819
click at [1089, 481] on video at bounding box center [728, 409] width 1456 height 819
click at [1089, 479] on video at bounding box center [728, 409] width 1456 height 819
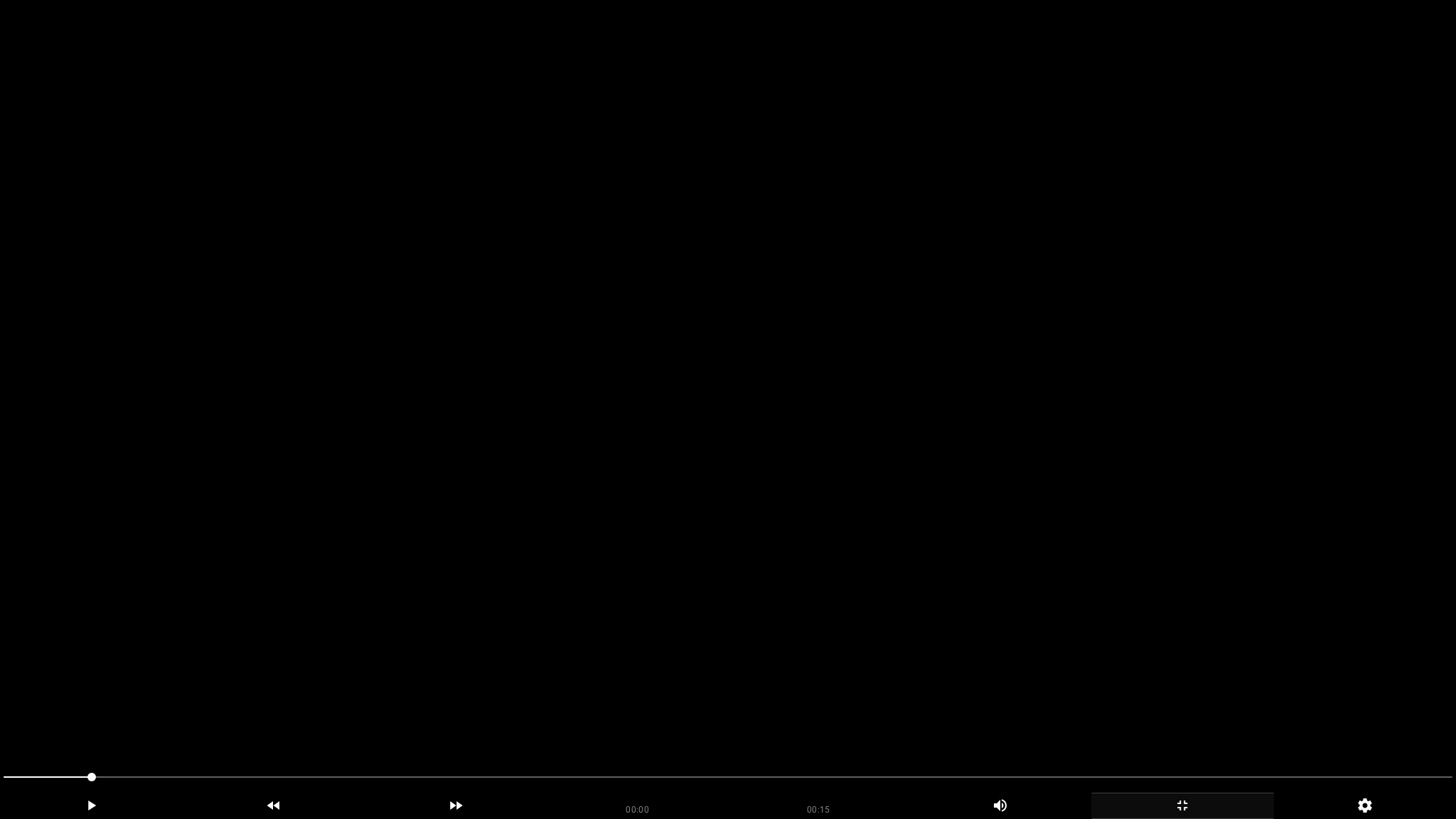
click at [1110, 660] on video at bounding box center [728, 409] width 1456 height 819
click at [1186, 723] on icon "add" at bounding box center [1182, 805] width 10 height 10
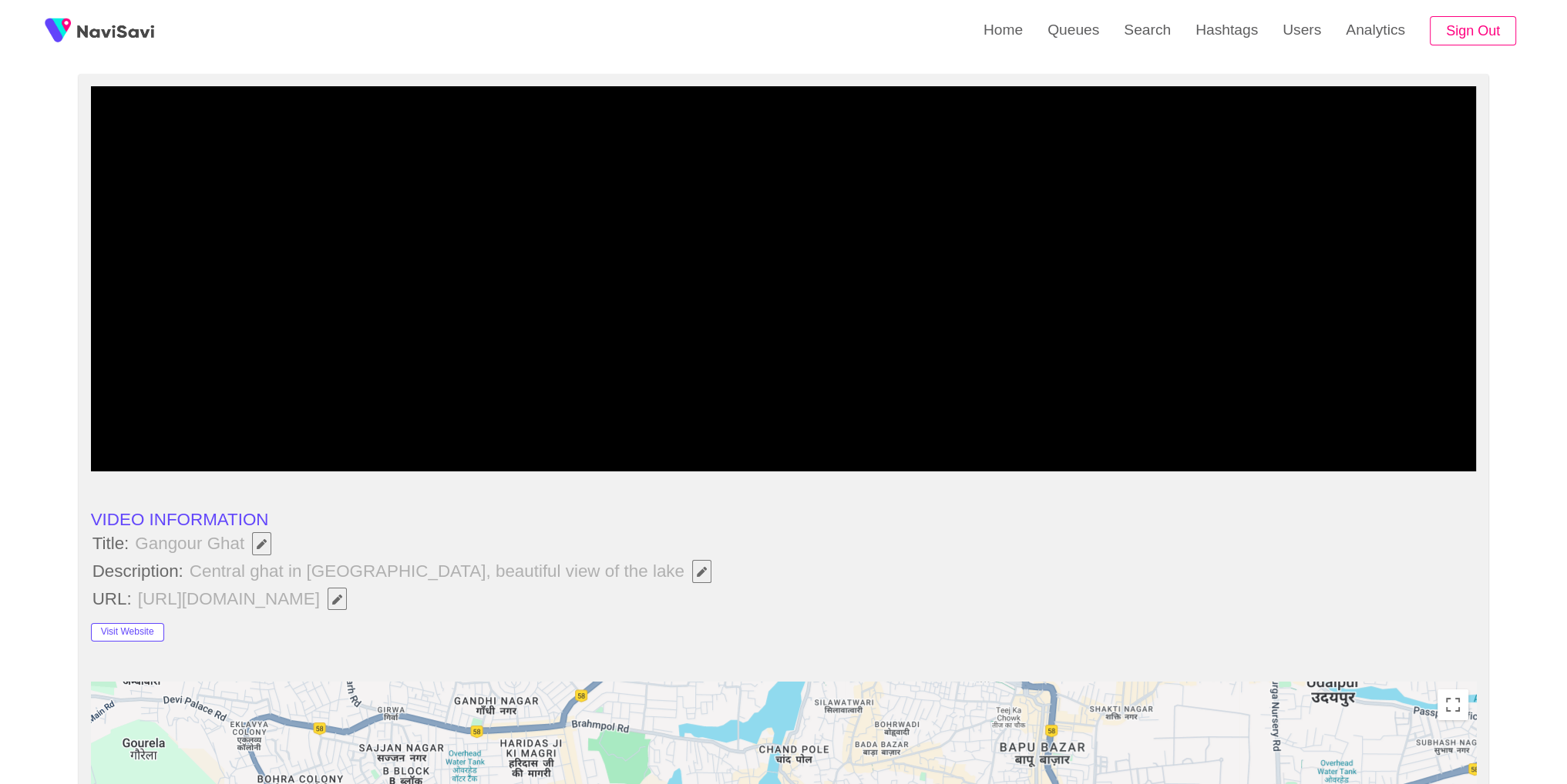
scroll to position [84, 0]
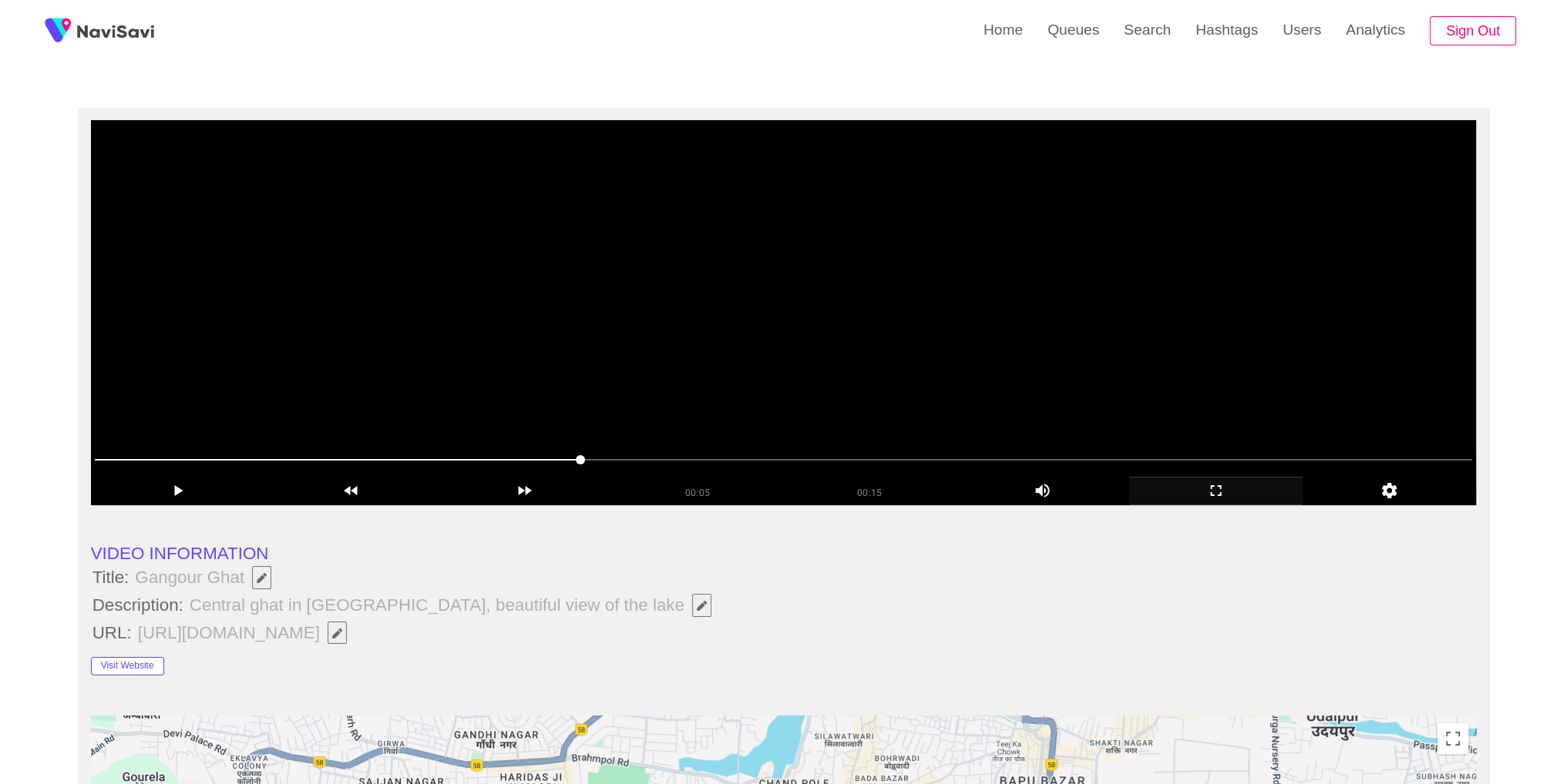
click at [1247, 253] on video at bounding box center [784, 313] width 1386 height 385
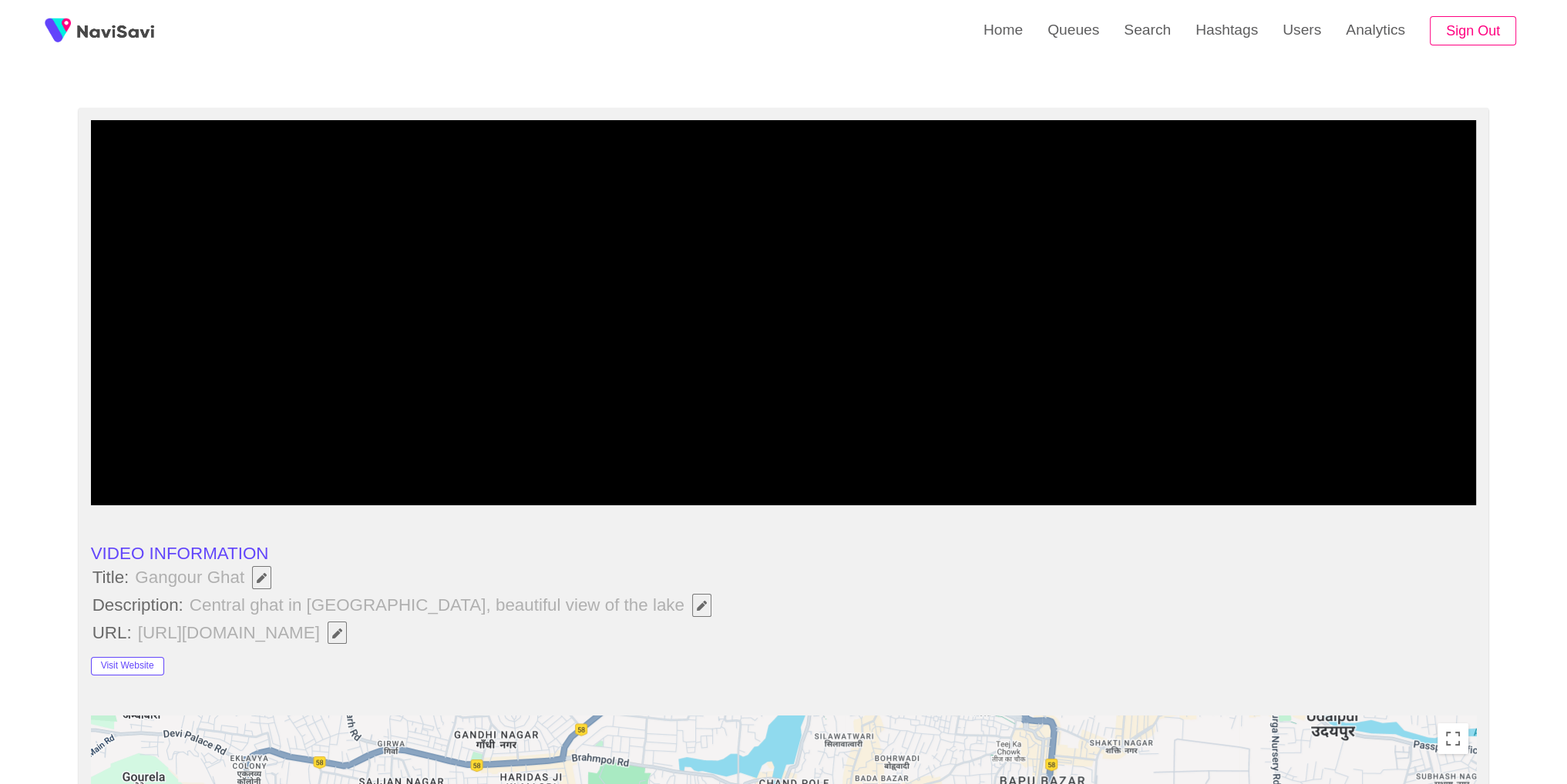
drag, startPoint x: 1223, startPoint y: 503, endPoint x: 1223, endPoint y: 570, distance: 67.0
click at [1223, 503] on div "add" at bounding box center [1216, 490] width 173 height 28
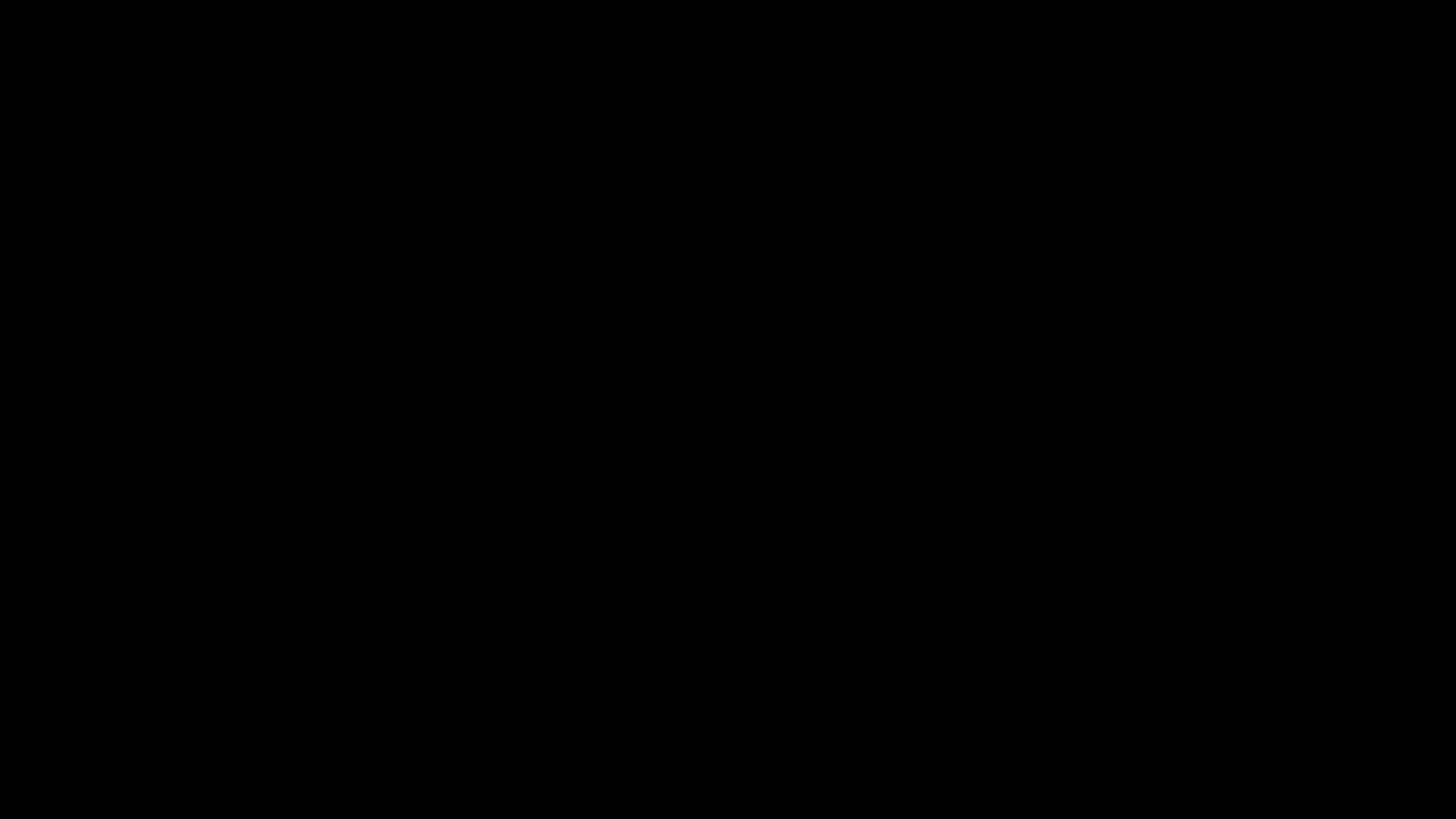
click at [1049, 516] on video at bounding box center [728, 409] width 1456 height 819
click at [1038, 531] on video at bounding box center [728, 409] width 1456 height 819
click at [1189, 723] on icon "add" at bounding box center [1182, 805] width 181 height 17
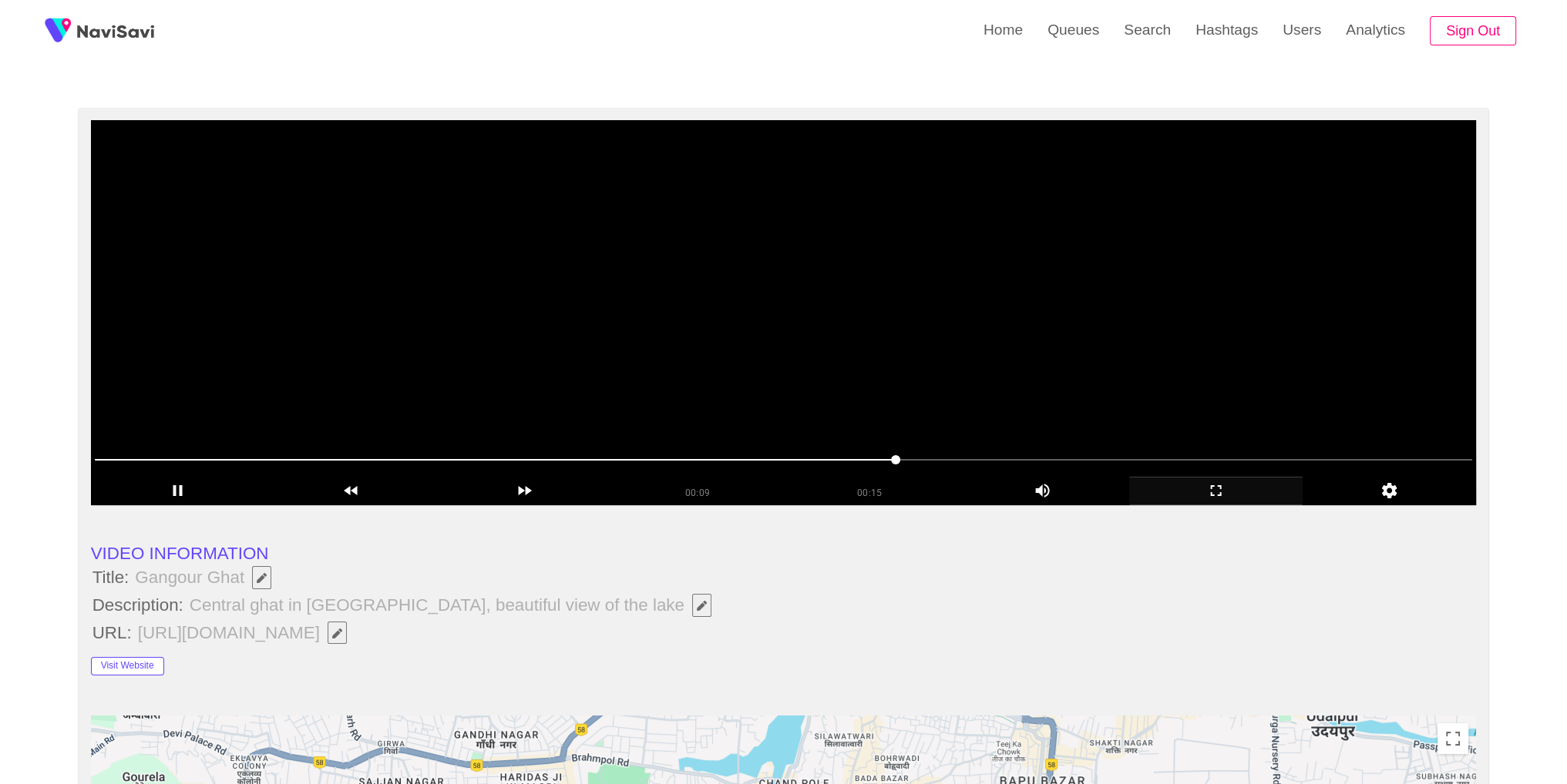
click at [967, 425] on video at bounding box center [784, 313] width 1386 height 385
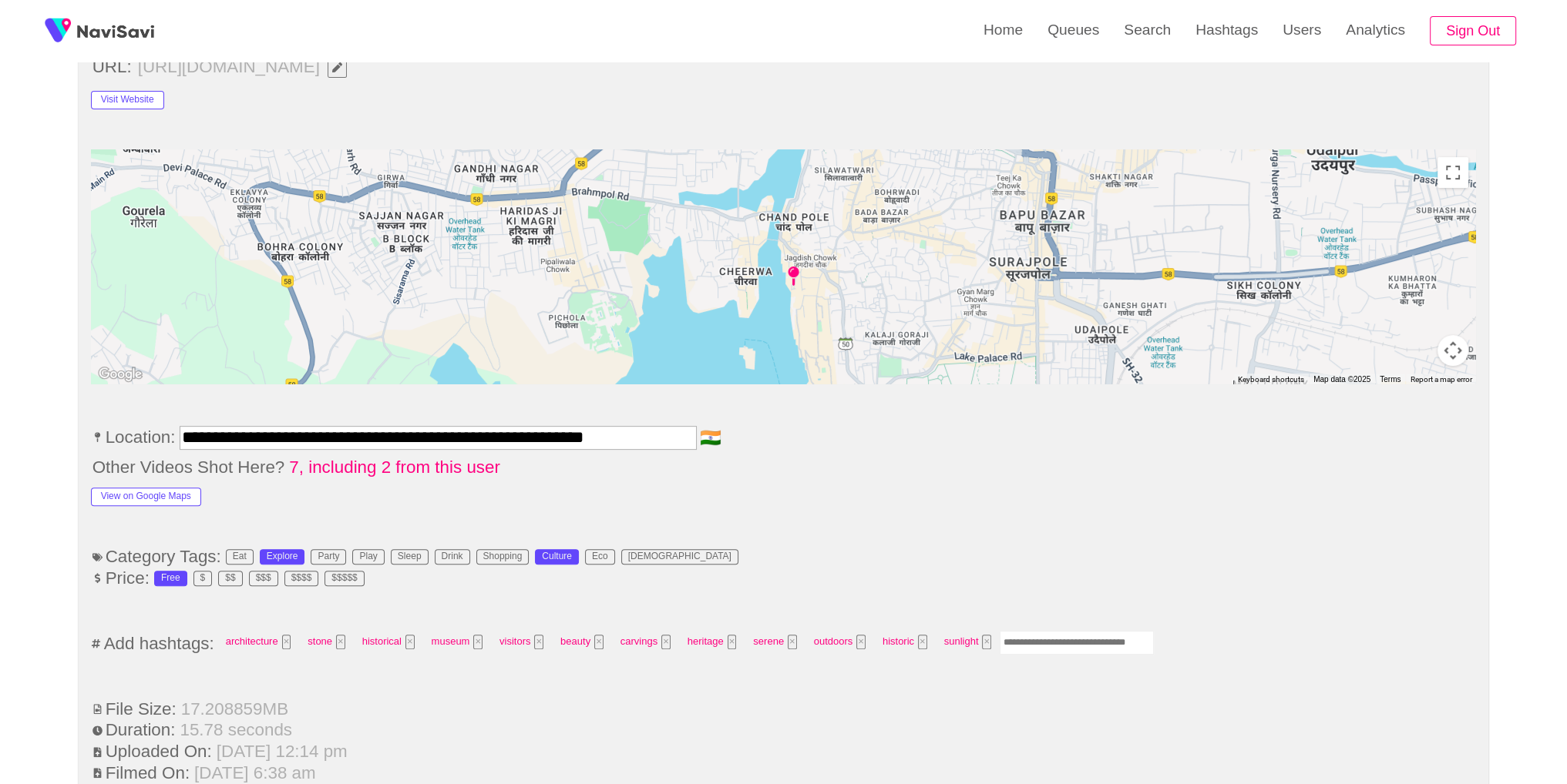
scroll to position [642, 0]
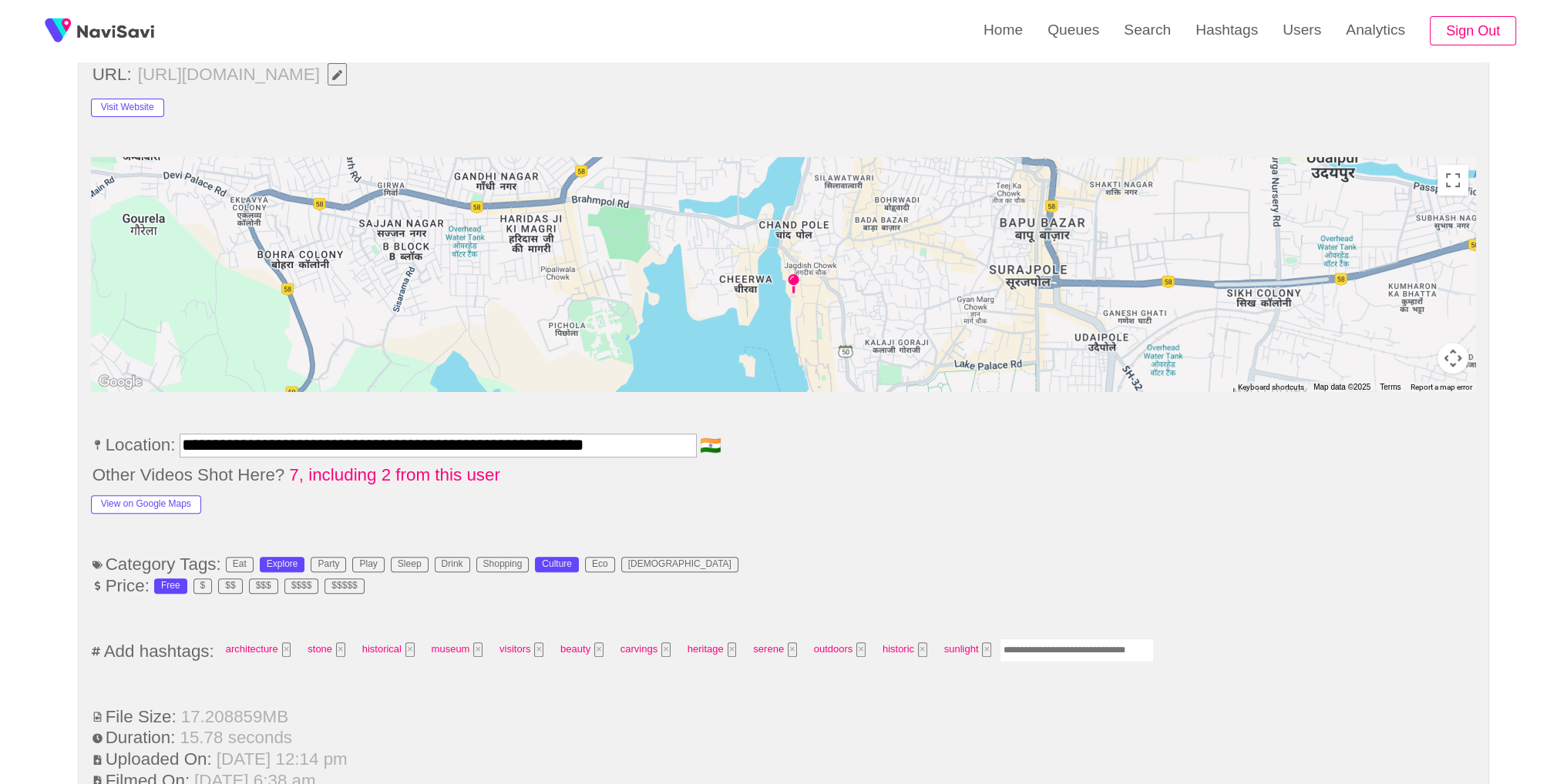
click at [1079, 656] on input "Enter tag here and press return" at bounding box center [1077, 651] width 154 height 24
type input "*********"
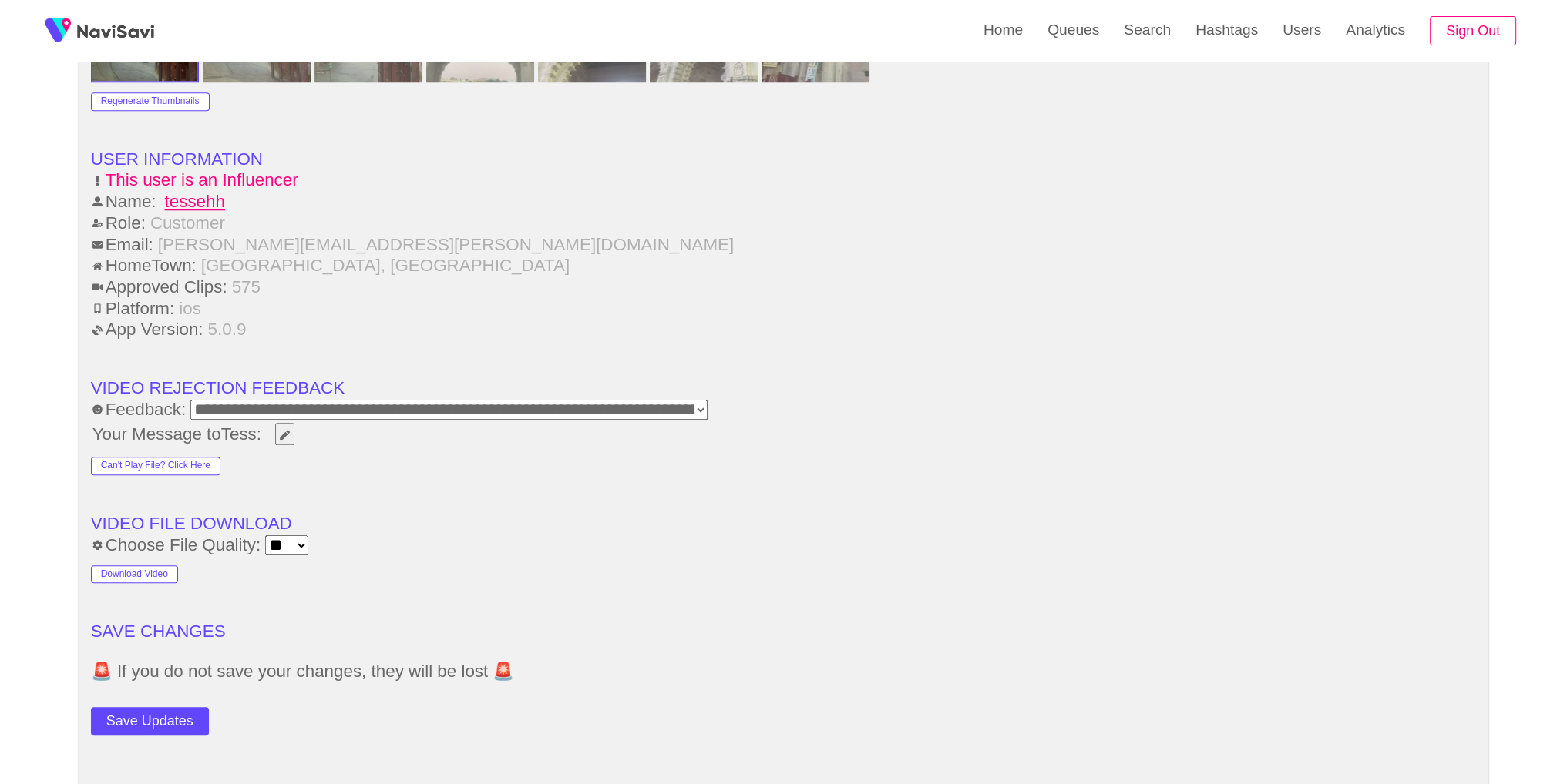
scroll to position [2211, 0]
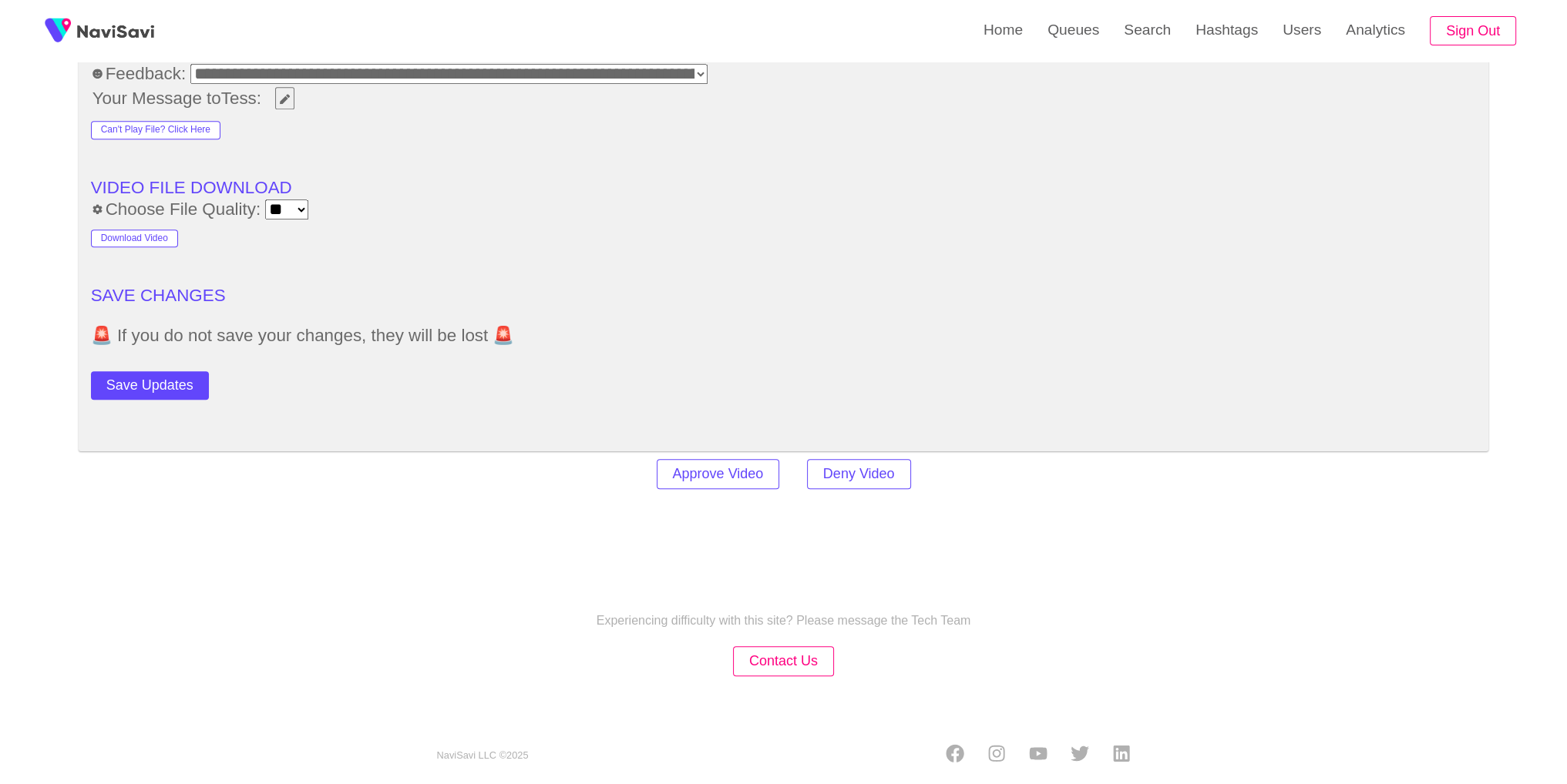
click at [160, 377] on button "Save Updates" at bounding box center [150, 385] width 118 height 28
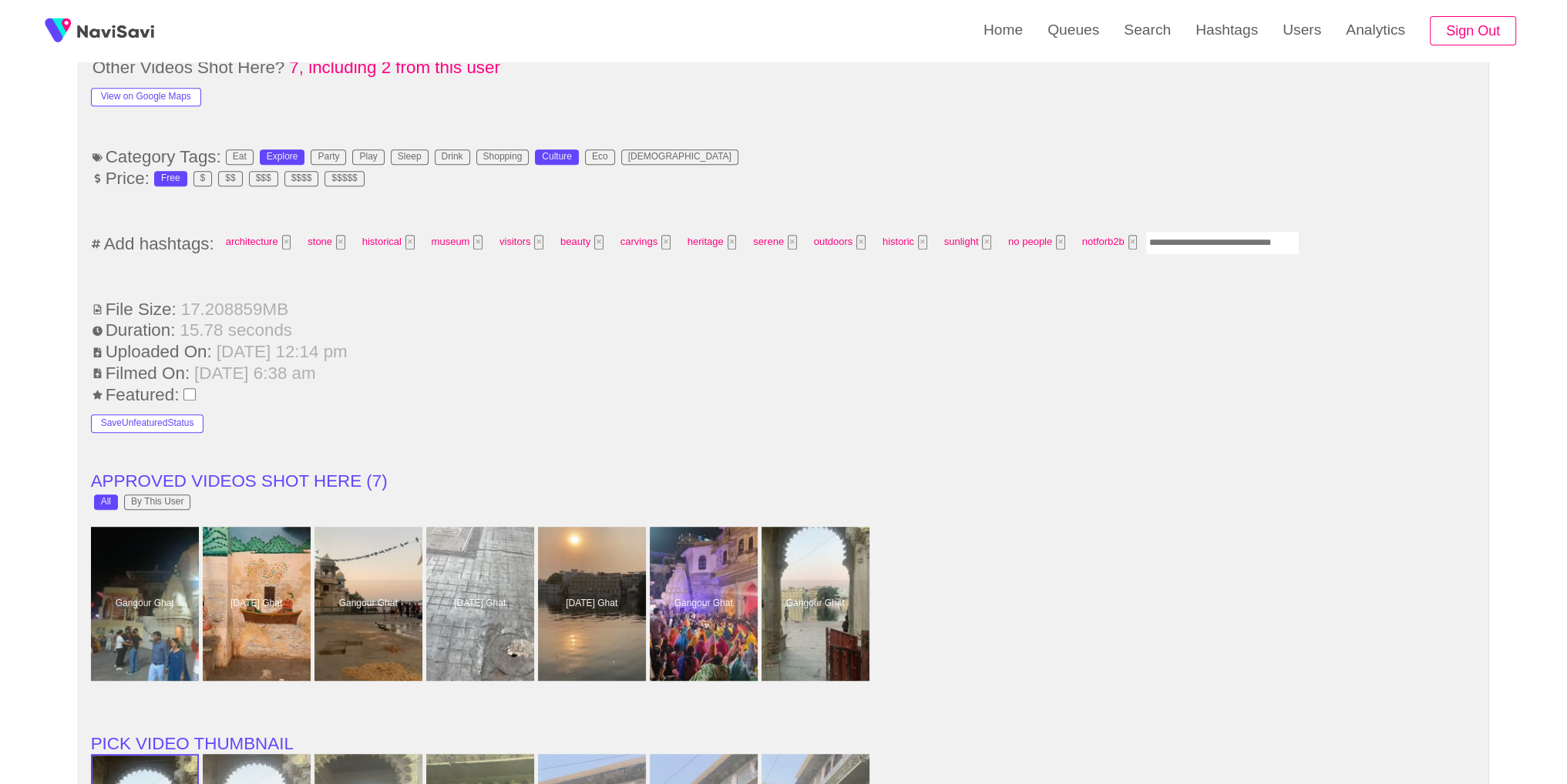
scroll to position [996, 0]
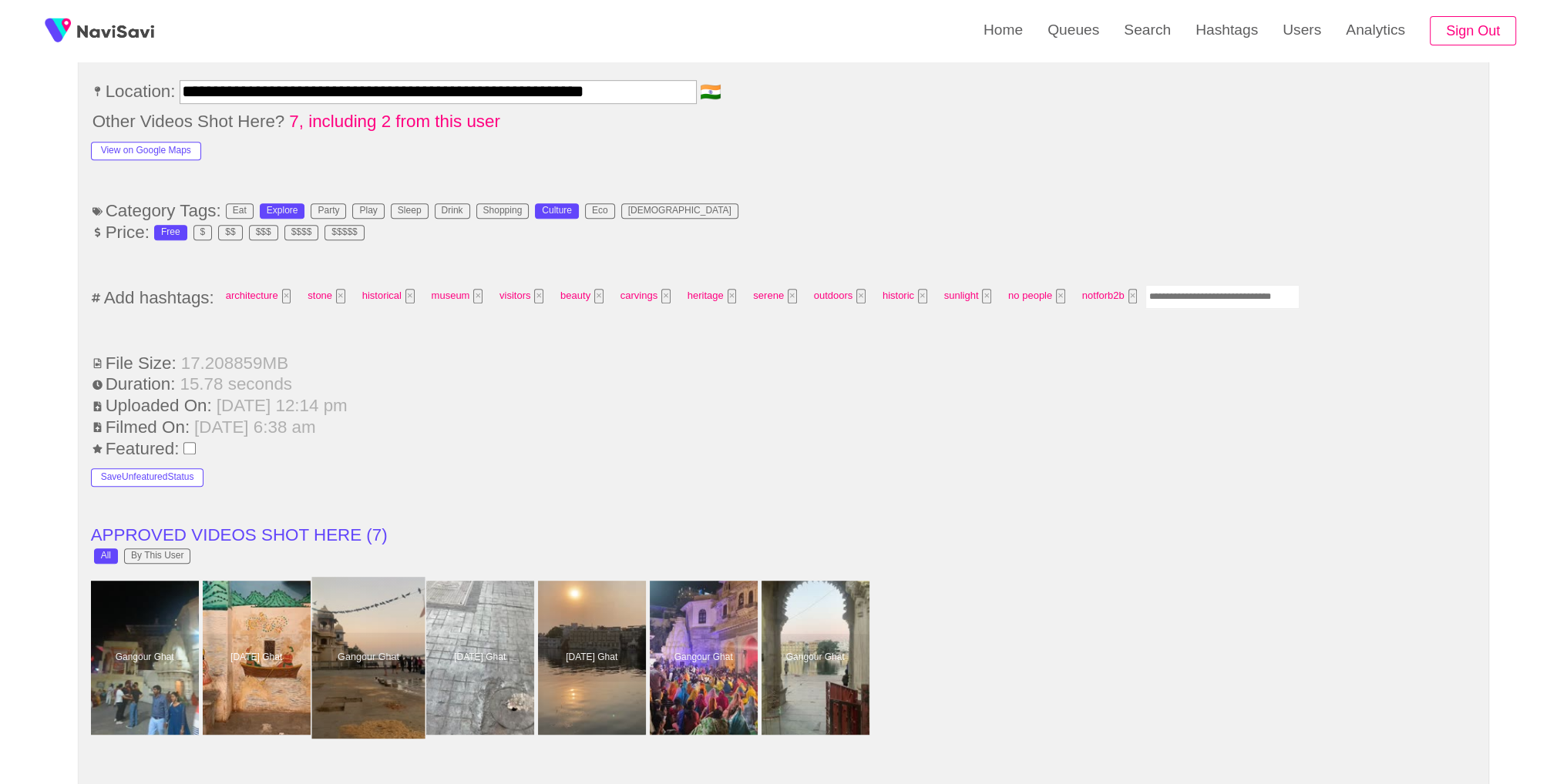
click at [359, 637] on div at bounding box center [368, 658] width 113 height 162
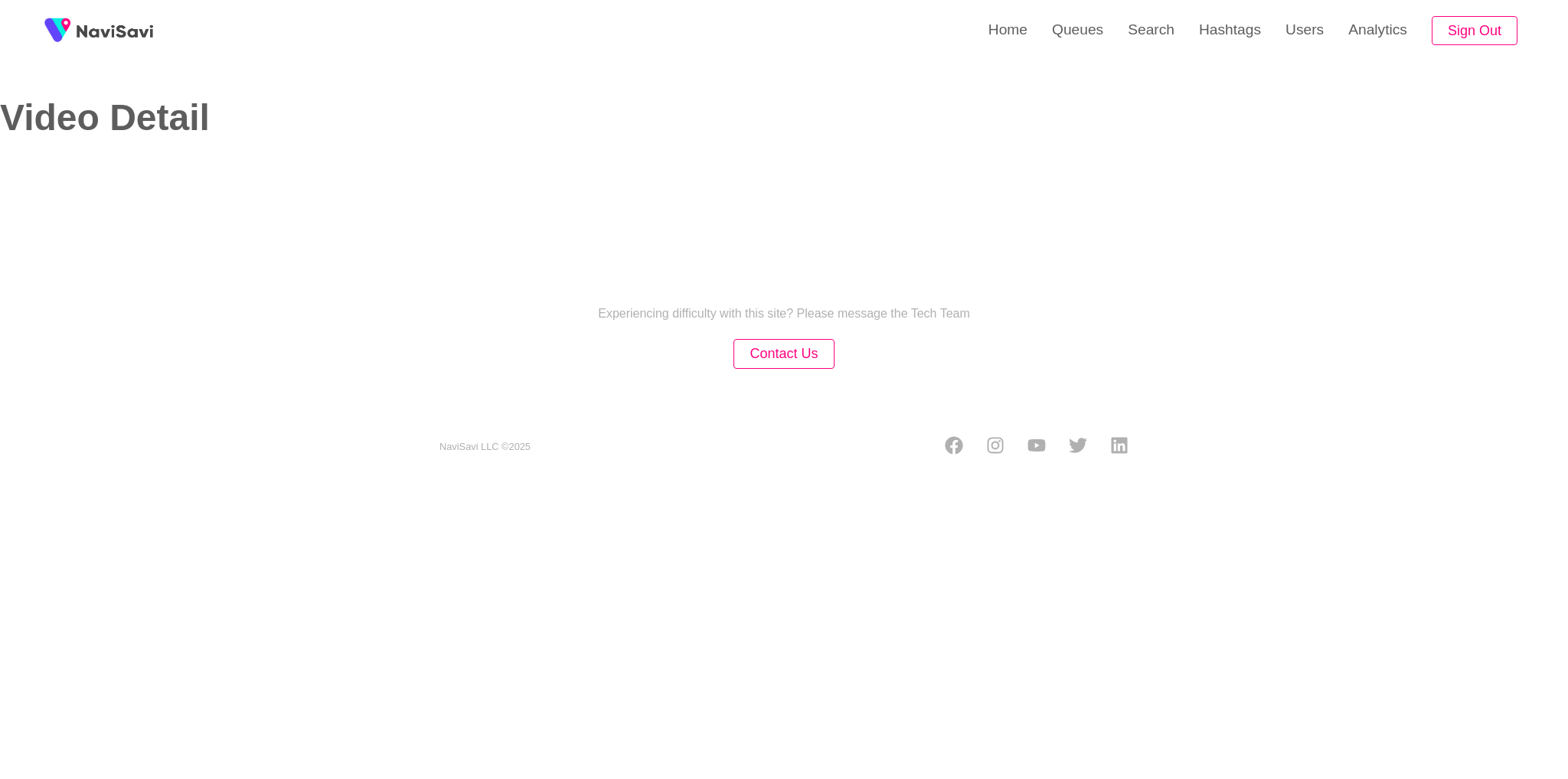
select select "**********"
select select "**"
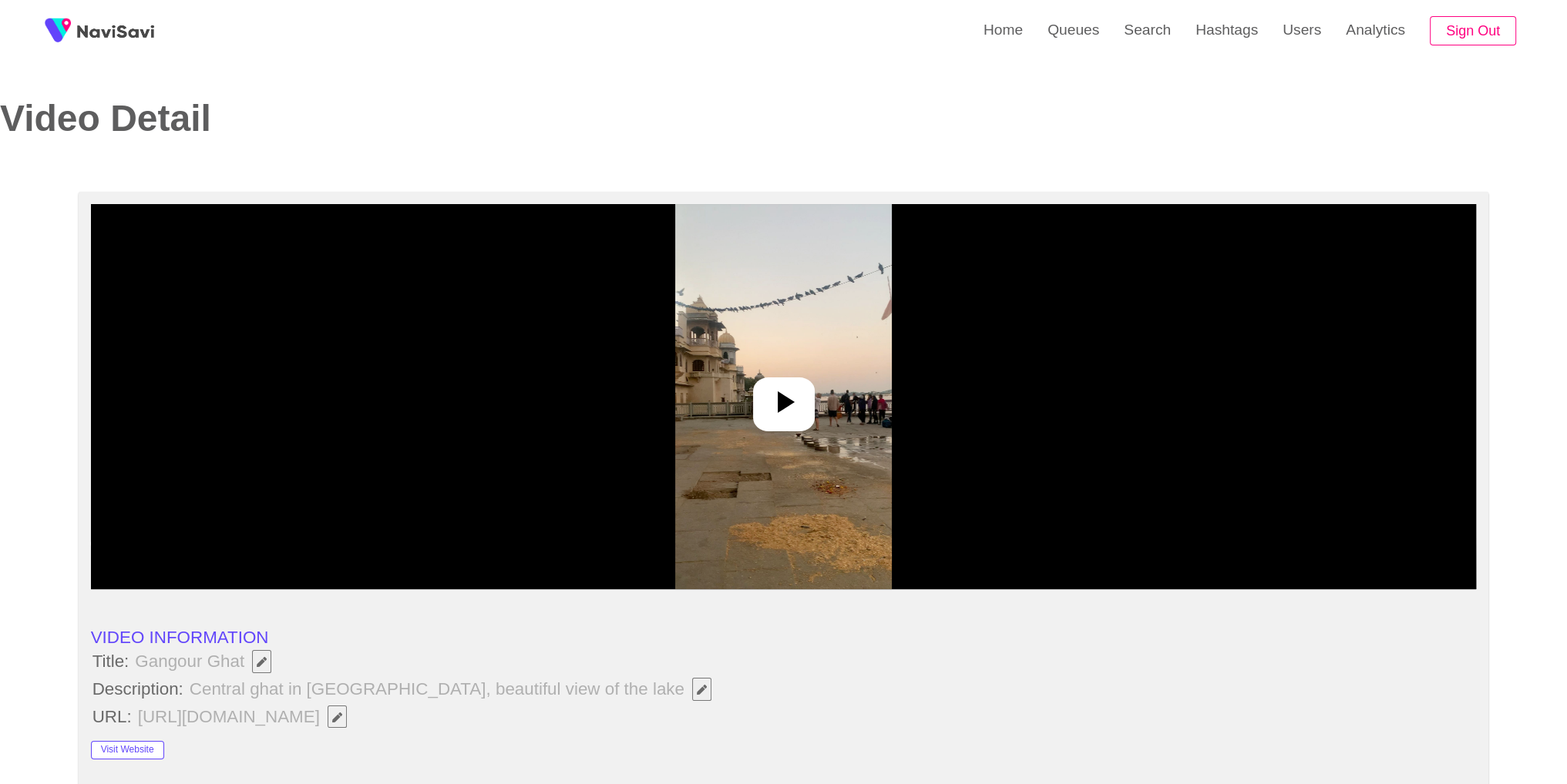
click at [876, 442] on img at bounding box center [784, 396] width 217 height 385
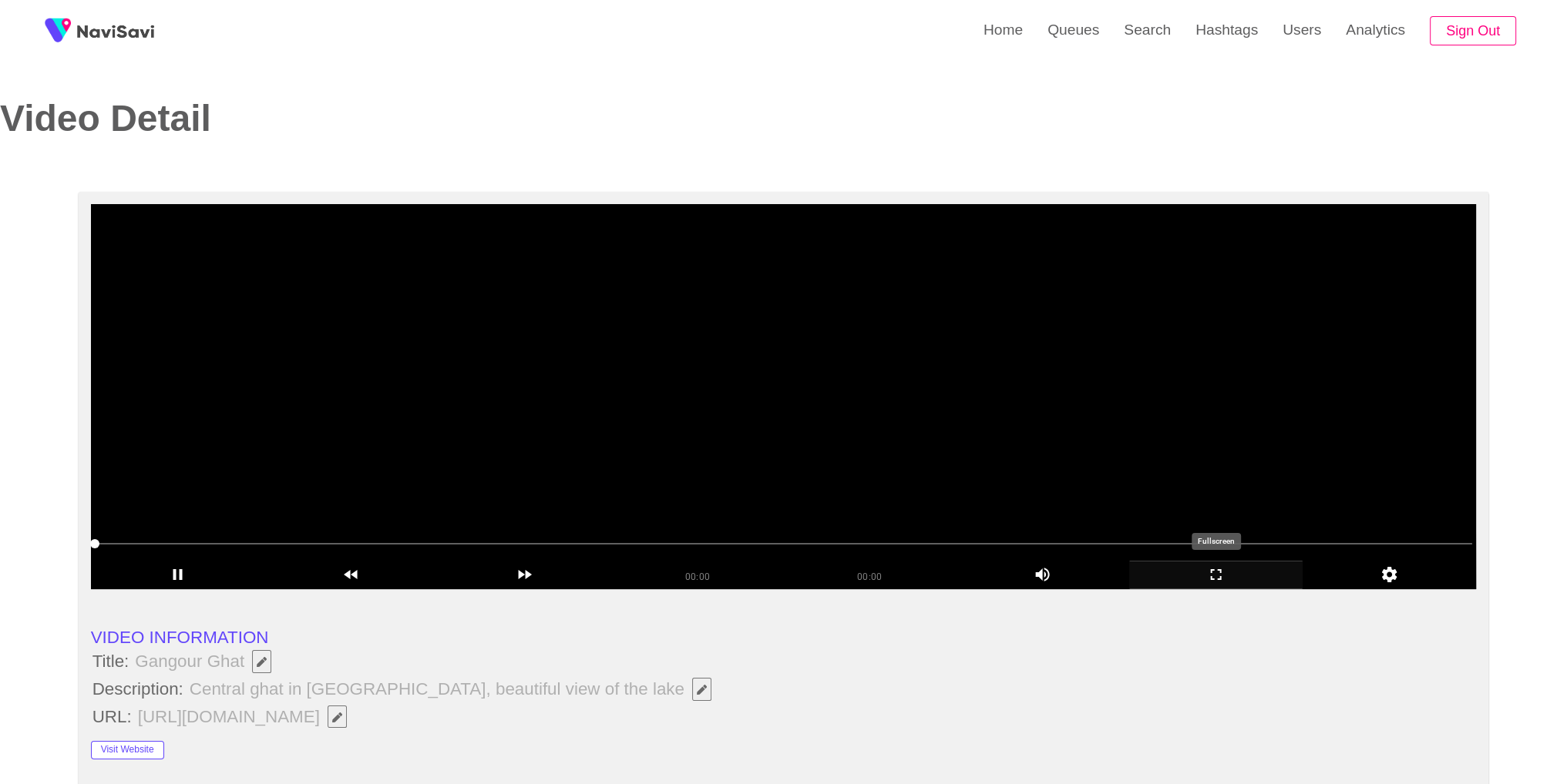
click at [1229, 570] on icon "add" at bounding box center [1216, 574] width 172 height 19
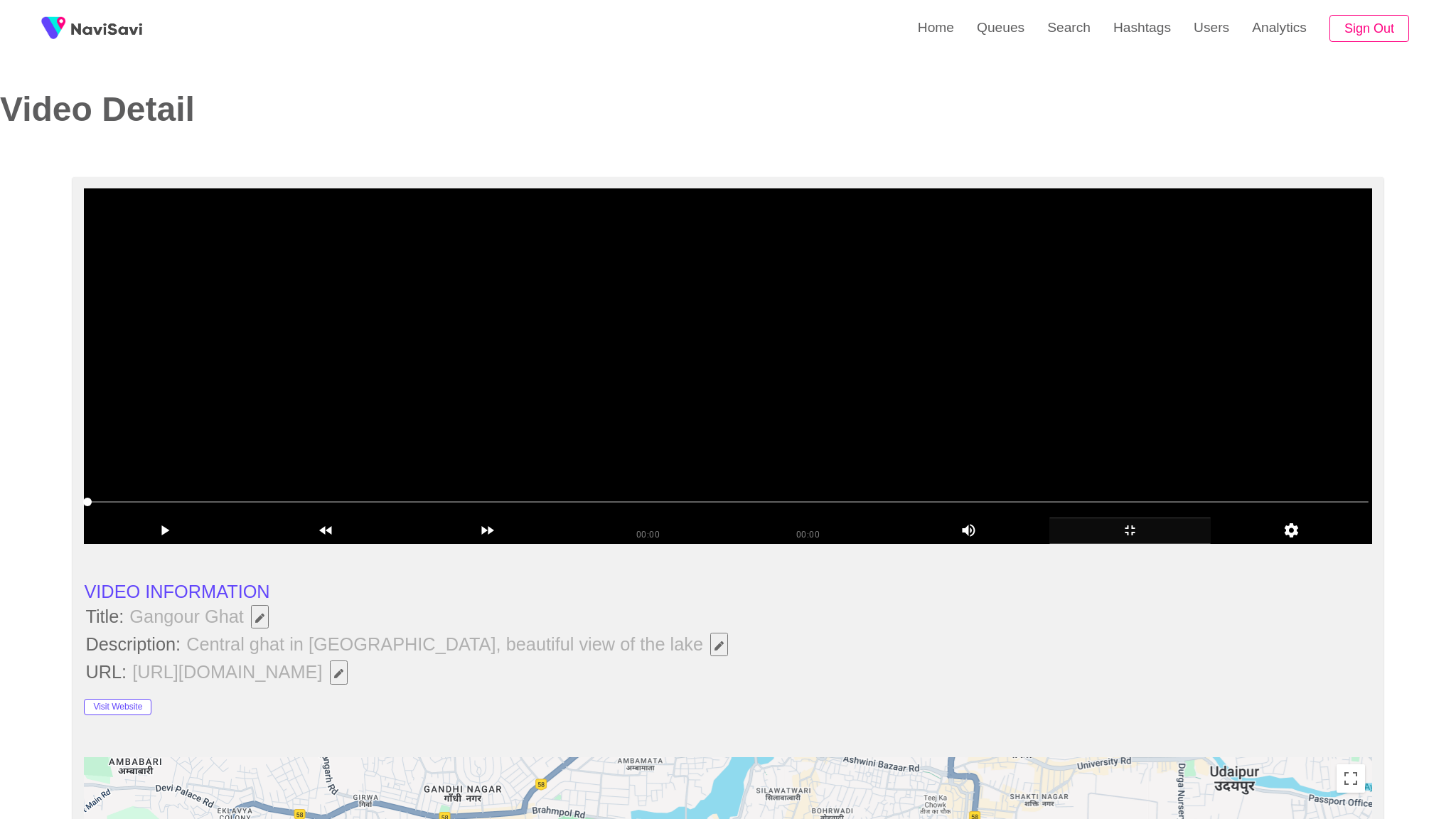
click at [971, 407] on video at bounding box center [727, 366] width 1287 height 355
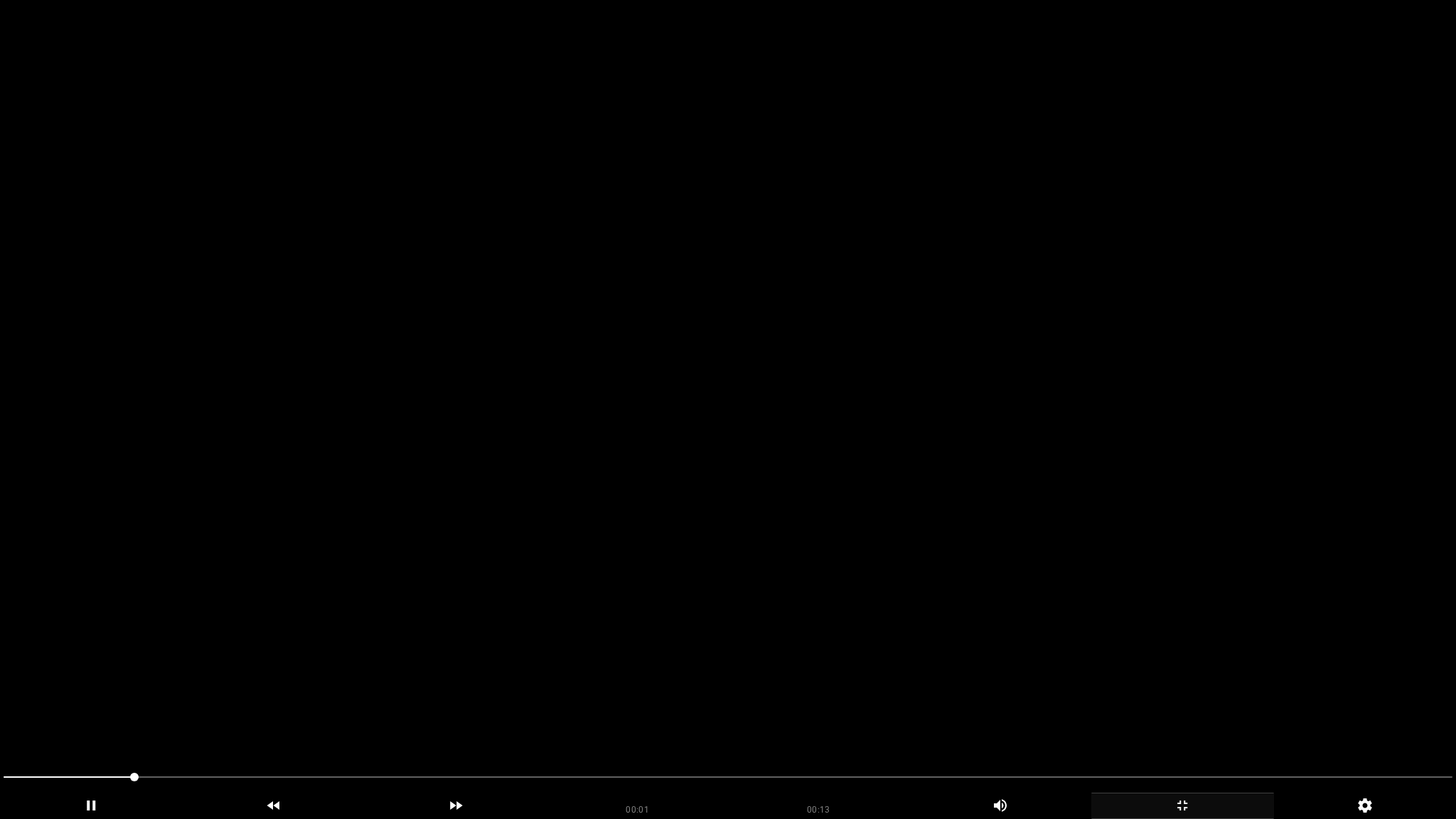
click at [1285, 435] on video at bounding box center [728, 409] width 1456 height 819
click at [1280, 432] on video at bounding box center [728, 409] width 1456 height 819
click at [1264, 402] on video at bounding box center [728, 409] width 1456 height 819
click at [1328, 384] on video at bounding box center [728, 409] width 1456 height 819
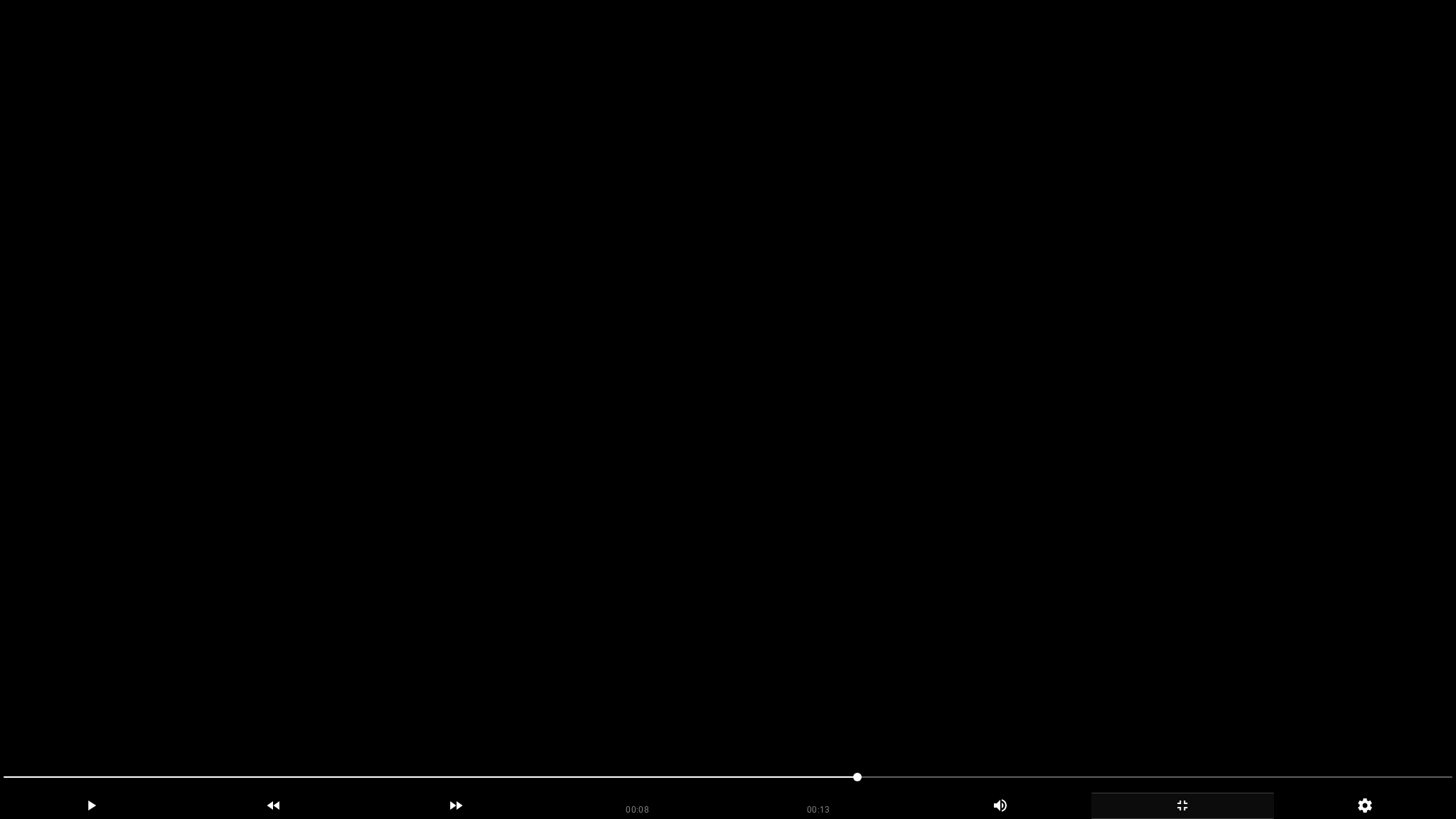
click at [1327, 384] on video at bounding box center [728, 409] width 1456 height 819
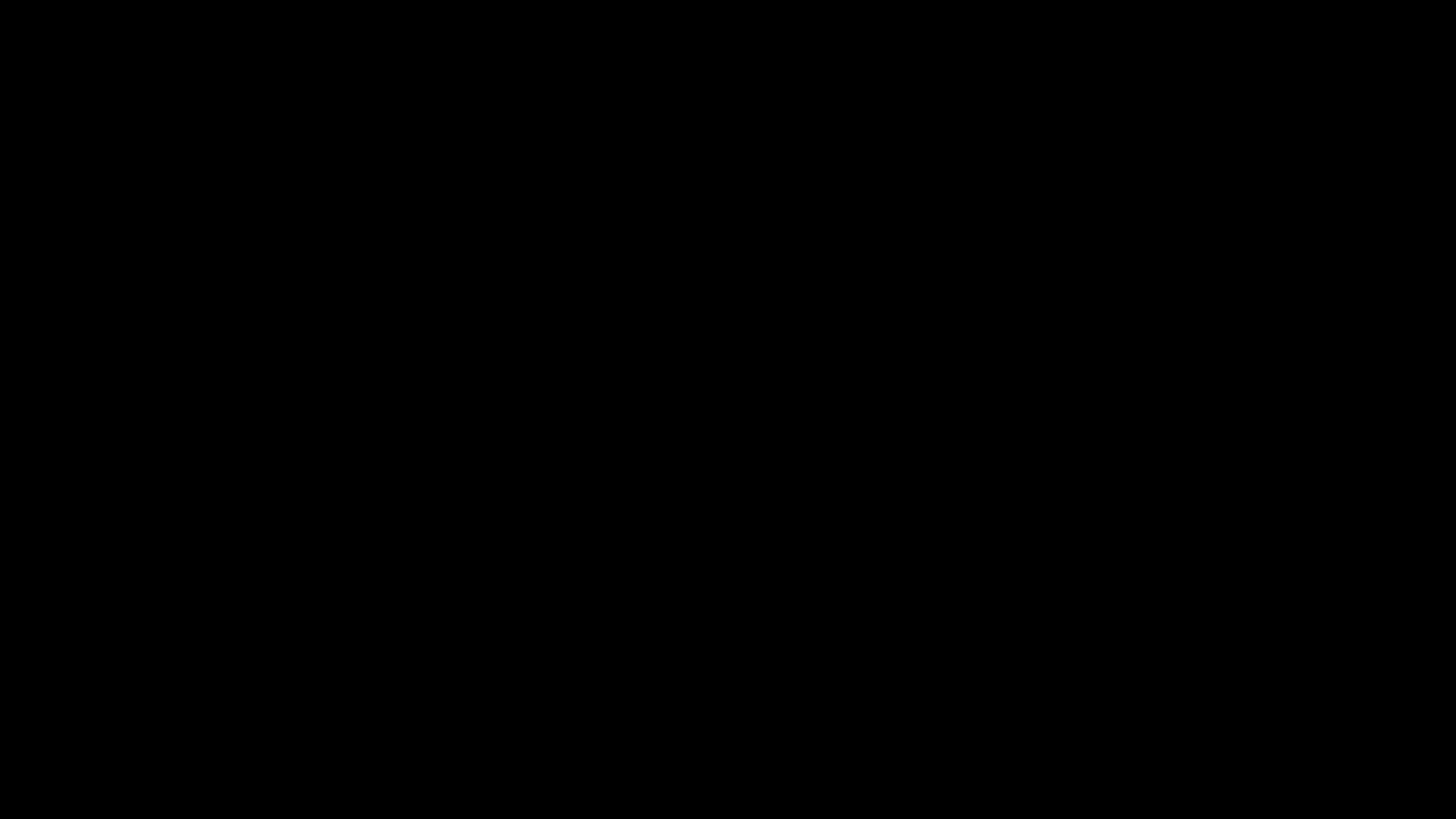
drag, startPoint x: 1206, startPoint y: 805, endPoint x: 1186, endPoint y: 706, distance: 101.0
click at [1206, 723] on icon "add" at bounding box center [1182, 805] width 181 height 17
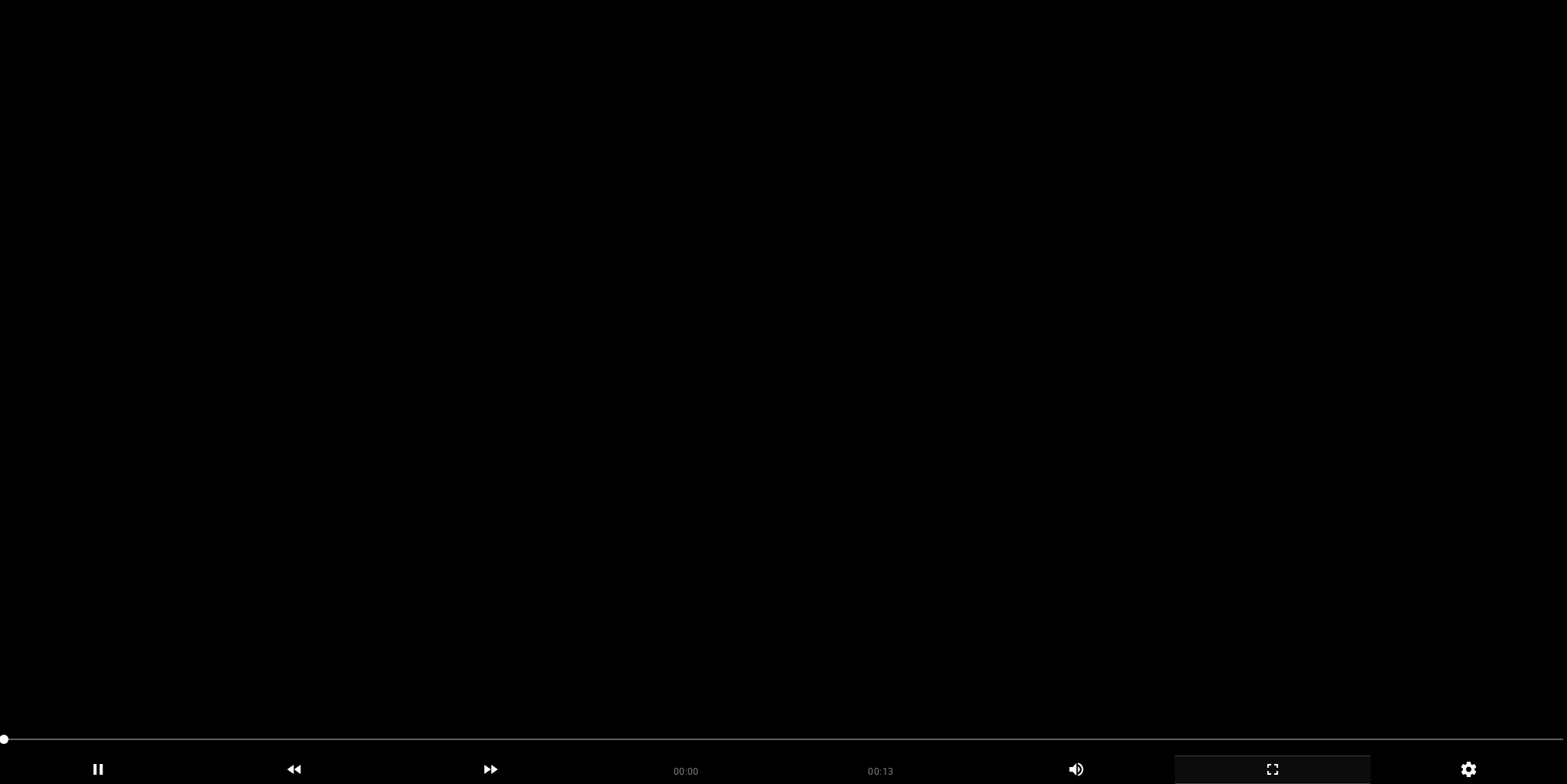
click at [904, 379] on video at bounding box center [784, 392] width 1567 height 784
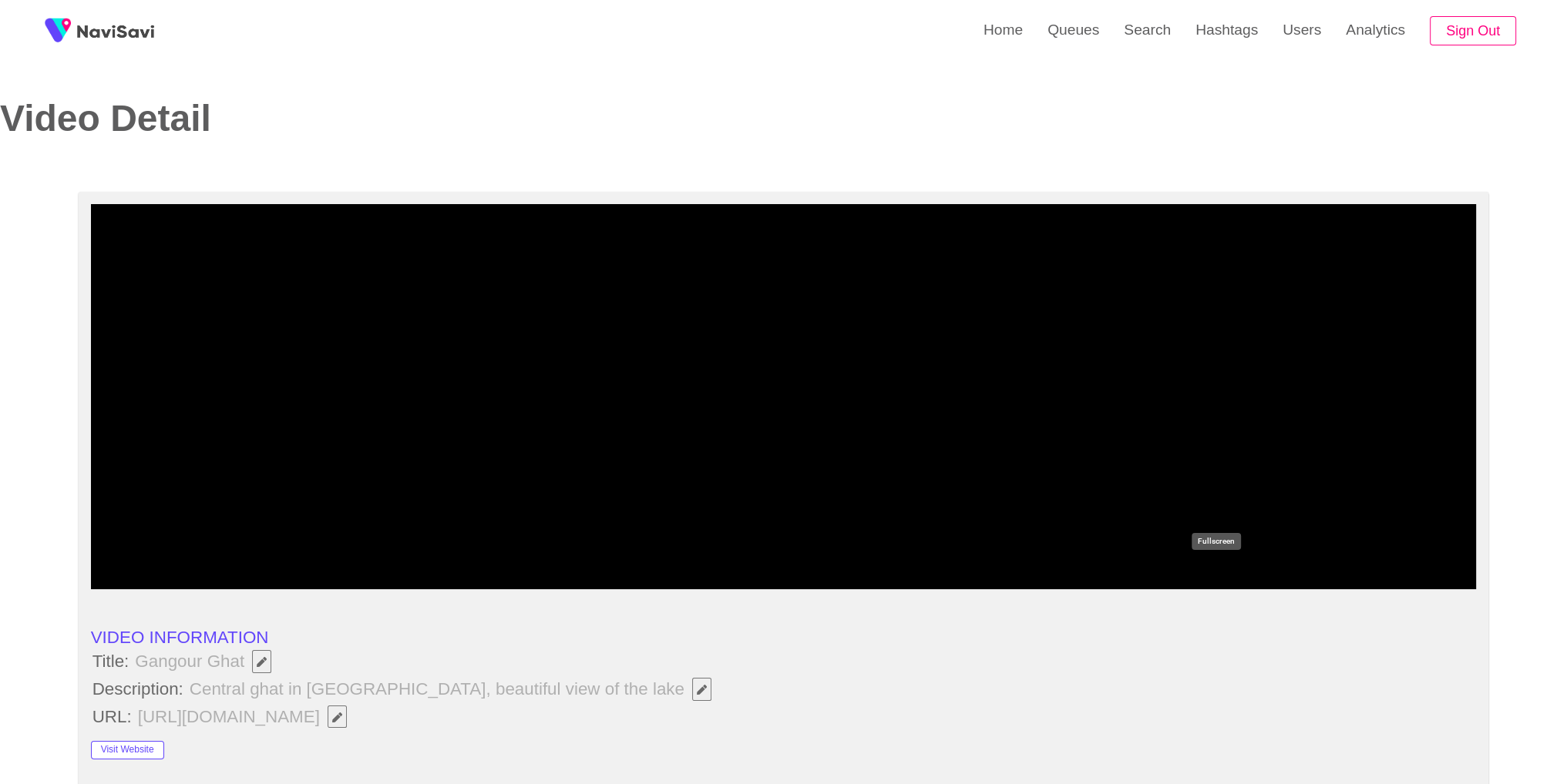
click at [1196, 575] on icon "add" at bounding box center [1216, 574] width 172 height 19
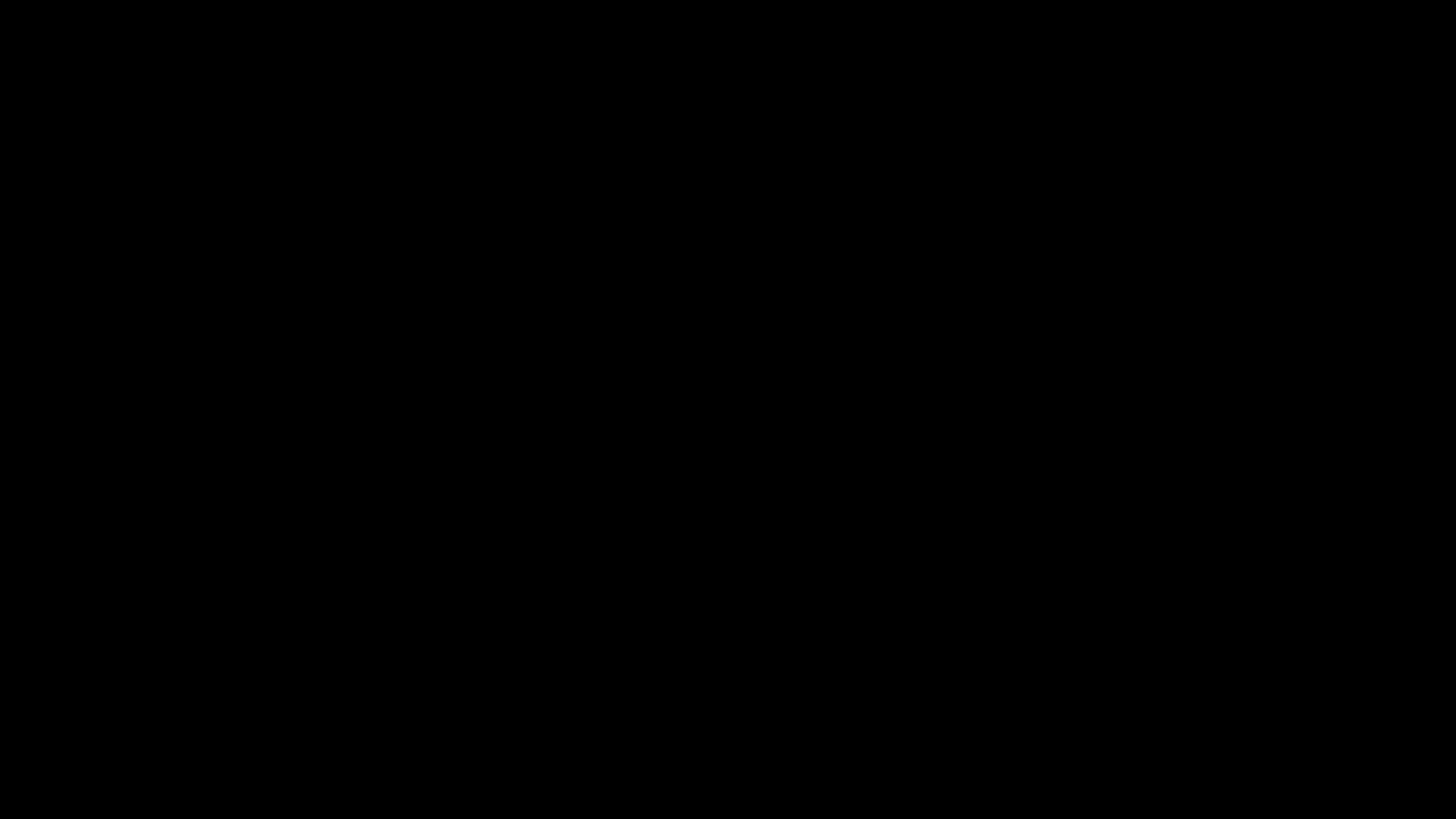
click at [1181, 723] on icon "add" at bounding box center [1182, 805] width 181 height 17
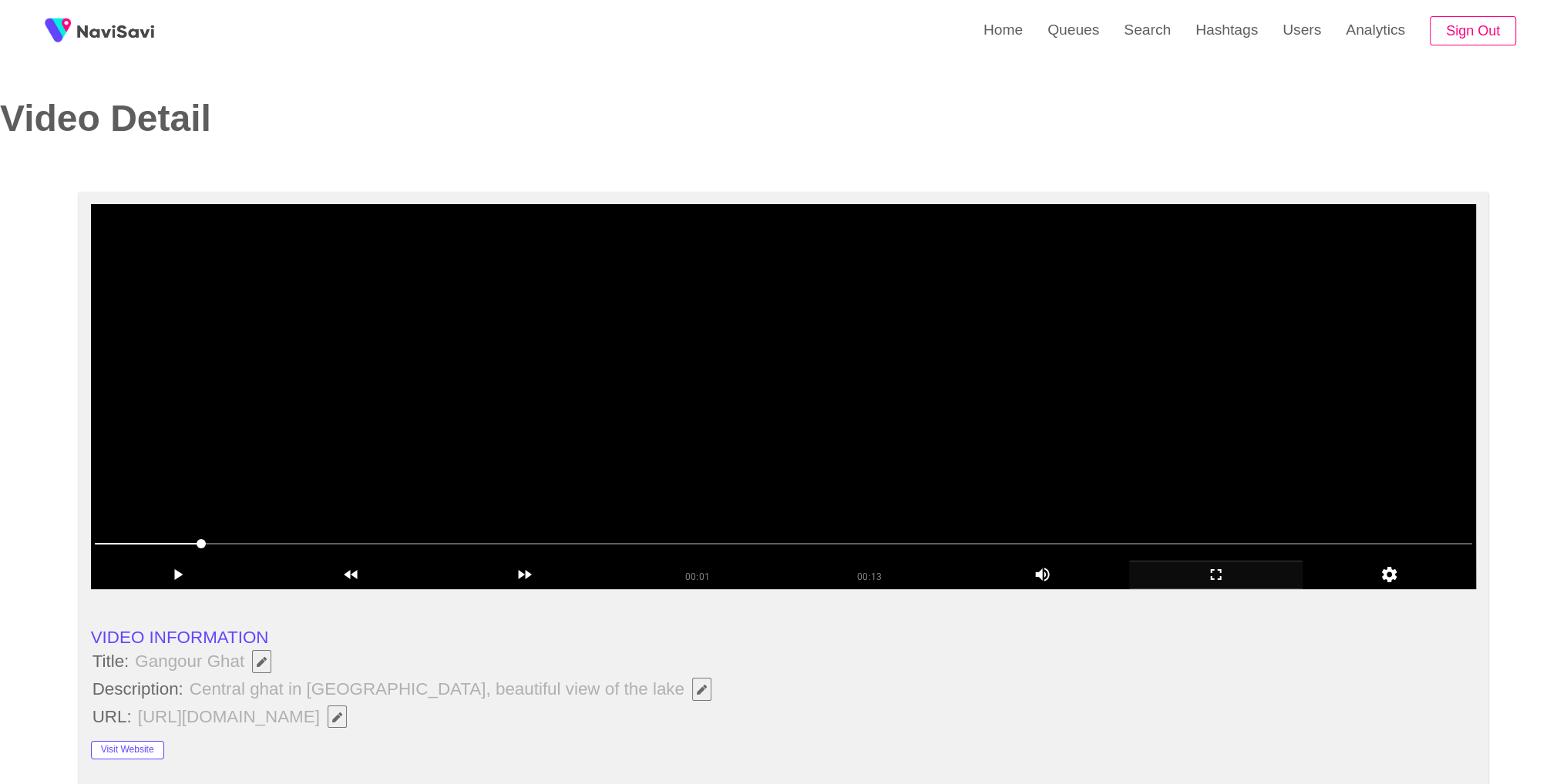
click at [811, 409] on video at bounding box center [784, 396] width 1386 height 385
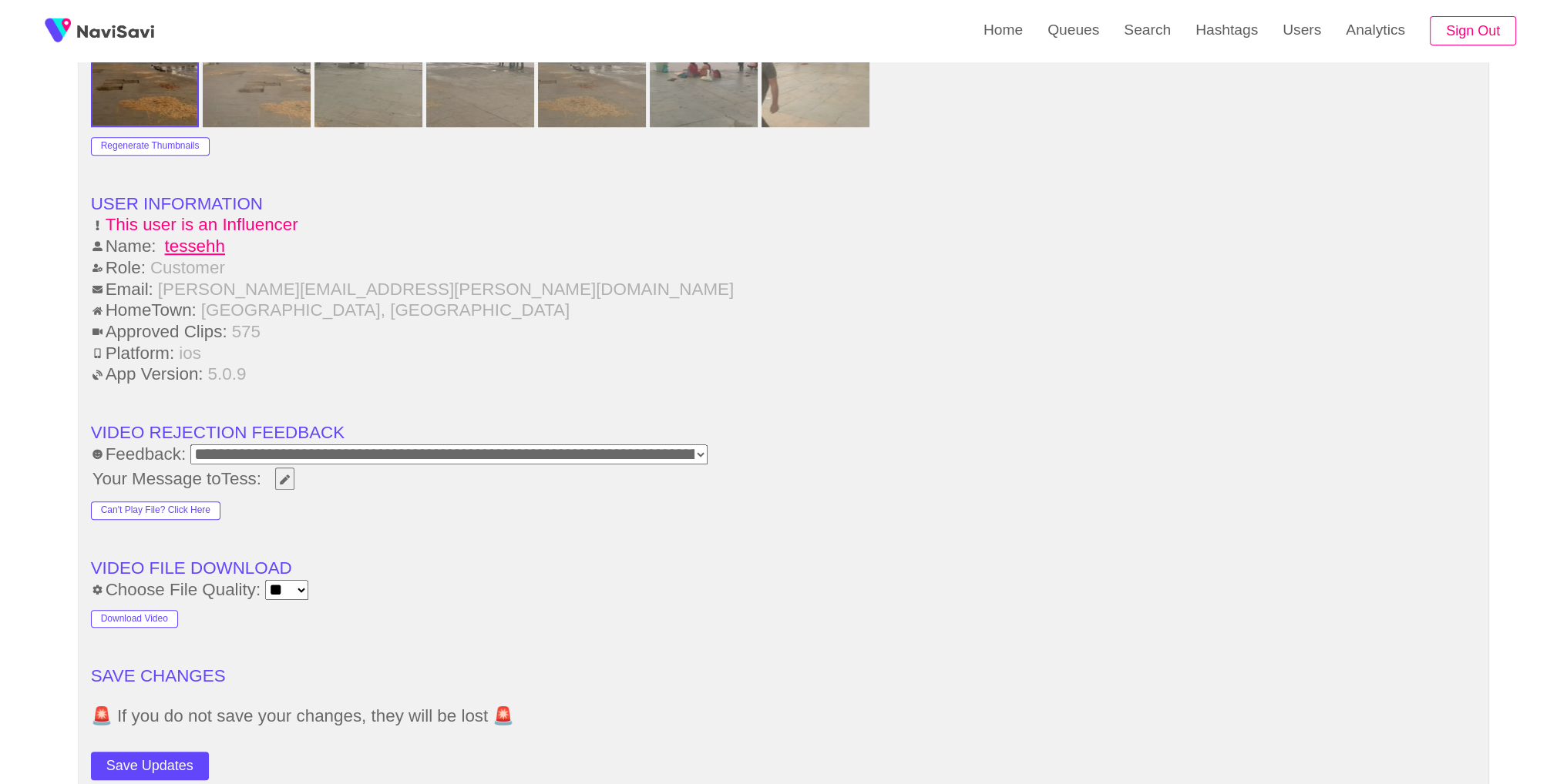
scroll to position [1866, 0]
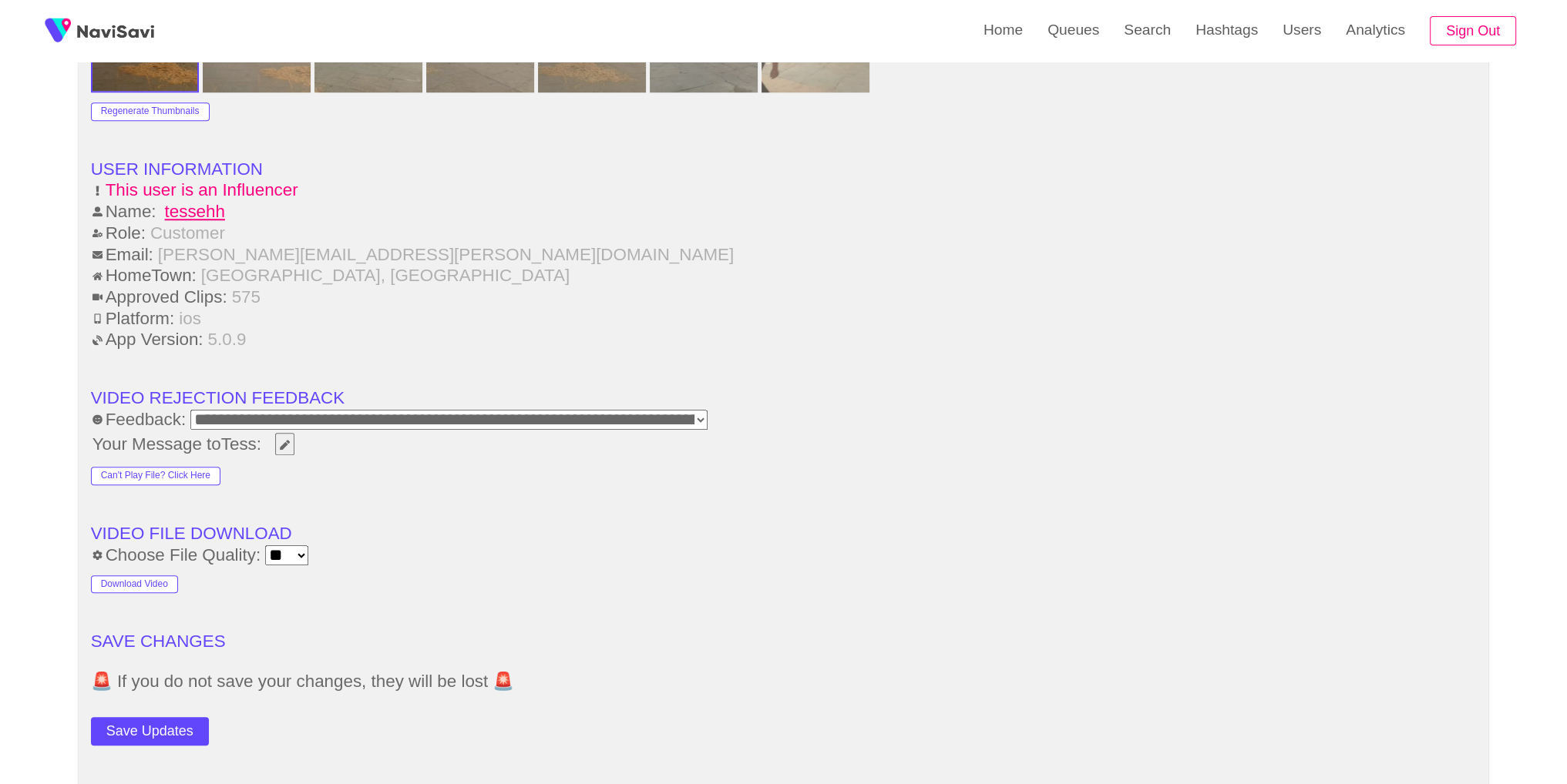
click at [161, 731] on button "Save Updates" at bounding box center [150, 731] width 118 height 28
click at [1147, 34] on link "Search" at bounding box center [1147, 30] width 72 height 60
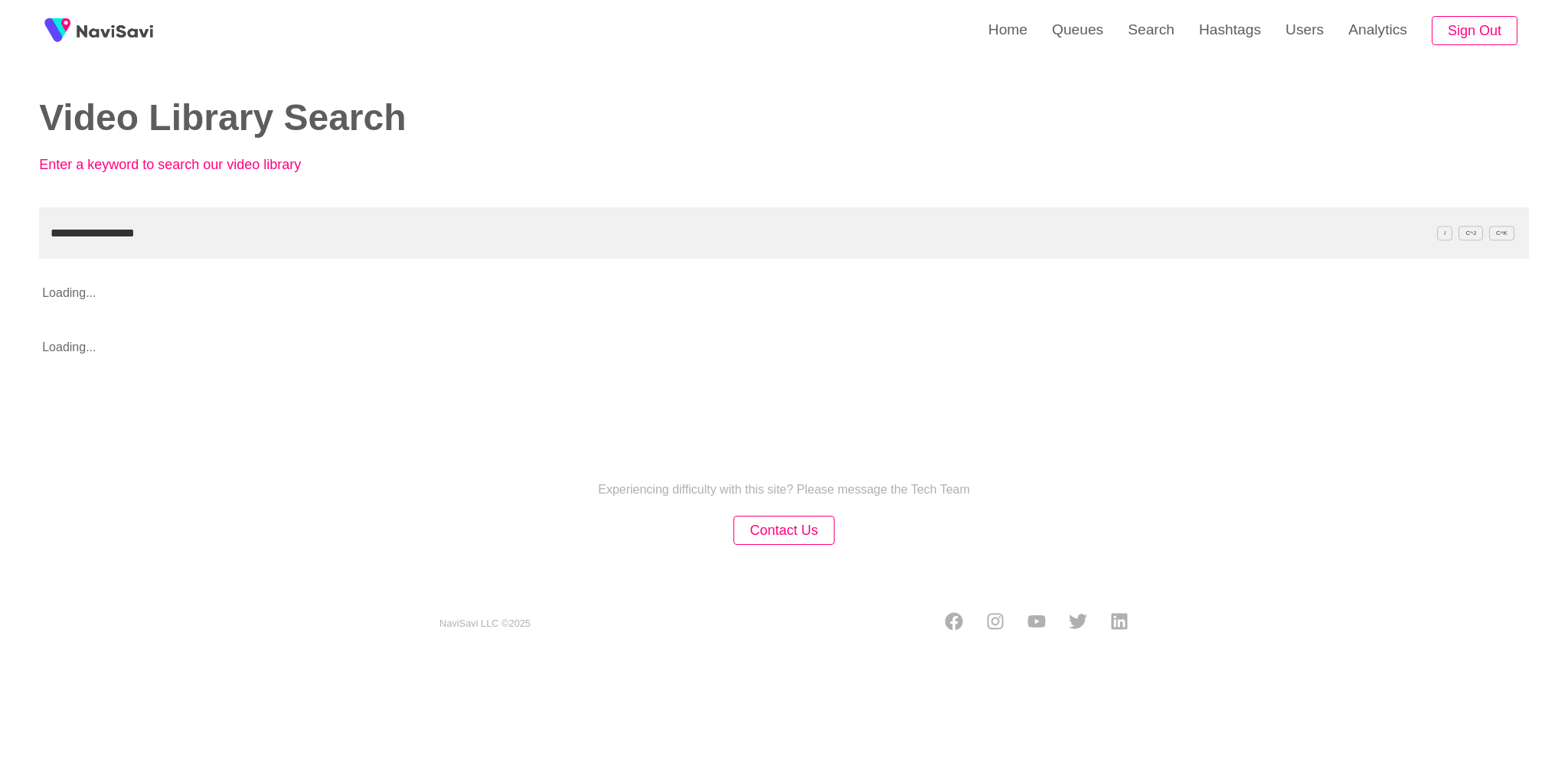
type input "**********"
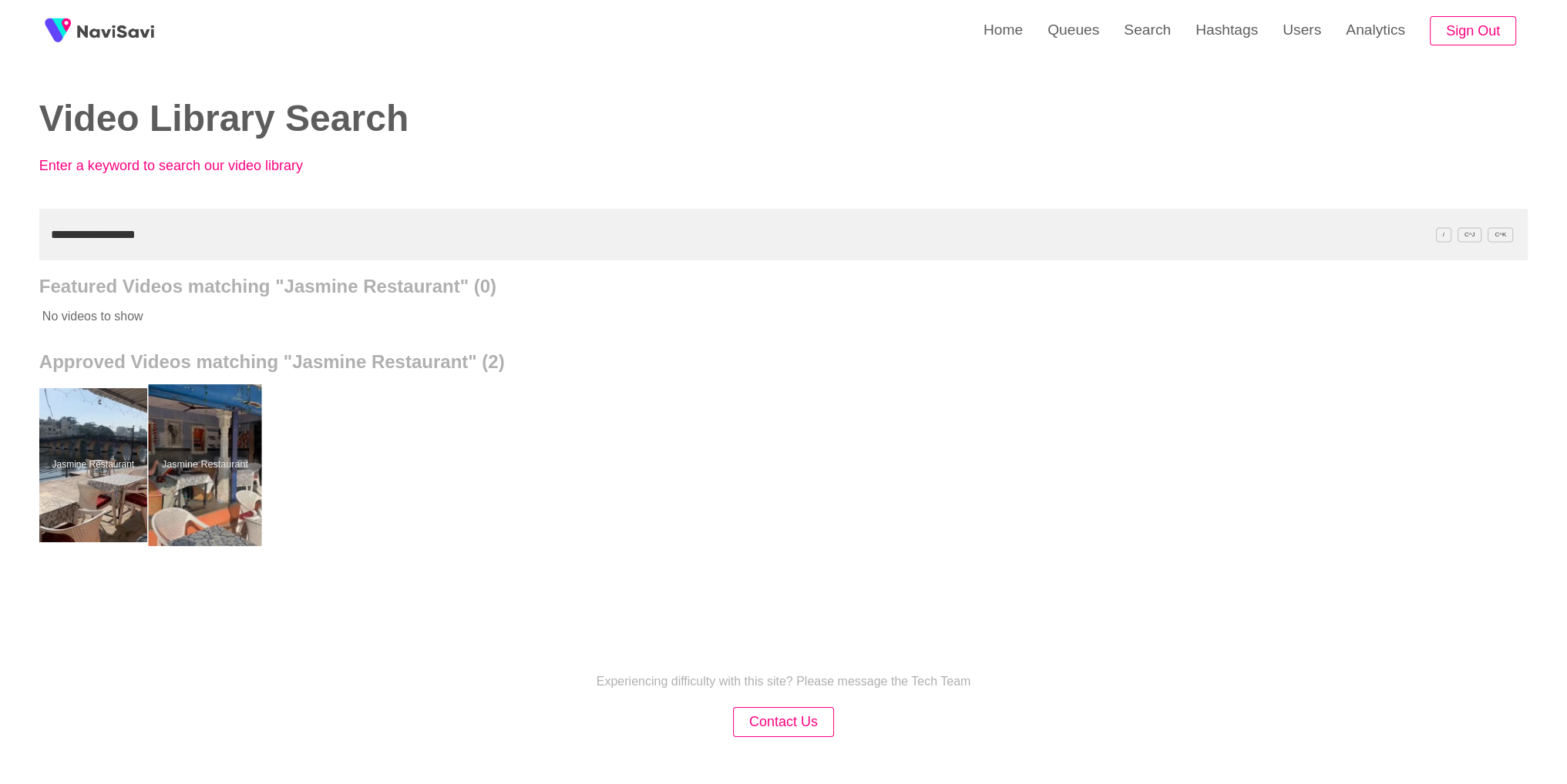
click at [232, 488] on div at bounding box center [205, 465] width 113 height 162
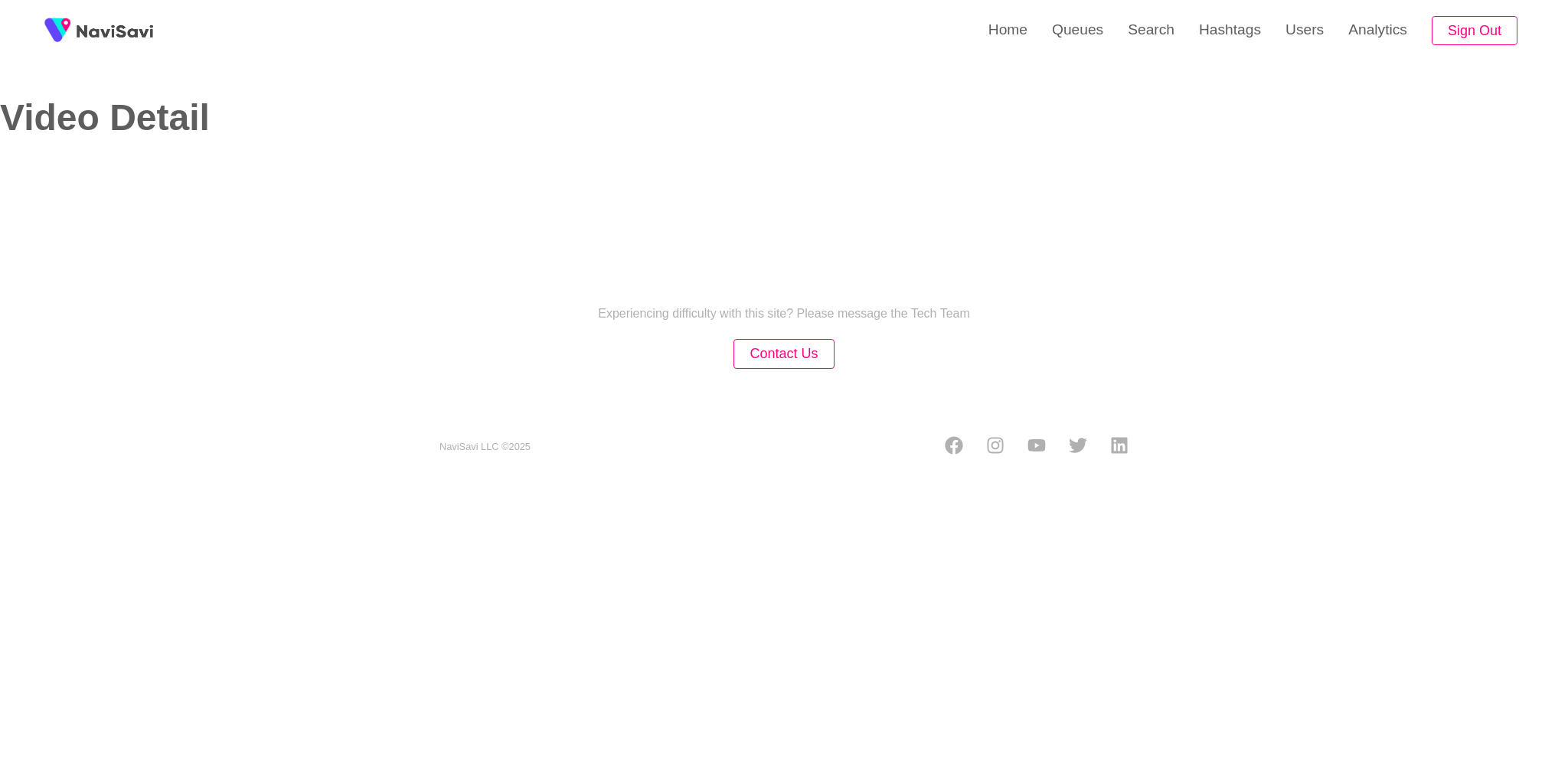
select select "**********"
select select "**"
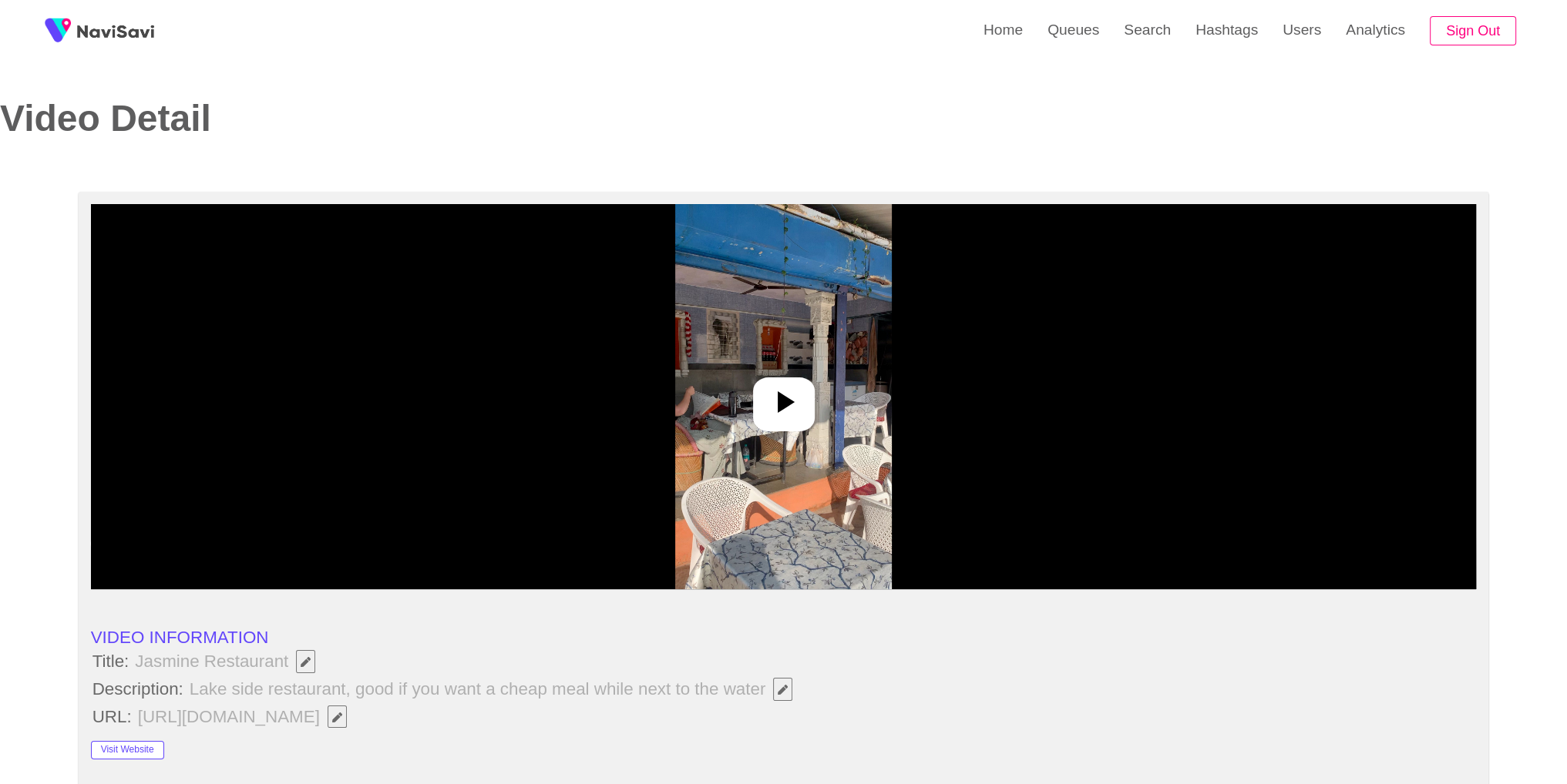
click at [799, 405] on icon at bounding box center [784, 402] width 37 height 37
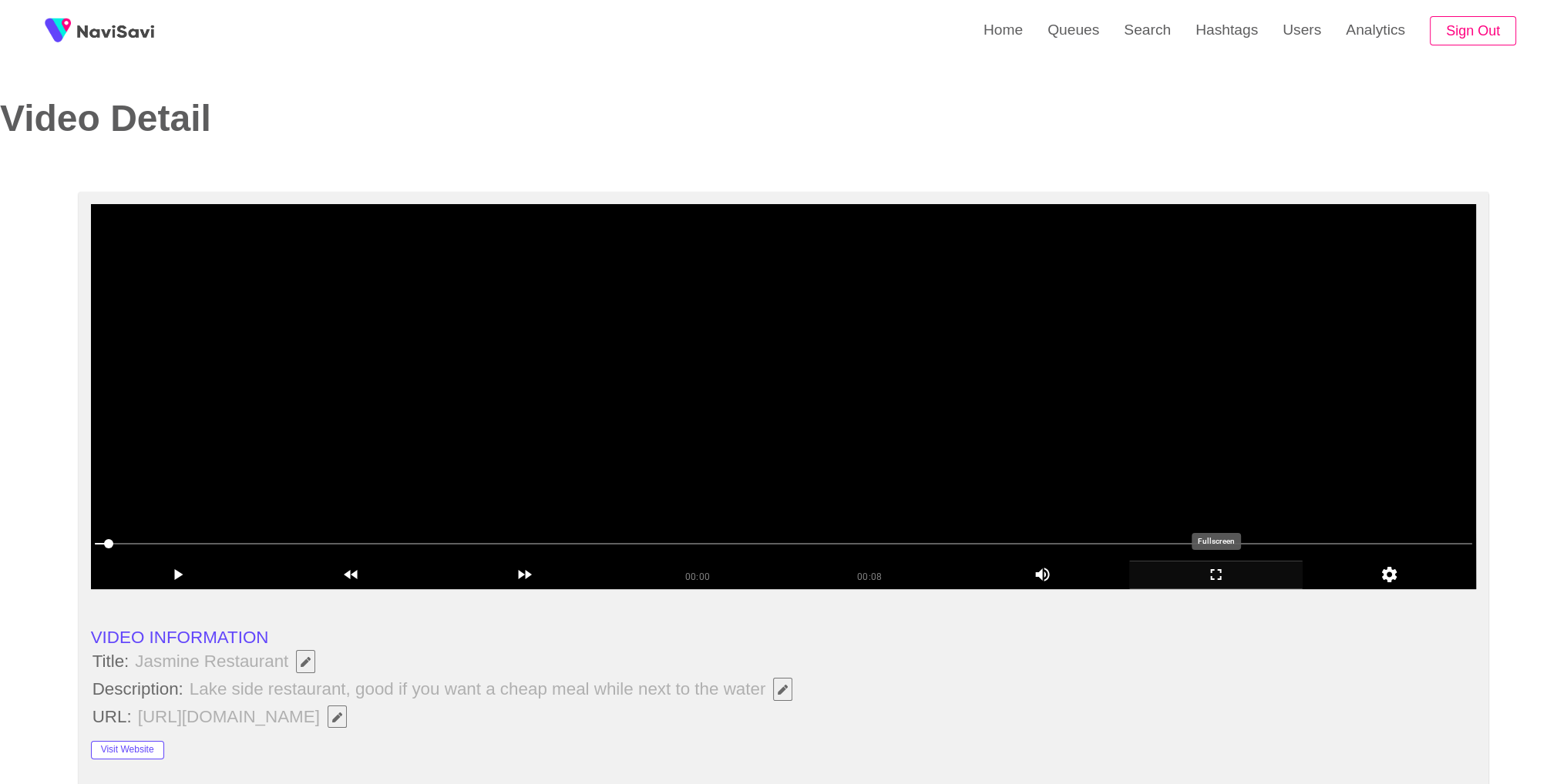
click at [1221, 570] on icon "add" at bounding box center [1216, 574] width 11 height 11
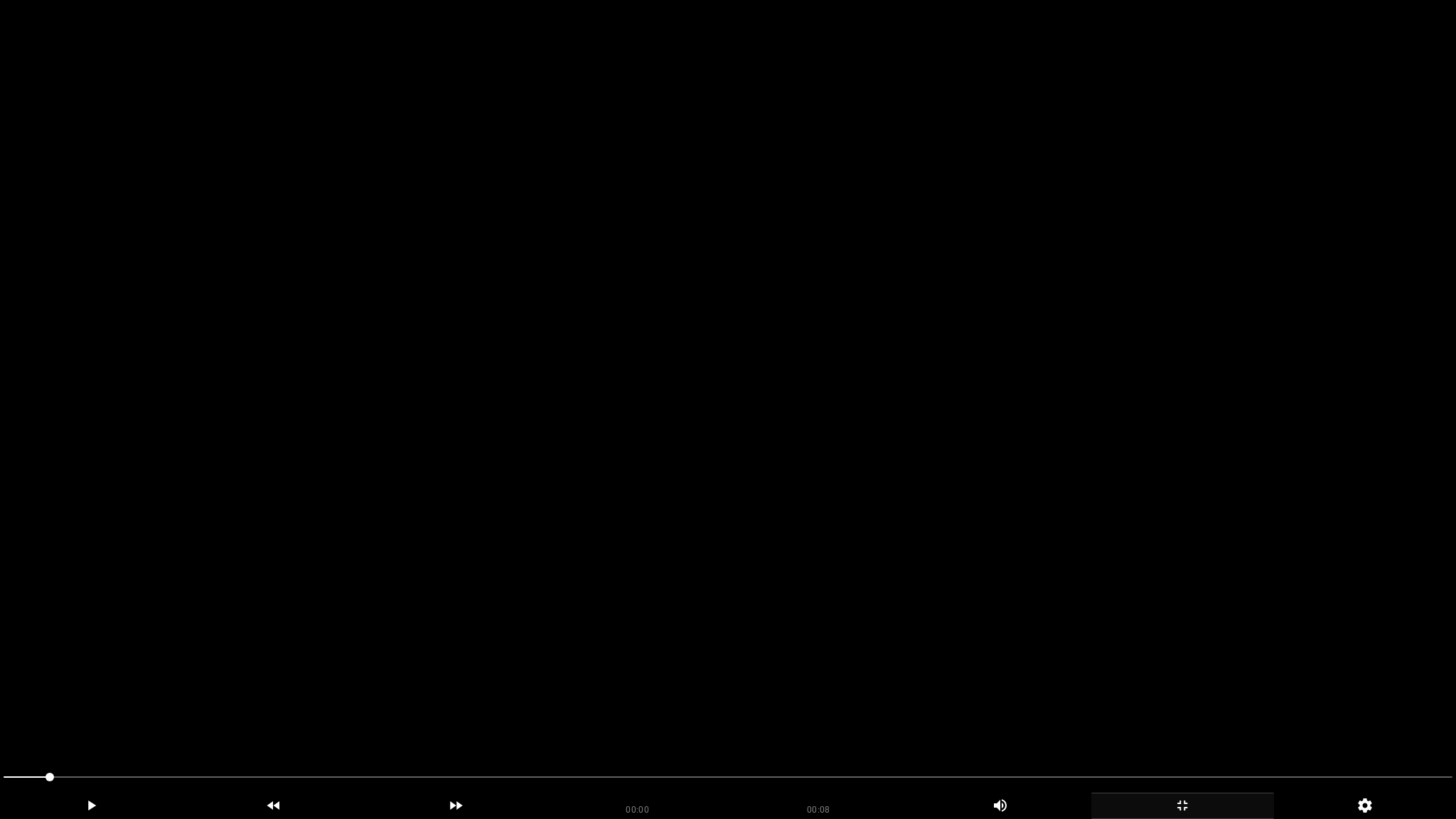
click at [844, 468] on video at bounding box center [728, 409] width 1456 height 819
click at [850, 451] on video at bounding box center [728, 409] width 1456 height 819
click at [850, 444] on video at bounding box center [728, 409] width 1456 height 819
click at [839, 437] on video at bounding box center [728, 409] width 1456 height 819
click at [1001, 723] on icon "add" at bounding box center [1029, 805] width 125 height 17
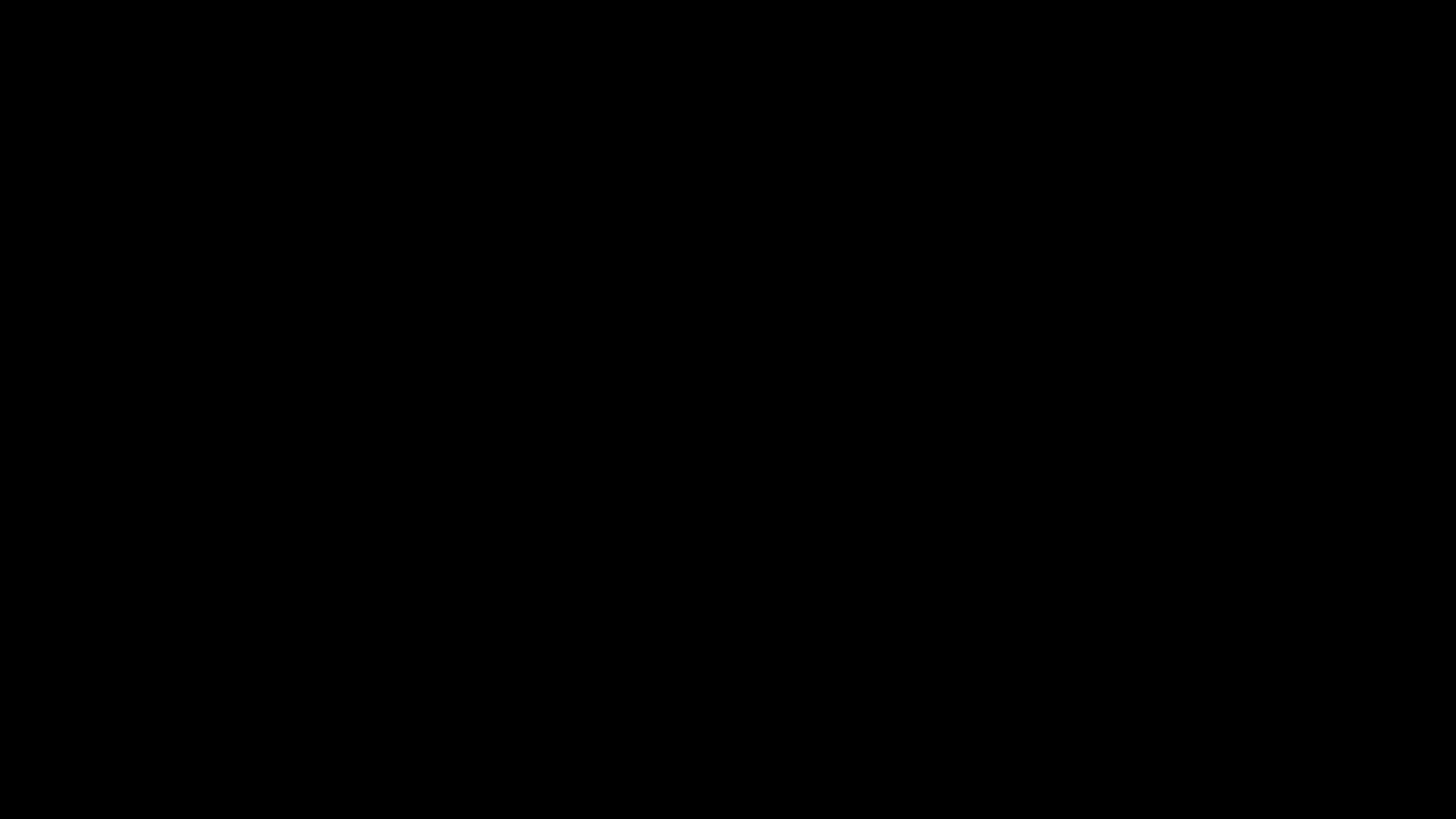
click at [1030, 723] on icon "add" at bounding box center [1029, 805] width 125 height 17
click at [1036, 723] on icon "add" at bounding box center [1029, 805] width 125 height 17
click at [1033, 723] on icon "add" at bounding box center [1029, 805] width 125 height 17
drag, startPoint x: 1201, startPoint y: 808, endPoint x: 1132, endPoint y: 645, distance: 177.0
click at [1202, 723] on icon "add" at bounding box center [1182, 805] width 181 height 17
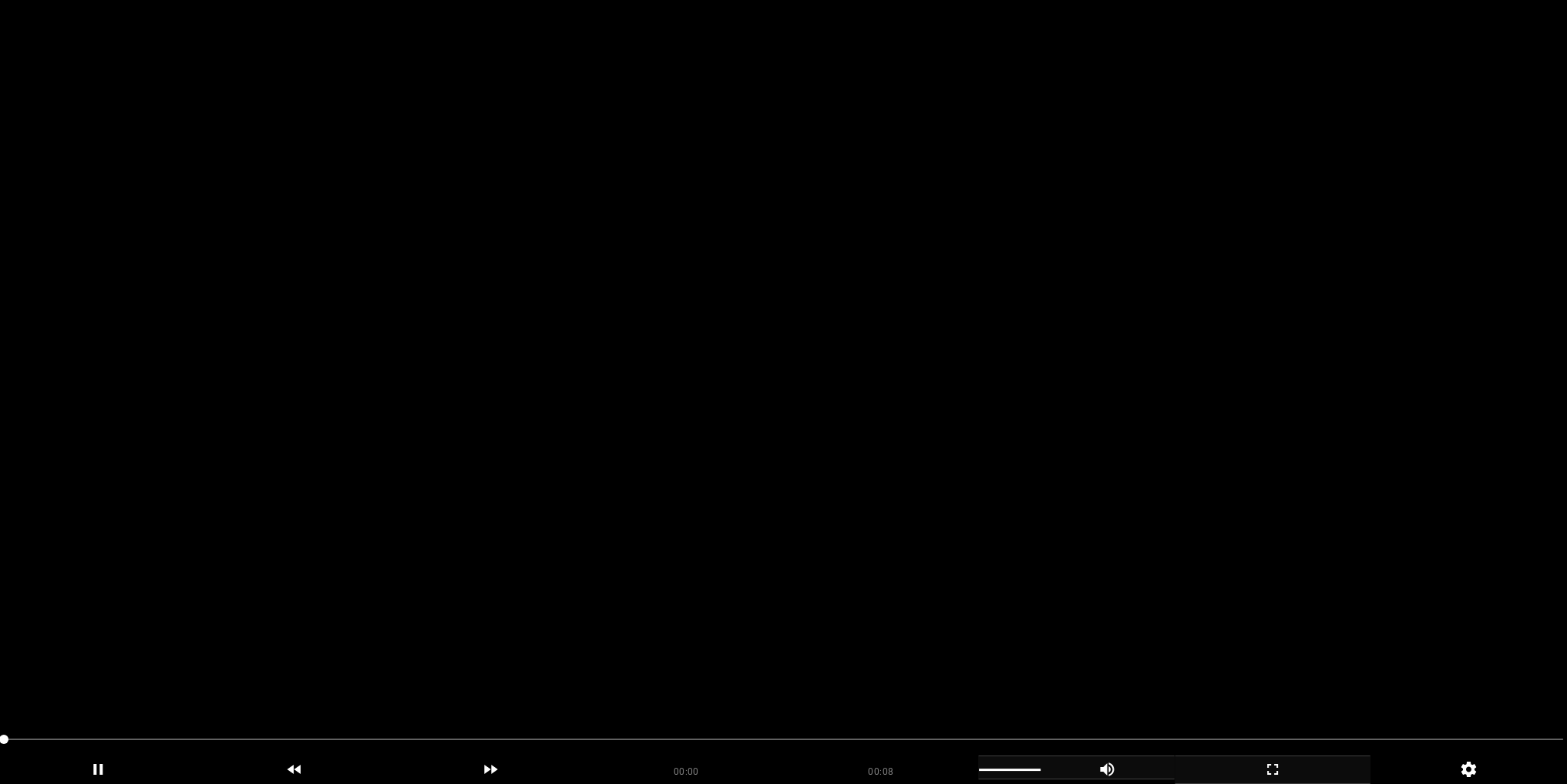
click at [898, 400] on video at bounding box center [784, 392] width 1567 height 784
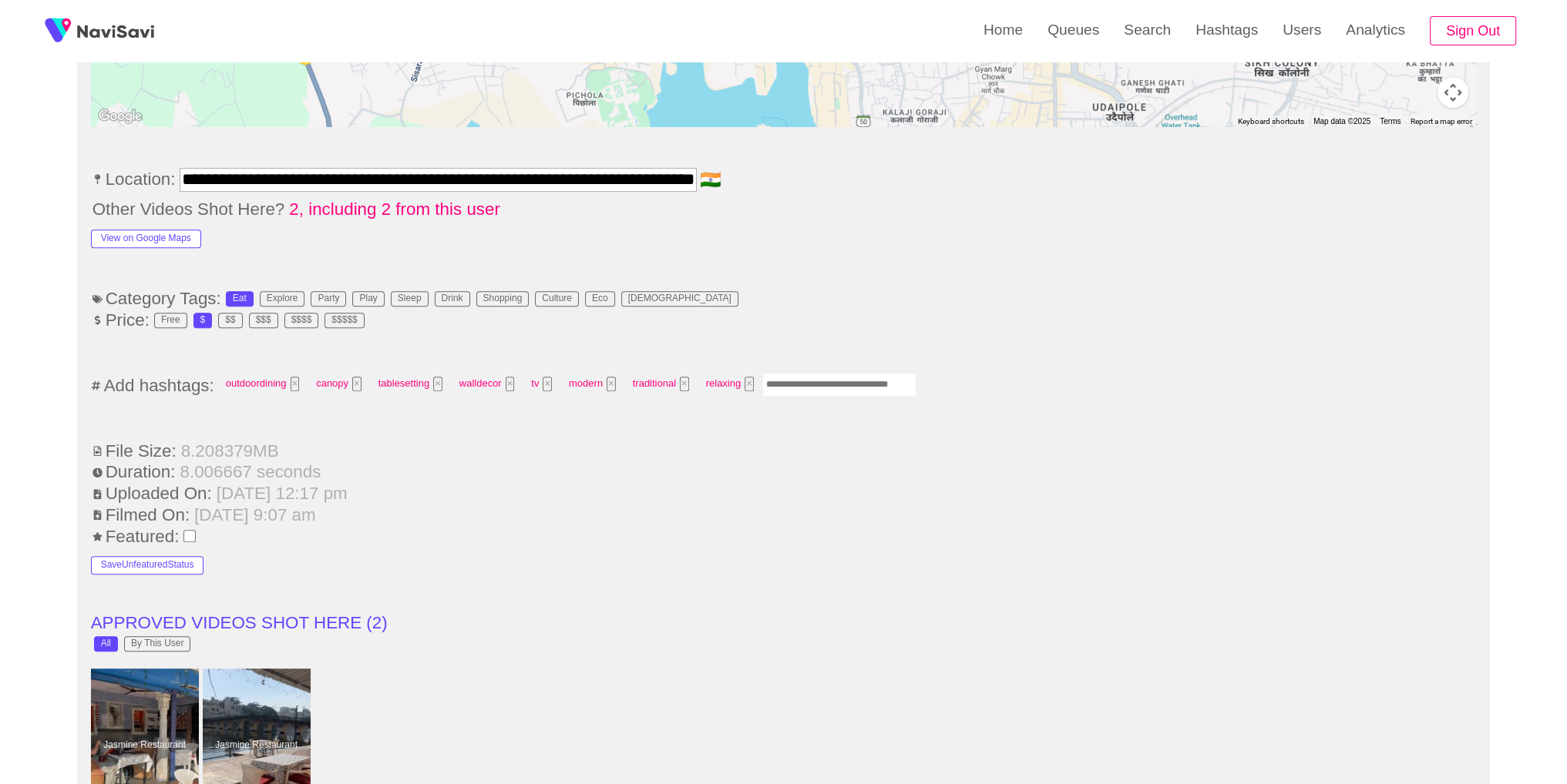
scroll to position [913, 0]
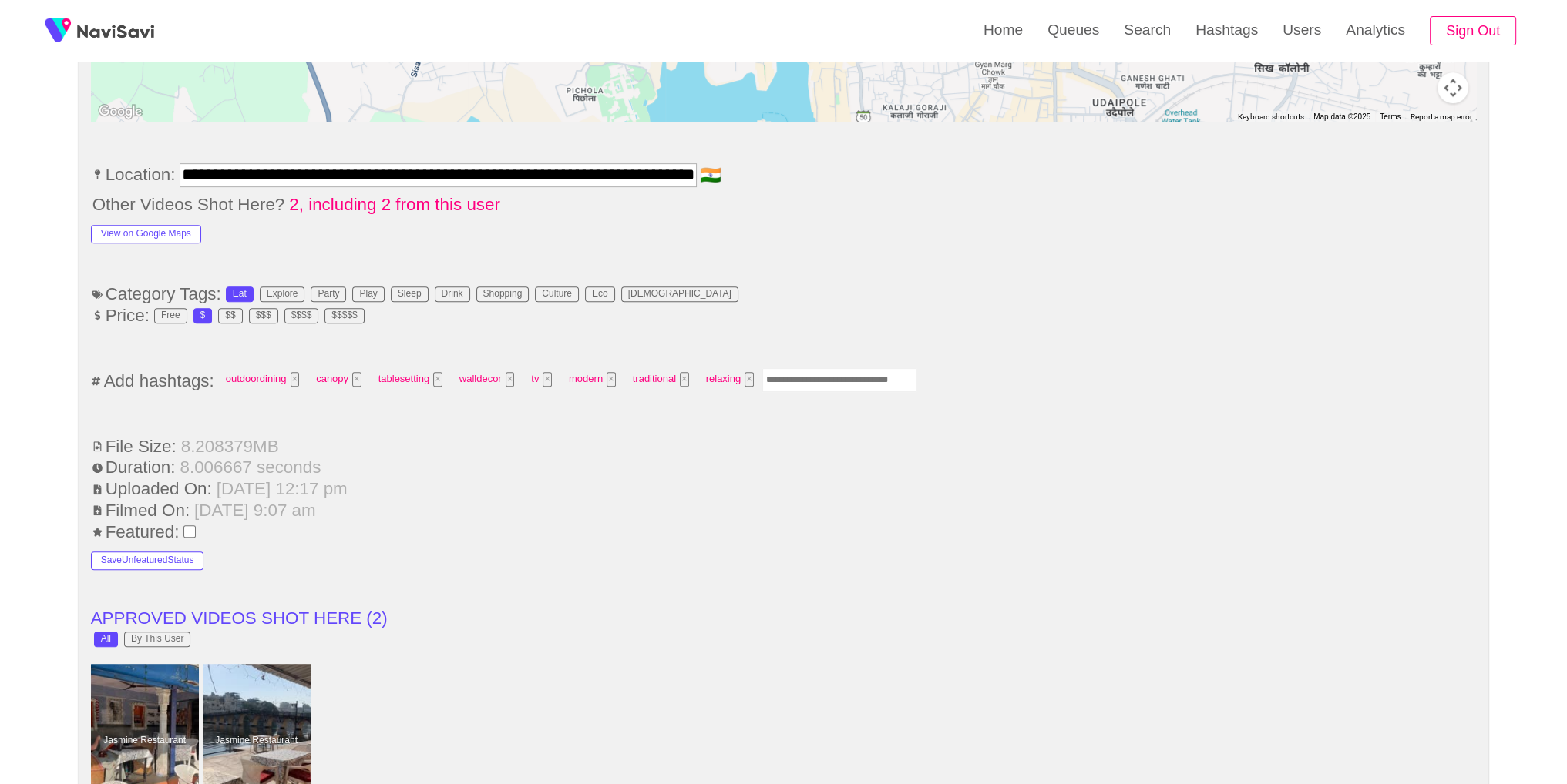
click at [907, 376] on input "Enter tag here and press return" at bounding box center [839, 380] width 154 height 24
type input "*********"
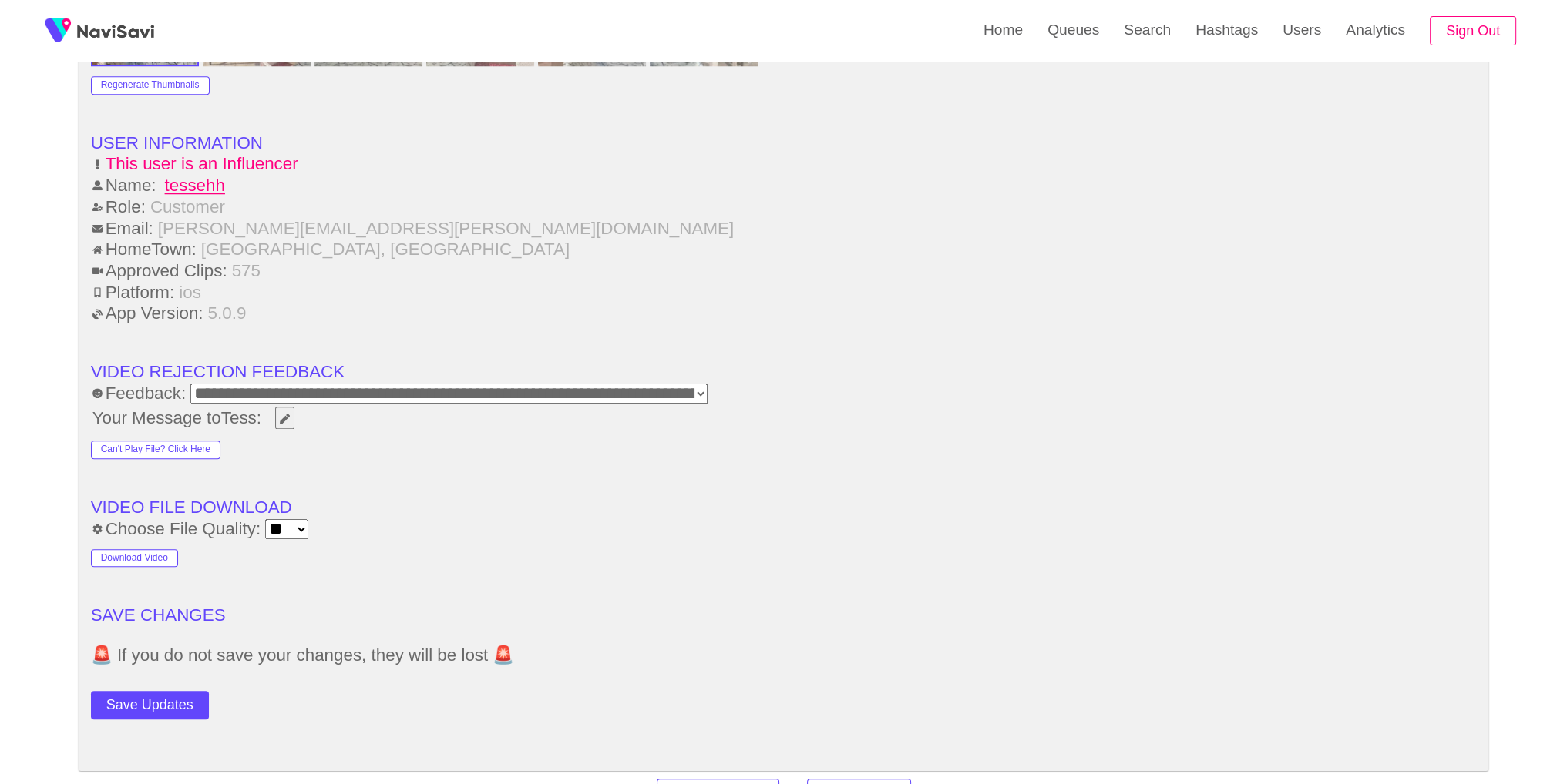
scroll to position [2024, 0]
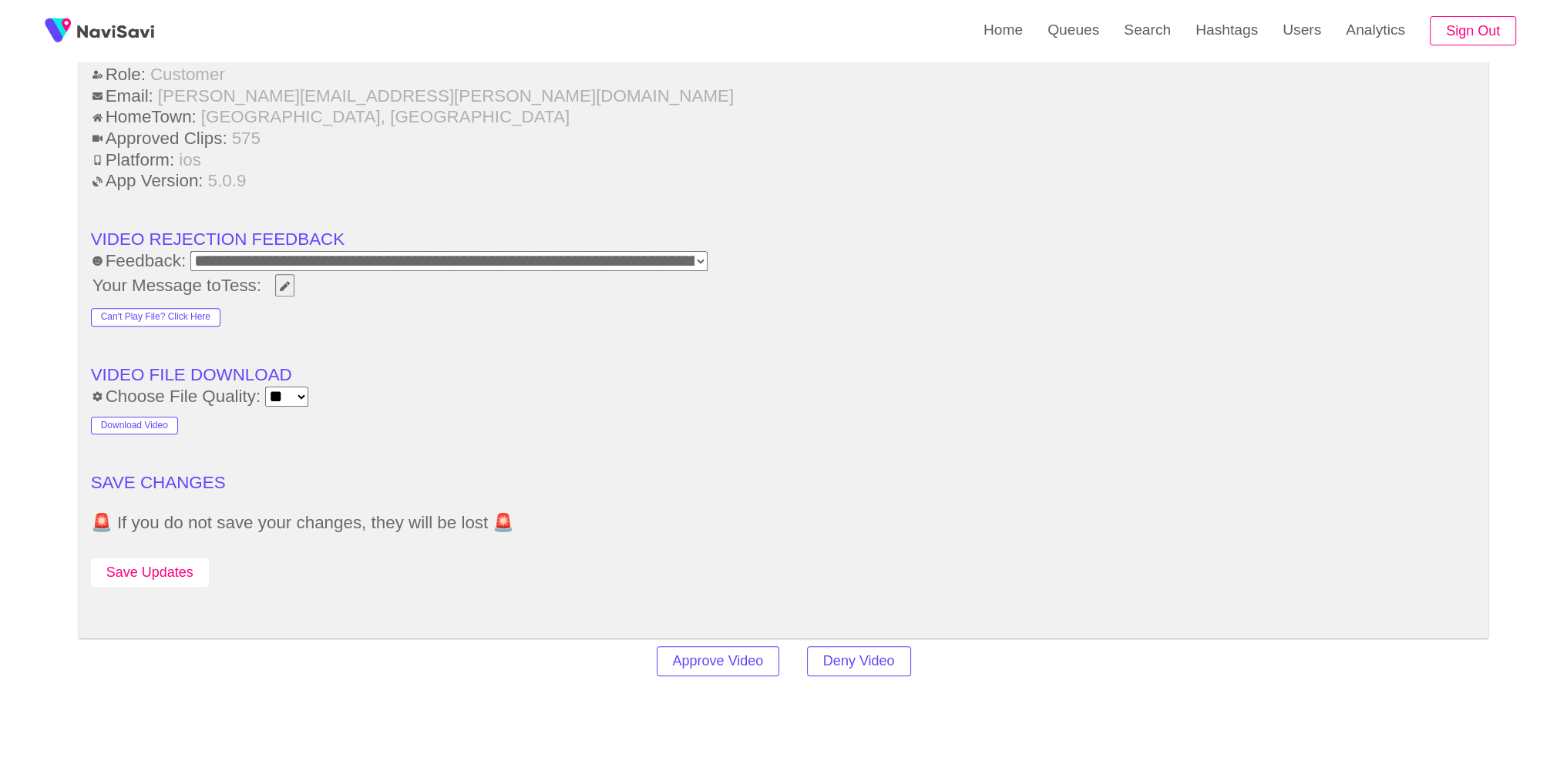
click at [159, 558] on button "Save Updates" at bounding box center [150, 572] width 118 height 28
click at [1160, 33] on link "Search" at bounding box center [1147, 30] width 72 height 60
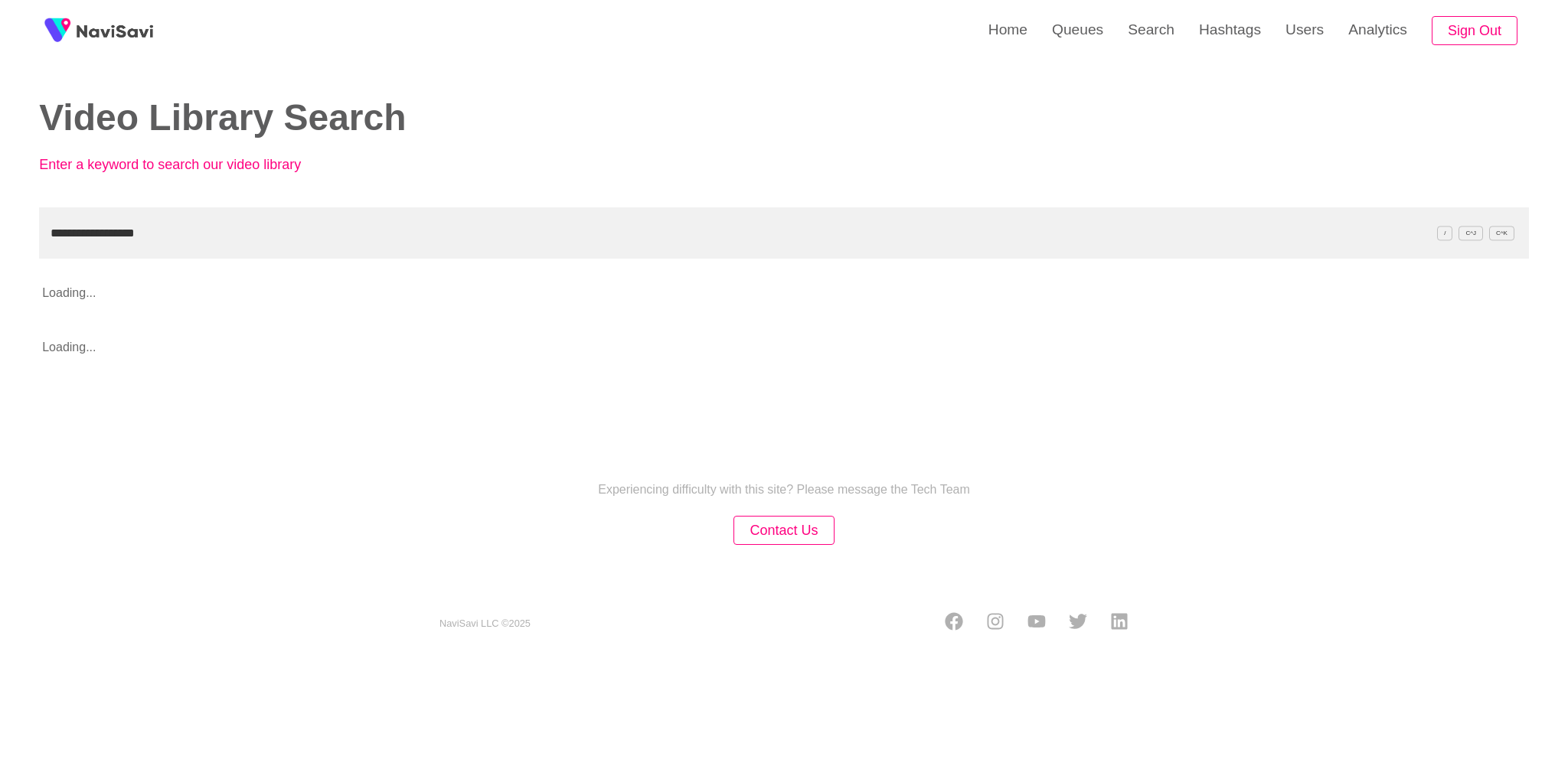
type input "**********"
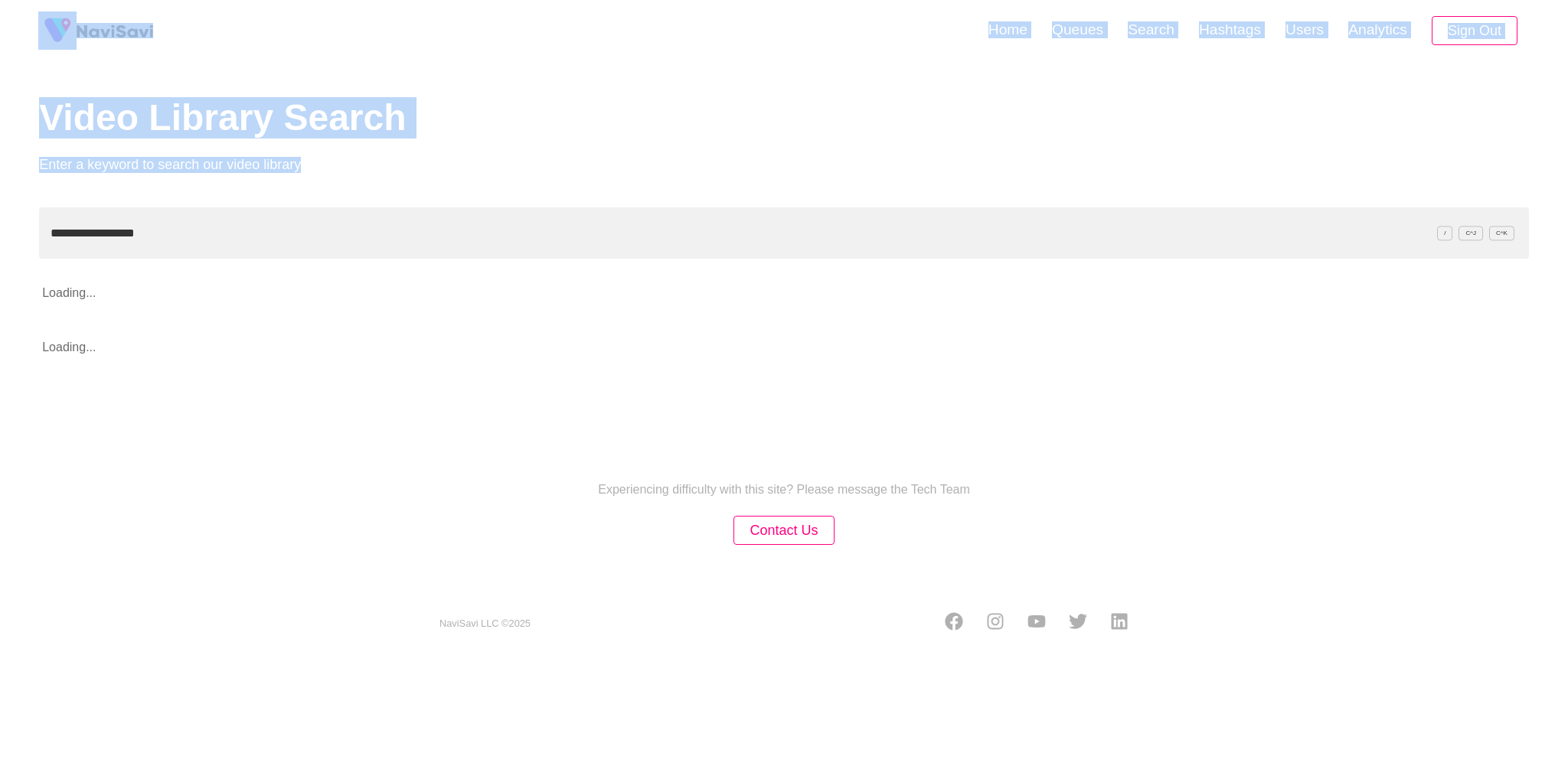
drag, startPoint x: 385, startPoint y: 174, endPoint x: 121, endPoint y: 81, distance: 279.9
click at [0, 55] on div "**********" at bounding box center [784, 330] width 1568 height 660
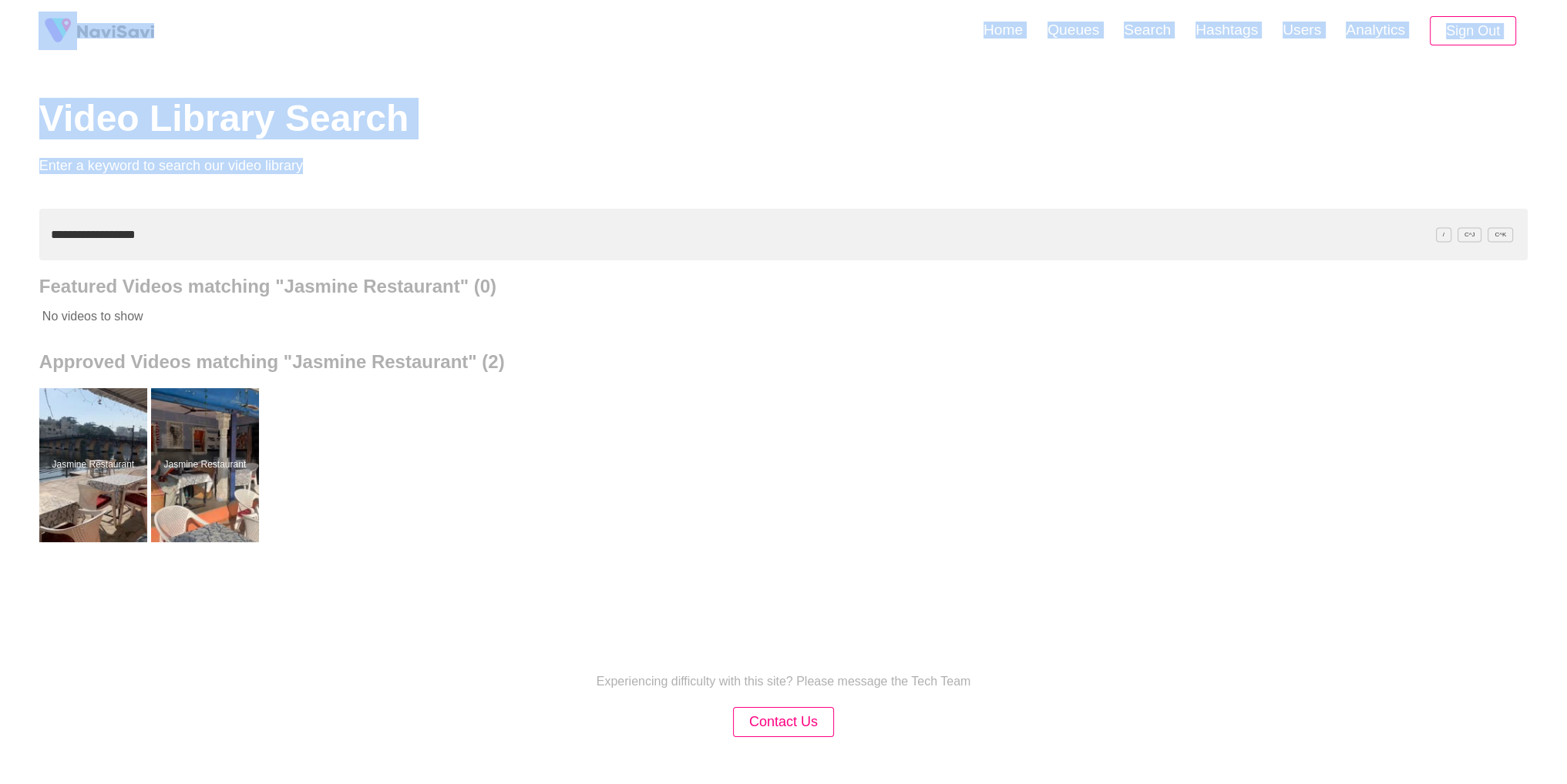
click at [650, 105] on h2 "Video Library Search" at bounding box center [400, 119] width 721 height 40
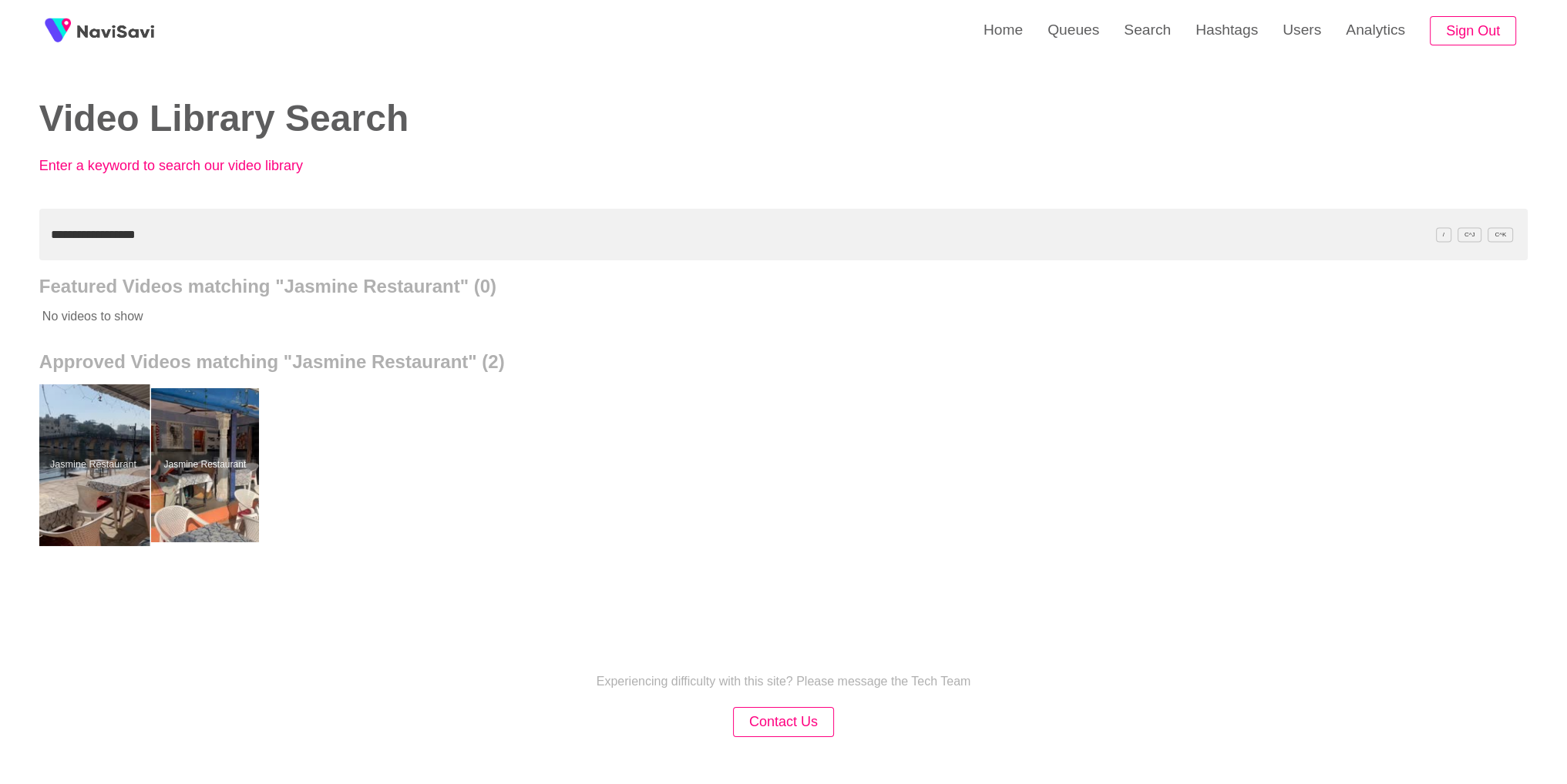
click at [56, 460] on div at bounding box center [93, 465] width 113 height 162
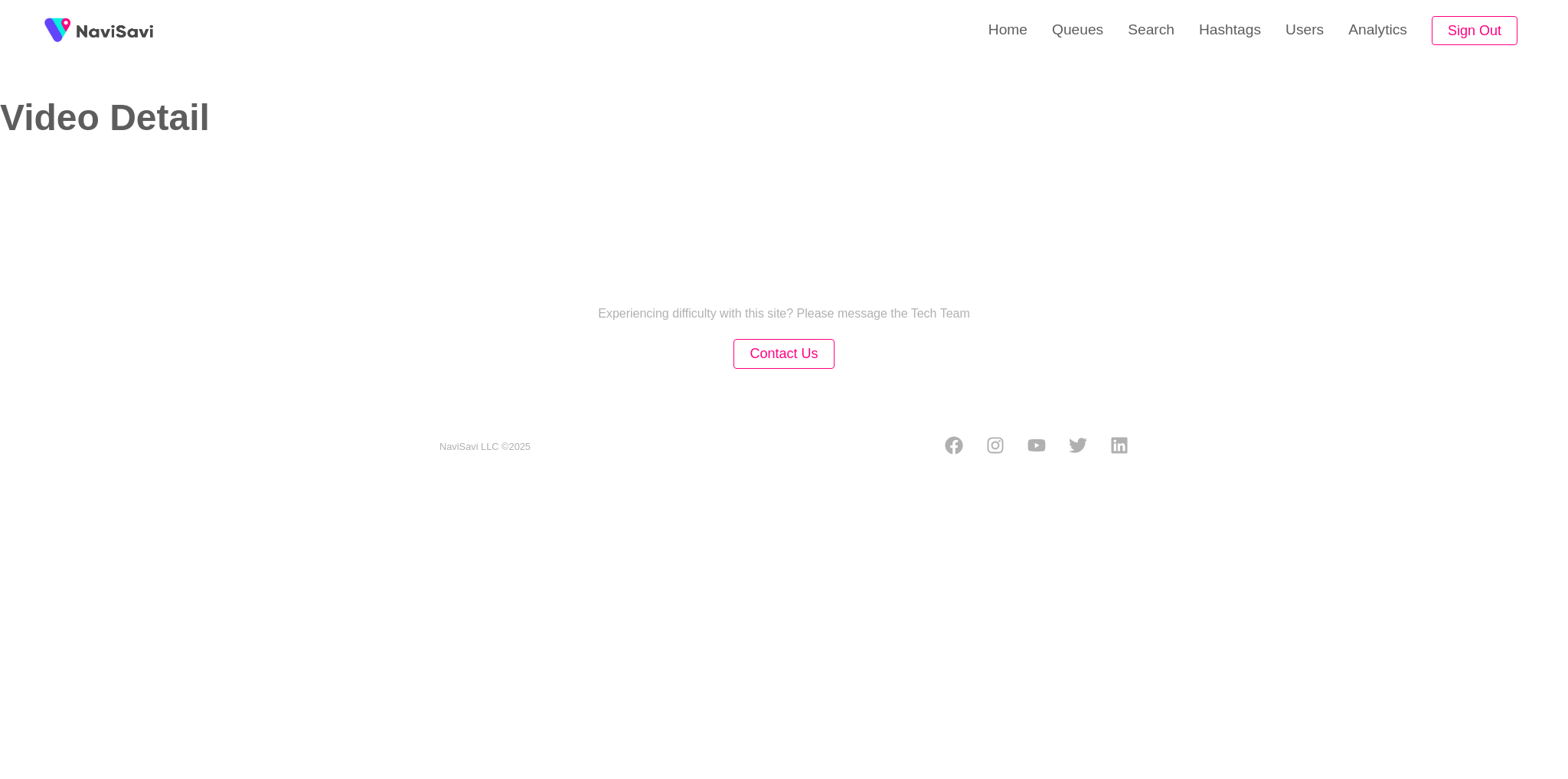
select select "**********"
select select "**"
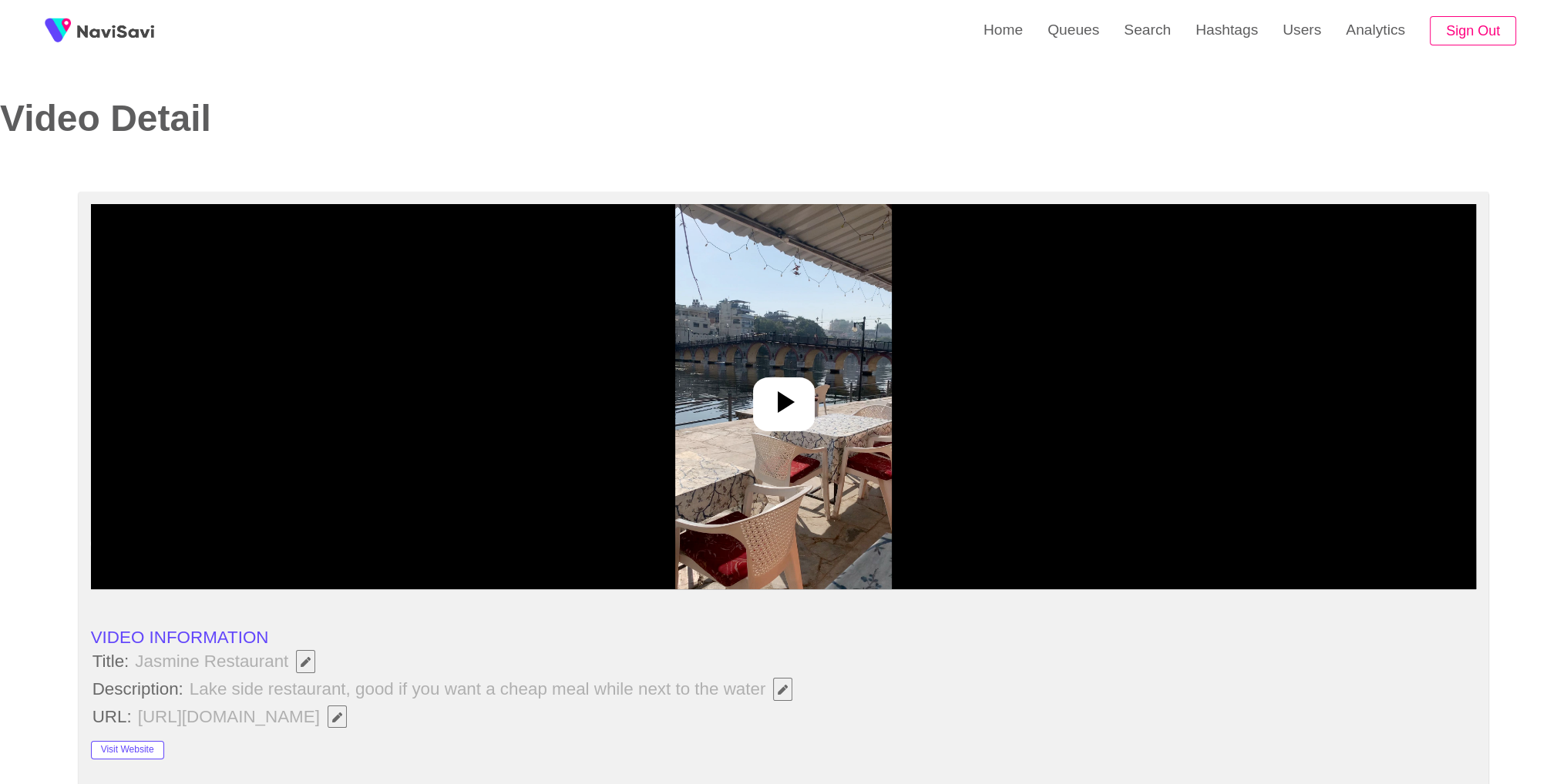
click at [880, 432] on img at bounding box center [784, 396] width 217 height 385
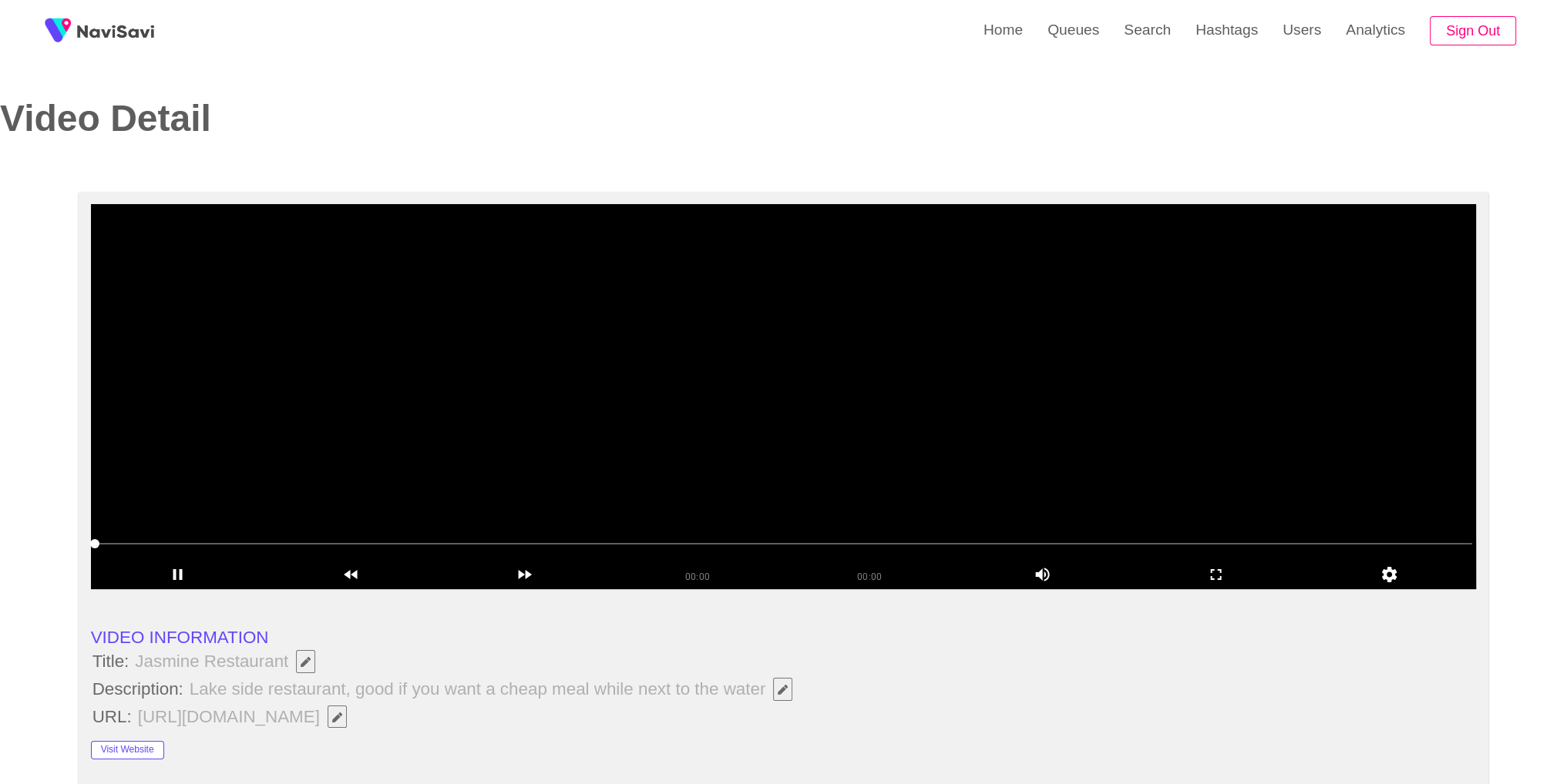
click at [880, 432] on video at bounding box center [784, 396] width 1386 height 385
click at [1057, 36] on link "Queues" at bounding box center [1073, 30] width 76 height 60
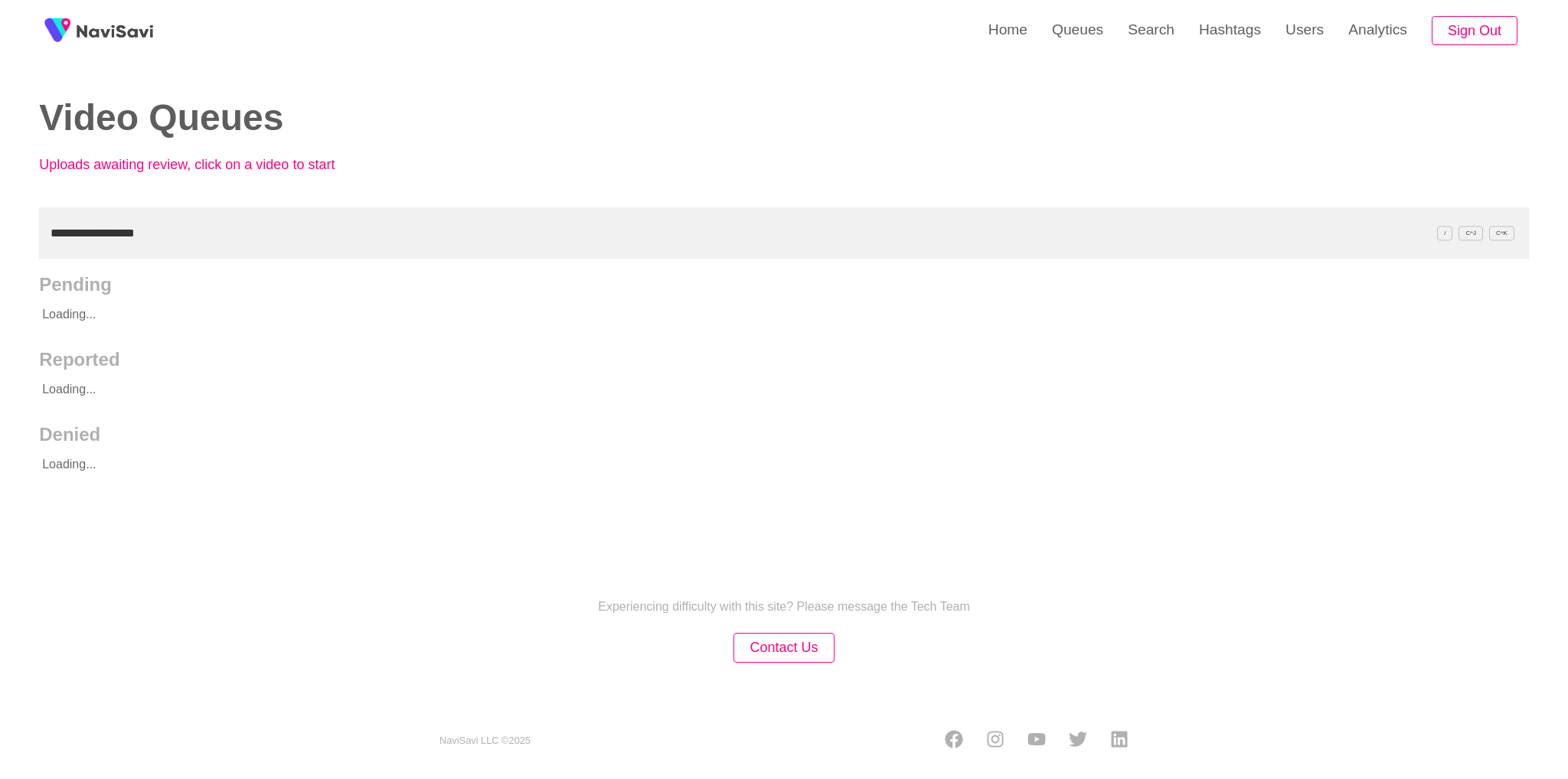
type input "**********"
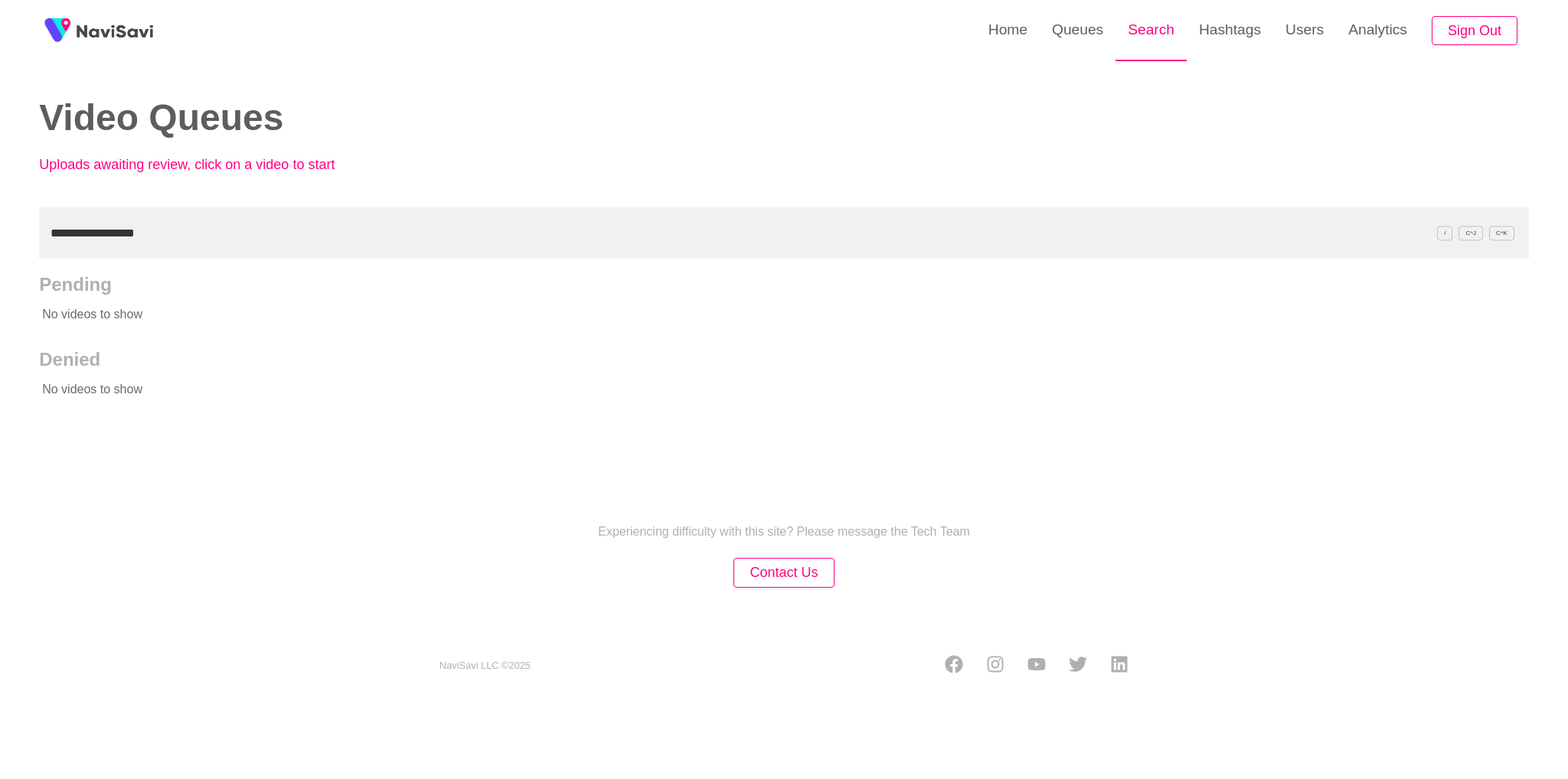
click at [1147, 38] on link "Search" at bounding box center [1151, 30] width 72 height 59
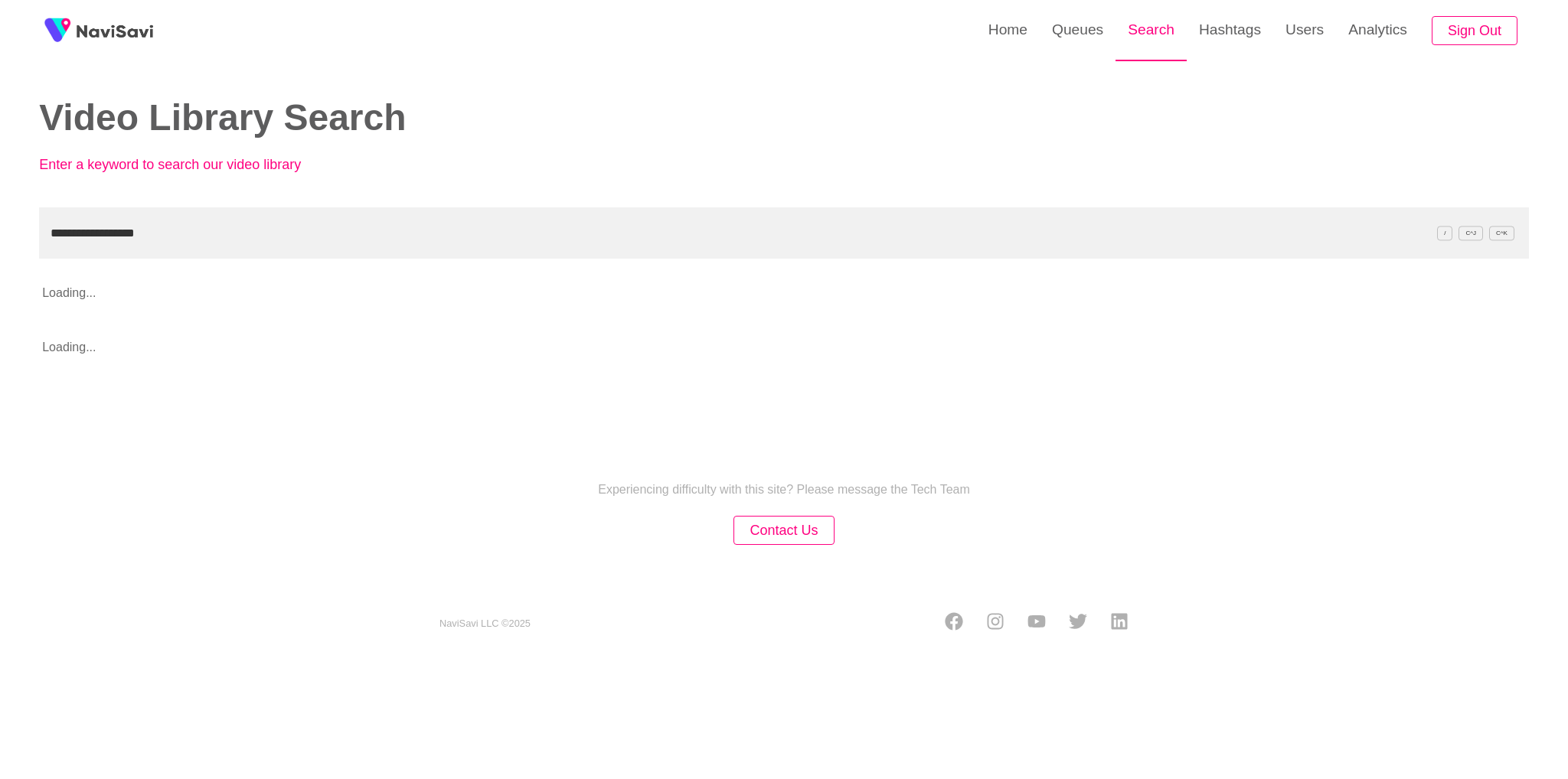
type input "**********"
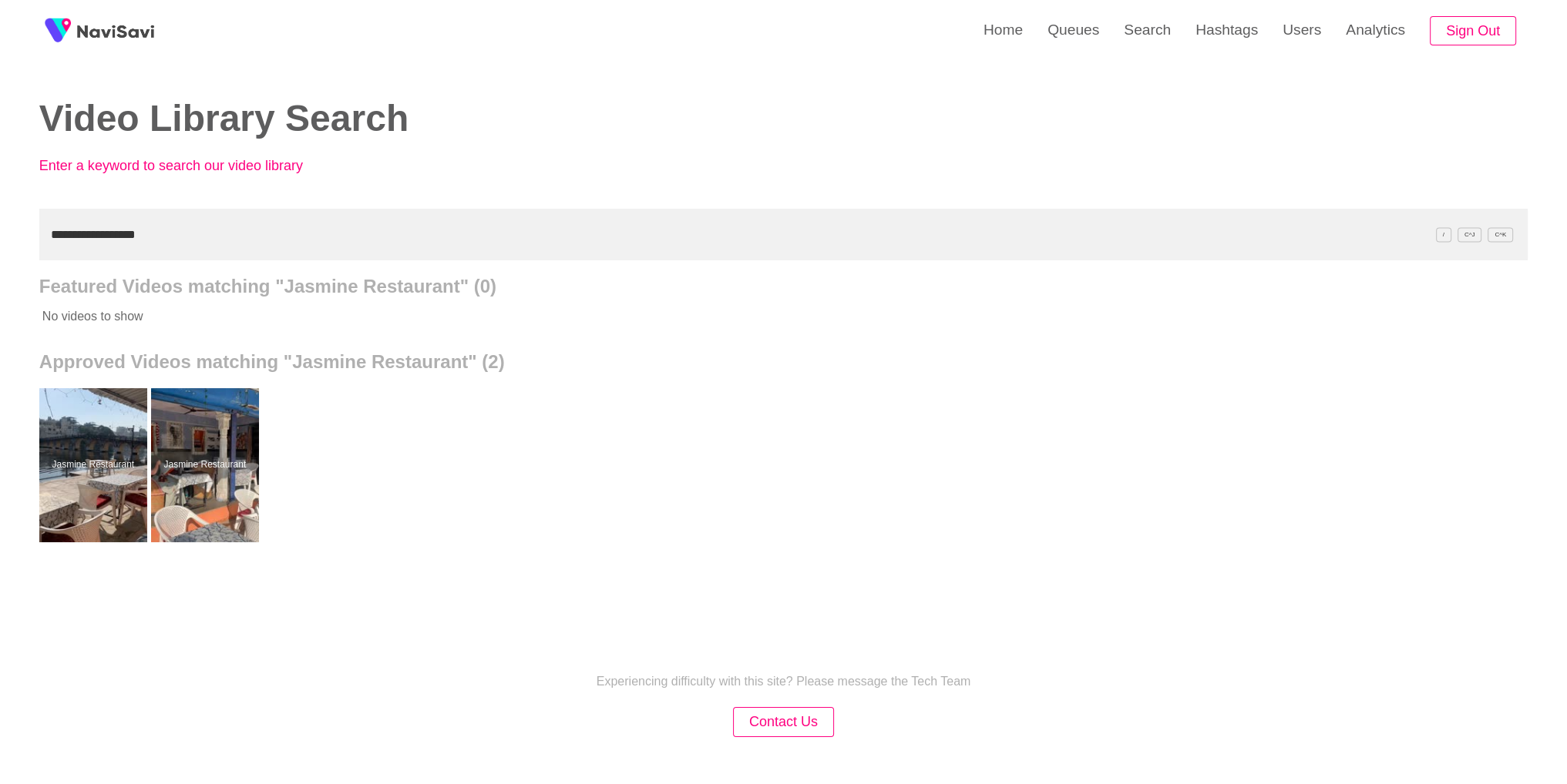
click at [121, 497] on div at bounding box center [93, 465] width 108 height 154
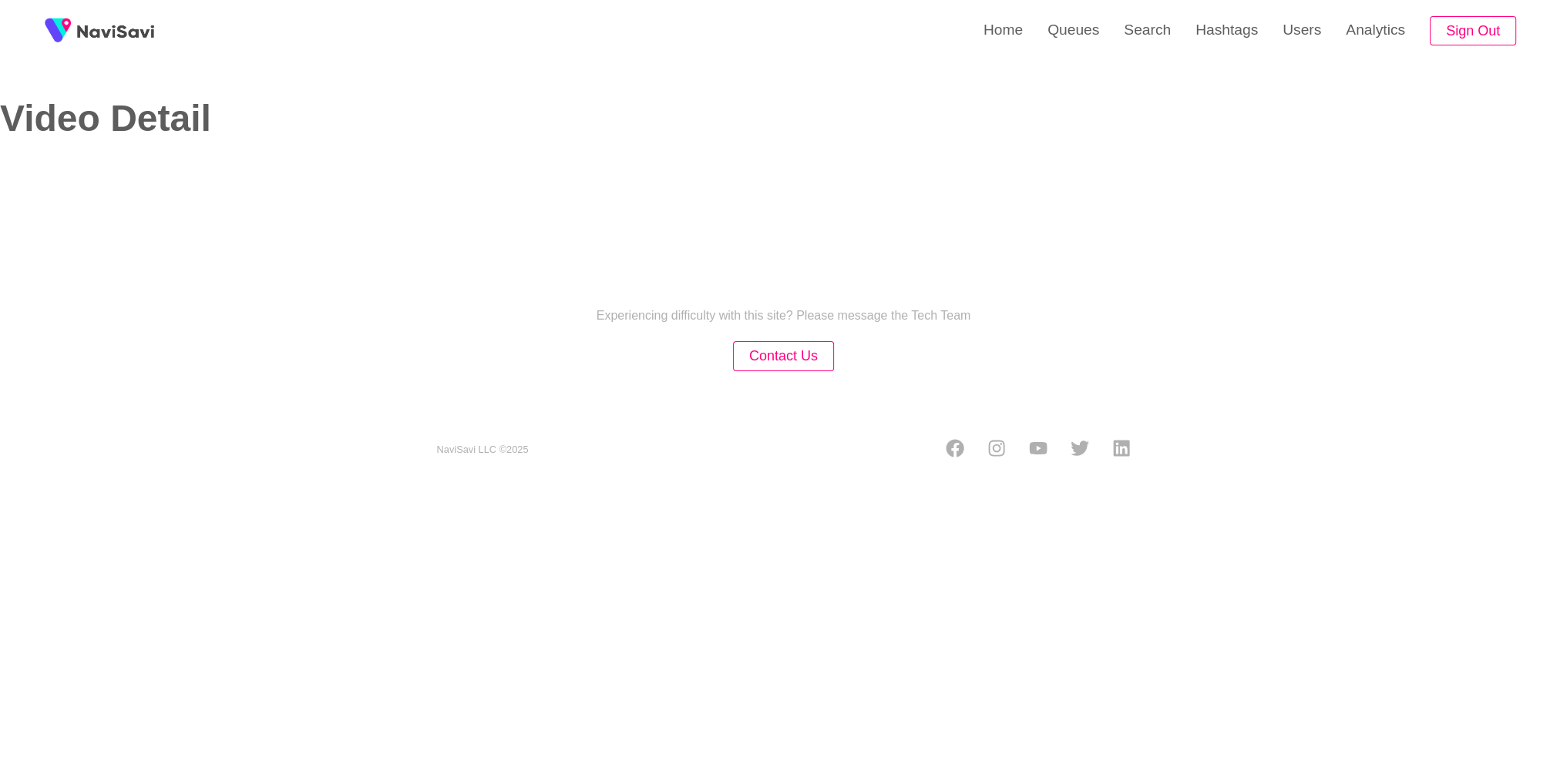
select select "**********"
select select "**"
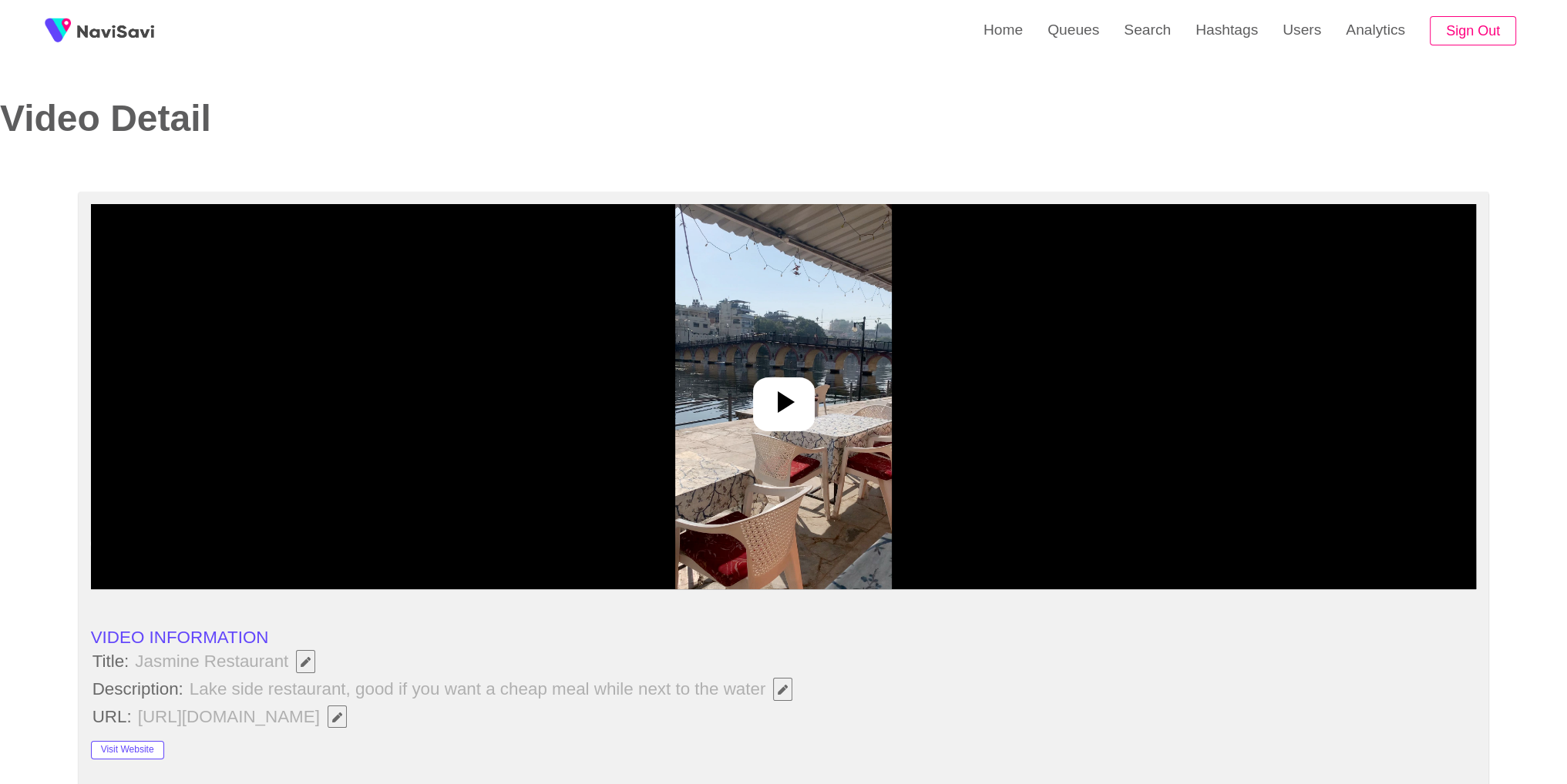
click at [663, 396] on div at bounding box center [784, 396] width 1386 height 385
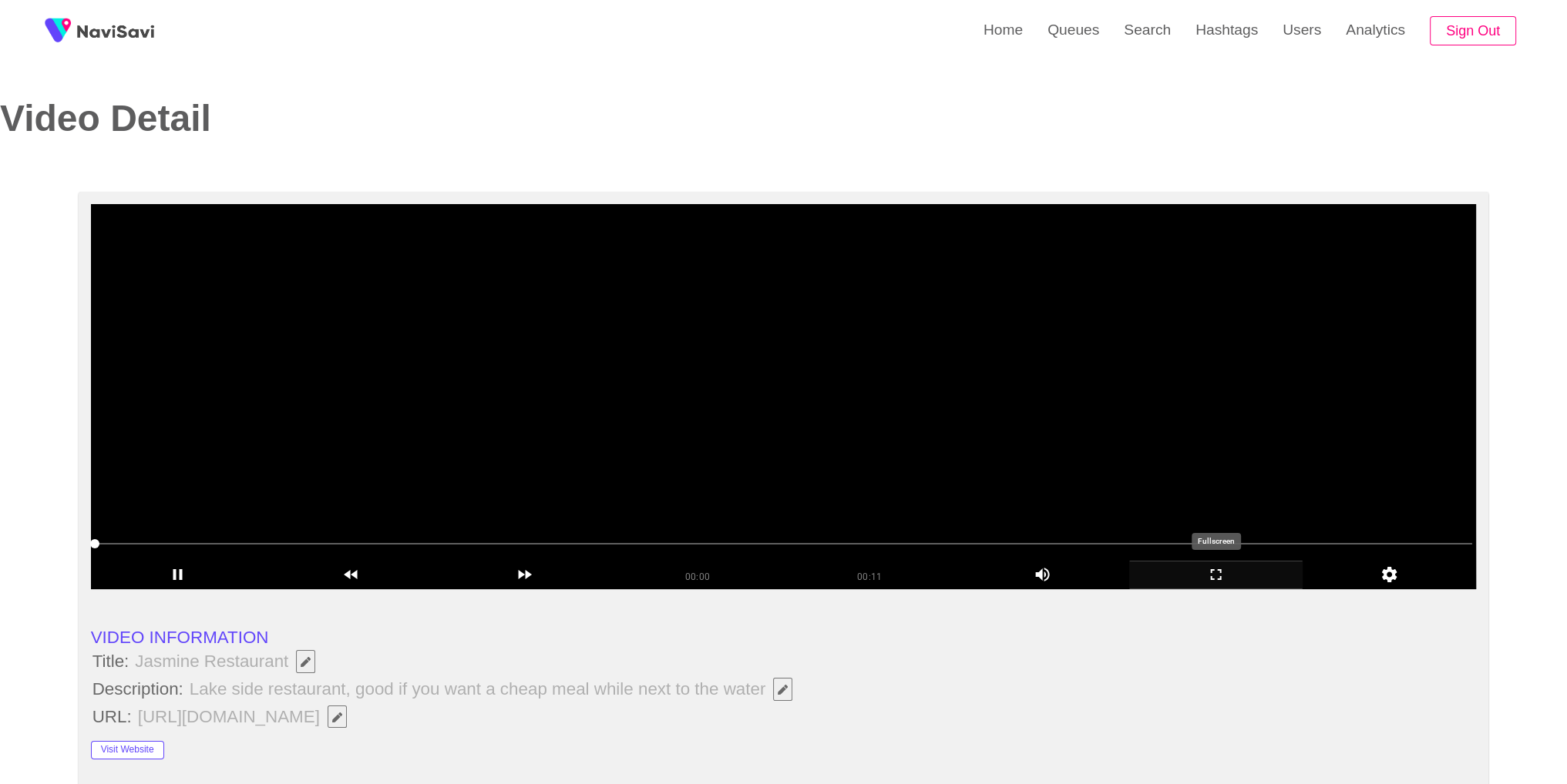
click at [1217, 570] on icon "add" at bounding box center [1216, 574] width 11 height 11
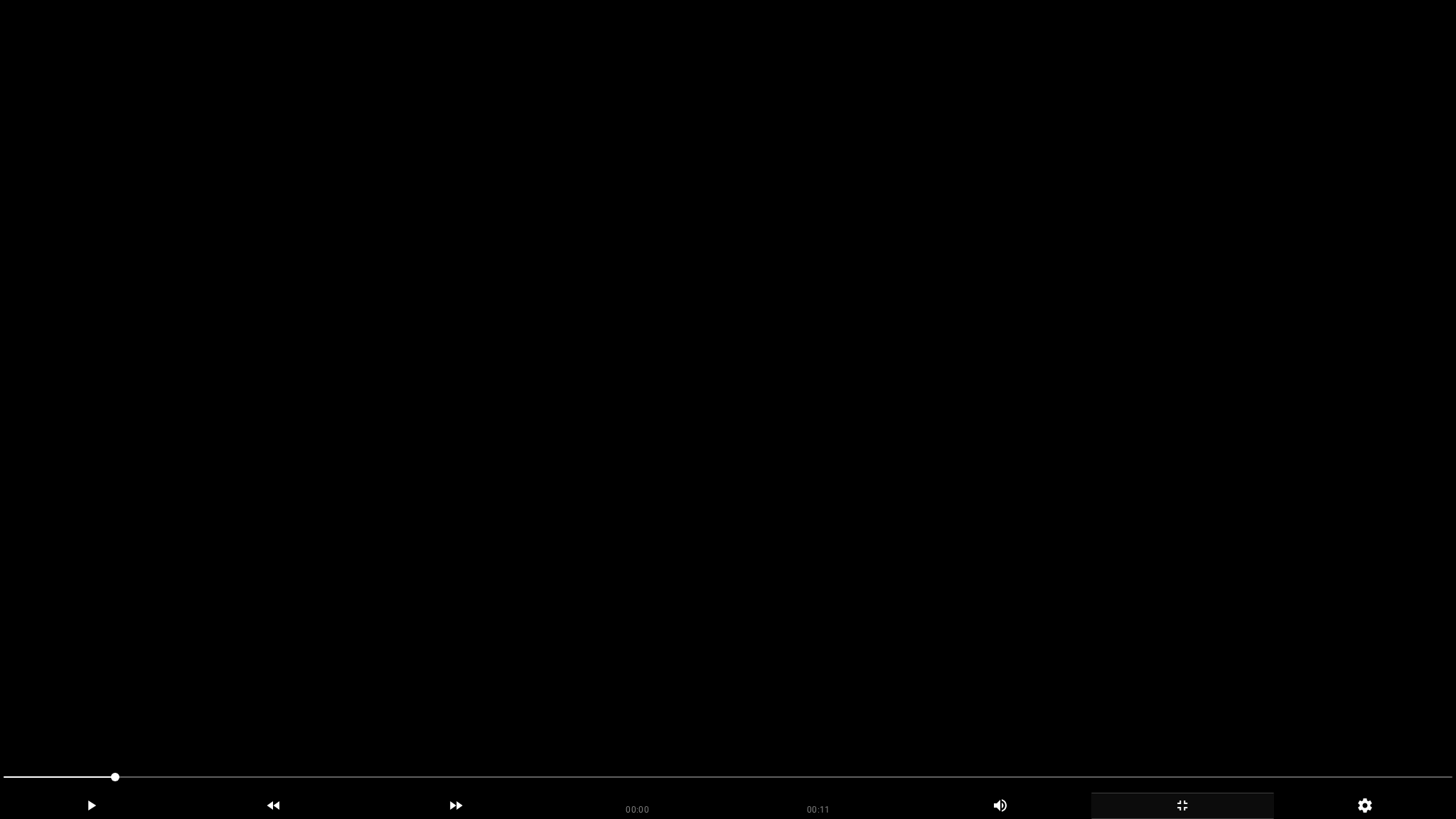
click at [1123, 588] on video at bounding box center [728, 409] width 1456 height 819
click at [1183, 723] on icon "add" at bounding box center [1182, 805] width 181 height 17
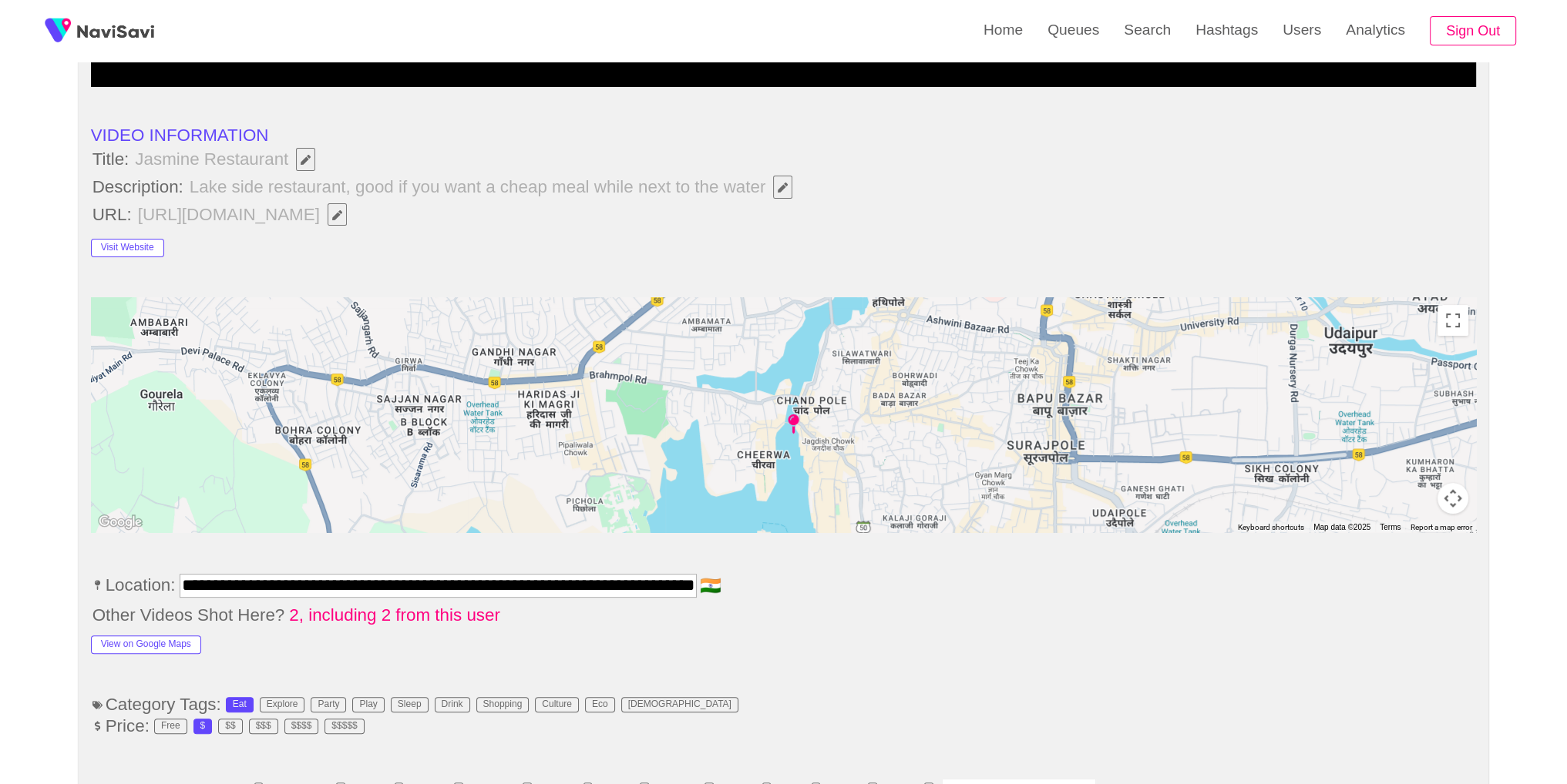
scroll to position [872, 0]
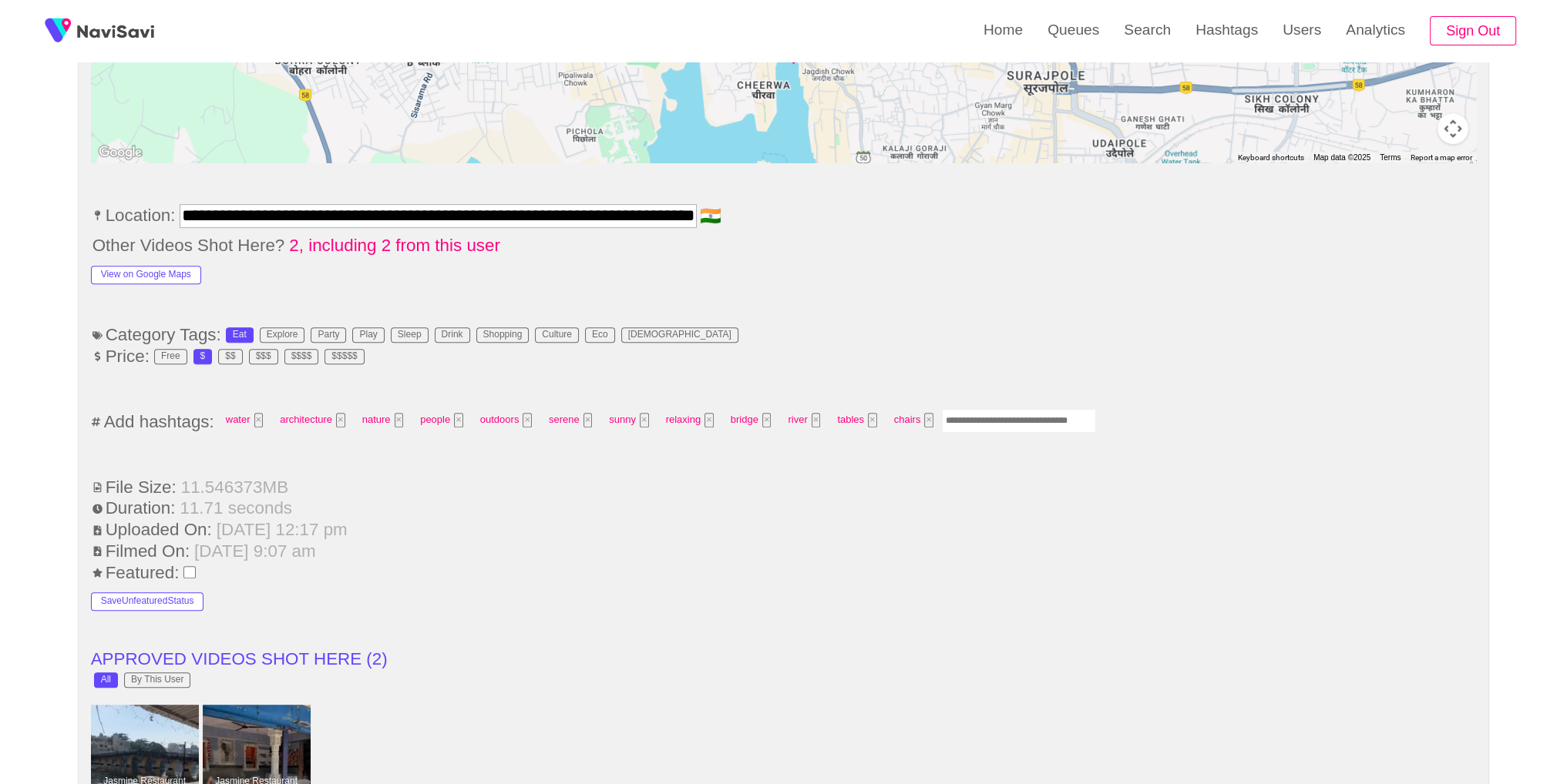
click at [1026, 420] on input "Enter tag here and press return" at bounding box center [1018, 422] width 154 height 24
type input "*********"
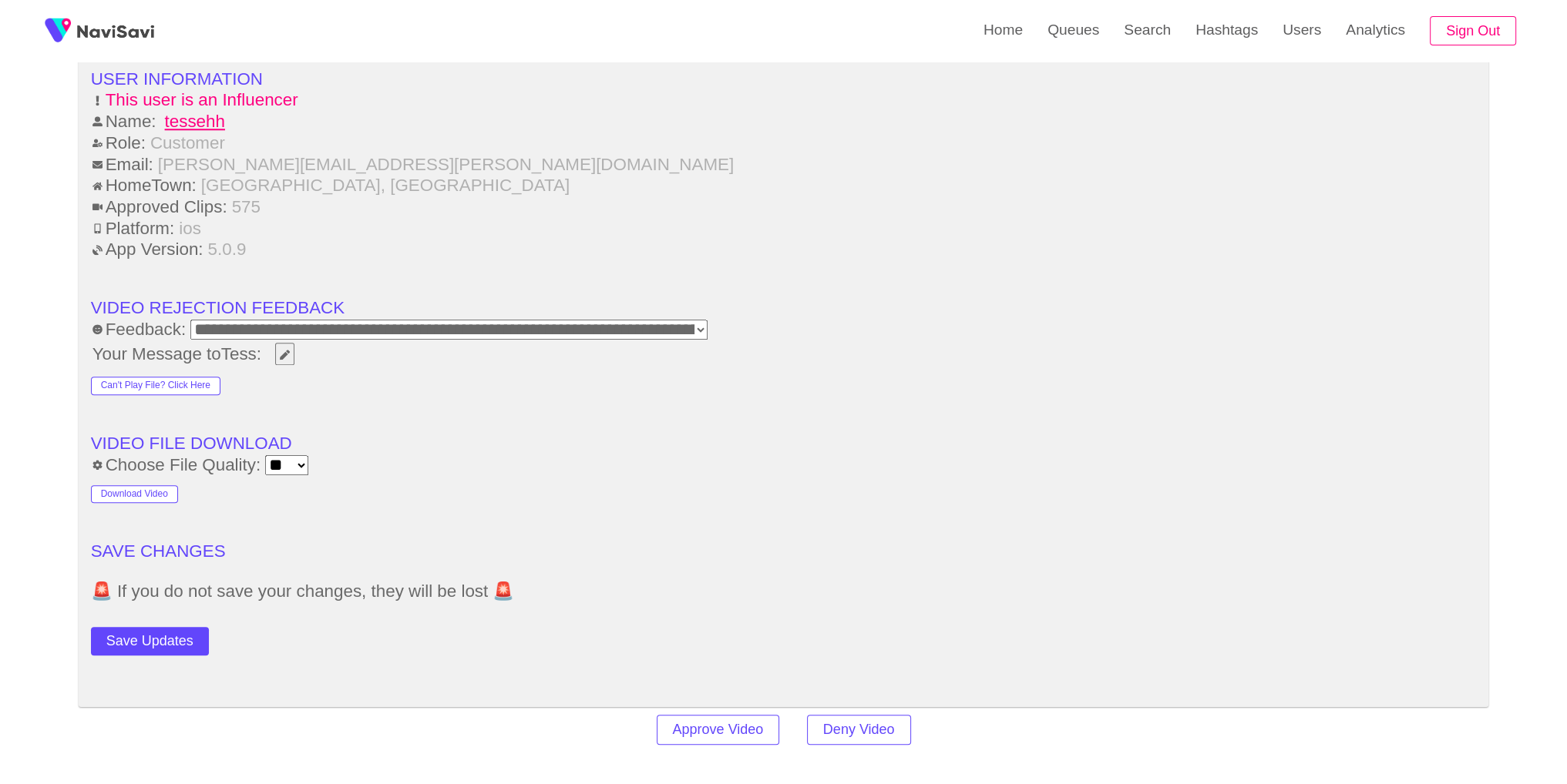
scroll to position [2211, 0]
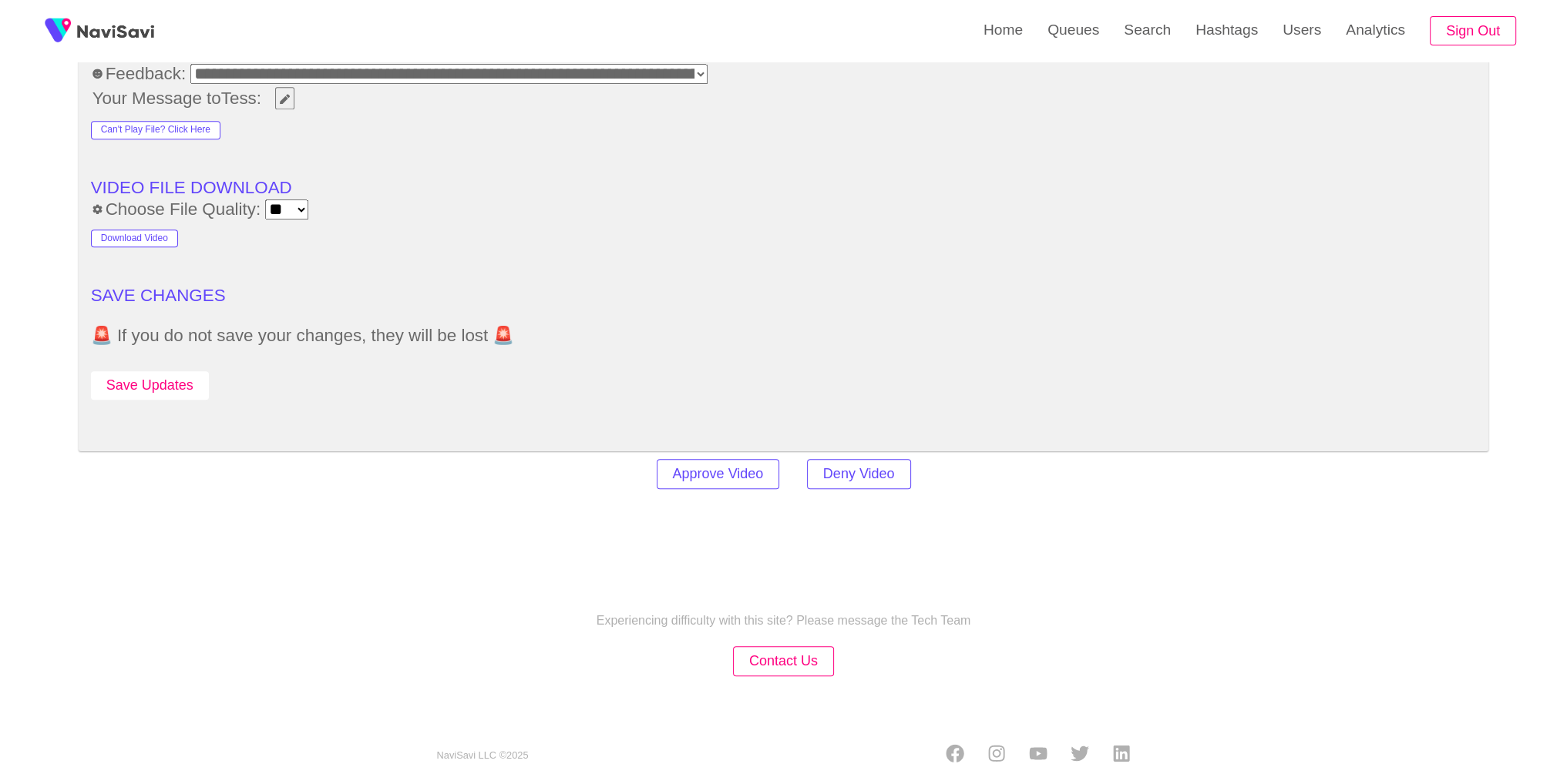
click at [142, 389] on button "Save Updates" at bounding box center [150, 385] width 118 height 28
click at [1132, 35] on link "Search" at bounding box center [1147, 30] width 72 height 60
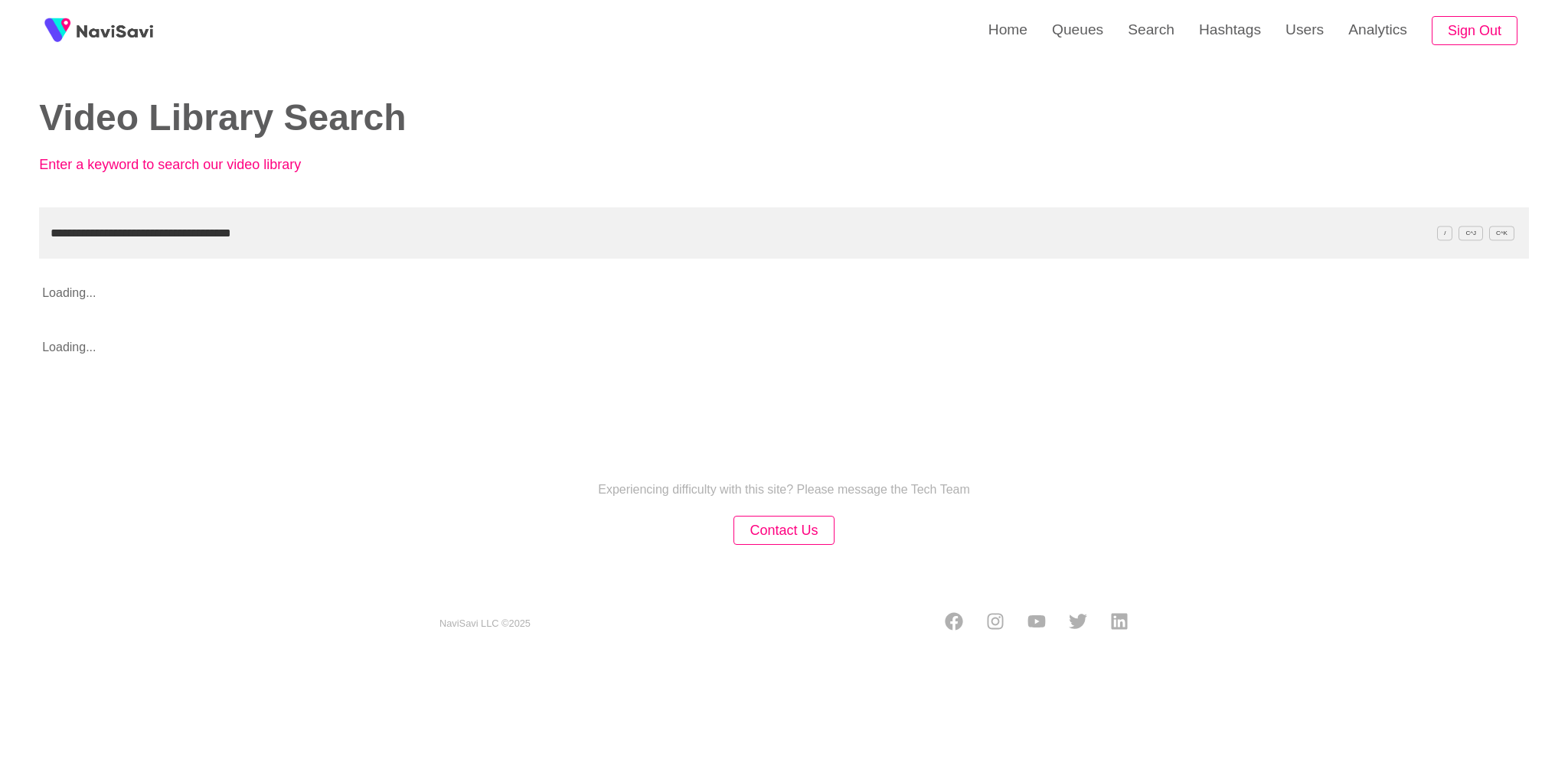
type input "**********"
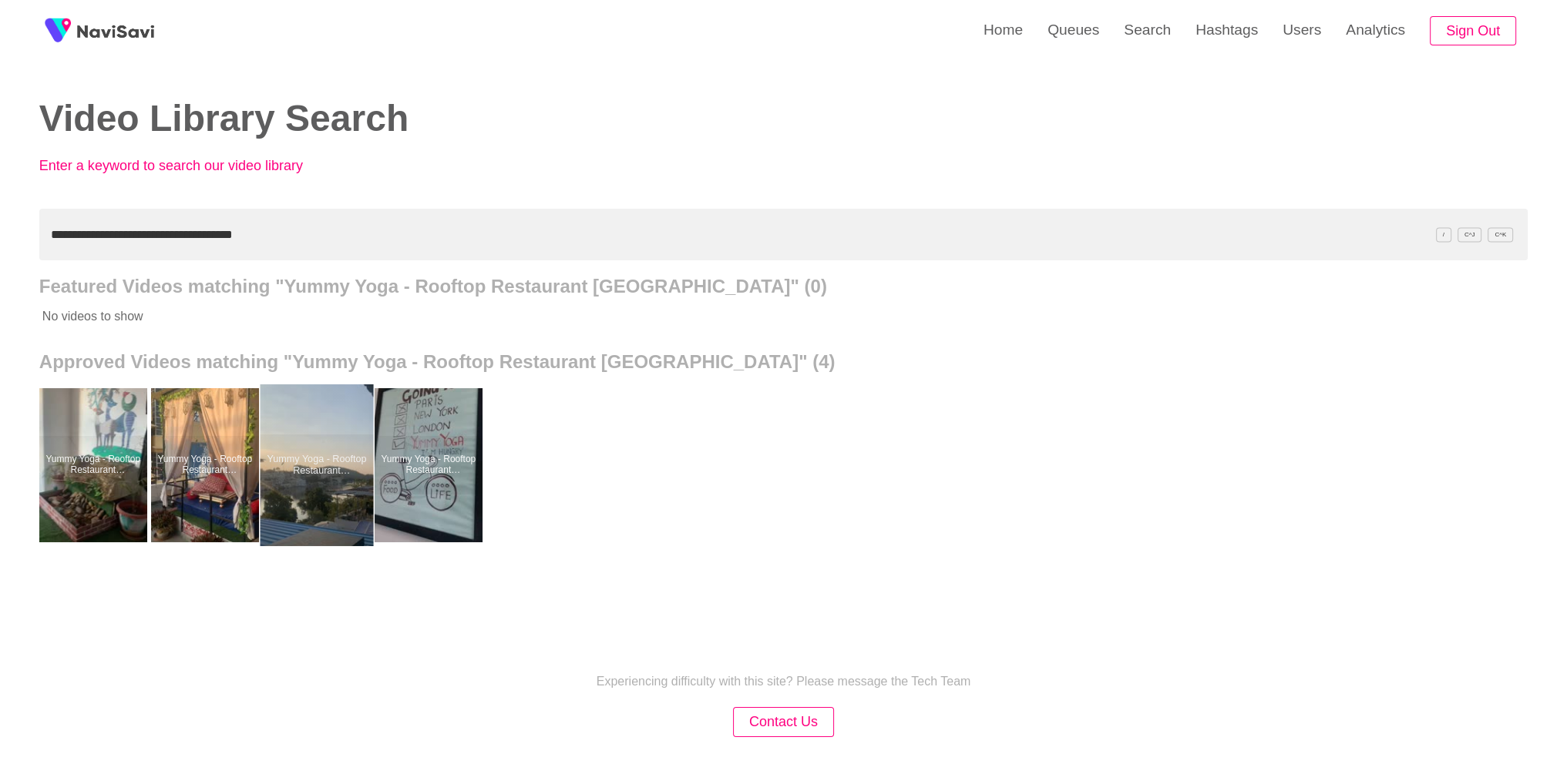
click at [302, 452] on div at bounding box center [316, 465] width 113 height 162
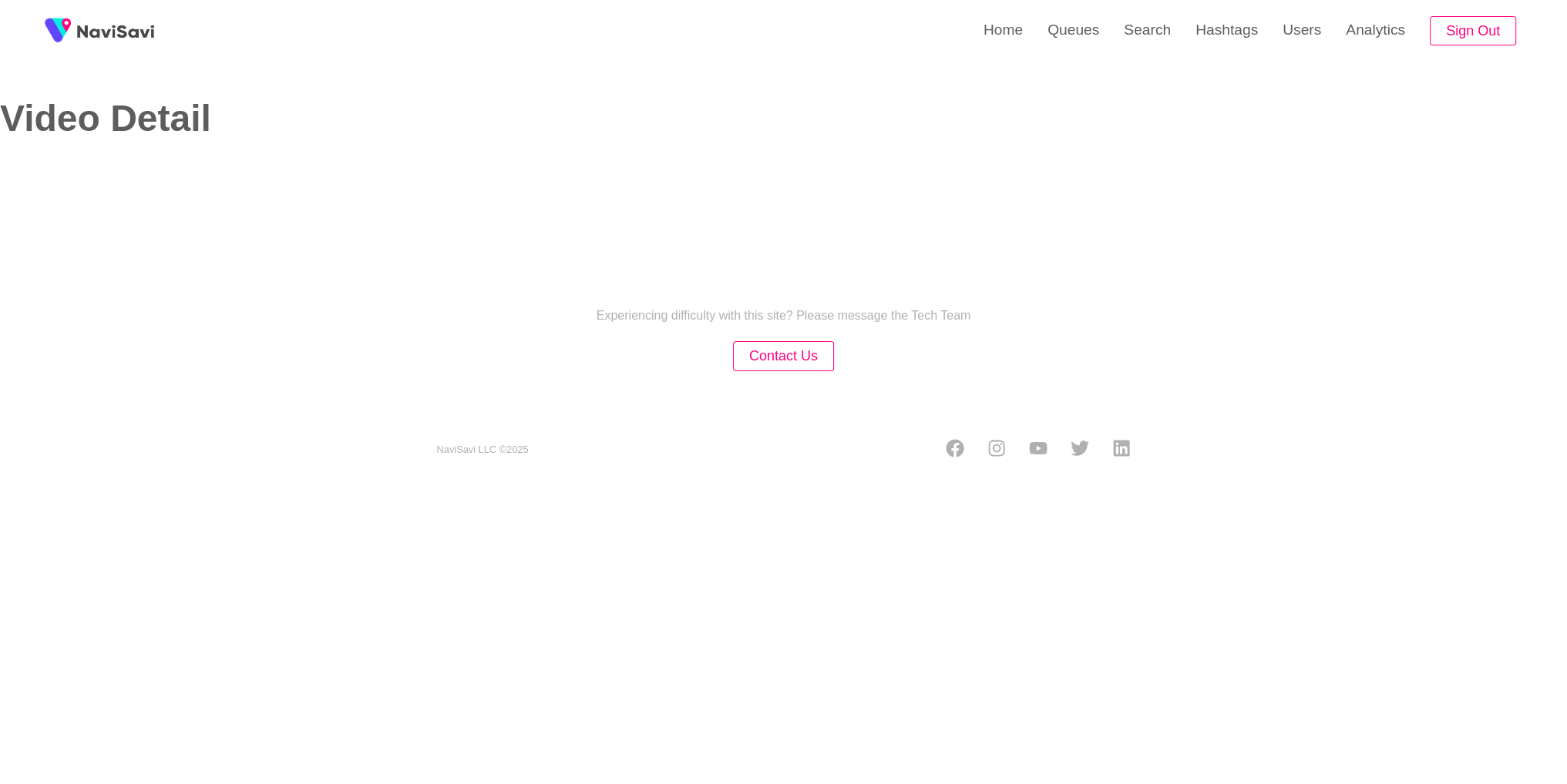
select select "**********"
select select "**"
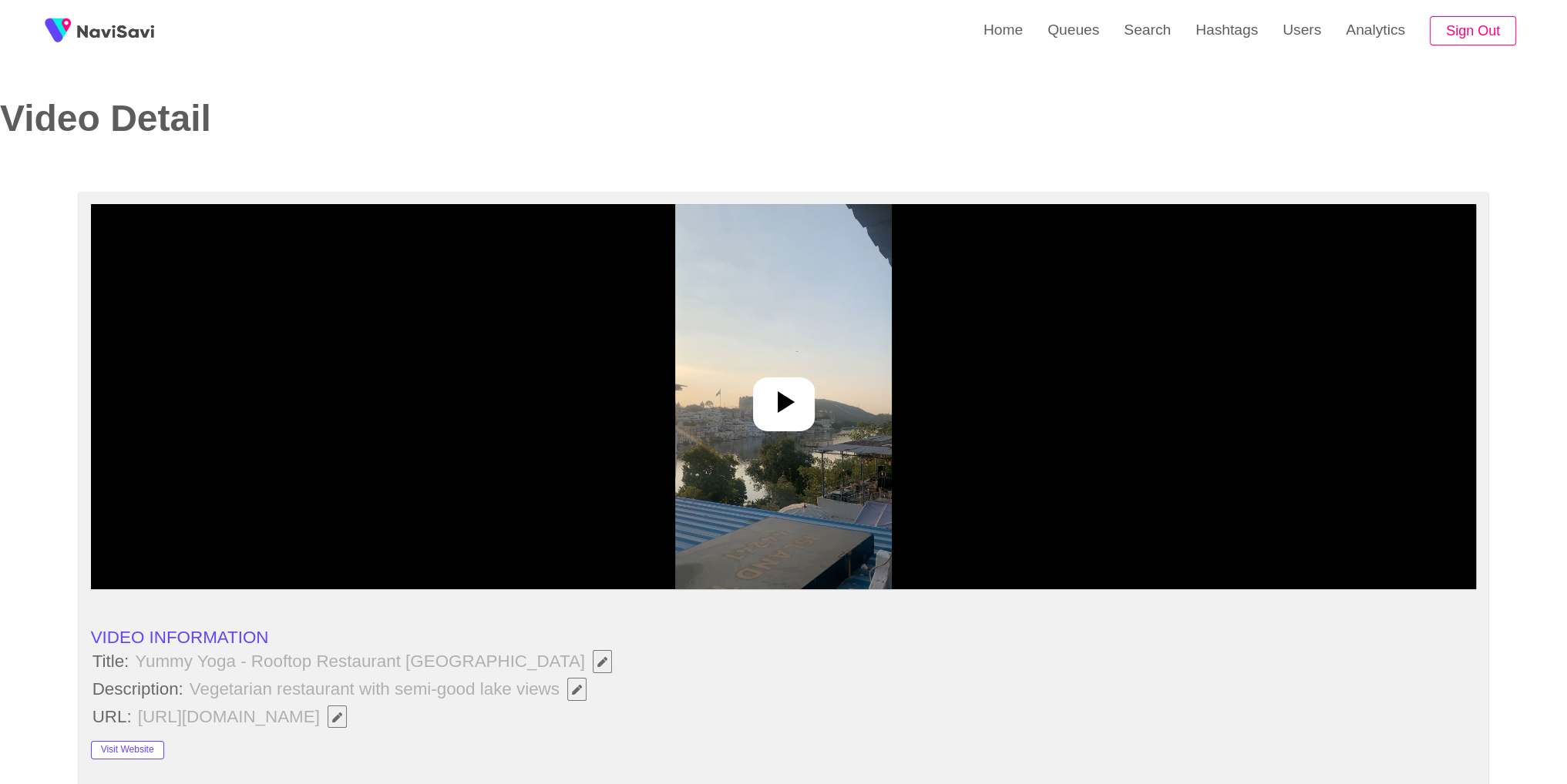
click at [777, 358] on div at bounding box center [784, 396] width 1386 height 385
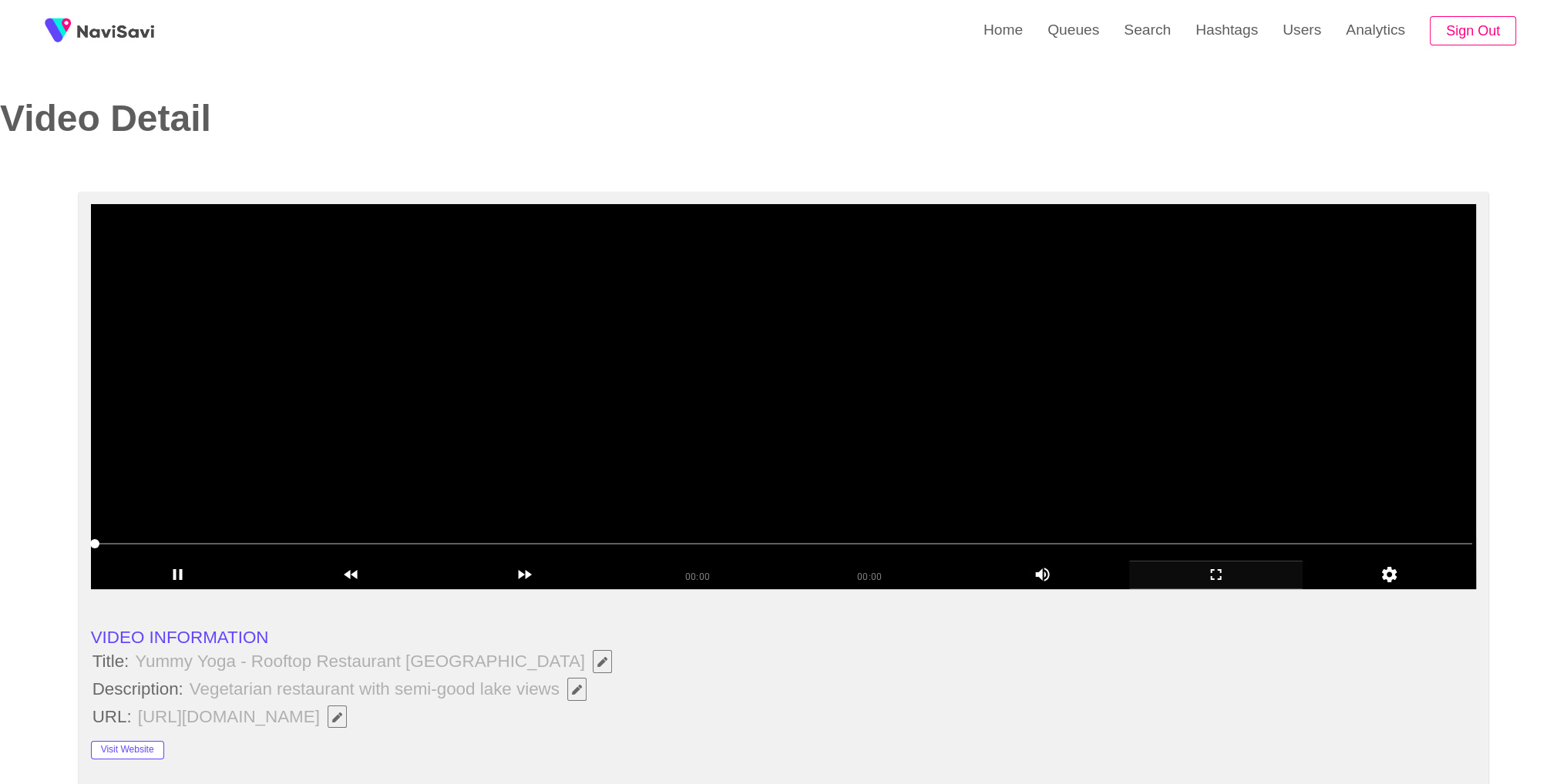
click at [1209, 574] on icon "add" at bounding box center [1216, 574] width 172 height 19
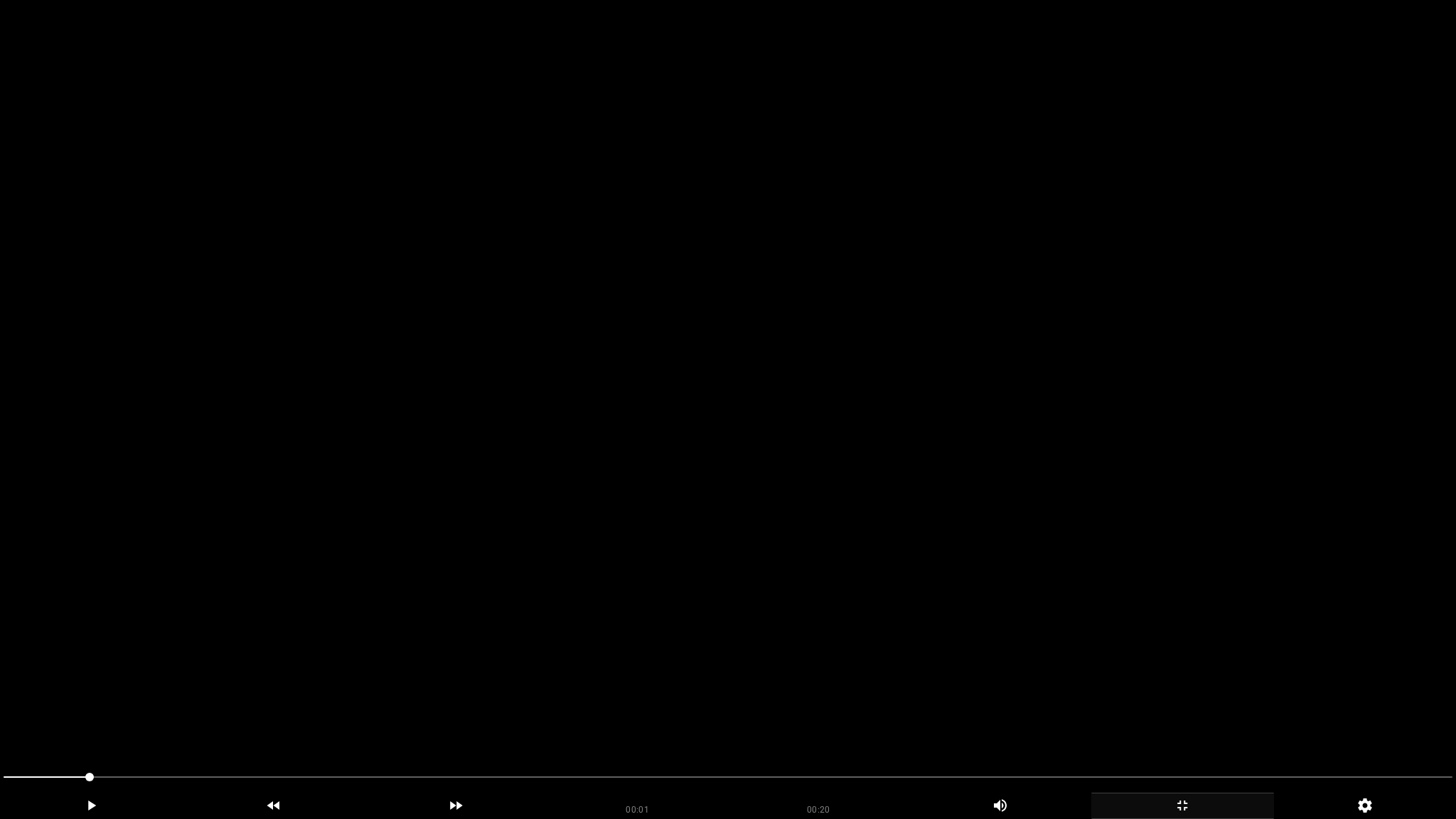
click at [1108, 584] on video at bounding box center [728, 409] width 1456 height 819
click at [1172, 723] on icon "add" at bounding box center [1182, 805] width 181 height 17
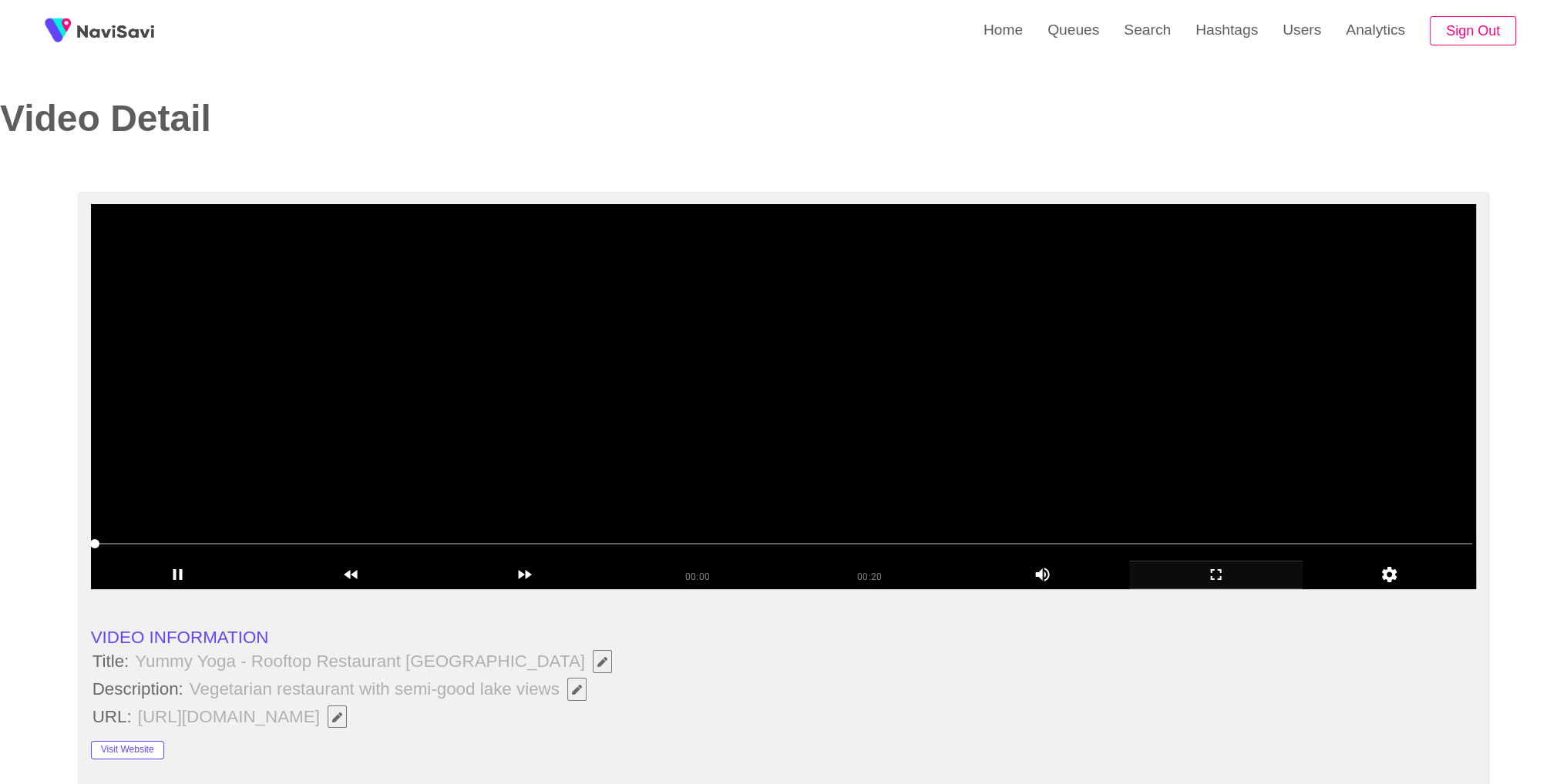
click at [1031, 487] on video at bounding box center [784, 396] width 1386 height 385
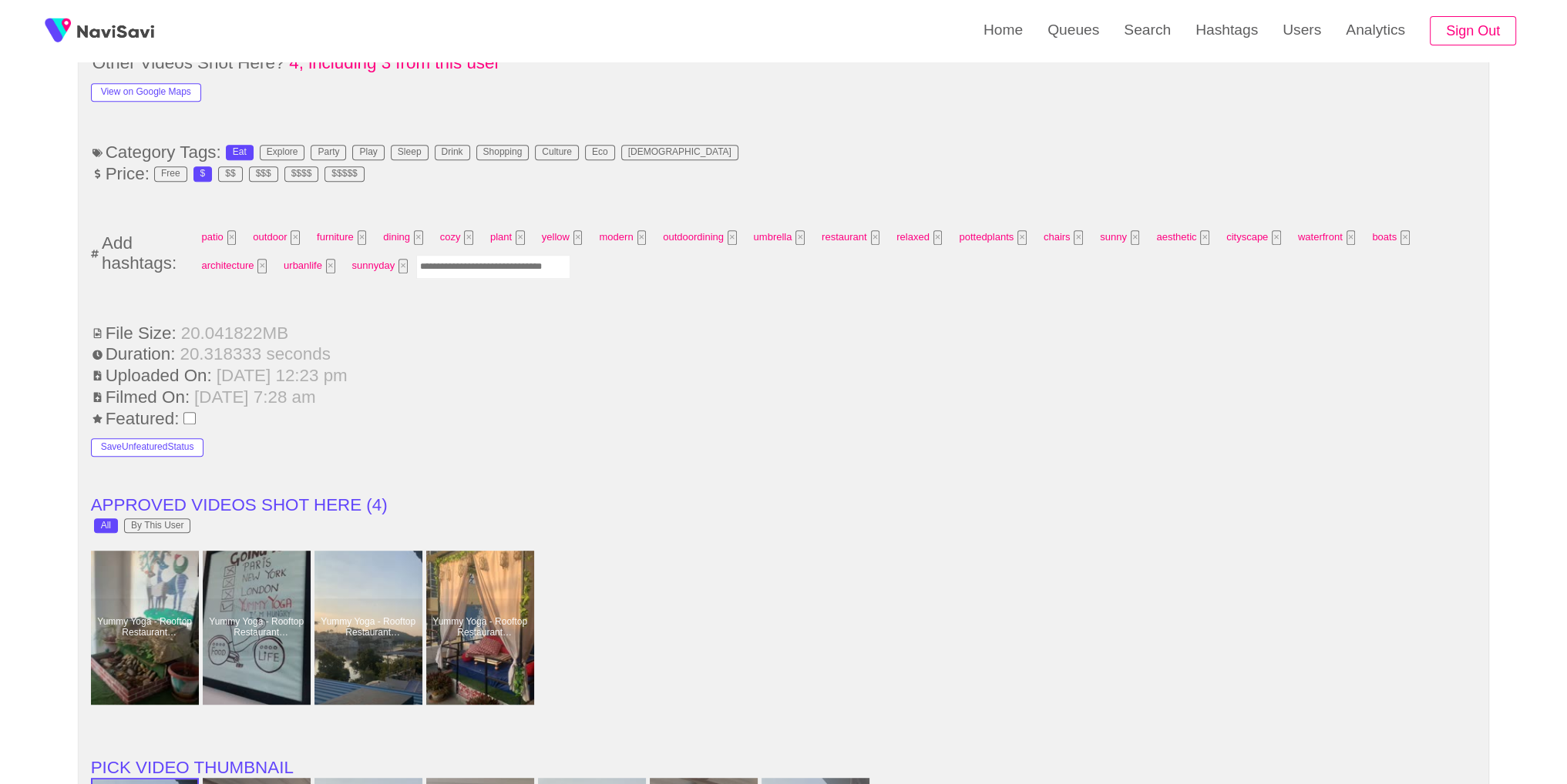
scroll to position [1097, 0]
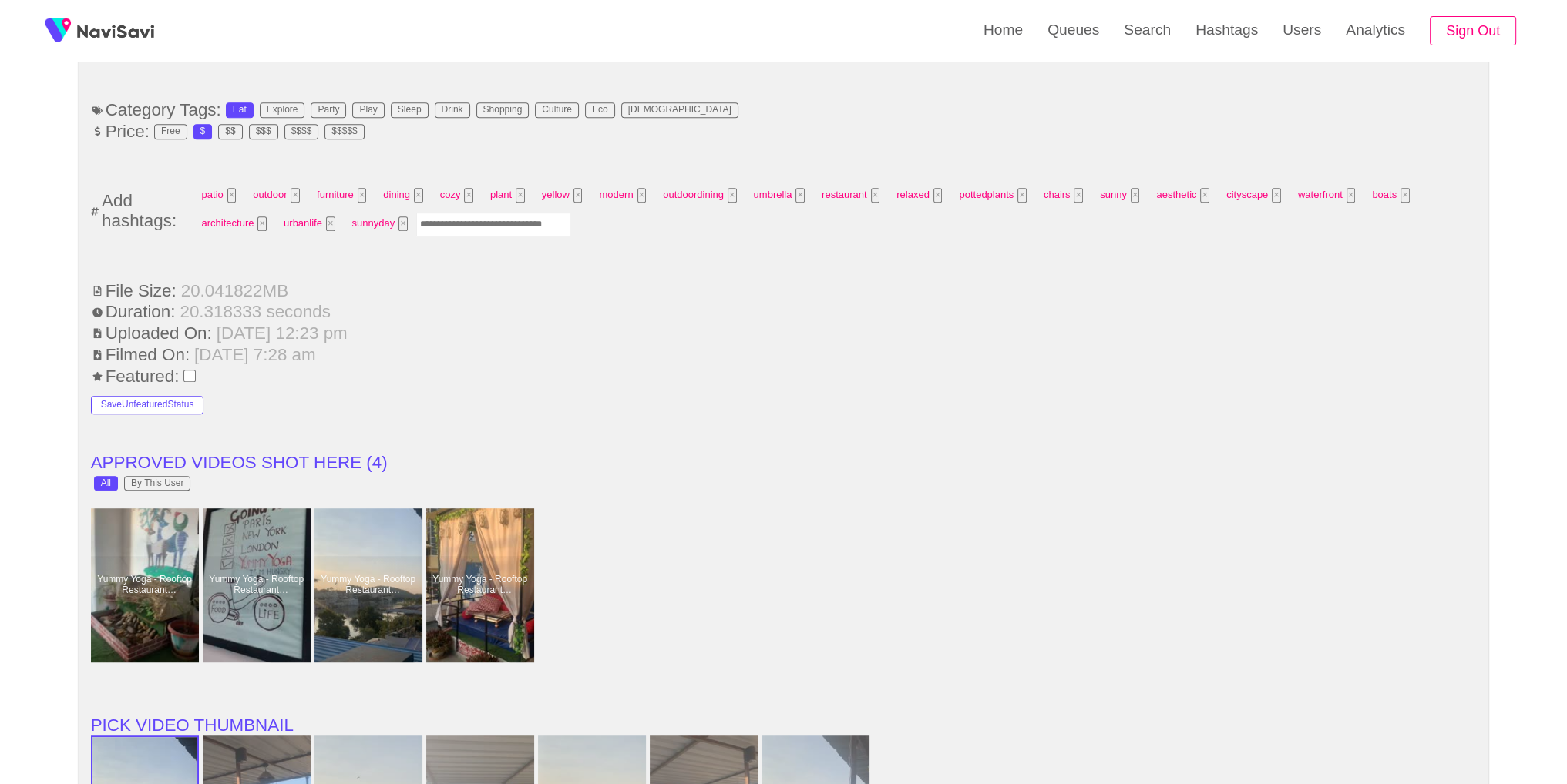
click at [498, 229] on input "Enter tag here and press return" at bounding box center [493, 225] width 154 height 24
type input "*********"
type input "*"
click at [769, 281] on li "File Size: 20.041822 MB" at bounding box center [784, 290] width 1386 height 20
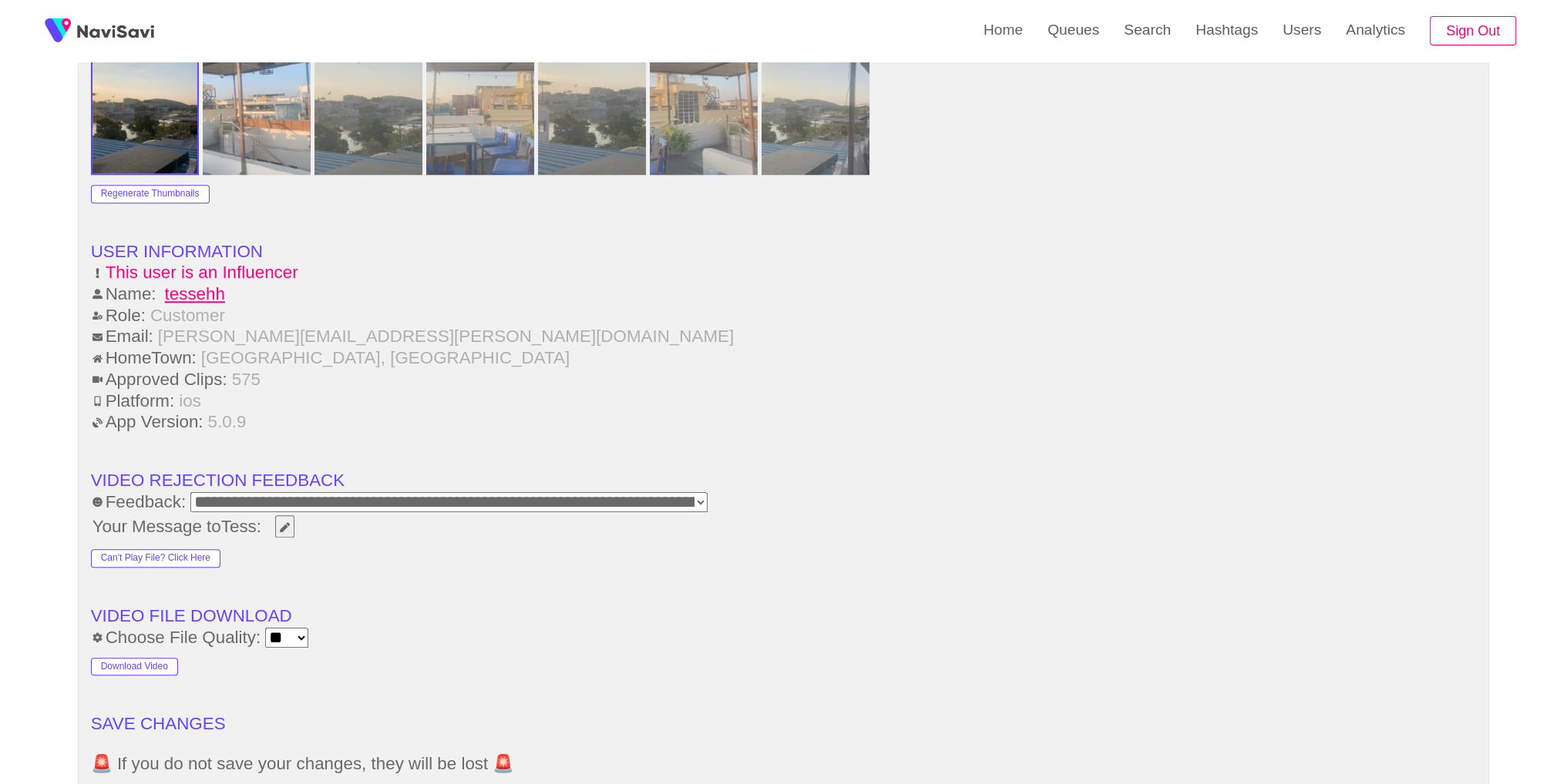
scroll to position [1947, 0]
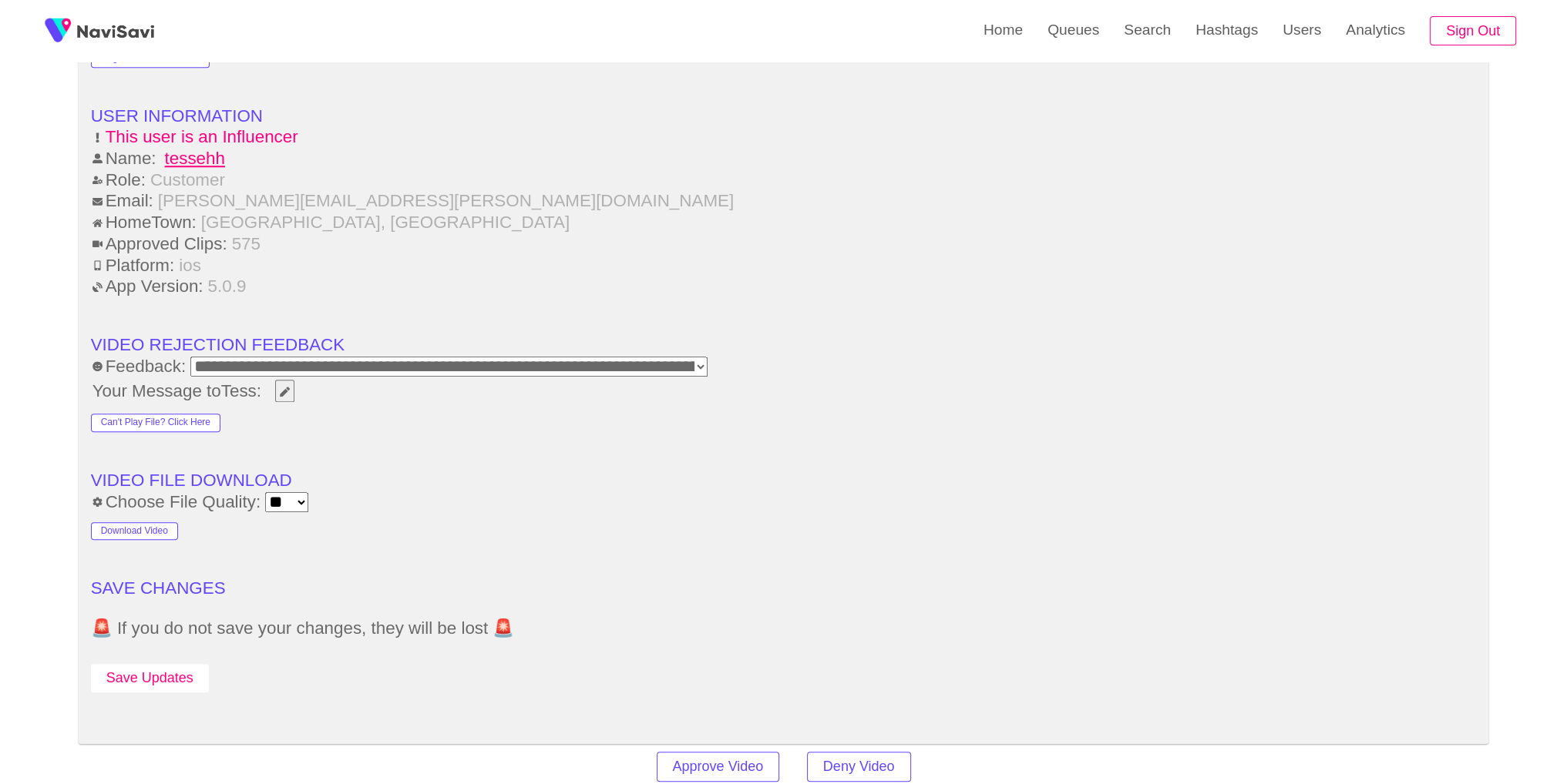
click at [166, 667] on button "Save Updates" at bounding box center [150, 678] width 118 height 28
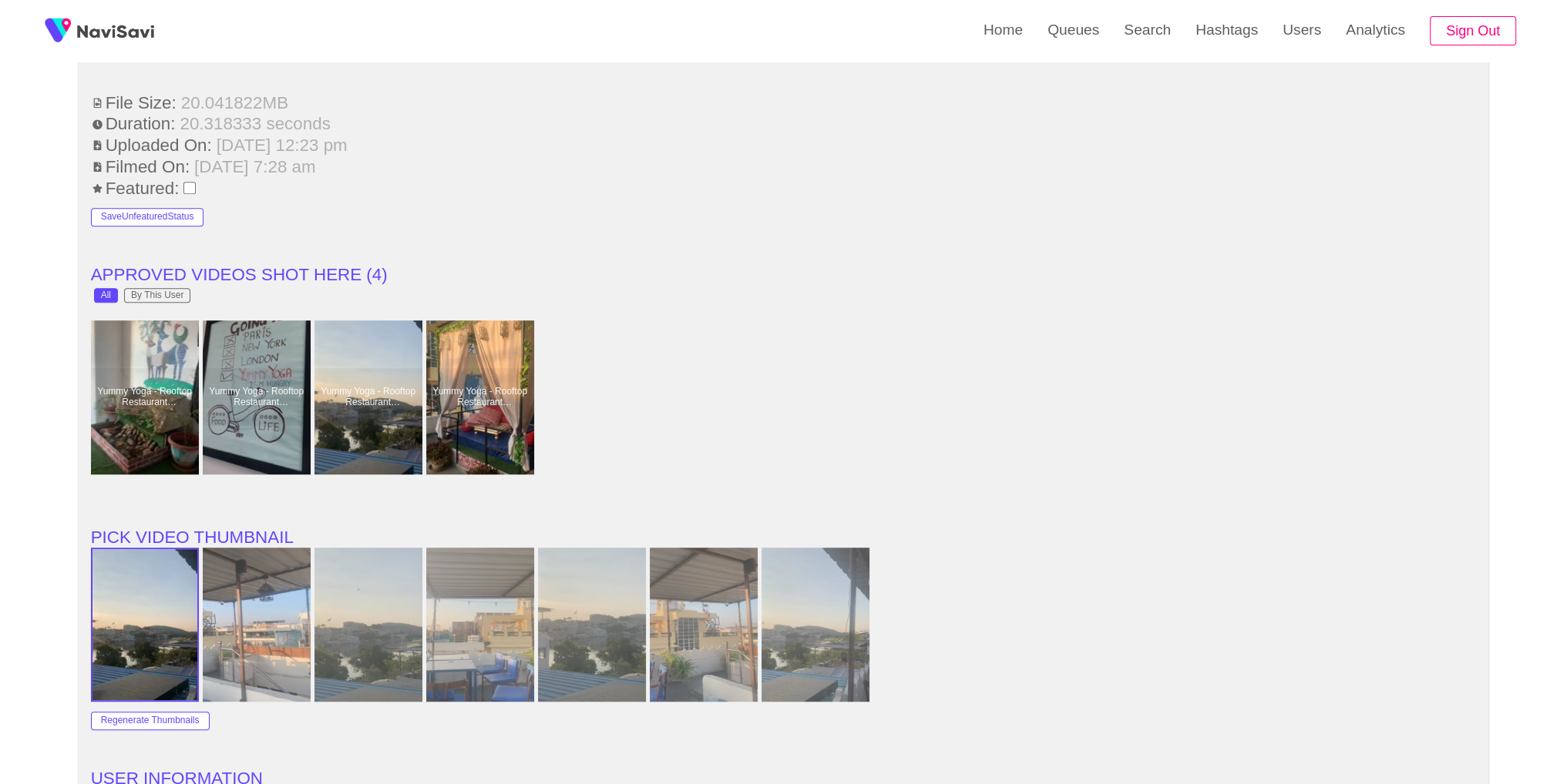
scroll to position [1309, 0]
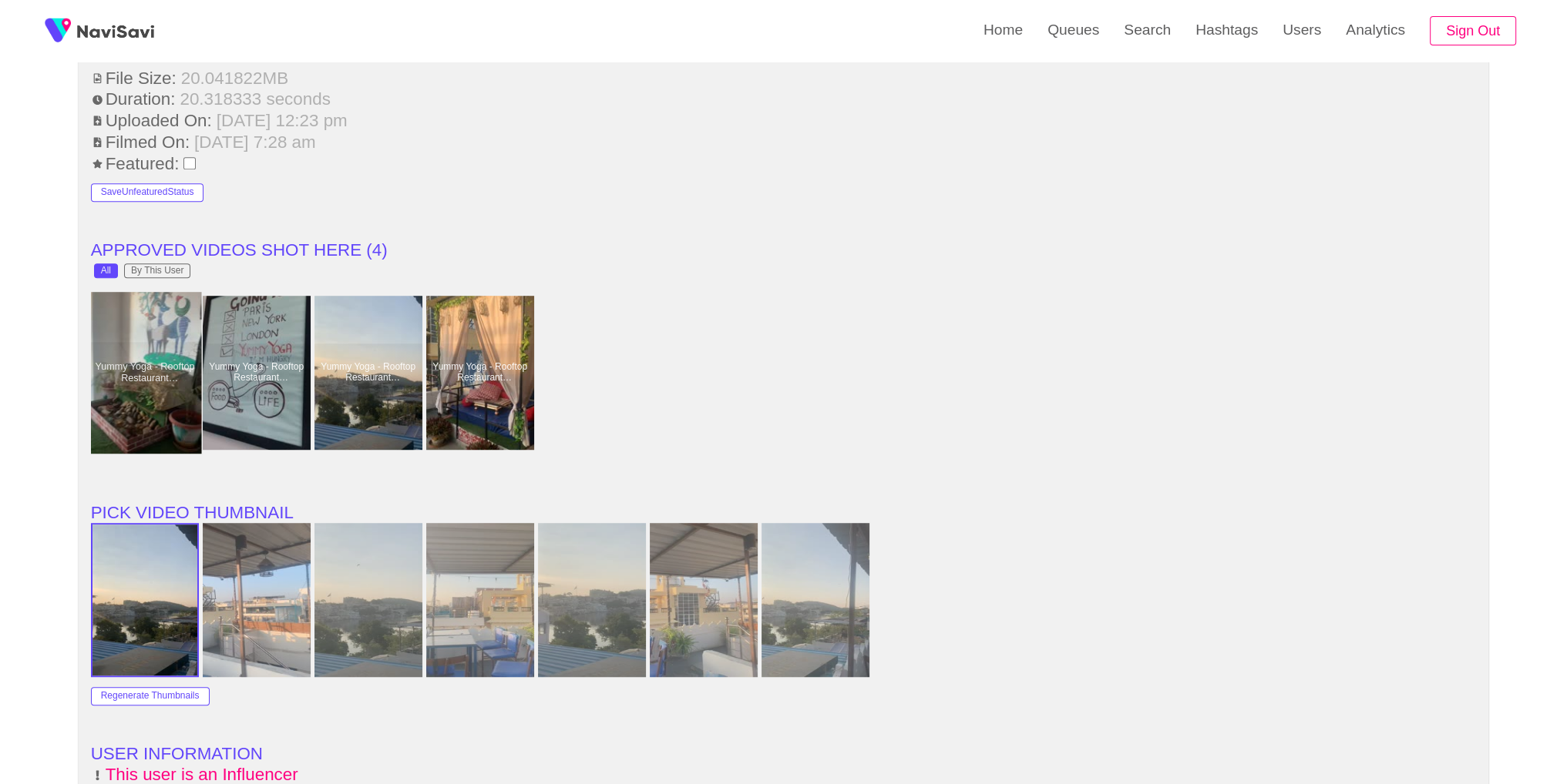
click at [182, 348] on div at bounding box center [145, 373] width 113 height 162
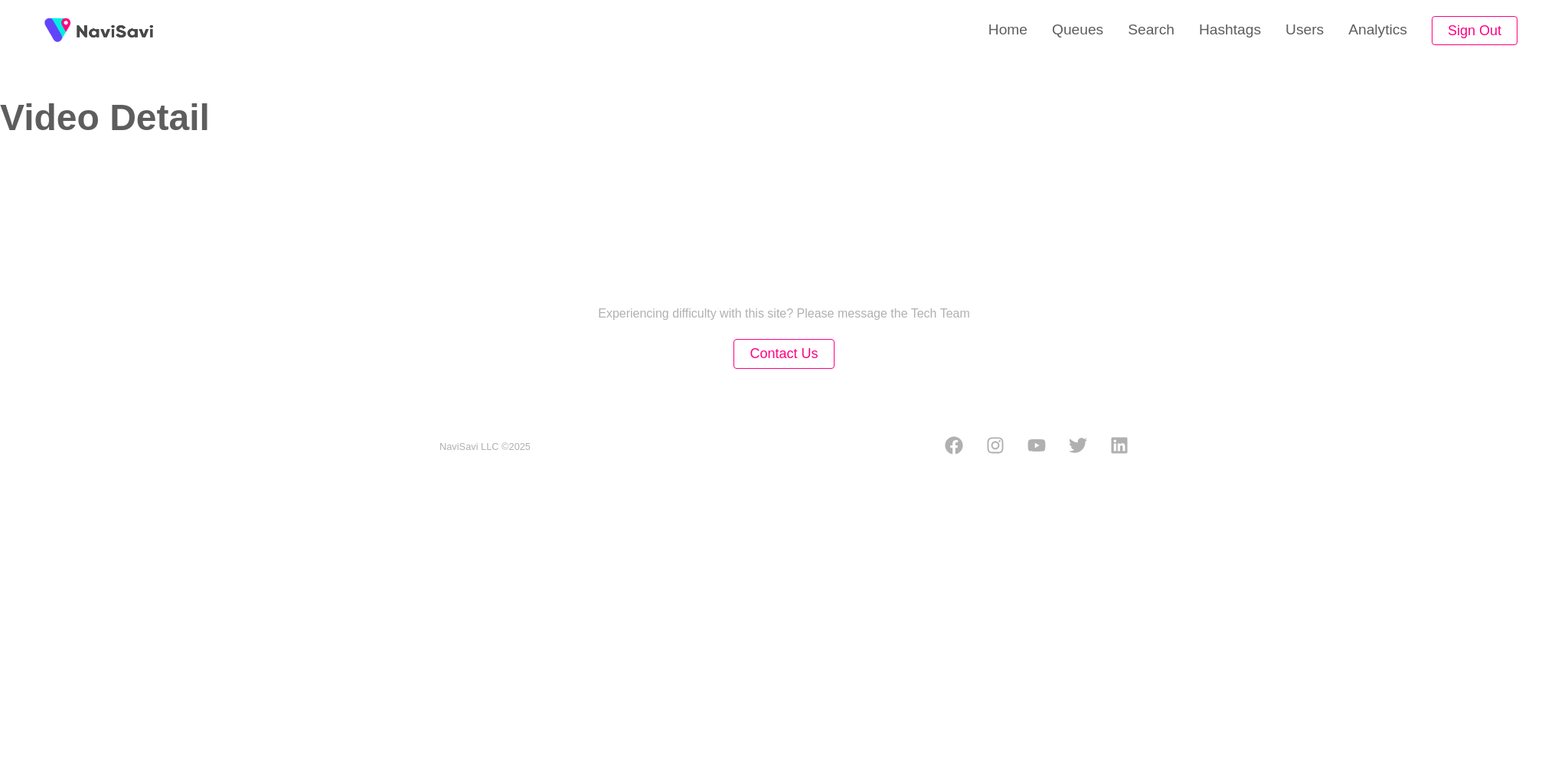
select select "**********"
select select "**"
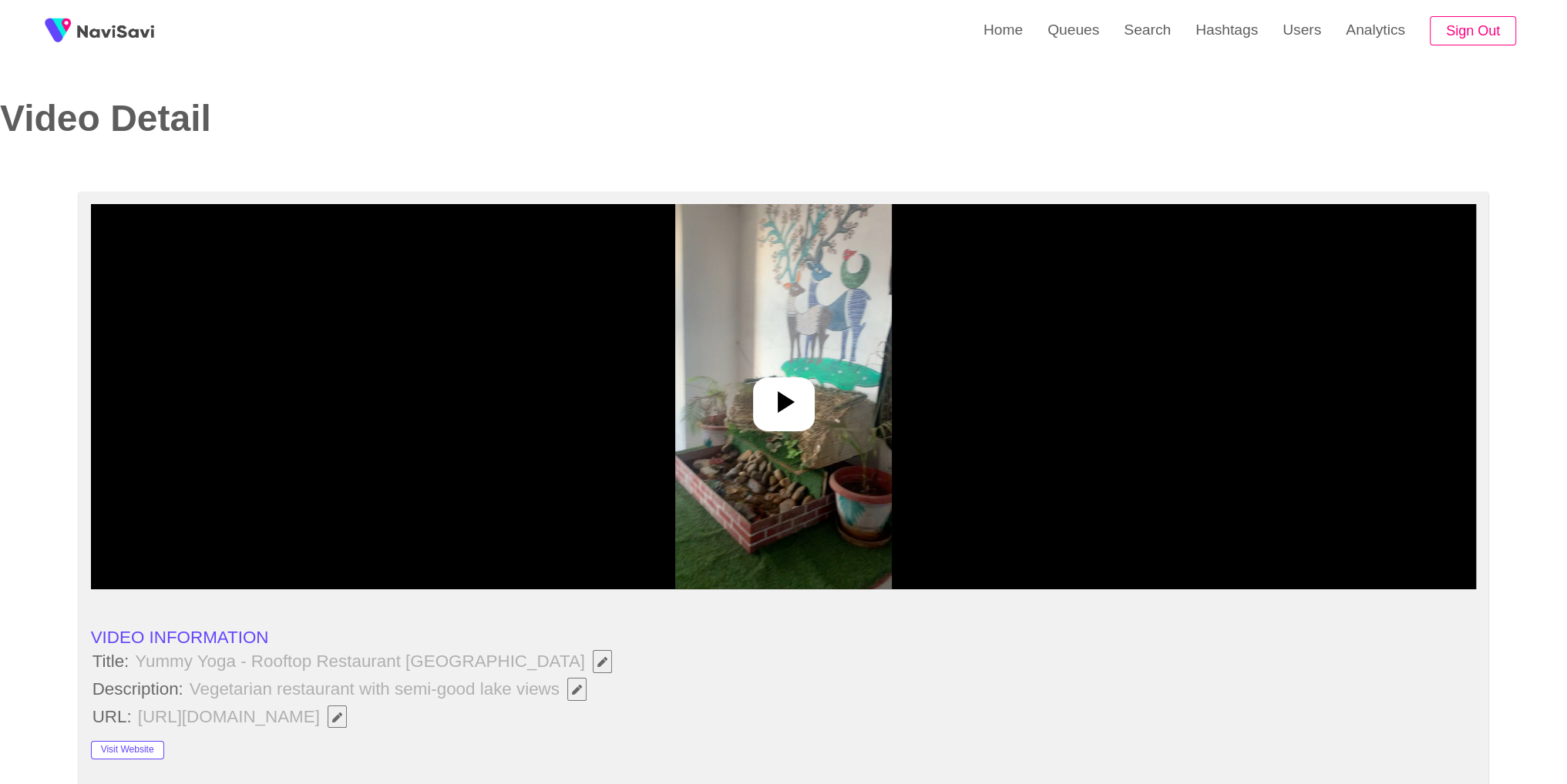
click at [733, 356] on div at bounding box center [784, 396] width 1386 height 385
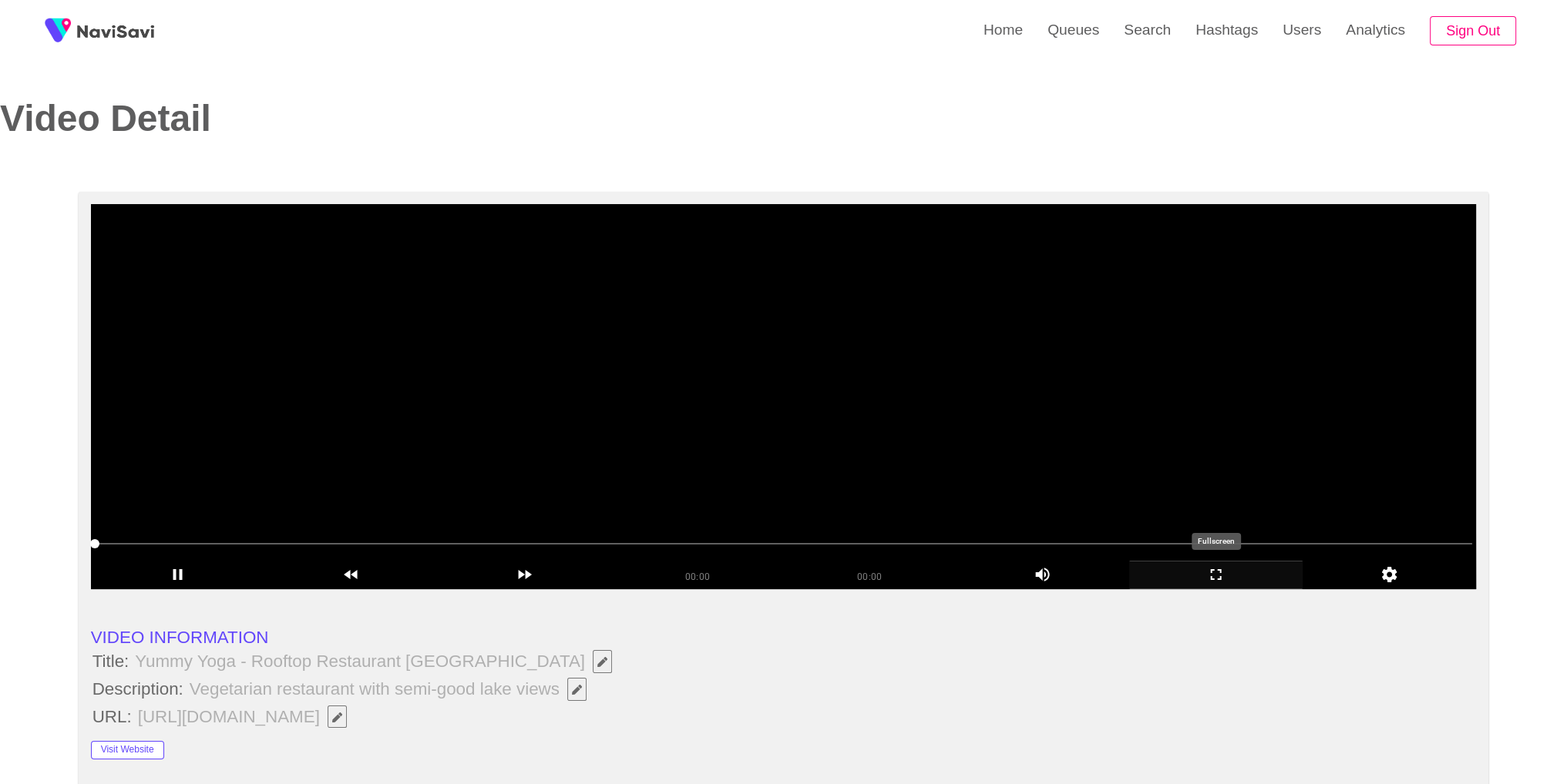
click at [1214, 570] on icon "add" at bounding box center [1216, 574] width 172 height 19
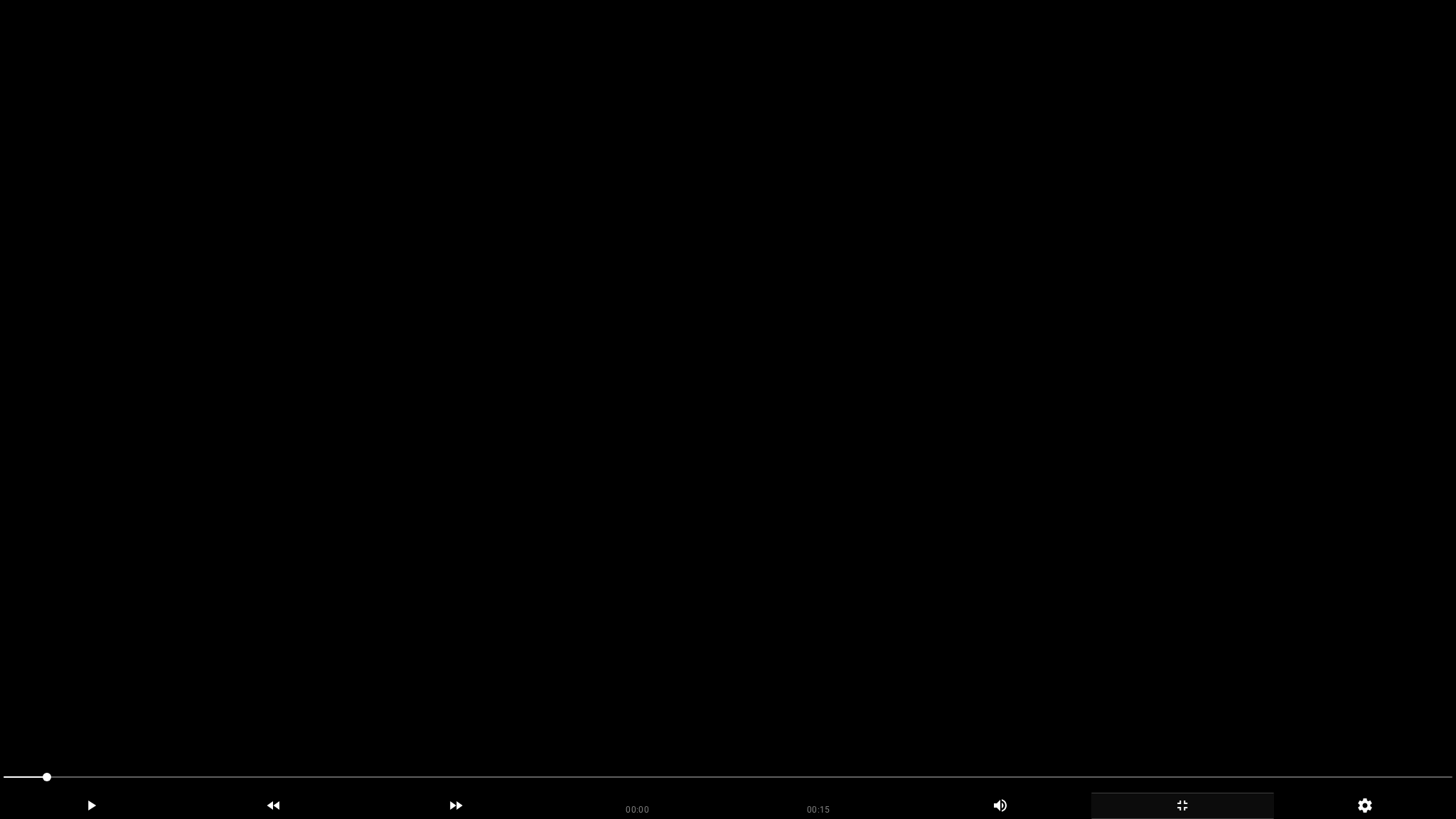
click at [1120, 588] on video at bounding box center [728, 409] width 1456 height 819
drag, startPoint x: 383, startPoint y: 777, endPoint x: 704, endPoint y: 782, distance: 321.0
drag, startPoint x: 868, startPoint y: 782, endPoint x: 1001, endPoint y: 779, distance: 133.0
click at [1186, 723] on icon "add" at bounding box center [1182, 805] width 10 height 10
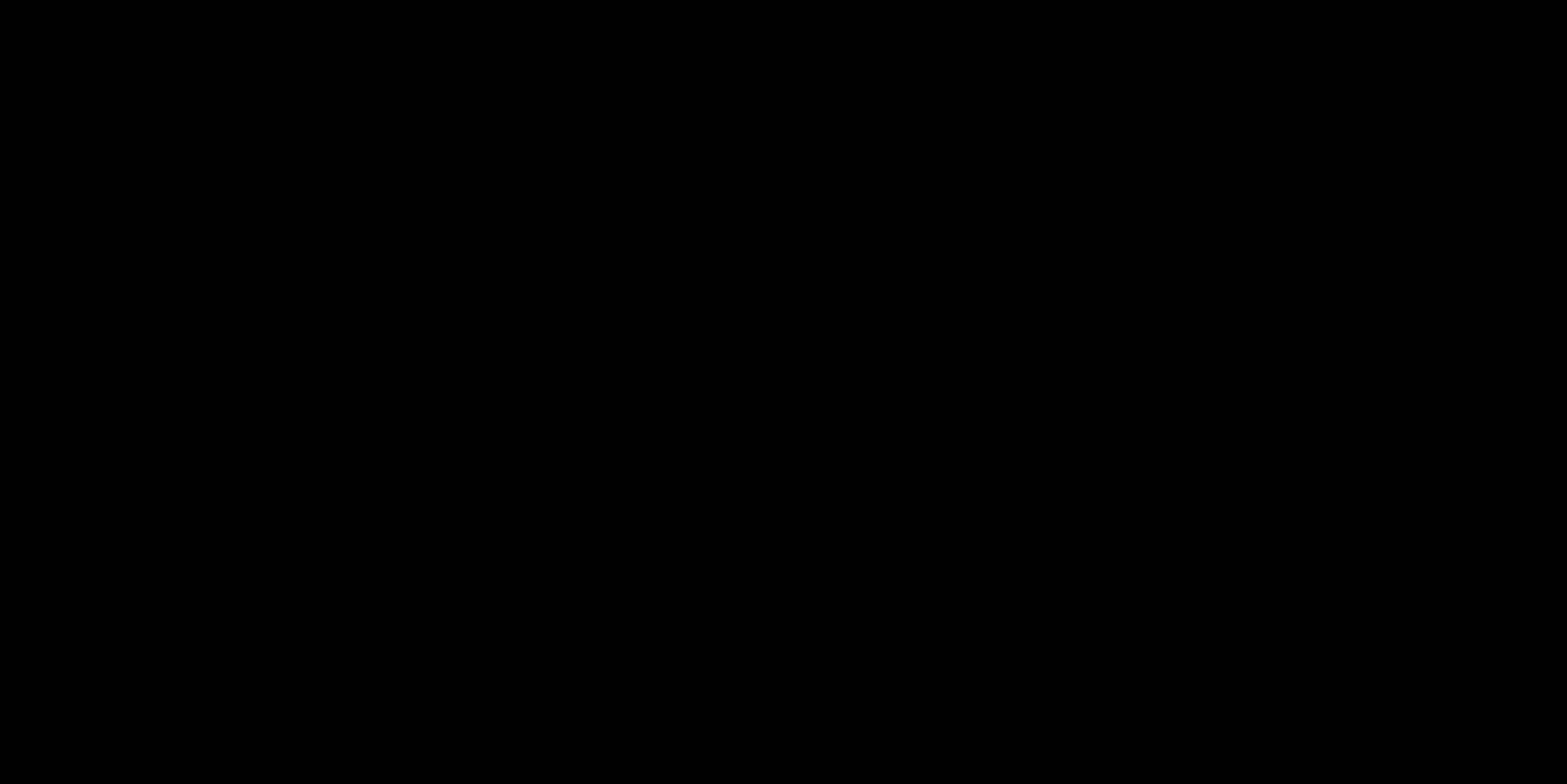
scroll to position [685, 0]
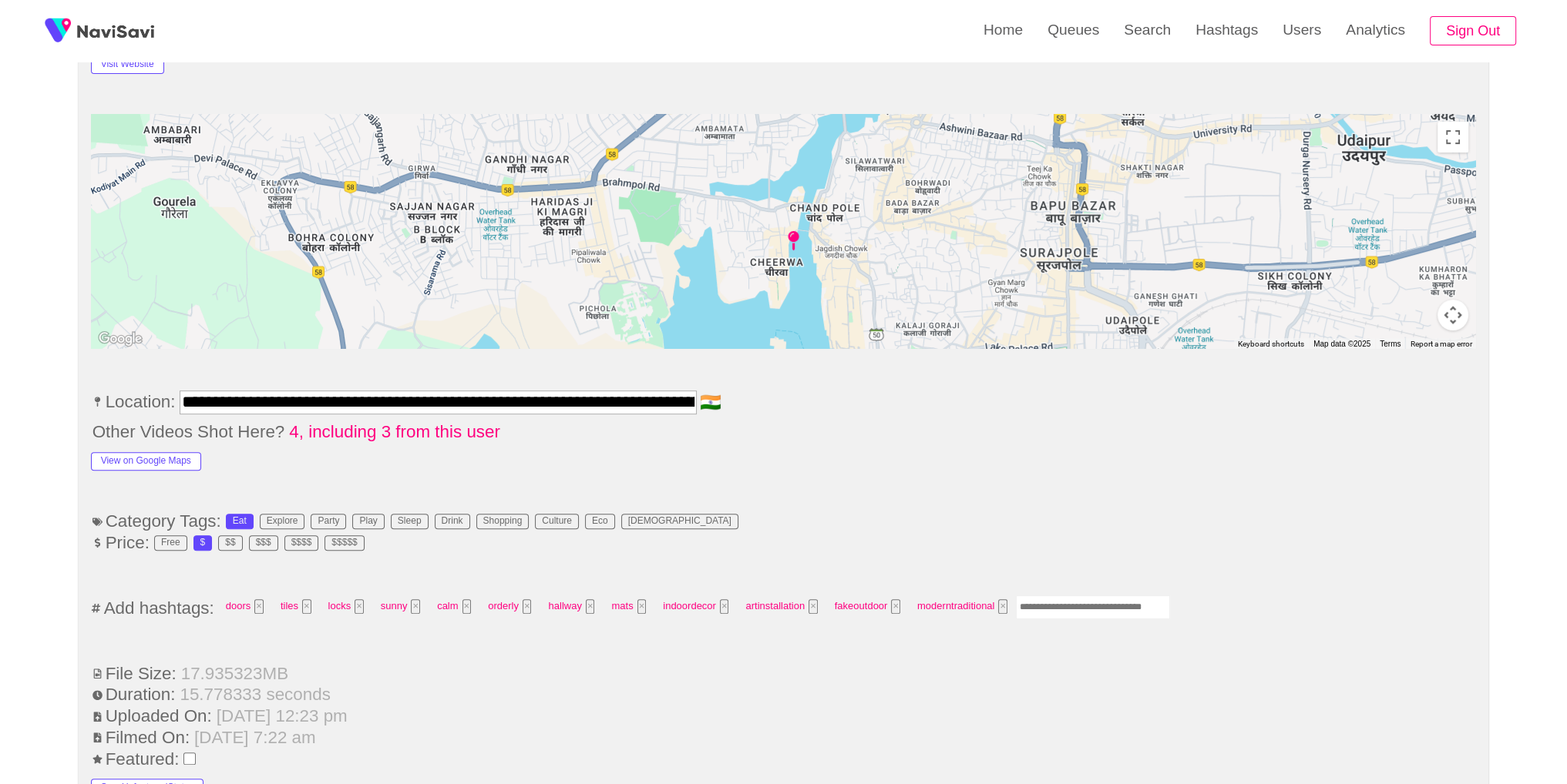
drag, startPoint x: 1083, startPoint y: 610, endPoint x: 1130, endPoint y: 553, distance: 73.9
click at [1085, 608] on input "Enter tag here and press return" at bounding box center [1093, 608] width 154 height 24
type input "*********"
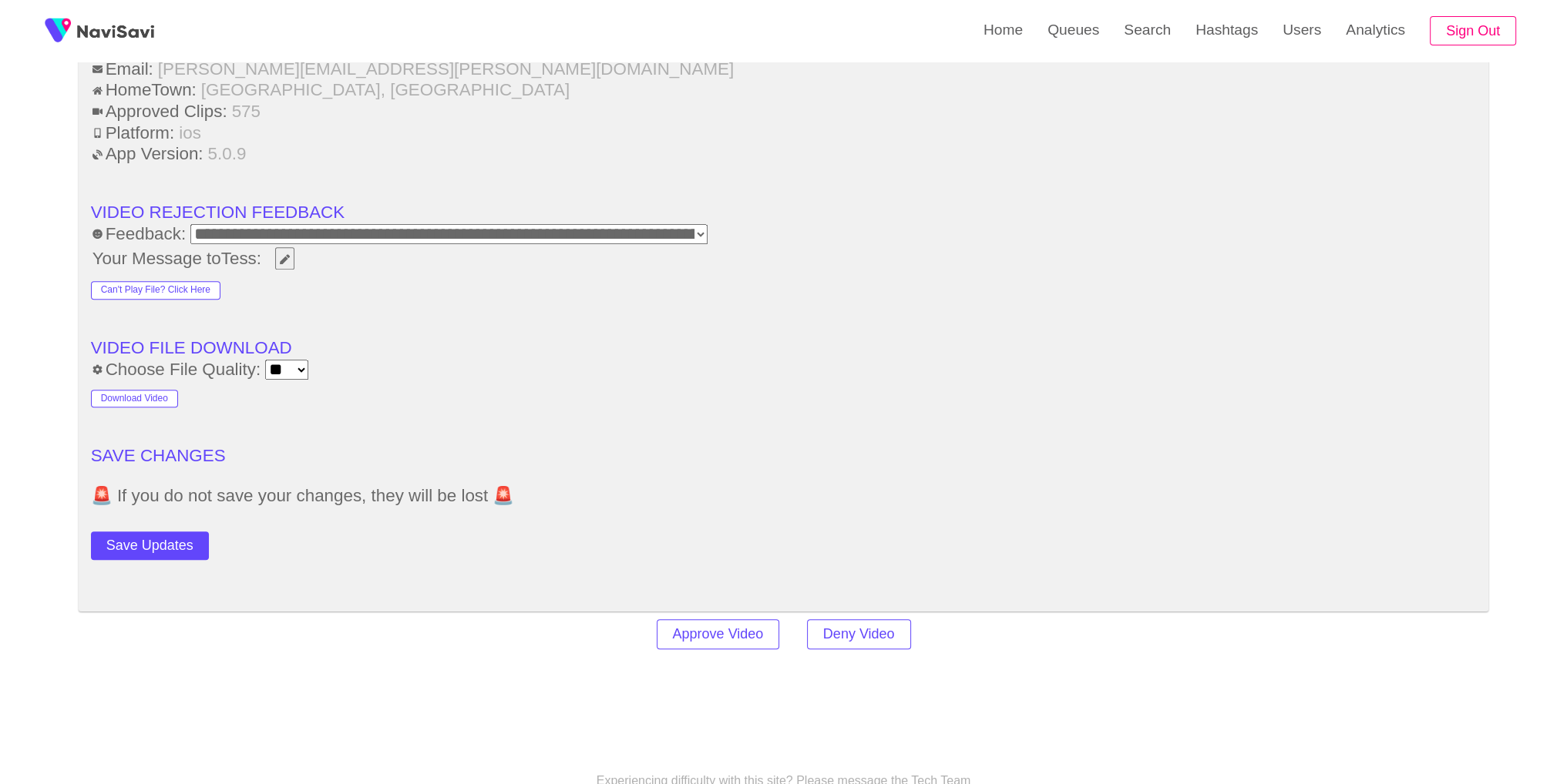
scroll to position [2062, 0]
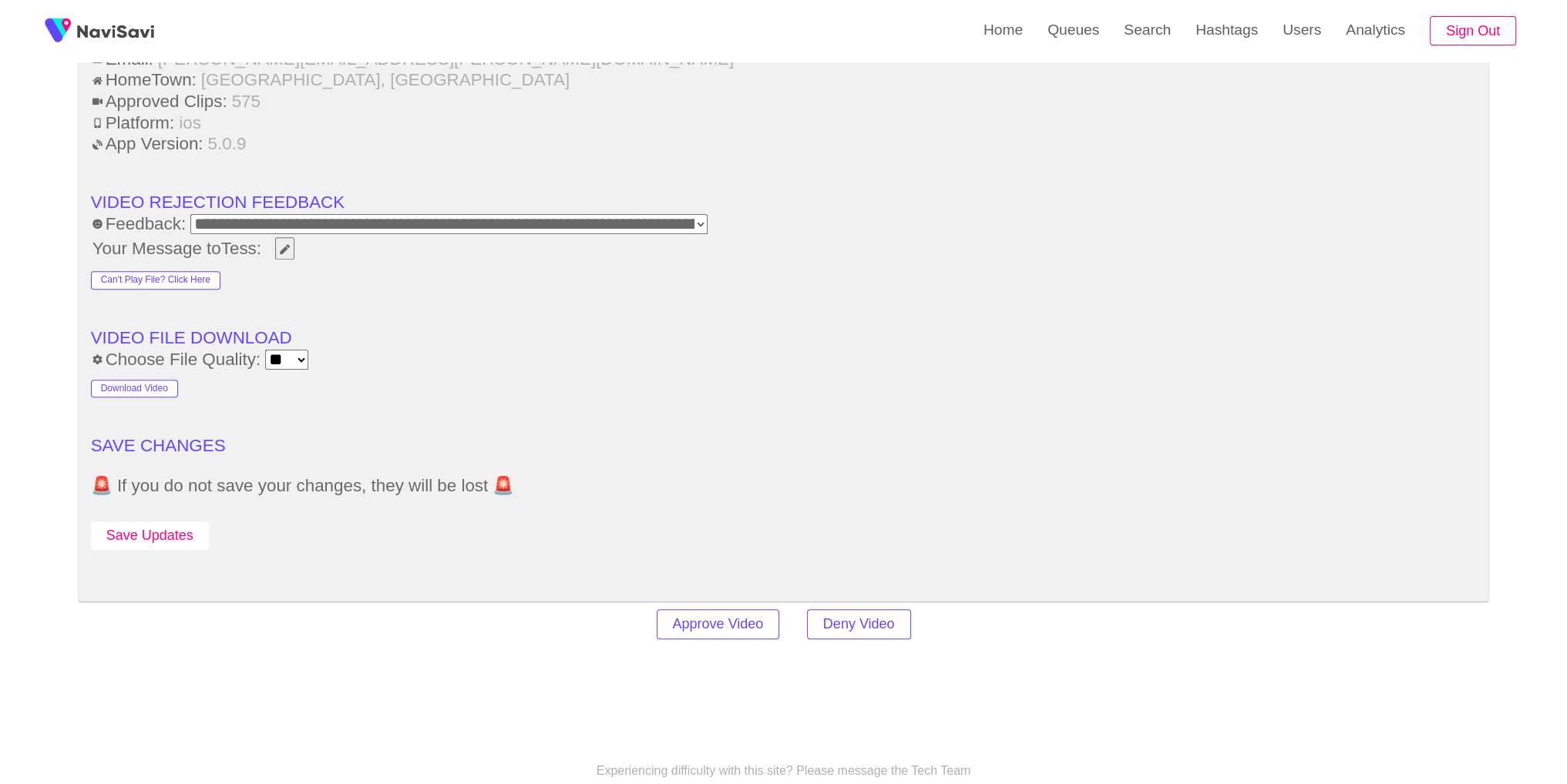
click at [155, 529] on button "Save Updates" at bounding box center [150, 536] width 118 height 28
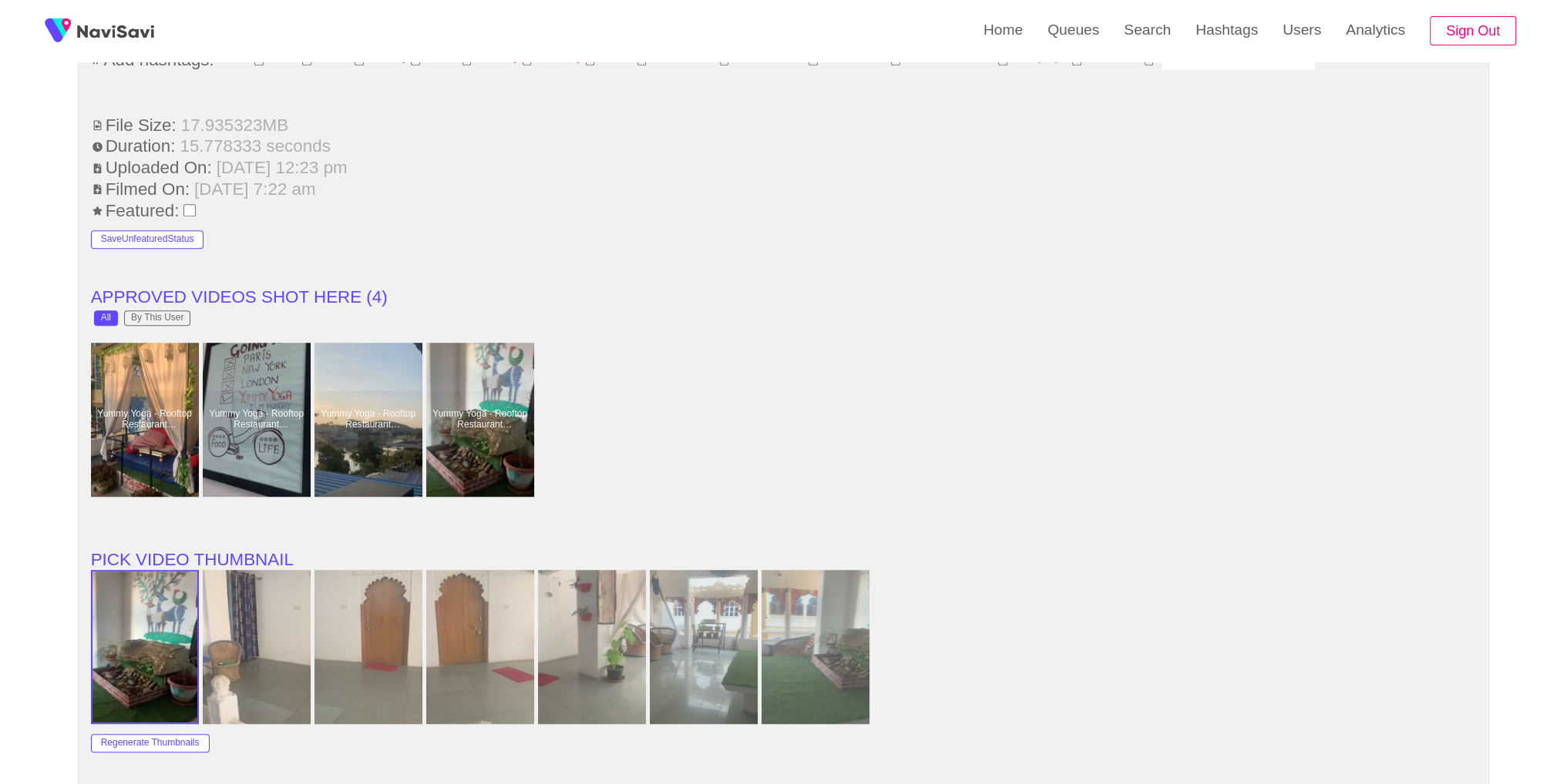
scroll to position [1281, 0]
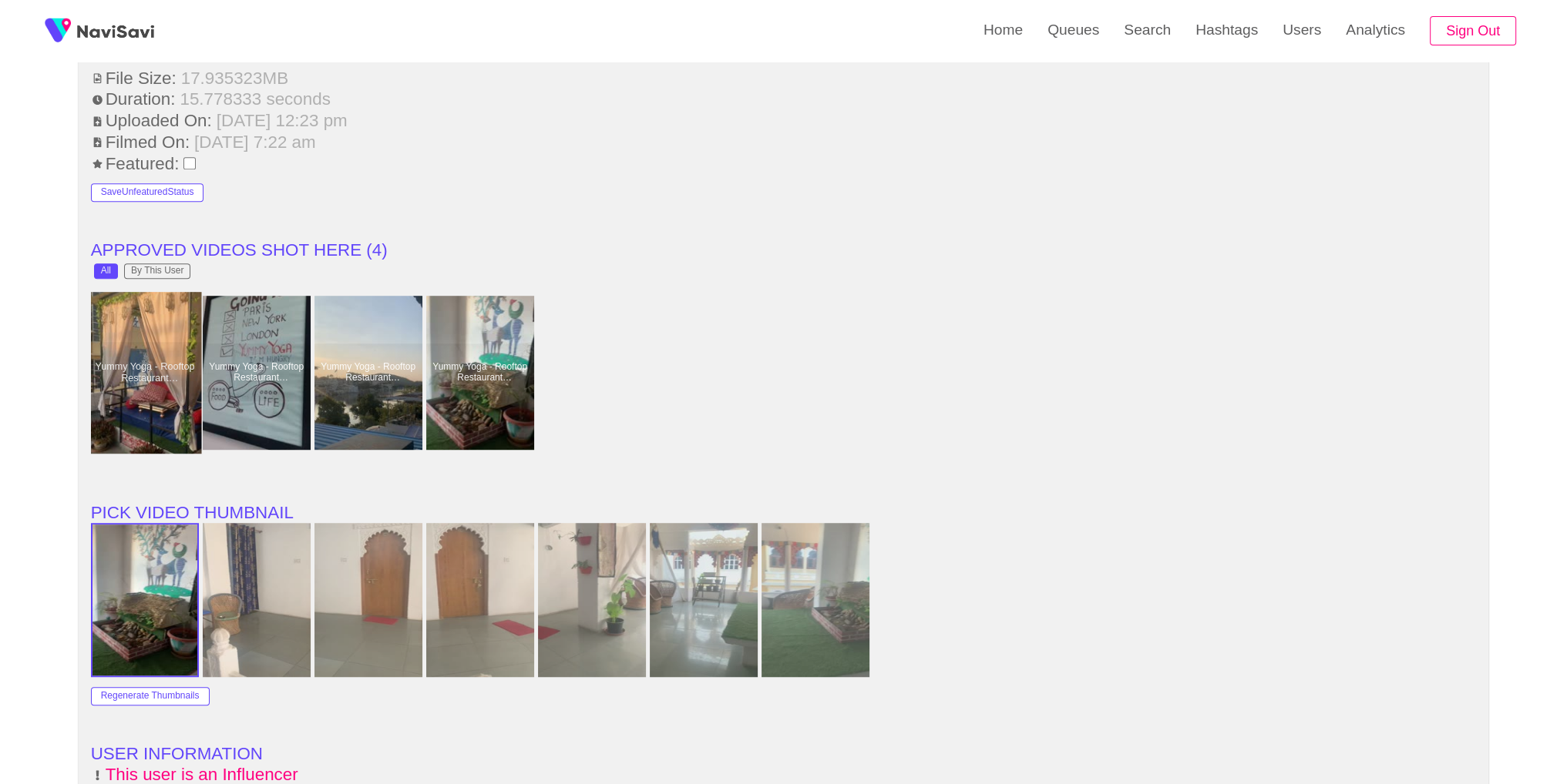
click at [153, 382] on div at bounding box center [145, 373] width 113 height 162
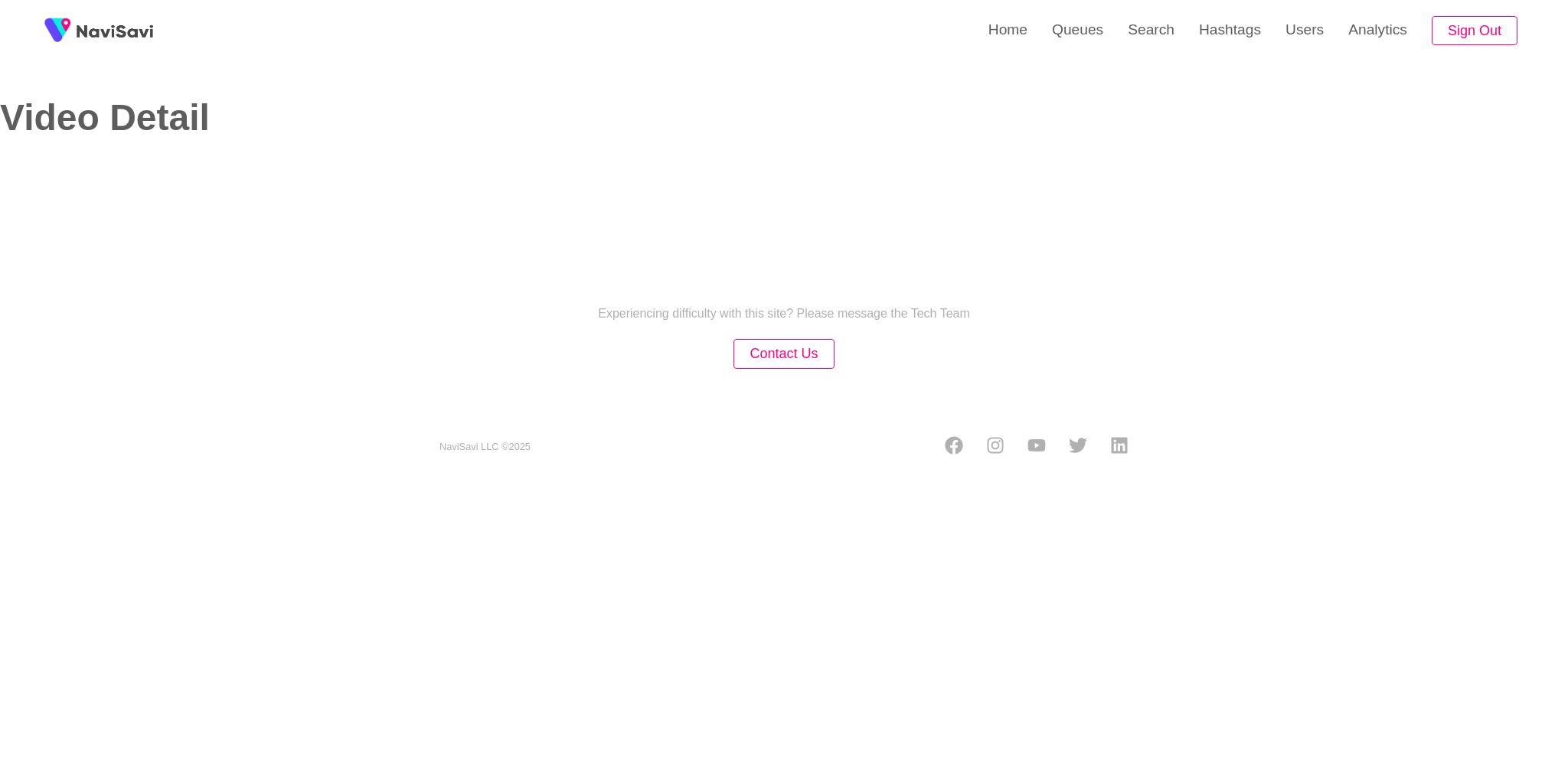
select select "**********"
select select "**"
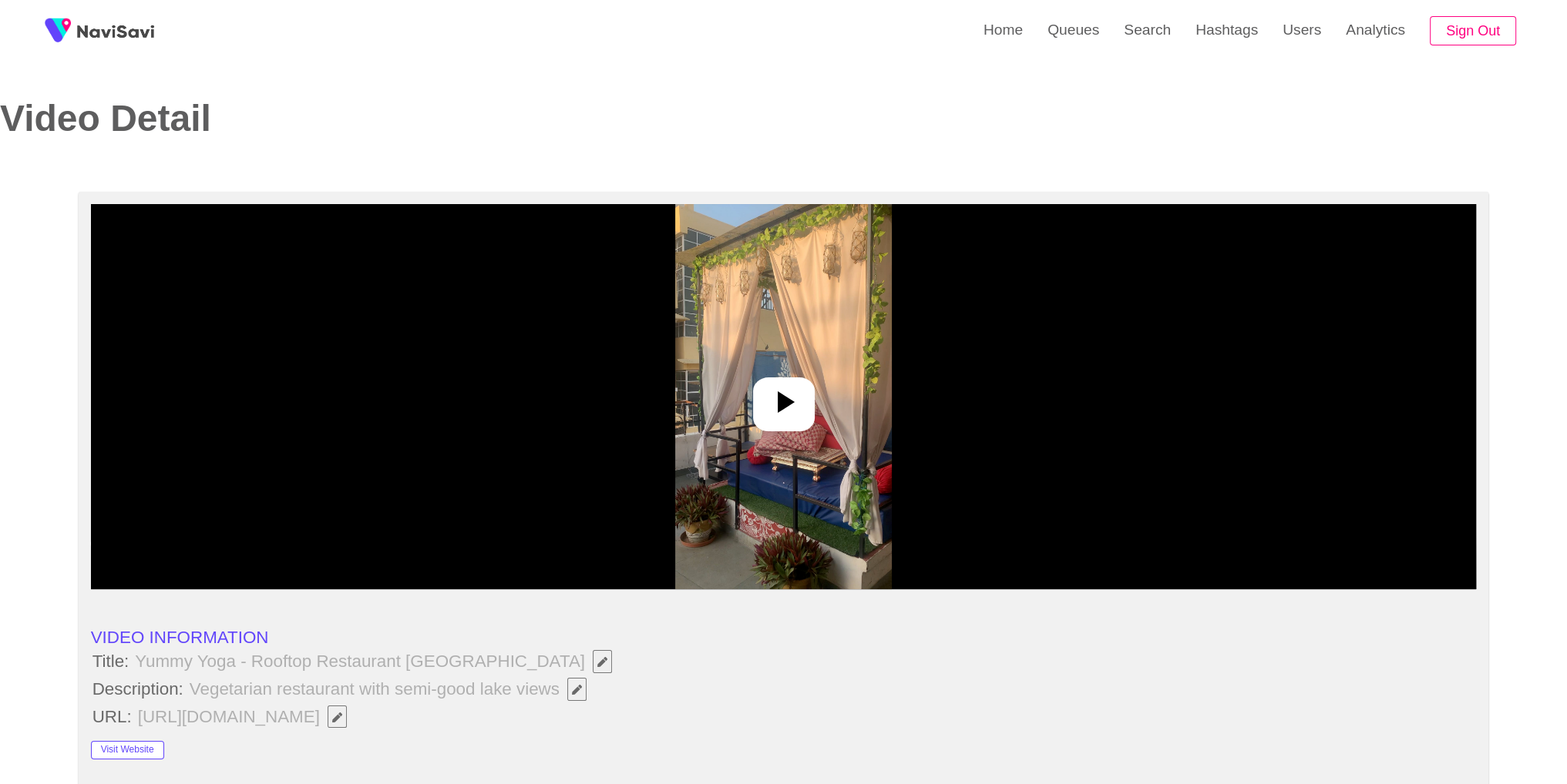
click at [737, 439] on img at bounding box center [784, 396] width 217 height 385
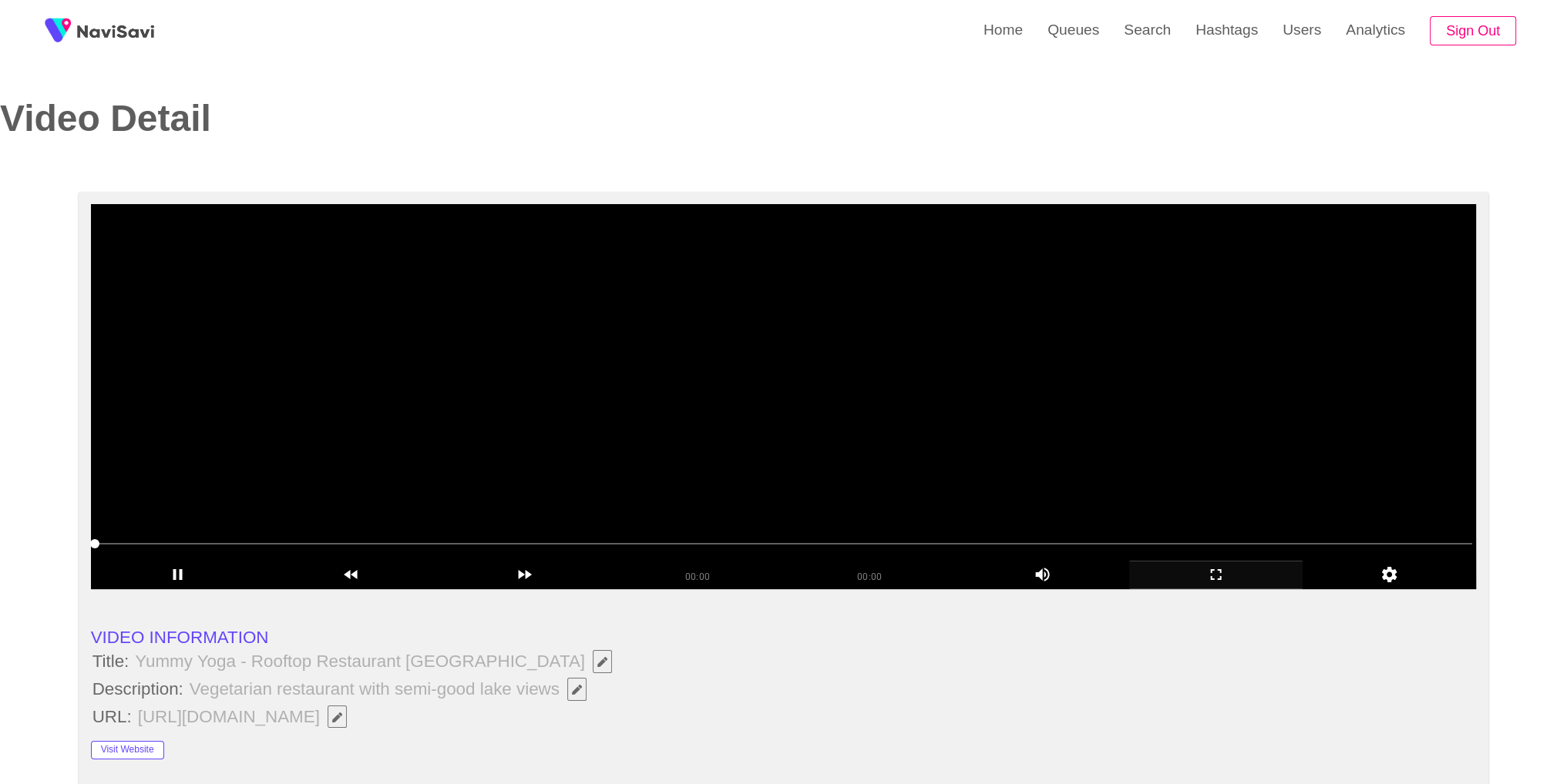
click at [1246, 580] on icon "add" at bounding box center [1216, 574] width 172 height 19
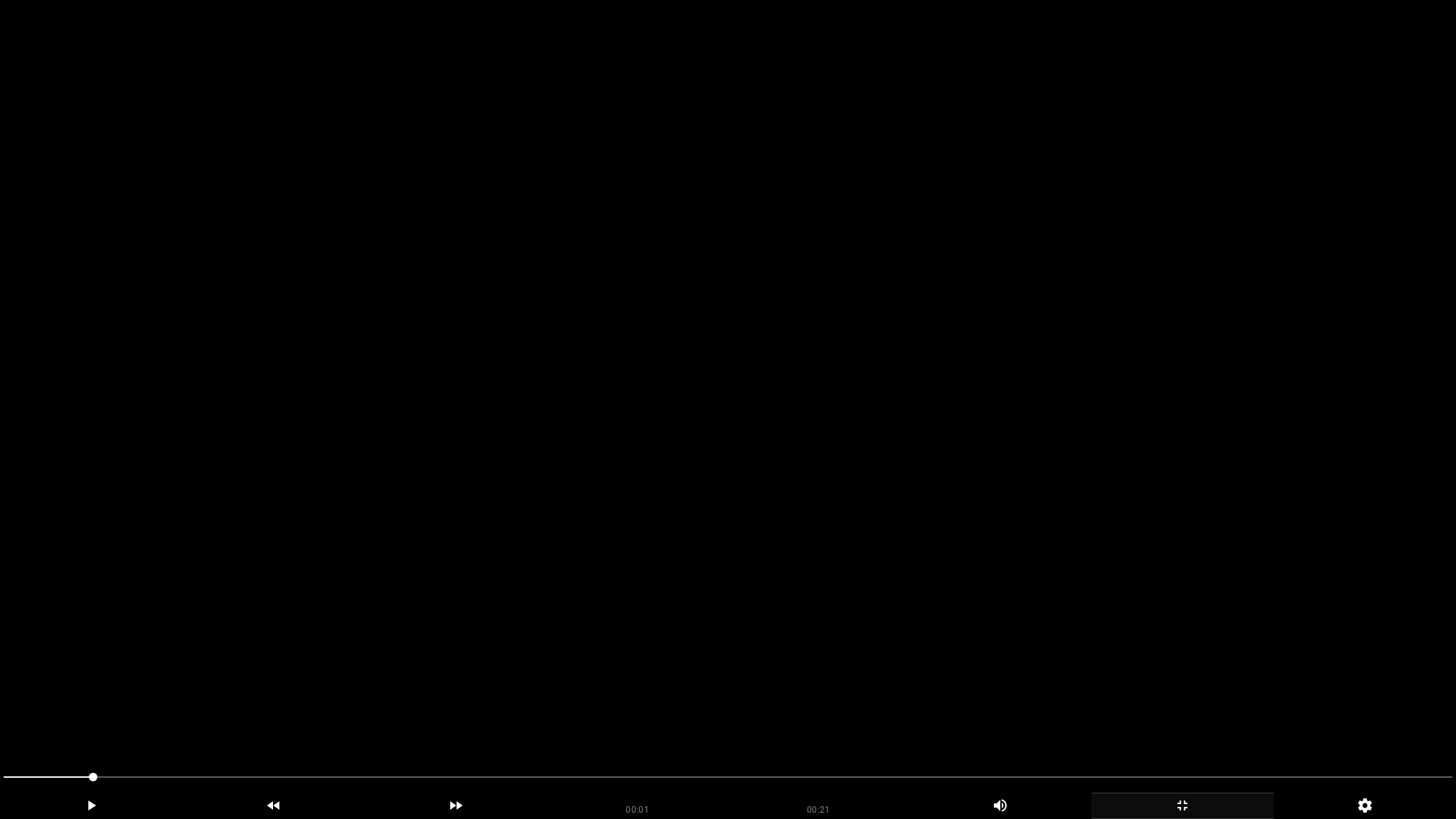
click at [992, 542] on video at bounding box center [728, 409] width 1456 height 819
click at [989, 541] on video at bounding box center [728, 409] width 1456 height 819
click at [811, 723] on div at bounding box center [728, 779] width 1460 height 38
click at [937, 723] on div at bounding box center [728, 779] width 1460 height 38
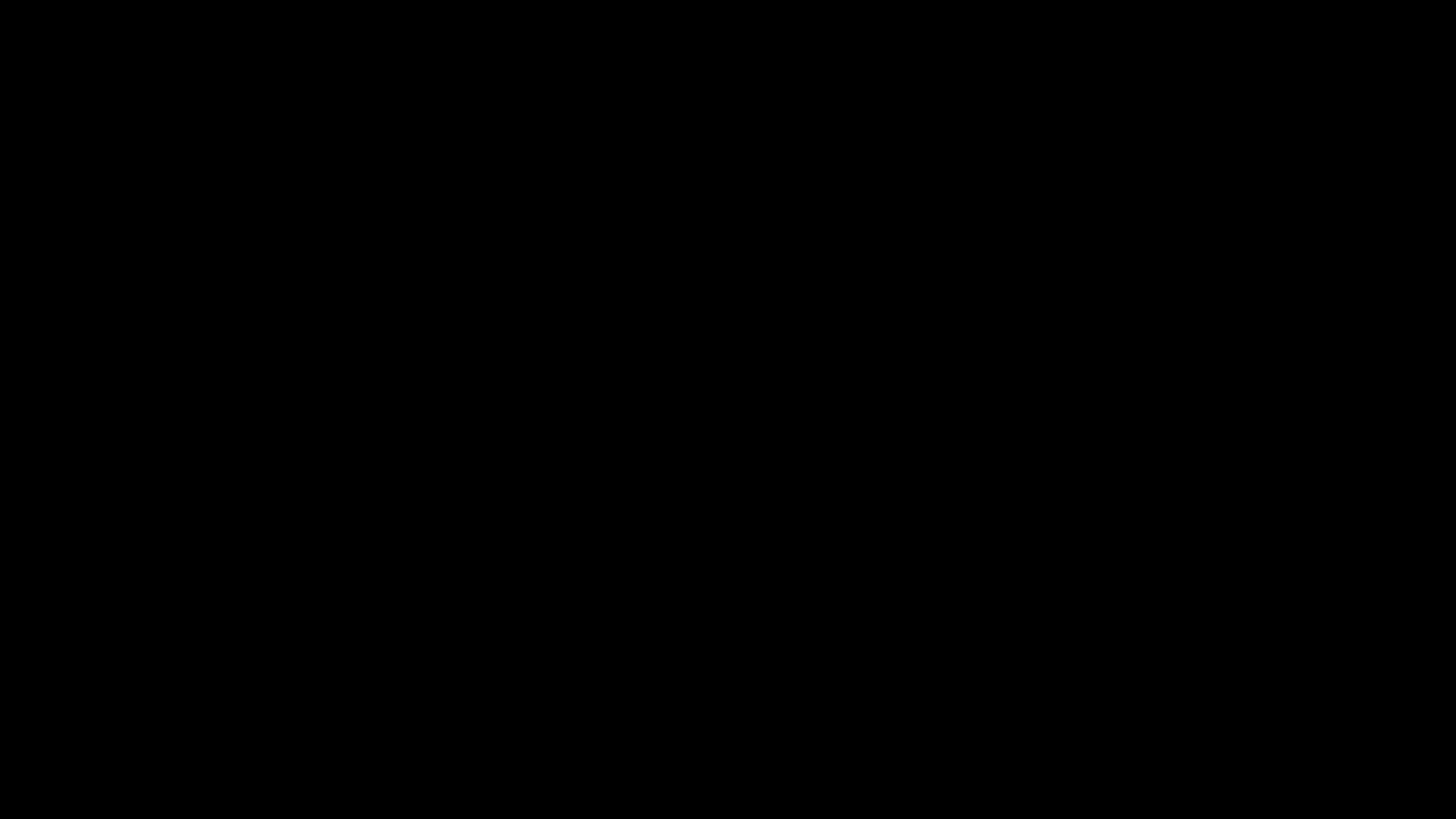
drag, startPoint x: 1172, startPoint y: 779, endPoint x: 1308, endPoint y: 778, distance: 136.0
click at [1189, 723] on icon "add" at bounding box center [1182, 805] width 181 height 17
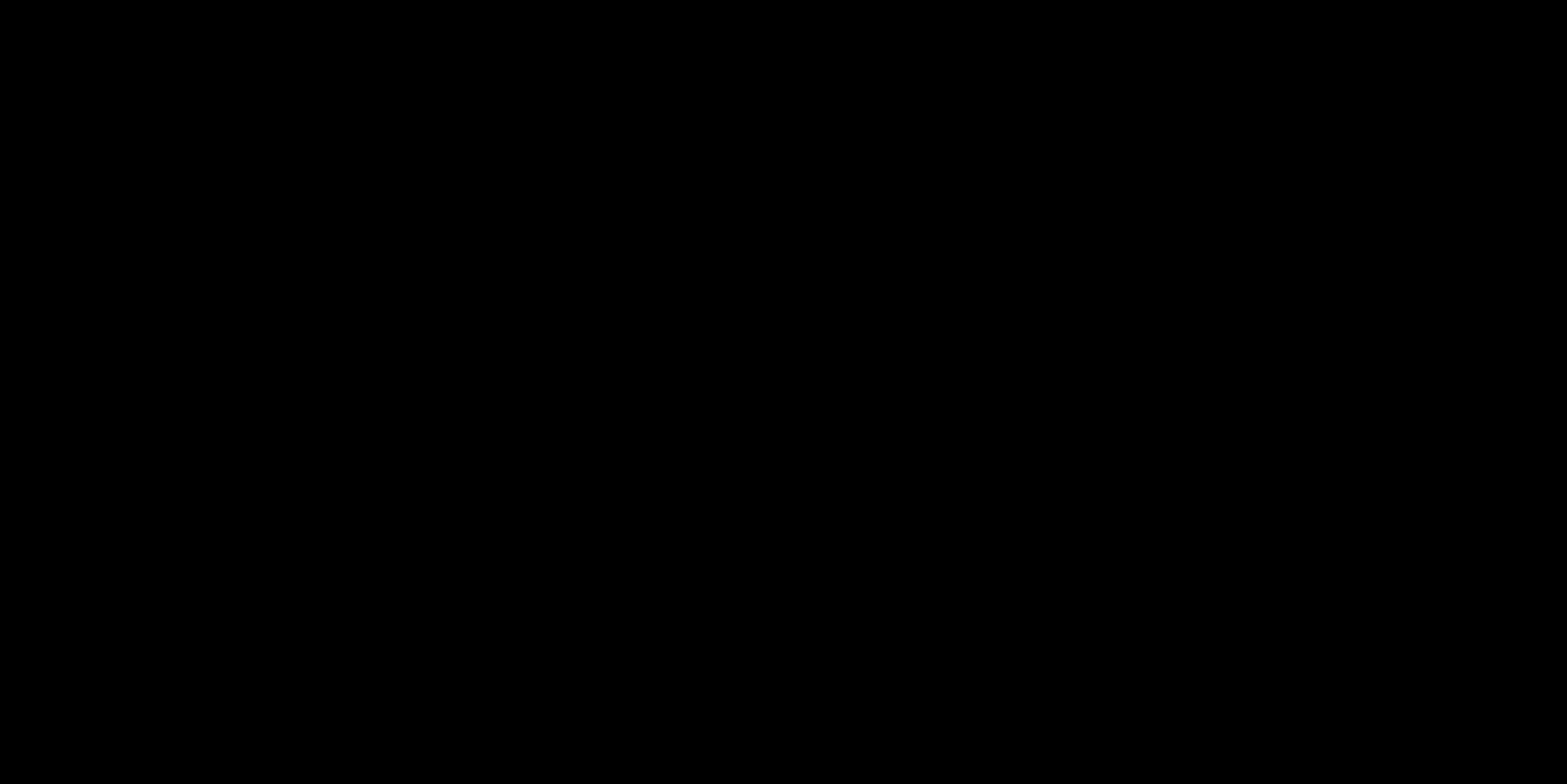
scroll to position [707, 0]
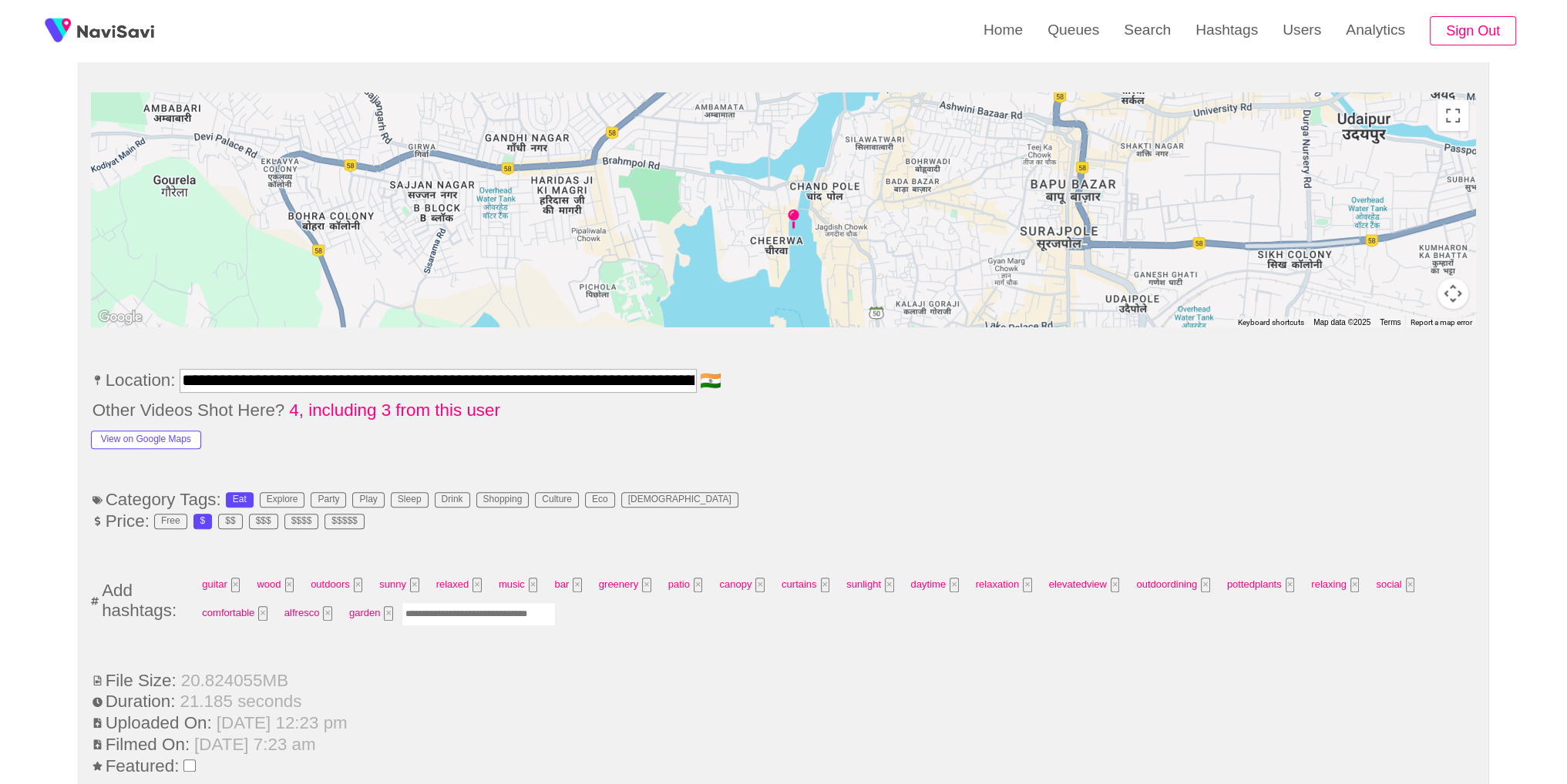
drag, startPoint x: 531, startPoint y: 613, endPoint x: 567, endPoint y: 592, distance: 41.7
click at [527, 612] on input "Enter tag here and press return" at bounding box center [478, 615] width 154 height 24
type input "*********"
type input "*"
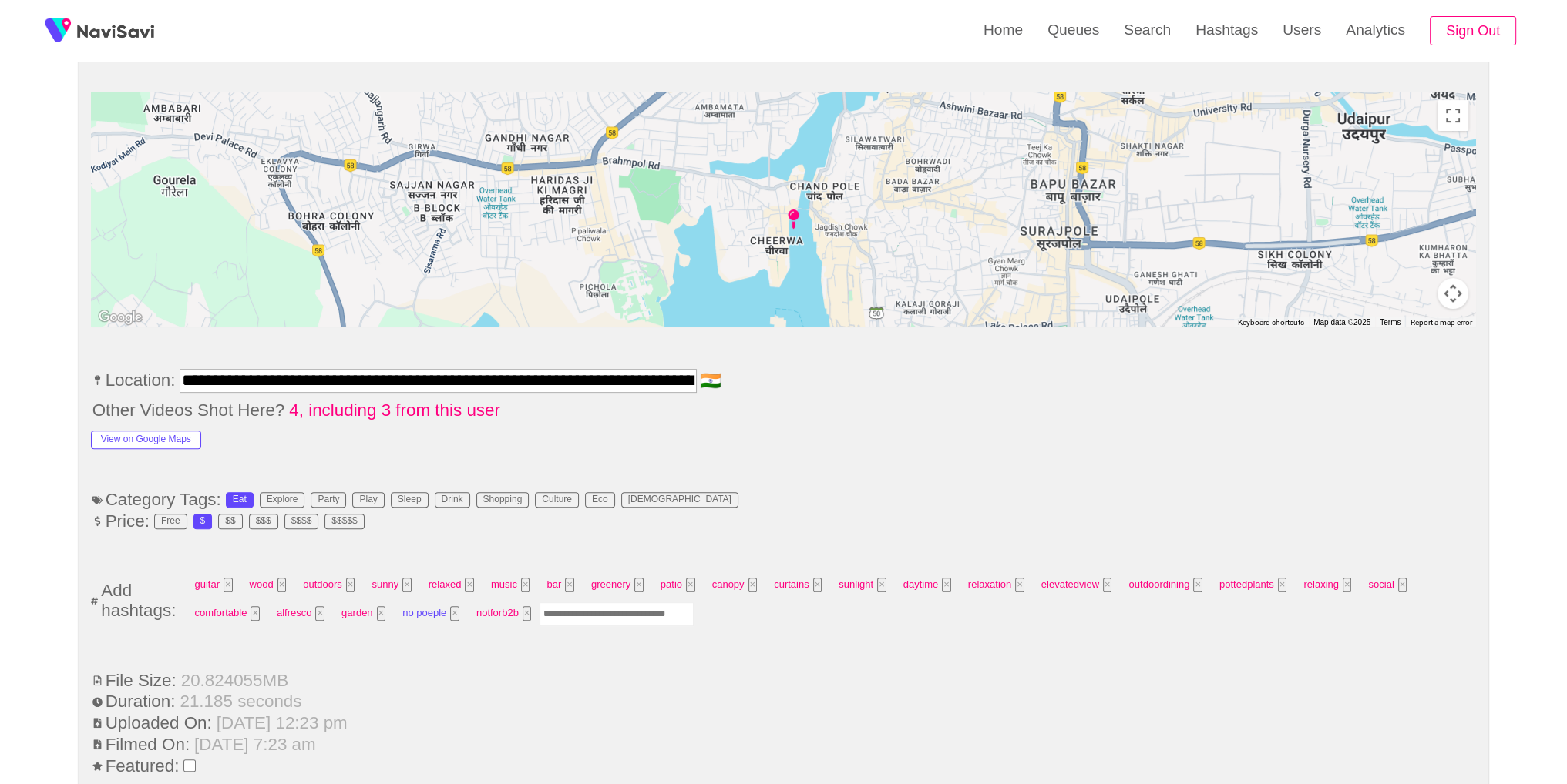
click at [455, 611] on button "×" at bounding box center [454, 613] width 9 height 15
drag, startPoint x: 539, startPoint y: 609, endPoint x: 609, endPoint y: 595, distance: 71.4
click at [543, 608] on input "Enter tag here and press return" at bounding box center [546, 615] width 154 height 24
type input "*********"
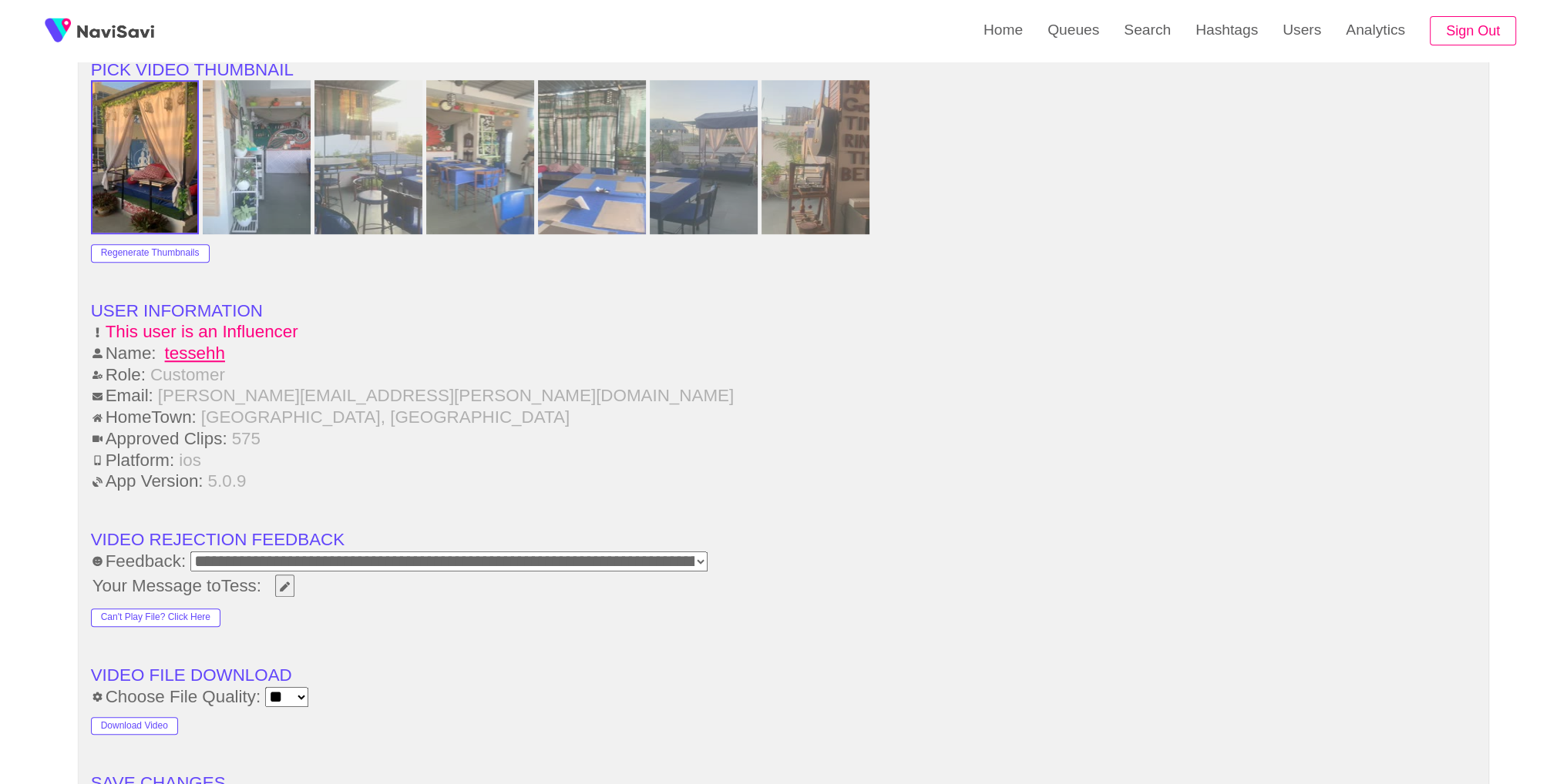
scroll to position [2118, 0]
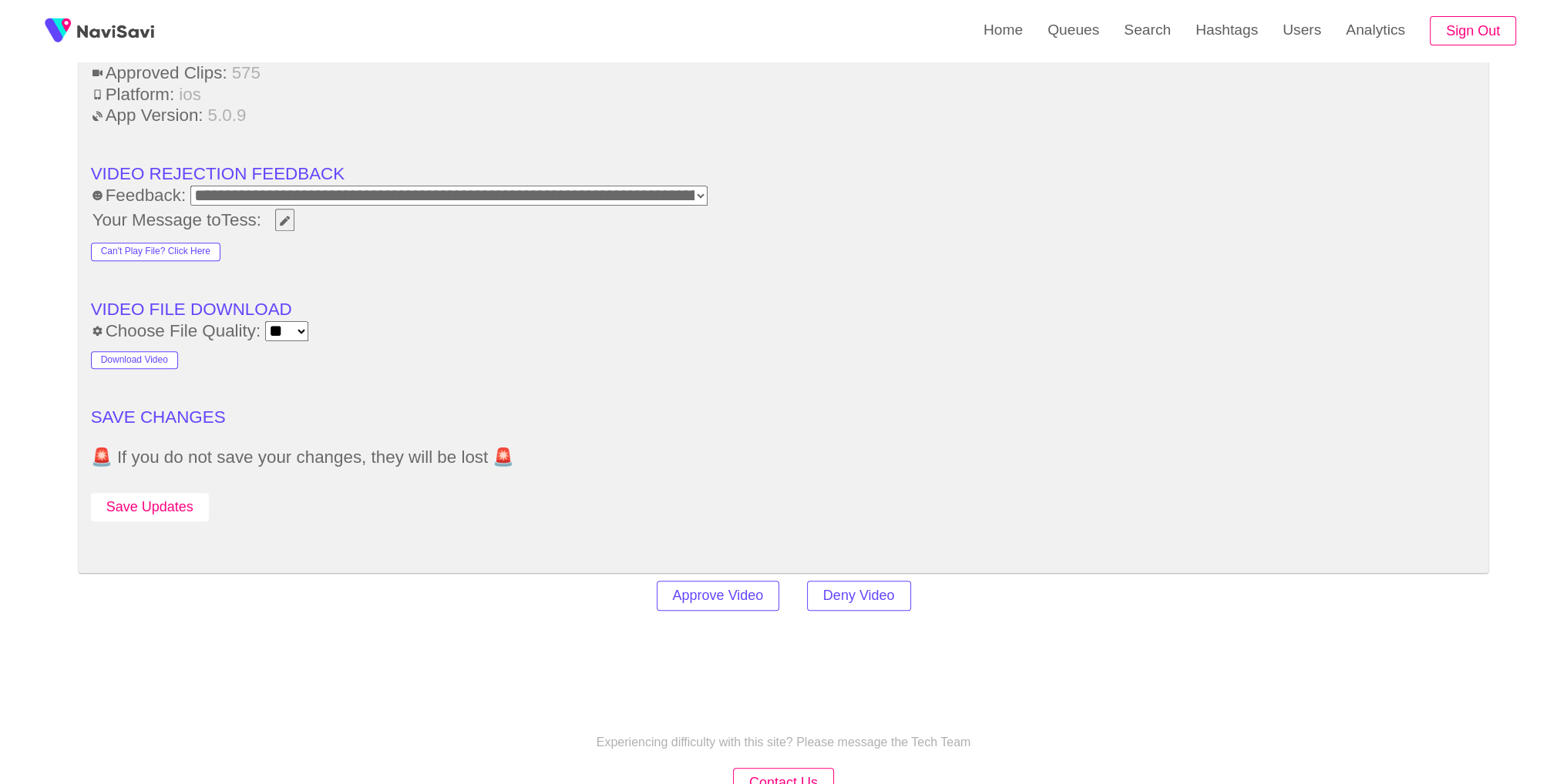
click at [194, 508] on button "Save Updates" at bounding box center [150, 506] width 118 height 28
click at [1152, 51] on link "Search" at bounding box center [1147, 30] width 72 height 60
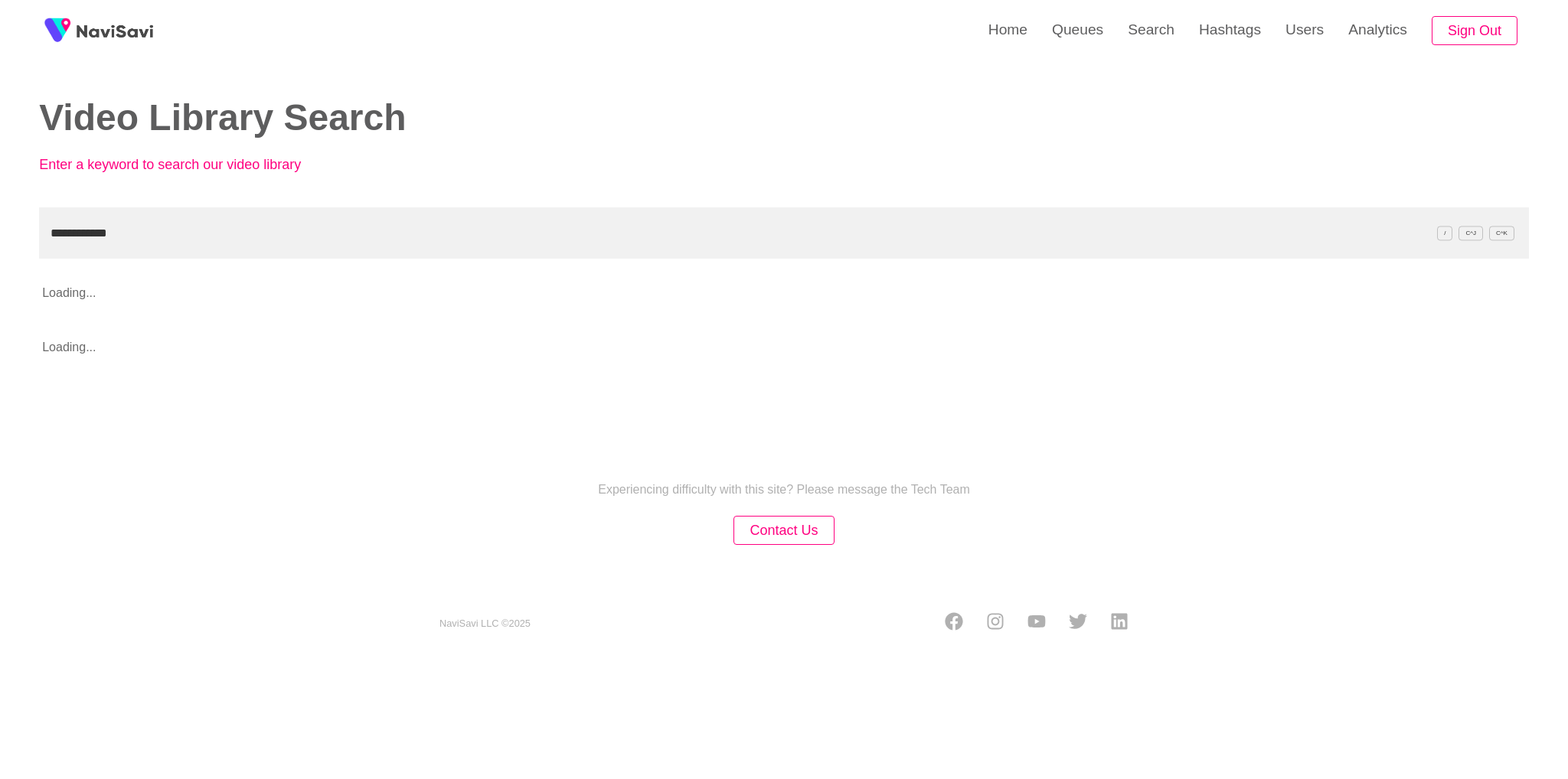
type input "**********"
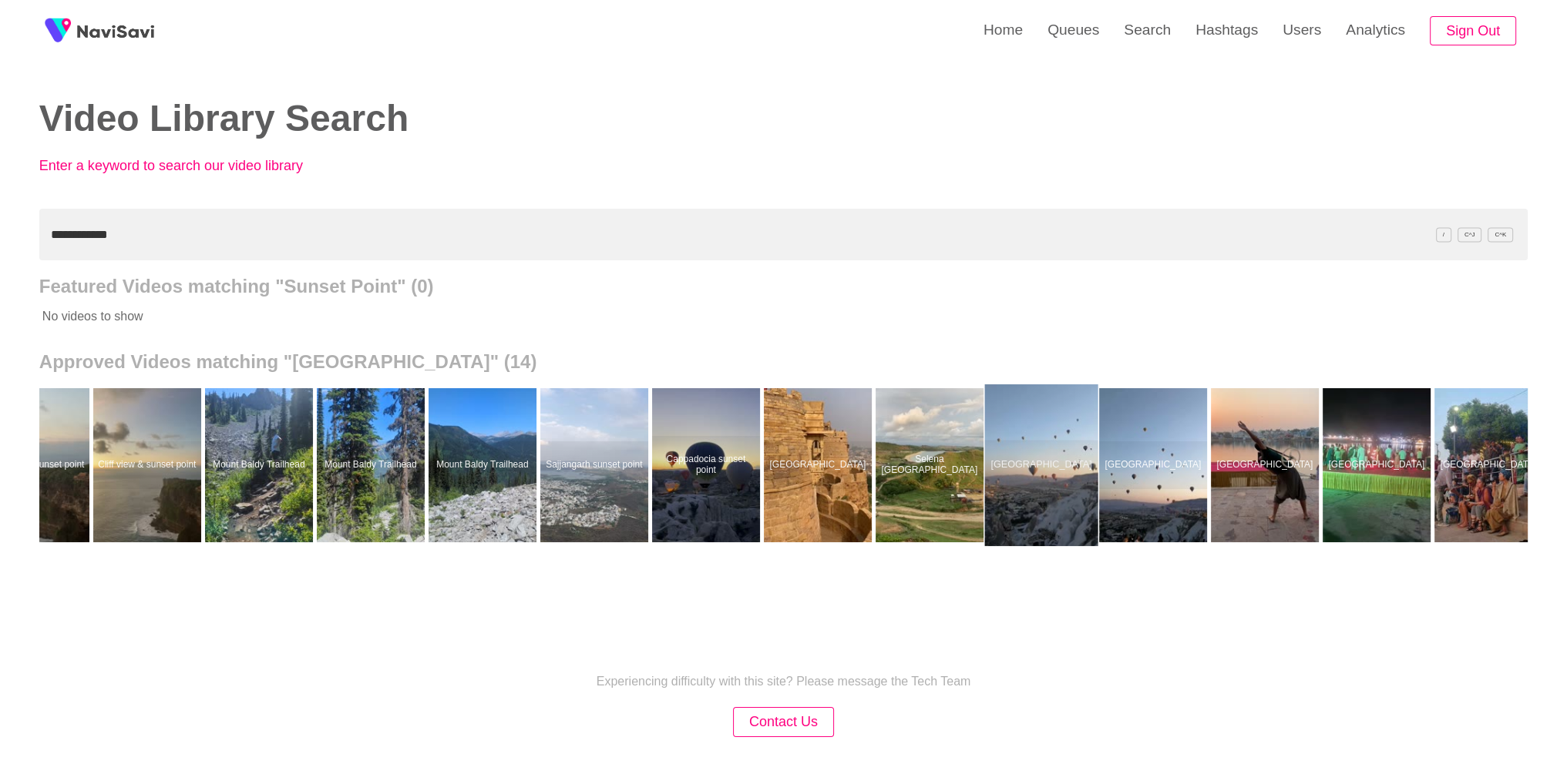
scroll to position [0, 76]
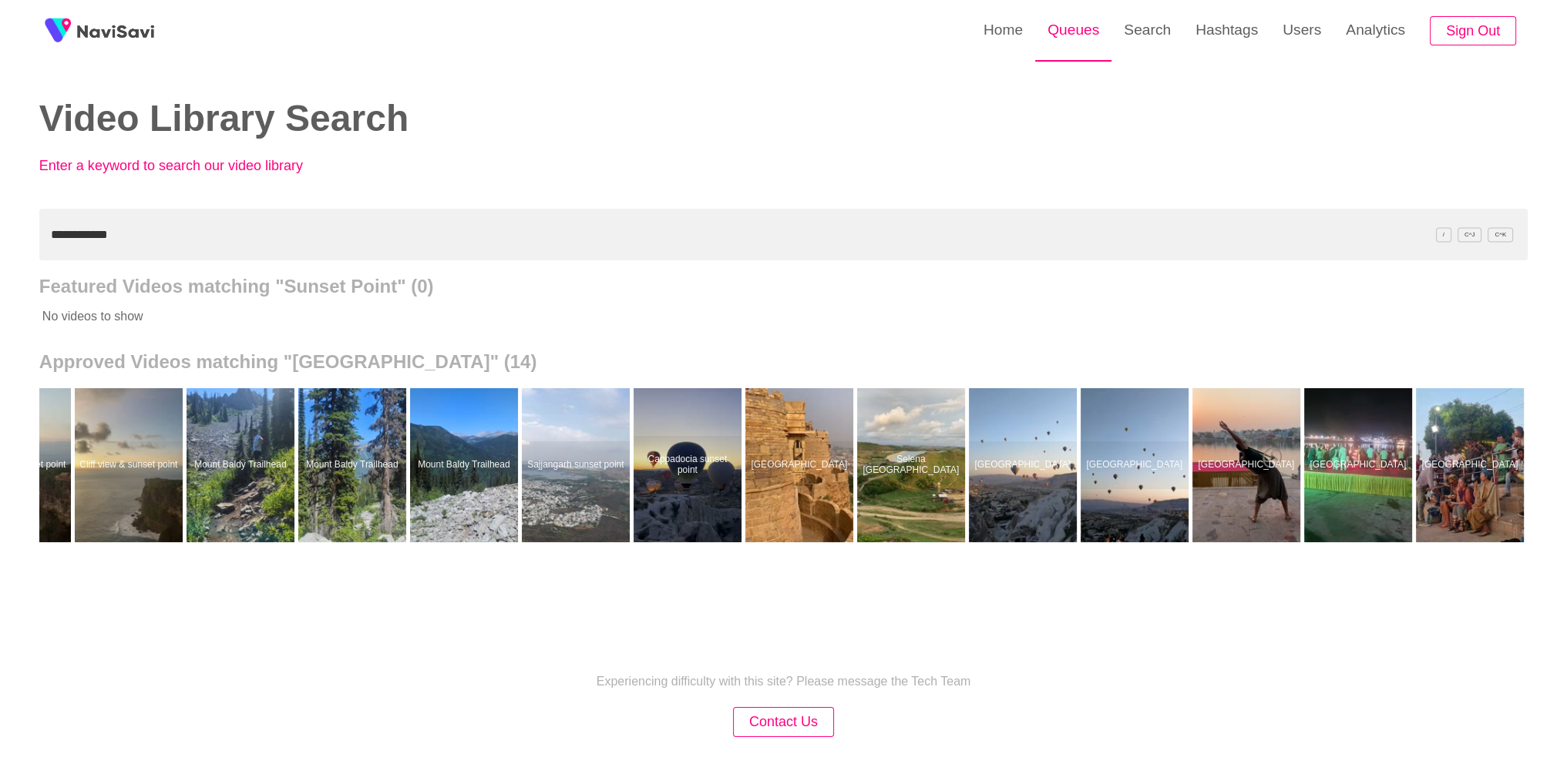
click at [1076, 34] on link "Queues" at bounding box center [1073, 30] width 76 height 60
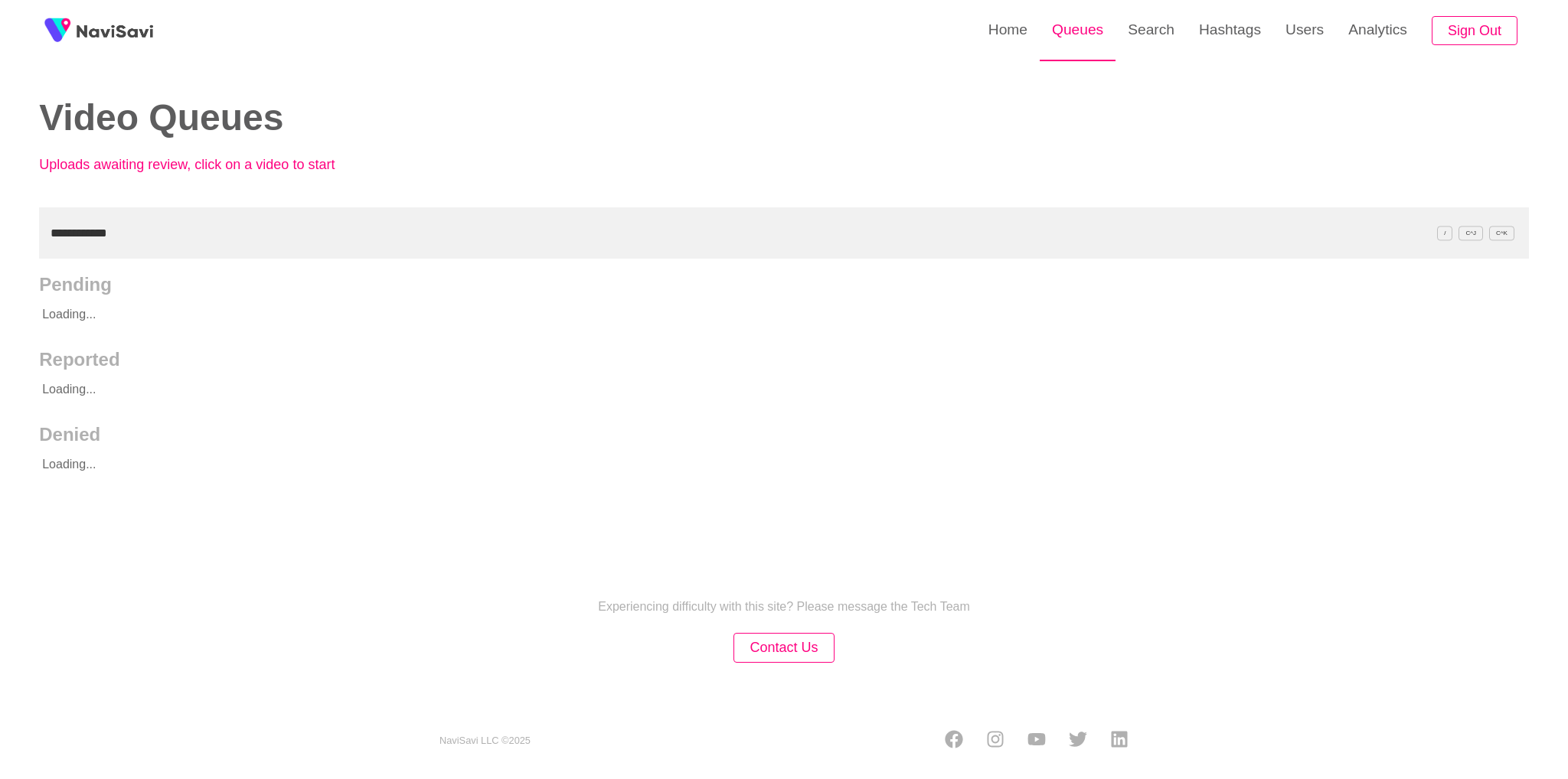
type input "**********"
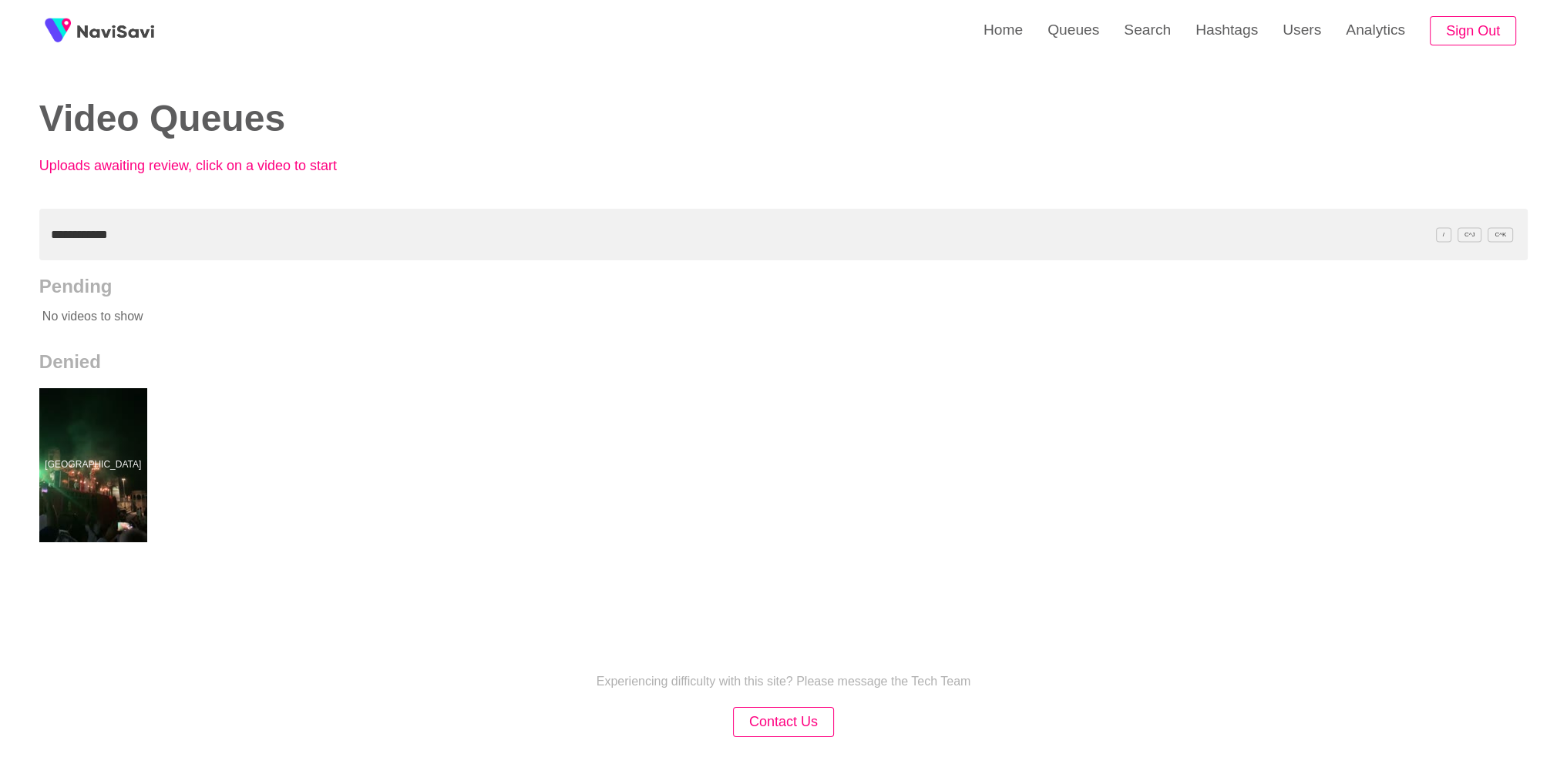
click at [1140, 163] on div "Video Queues Uploads awaiting review, click on a video to start" at bounding box center [771, 149] width 1488 height 100
click at [1150, 43] on link "Search" at bounding box center [1147, 30] width 72 height 60
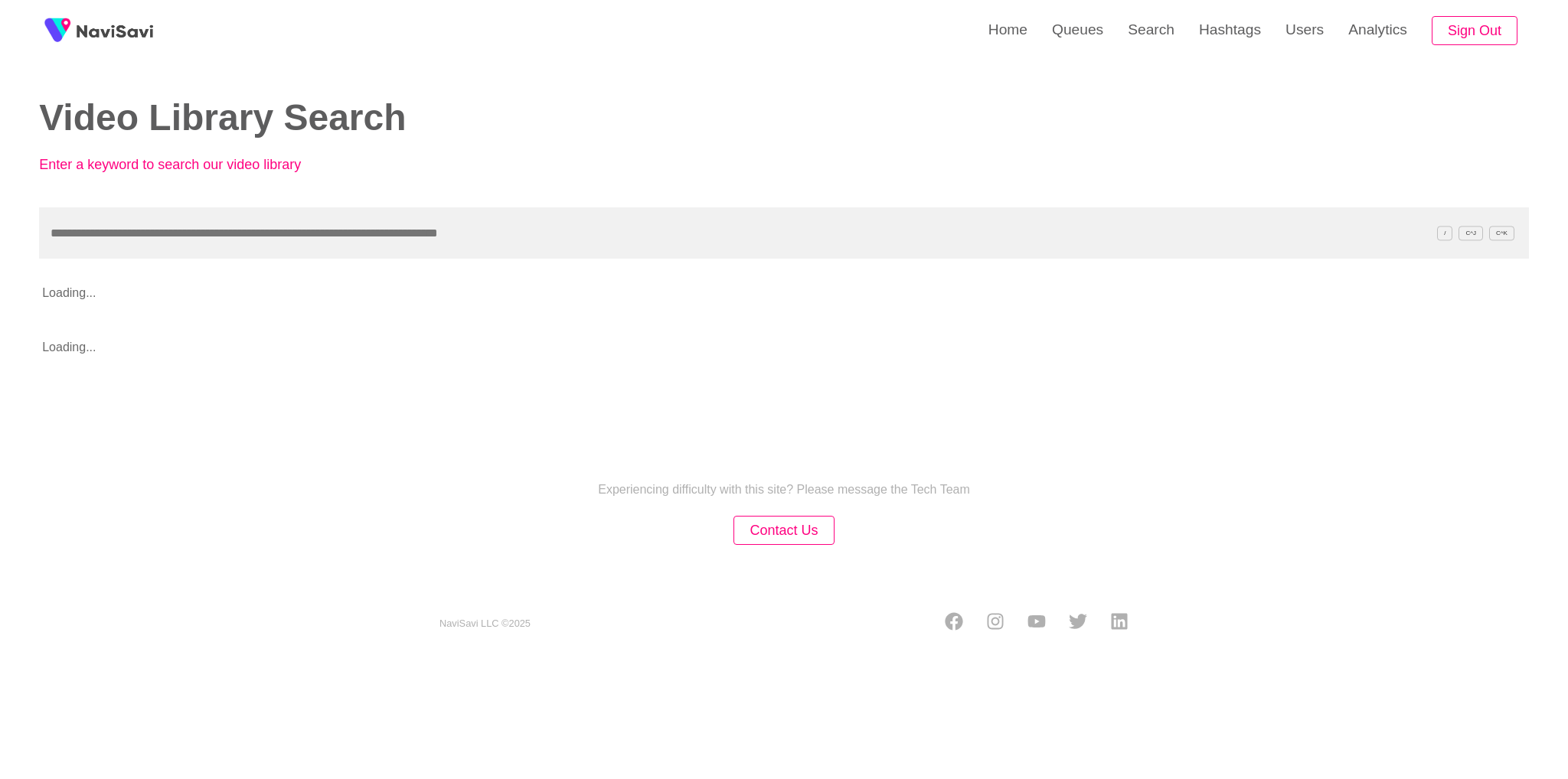
click at [252, 237] on input "text" at bounding box center [784, 233] width 1490 height 51
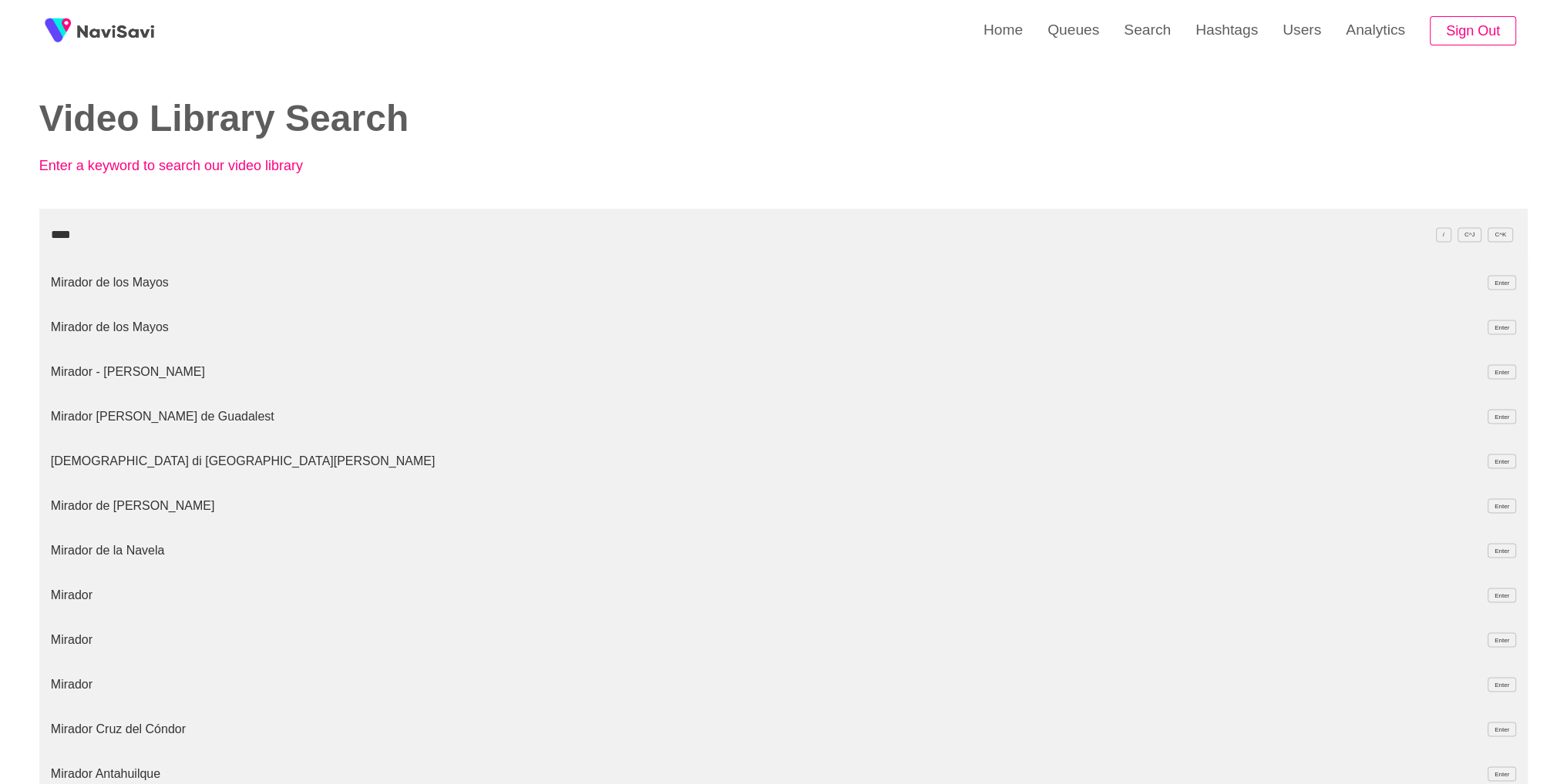
click at [180, 284] on li "Mirador de los Mayos Enter" at bounding box center [784, 282] width 1488 height 44
click at [1149, 29] on link "Search" at bounding box center [1147, 30] width 72 height 60
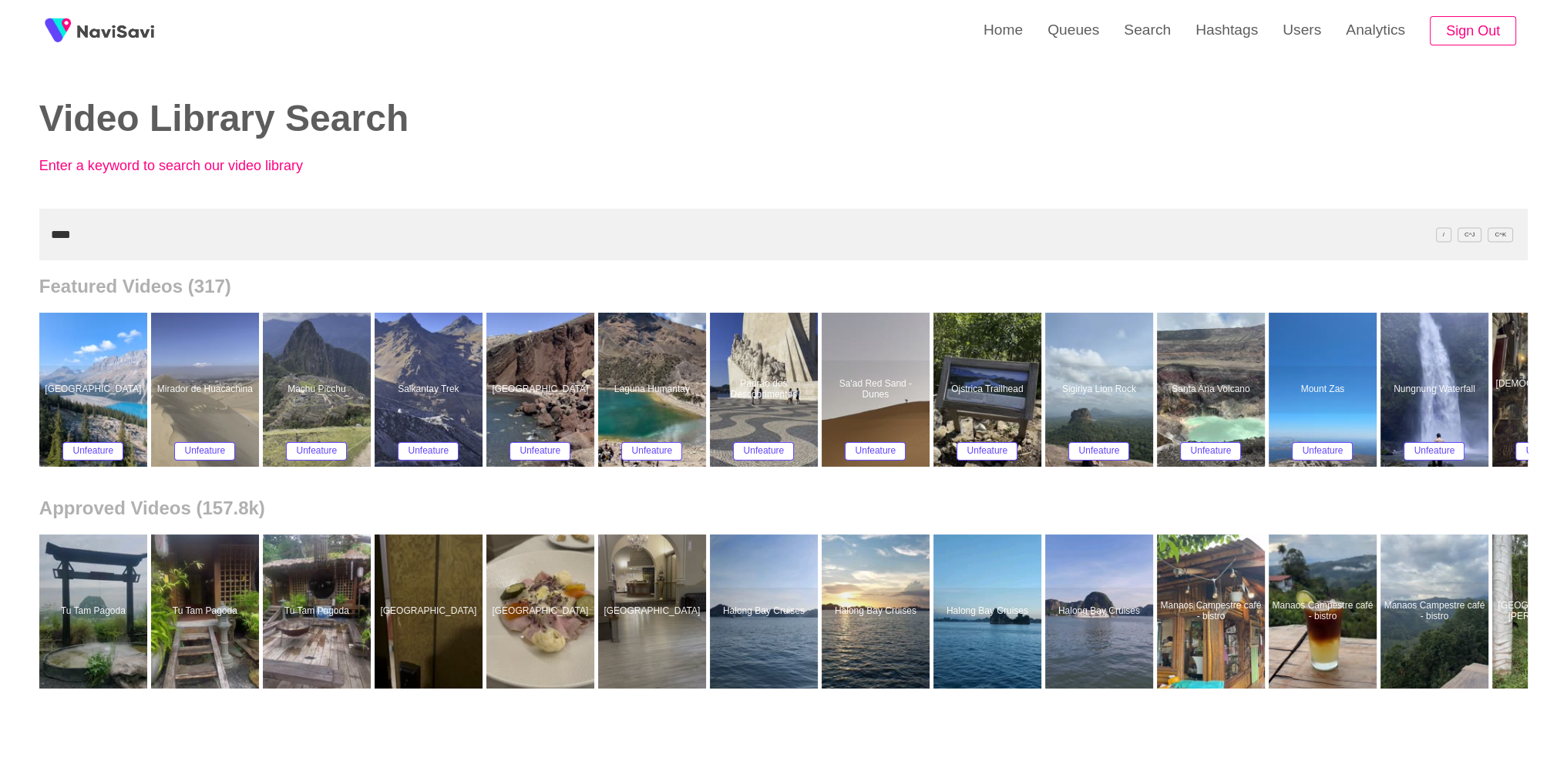
drag, startPoint x: 138, startPoint y: 249, endPoint x: 0, endPoint y: 207, distance: 144.2
click at [0, 208] on div "Home Queues Search Hashtags Users Analytics Sign Out Video Library Search Enter…" at bounding box center [784, 499] width 1567 height 998
paste input "**********"
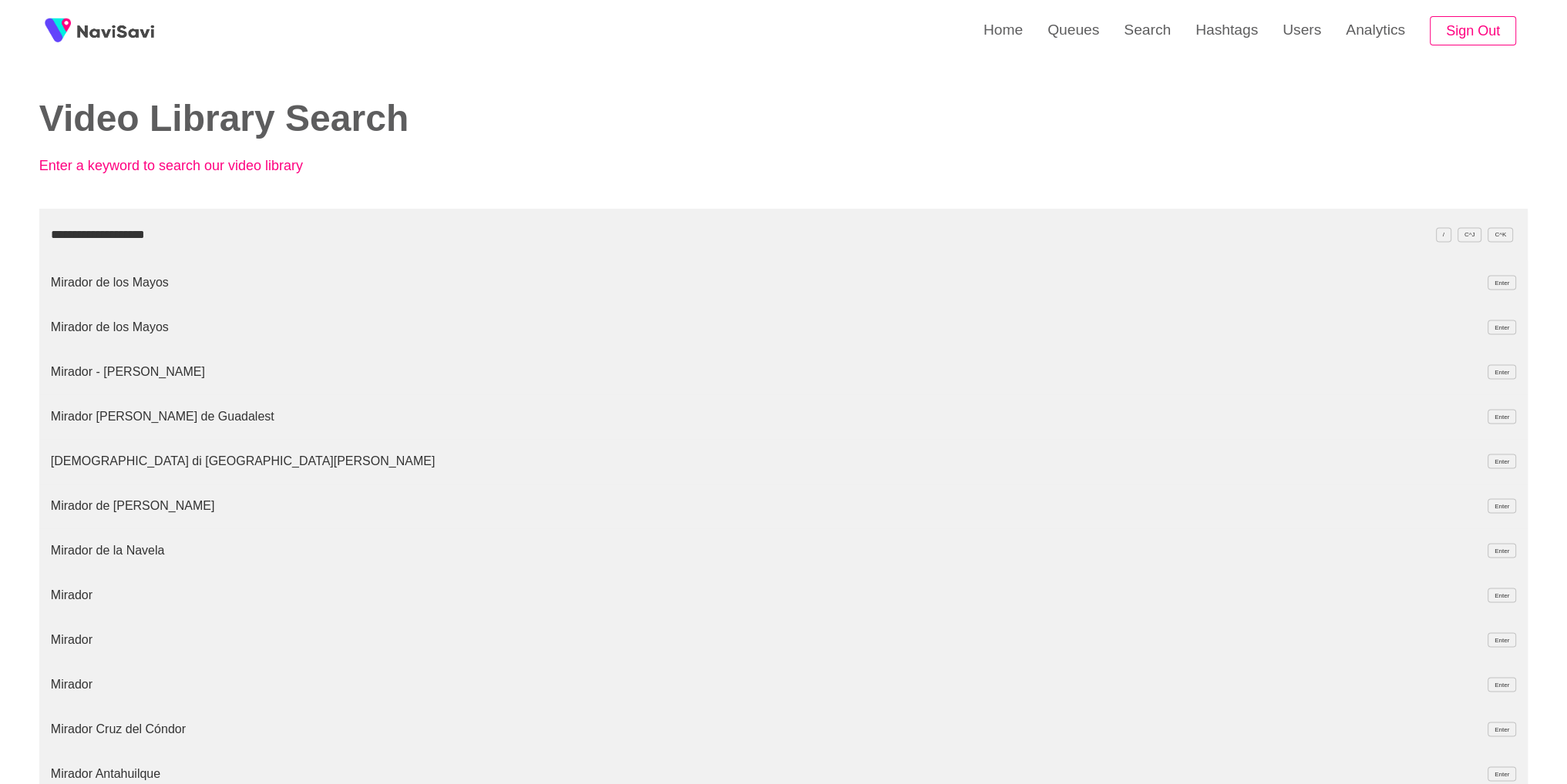
type input "**********"
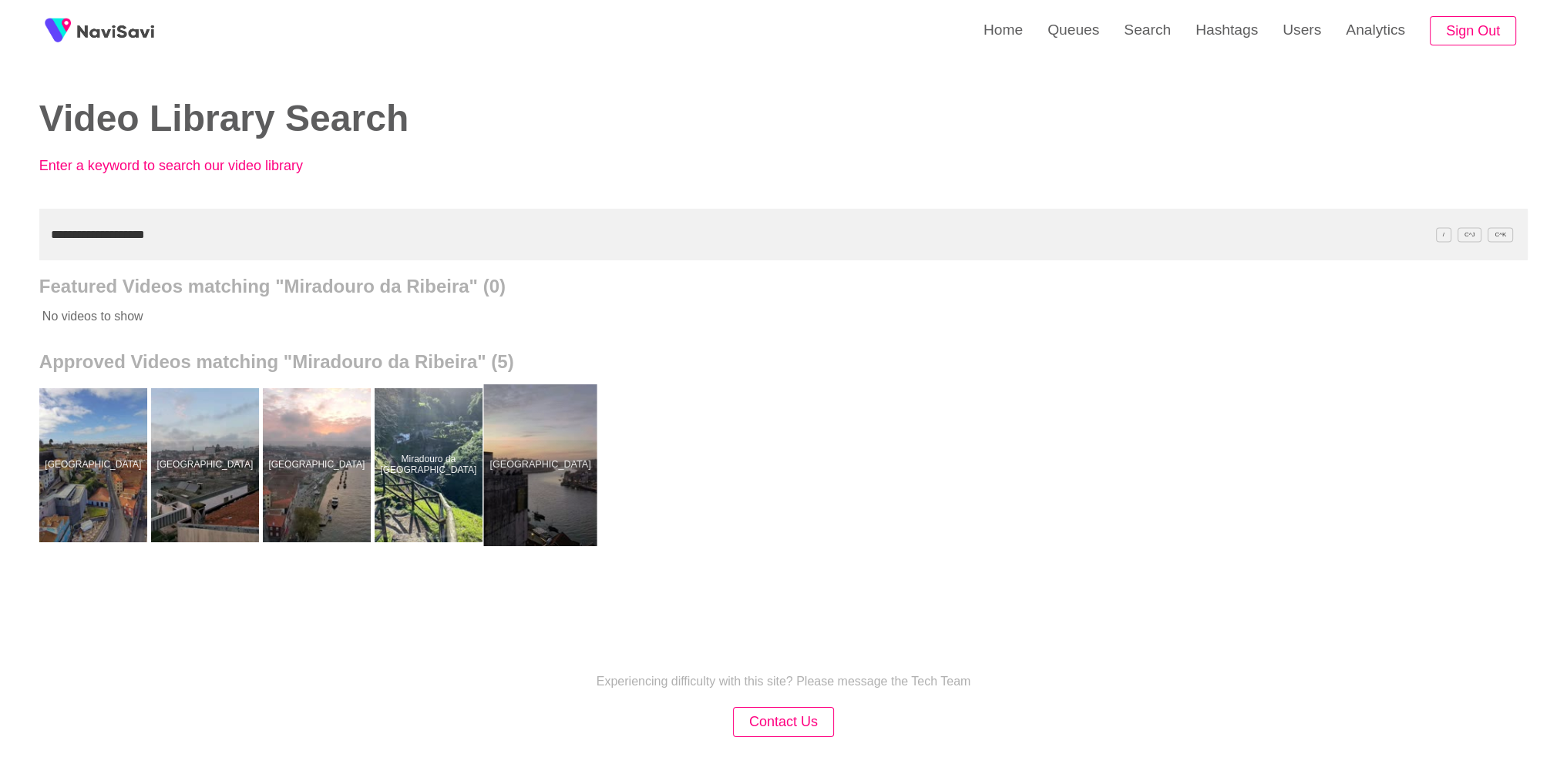
click at [524, 470] on div at bounding box center [540, 465] width 113 height 162
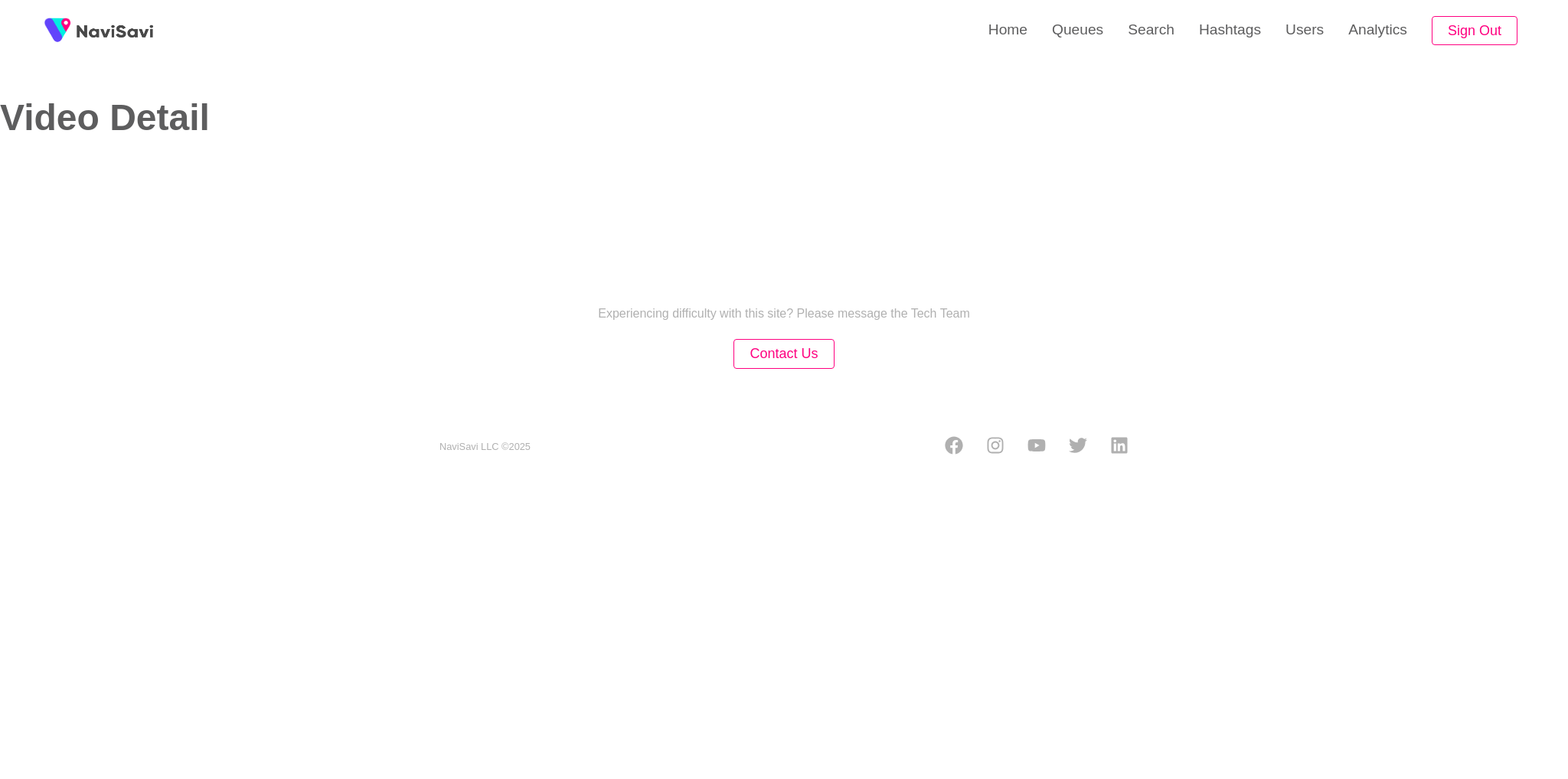
select select "**********"
select select "**"
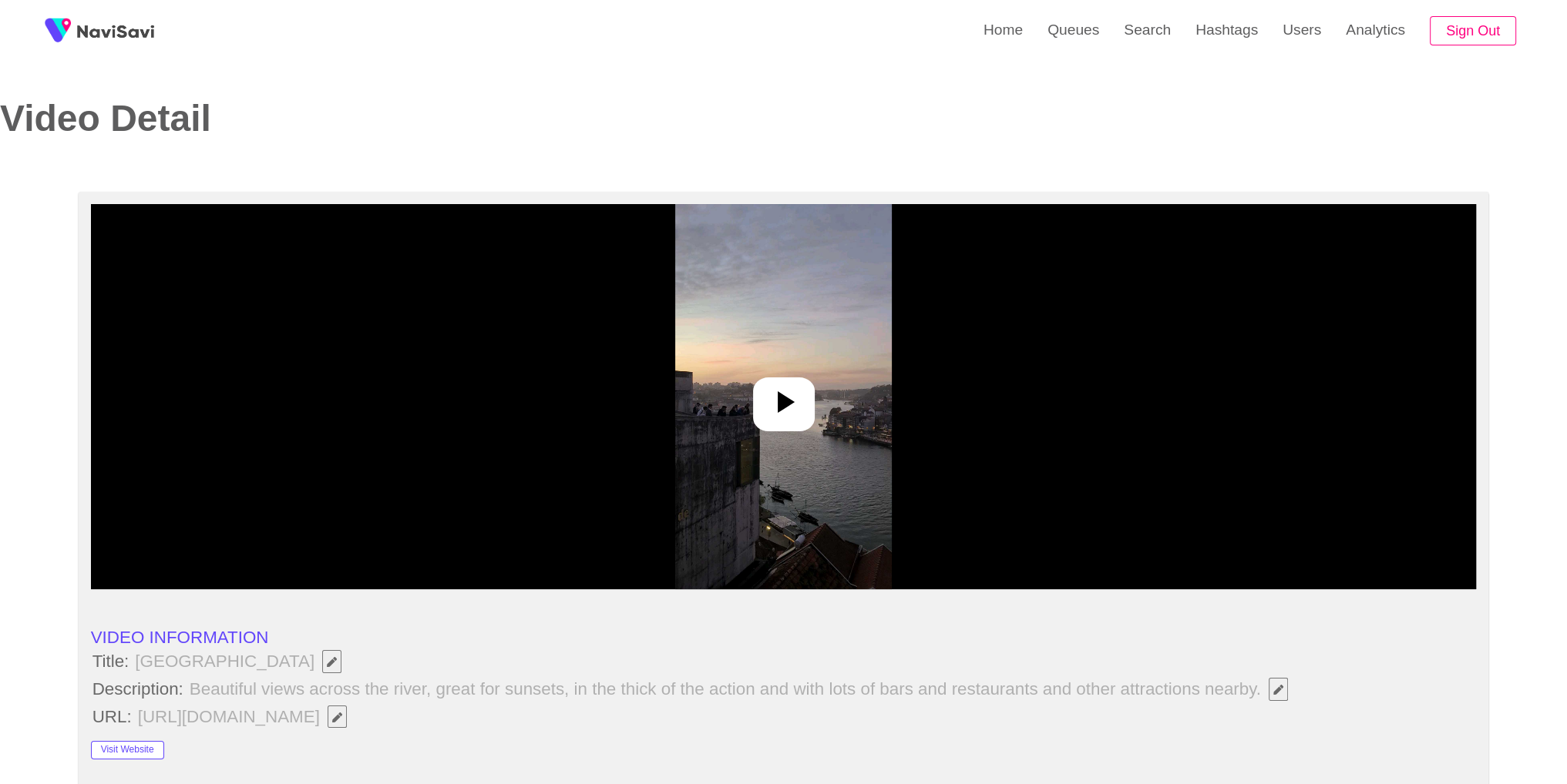
click at [799, 409] on icon at bounding box center [784, 402] width 37 height 37
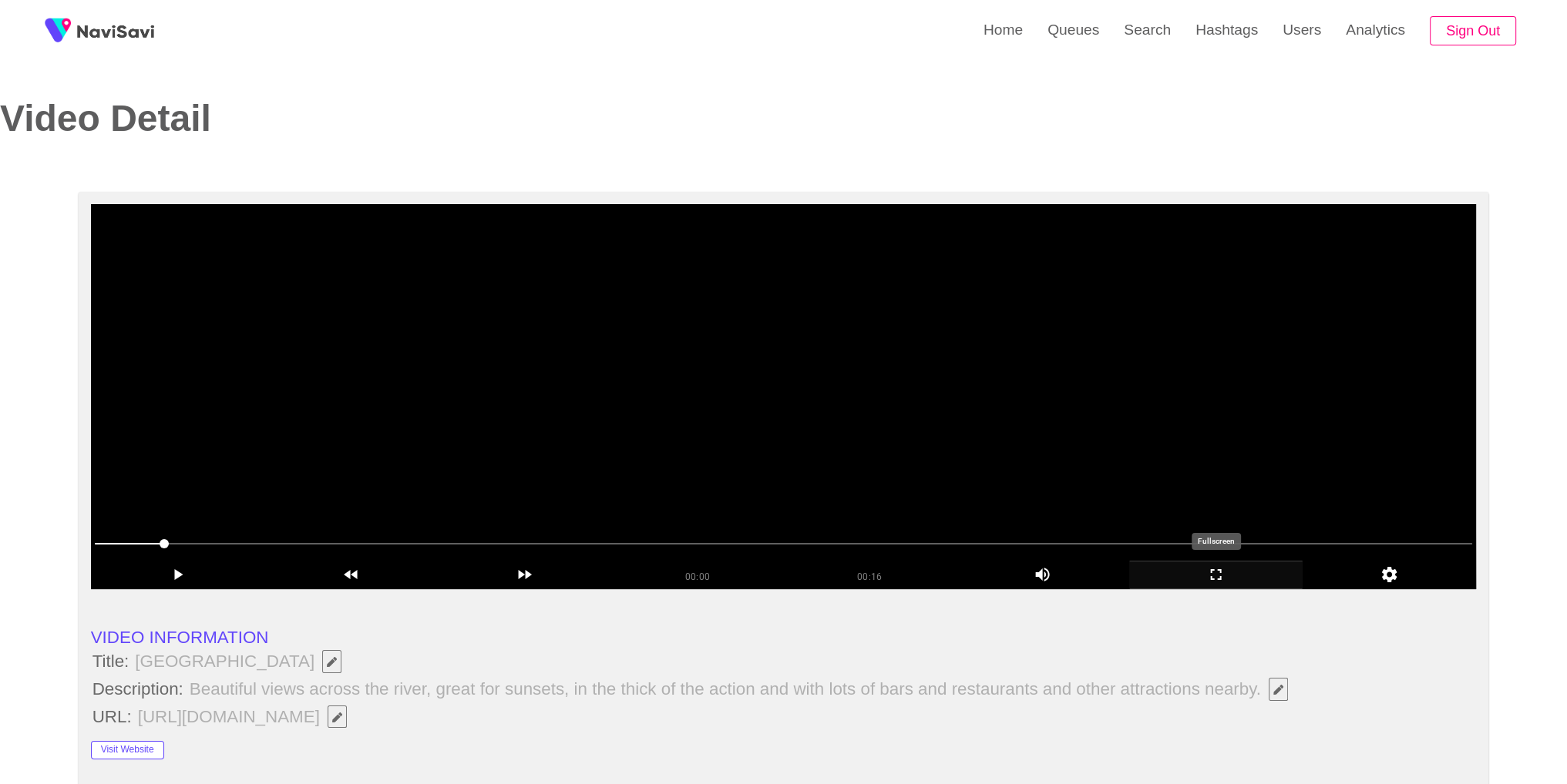
click at [1208, 574] on icon "add" at bounding box center [1216, 574] width 172 height 19
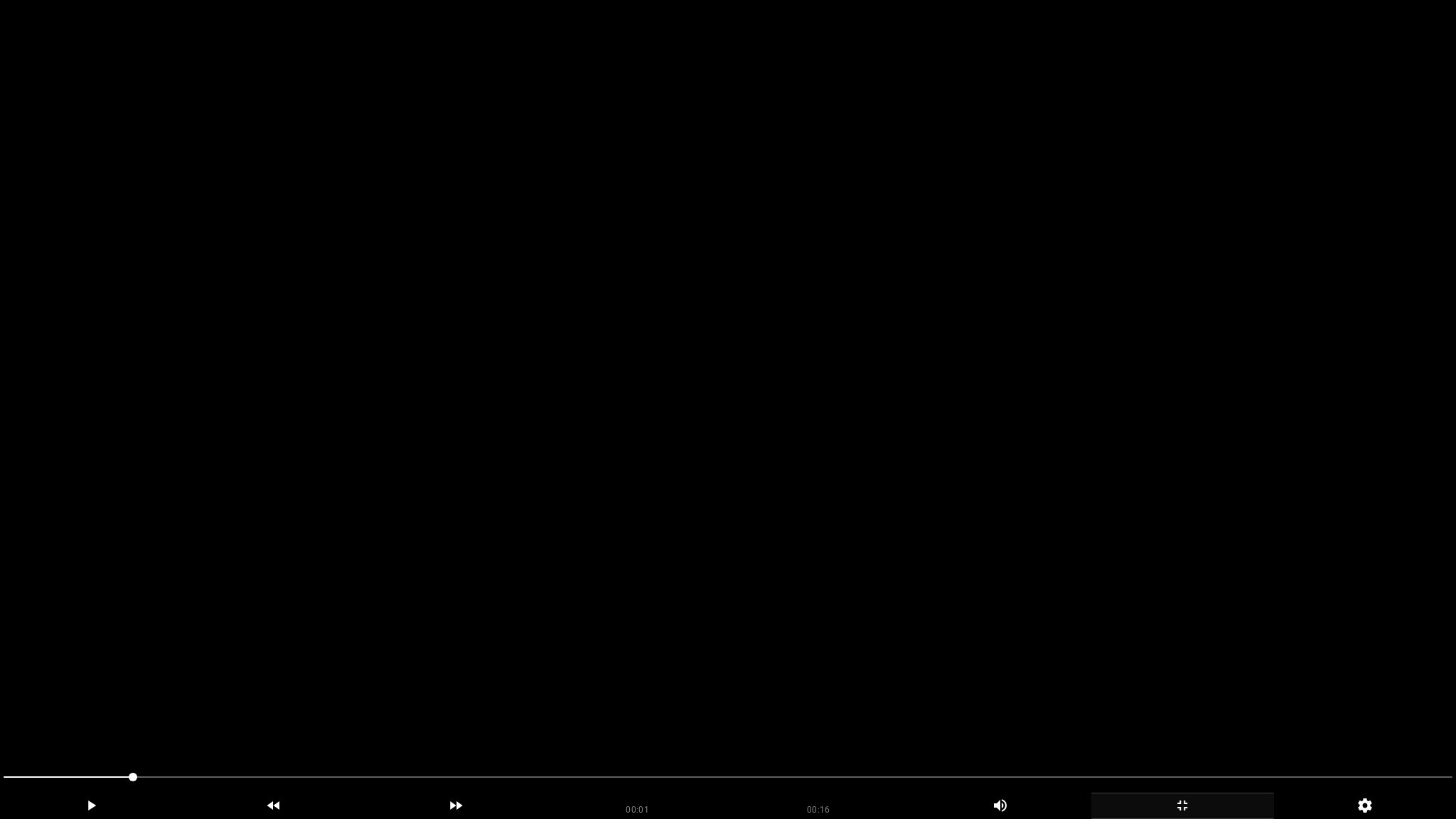
click at [1114, 591] on video at bounding box center [728, 409] width 1456 height 819
click at [797, 455] on video at bounding box center [728, 409] width 1456 height 819
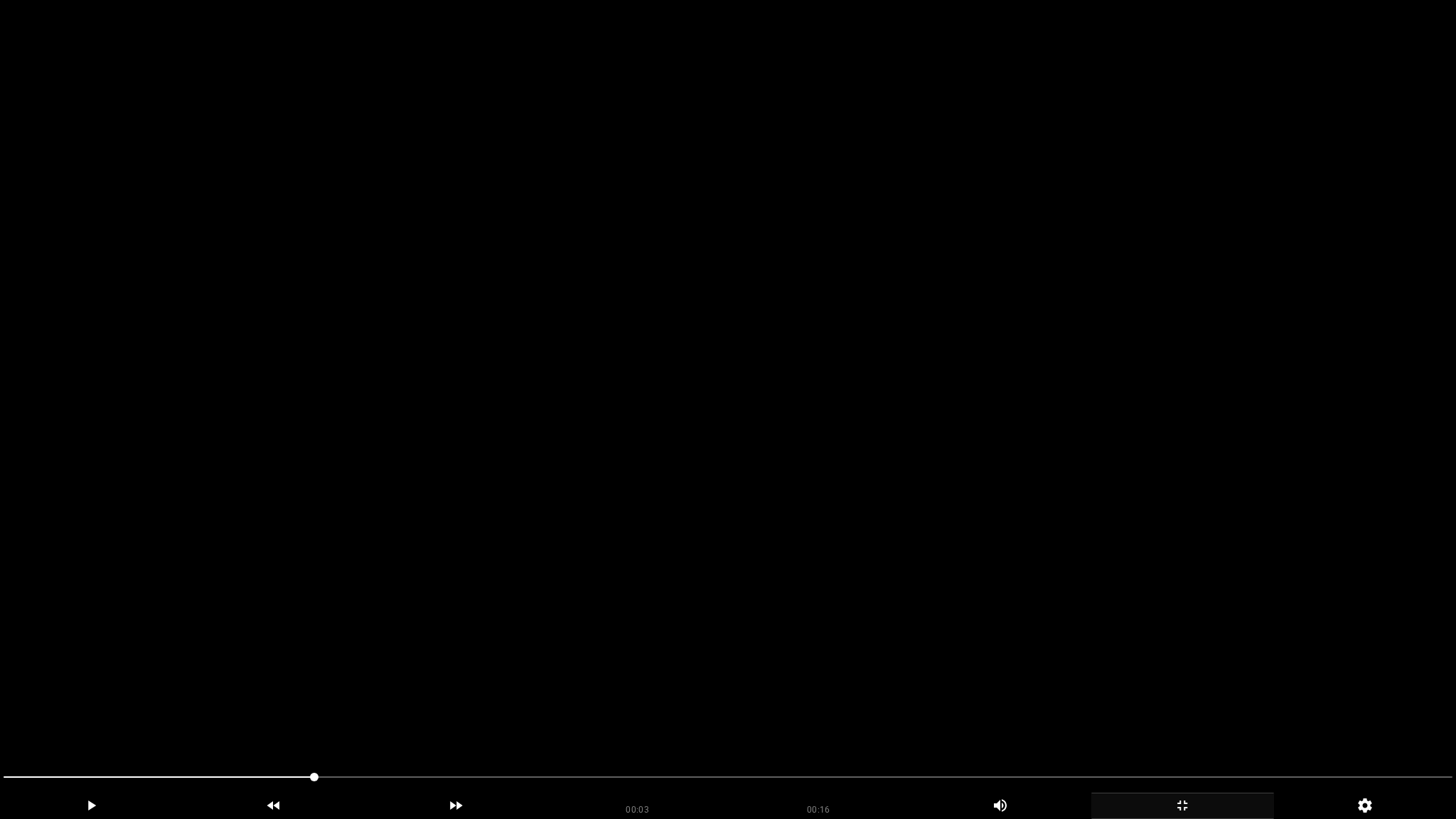
click at [797, 455] on video at bounding box center [728, 409] width 1456 height 819
click at [1196, 723] on icon "add" at bounding box center [1182, 805] width 181 height 17
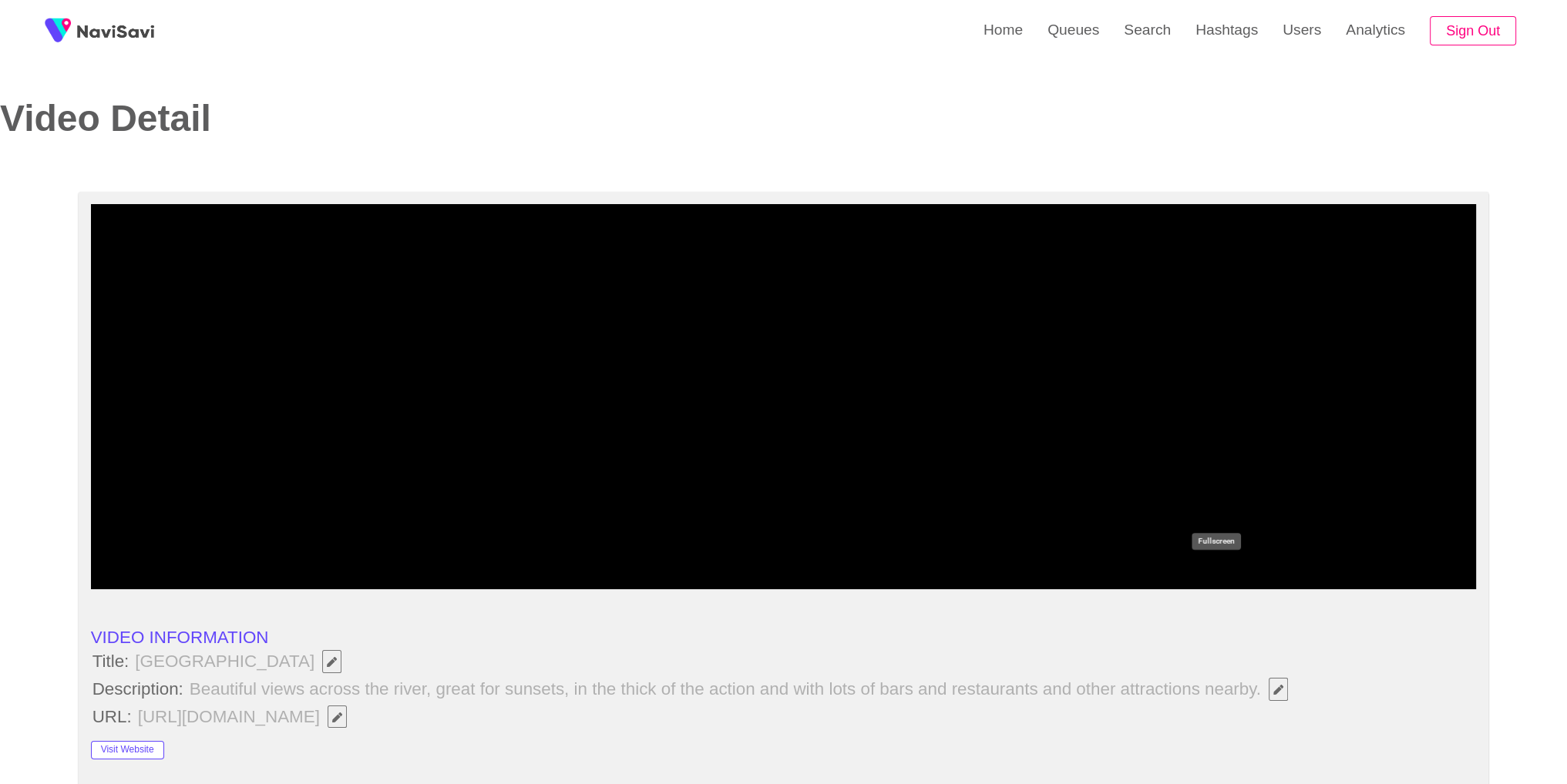
click at [1209, 580] on icon "add" at bounding box center [1216, 574] width 172 height 19
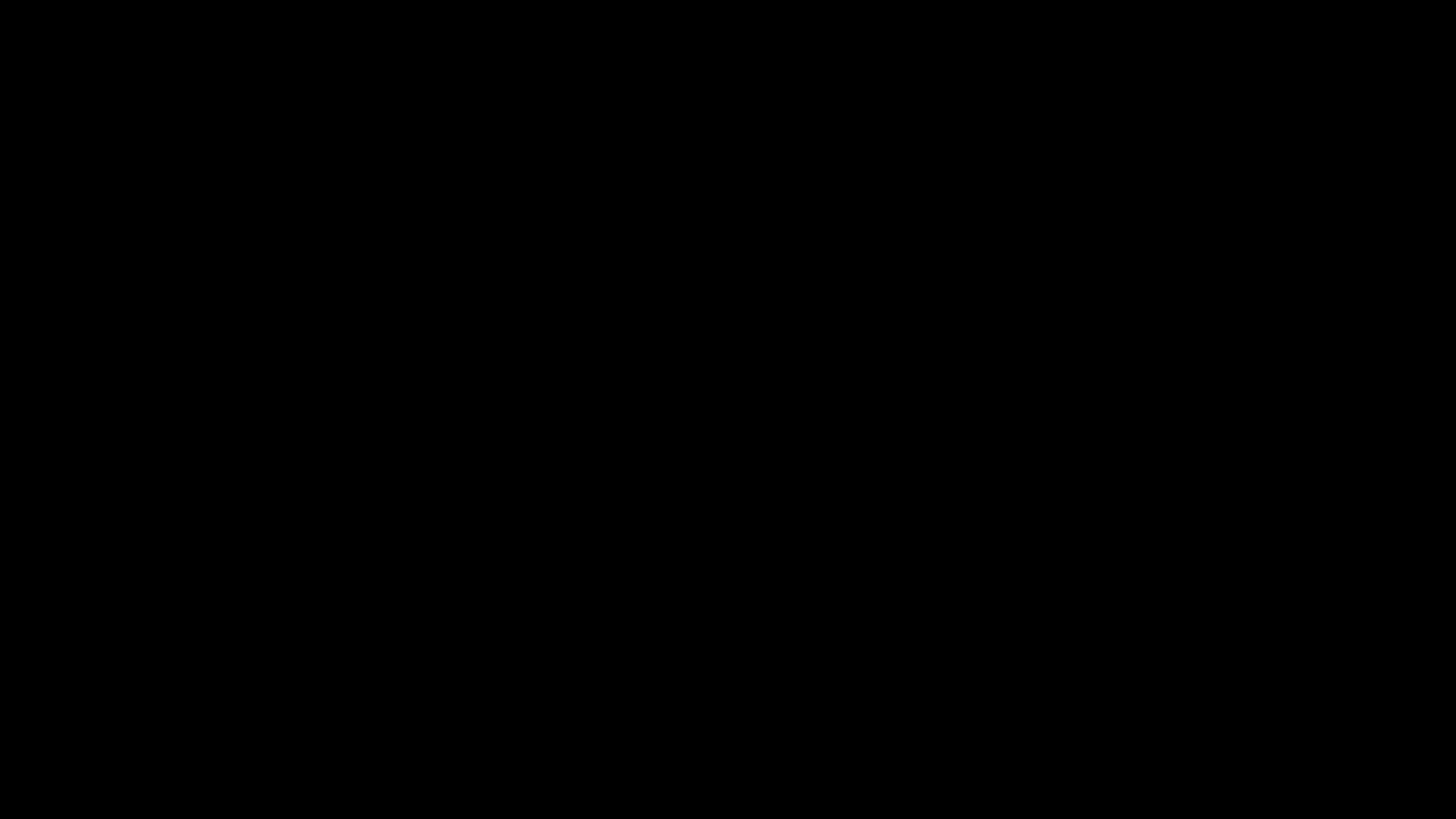
drag, startPoint x: 208, startPoint y: 773, endPoint x: 111, endPoint y: 773, distance: 97.0
click at [938, 594] on video at bounding box center [728, 409] width 1456 height 819
click at [939, 594] on video at bounding box center [728, 409] width 1456 height 819
click at [899, 587] on video at bounding box center [728, 409] width 1456 height 819
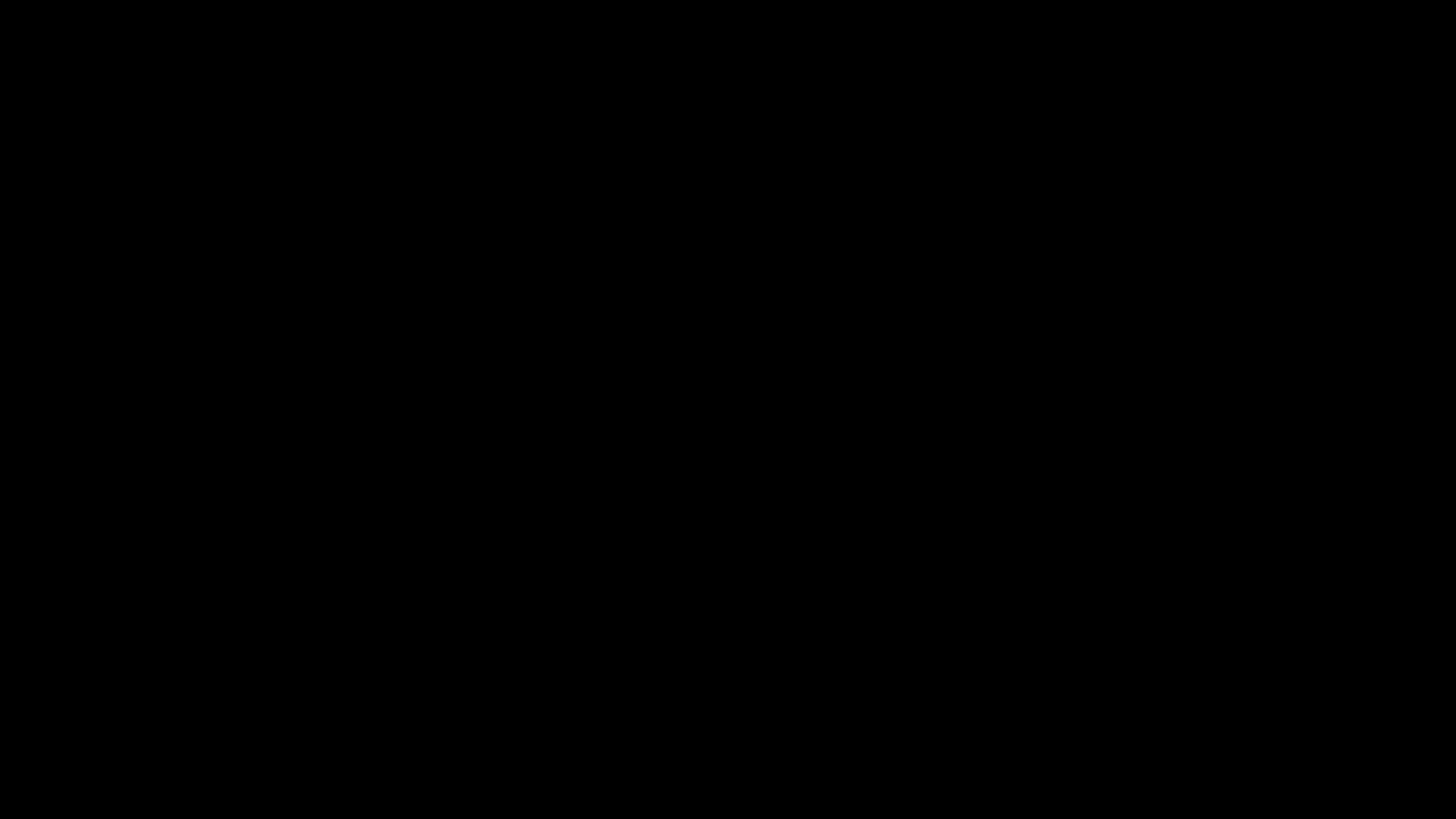
click at [930, 723] on span at bounding box center [728, 776] width 1449 height 22
click at [1228, 723] on span at bounding box center [728, 776] width 1449 height 22
drag, startPoint x: 1339, startPoint y: 781, endPoint x: 1384, endPoint y: 786, distance: 45.3
click at [1390, 723] on span at bounding box center [728, 776] width 1449 height 22
click at [1194, 723] on icon "add" at bounding box center [1182, 805] width 181 height 17
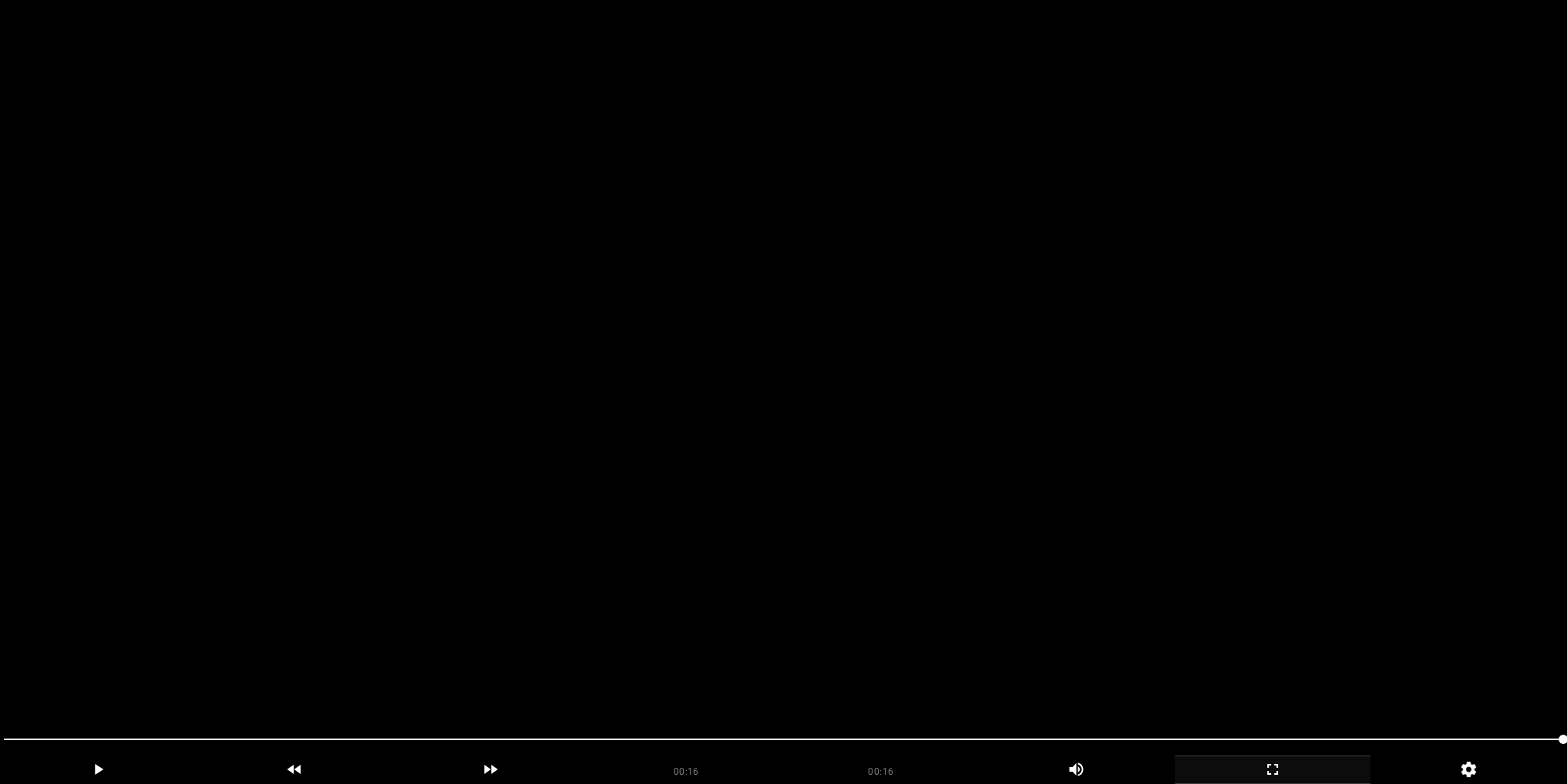
click at [607, 337] on video at bounding box center [784, 392] width 1567 height 784
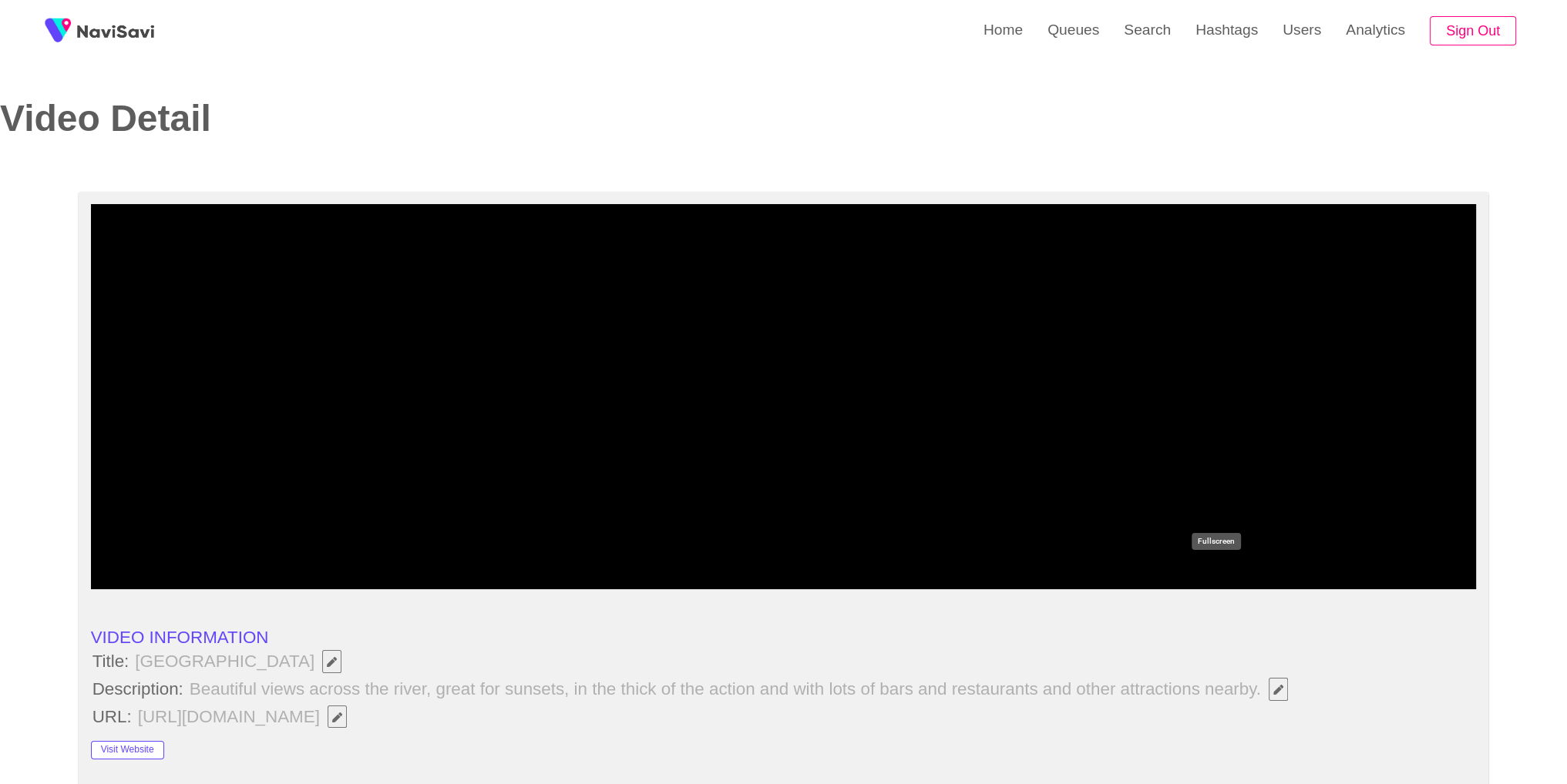
click at [1230, 578] on icon "add" at bounding box center [1216, 574] width 172 height 19
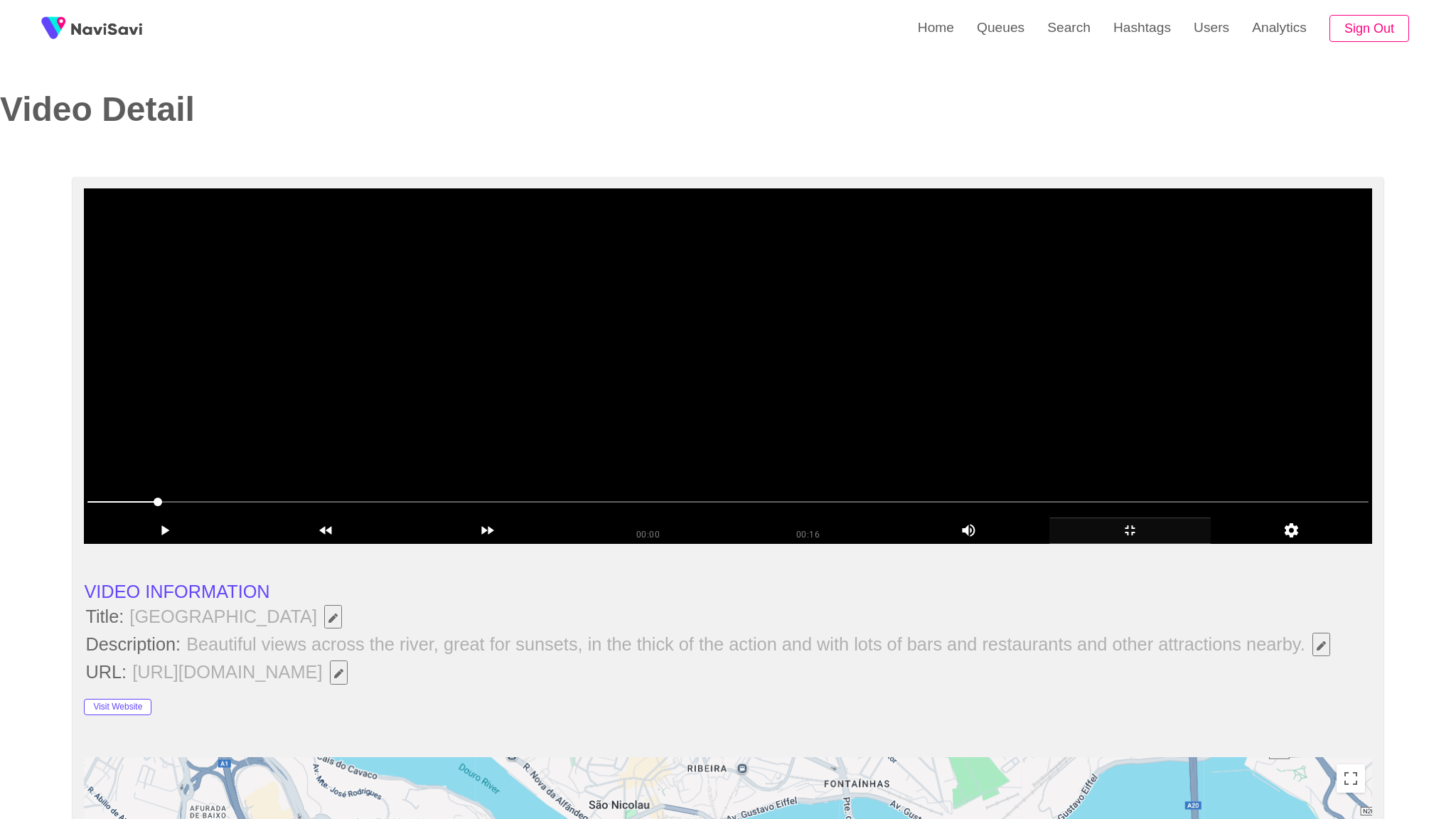
click at [1133, 544] on video at bounding box center [727, 366] width 1287 height 355
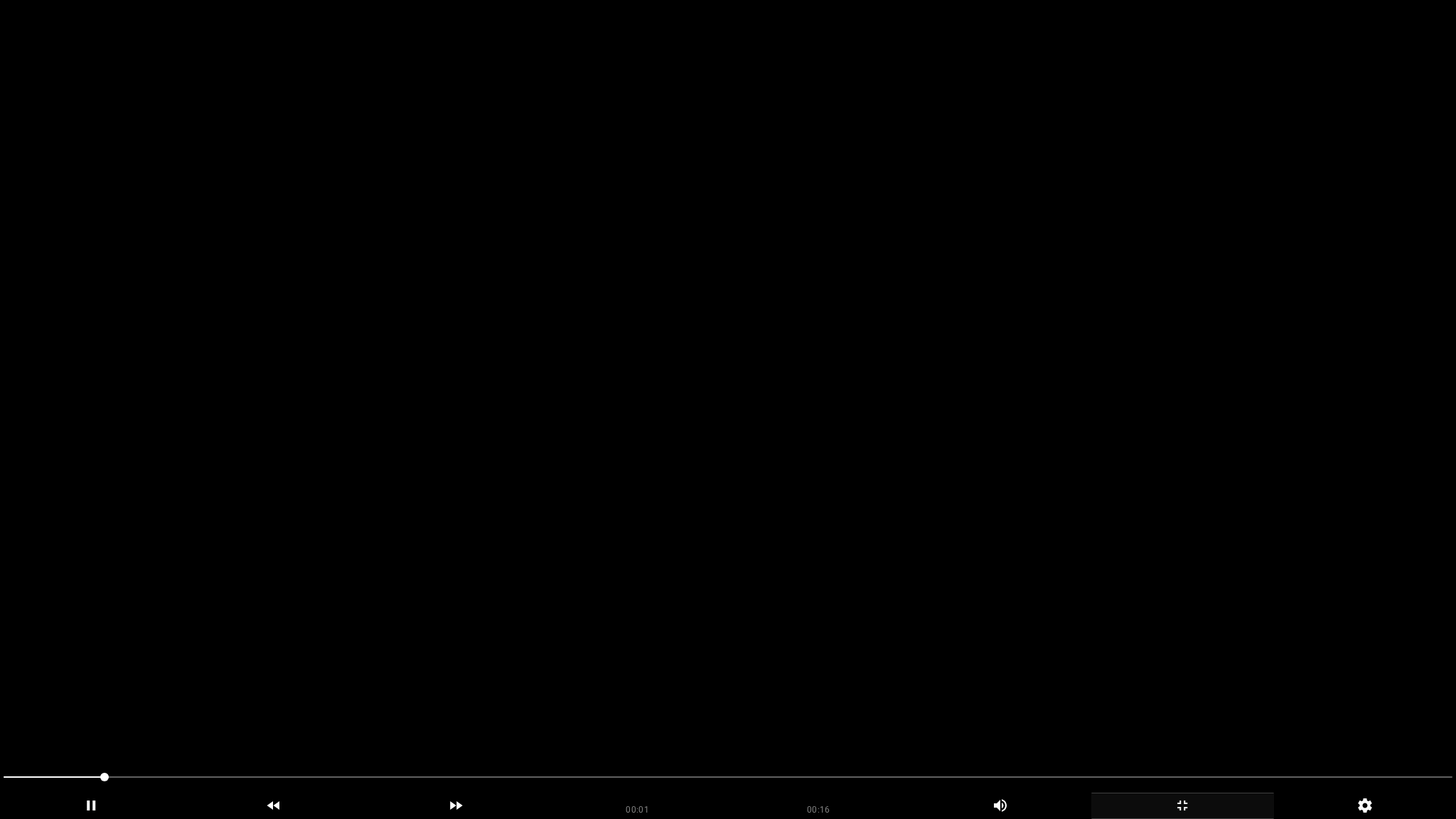
click at [1060, 597] on video at bounding box center [728, 409] width 1456 height 819
click at [1068, 608] on video at bounding box center [728, 409] width 1456 height 819
click at [1204, 723] on icon "add" at bounding box center [1182, 805] width 181 height 17
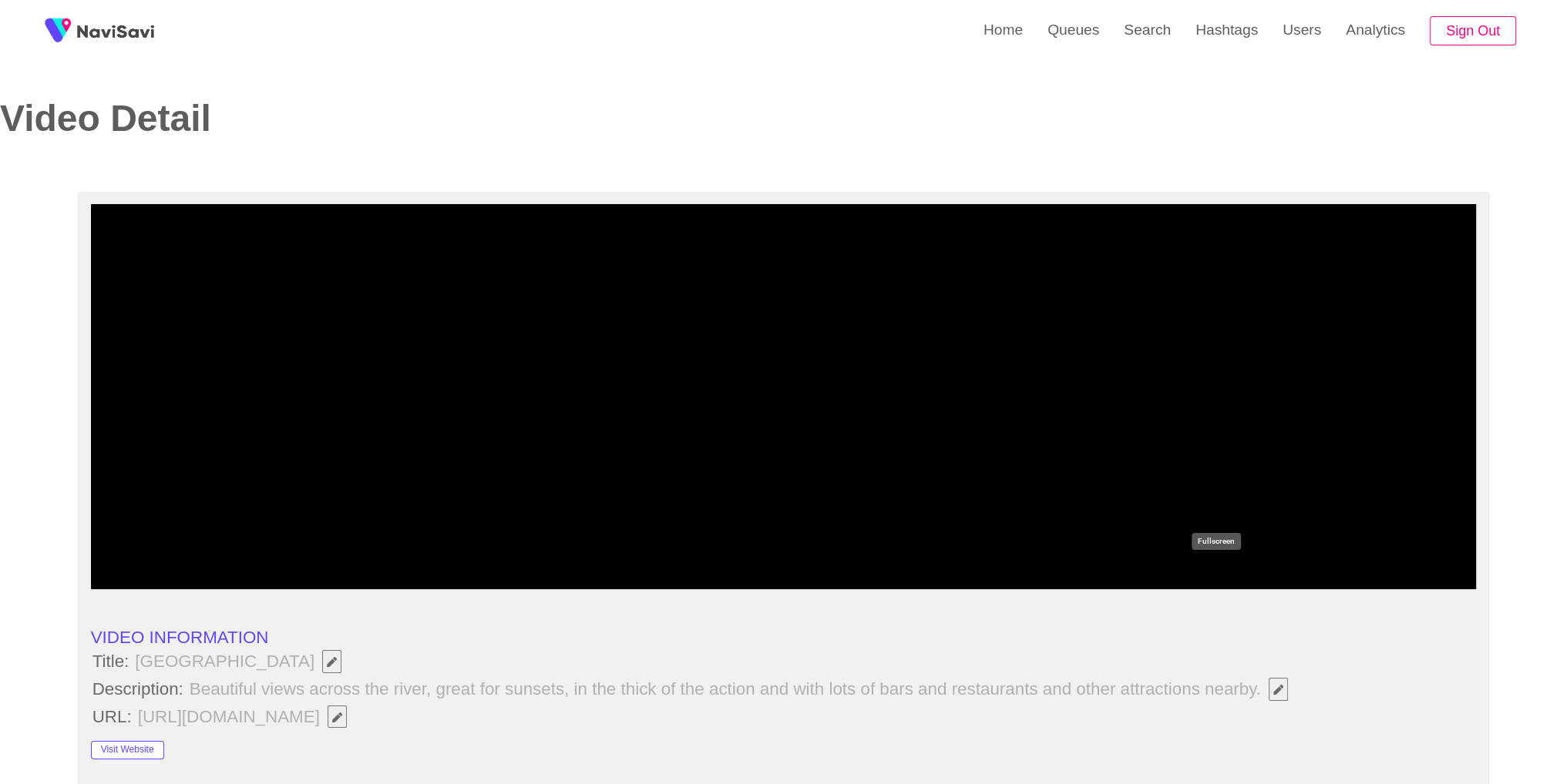
click at [1237, 580] on icon "add" at bounding box center [1216, 574] width 172 height 19
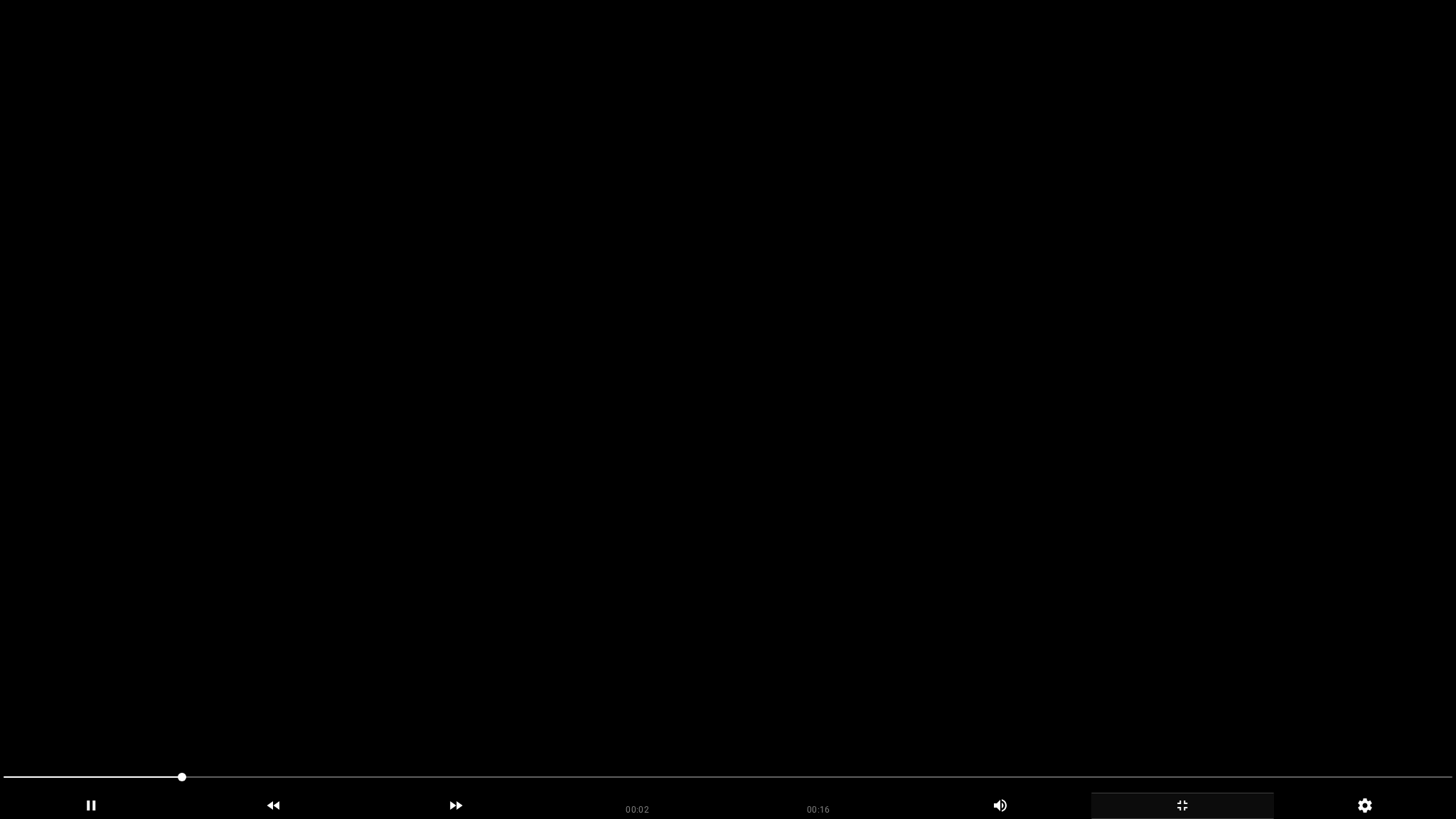
click at [1134, 562] on video at bounding box center [728, 409] width 1456 height 819
click at [1201, 723] on icon "add" at bounding box center [1182, 805] width 181 height 17
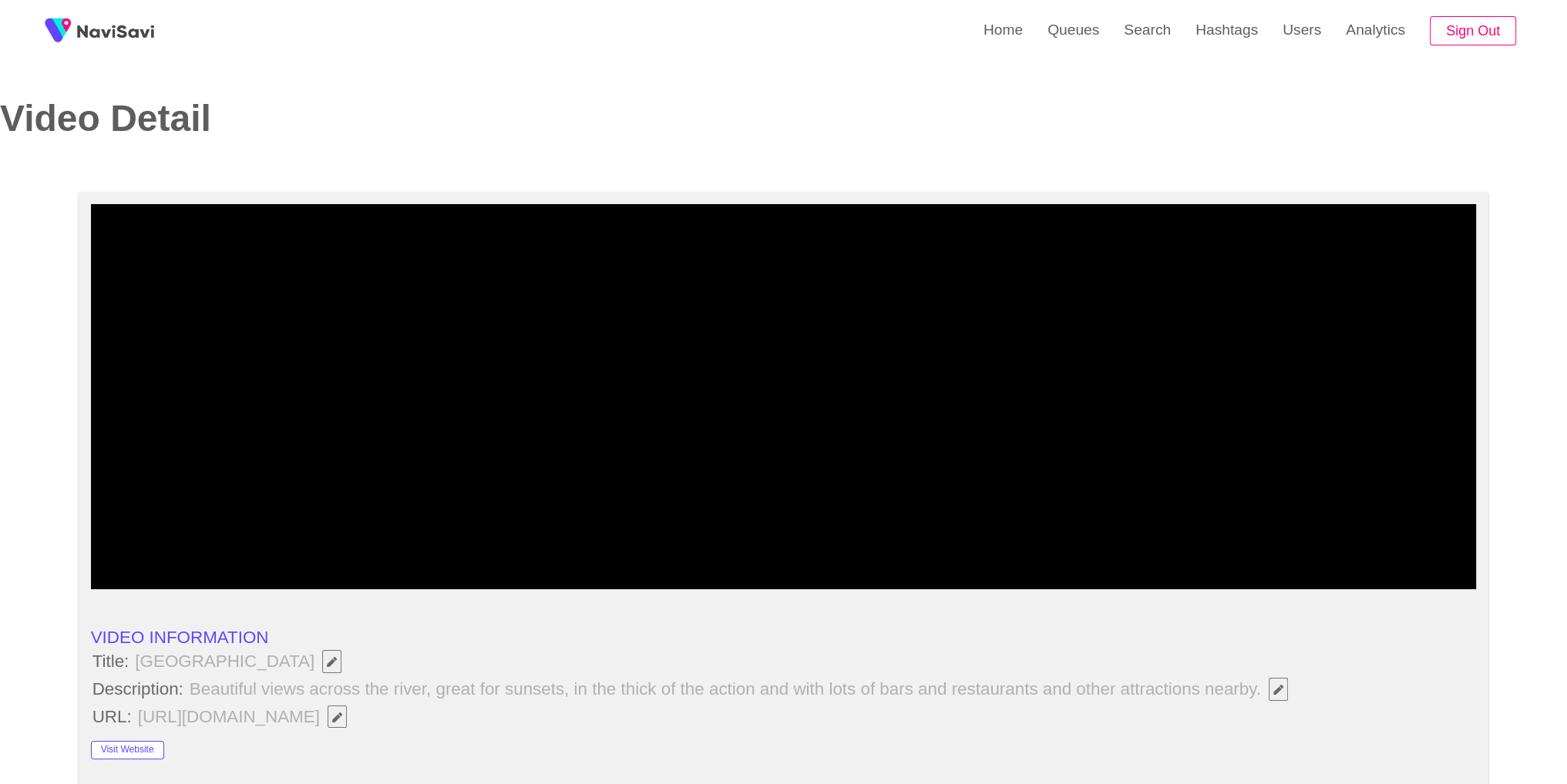
click at [1215, 588] on div "add" at bounding box center [1216, 574] width 173 height 28
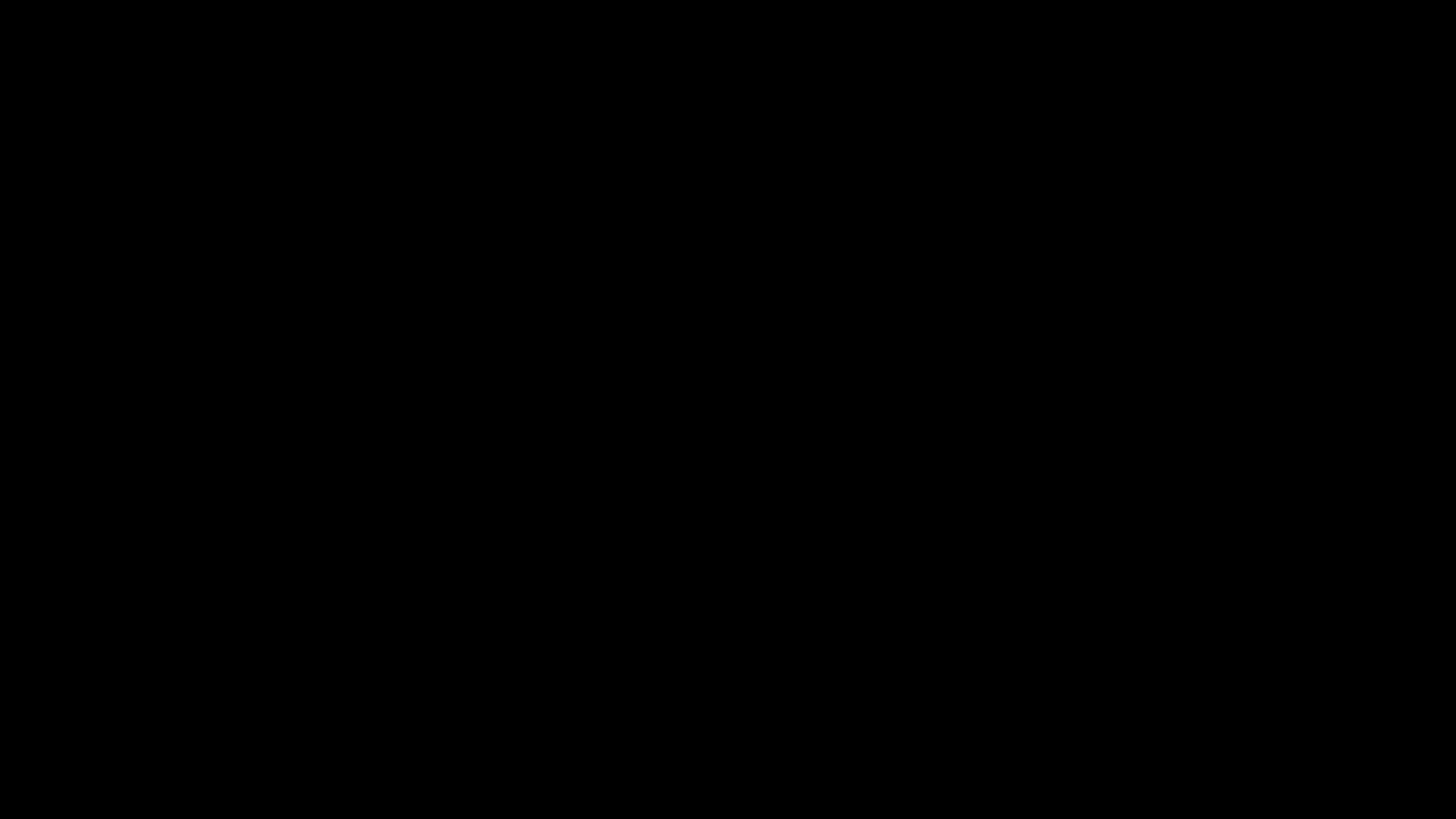
click at [1370, 723] on icon "add" at bounding box center [1365, 805] width 181 height 17
click at [1362, 723] on icon "add" at bounding box center [1365, 805] width 20 height 20
click at [1198, 723] on icon "add" at bounding box center [1182, 805] width 181 height 17
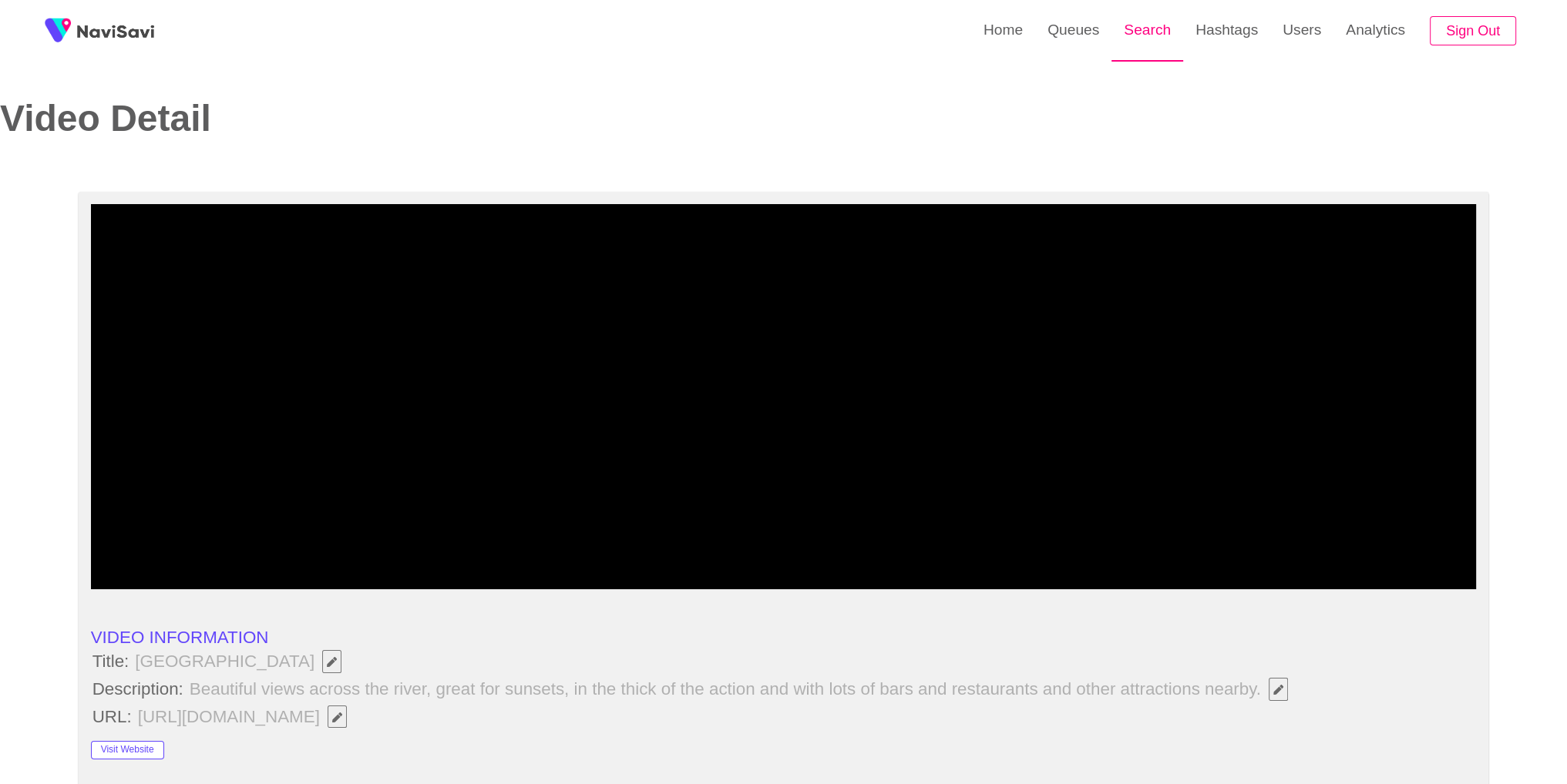
click at [1144, 28] on link "Search" at bounding box center [1147, 30] width 72 height 60
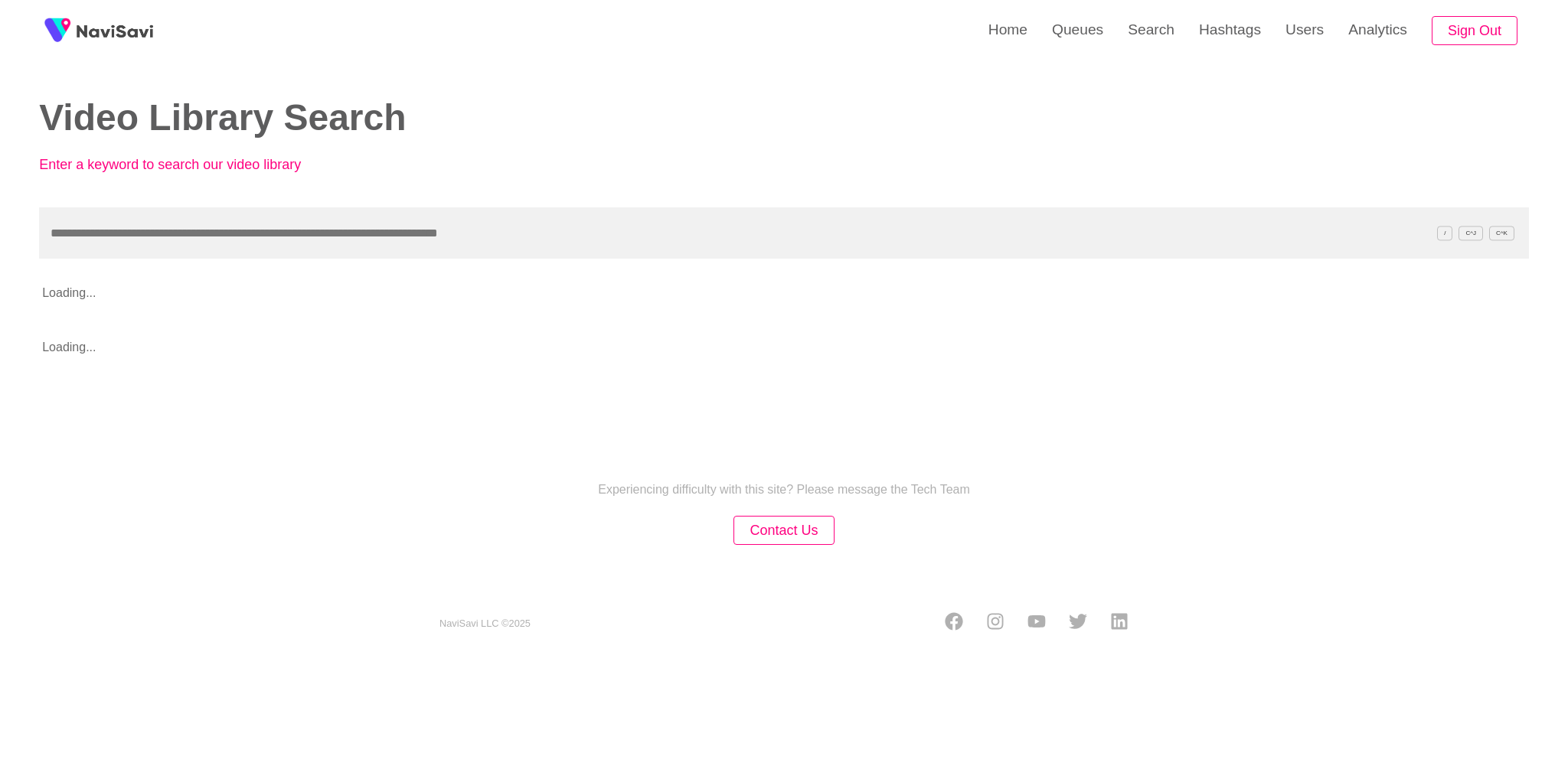
click at [376, 241] on input "text" at bounding box center [784, 233] width 1490 height 51
type input "**********"
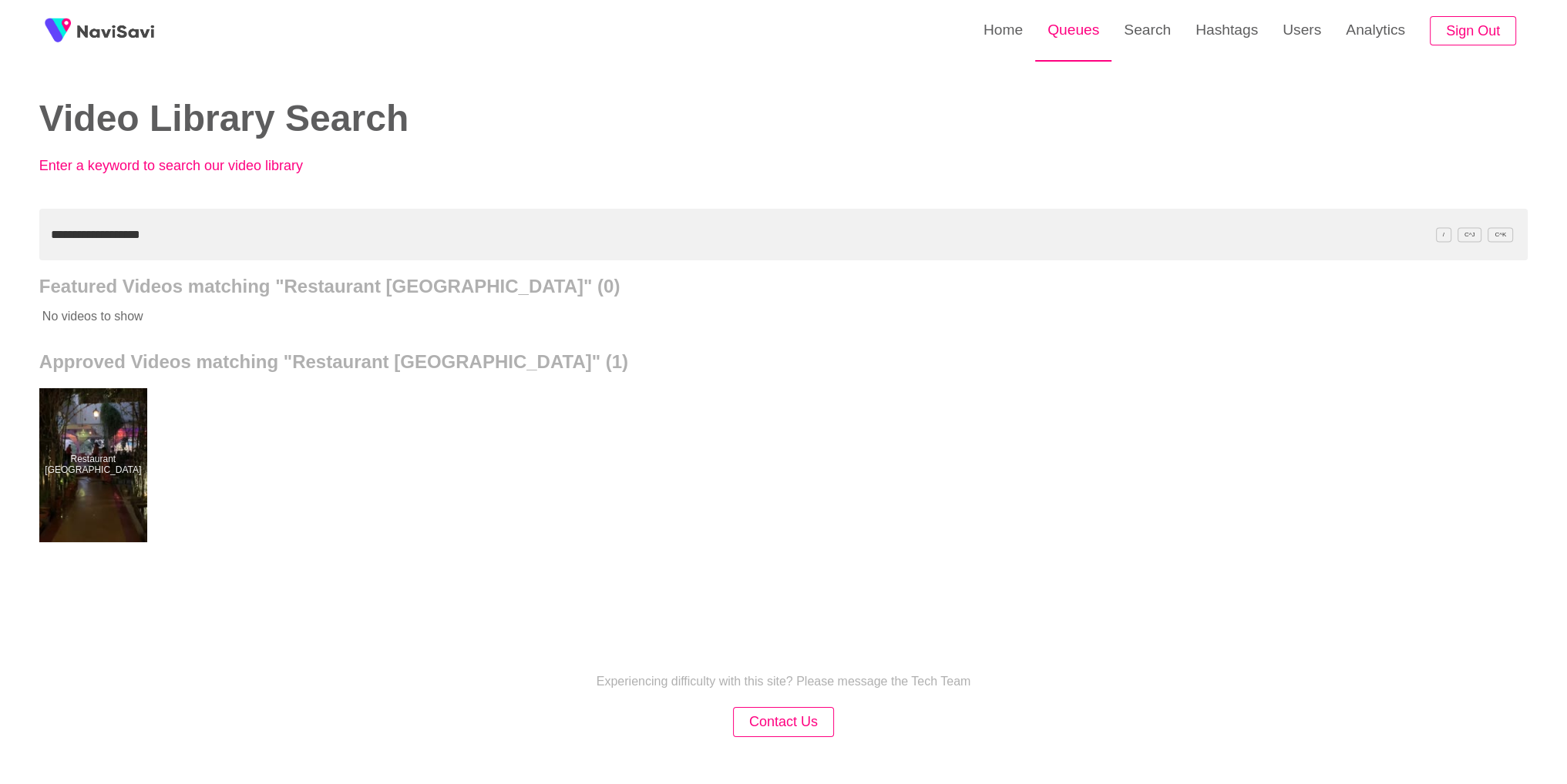
click at [1074, 42] on link "Queues" at bounding box center [1073, 30] width 76 height 60
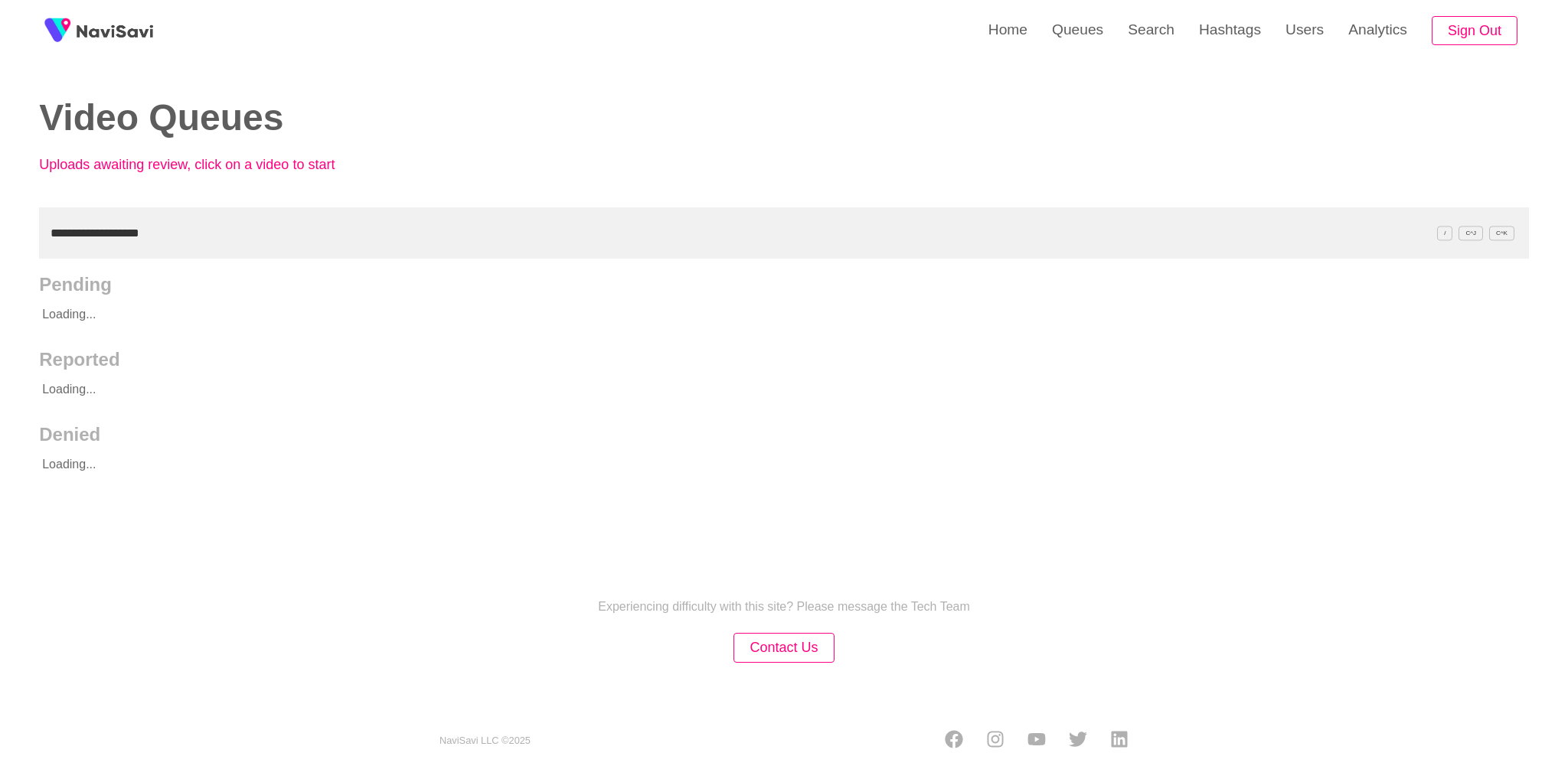
type input "**********"
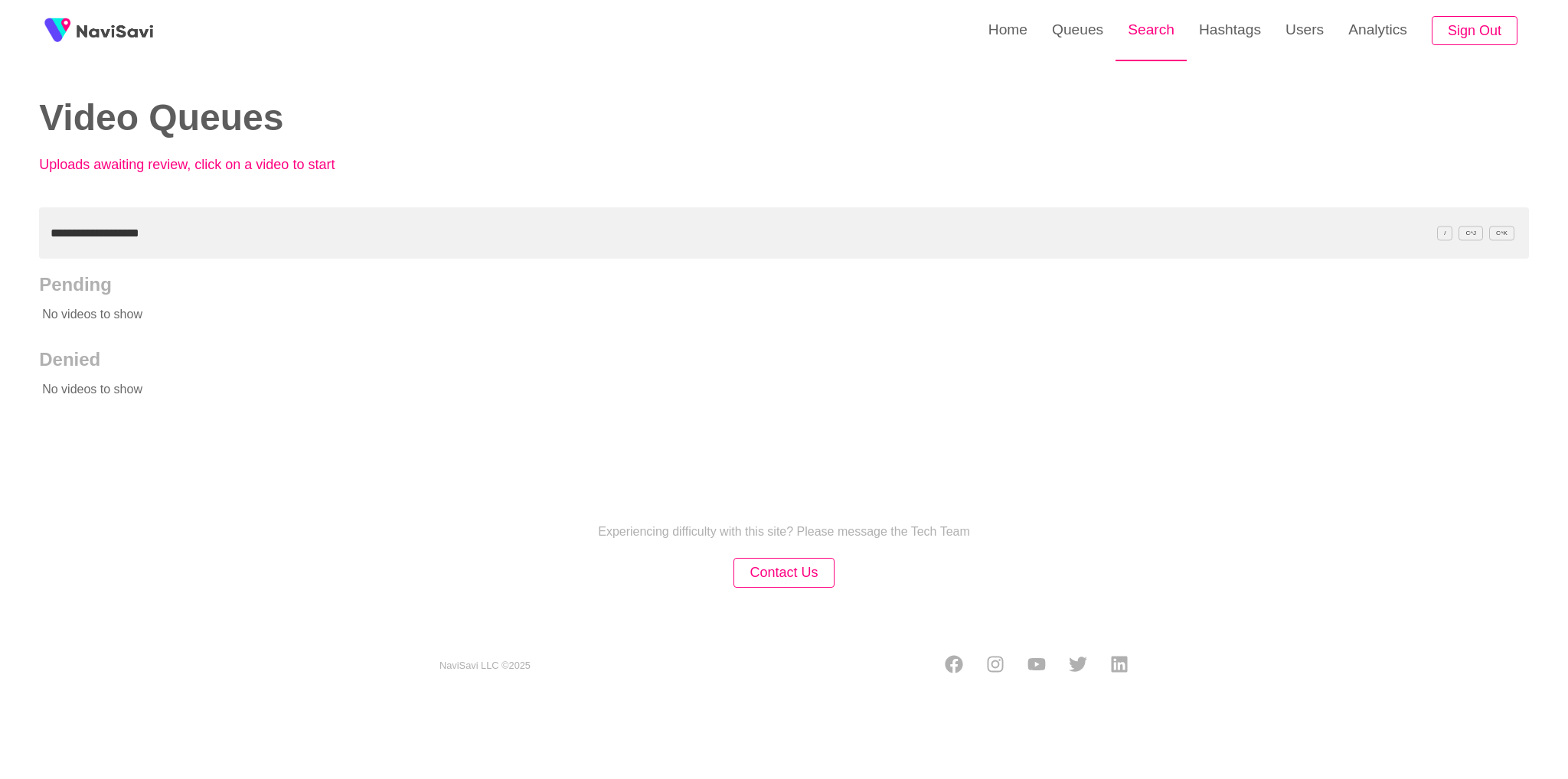
click at [1126, 27] on link "Search" at bounding box center [1151, 30] width 72 height 59
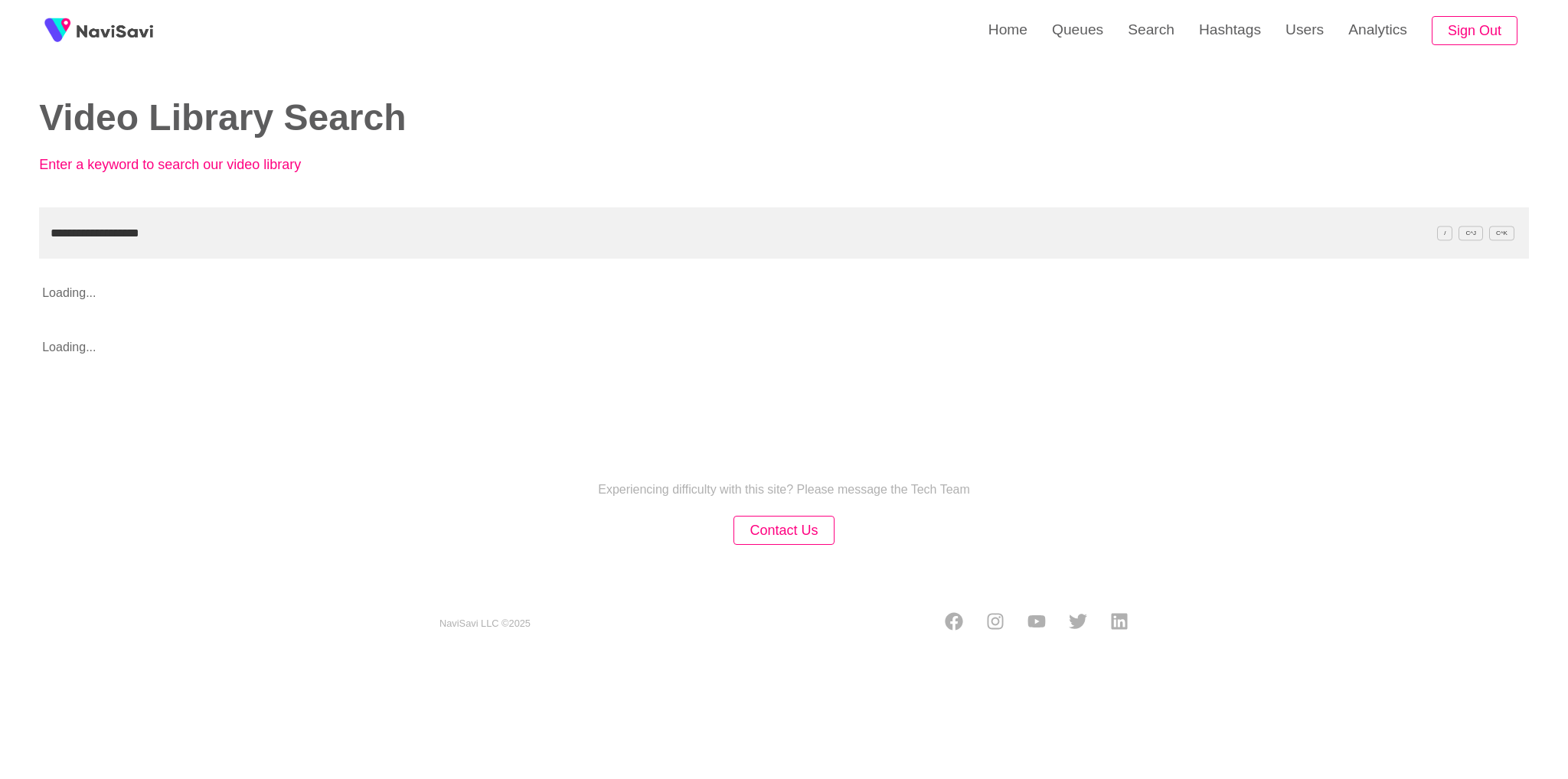
type input "**********"
click at [96, 409] on div "**********" at bounding box center [784, 330] width 1568 height 660
click at [76, 391] on div "**********" at bounding box center [784, 330] width 1568 height 660
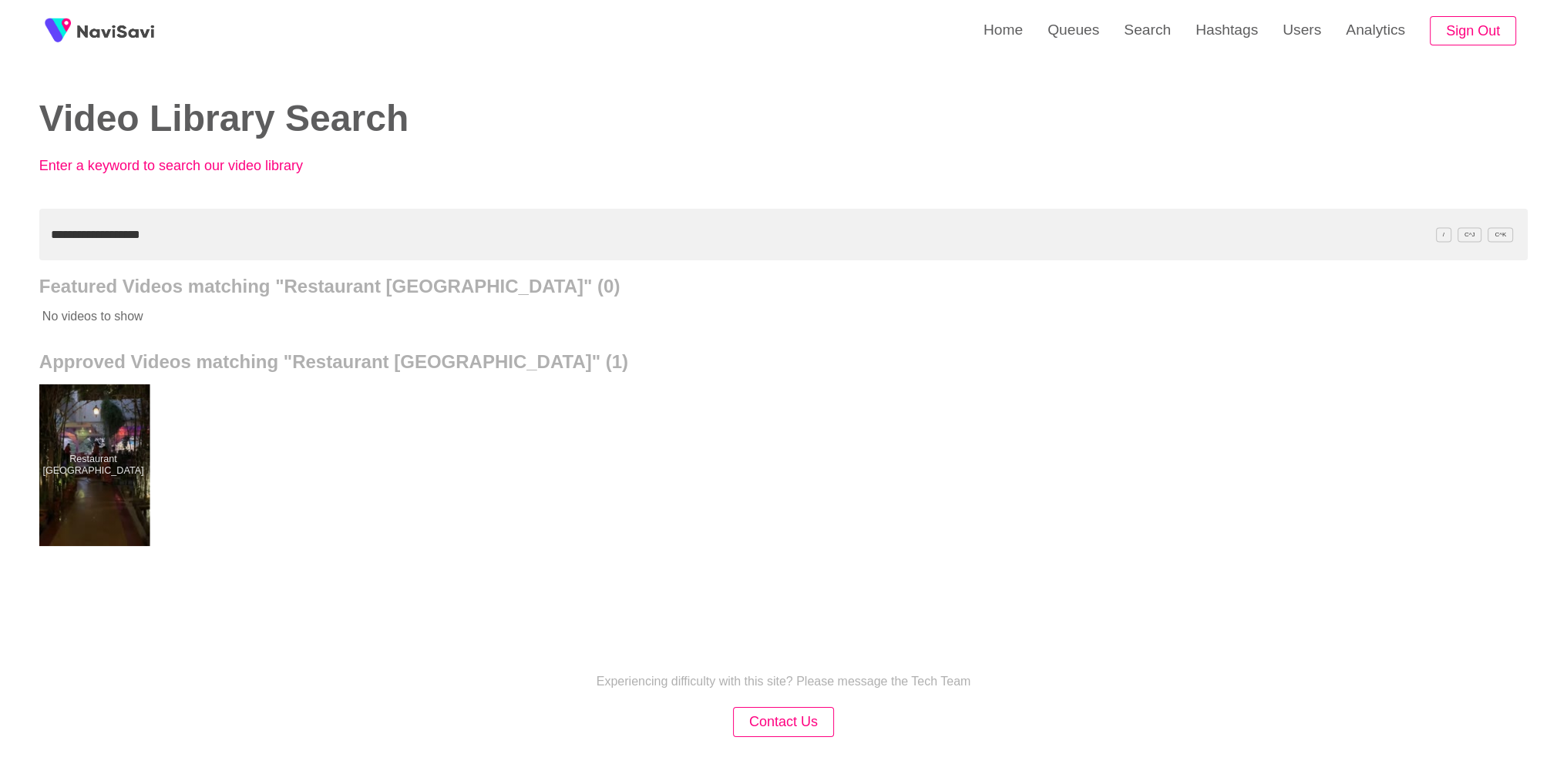
click at [119, 466] on div at bounding box center [93, 465] width 113 height 162
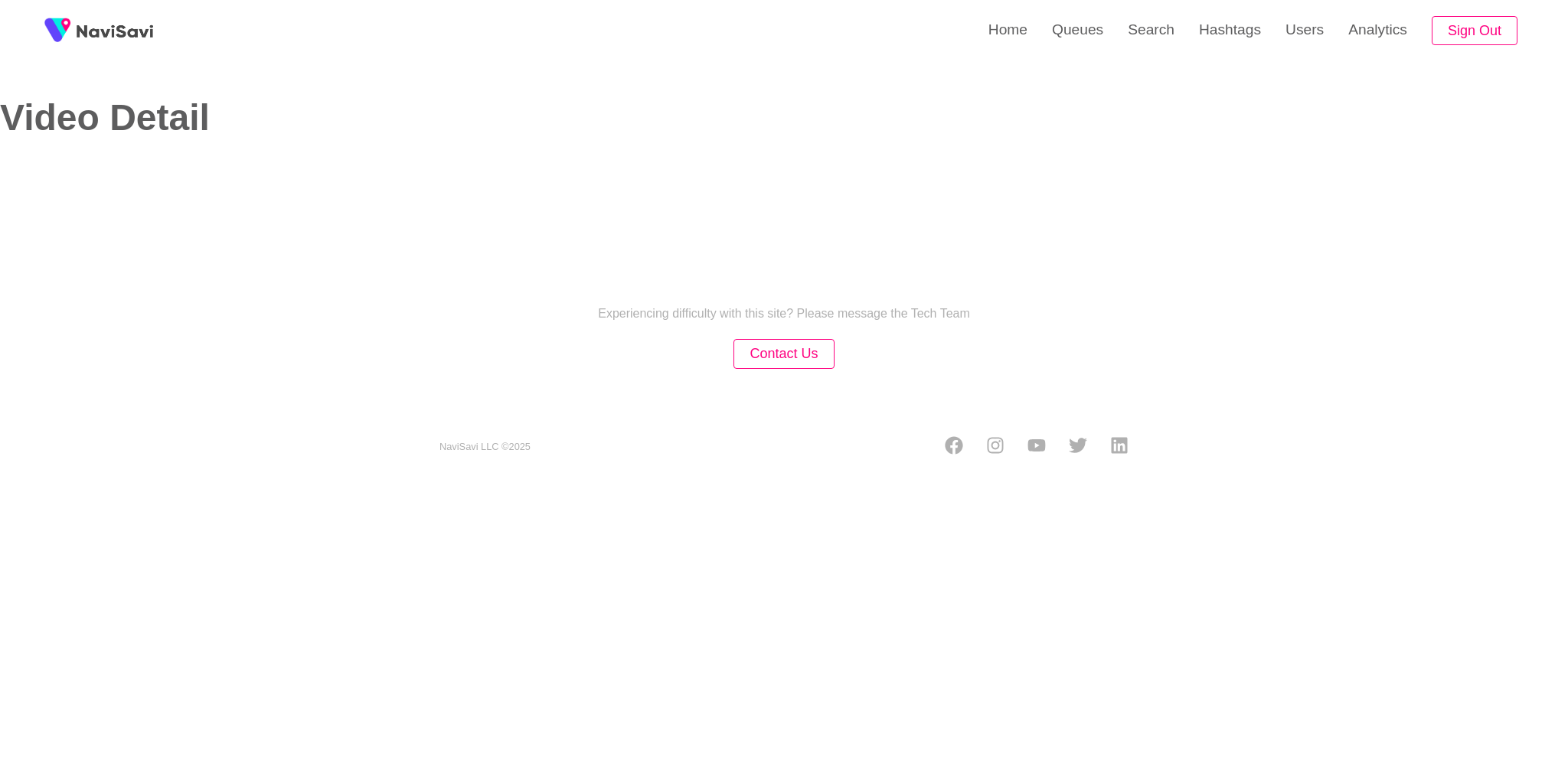
select select "**"
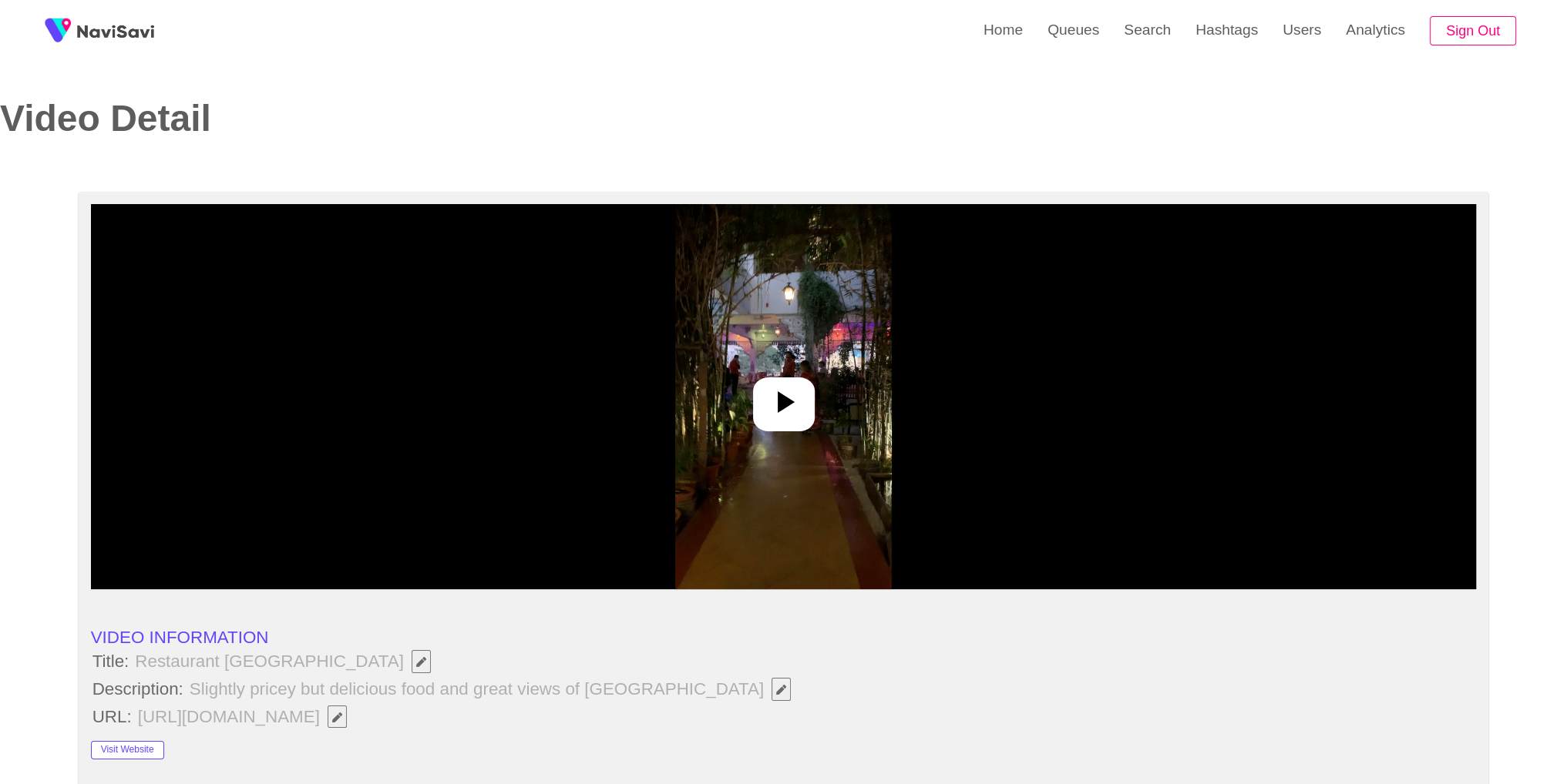
click at [808, 414] on div at bounding box center [784, 405] width 62 height 54
select select "**********"
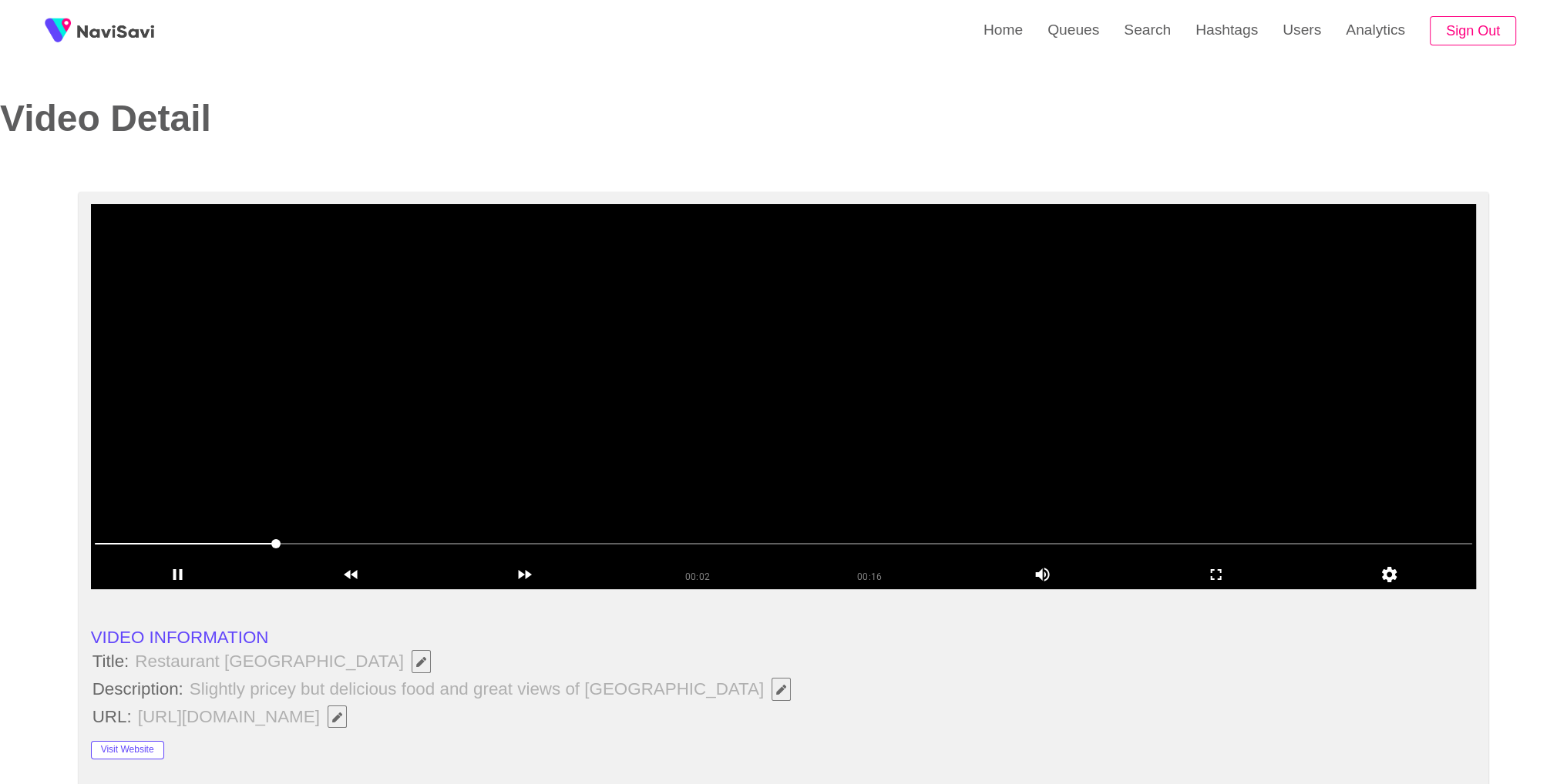
click at [668, 381] on video at bounding box center [784, 396] width 1386 height 385
click at [1228, 572] on icon "add" at bounding box center [1216, 574] width 172 height 19
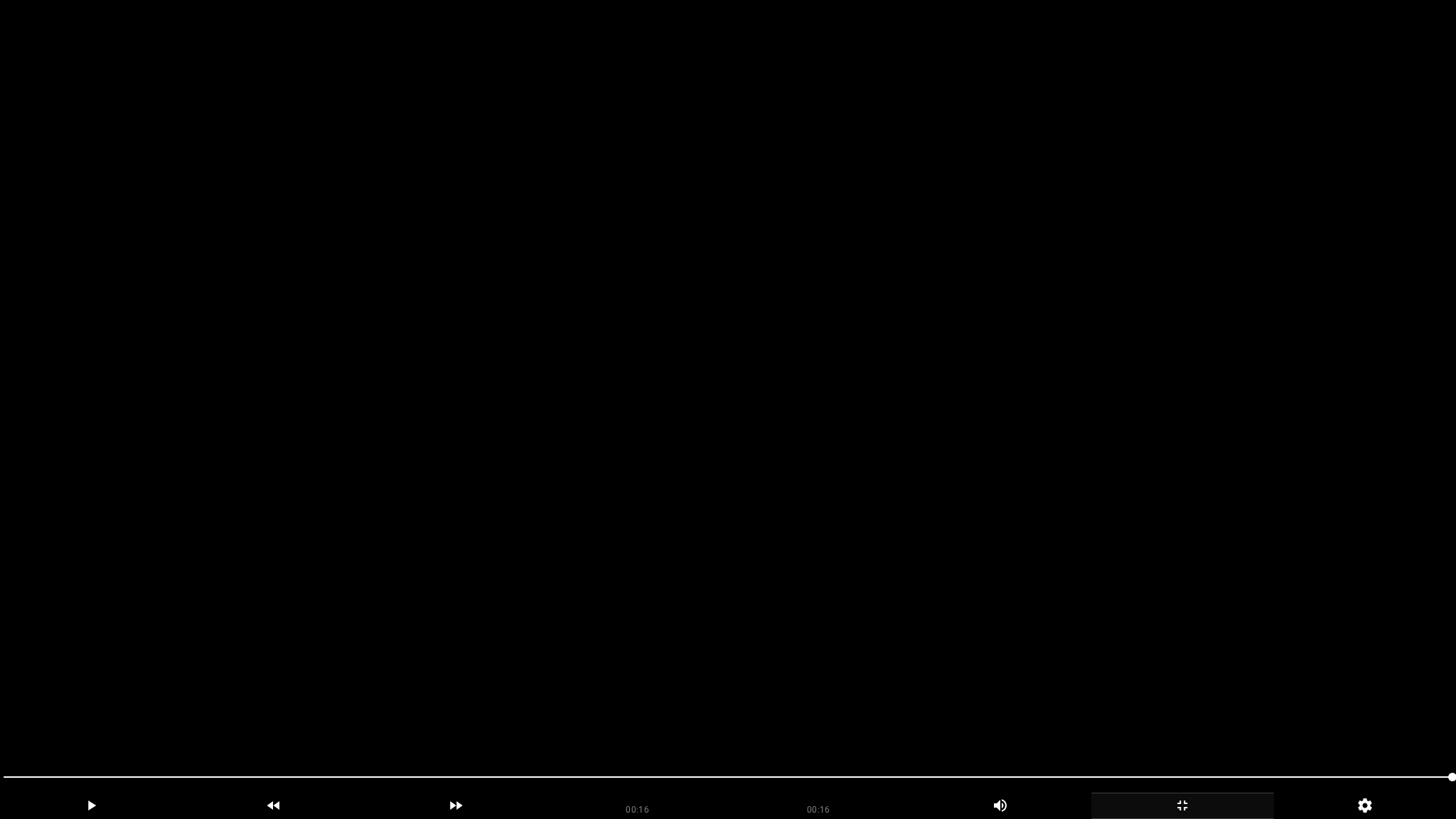
click at [311, 637] on video at bounding box center [728, 409] width 1456 height 819
click at [968, 647] on video at bounding box center [728, 409] width 1456 height 819
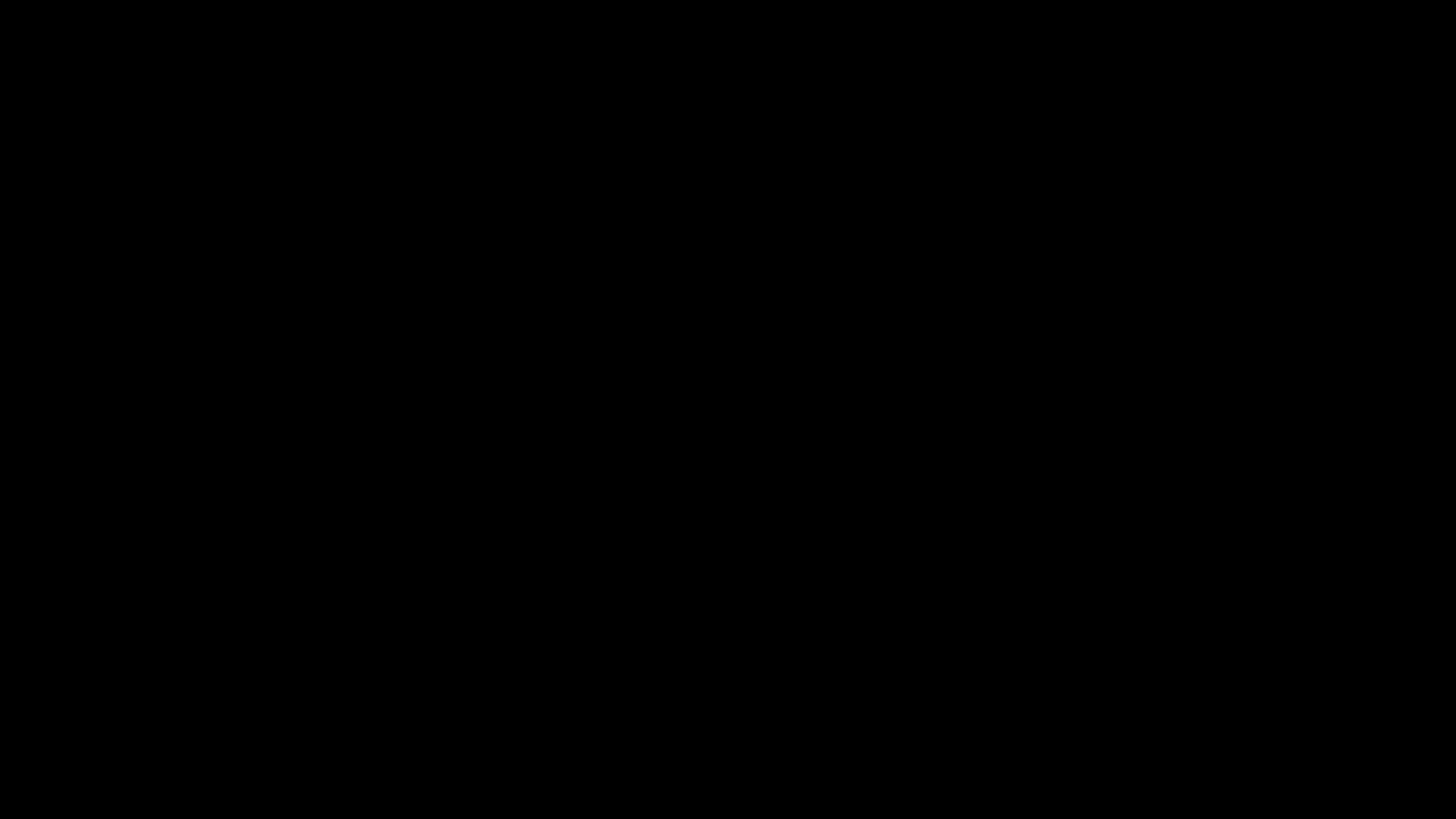
click at [1169, 723] on icon "add" at bounding box center [1182, 805] width 181 height 17
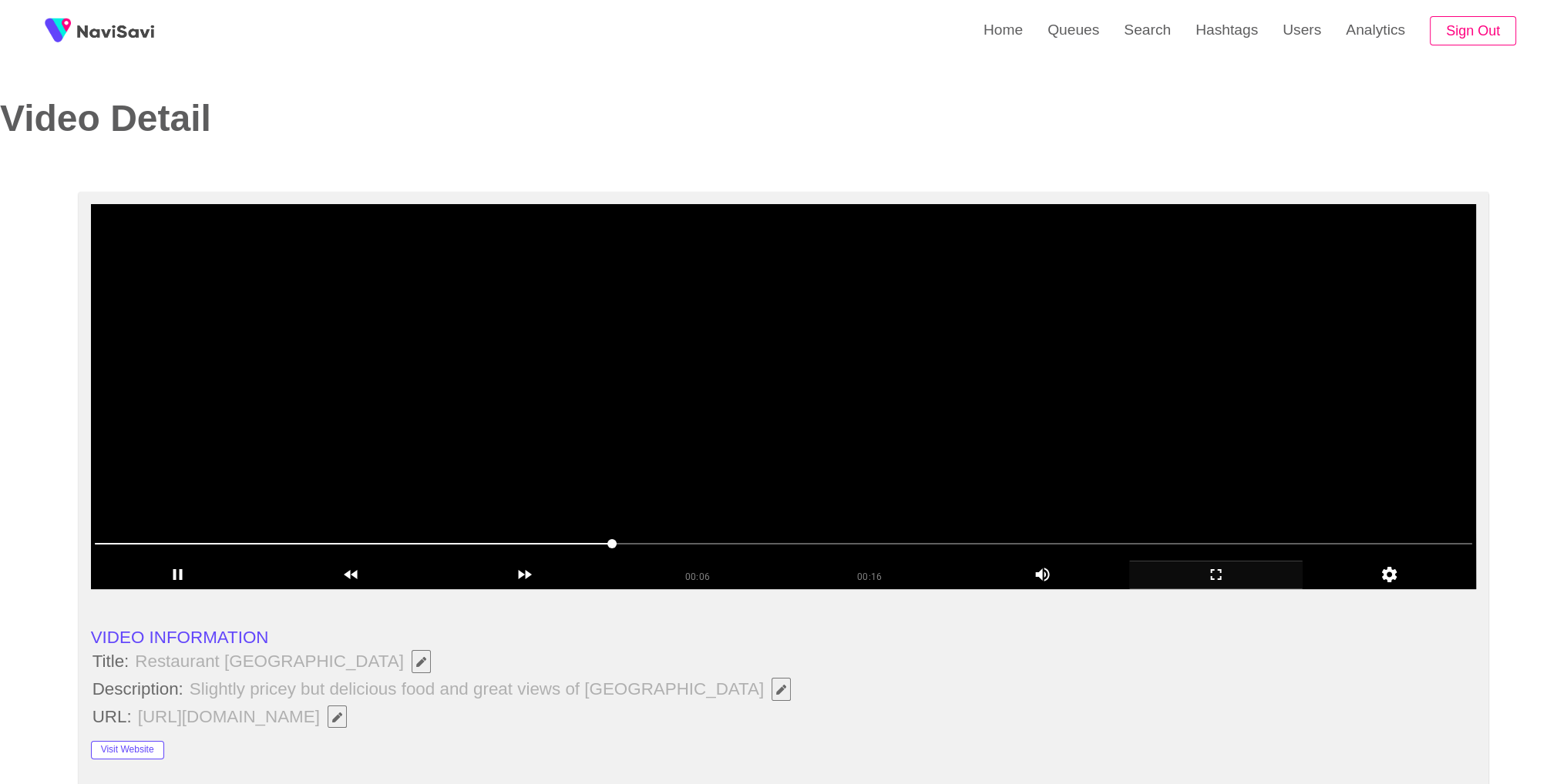
click at [932, 442] on video at bounding box center [784, 396] width 1386 height 385
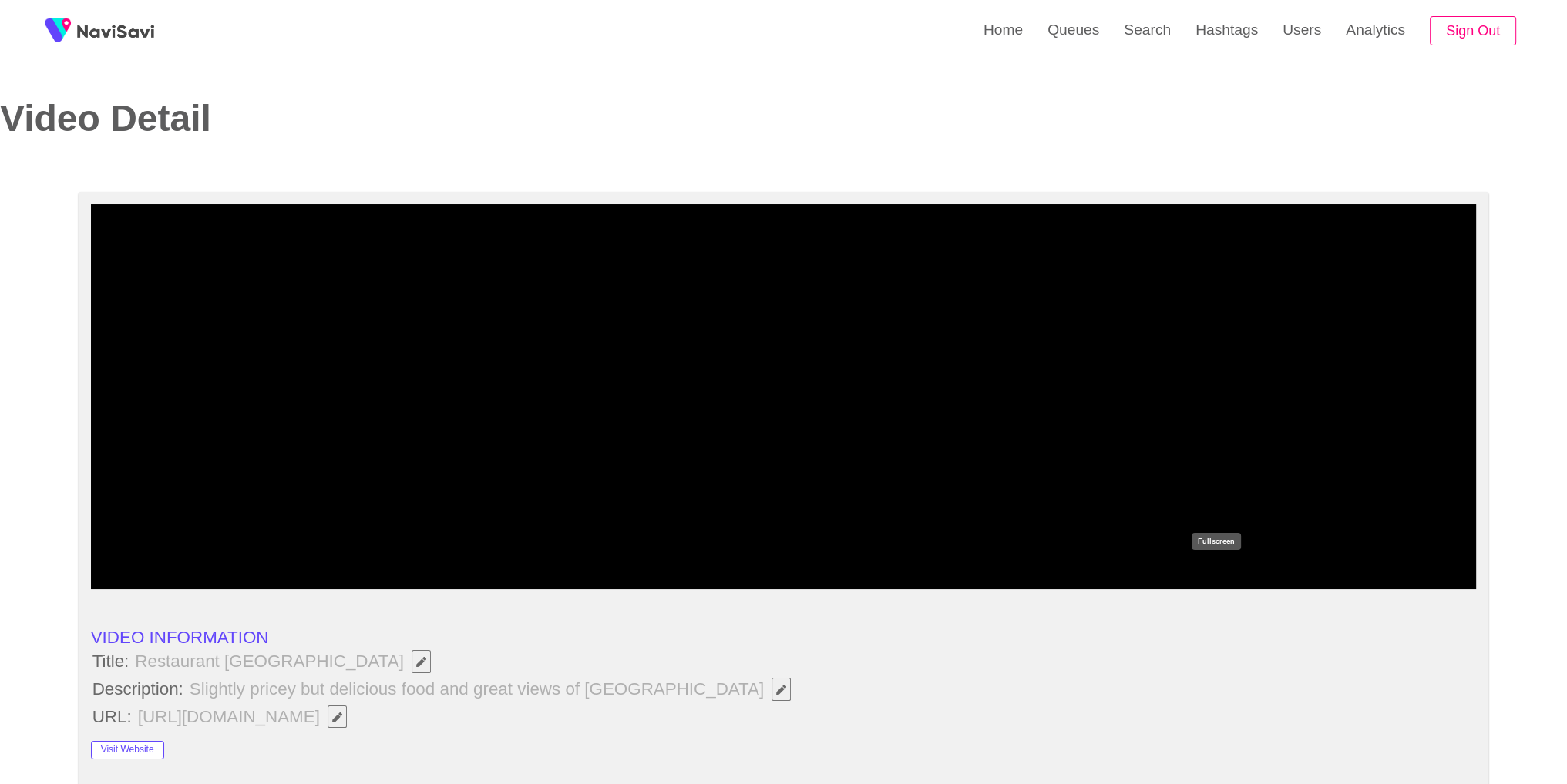
drag, startPoint x: 1205, startPoint y: 587, endPoint x: 1190, endPoint y: 583, distance: 15.5
click at [1205, 586] on div "add" at bounding box center [1216, 574] width 173 height 28
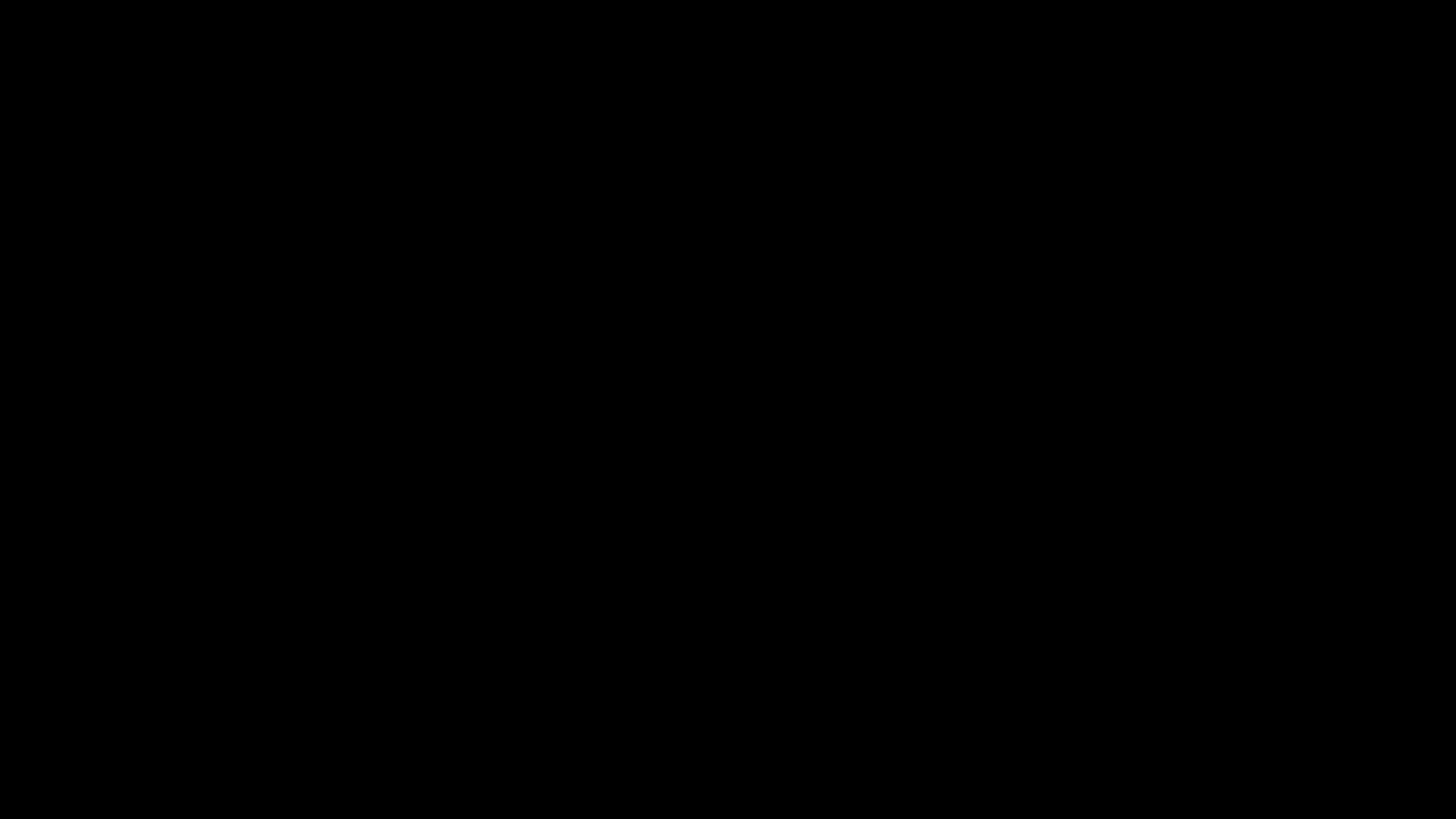
click at [1098, 537] on video at bounding box center [728, 409] width 1456 height 819
click at [684, 723] on span at bounding box center [728, 776] width 1449 height 22
drag, startPoint x: 1086, startPoint y: 778, endPoint x: 1200, endPoint y: 779, distance: 114.0
click at [1200, 723] on span at bounding box center [728, 776] width 1449 height 22
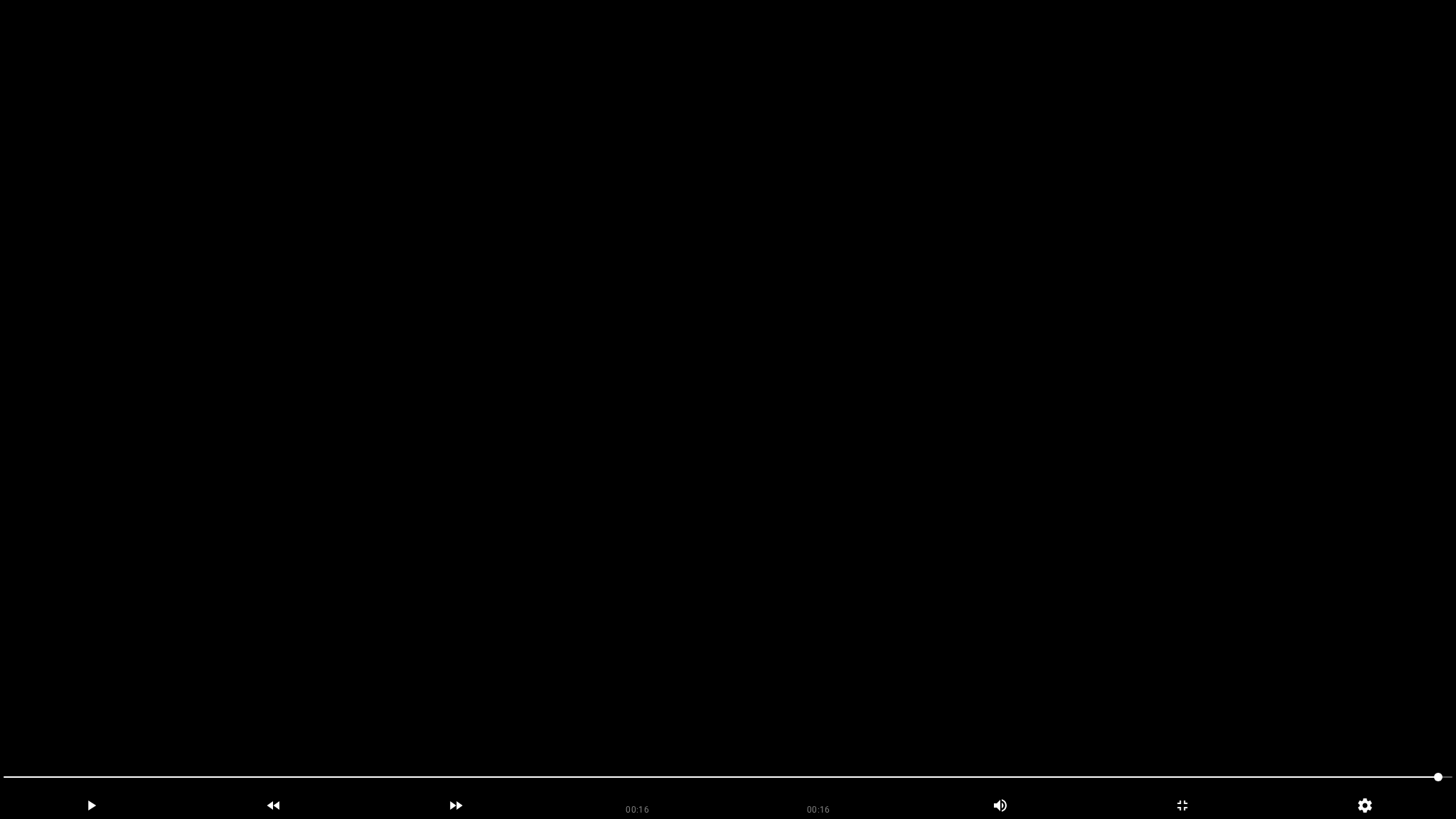
click at [1283, 697] on video at bounding box center [728, 409] width 1456 height 819
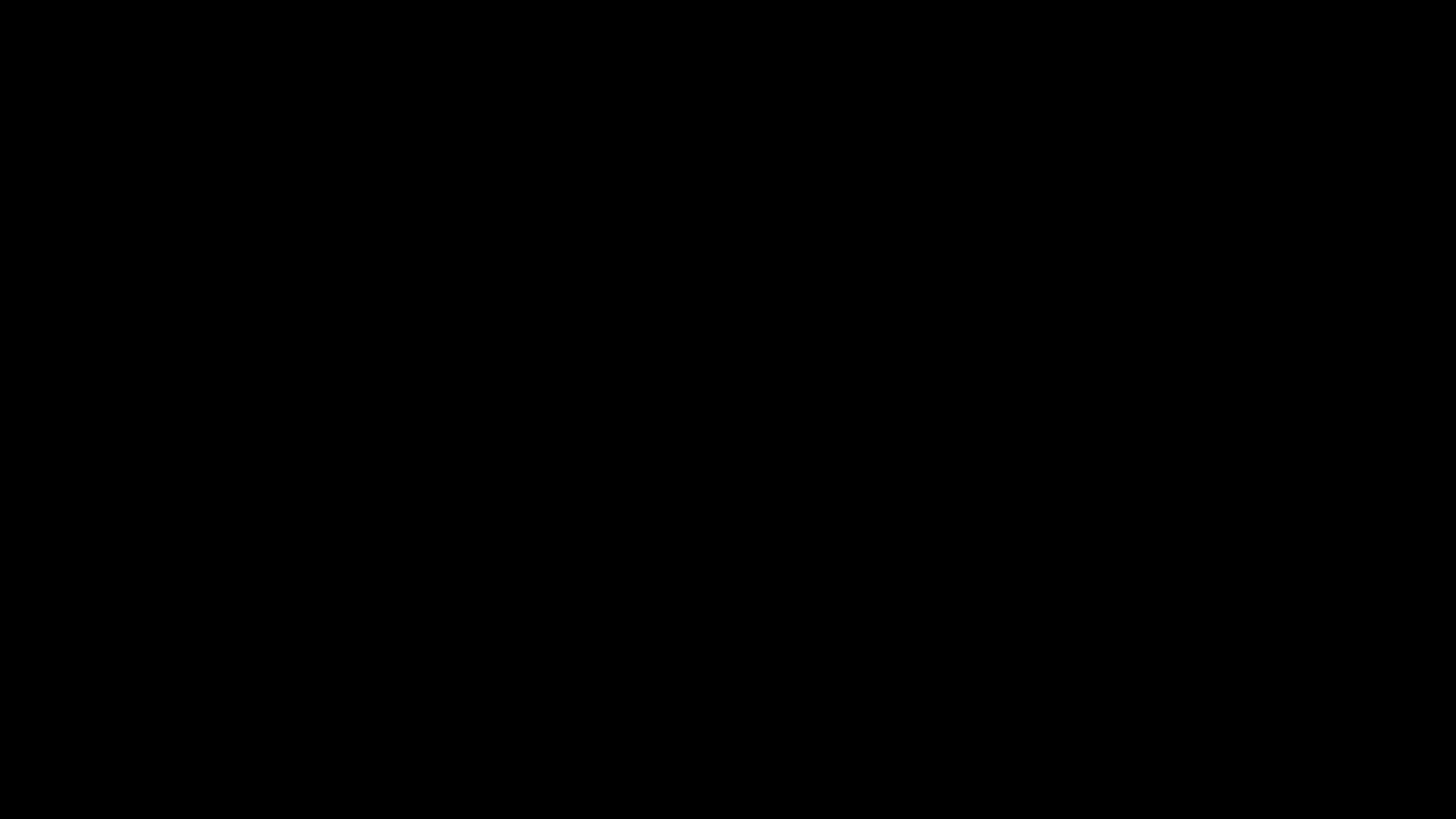
click at [0, 723] on div at bounding box center [728, 779] width 1460 height 38
drag, startPoint x: 214, startPoint y: 631, endPoint x: 213, endPoint y: 640, distance: 9.1
click at [214, 632] on video at bounding box center [728, 409] width 1456 height 819
click at [1, 723] on div at bounding box center [728, 779] width 1460 height 38
click at [173, 644] on video at bounding box center [728, 409] width 1456 height 819
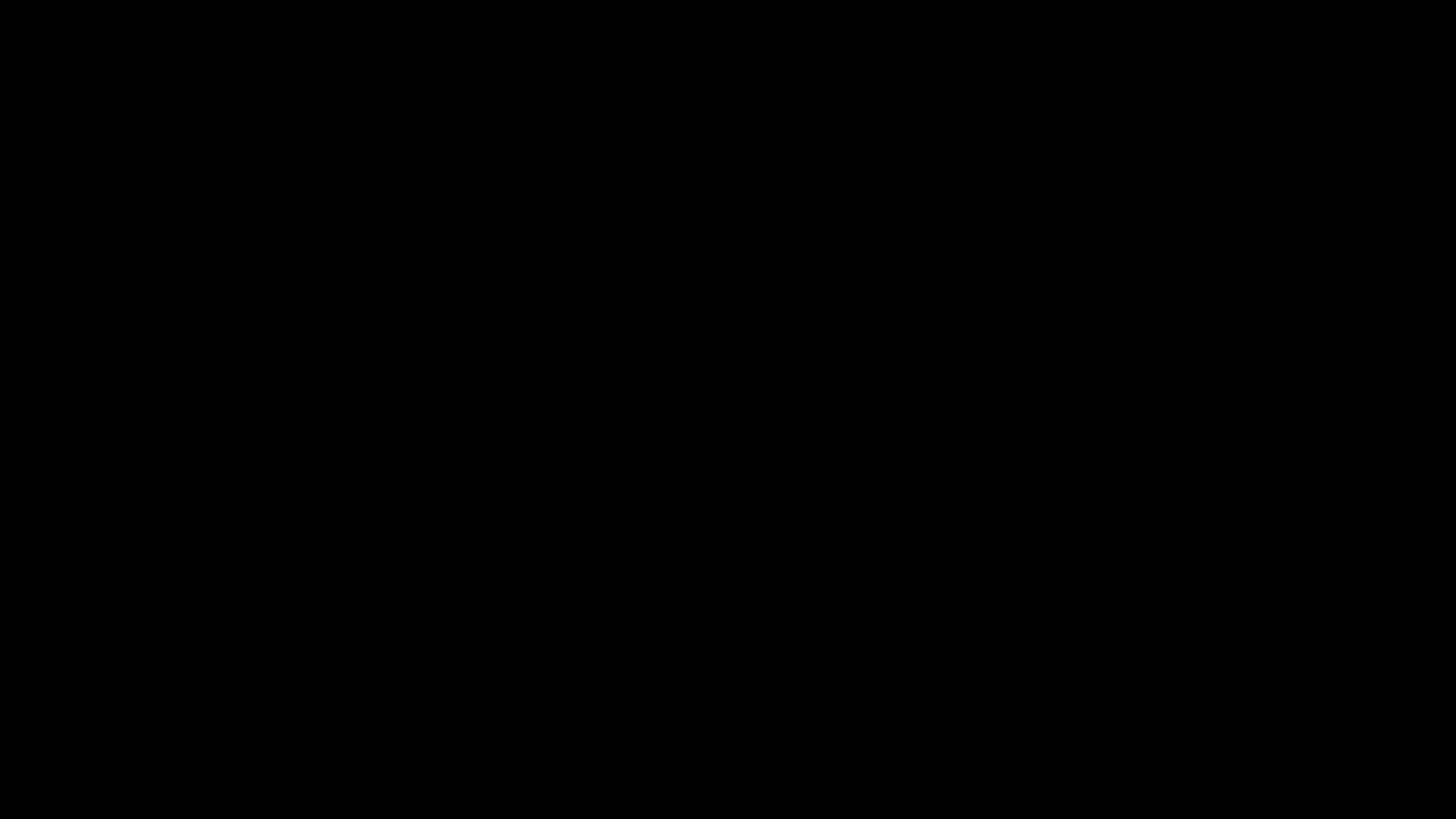
drag, startPoint x: 66, startPoint y: 777, endPoint x: 0, endPoint y: 776, distance: 66.0
click at [0, 723] on div at bounding box center [728, 779] width 1460 height 38
click at [1237, 723] on icon "add" at bounding box center [1182, 805] width 181 height 17
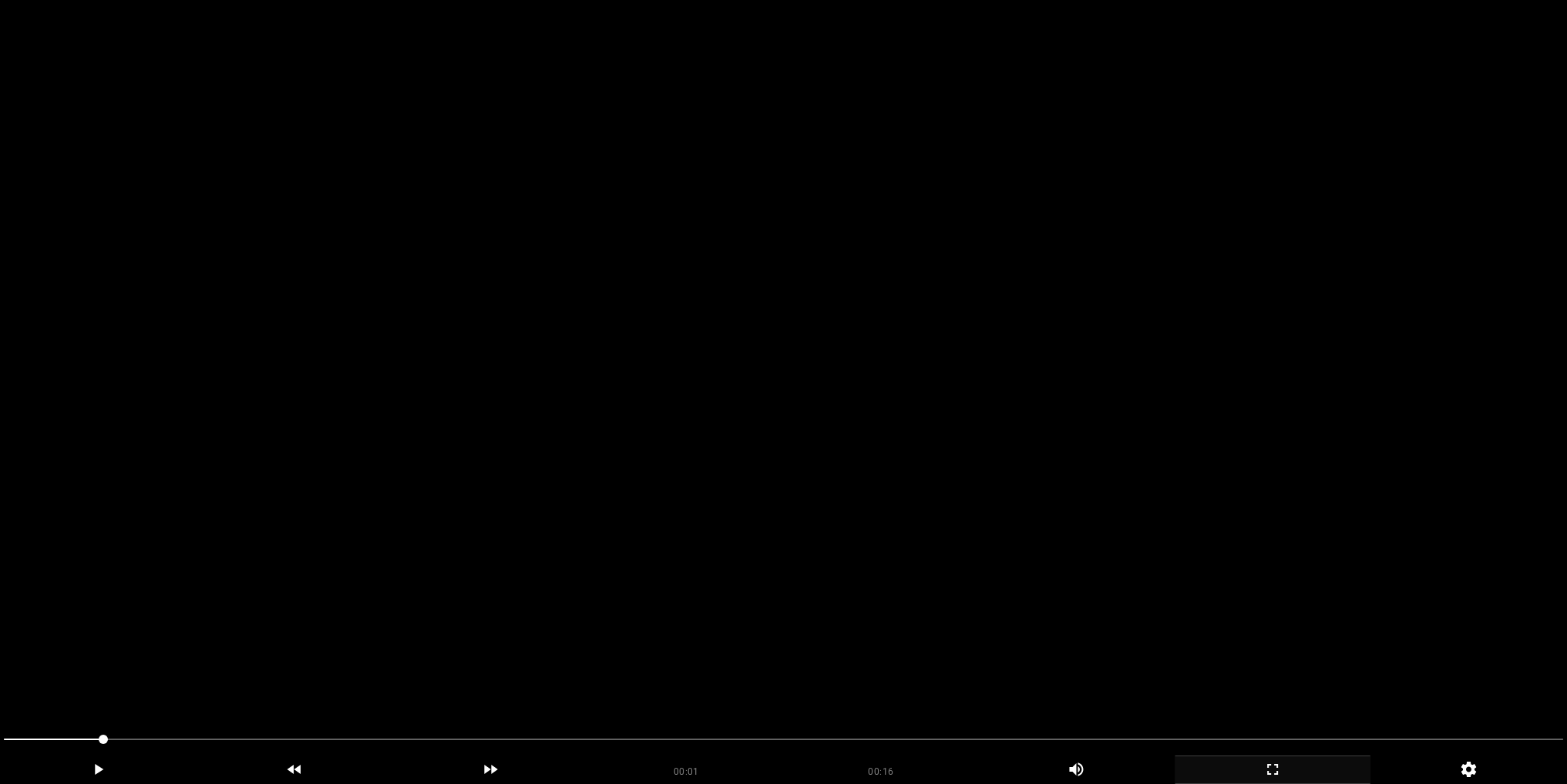
click at [712, 375] on video at bounding box center [784, 392] width 1567 height 784
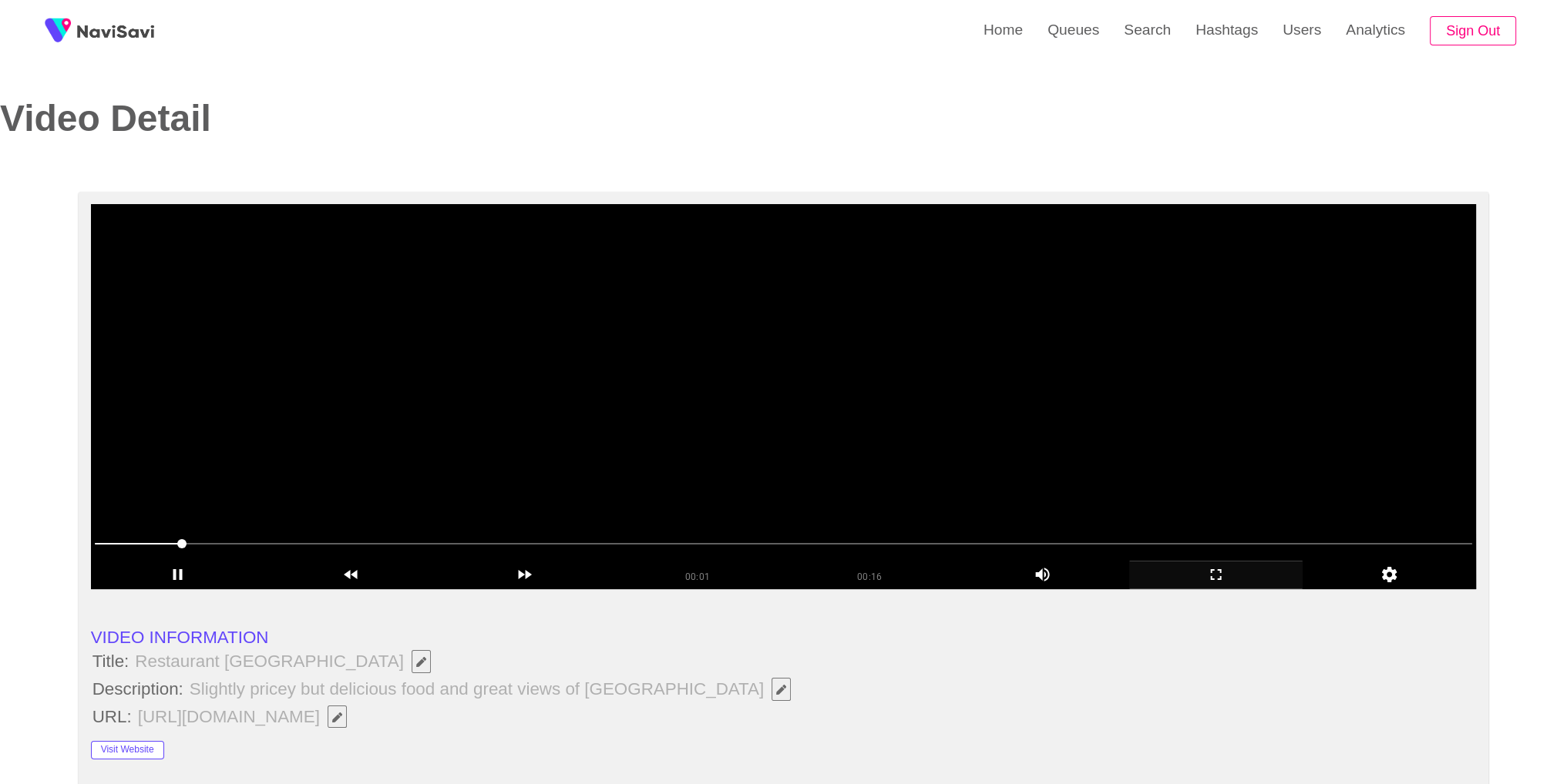
click at [712, 375] on video at bounding box center [784, 396] width 1386 height 385
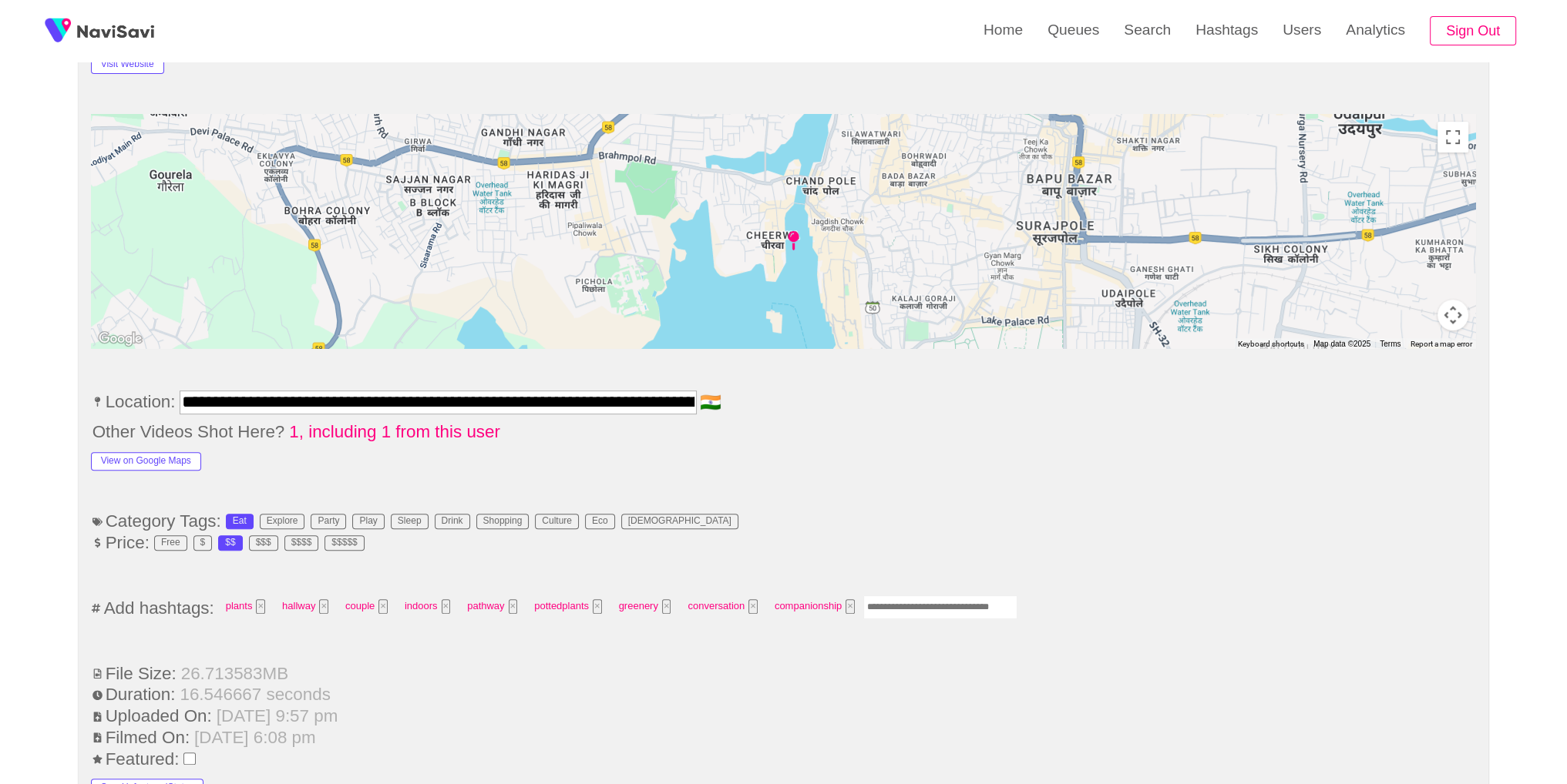
scroll to position [869, 0]
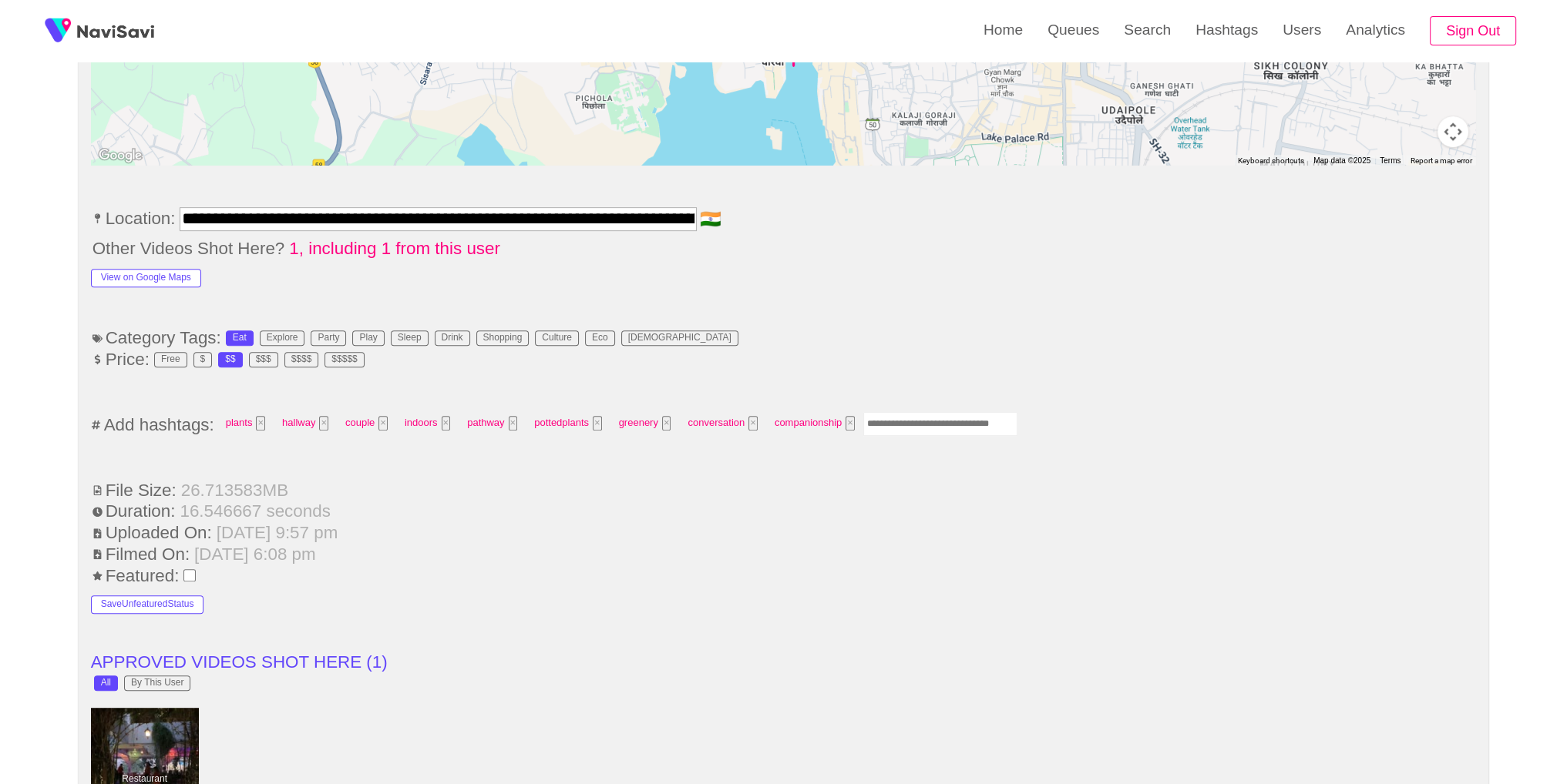
click at [941, 426] on input "Enter tag here and press return" at bounding box center [940, 424] width 154 height 24
type input "****"
type input "*********"
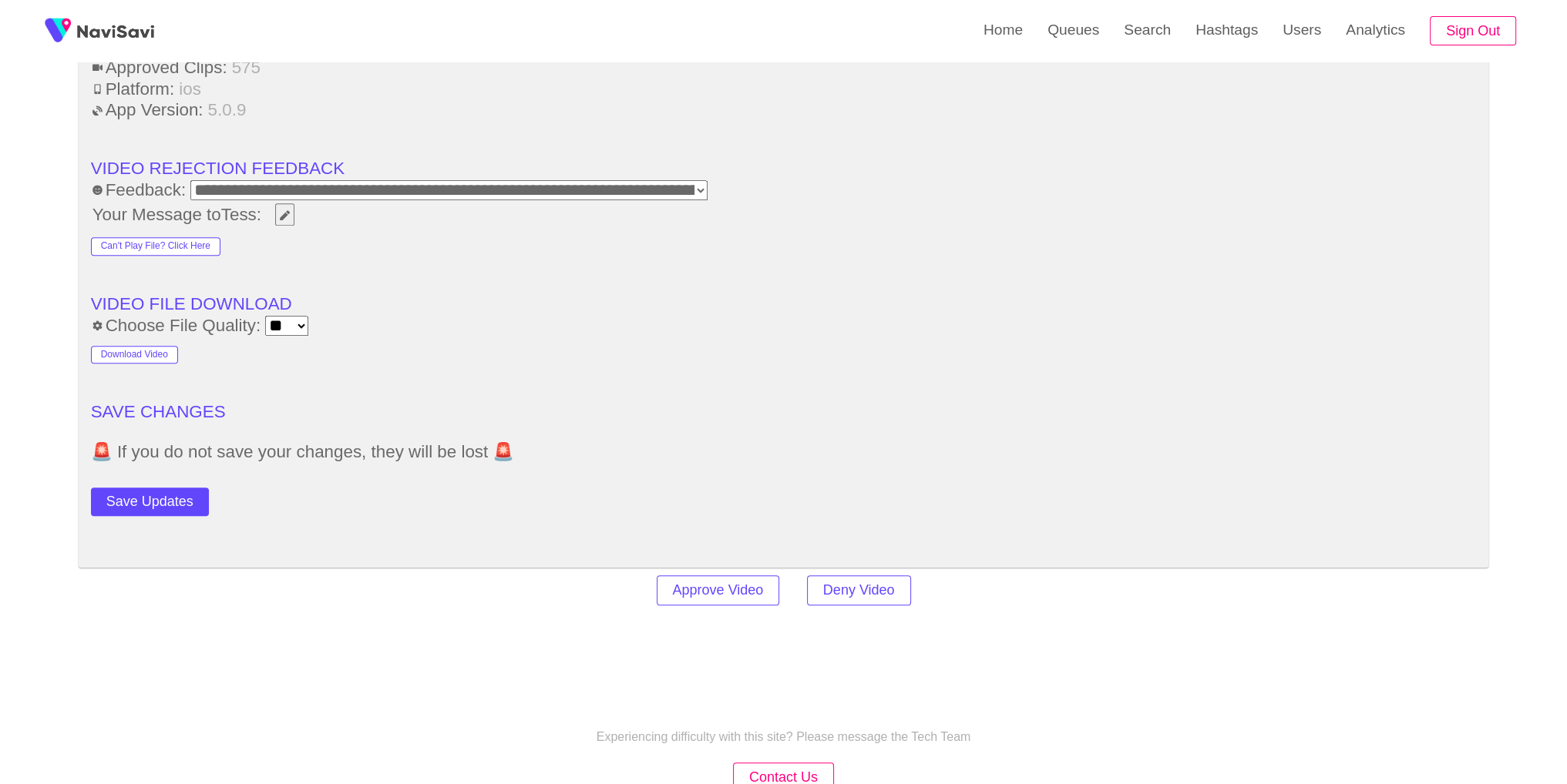
scroll to position [2110, 0]
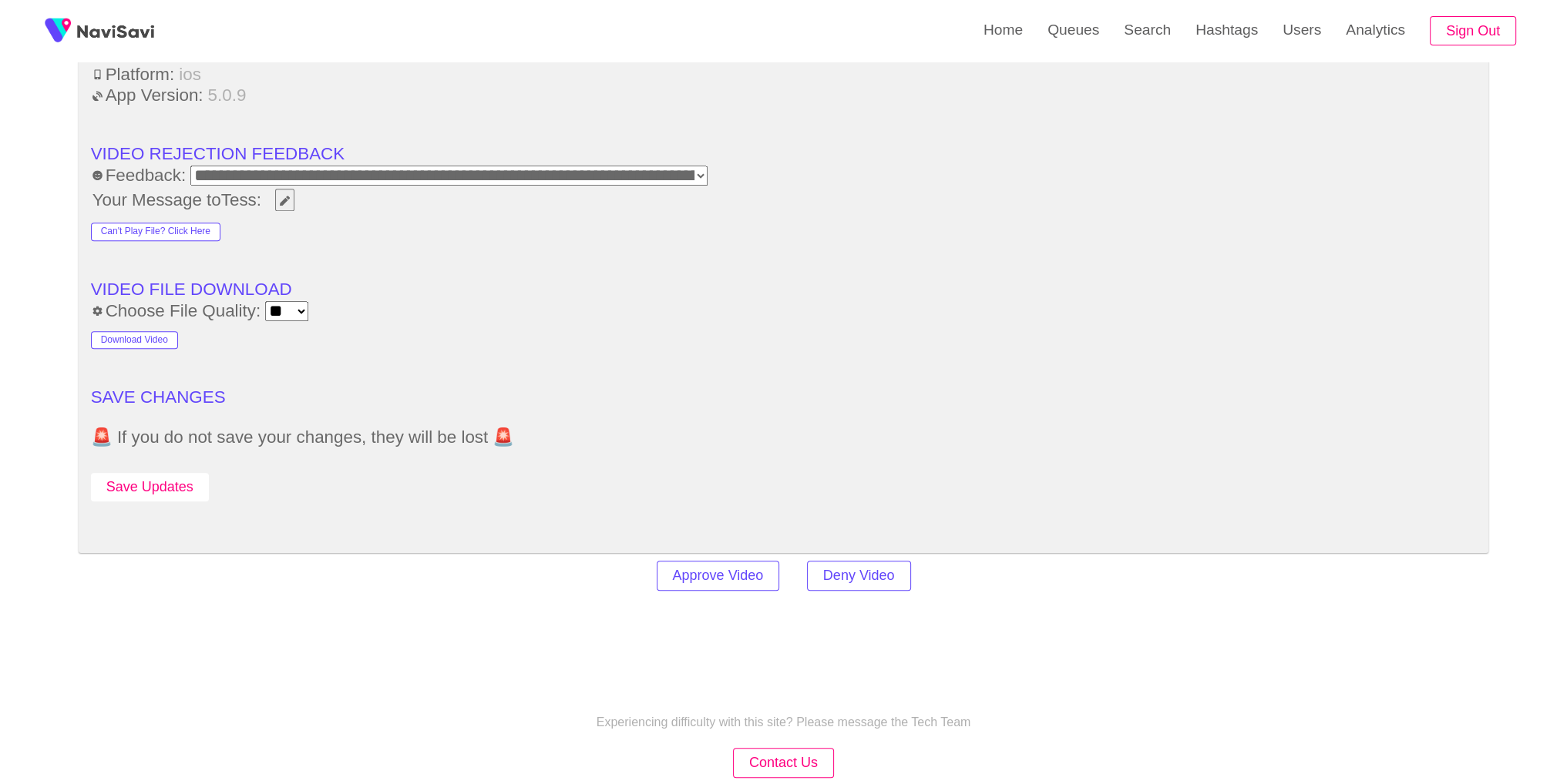
click at [179, 489] on button "Save Updates" at bounding box center [150, 487] width 118 height 28
click at [1167, 43] on link "Search" at bounding box center [1147, 30] width 72 height 60
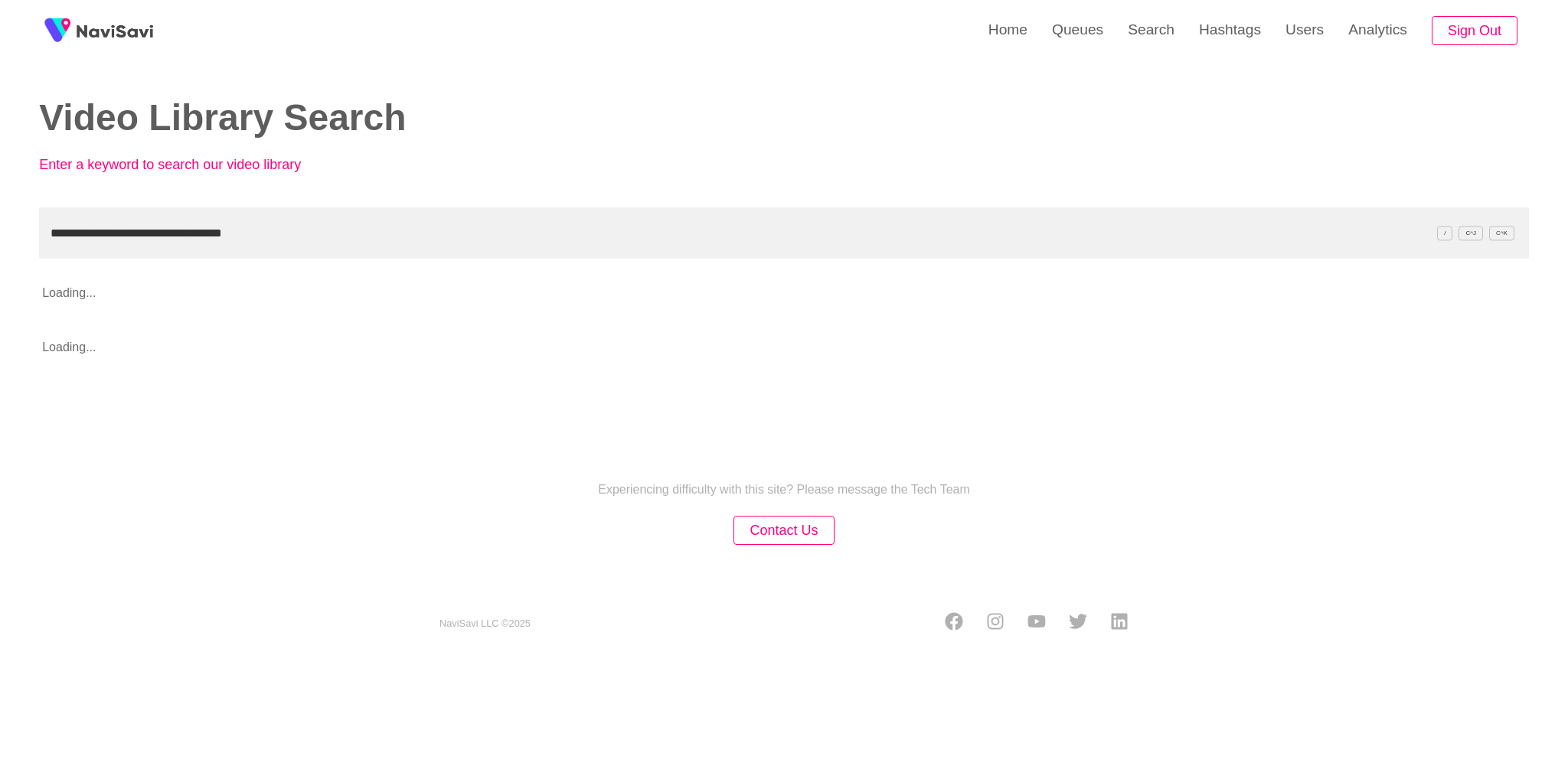
type input "**********"
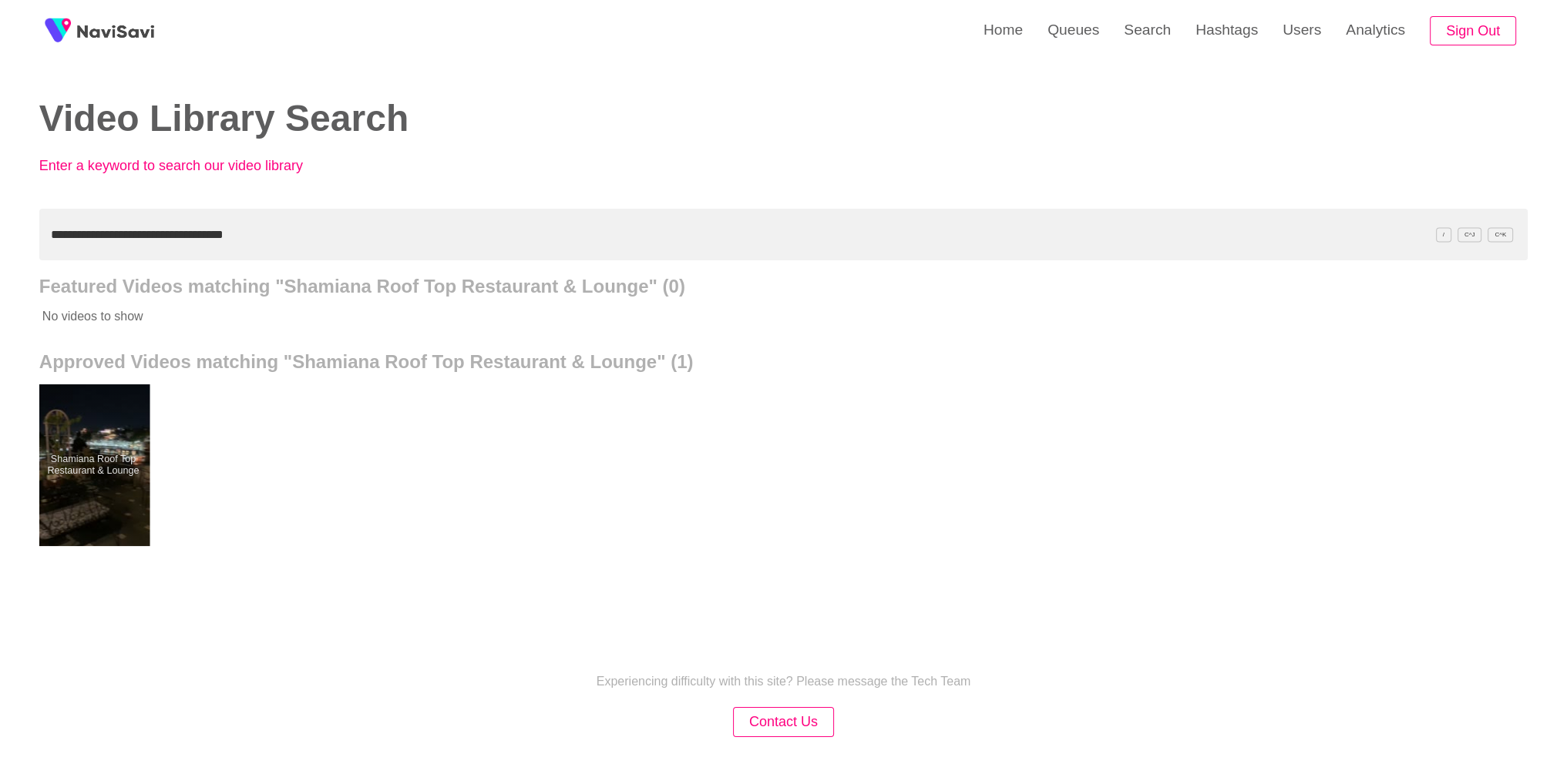
click at [71, 512] on div at bounding box center [93, 465] width 113 height 162
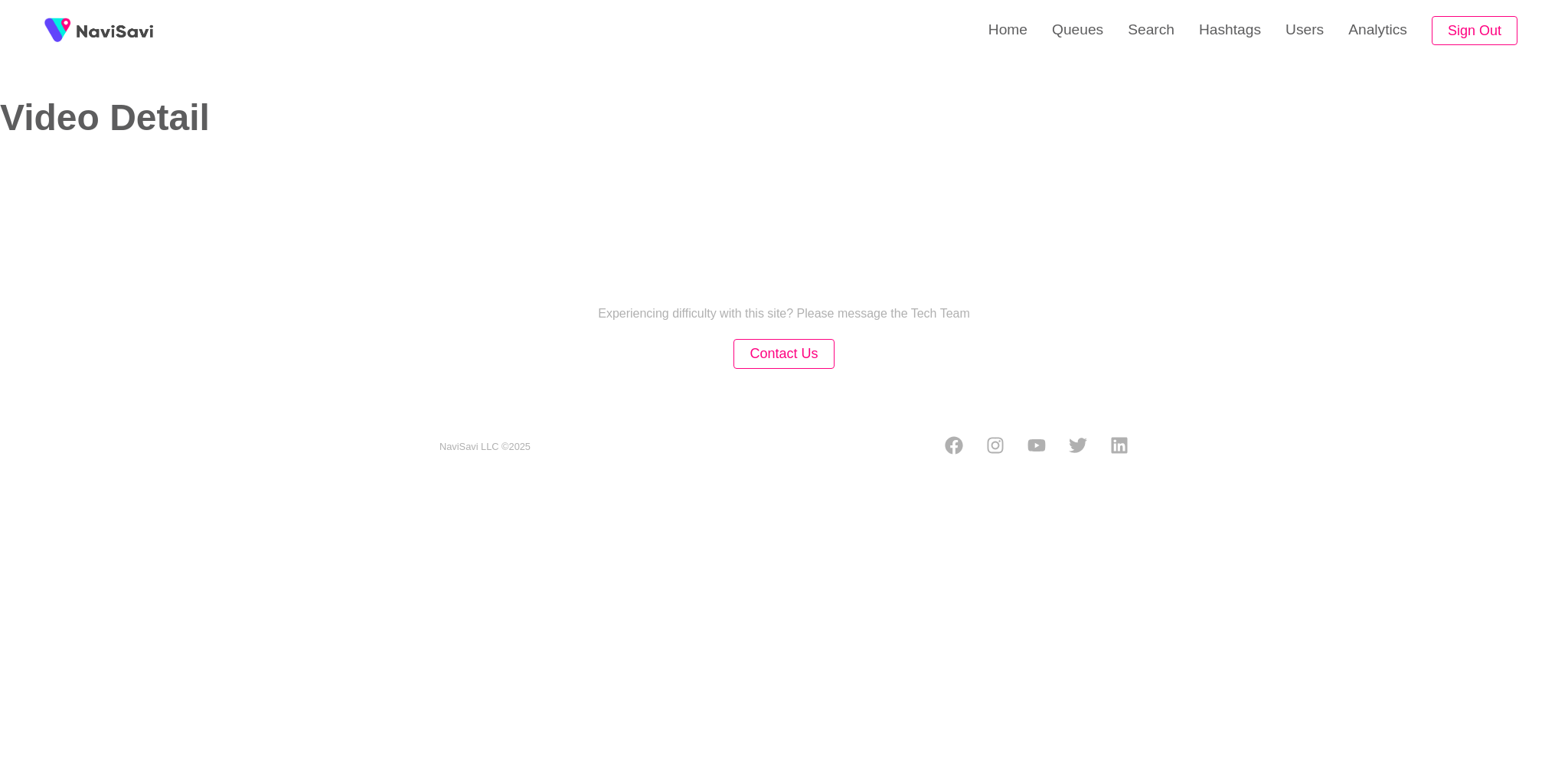
select select "**********"
select select "**"
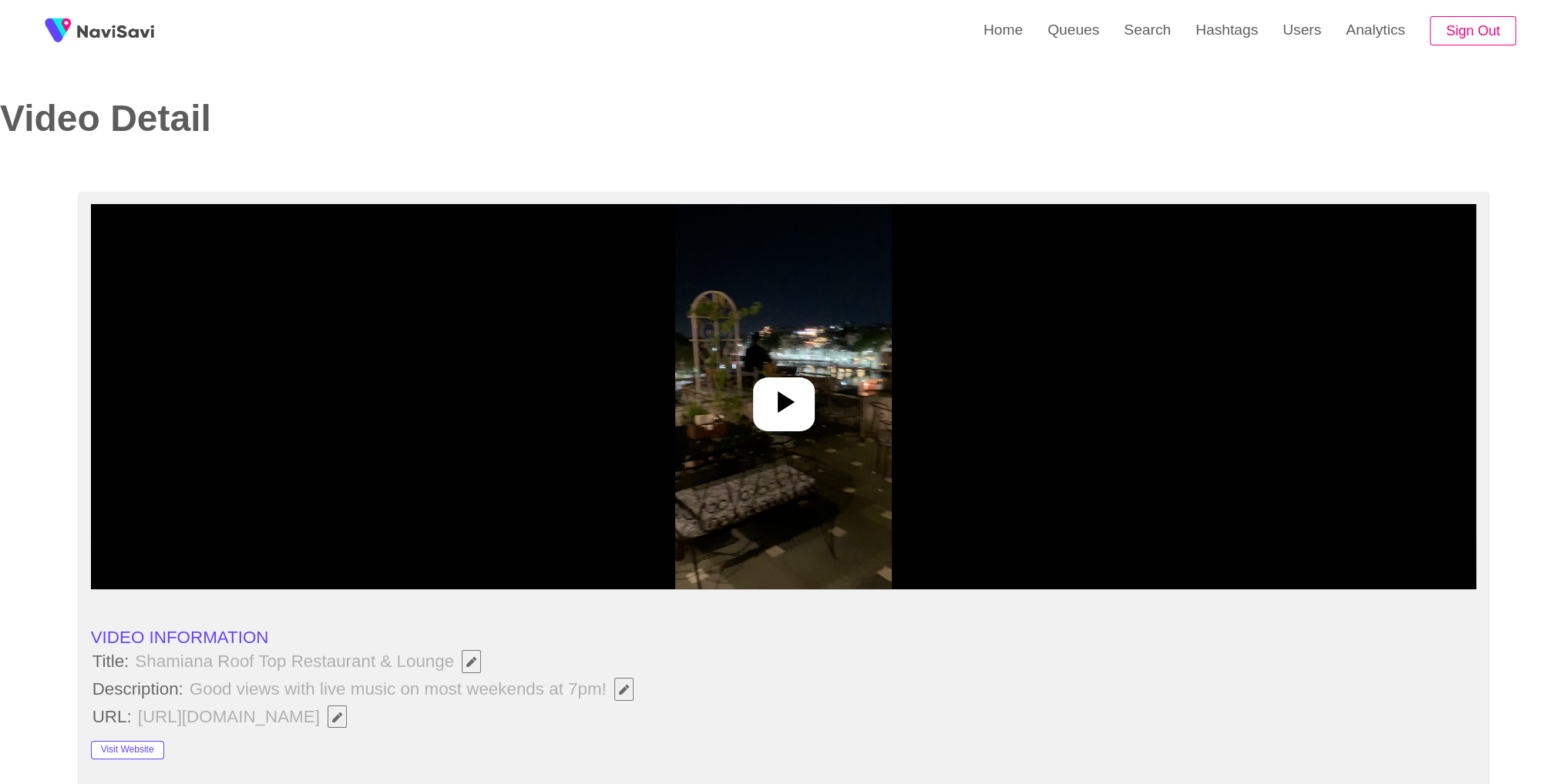
click at [802, 454] on div at bounding box center [784, 396] width 1386 height 385
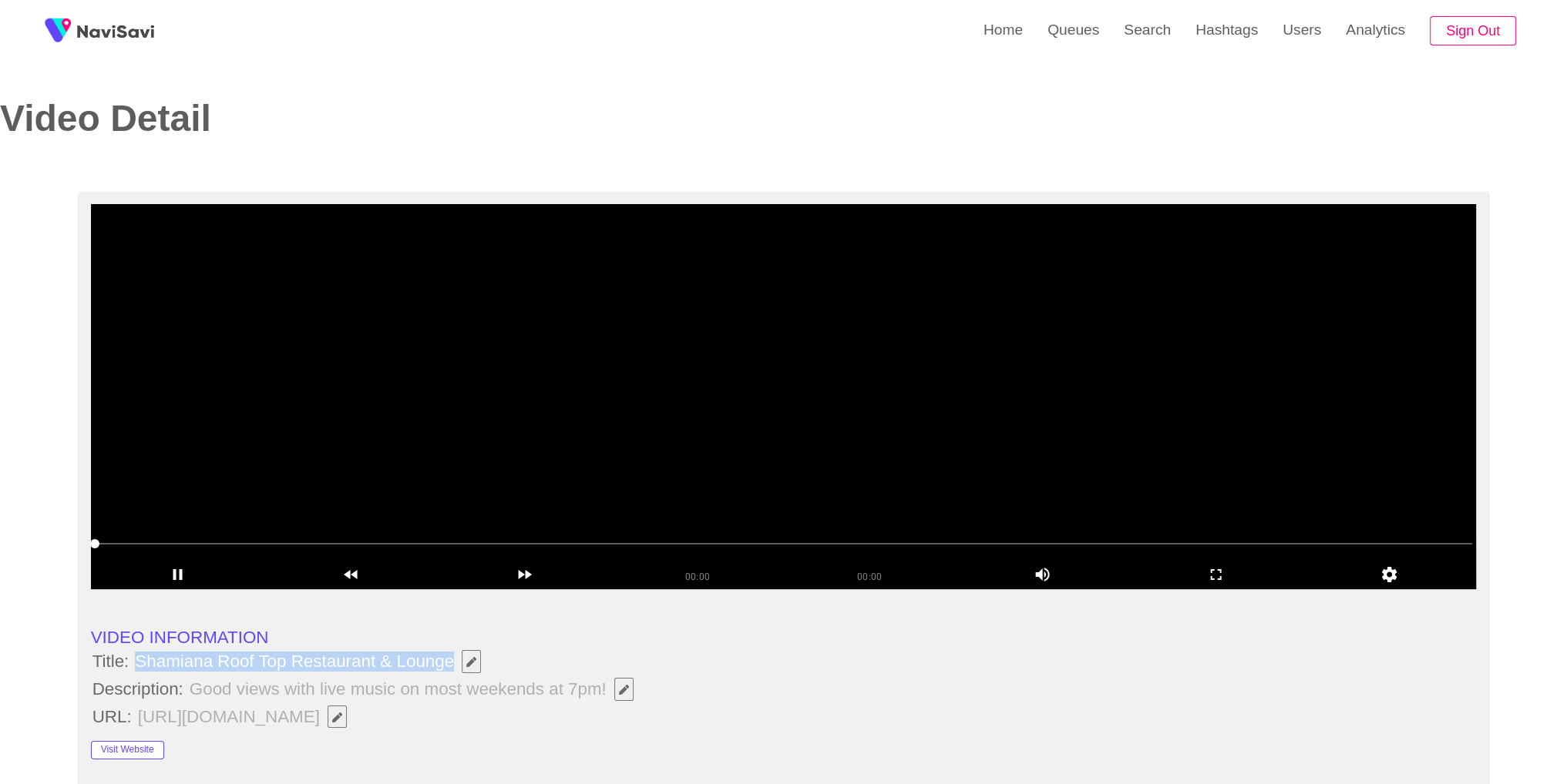
drag, startPoint x: 134, startPoint y: 662, endPoint x: 449, endPoint y: 661, distance: 315.0
click at [449, 661] on span "Shamiana Roof Top Restaurant & Lounge" at bounding box center [312, 662] width 357 height 26
copy span "Shamiana Roof Top Restaurant & Lounge"
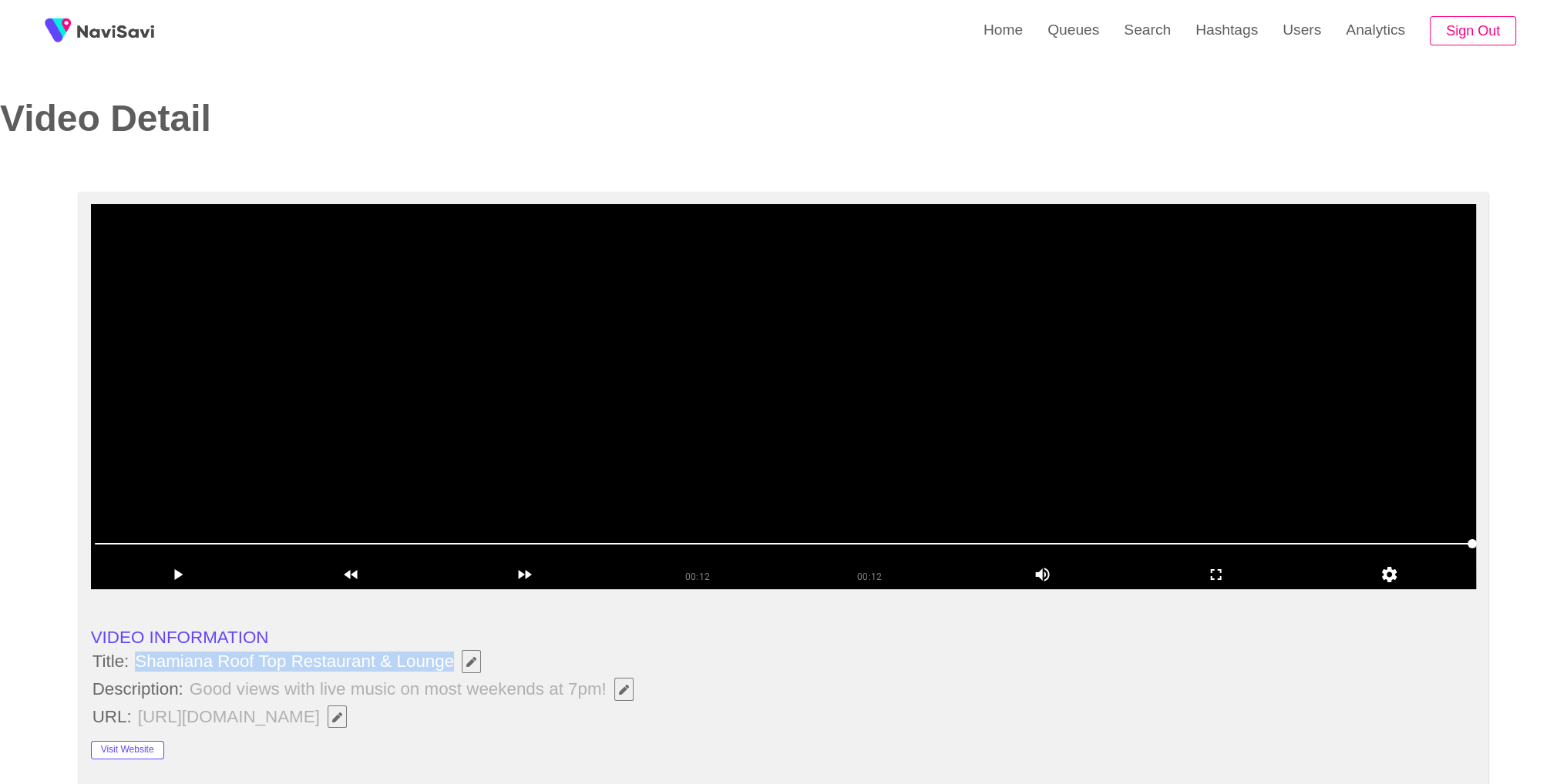
click at [640, 663] on li "Title: Shamiana Roof Top Restaurant & Lounge" at bounding box center [784, 662] width 1386 height 26
click at [626, 689] on icon "Edit Field" at bounding box center [623, 689] width 10 height 10
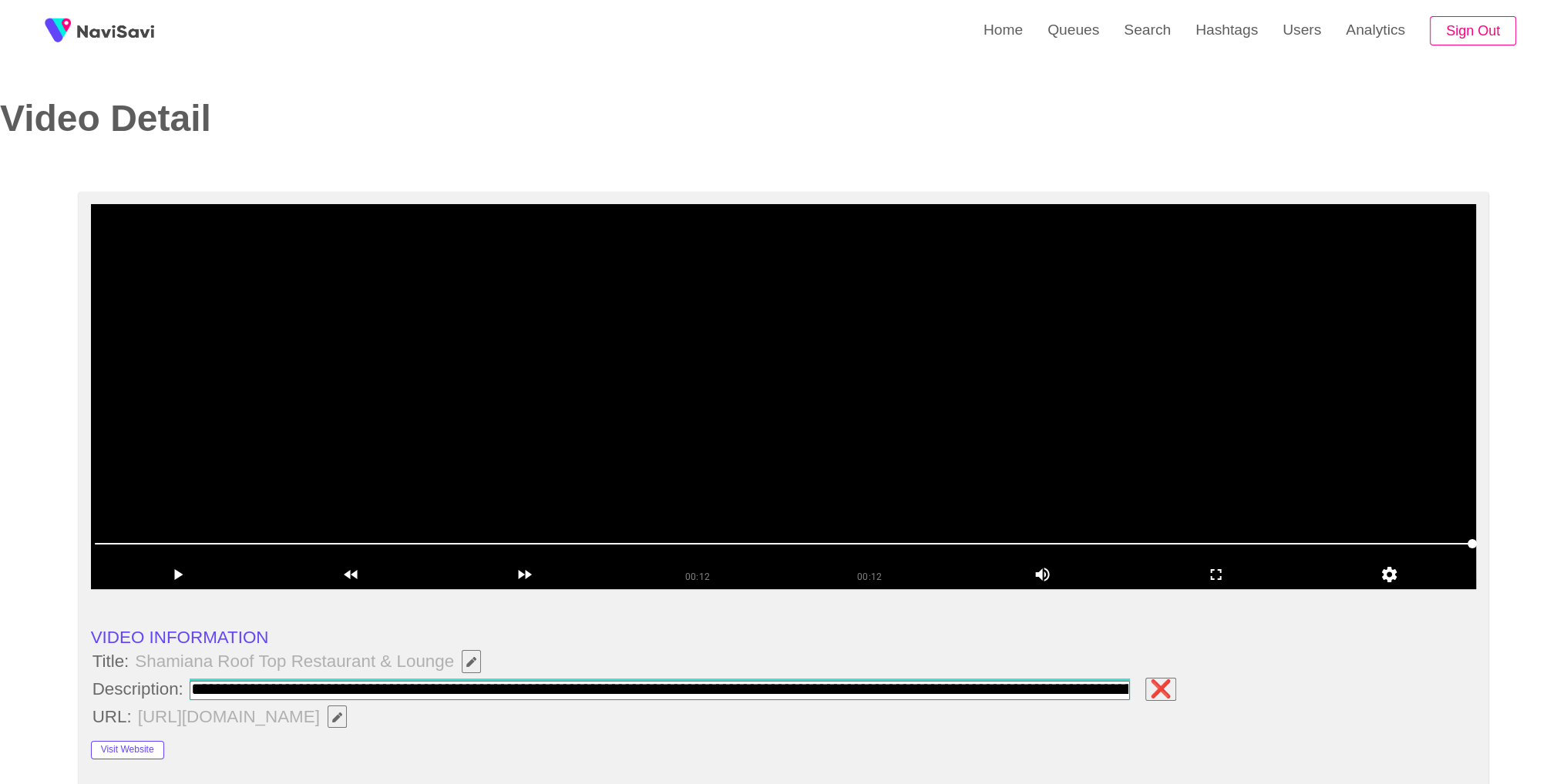
scroll to position [0, 510]
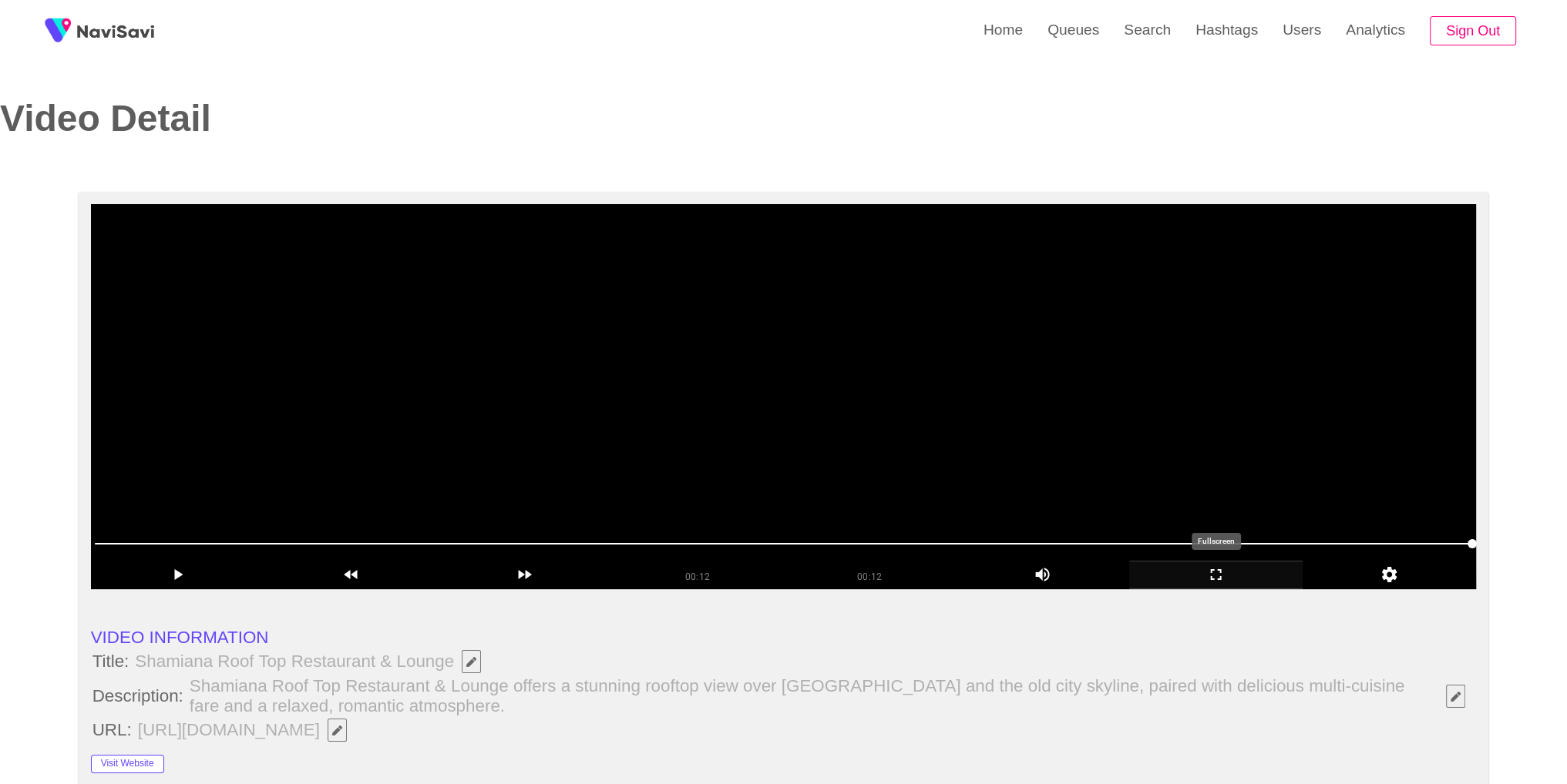
click at [1234, 571] on icon "add" at bounding box center [1216, 574] width 172 height 19
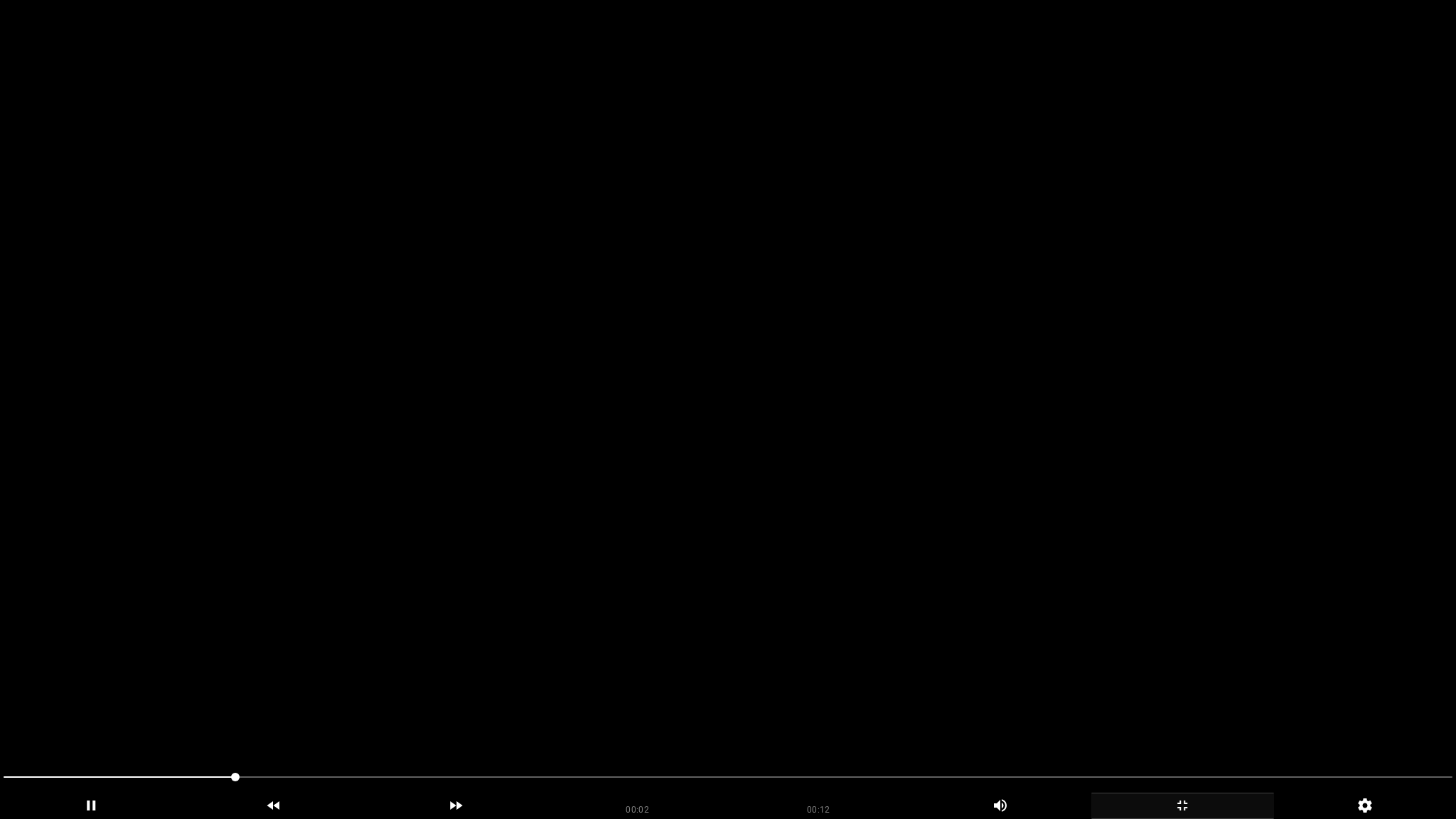
click at [962, 491] on video at bounding box center [728, 409] width 1456 height 819
click at [1342, 561] on video at bounding box center [728, 409] width 1456 height 819
click at [1166, 719] on video at bounding box center [728, 409] width 1456 height 819
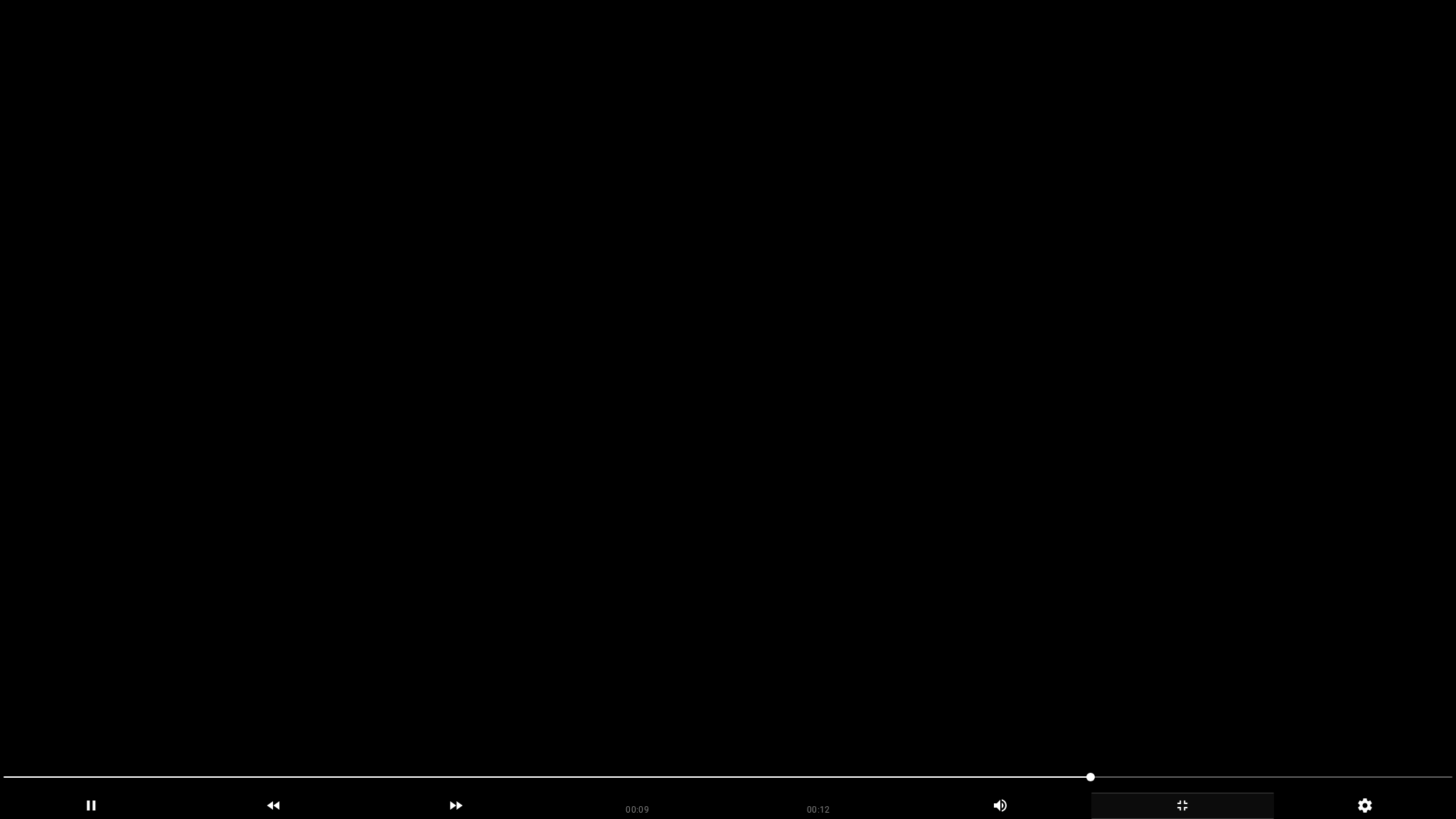
click at [1164, 720] on video at bounding box center [728, 409] width 1456 height 819
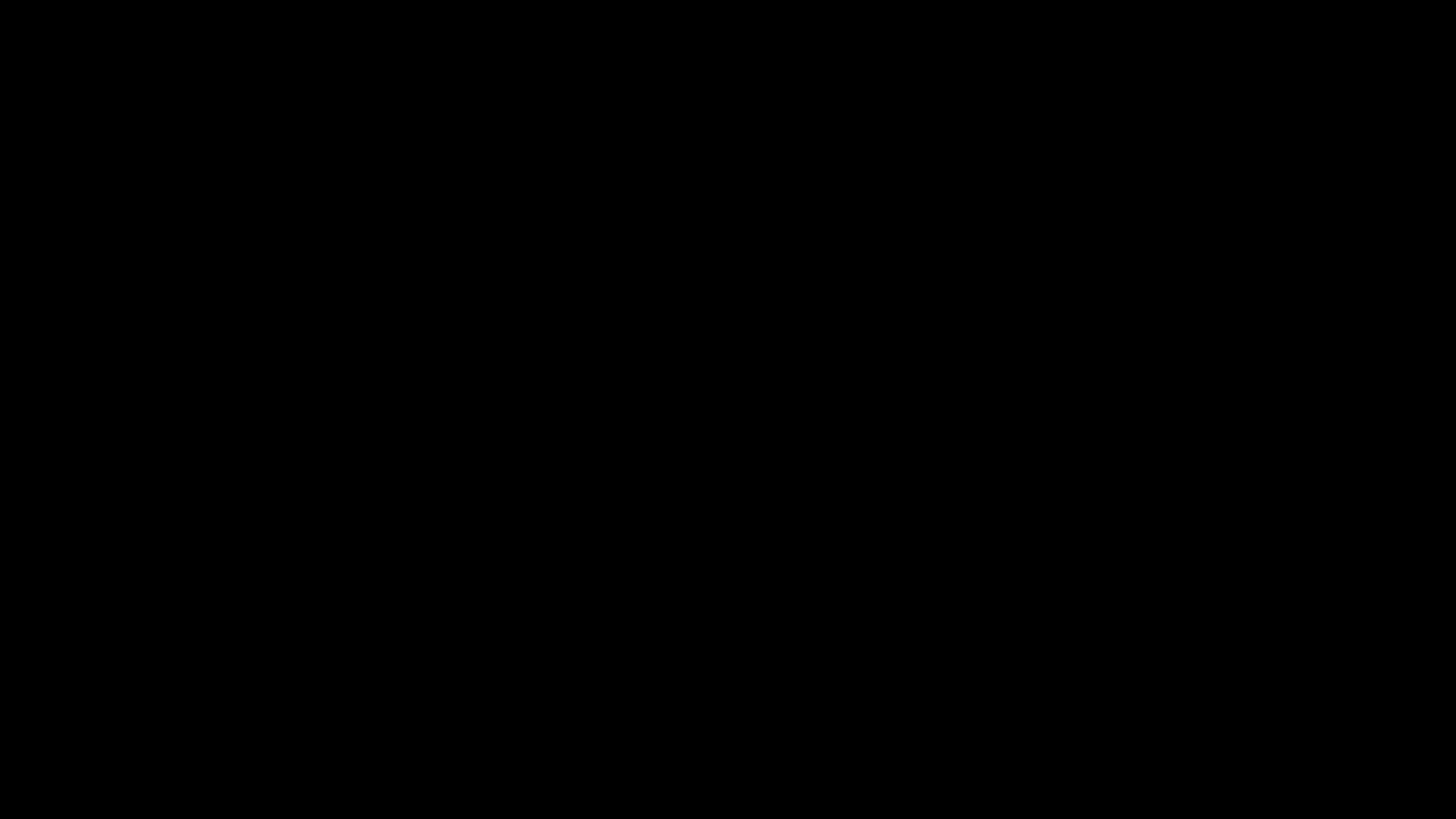
click at [1190, 723] on icon "add" at bounding box center [1182, 805] width 181 height 17
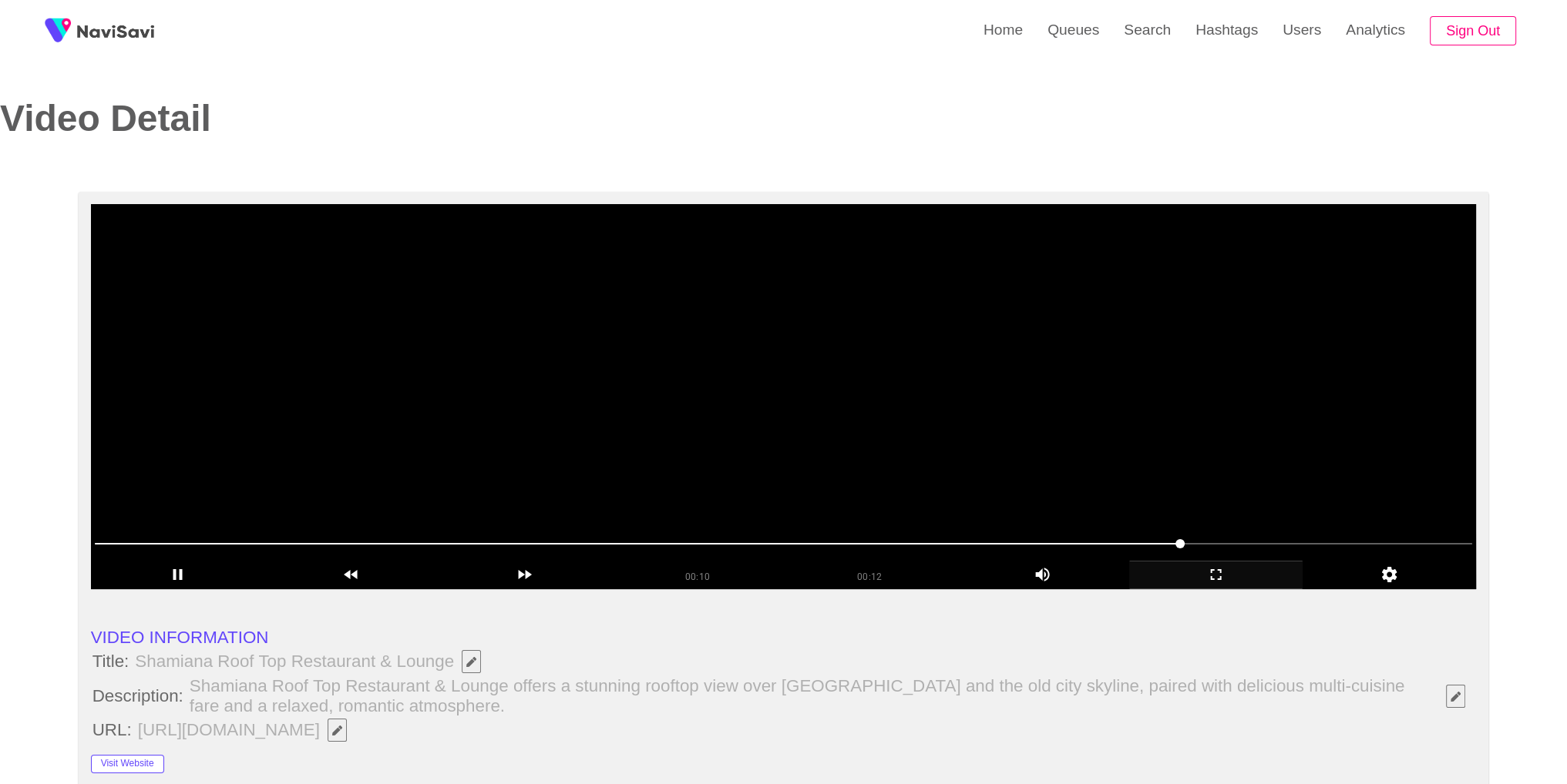
click at [1042, 444] on video at bounding box center [784, 396] width 1386 height 385
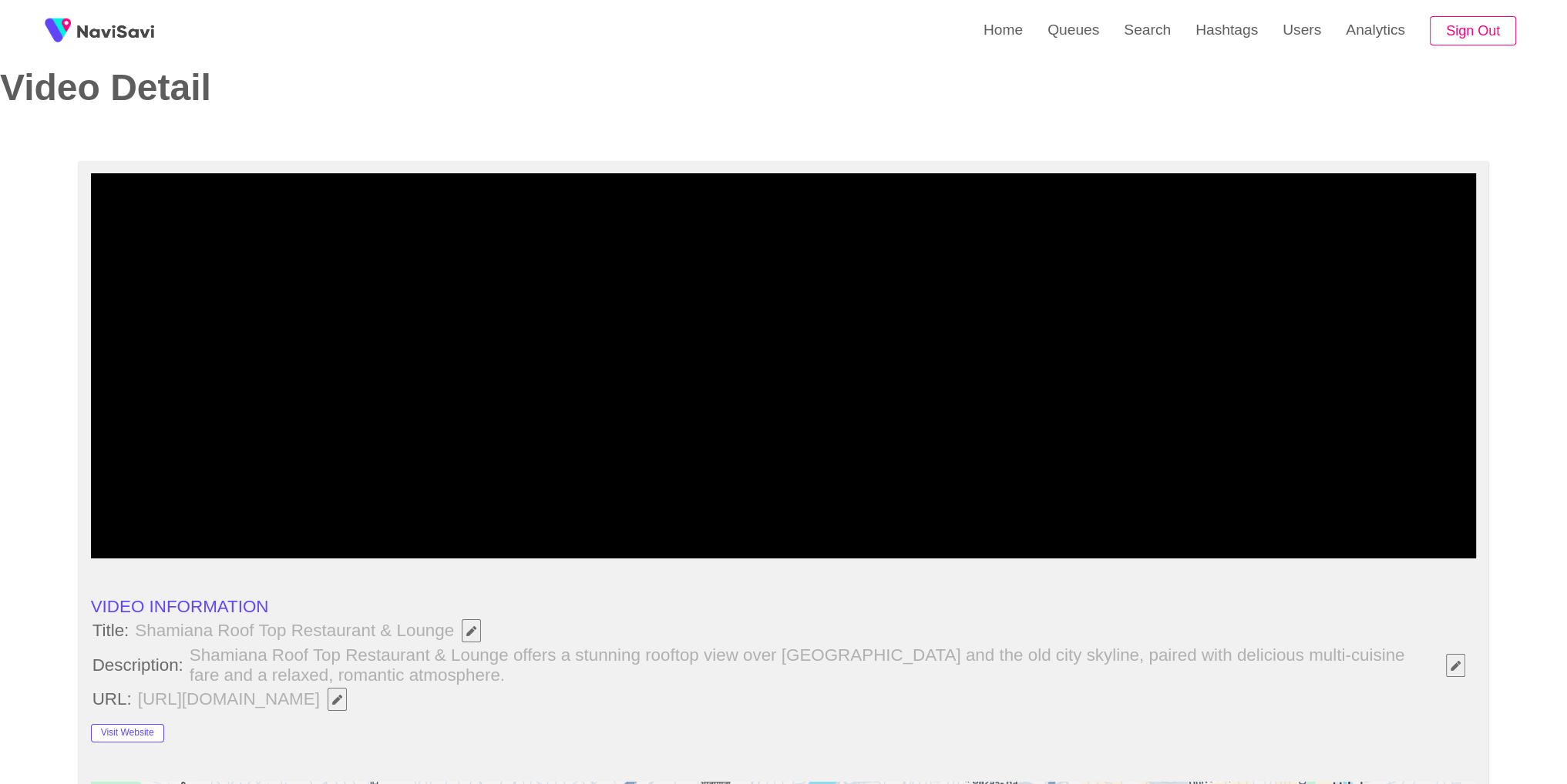
scroll to position [685, 0]
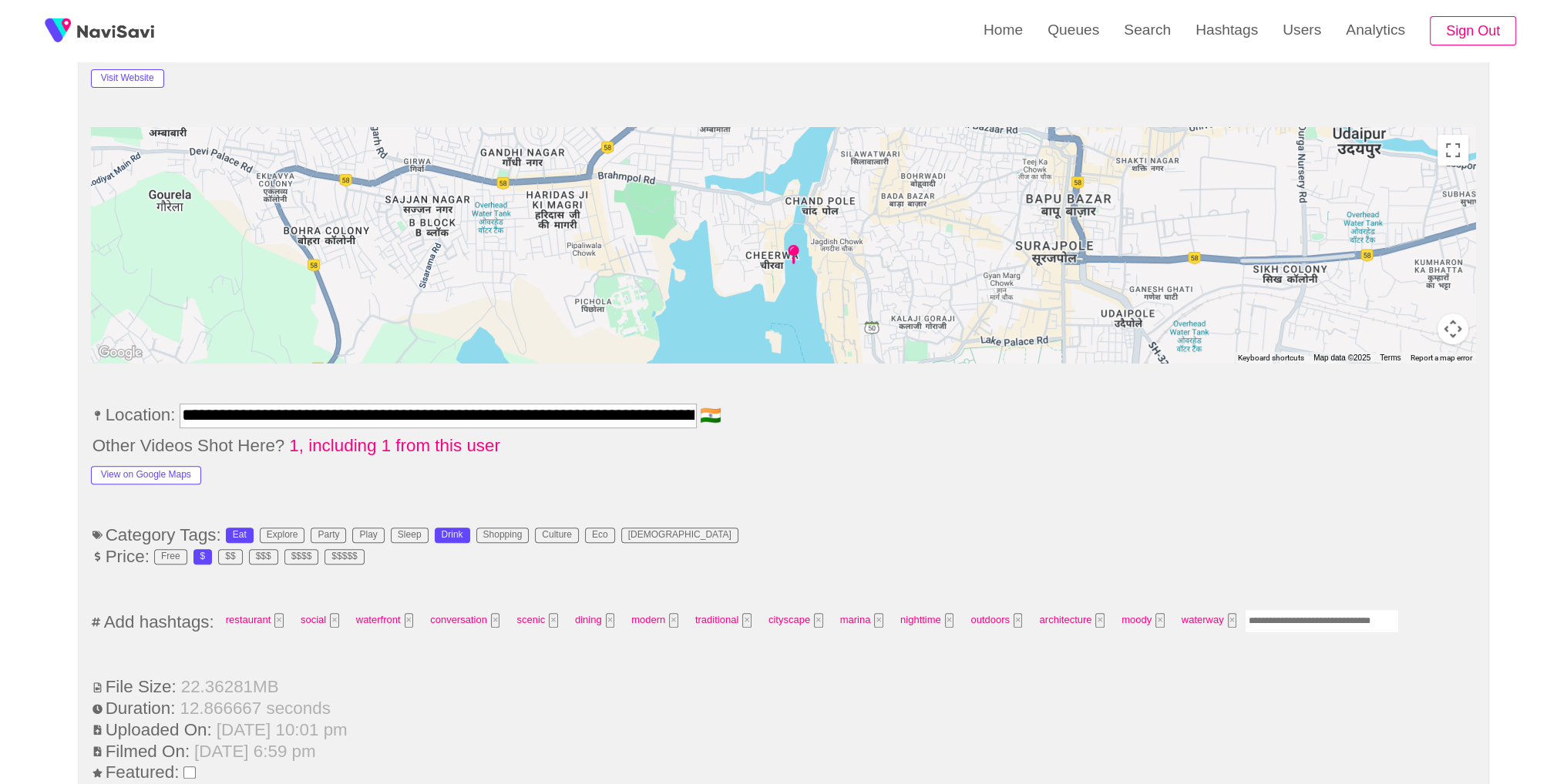
click at [1326, 625] on input "Enter tag here and press return" at bounding box center [1322, 621] width 154 height 24
type input "*"
type input "*****"
type input "*********"
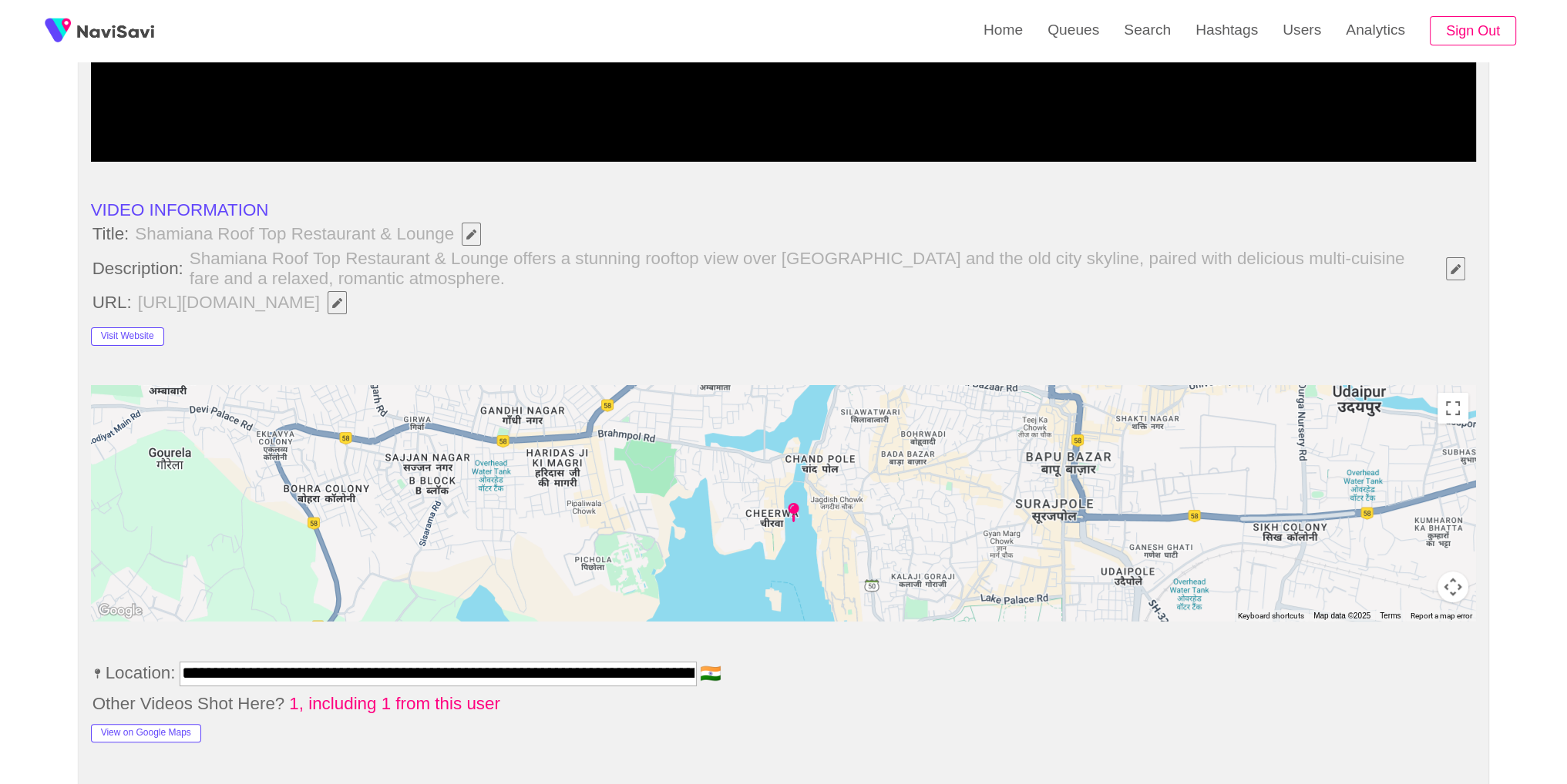
scroll to position [0, 0]
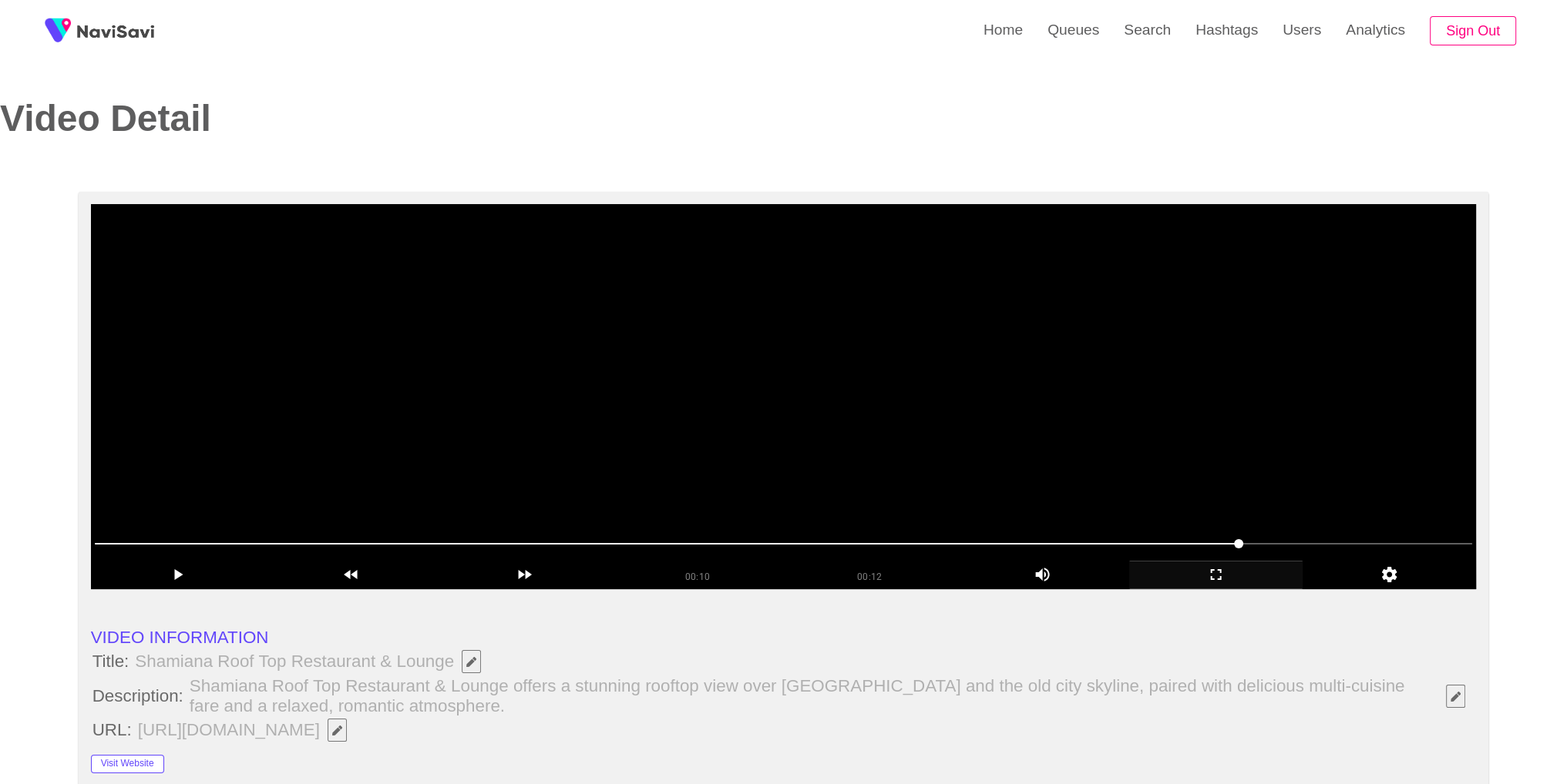
click at [1123, 430] on video at bounding box center [784, 396] width 1386 height 385
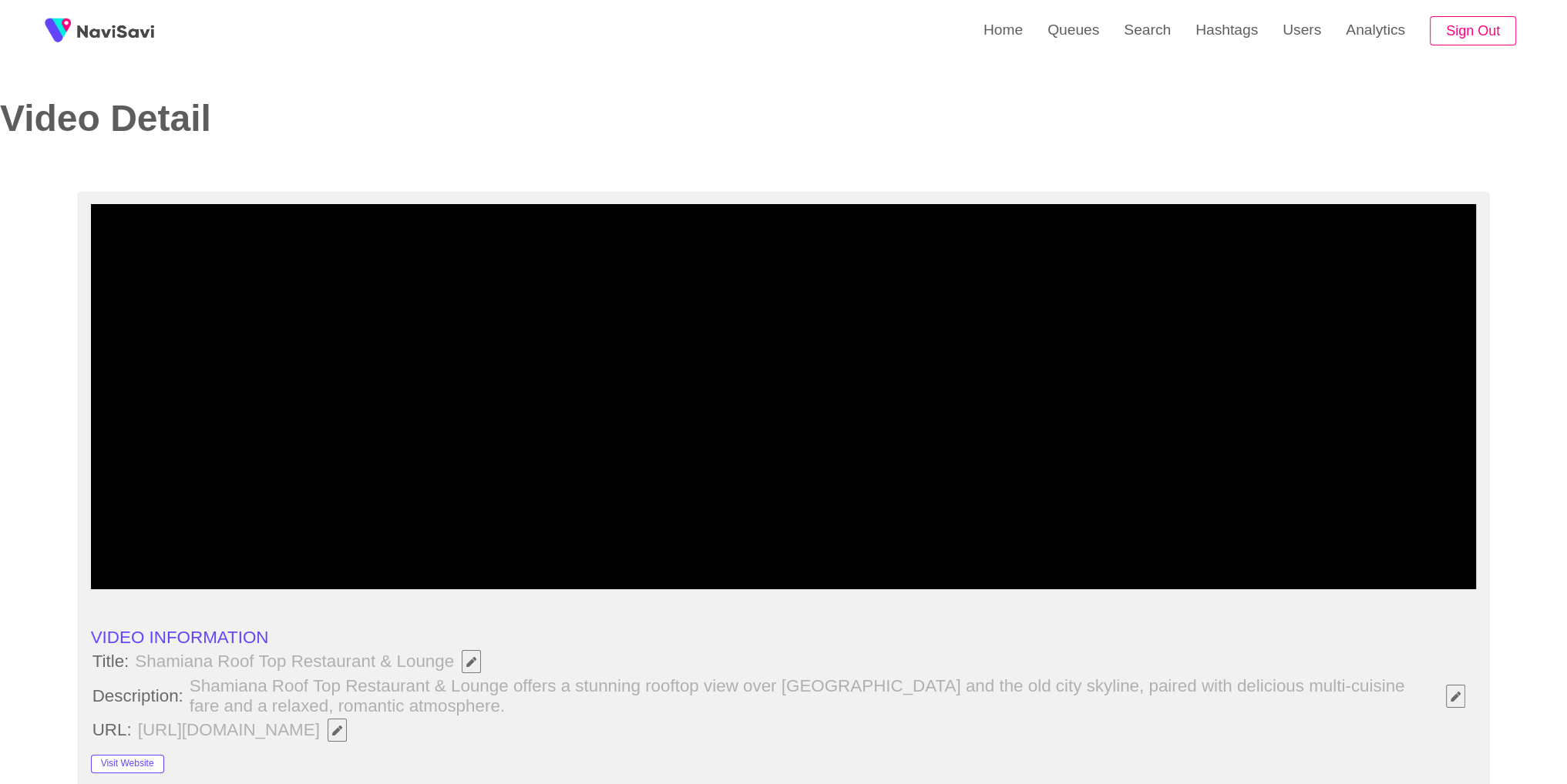
click at [1223, 584] on div "add" at bounding box center [1216, 574] width 173 height 28
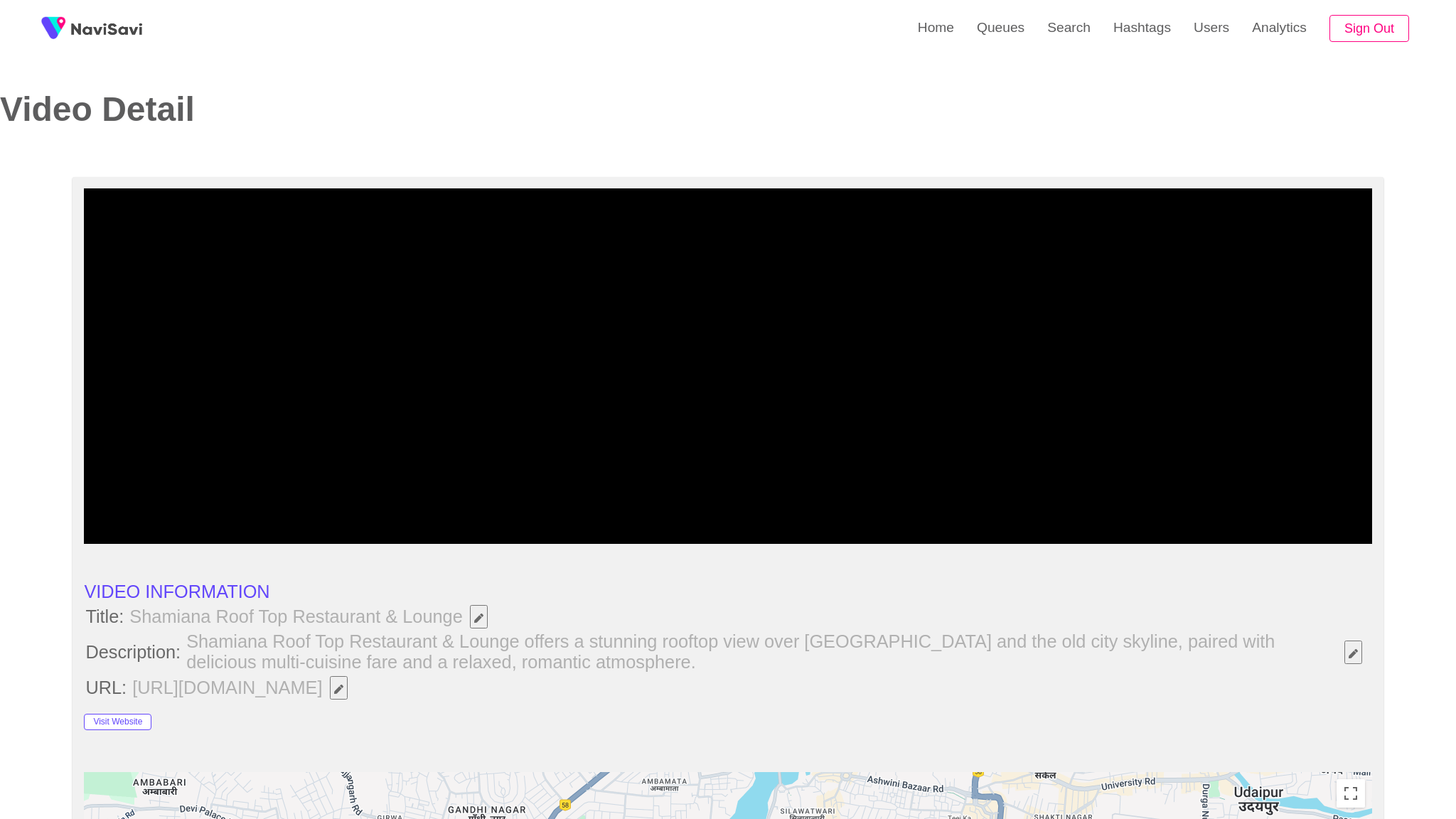
click at [1128, 544] on video at bounding box center [727, 366] width 1287 height 355
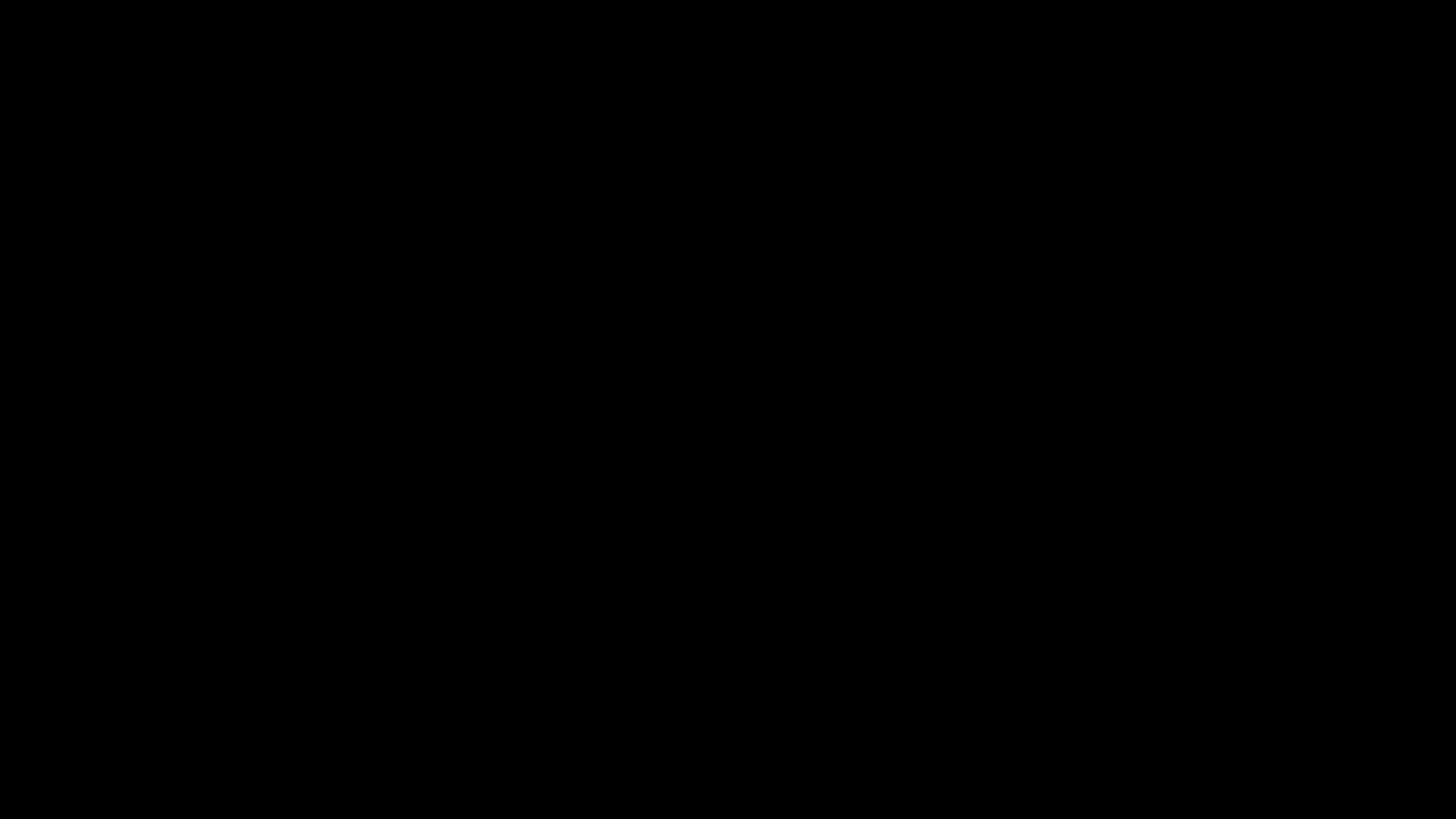
click at [1133, 584] on video at bounding box center [728, 409] width 1456 height 819
click at [1104, 578] on video at bounding box center [728, 409] width 1456 height 819
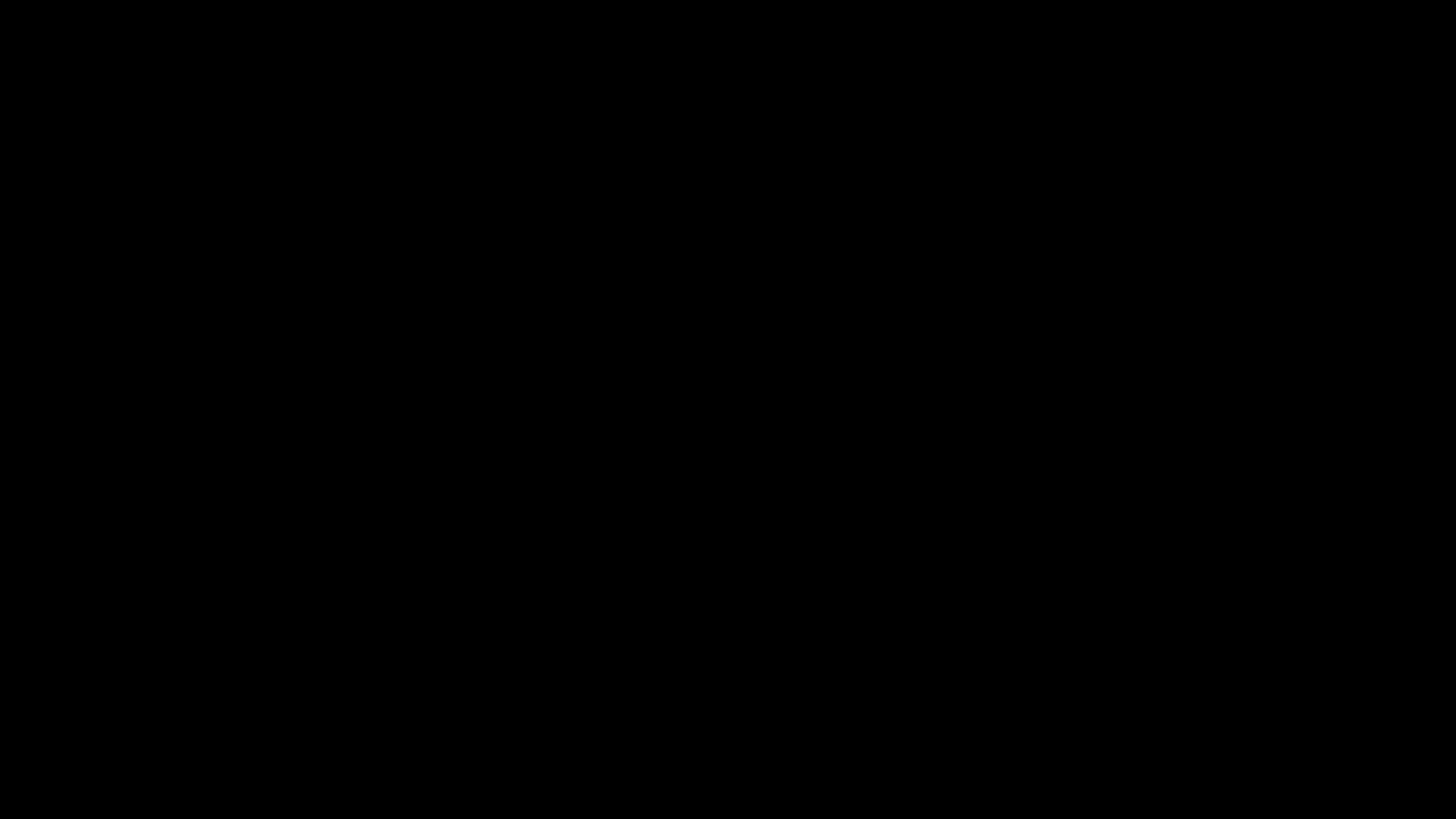
click at [1104, 578] on video at bounding box center [728, 409] width 1456 height 819
click at [609, 723] on div at bounding box center [728, 779] width 1460 height 38
click at [868, 647] on video at bounding box center [728, 409] width 1456 height 819
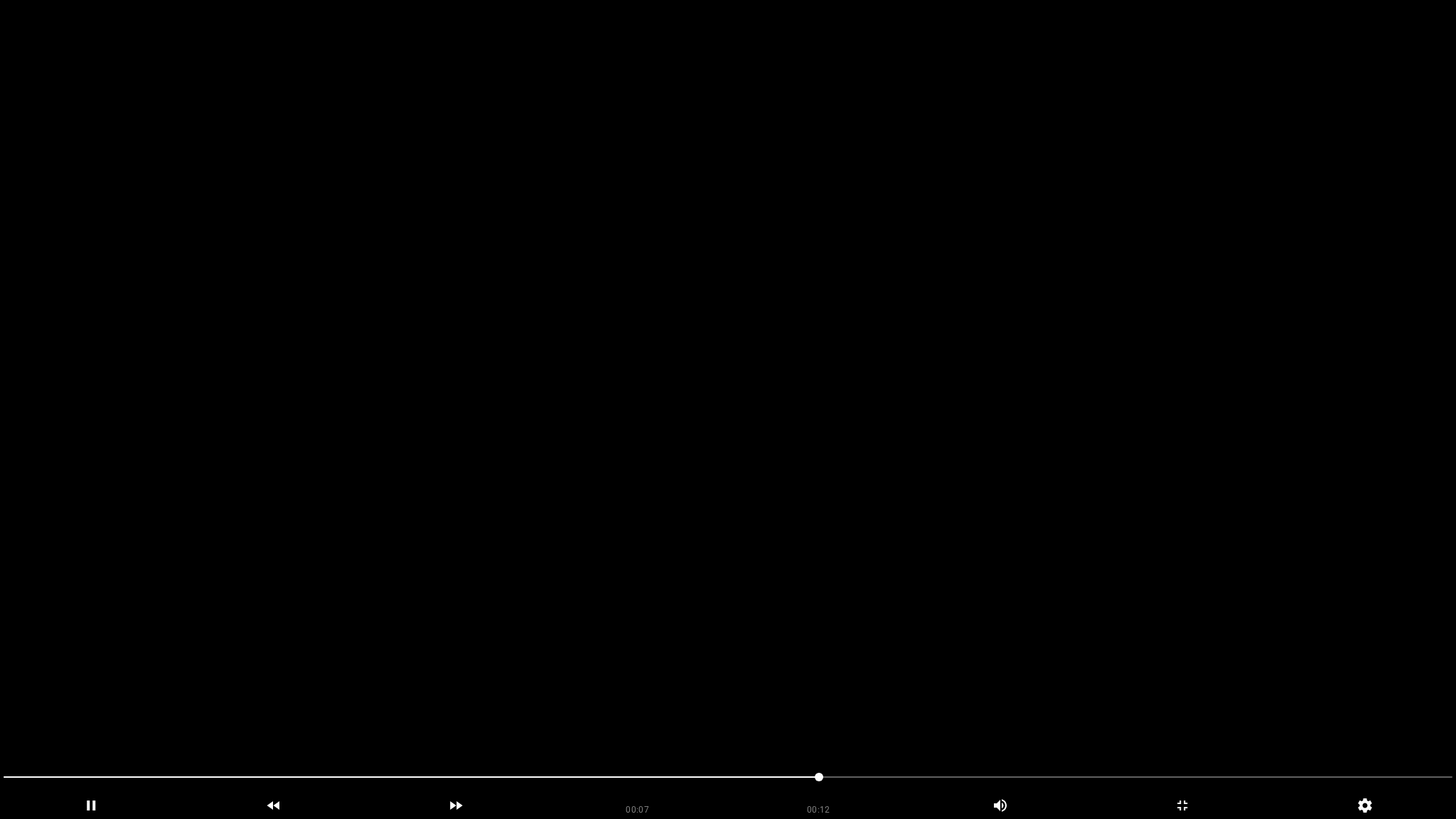
click at [868, 647] on video at bounding box center [728, 409] width 1456 height 819
click at [1200, 723] on icon "add" at bounding box center [1182, 805] width 181 height 17
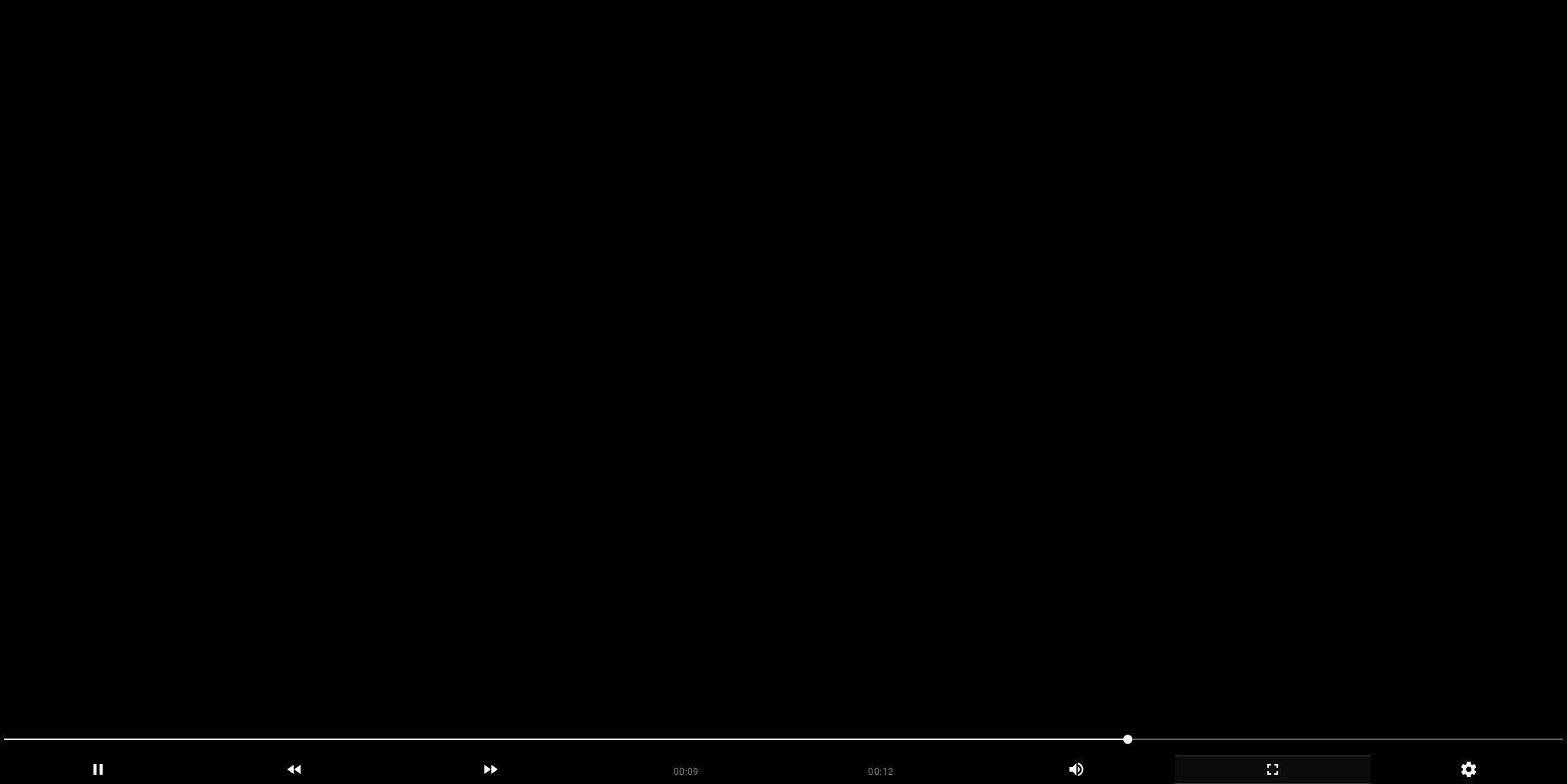
click at [800, 415] on video at bounding box center [784, 392] width 1567 height 784
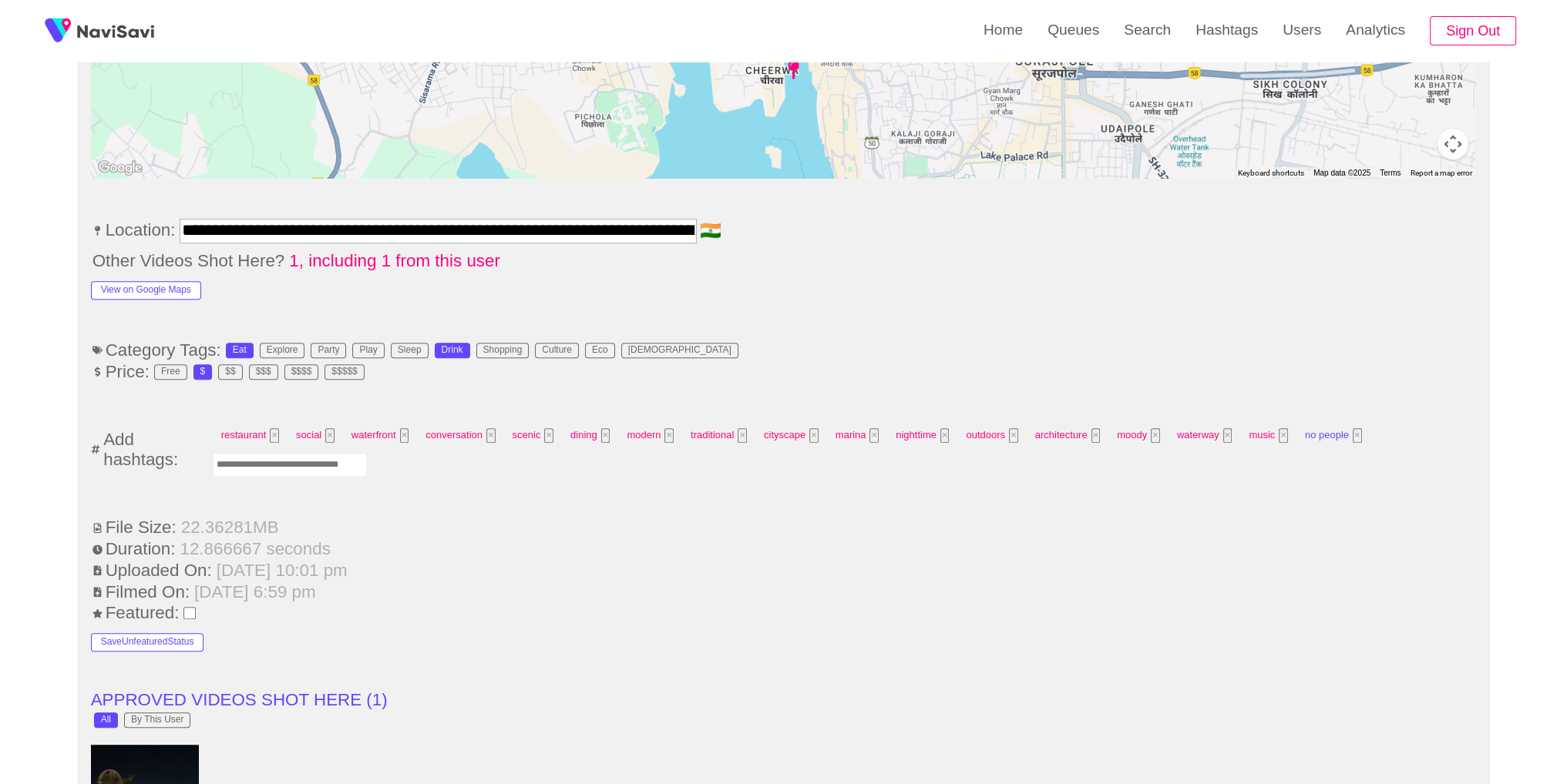
scroll to position [878, 0]
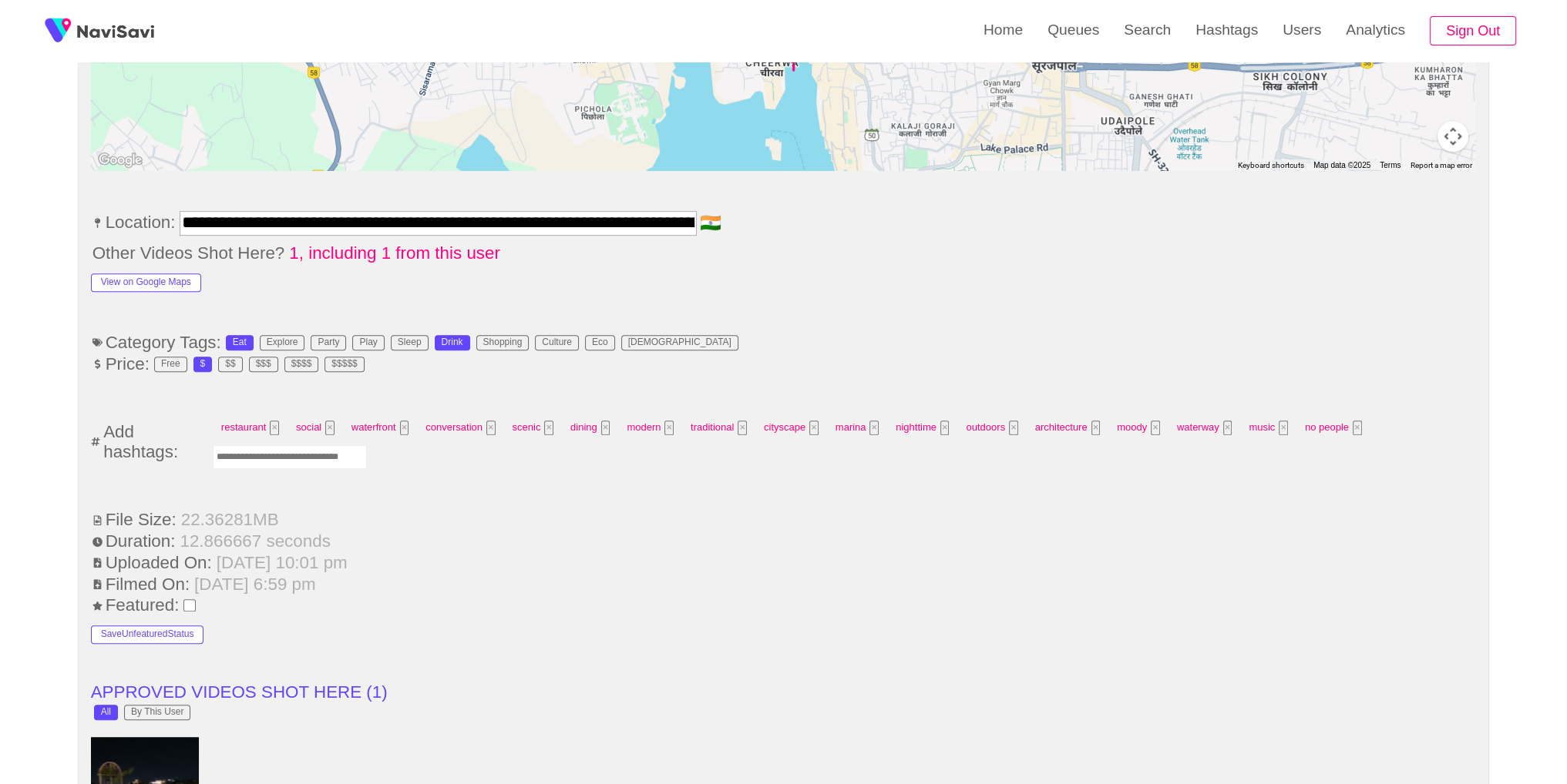
click at [298, 460] on input "Enter tag here and press return" at bounding box center [290, 457] width 154 height 24
type input "*********"
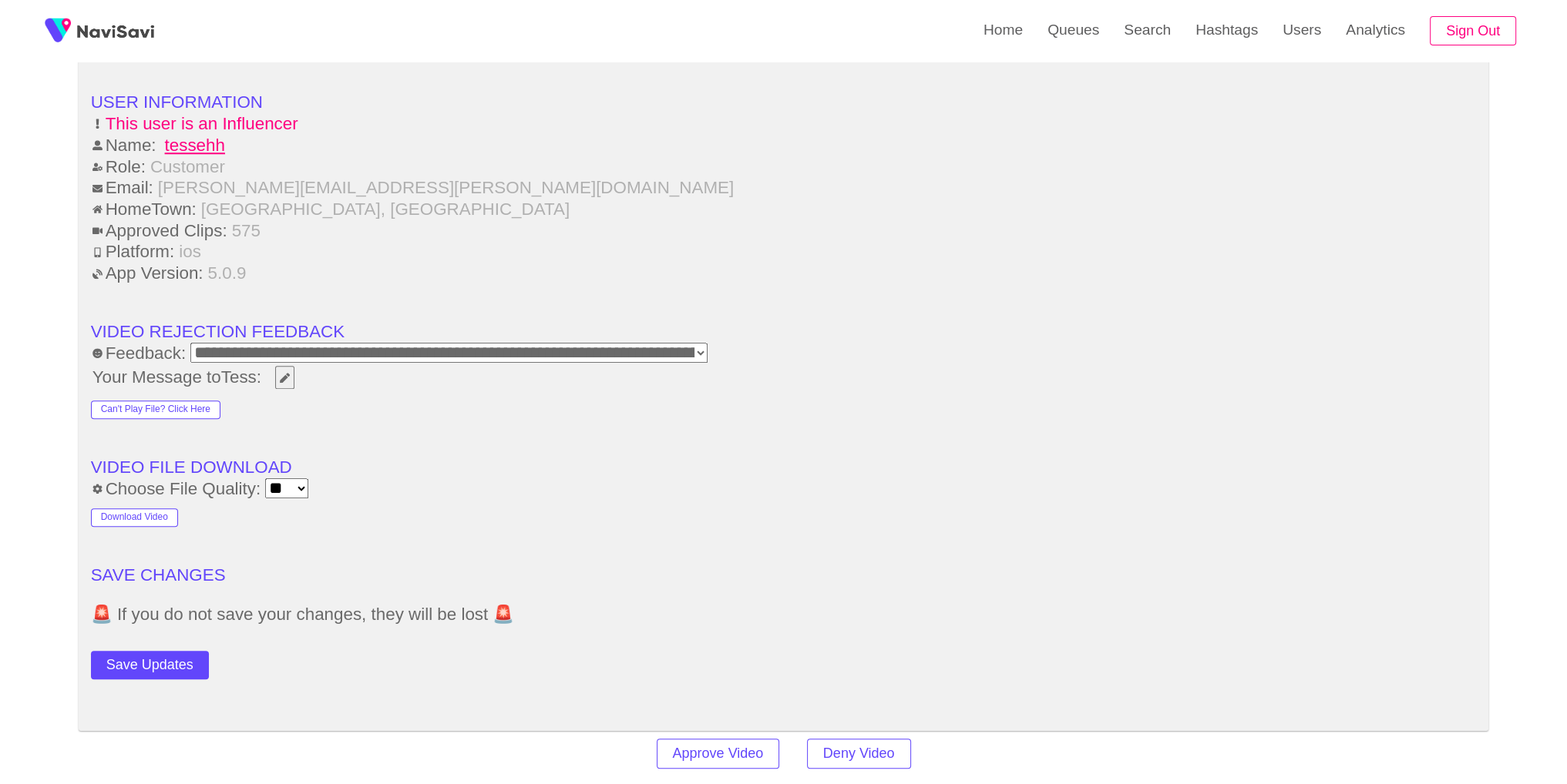
scroll to position [1998, 0]
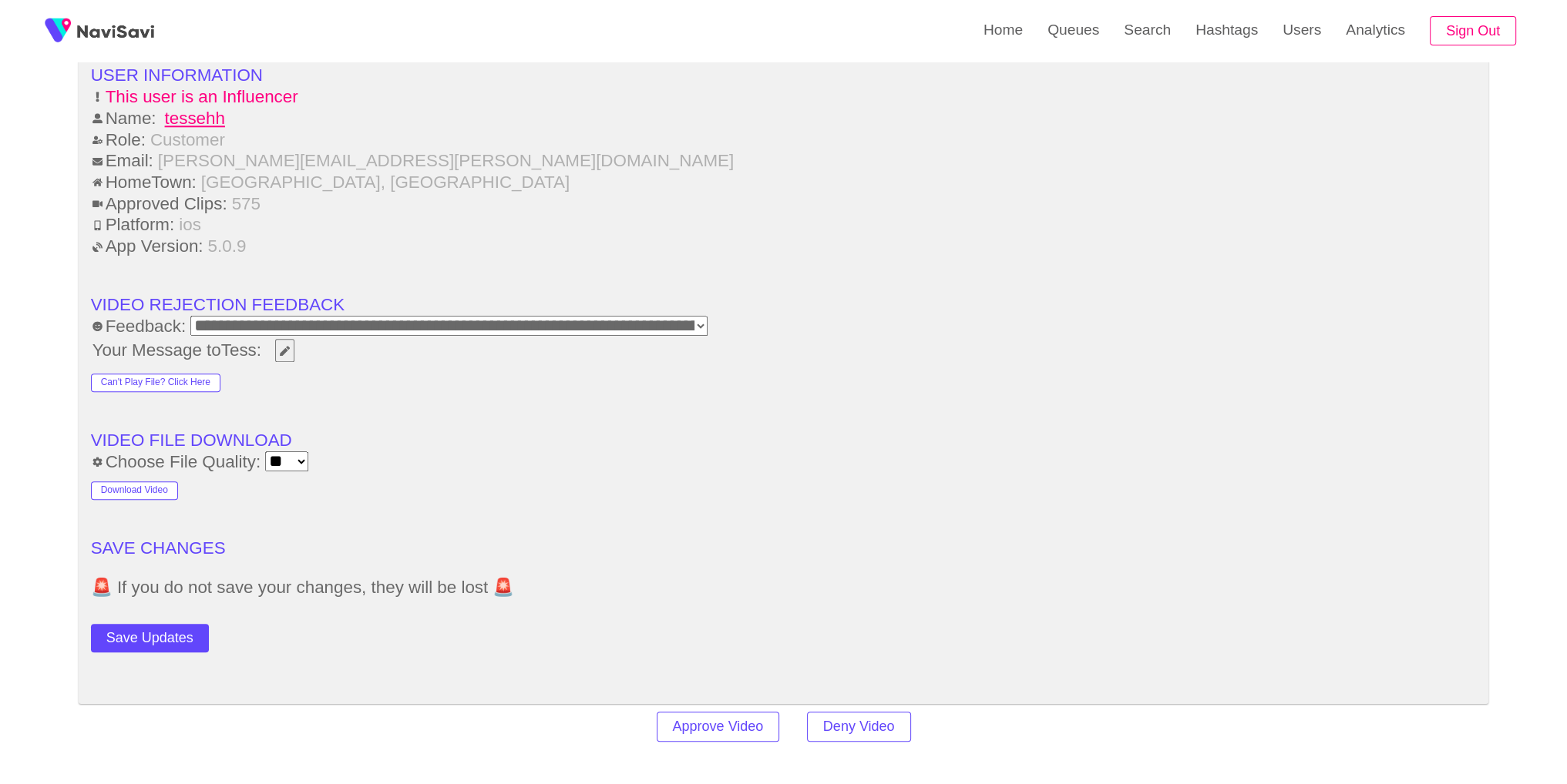
click at [168, 630] on button "Save Updates" at bounding box center [150, 638] width 118 height 28
click at [1132, 40] on link "Search" at bounding box center [1147, 30] width 72 height 60
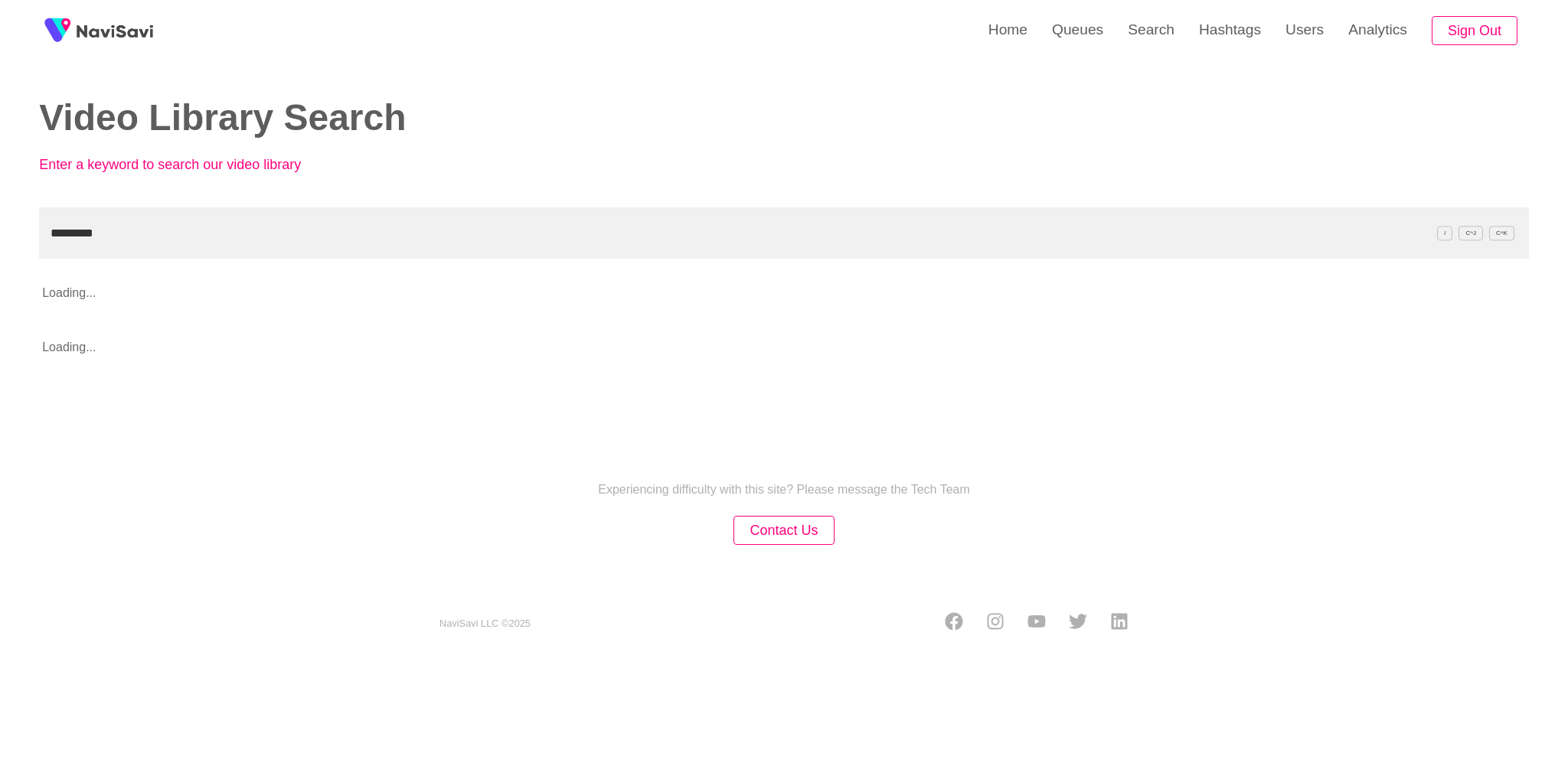
type input "*********"
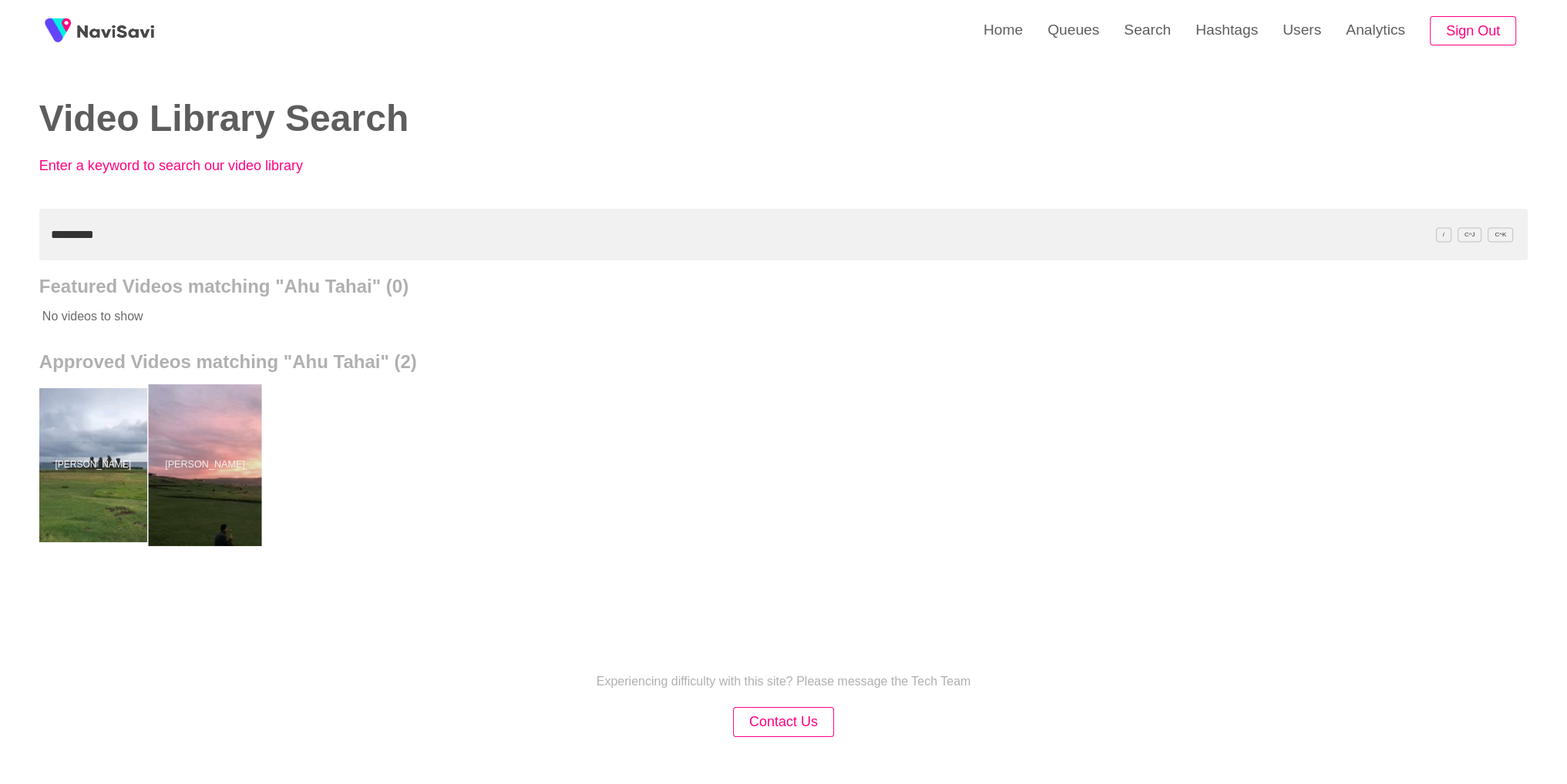
click at [197, 448] on div at bounding box center [205, 465] width 113 height 162
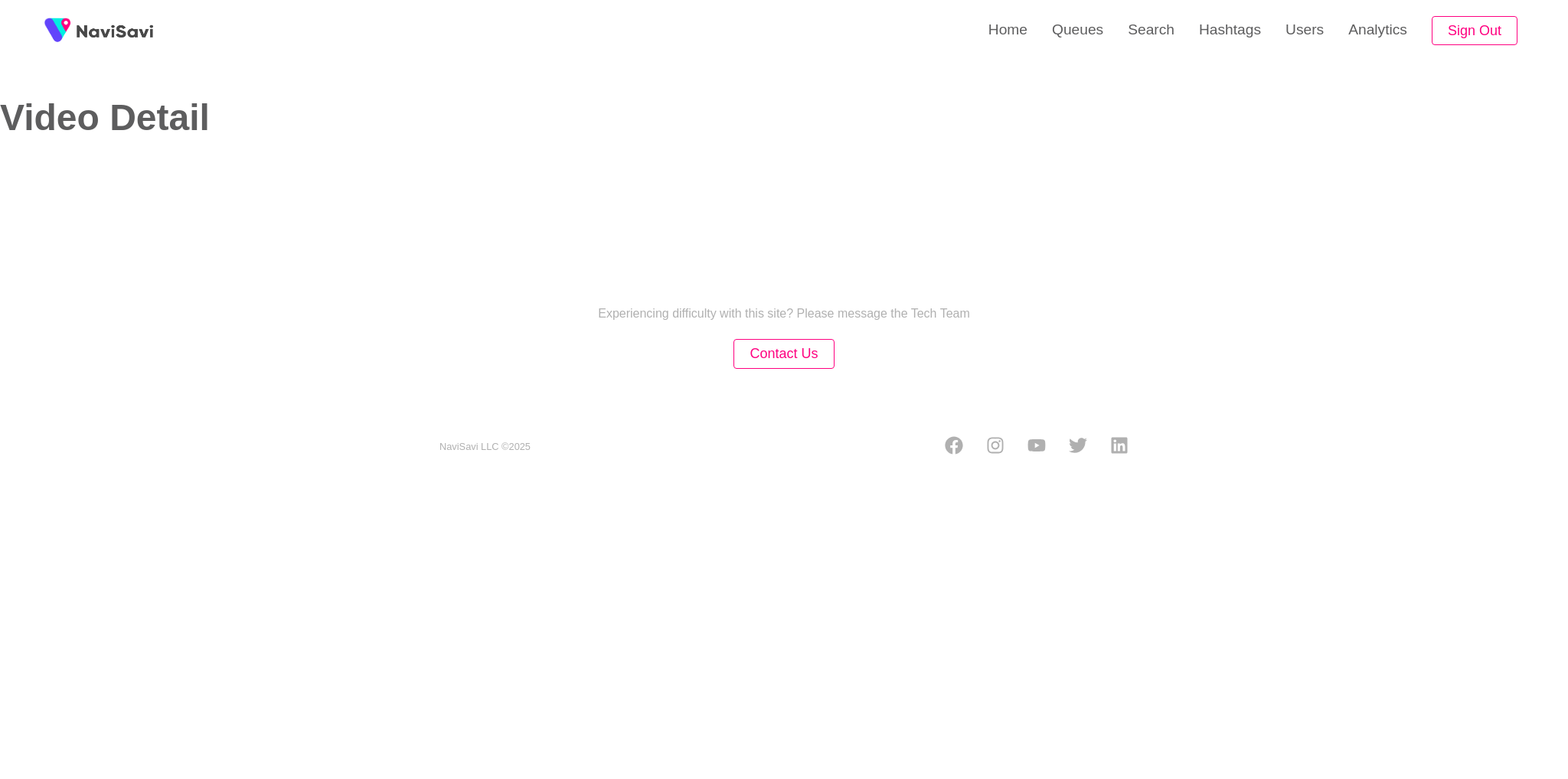
select select "**********"
select select "**"
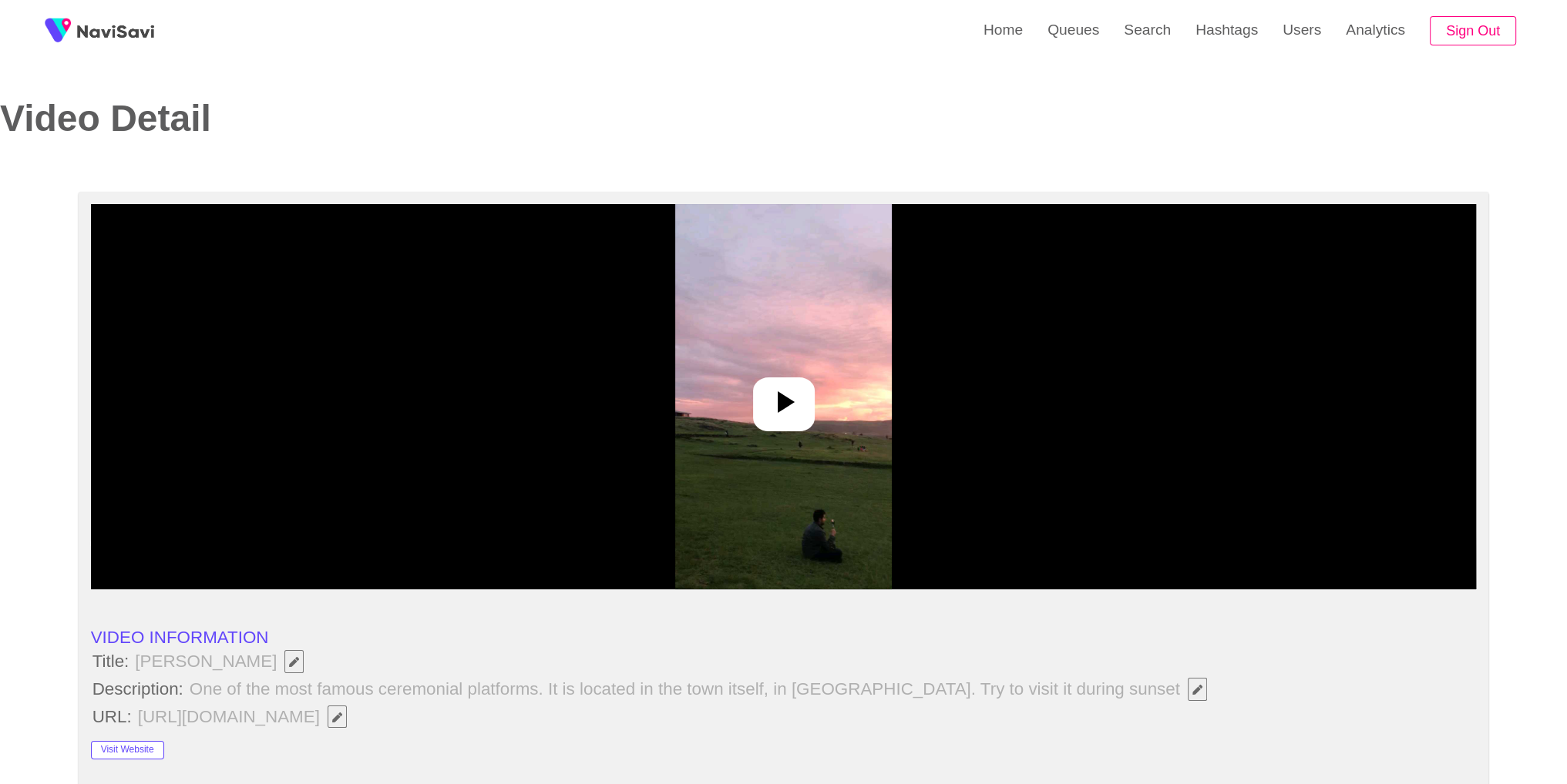
click at [769, 429] on div at bounding box center [784, 405] width 62 height 54
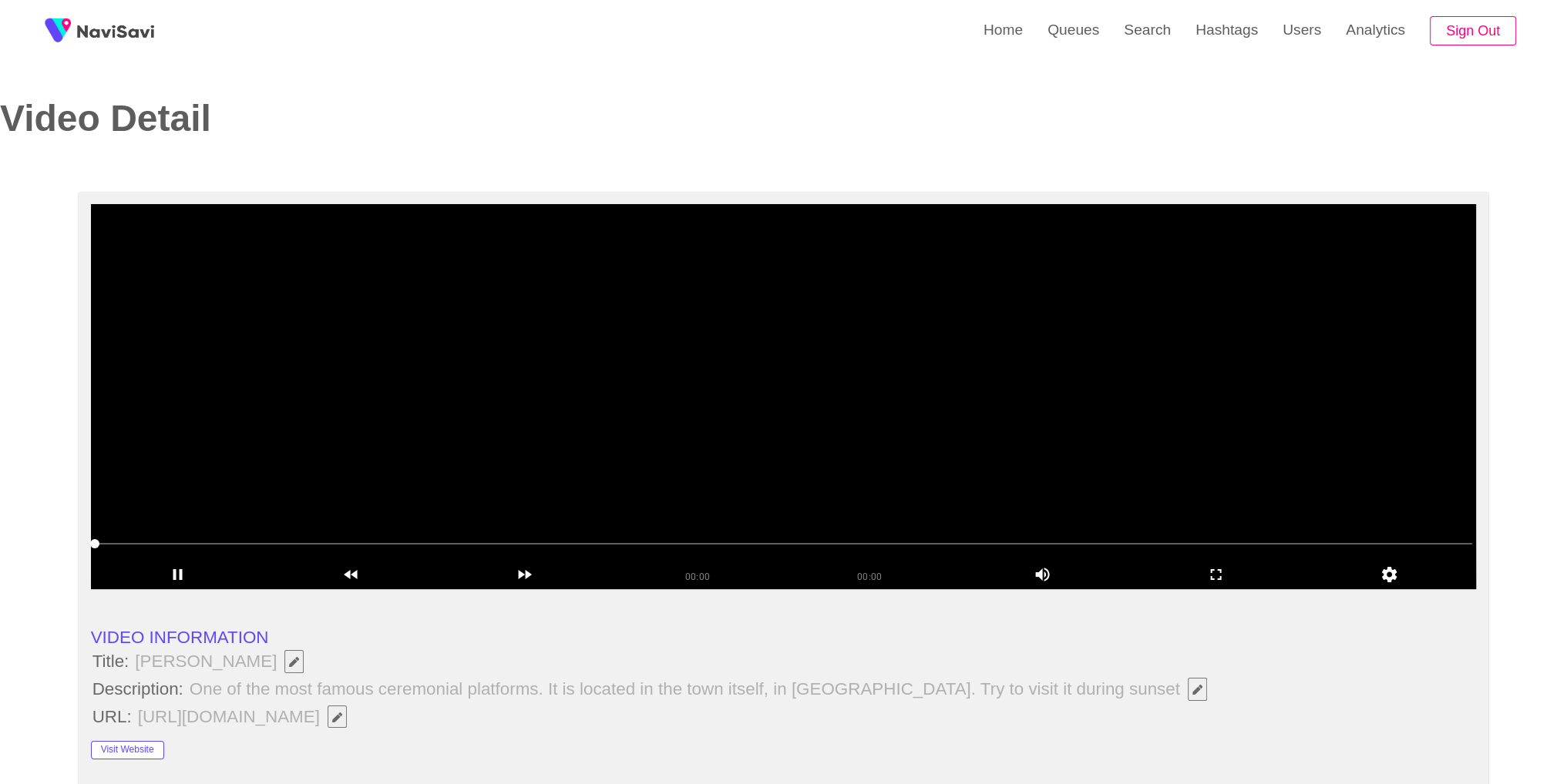
click at [1267, 747] on li "Visit Website" at bounding box center [784, 744] width 1386 height 28
click at [1282, 577] on icon "add" at bounding box center [1216, 574] width 172 height 19
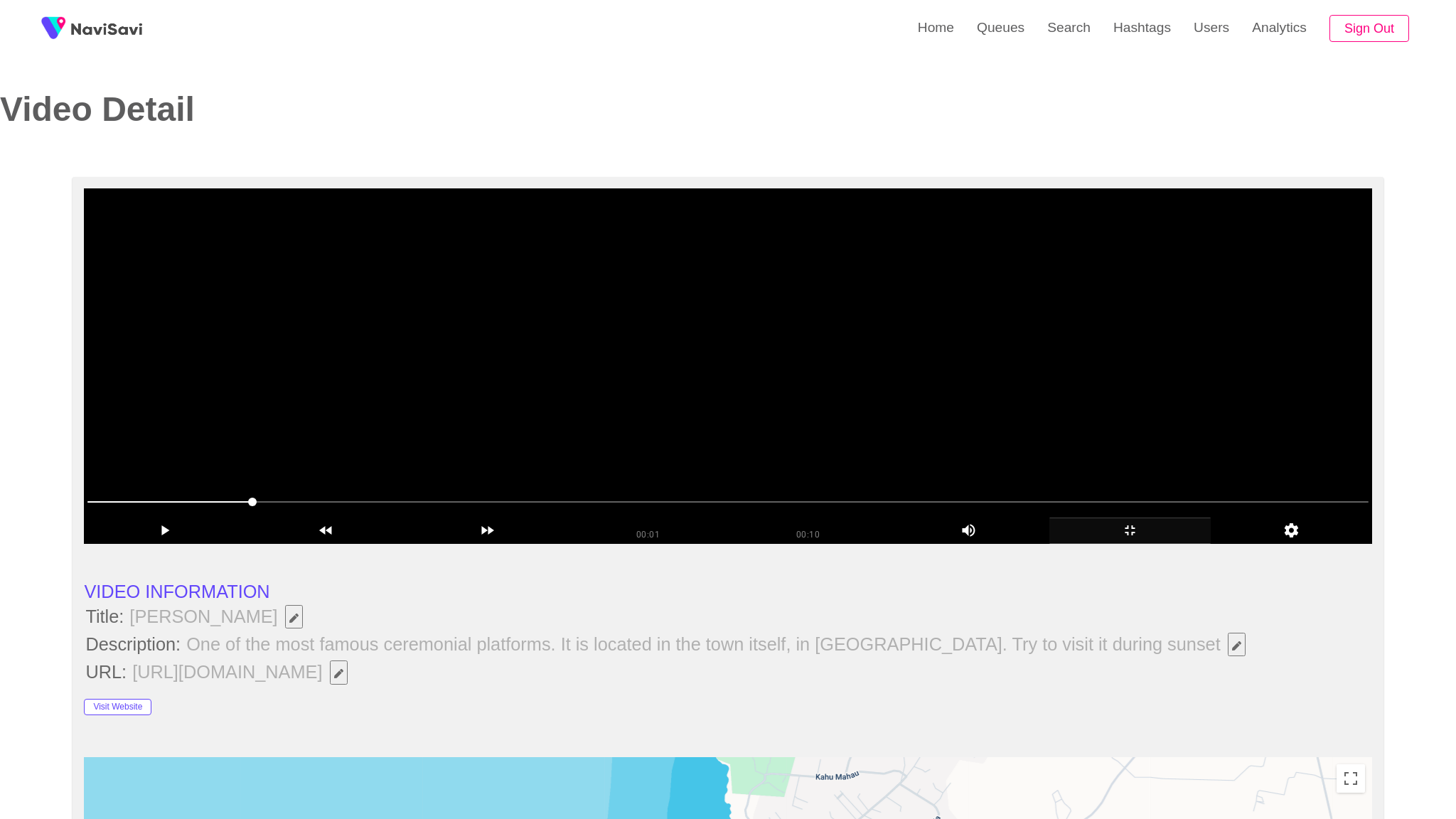
click at [1223, 513] on video at bounding box center [727, 366] width 1287 height 355
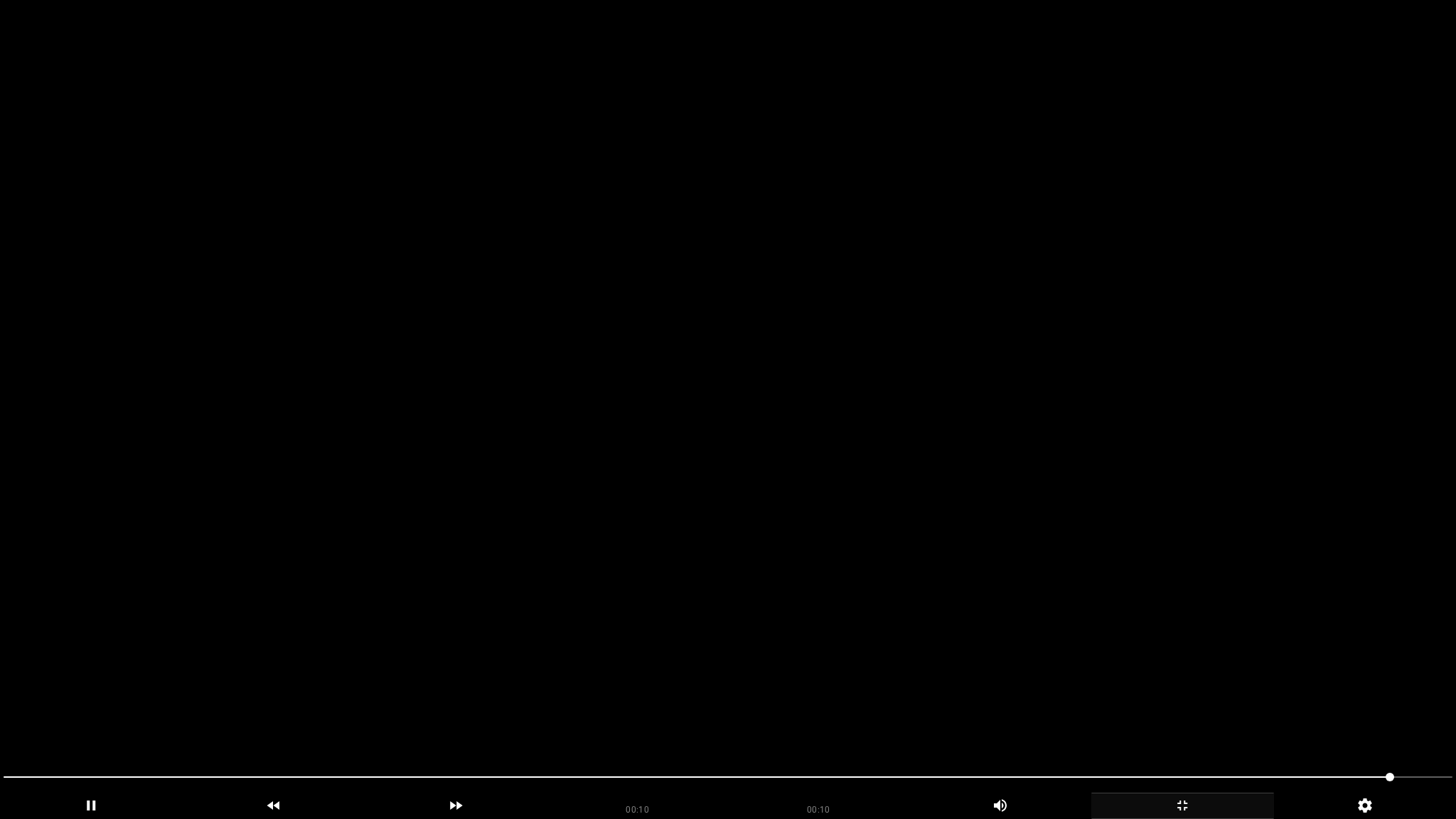
click at [1132, 552] on video at bounding box center [728, 409] width 1456 height 819
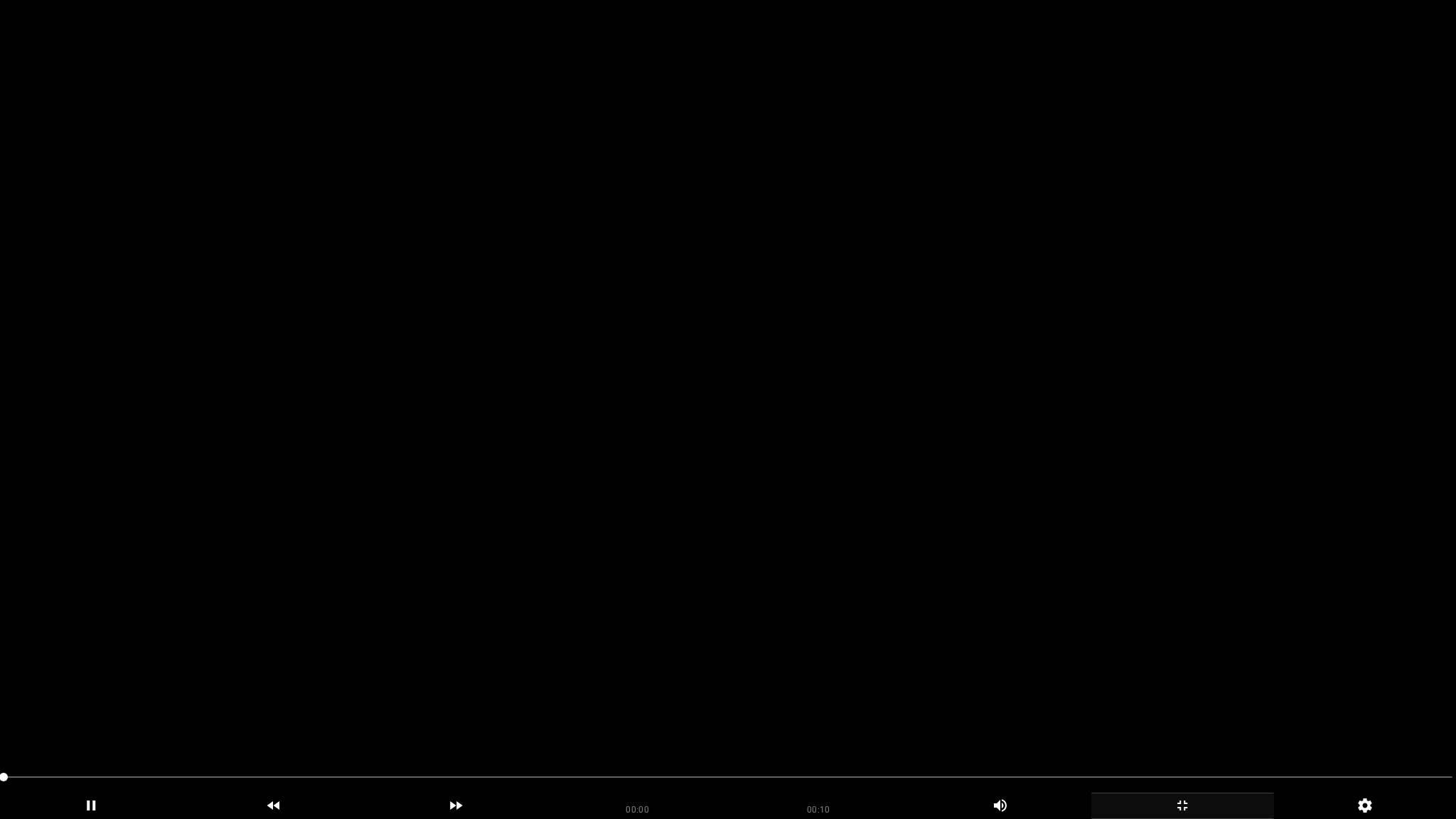
click at [1132, 552] on video at bounding box center [728, 409] width 1456 height 819
click at [1134, 550] on video at bounding box center [728, 409] width 1456 height 819
click at [1189, 723] on icon "add" at bounding box center [1182, 805] width 181 height 17
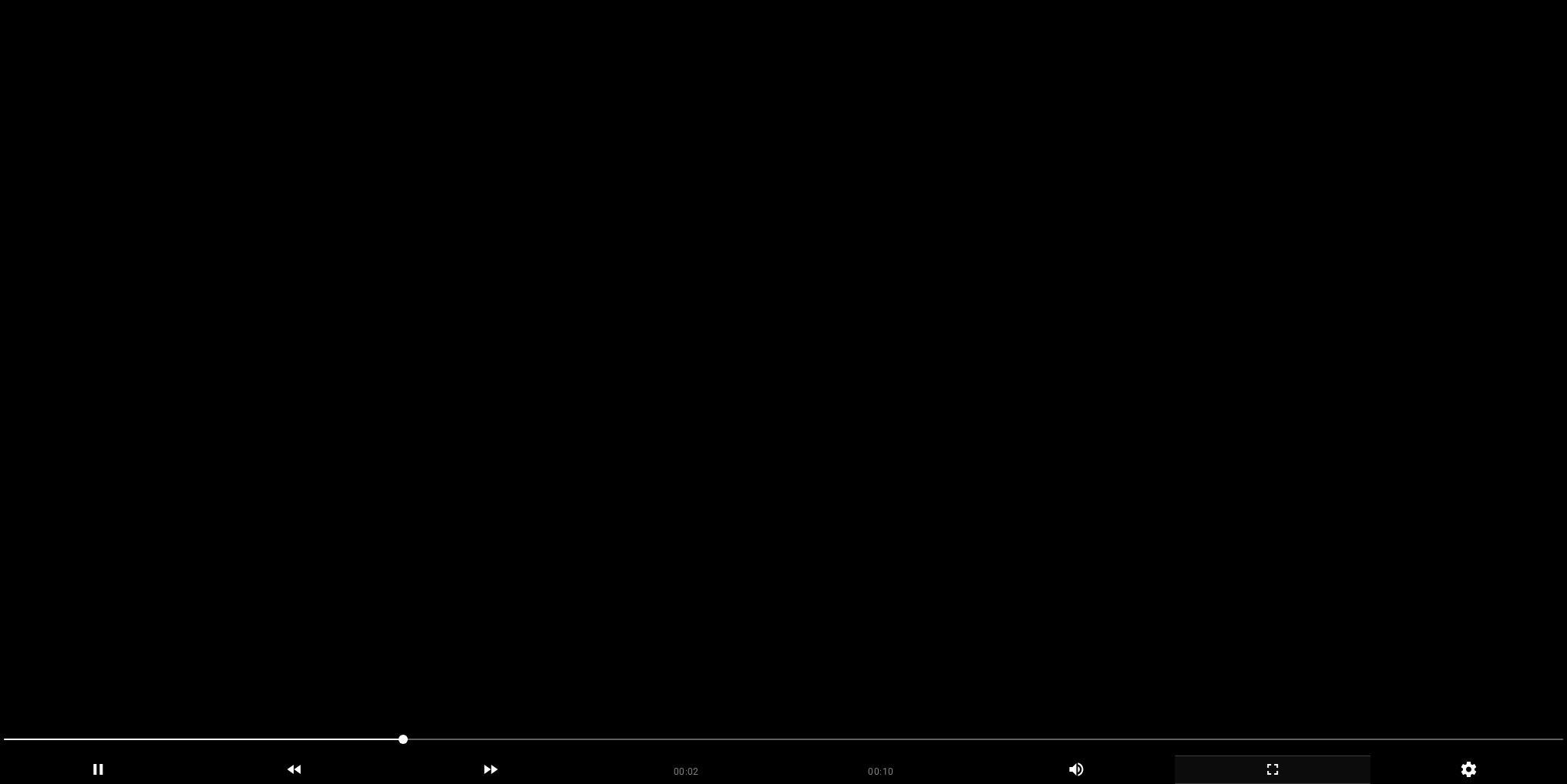
click at [798, 389] on video at bounding box center [784, 392] width 1567 height 784
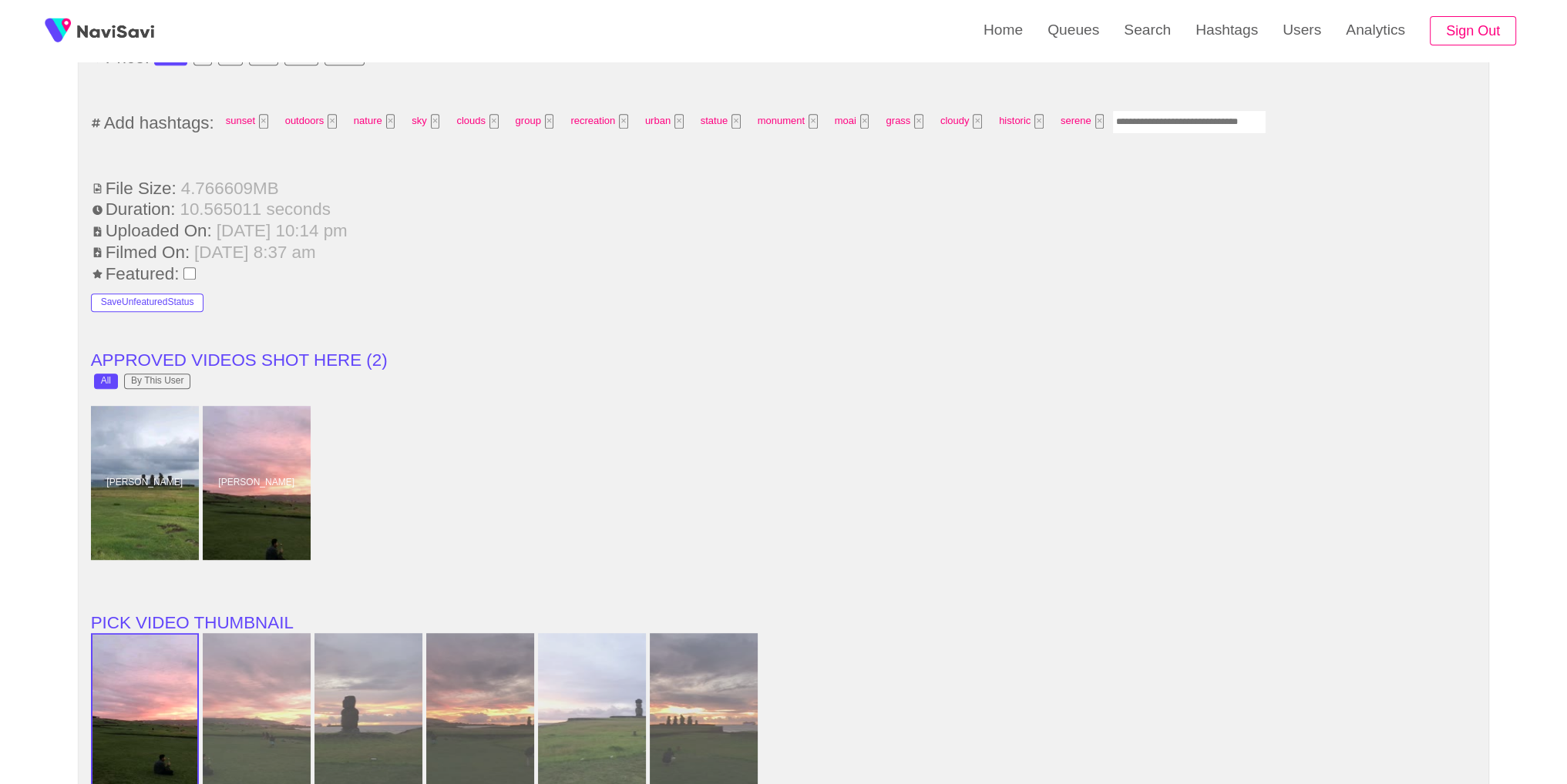
scroll to position [1069, 0]
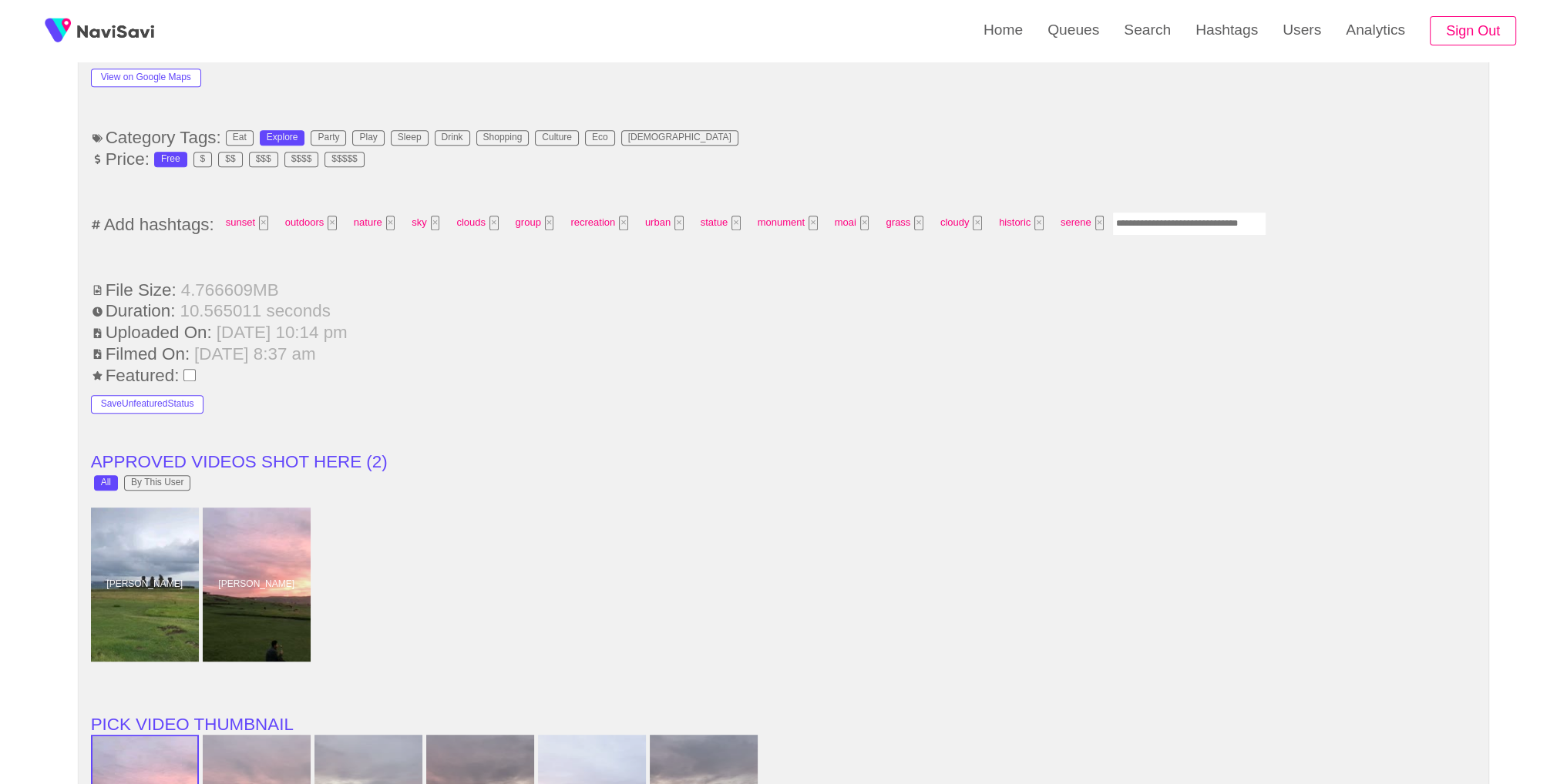
click at [1133, 212] on input "Enter tag here and press return" at bounding box center [1189, 224] width 154 height 24
type input "*********"
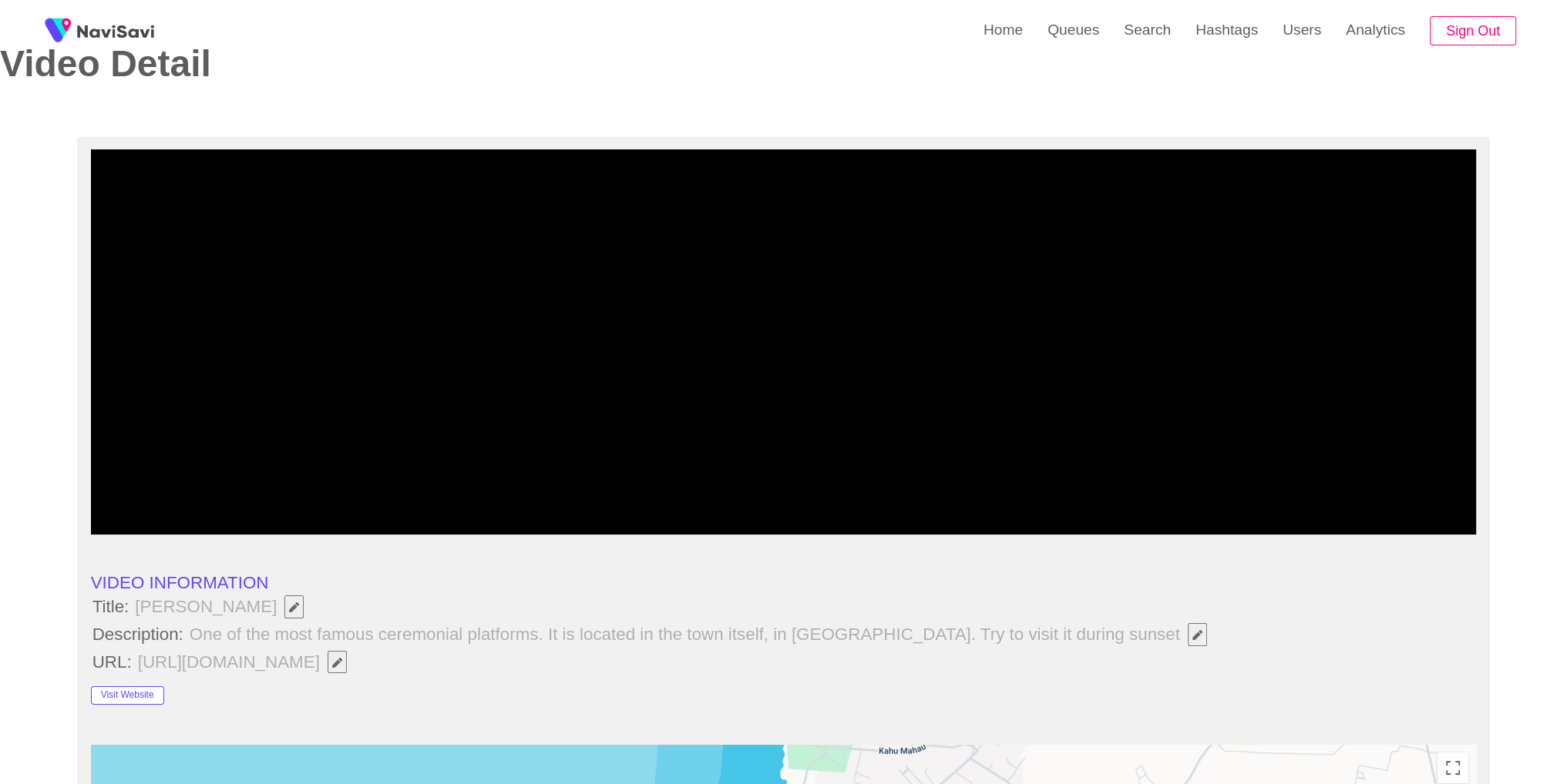
scroll to position [0, 0]
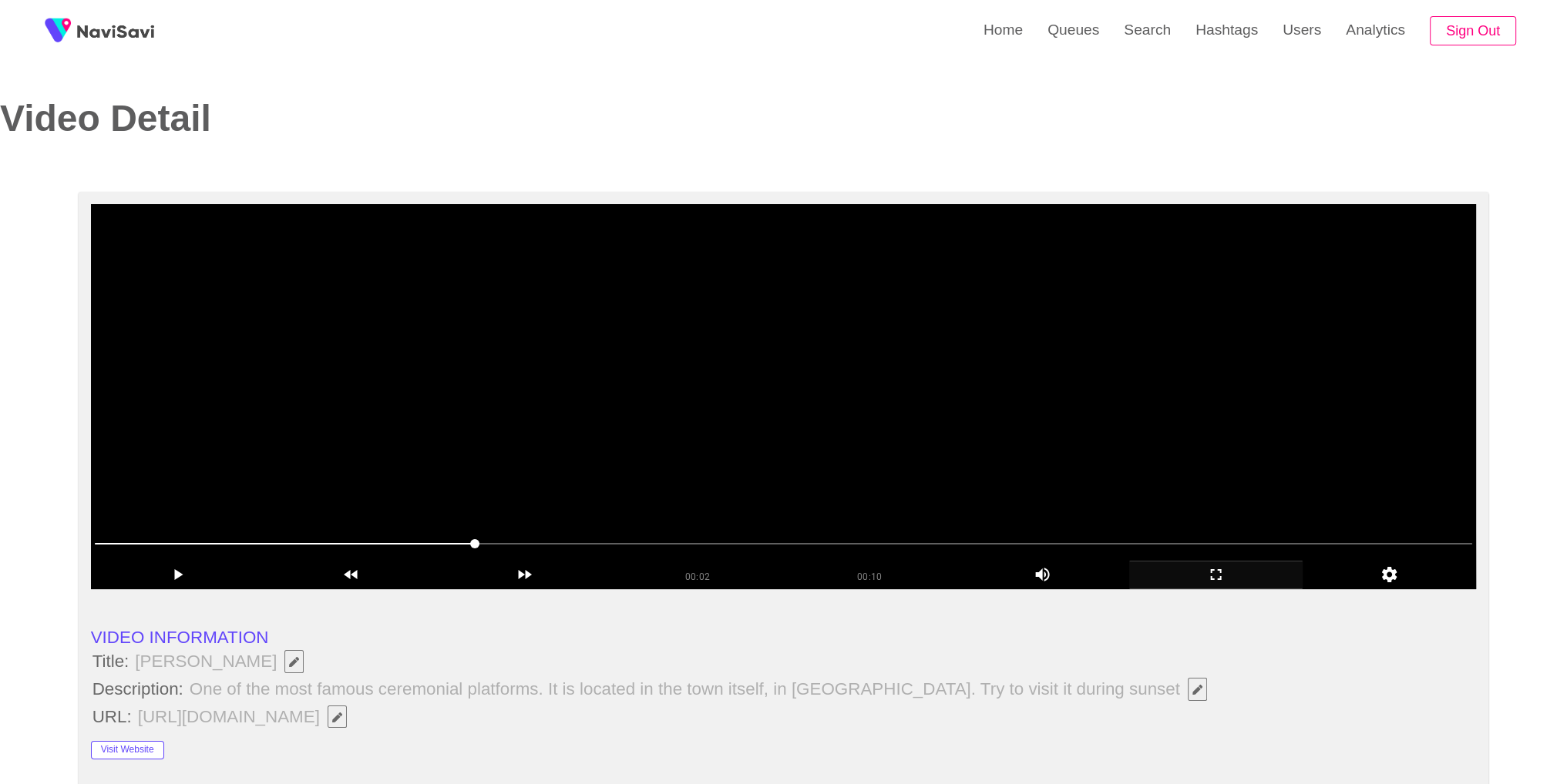
click at [1047, 360] on video at bounding box center [784, 396] width 1386 height 385
click at [1229, 580] on icon "add" at bounding box center [1216, 574] width 172 height 19
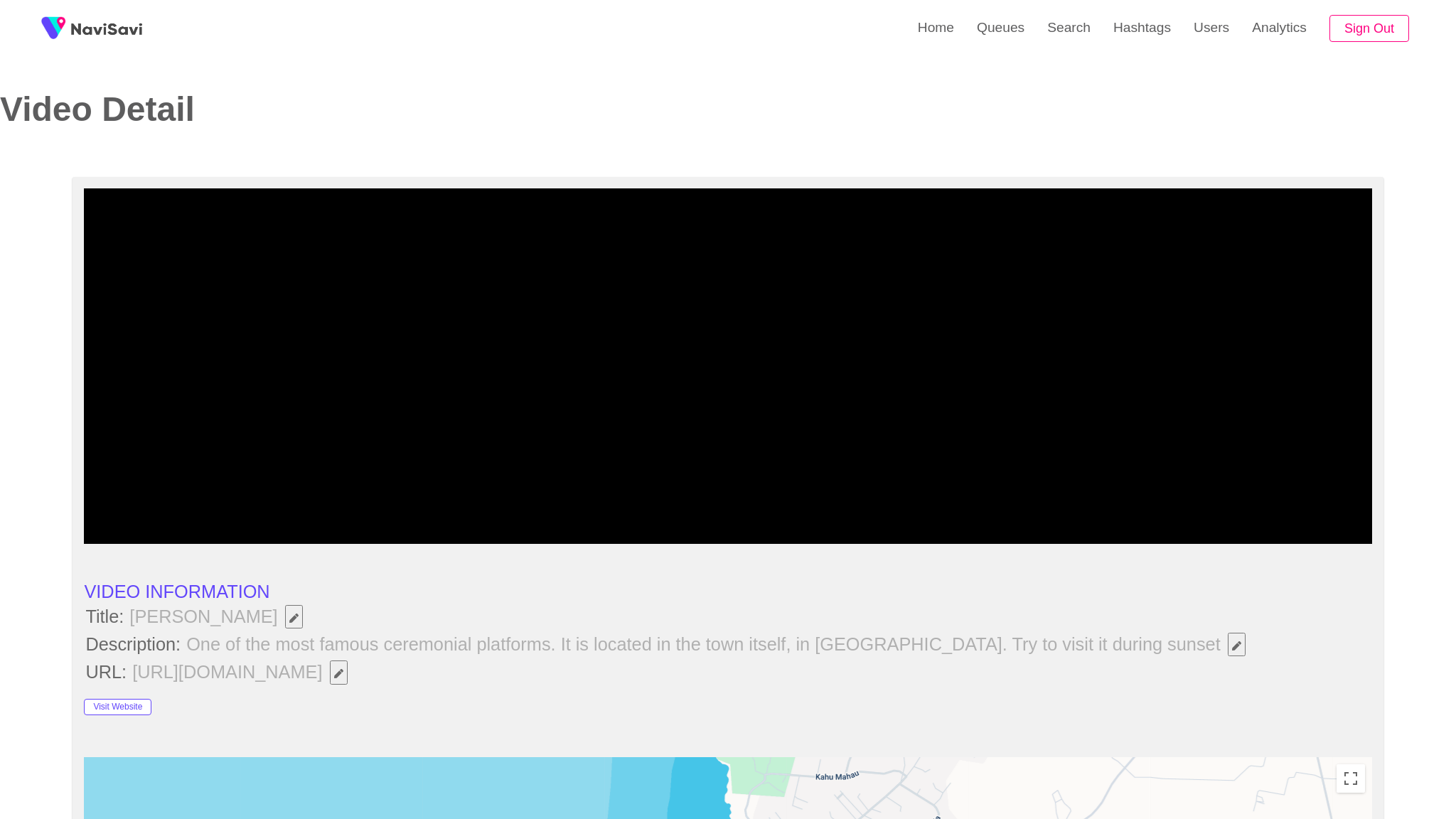
click at [648, 523] on div at bounding box center [727, 503] width 1292 height 38
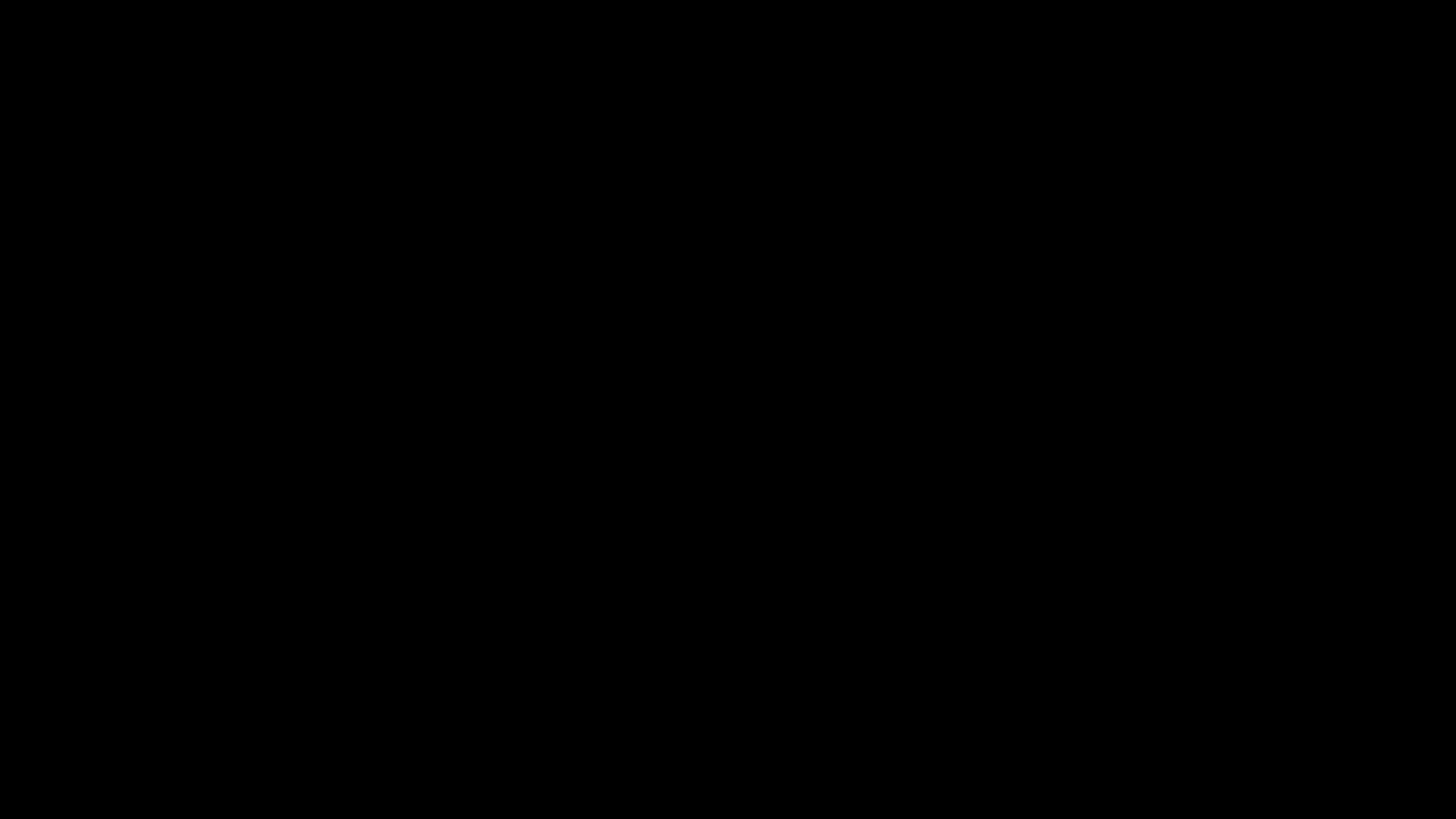
click at [932, 723] on div at bounding box center [728, 779] width 1460 height 38
click at [1186, 723] on icon "add" at bounding box center [1182, 805] width 181 height 17
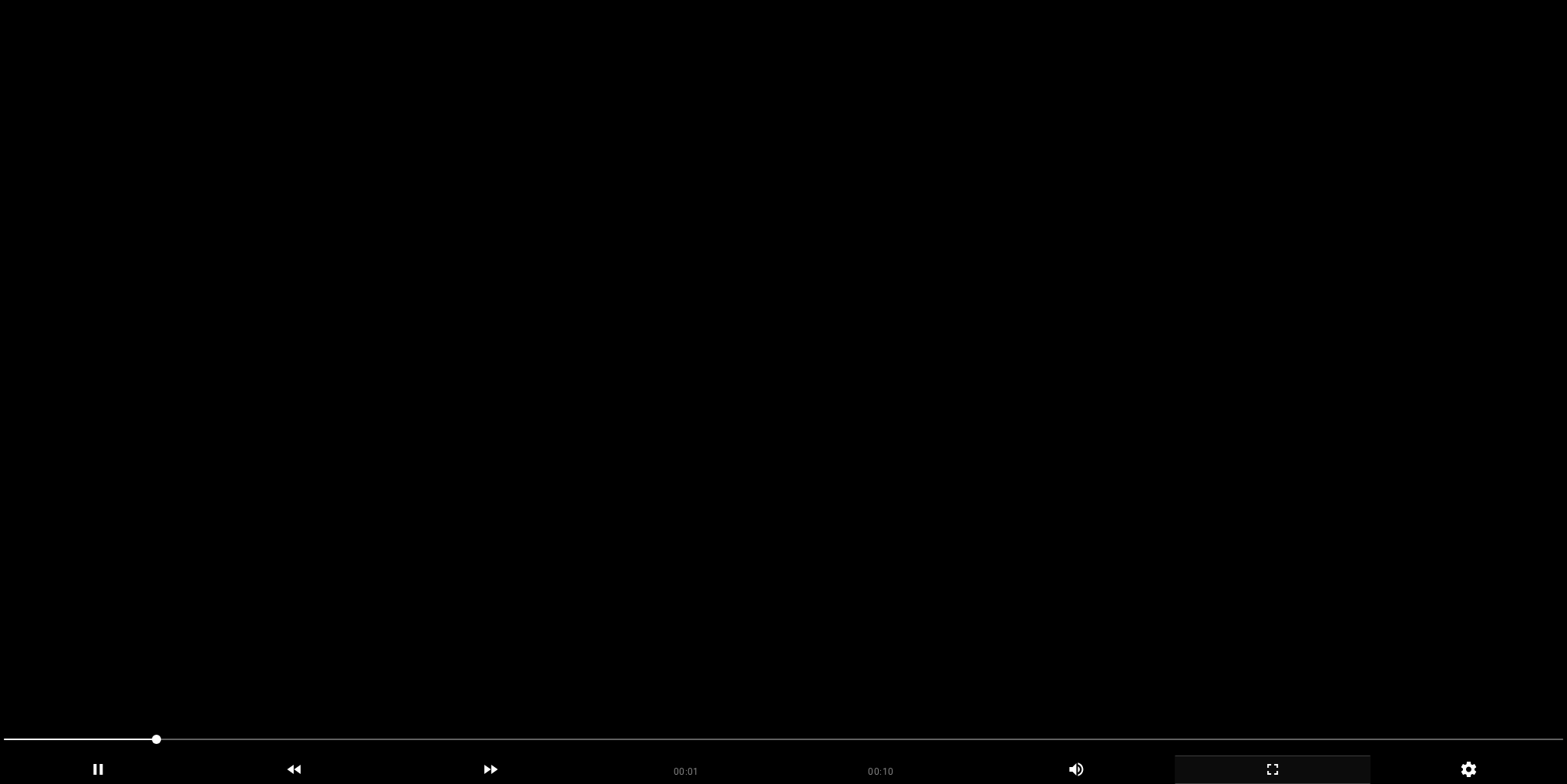
click at [985, 361] on video at bounding box center [784, 392] width 1567 height 784
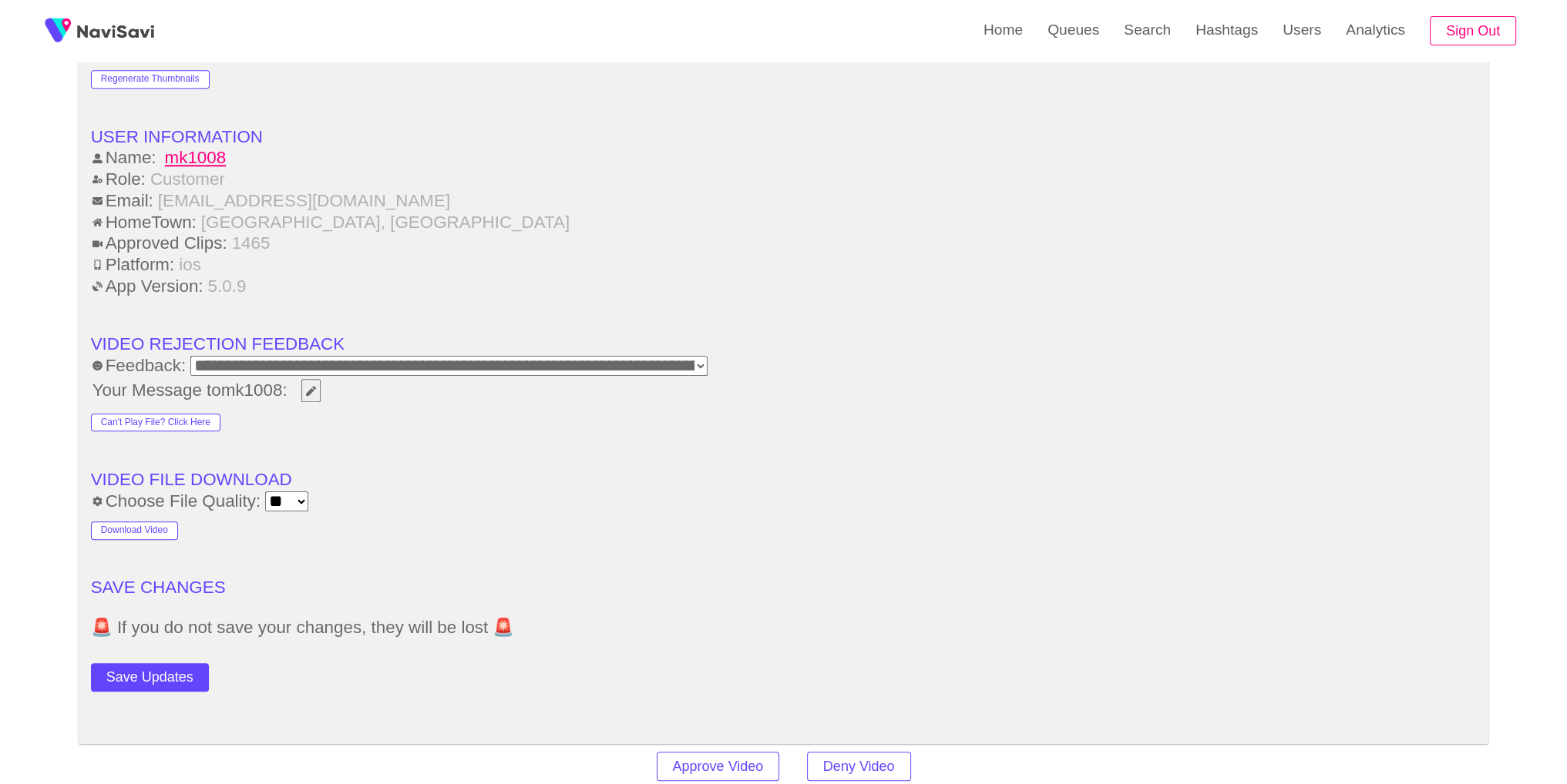
scroll to position [1973, 0]
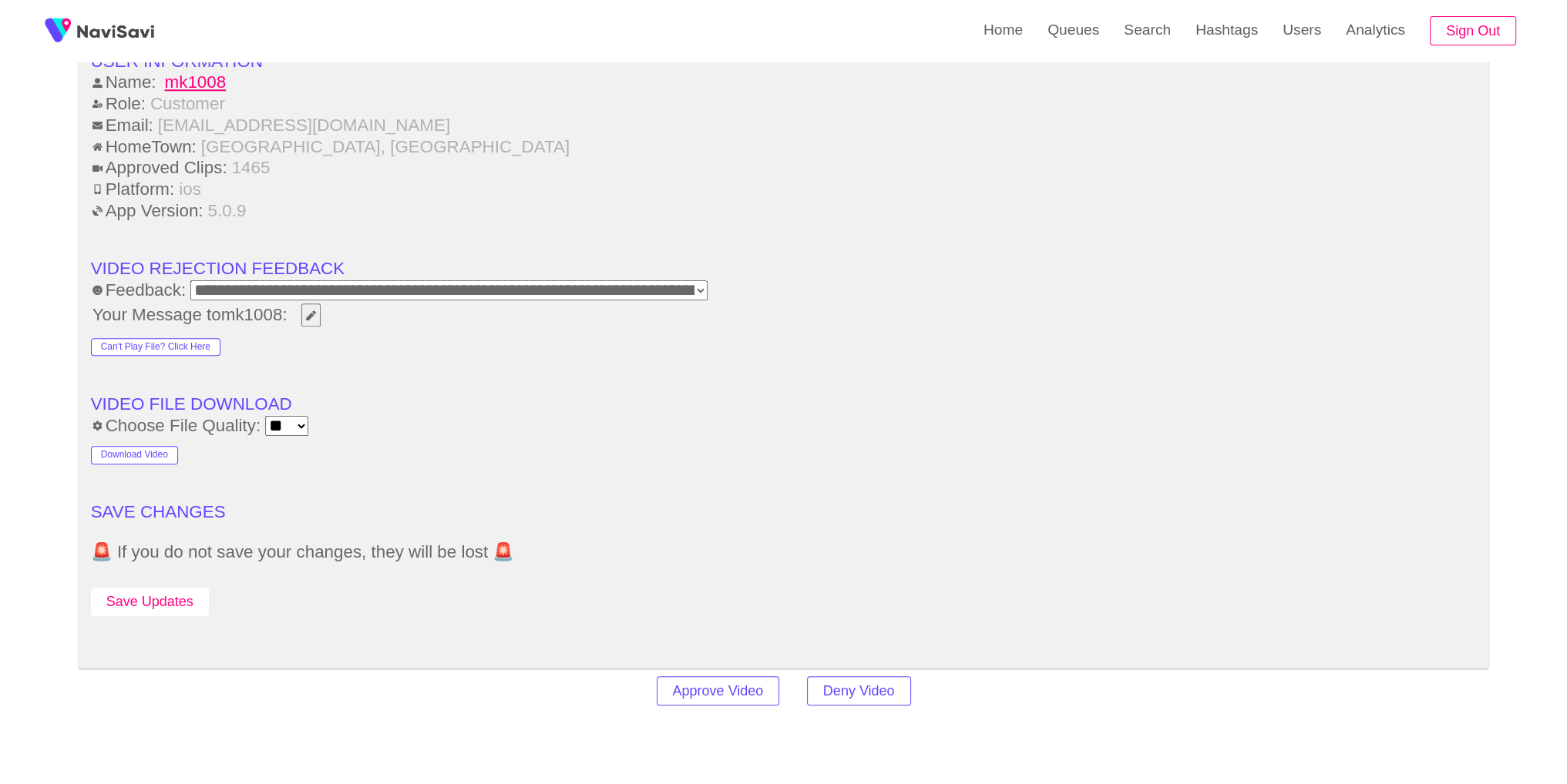
click at [160, 602] on button "Save Updates" at bounding box center [150, 601] width 118 height 28
click at [1168, 26] on link "Search" at bounding box center [1147, 30] width 72 height 60
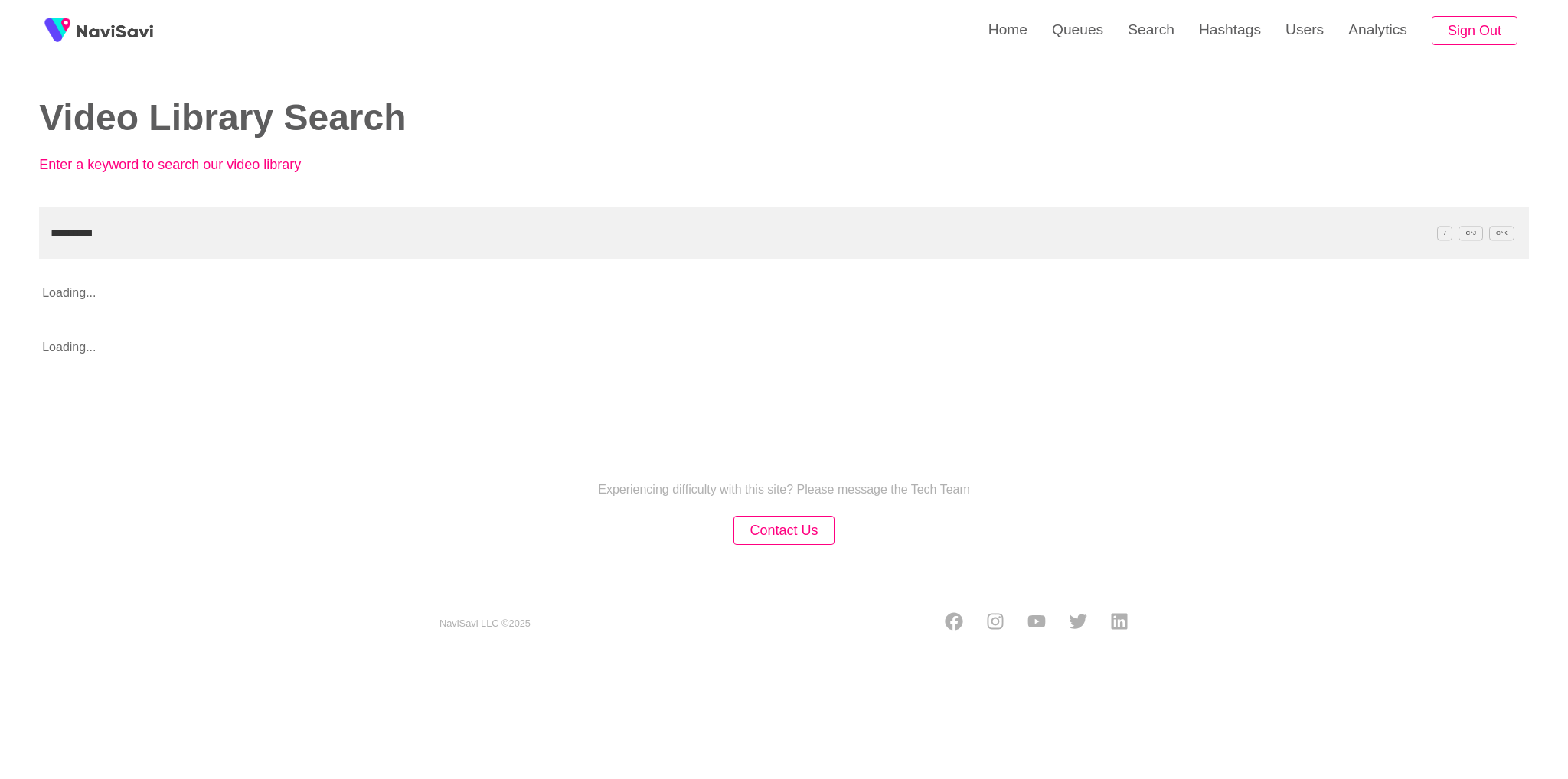
type input "*********"
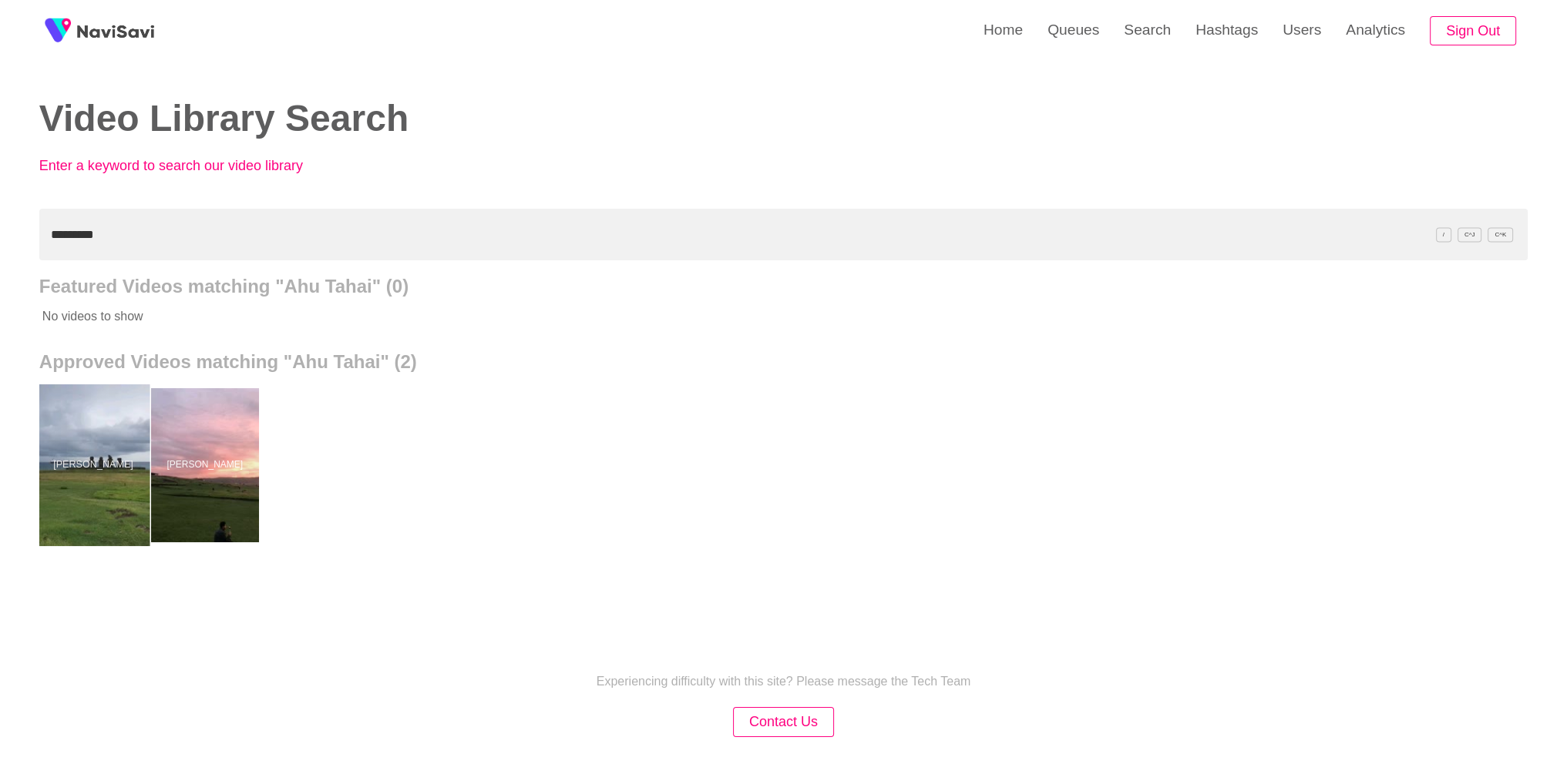
click at [121, 423] on div at bounding box center [93, 465] width 113 height 162
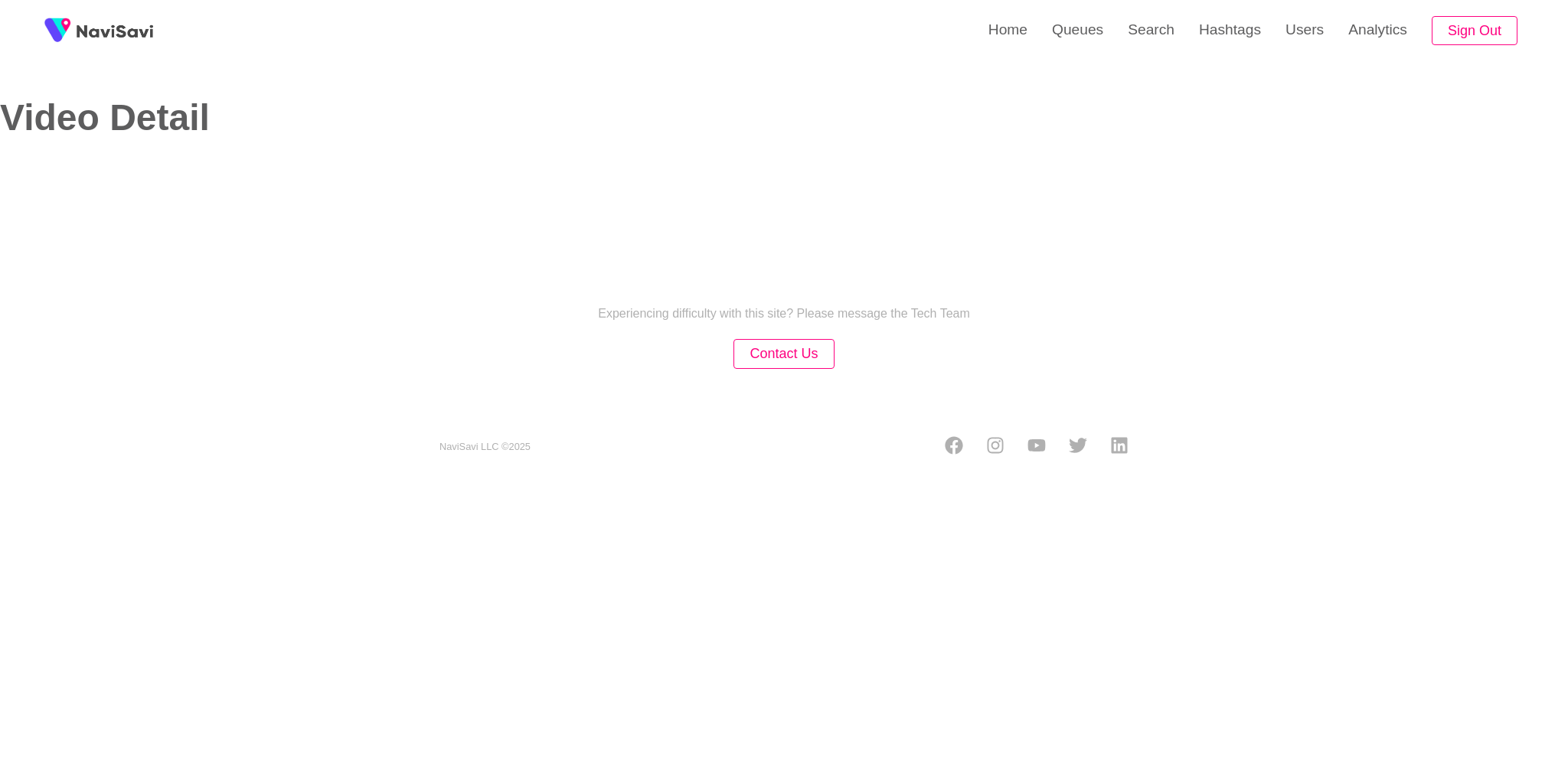
select select "**********"
select select "**"
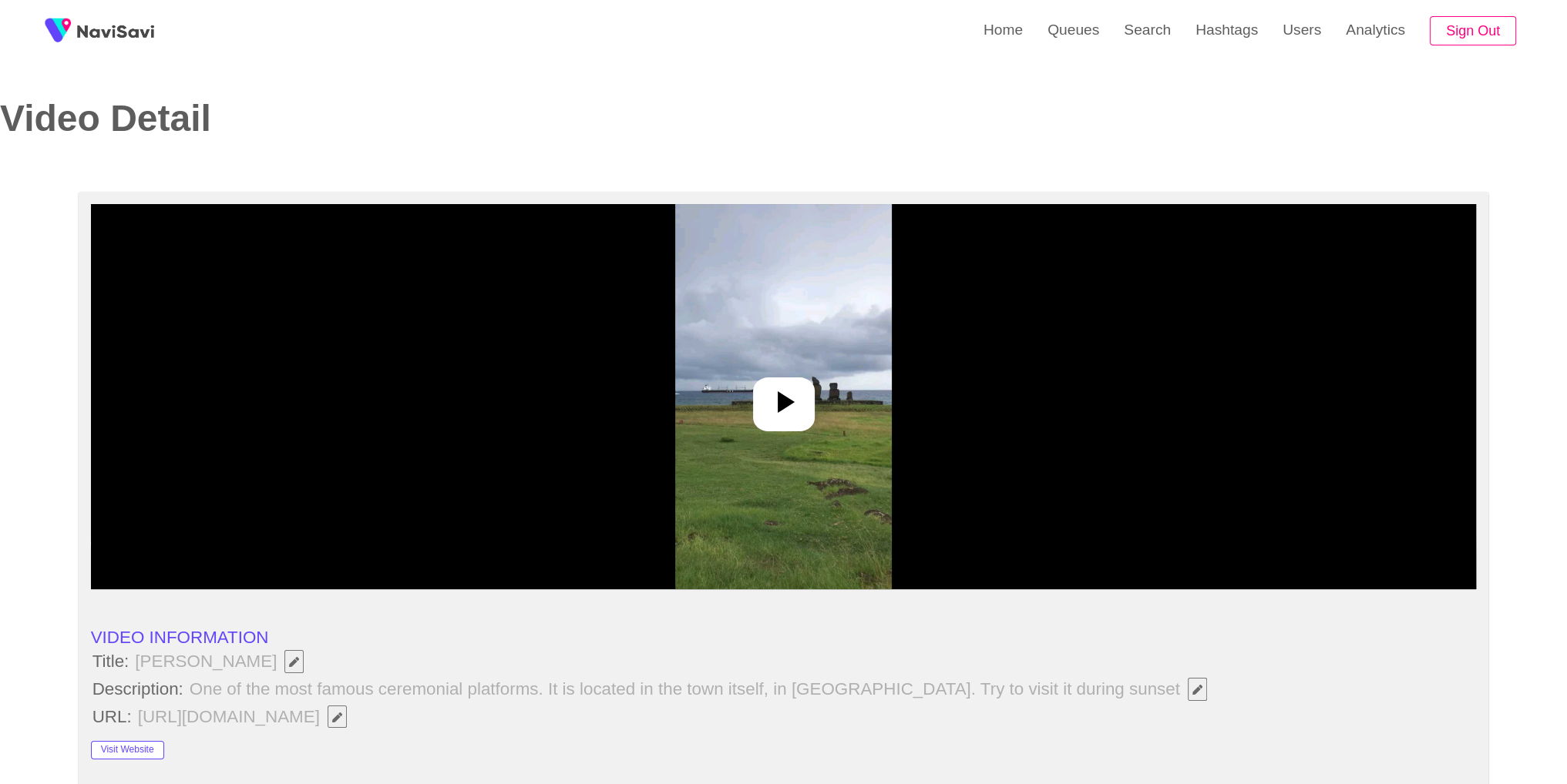
click at [776, 371] on div at bounding box center [784, 396] width 1386 height 385
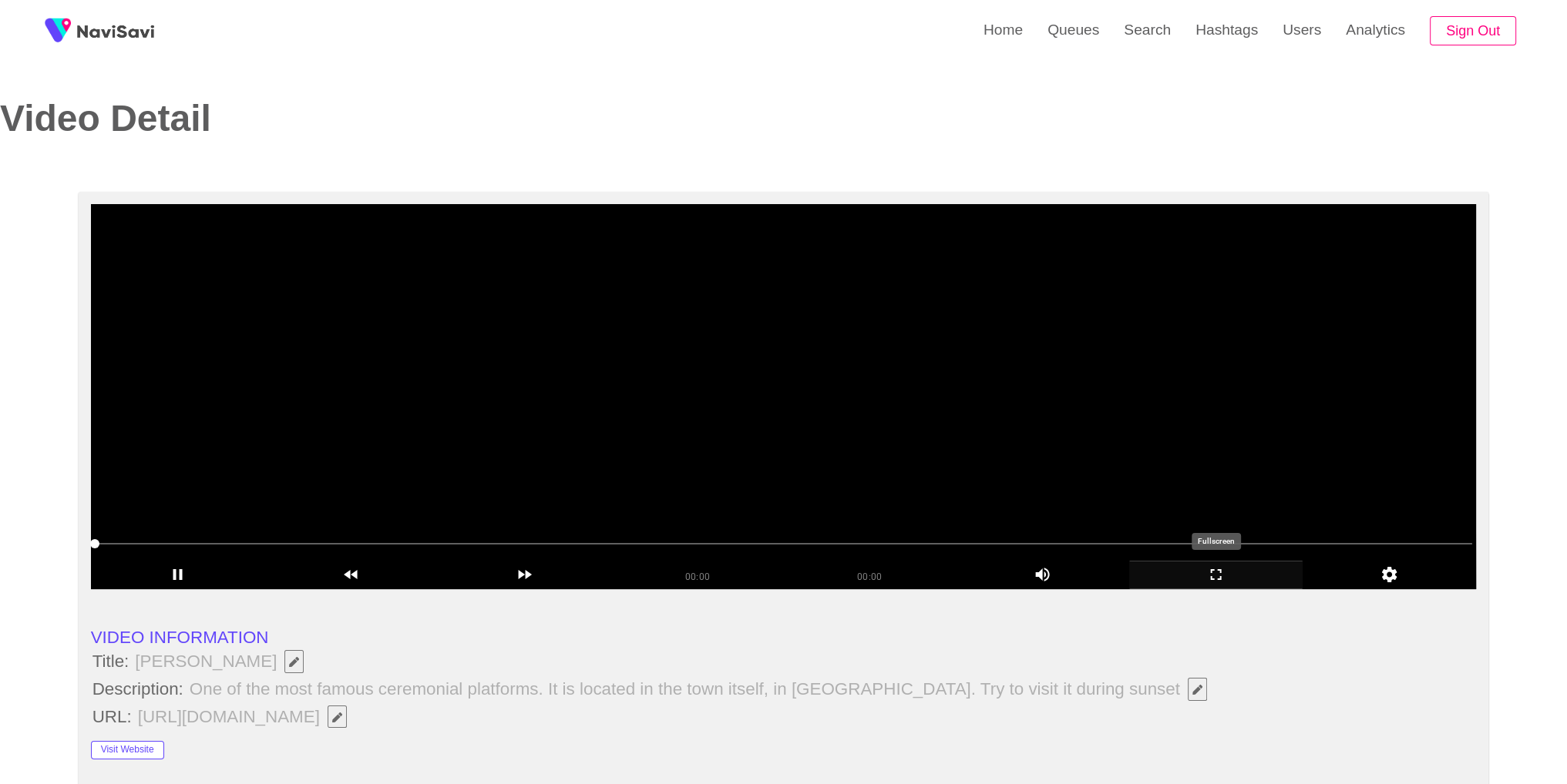
click at [1197, 565] on div "add" at bounding box center [1216, 574] width 173 height 28
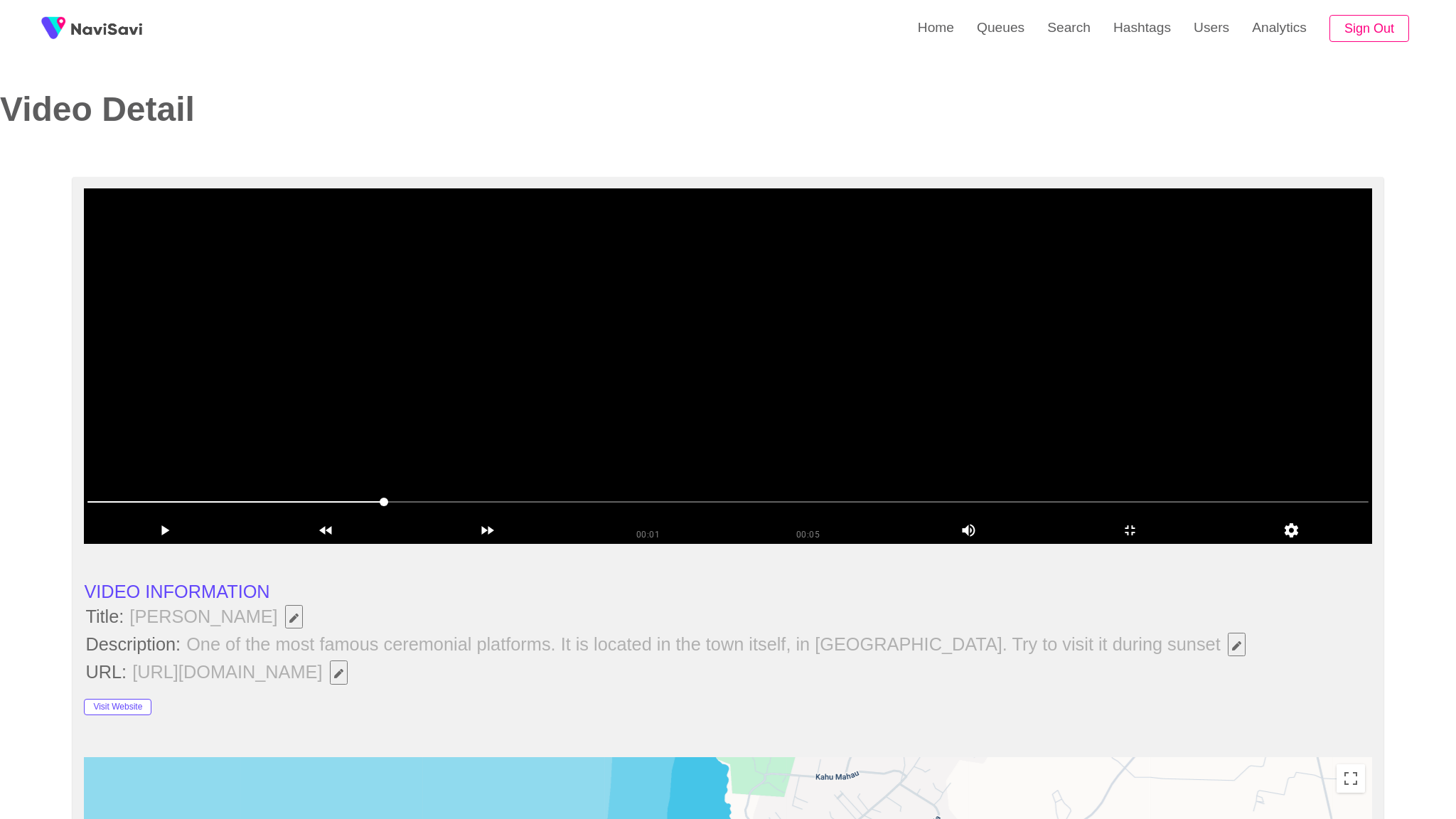
click at [1086, 544] on video at bounding box center [727, 366] width 1287 height 355
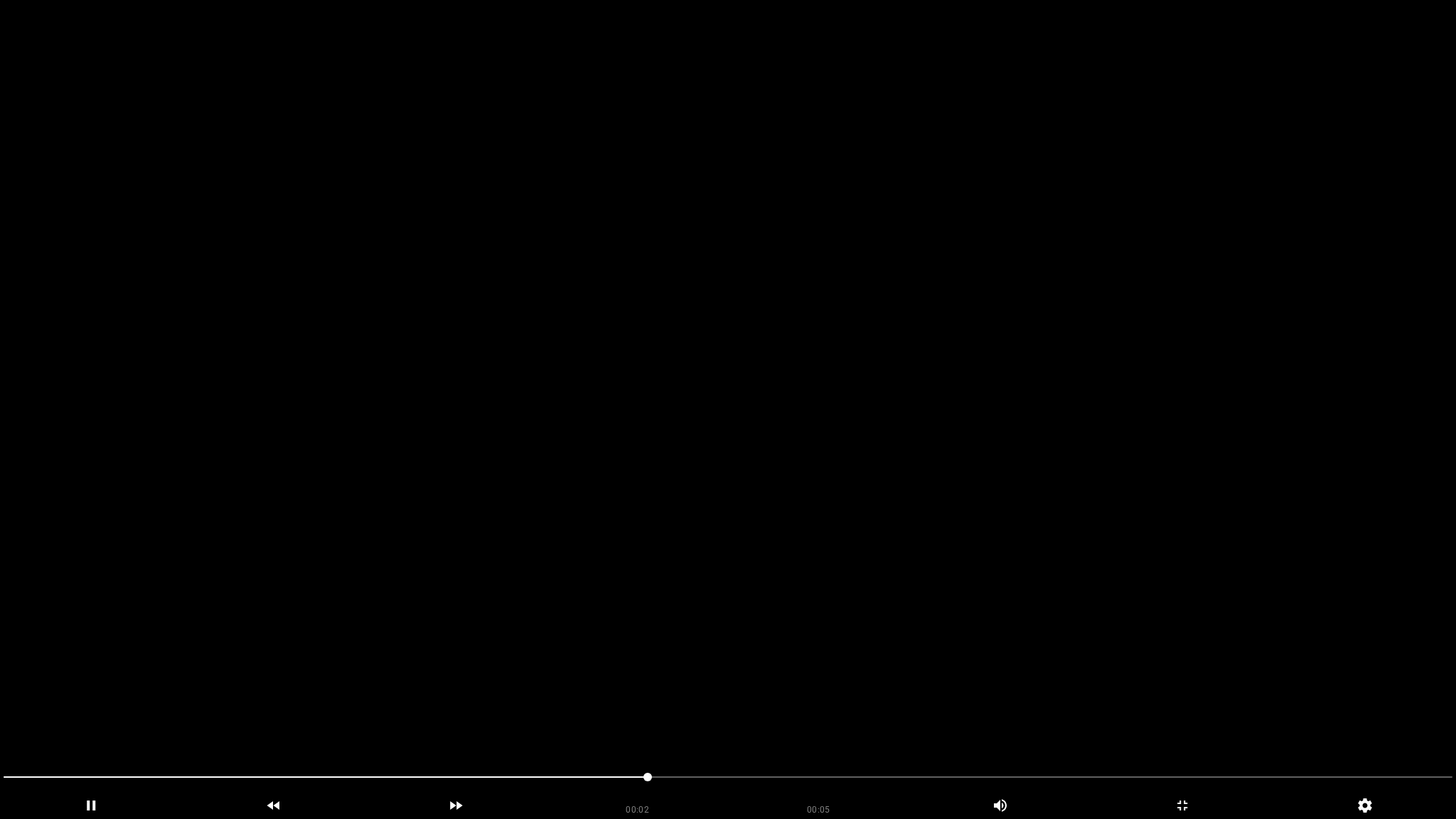
click at [1080, 564] on video at bounding box center [728, 409] width 1456 height 819
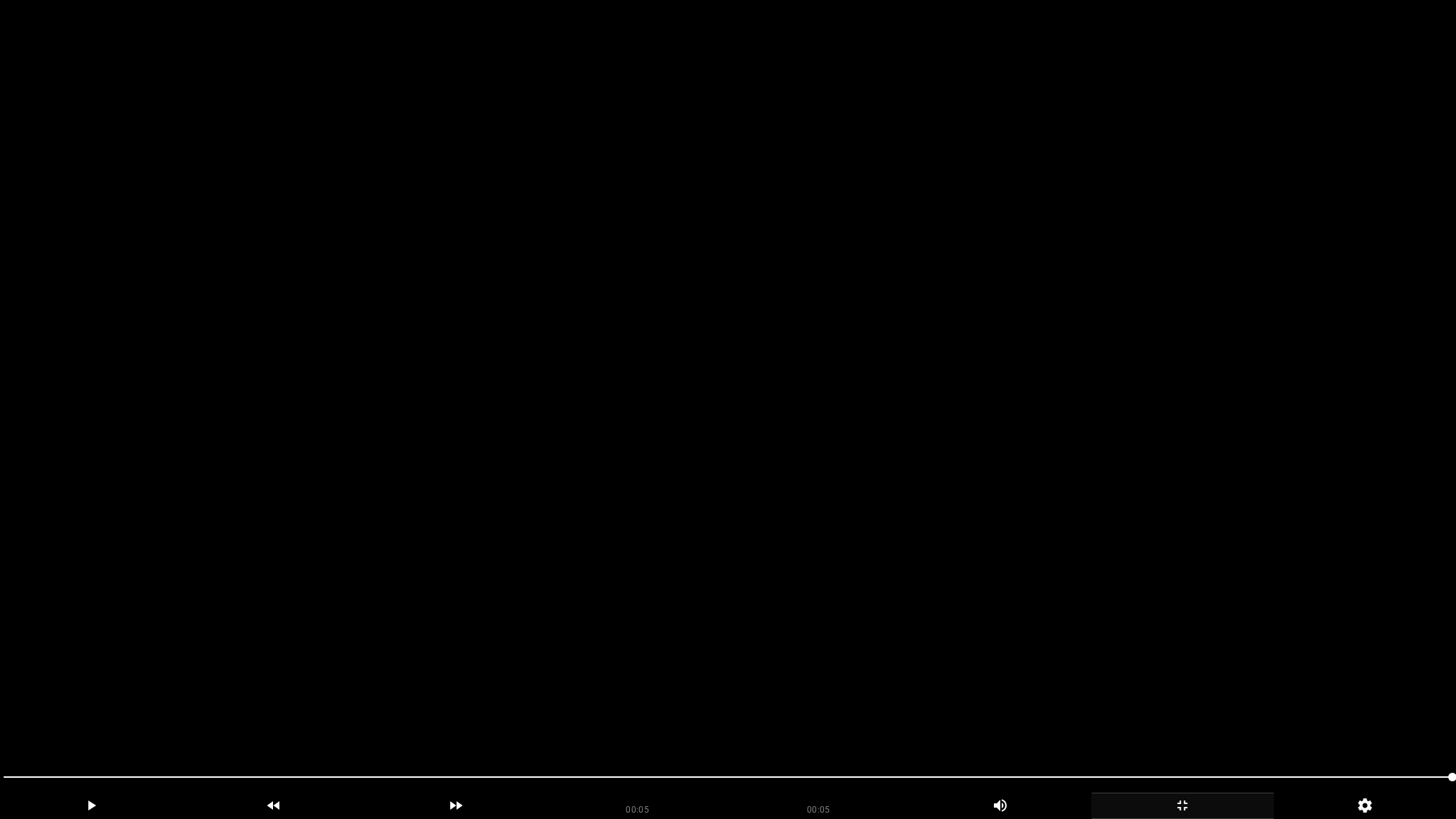
click at [1190, 723] on div "add" at bounding box center [1182, 806] width 183 height 26
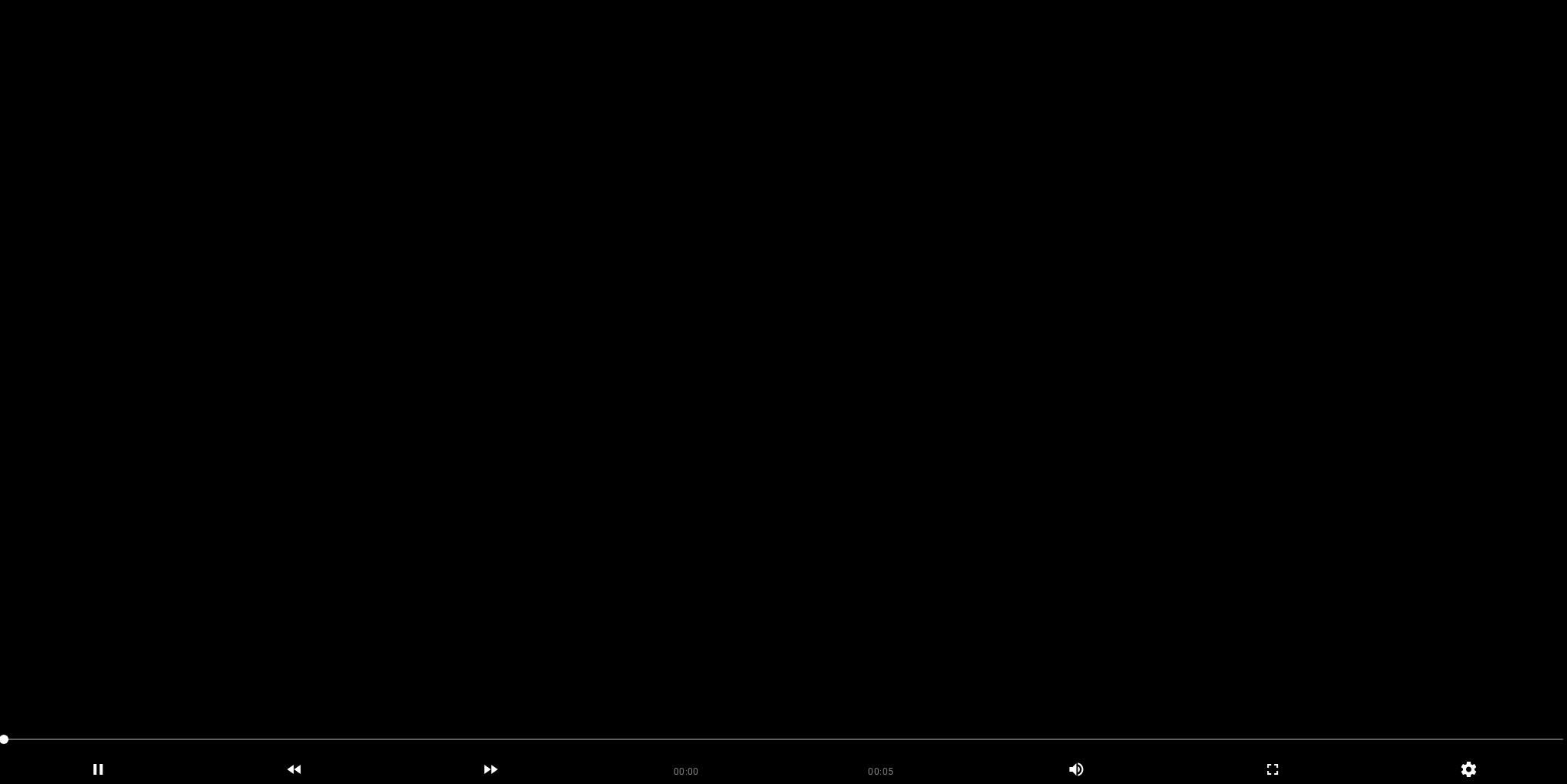
click at [716, 362] on video at bounding box center [784, 392] width 1567 height 784
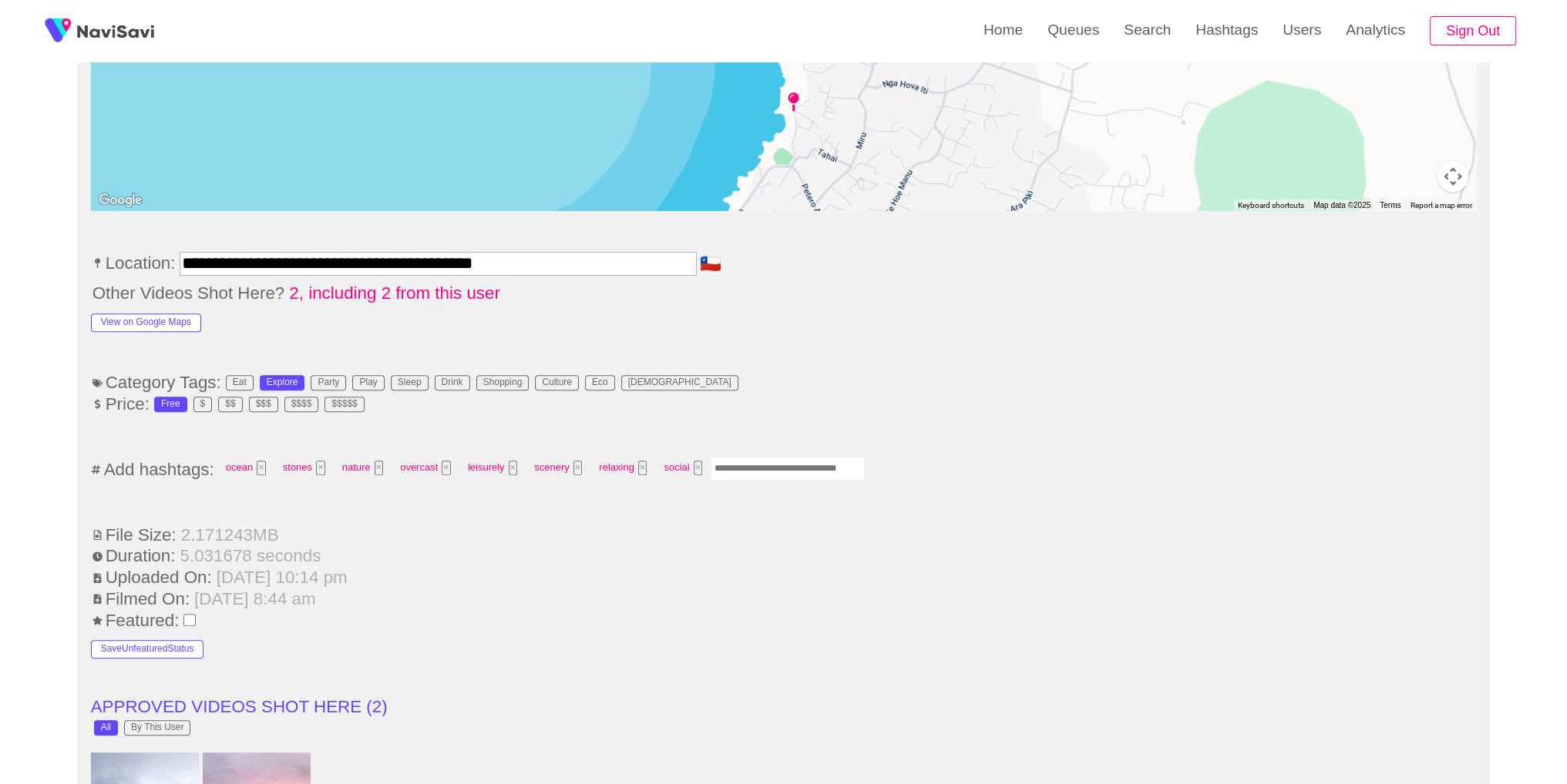
scroll to position [867, 0]
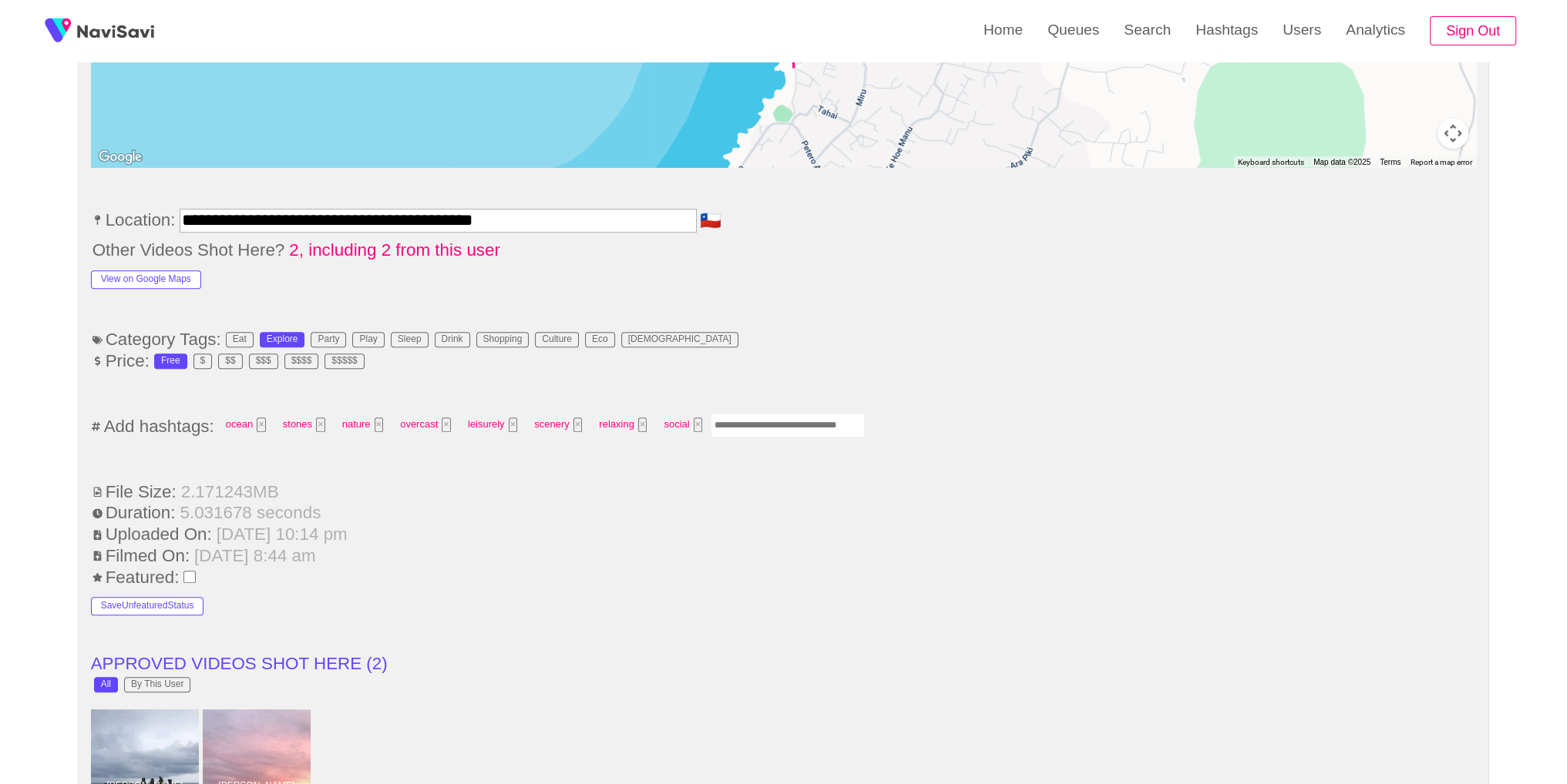
drag, startPoint x: 801, startPoint y: 413, endPoint x: 887, endPoint y: 389, distance: 89.3
click at [813, 413] on input "Enter tag here and press return" at bounding box center [788, 426] width 154 height 24
type input "*********"
click at [848, 371] on ul "**********" at bounding box center [784, 731] width 1386 height 2020
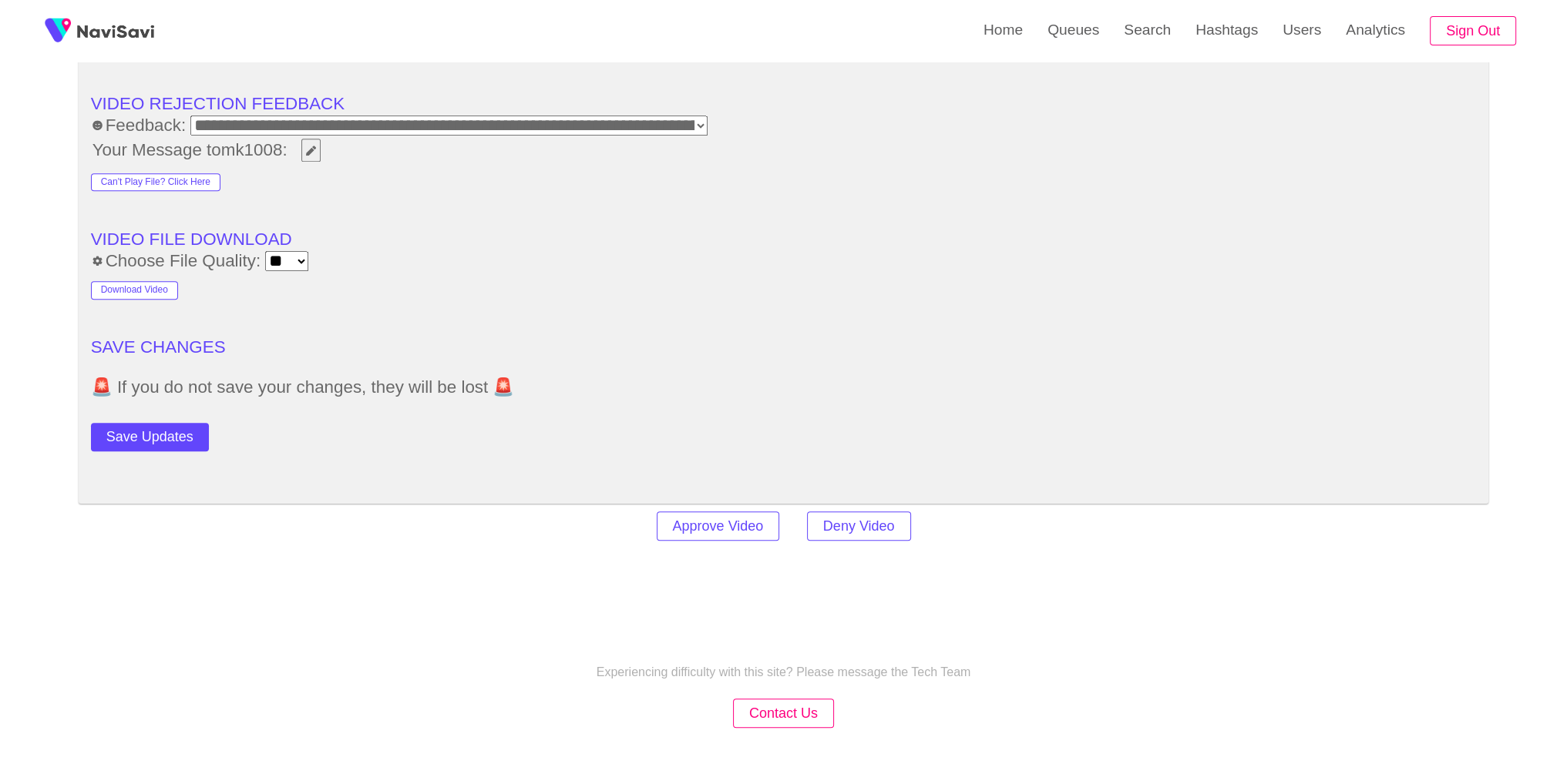
scroll to position [2101, 0]
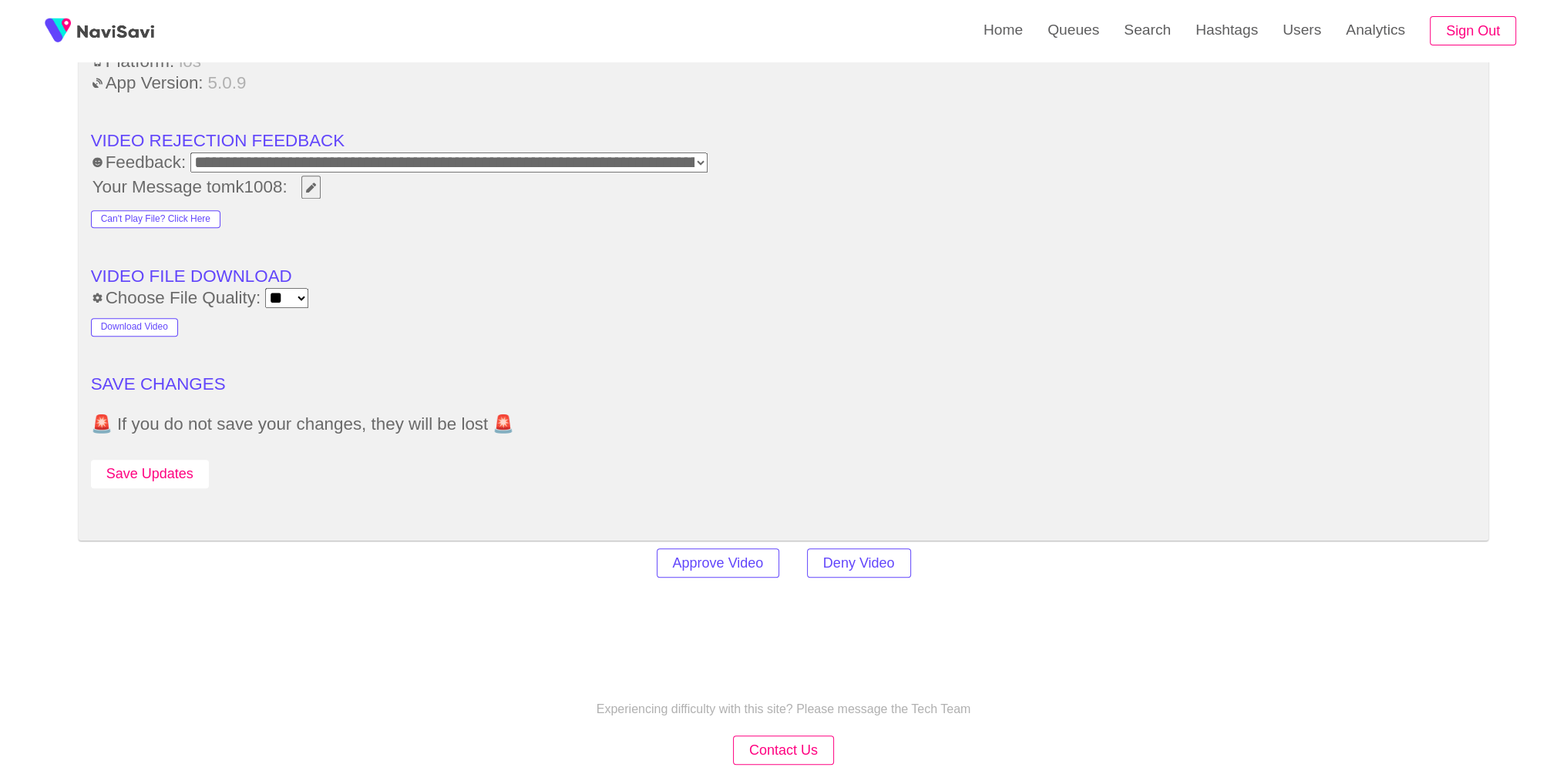
click at [198, 469] on button "Save Updates" at bounding box center [150, 473] width 118 height 28
drag, startPoint x: 1171, startPoint y: 31, endPoint x: 1162, endPoint y: 32, distance: 9.1
click at [1171, 31] on link "Search" at bounding box center [1147, 30] width 72 height 60
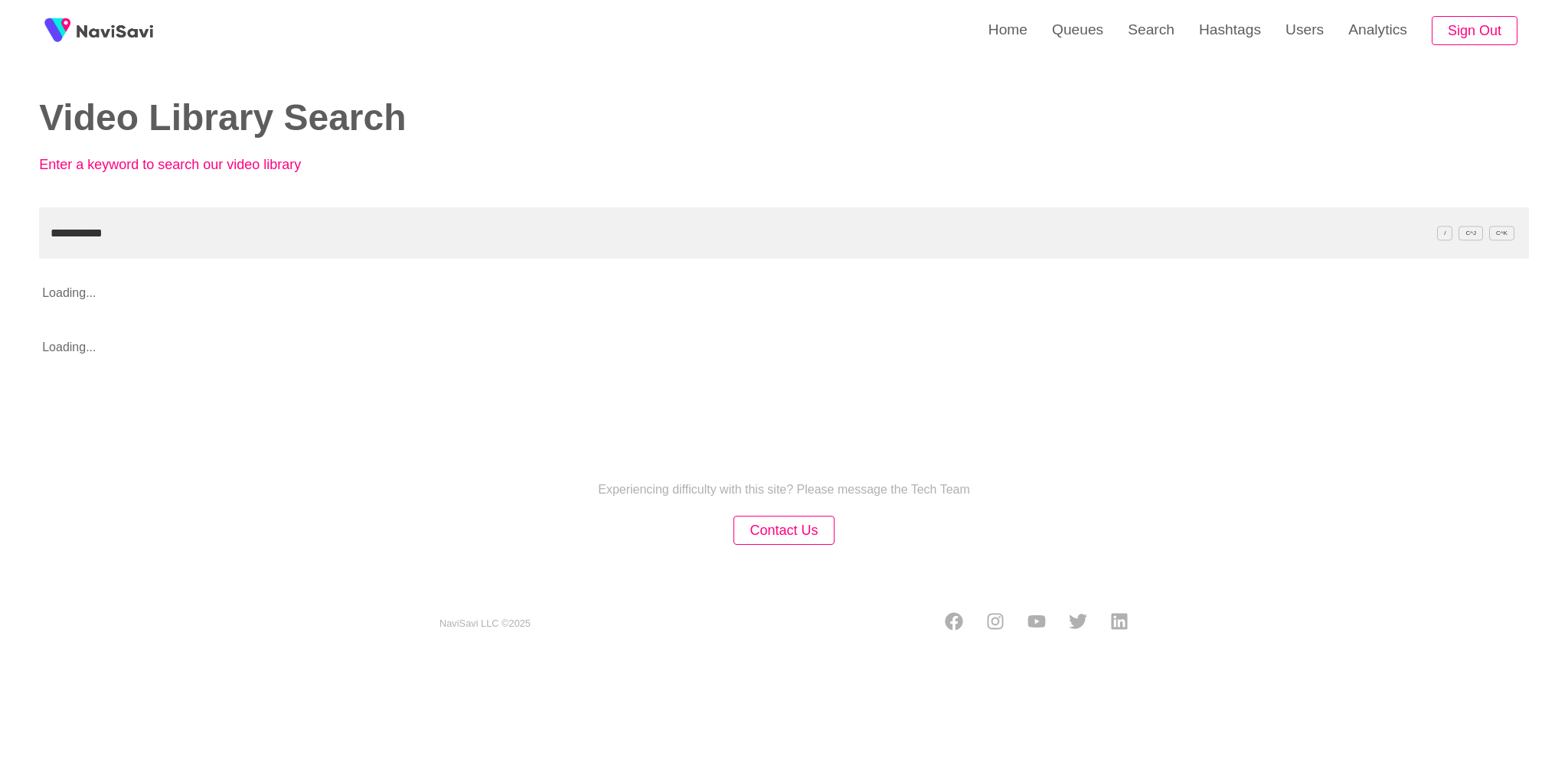
type input "**********"
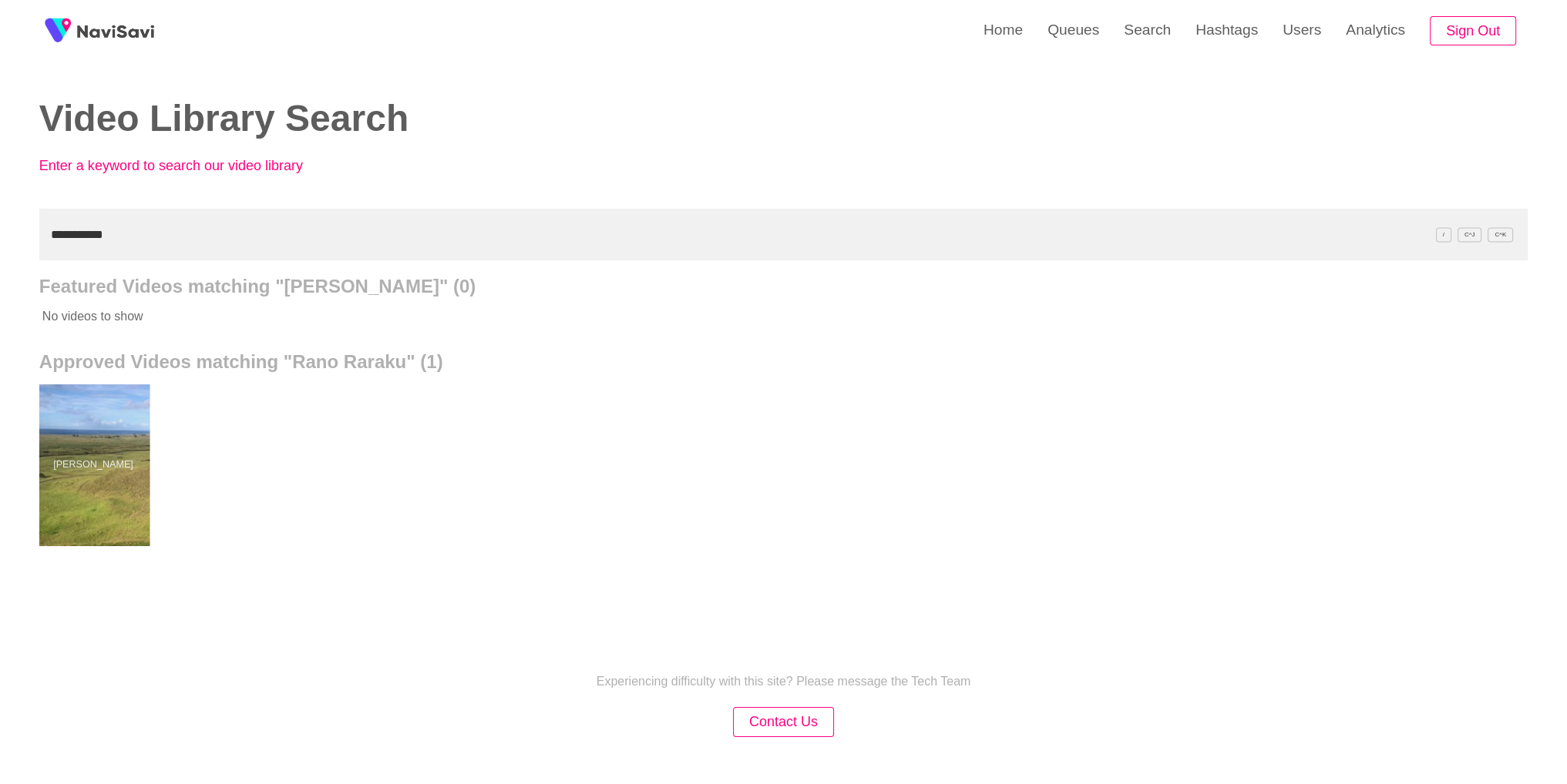
click at [83, 443] on div at bounding box center [93, 465] width 113 height 162
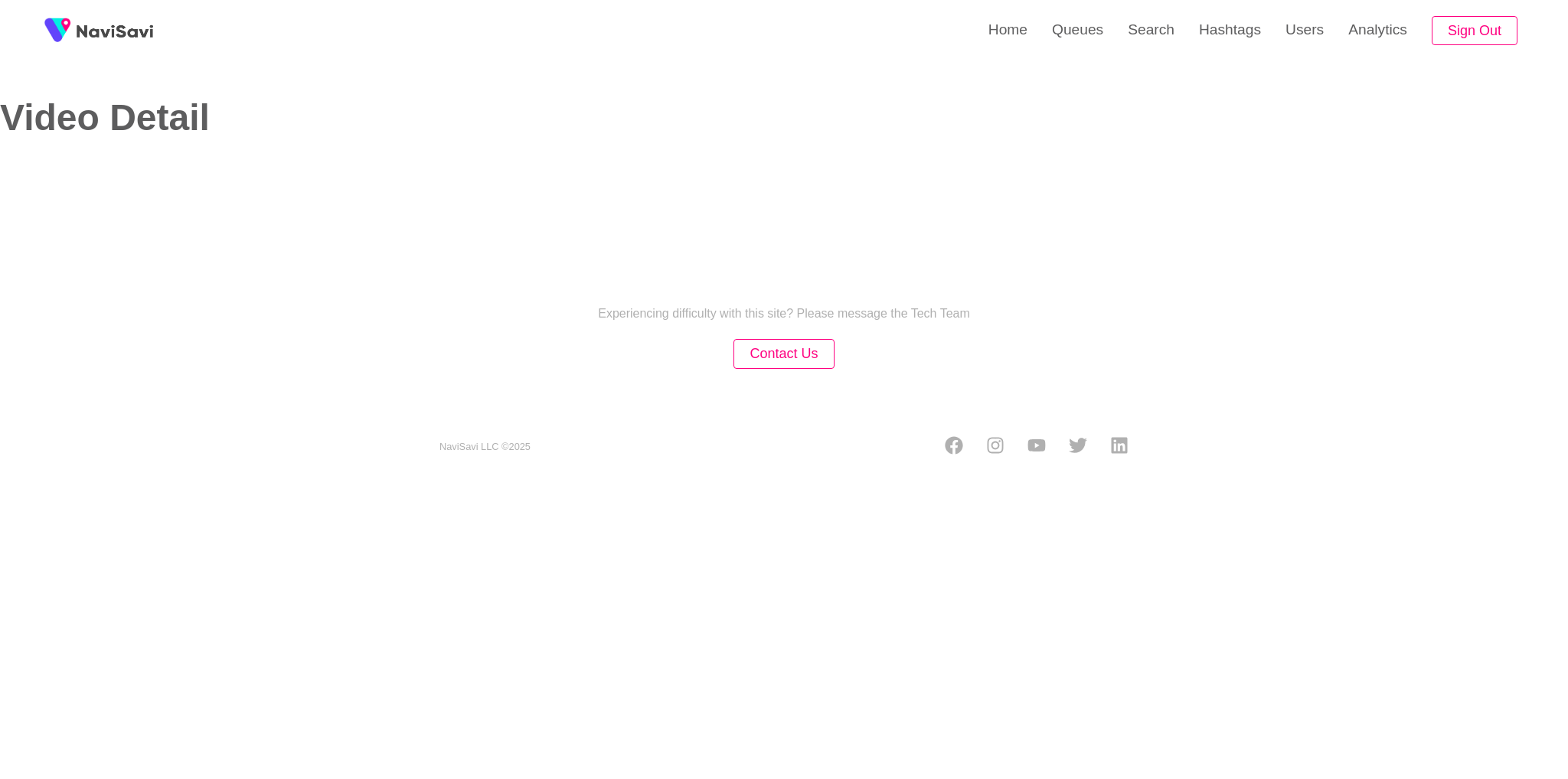
select select "**********"
select select "**"
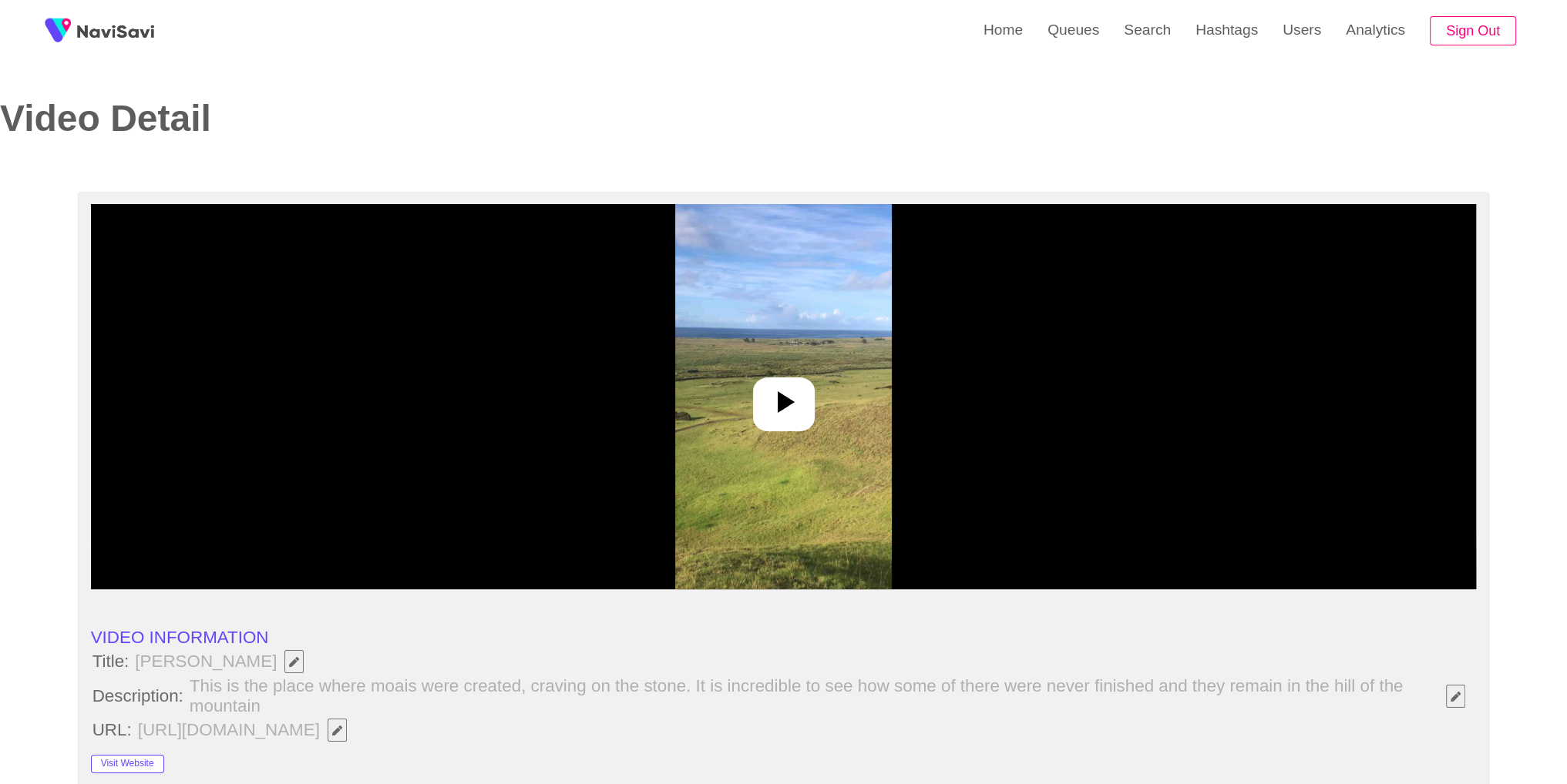
click at [777, 379] on div at bounding box center [784, 405] width 62 height 54
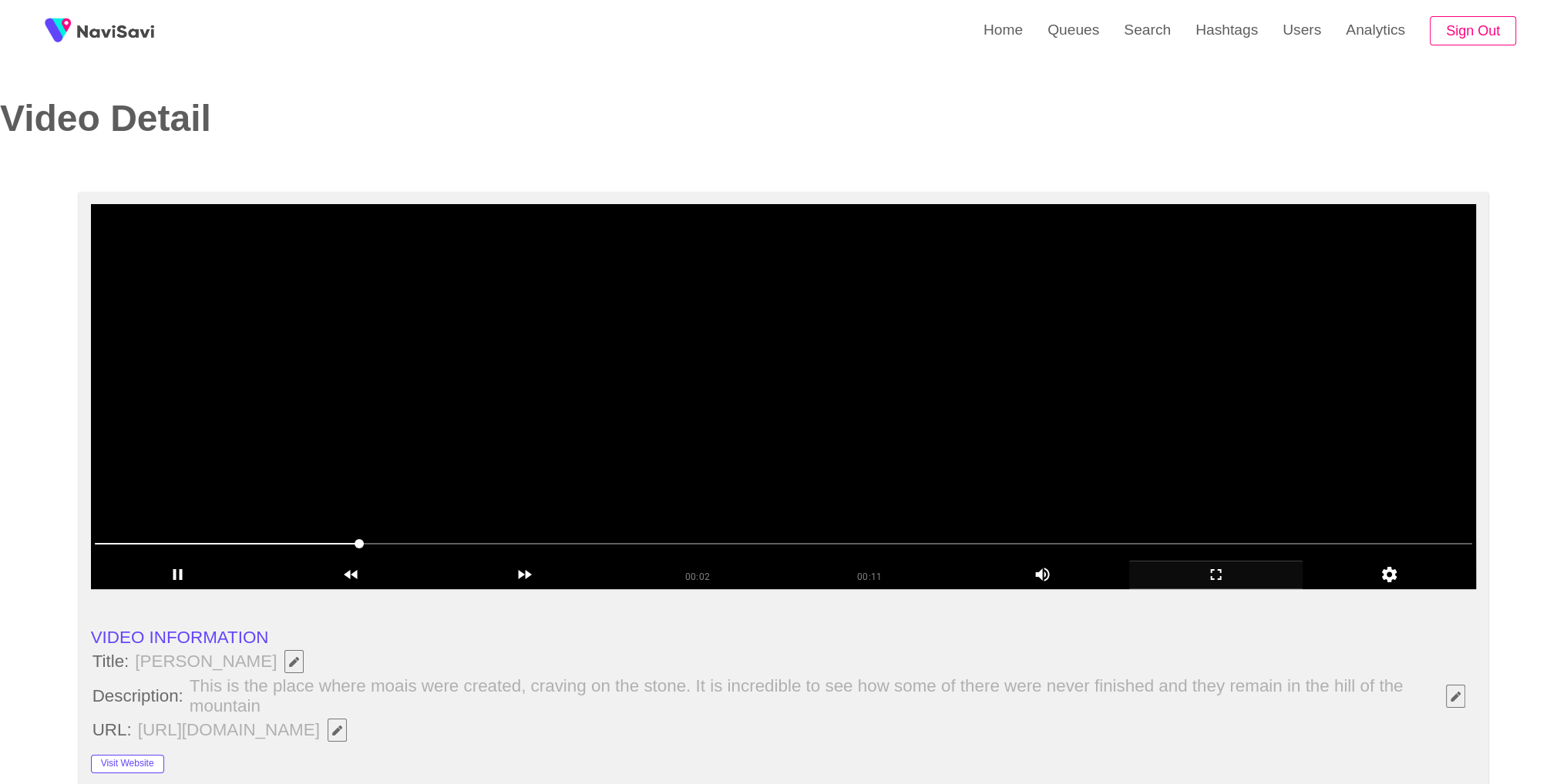
click at [1213, 574] on icon "add" at bounding box center [1216, 574] width 172 height 19
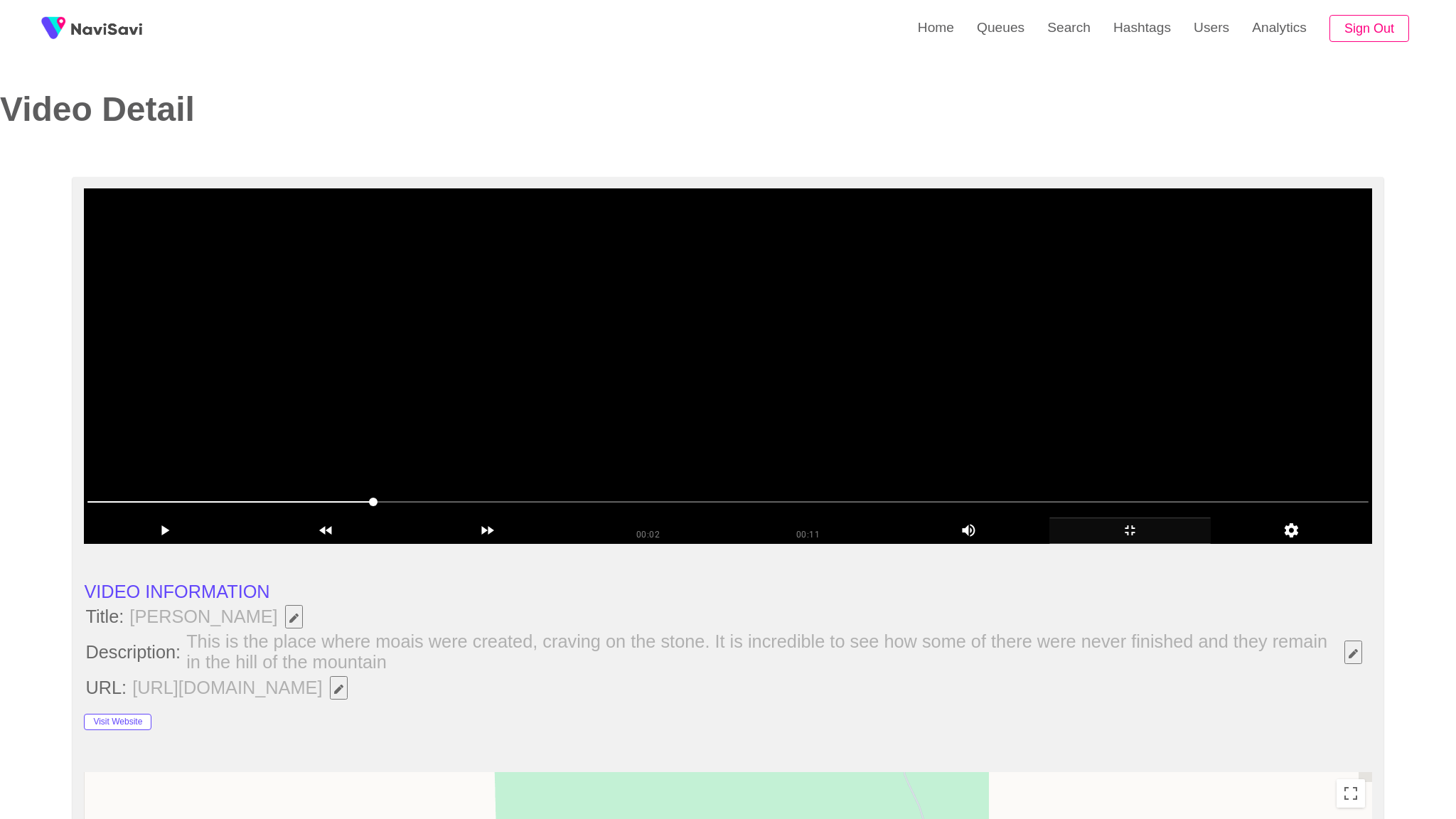
click at [1117, 544] on video at bounding box center [727, 366] width 1287 height 355
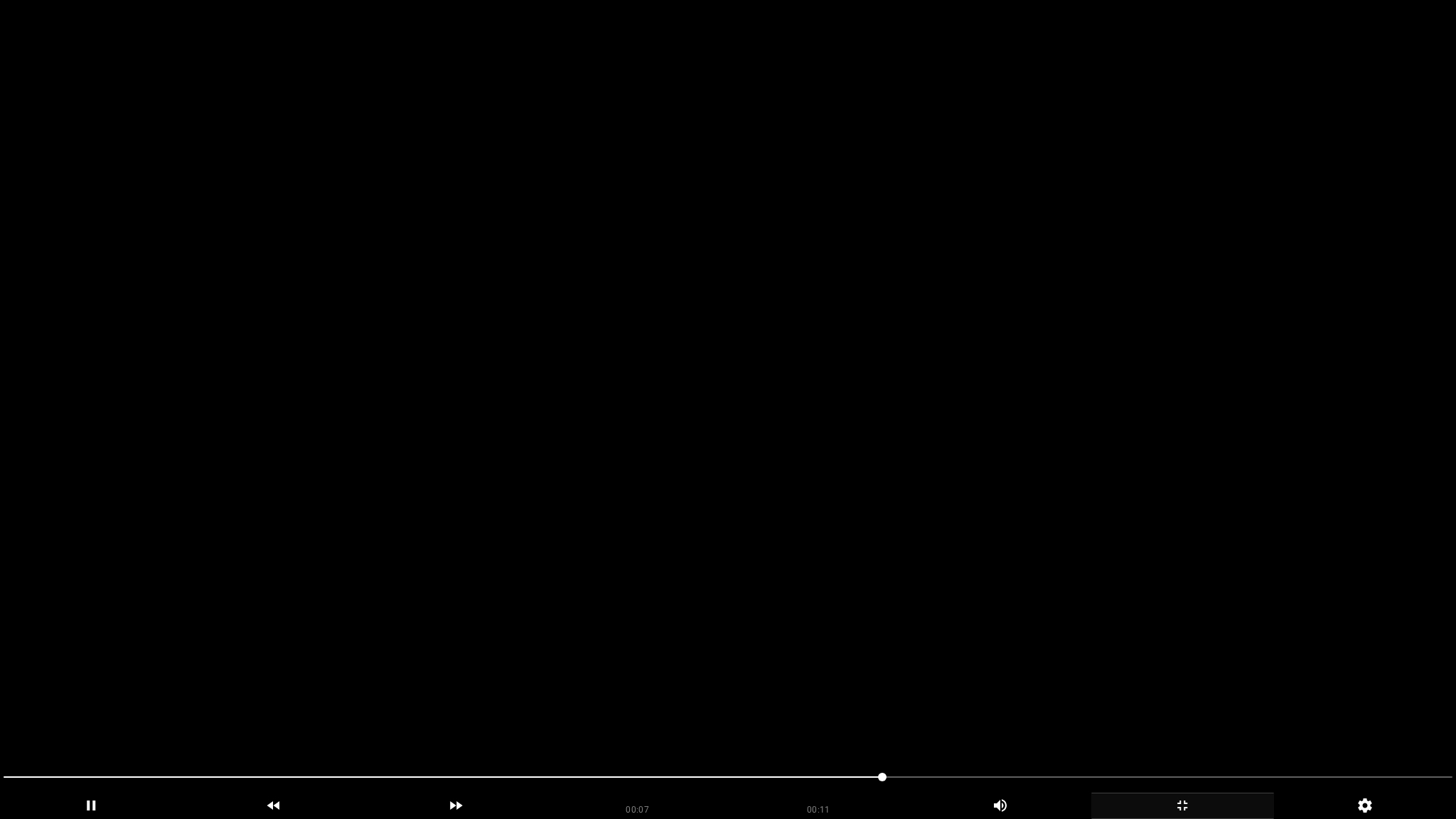
click at [1048, 582] on video at bounding box center [728, 409] width 1456 height 819
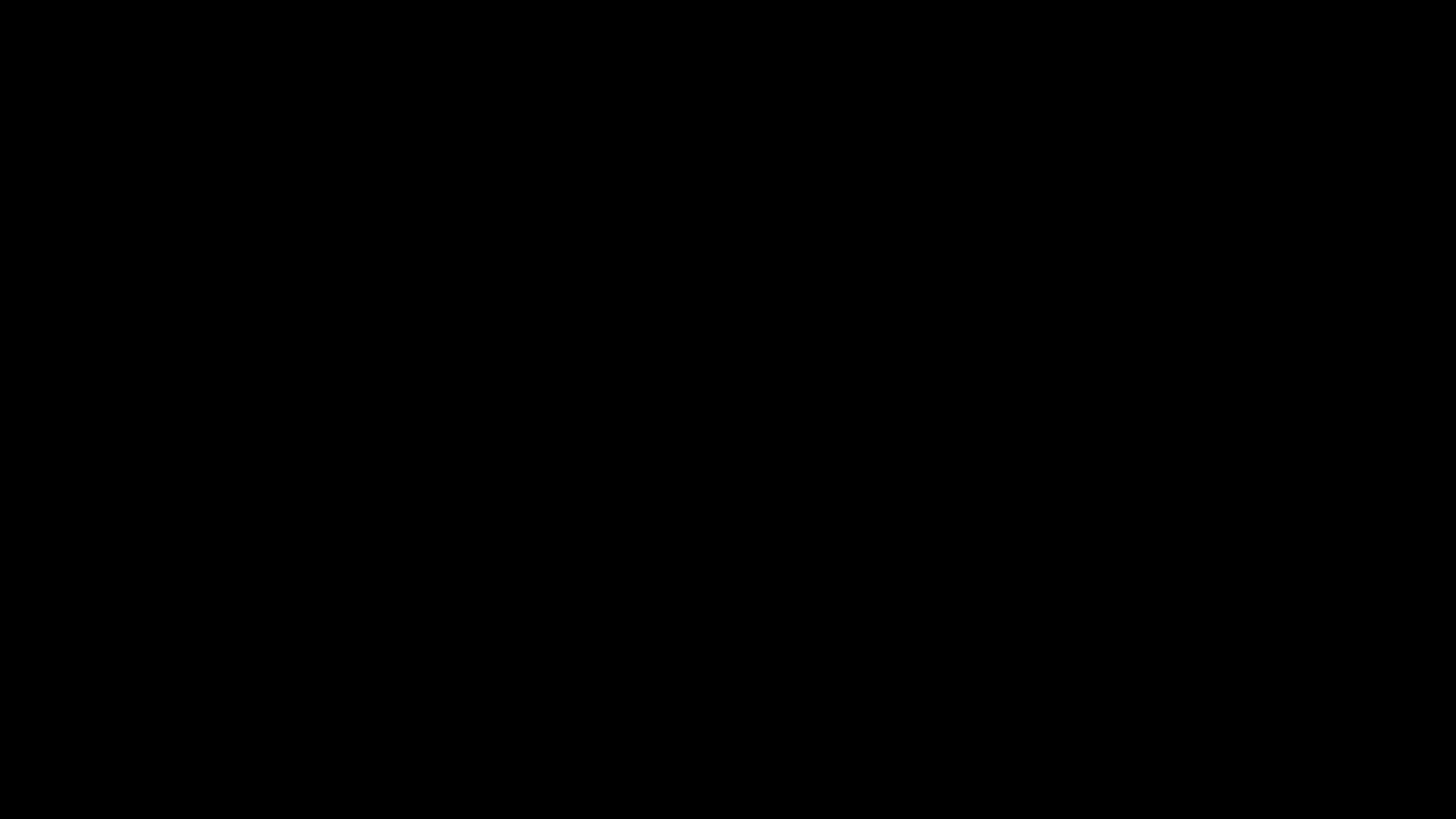
click at [1179, 723] on icon "add" at bounding box center [1182, 805] width 181 height 17
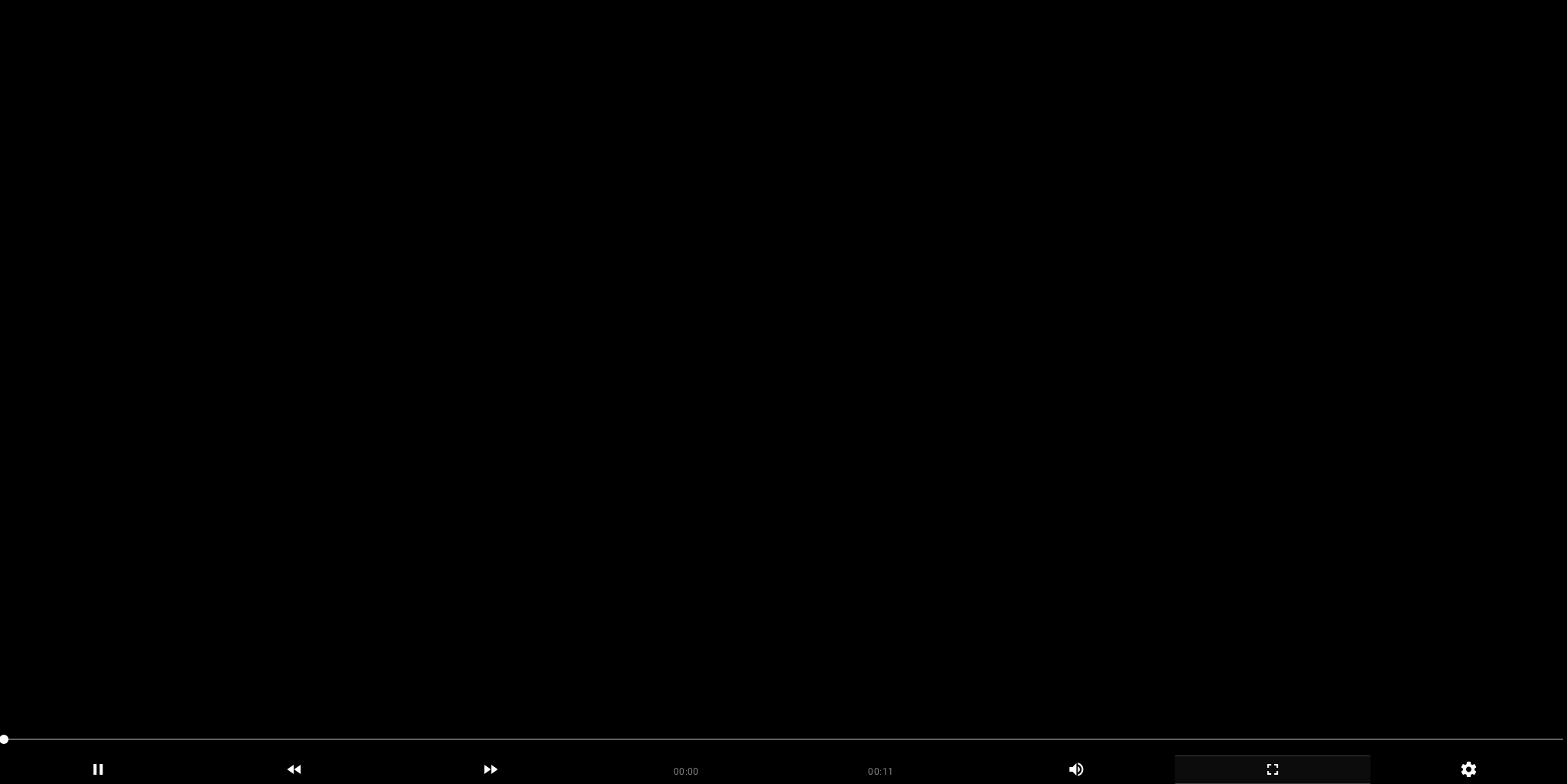
click at [941, 379] on video at bounding box center [784, 392] width 1567 height 784
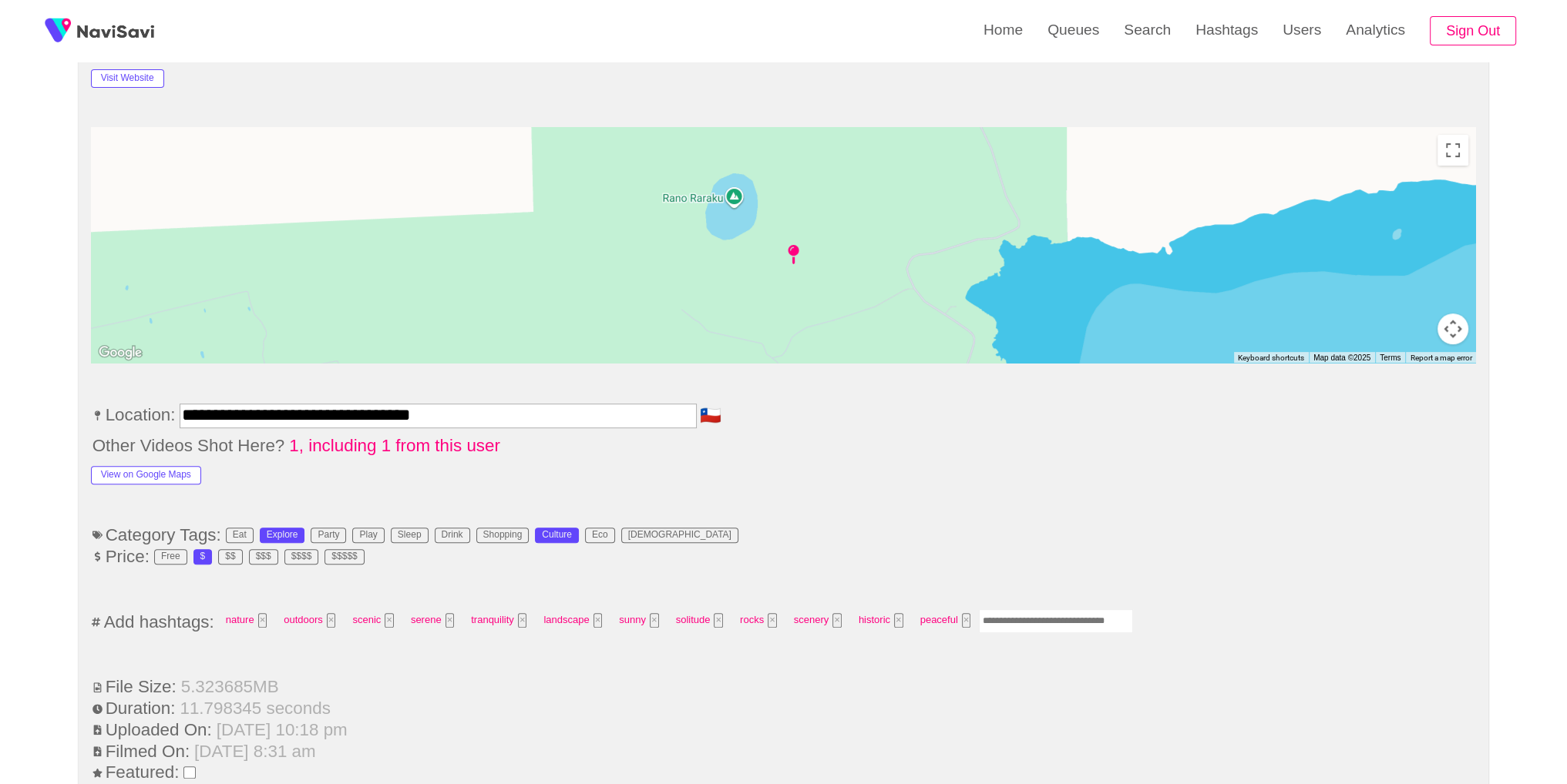
scroll to position [1051, 0]
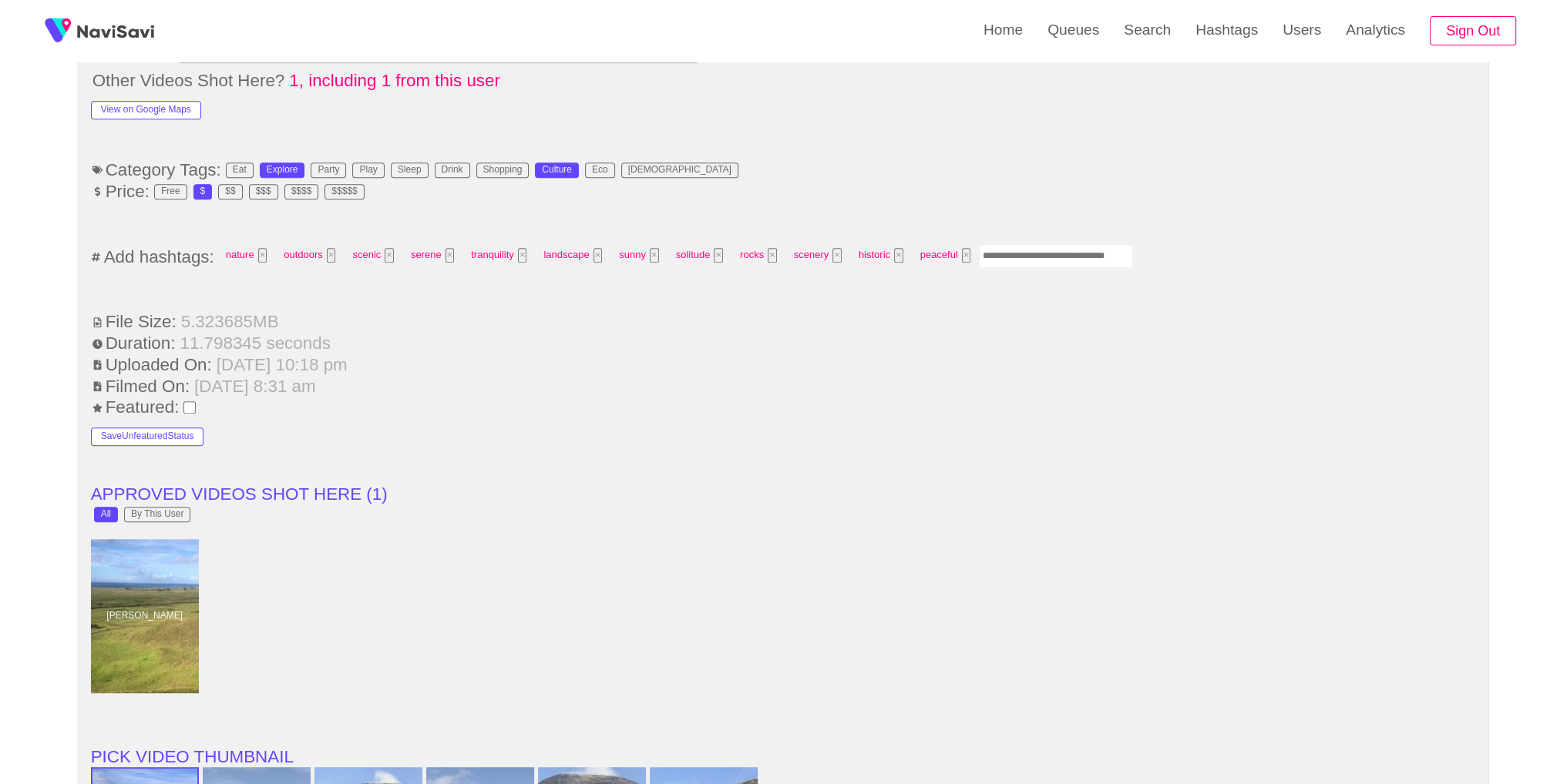
click at [1026, 252] on input "Enter tag here and press return" at bounding box center [1055, 256] width 154 height 24
type input "*********"
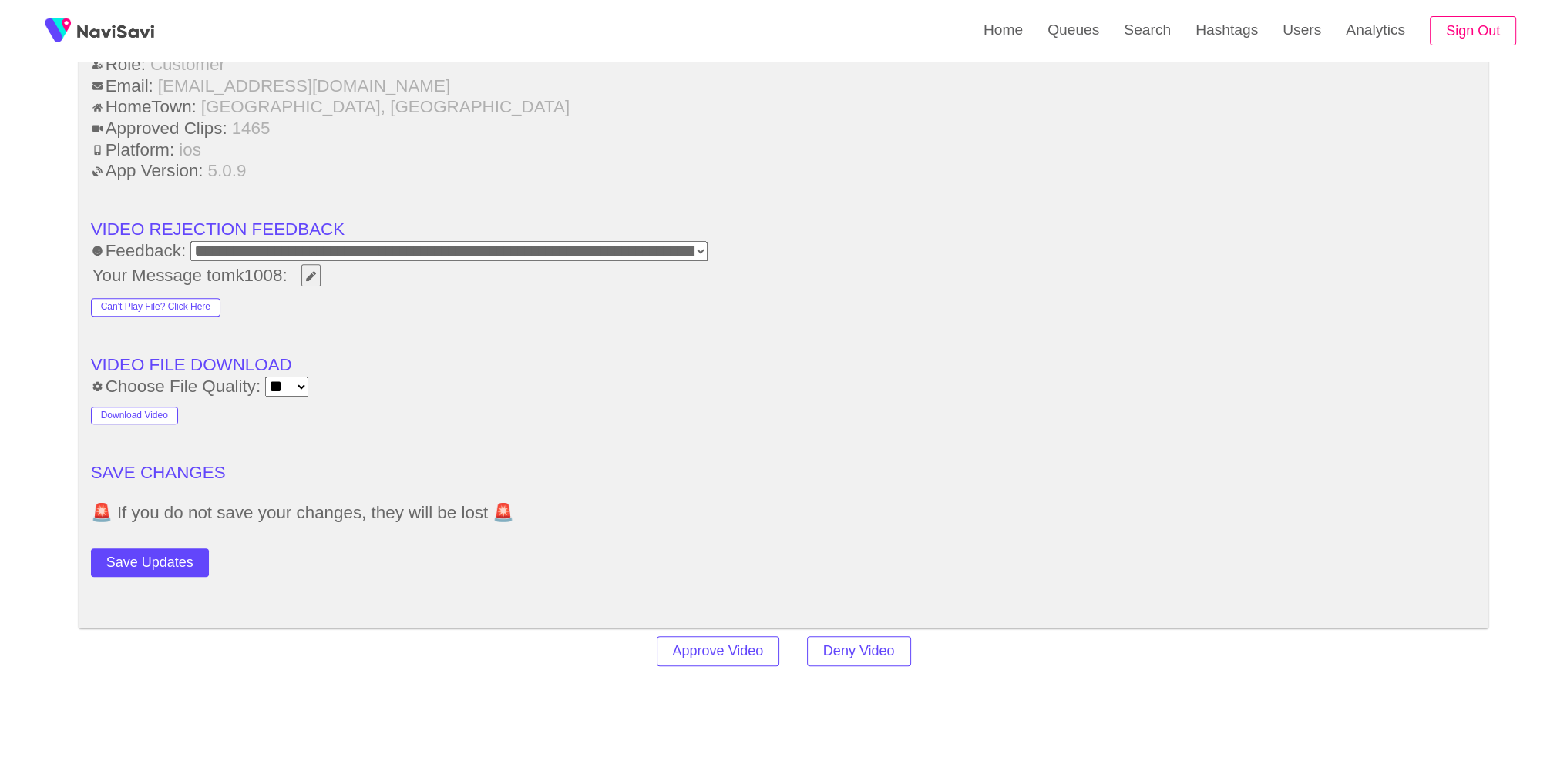
scroll to position [2205, 0]
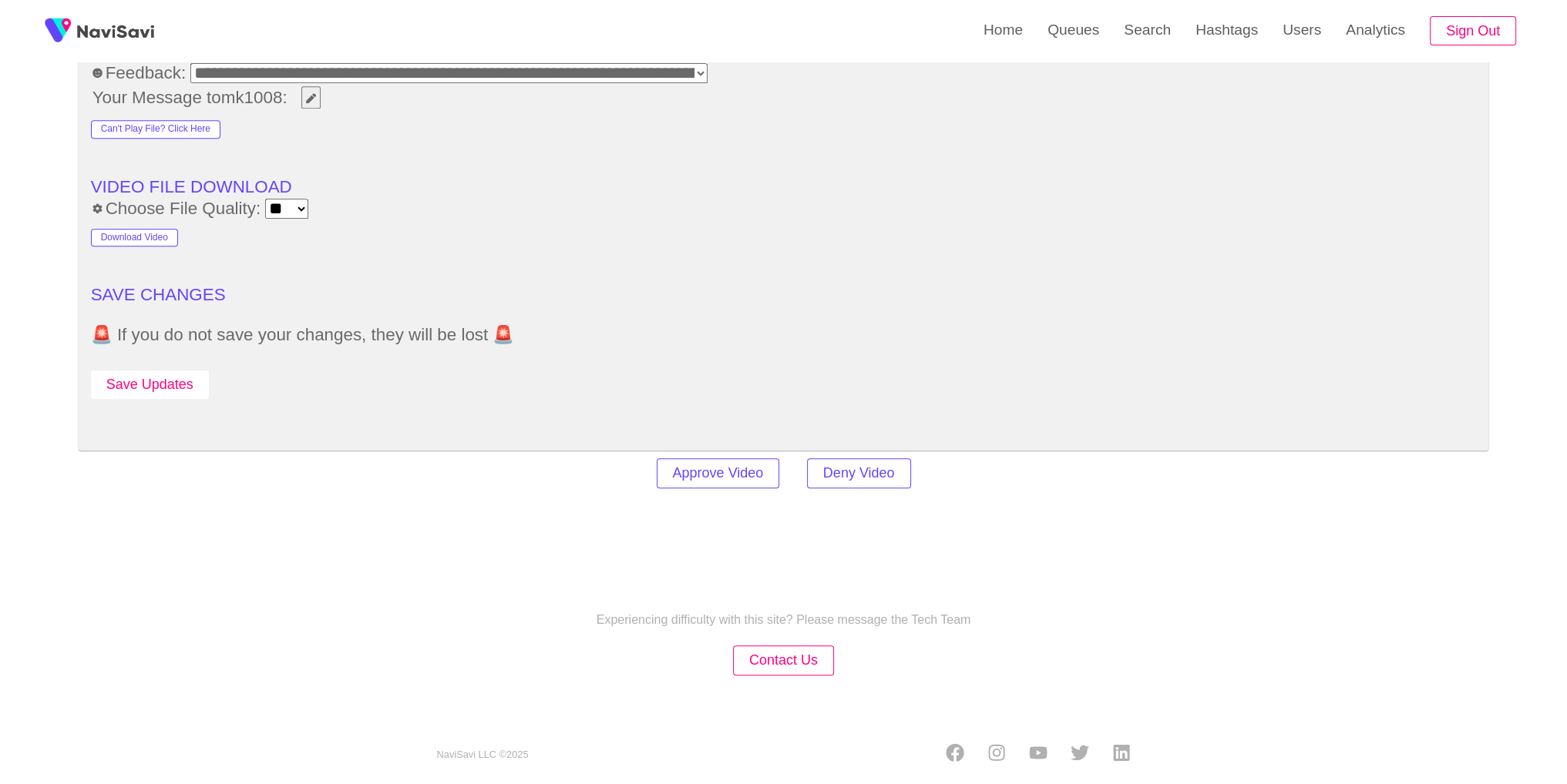
click at [170, 371] on button "Save Updates" at bounding box center [150, 384] width 118 height 28
click at [1156, 56] on link "Search" at bounding box center [1147, 30] width 72 height 60
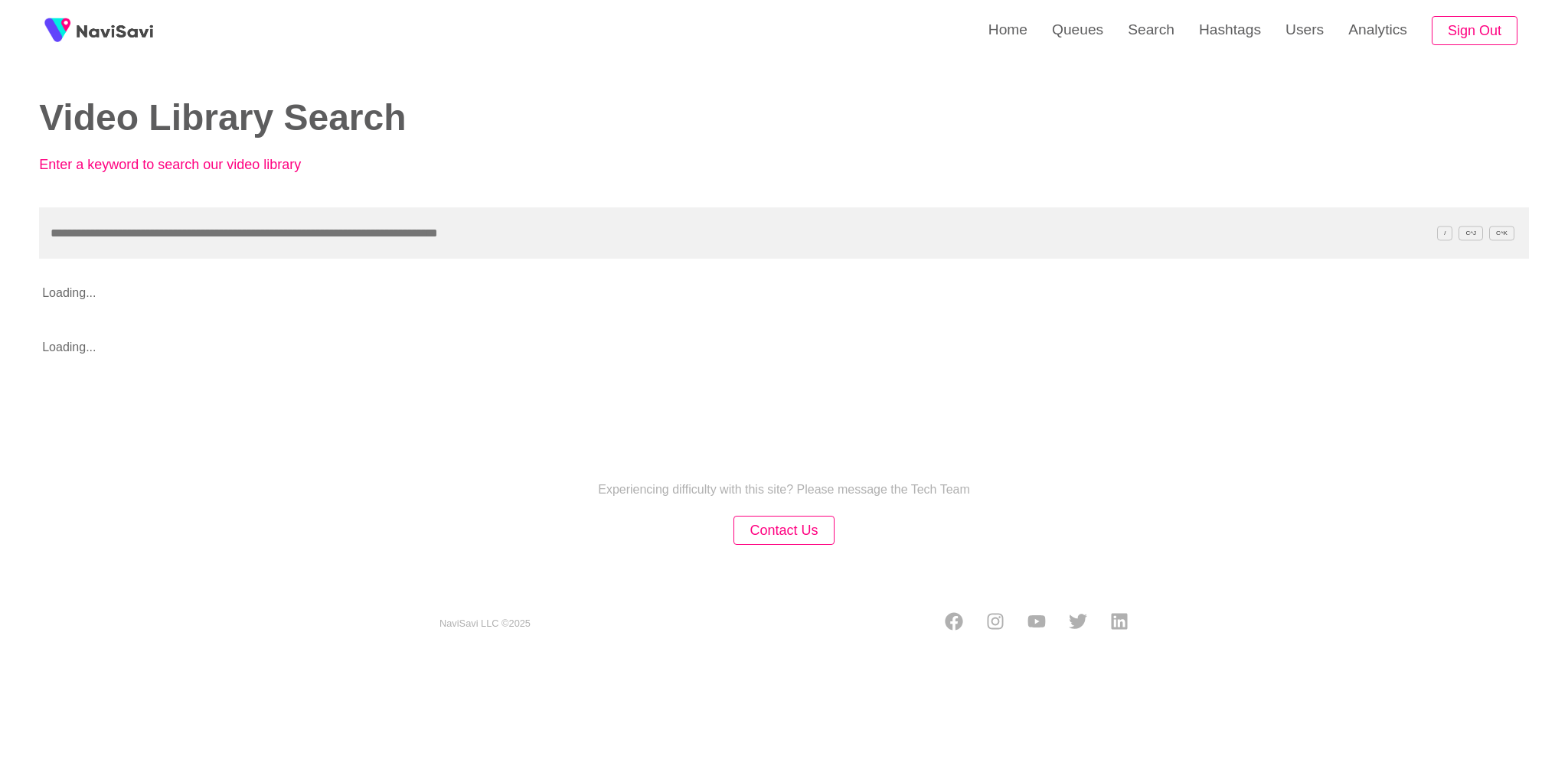
click at [498, 225] on input "text" at bounding box center [784, 233] width 1490 height 51
type input "**********"
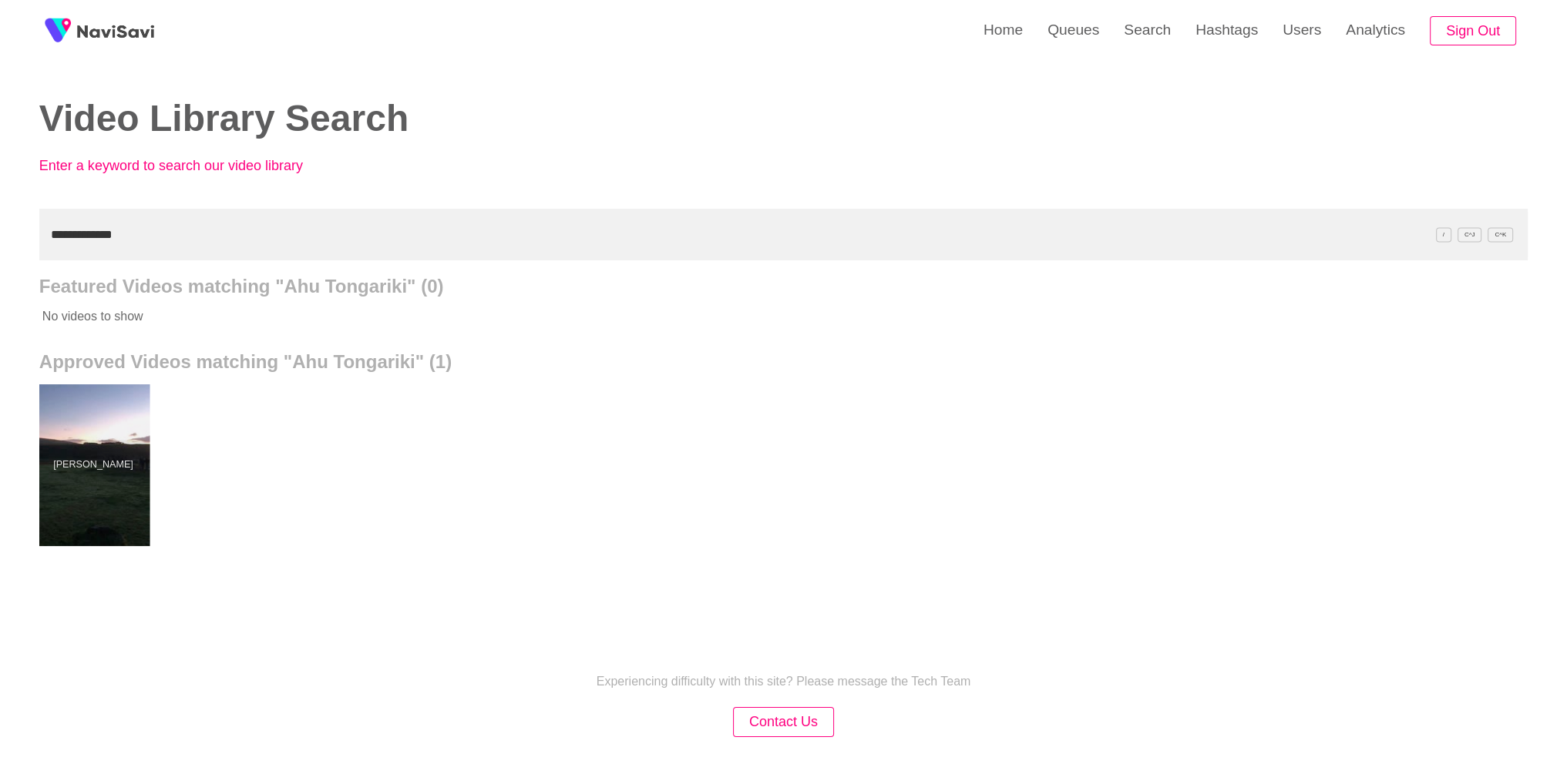
click at [124, 463] on div at bounding box center [93, 465] width 113 height 162
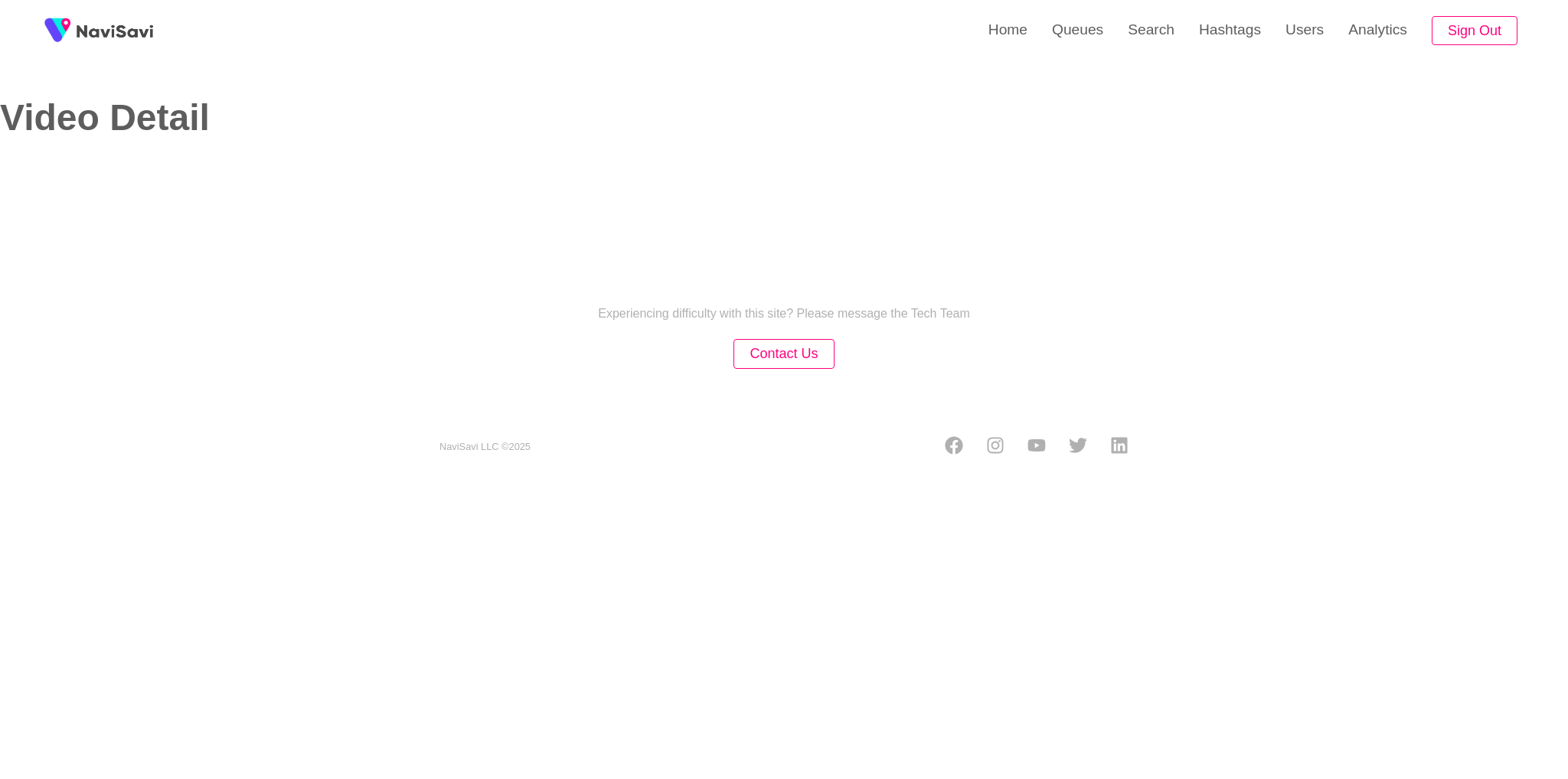
select select "**********"
select select "**"
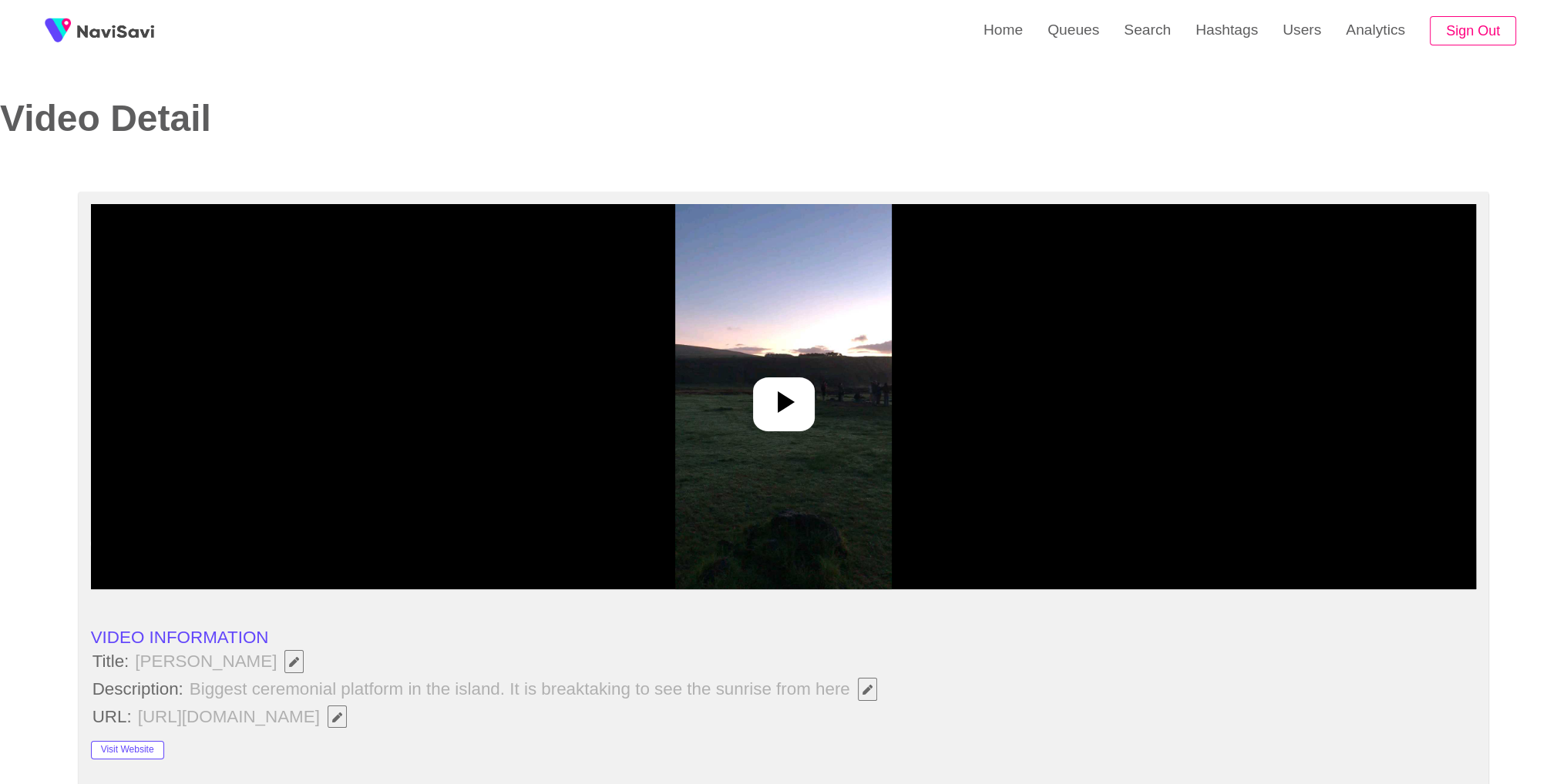
click at [749, 442] on img at bounding box center [784, 396] width 217 height 385
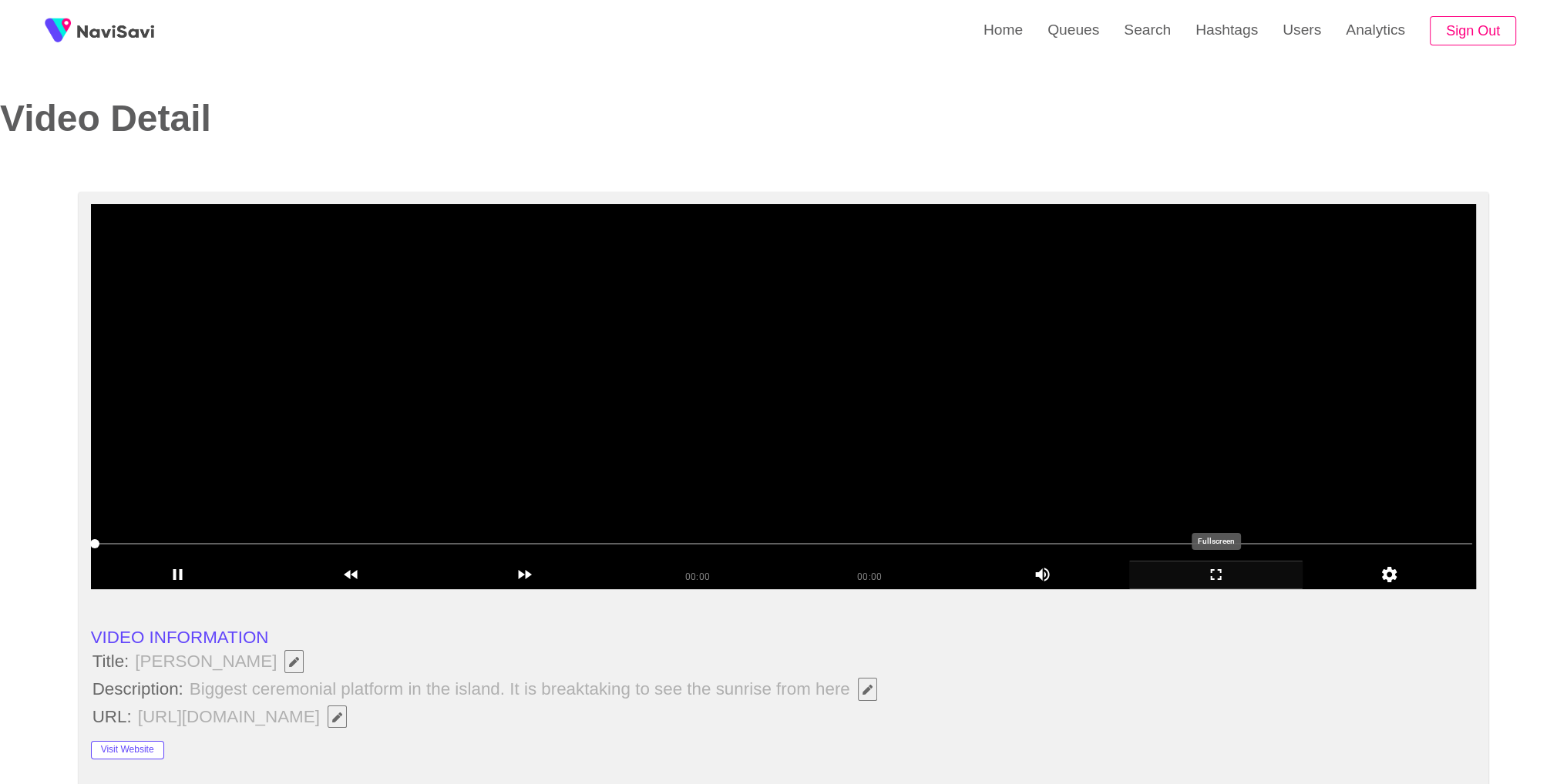
click at [1239, 583] on icon "add" at bounding box center [1216, 574] width 172 height 19
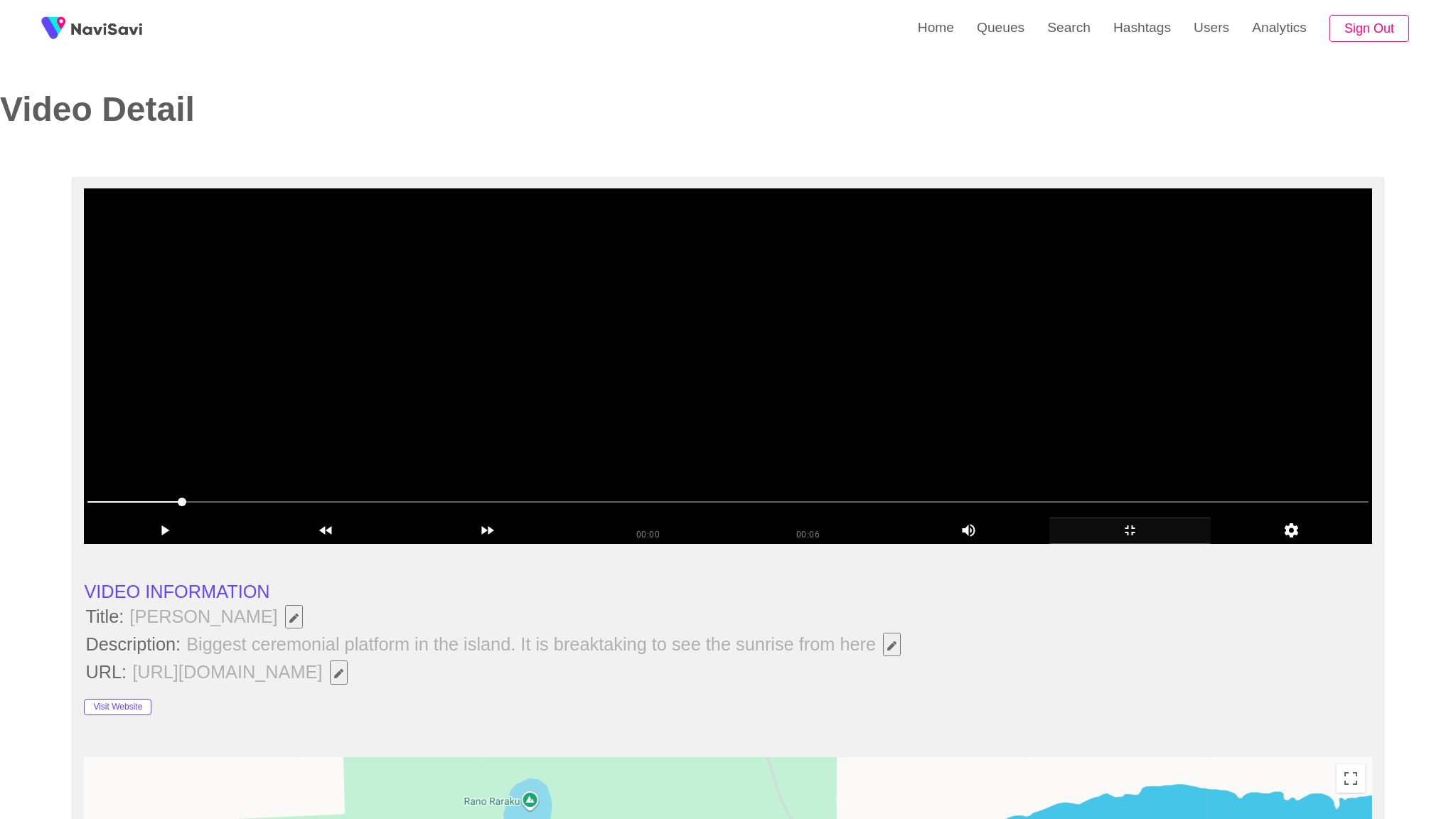
click at [1109, 523] on video at bounding box center [727, 366] width 1287 height 355
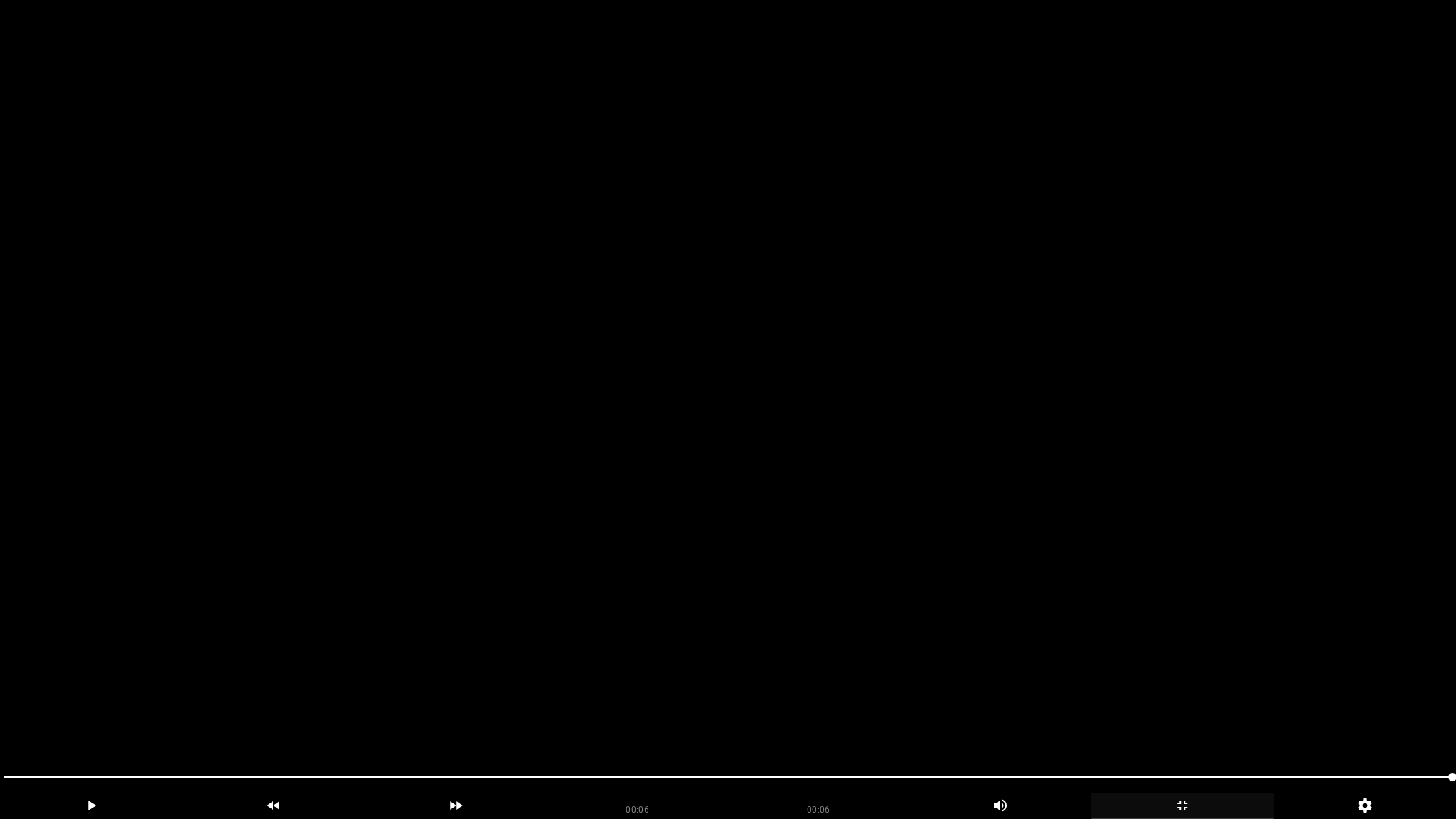
click at [1164, 520] on video at bounding box center [728, 409] width 1456 height 819
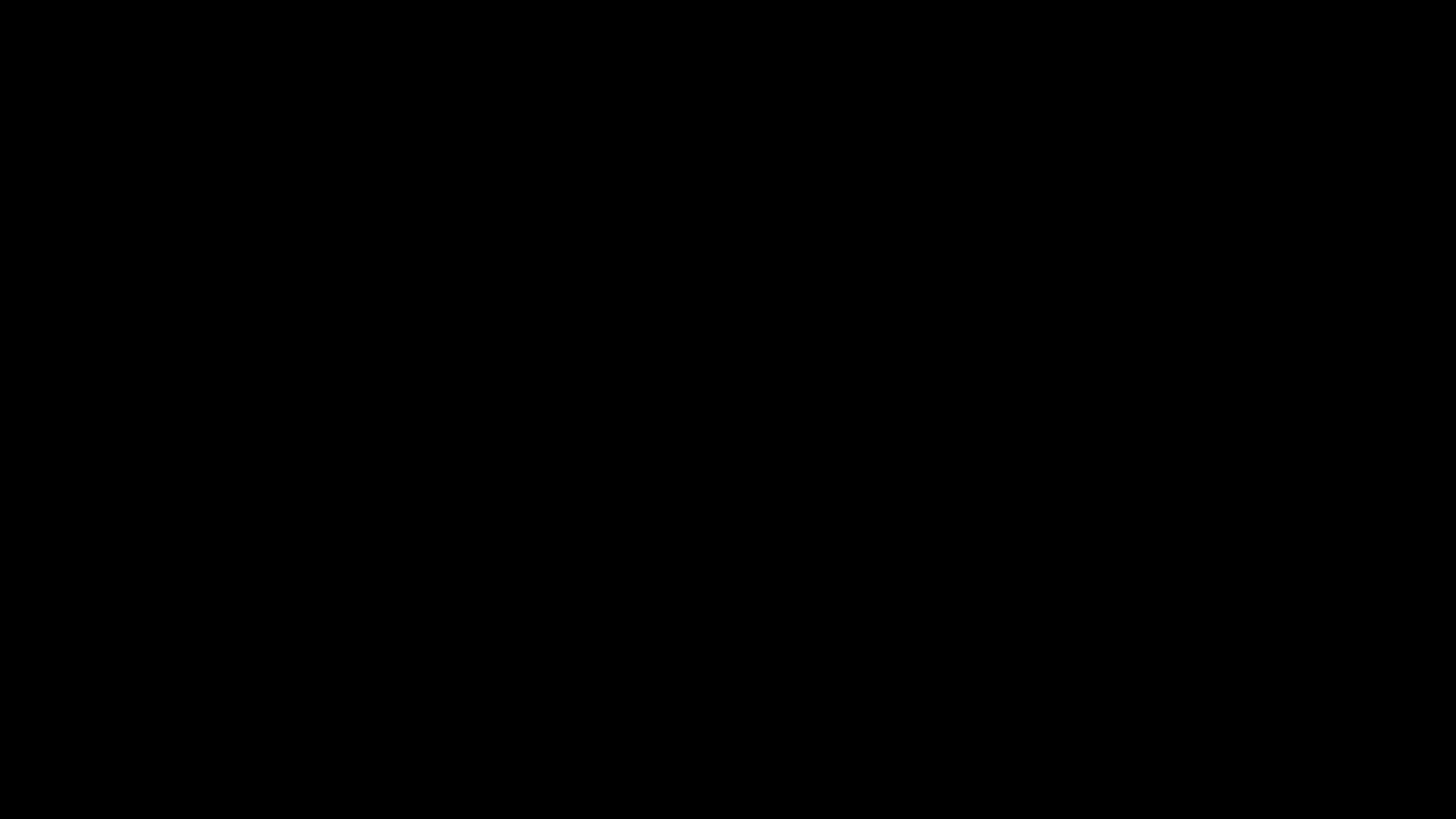
click at [1198, 723] on icon "add" at bounding box center [1182, 805] width 181 height 17
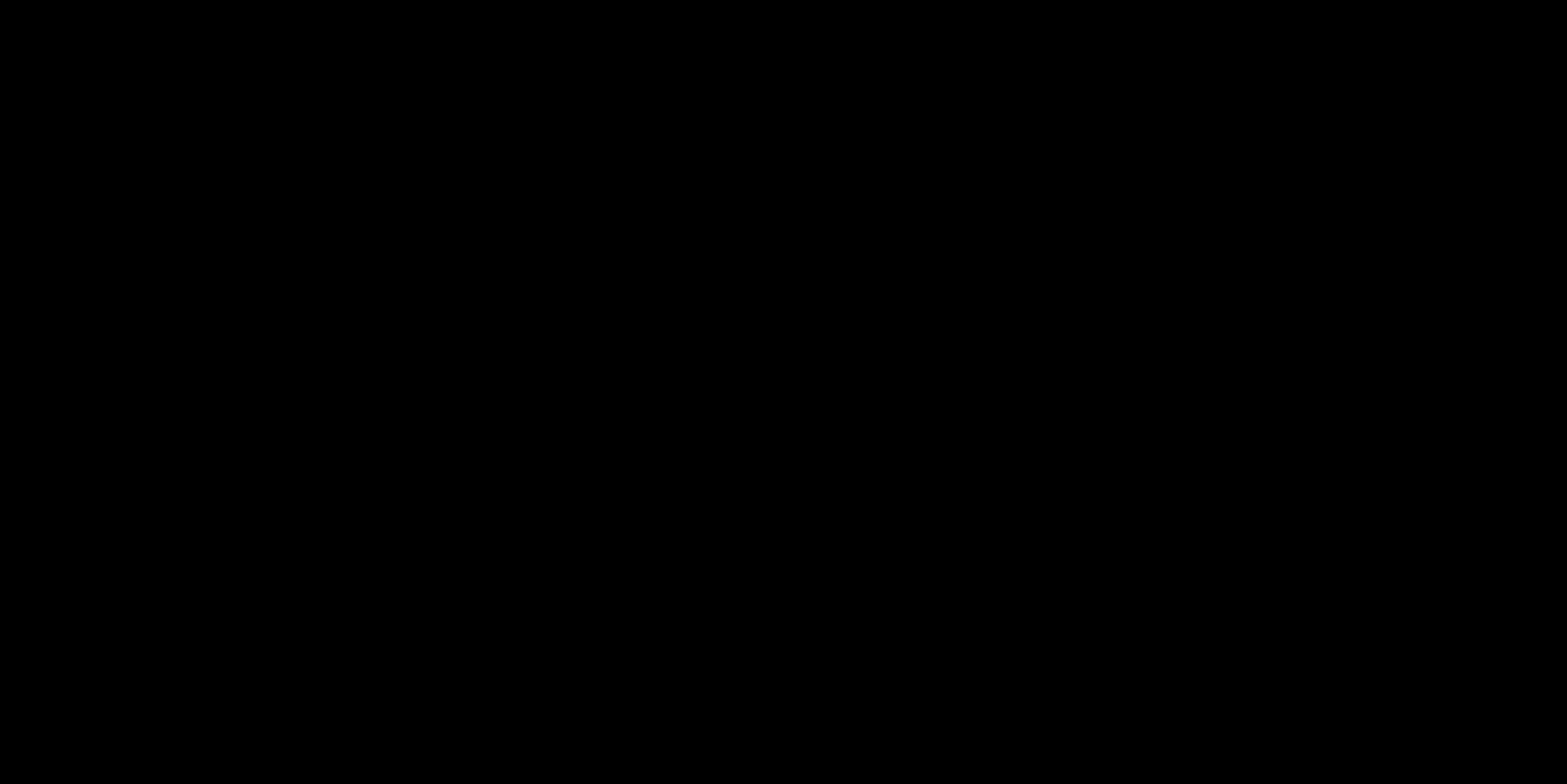
scroll to position [61, 0]
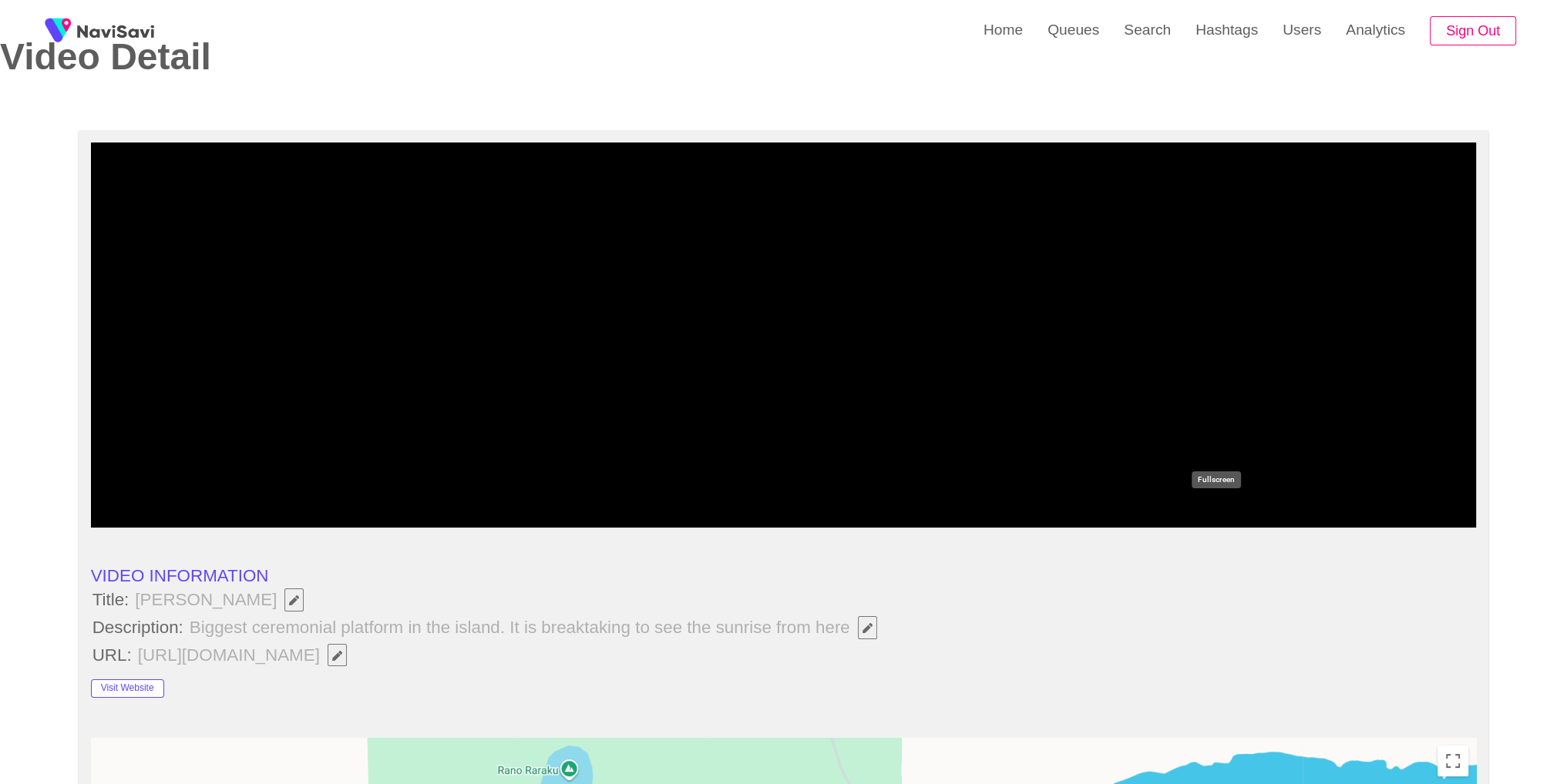
click at [1216, 523] on div "add" at bounding box center [1216, 513] width 173 height 28
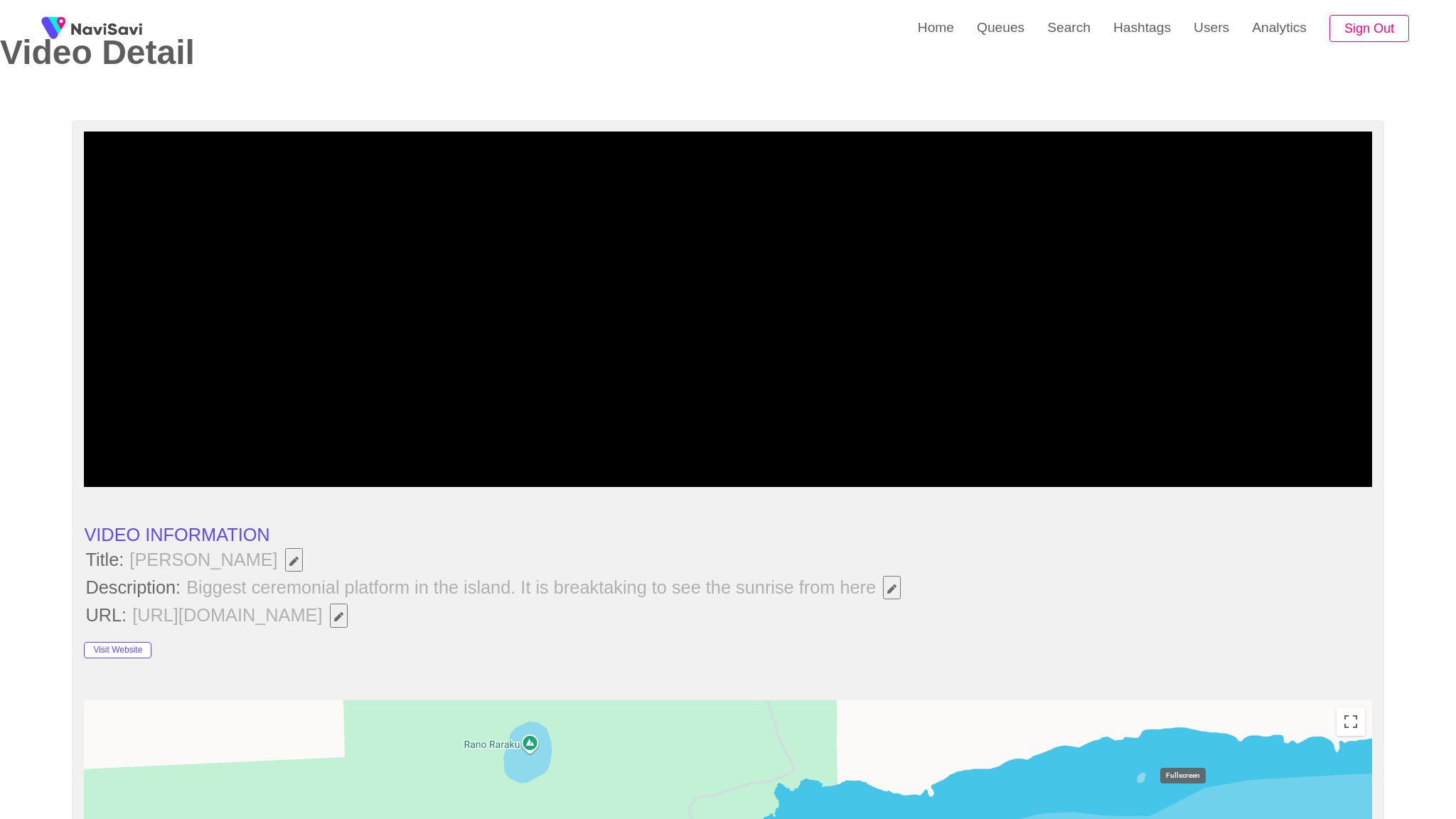
click at [1173, 482] on icon "add" at bounding box center [1130, 473] width 160 height 17
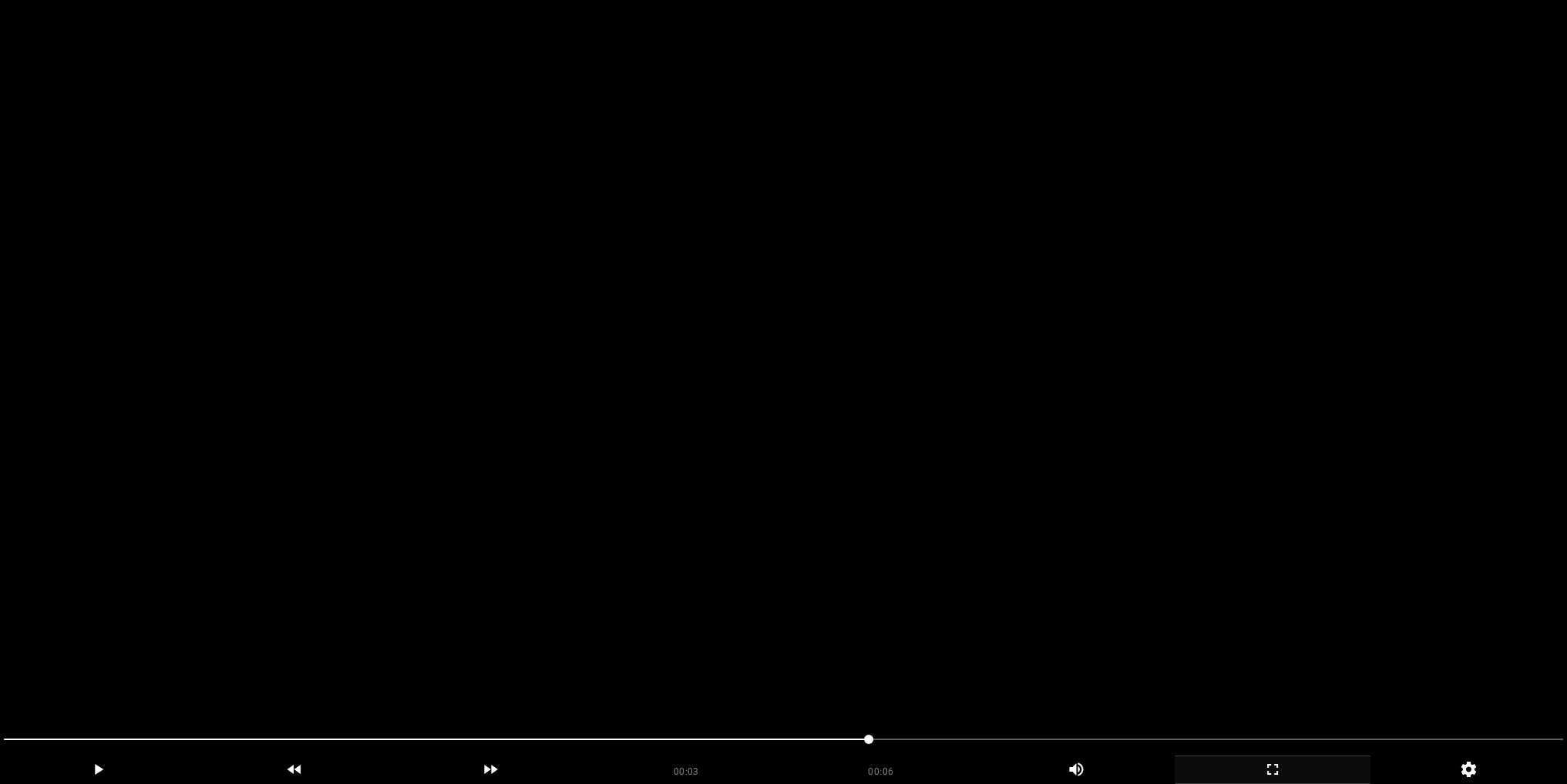
click at [972, 276] on video at bounding box center [784, 392] width 1567 height 784
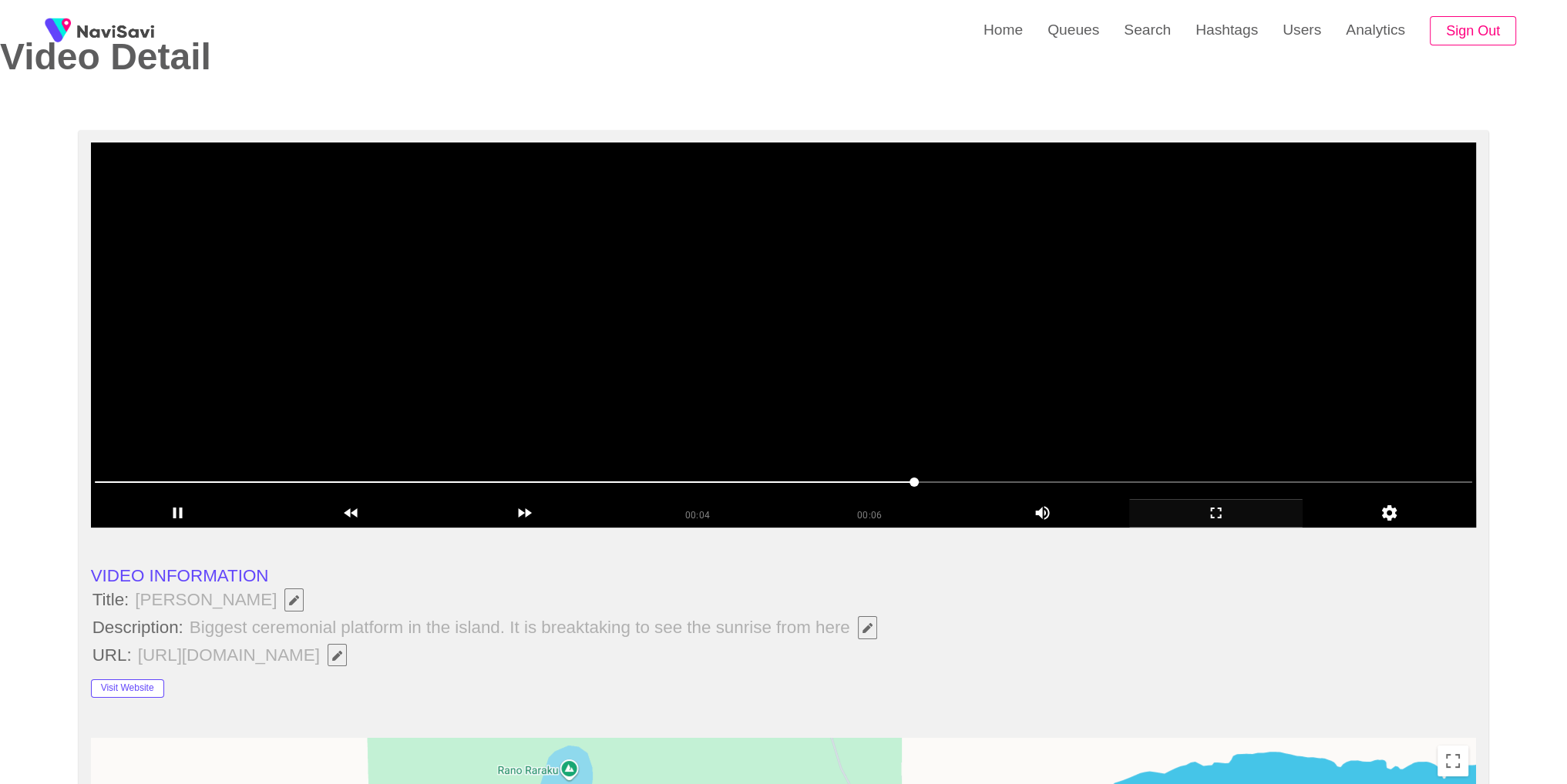
click at [974, 275] on video at bounding box center [784, 335] width 1386 height 385
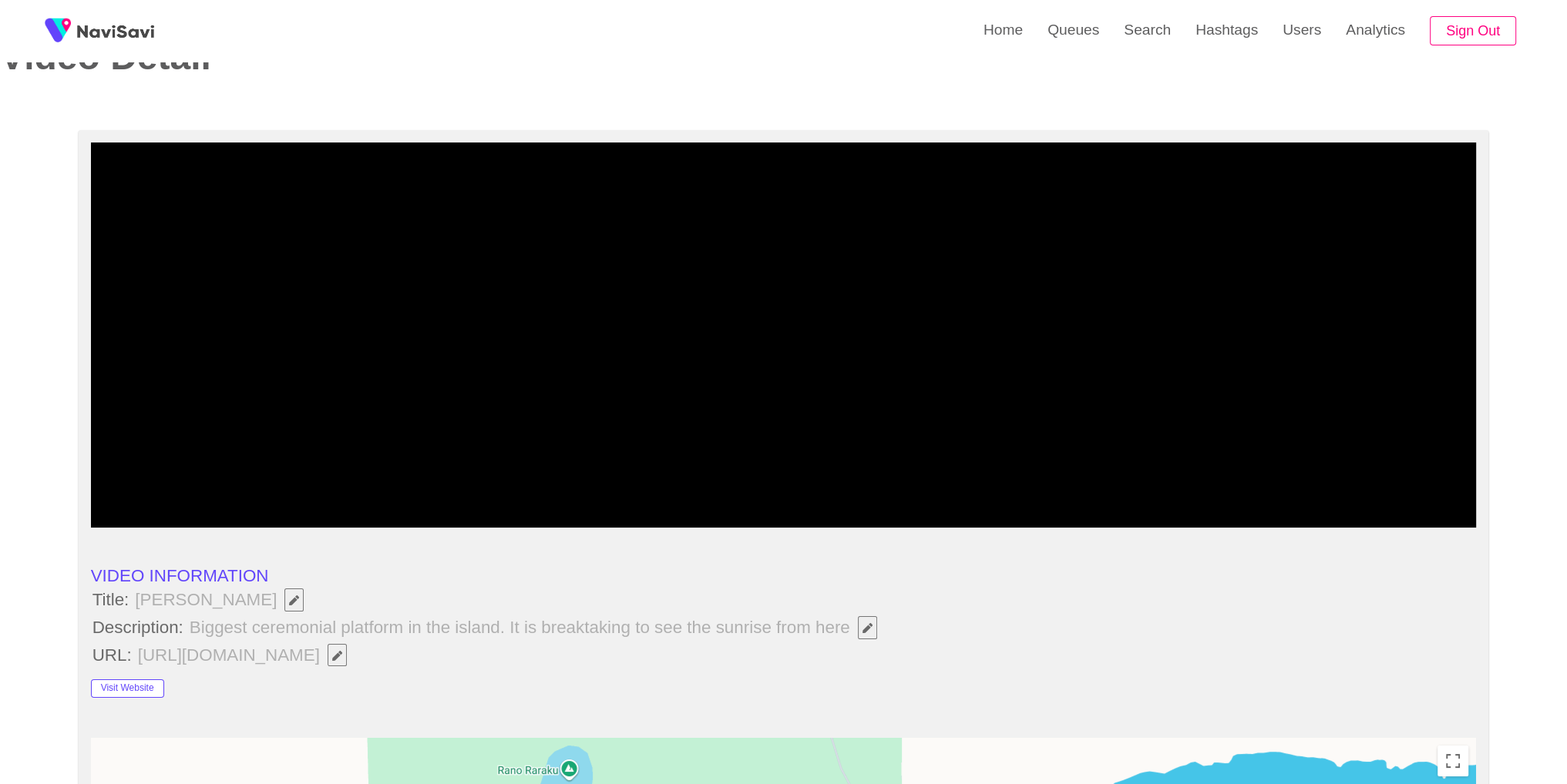
scroll to position [748, 0]
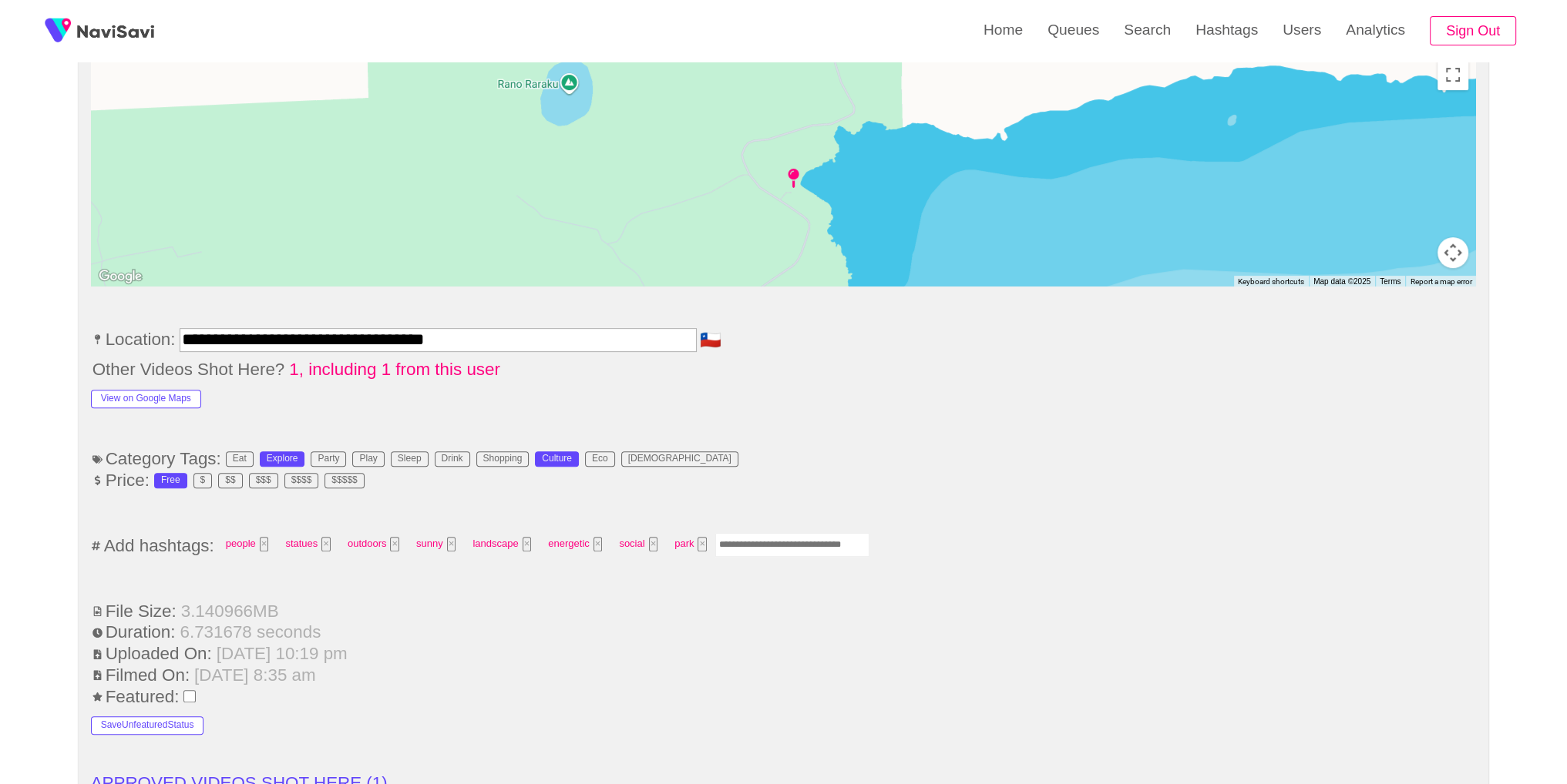
click at [824, 540] on input "Enter tag here and press return" at bounding box center [792, 545] width 154 height 24
type input "*********"
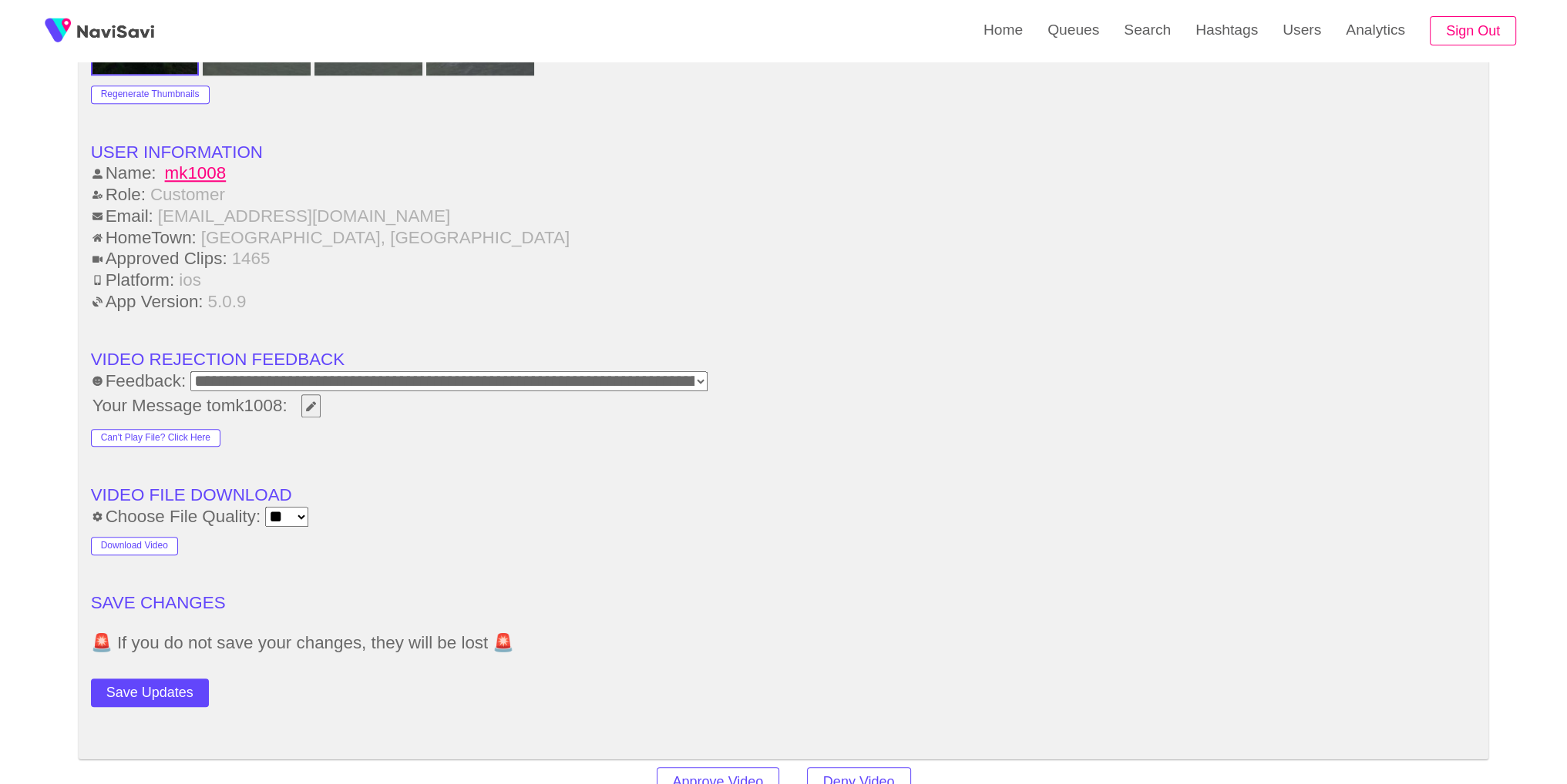
scroll to position [2191, 0]
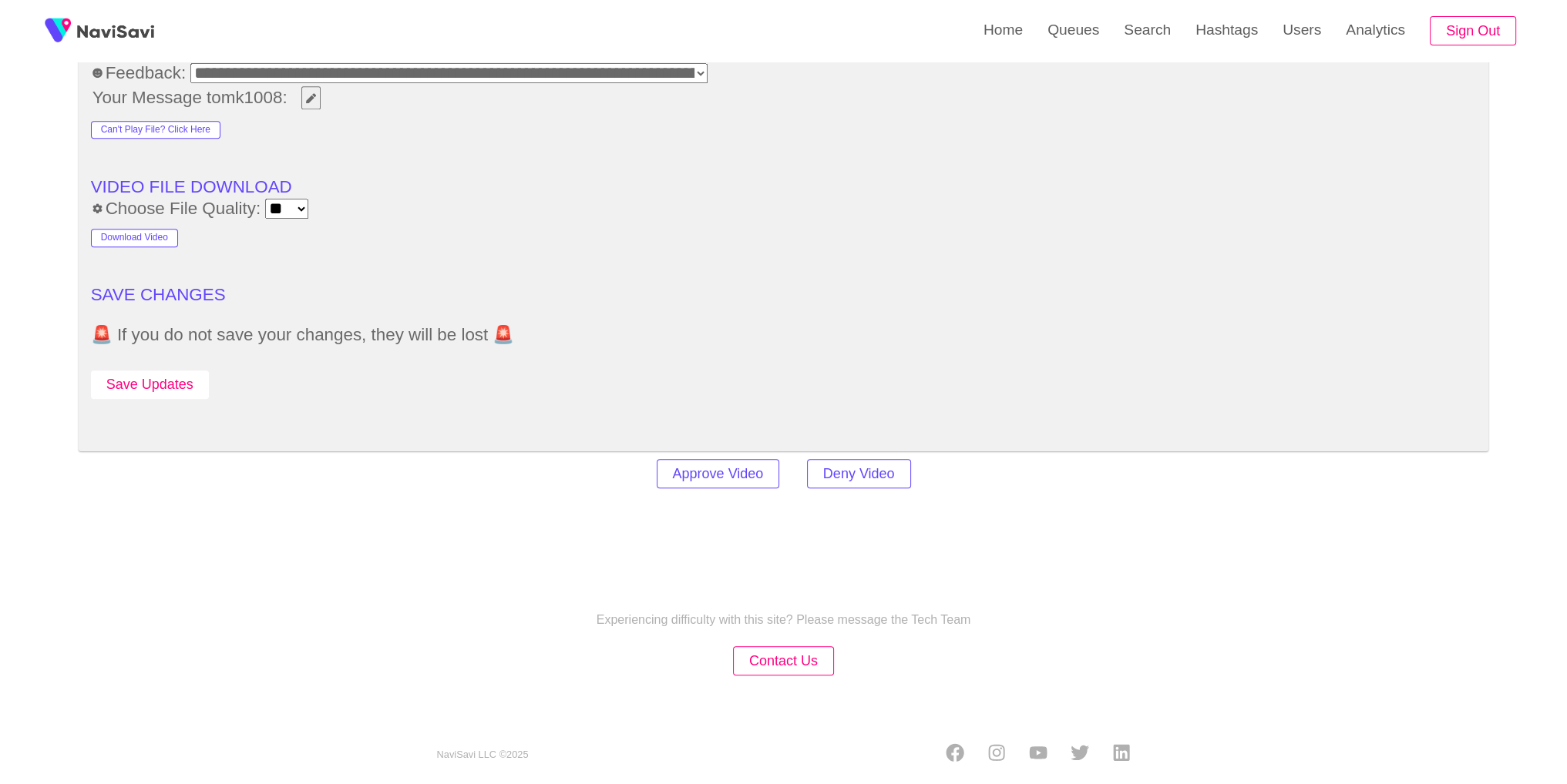
click at [187, 375] on button "Save Updates" at bounding box center [150, 384] width 118 height 28
click at [1142, 32] on link "Search" at bounding box center [1147, 30] width 72 height 60
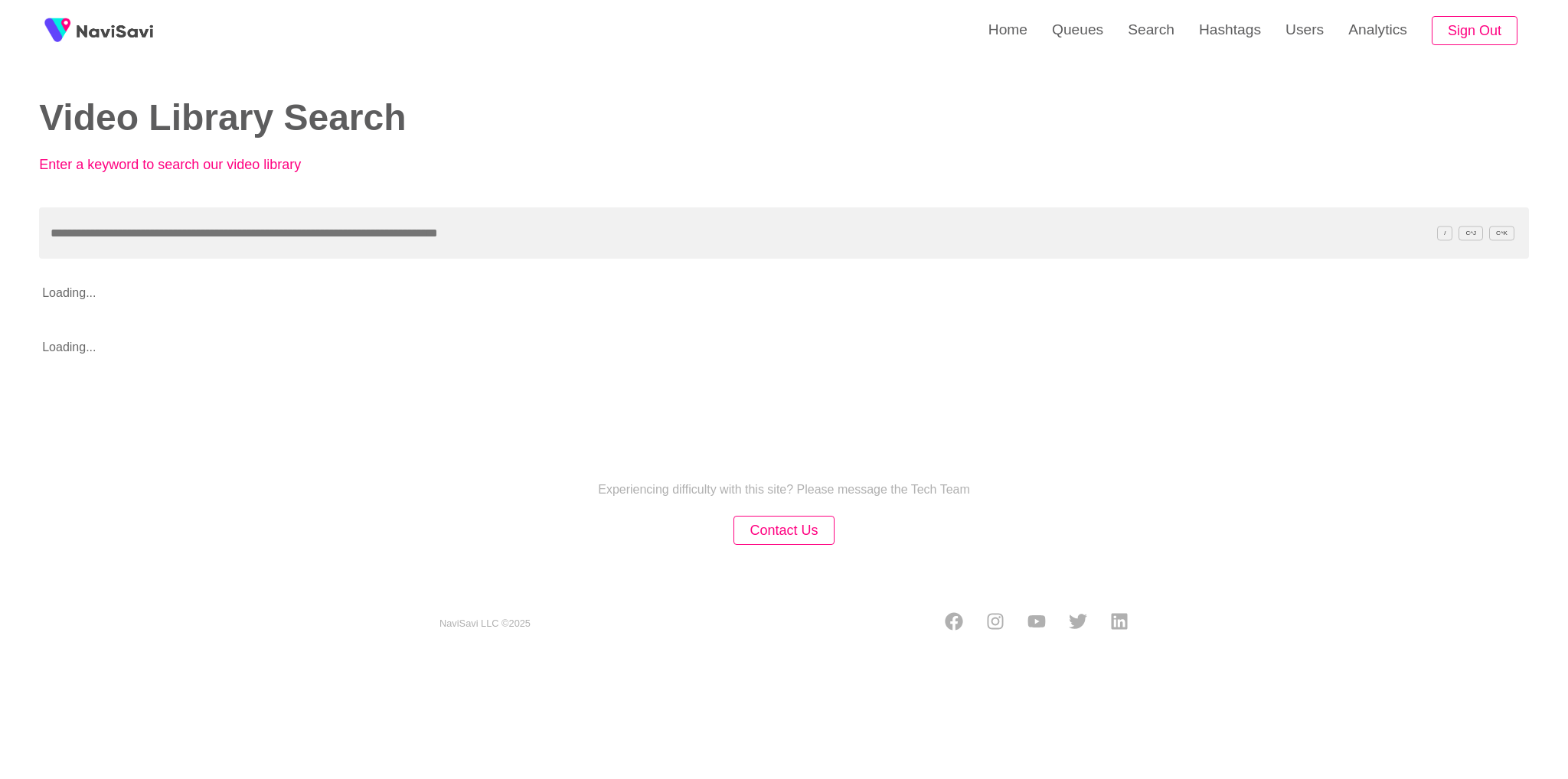
click at [594, 264] on div "Video Library Search Enter a keyword to search our video library / C^J C^K Load…" at bounding box center [784, 183] width 1490 height 367
click at [575, 240] on input "text" at bounding box center [784, 233] width 1490 height 51
paste input "**********"
type input "**********"
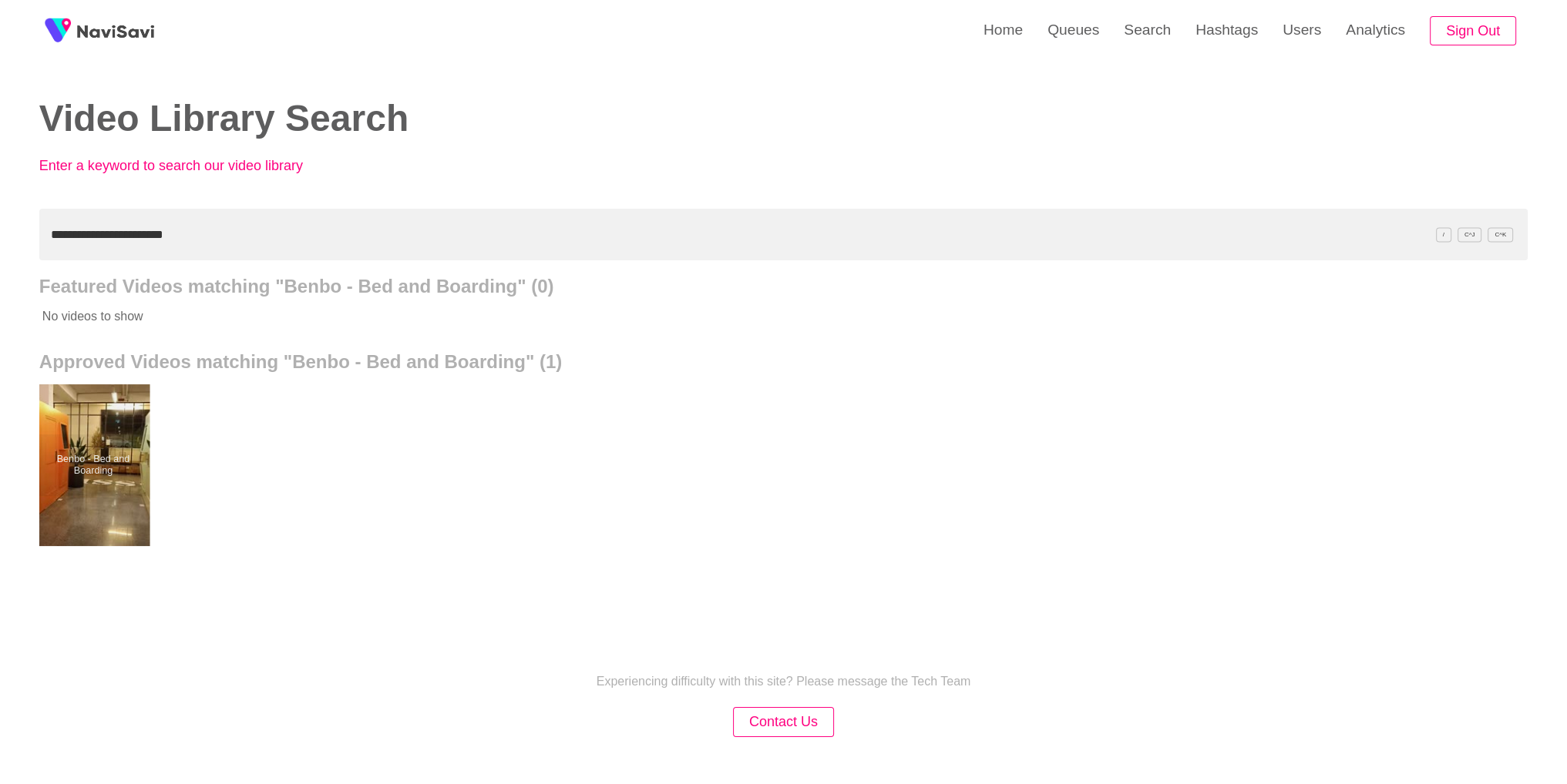
click at [108, 456] on div at bounding box center [93, 465] width 113 height 162
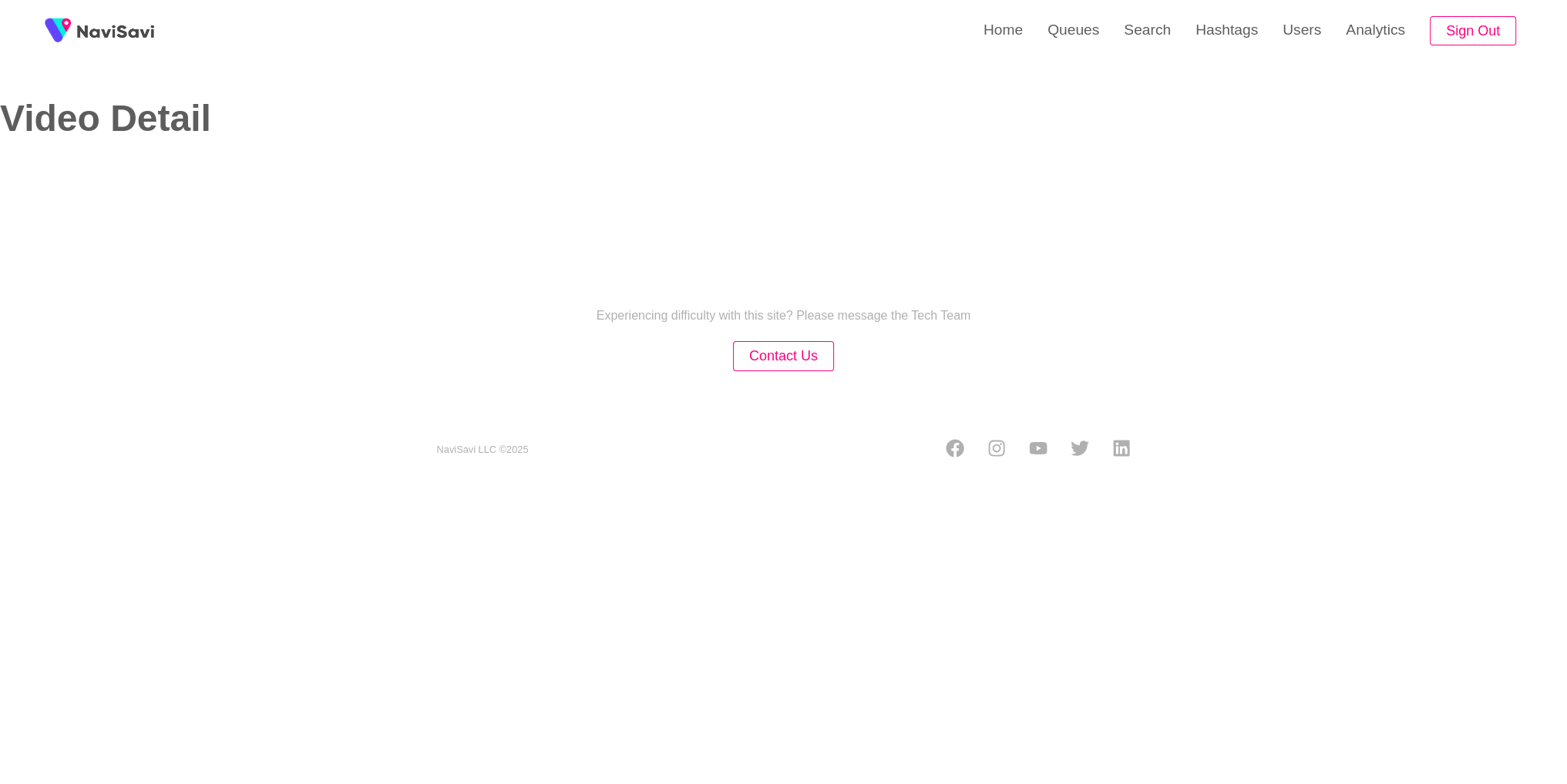
select select "**********"
select select "**"
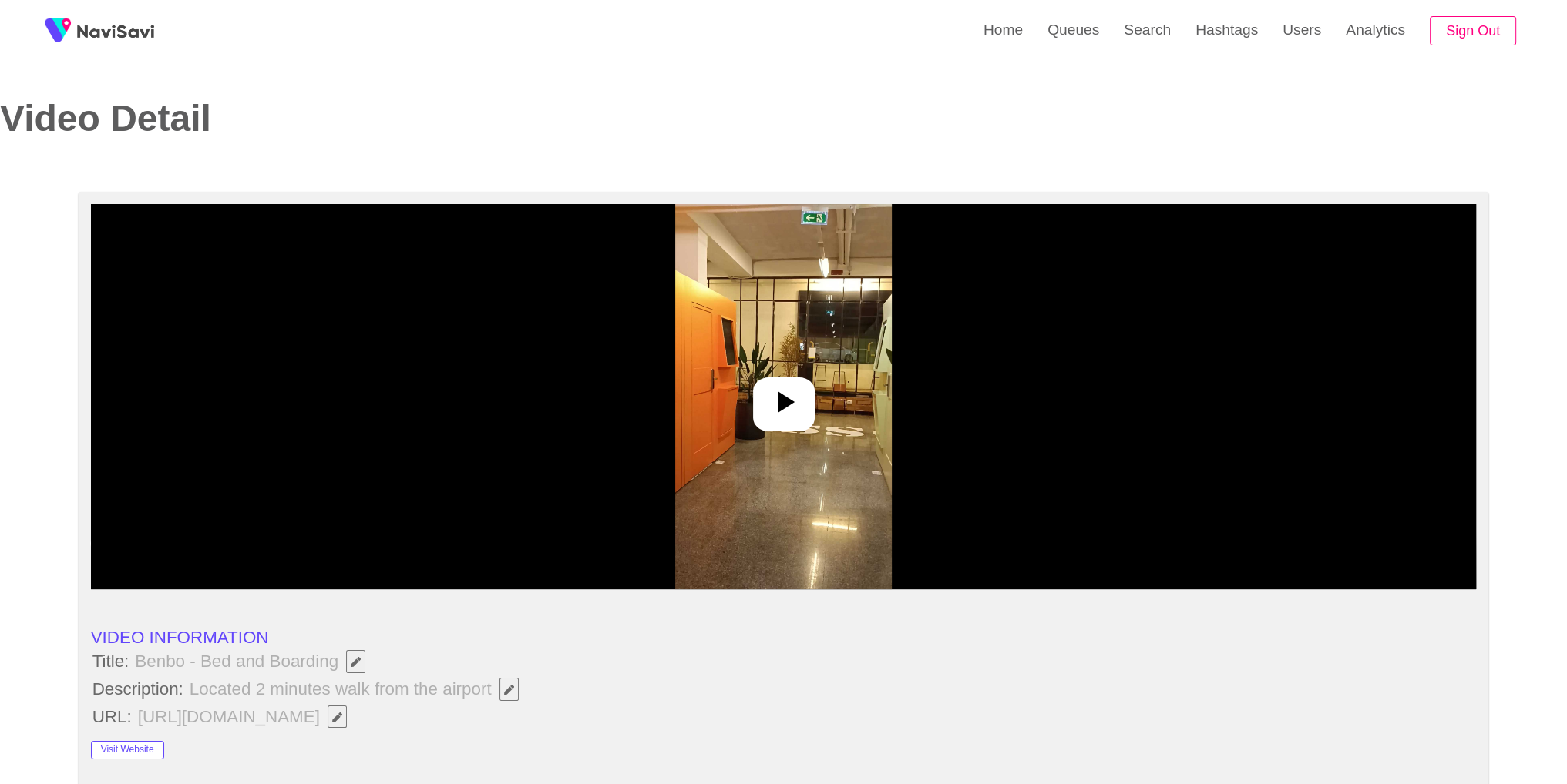
click at [826, 413] on div at bounding box center [784, 396] width 1386 height 385
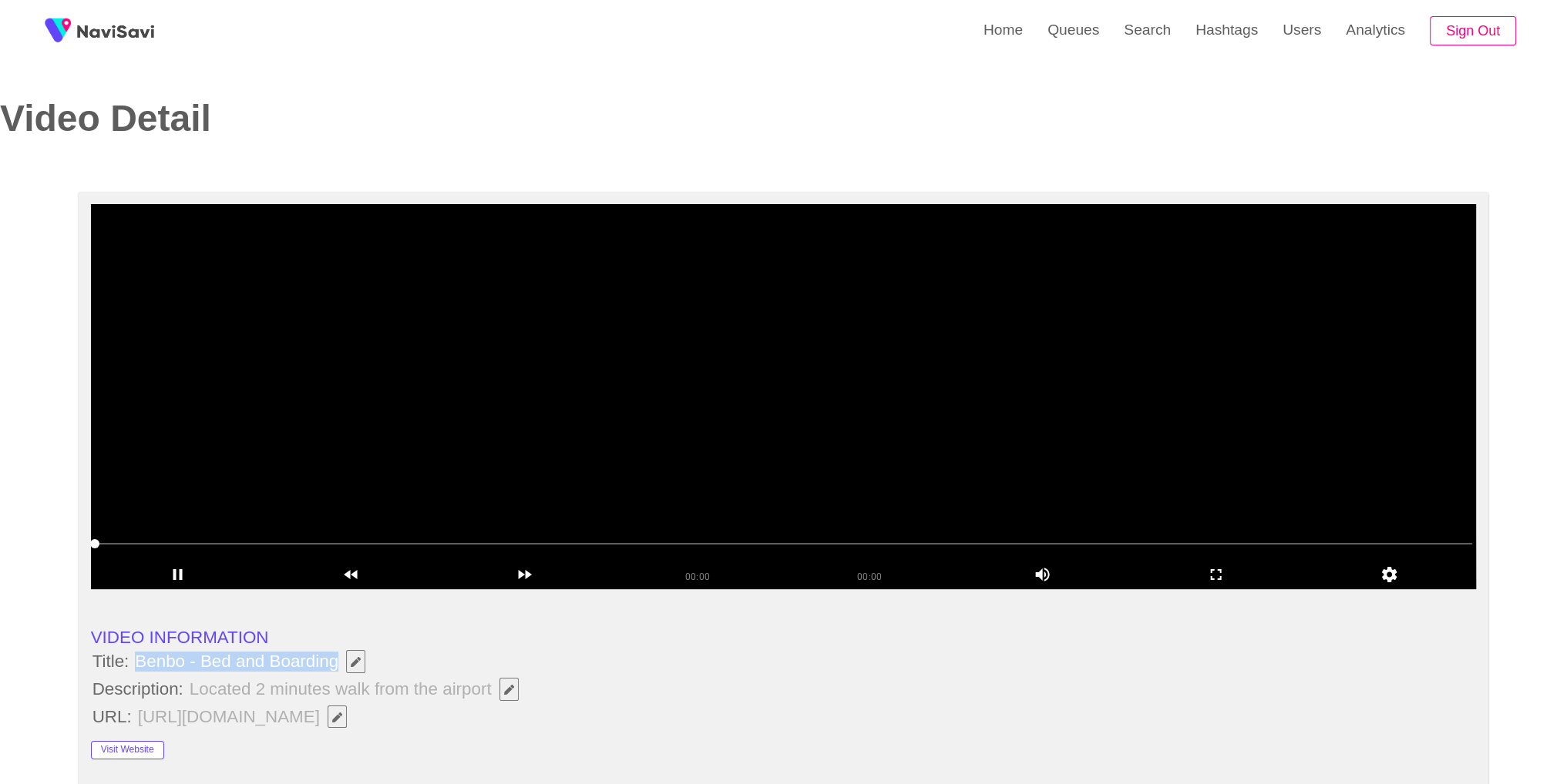
drag, startPoint x: 137, startPoint y: 663, endPoint x: 336, endPoint y: 670, distance: 199.1
click at [336, 670] on span "Benbo - Bed and Boarding" at bounding box center [254, 662] width 241 height 26
copy span "Benbo - Bed and Boarding"
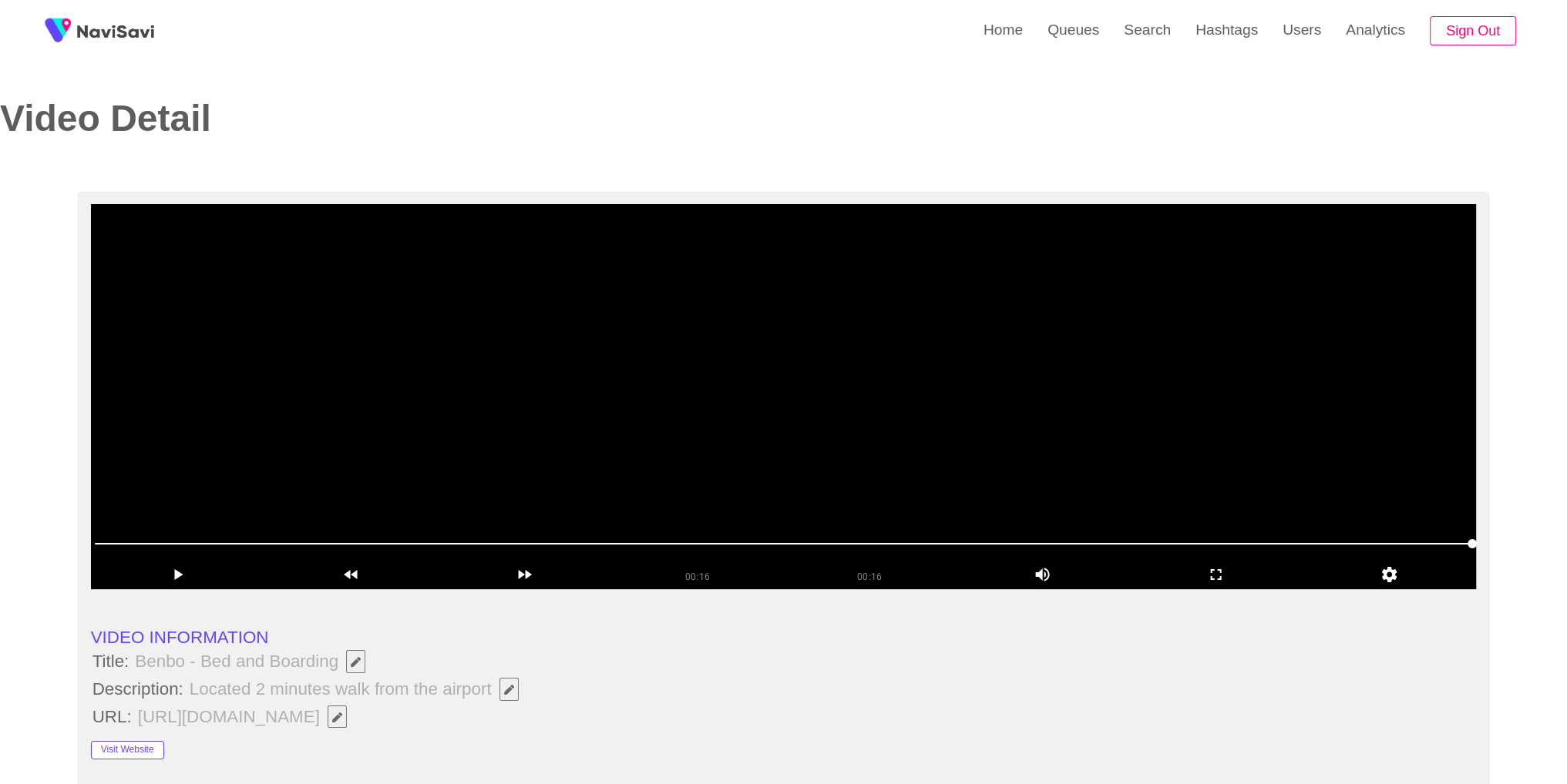
click at [505, 685] on icon "Edit Field" at bounding box center [509, 689] width 10 height 10
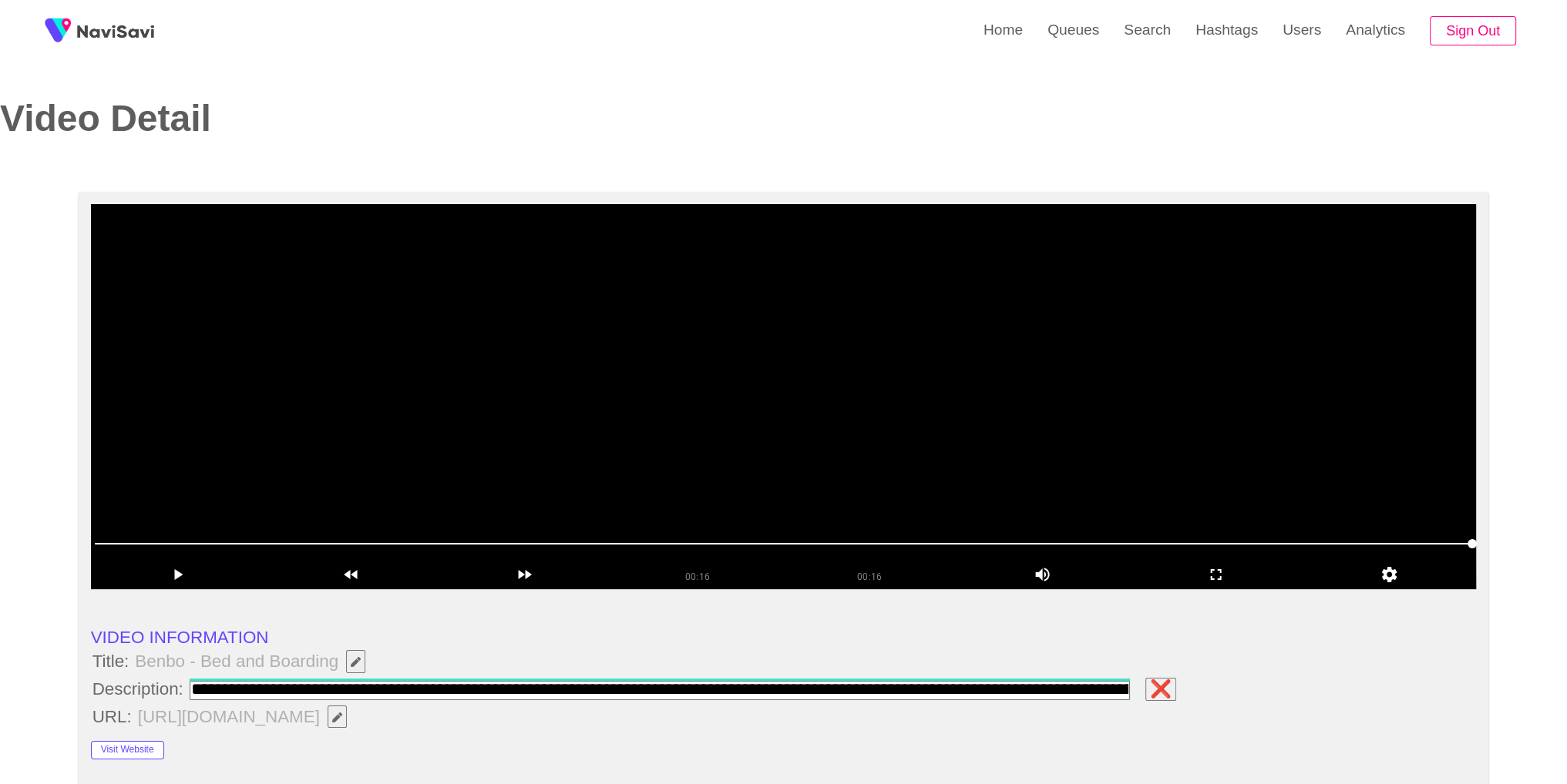
scroll to position [0, 339]
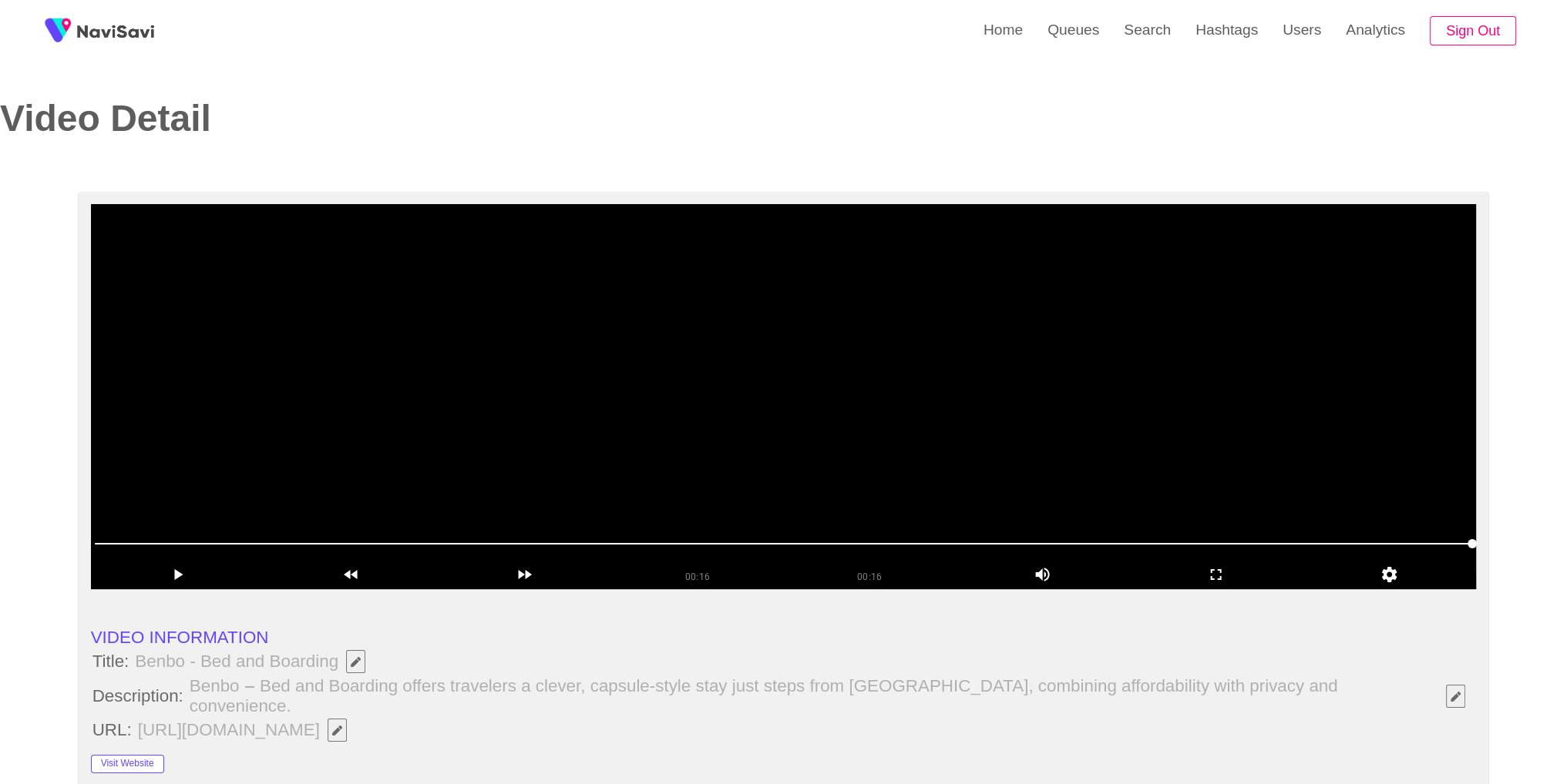
click at [961, 486] on video at bounding box center [784, 396] width 1386 height 385
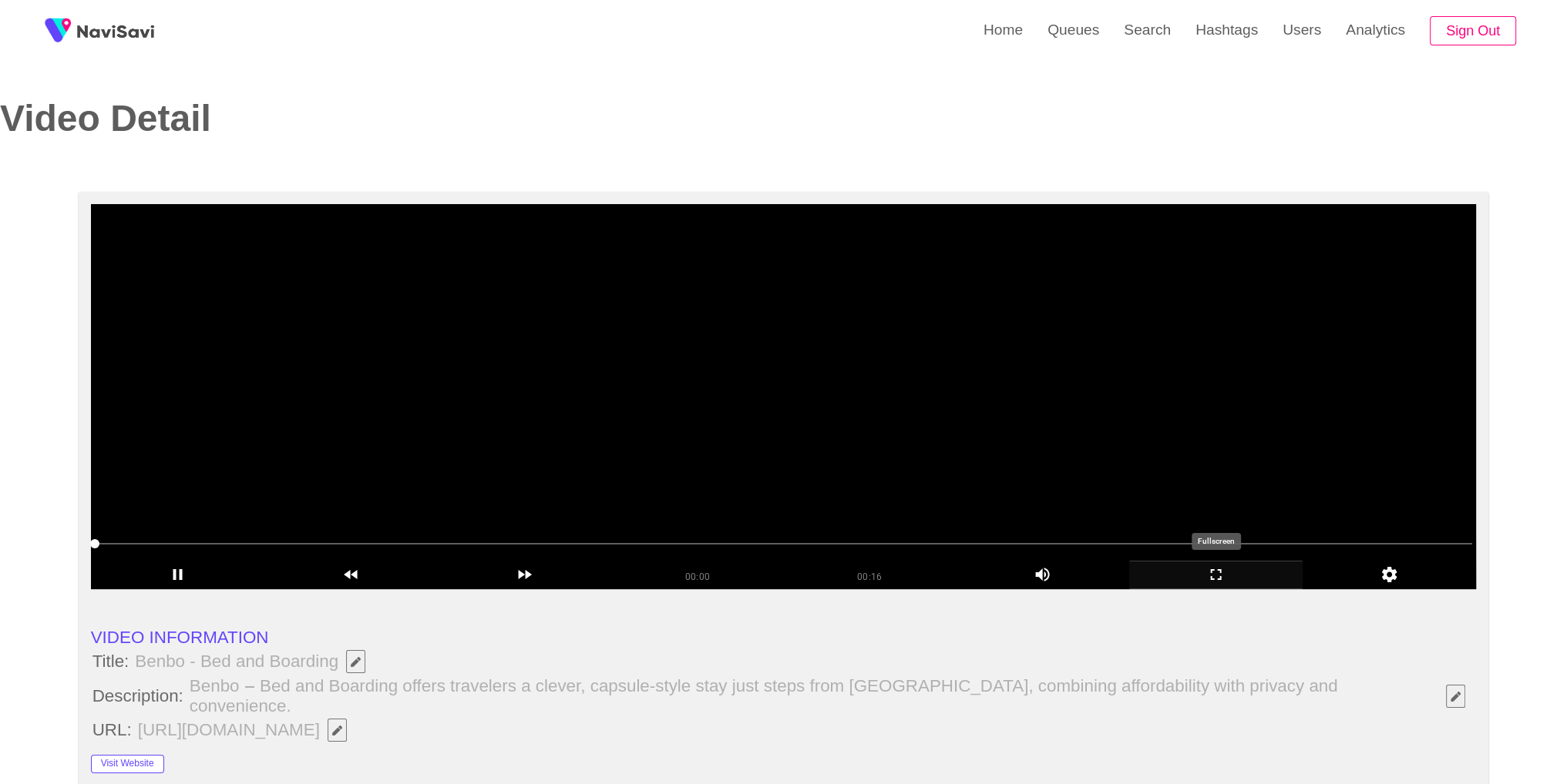
click at [1218, 574] on icon "add" at bounding box center [1216, 574] width 172 height 19
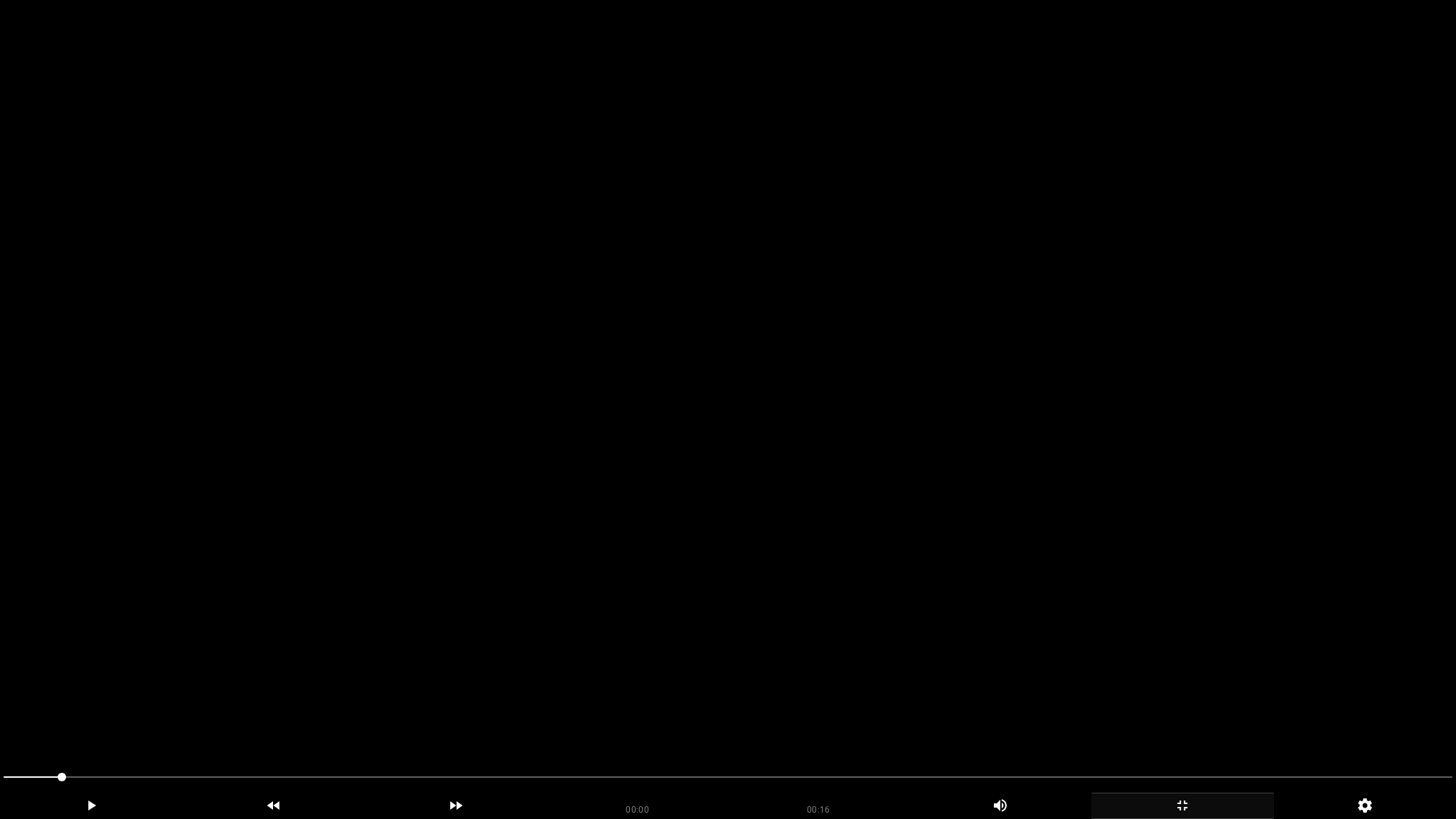
click at [1065, 561] on video at bounding box center [728, 409] width 1456 height 819
drag, startPoint x: 1095, startPoint y: 782, endPoint x: 1225, endPoint y: 776, distance: 130.1
drag, startPoint x: 1239, startPoint y: 776, endPoint x: 1407, endPoint y: 767, distance: 168.2
click at [1189, 723] on icon "add" at bounding box center [1182, 805] width 181 height 17
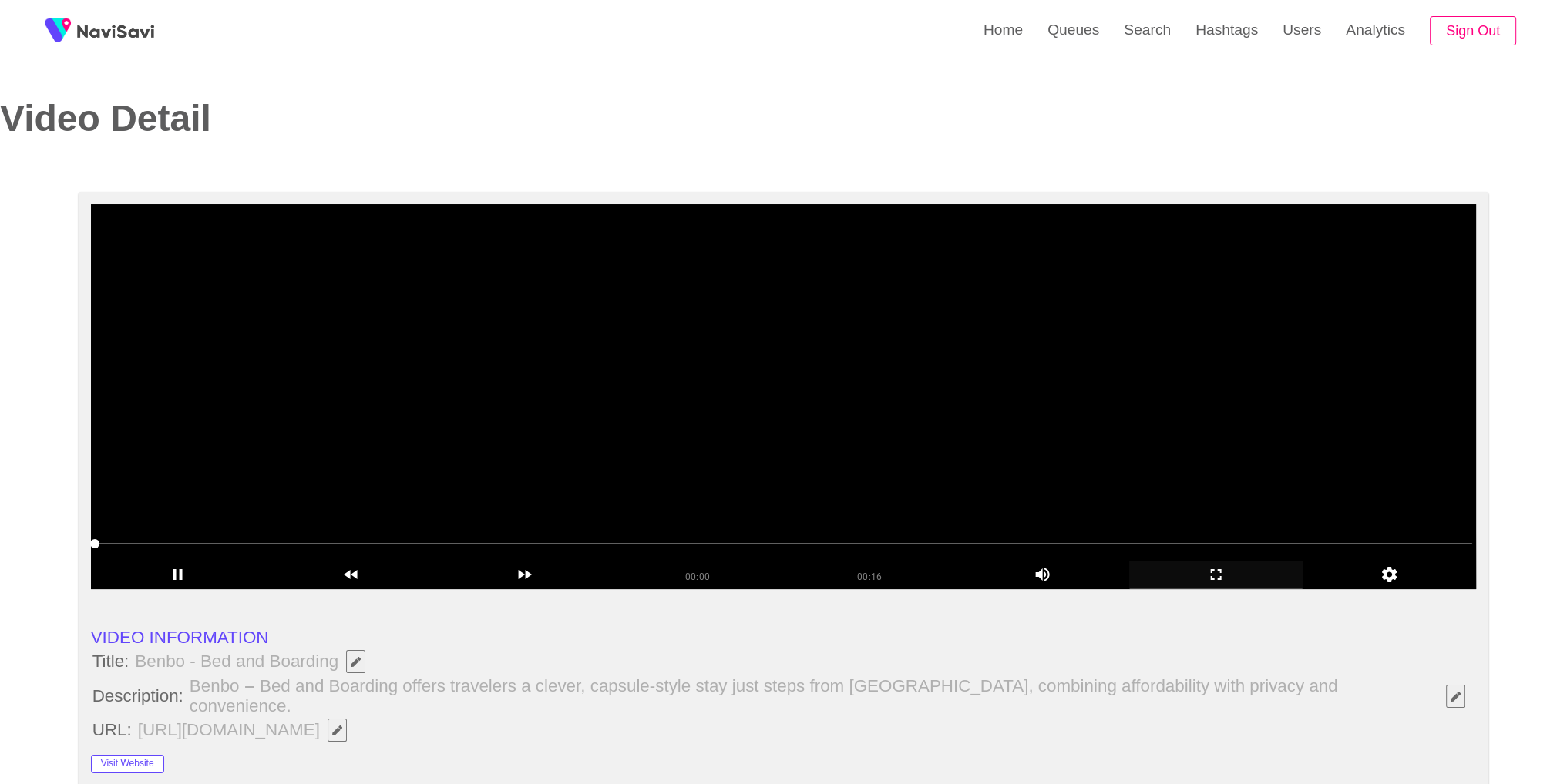
click at [1060, 383] on video at bounding box center [784, 396] width 1386 height 385
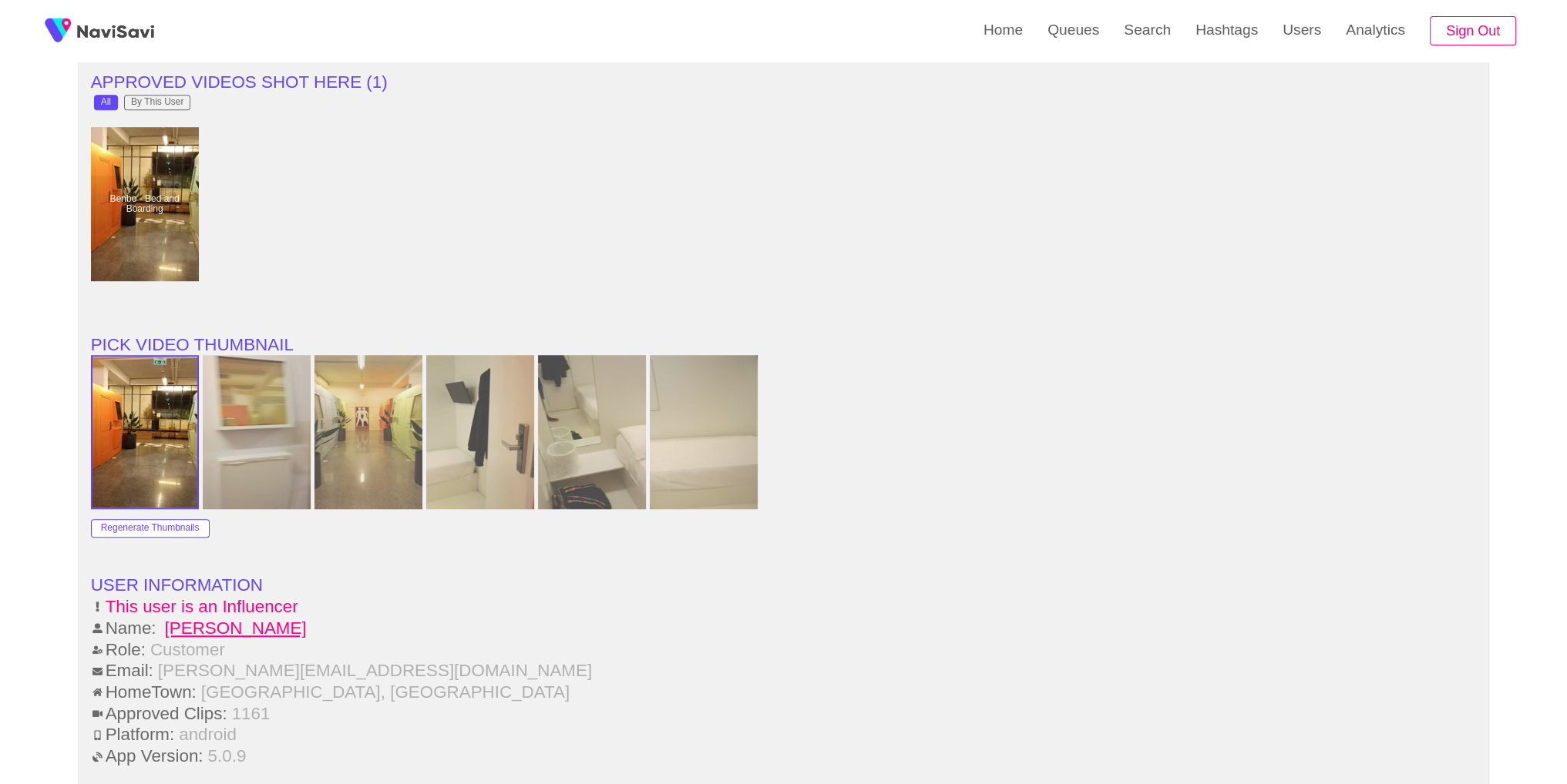
scroll to position [2117, 0]
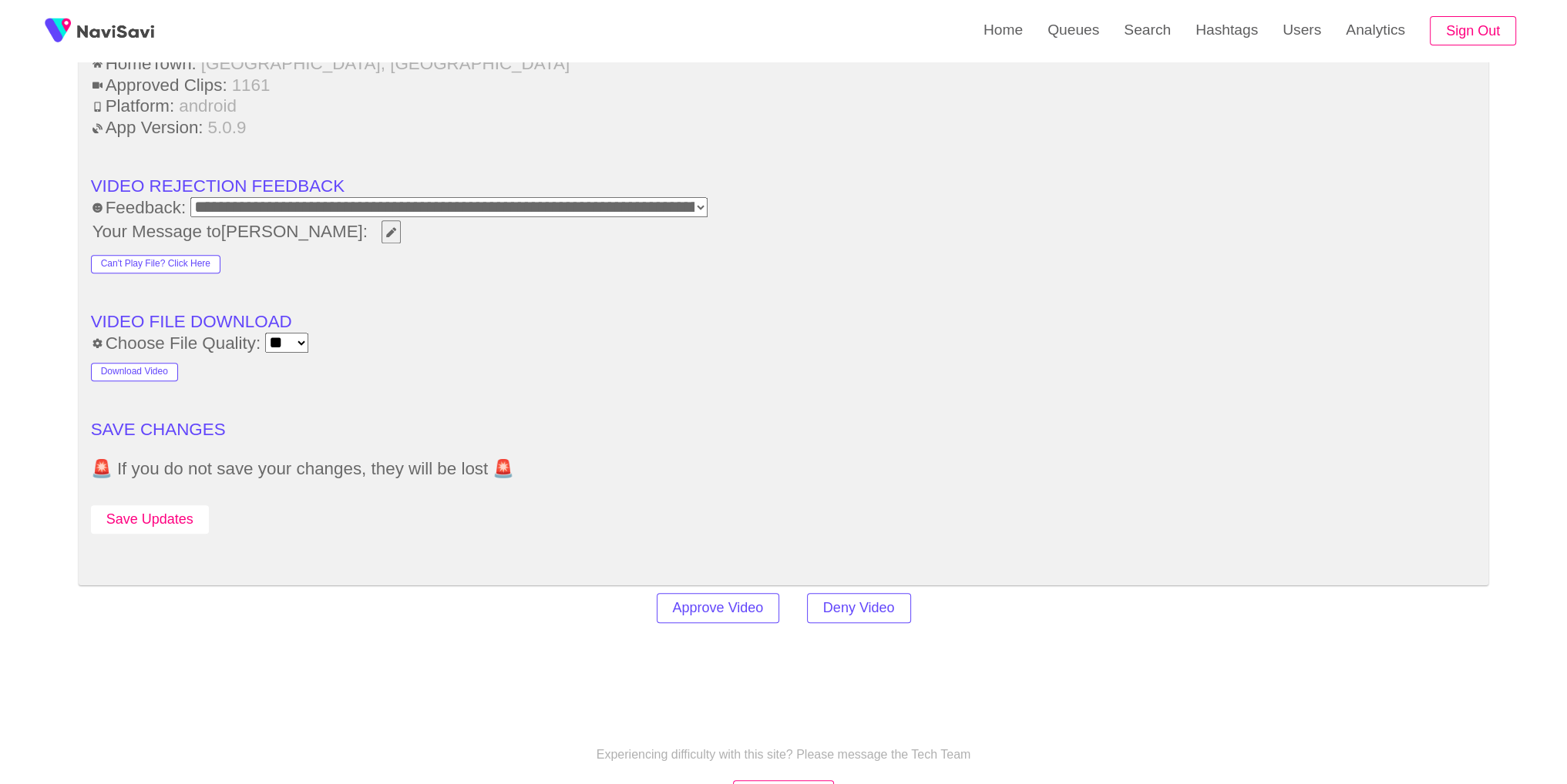
click at [177, 506] on button "Save Updates" at bounding box center [150, 519] width 118 height 28
click at [1156, 38] on link "Search" at bounding box center [1147, 30] width 72 height 60
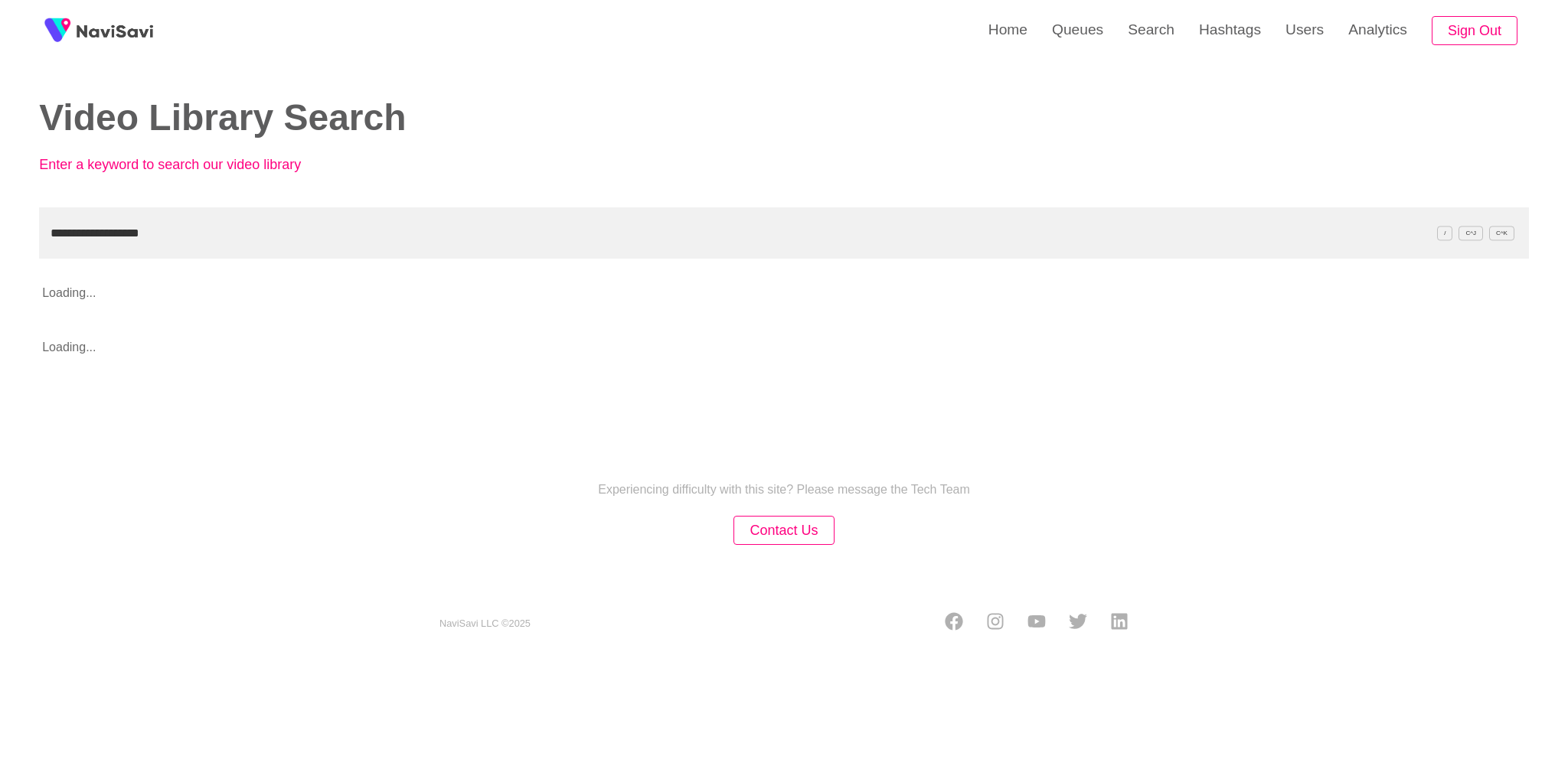
type input "**********"
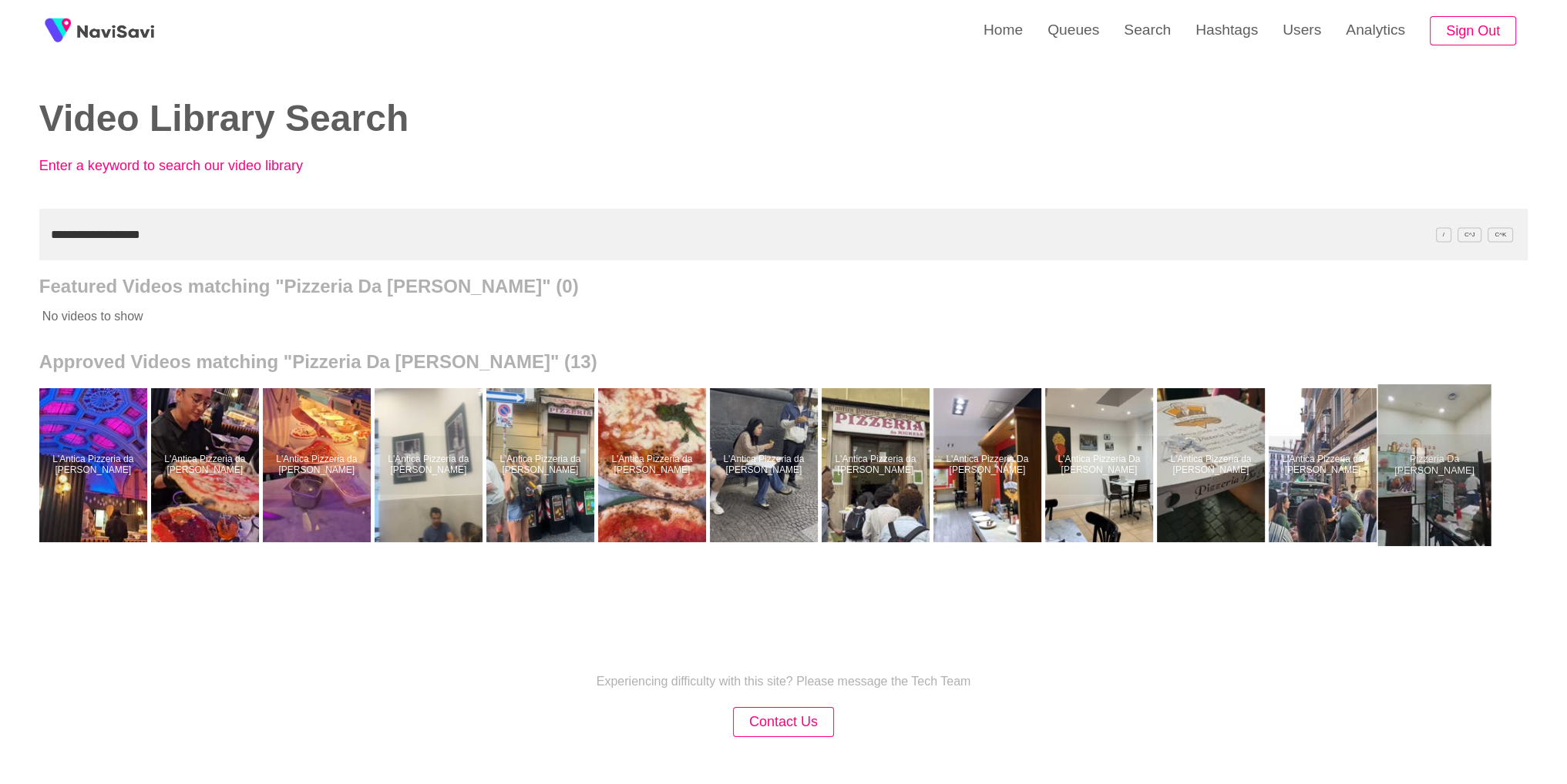
click at [1403, 488] on div at bounding box center [1433, 465] width 113 height 162
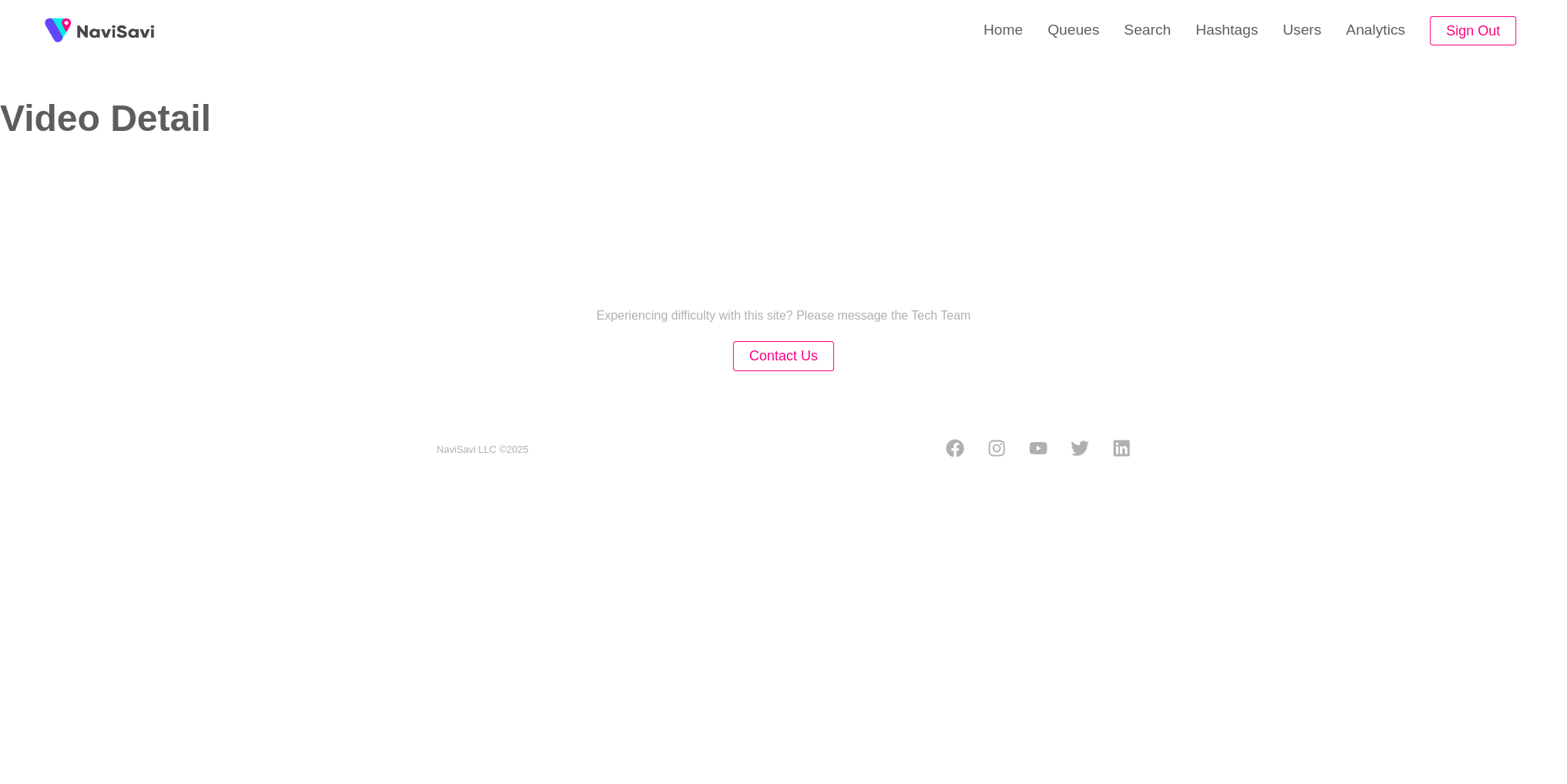
select select "**********"
select select "**"
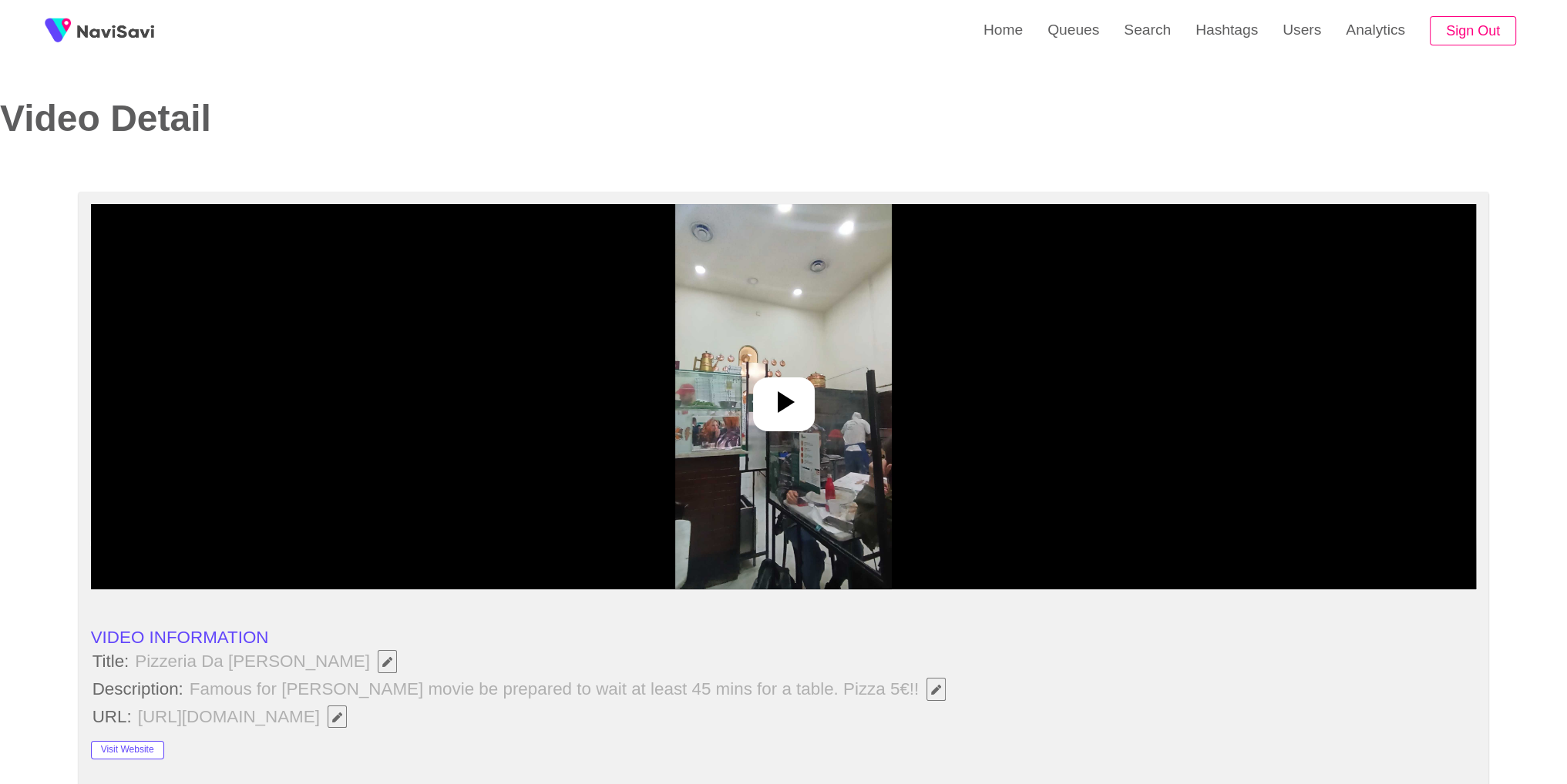
click at [699, 423] on div at bounding box center [784, 396] width 1386 height 385
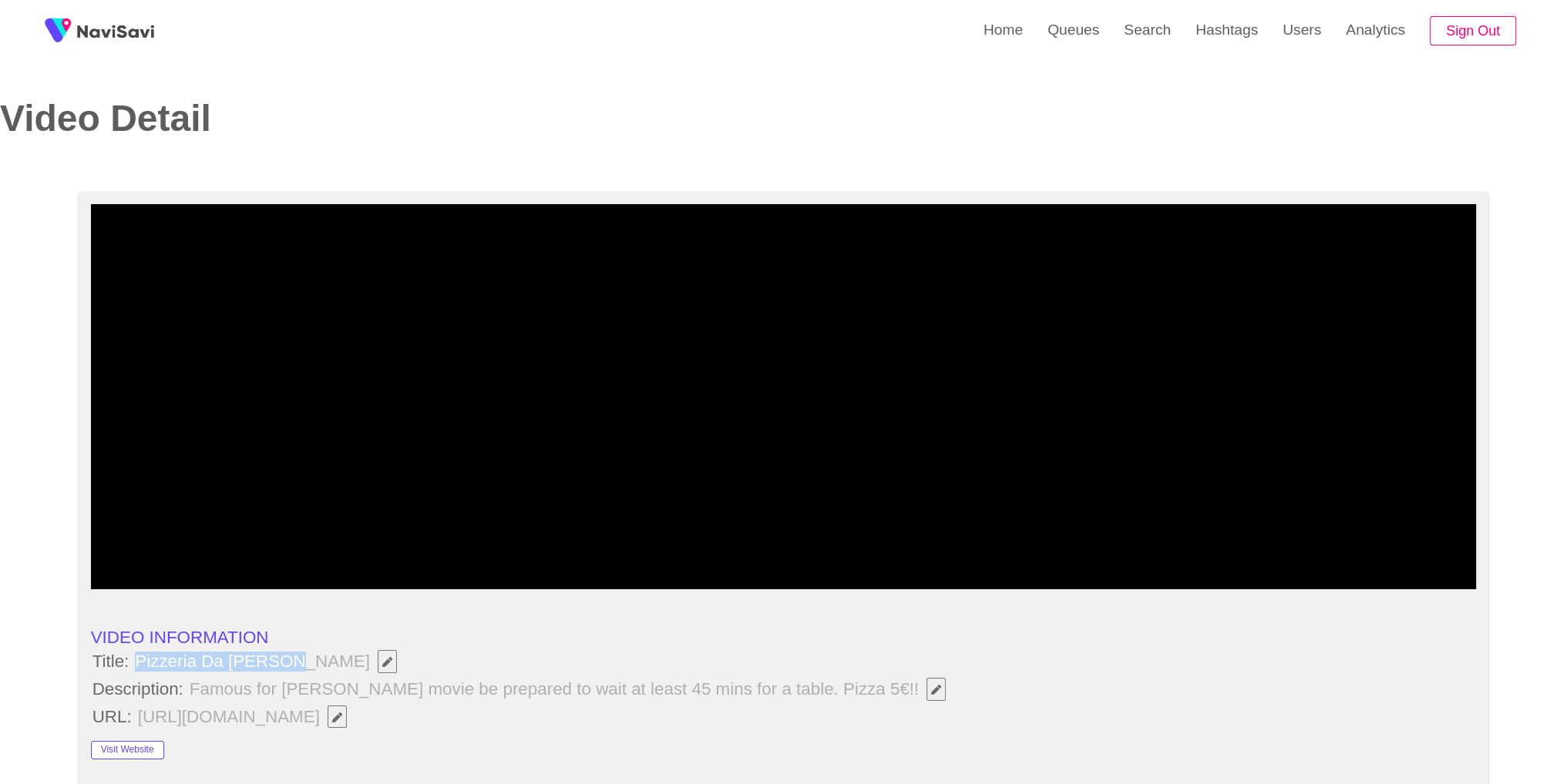
drag, startPoint x: 134, startPoint y: 659, endPoint x: 288, endPoint y: 659, distance: 154.0
click at [288, 659] on span "Pizzeria Da Michele" at bounding box center [270, 662] width 273 height 26
copy span "Pizzeria Da Michele"
drag, startPoint x: 449, startPoint y: 658, endPoint x: 484, endPoint y: 667, distance: 36.1
click at [449, 658] on li "Title: Pizzeria Da Michele" at bounding box center [784, 662] width 1386 height 26
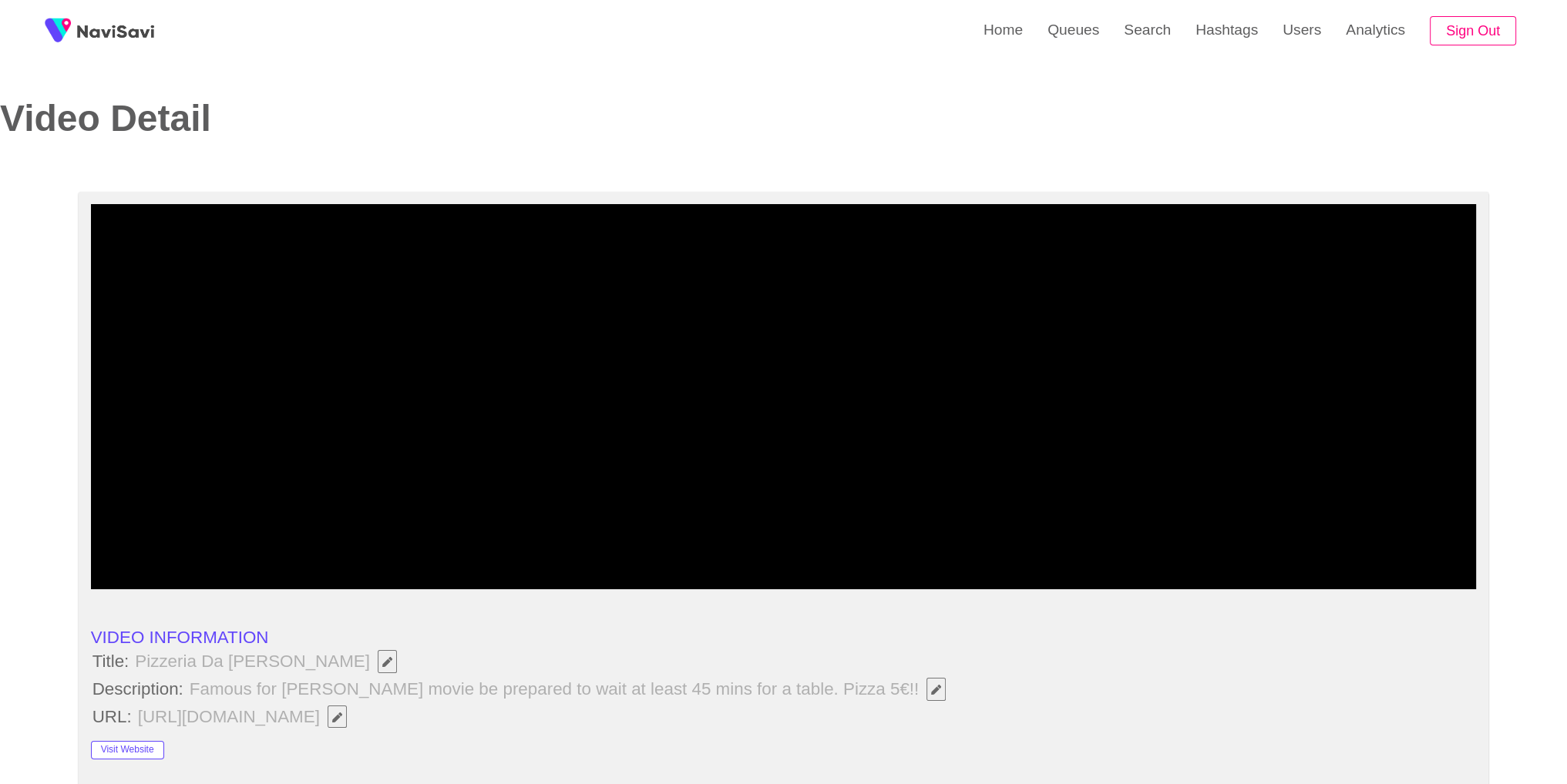
click at [926, 699] on button "button" at bounding box center [936, 689] width 19 height 23
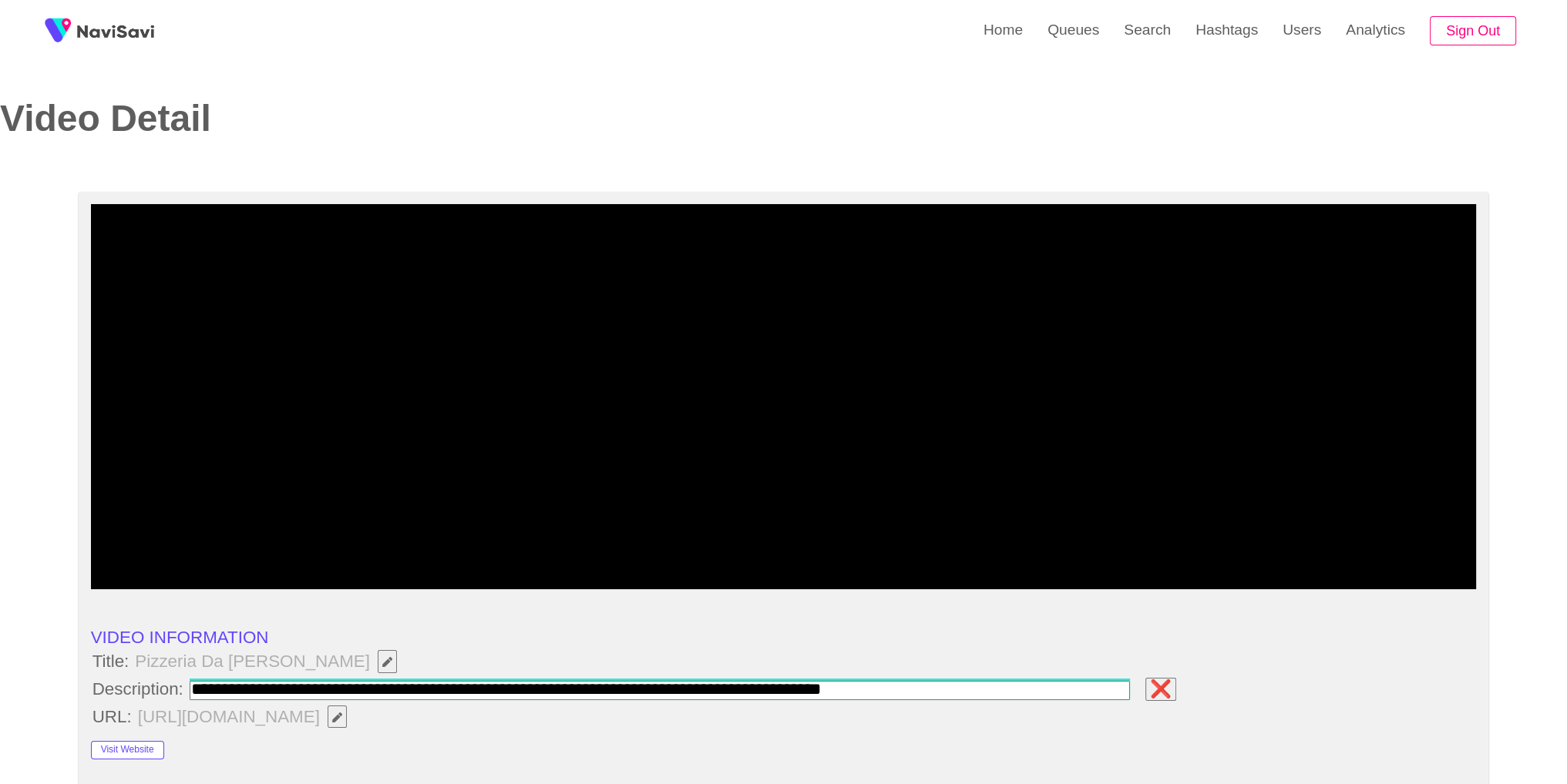
type input "**********"
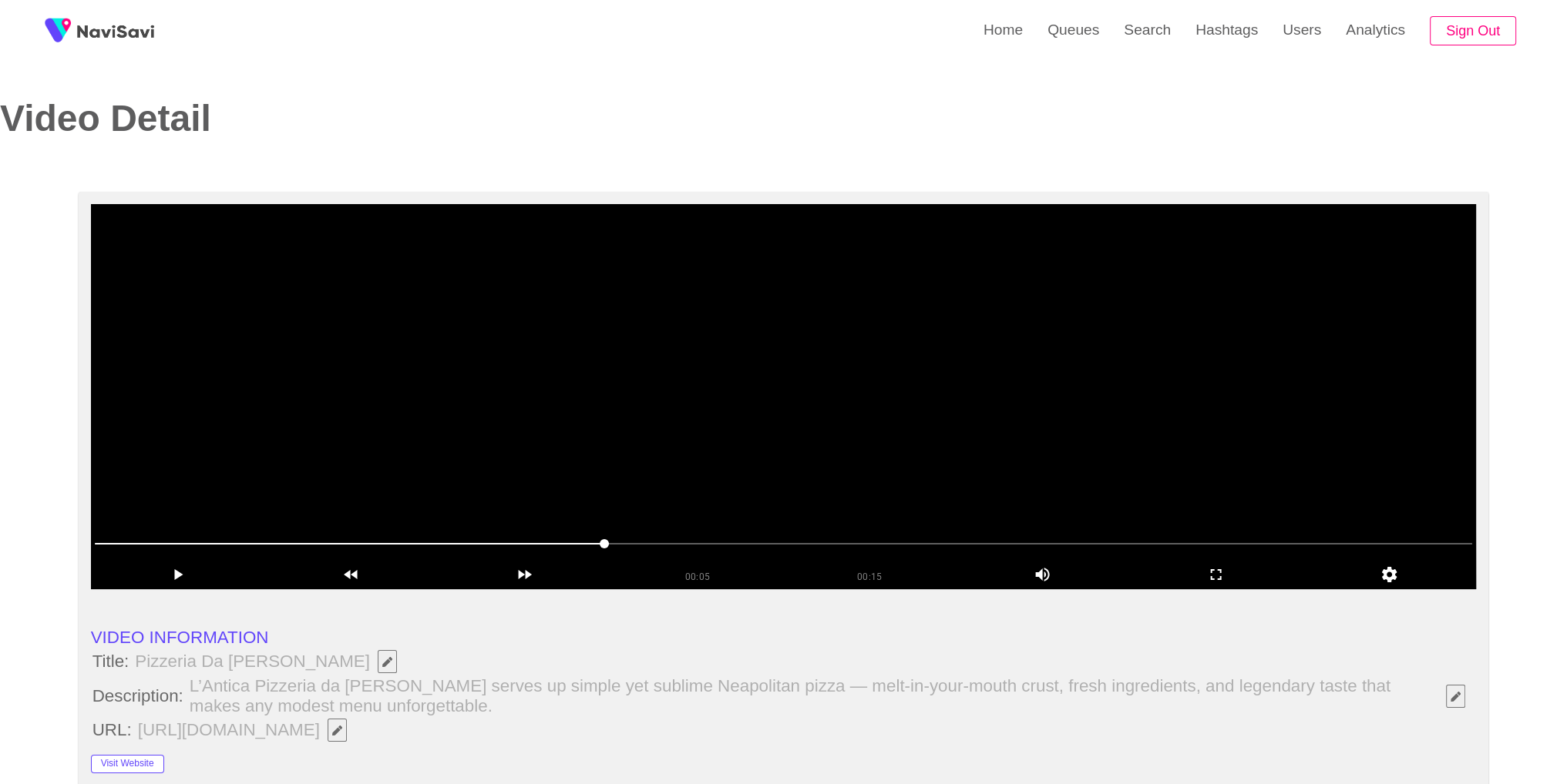
click at [552, 549] on span at bounding box center [784, 544] width 1378 height 24
drag, startPoint x: 837, startPoint y: 426, endPoint x: 868, endPoint y: 417, distance: 32.3
click at [836, 426] on video at bounding box center [784, 396] width 1386 height 385
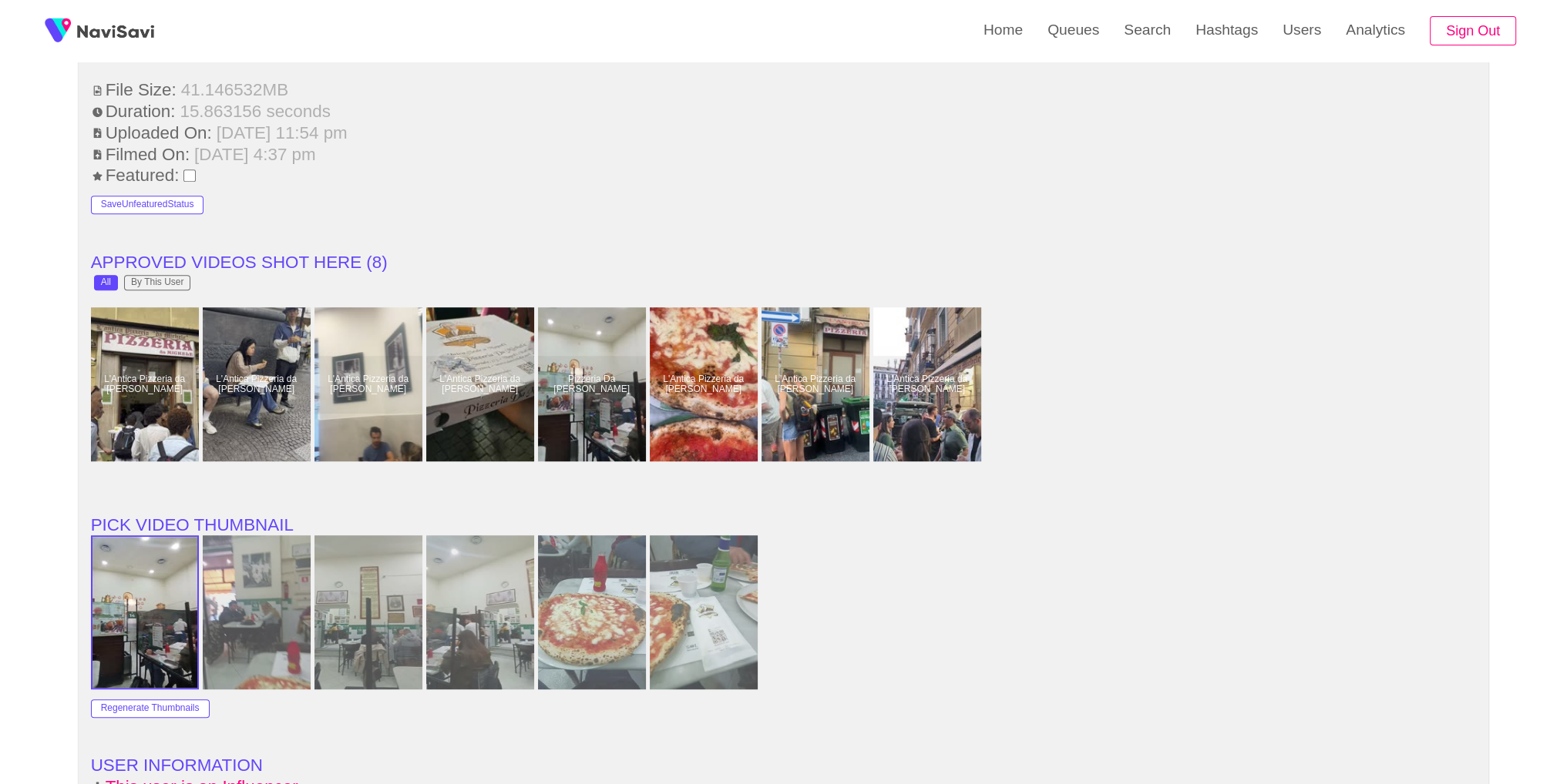
scroll to position [2028, 0]
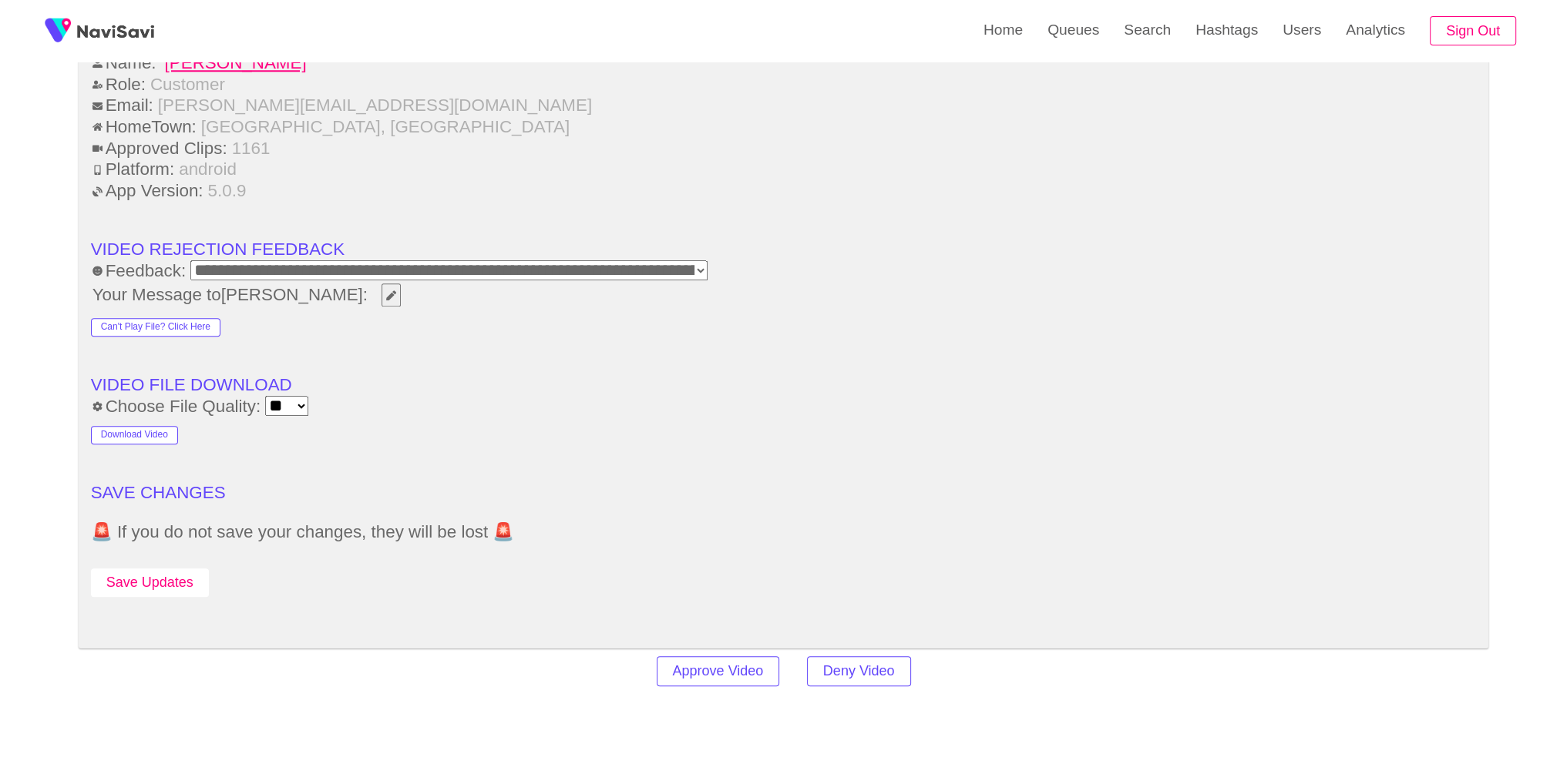
click at [180, 577] on button "Save Updates" at bounding box center [150, 583] width 118 height 28
click at [1155, 51] on link "Search" at bounding box center [1147, 30] width 72 height 60
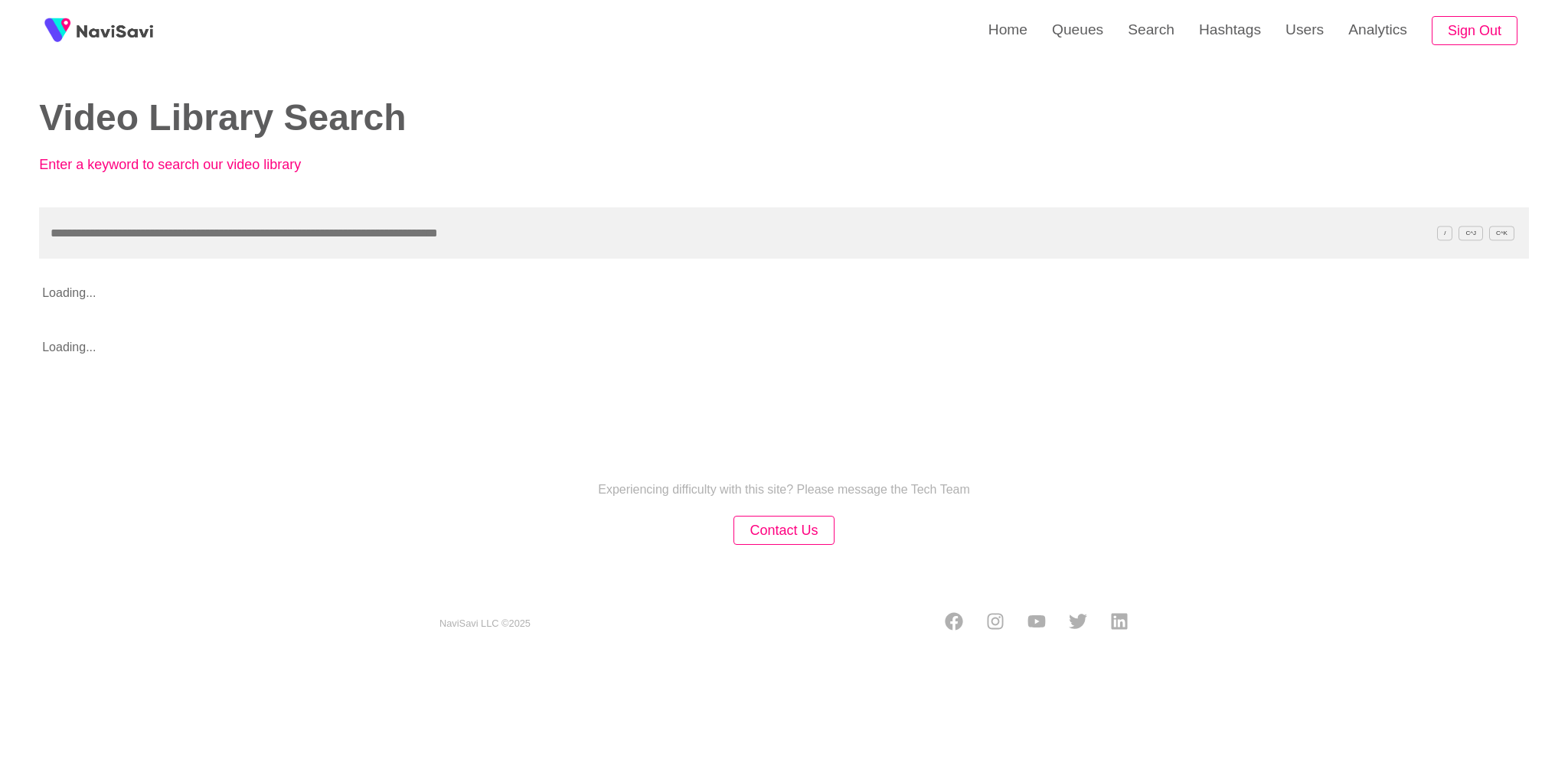
drag, startPoint x: 483, startPoint y: 201, endPoint x: 466, endPoint y: 227, distance: 31.1
click at [483, 201] on div "Video Library Search Enter a keyword to search our video library" at bounding box center [784, 104] width 1490 height 207
click at [465, 230] on input "text" at bounding box center [784, 233] width 1490 height 51
paste input "****"
type input "****"
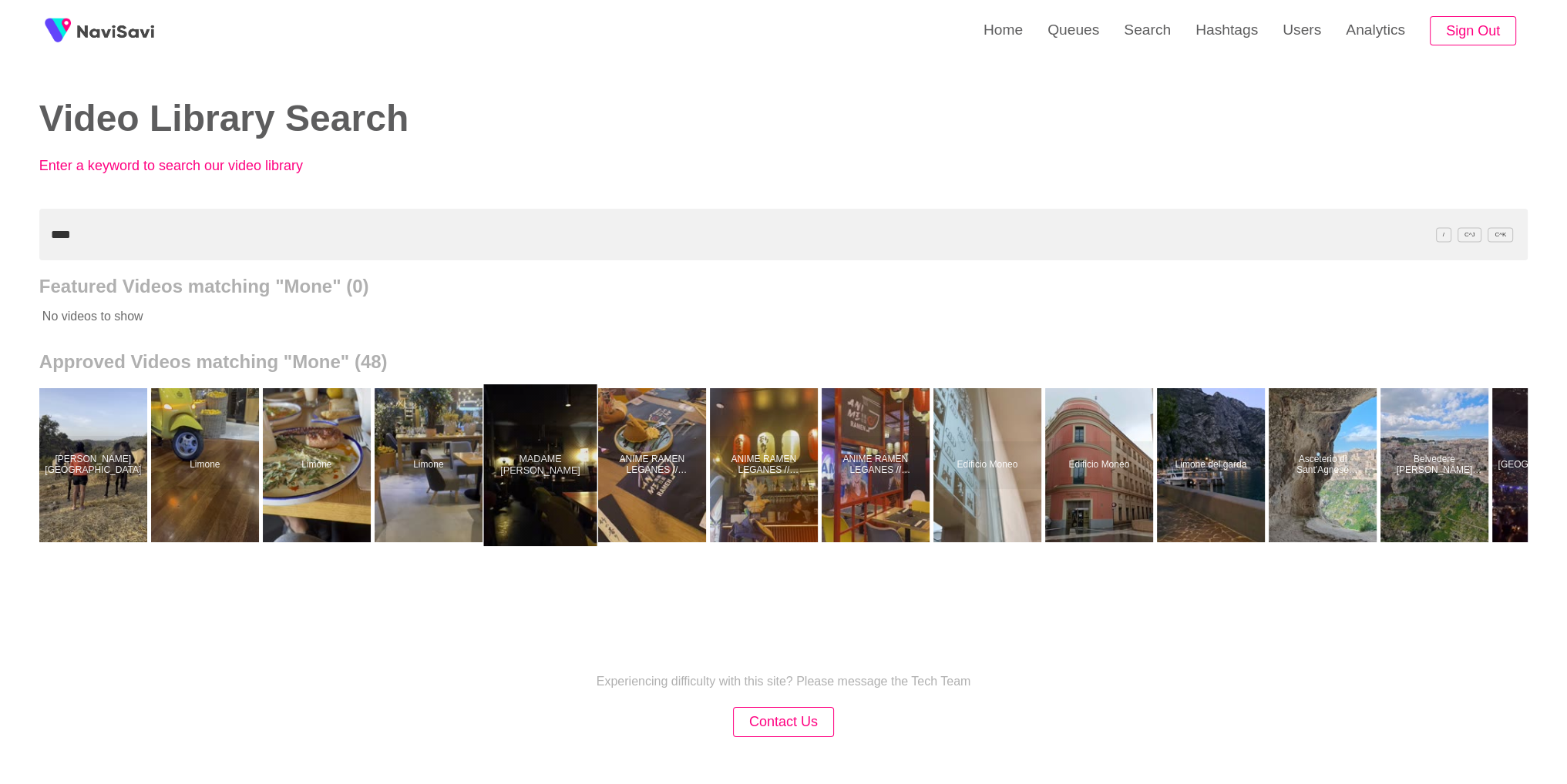
click at [580, 476] on div at bounding box center [540, 465] width 113 height 162
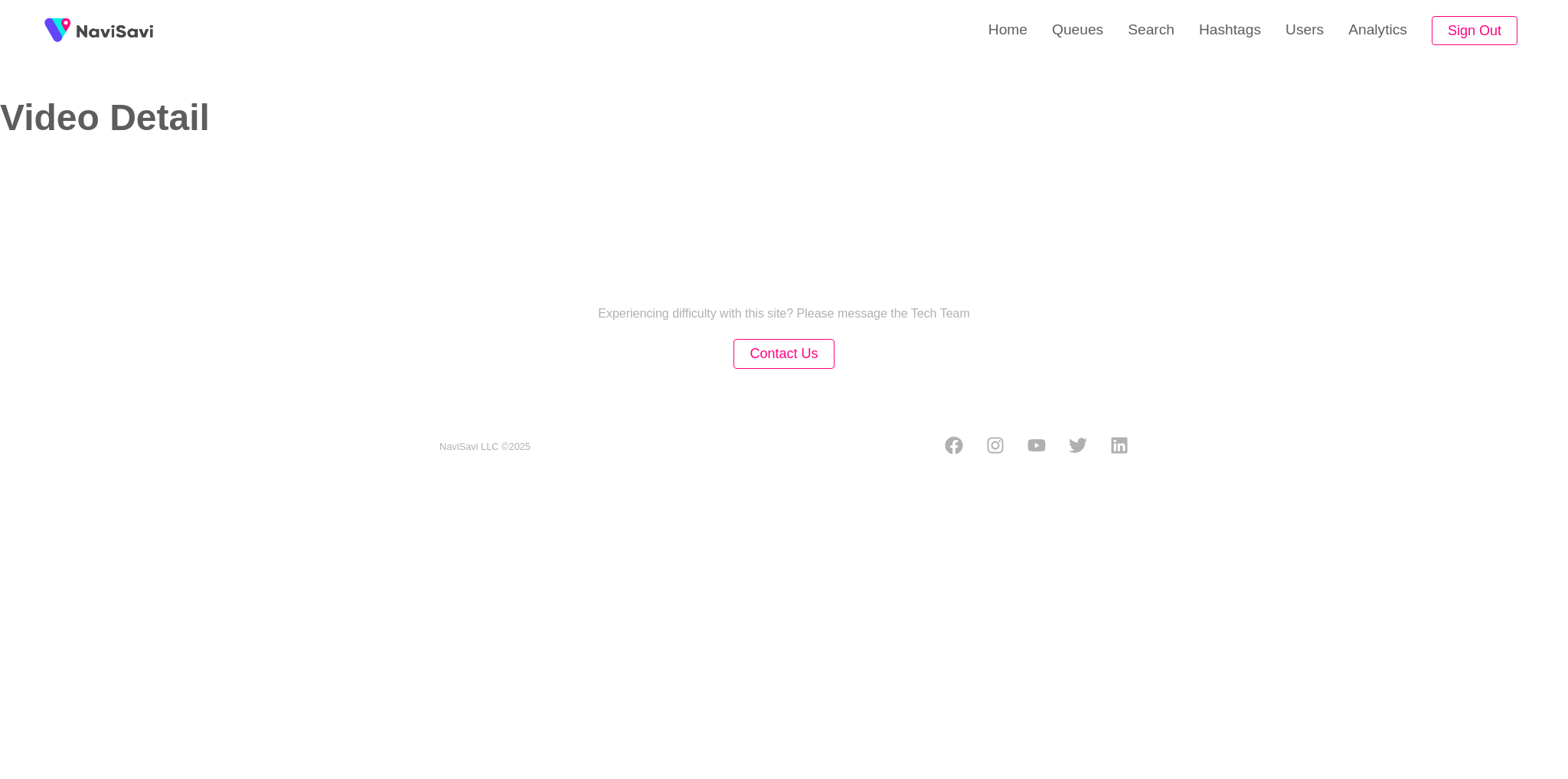
select select "**********"
select select "**"
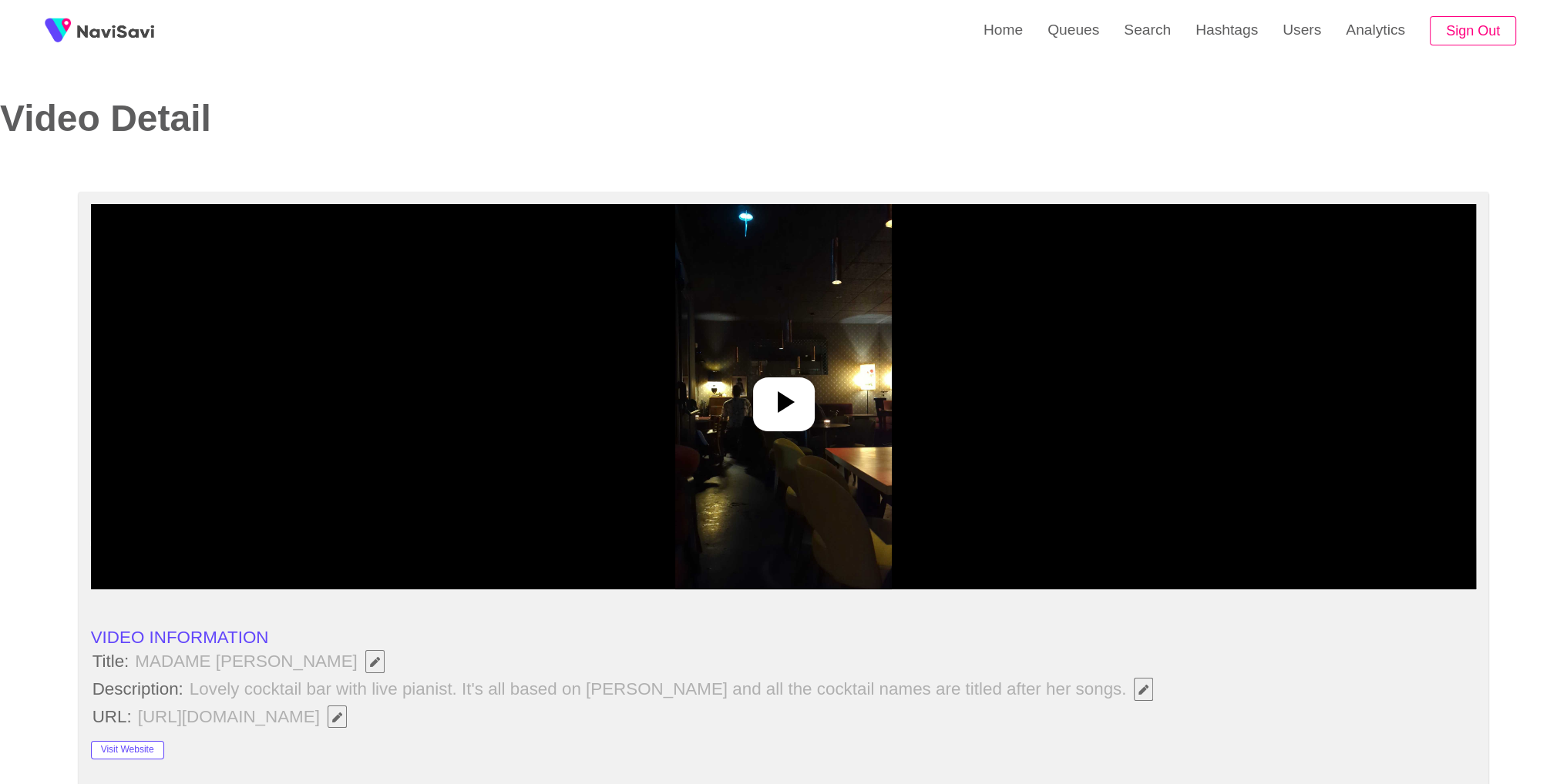
click at [746, 376] on div at bounding box center [784, 396] width 1386 height 385
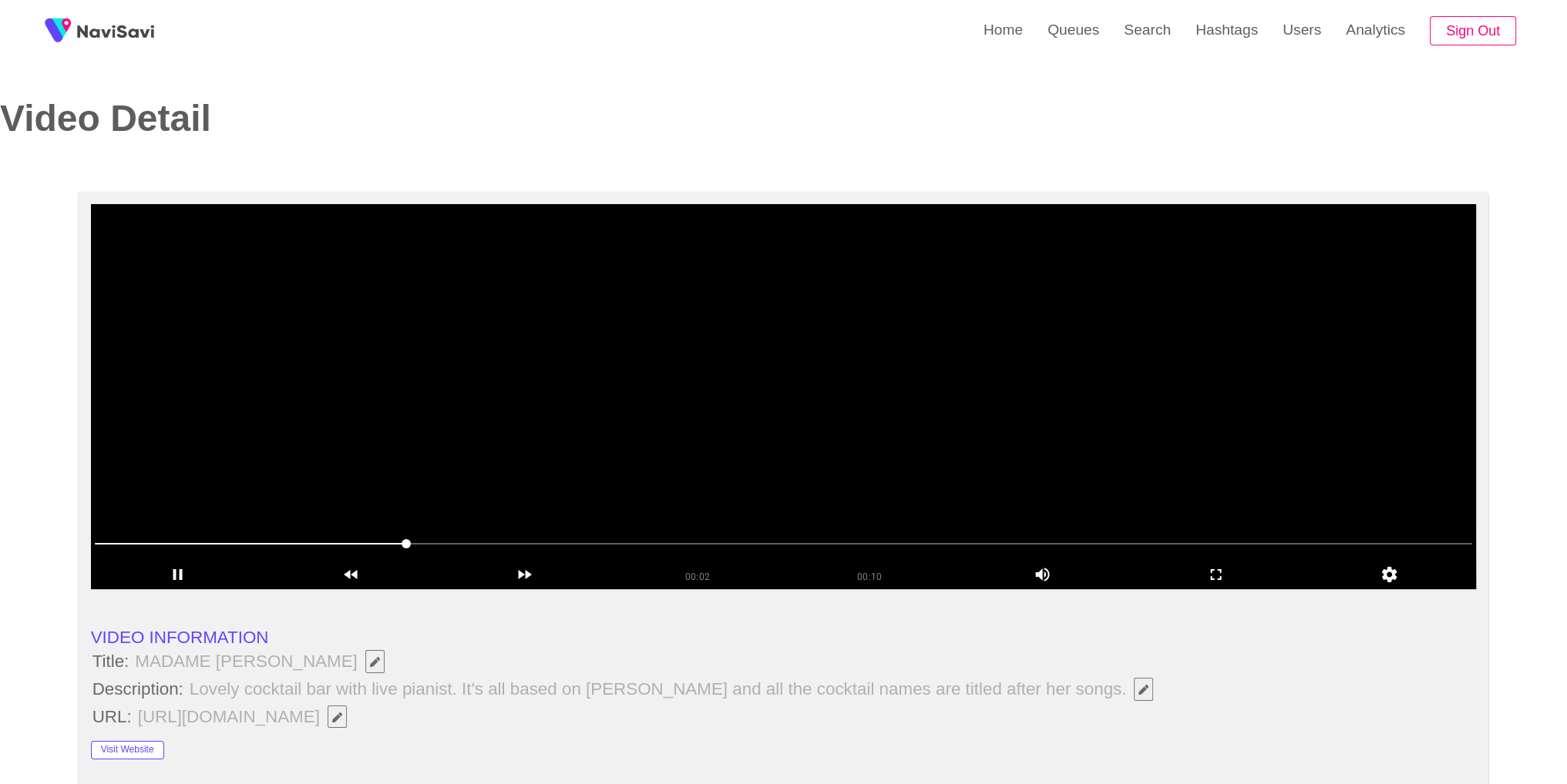
click at [823, 406] on video at bounding box center [784, 396] width 1386 height 385
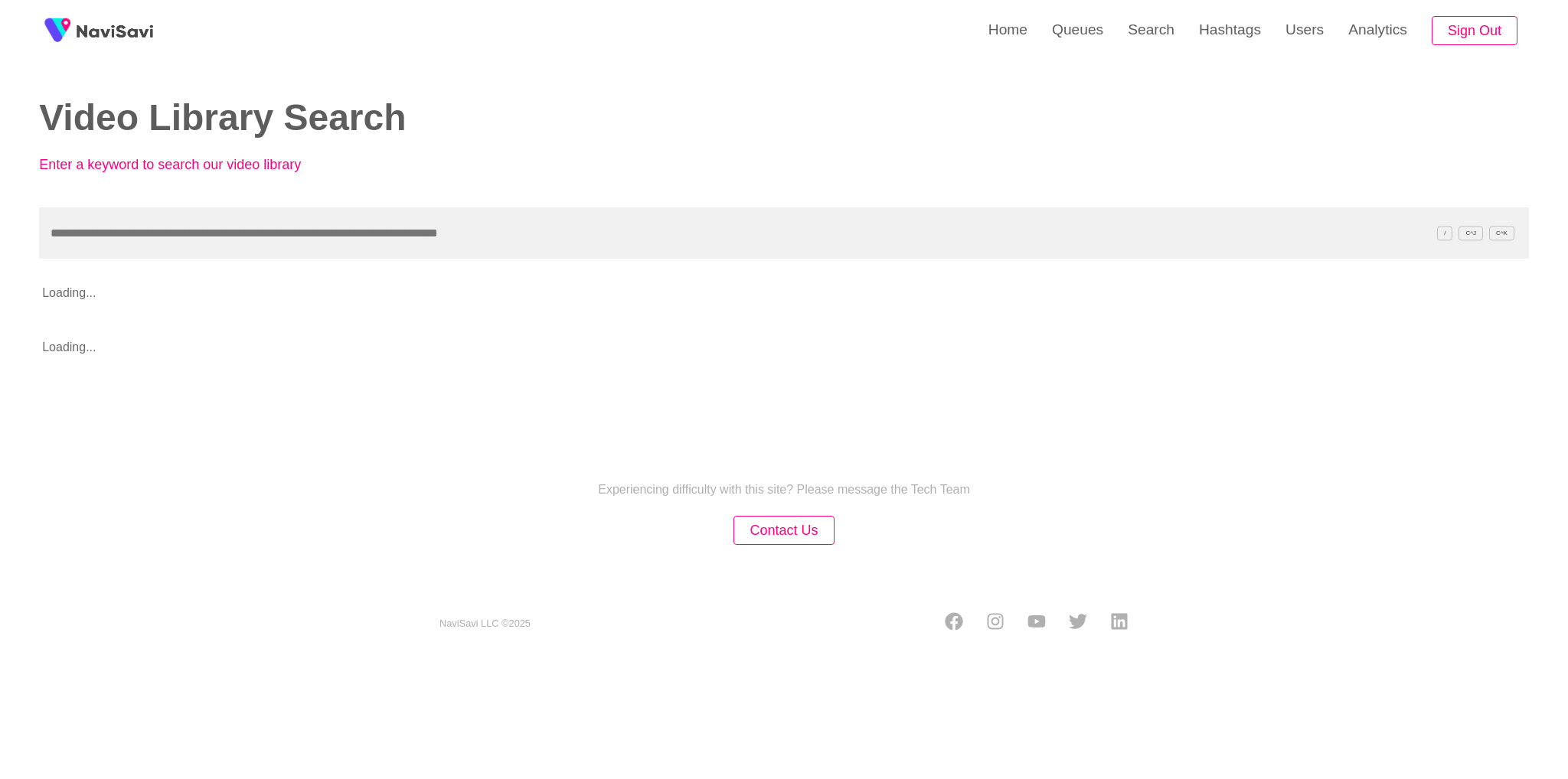
click at [561, 243] on input "text" at bounding box center [784, 233] width 1490 height 51
type input "****"
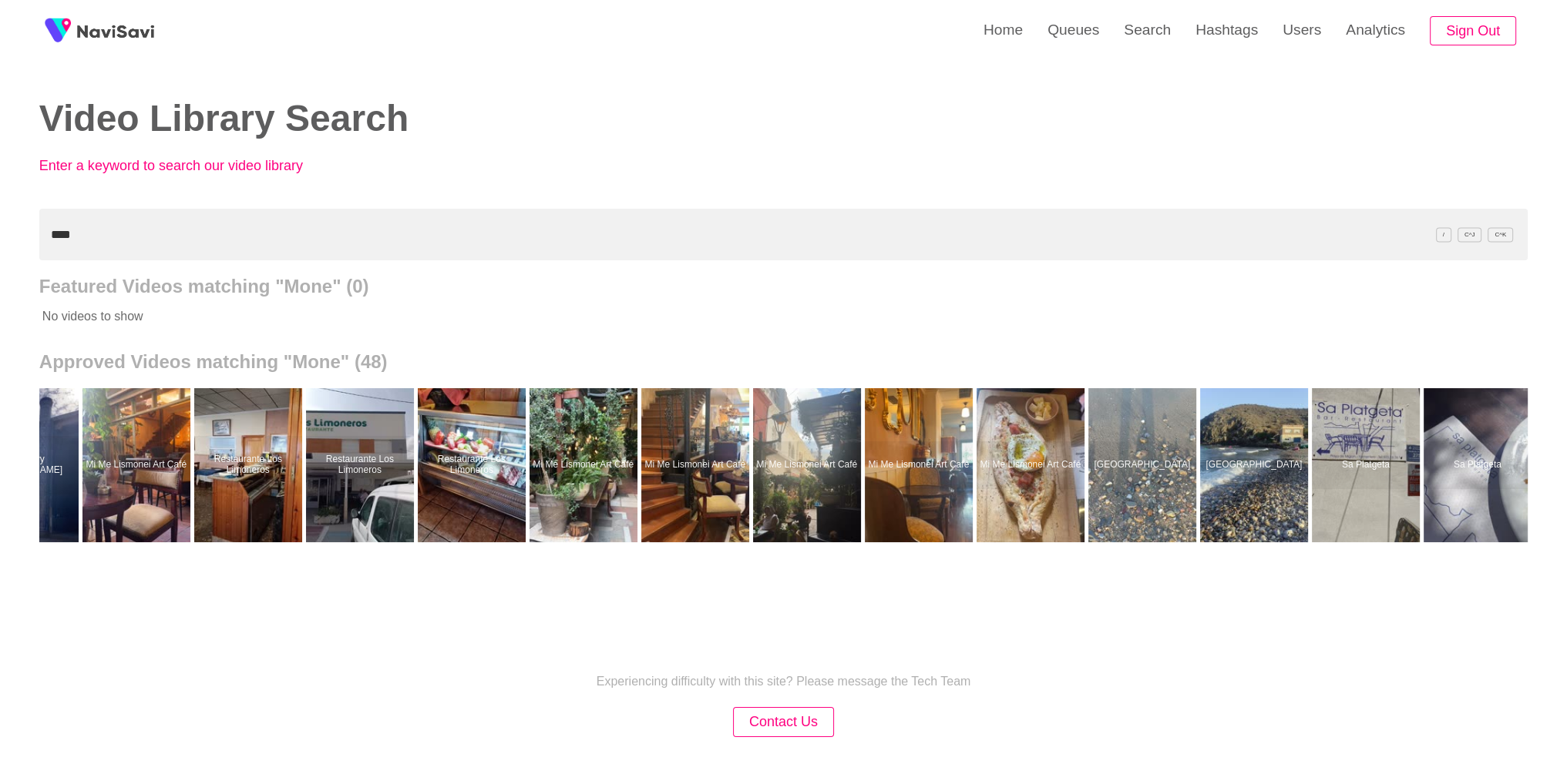
scroll to position [0, 3875]
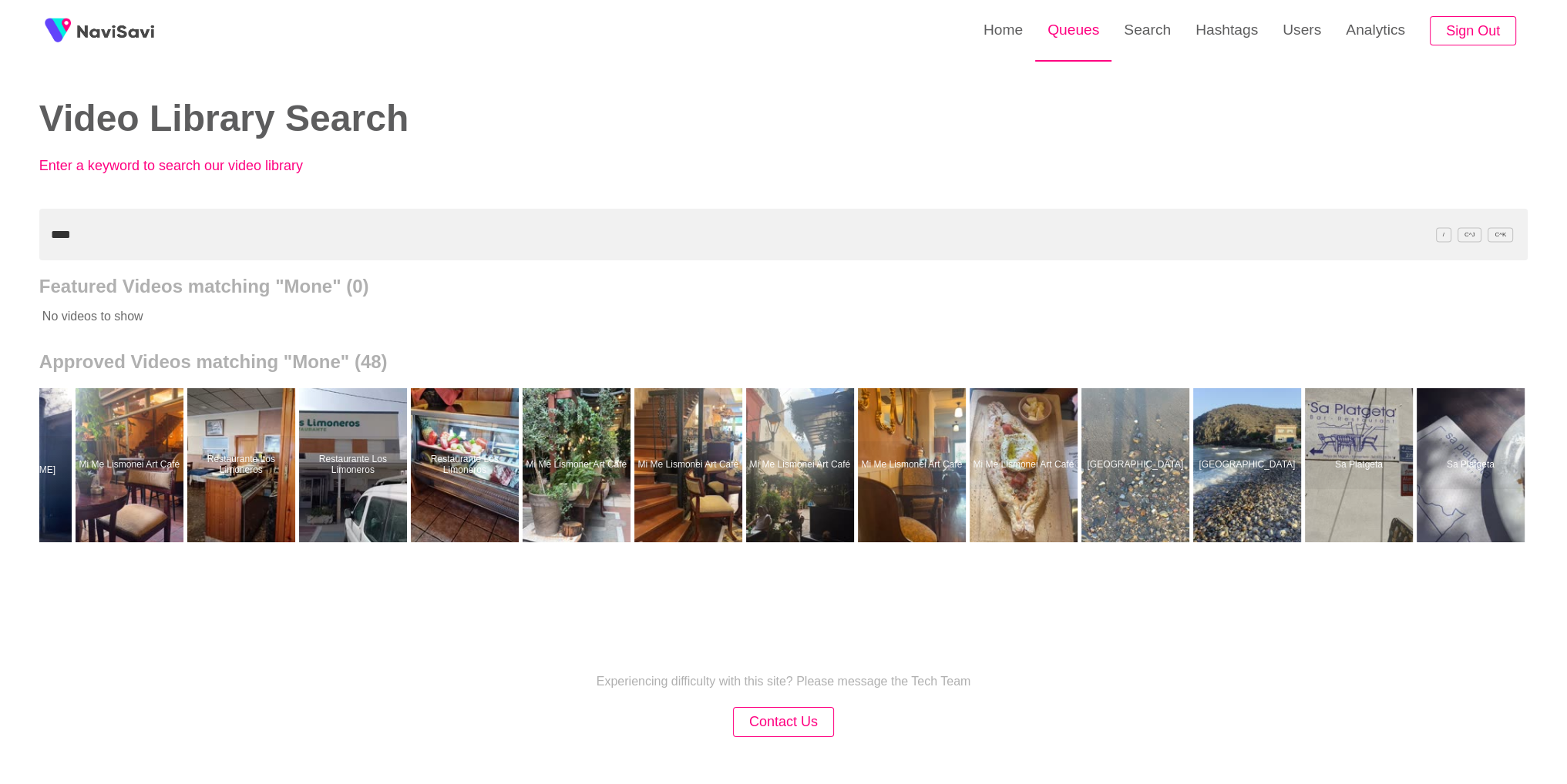
click at [1083, 44] on link "Queues" at bounding box center [1073, 30] width 76 height 60
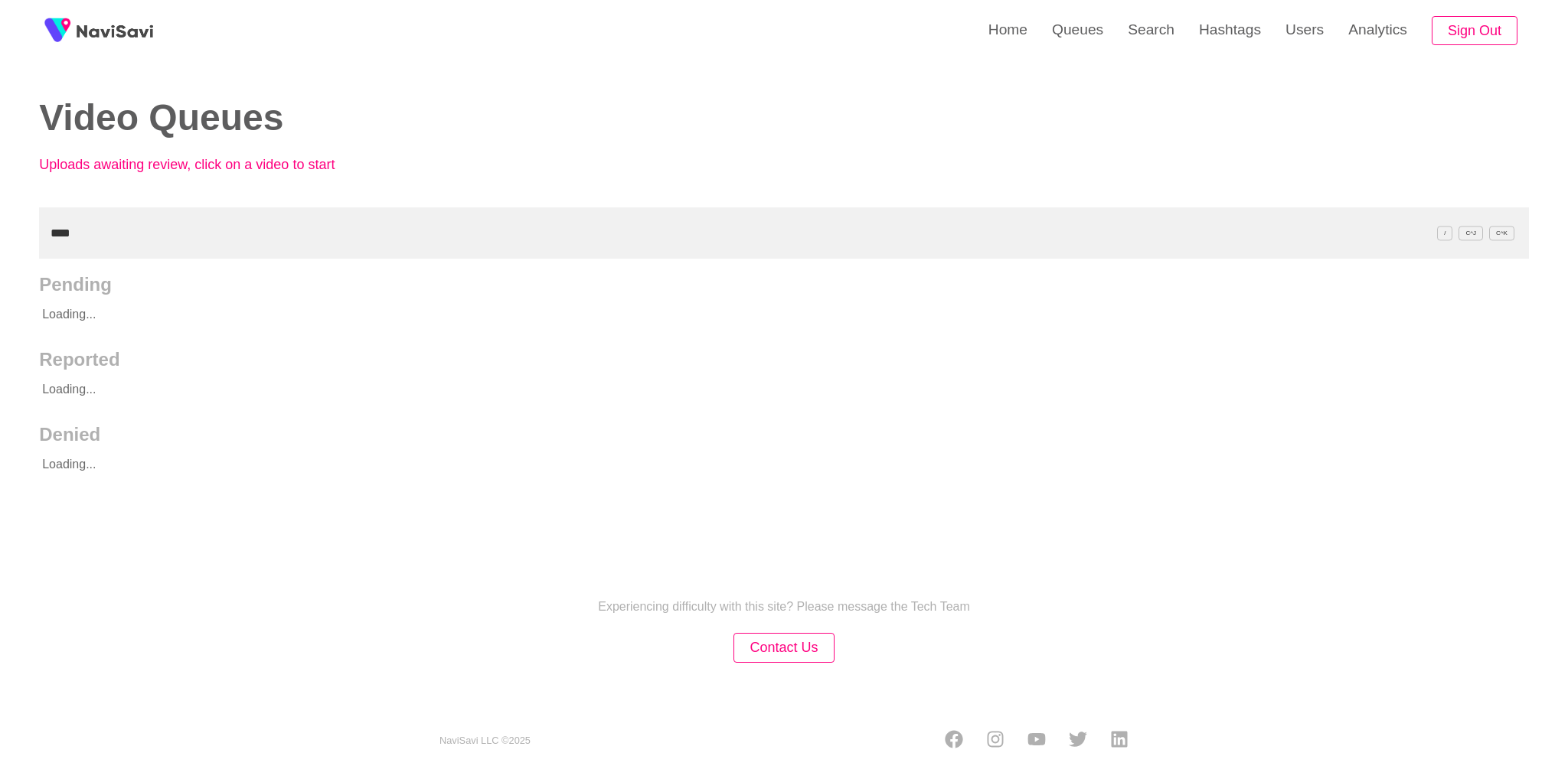
type input "****"
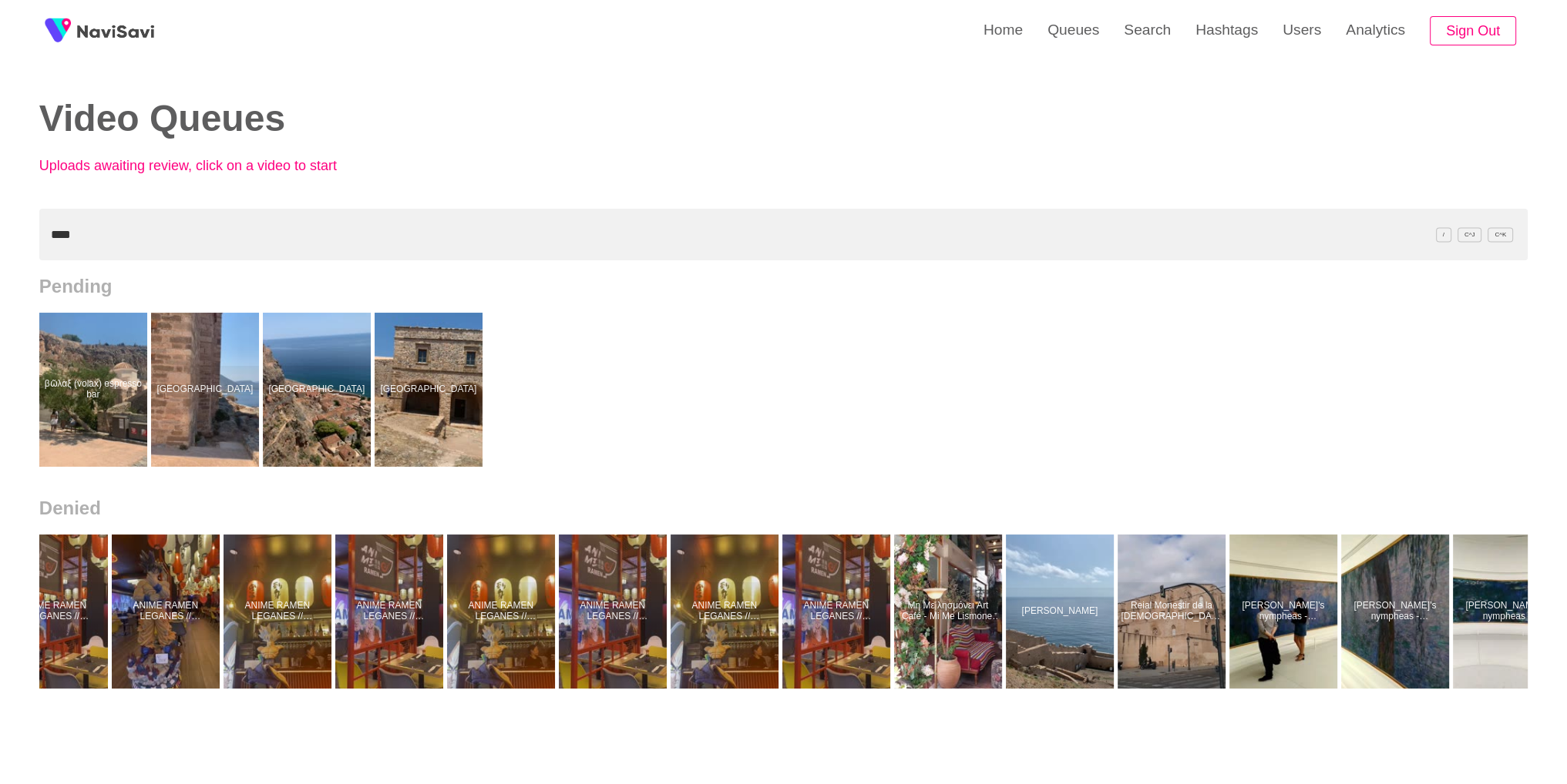
scroll to position [0, 188]
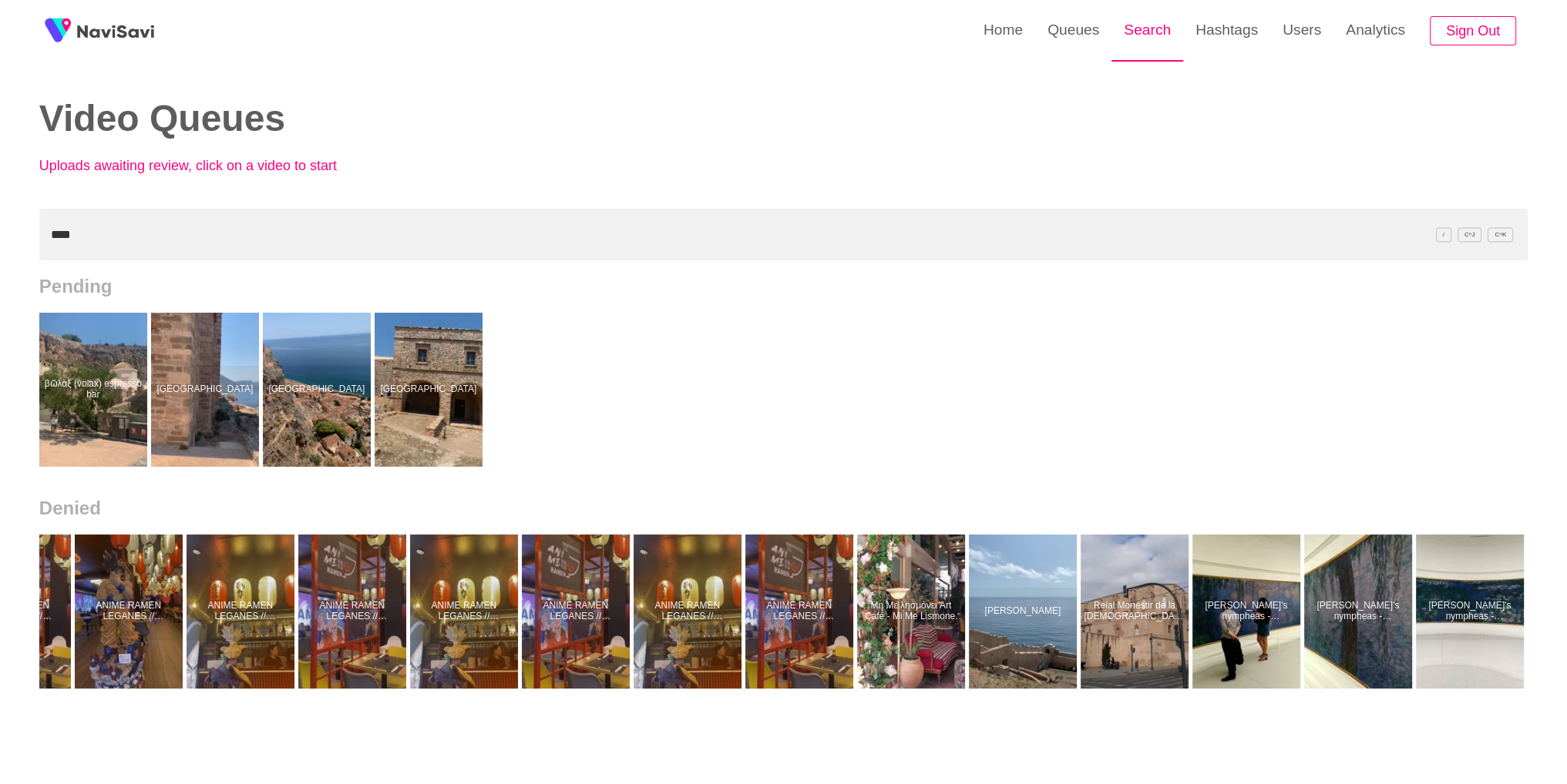
click at [1133, 50] on link "Search" at bounding box center [1147, 30] width 72 height 60
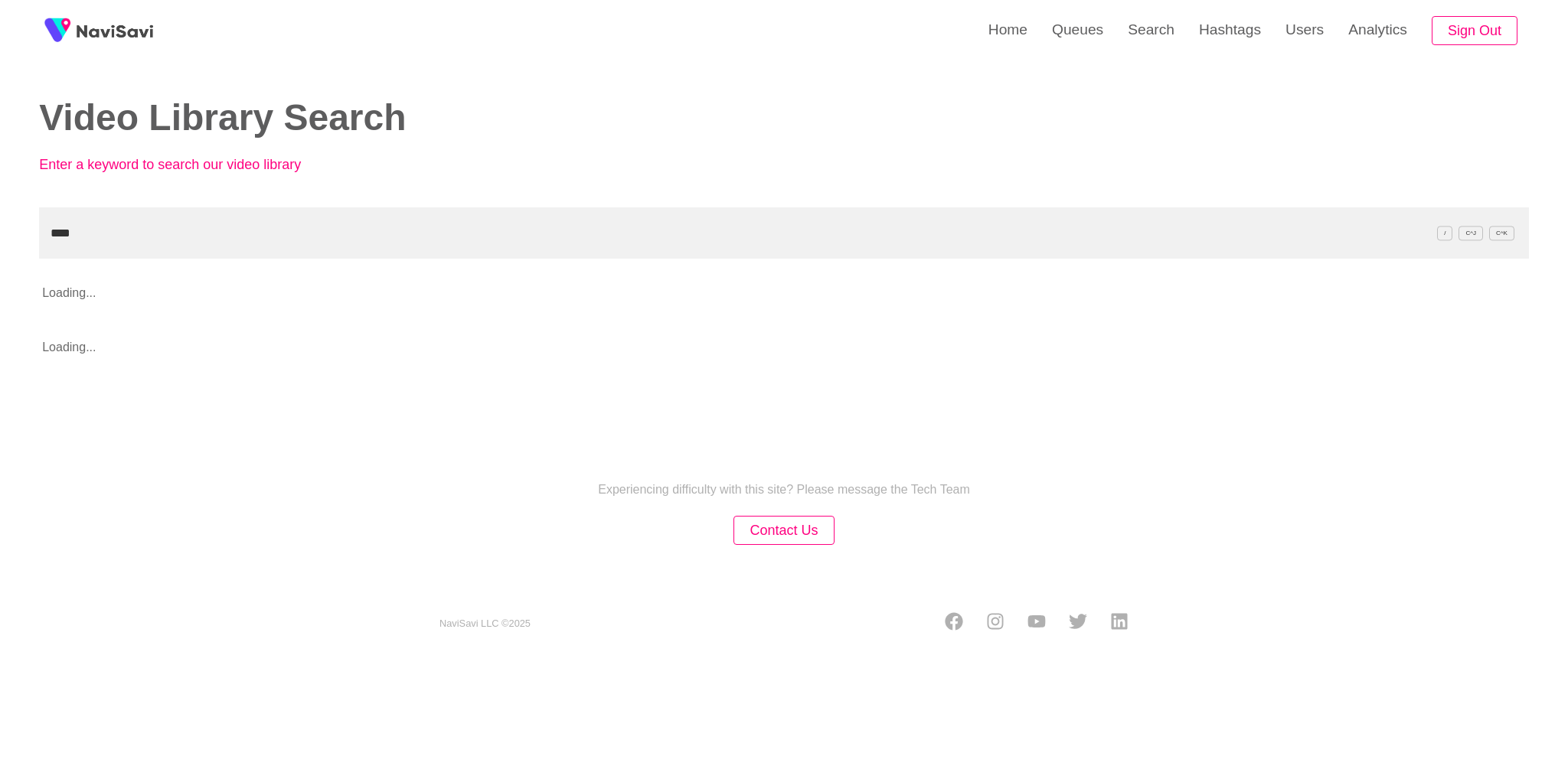
type input "****"
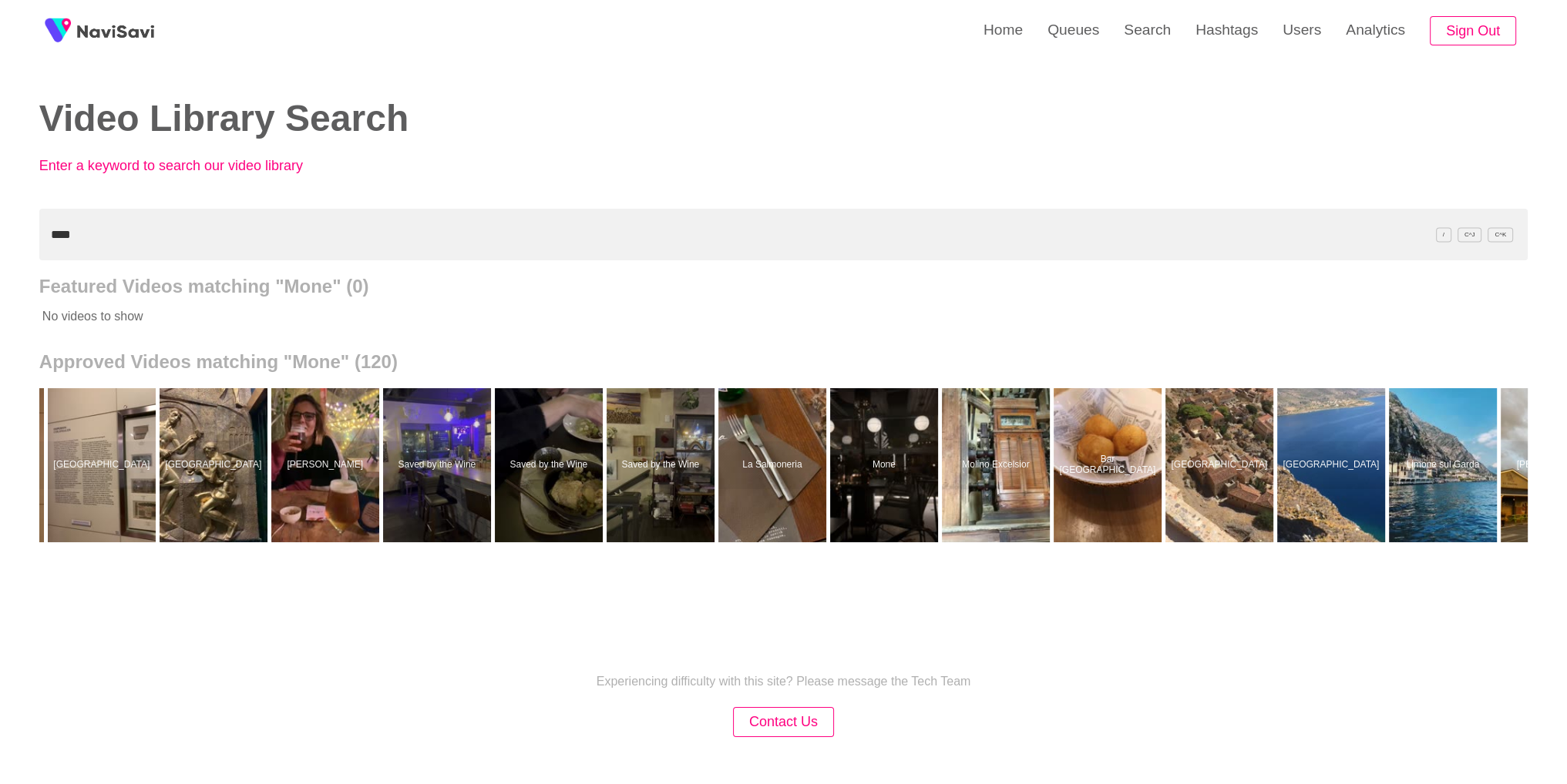
scroll to position [0, 11743]
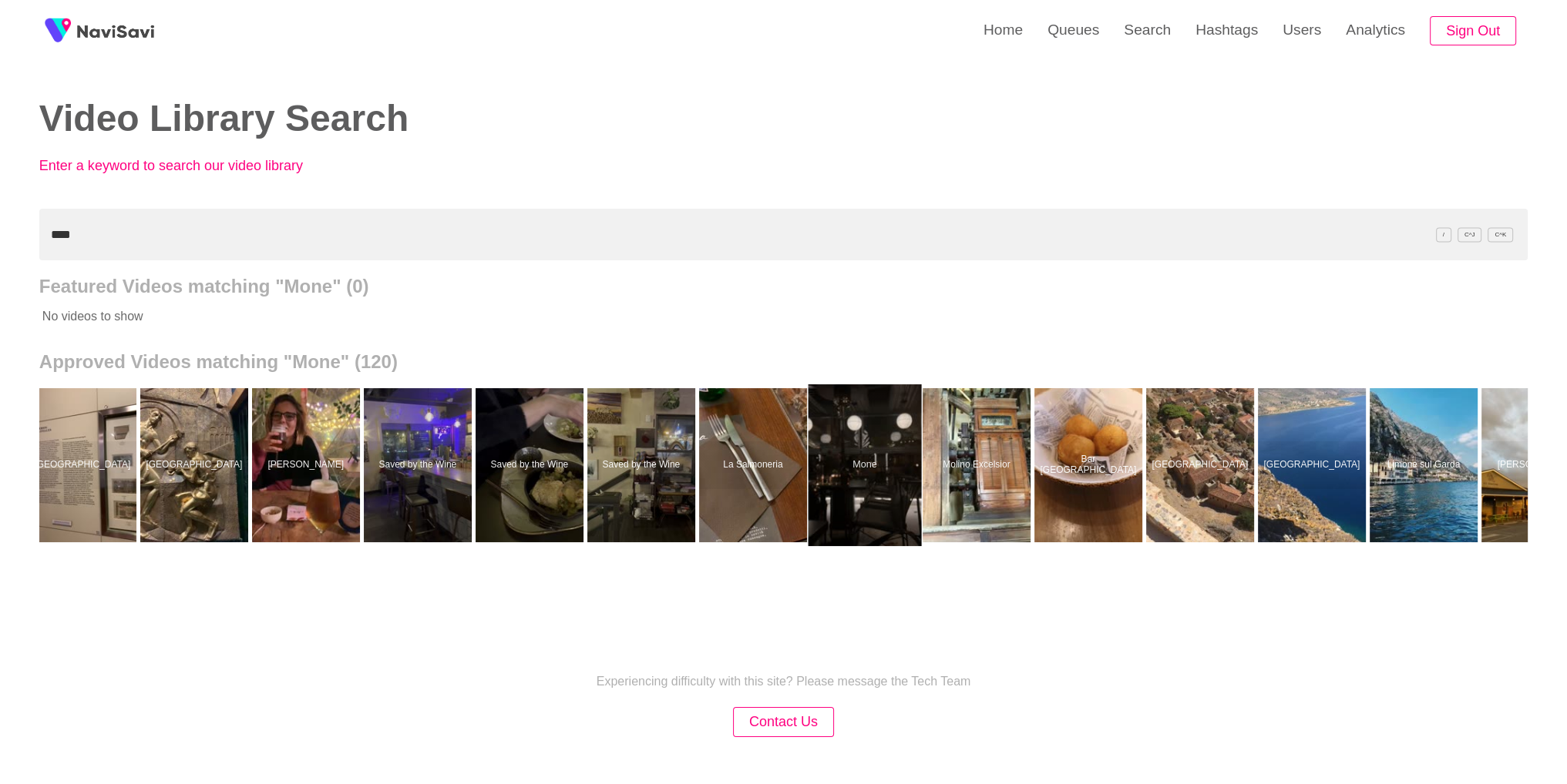
click at [866, 465] on div at bounding box center [864, 465] width 113 height 162
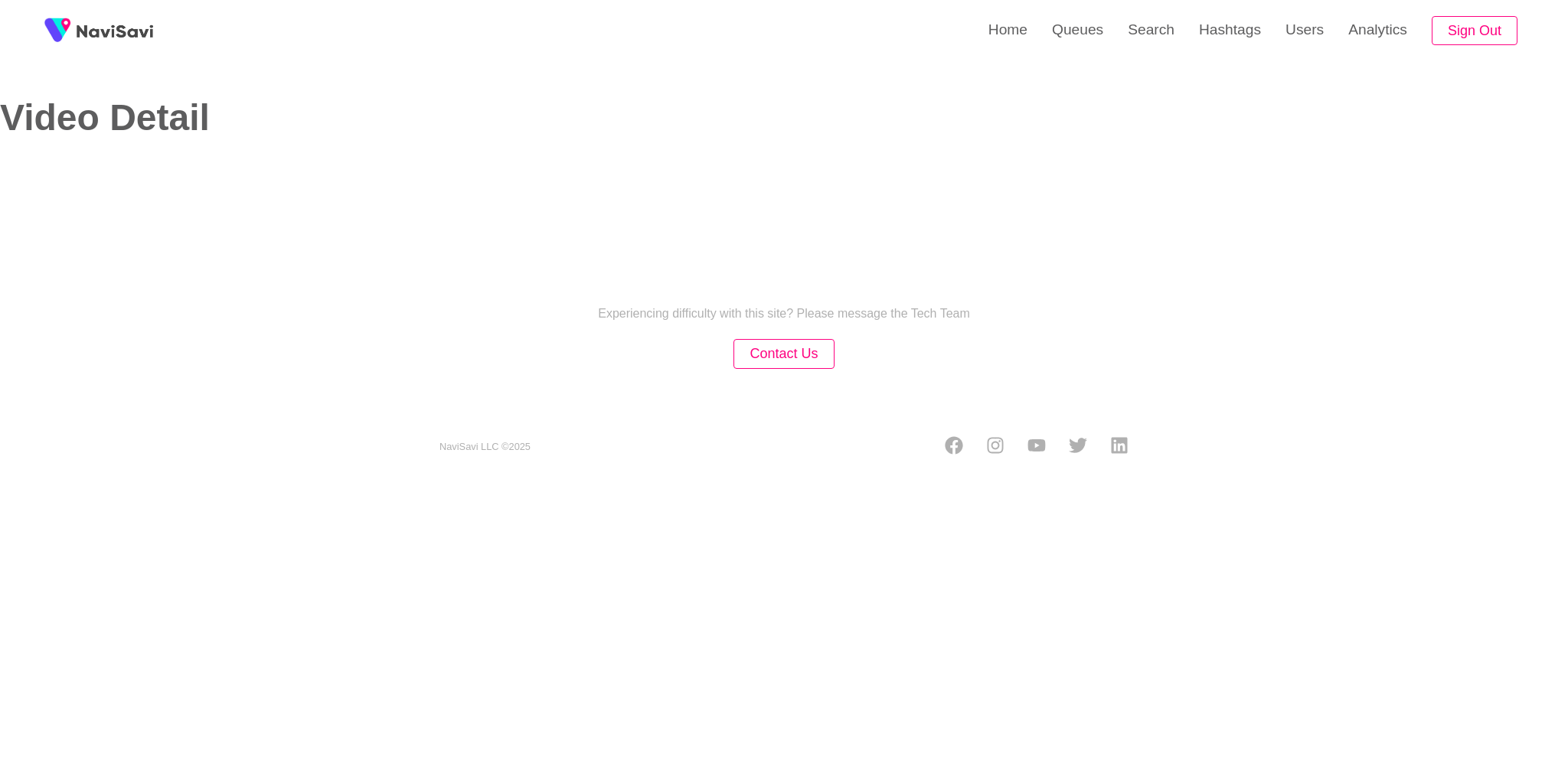
select select "**********"
select select "**"
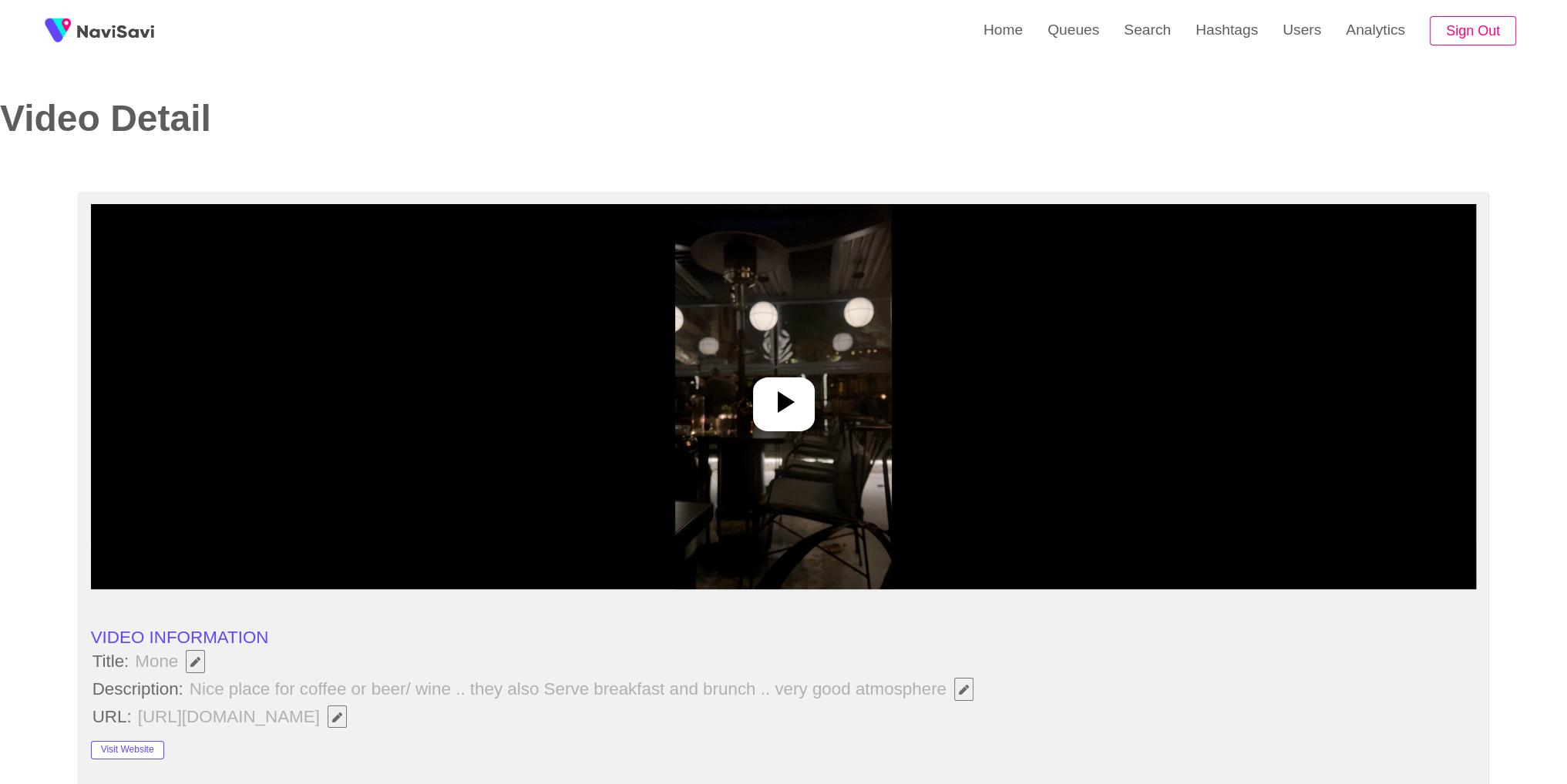
click at [839, 422] on div at bounding box center [784, 396] width 1386 height 385
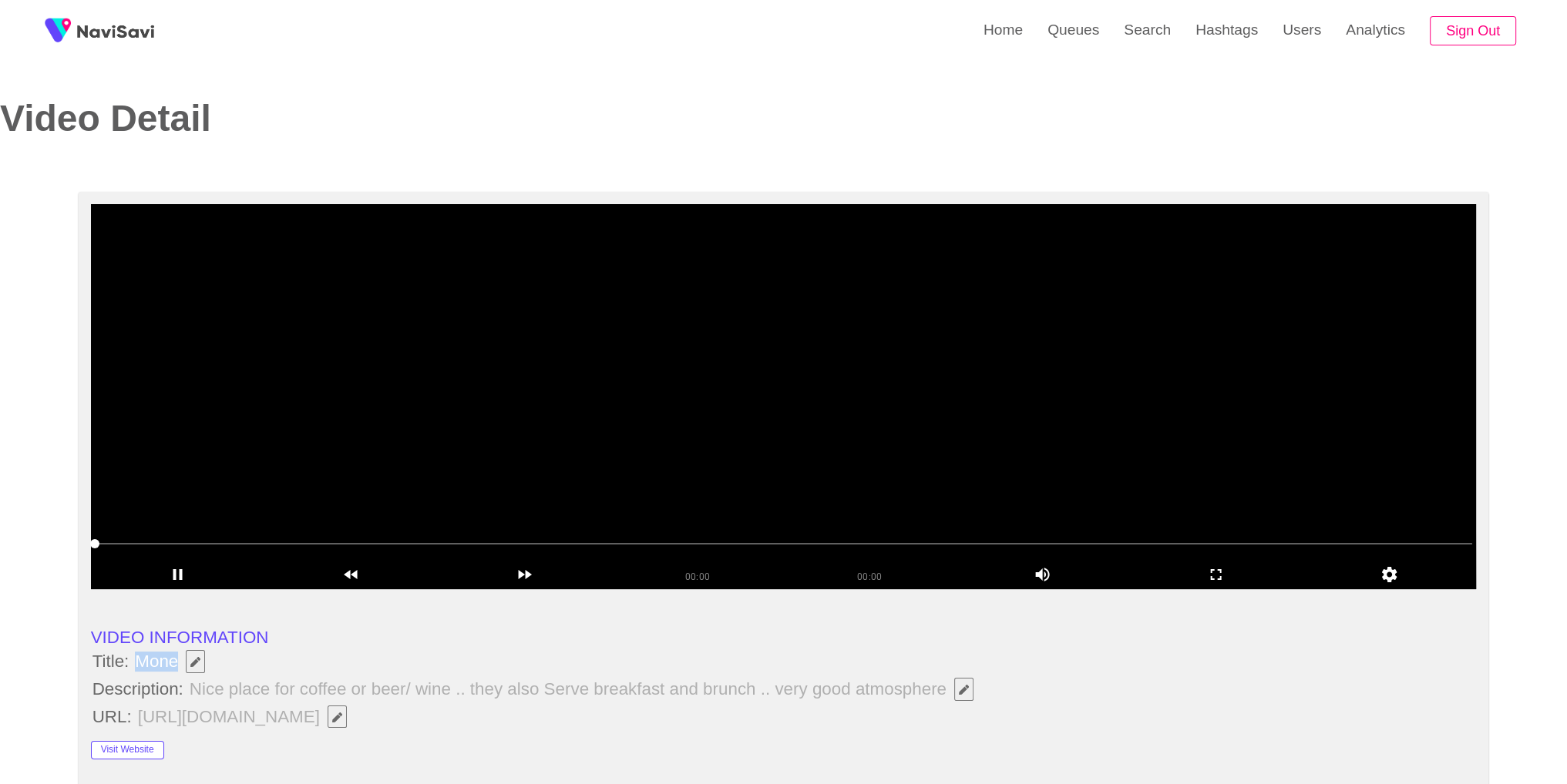
drag, startPoint x: 140, startPoint y: 661, endPoint x: 176, endPoint y: 659, distance: 36.1
click at [176, 659] on span "Mone" at bounding box center [174, 662] width 81 height 26
copy span "Mone"
click at [678, 363] on video at bounding box center [784, 396] width 1386 height 385
click at [508, 658] on li "Title: Mone" at bounding box center [784, 662] width 1386 height 26
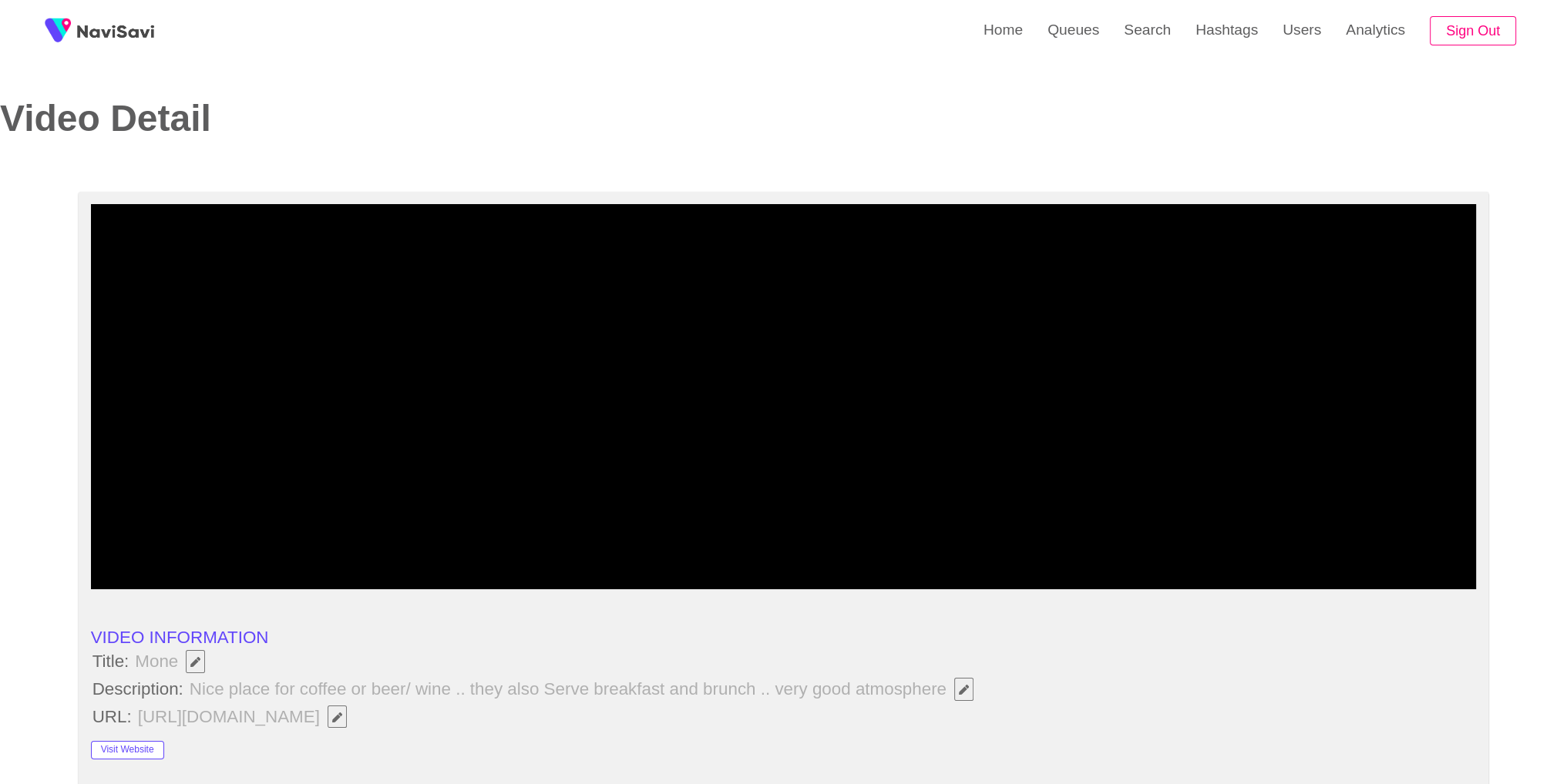
click at [967, 696] on button "button" at bounding box center [964, 689] width 19 height 23
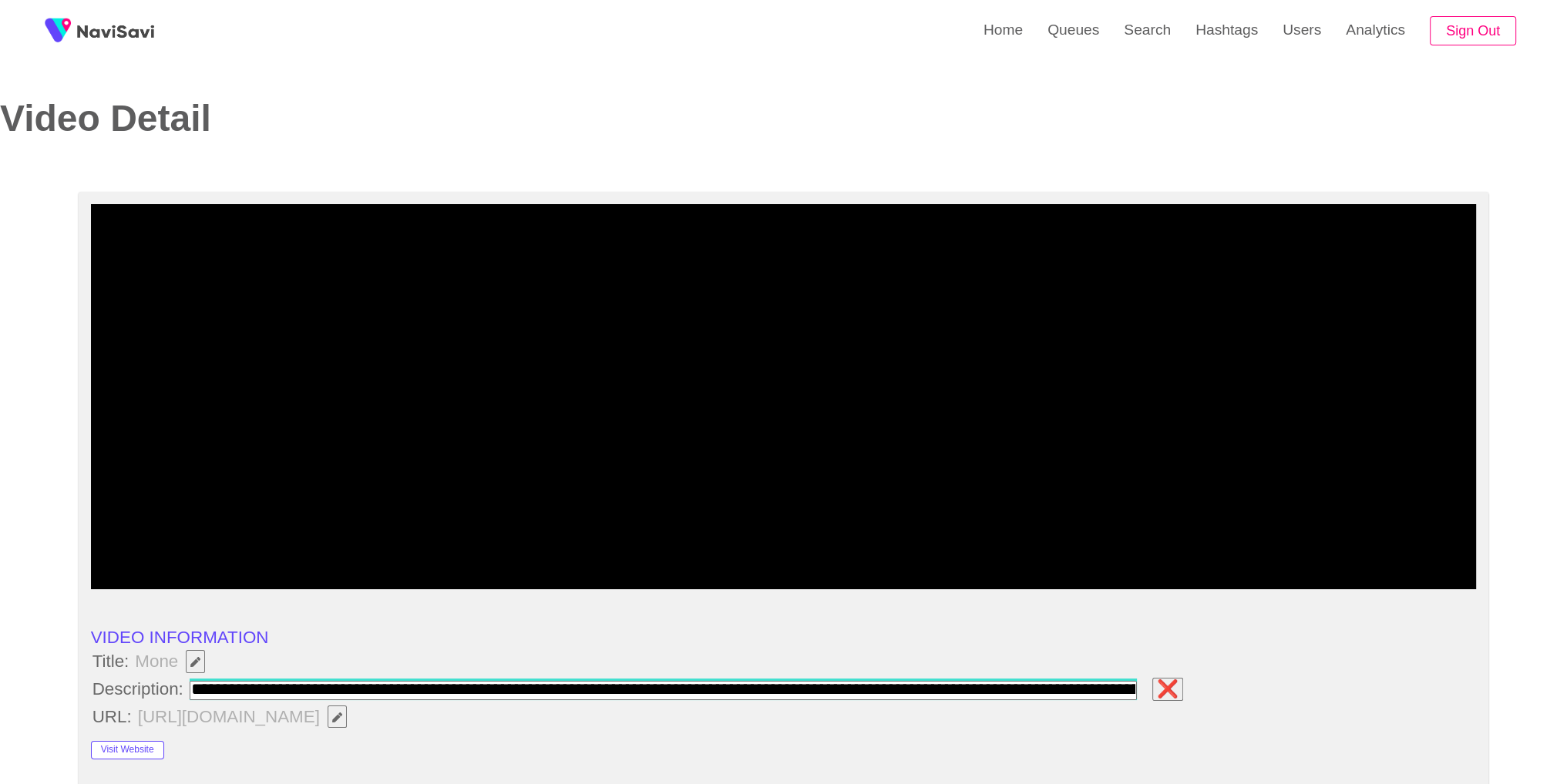
click at [244, 686] on input "field" at bounding box center [663, 691] width 947 height 19
click at [199, 689] on input "field" at bounding box center [663, 691] width 947 height 19
type input "**********"
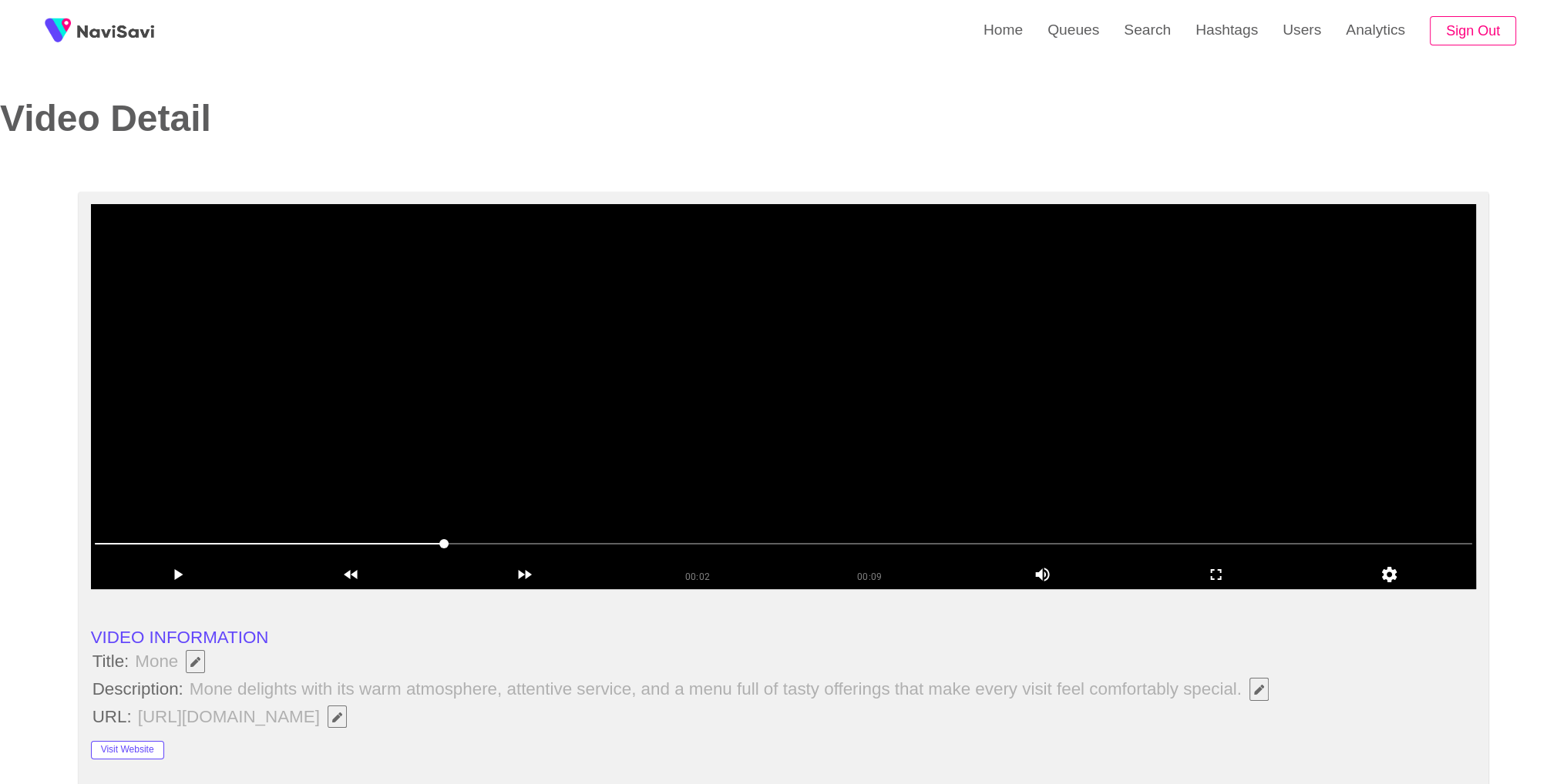
click at [861, 496] on video at bounding box center [784, 396] width 1386 height 385
click at [1211, 570] on icon "add" at bounding box center [1216, 574] width 11 height 11
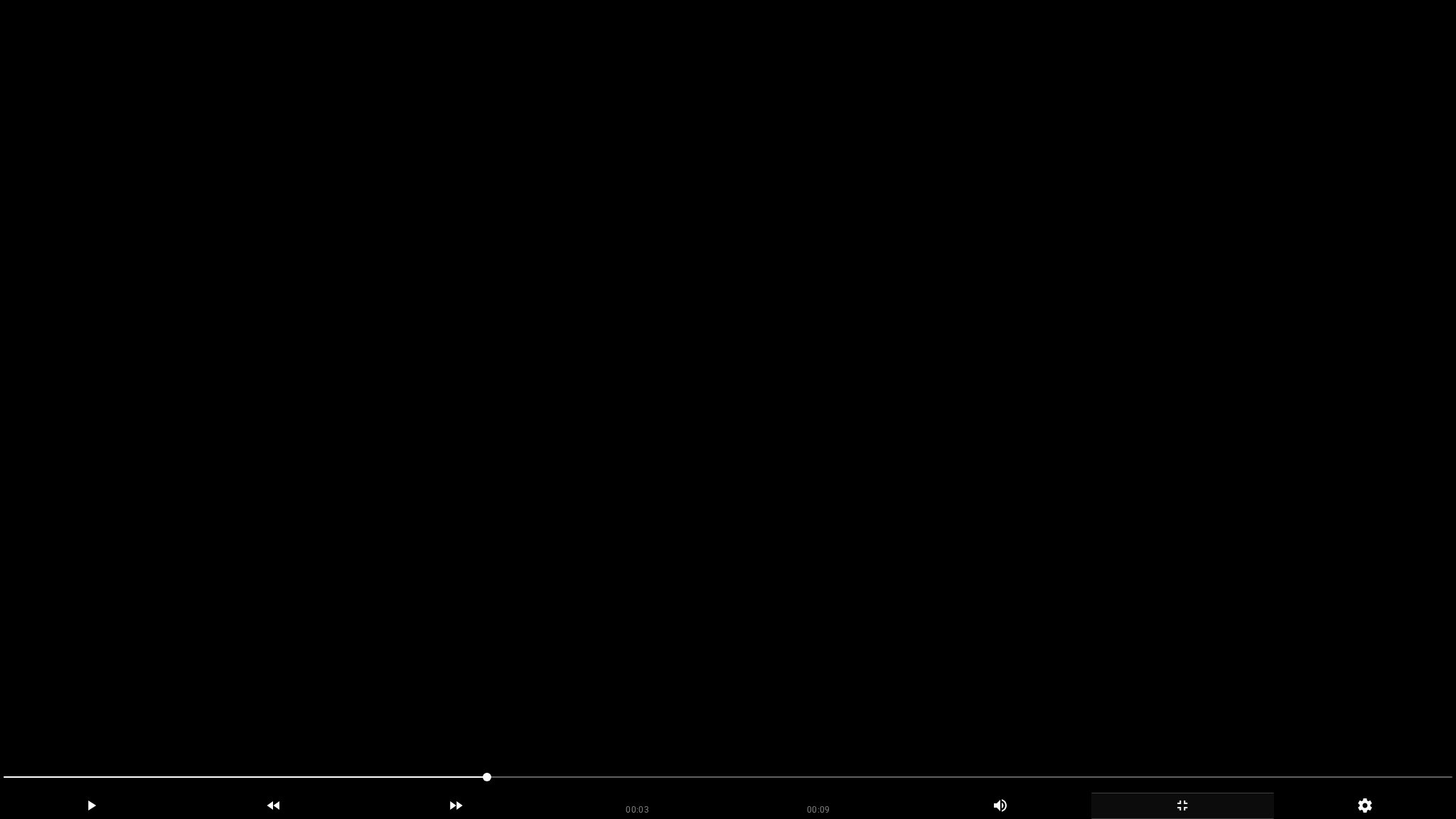
click at [1104, 588] on video at bounding box center [728, 409] width 1456 height 819
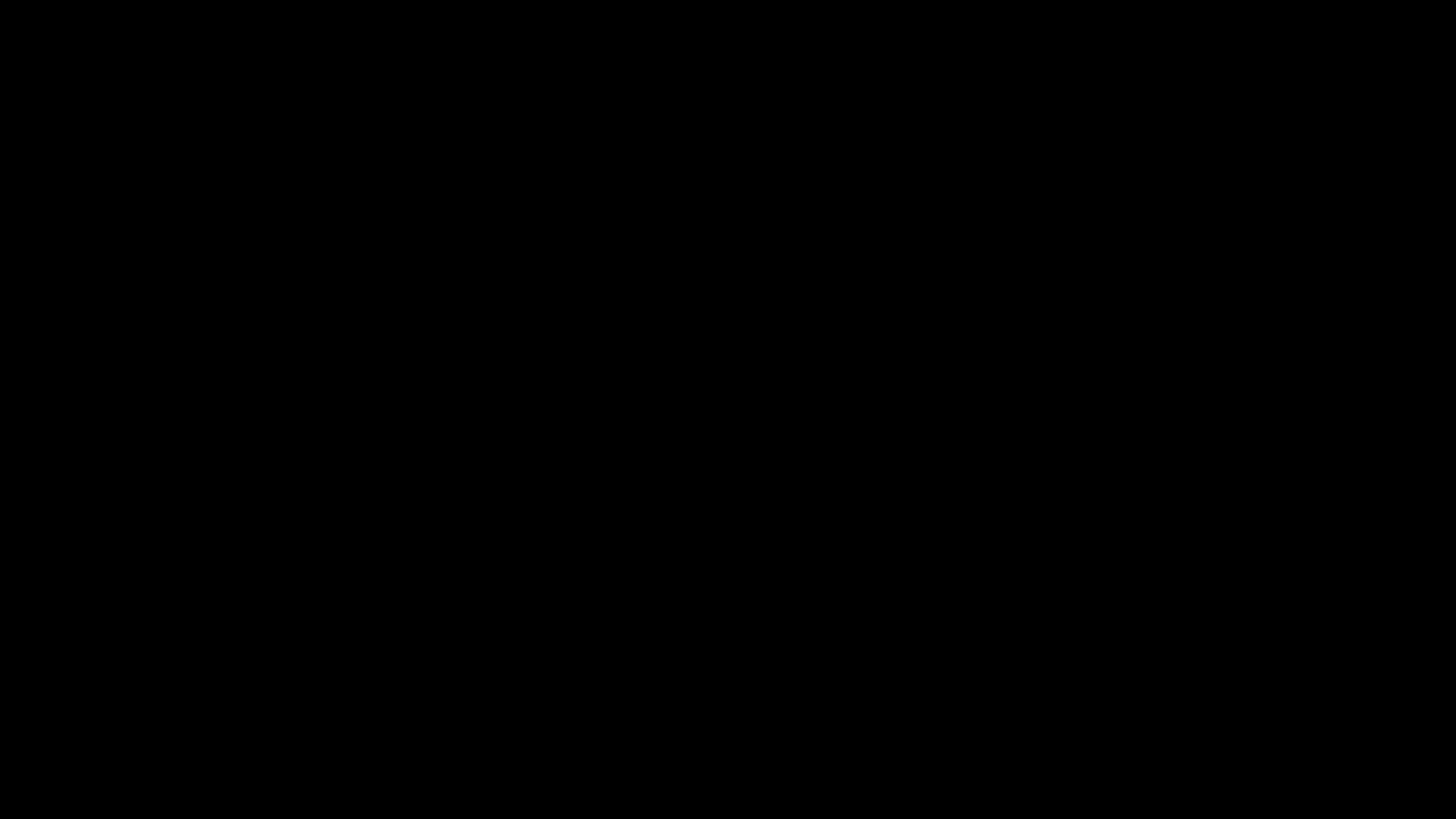
click at [947, 723] on span at bounding box center [728, 776] width 1449 height 22
click at [1086, 723] on span at bounding box center [728, 776] width 1449 height 22
click at [1284, 723] on span at bounding box center [1287, 776] width 8 height 8
click at [1367, 723] on span at bounding box center [728, 776] width 1449 height 22
click at [279, 723] on div at bounding box center [728, 779] width 1460 height 38
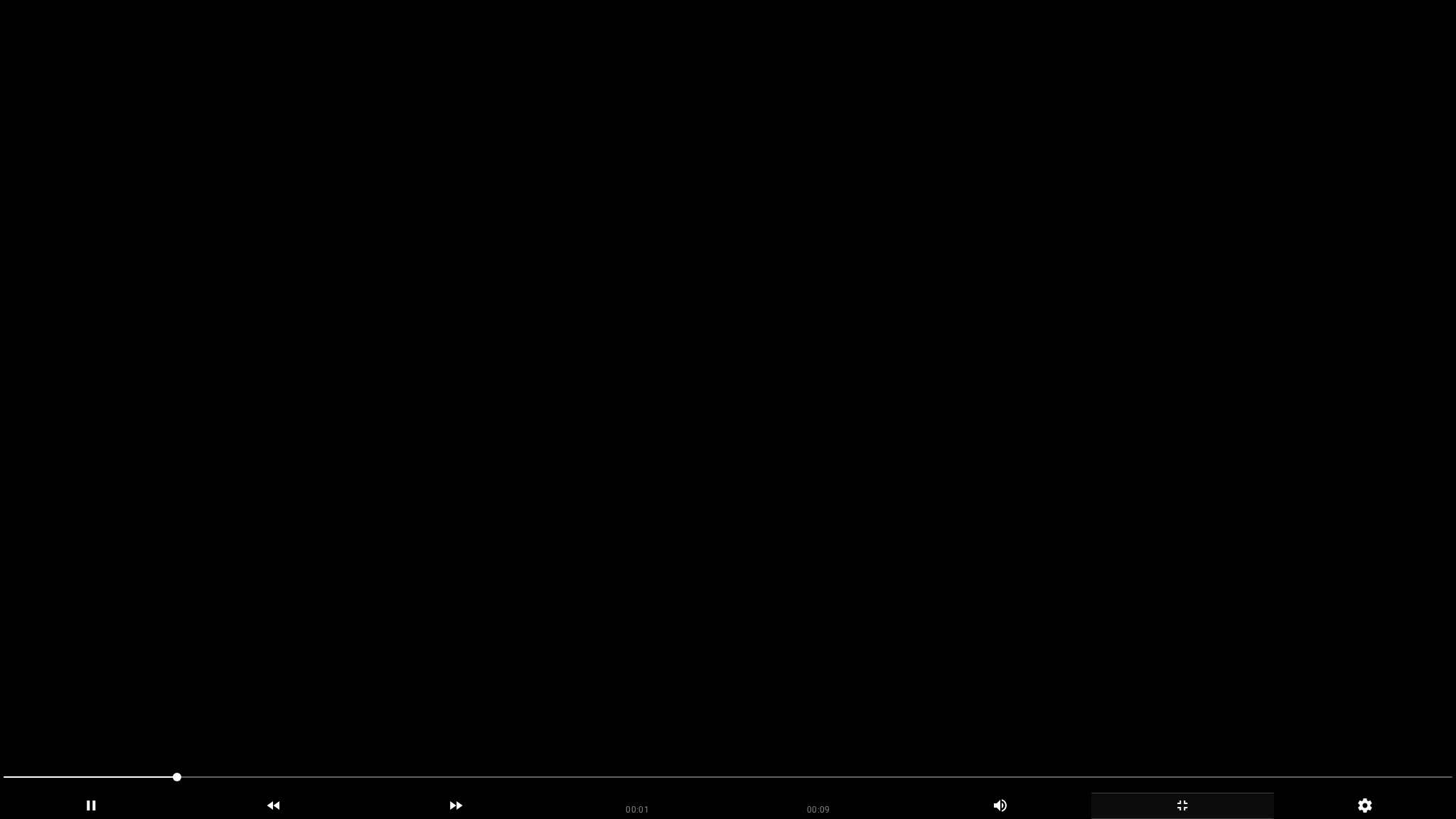
click at [1223, 723] on icon "add" at bounding box center [1182, 805] width 181 height 17
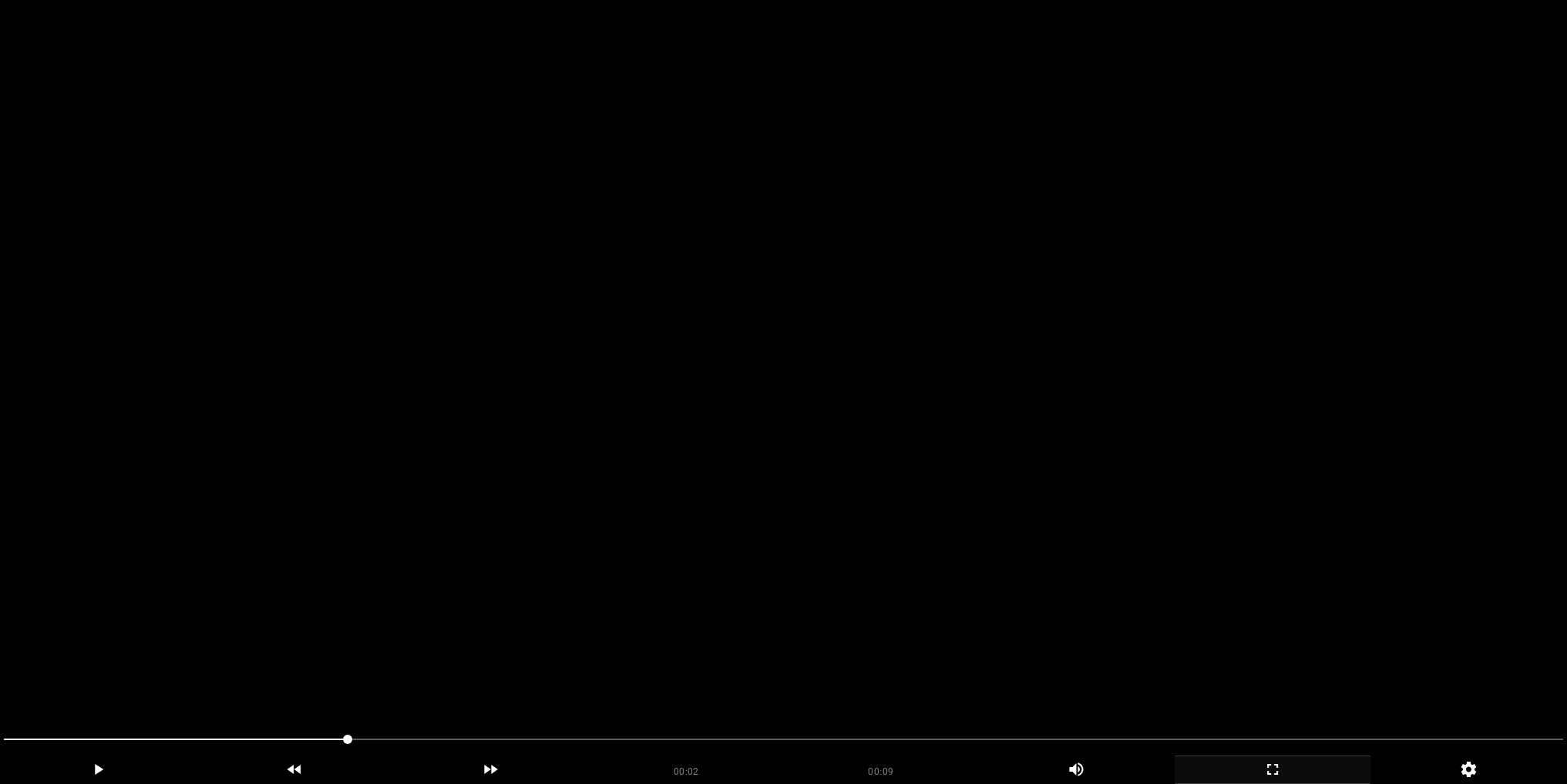
click at [805, 319] on video at bounding box center [784, 392] width 1567 height 784
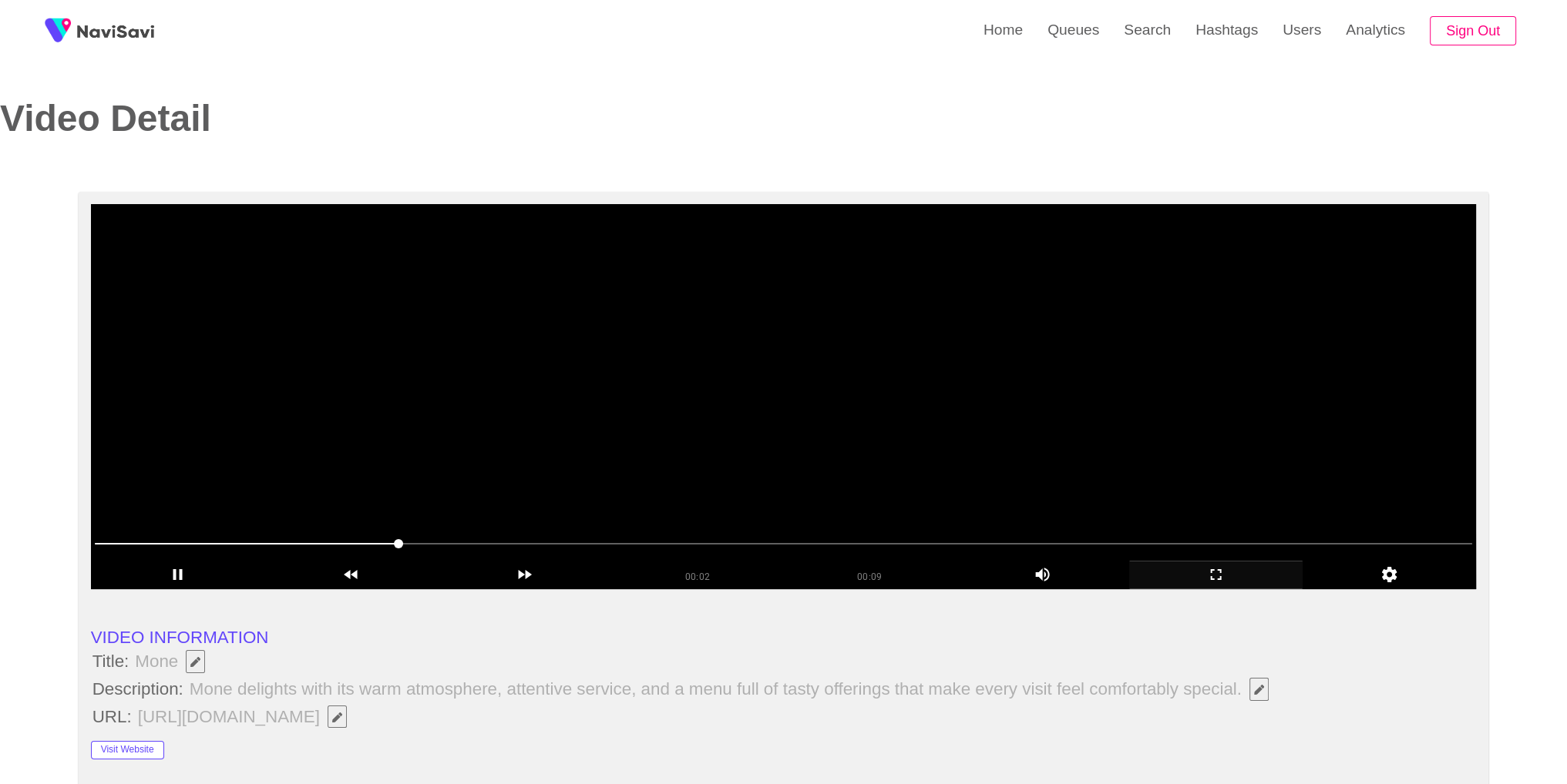
drag, startPoint x: 801, startPoint y: 314, endPoint x: 826, endPoint y: 316, distance: 25.1
click at [801, 314] on video at bounding box center [784, 396] width 1386 height 385
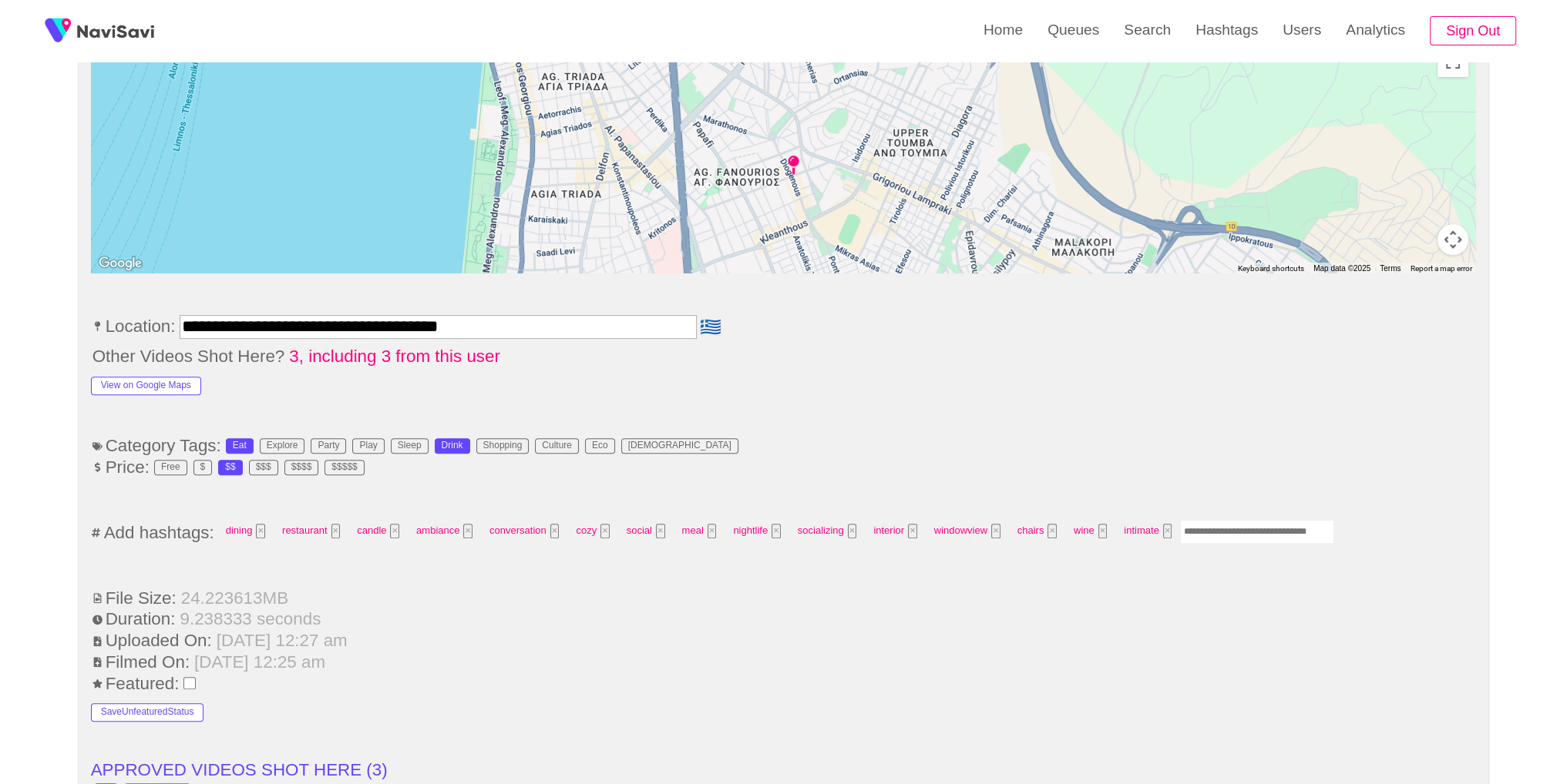
scroll to position [801, 0]
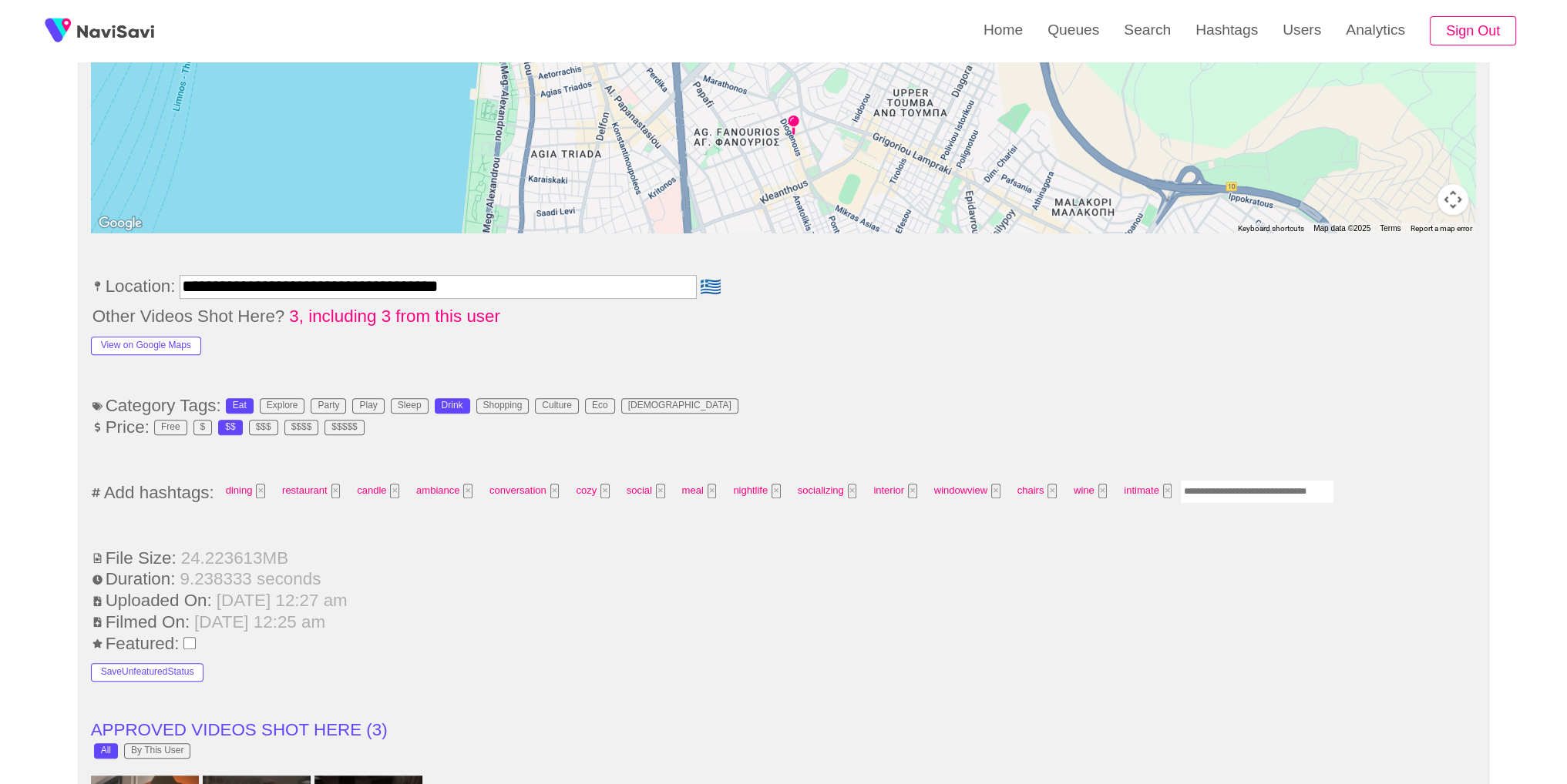
click at [1253, 497] on input "Enter tag here and press return" at bounding box center [1257, 492] width 154 height 24
type input "*****"
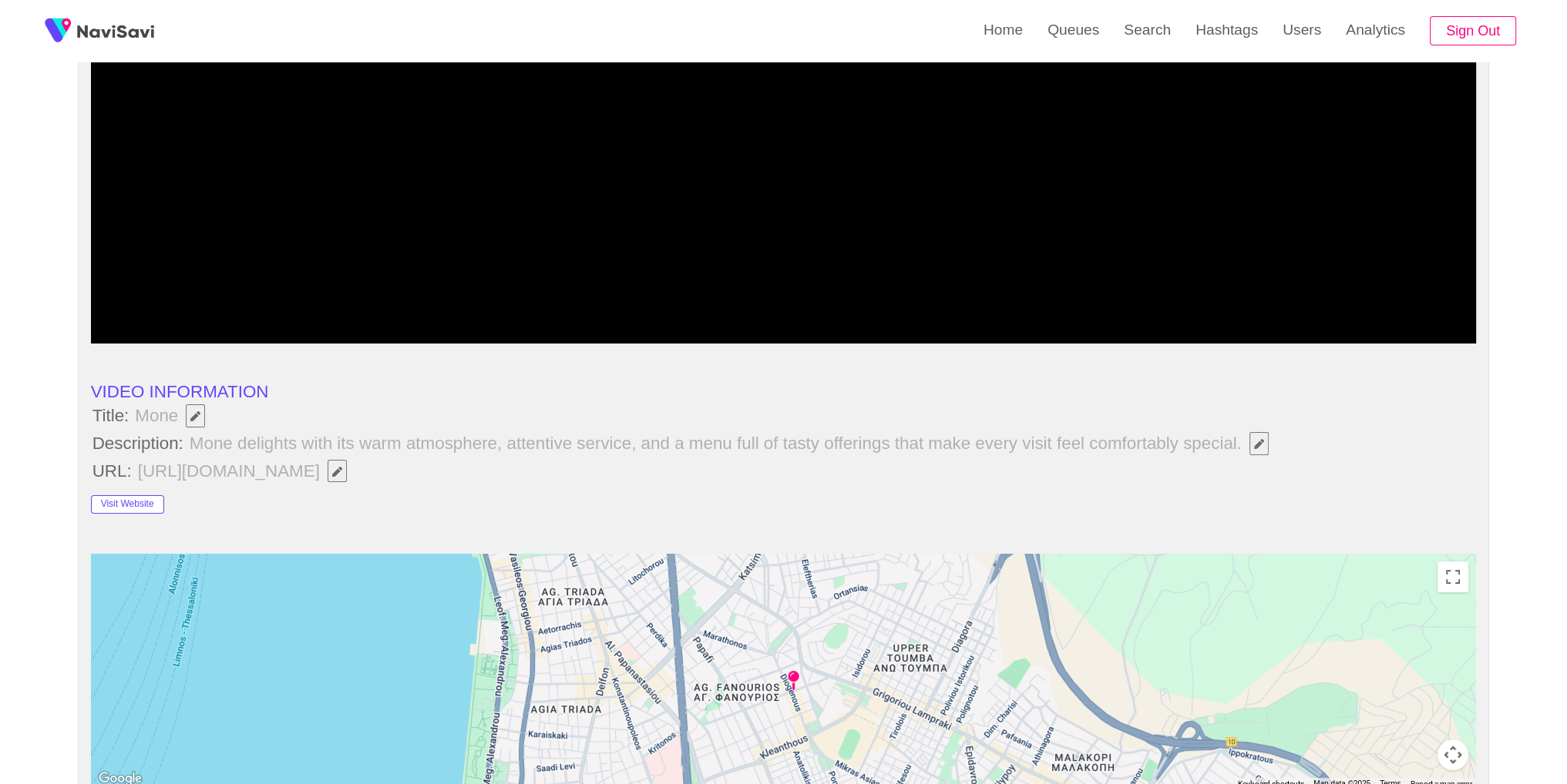
scroll to position [0, 0]
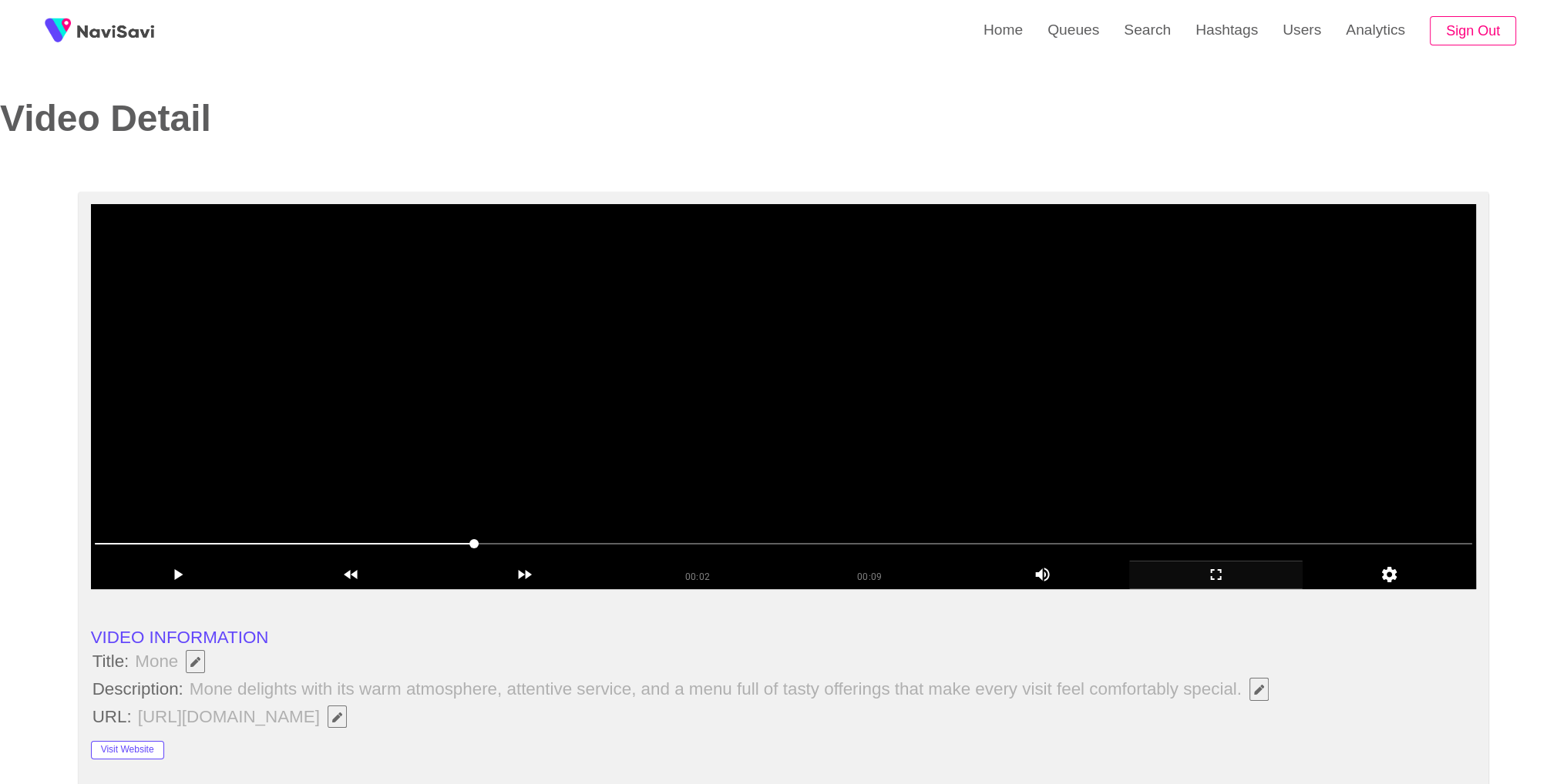
click at [1002, 337] on video at bounding box center [784, 396] width 1386 height 385
click at [1242, 566] on icon "add" at bounding box center [1216, 574] width 172 height 19
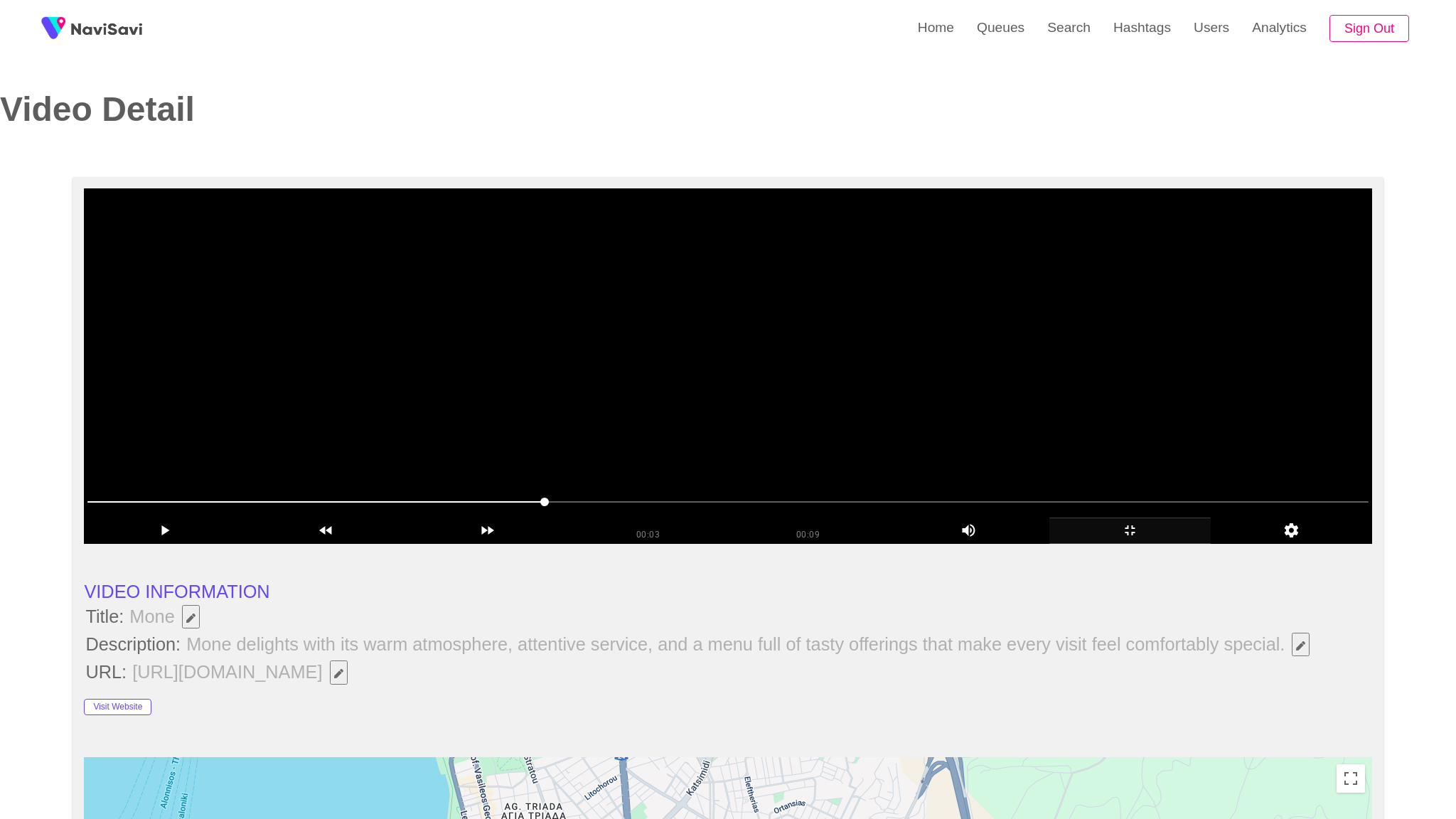
click at [1042, 448] on video at bounding box center [727, 366] width 1287 height 355
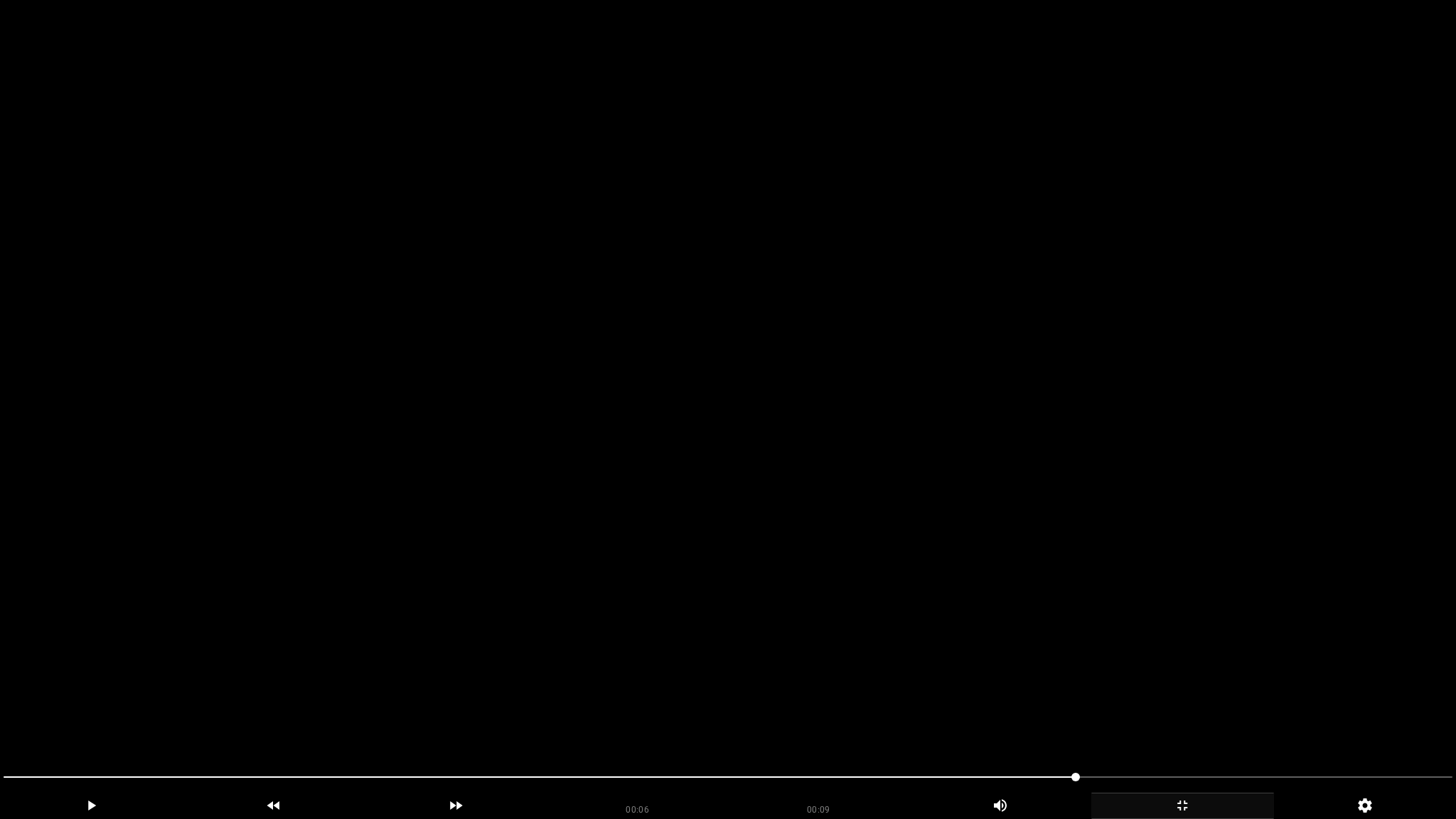
click at [1044, 600] on video at bounding box center [728, 409] width 1456 height 819
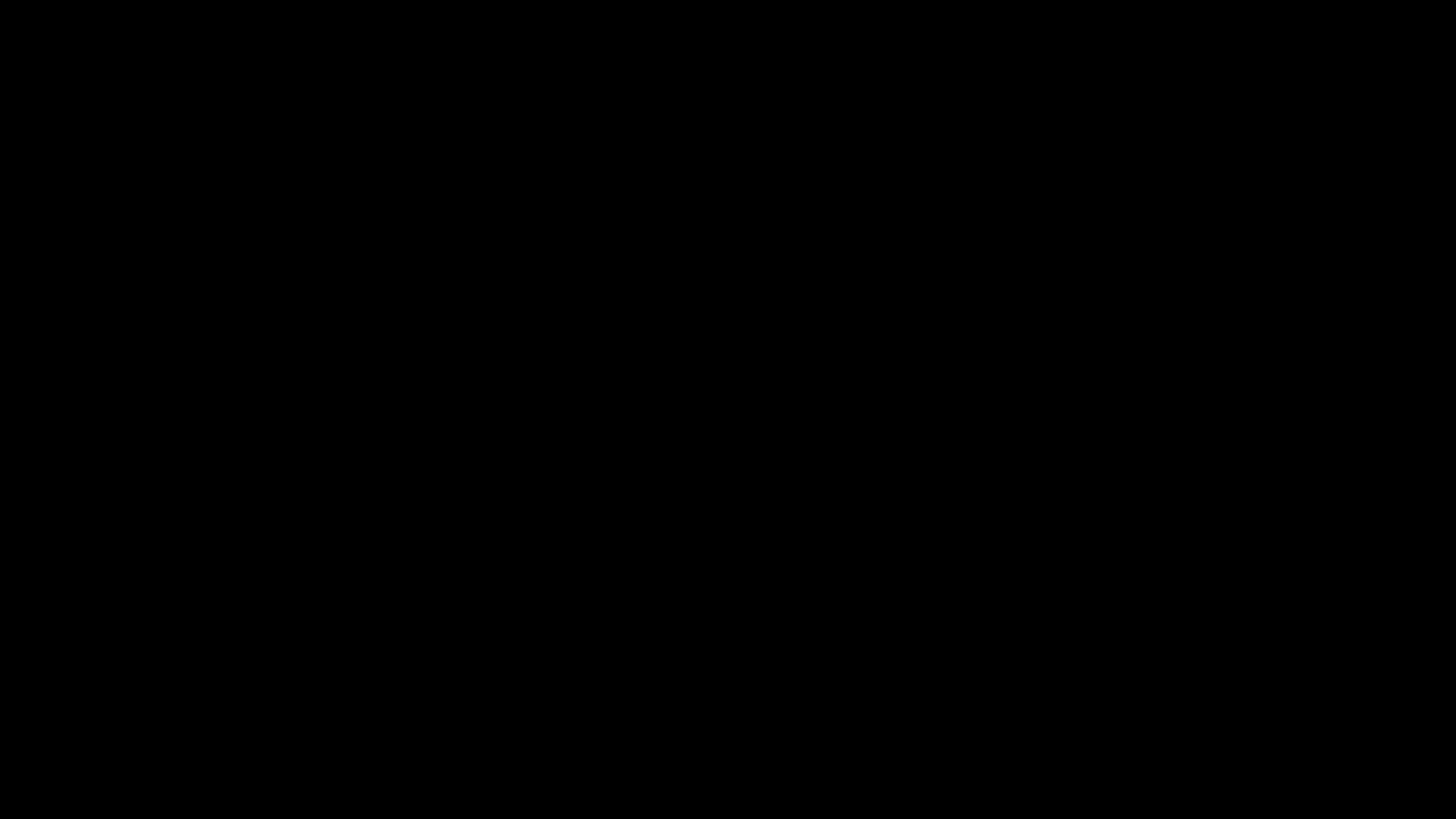
click at [1188, 723] on icon "add" at bounding box center [1182, 805] width 181 height 17
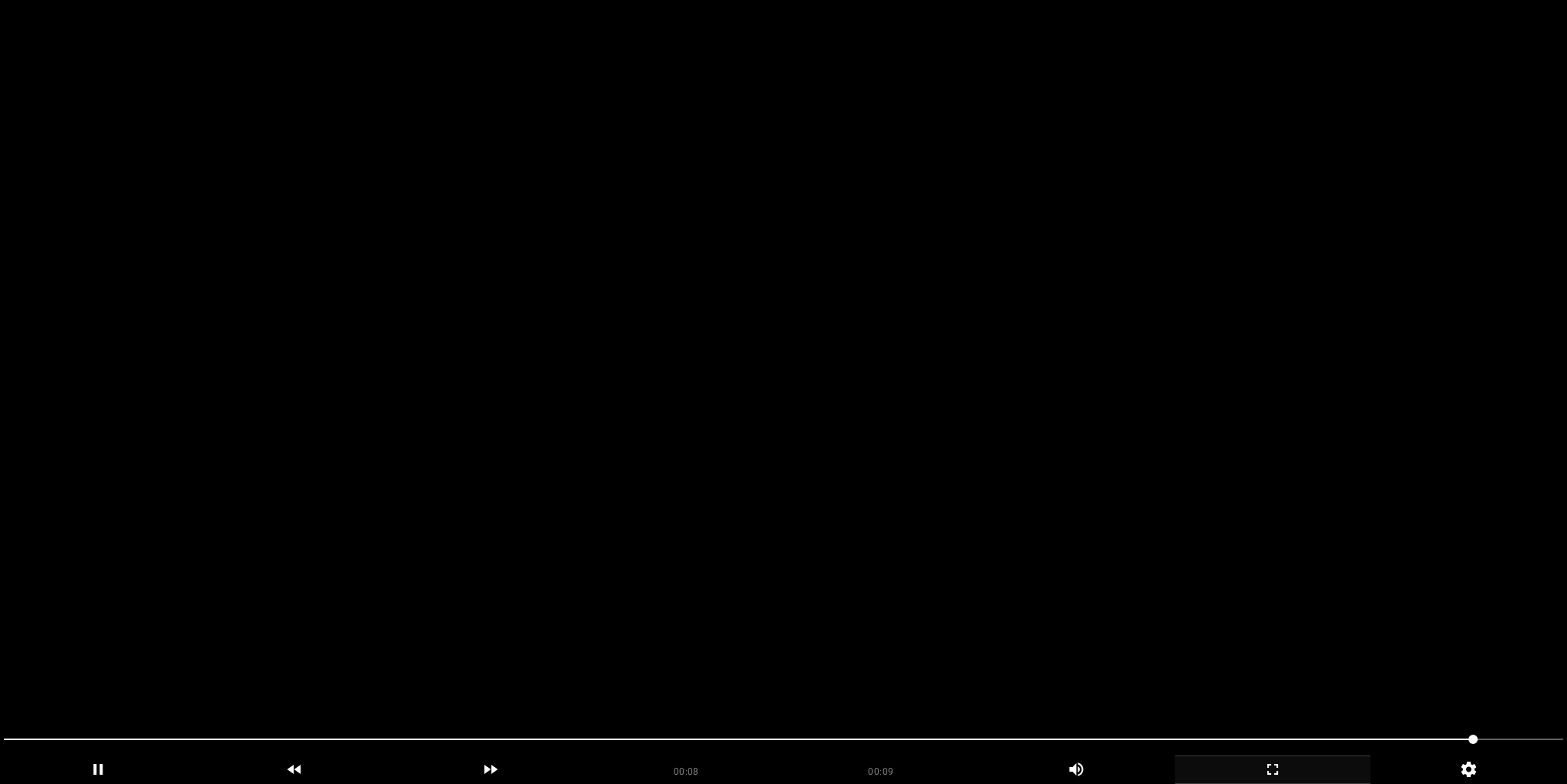
click at [854, 431] on video at bounding box center [784, 392] width 1567 height 784
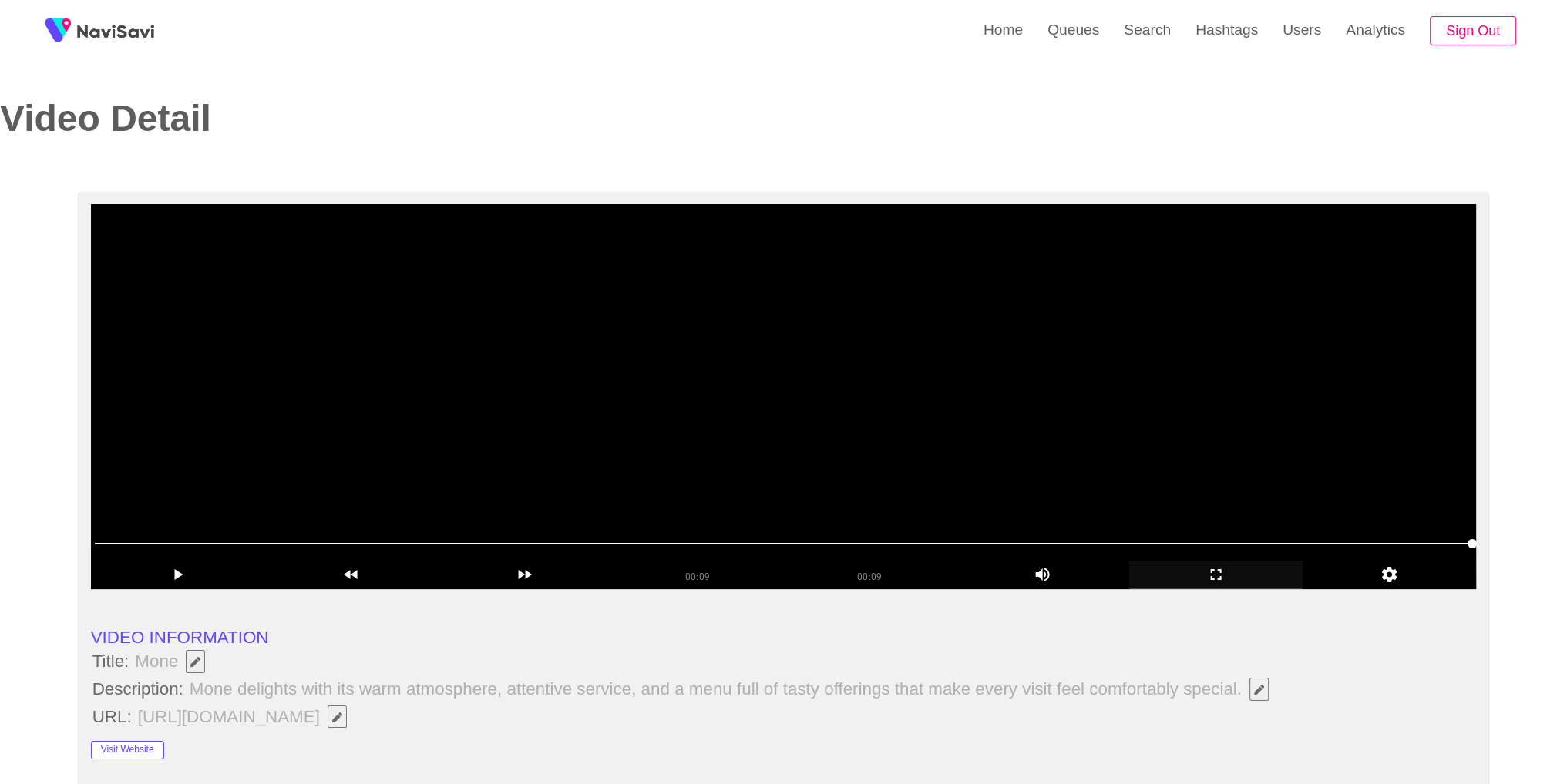
click at [1118, 435] on video at bounding box center [784, 396] width 1386 height 385
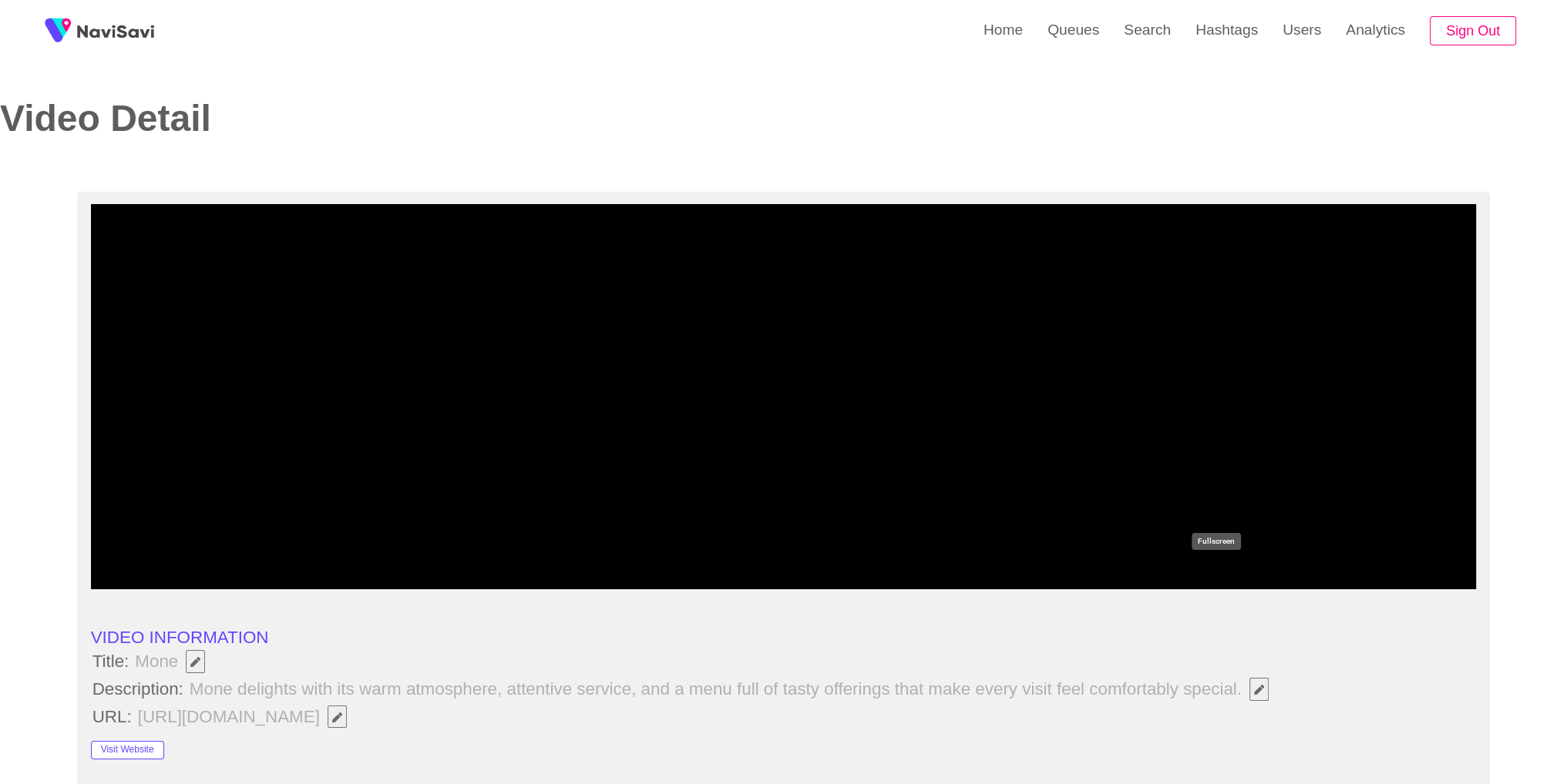
click at [1204, 570] on icon "add" at bounding box center [1216, 574] width 172 height 19
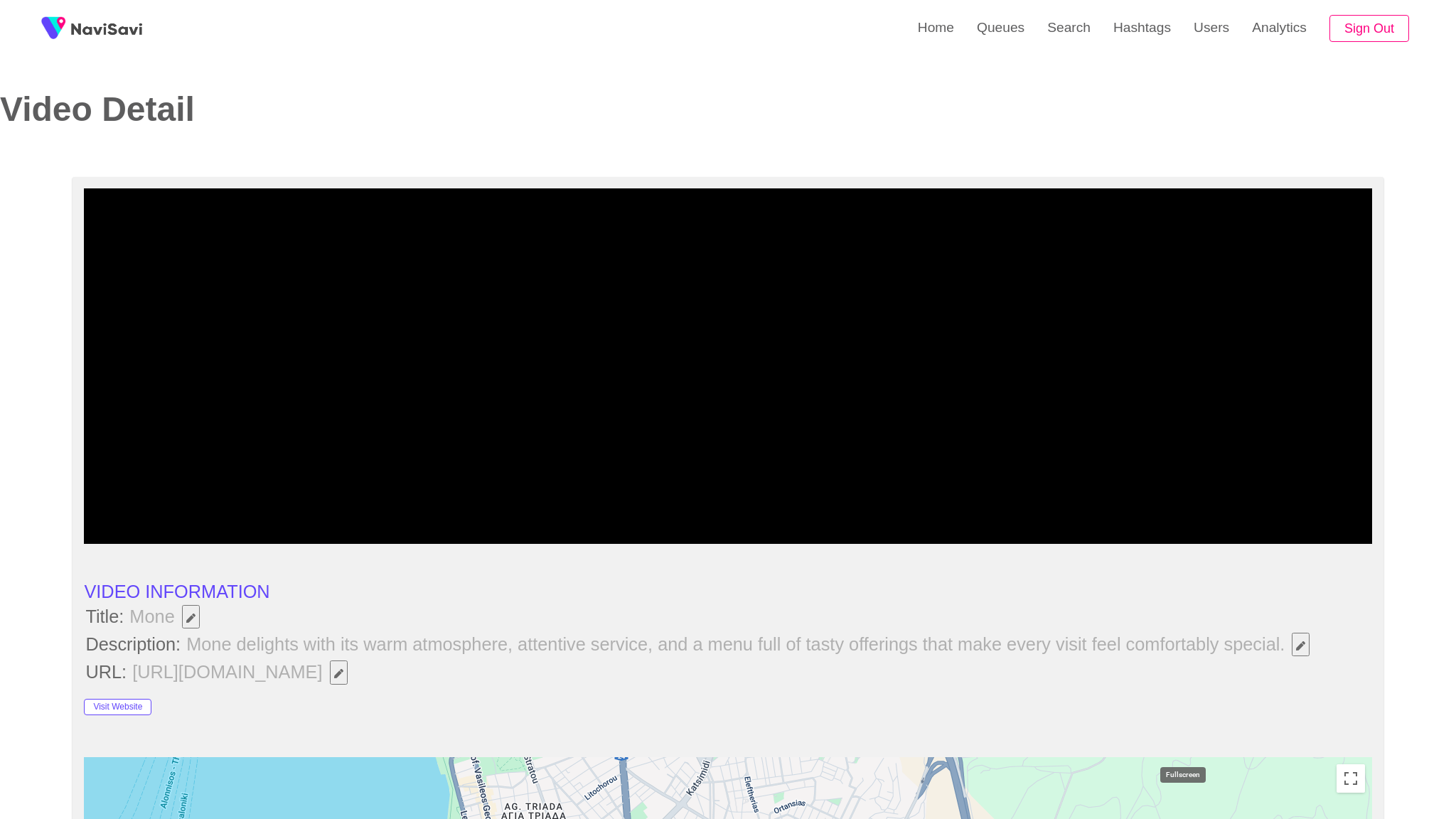
click at [1187, 539] on icon "add" at bounding box center [1130, 530] width 160 height 17
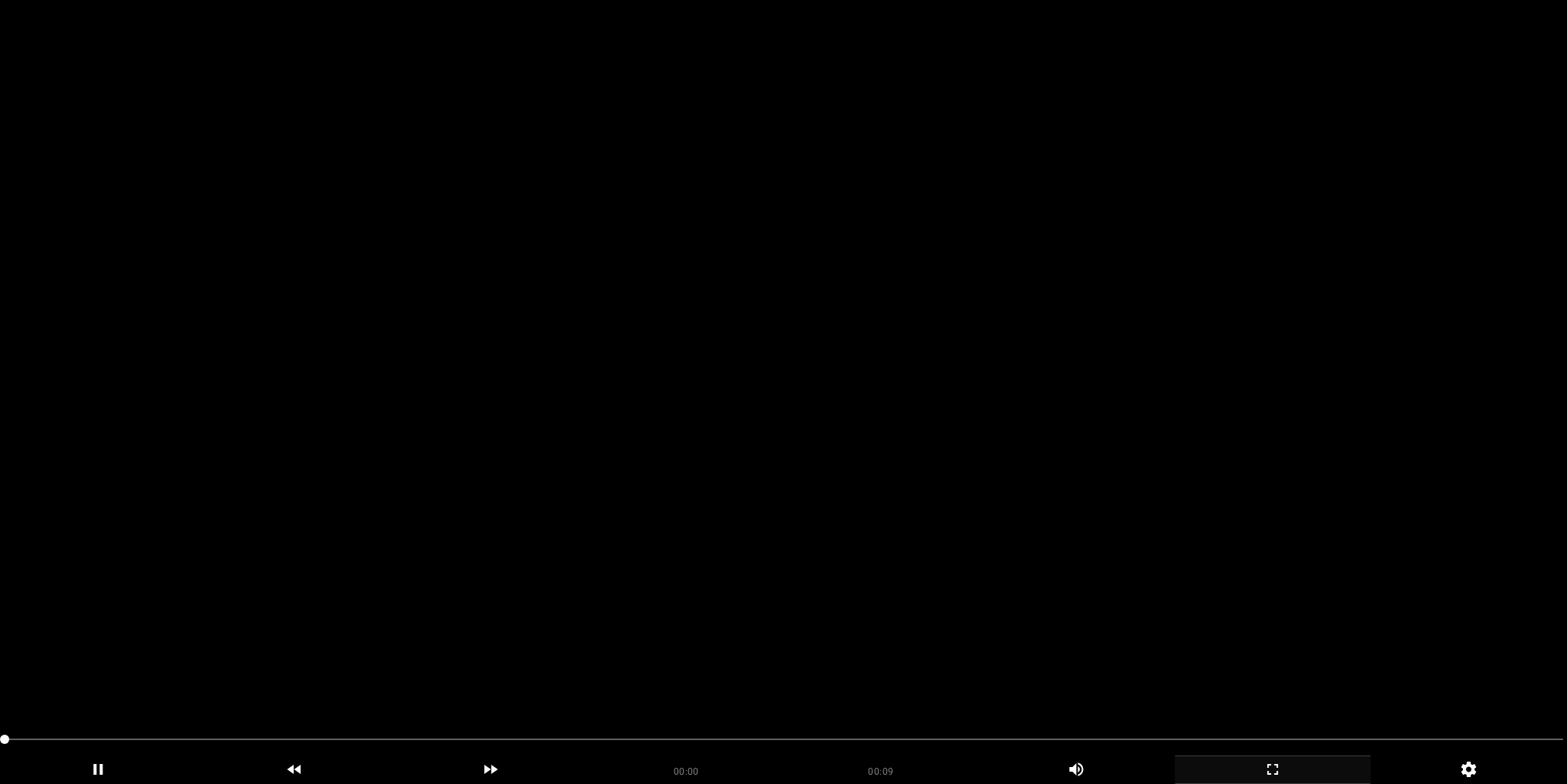
click at [703, 434] on video at bounding box center [784, 392] width 1567 height 784
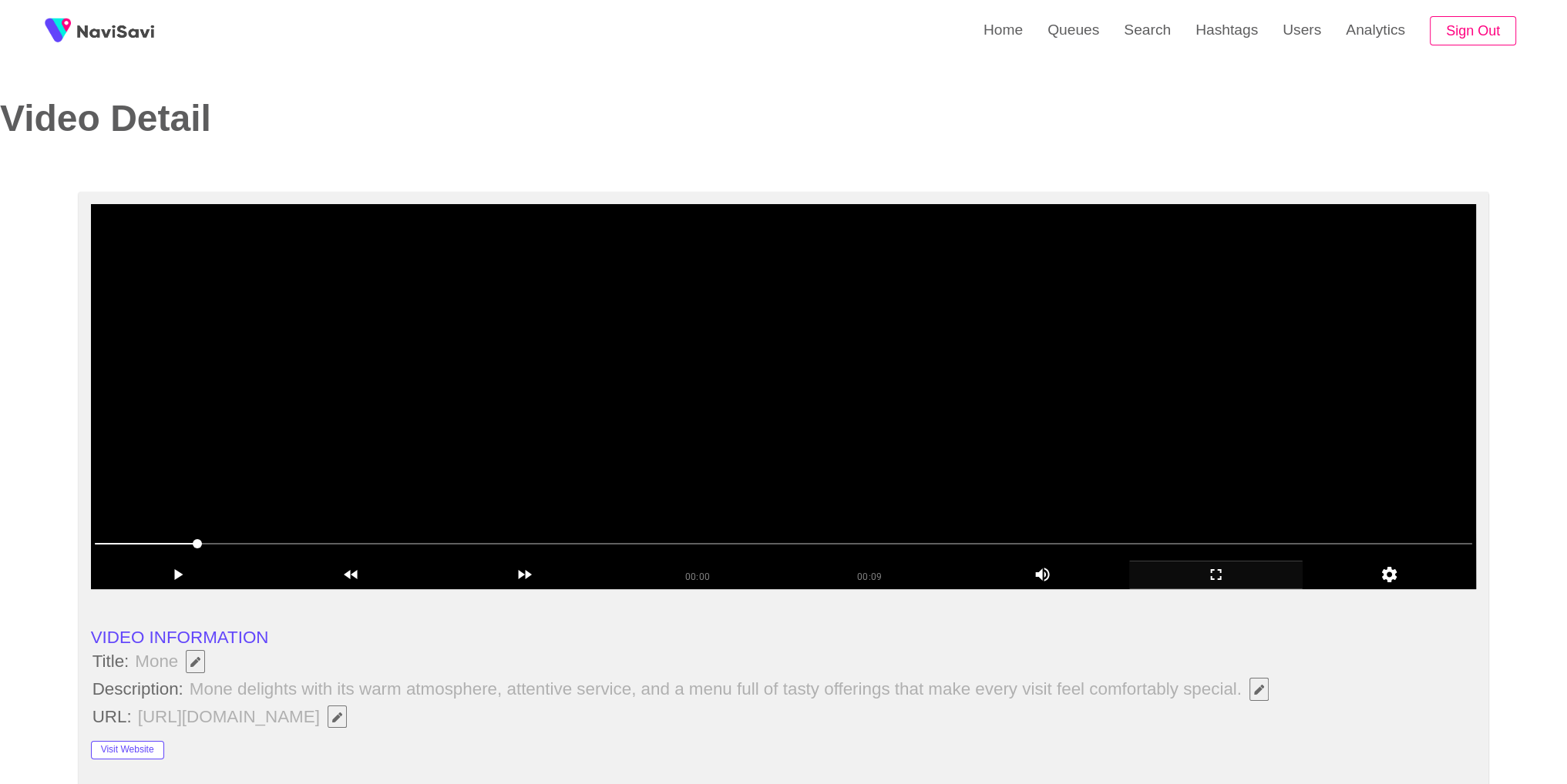
click at [1131, 426] on video at bounding box center [784, 396] width 1386 height 385
click at [1146, 462] on video at bounding box center [784, 396] width 1386 height 385
click at [1216, 579] on icon "add" at bounding box center [1216, 574] width 172 height 19
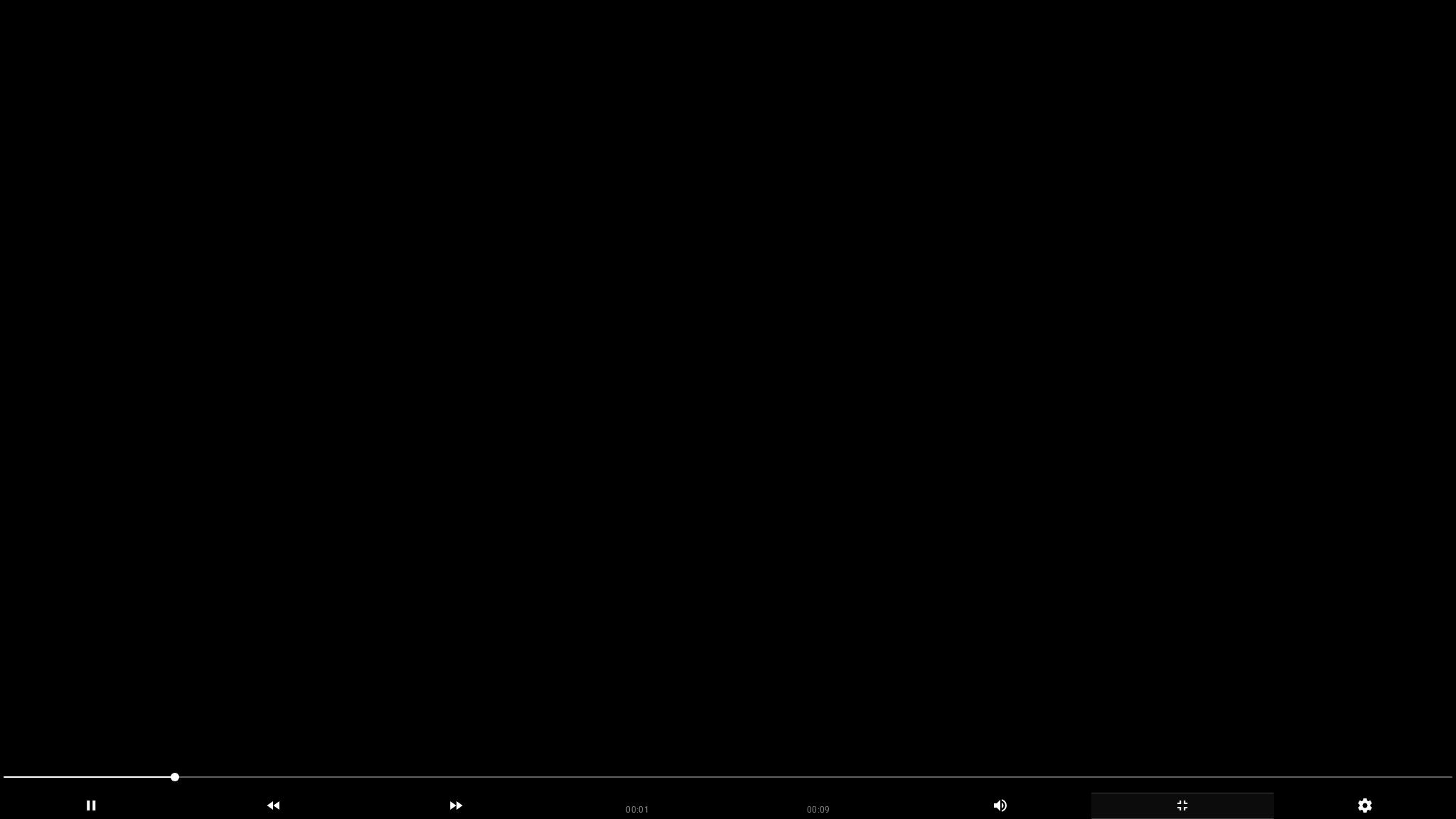
click at [1100, 569] on video at bounding box center [728, 409] width 1456 height 819
click at [1099, 569] on video at bounding box center [728, 409] width 1456 height 819
click at [765, 655] on video at bounding box center [728, 409] width 1456 height 819
click at [660, 723] on span at bounding box center [728, 776] width 1449 height 22
click at [1167, 723] on div "add" at bounding box center [1182, 806] width 183 height 26
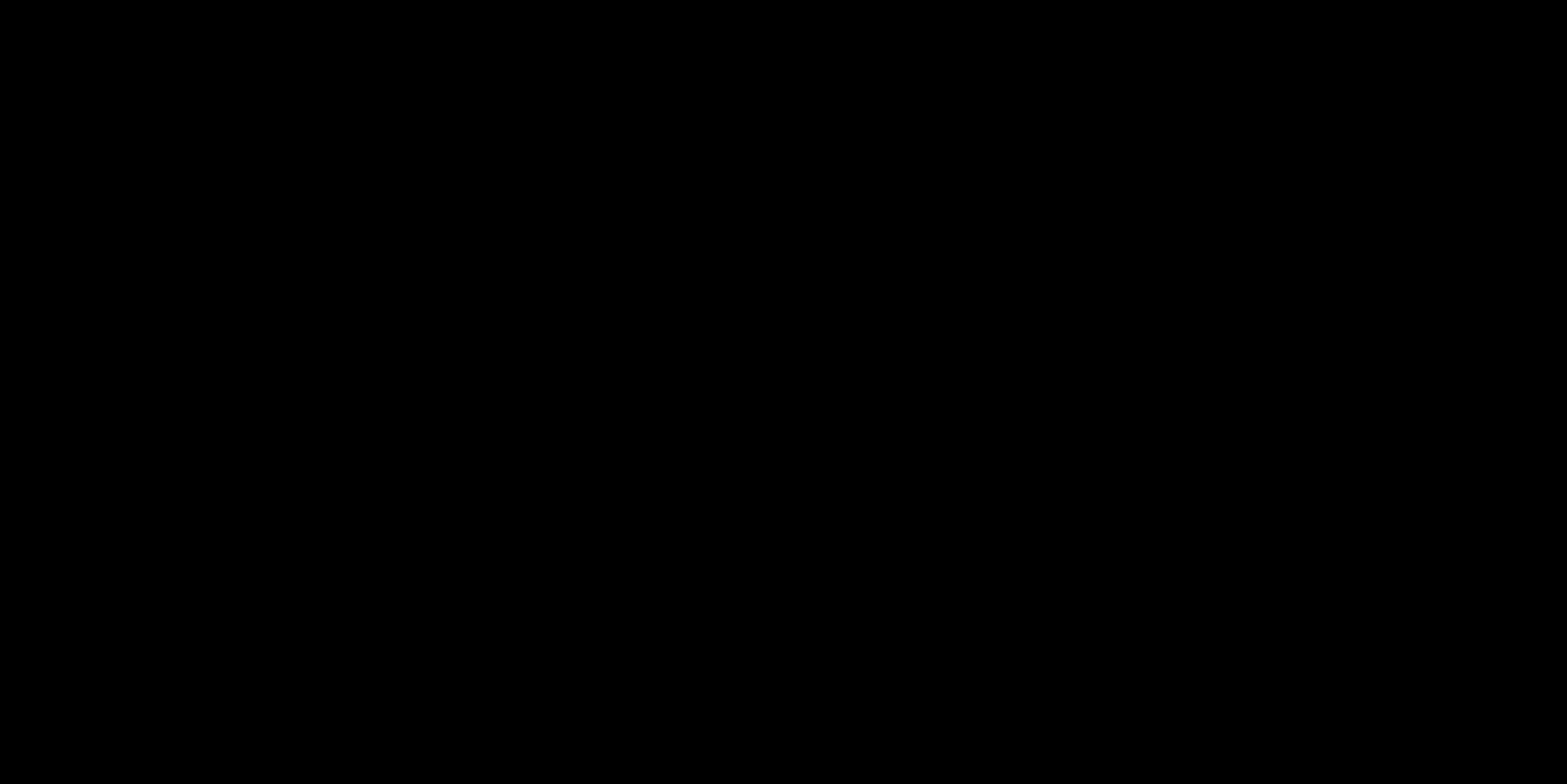
click at [706, 440] on video at bounding box center [784, 392] width 1567 height 784
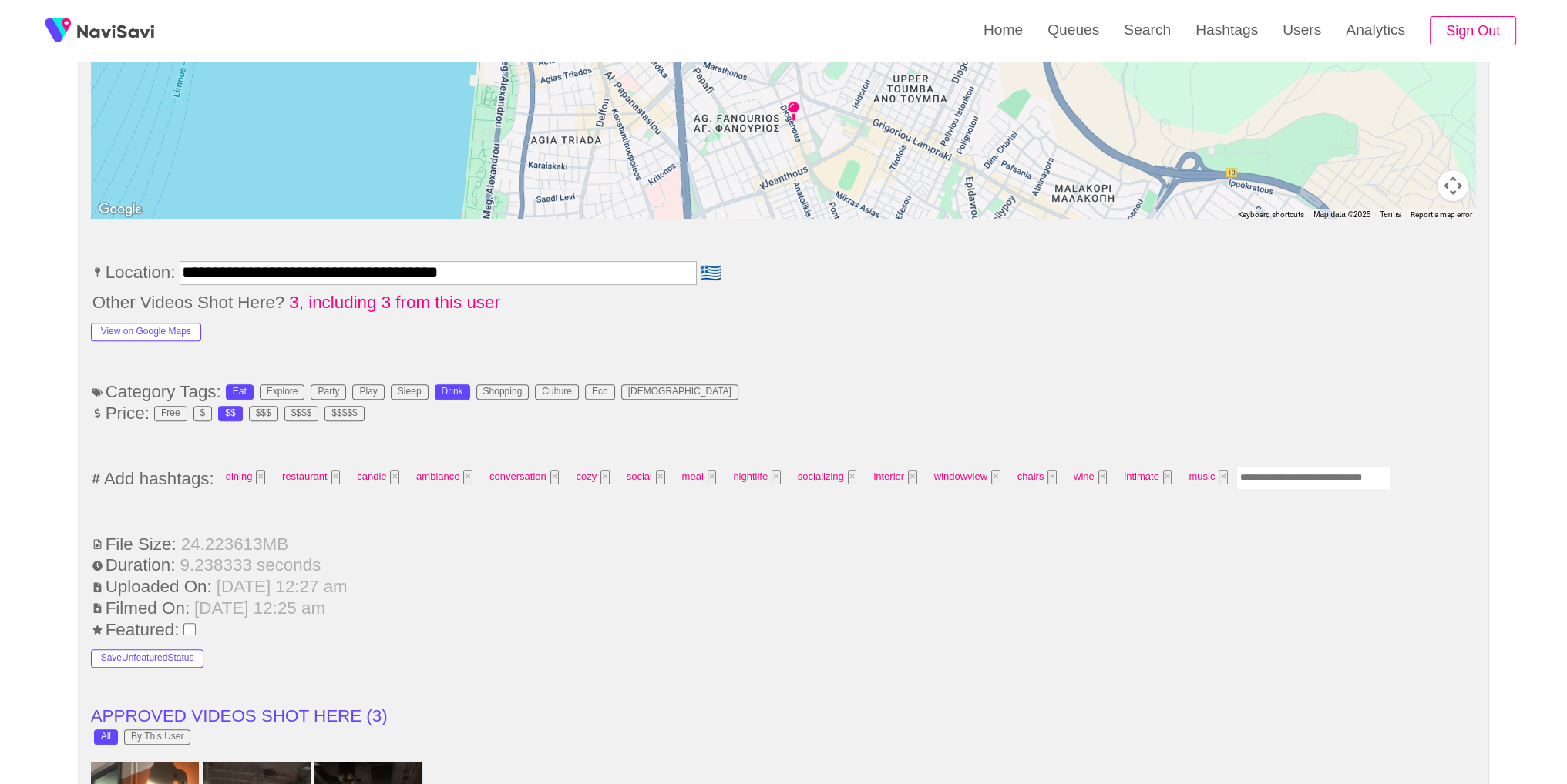
scroll to position [841, 0]
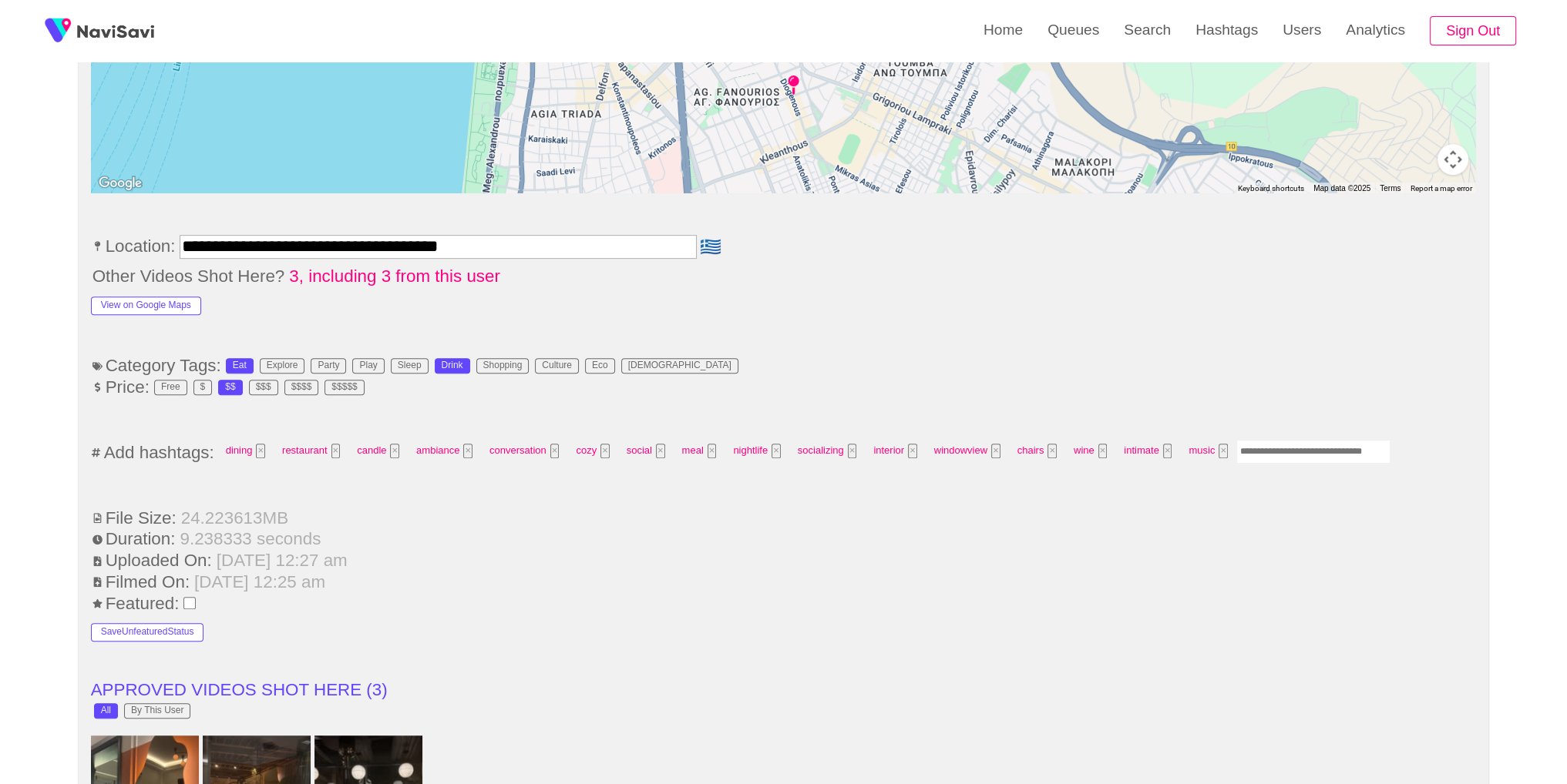
click at [1332, 440] on input "Enter tag here and press return" at bounding box center [1313, 452] width 154 height 24
type input "*********"
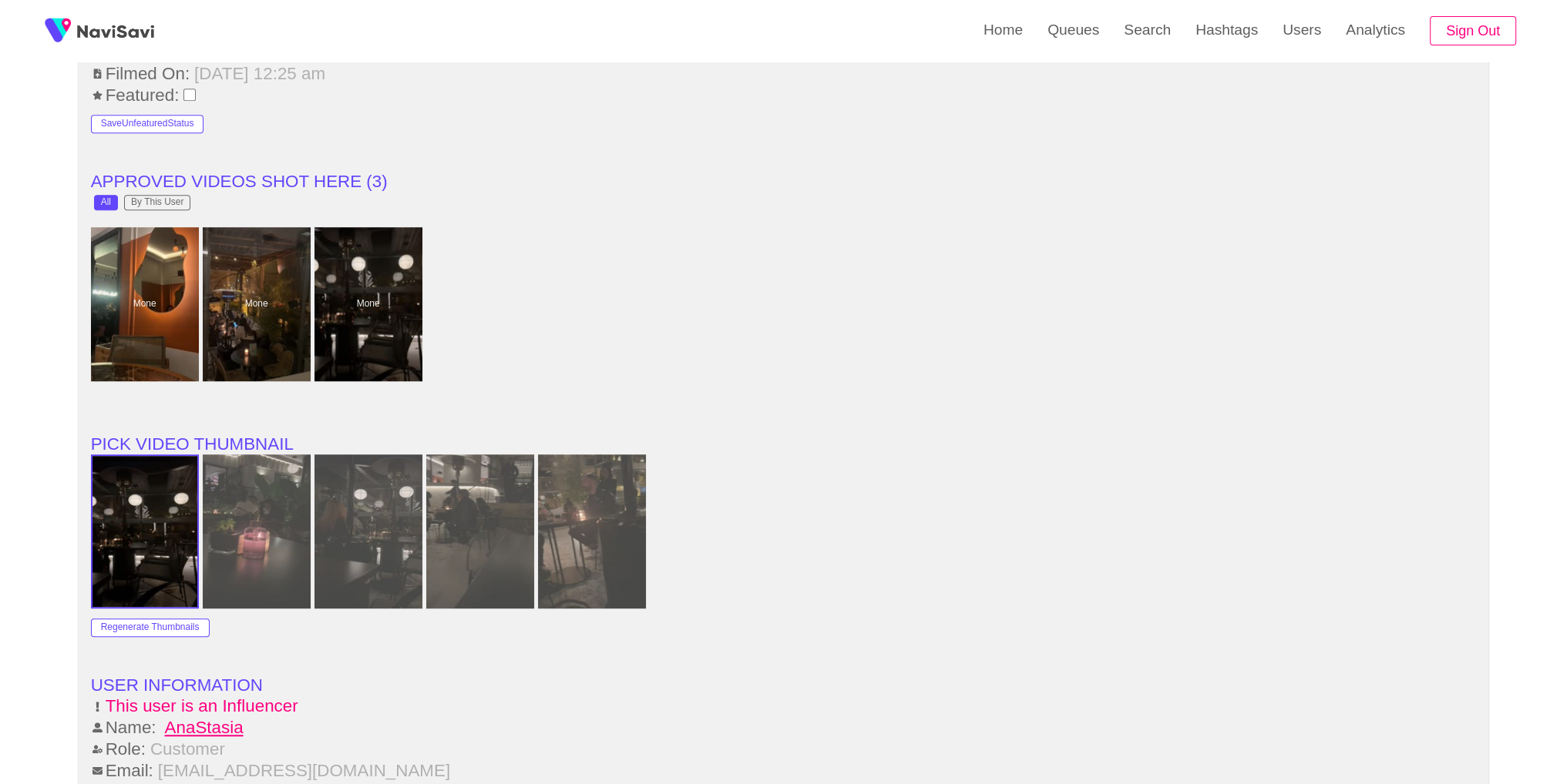
scroll to position [2211, 0]
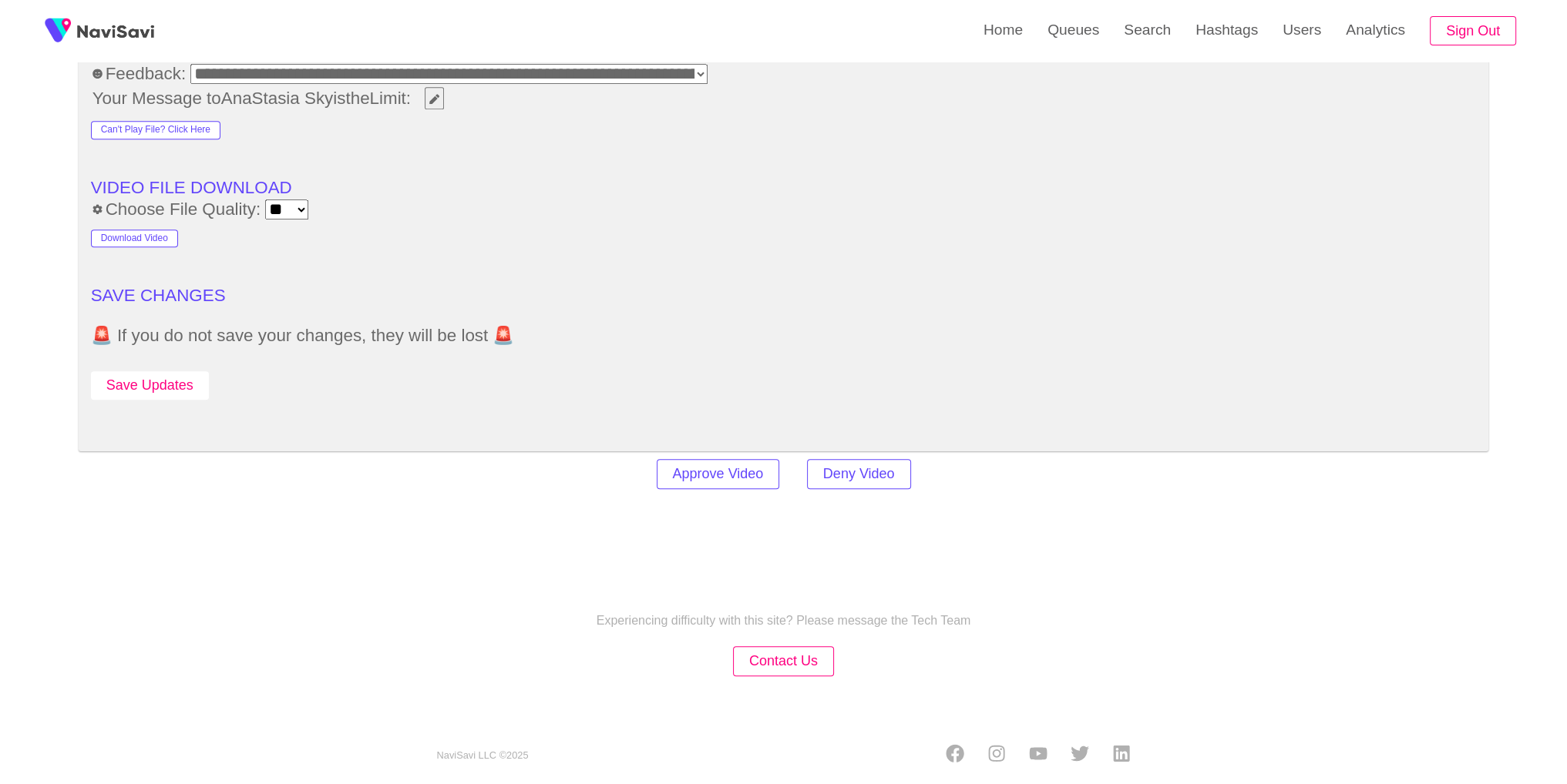
click at [151, 374] on button "Save Updates" at bounding box center [150, 385] width 118 height 28
click at [1135, 35] on link "Search" at bounding box center [1147, 30] width 72 height 60
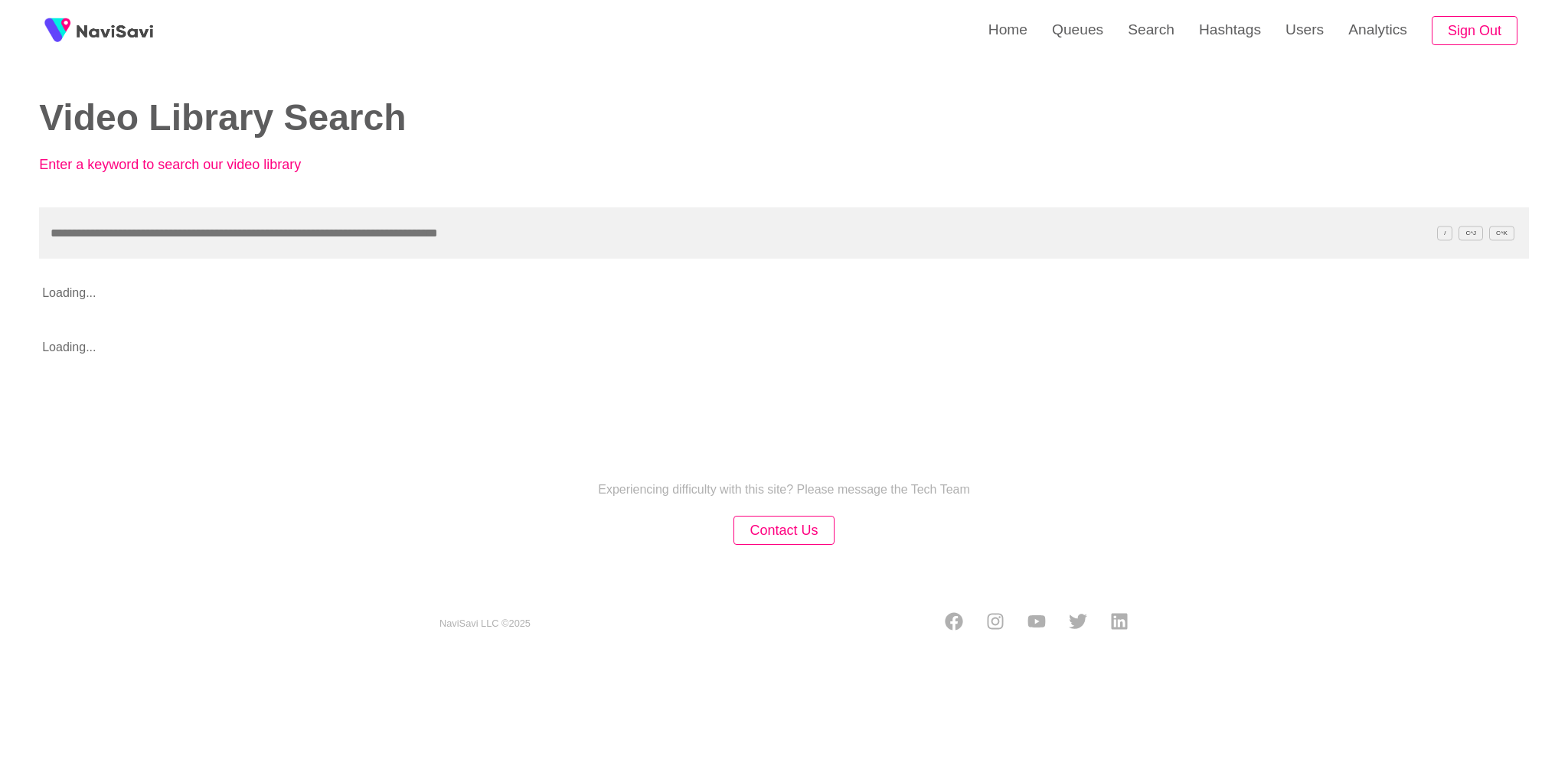
click at [750, 248] on input "text" at bounding box center [784, 233] width 1490 height 51
type input "**********"
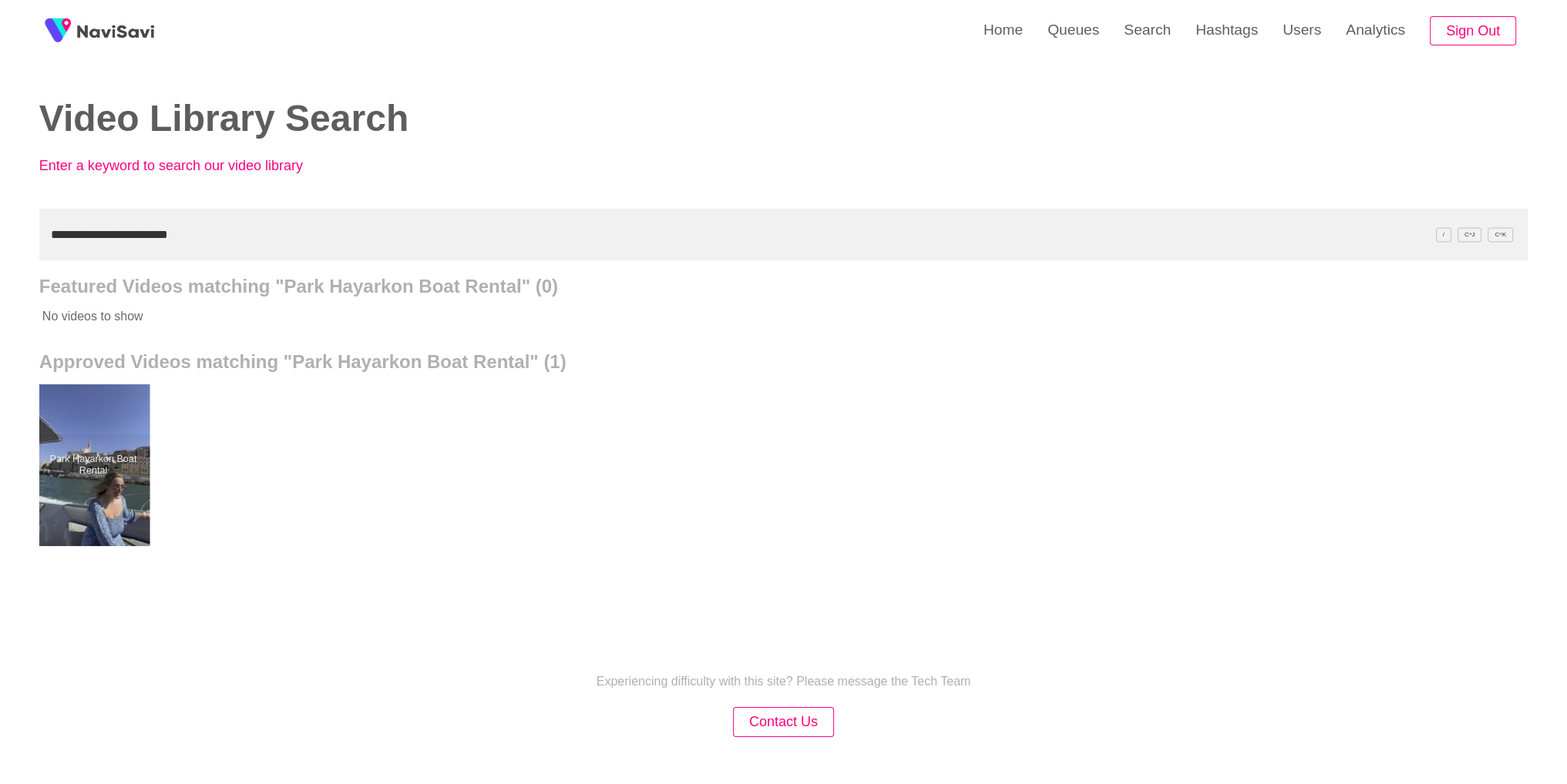
click at [104, 508] on div at bounding box center [93, 465] width 113 height 162
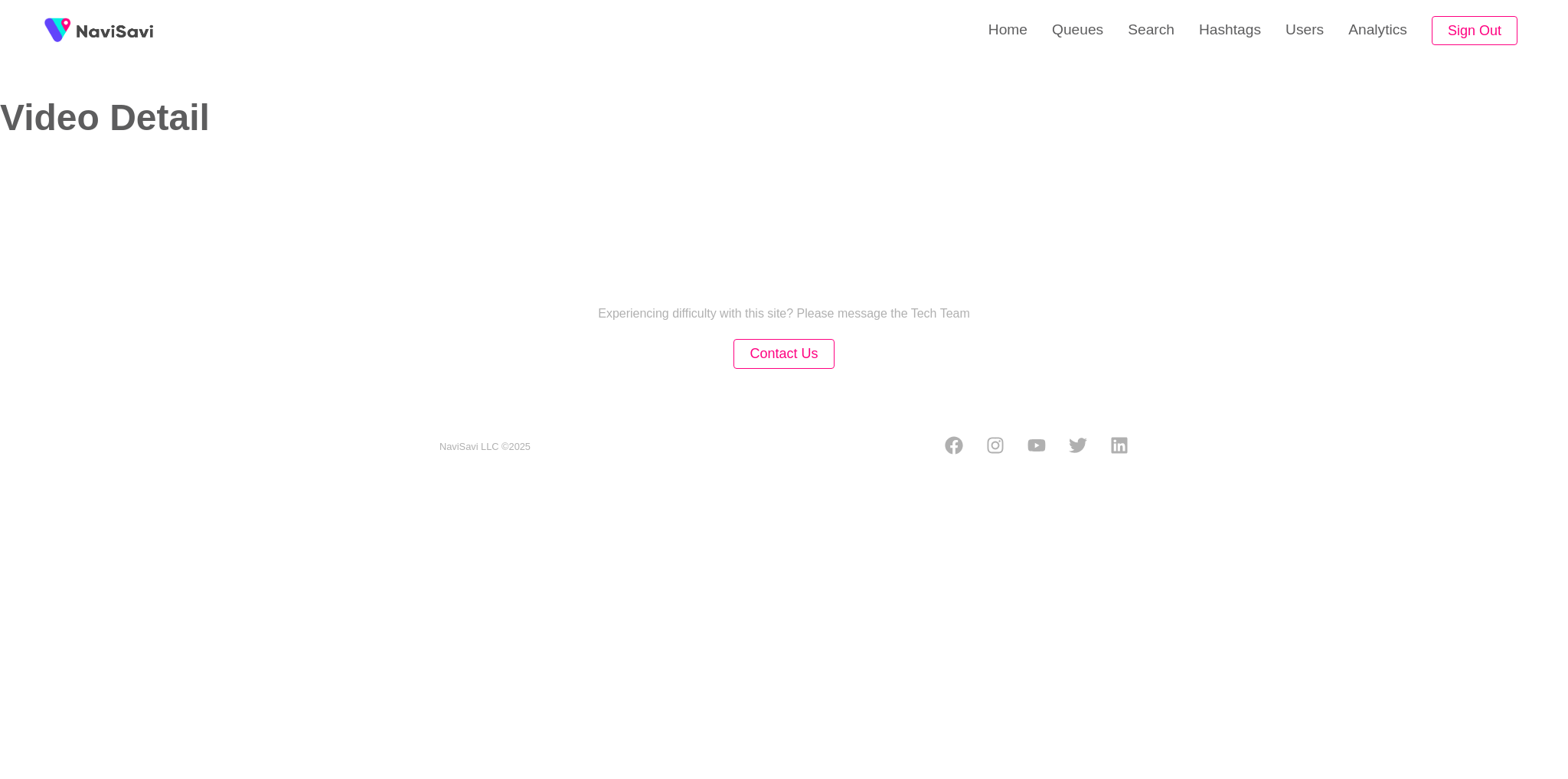
select select "**********"
select select "**"
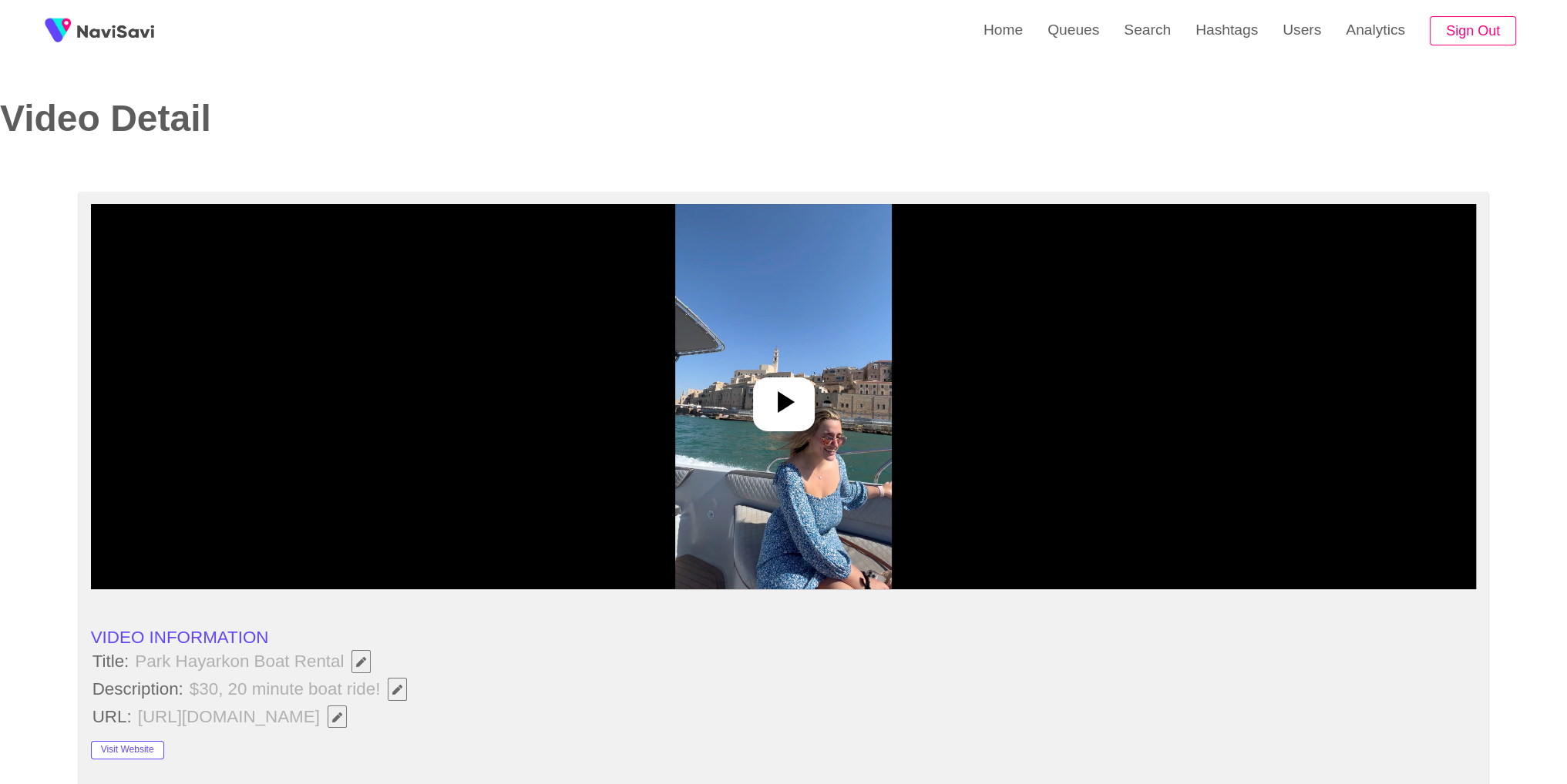
click at [893, 370] on div at bounding box center [784, 396] width 1386 height 385
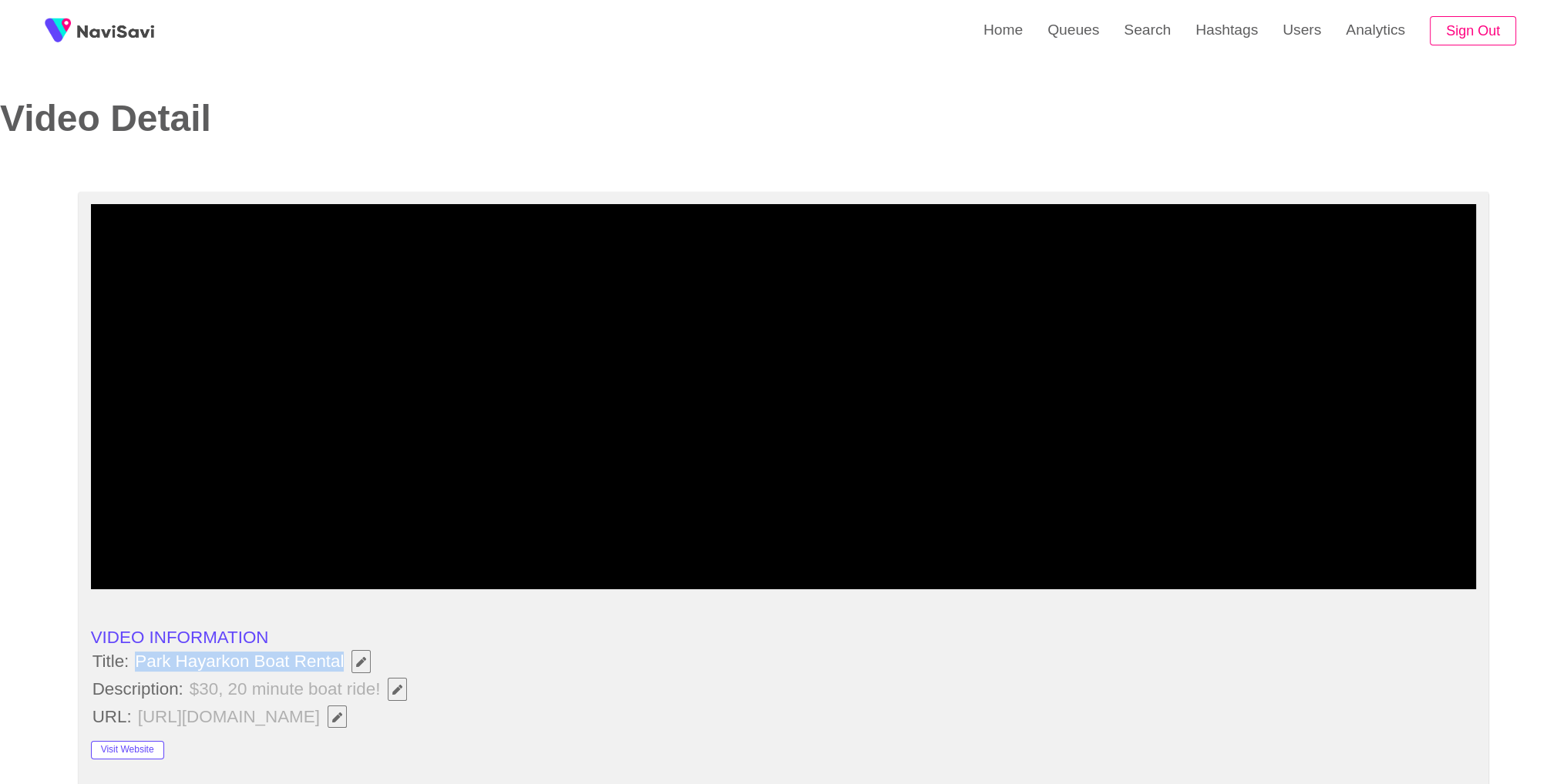
copy span "Park Hayarkon Boat Rental"
drag, startPoint x: 134, startPoint y: 657, endPoint x: 344, endPoint y: 667, distance: 210.2
click at [344, 667] on span "Park Hayarkon Boat Rental" at bounding box center [257, 662] width 247 height 26
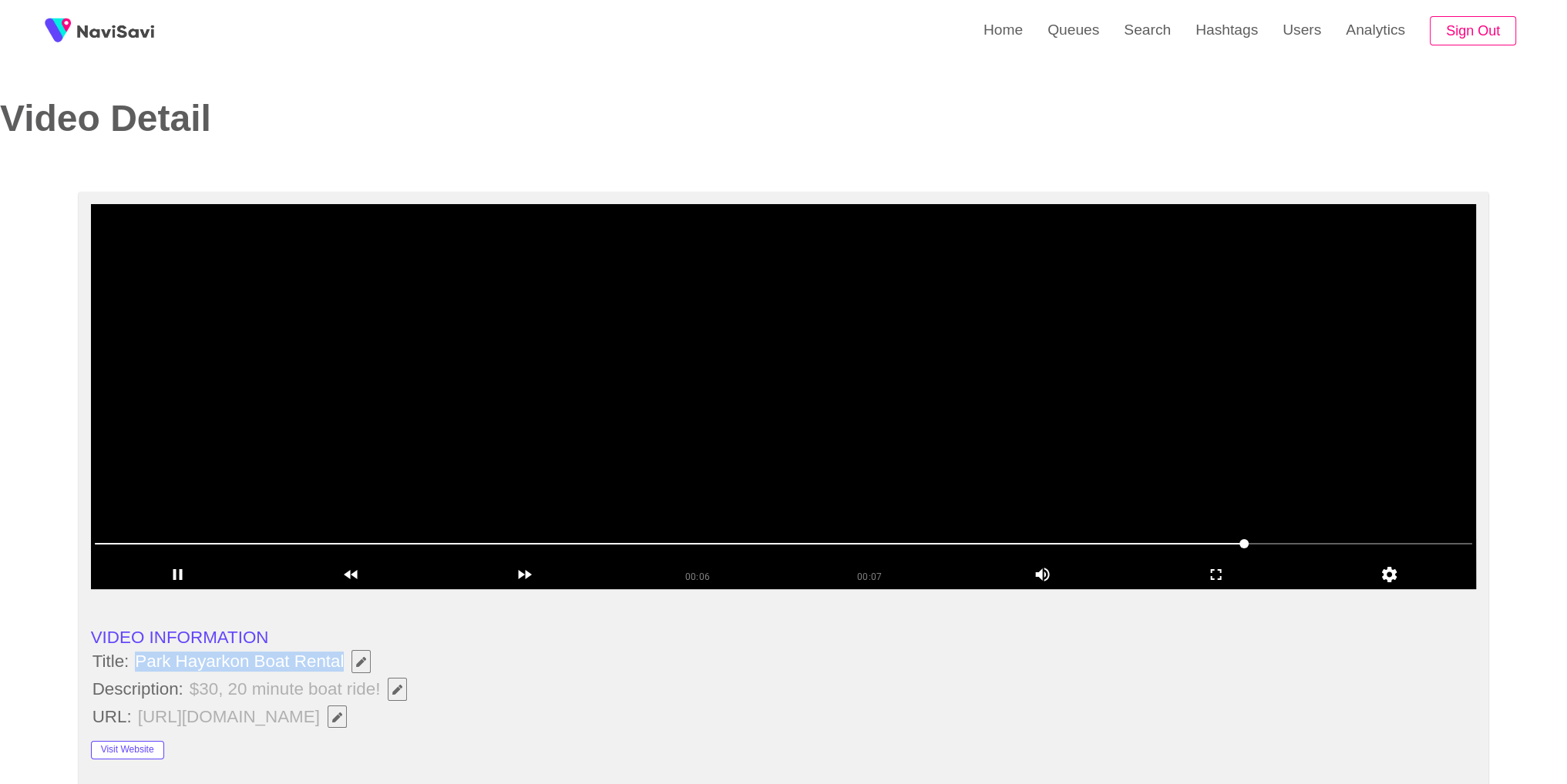
click at [771, 489] on video at bounding box center [784, 396] width 1386 height 385
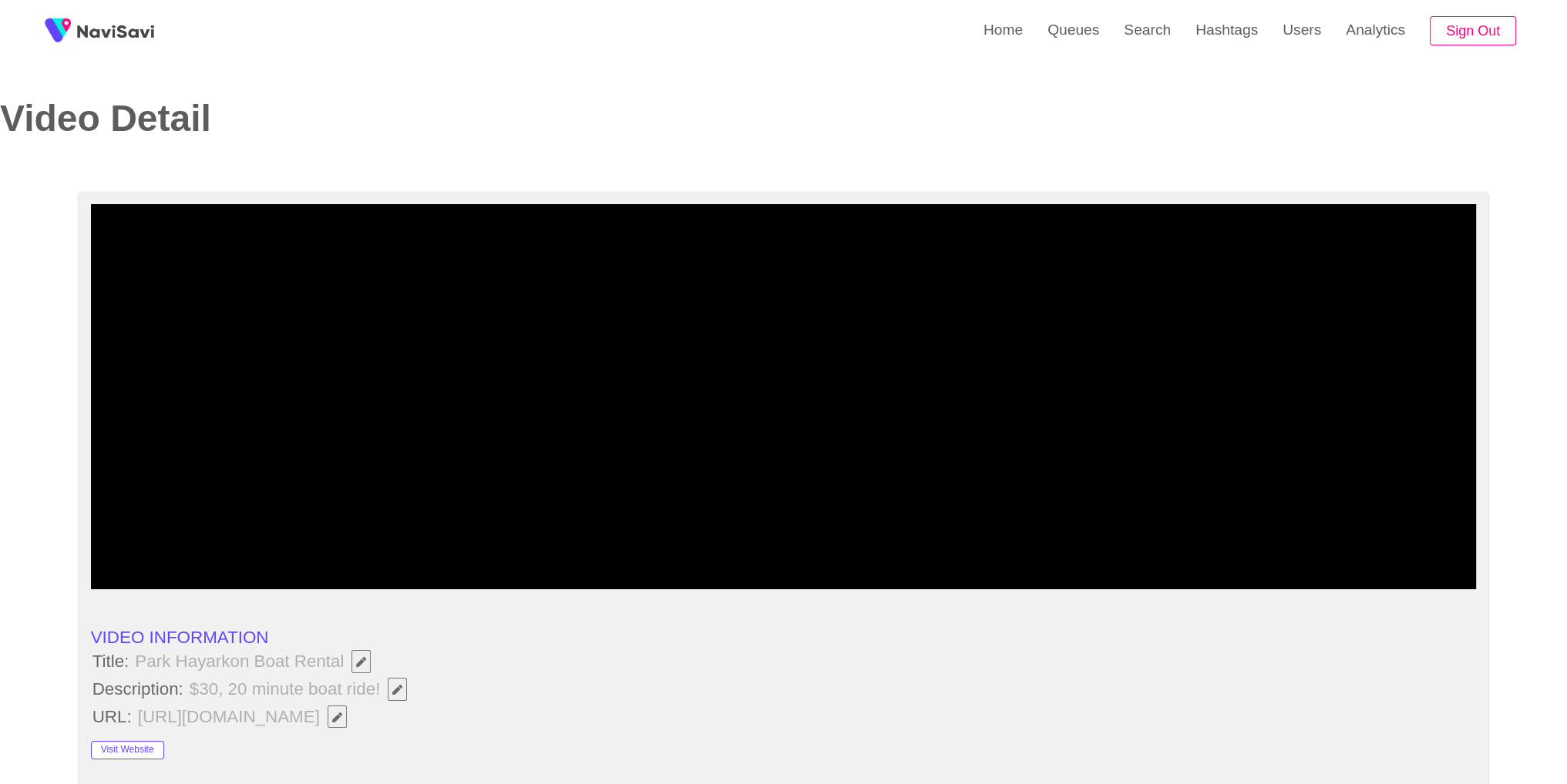
drag, startPoint x: 496, startPoint y: 686, endPoint x: 421, endPoint y: 696, distance: 75.7
click at [492, 688] on li "Description: $30, 20 minute boat ride!" at bounding box center [784, 689] width 1386 height 26
click at [403, 694] on button "button" at bounding box center [397, 689] width 19 height 23
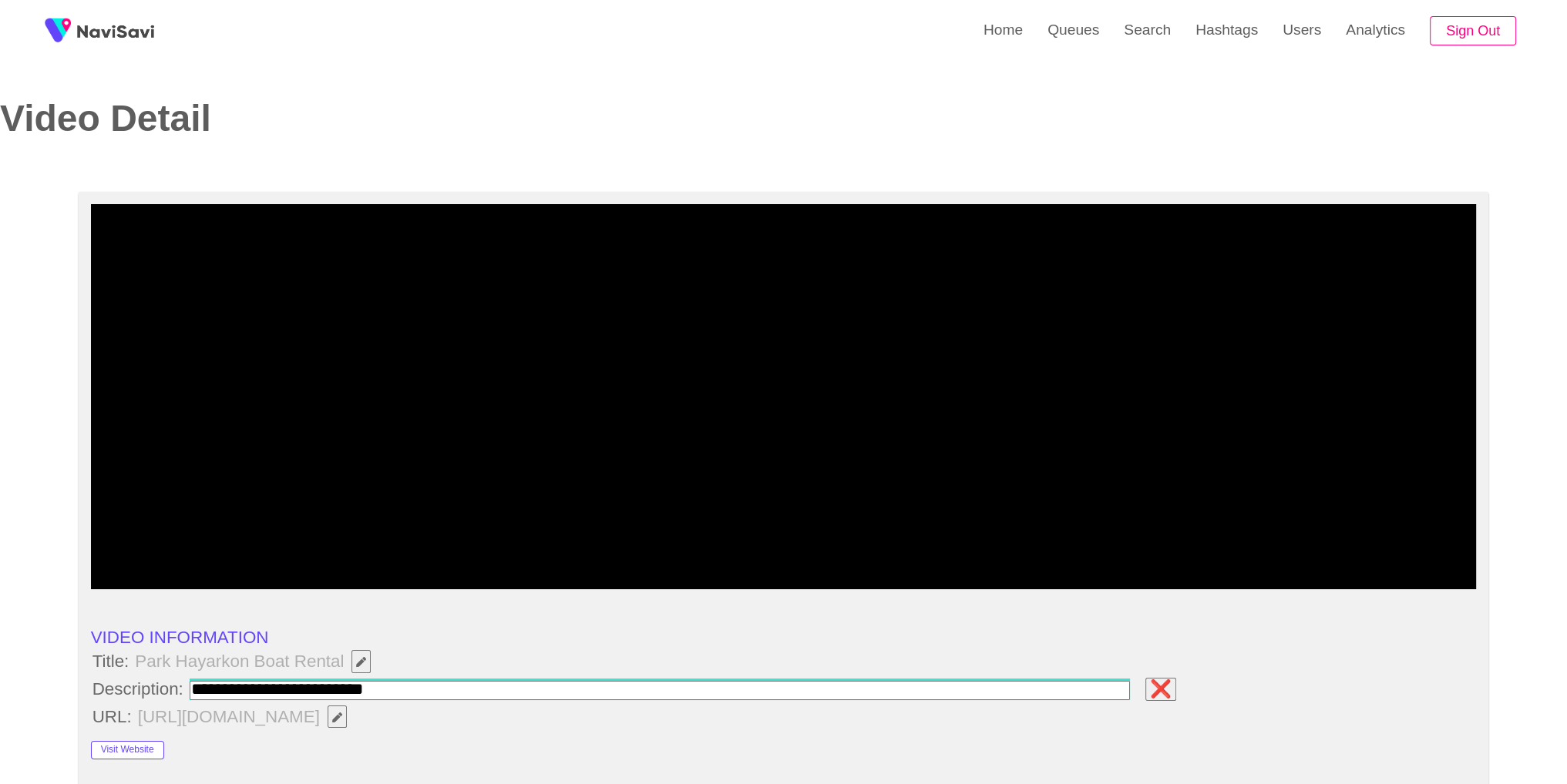
type input "**********"
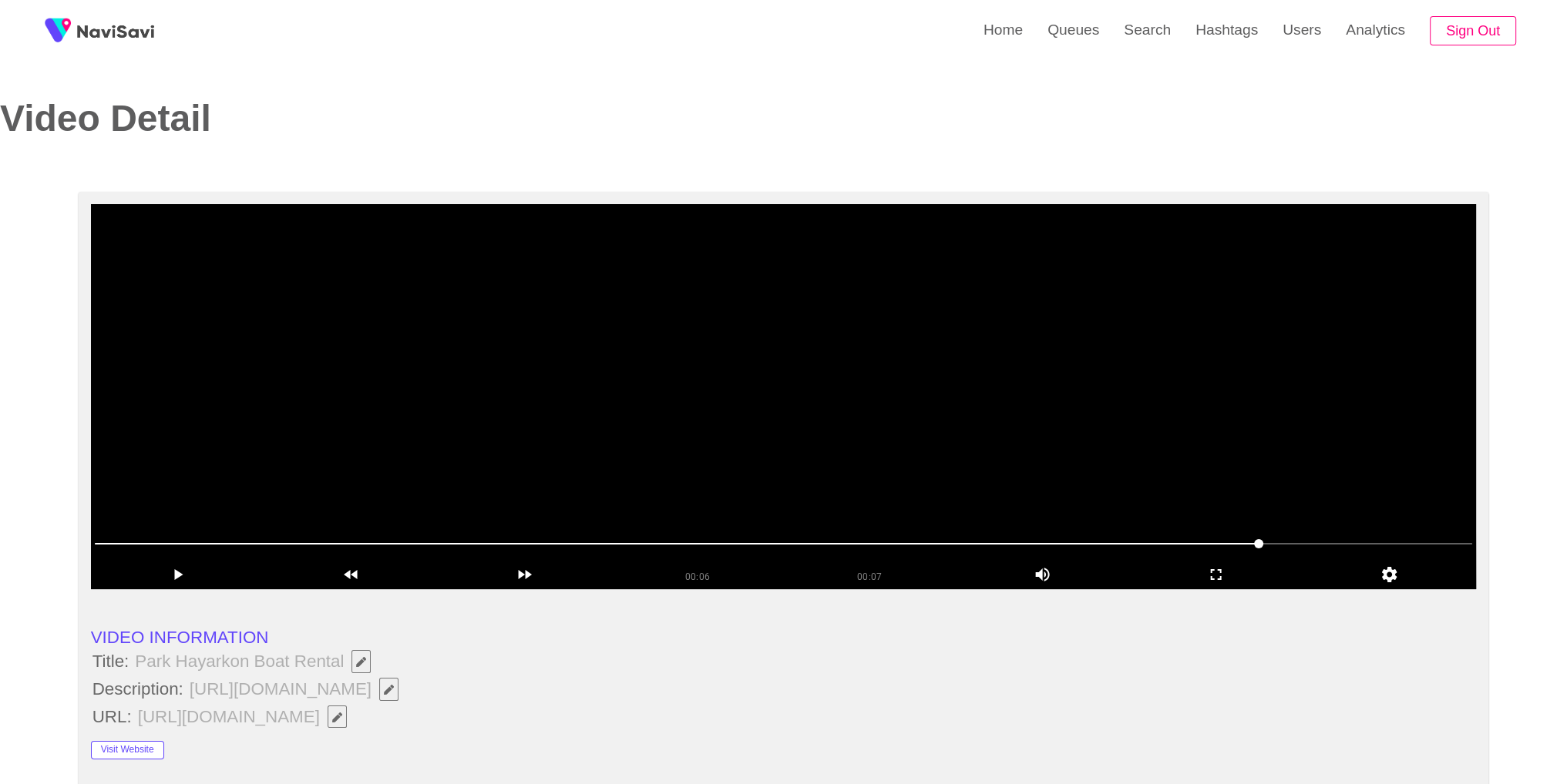
click at [949, 395] on video at bounding box center [784, 396] width 1386 height 385
click at [1242, 588] on div "add" at bounding box center [1216, 574] width 173 height 28
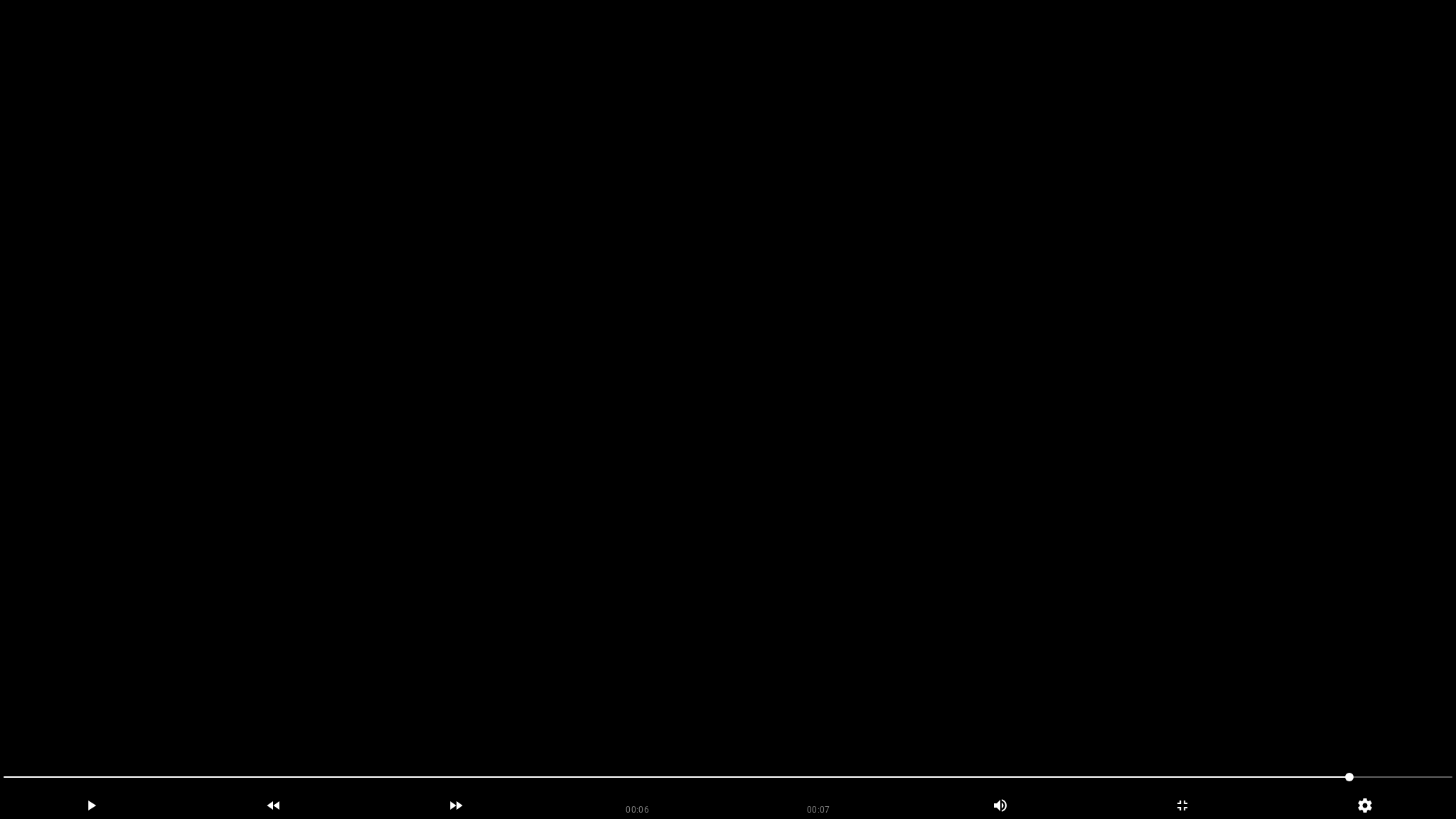
click at [515, 564] on video at bounding box center [728, 409] width 1456 height 819
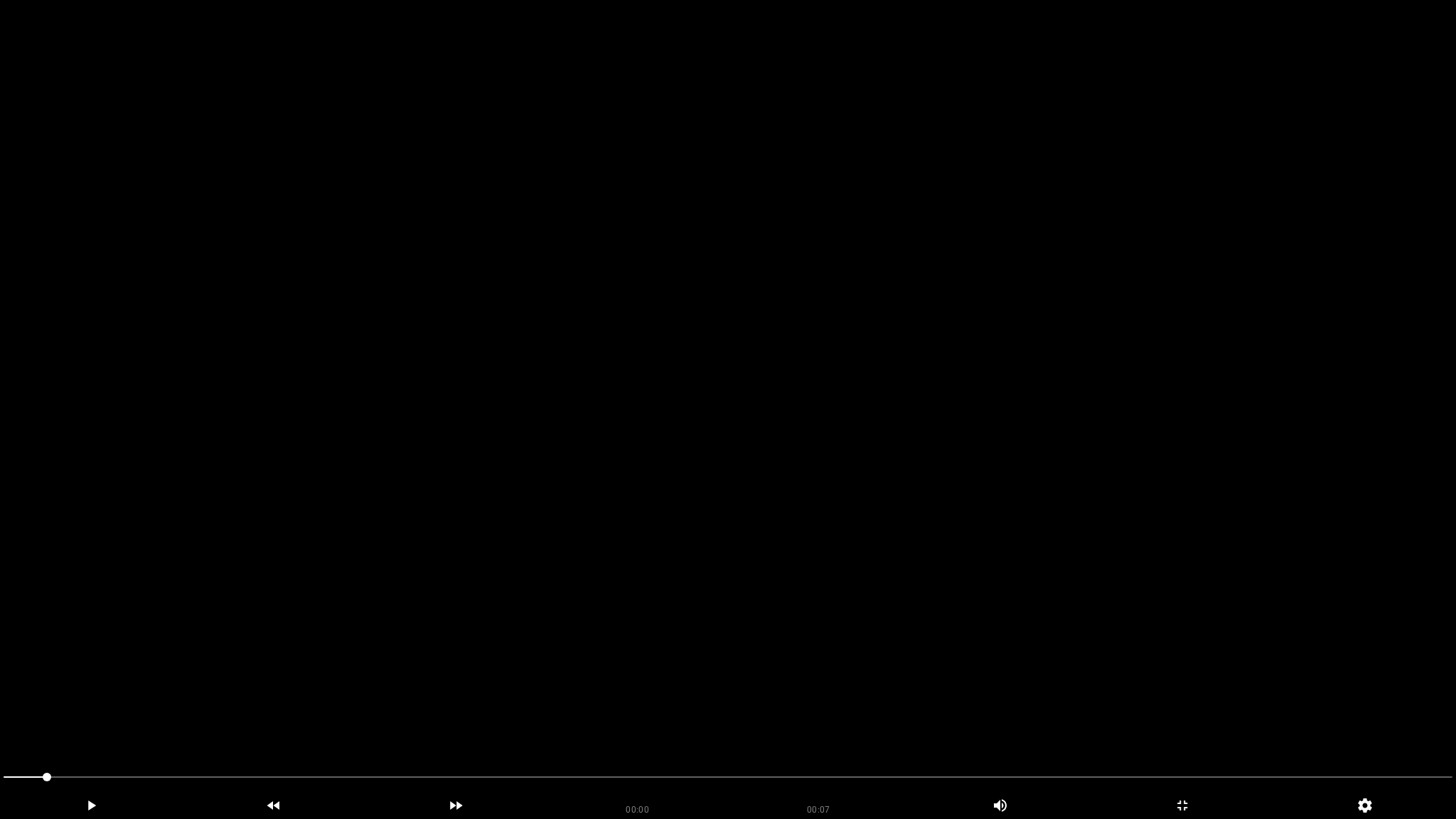
click at [815, 559] on video at bounding box center [728, 409] width 1456 height 819
click at [1186, 723] on icon "add" at bounding box center [1182, 805] width 181 height 17
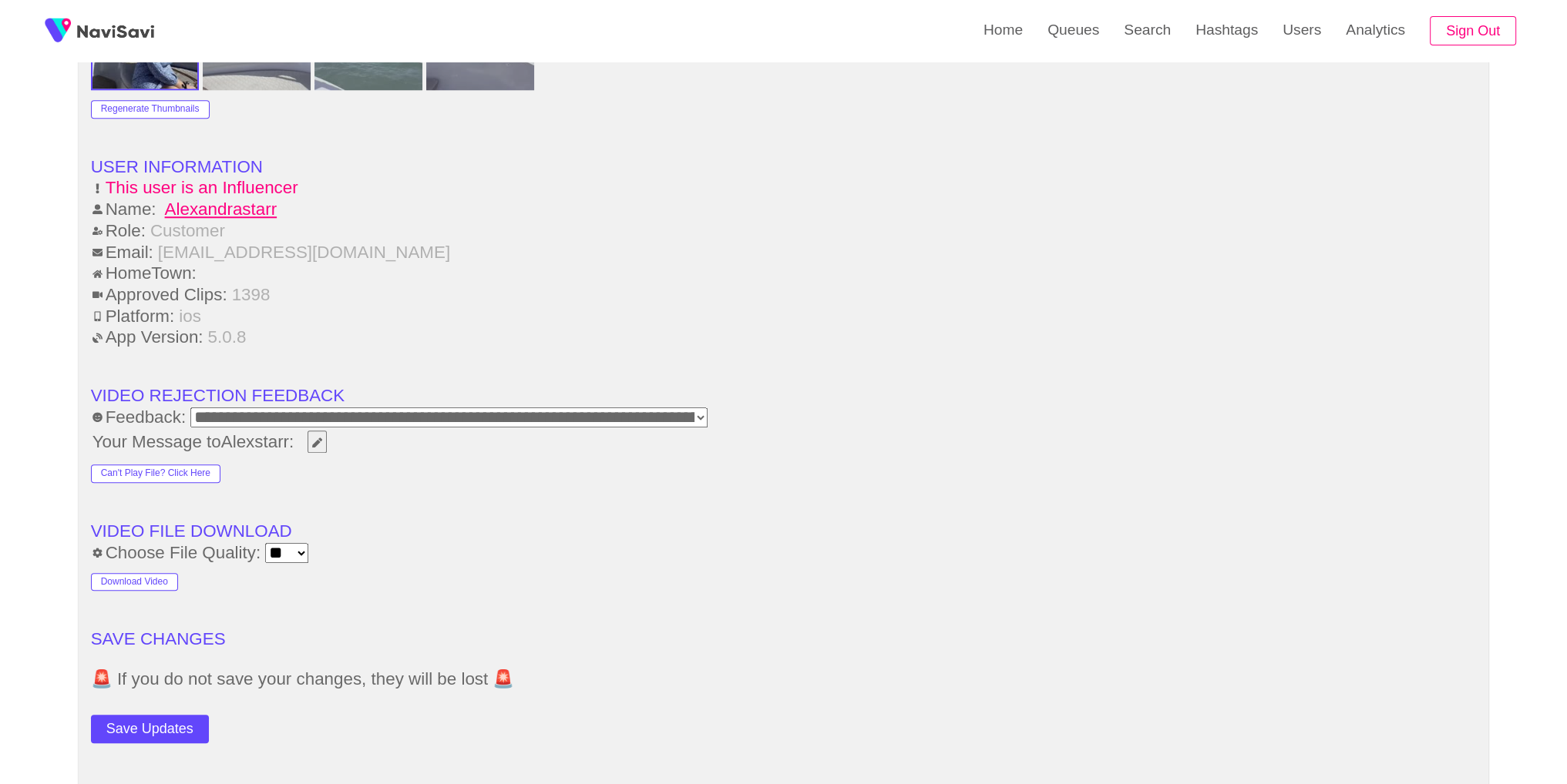
scroll to position [2096, 0]
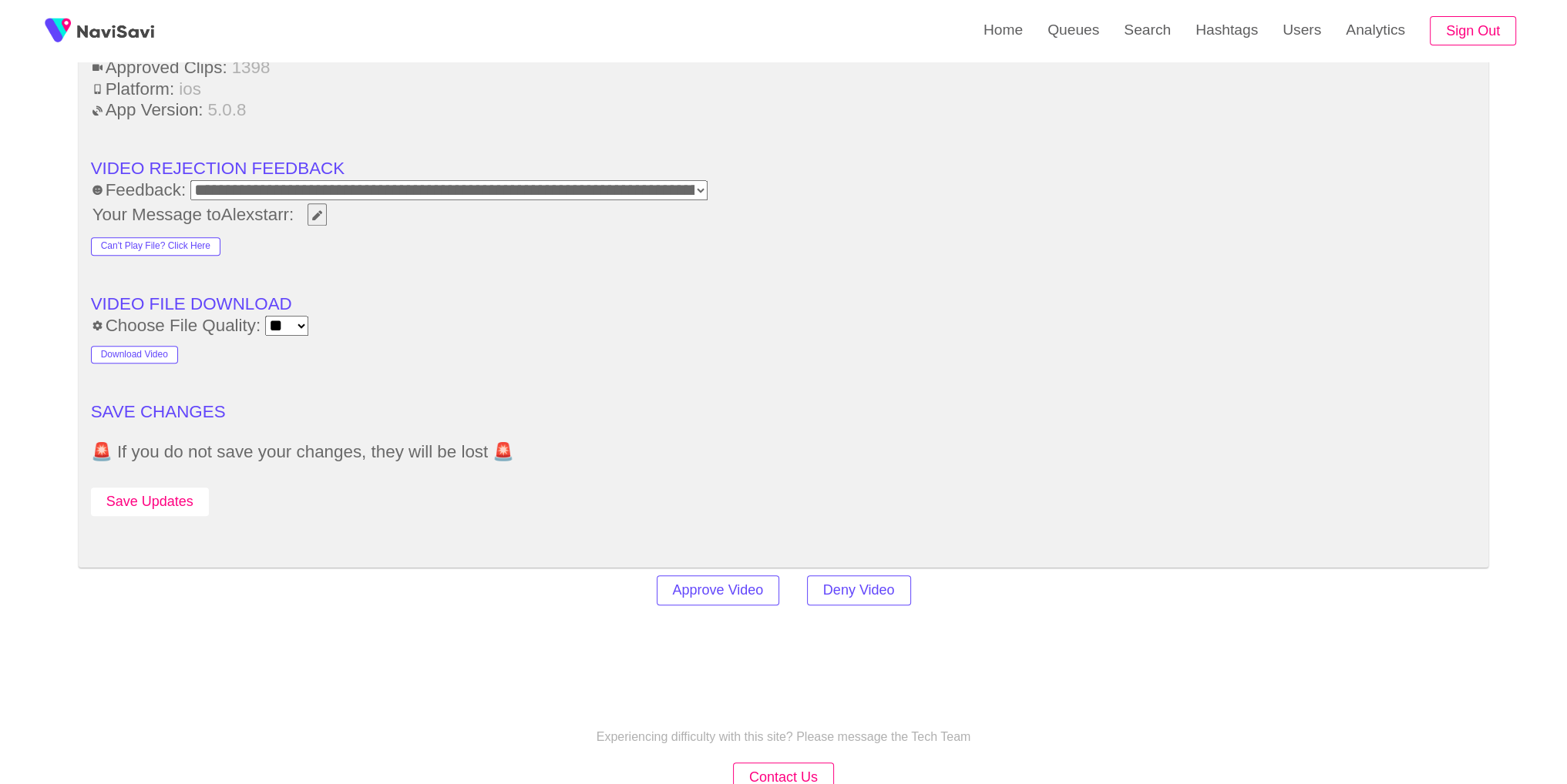
click at [186, 489] on button "Save Updates" at bounding box center [150, 502] width 118 height 28
click at [1147, 26] on link "Search" at bounding box center [1147, 30] width 72 height 60
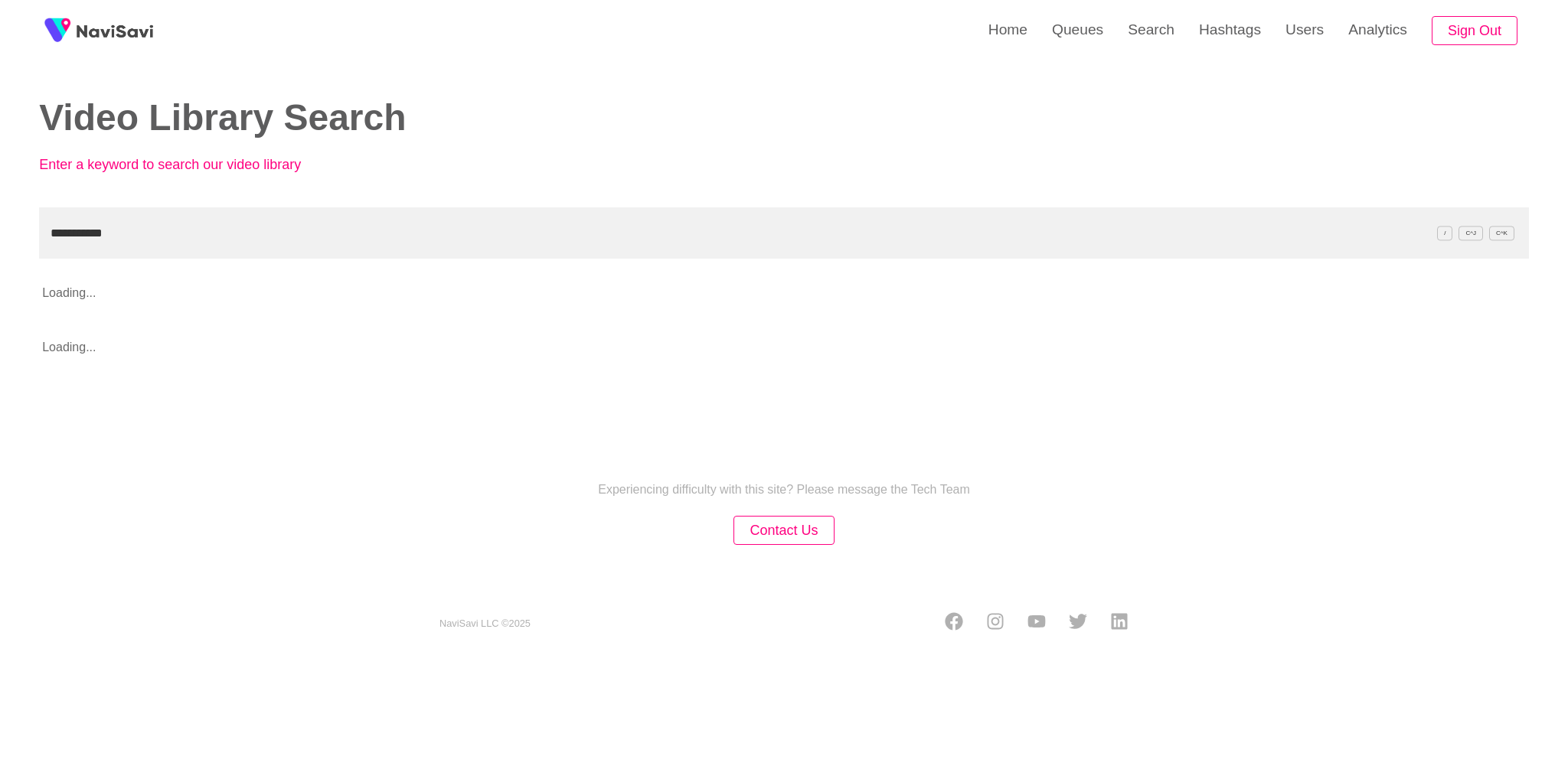
type input "**********"
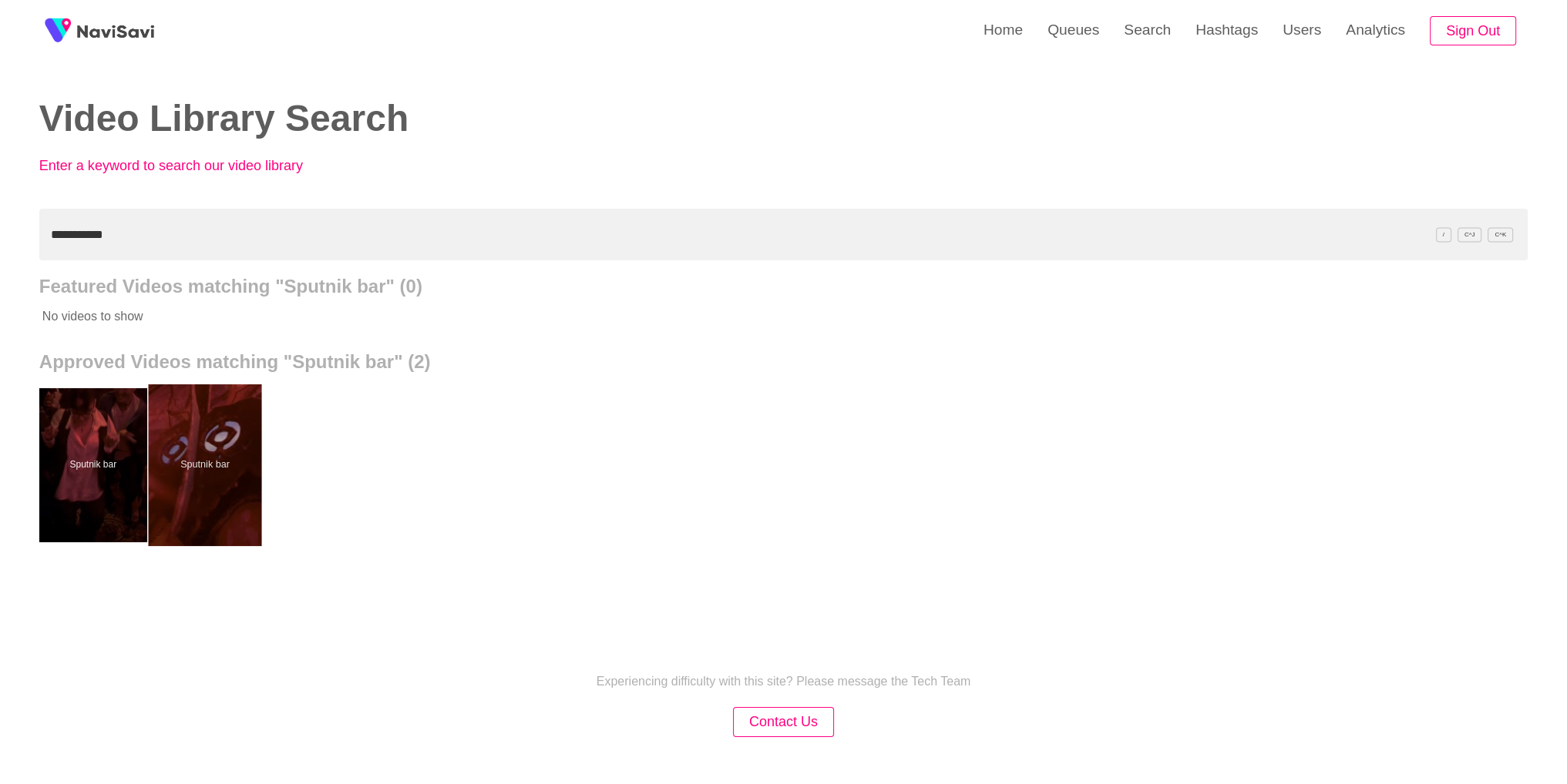
click at [202, 437] on div at bounding box center [205, 465] width 113 height 162
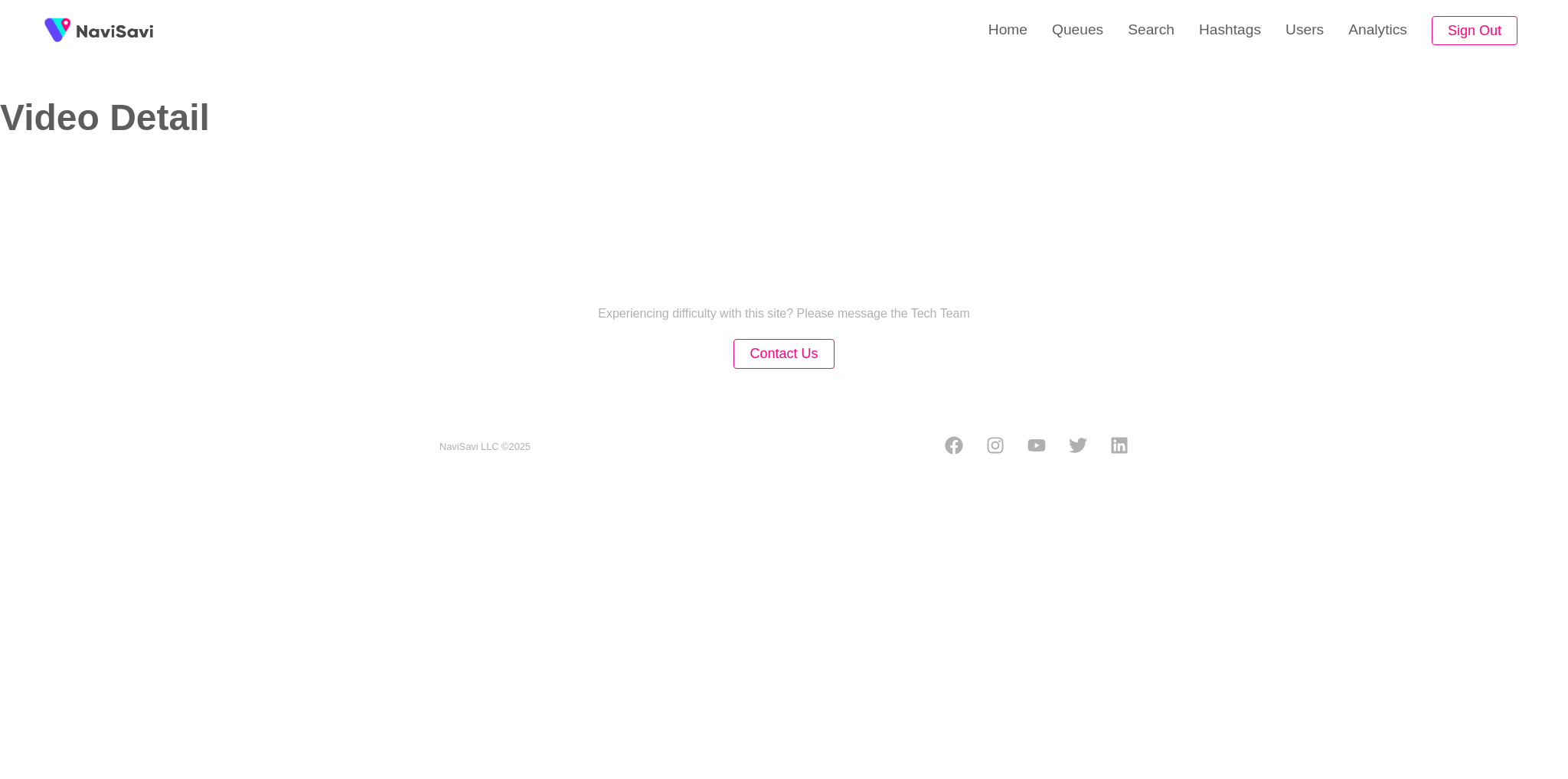
select select "**********"
select select "**"
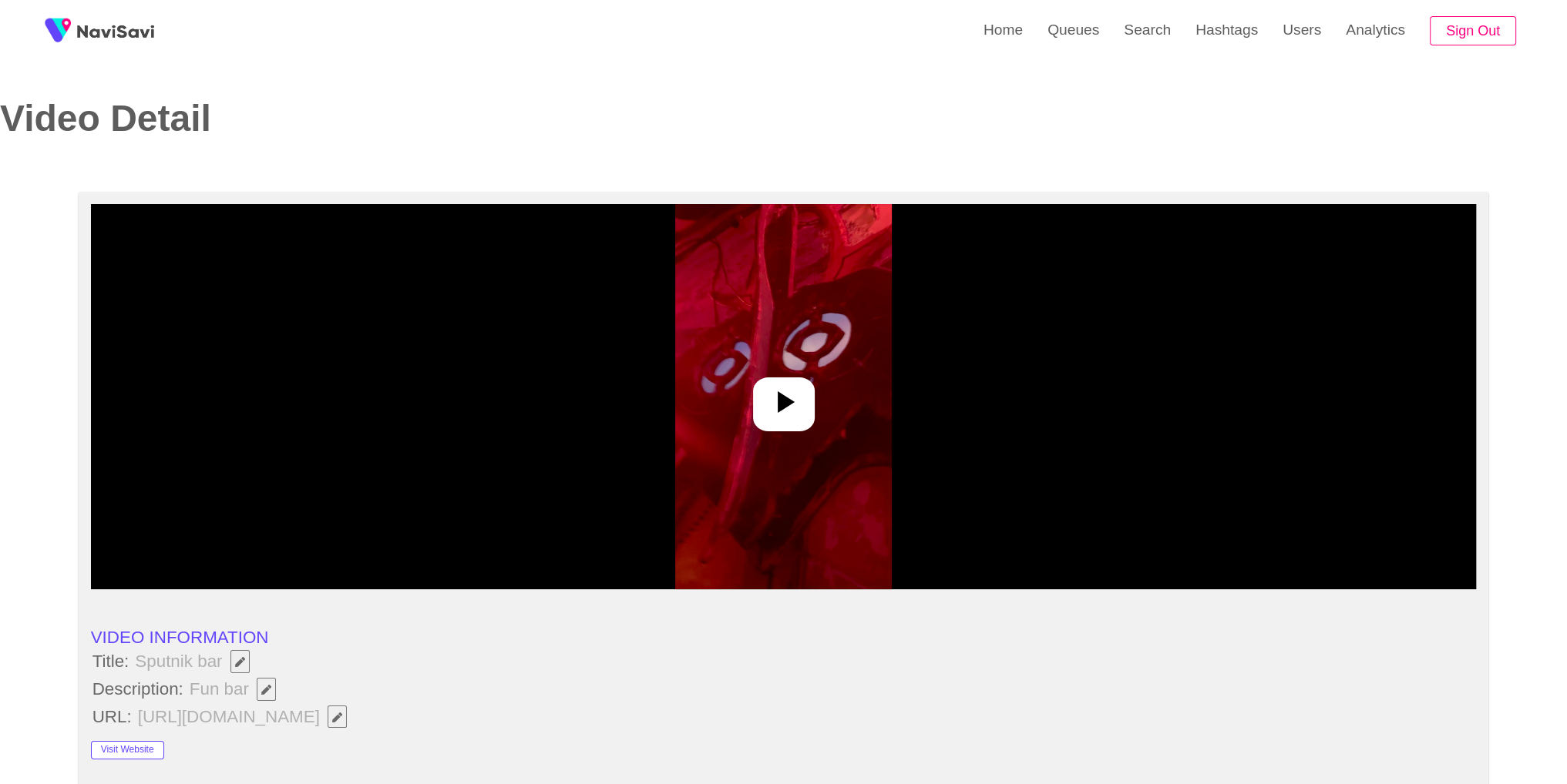
click at [754, 369] on div at bounding box center [784, 396] width 1386 height 385
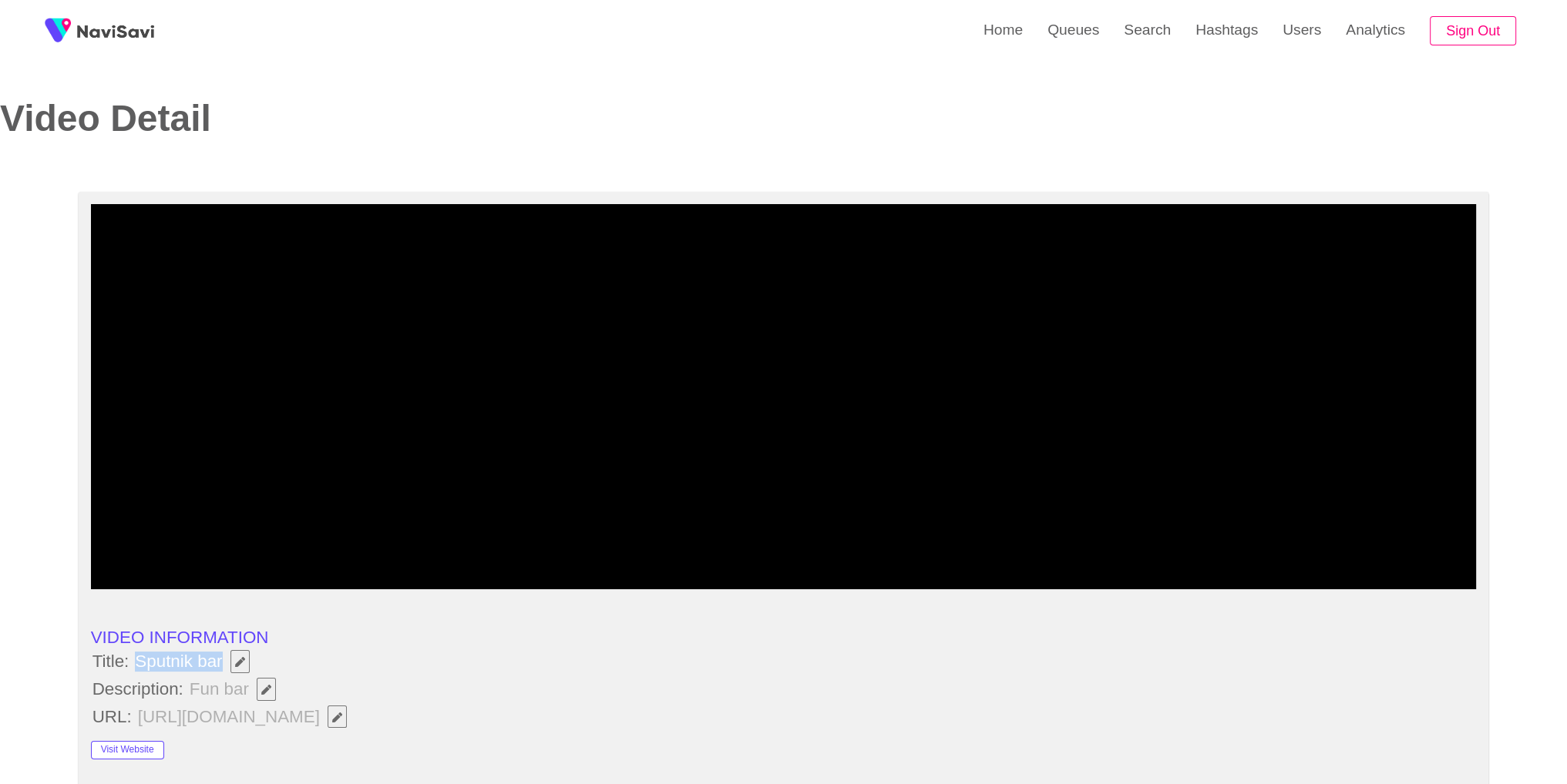
drag, startPoint x: 138, startPoint y: 665, endPoint x: 219, endPoint y: 665, distance: 81.0
click at [219, 665] on span "Sputnik bar" at bounding box center [196, 662] width 125 height 26
copy span "Sputnik bar"
click at [627, 401] on video at bounding box center [784, 396] width 1386 height 385
click at [496, 705] on li "URL: https://www.facebook.com/sputnikTLV/" at bounding box center [784, 717] width 1386 height 26
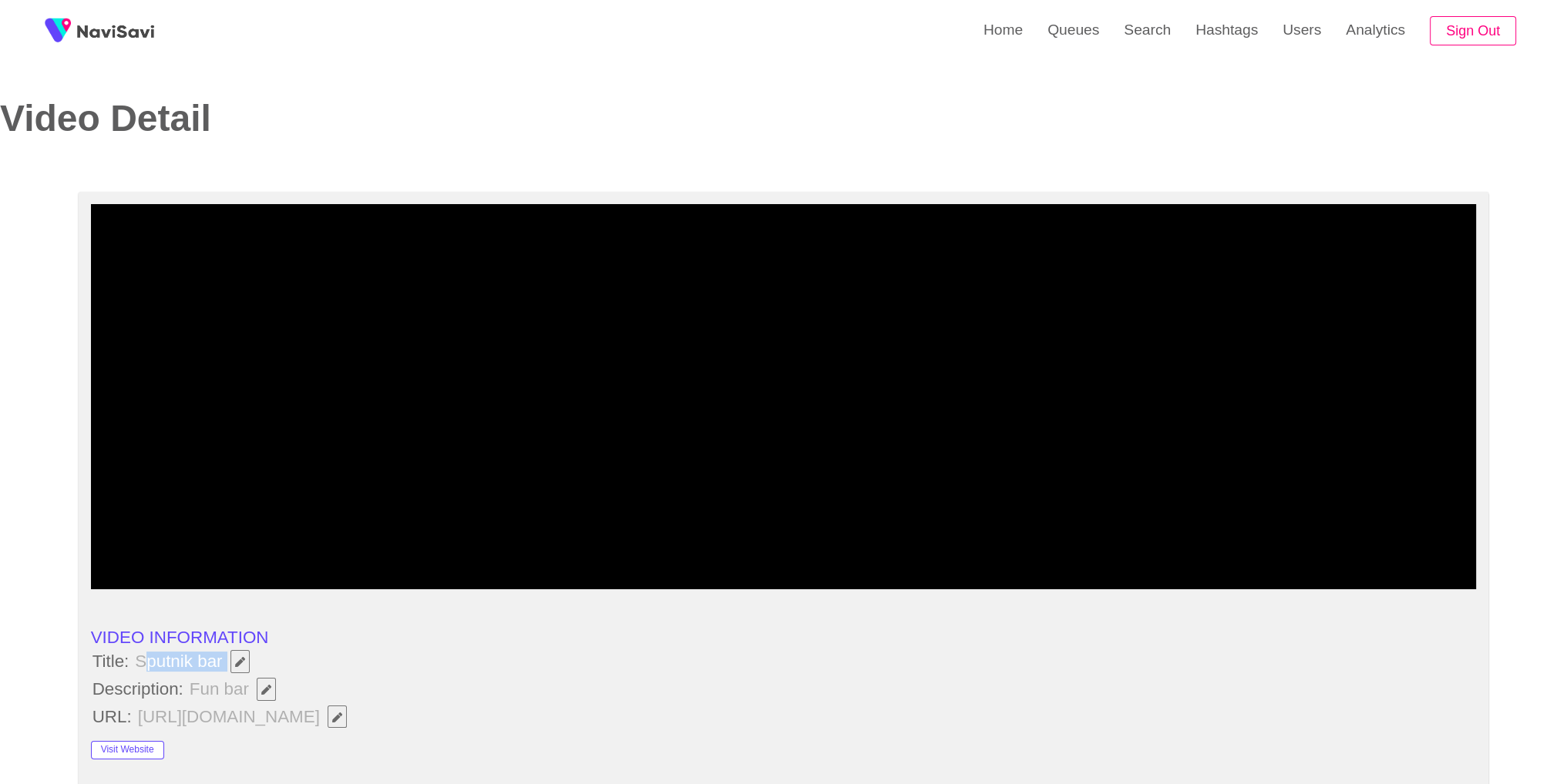
drag, startPoint x: 141, startPoint y: 656, endPoint x: 197, endPoint y: 661, distance: 56.2
click at [225, 659] on span "Sputnik bar" at bounding box center [196, 662] width 125 height 26
drag, startPoint x: 138, startPoint y: 657, endPoint x: 222, endPoint y: 657, distance: 84.0
click at [222, 657] on span "Sputnik bar" at bounding box center [196, 662] width 125 height 26
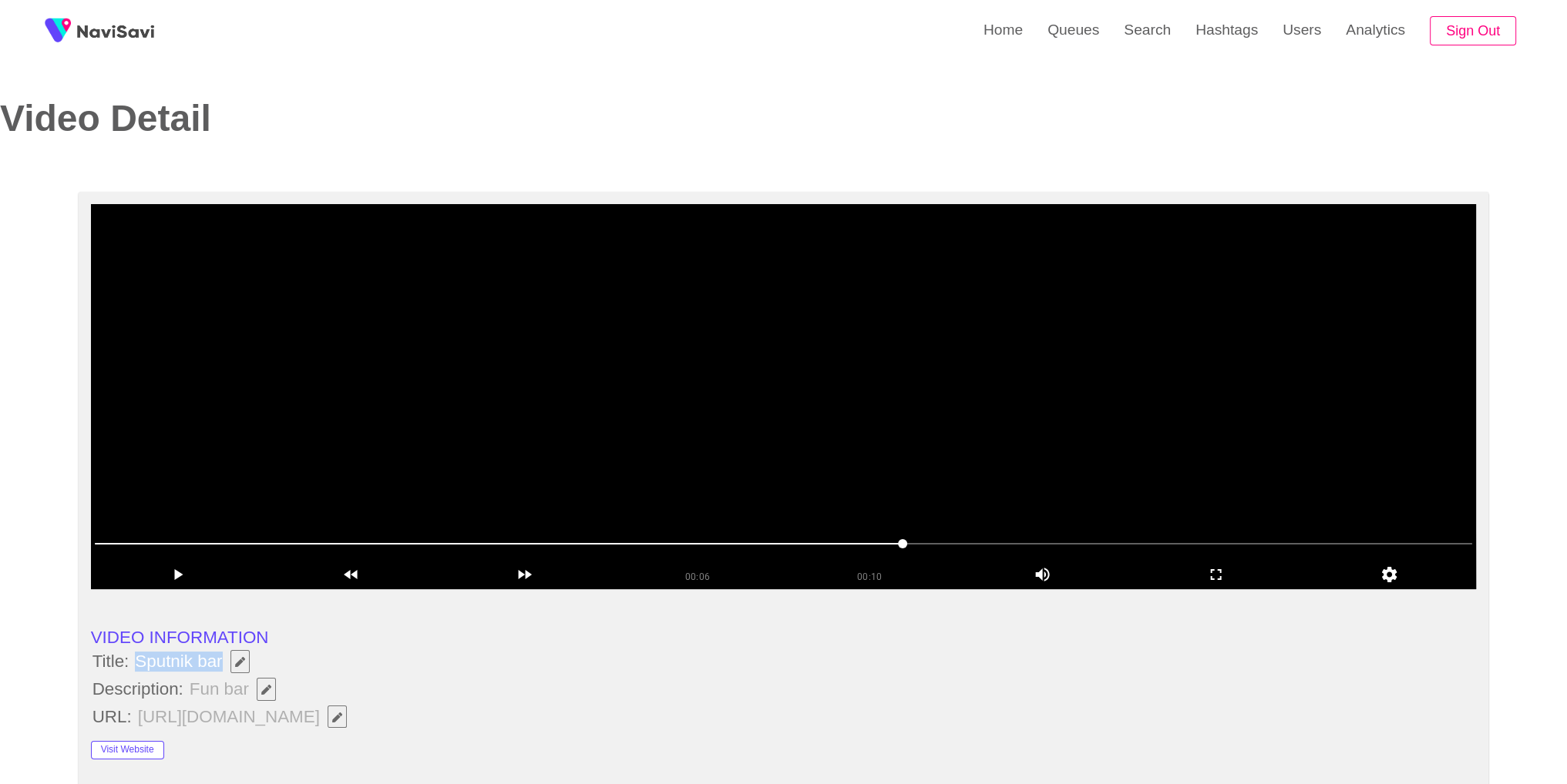
copy span "Sputnik bar"
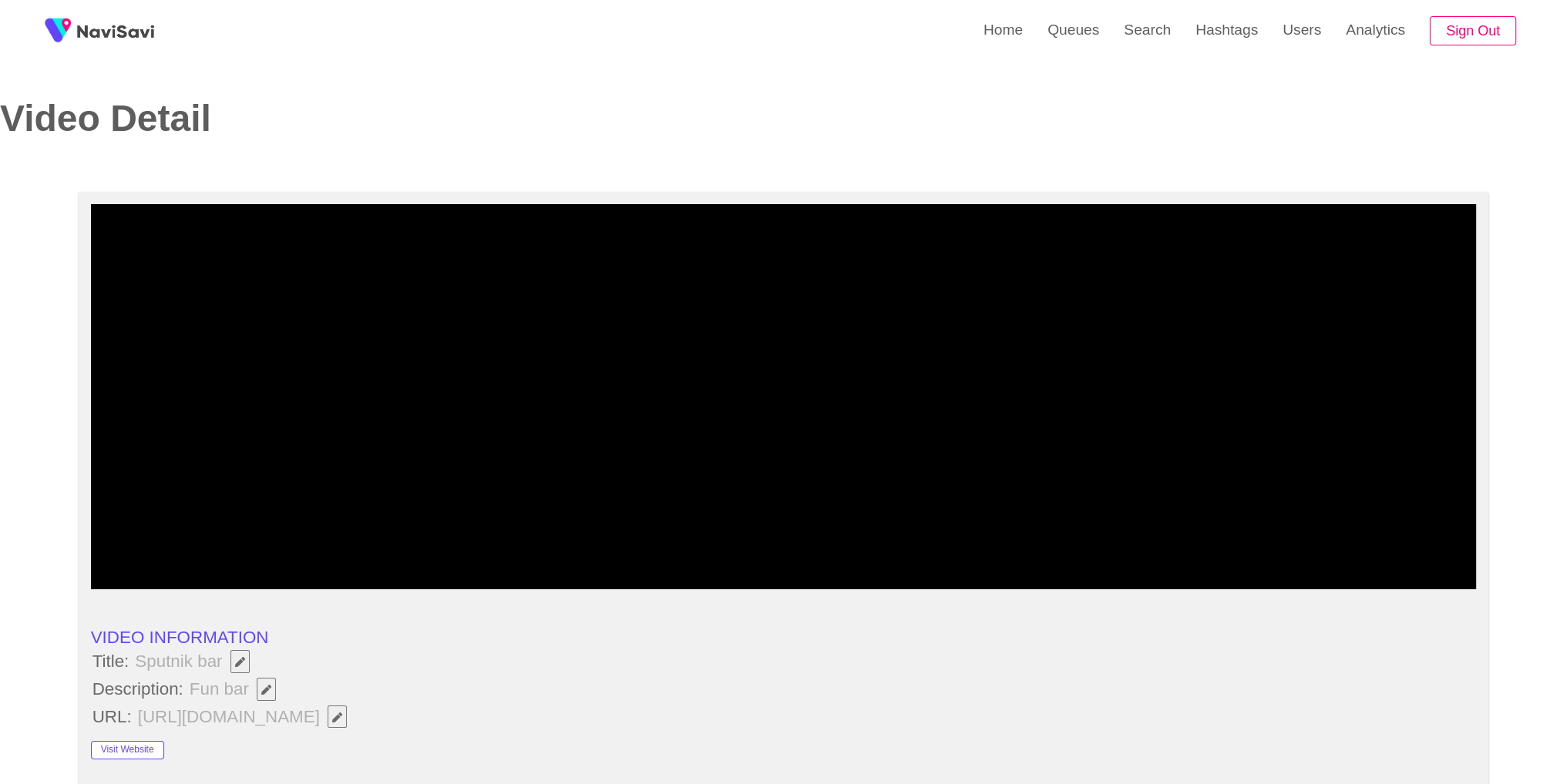
click at [314, 700] on li "Description: Fun bar" at bounding box center [784, 689] width 1386 height 26
click at [269, 697] on button "button" at bounding box center [266, 689] width 19 height 23
type input "**********"
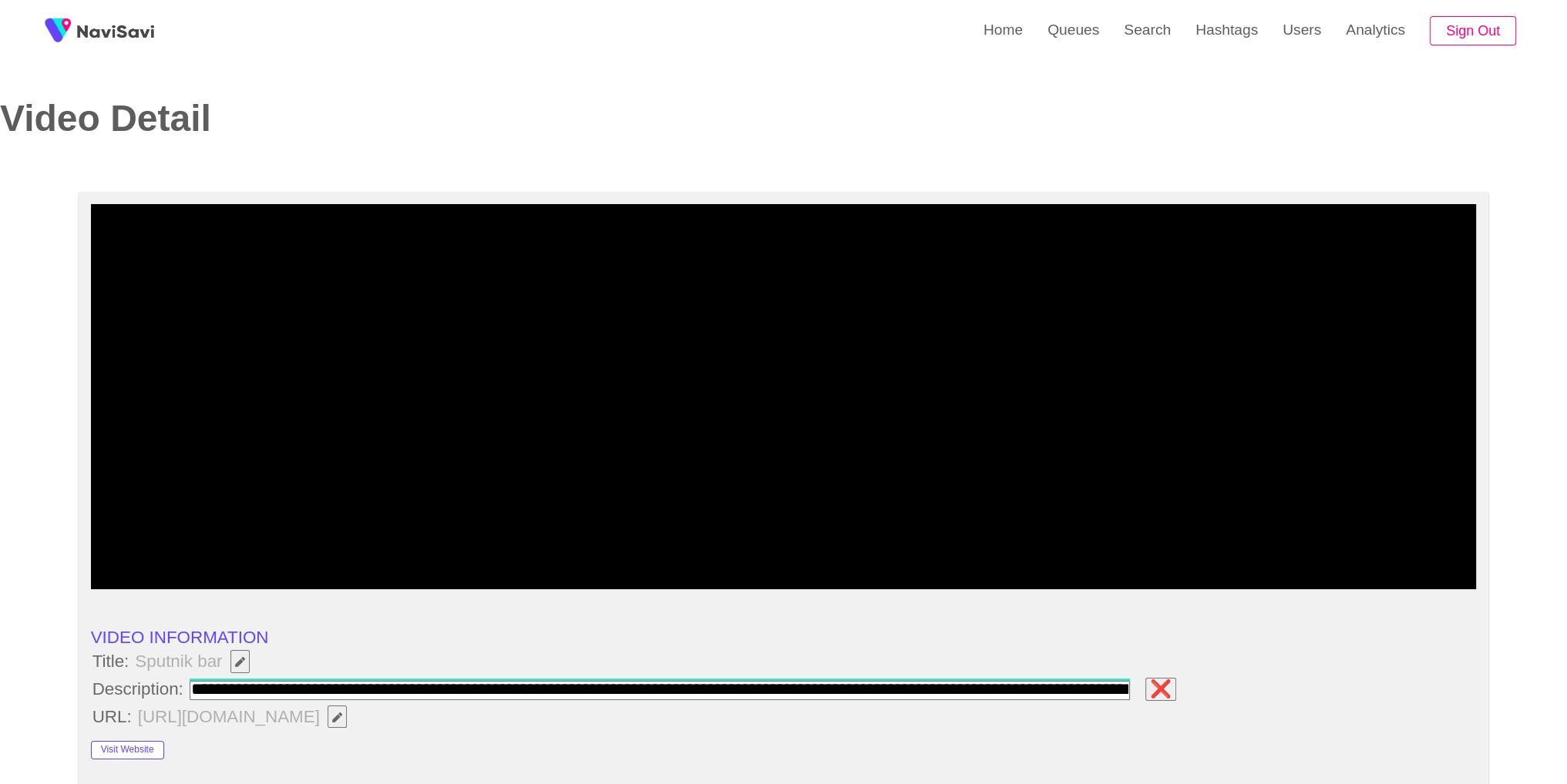
scroll to position [0, 49]
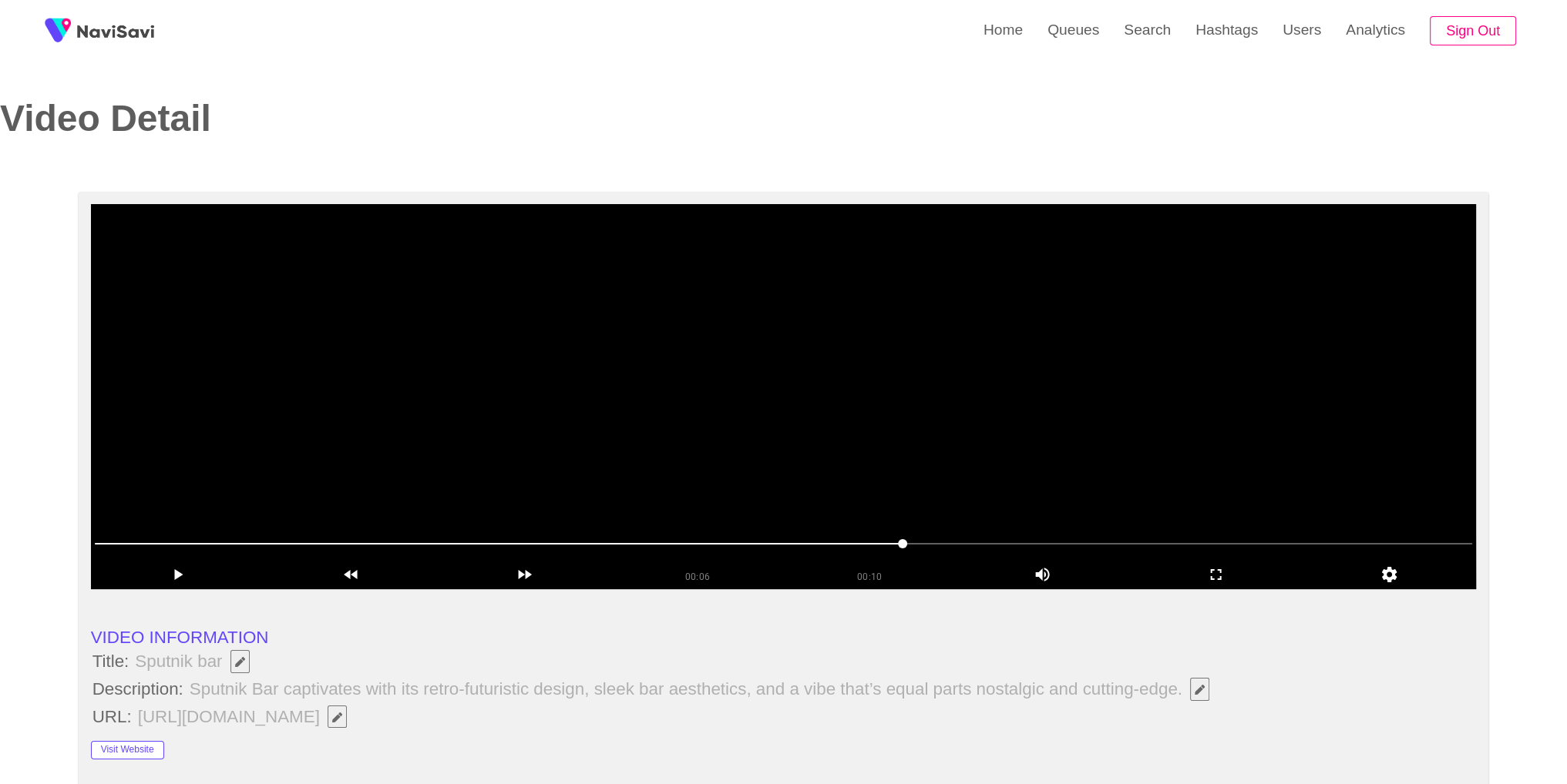
click at [1140, 472] on video at bounding box center [784, 396] width 1386 height 385
click at [1236, 571] on icon "add" at bounding box center [1216, 574] width 172 height 19
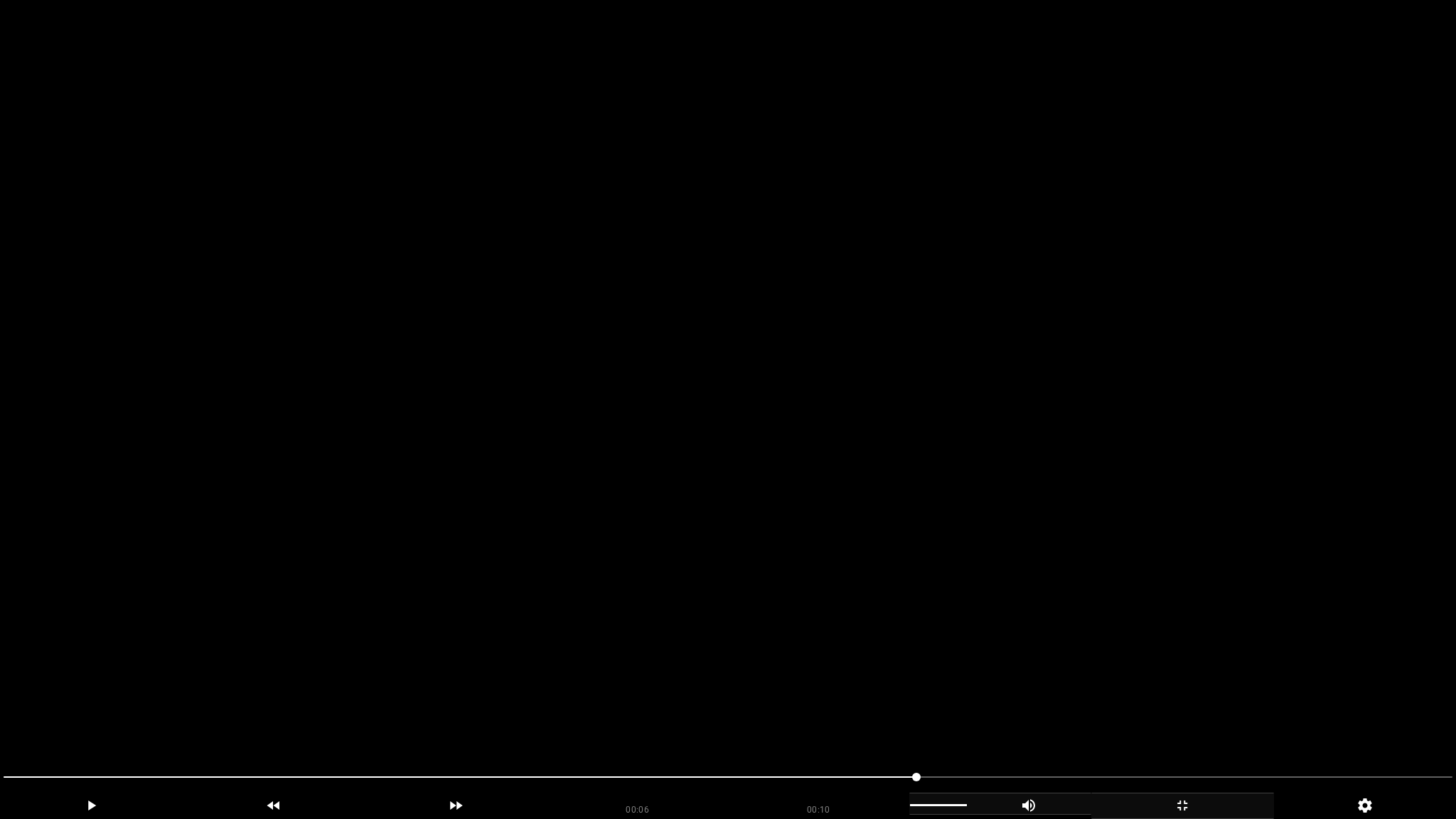
click at [1034, 723] on icon "add" at bounding box center [1028, 805] width 13 height 13
click at [59, 723] on div at bounding box center [728, 779] width 1460 height 38
click at [577, 623] on video at bounding box center [728, 409] width 1456 height 819
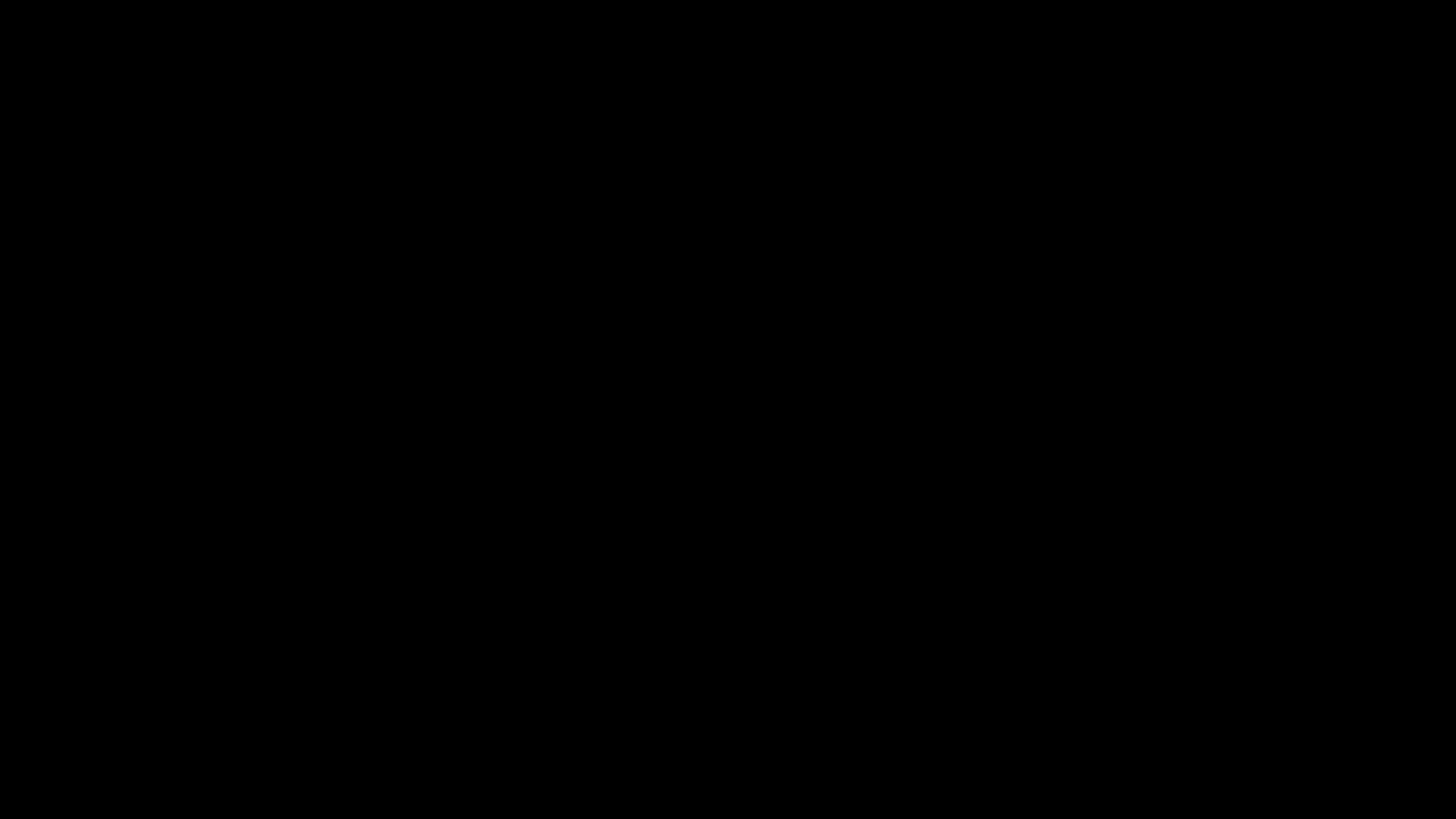
click at [1200, 723] on div "add" at bounding box center [1182, 806] width 183 height 26
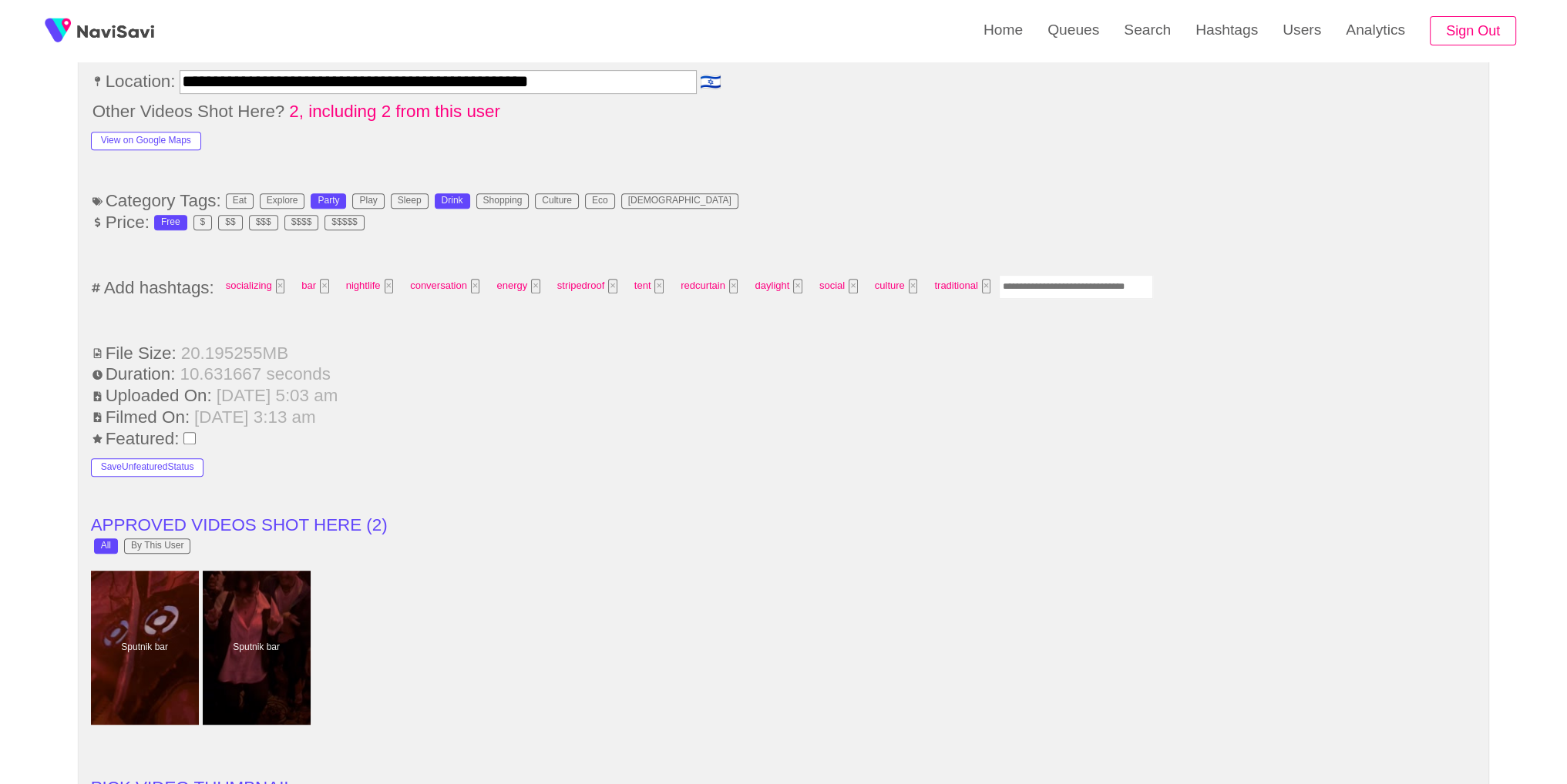
scroll to position [1014, 0]
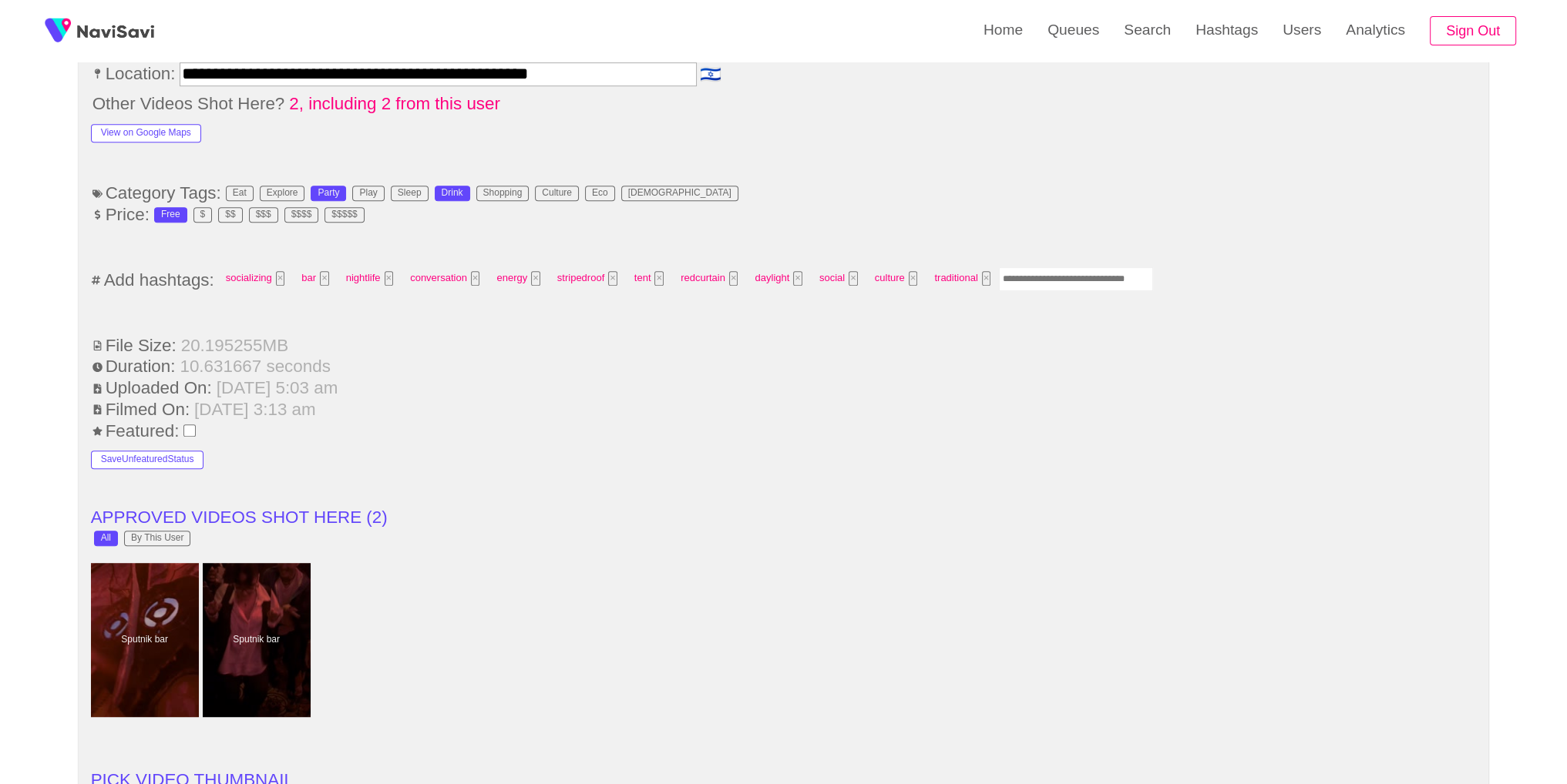
drag, startPoint x: 1085, startPoint y: 286, endPoint x: 1095, endPoint y: 276, distance: 14.1
click at [1088, 283] on div "socializing × bar × nightlife × conversation × energy × stripedroof × tent × re…" at bounding box center [685, 279] width 936 height 28
click at [1096, 282] on input "Enter tag here and press return" at bounding box center [1076, 279] width 154 height 24
type input "*********"
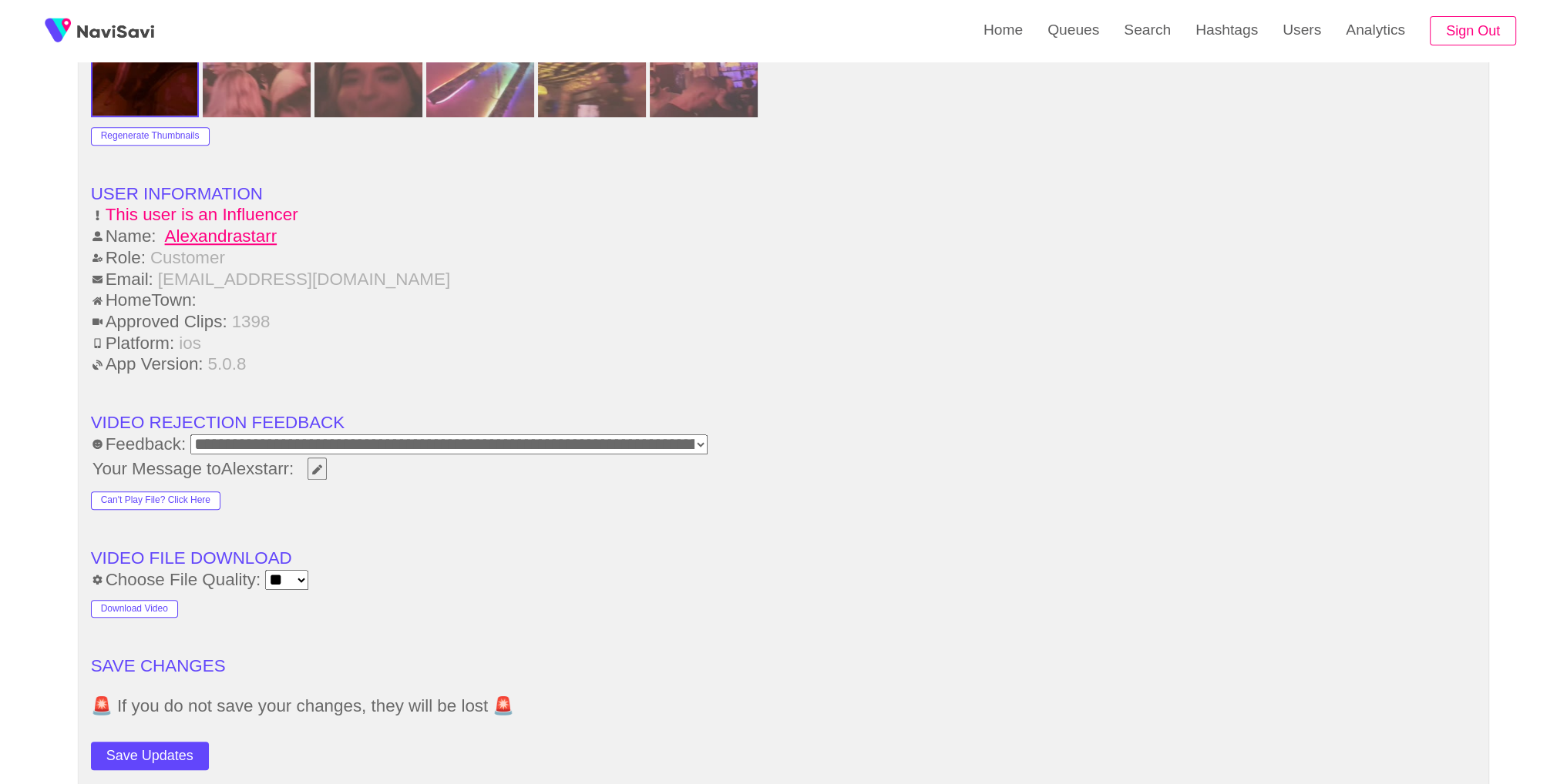
scroll to position [1981, 0]
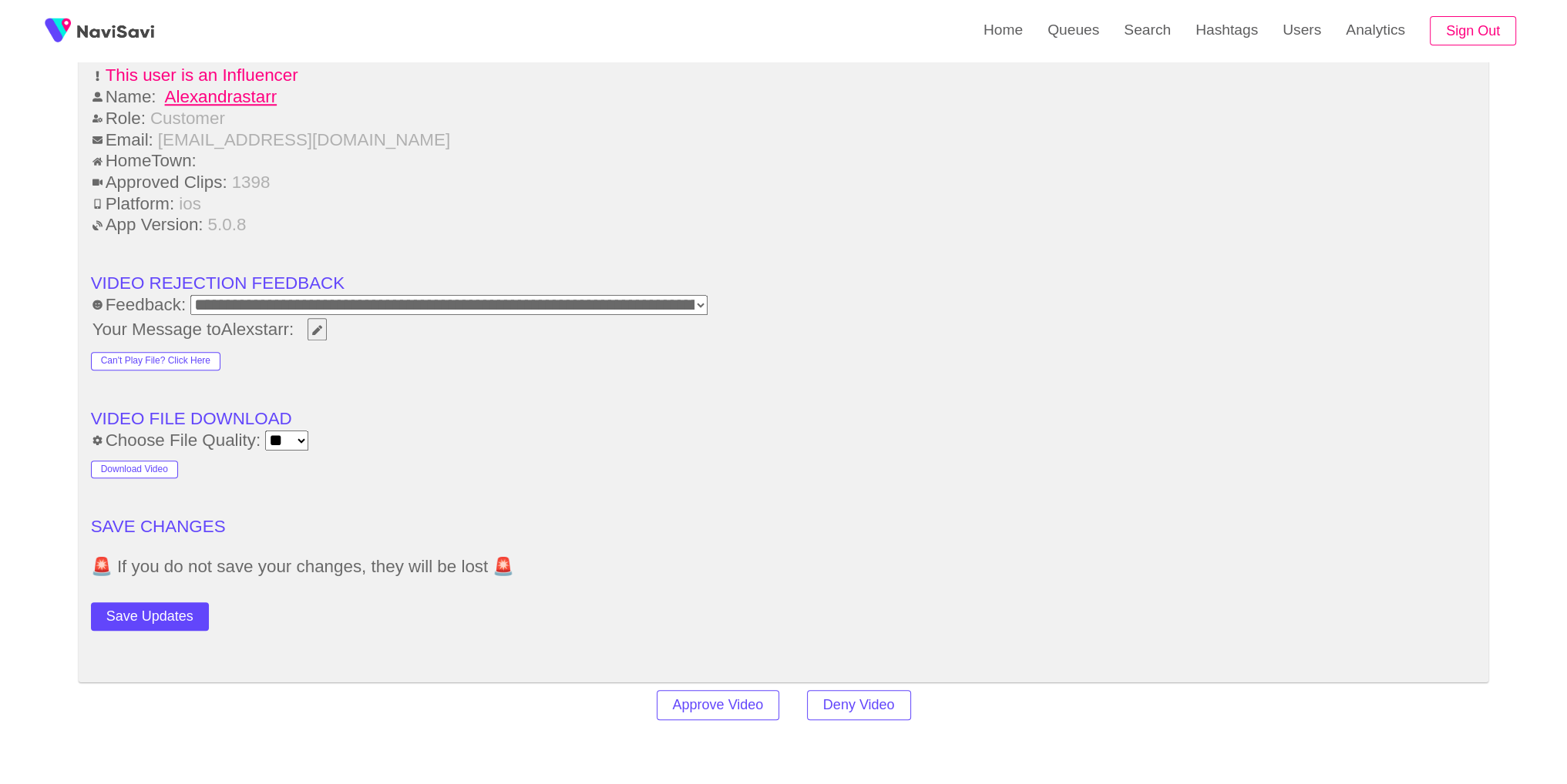
click at [160, 617] on button "Save Updates" at bounding box center [150, 617] width 118 height 28
click at [184, 607] on button "Save Updates" at bounding box center [150, 617] width 118 height 28
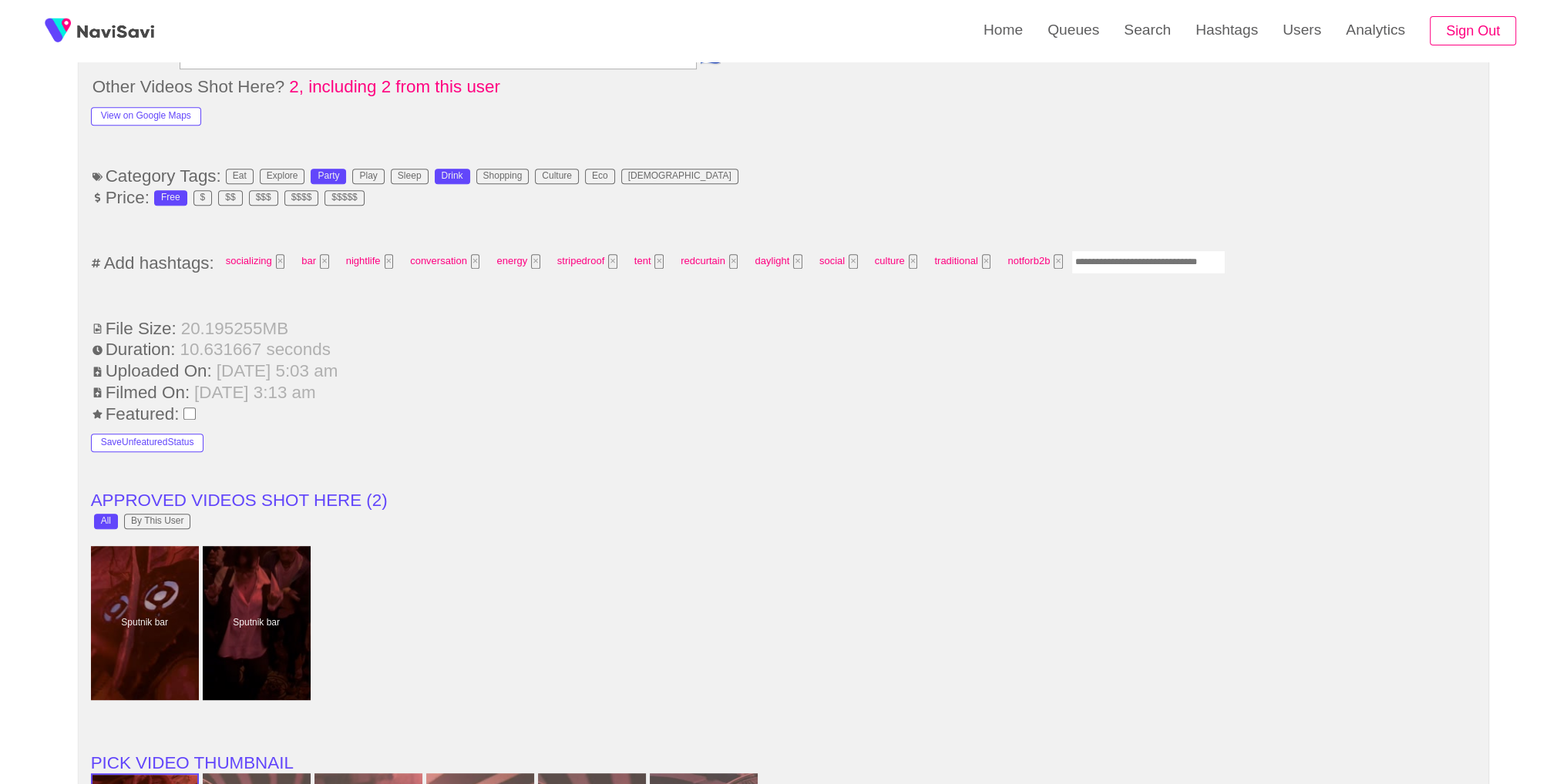
scroll to position [1163, 0]
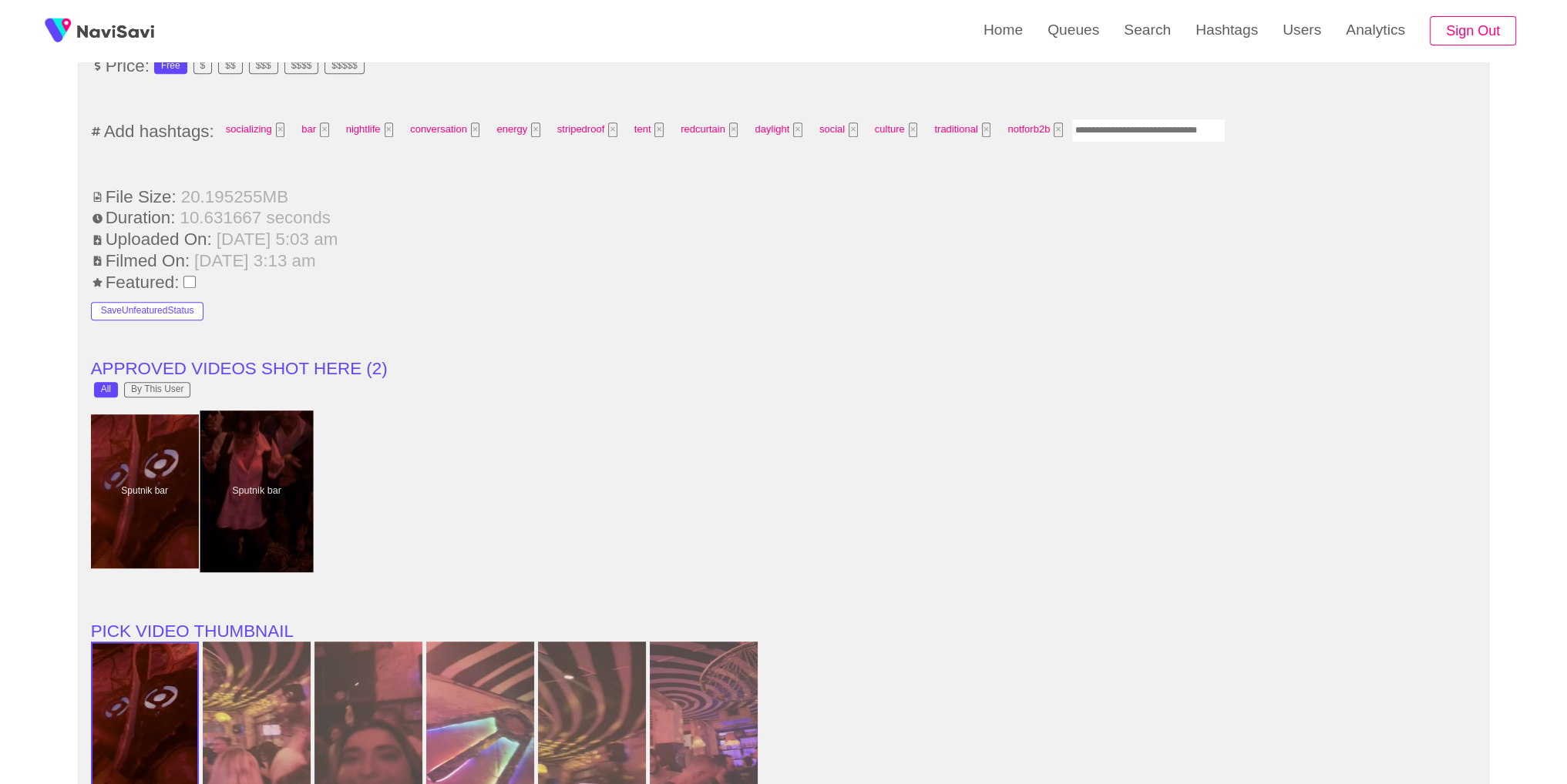
click at [287, 460] on div at bounding box center [257, 491] width 113 height 162
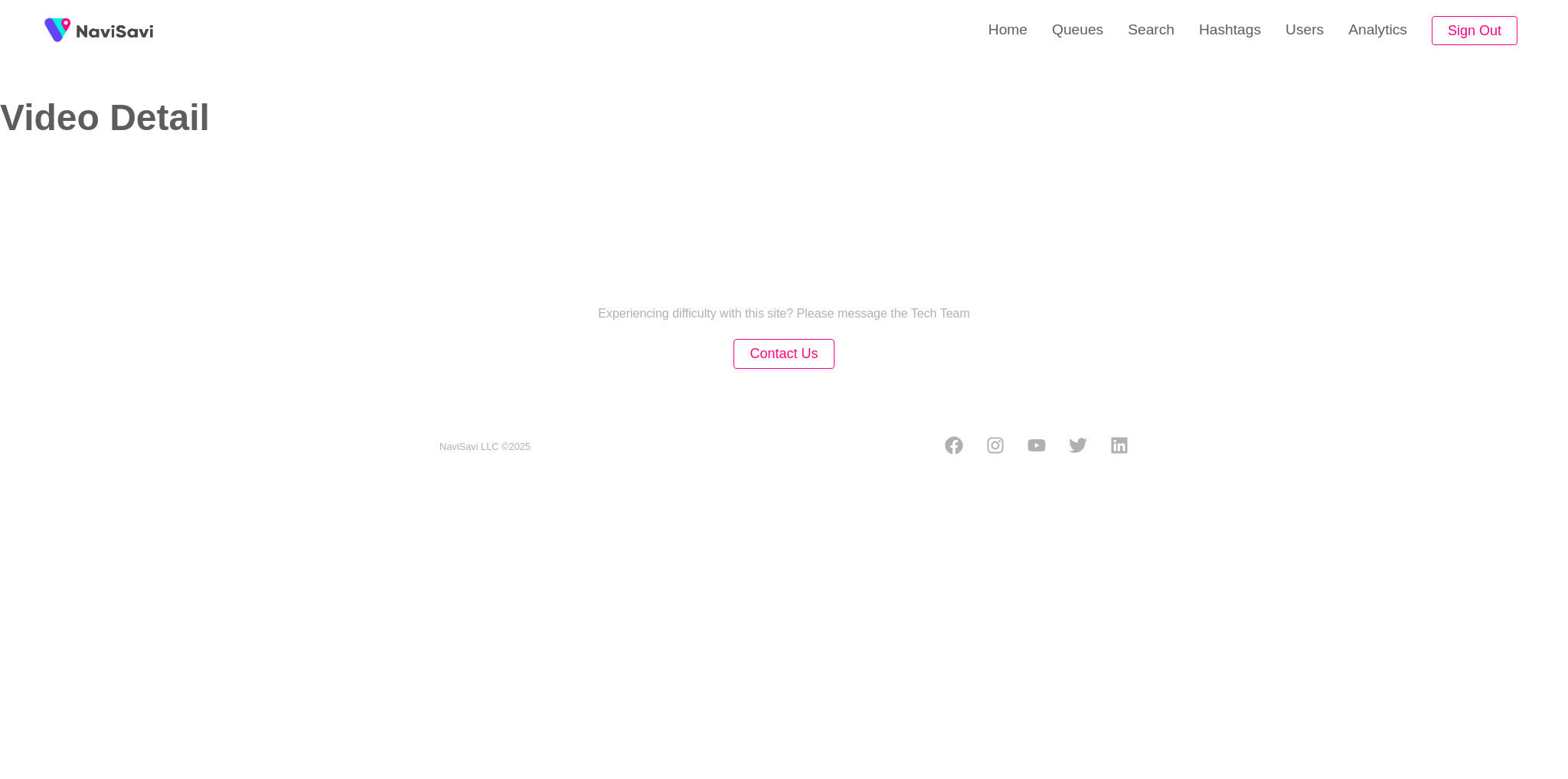
select select "**********"
select select "**"
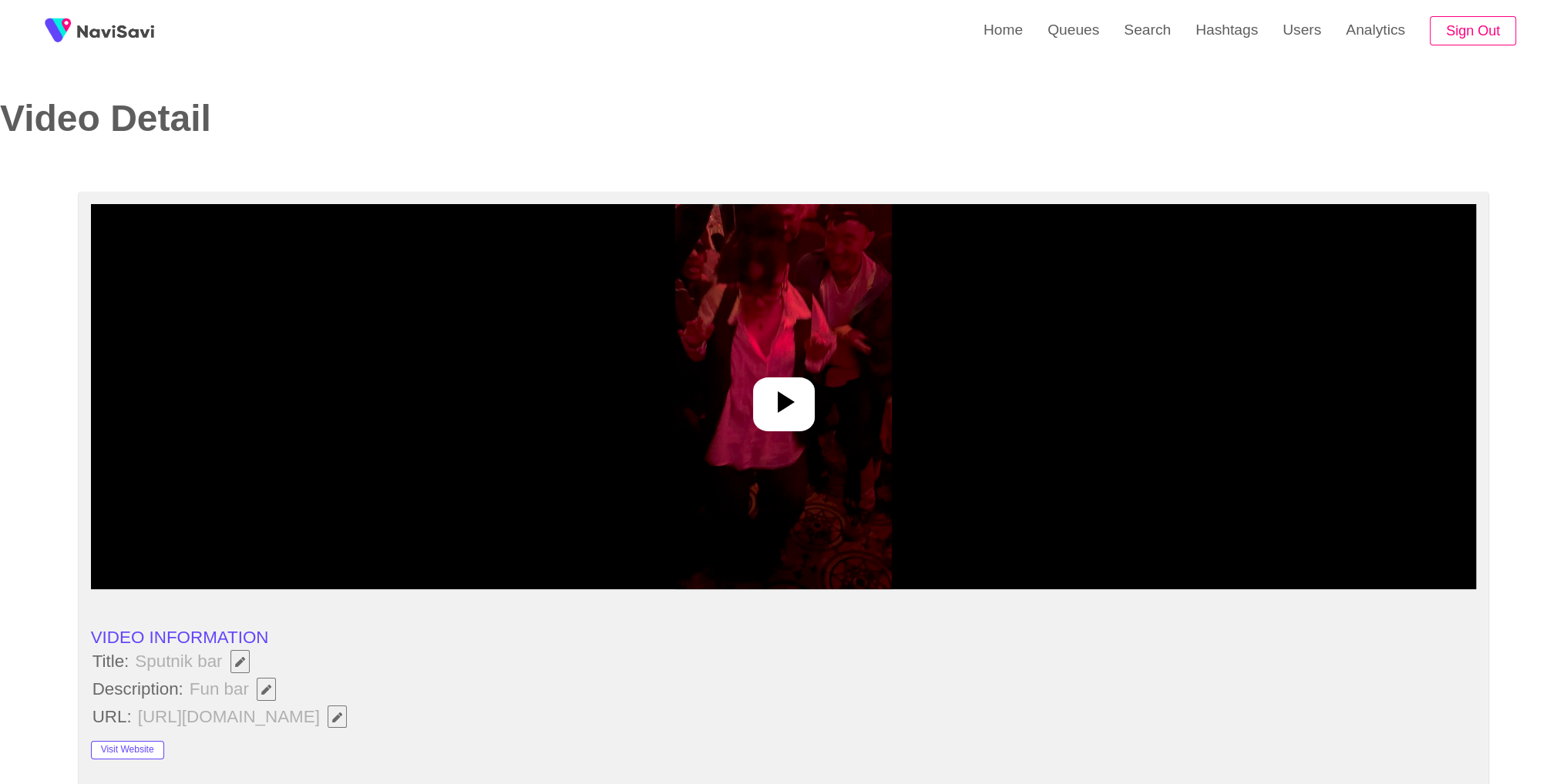
click at [265, 689] on icon "Edit Field" at bounding box center [266, 689] width 10 height 10
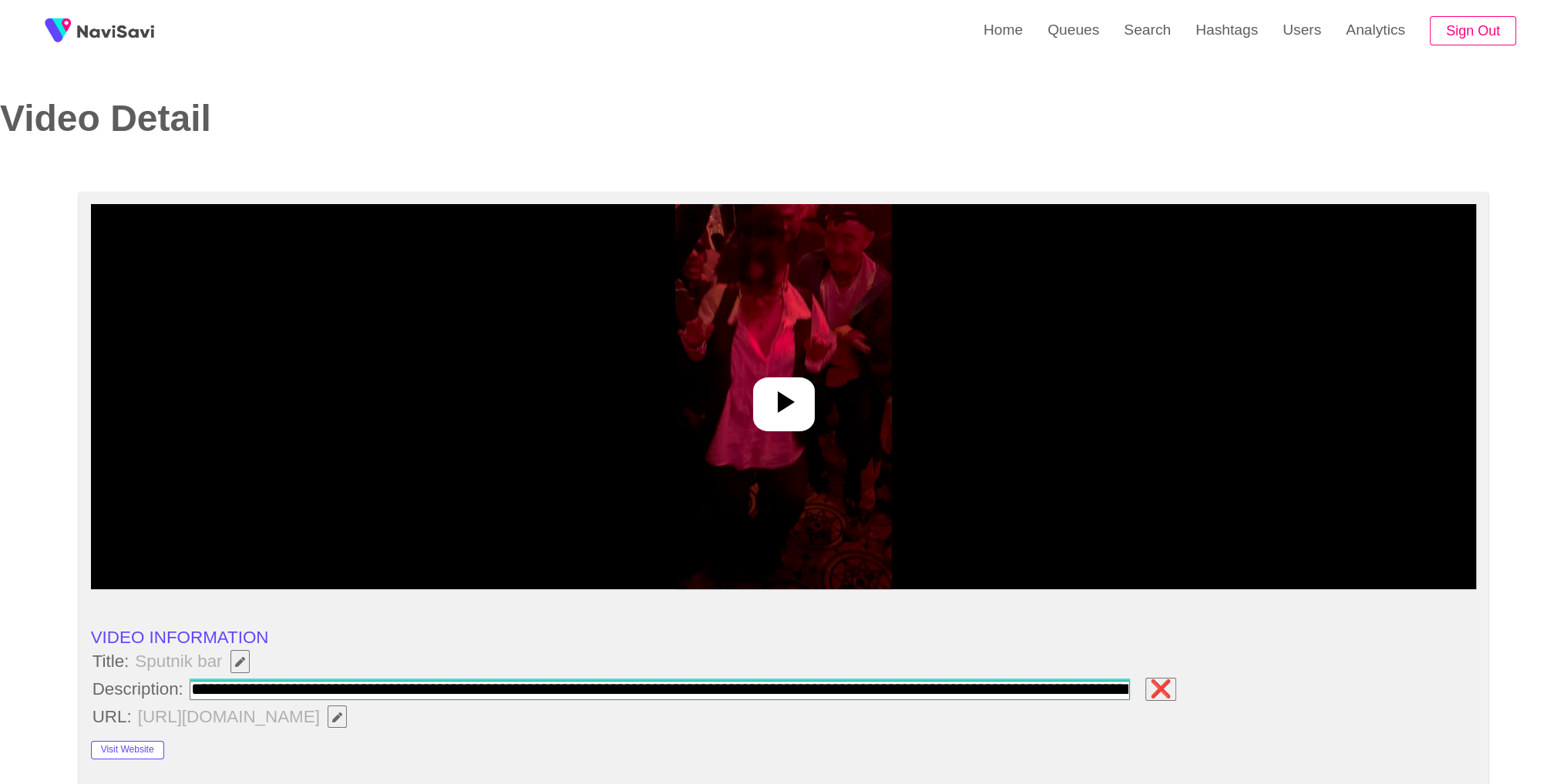
scroll to position [0, 49]
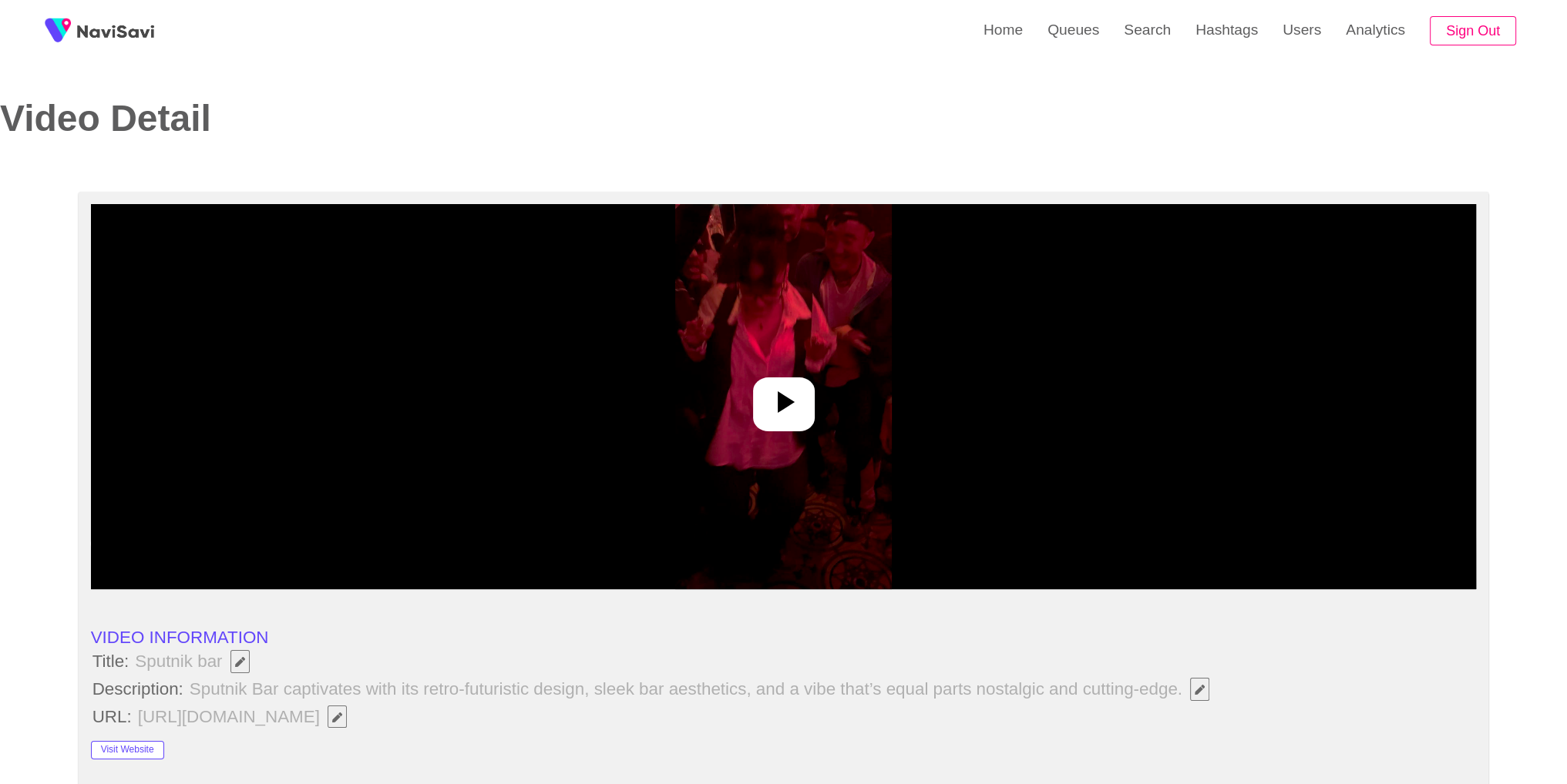
click at [915, 428] on div at bounding box center [784, 396] width 1386 height 385
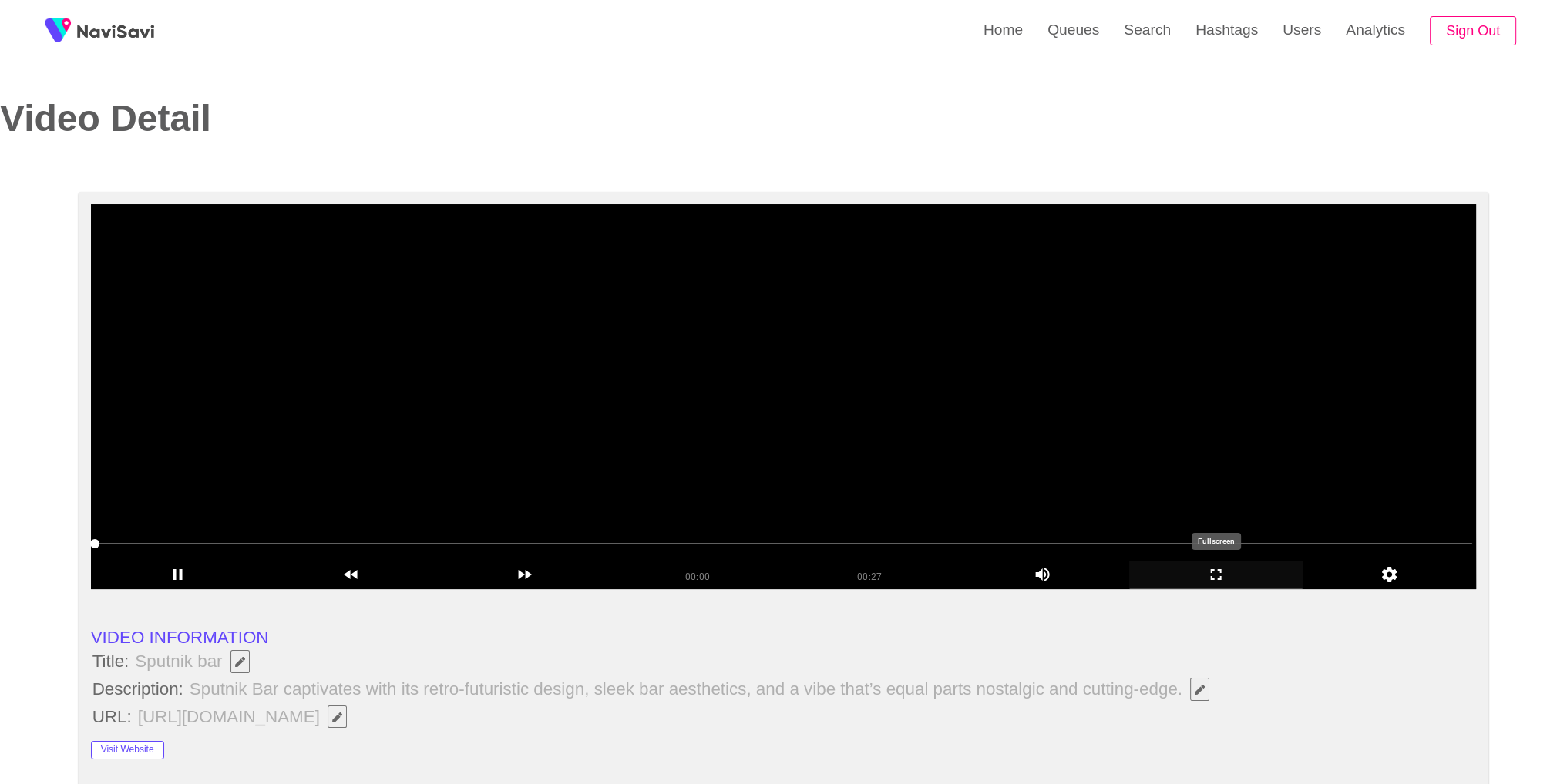
click at [1240, 577] on icon "add" at bounding box center [1216, 574] width 172 height 19
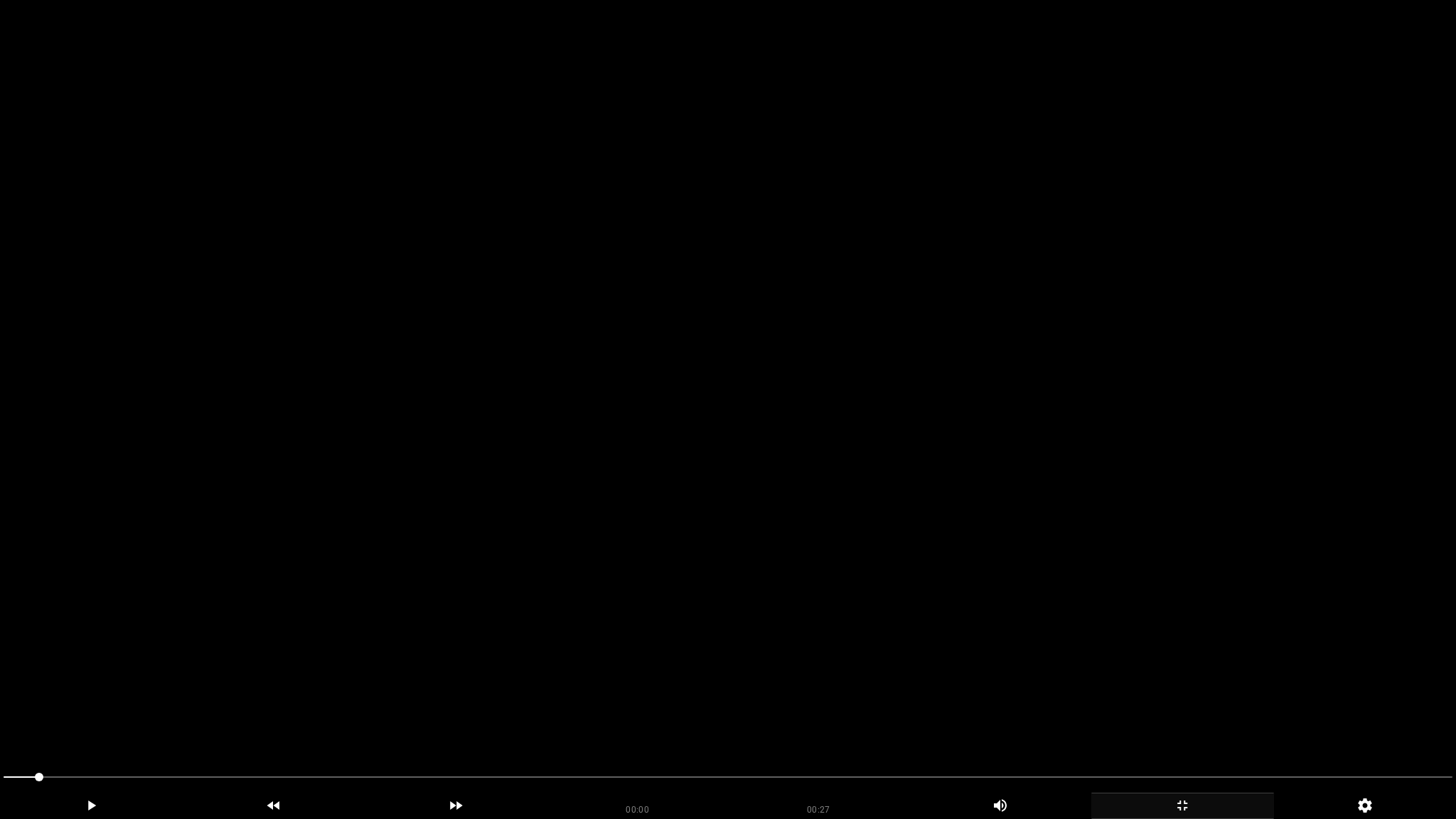
click at [1144, 594] on video at bounding box center [728, 409] width 1456 height 819
click at [1219, 723] on div "add" at bounding box center [1182, 806] width 183 height 26
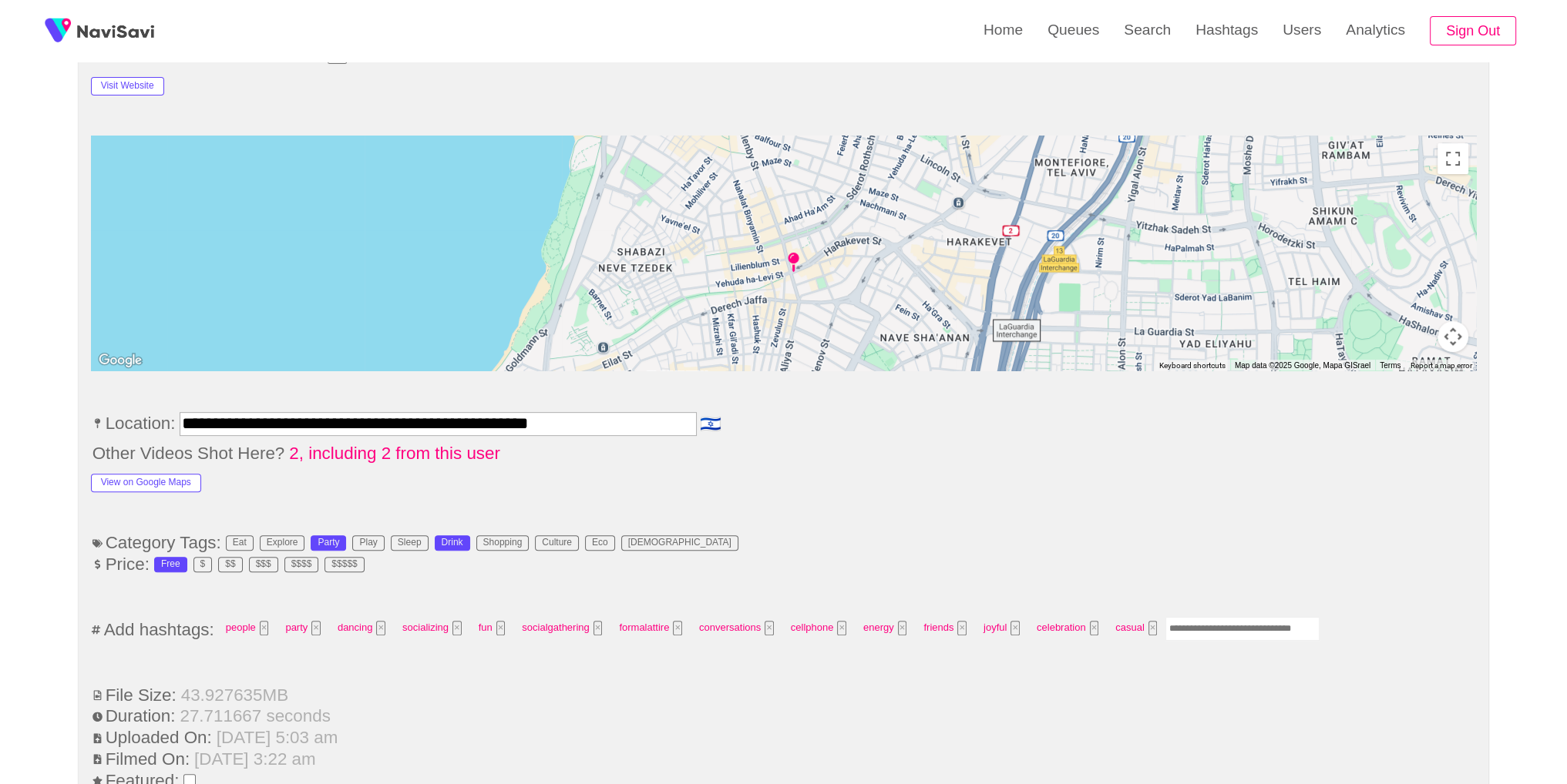
scroll to position [737, 0]
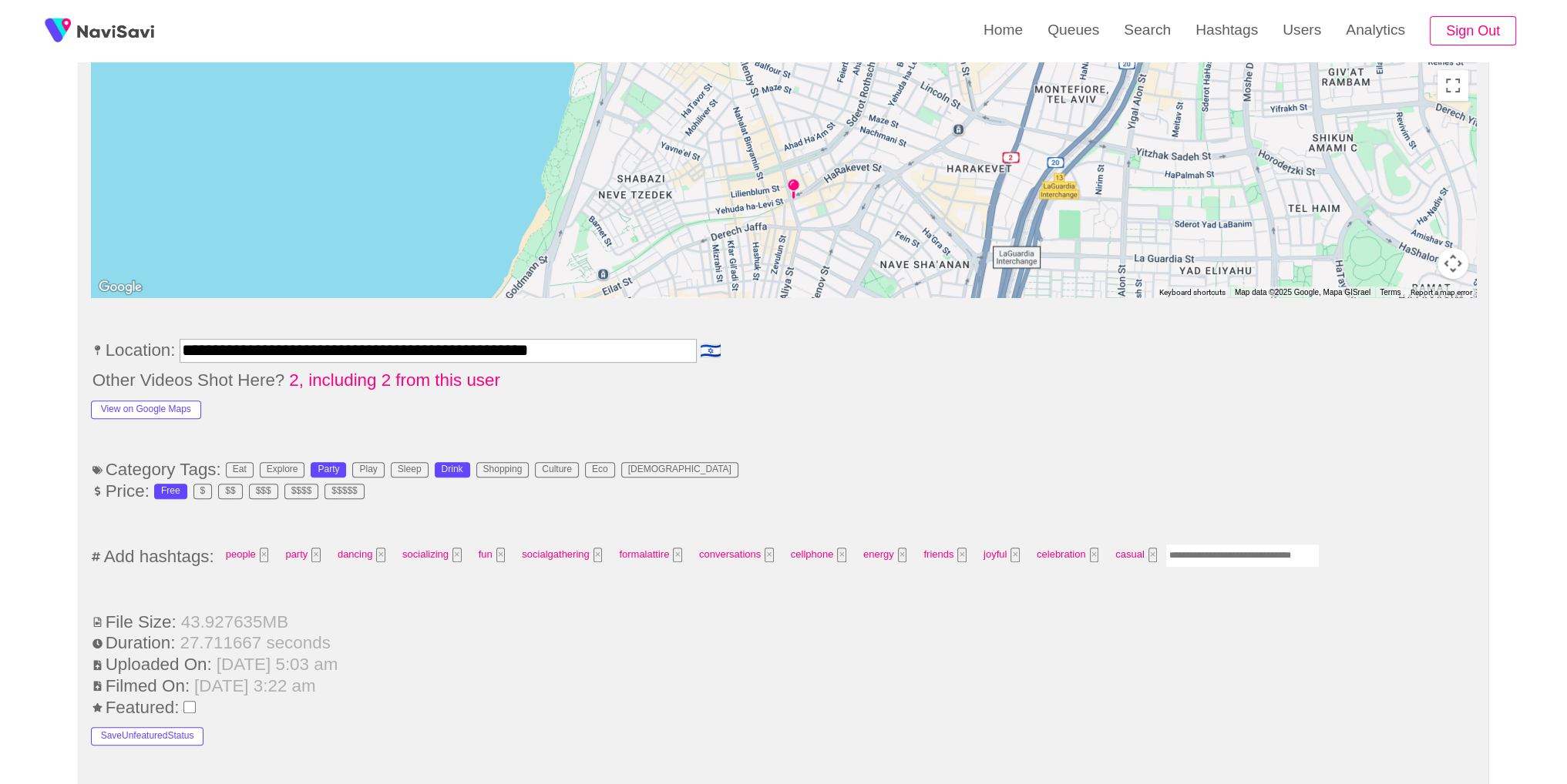
click at [1251, 549] on input "Enter tag here and press return" at bounding box center [1242, 556] width 154 height 24
type input "*"
type input "*****"
type input "*********"
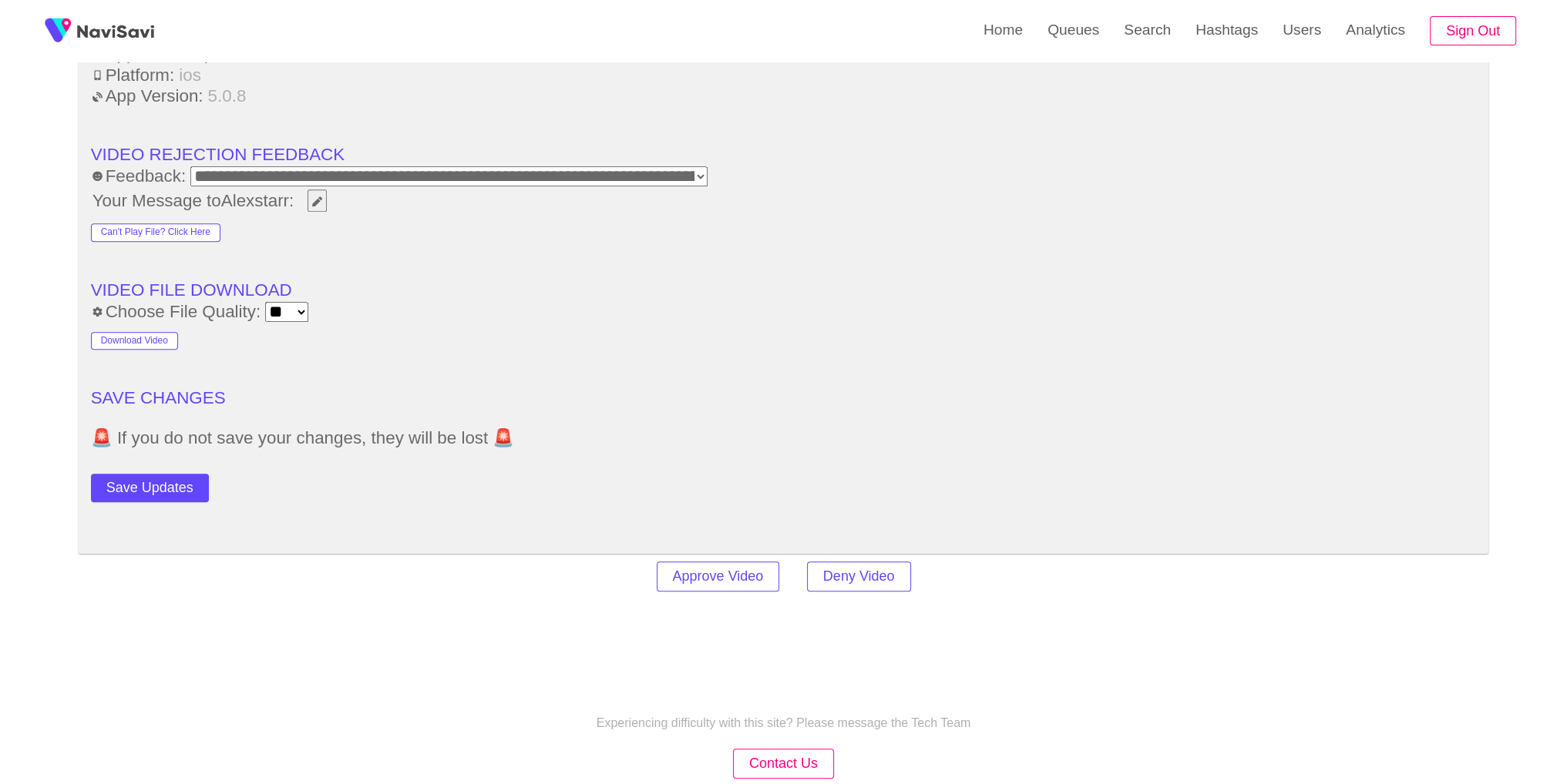
scroll to position [2177, 0]
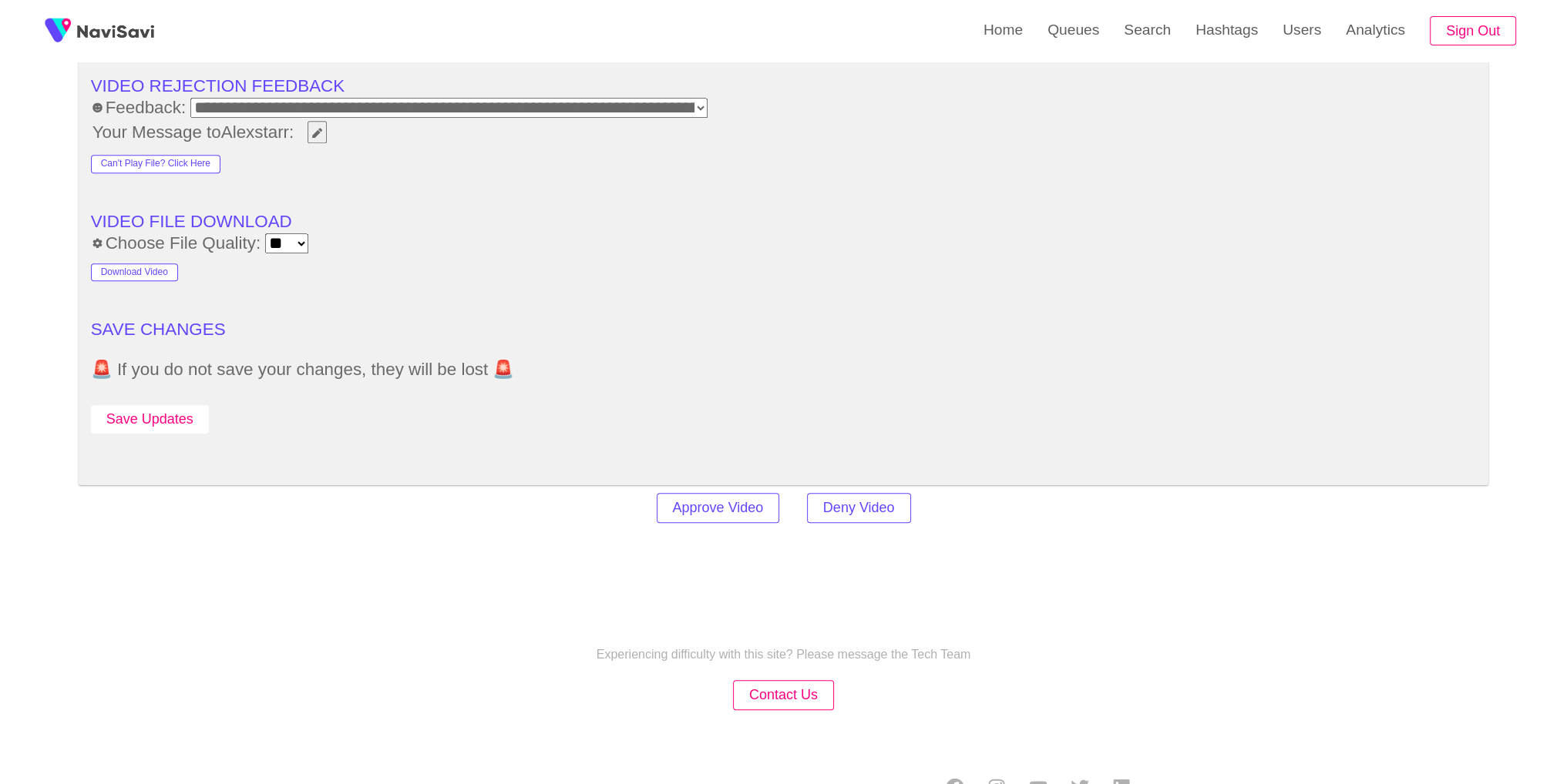
click at [160, 424] on button "Save Updates" at bounding box center [150, 419] width 118 height 28
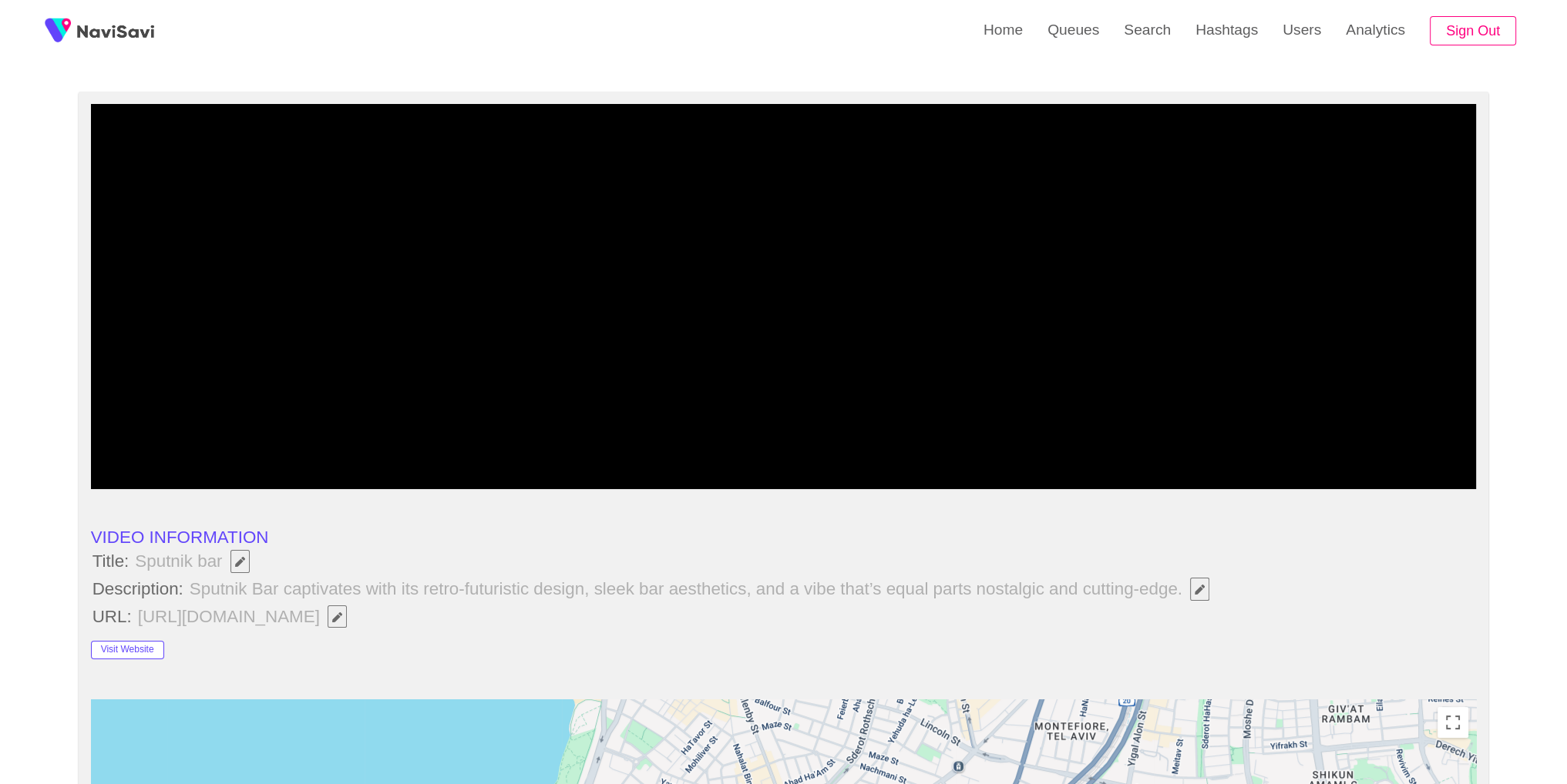
scroll to position [75, 0]
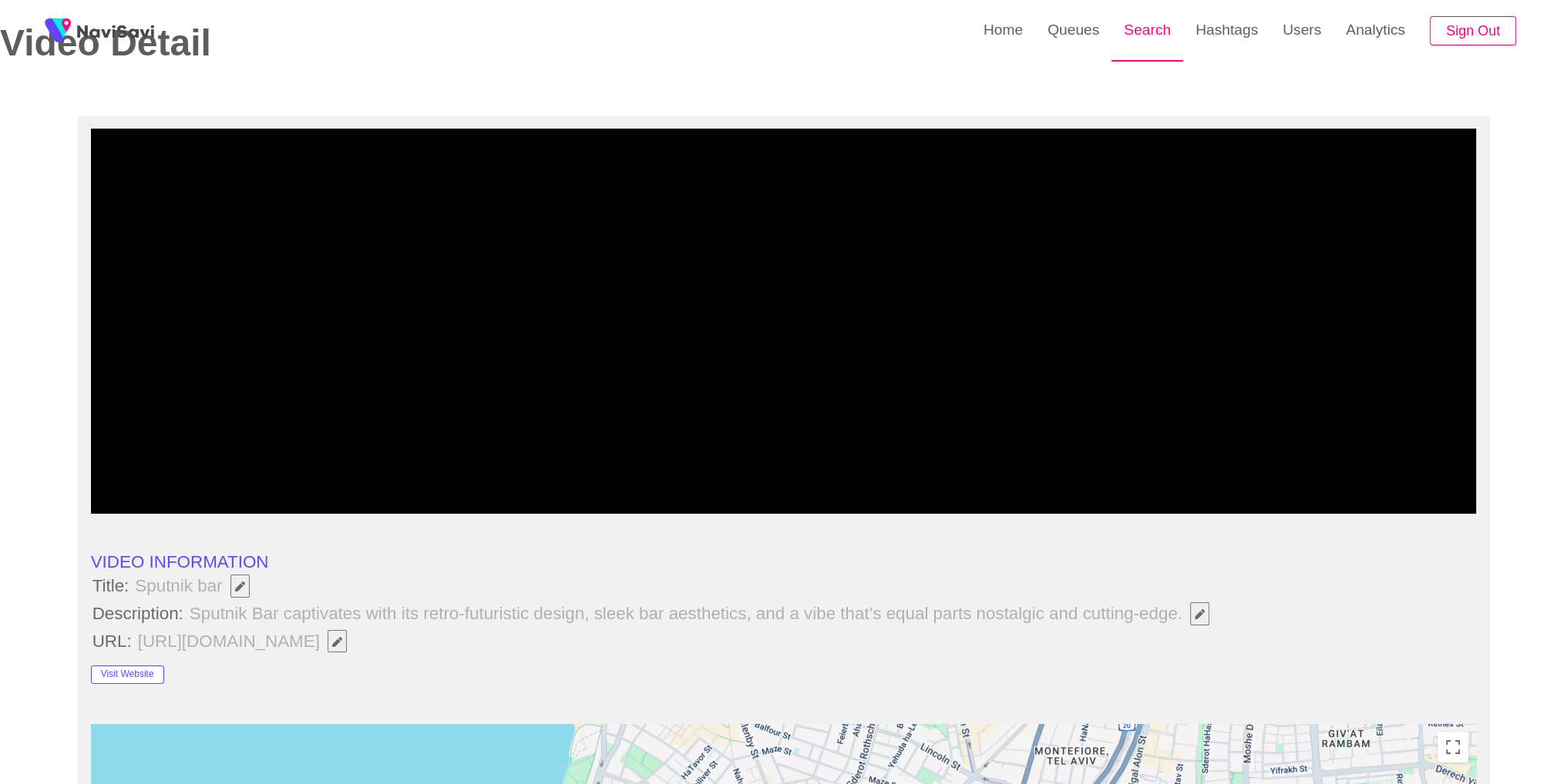
click at [1155, 40] on link "Search" at bounding box center [1147, 30] width 72 height 60
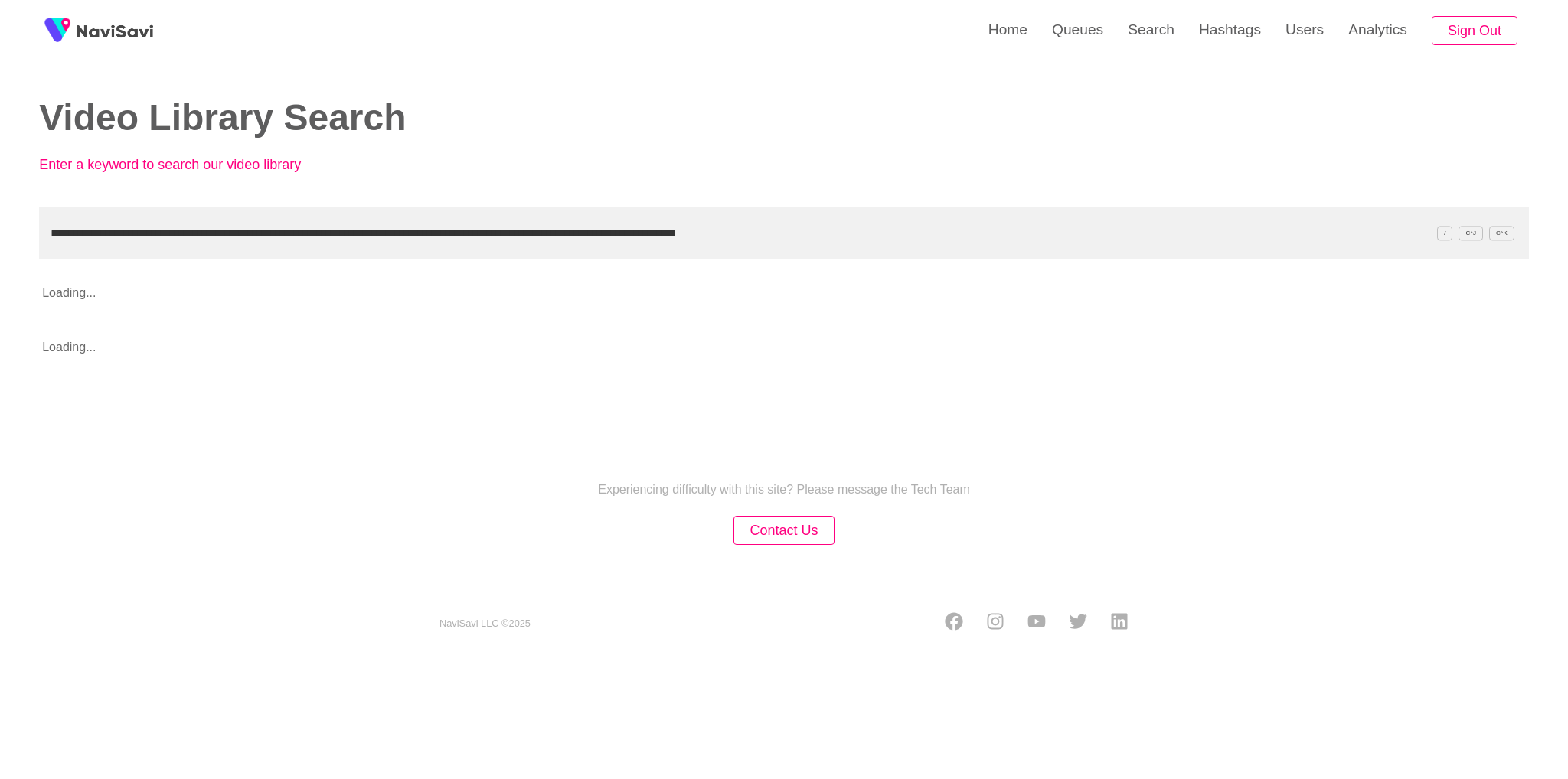
drag, startPoint x: 766, startPoint y: 215, endPoint x: 112, endPoint y: 236, distance: 654.3
click at [112, 236] on input "**********" at bounding box center [784, 233] width 1490 height 51
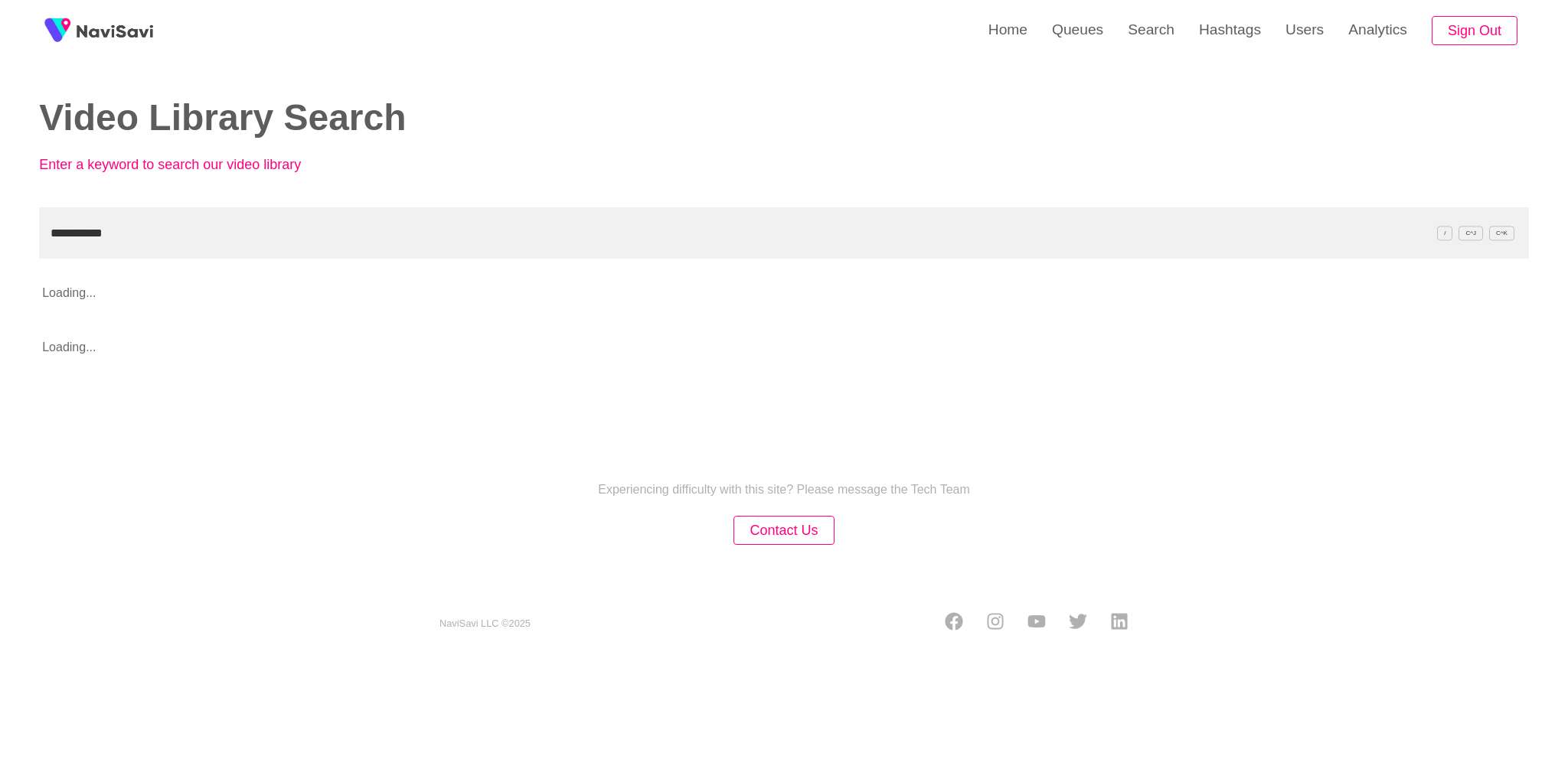
type input "**********"
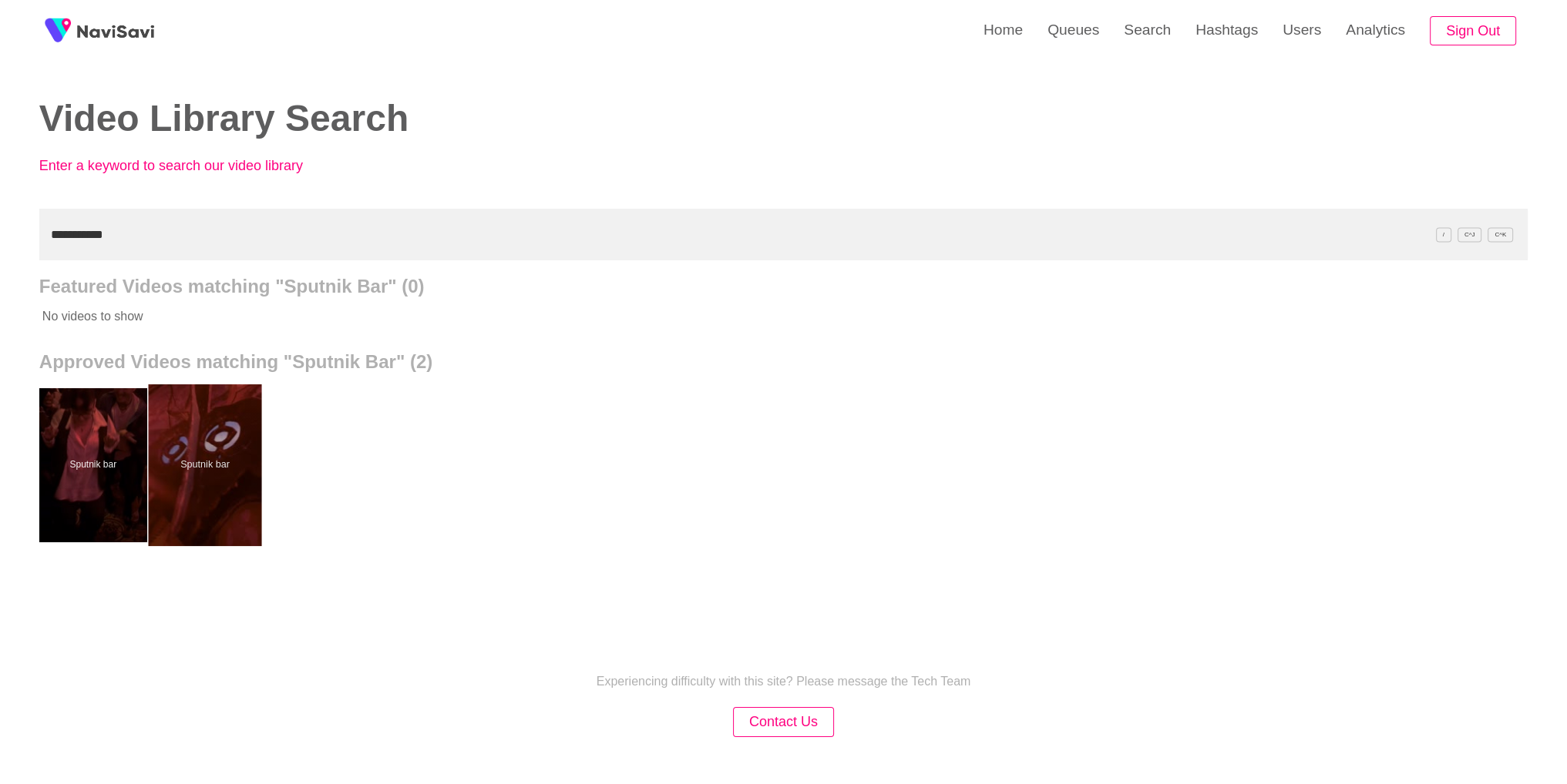
click at [213, 460] on div at bounding box center [205, 465] width 113 height 162
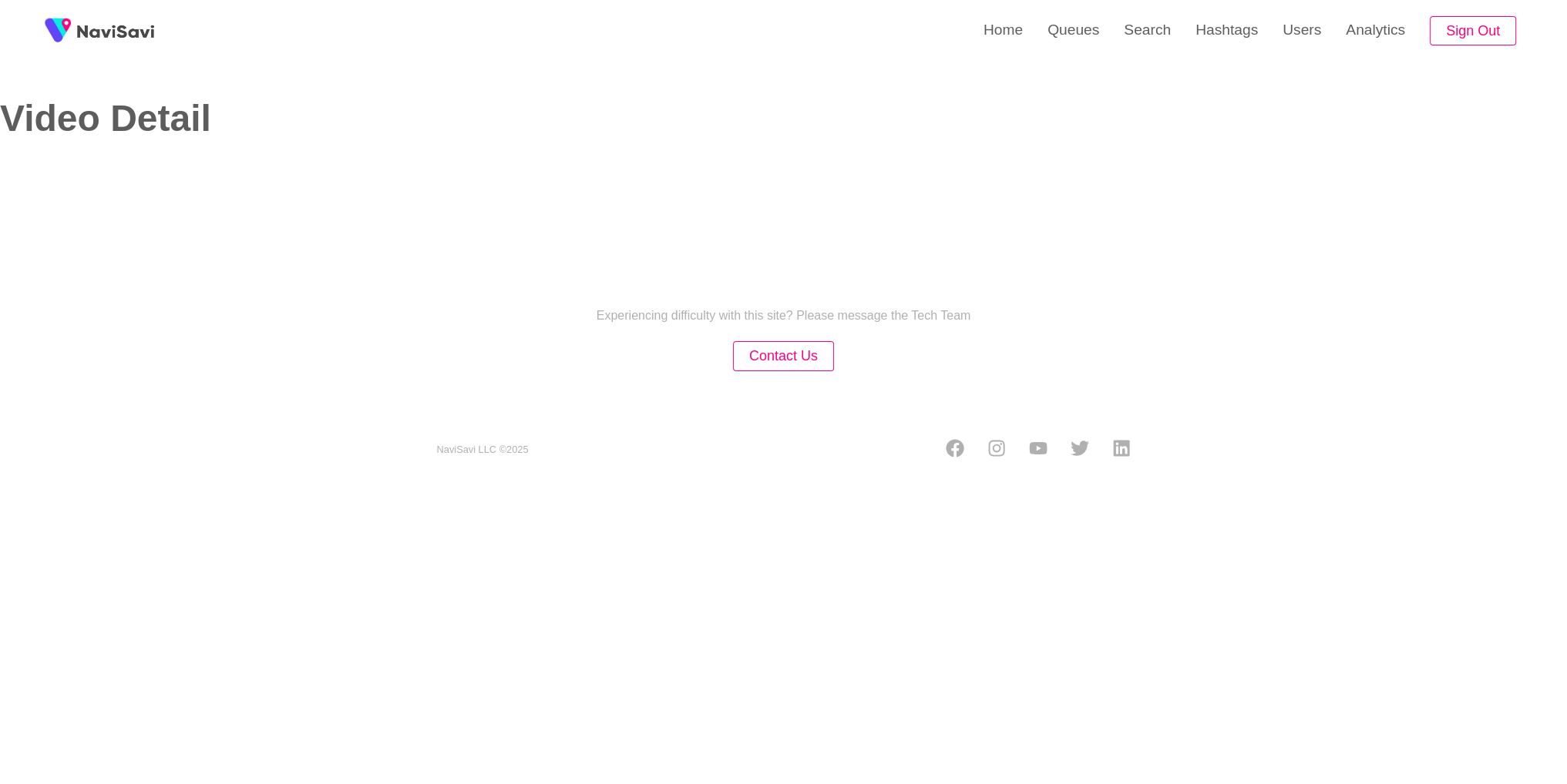
select select "**********"
select select "**"
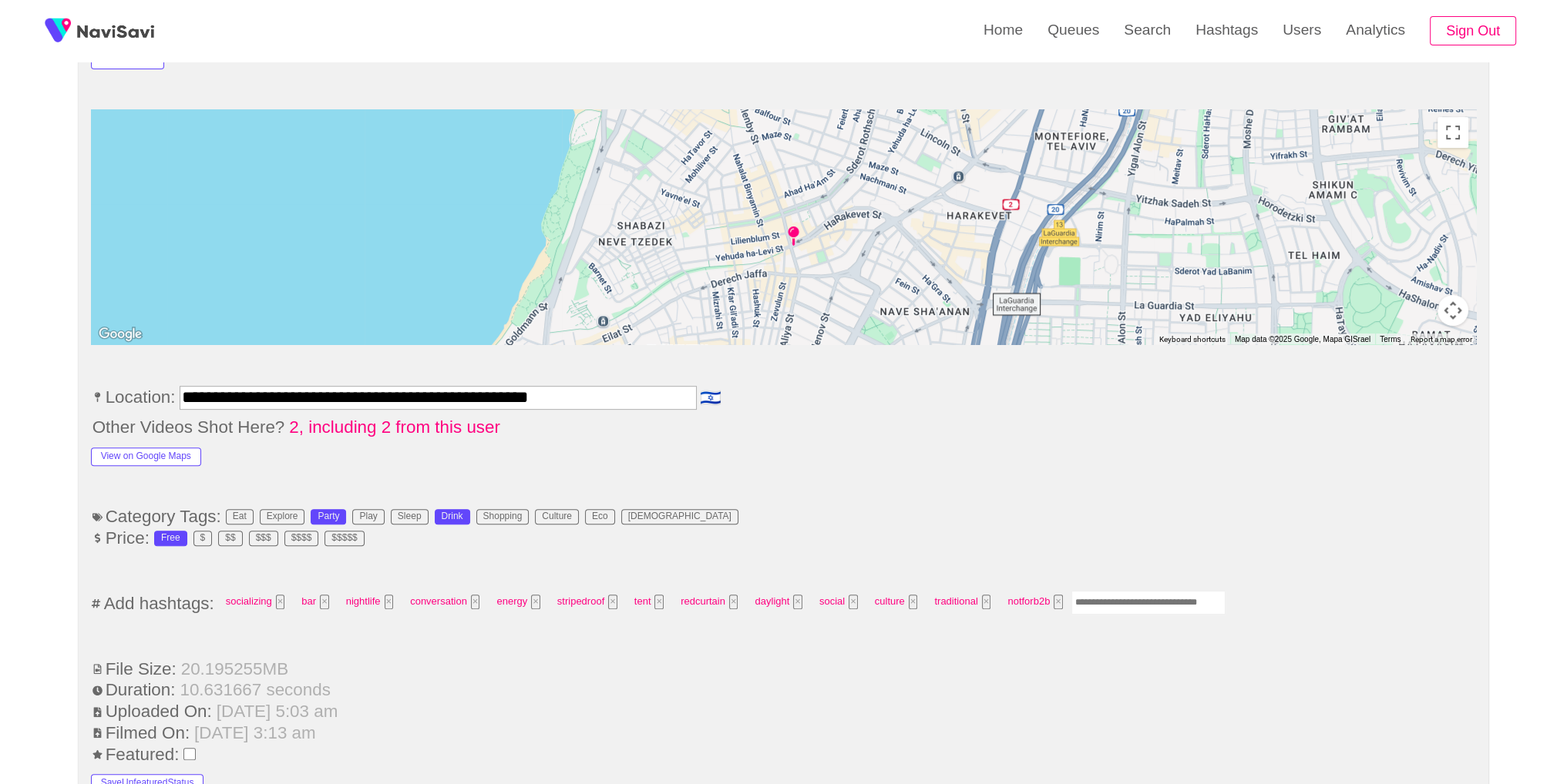
scroll to position [688, 0]
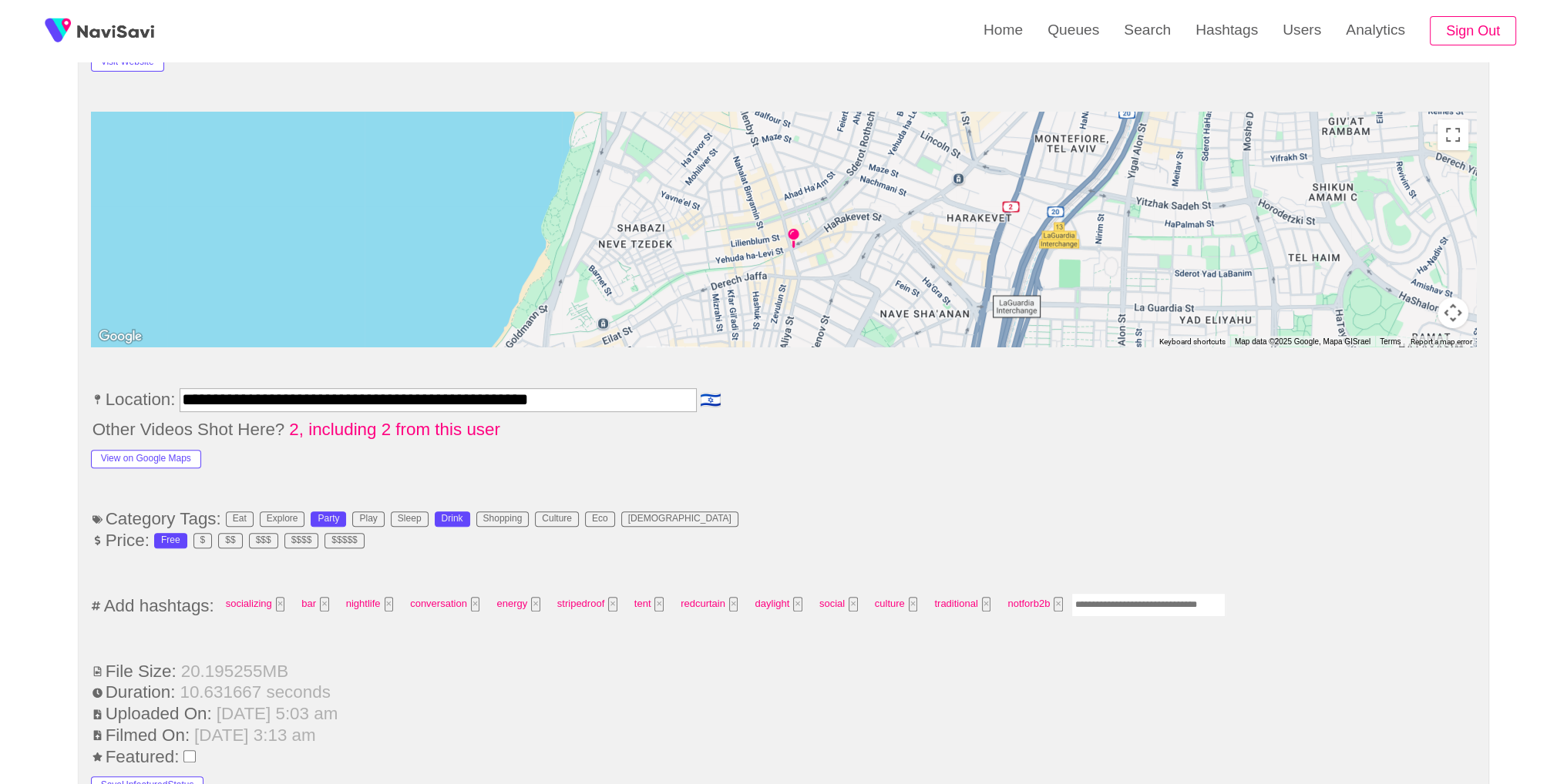
drag, startPoint x: 1098, startPoint y: 608, endPoint x: 1102, endPoint y: 599, distance: 9.8
click at [1098, 608] on input "Enter tag here and press return" at bounding box center [1148, 605] width 154 height 24
type input "*****"
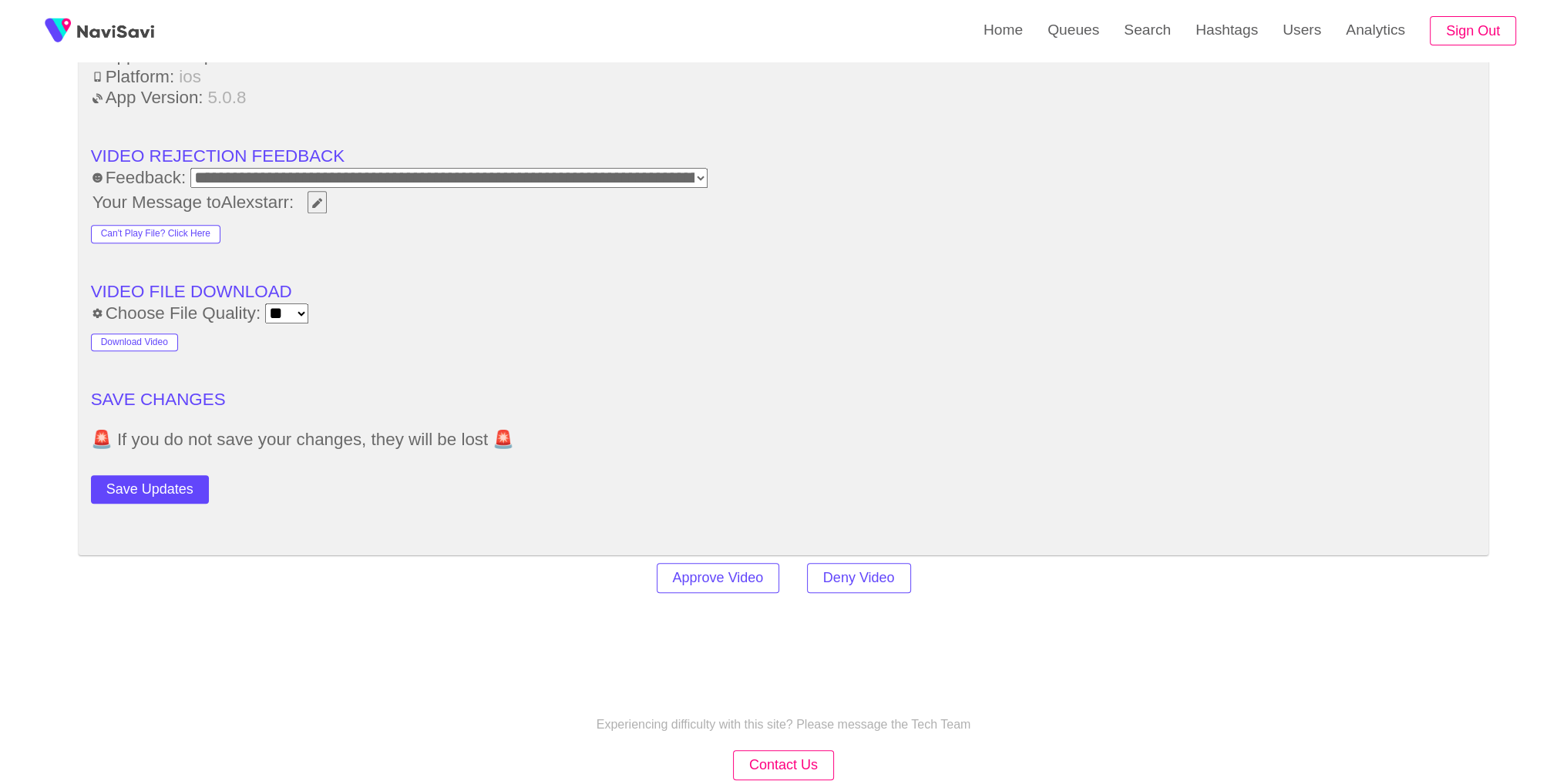
scroll to position [2211, 0]
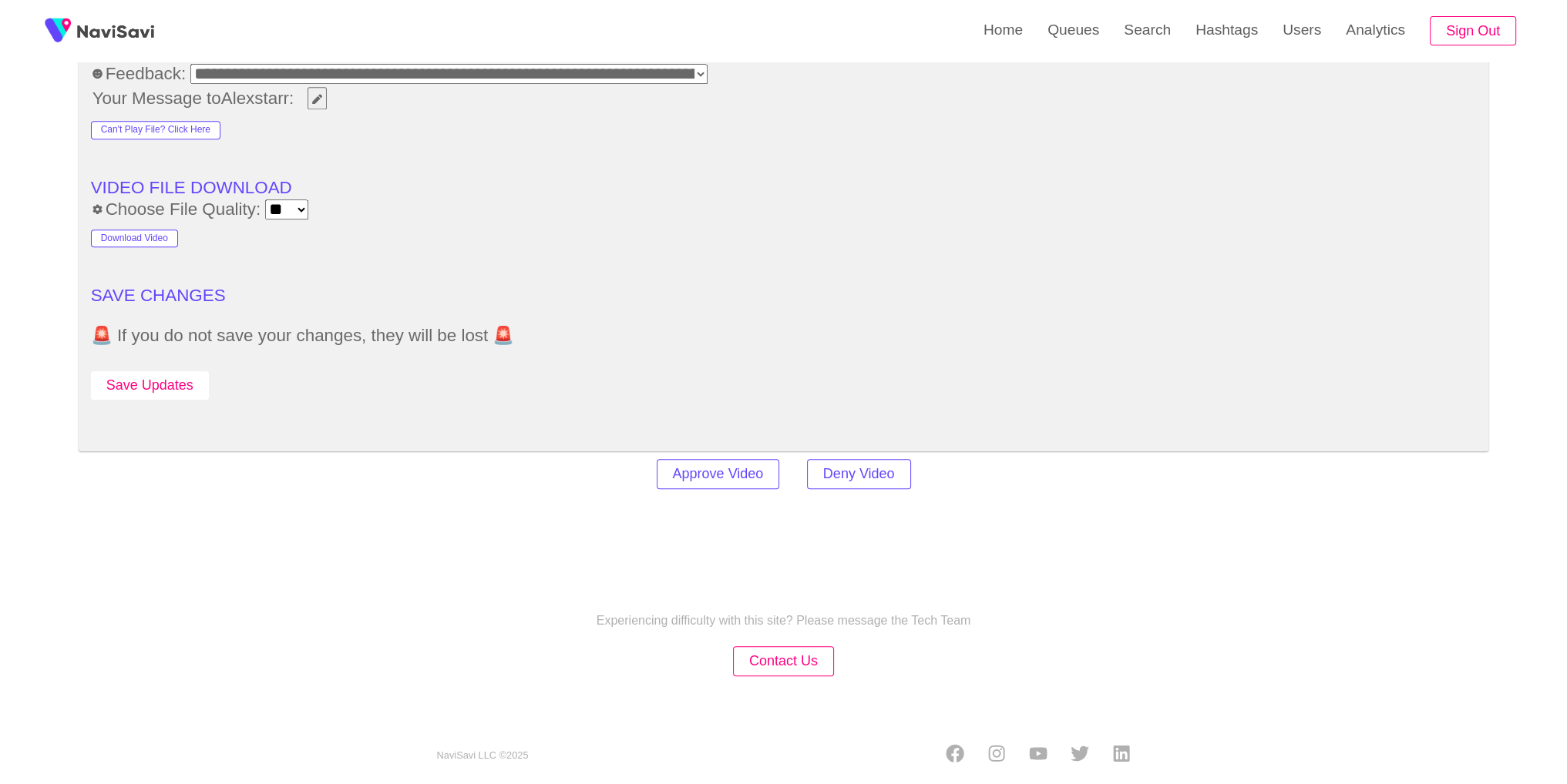
click at [183, 388] on button "Save Updates" at bounding box center [150, 385] width 118 height 28
click at [1154, 51] on link "Search" at bounding box center [1147, 30] width 72 height 60
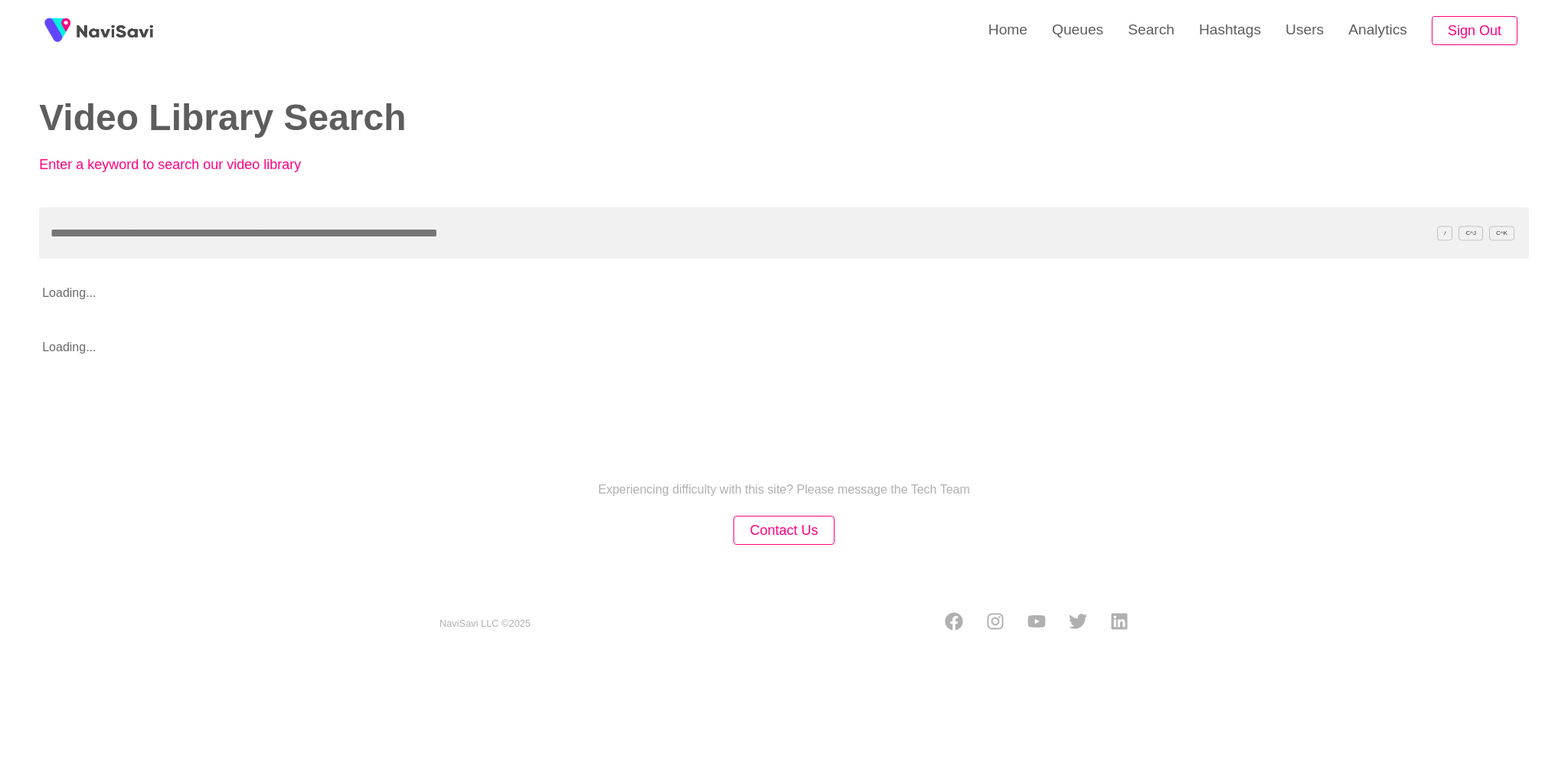
click at [633, 264] on div "Video Library Search Enter a keyword to search our video library / C^J C^K Load…" at bounding box center [784, 183] width 1490 height 367
click at [591, 231] on input "text" at bounding box center [784, 233] width 1490 height 51
paste input "**********"
type input "**********"
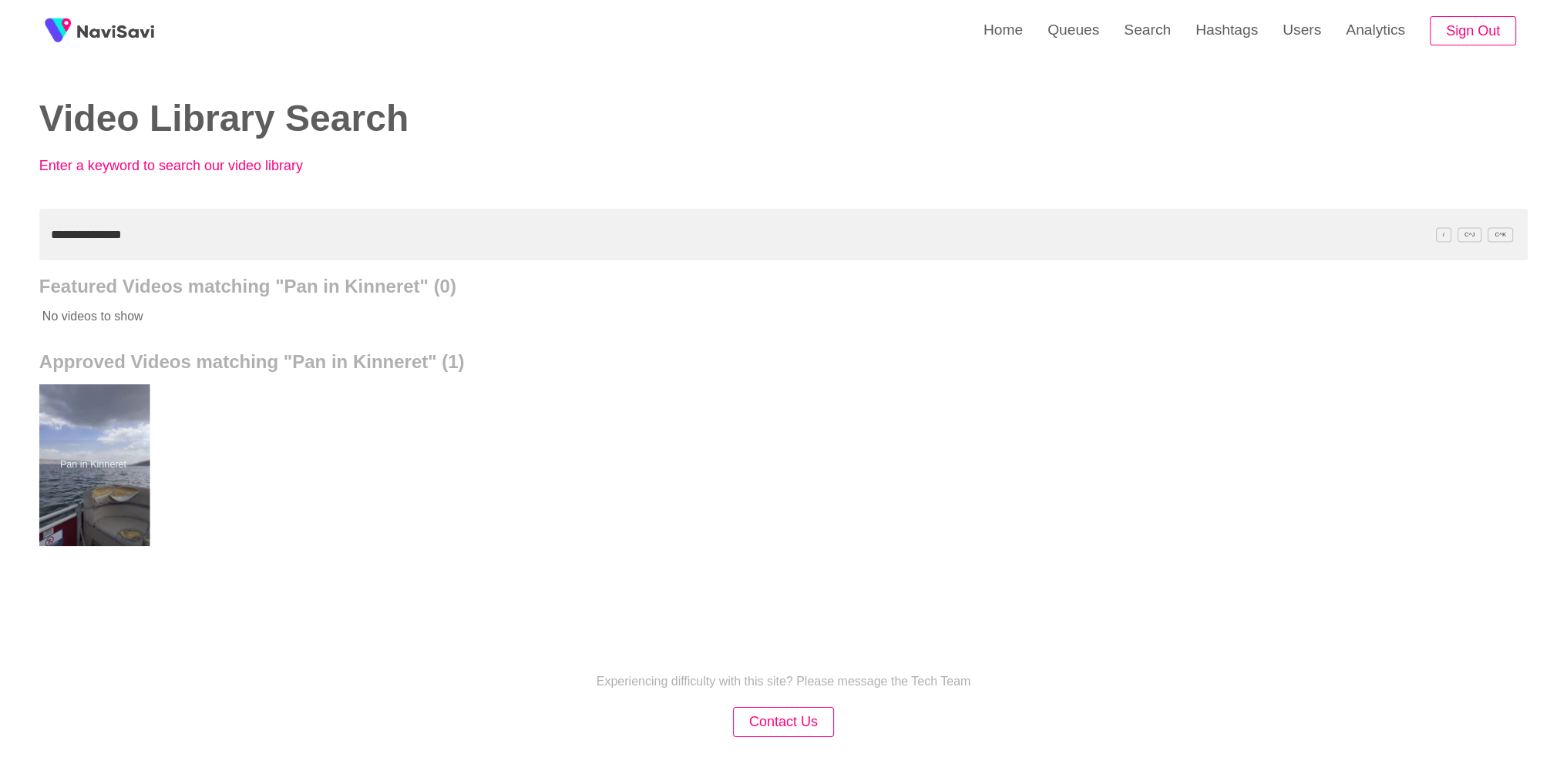
click at [104, 449] on div at bounding box center [93, 465] width 113 height 162
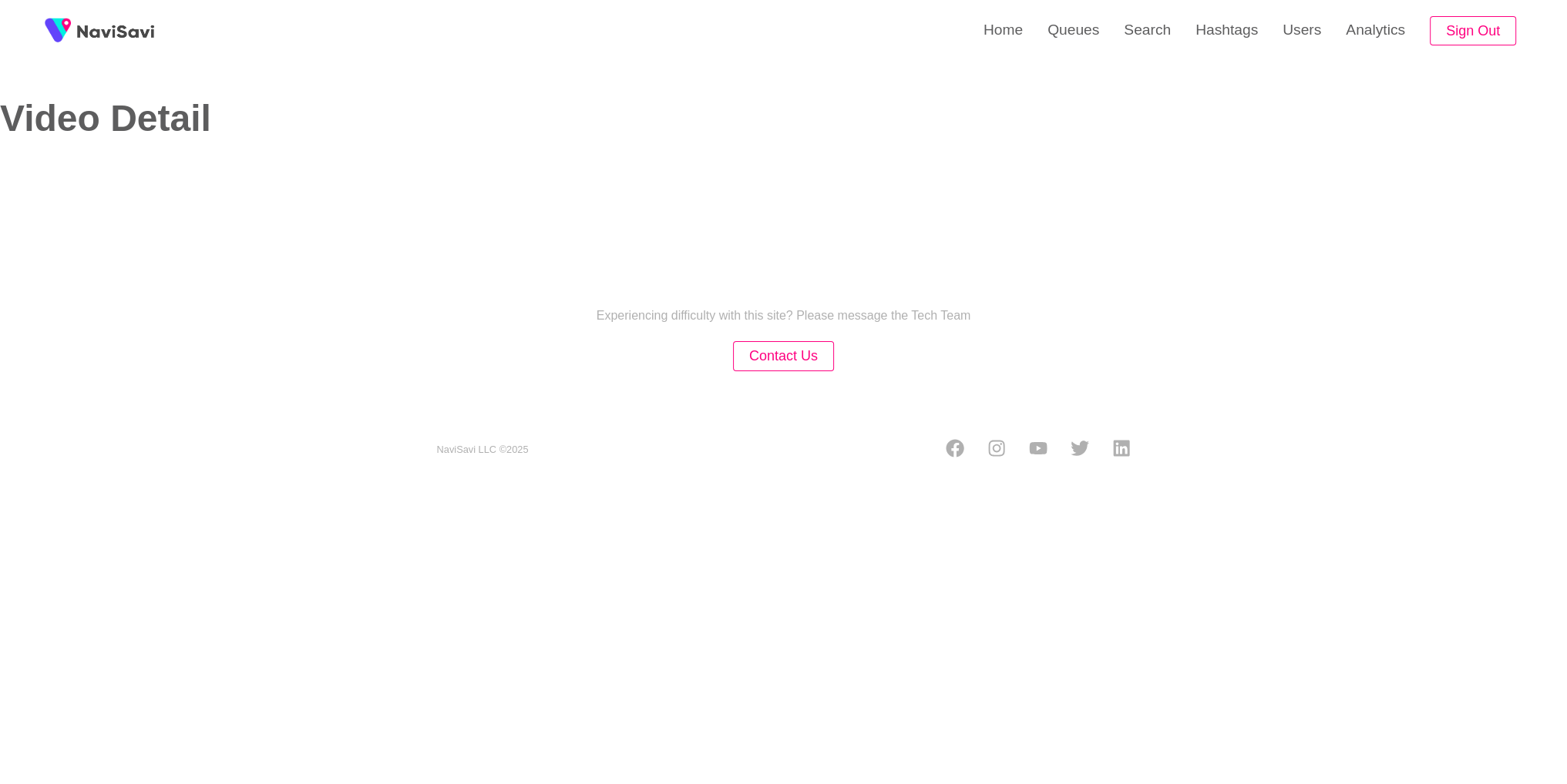
select select "**********"
select select "**"
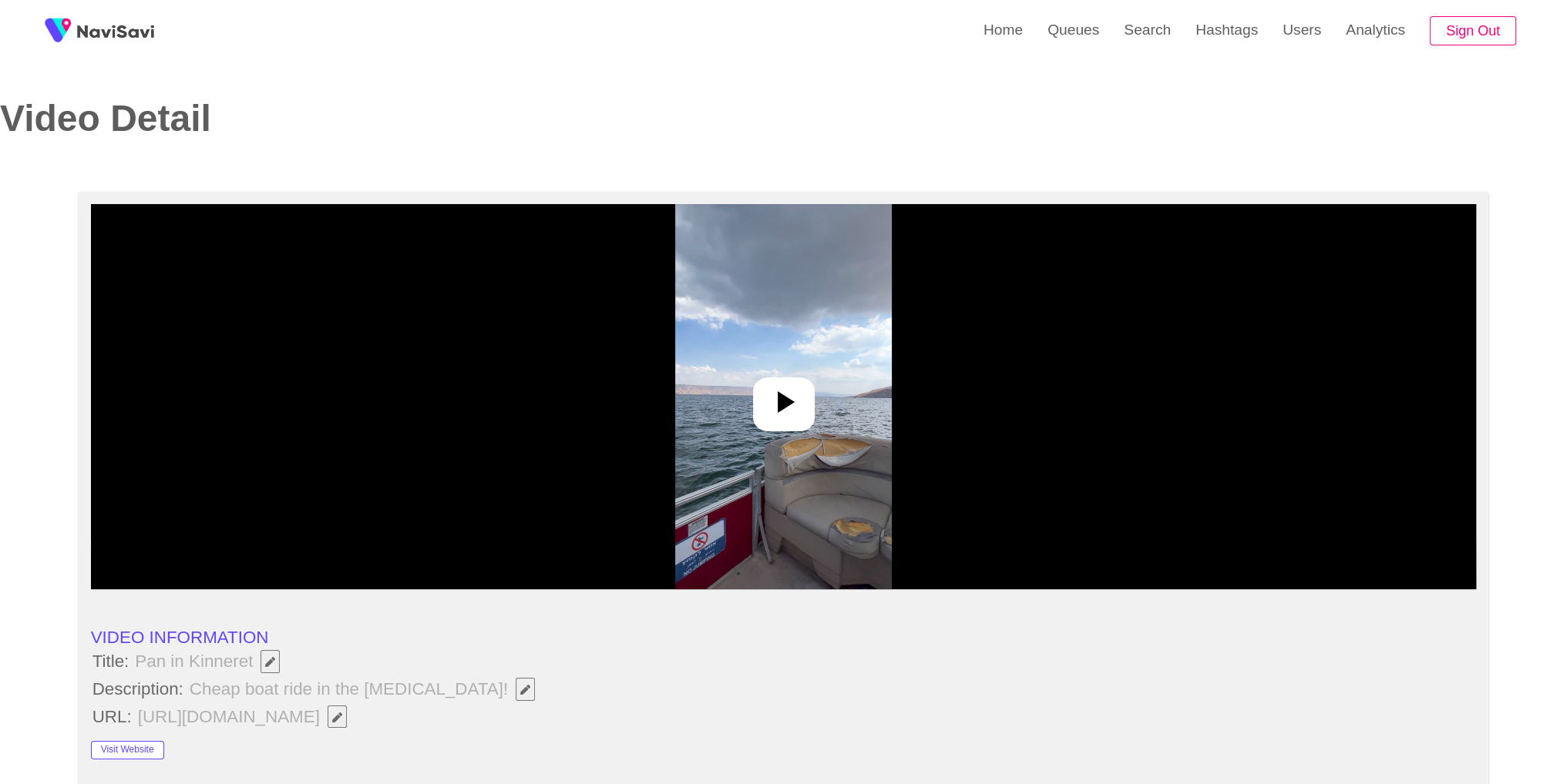
click at [779, 432] on div at bounding box center [784, 396] width 1386 height 385
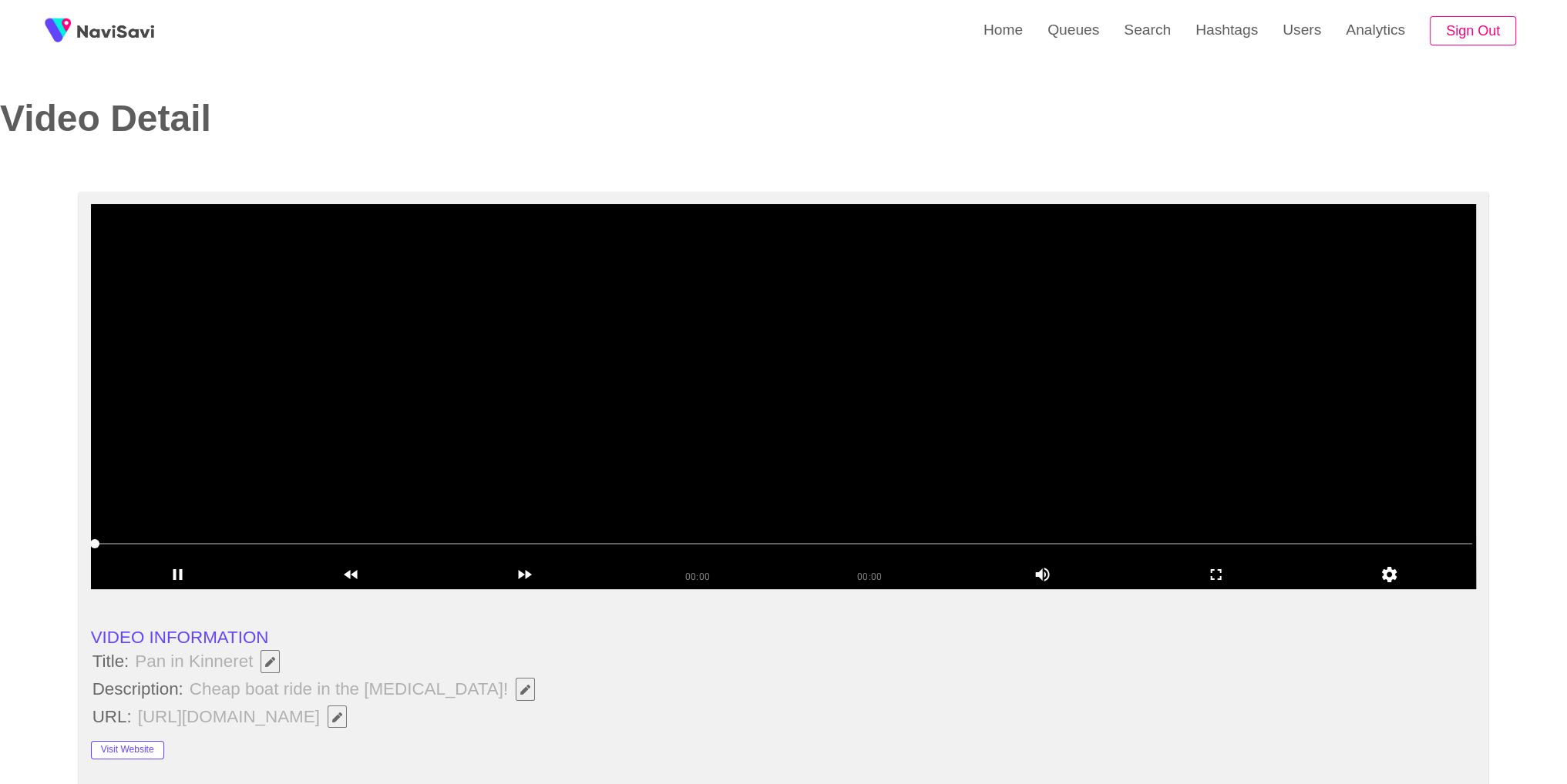
click at [779, 431] on video at bounding box center [784, 396] width 1386 height 385
drag, startPoint x: 135, startPoint y: 660, endPoint x: 253, endPoint y: 663, distance: 118.0
click at [253, 663] on span "Pan in Kinneret" at bounding box center [211, 662] width 155 height 26
copy span "Pan in Kinneret"
drag, startPoint x: 469, startPoint y: 640, endPoint x: 453, endPoint y: 679, distance: 42.2
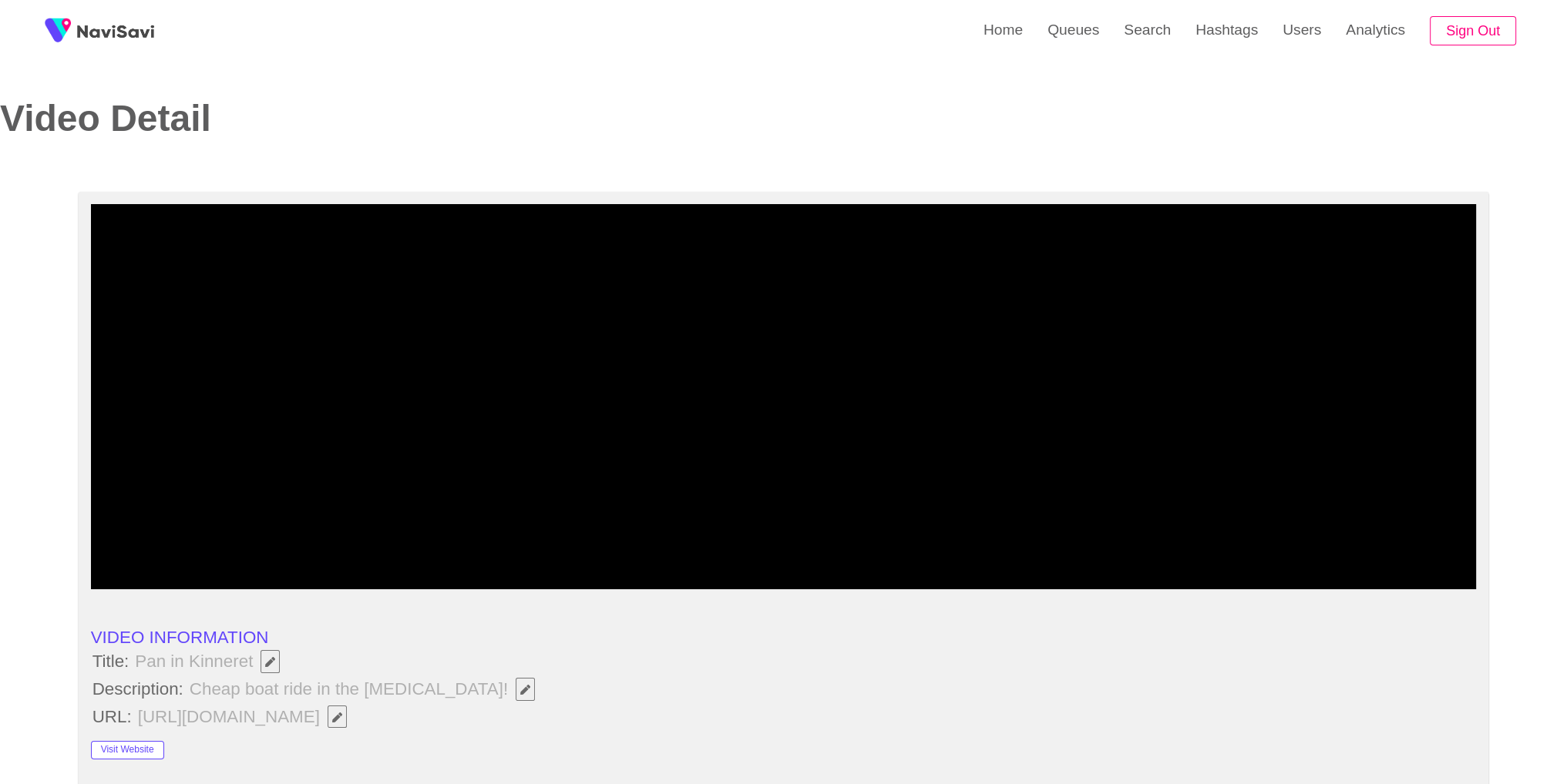
click at [469, 642] on li "VIDEO INFORMATION" at bounding box center [784, 638] width 1386 height 20
click at [448, 697] on span "Cheap boat ride in the kineret!" at bounding box center [366, 689] width 356 height 26
click at [516, 693] on button "button" at bounding box center [525, 689] width 19 height 23
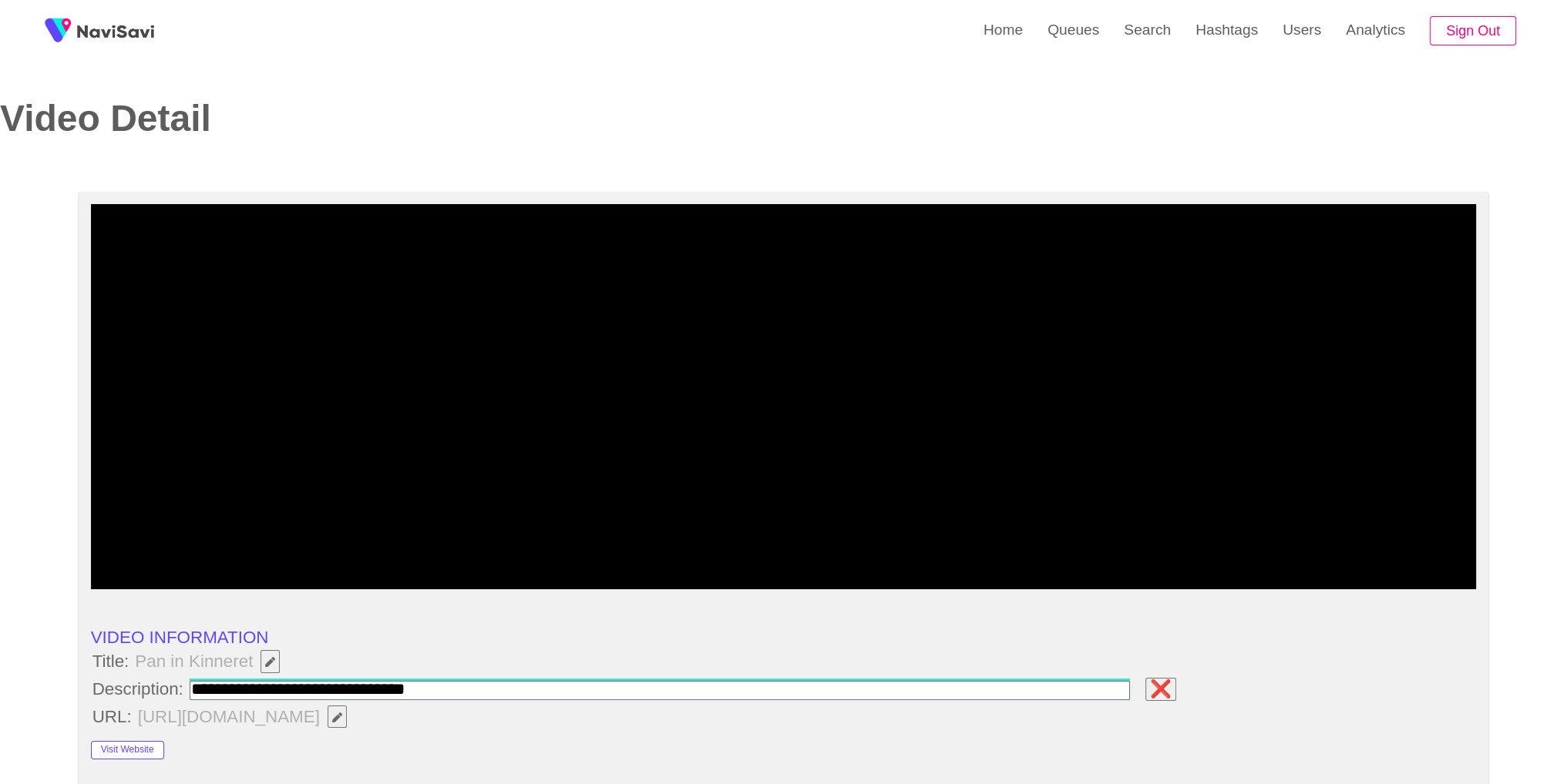
type input "**********"
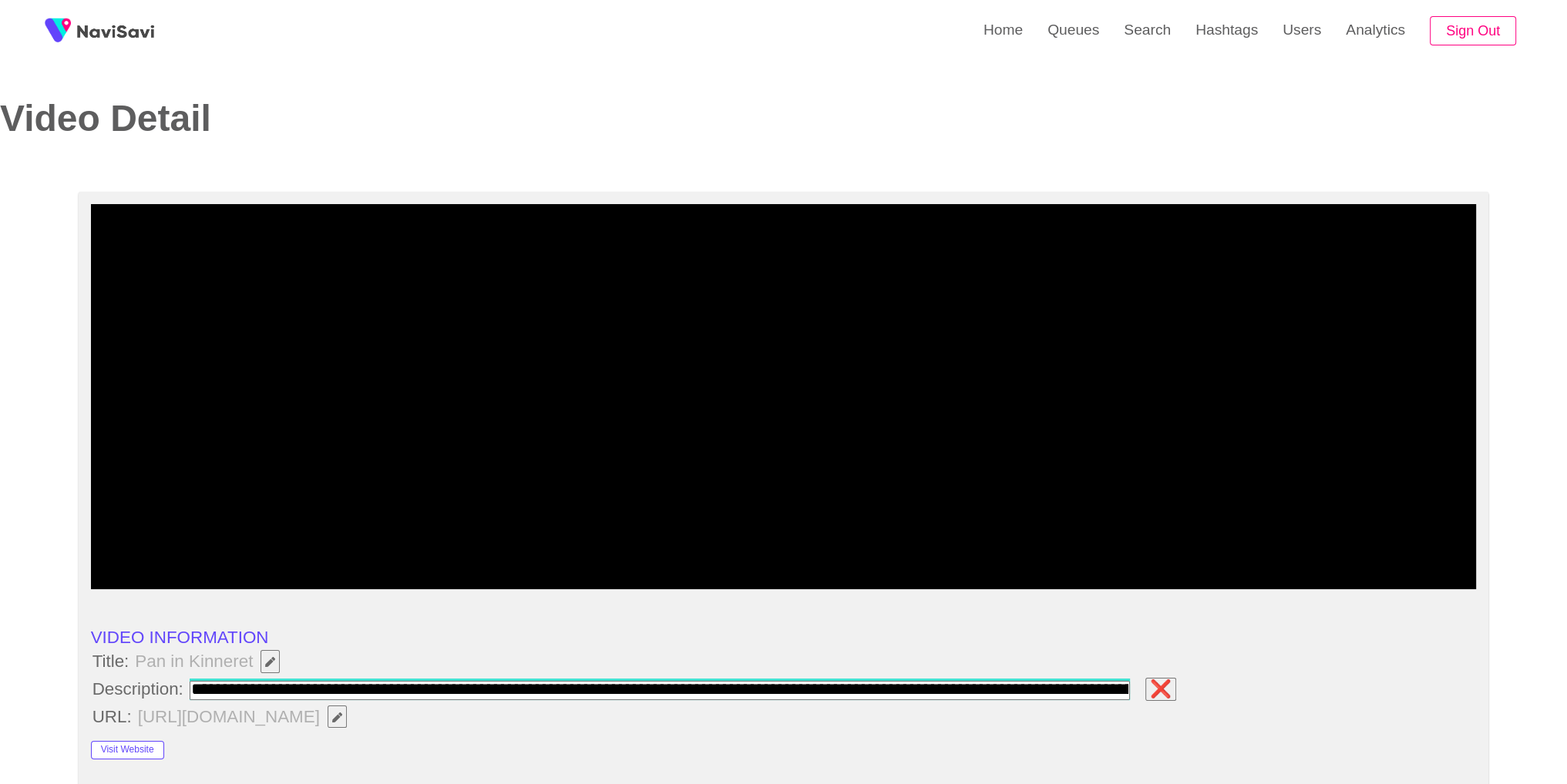
scroll to position [0, 205]
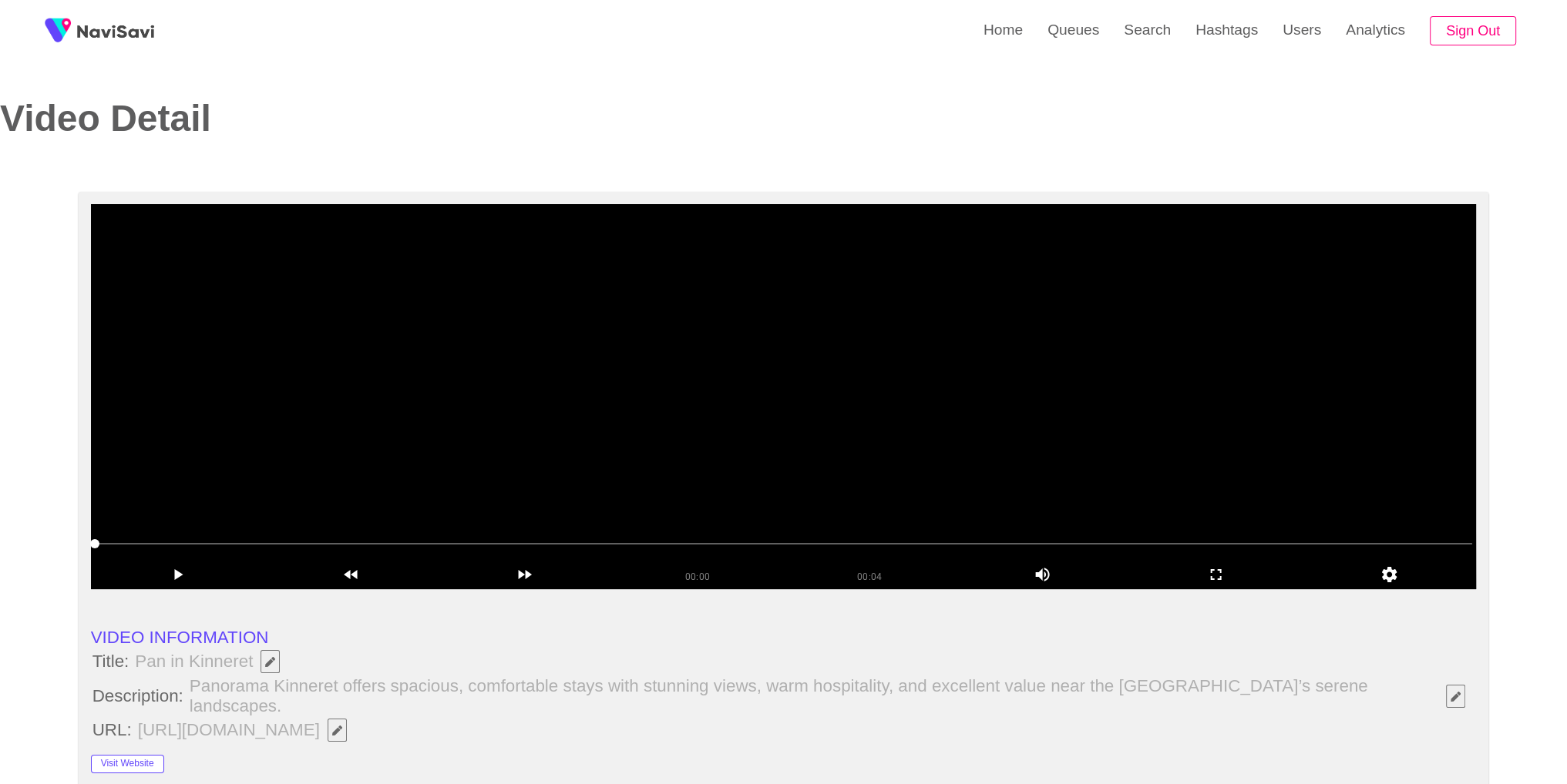
click at [796, 423] on video at bounding box center [784, 396] width 1386 height 385
click at [1240, 576] on icon "add" at bounding box center [1216, 574] width 172 height 19
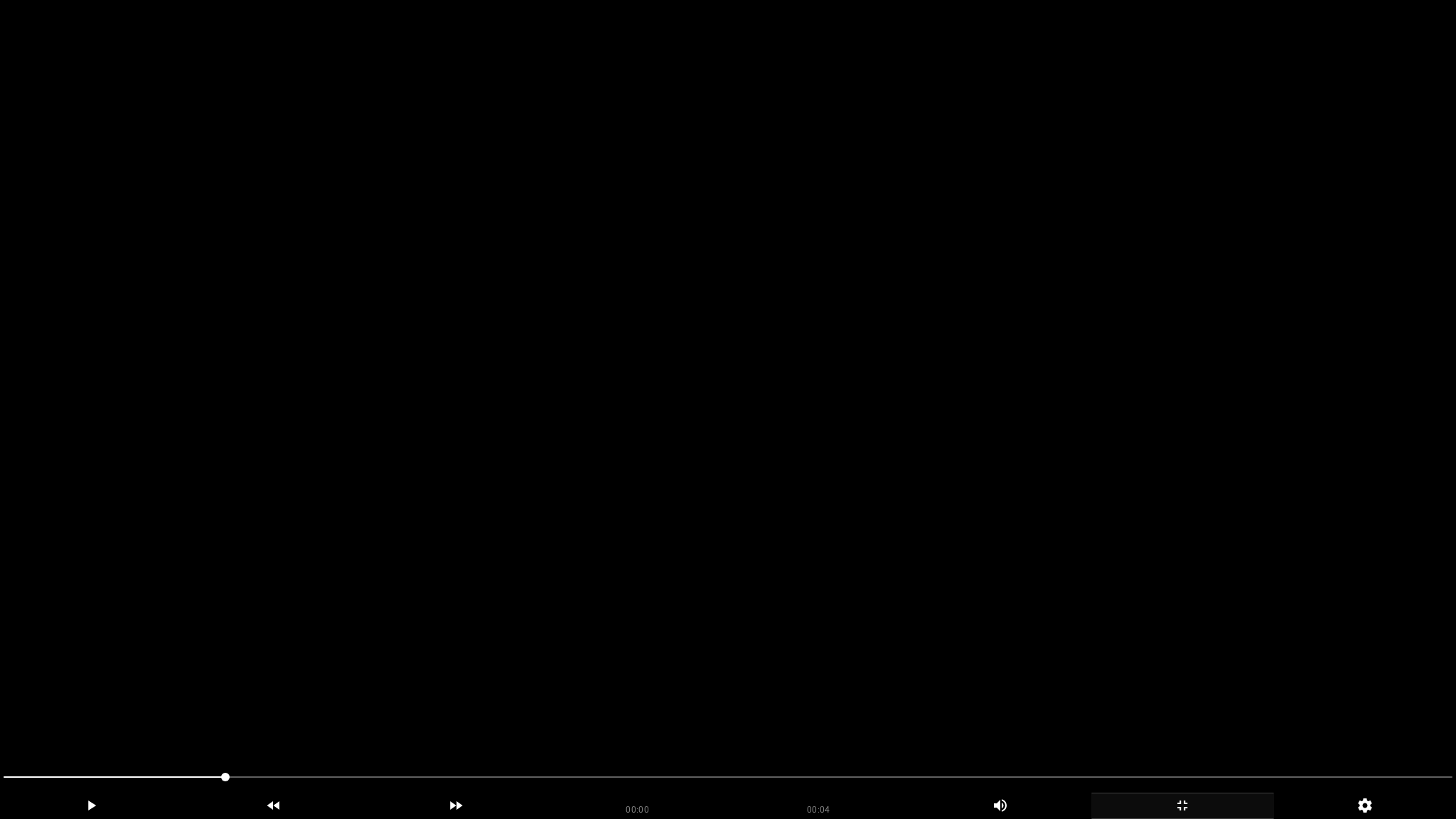
click at [1039, 576] on video at bounding box center [728, 409] width 1456 height 819
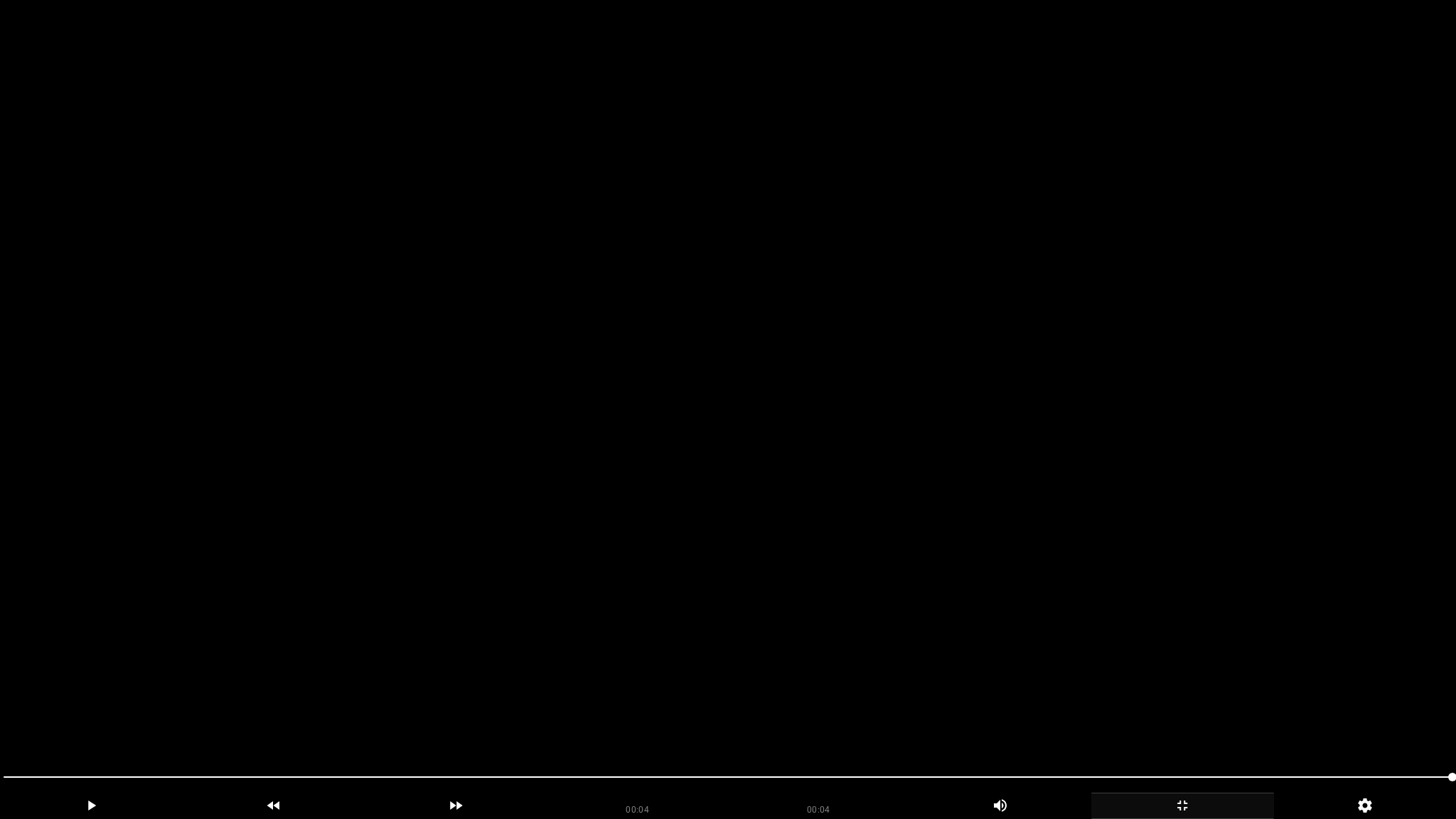
click at [824, 523] on video at bounding box center [728, 409] width 1456 height 819
click at [1101, 550] on video at bounding box center [728, 409] width 1456 height 819
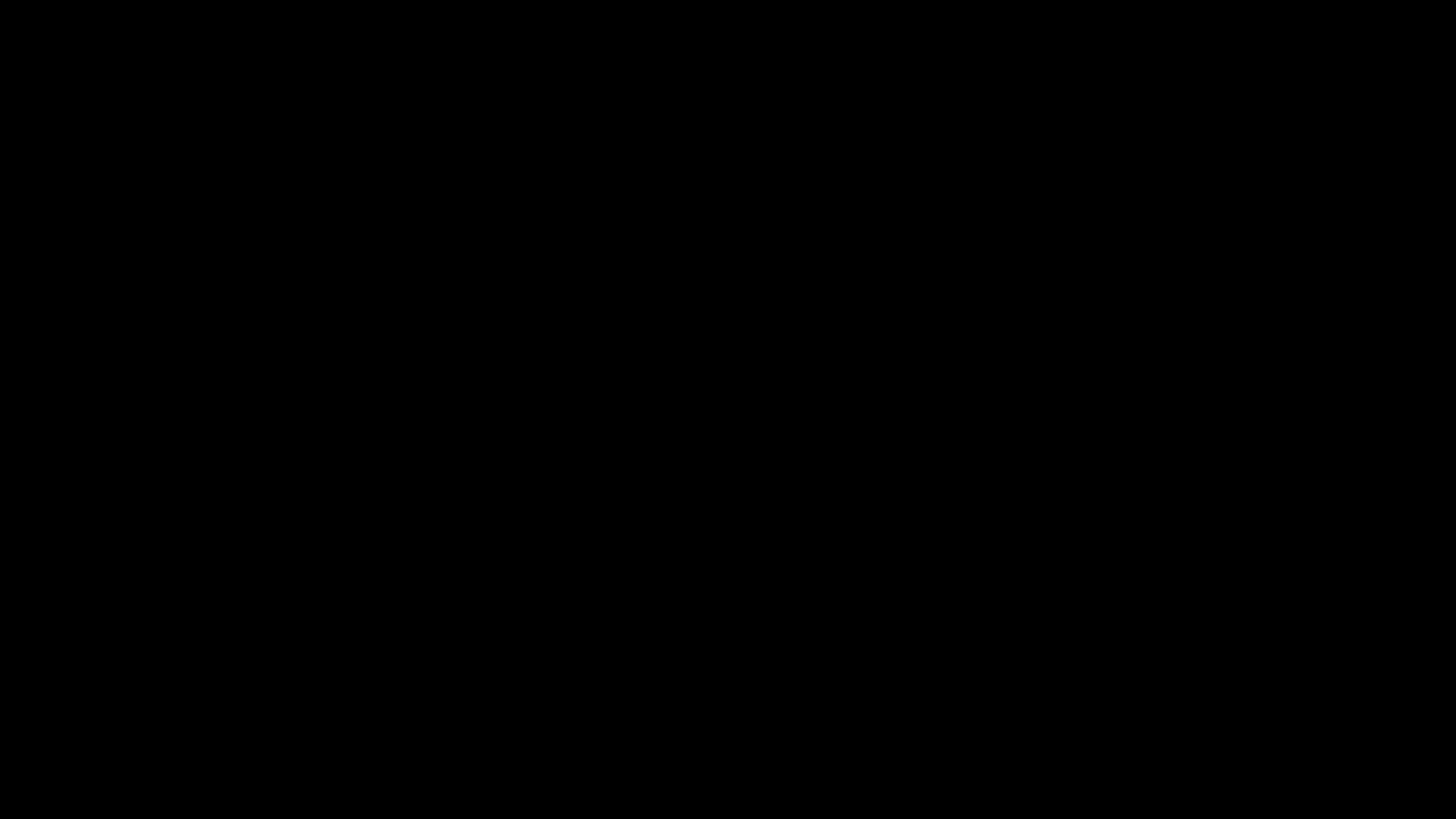
click at [1197, 723] on icon "add" at bounding box center [1182, 805] width 181 height 17
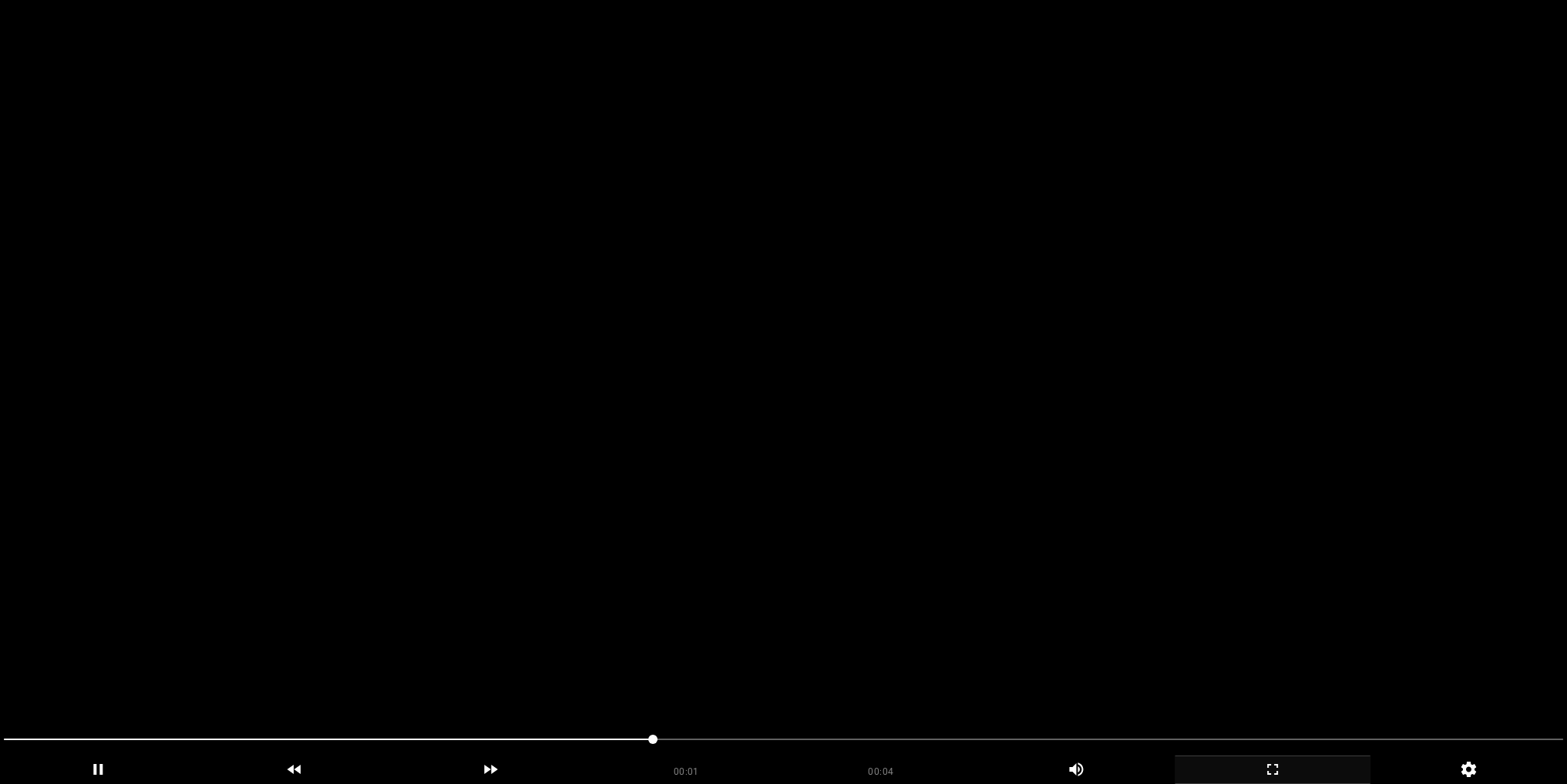
click at [866, 393] on video at bounding box center [784, 392] width 1567 height 784
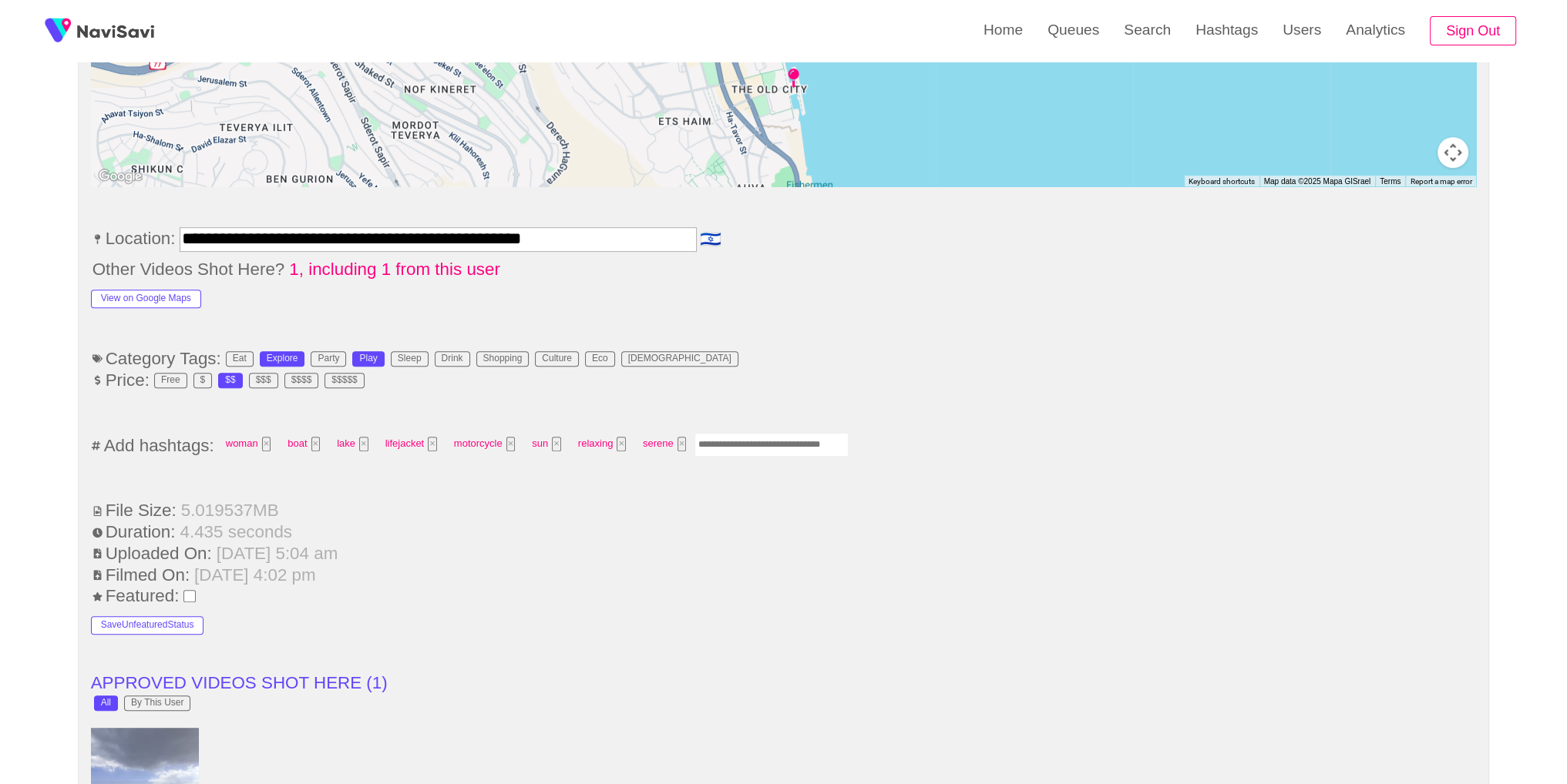
scroll to position [906, 0]
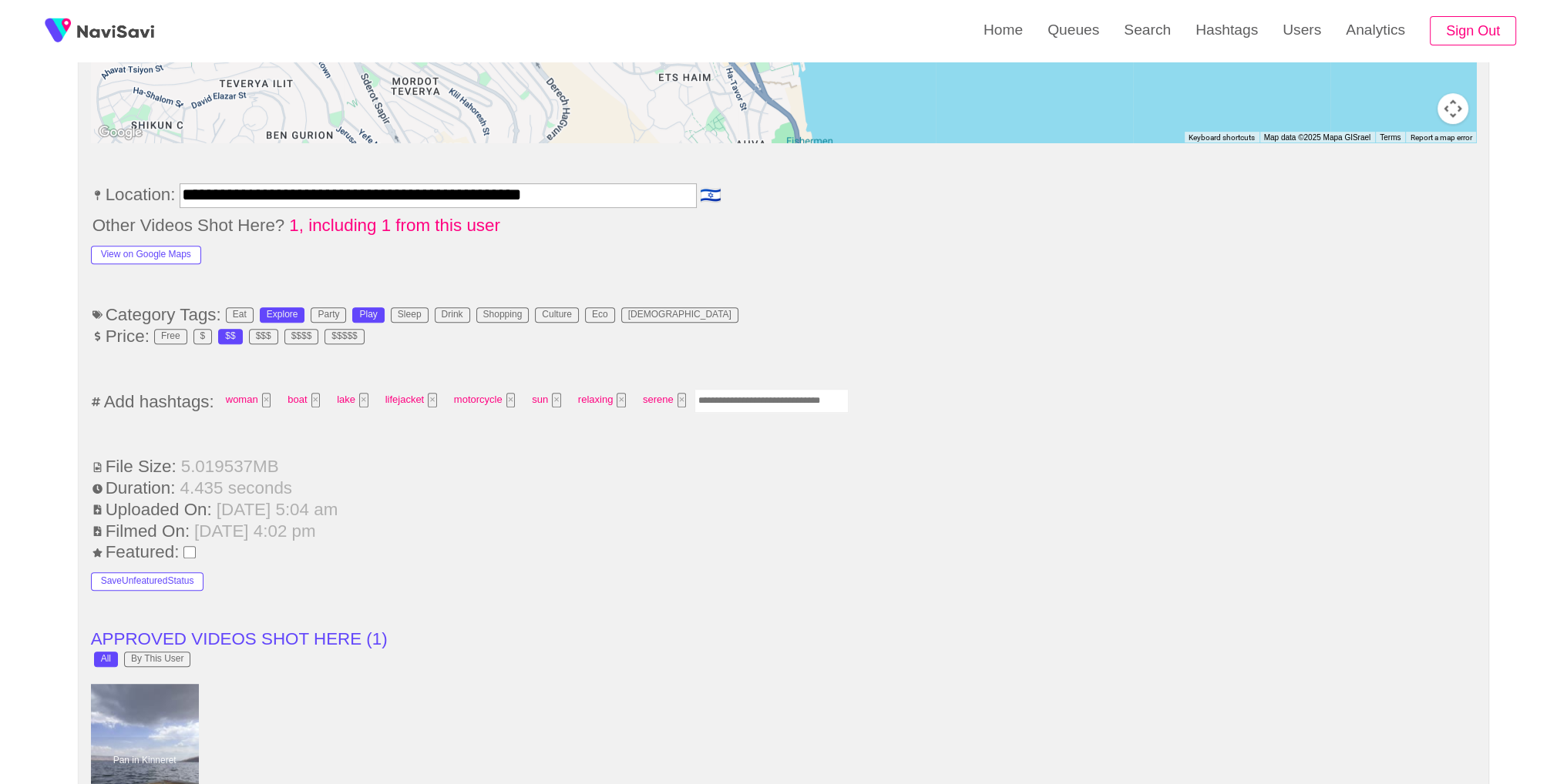
click at [794, 389] on input "Enter tag here and press return" at bounding box center [771, 401] width 154 height 24
type input "*****"
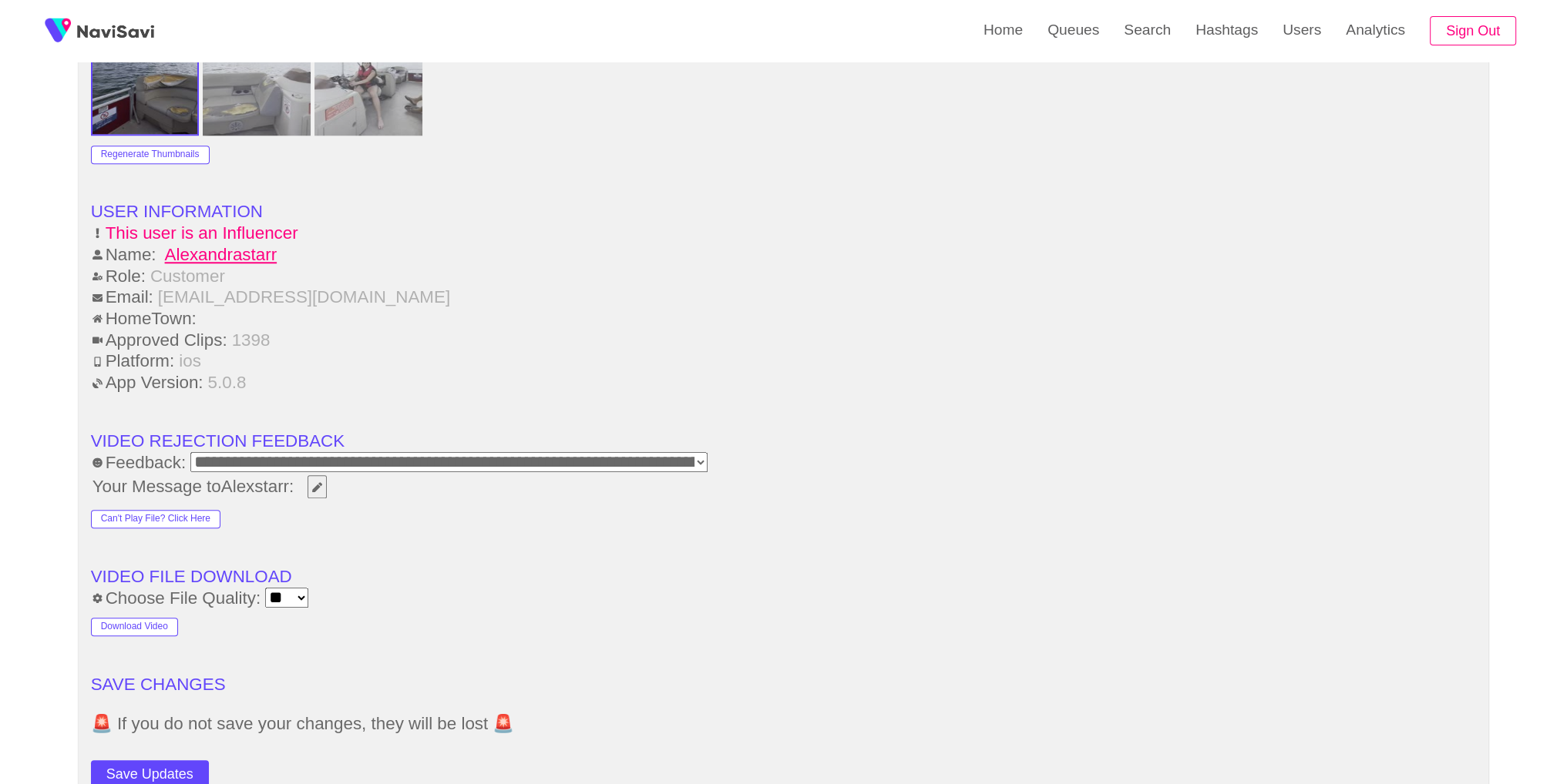
scroll to position [1888, 0]
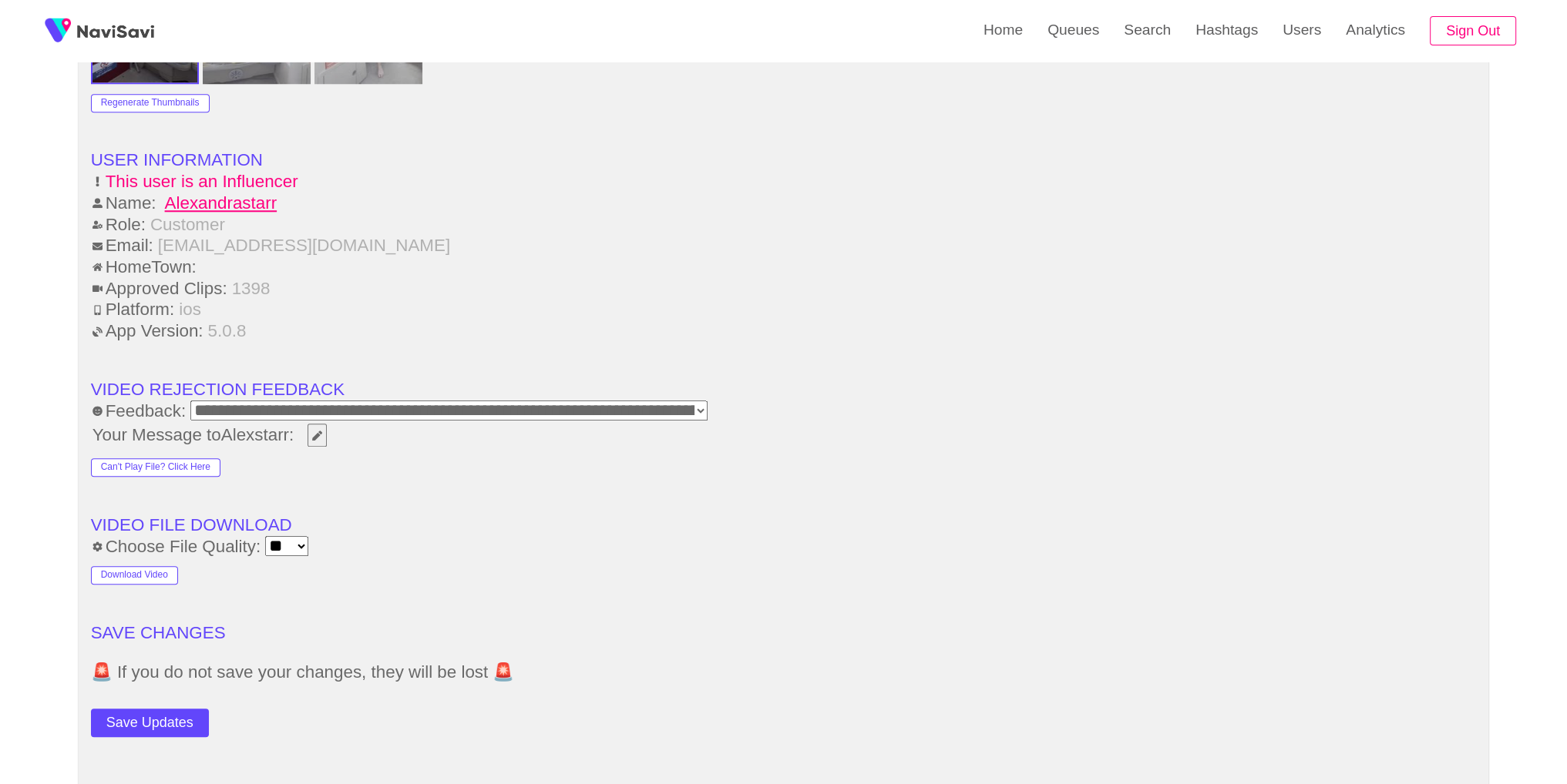
click at [164, 715] on button "Save Updates" at bounding box center [150, 723] width 118 height 28
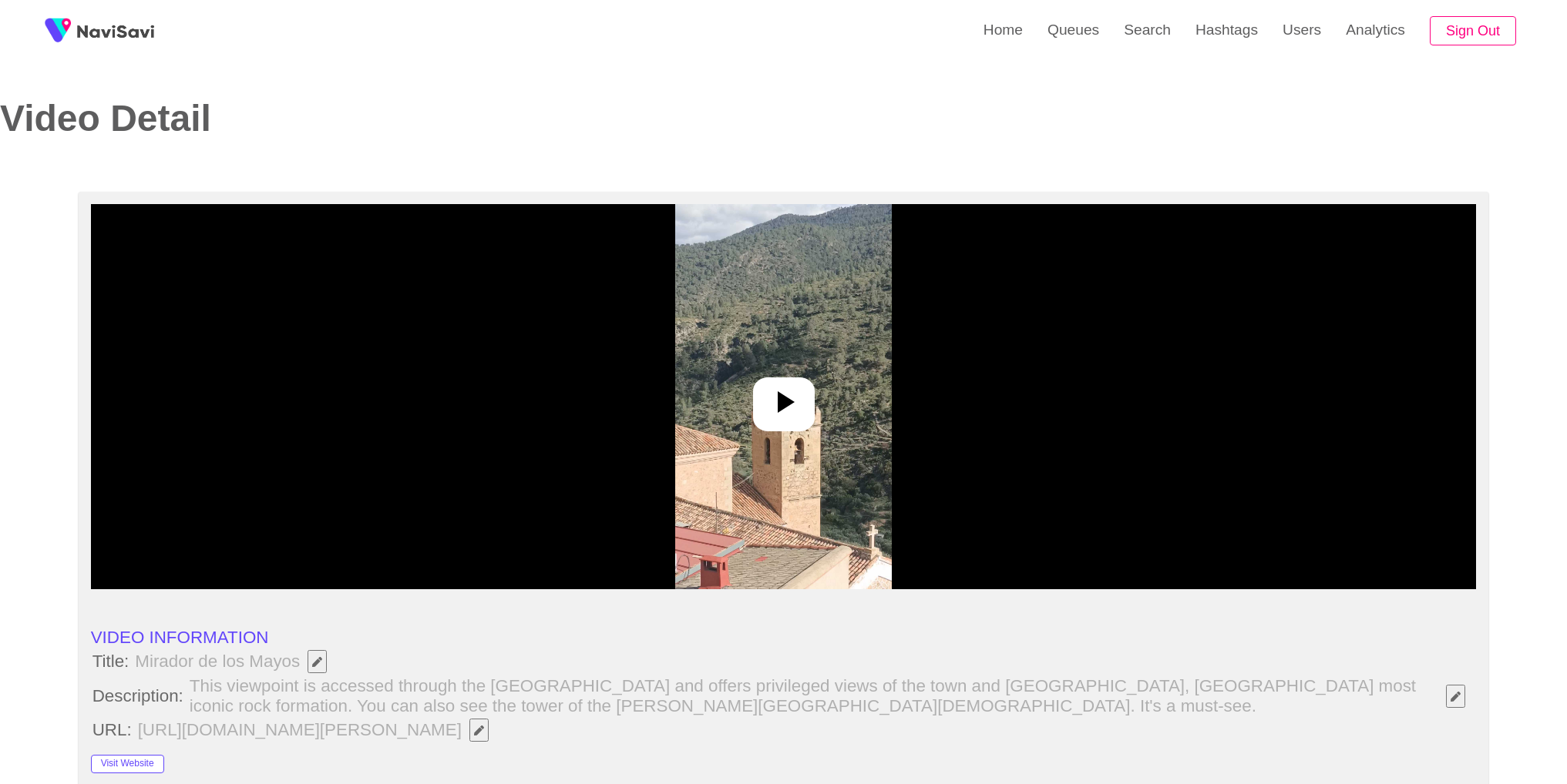
select select "**********"
select select "**"
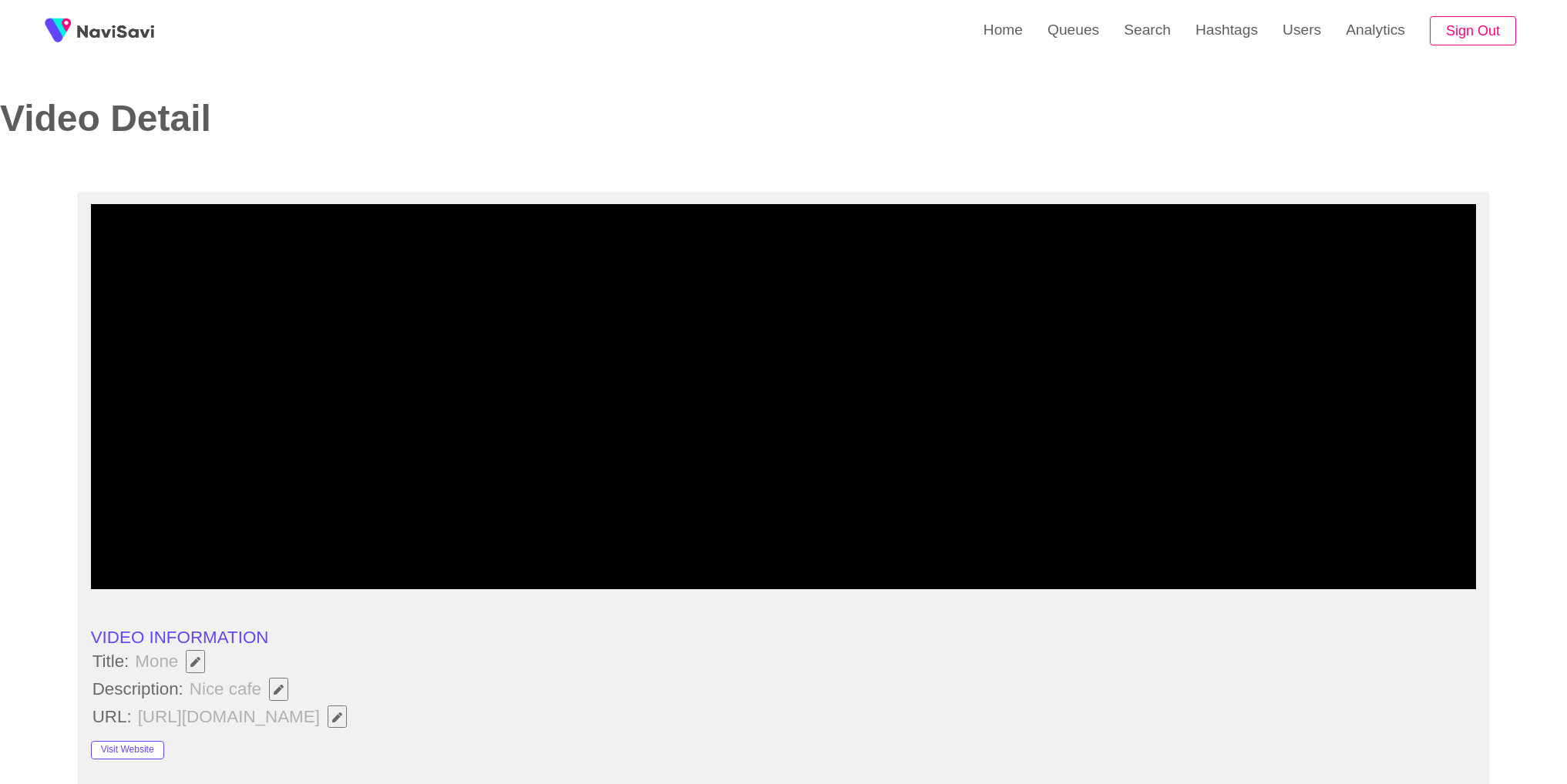
select select "**********"
select select "**"
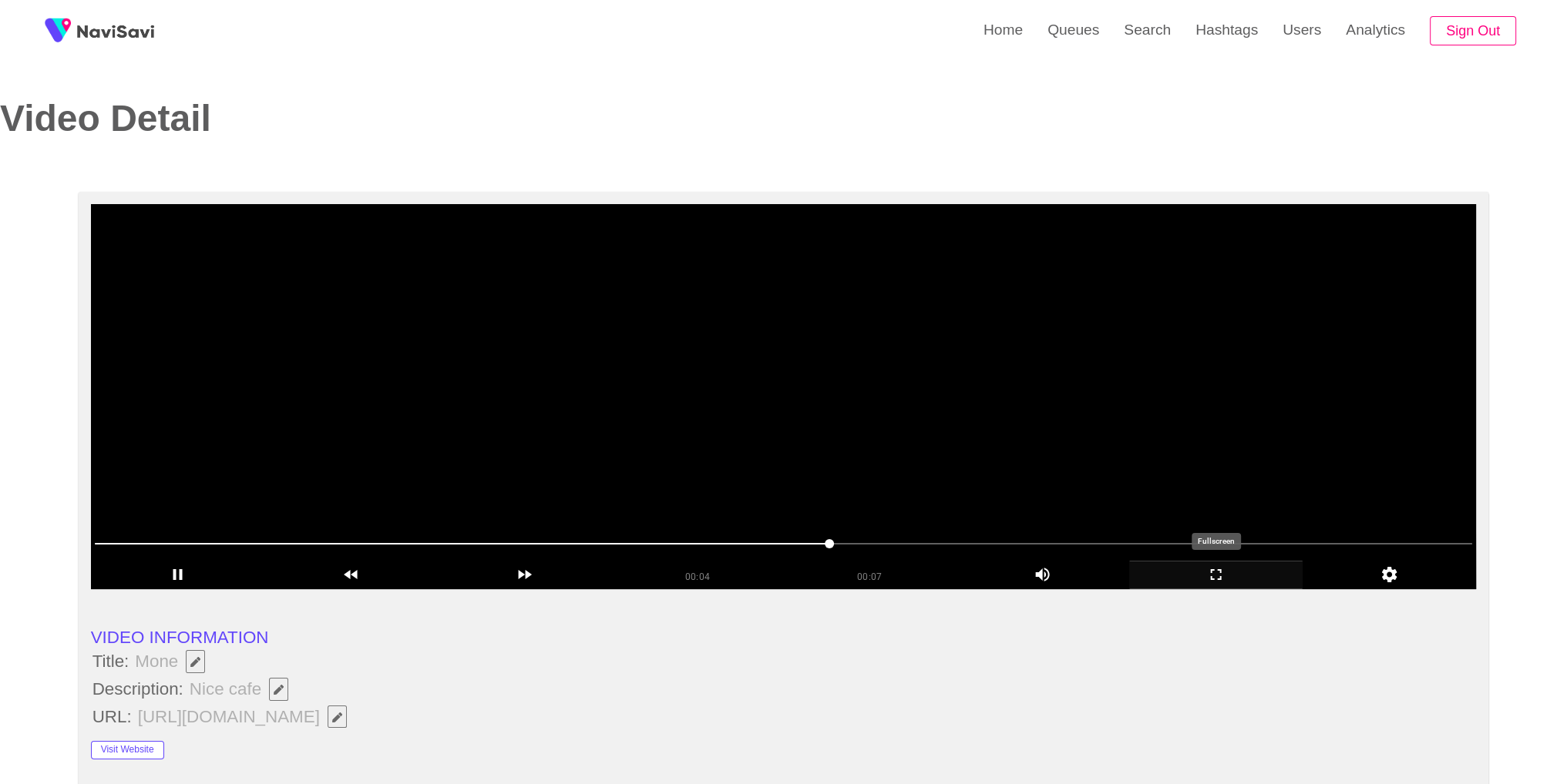
click at [1228, 577] on icon "add" at bounding box center [1216, 574] width 172 height 19
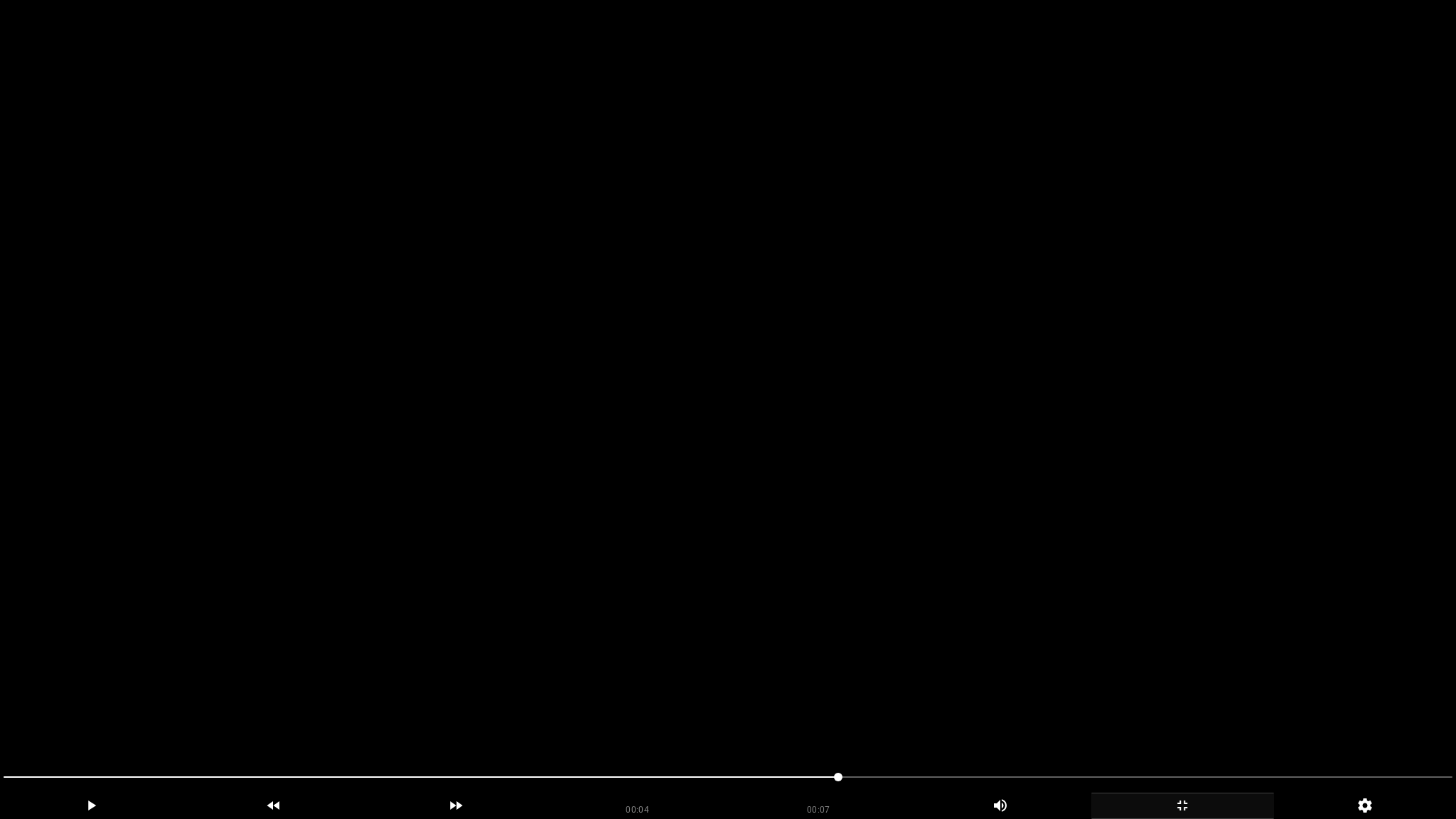
click at [1133, 594] on video at bounding box center [728, 409] width 1456 height 819
click at [951, 676] on video at bounding box center [728, 409] width 1456 height 819
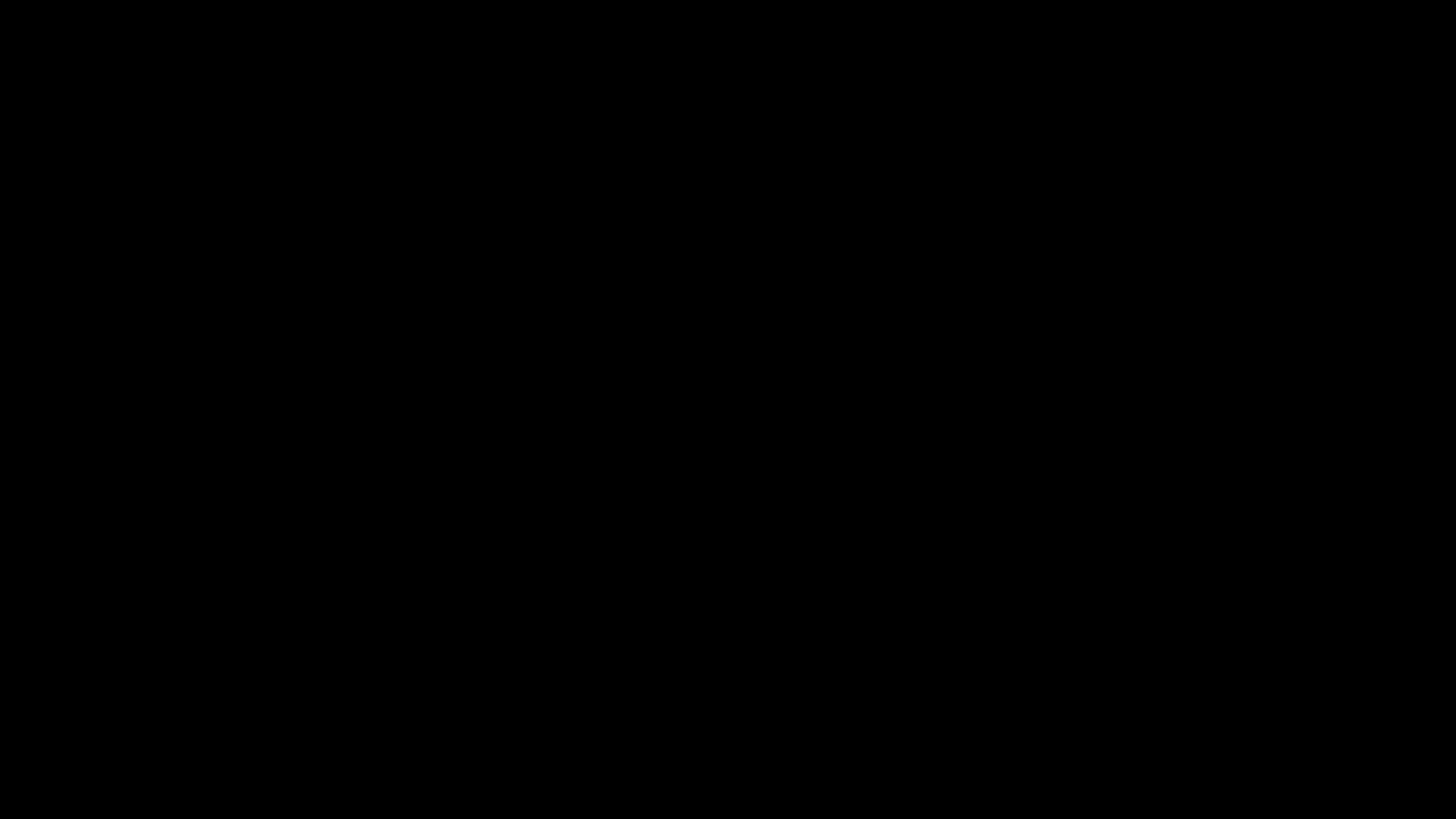
click at [1172, 723] on icon "add" at bounding box center [1182, 805] width 181 height 17
